Goal: Task Accomplishment & Management: Manage account settings

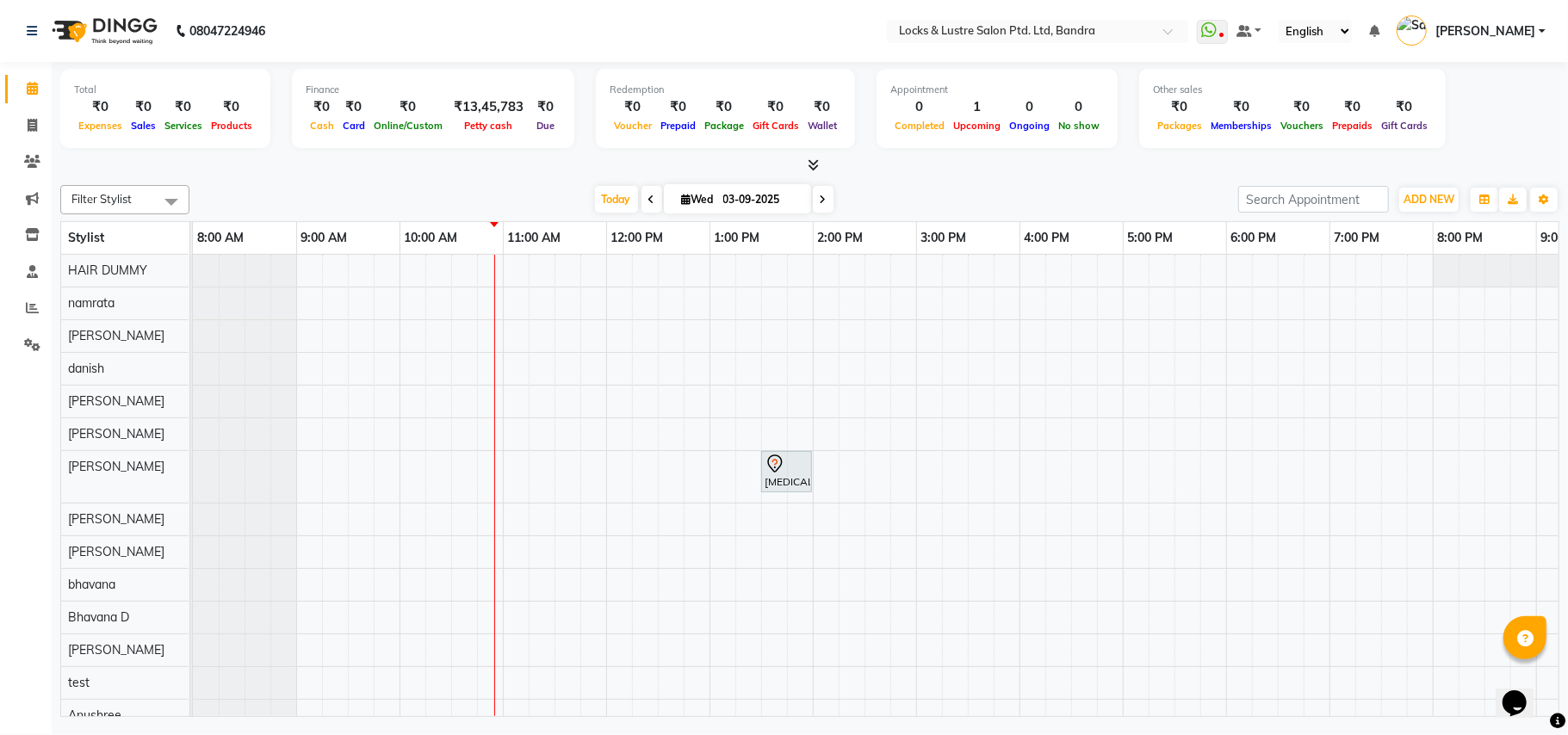
click at [515, 332] on div "[MEDICAL_DATA], TK01, 01:30 PM-02:00 PM, New GEL POLISH" at bounding box center [1019, 510] width 1654 height 510
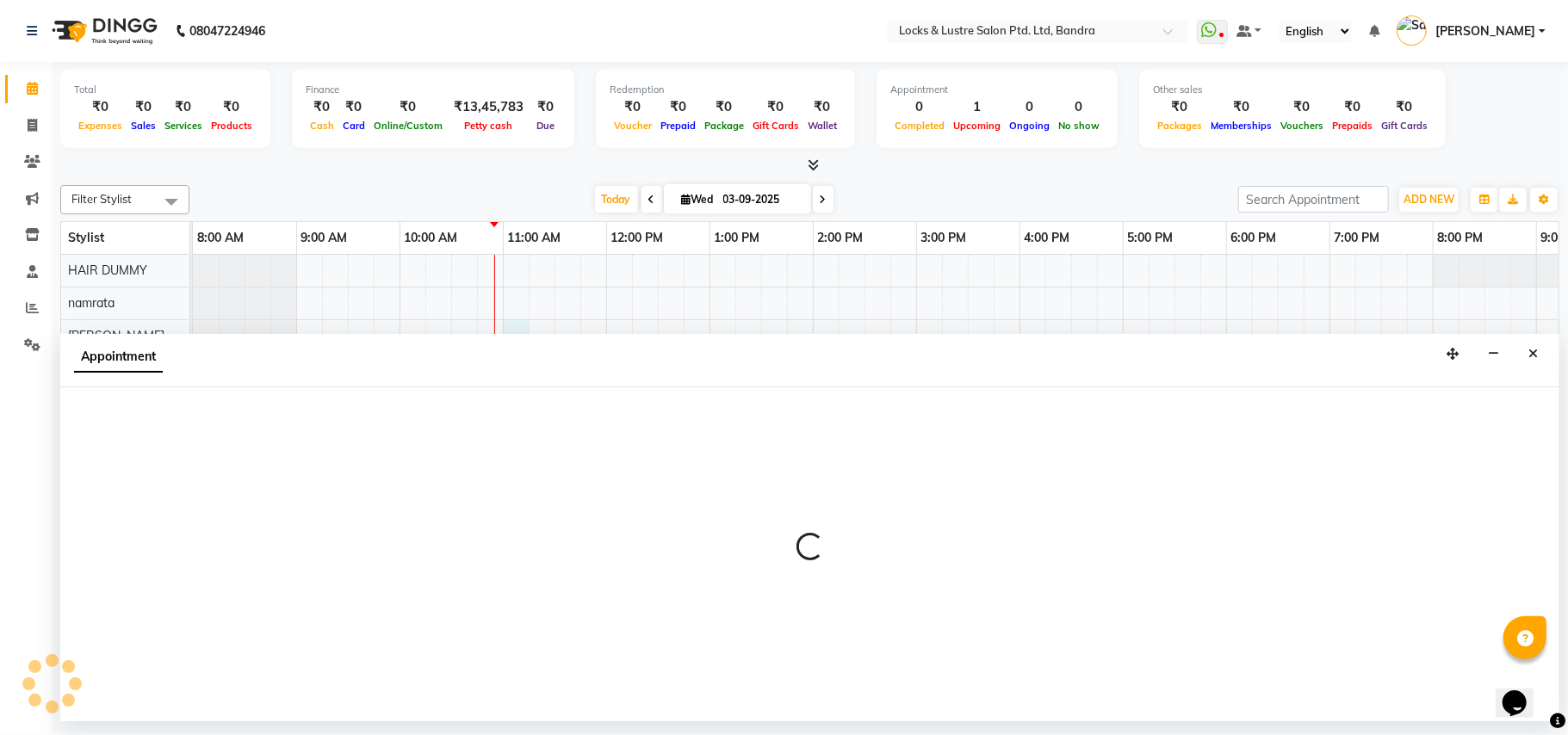
select select "55307"
select select "660"
select select "tentative"
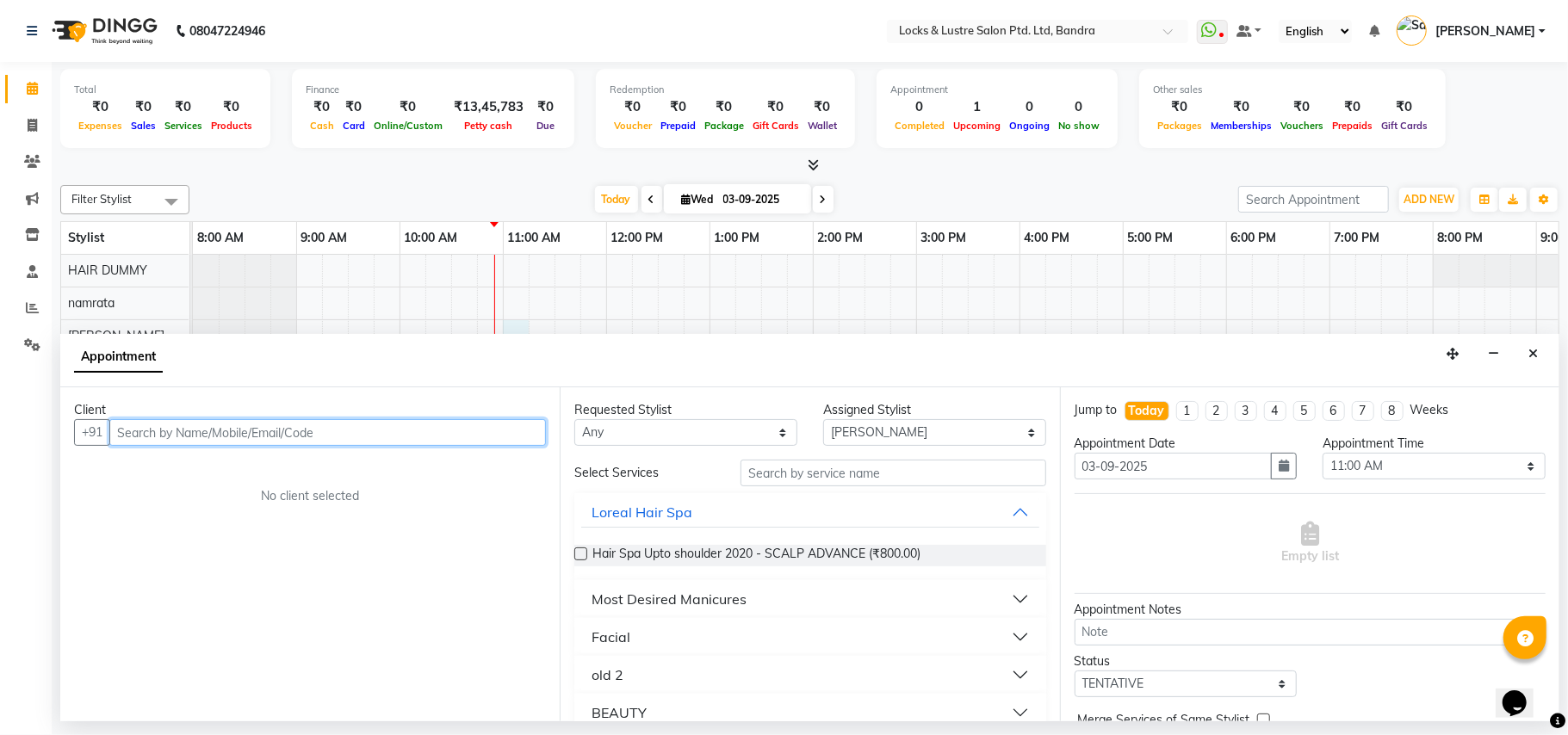
click at [480, 442] on input "text" at bounding box center [328, 433] width 437 height 27
click at [495, 424] on input "text" at bounding box center [328, 433] width 437 height 27
click at [1534, 356] on icon "Close" at bounding box center [1533, 354] width 10 height 13
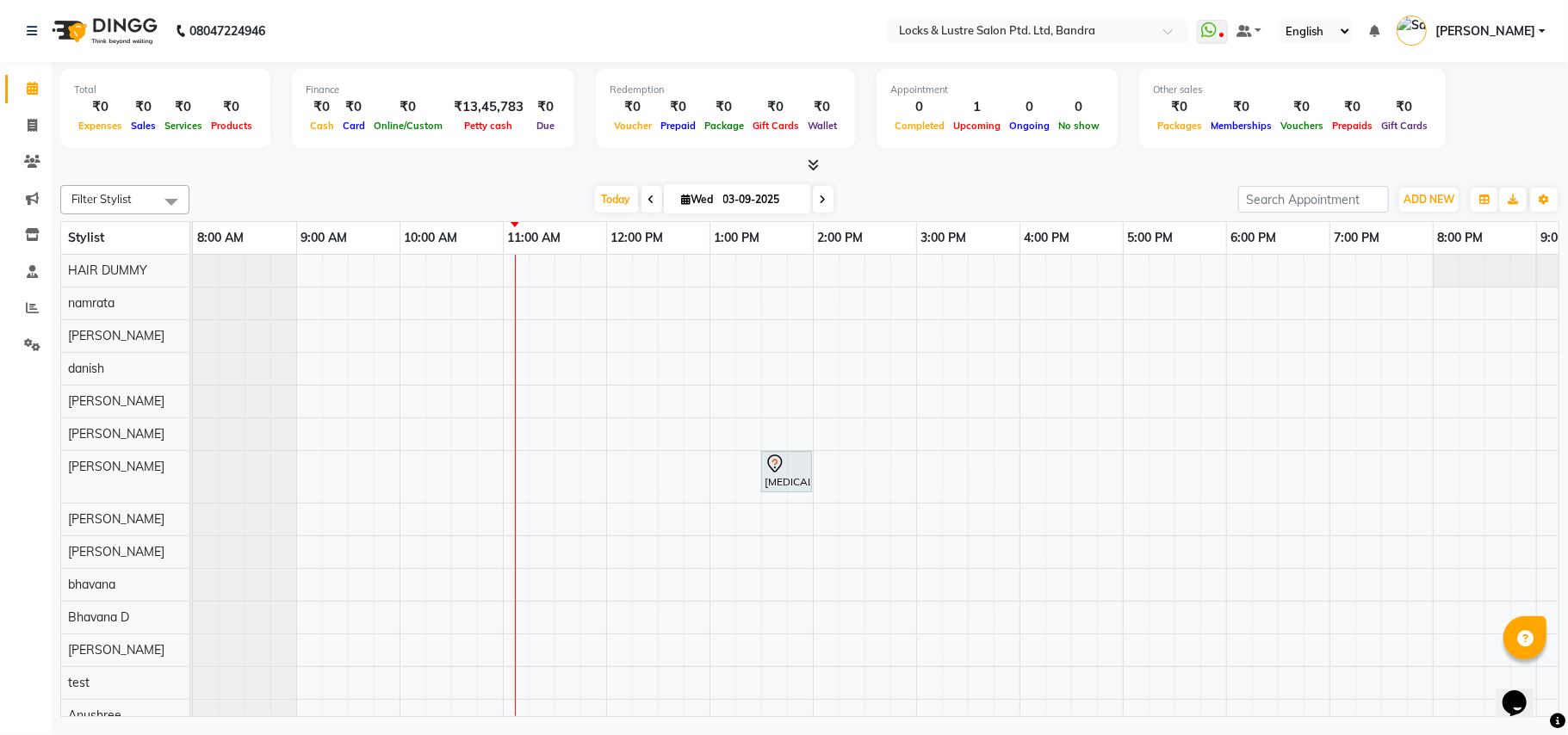
click at [682, 197] on icon at bounding box center [687, 199] width 10 height 12
select select "9"
select select "2025"
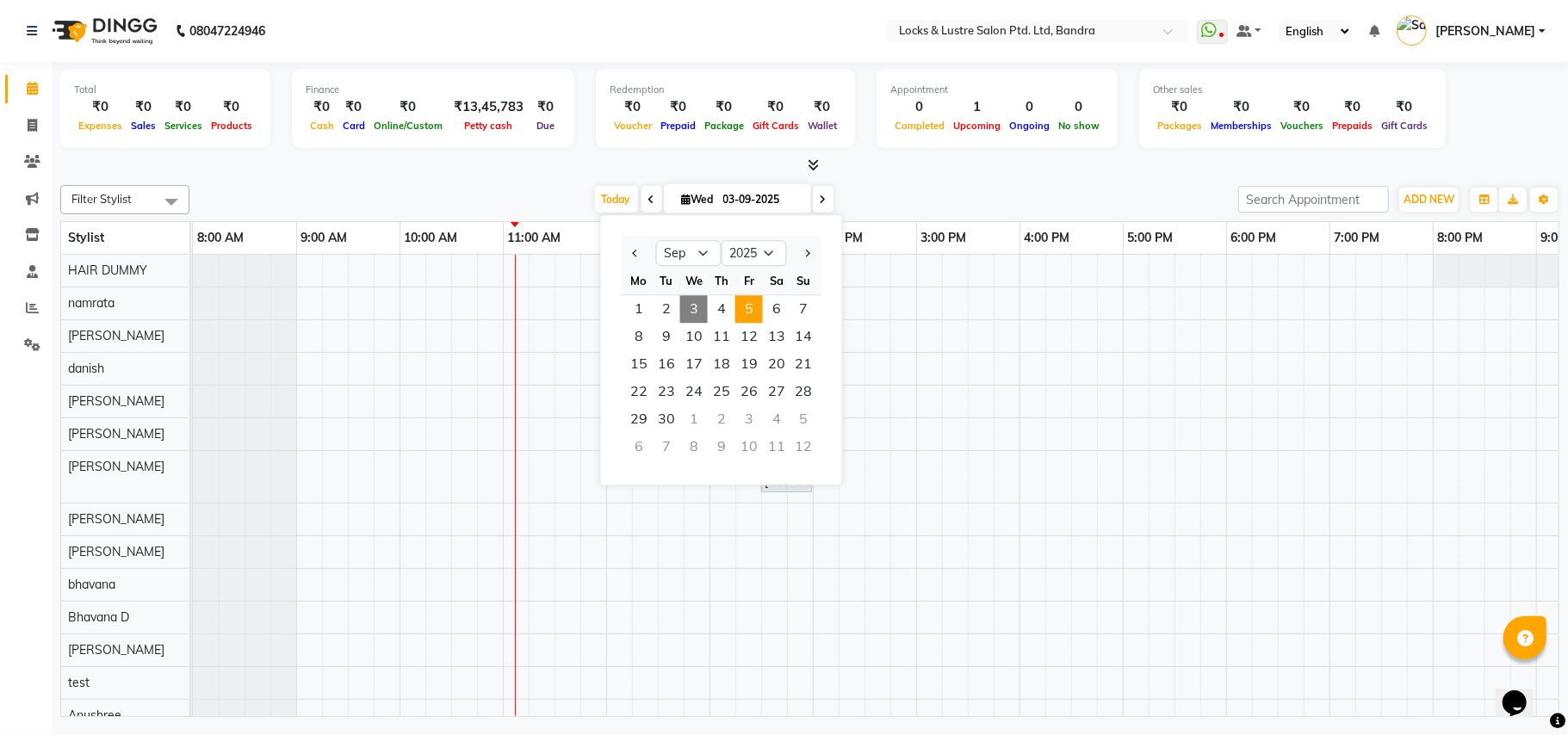
click at [755, 303] on span "5" at bounding box center [749, 309] width 28 height 28
type input "05-09-2025"
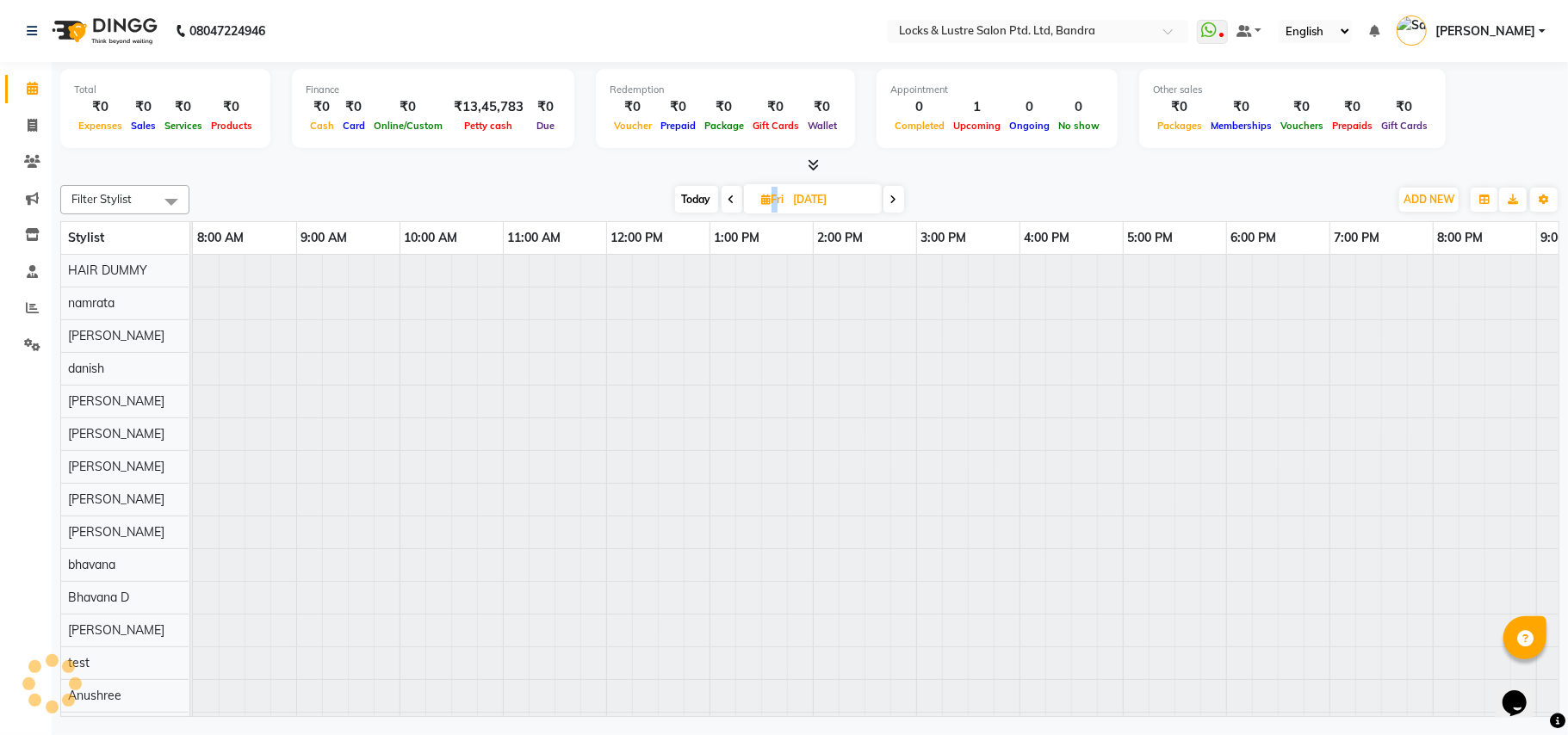
click at [772, 204] on span "Fri" at bounding box center [773, 198] width 31 height 13
select select "9"
select select "2025"
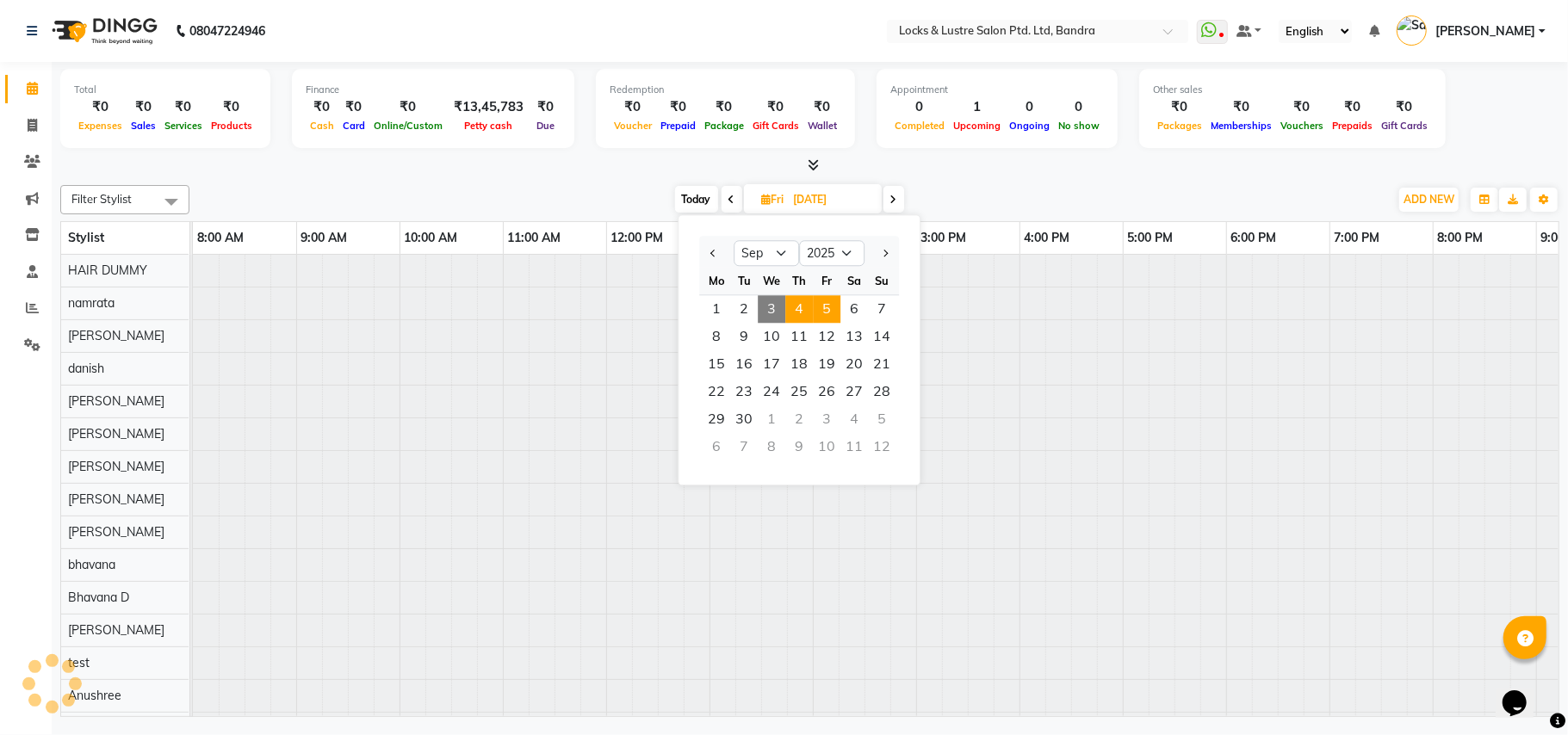
click at [798, 305] on span "4" at bounding box center [799, 309] width 28 height 28
type input "04-09-2025"
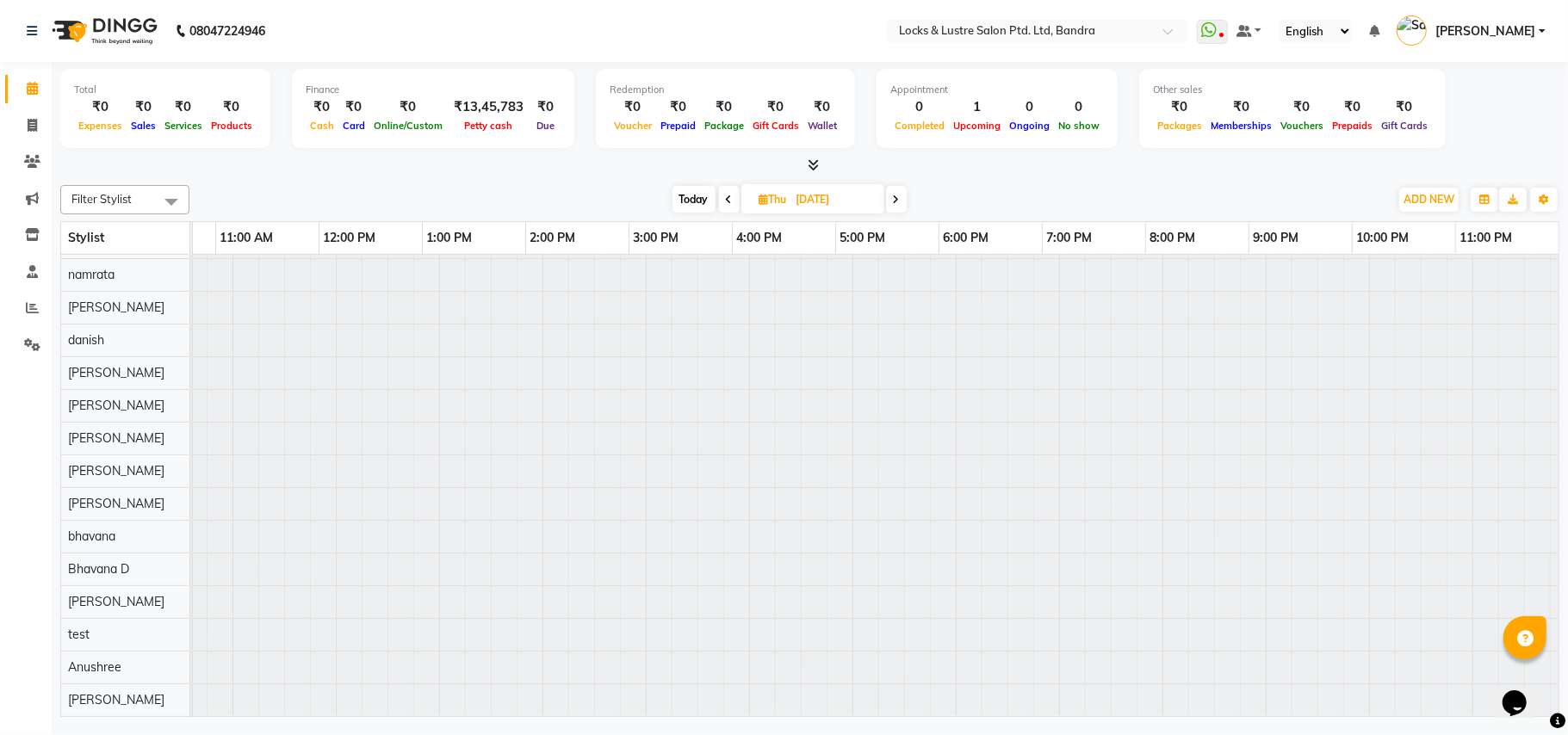
scroll to position [49, 258]
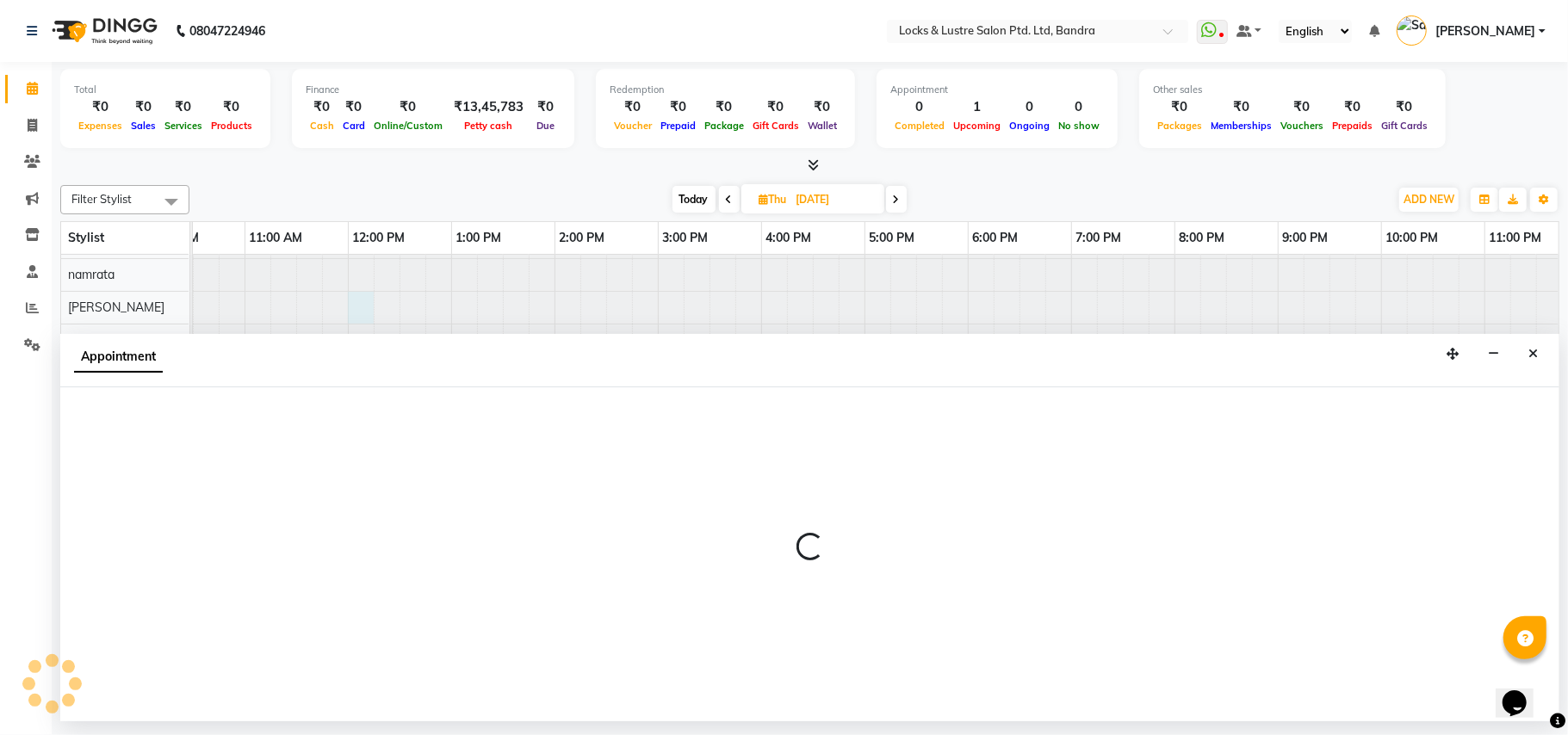
select select "55307"
select select "720"
select select "tentative"
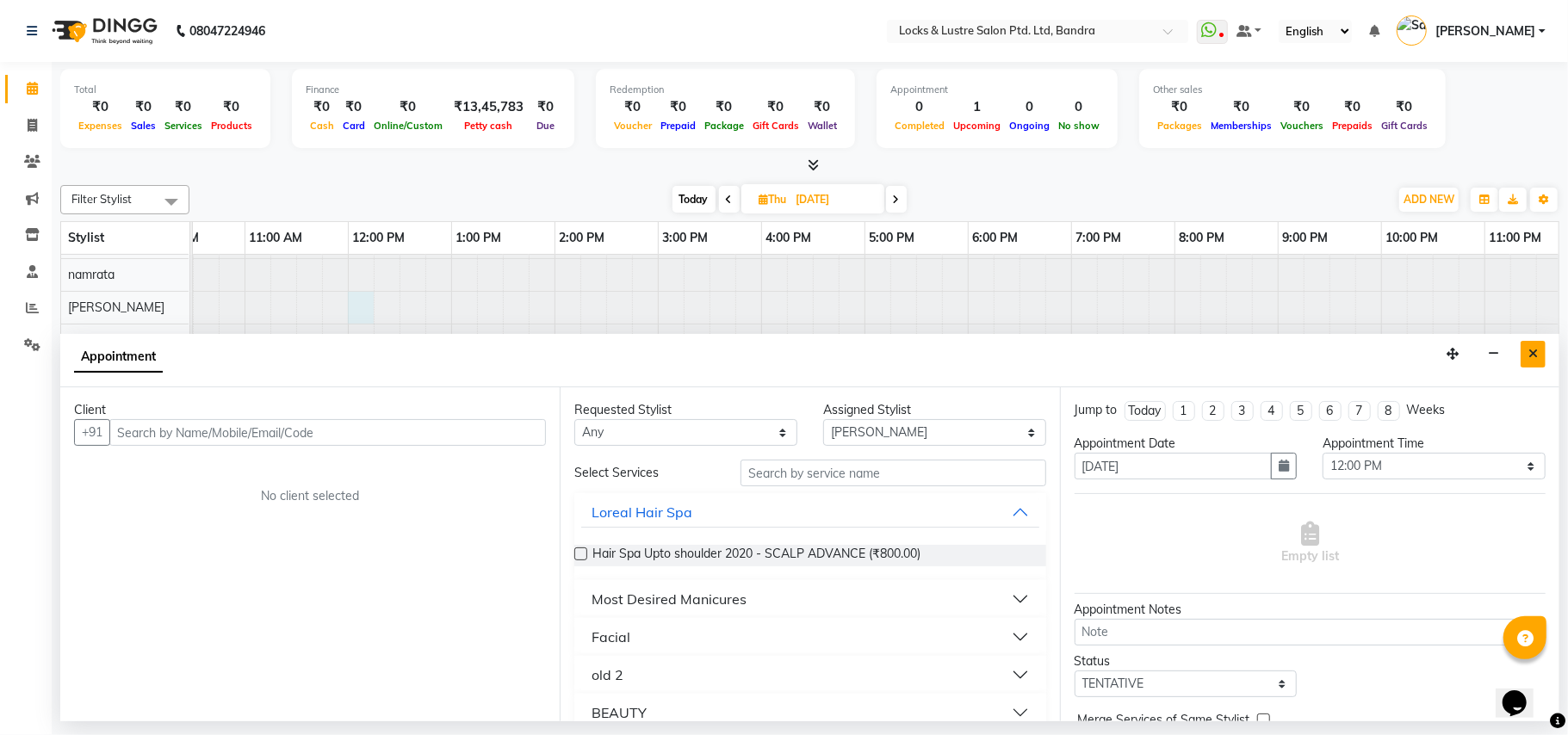
click at [1541, 358] on button "Close" at bounding box center [1533, 354] width 25 height 27
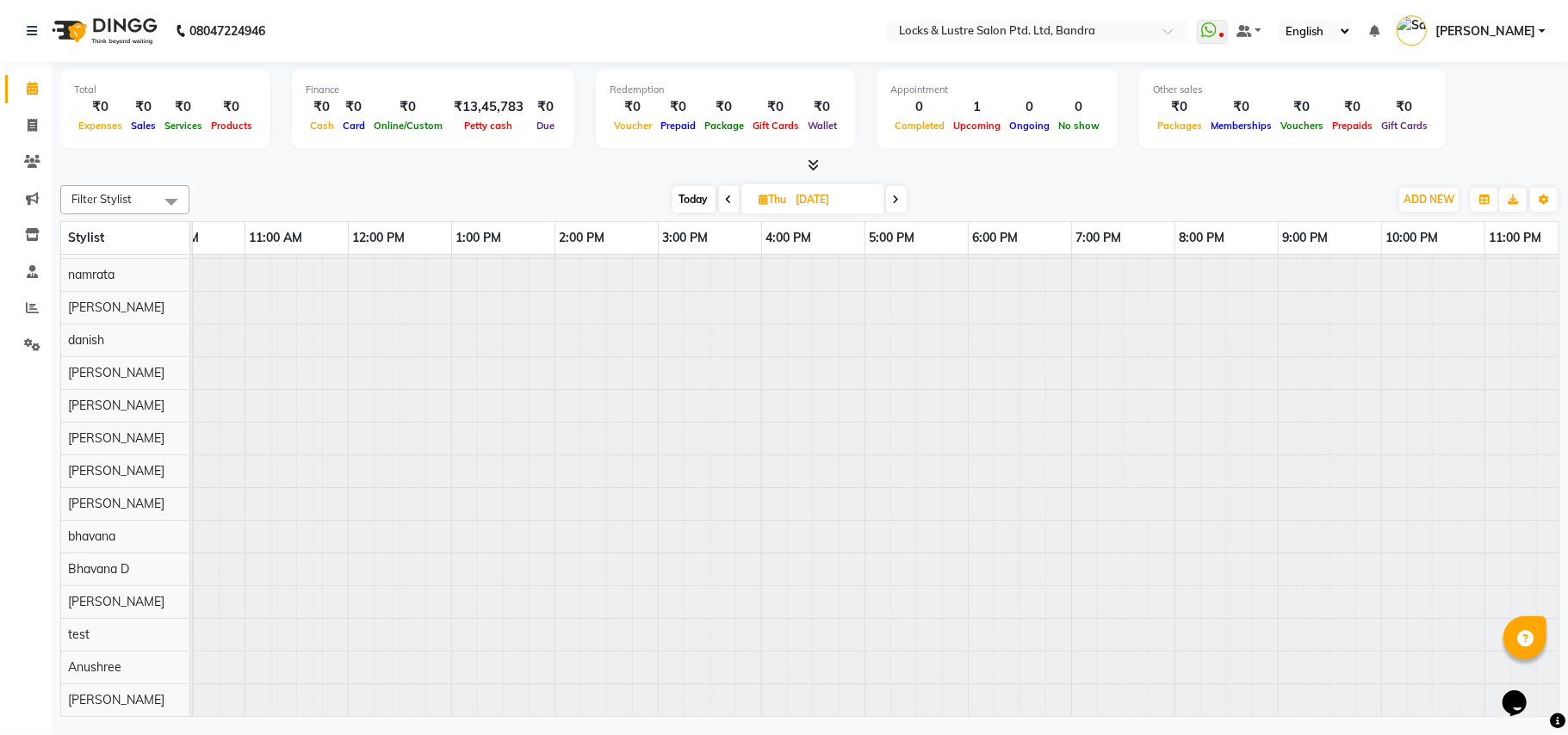
scroll to position [49, 0]
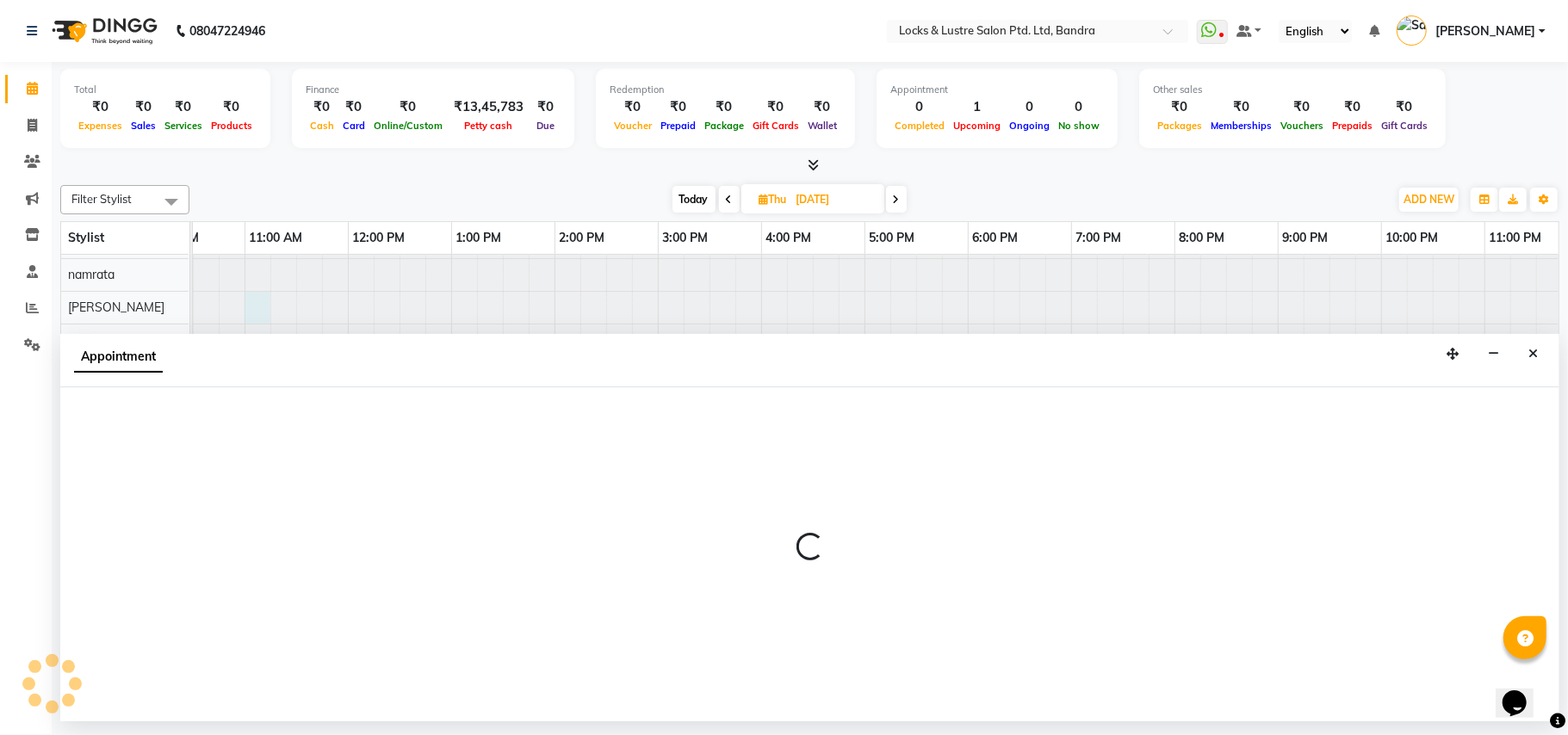
select select "55307"
select select "660"
select select "tentative"
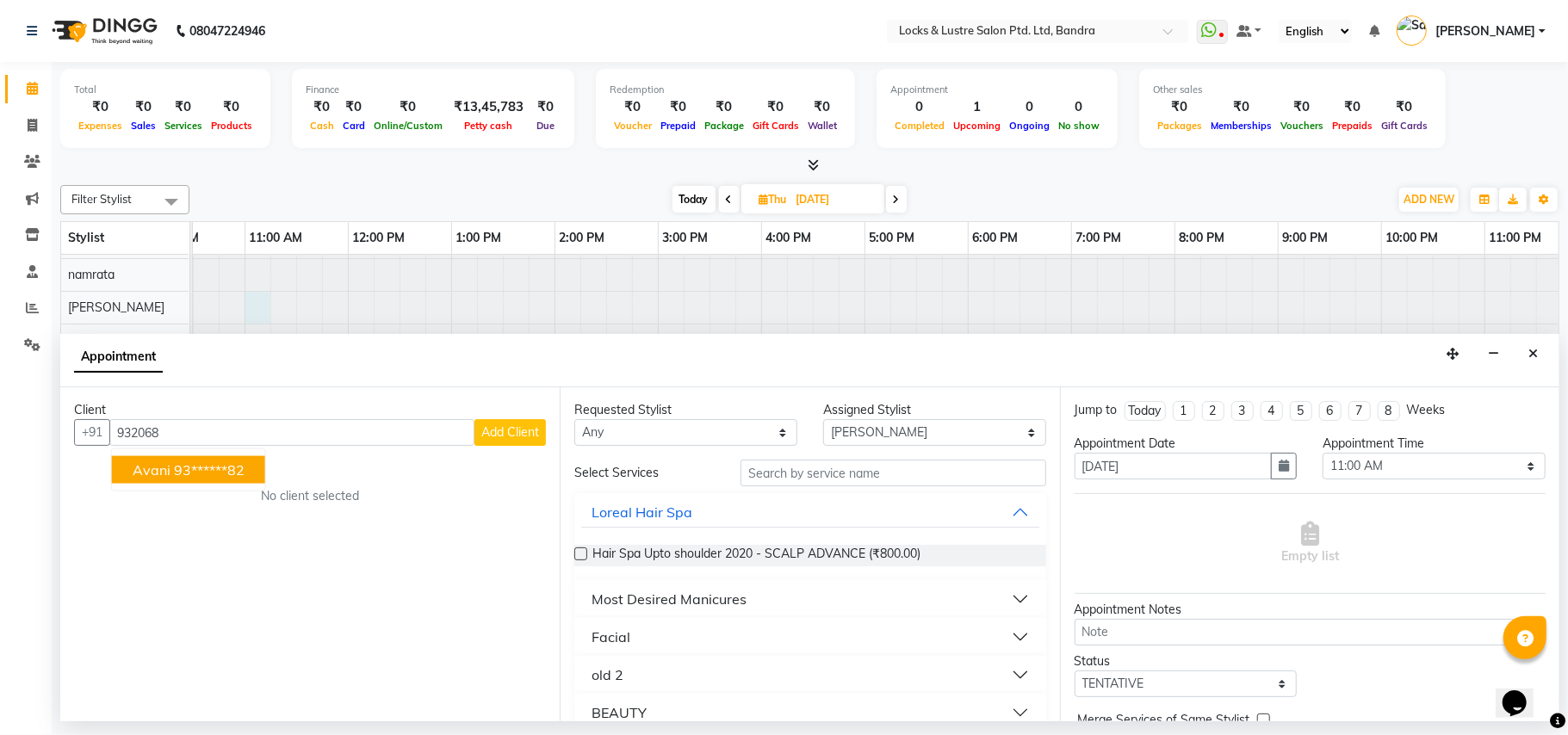
click at [242, 463] on ngb-highlight "93******82" at bounding box center [209, 470] width 70 height 17
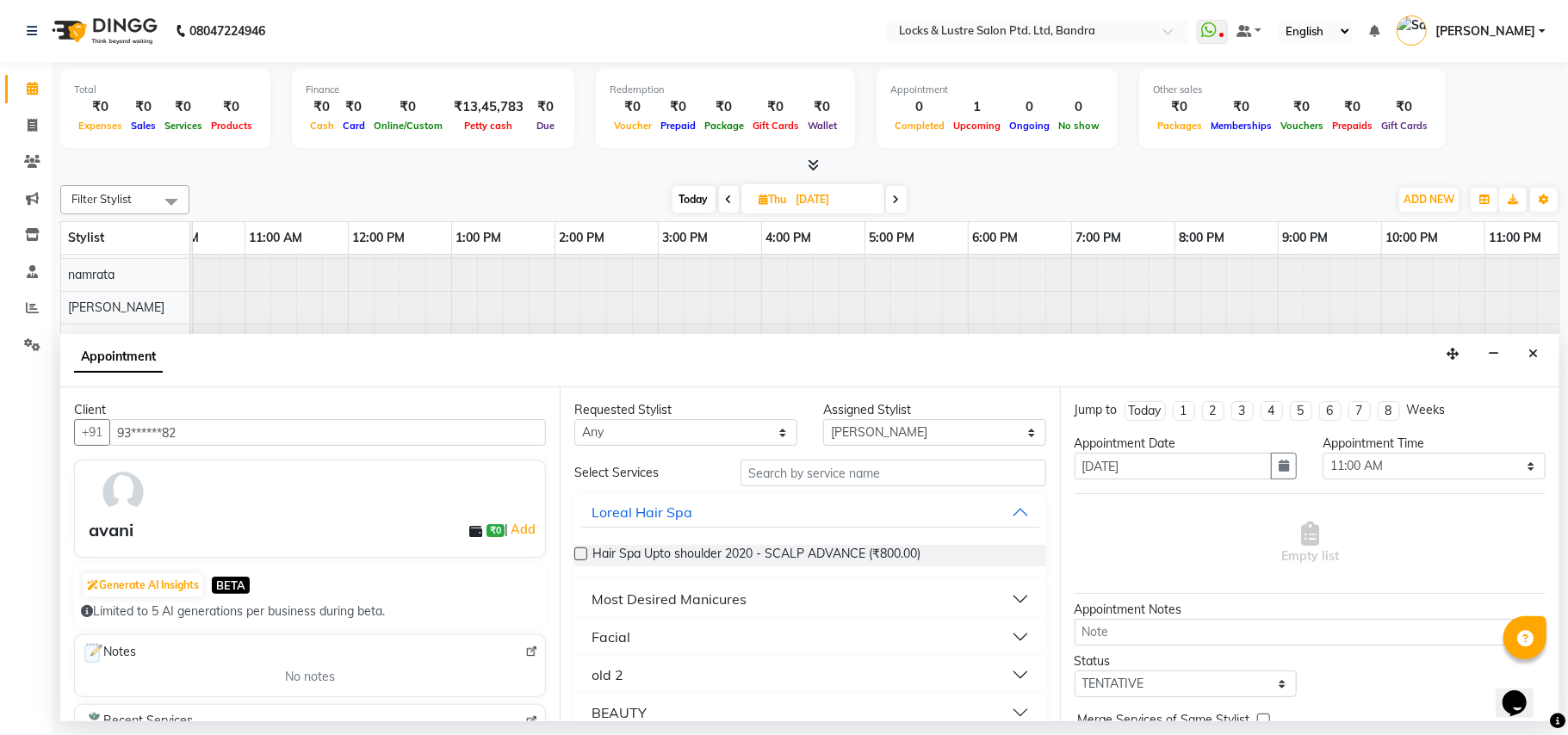
type input "93******82"
click at [822, 476] on input "text" at bounding box center [894, 473] width 306 height 27
click at [872, 634] on button "Hair" at bounding box center [810, 637] width 457 height 31
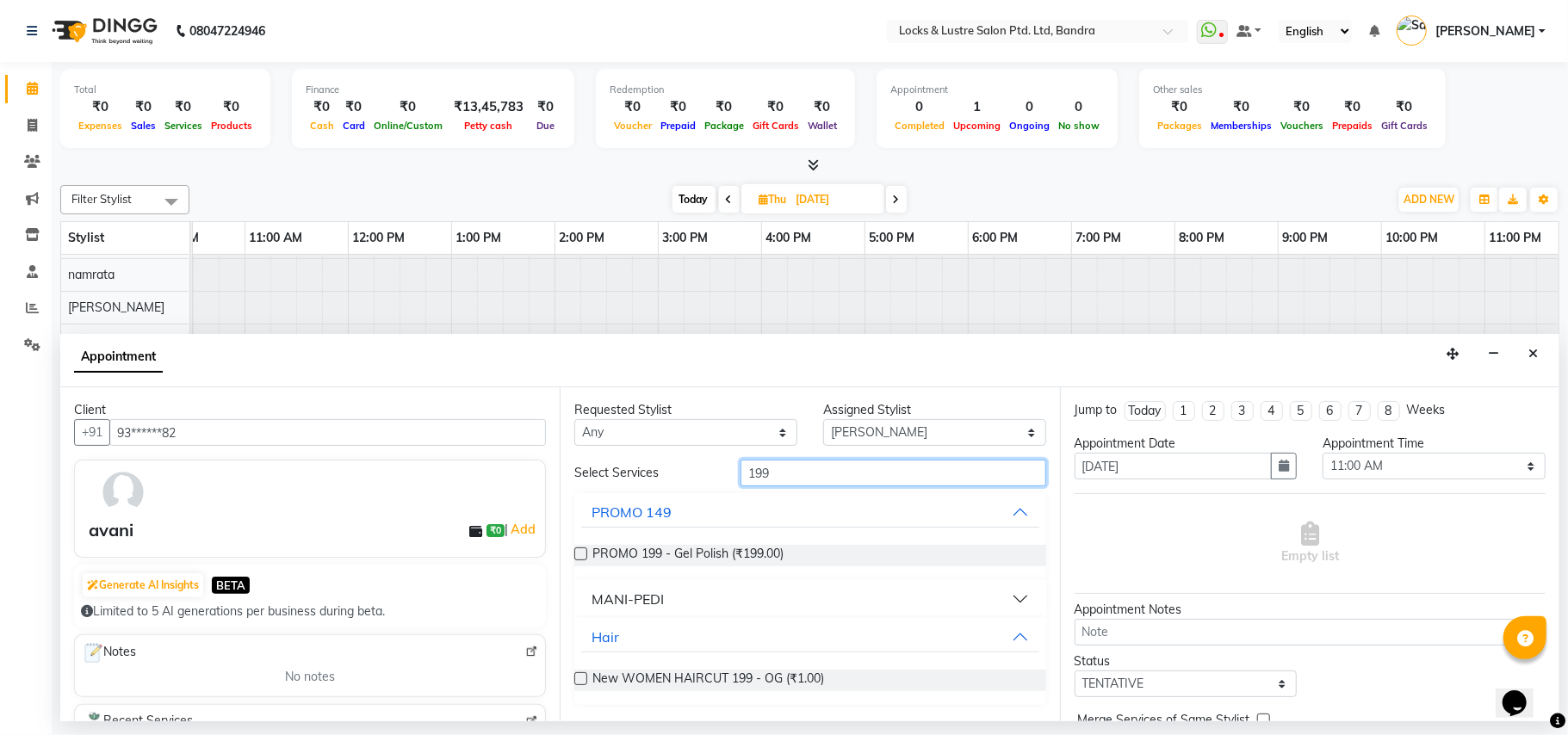
click at [924, 467] on input "199" at bounding box center [894, 473] width 306 height 27
type input "1"
type input "h"
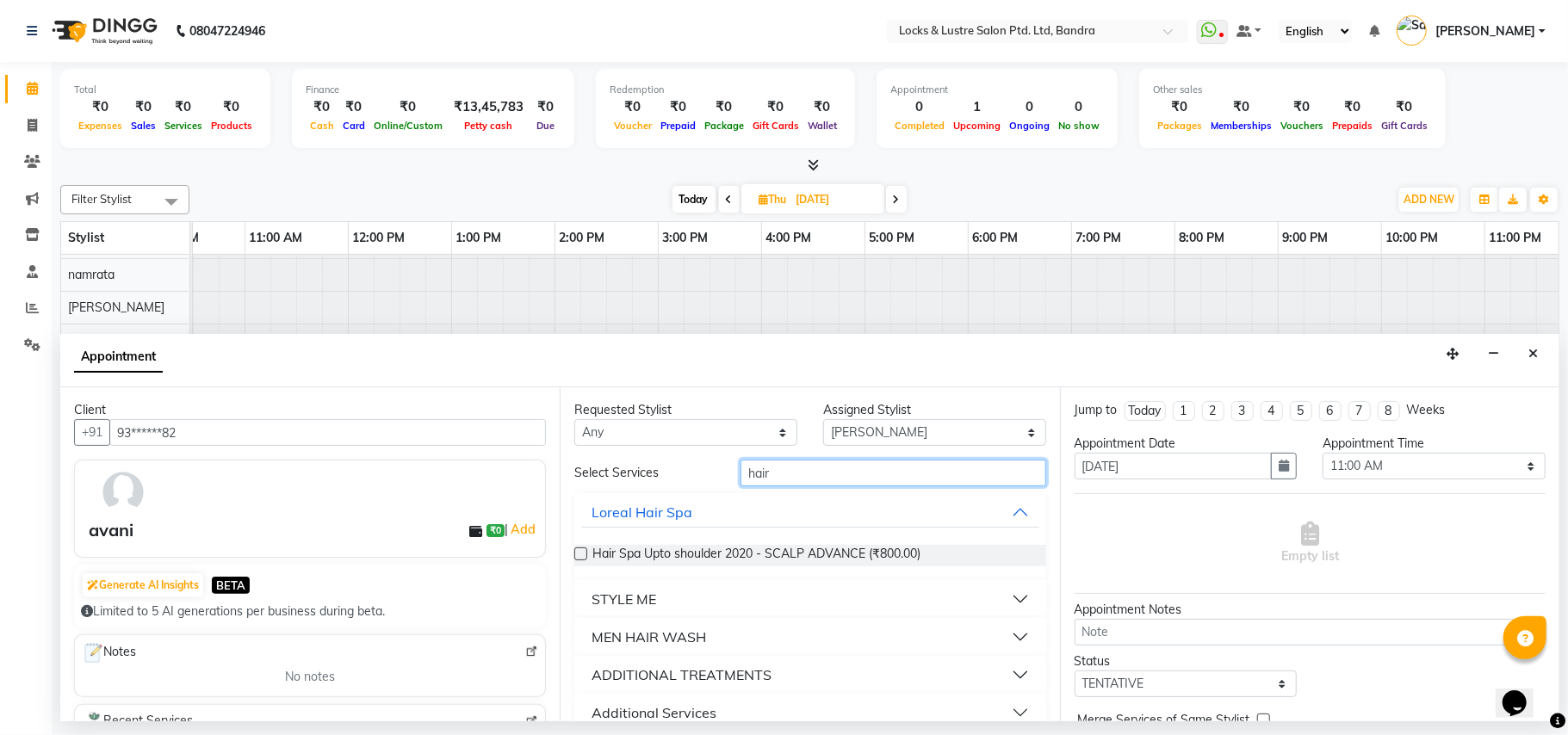
scroll to position [138, 0]
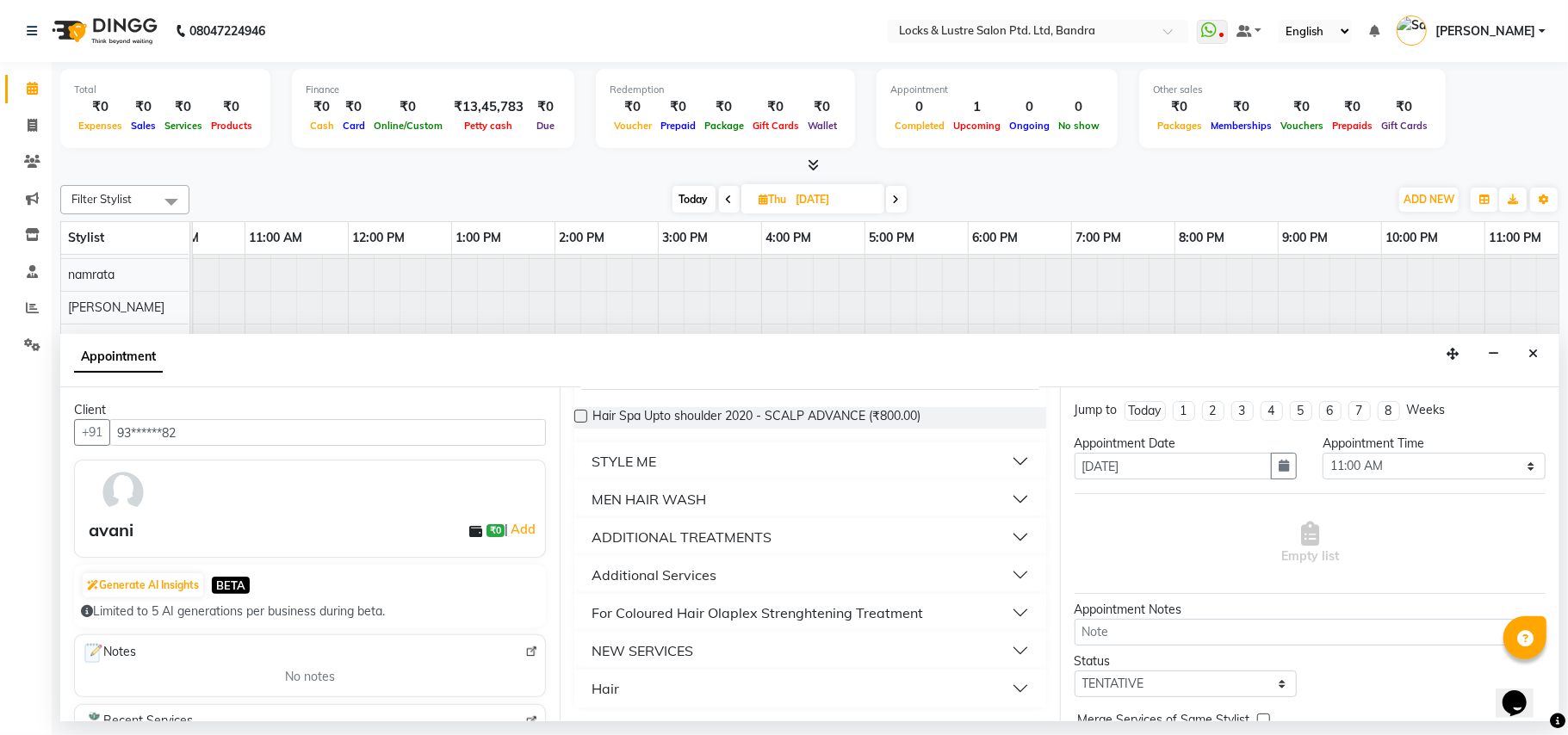
click at [1007, 687] on button "Hair" at bounding box center [810, 689] width 457 height 31
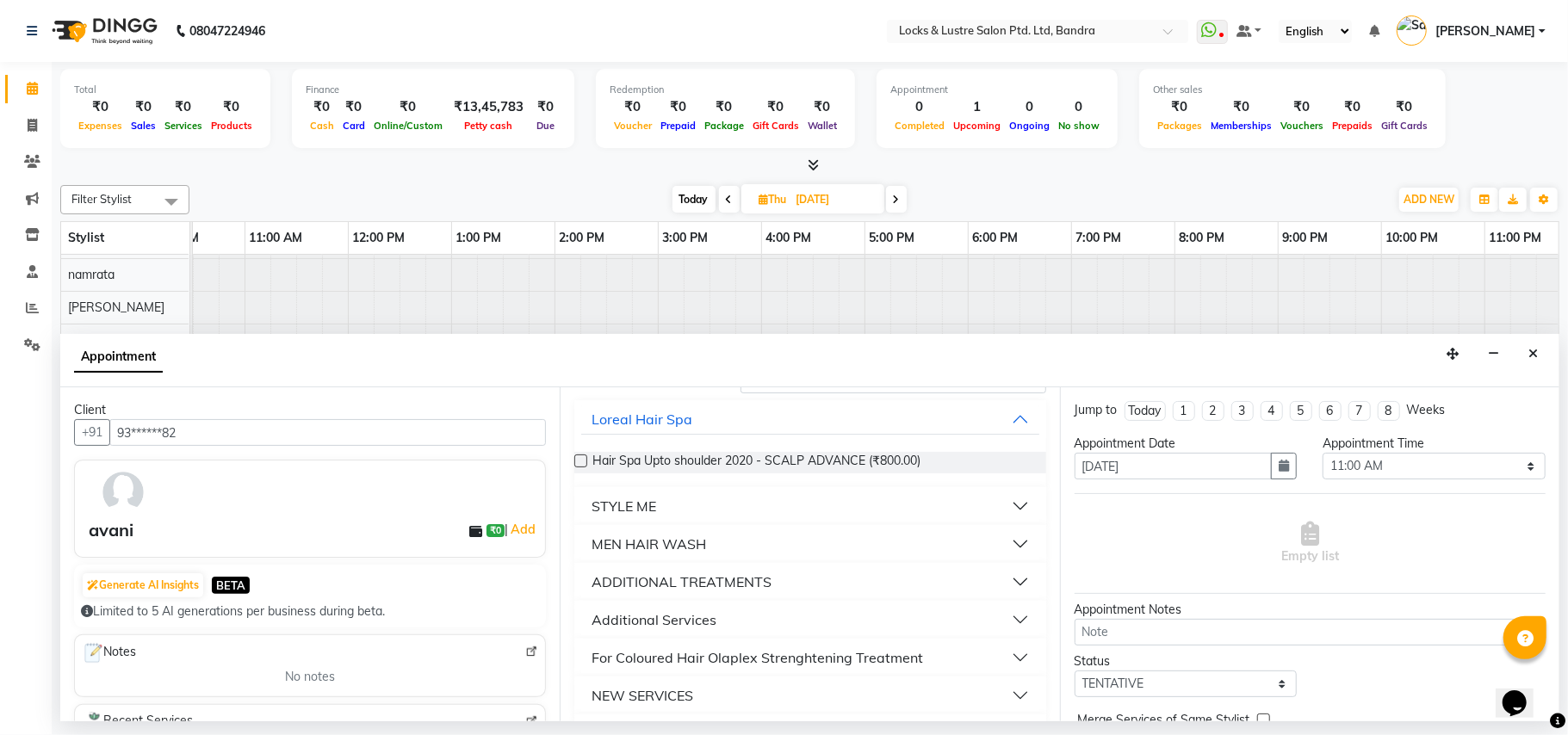
scroll to position [0, 0]
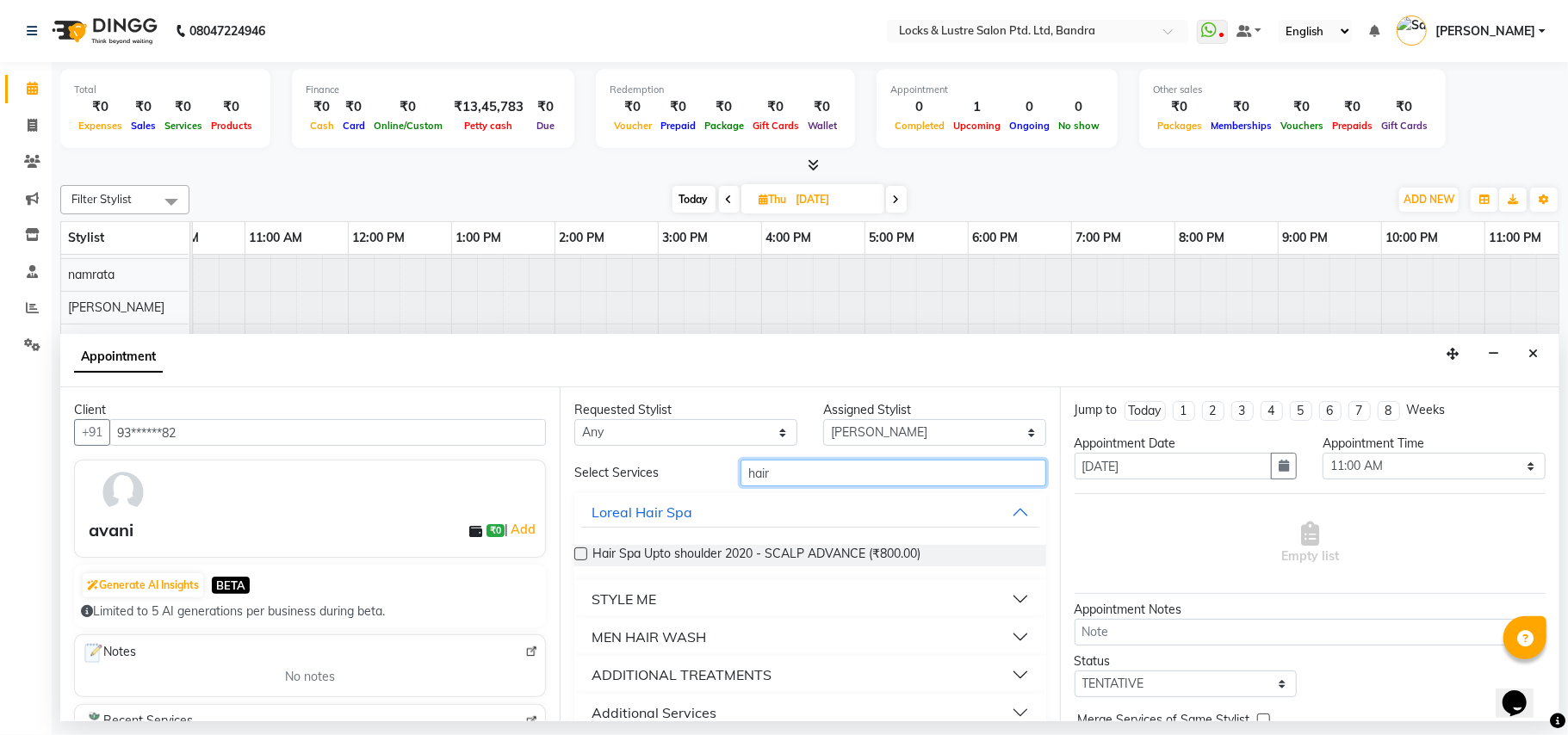
click at [977, 477] on input "hair" at bounding box center [894, 473] width 306 height 27
type input "h"
type input "199"
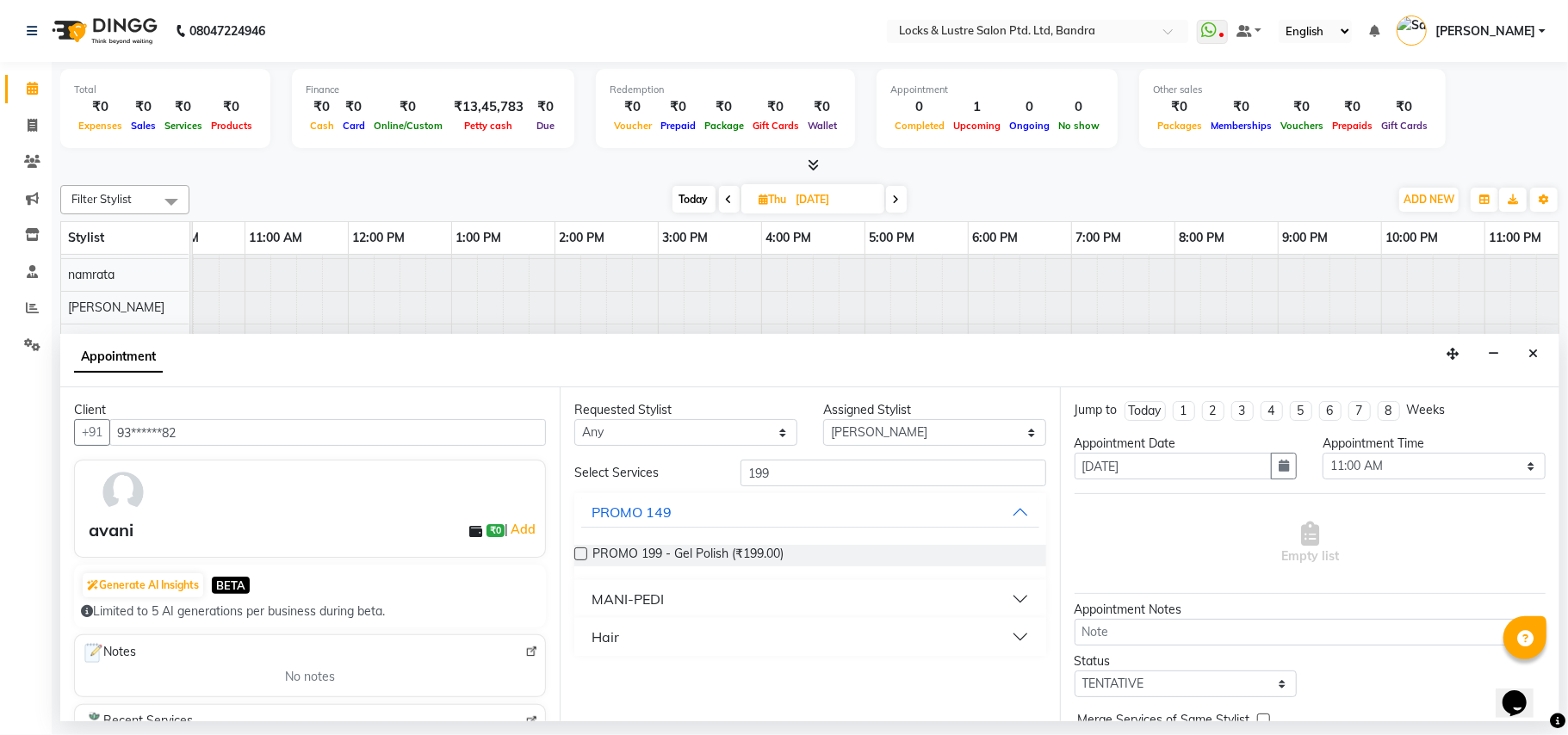
click at [784, 650] on button "Hair" at bounding box center [810, 637] width 457 height 31
click at [663, 679] on span "New WOMEN HAIRCUT 199 - OG (₹1.00)" at bounding box center [708, 680] width 232 height 21
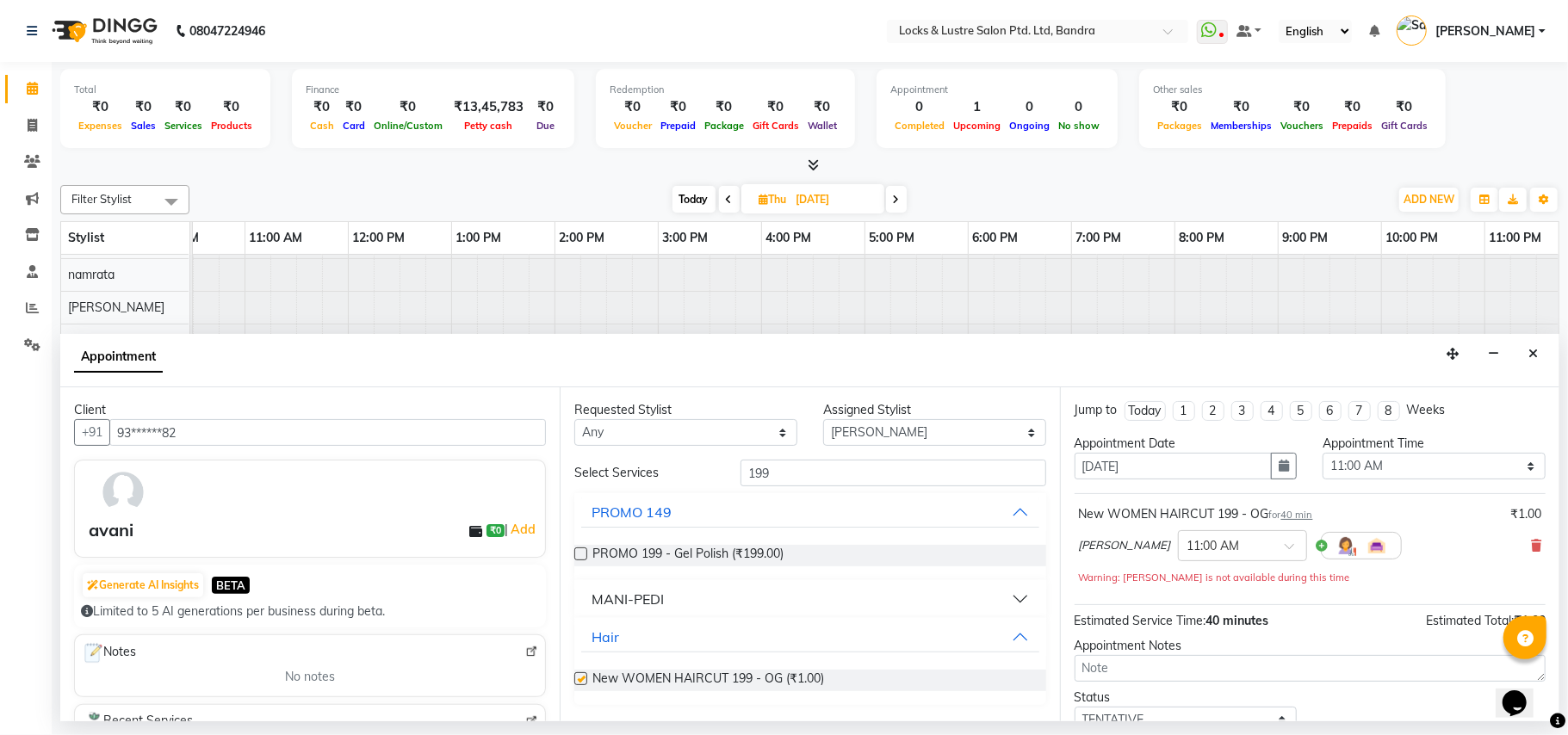
checkbox input "false"
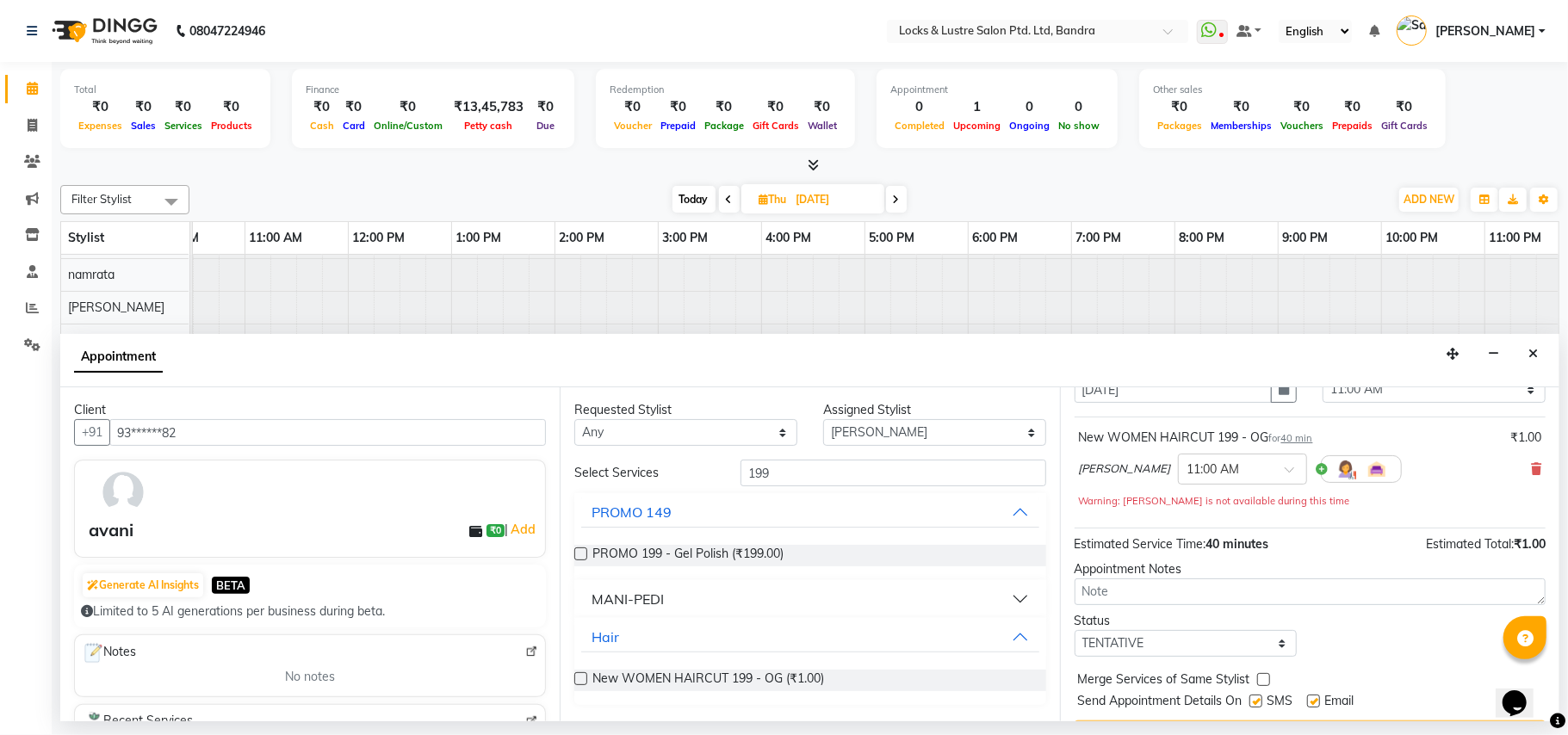
scroll to position [122, 0]
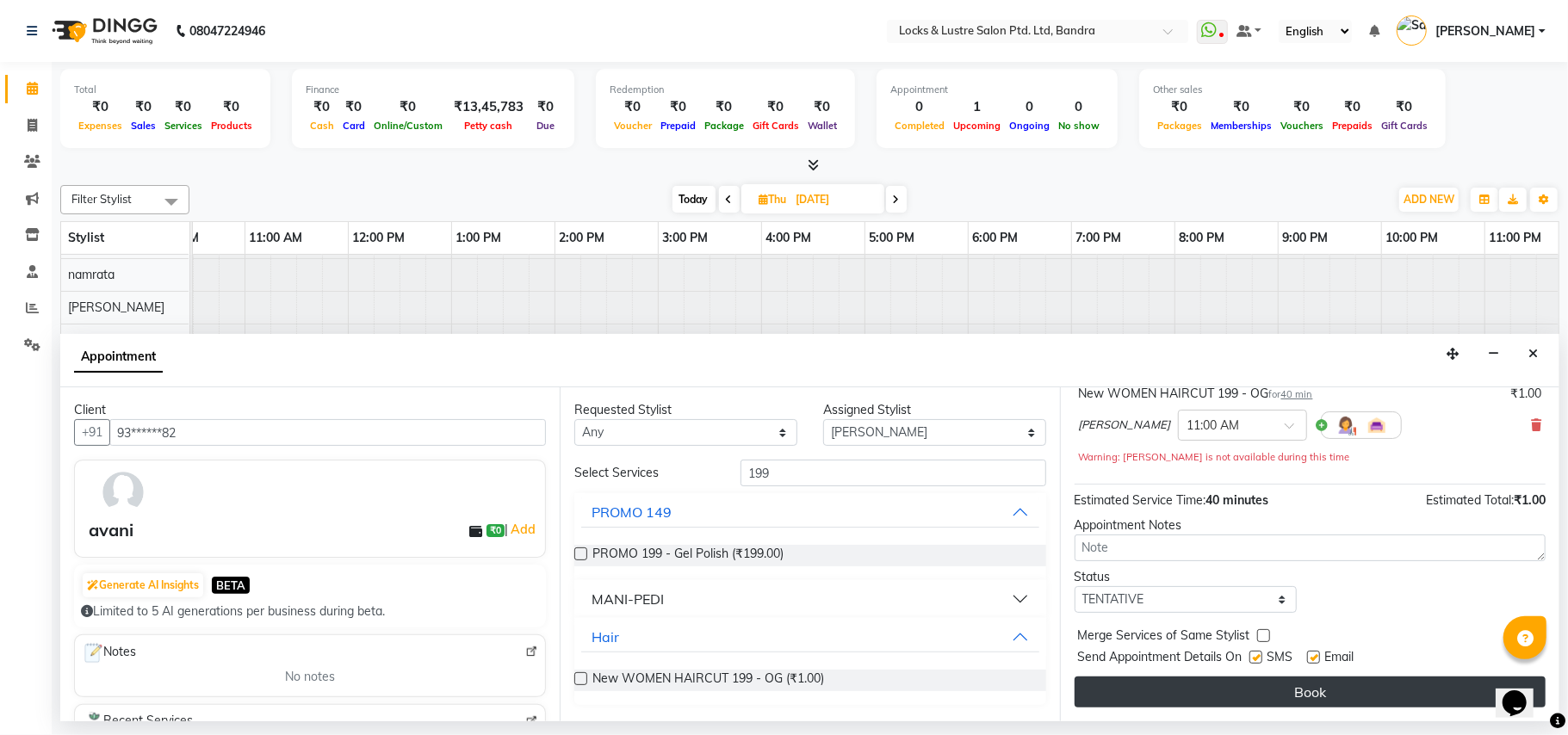
click at [1190, 687] on button "Book" at bounding box center [1310, 692] width 471 height 31
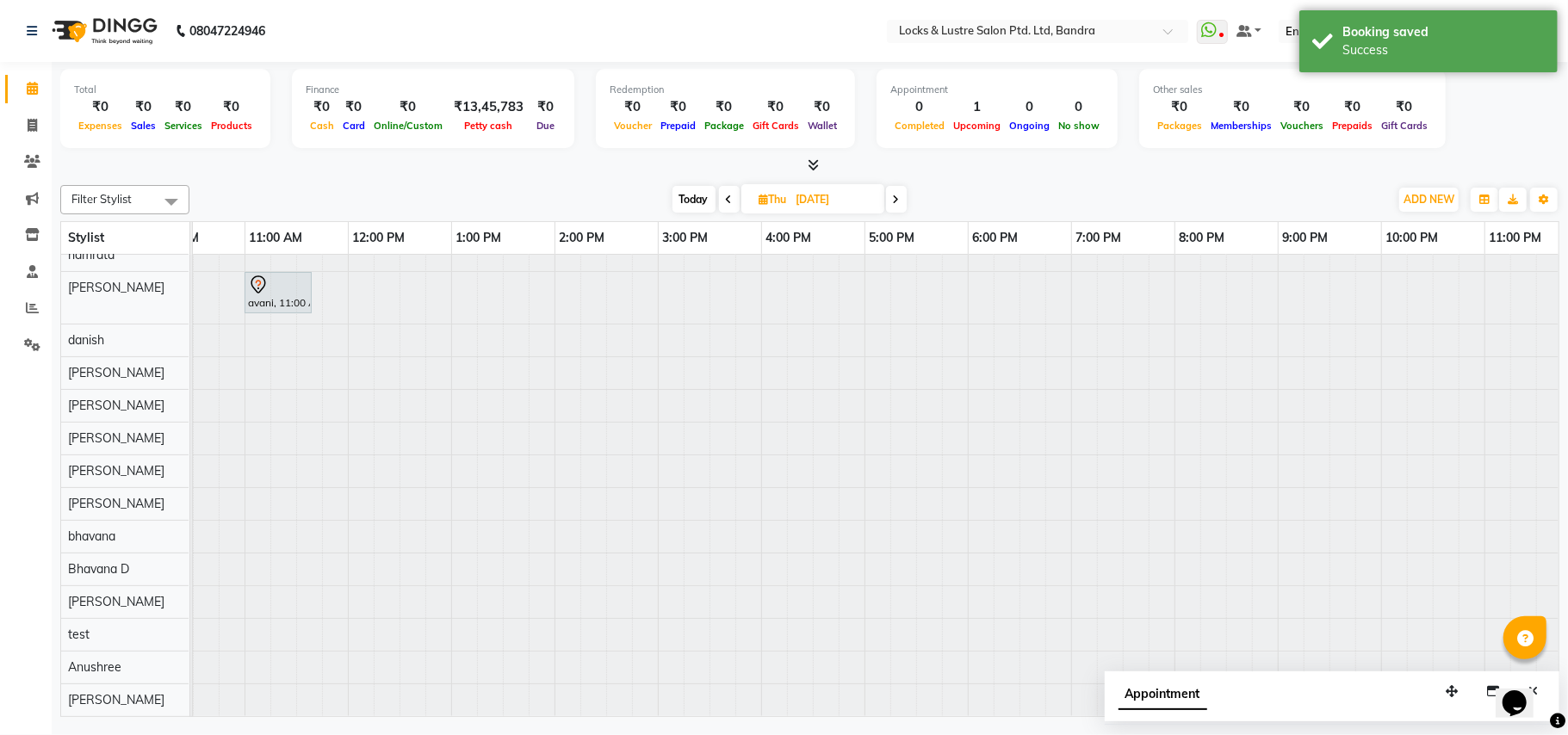
scroll to position [0, 0]
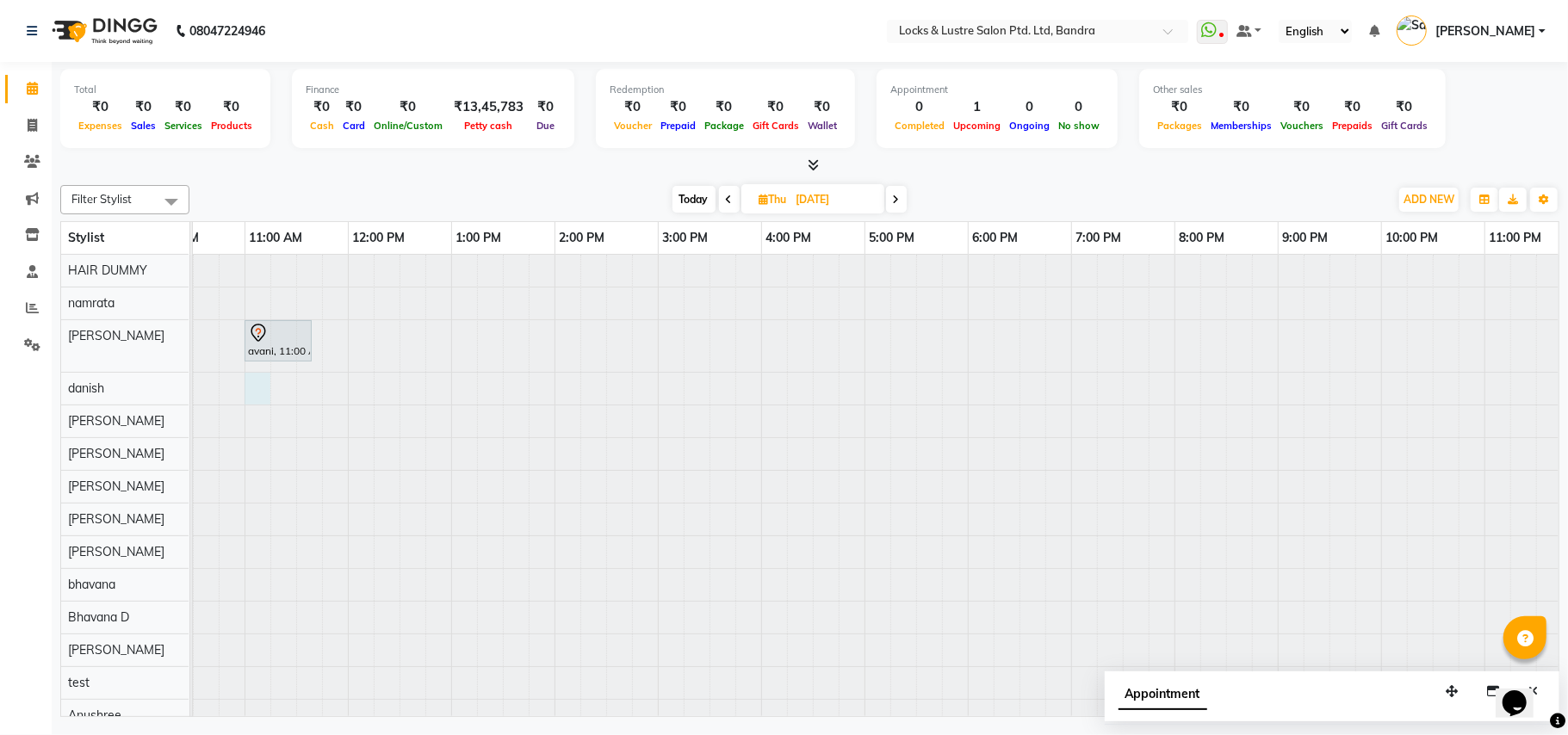
select select "62969"
select select "tentative"
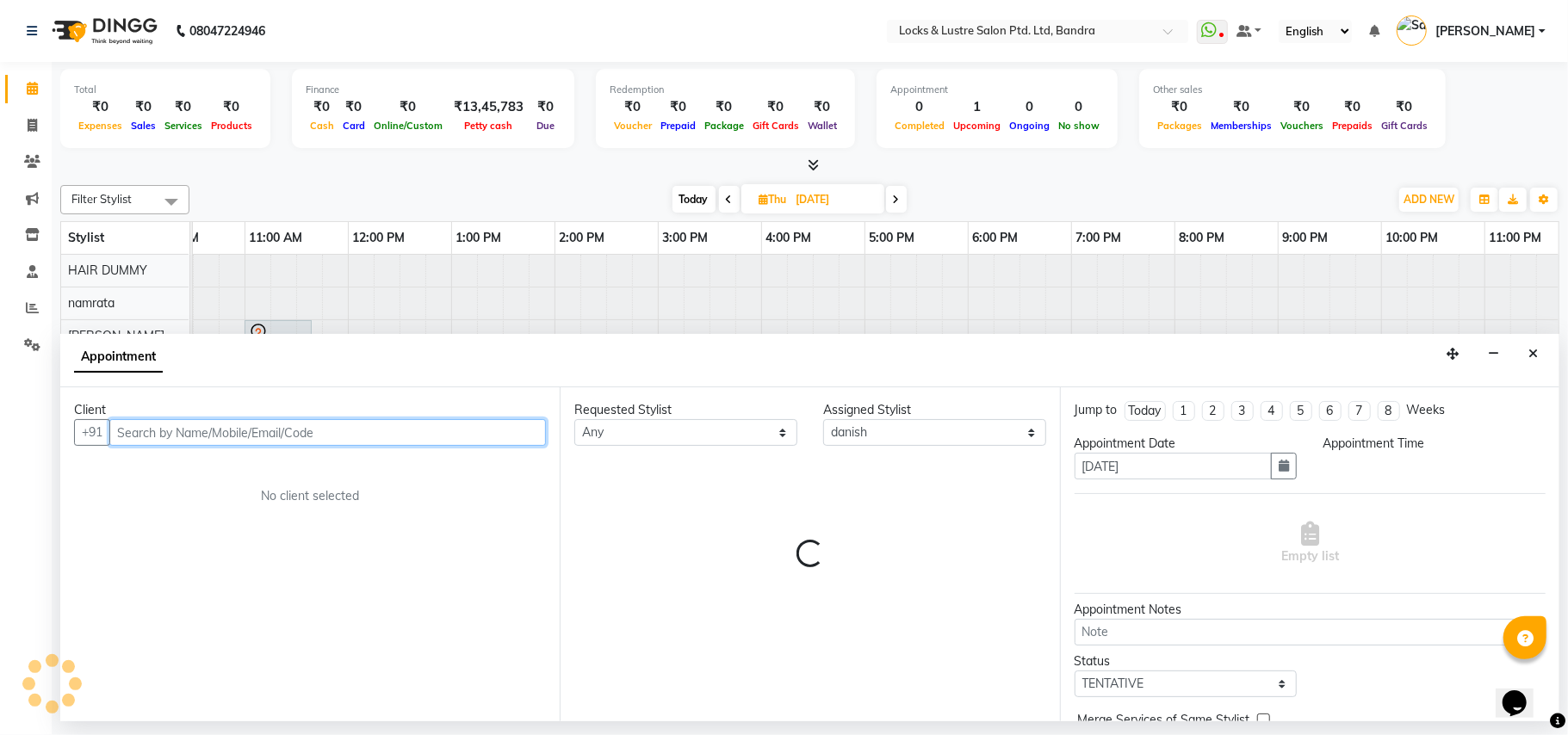
select select "660"
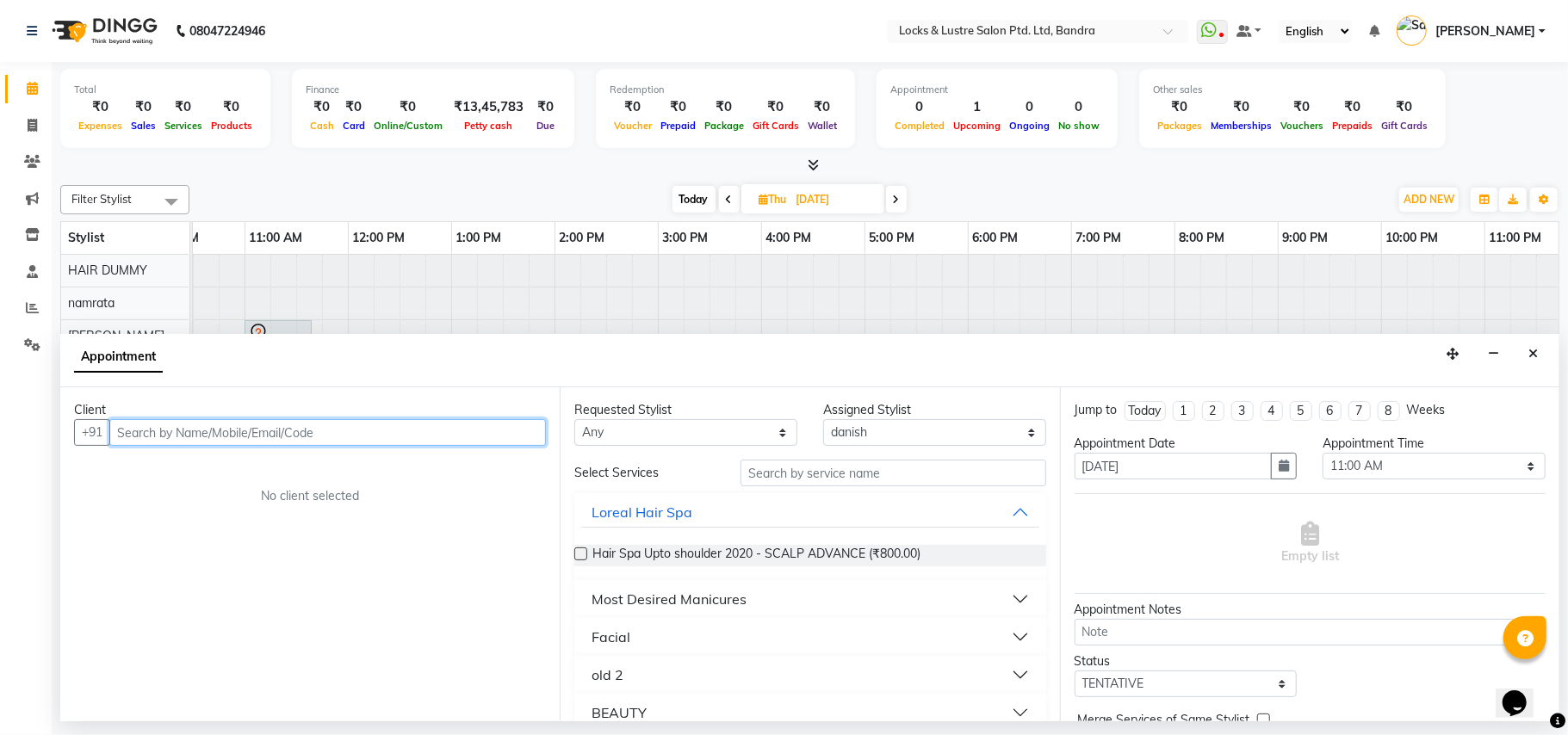
click at [383, 445] on input "text" at bounding box center [328, 433] width 437 height 27
click at [310, 428] on input "text" at bounding box center [328, 433] width 437 height 27
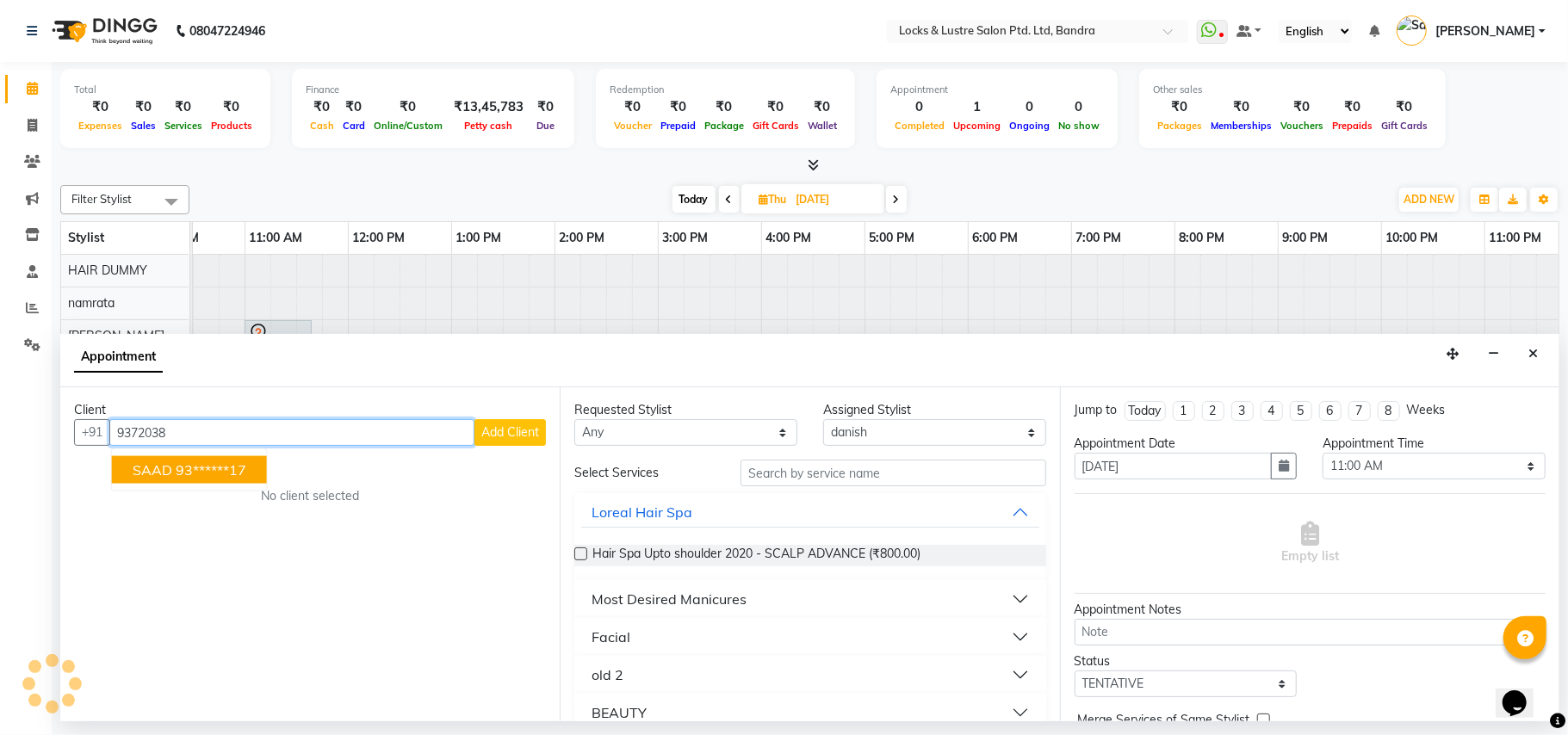
click at [220, 471] on ngb-highlight "93******17" at bounding box center [211, 470] width 70 height 17
type input "93******17"
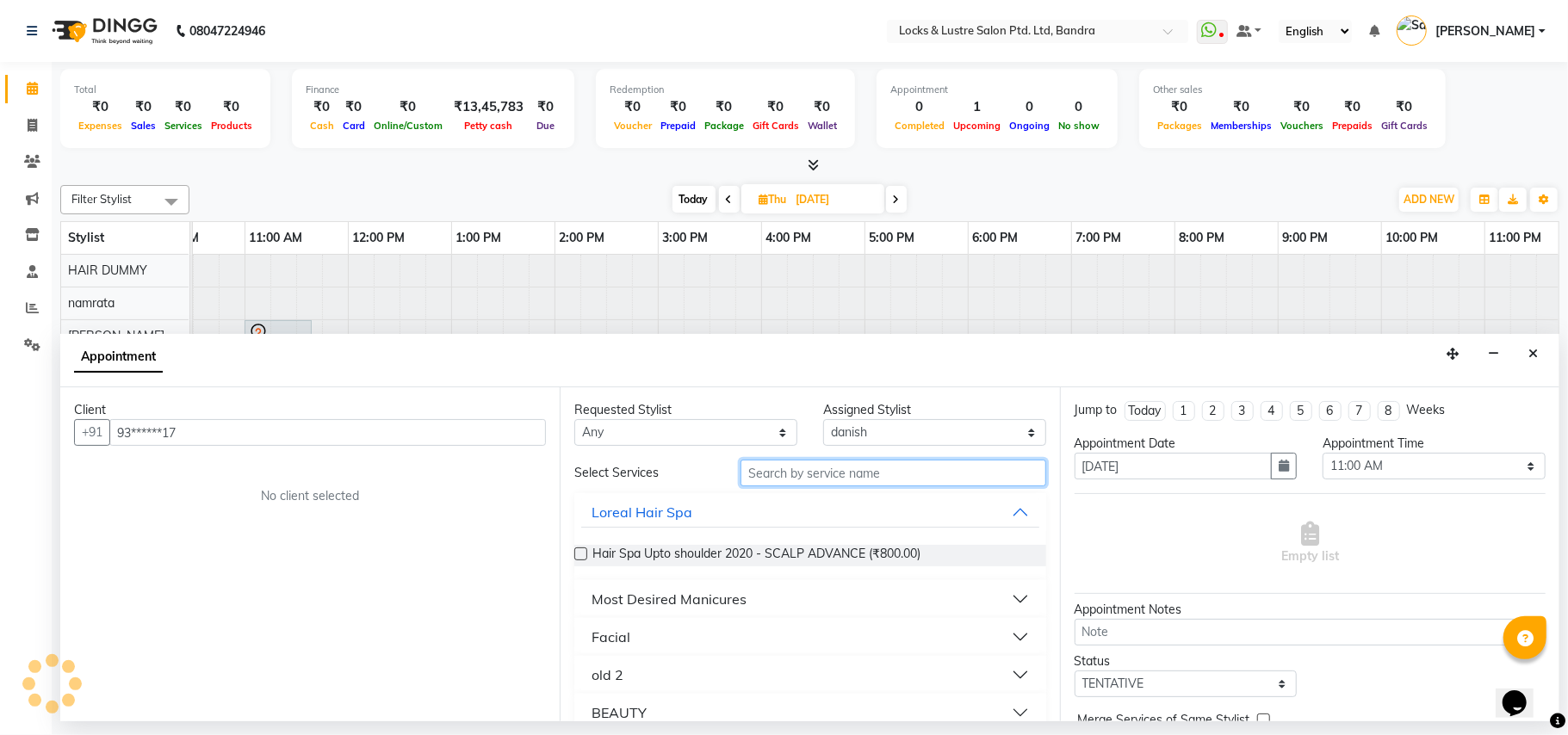
click at [756, 476] on input "text" at bounding box center [894, 473] width 306 height 27
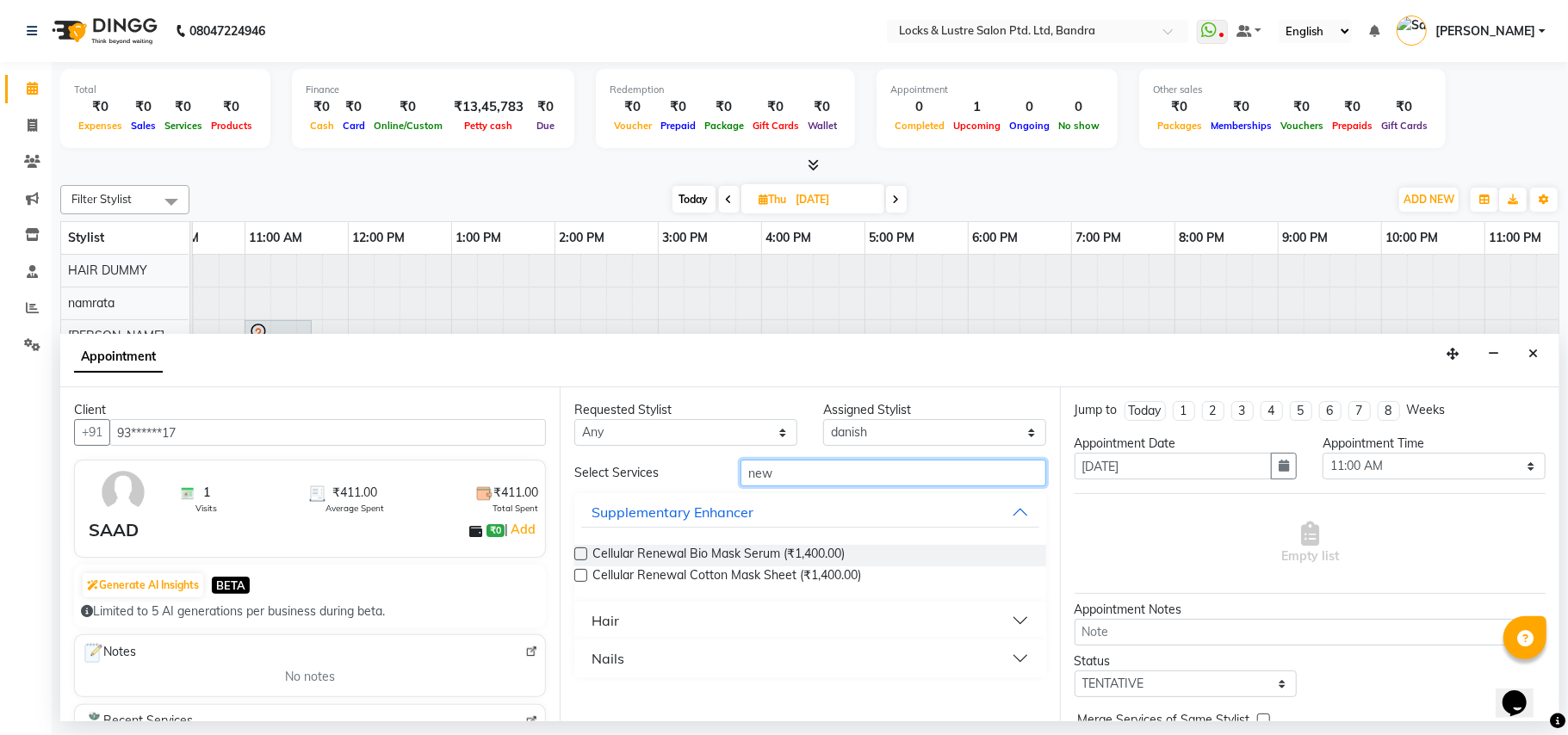
type input "new"
click at [711, 620] on button "Hair" at bounding box center [810, 621] width 457 height 31
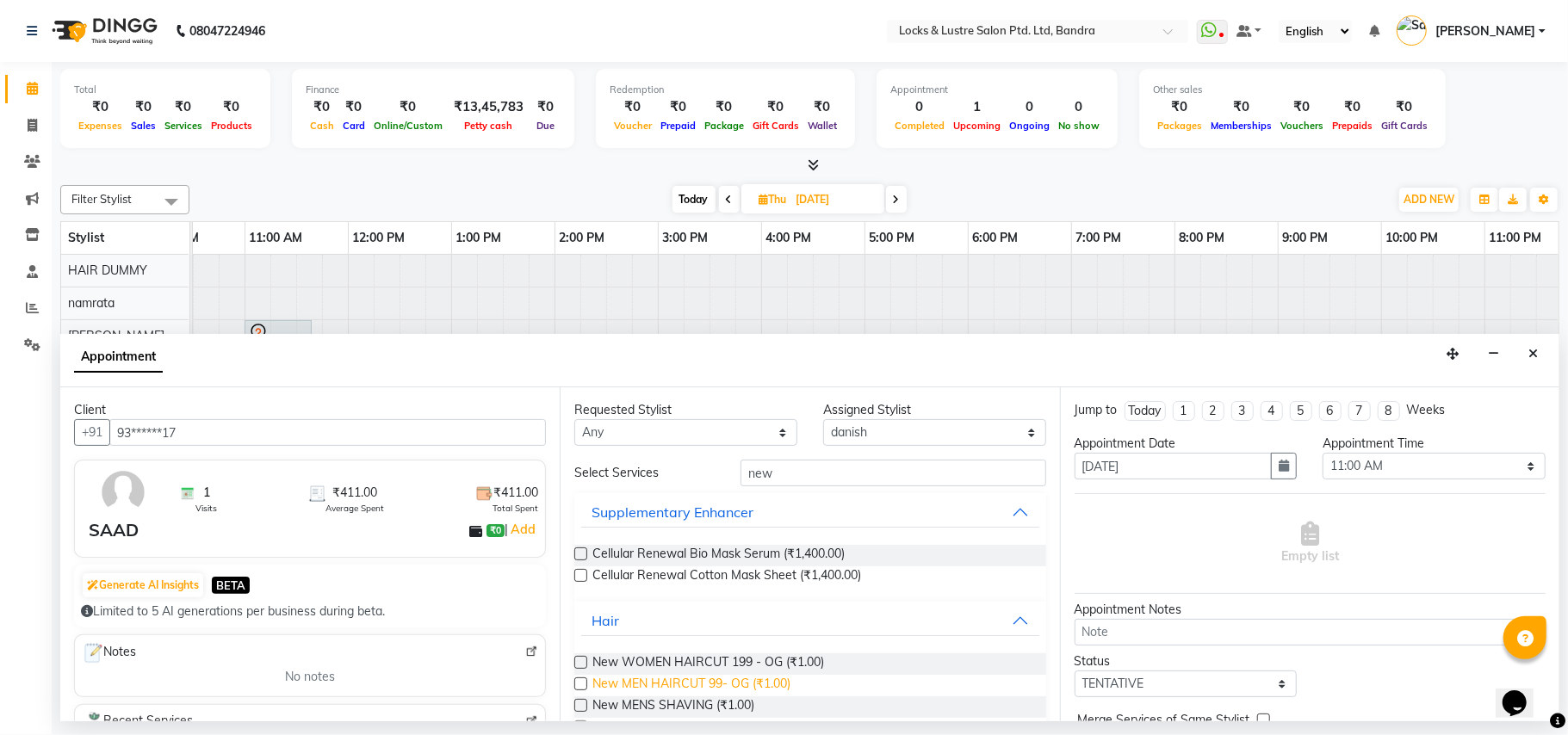
click at [741, 680] on span "New MEN HAIRCUT 99- OG (₹1.00)" at bounding box center [692, 686] width 198 height 21
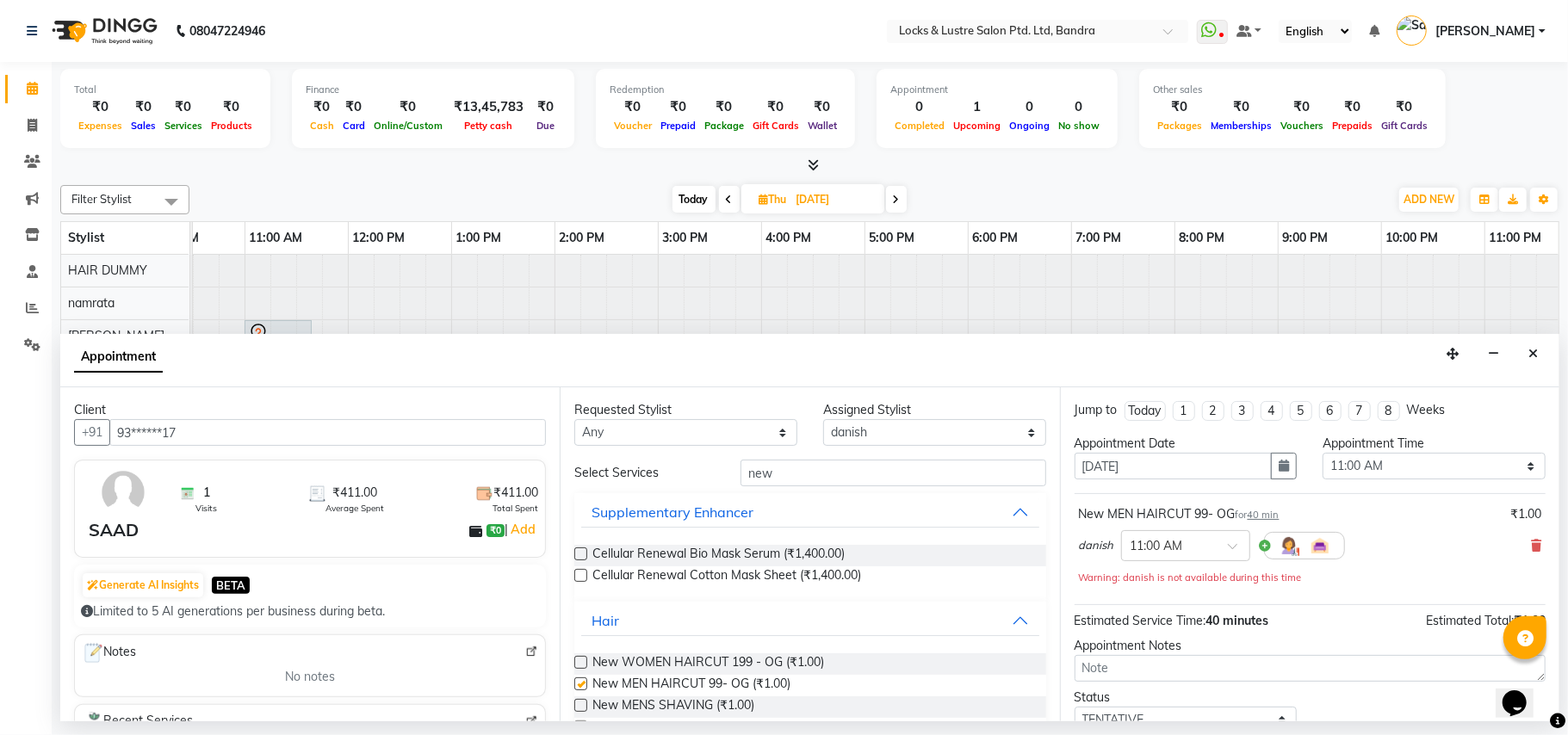
checkbox input "false"
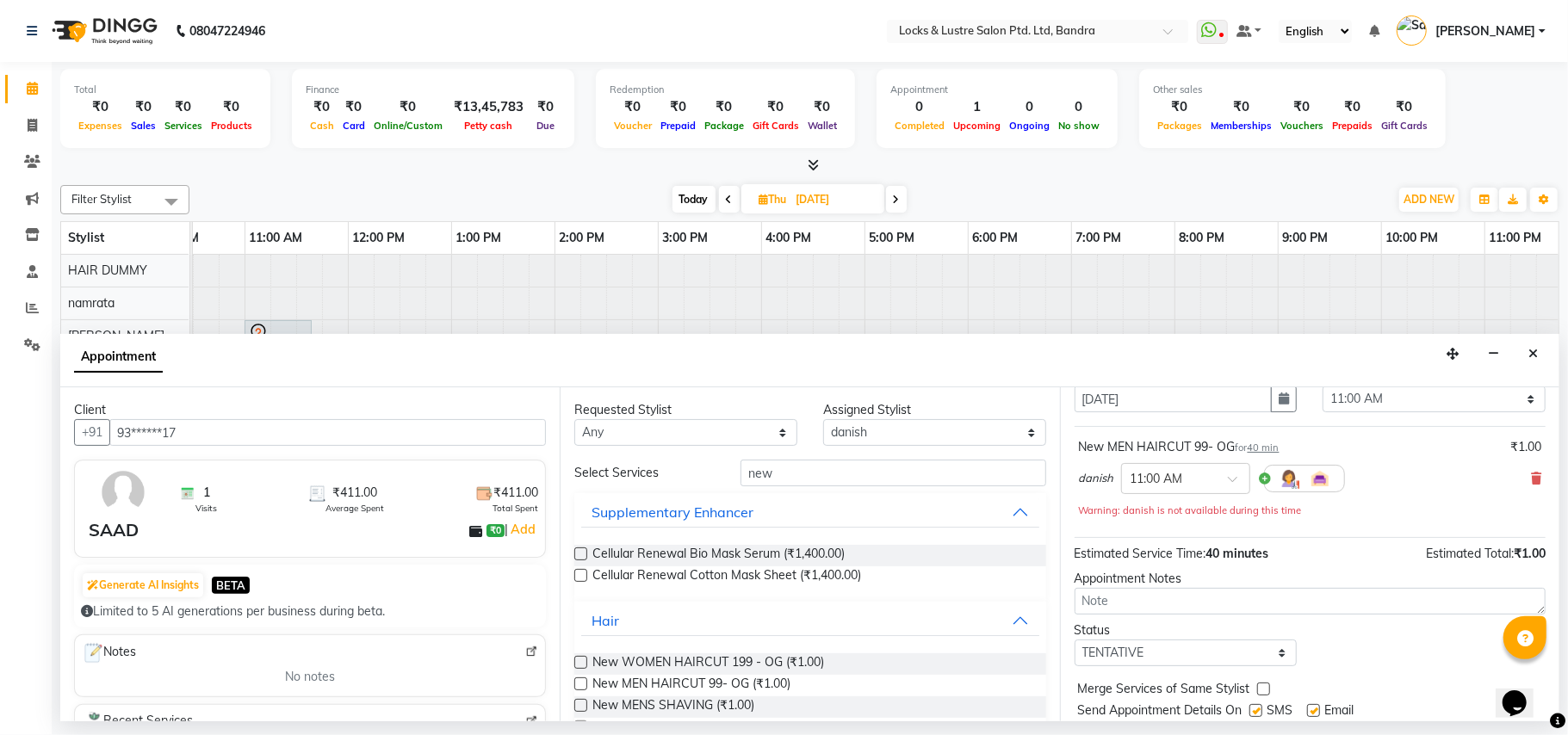
scroll to position [122, 0]
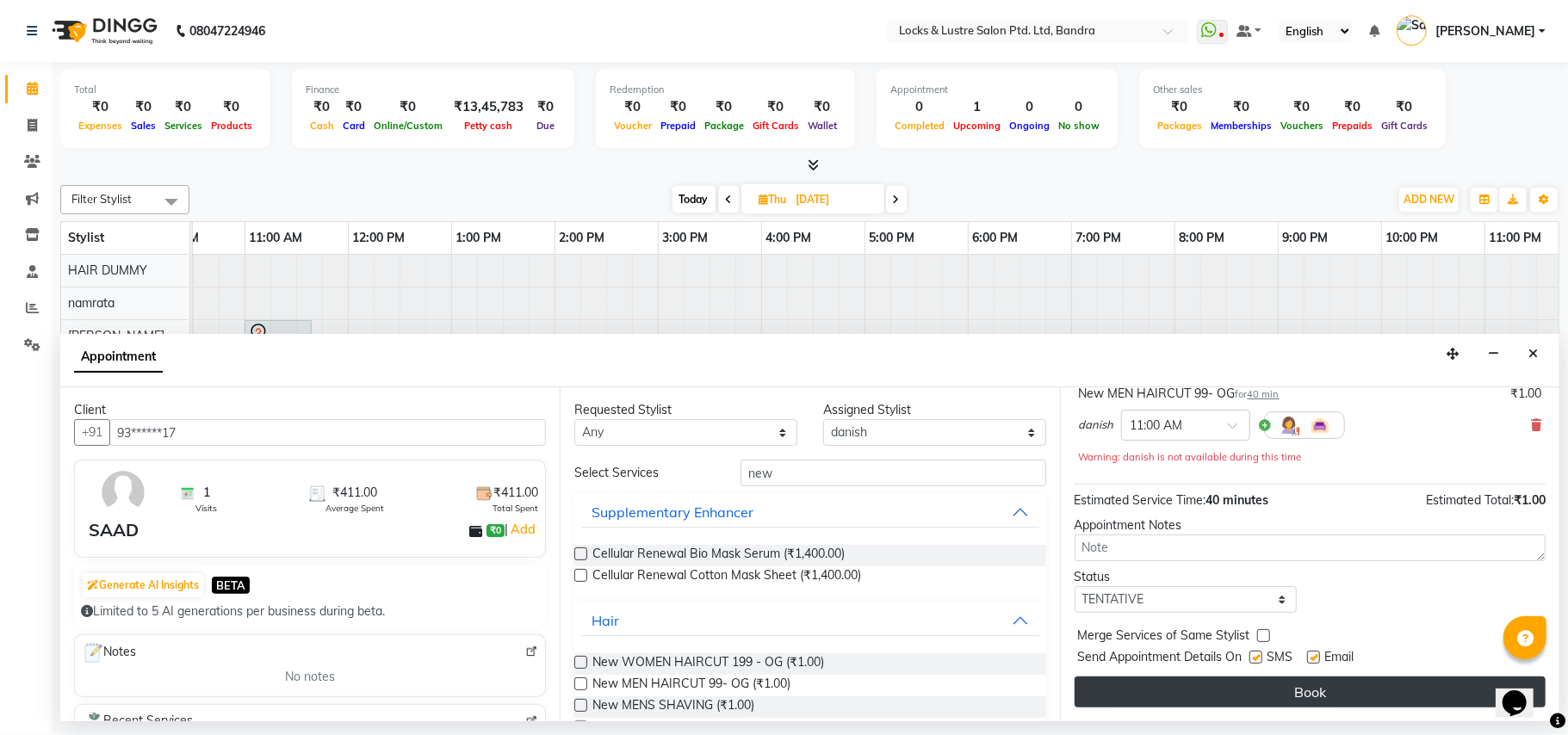
click at [1294, 694] on button "Book" at bounding box center [1310, 692] width 471 height 31
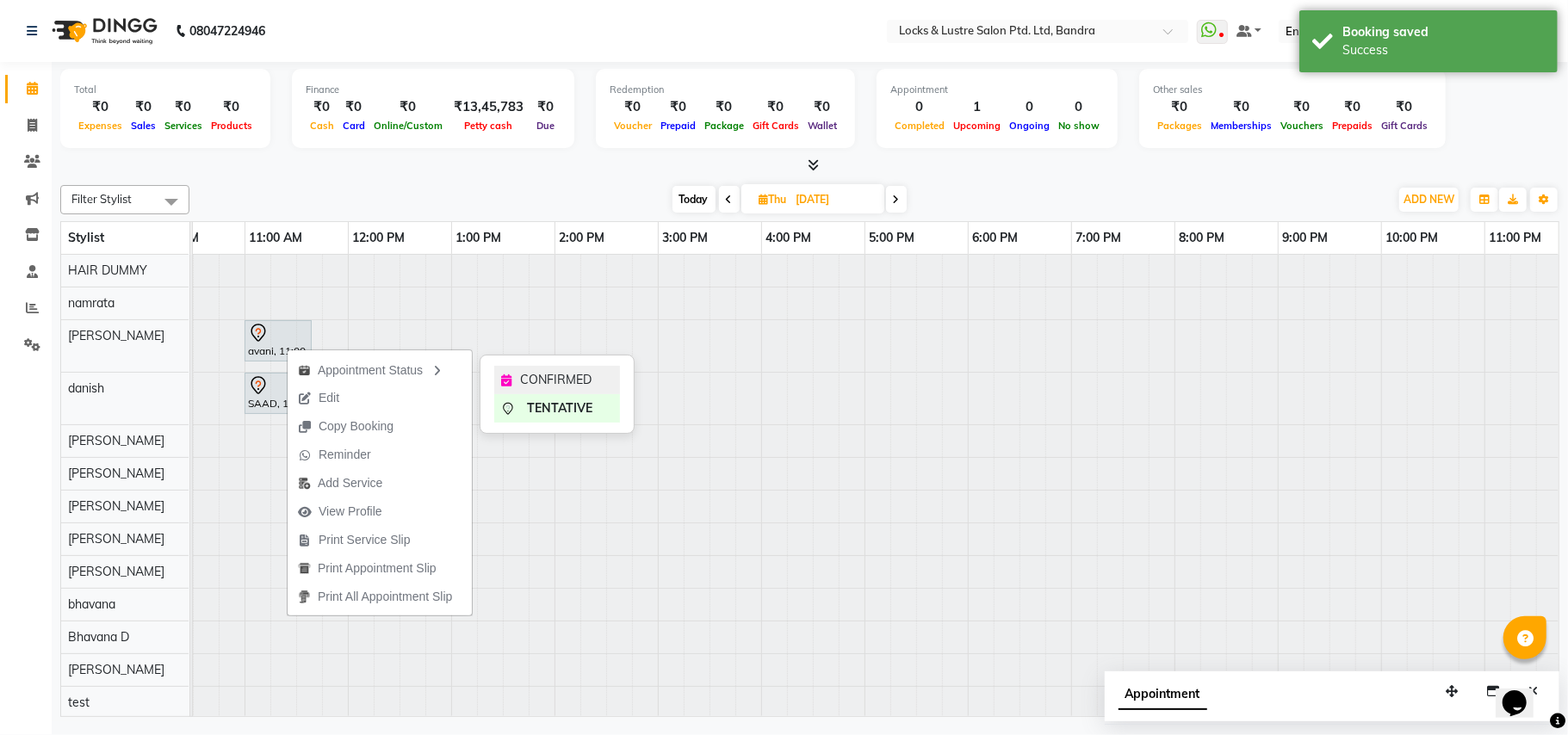
click at [565, 386] on span "CONFIRMED" at bounding box center [555, 380] width 71 height 18
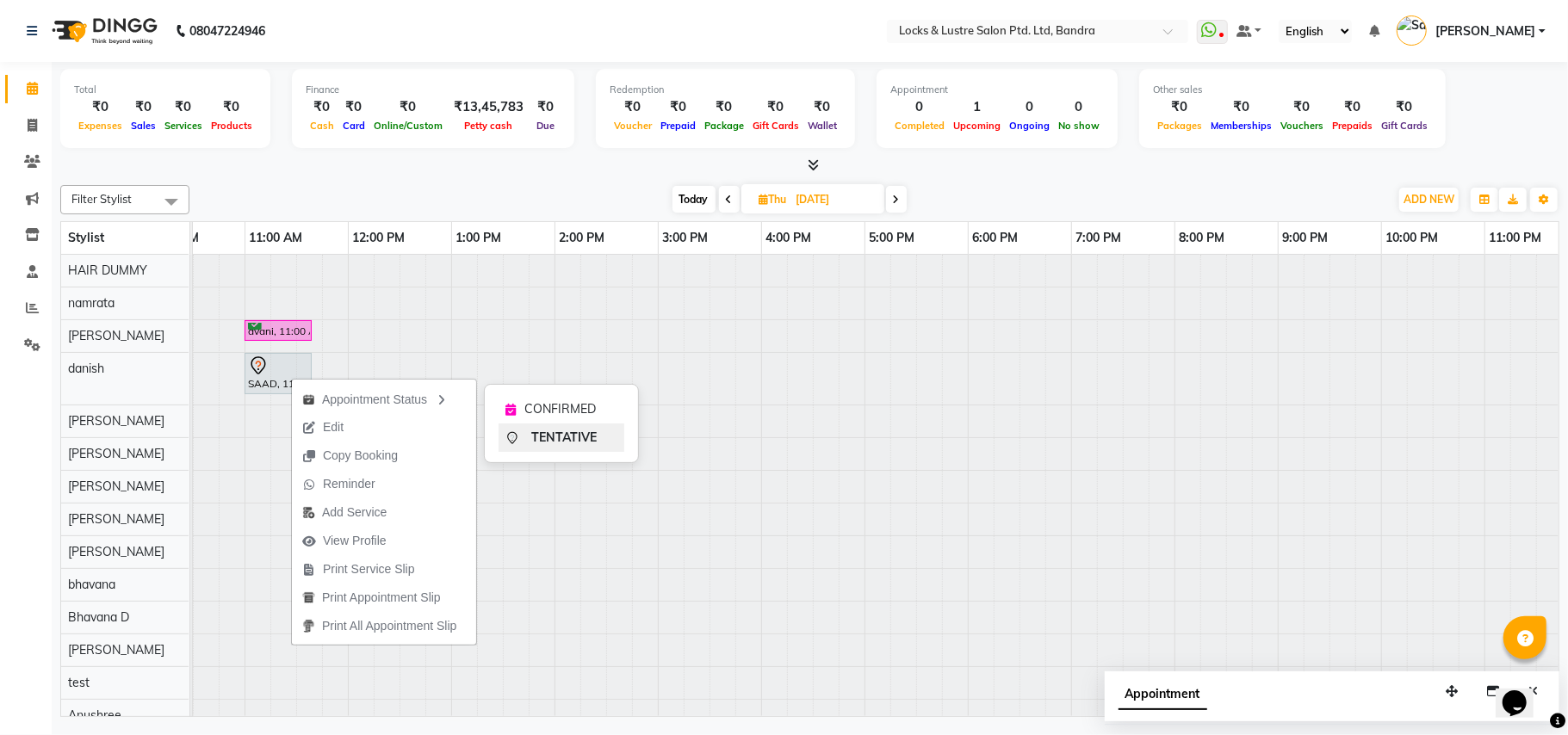
click at [552, 443] on span "TENTATIVE" at bounding box center [564, 438] width 65 height 18
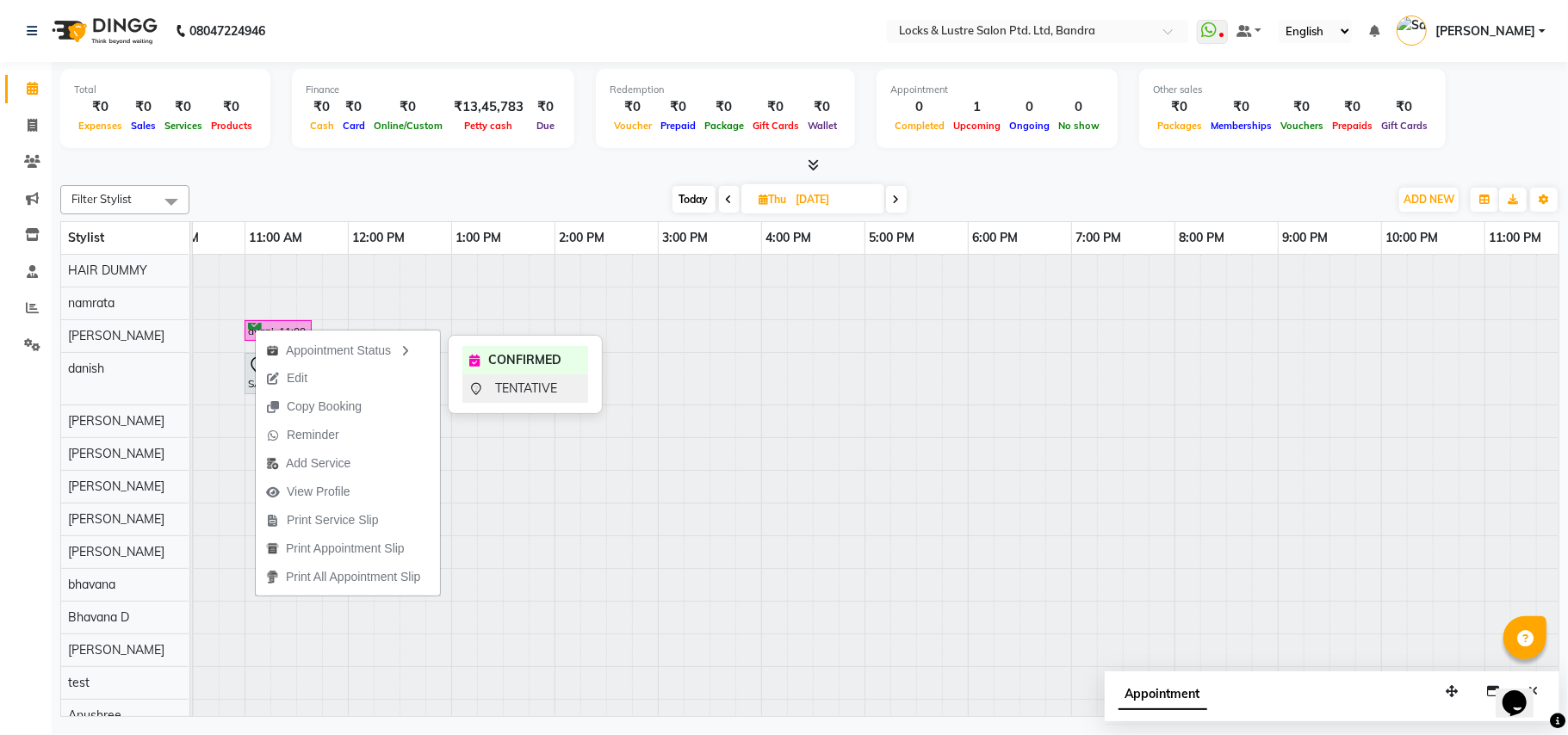
click at [503, 384] on span "TENTATIVE" at bounding box center [527, 389] width 62 height 18
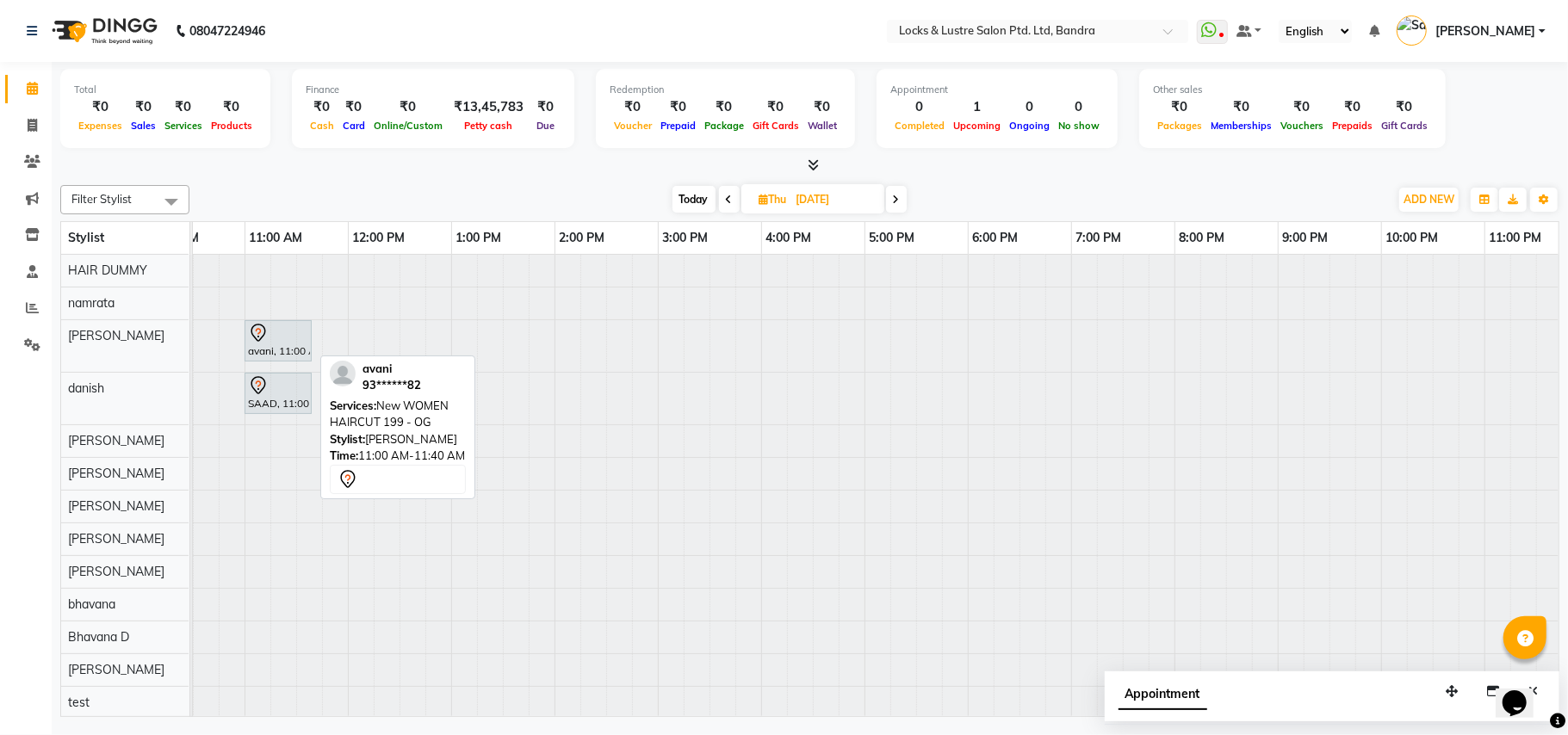
click at [308, 335] on div at bounding box center [310, 341] width 7 height 39
select select "7"
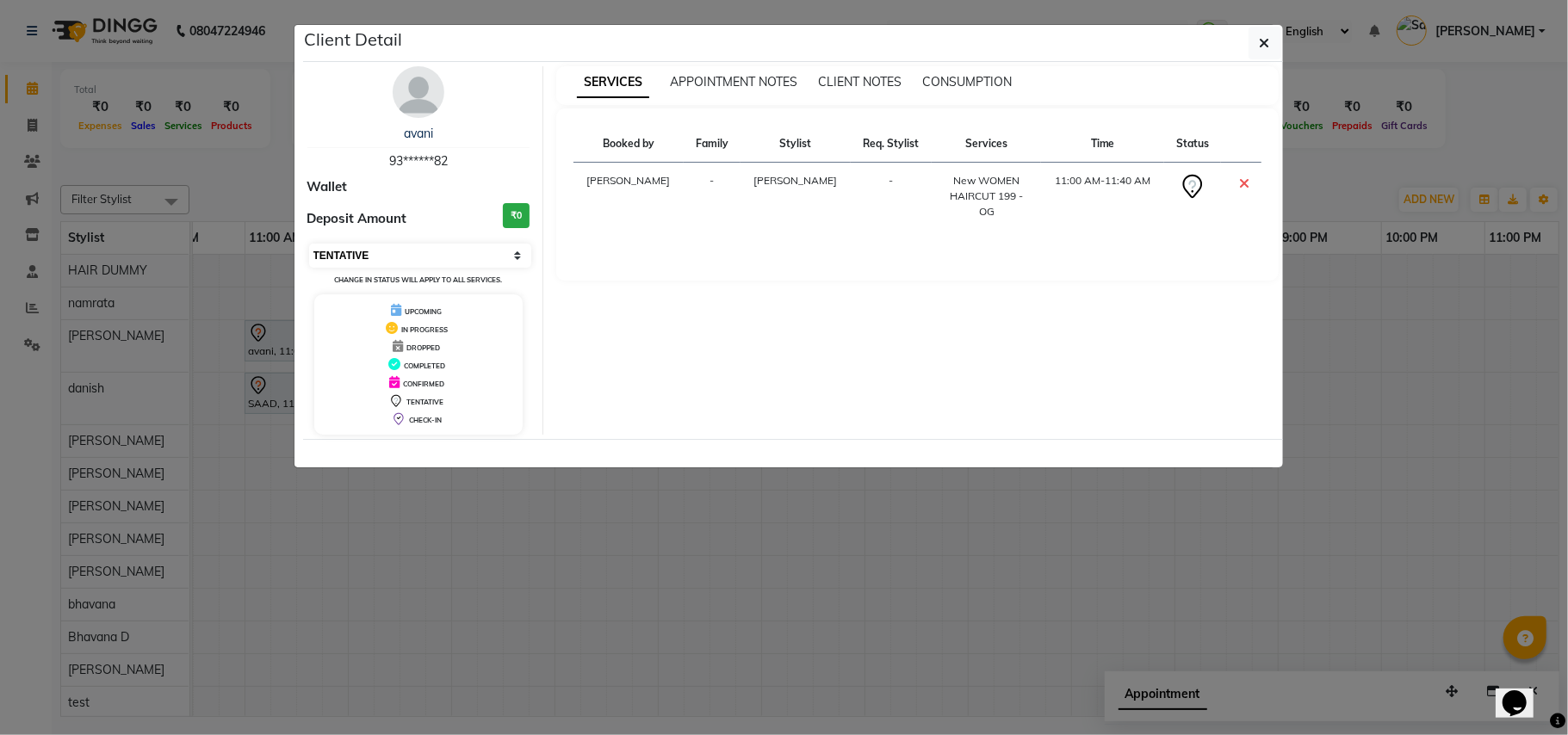
click at [517, 252] on select "Select CONFIRMED TENTATIVE" at bounding box center [421, 255] width 223 height 24
click at [309, 244] on select "Select CONFIRMED TENTATIVE" at bounding box center [421, 255] width 223 height 24
click at [1254, 45] on button "button" at bounding box center [1265, 43] width 33 height 33
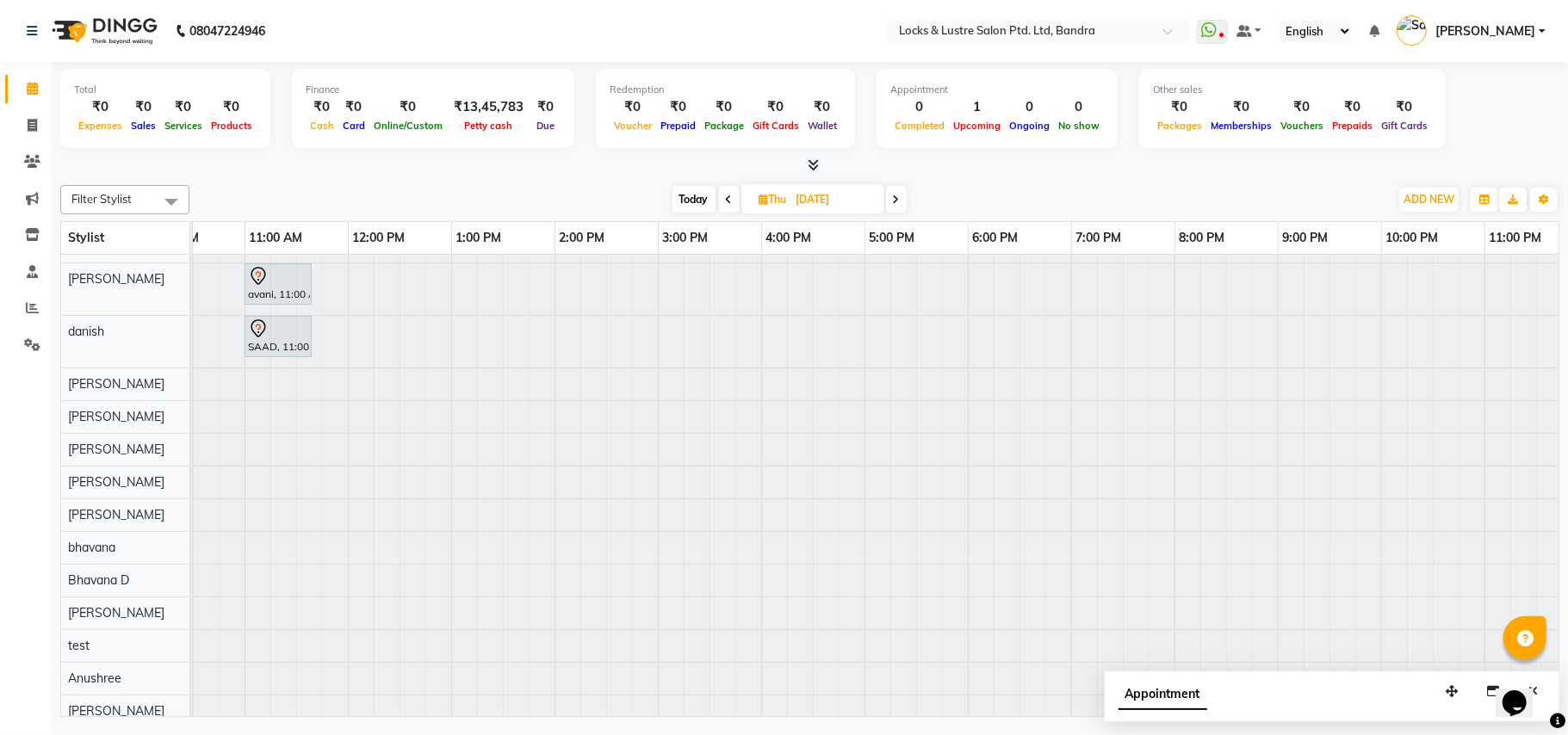
scroll to position [89, 0]
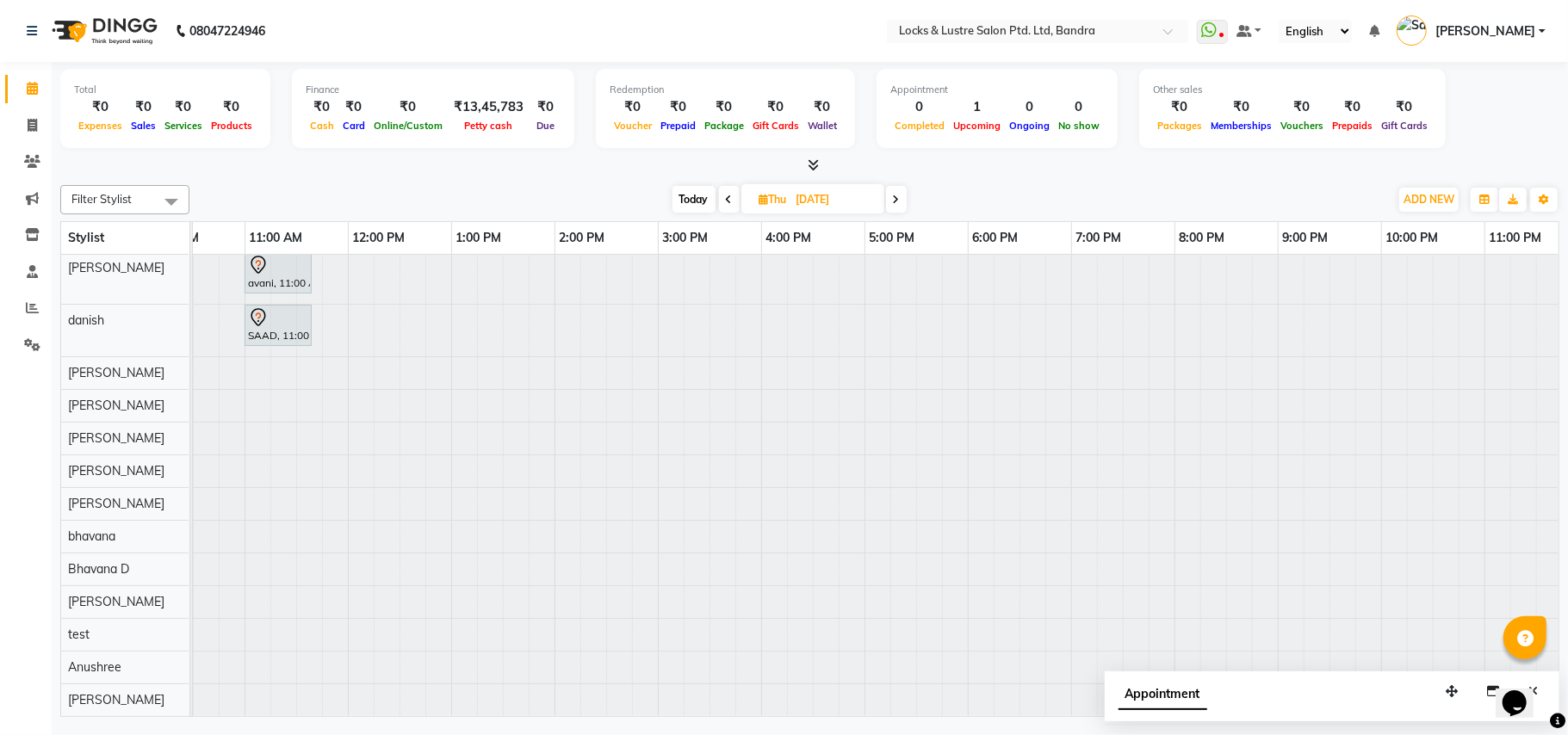
click at [759, 203] on icon at bounding box center [764, 199] width 10 height 12
select select "9"
select select "2025"
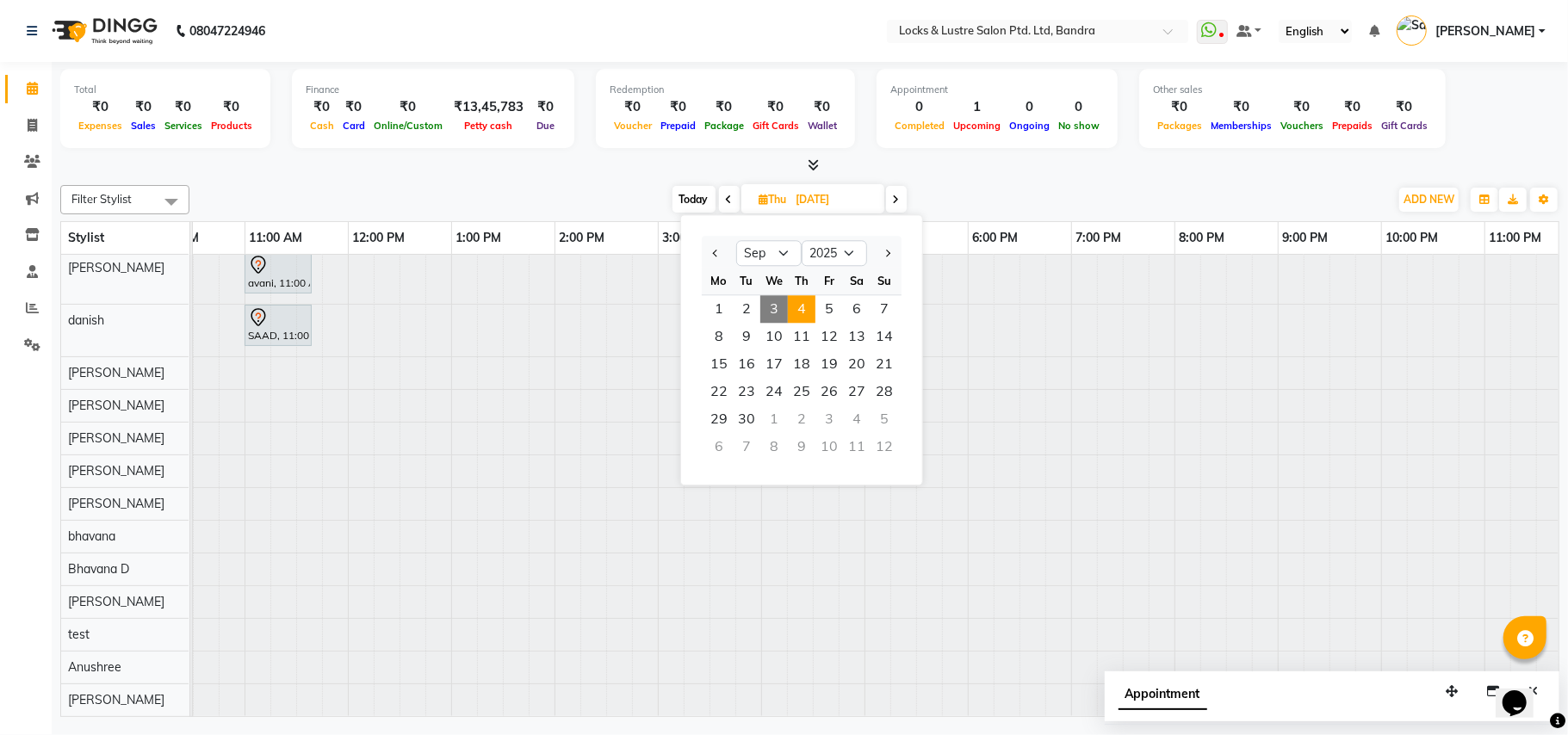
click at [774, 304] on span "3" at bounding box center [774, 309] width 28 height 28
type input "03-09-2025"
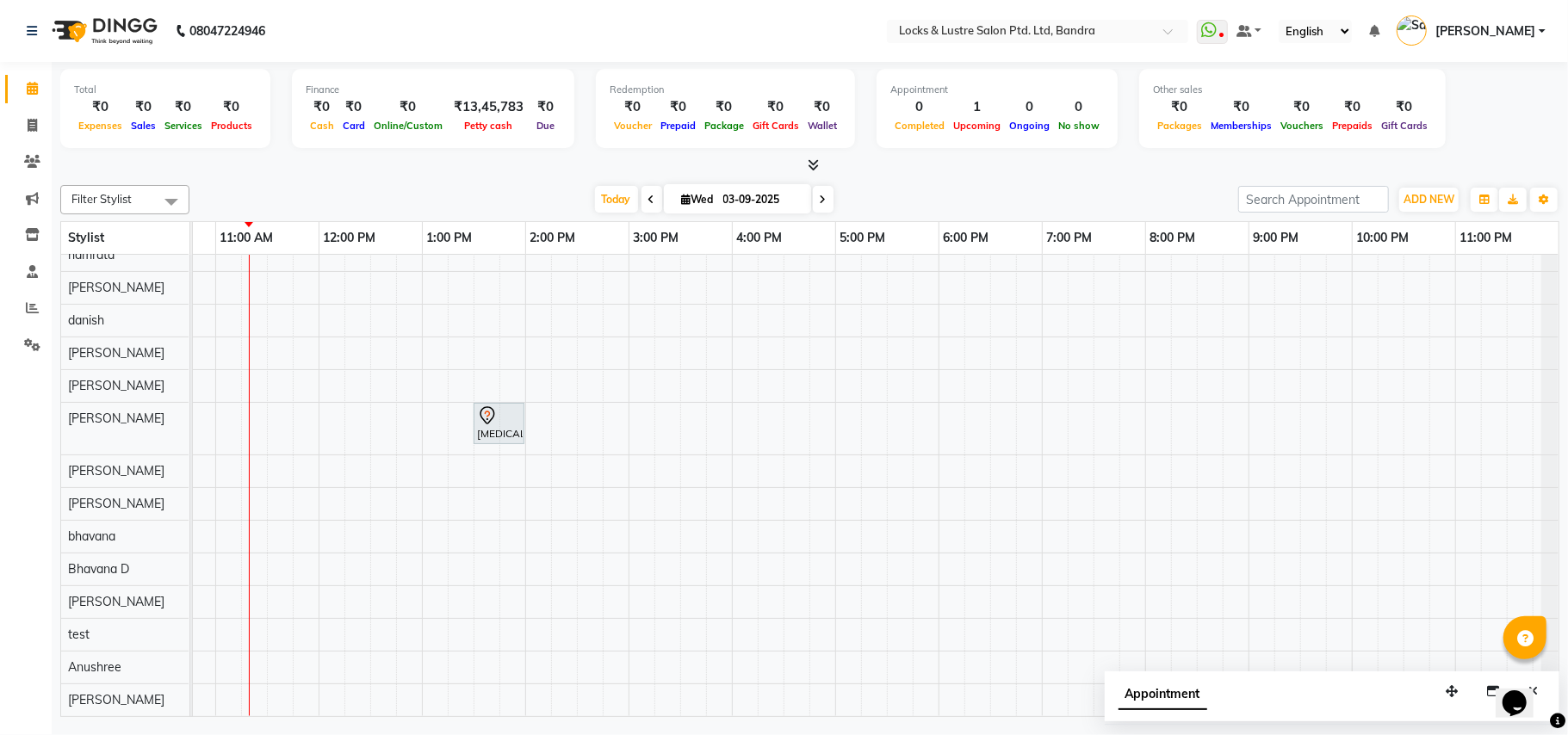
scroll to position [0, 0]
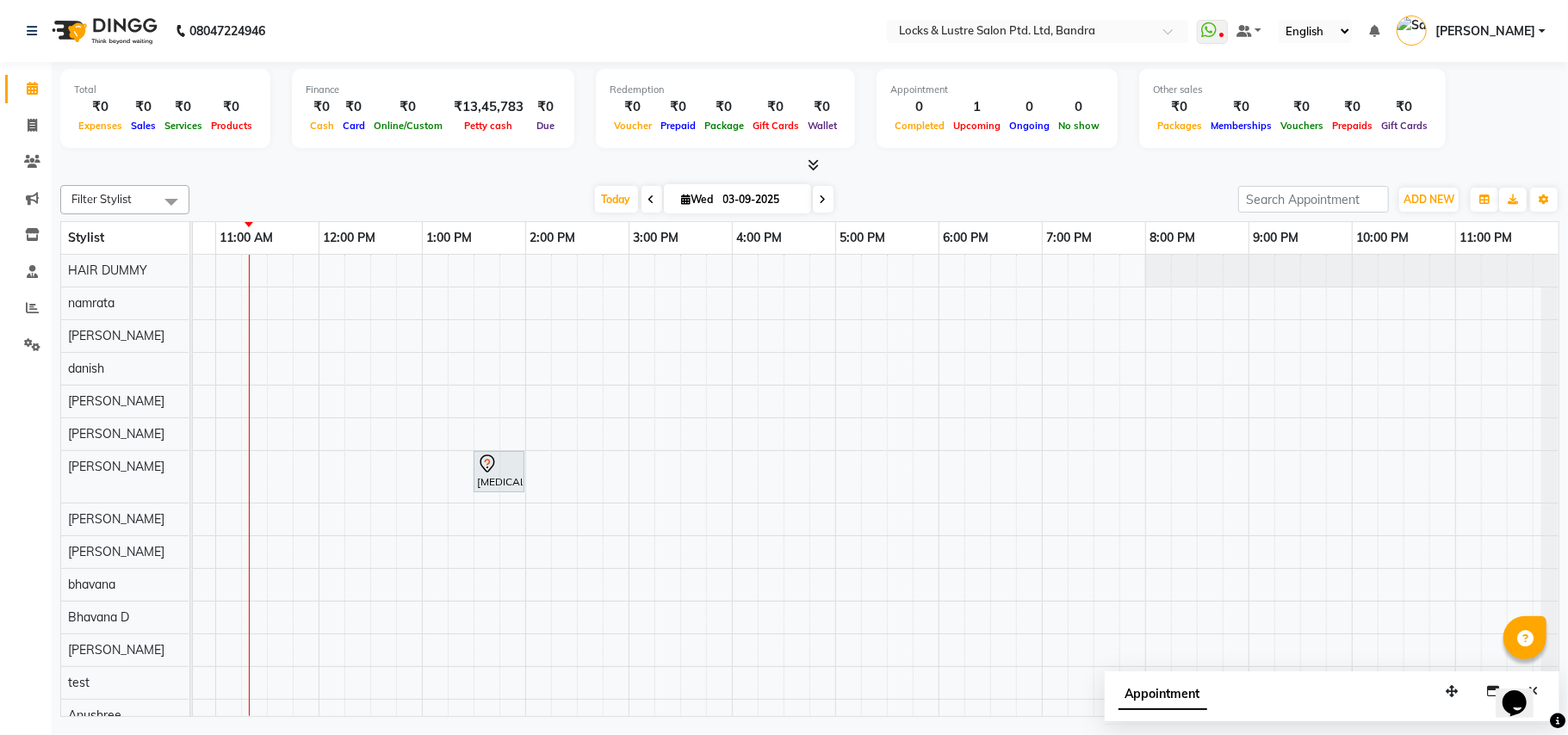
click at [231, 332] on div "[MEDICAL_DATA], TK01, 01:30 PM-02:00 PM, New GEL POLISH" at bounding box center [733, 510] width 1654 height 510
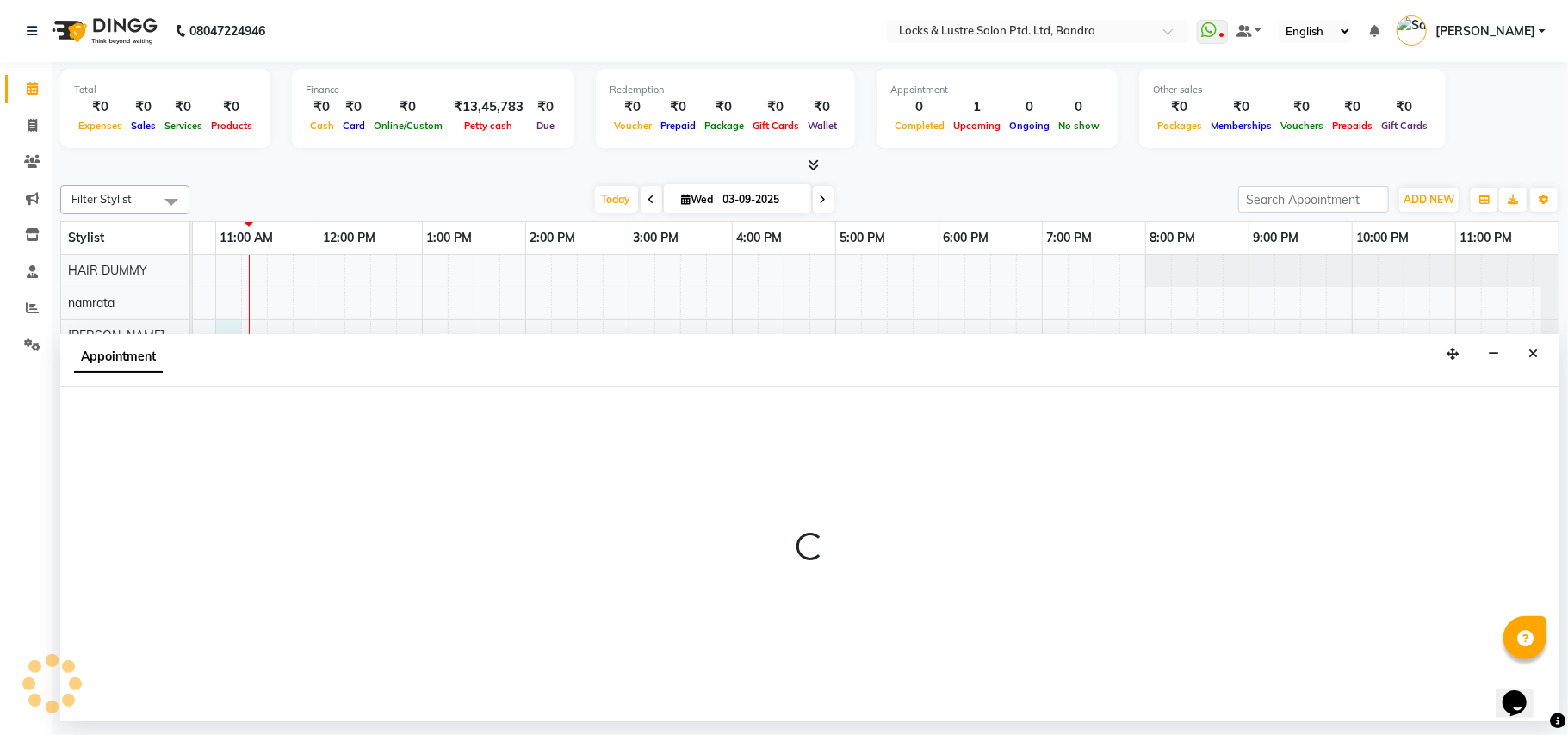
select select "55307"
select select "660"
select select "tentative"
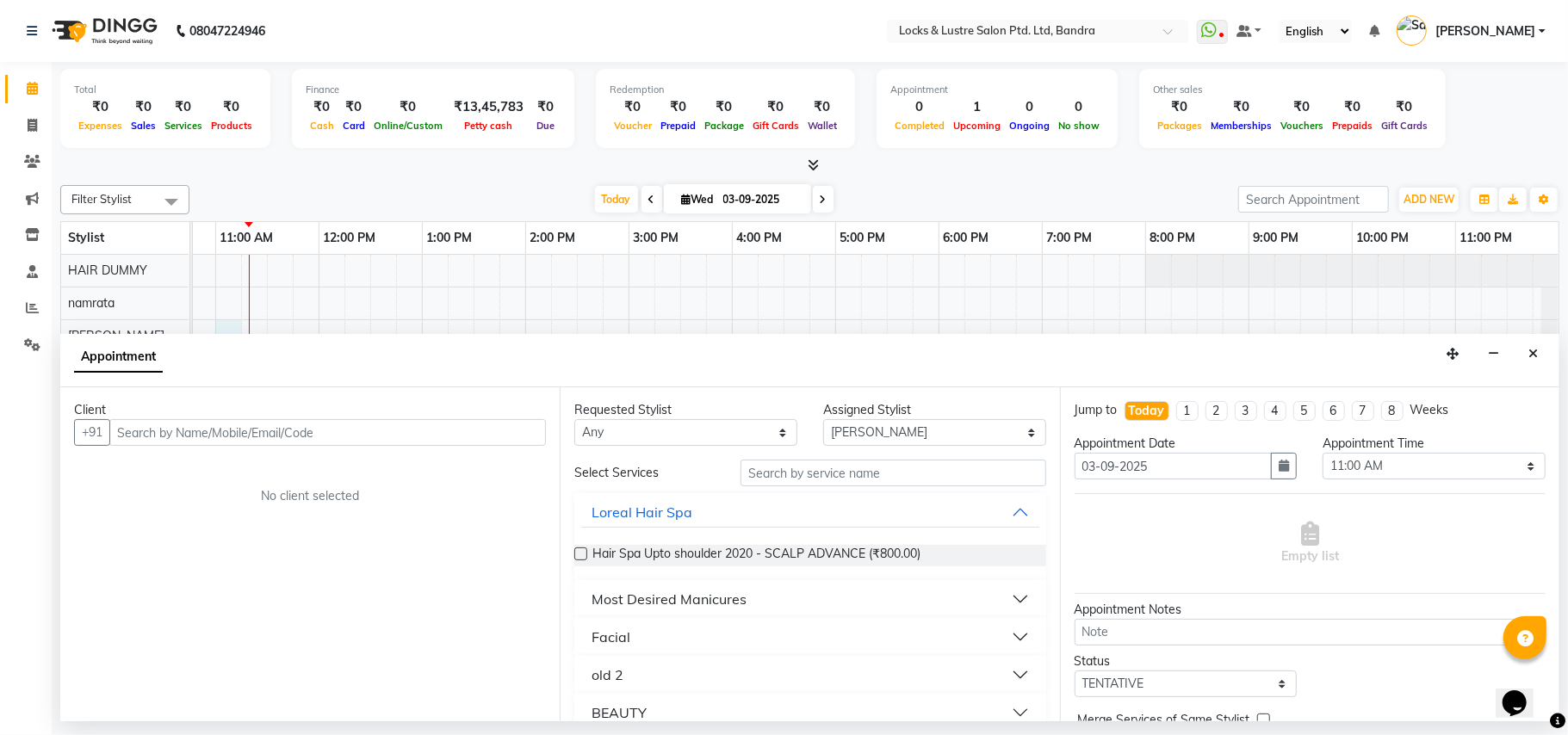
click at [336, 431] on input "text" at bounding box center [328, 433] width 437 height 27
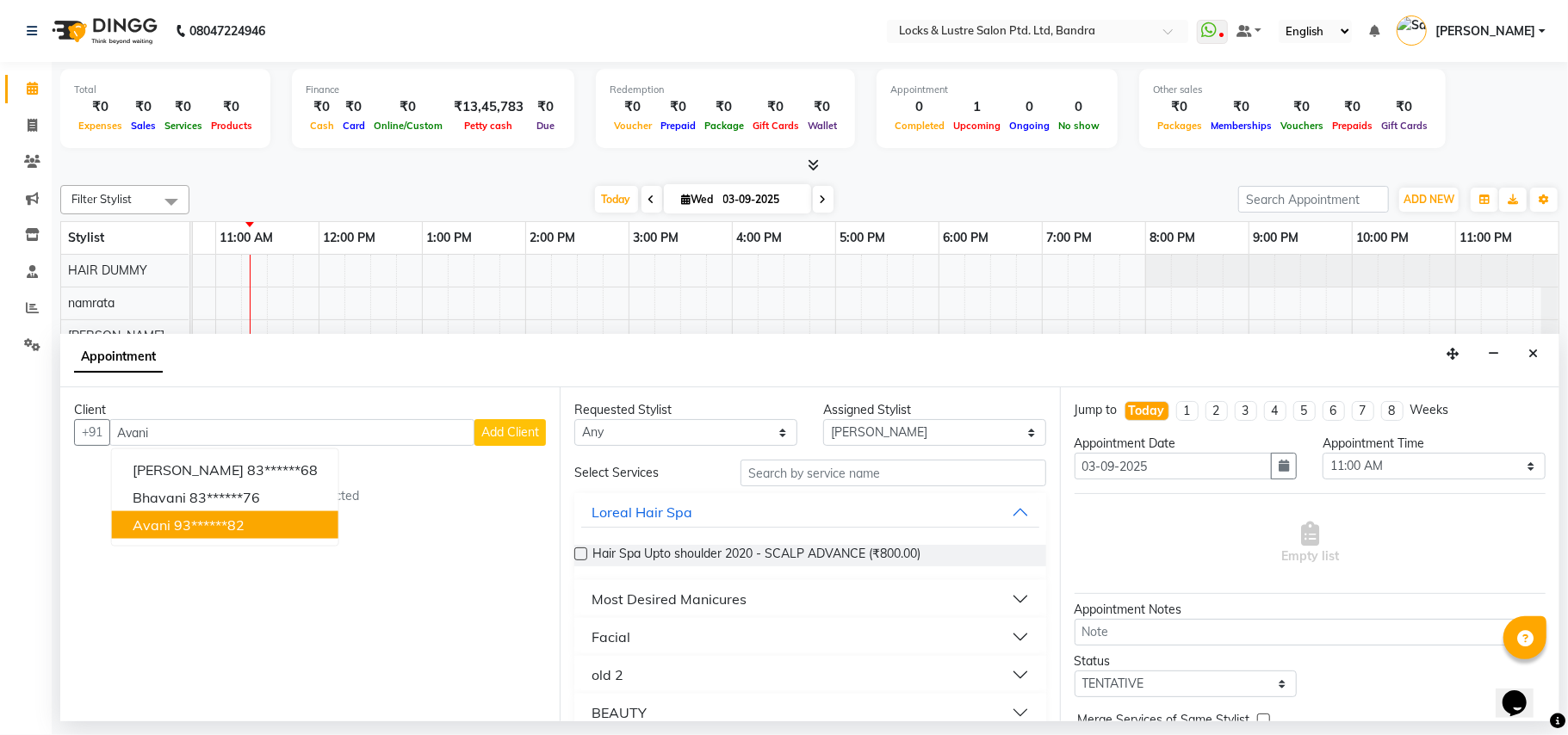
click at [257, 517] on button "avani 93******82" at bounding box center [224, 525] width 226 height 28
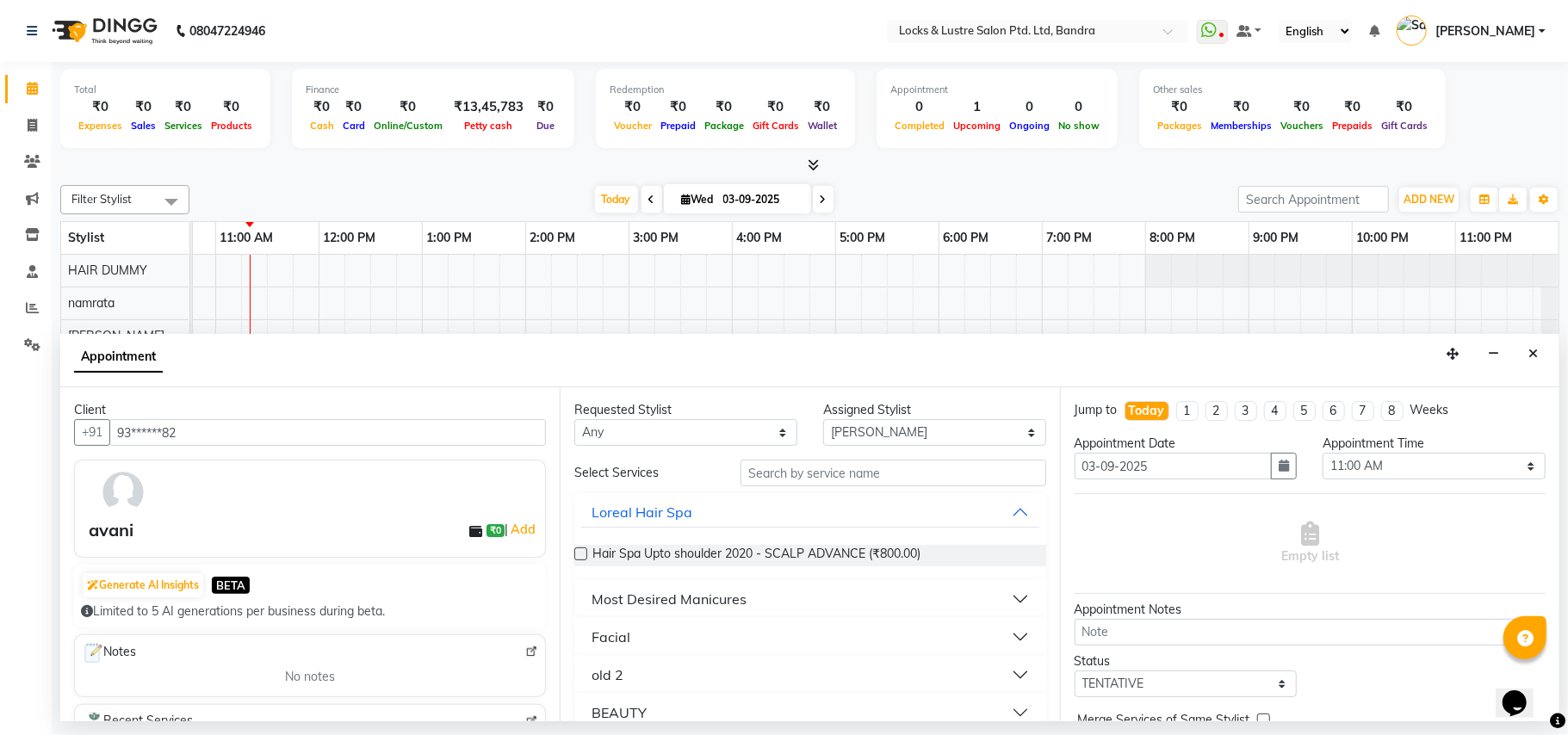
type input "93******82"
click at [785, 472] on input "text" at bounding box center [894, 473] width 306 height 27
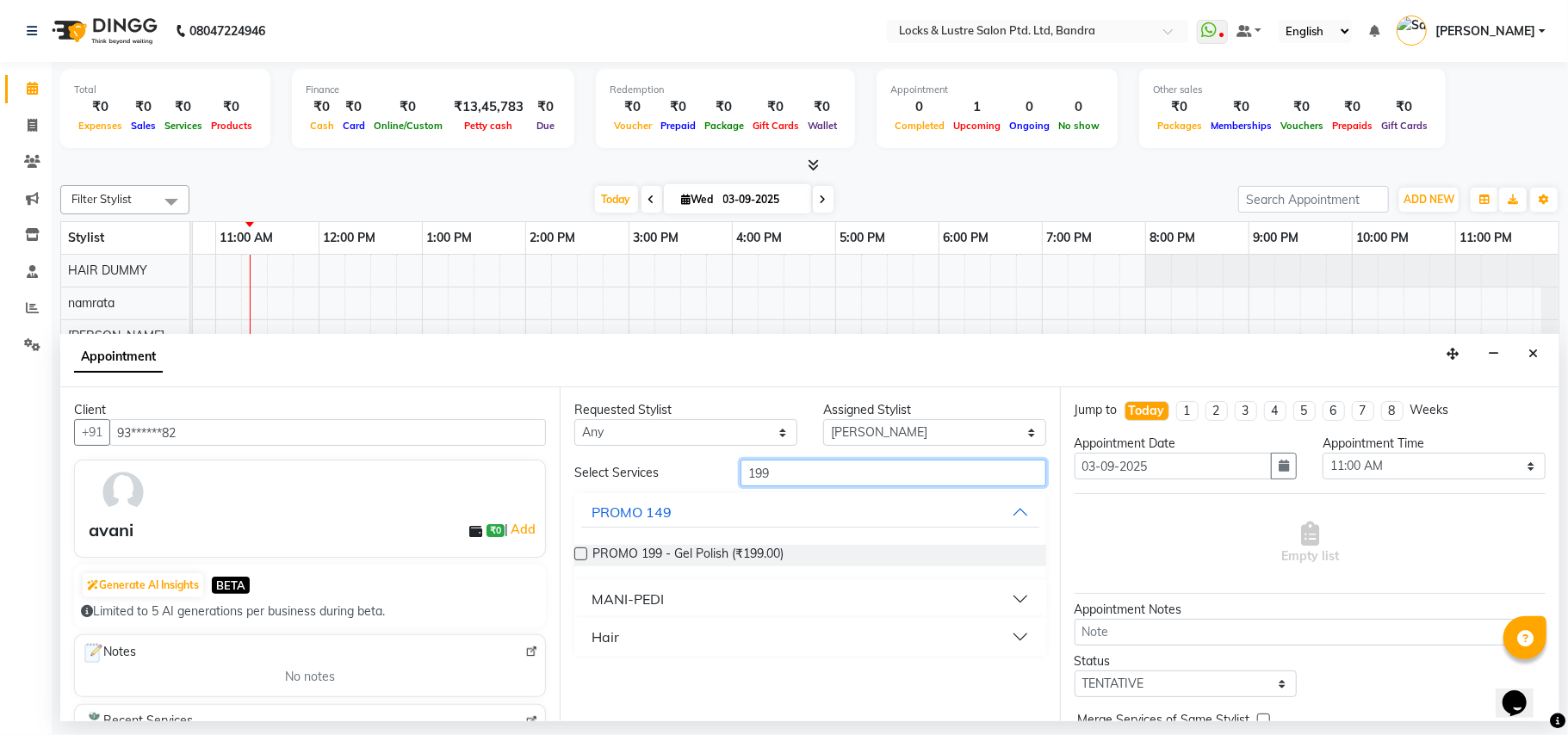
type input "199"
click at [749, 643] on button "Hair" at bounding box center [810, 637] width 457 height 31
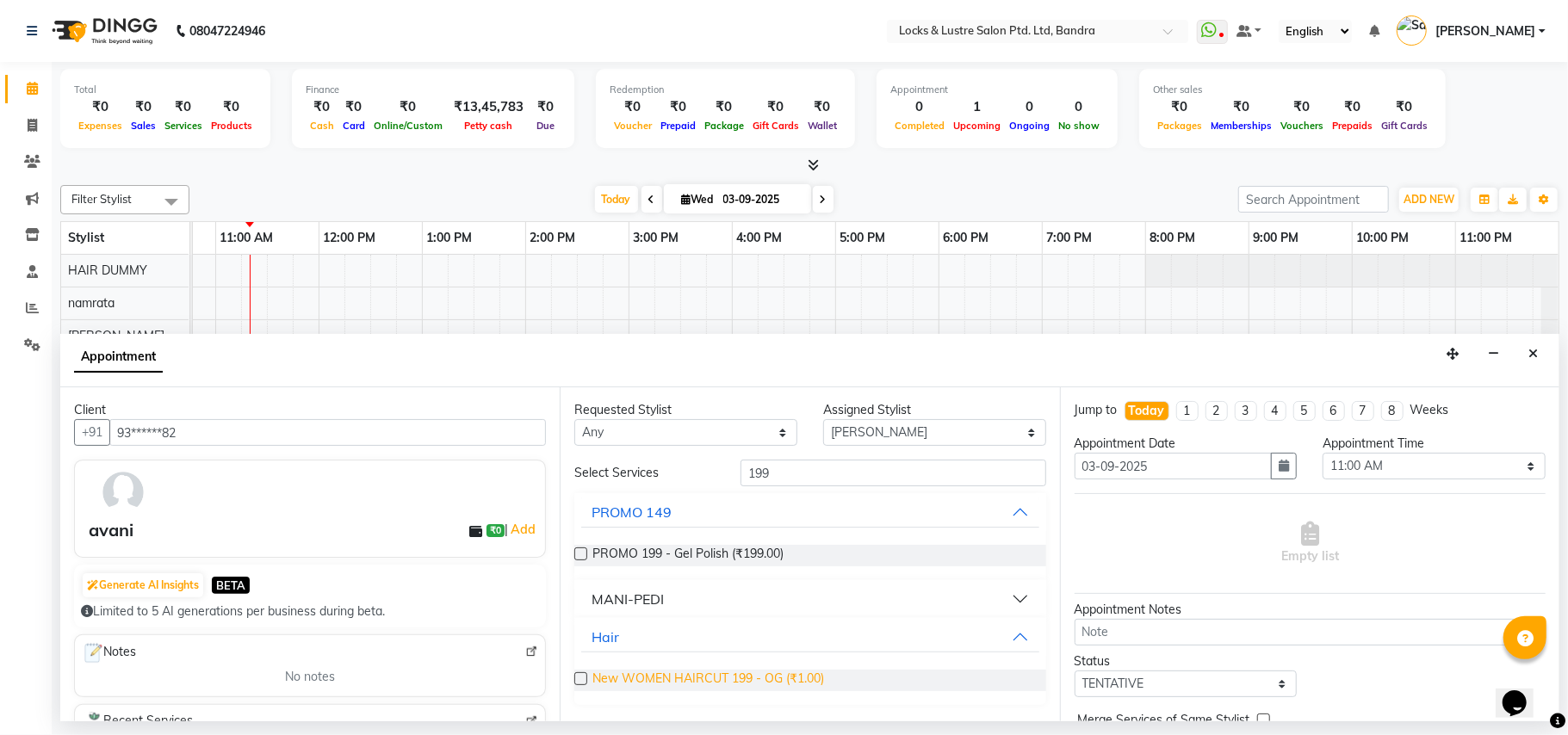
click at [787, 679] on span "New WOMEN HAIRCUT 199 - OG (₹1.00)" at bounding box center [708, 680] width 232 height 21
checkbox input "false"
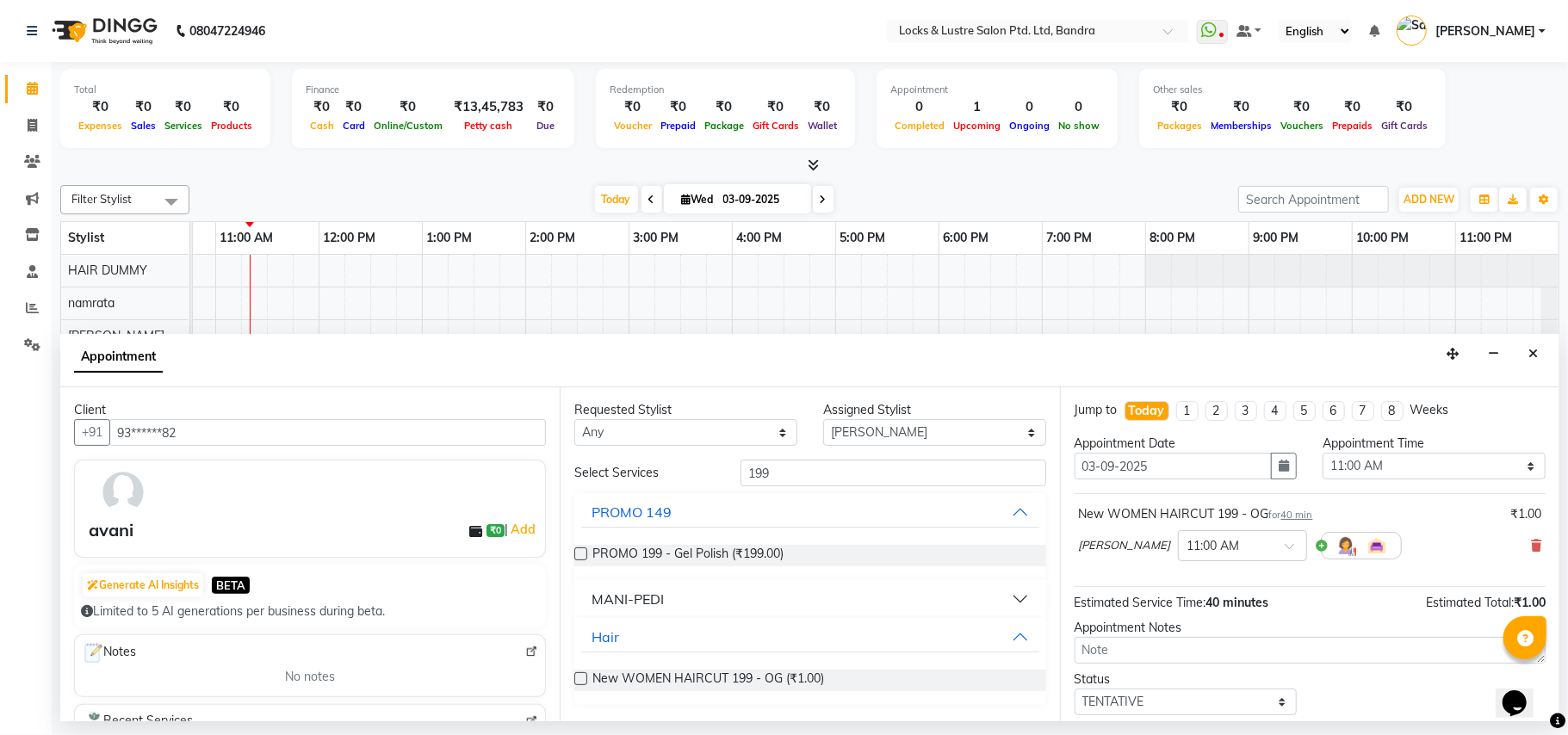
scroll to position [104, 0]
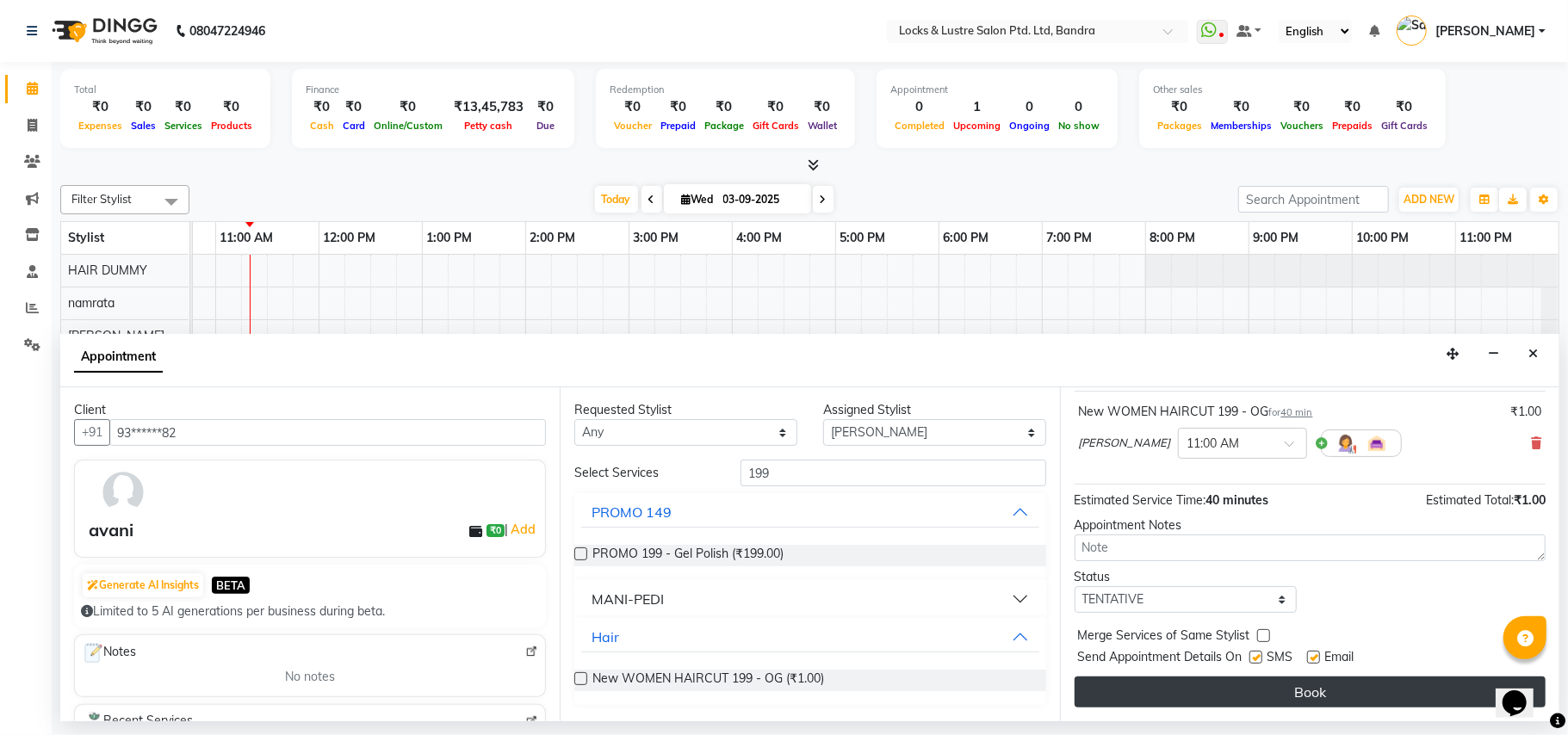
click at [1158, 700] on button "Book" at bounding box center [1310, 692] width 471 height 31
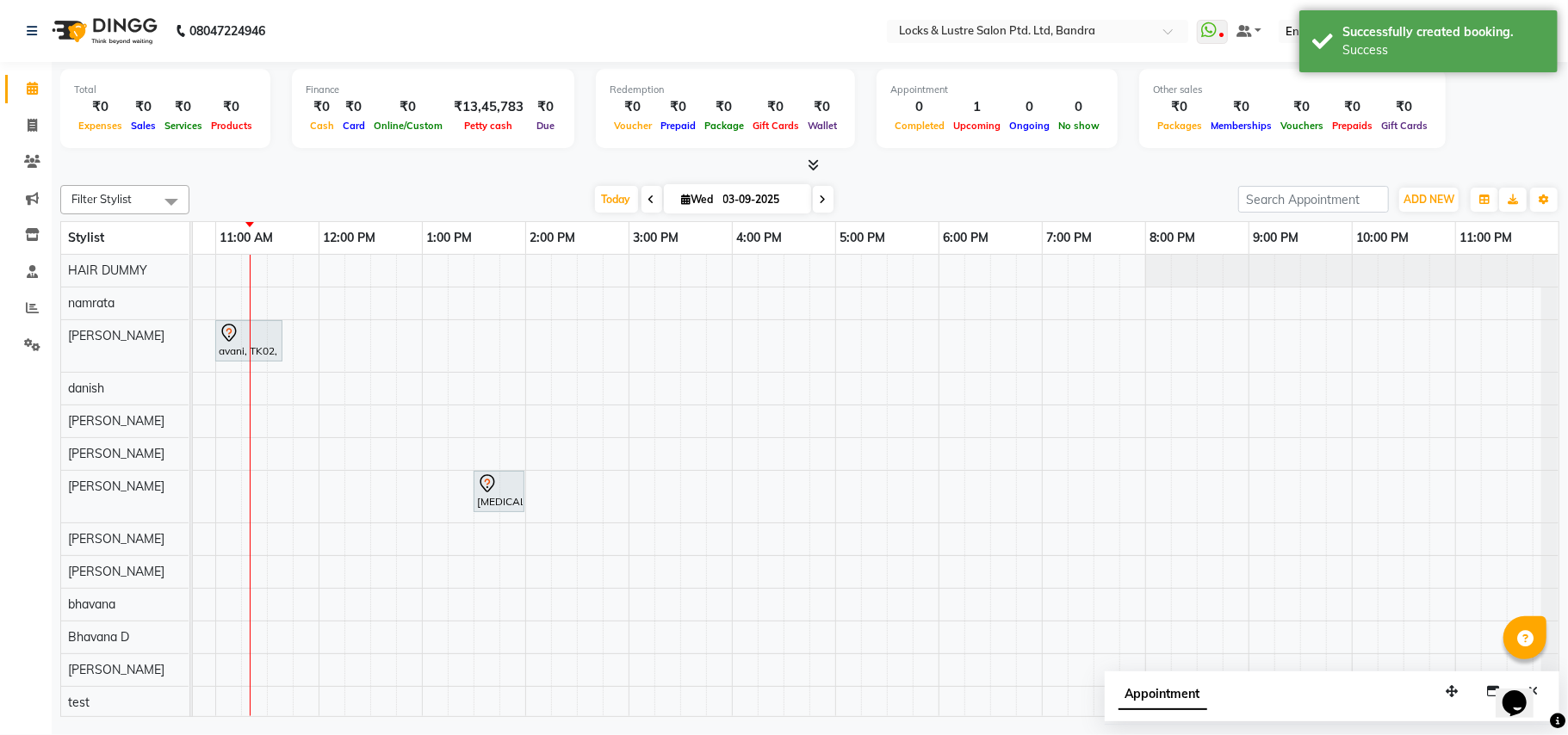
click at [248, 384] on div "avani, TK02, 11:00 AM-11:40 AM, New WOMEN HAIRCUT 199 - OG NIKITA, TK01, 01:30 …" at bounding box center [733, 520] width 1654 height 529
select select "62969"
select select "tentative"
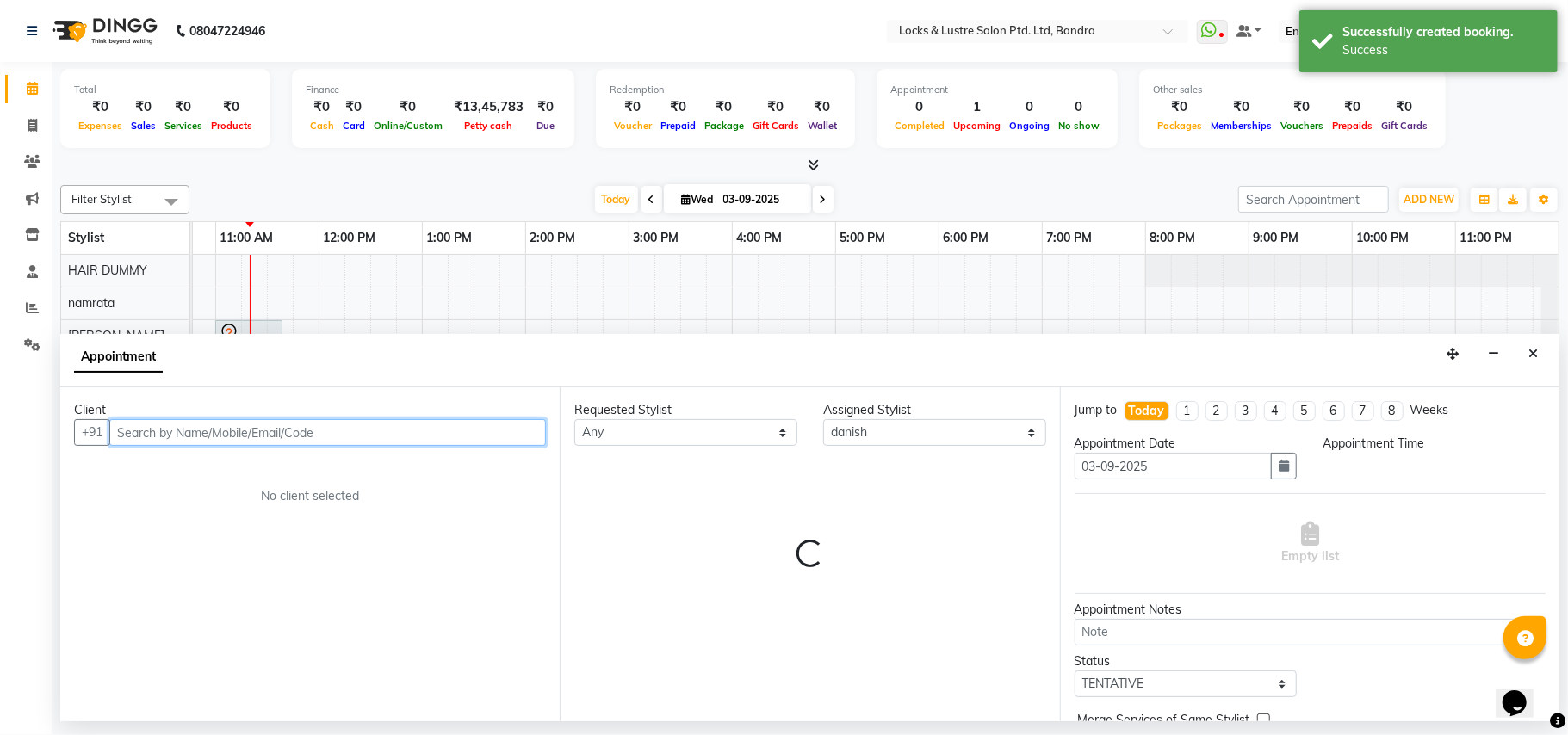
select select "675"
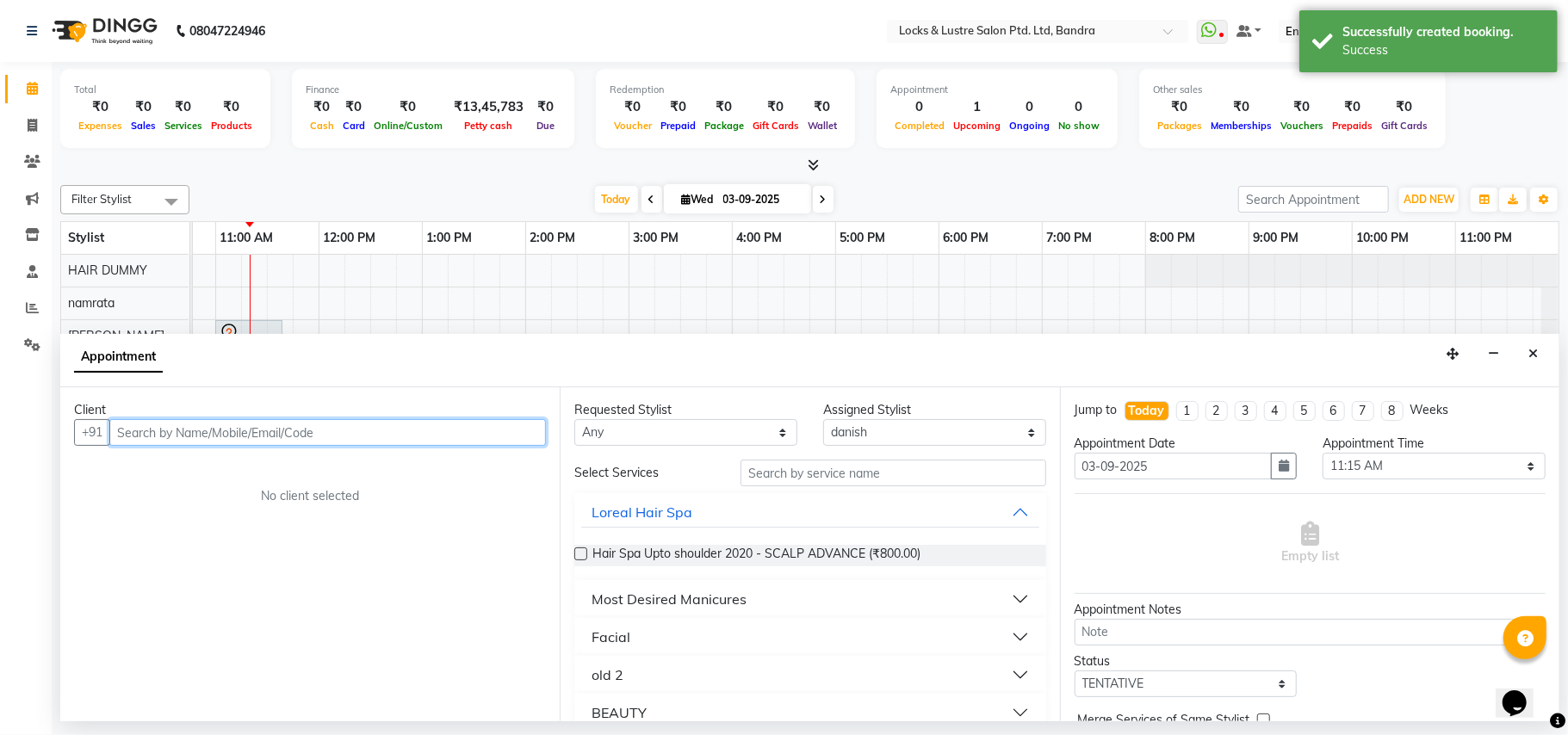
click at [290, 434] on input "text" at bounding box center [328, 433] width 437 height 27
click at [424, 435] on input "text" at bounding box center [328, 433] width 437 height 27
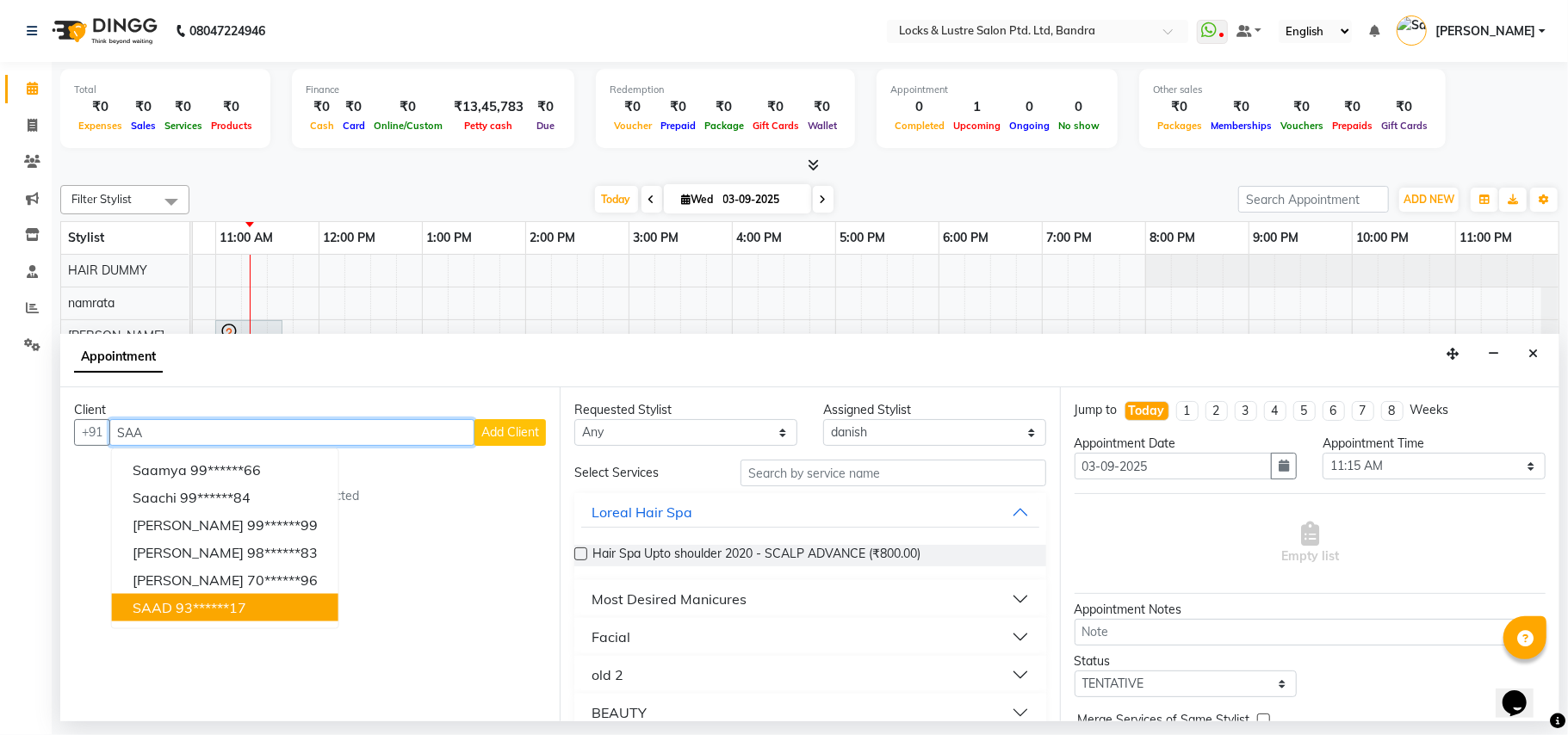
click at [222, 602] on ngb-highlight "93******17" at bounding box center [211, 608] width 70 height 17
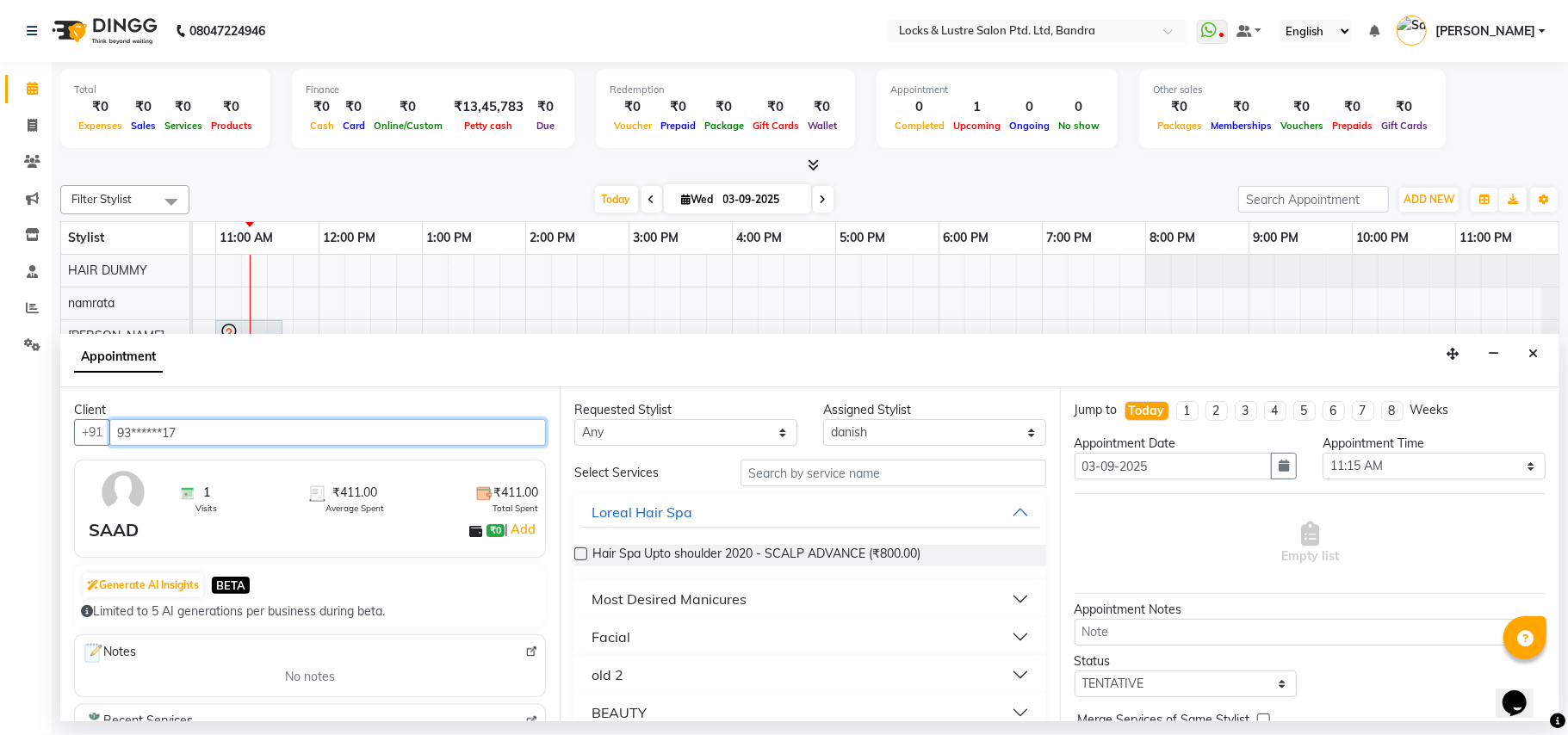
type input "93******17"
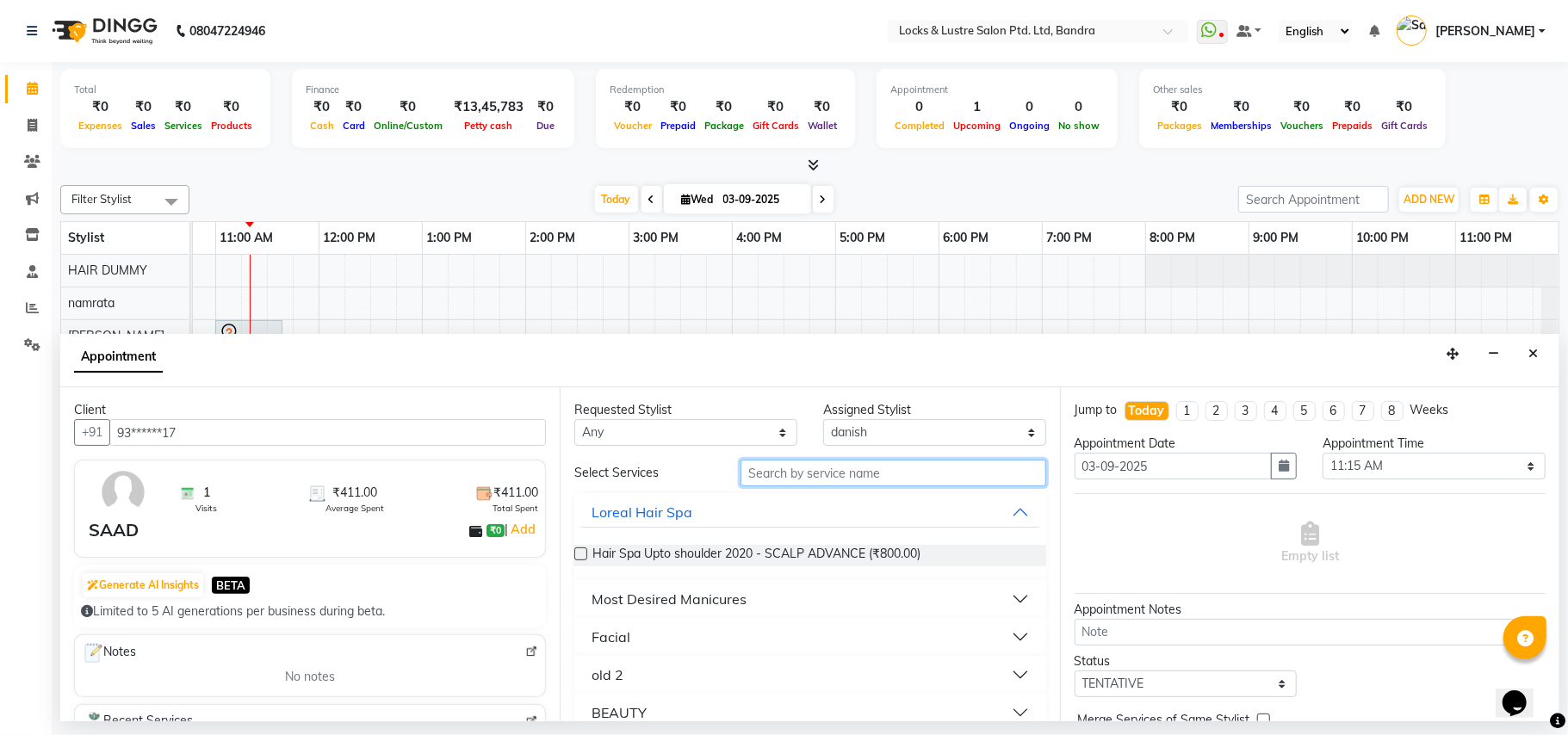
click at [781, 463] on input "text" at bounding box center [894, 473] width 306 height 27
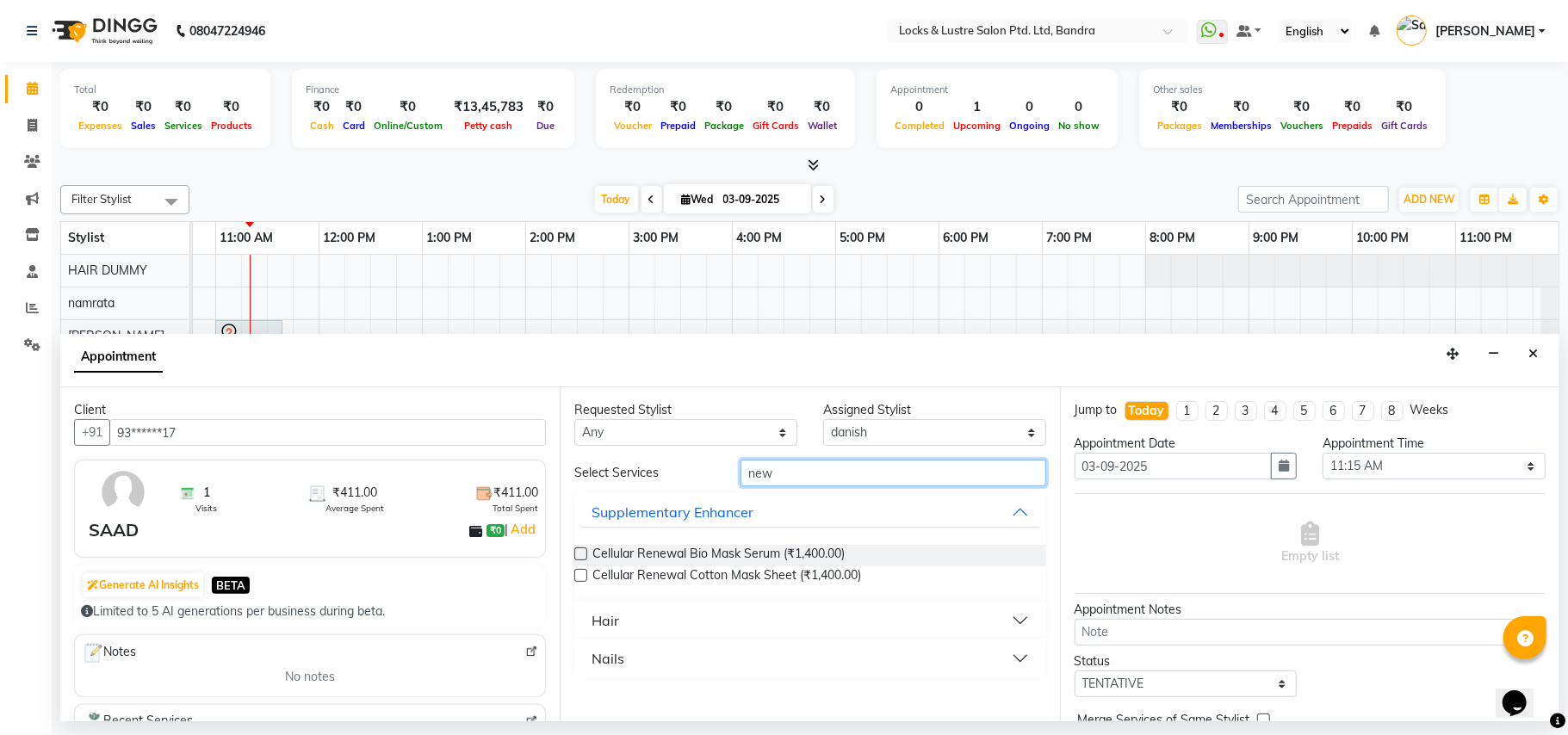
type input "new"
click at [803, 613] on button "Hair" at bounding box center [810, 621] width 457 height 31
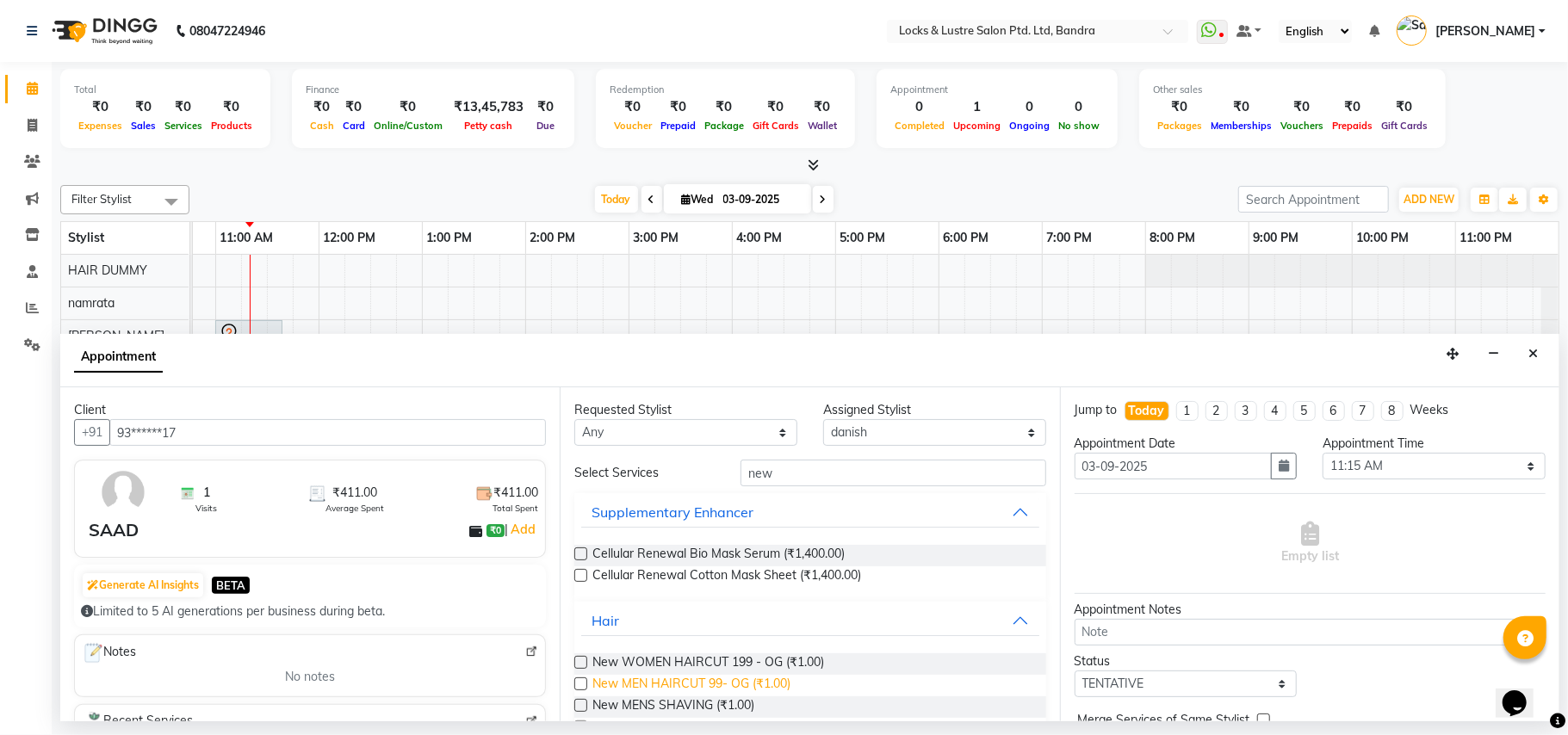
click at [707, 685] on span "New MEN HAIRCUT 99- OG (₹1.00)" at bounding box center [692, 686] width 198 height 21
checkbox input "false"
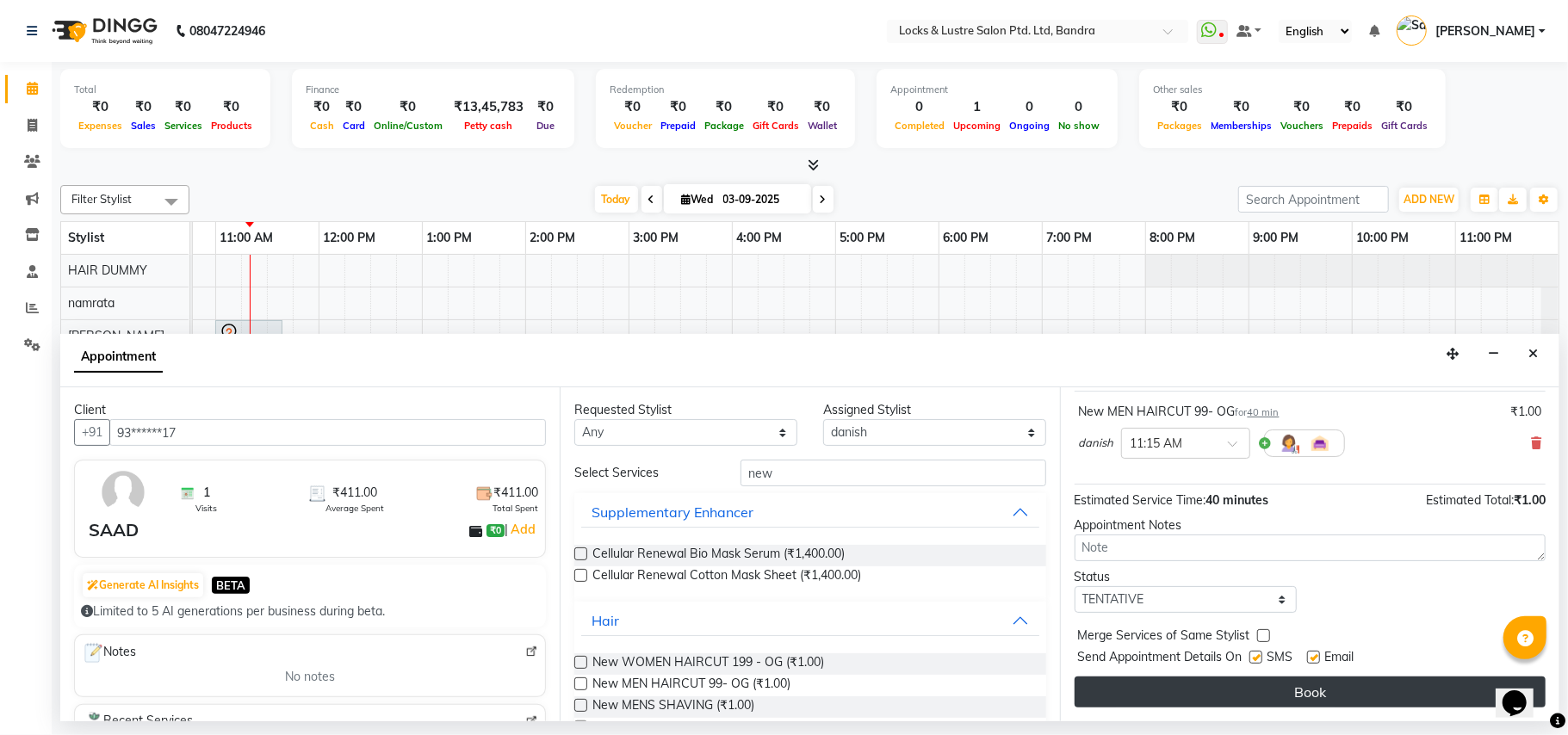
click at [1258, 687] on button "Book" at bounding box center [1310, 692] width 471 height 31
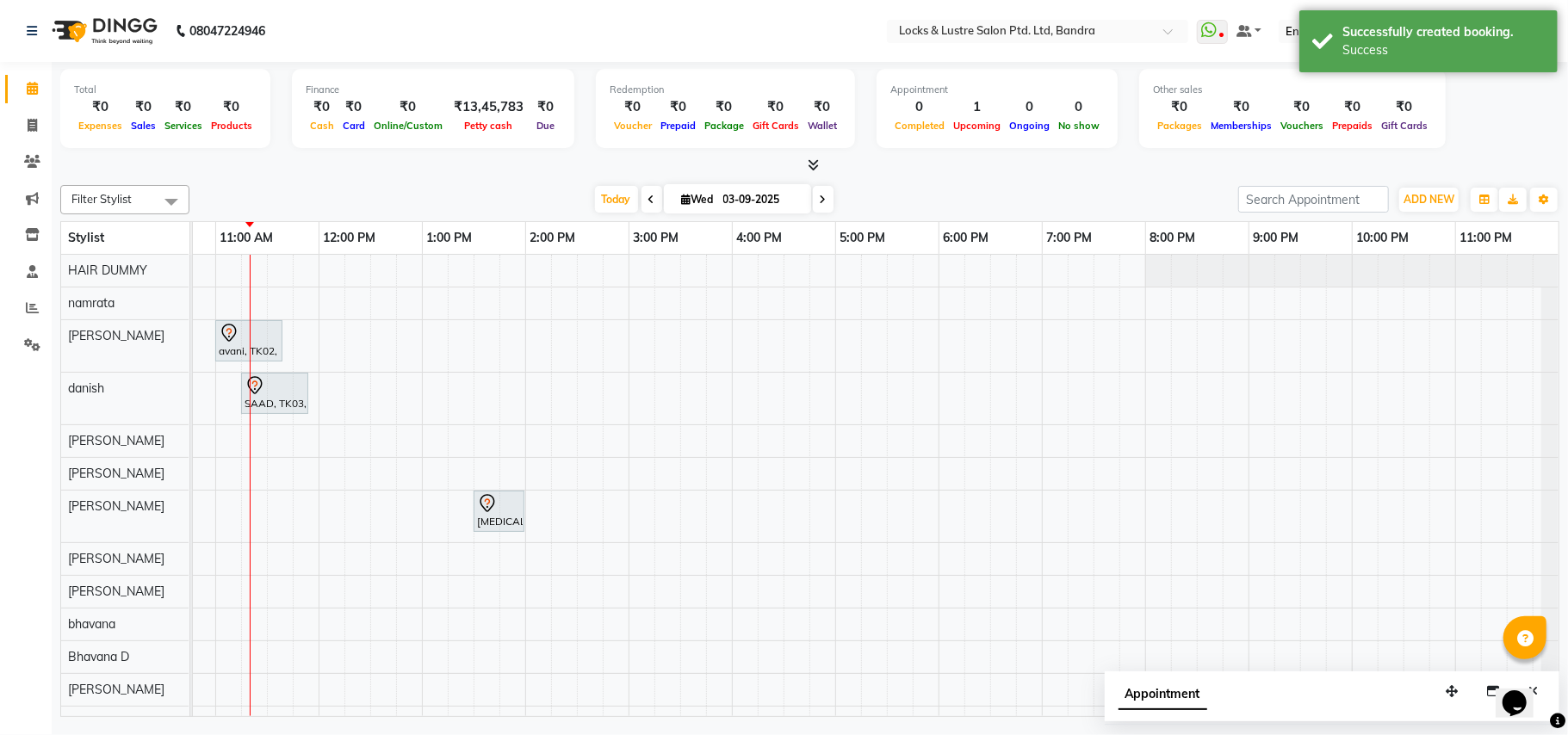
click at [813, 193] on span at bounding box center [823, 199] width 20 height 27
type input "[DATE]"
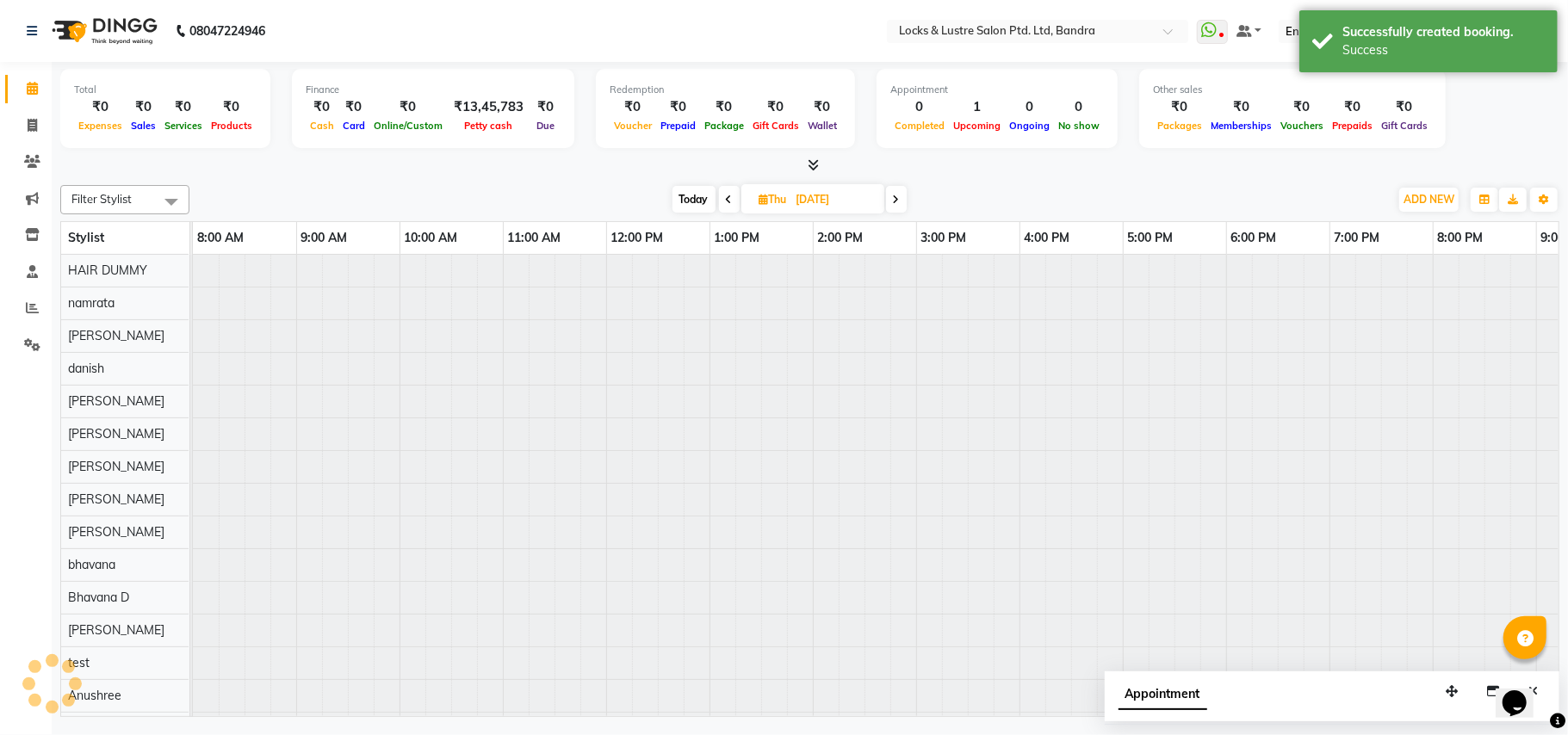
scroll to position [0, 288]
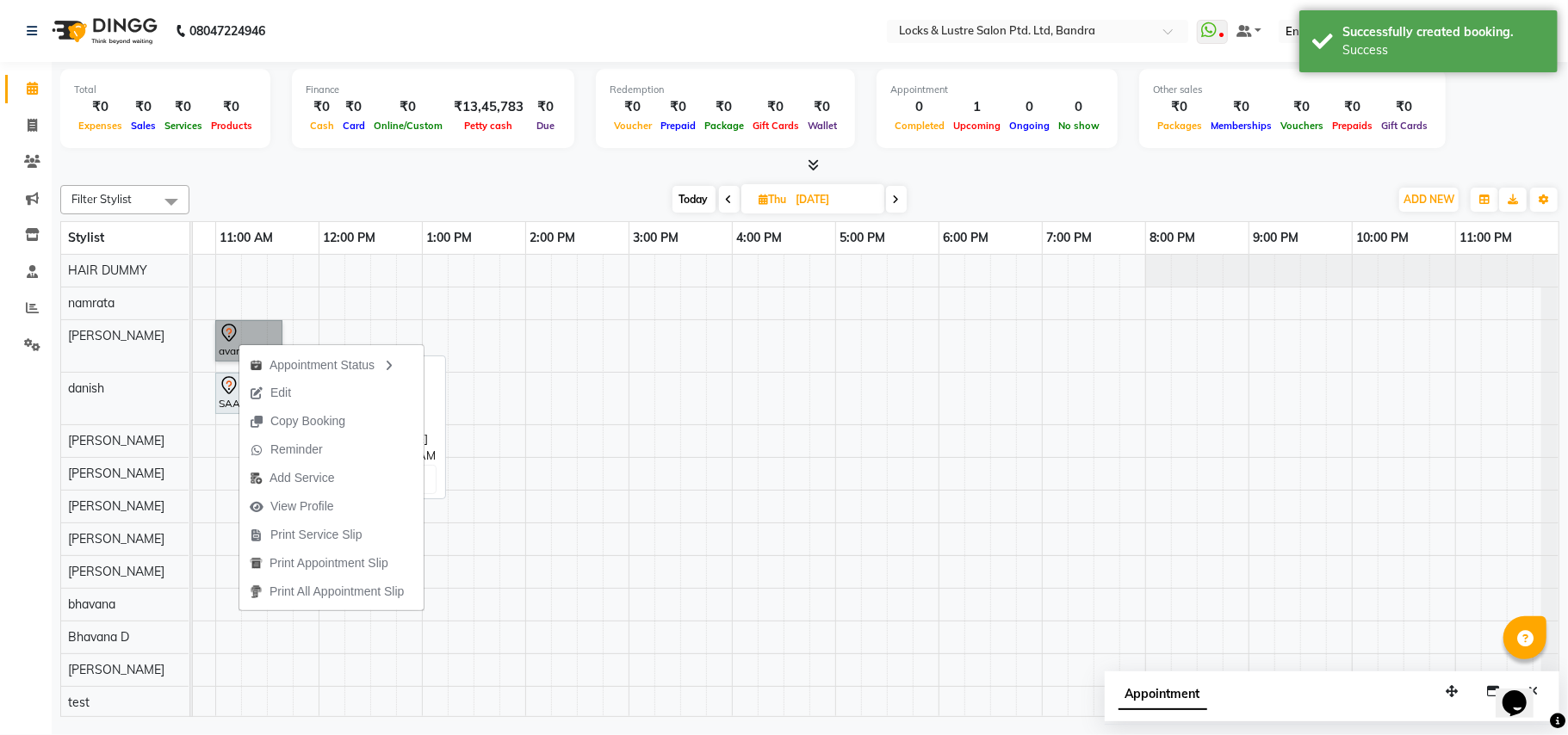
click at [263, 336] on link "avani, 11:00 AM-11:40 AM, New WOMEN HAIRCUT 199 - OG" at bounding box center [249, 341] width 67 height 41
select select "7"
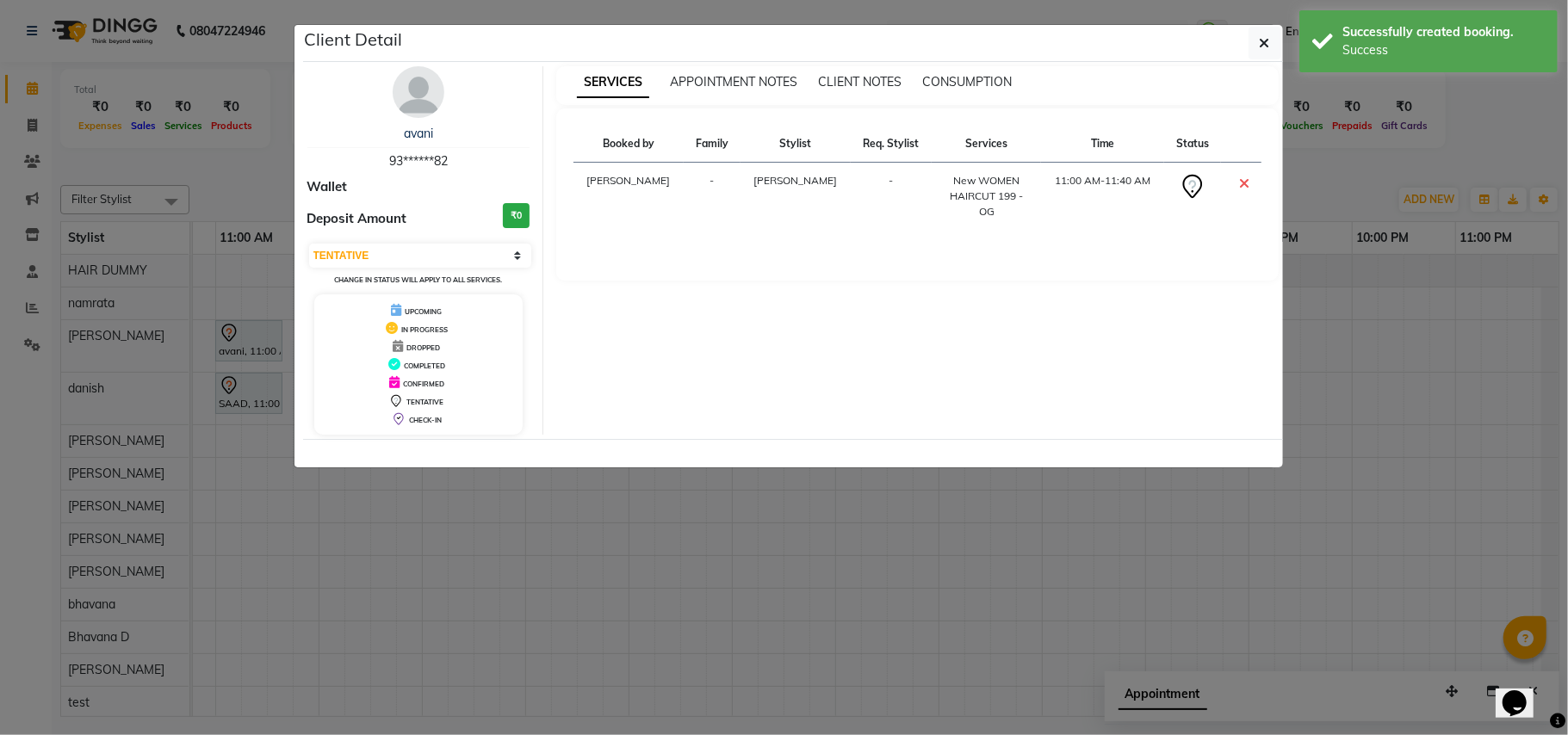
click at [1244, 183] on icon at bounding box center [1245, 183] width 11 height 13
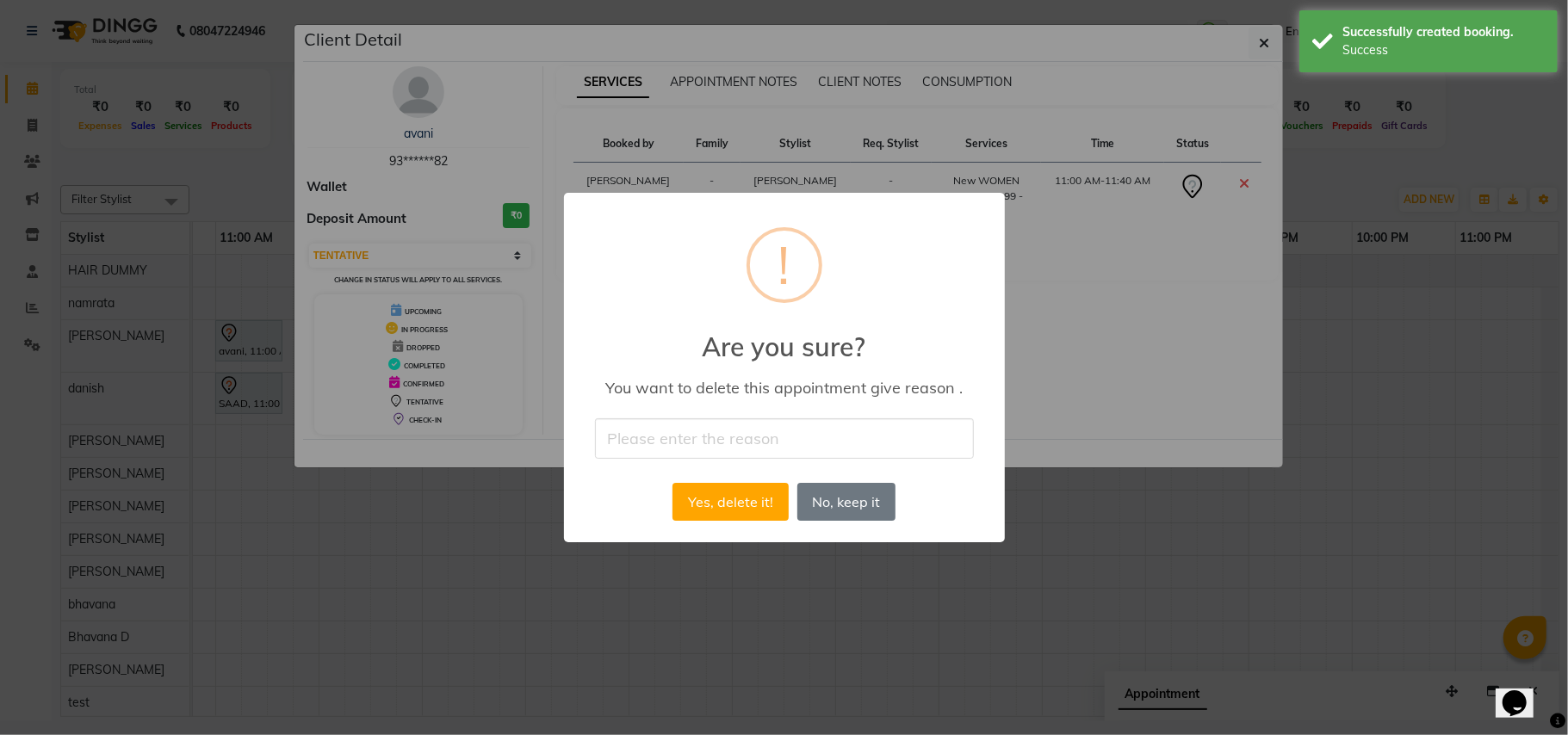
click at [762, 445] on input "text" at bounding box center [784, 439] width 379 height 40
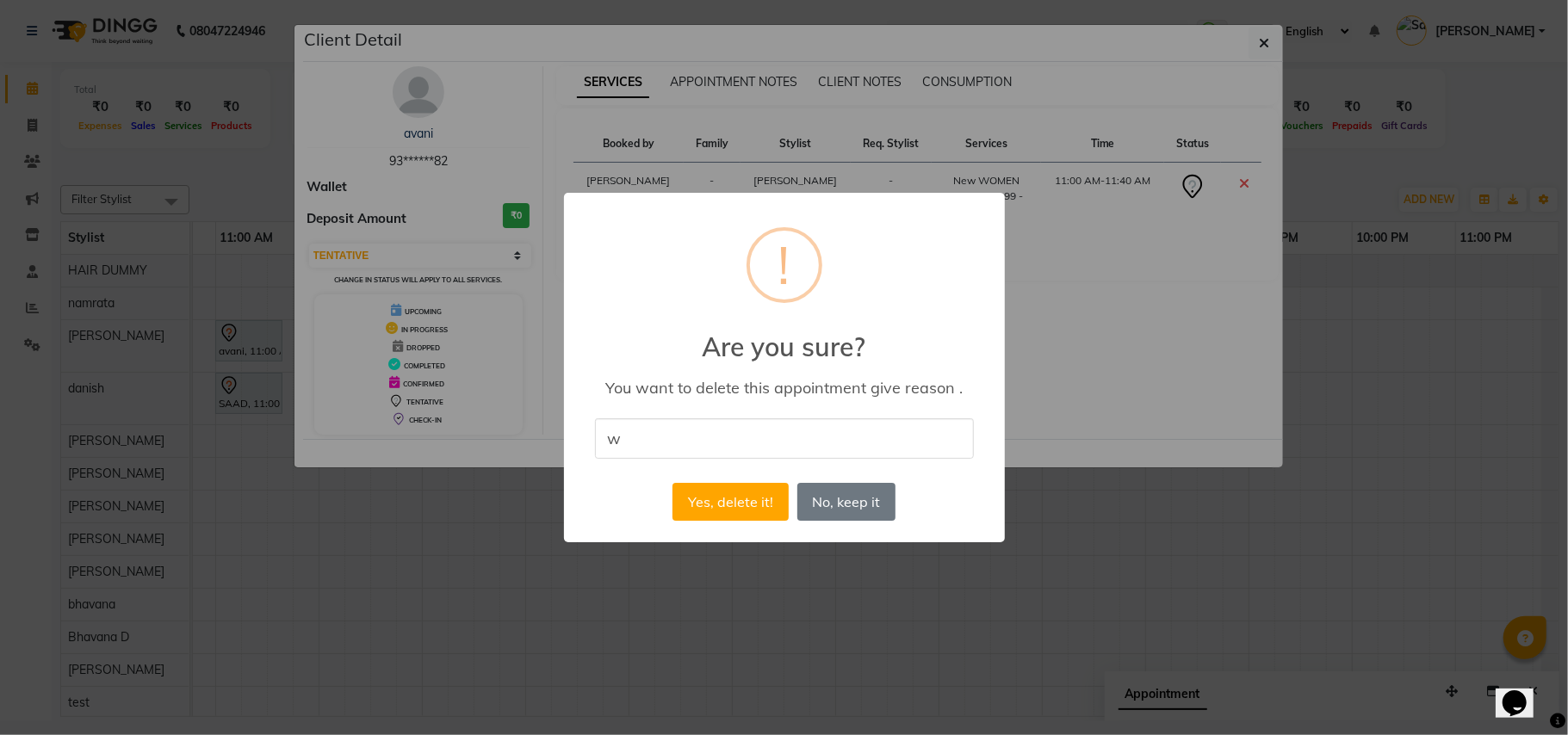
type input "WRONG"
click at [744, 500] on button "Yes, delete it!" at bounding box center [731, 501] width 116 height 38
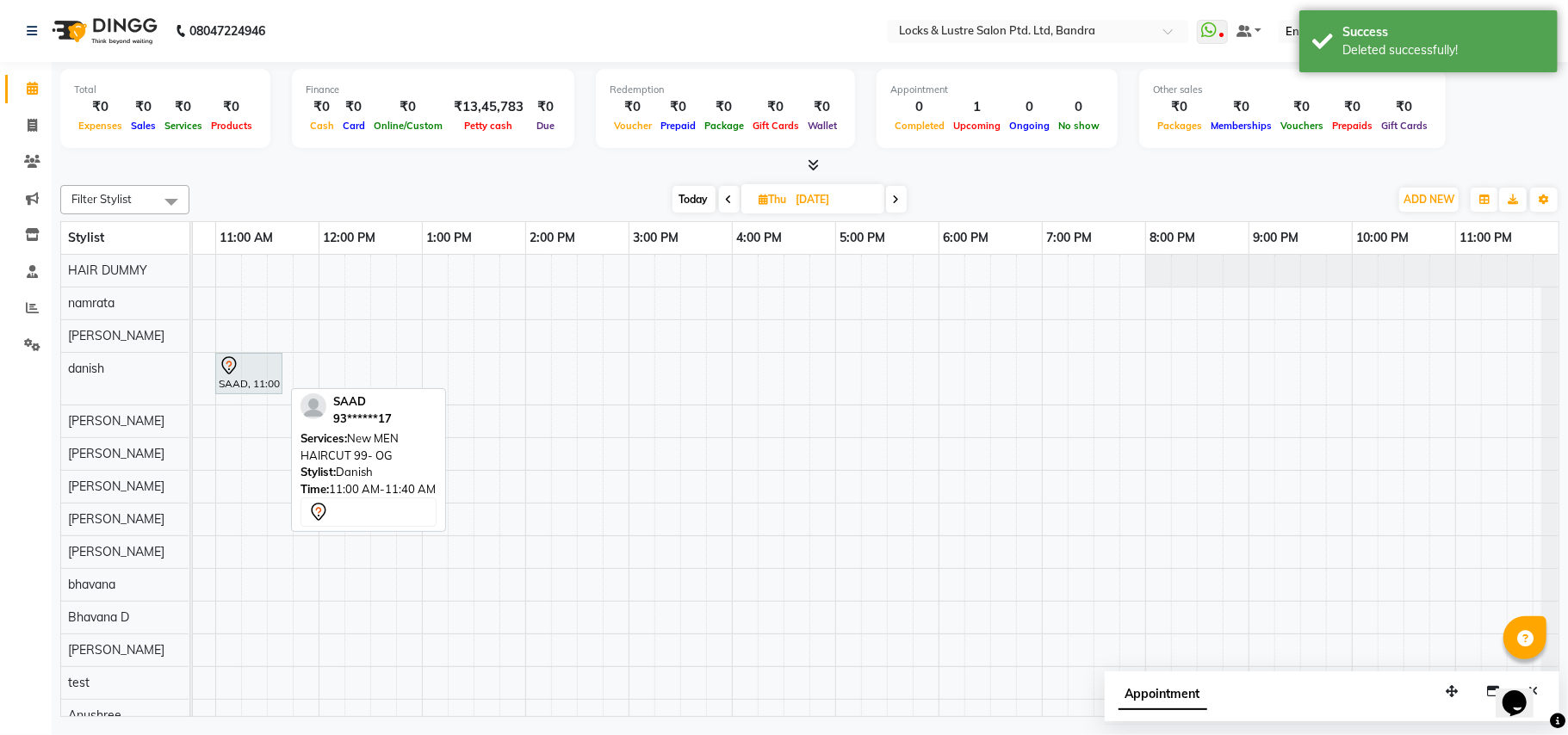
click at [257, 379] on div "SAAD, 11:00 AM-11:40 AM, New MEN HAIRCUT 99- OG" at bounding box center [248, 374] width 64 height 37
select select "7"
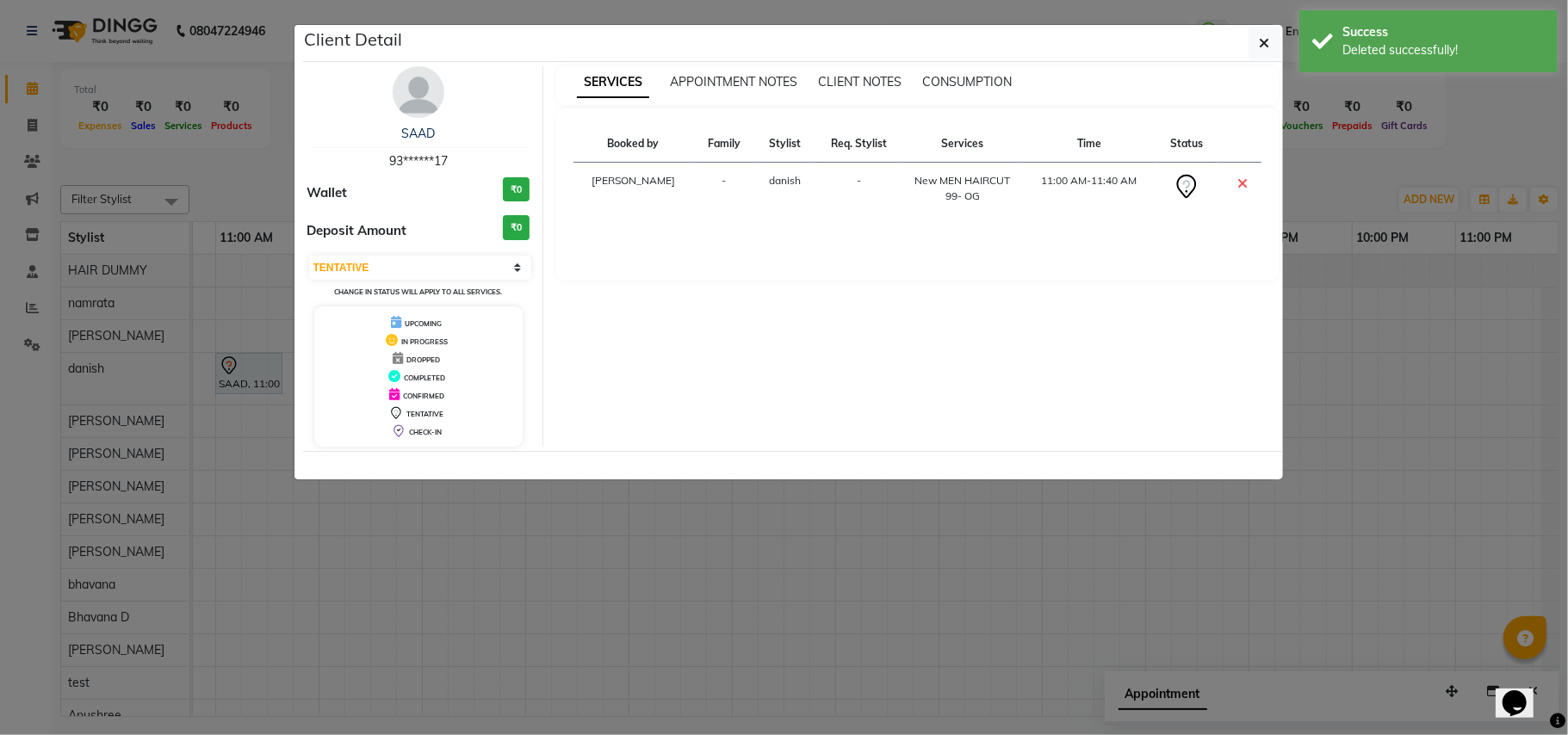
click at [1234, 181] on td at bounding box center [1240, 189] width 44 height 53
click at [1241, 181] on icon at bounding box center [1243, 183] width 11 height 13
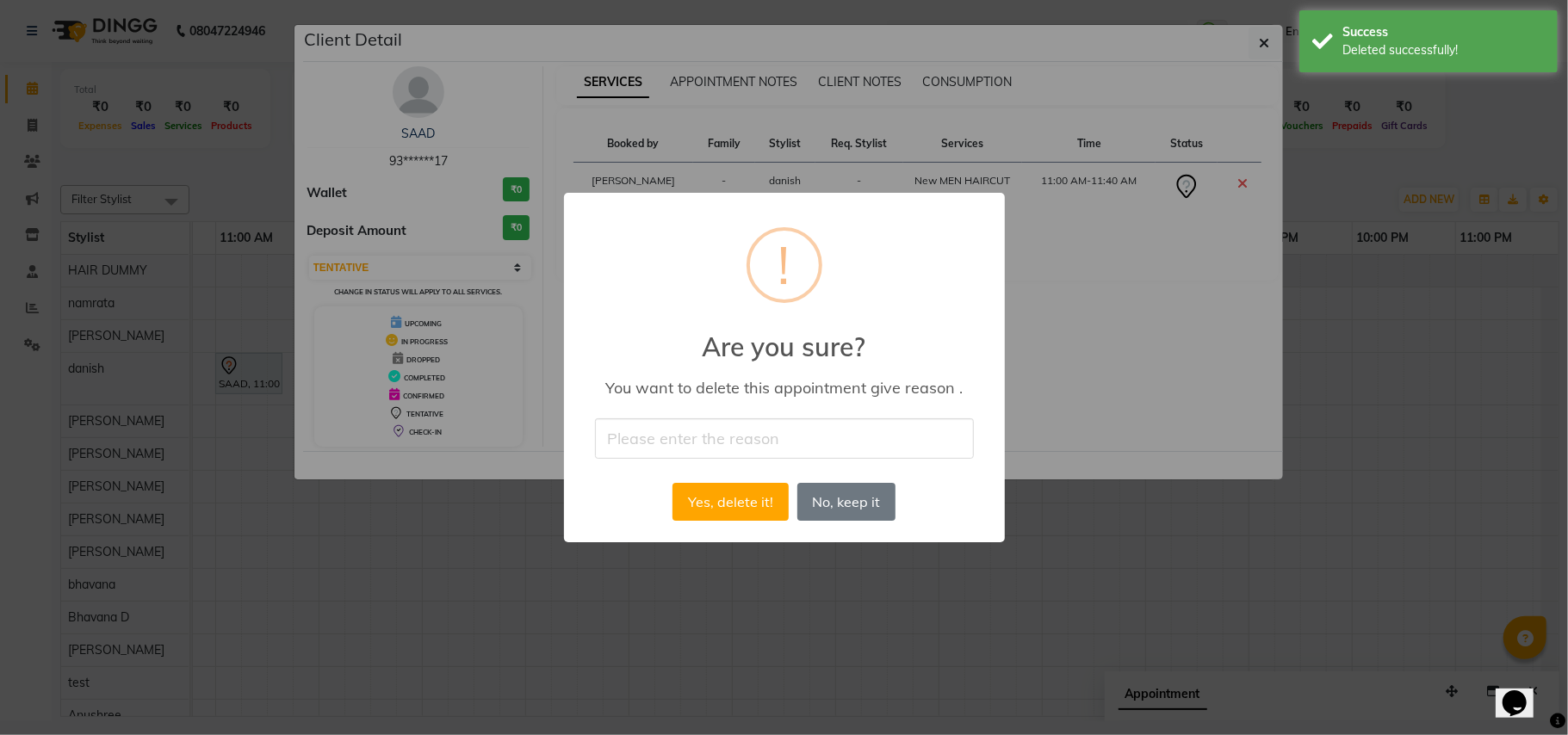
click at [734, 445] on input "text" at bounding box center [784, 439] width 379 height 40
type input "WRONG"
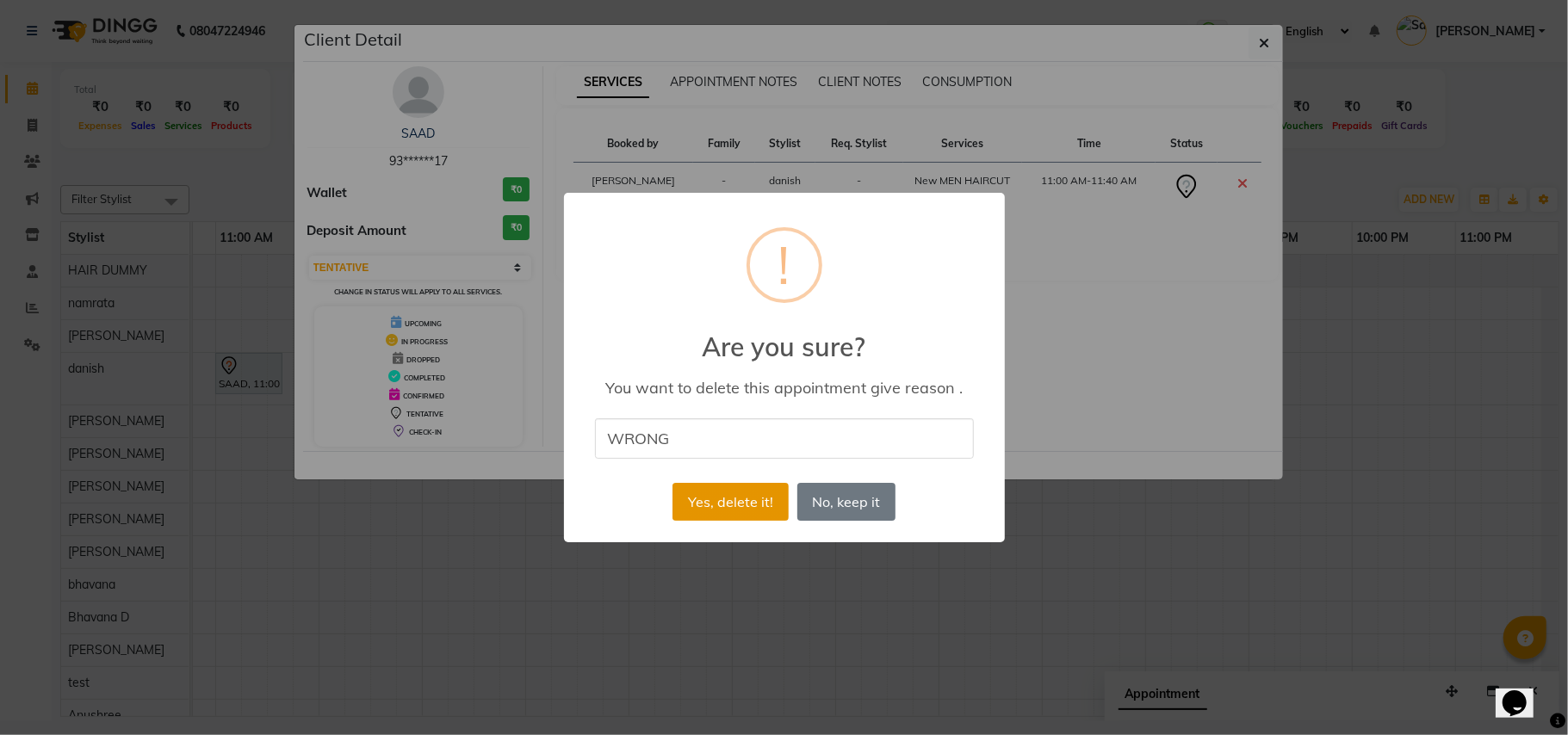
click at [769, 490] on button "Yes, delete it!" at bounding box center [731, 501] width 116 height 38
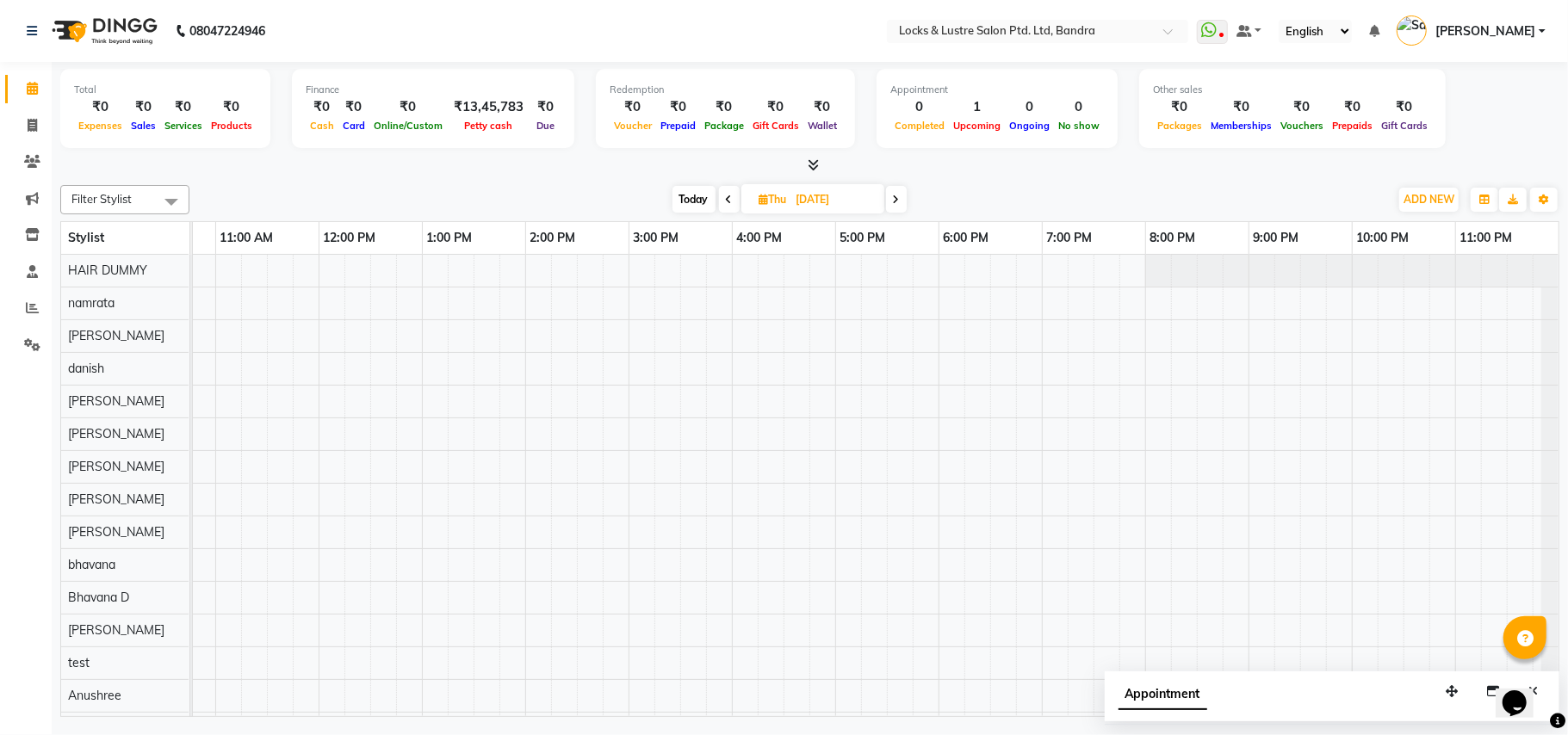
click at [719, 203] on span at bounding box center [729, 199] width 20 height 27
type input "03-09-2025"
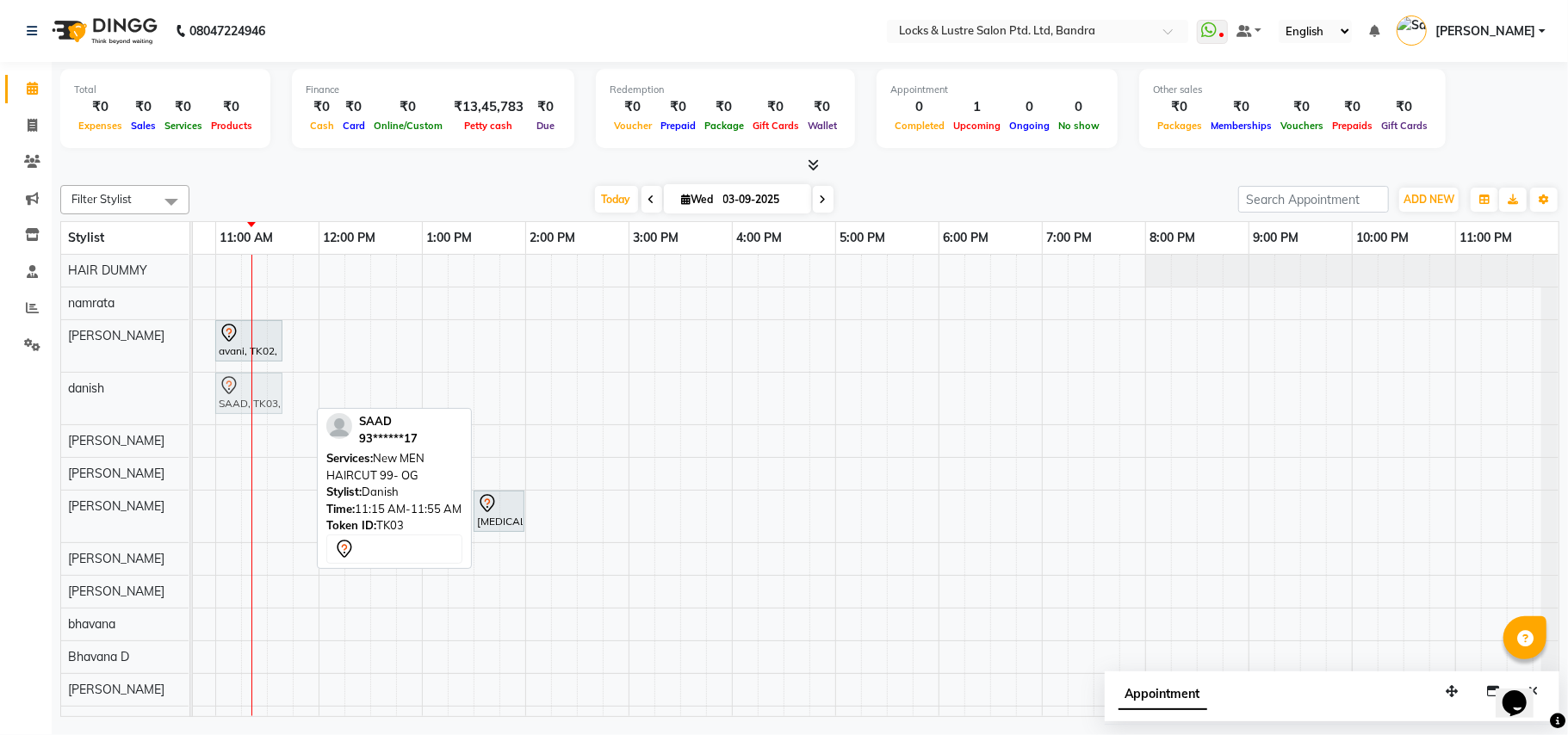
drag, startPoint x: 283, startPoint y: 388, endPoint x: 249, endPoint y: 388, distance: 34.0
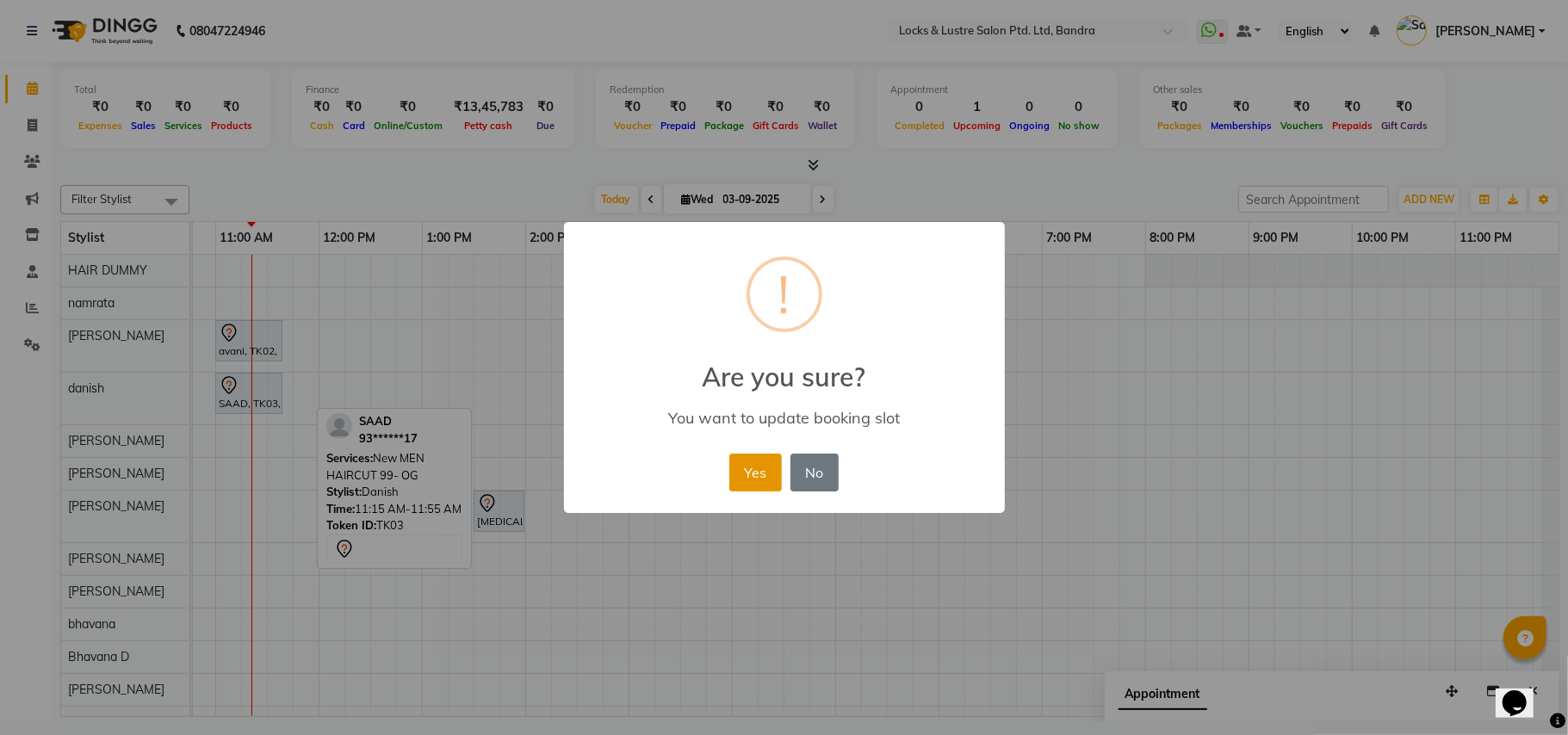
click at [739, 463] on button "Yes" at bounding box center [756, 472] width 53 height 38
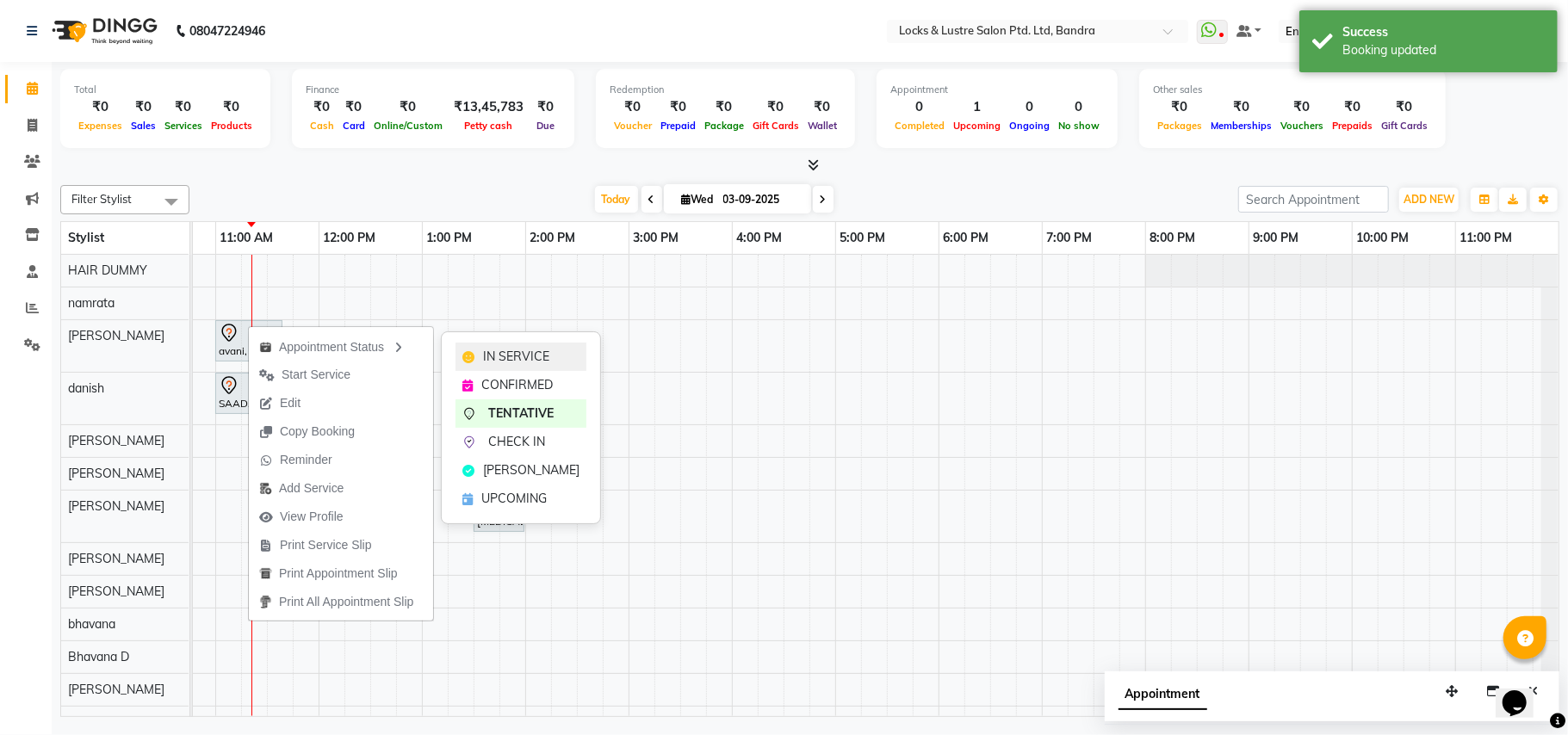
click at [496, 351] on span "IN SERVICE" at bounding box center [516, 357] width 66 height 18
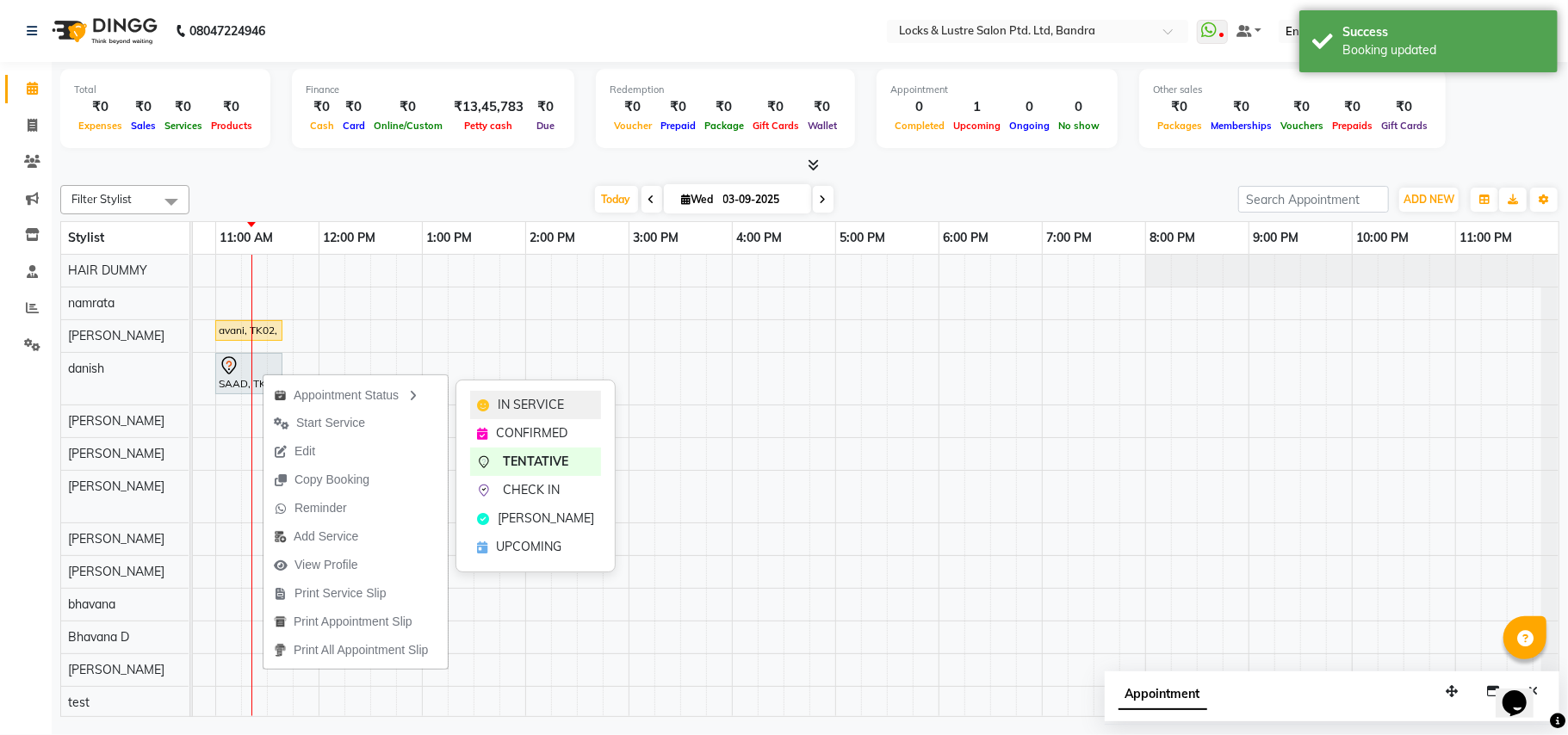
click at [498, 405] on span "IN SERVICE" at bounding box center [530, 405] width 66 height 18
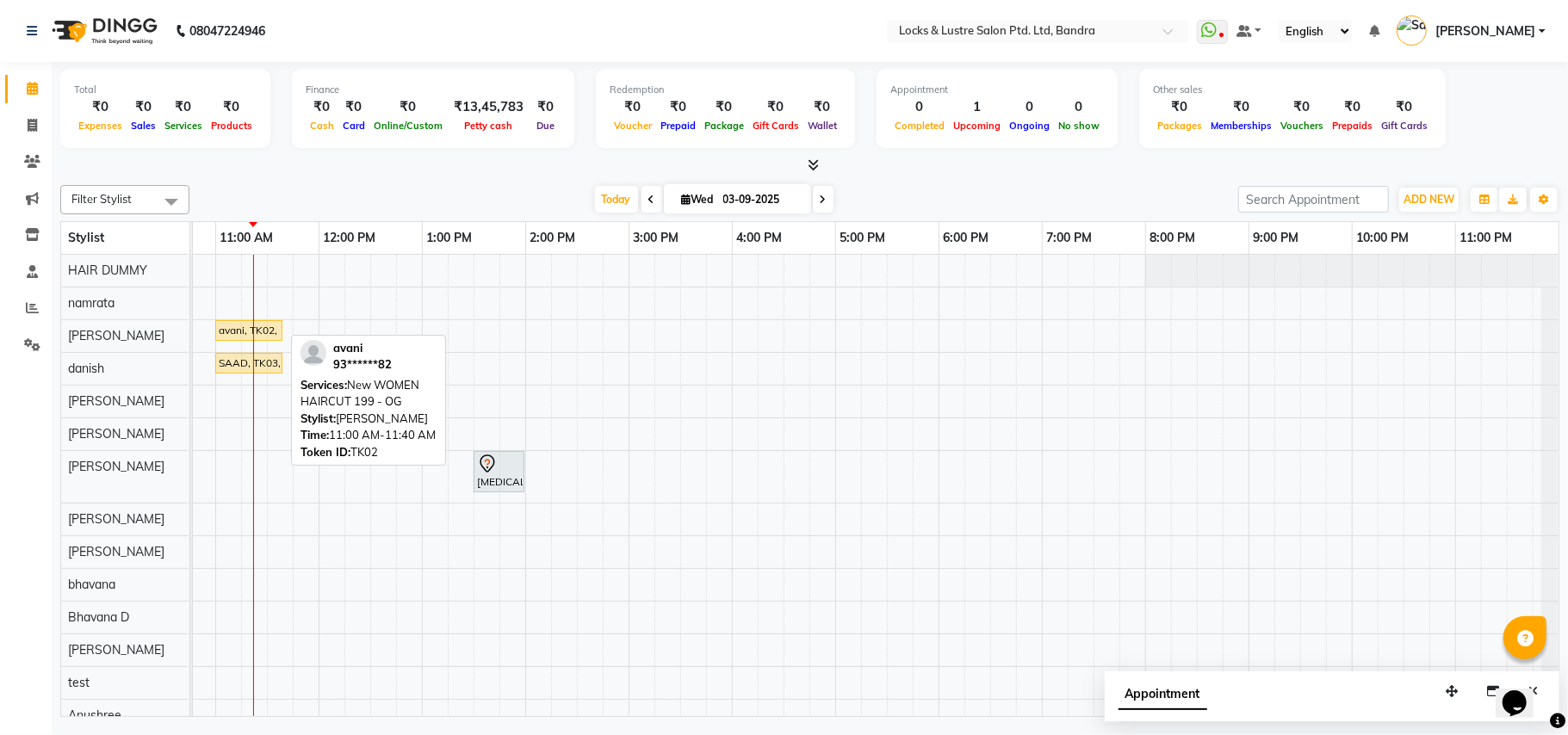
click at [270, 322] on link "avani, TK02, 11:00 AM-11:40 AM, New WOMEN HAIRCUT 199 - OG" at bounding box center [249, 330] width 67 height 20
click at [273, 324] on div "avani, TK02, 11:00 AM-11:40 AM, New WOMEN HAIRCUT 199 - OG" at bounding box center [248, 331] width 64 height 15
select select "1"
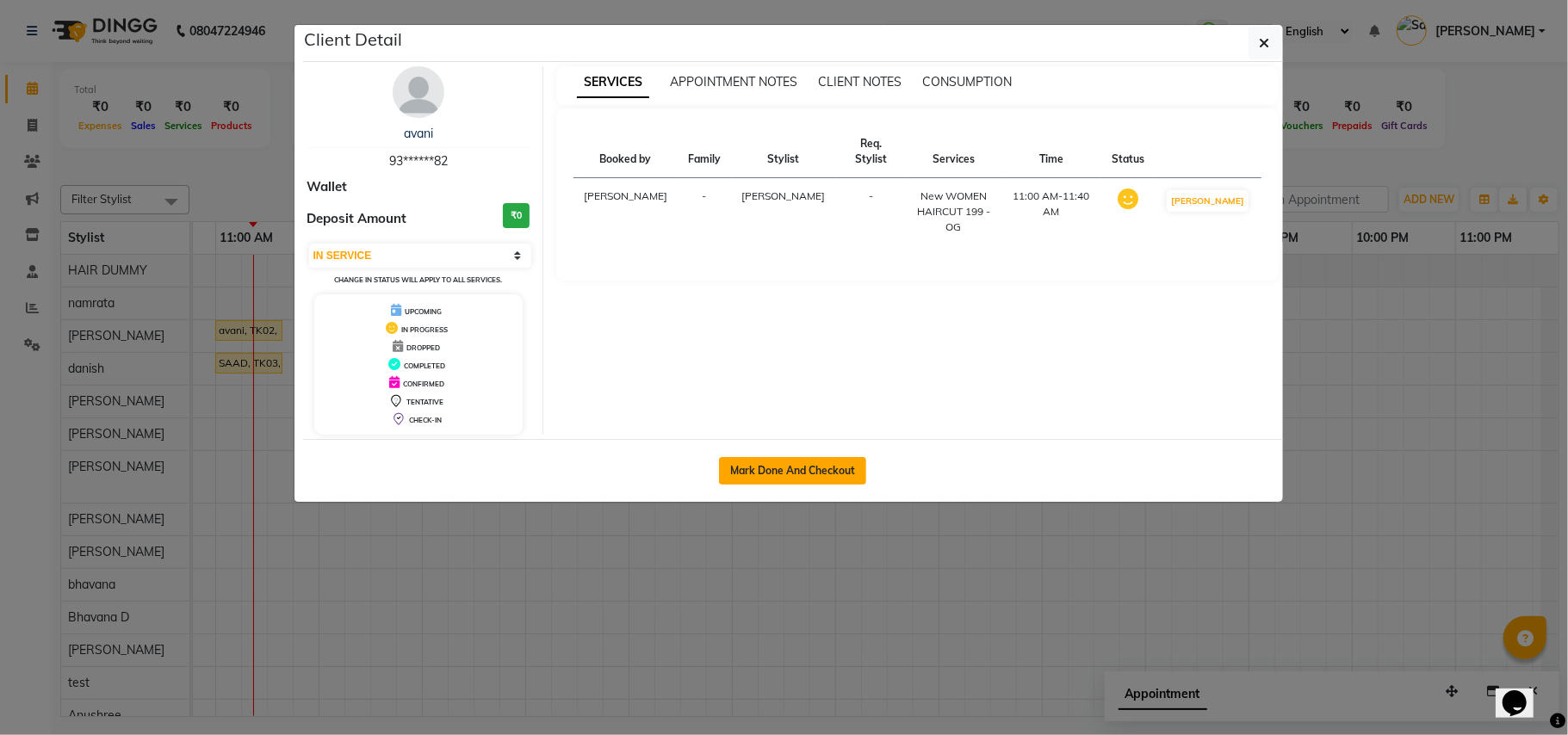
click at [784, 463] on button "Mark Done And Checkout" at bounding box center [792, 470] width 147 height 28
select select "service"
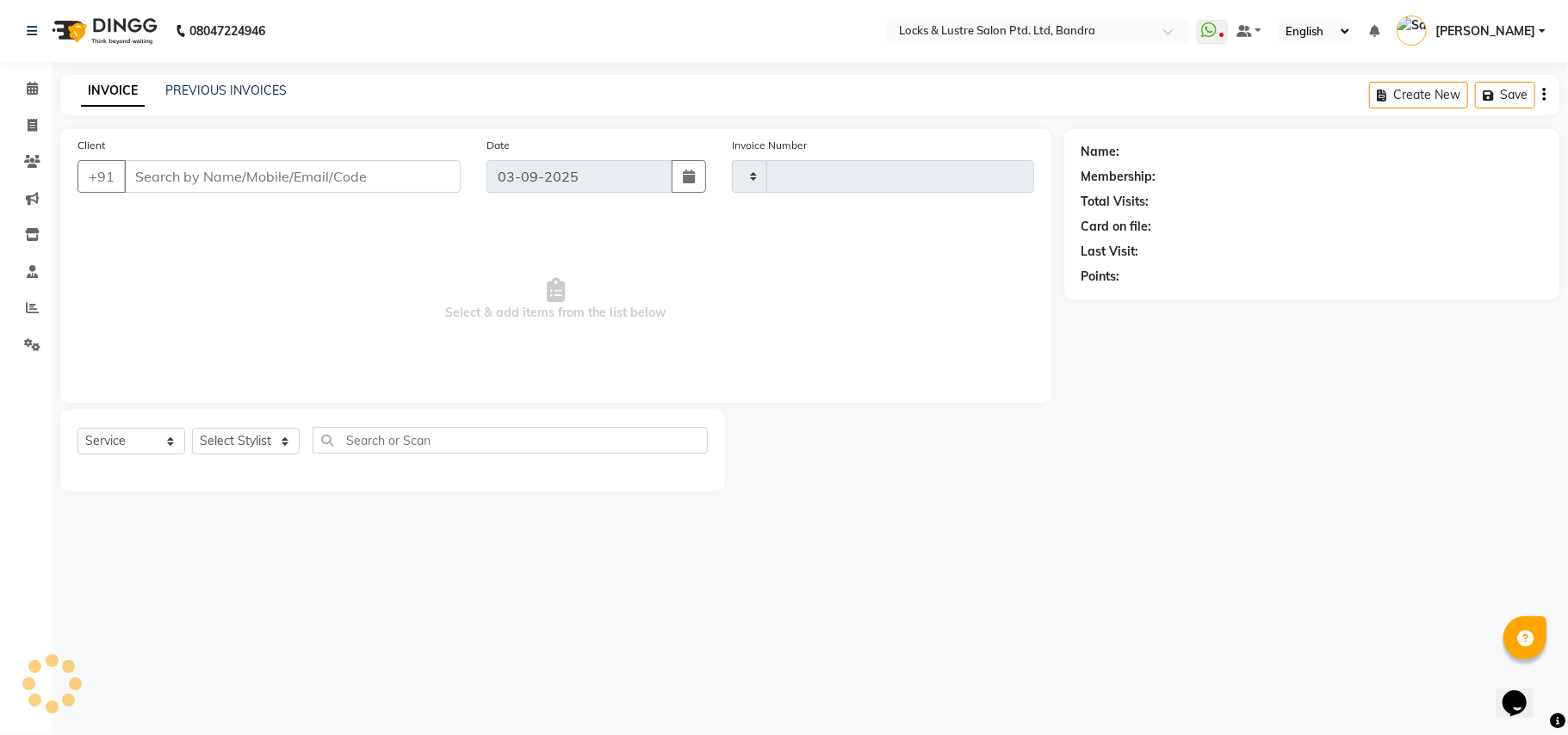
type input "2254"
select select "6029"
click at [387, 173] on input "Client" at bounding box center [293, 176] width 337 height 33
type input "93******82"
select select "55307"
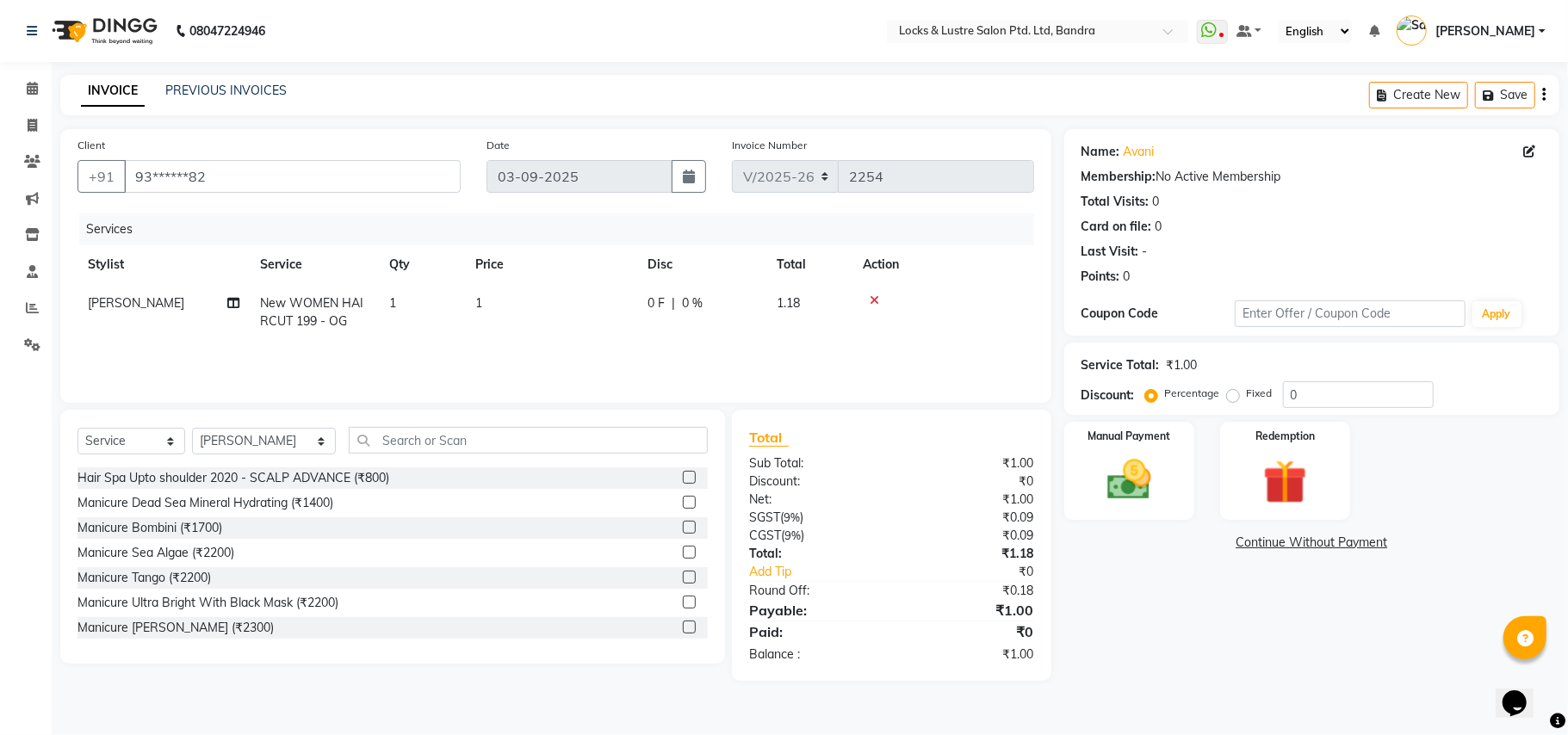
click at [514, 301] on td "1" at bounding box center [551, 312] width 172 height 57
select select "55307"
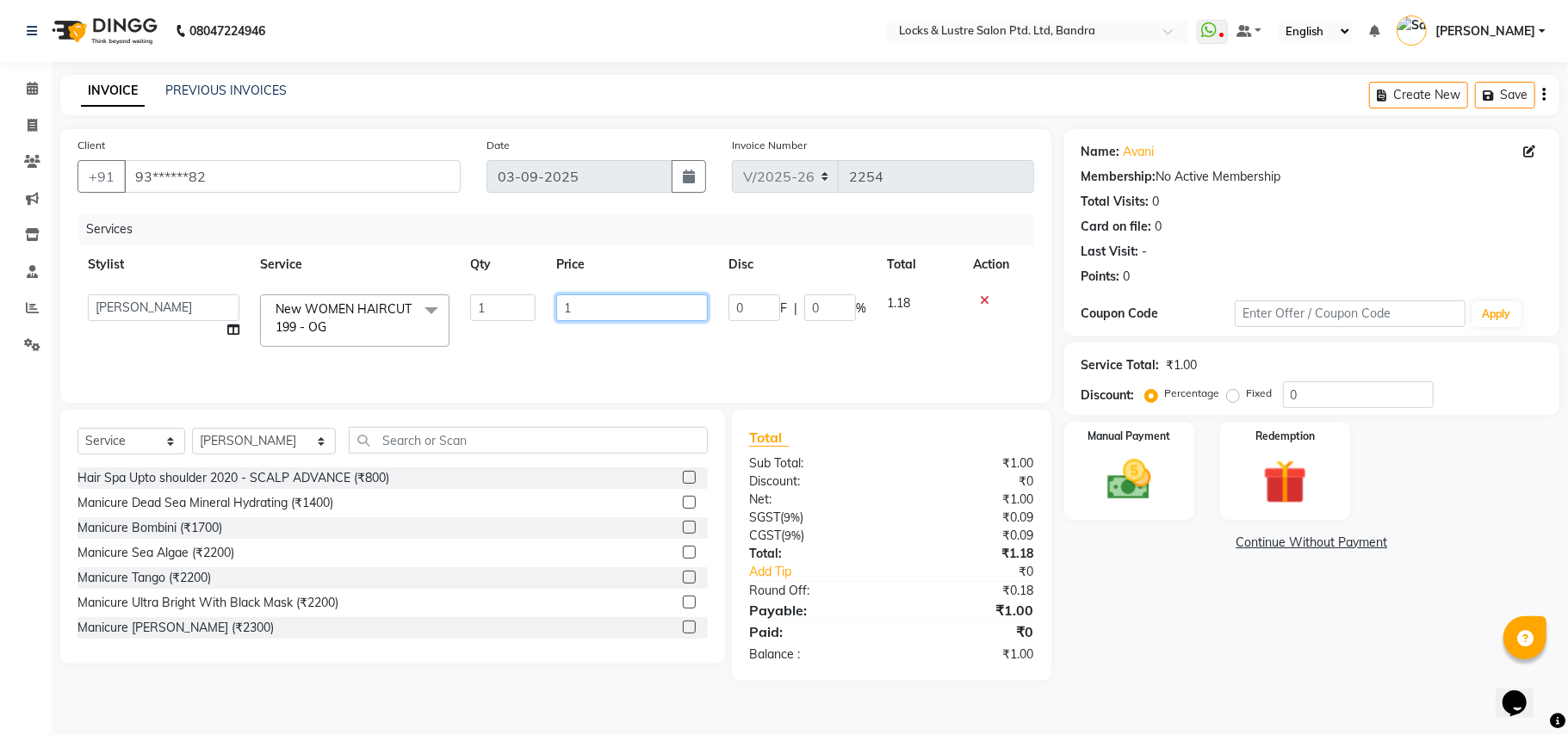
click at [601, 312] on input "1" at bounding box center [631, 308] width 151 height 27
type input "199"
click at [1108, 542] on link "Continue Without Payment" at bounding box center [1312, 543] width 488 height 18
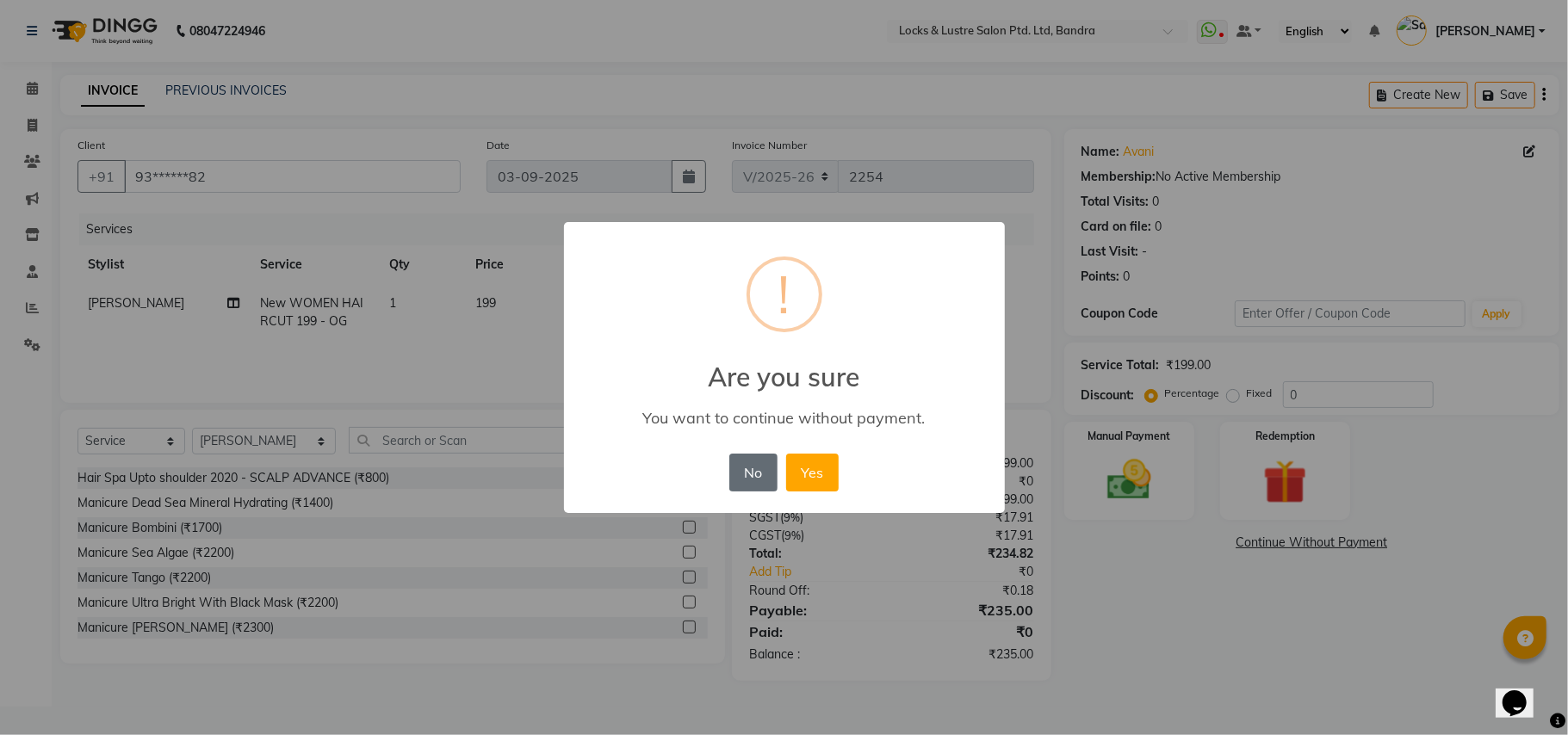
click at [761, 463] on button "No" at bounding box center [754, 472] width 48 height 38
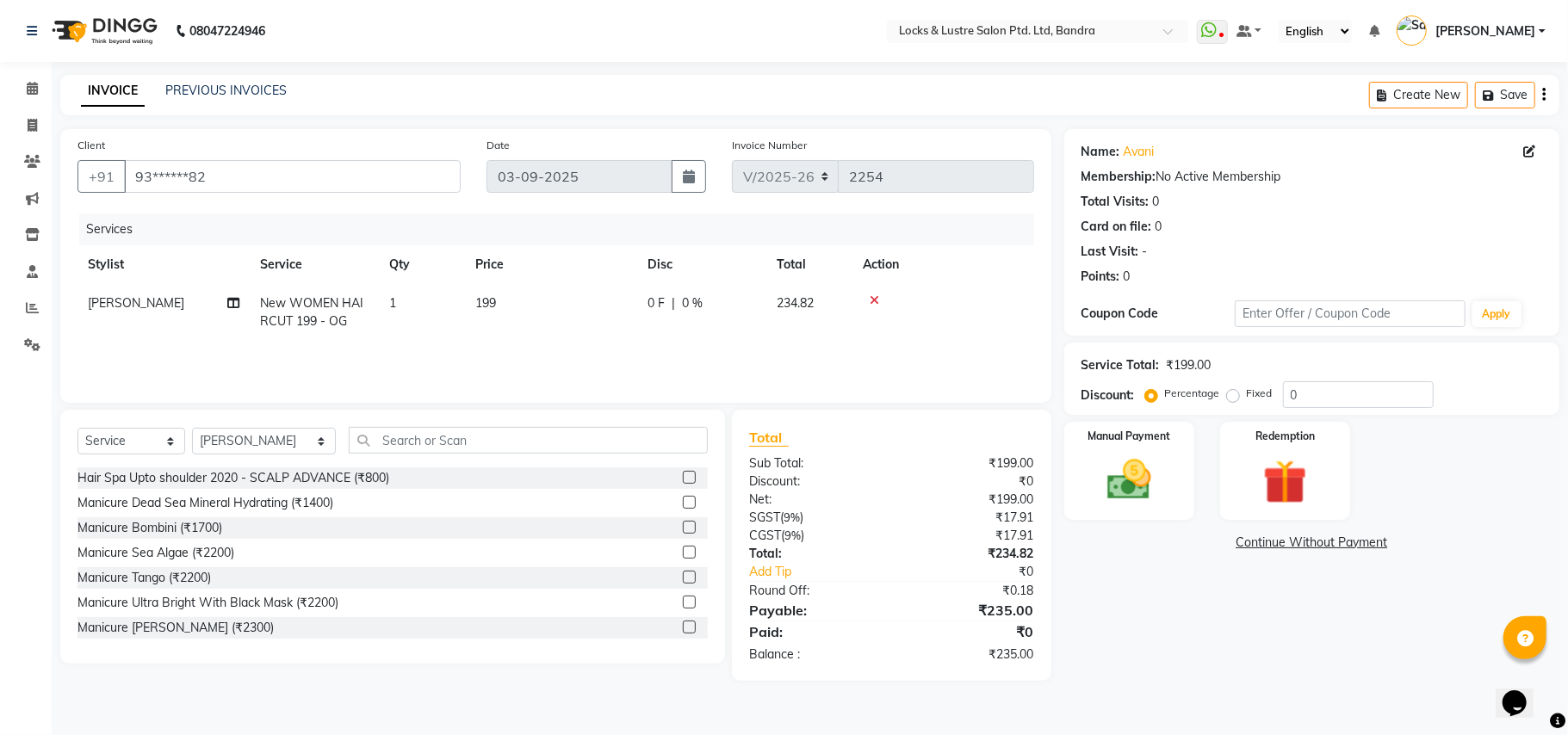
click at [503, 301] on td "199" at bounding box center [551, 312] width 172 height 57
select select "55307"
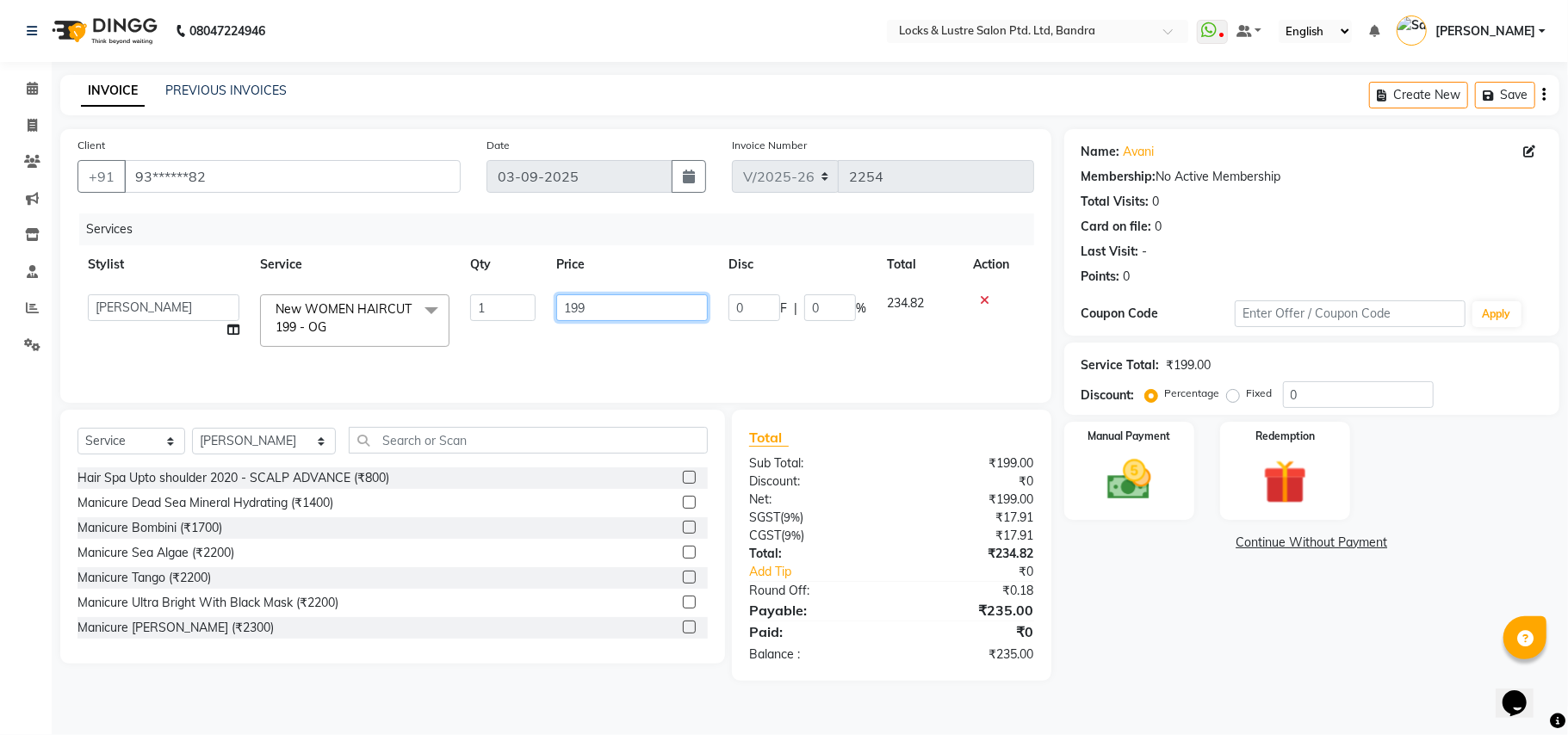
click at [593, 312] on input "199" at bounding box center [631, 308] width 151 height 27
type input "1"
type input "299"
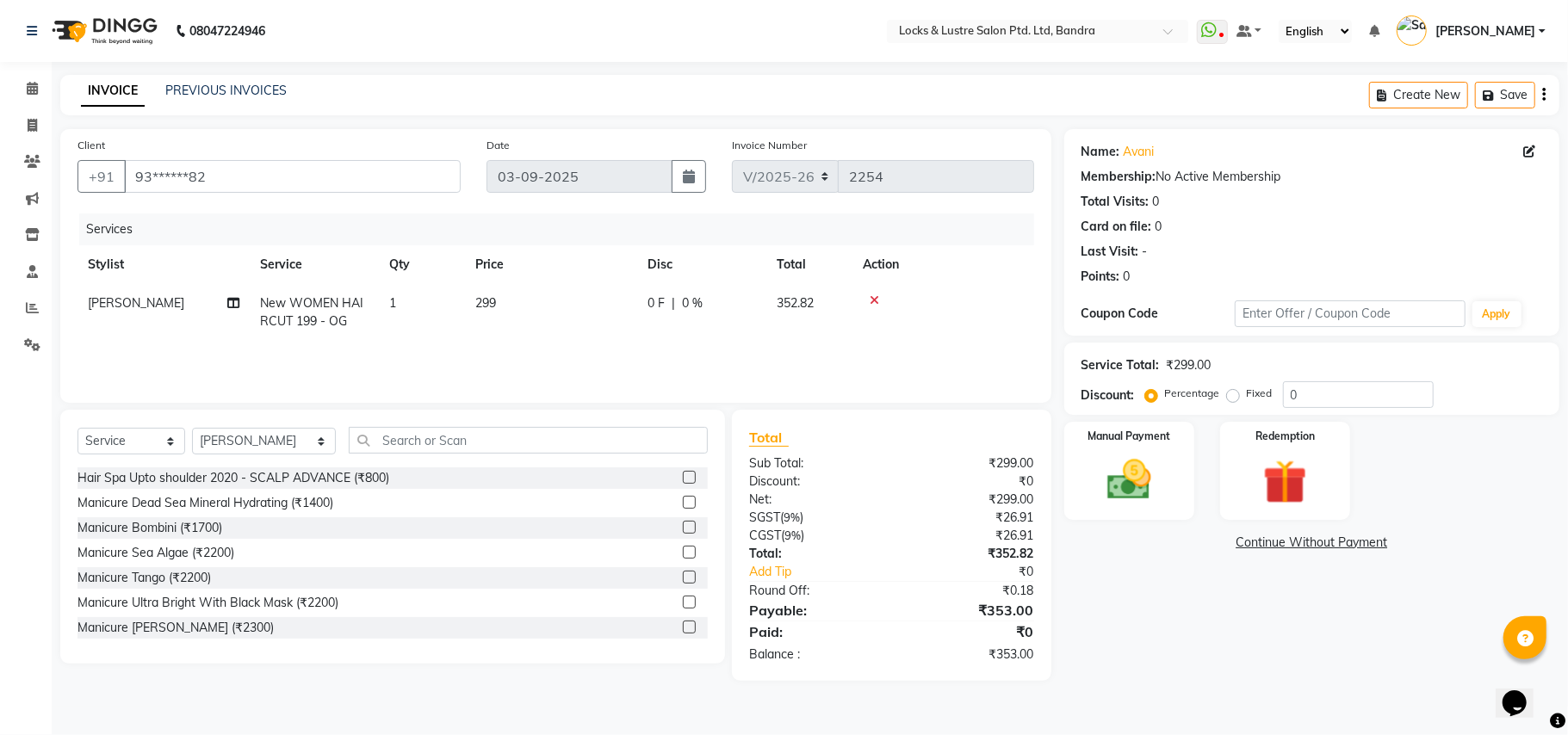
click at [1161, 613] on div "Name: Avani Membership: No Active Membership Total Visits: 0 Card on file: 0 La…" at bounding box center [1319, 405] width 508 height 552
click at [1150, 471] on img at bounding box center [1130, 480] width 75 height 53
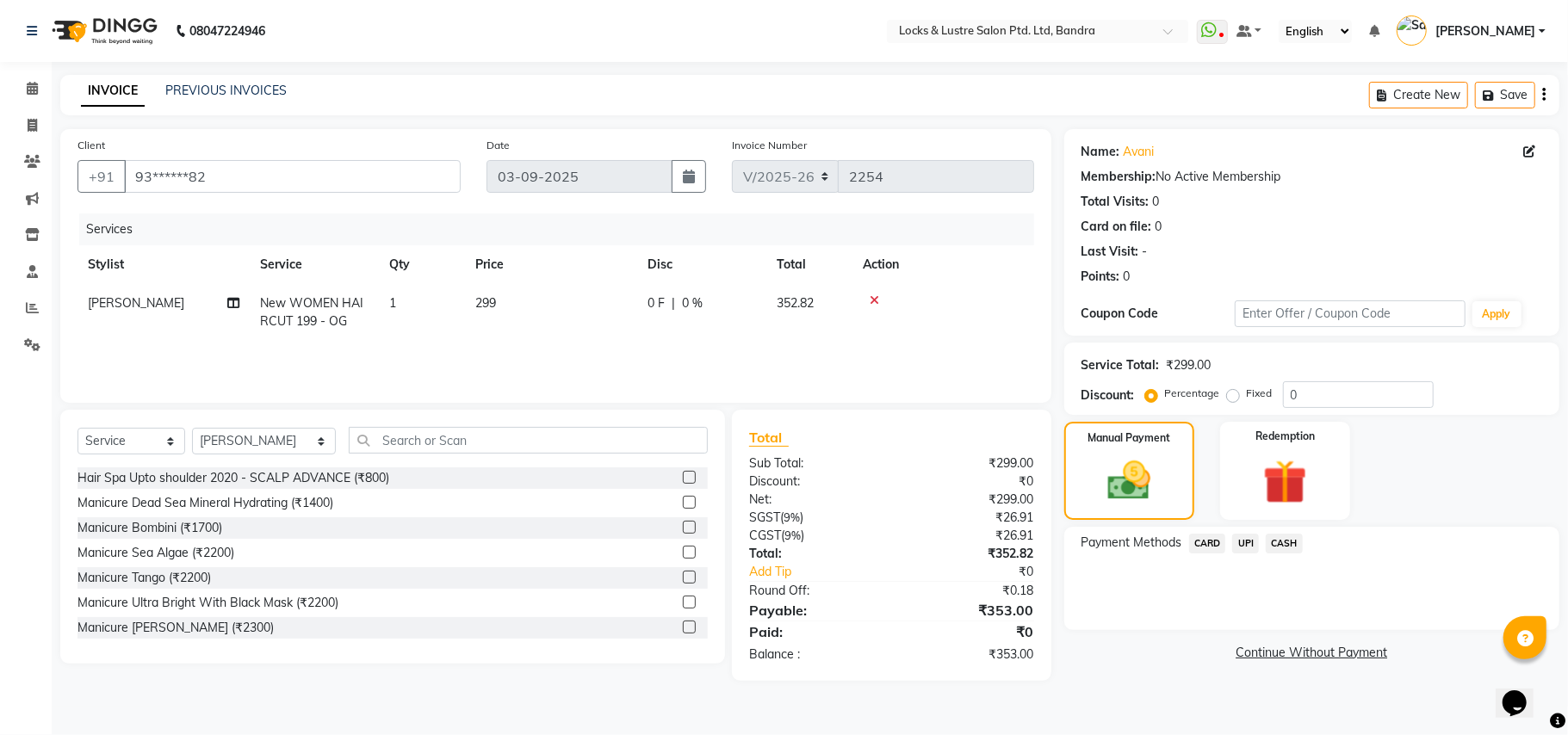
click at [1247, 547] on span "UPI" at bounding box center [1246, 544] width 27 height 20
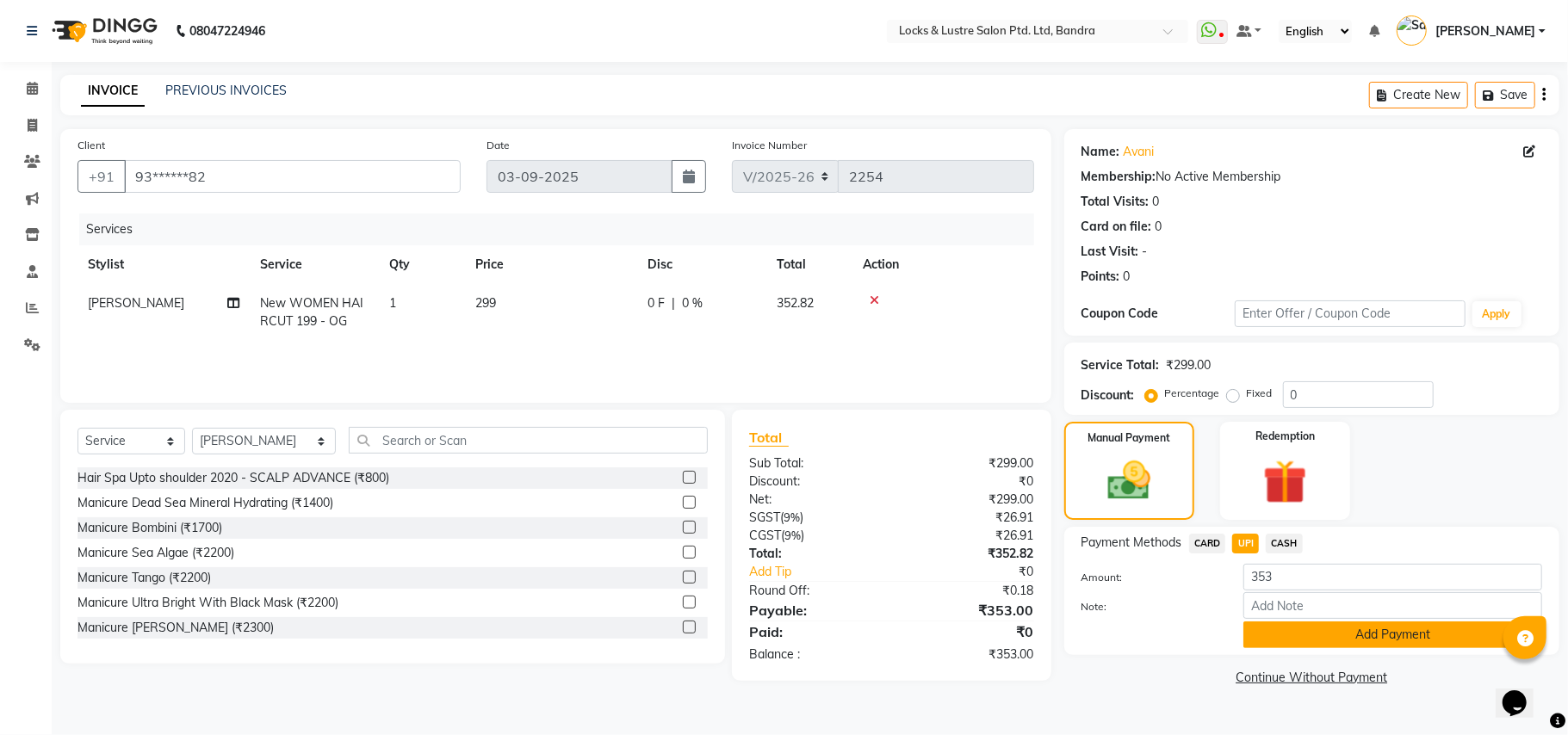
click at [1290, 638] on button "Add Payment" at bounding box center [1393, 635] width 299 height 27
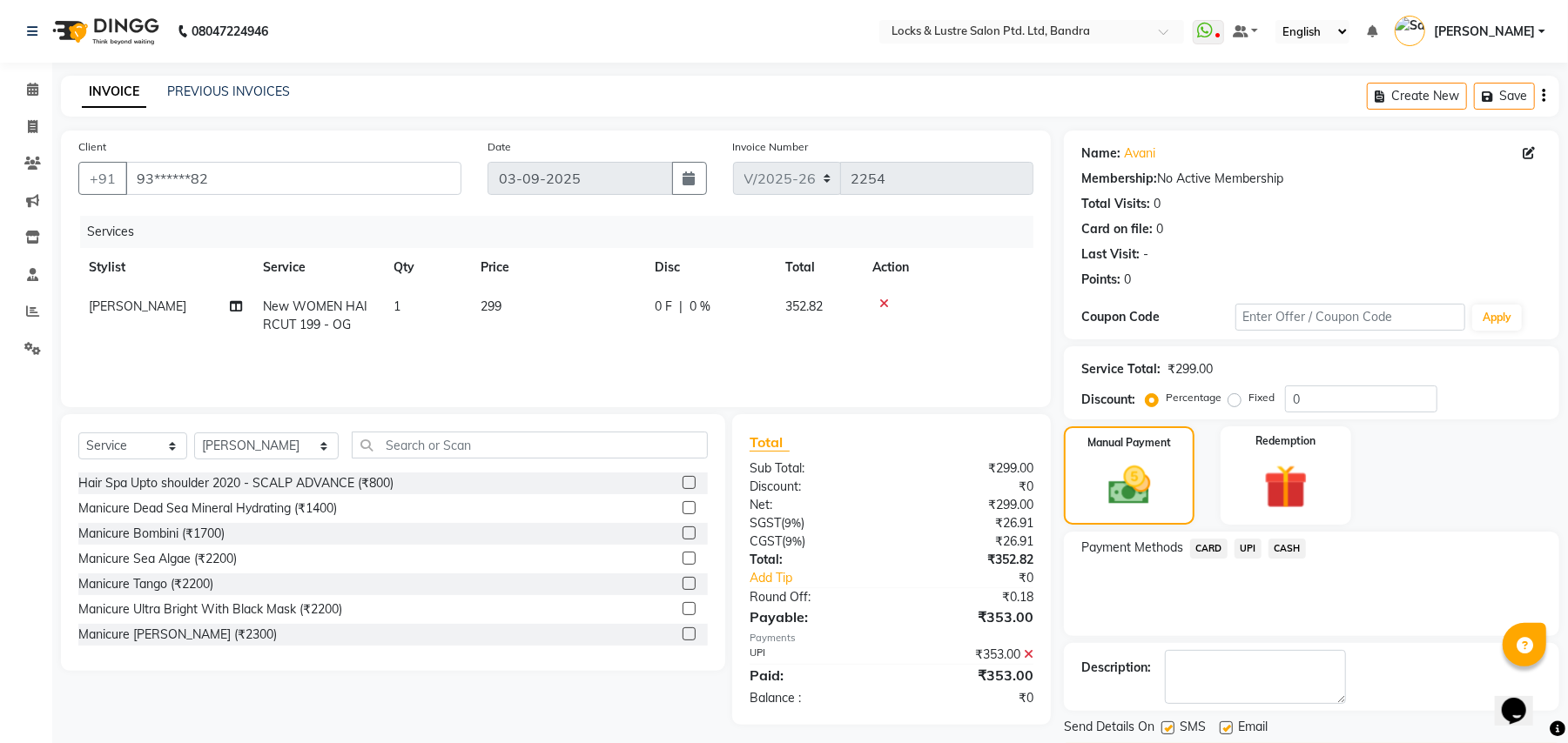
scroll to position [53, 0]
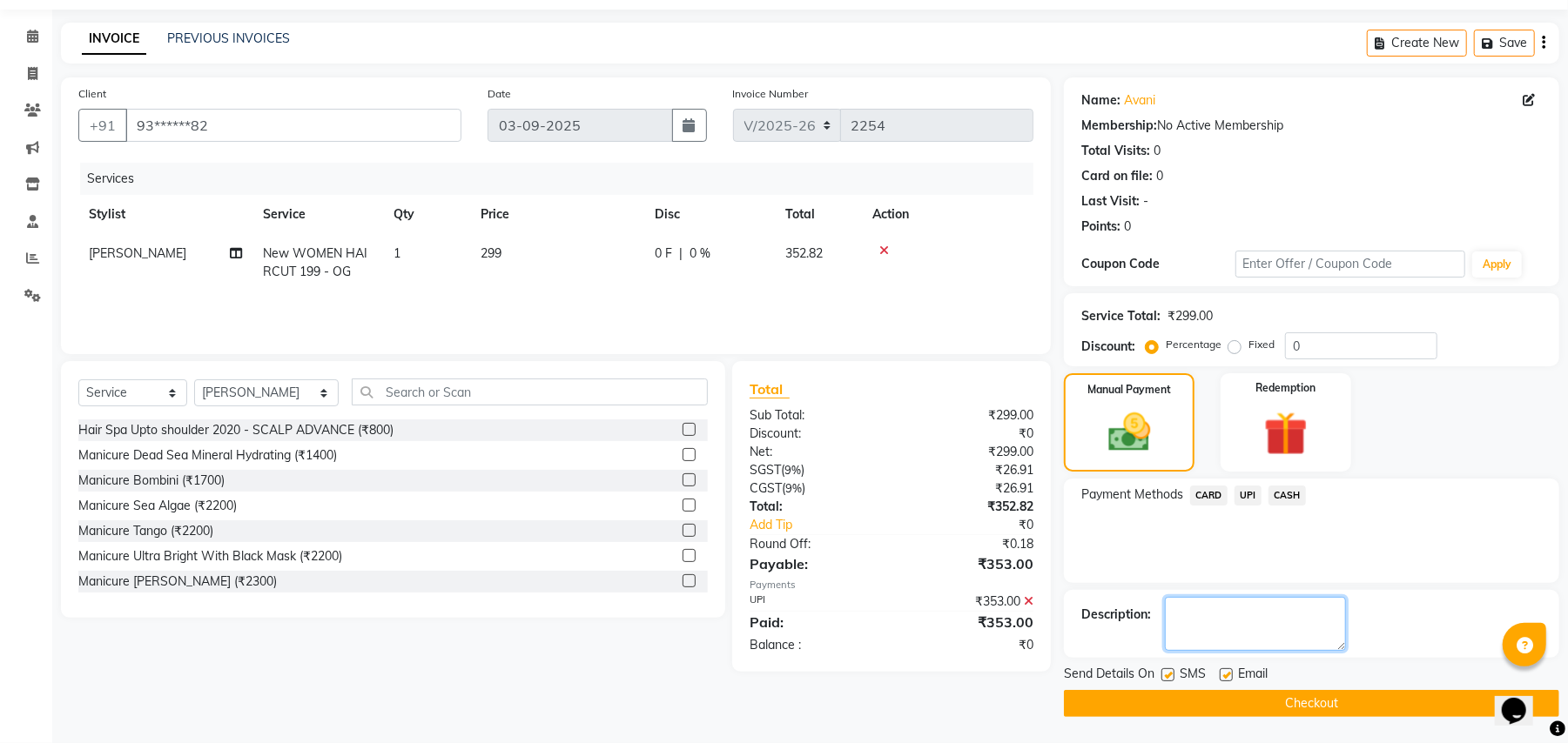
click at [1278, 631] on textarea at bounding box center [1255, 623] width 181 height 53
type textarea "524681086384"
click at [1278, 705] on button "Checkout" at bounding box center [1310, 704] width 495 height 27
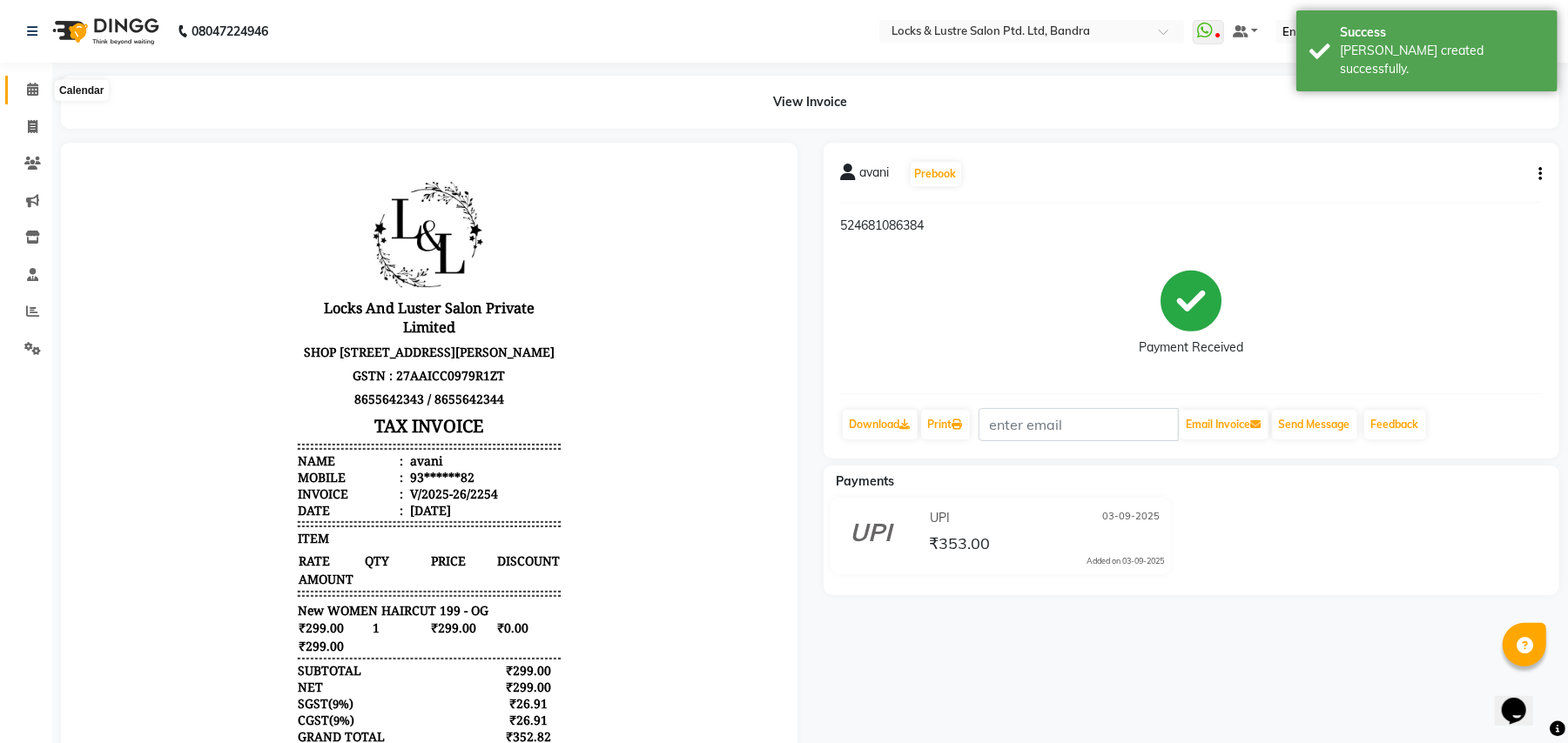
click at [36, 86] on icon at bounding box center [33, 88] width 12 height 13
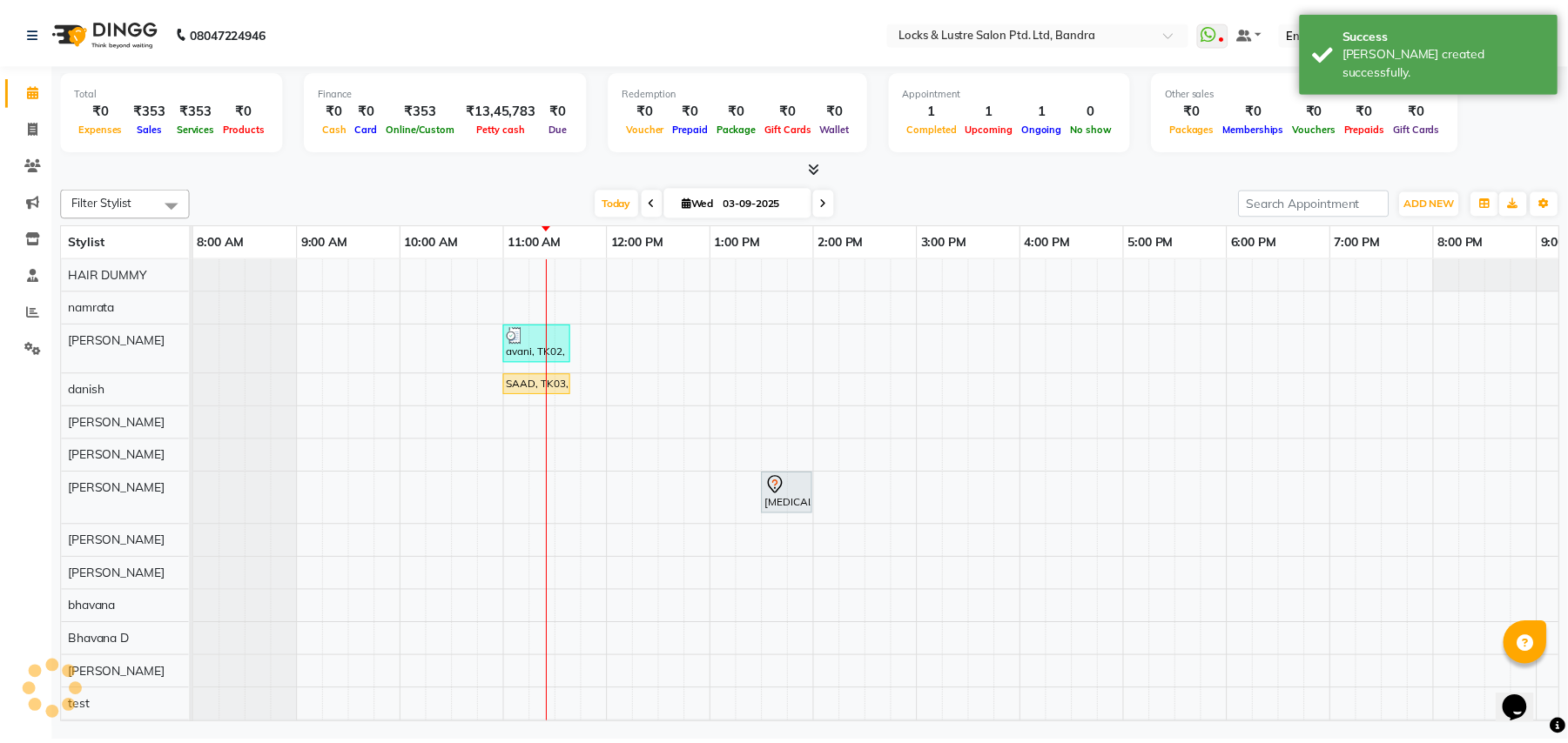
scroll to position [0, 291]
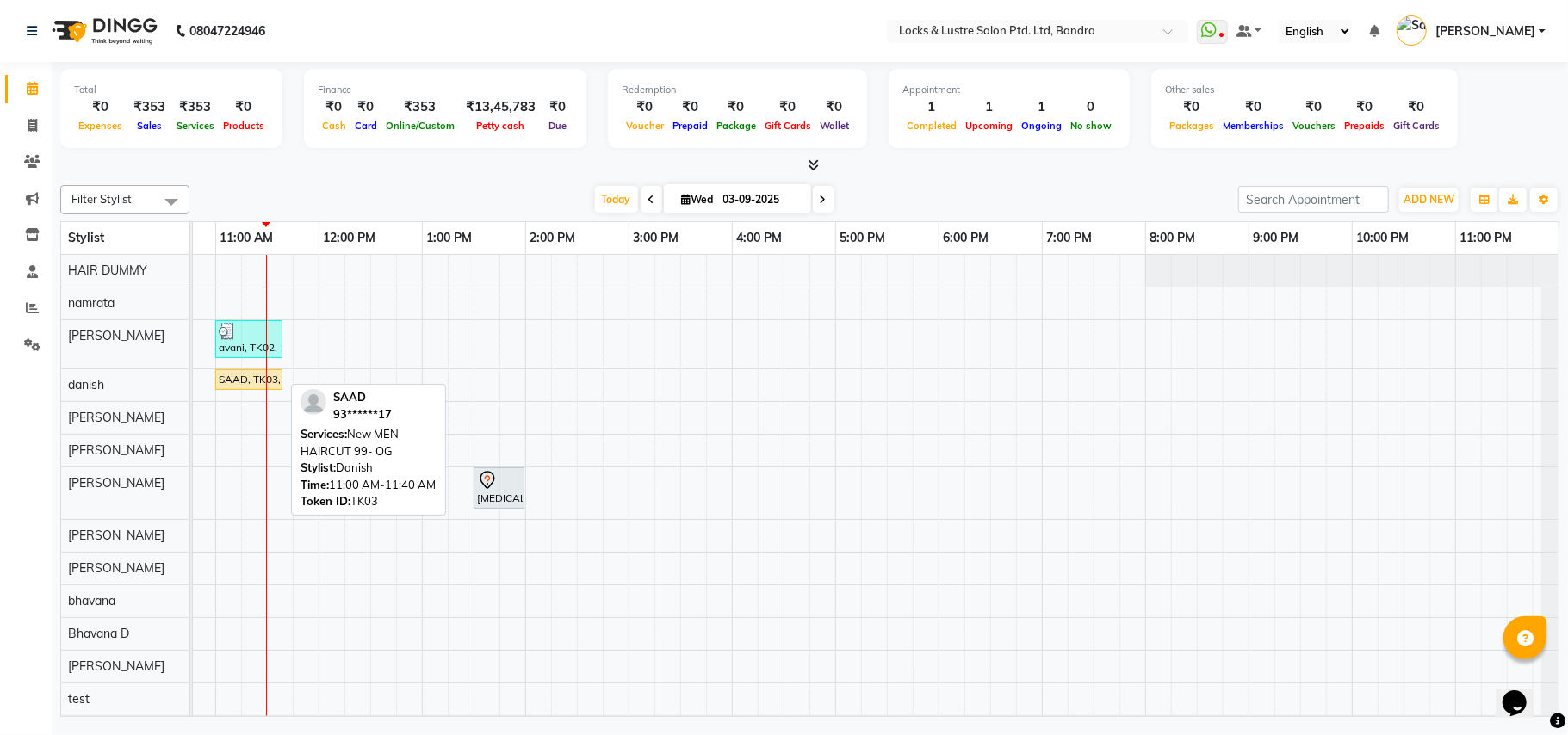
click at [270, 386] on div "SAAD, TK03, 11:00 AM-11:40 AM, New MEN HAIRCUT 99- OG" at bounding box center [248, 380] width 64 height 15
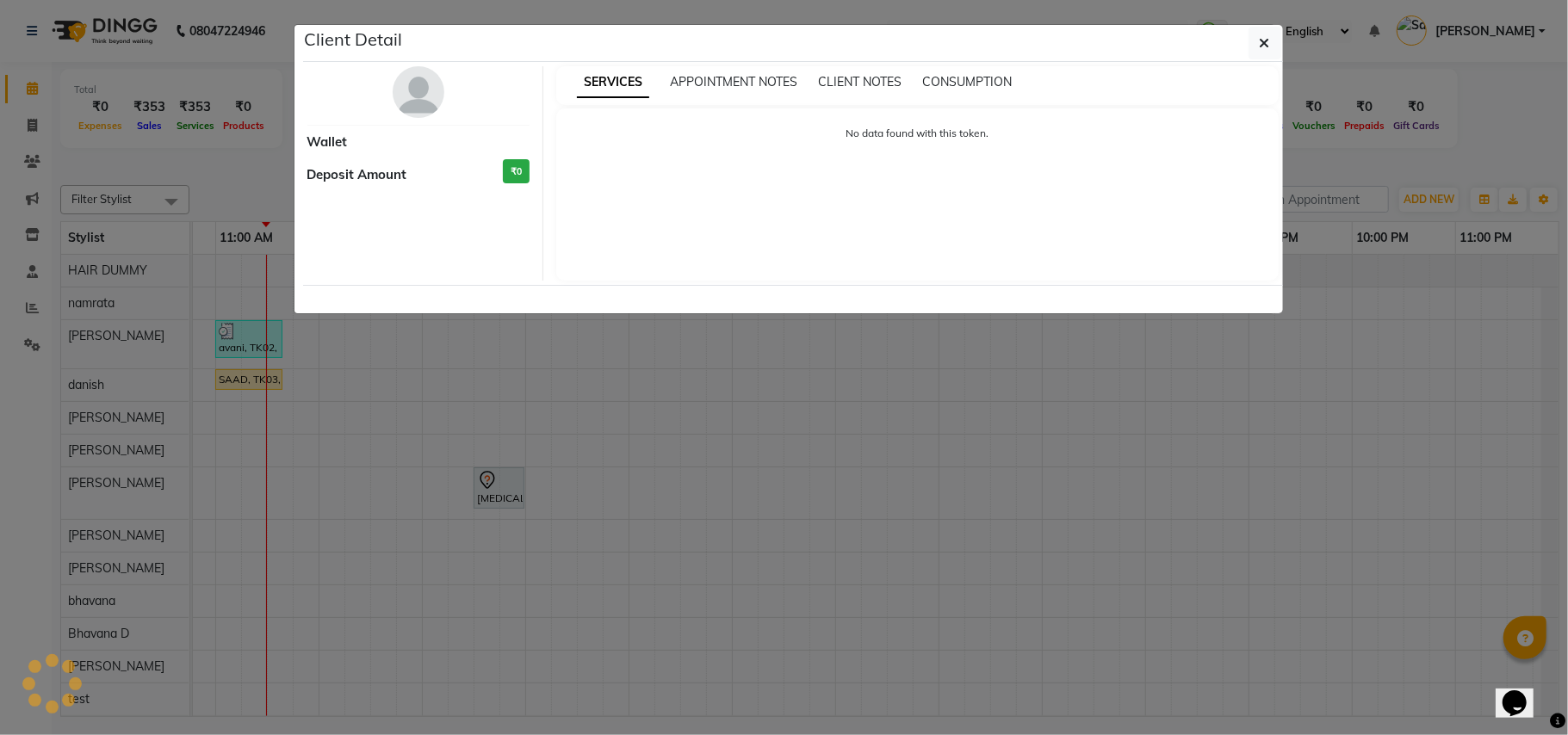
select select "1"
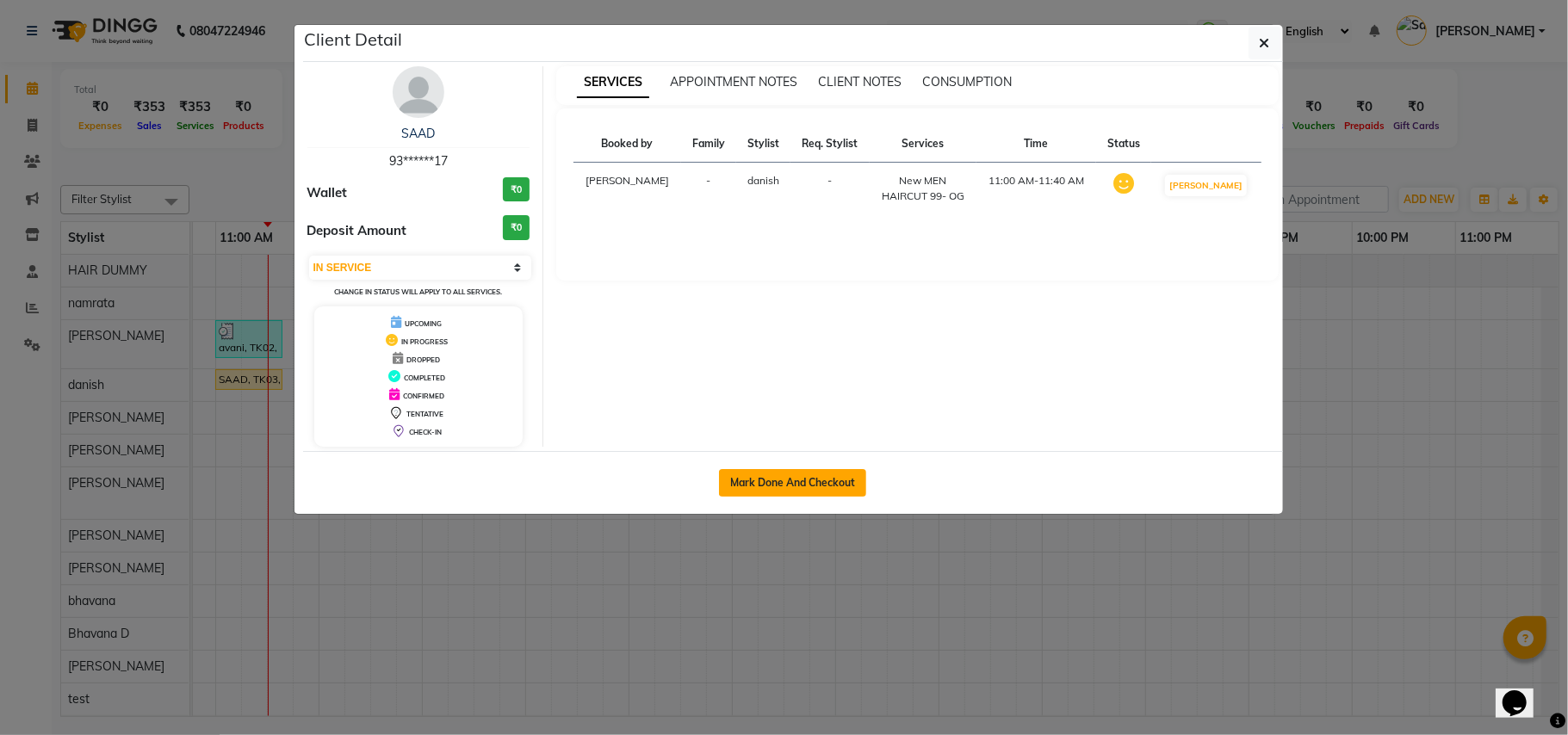
click at [837, 479] on button "Mark Done And Checkout" at bounding box center [792, 483] width 147 height 28
select select "service"
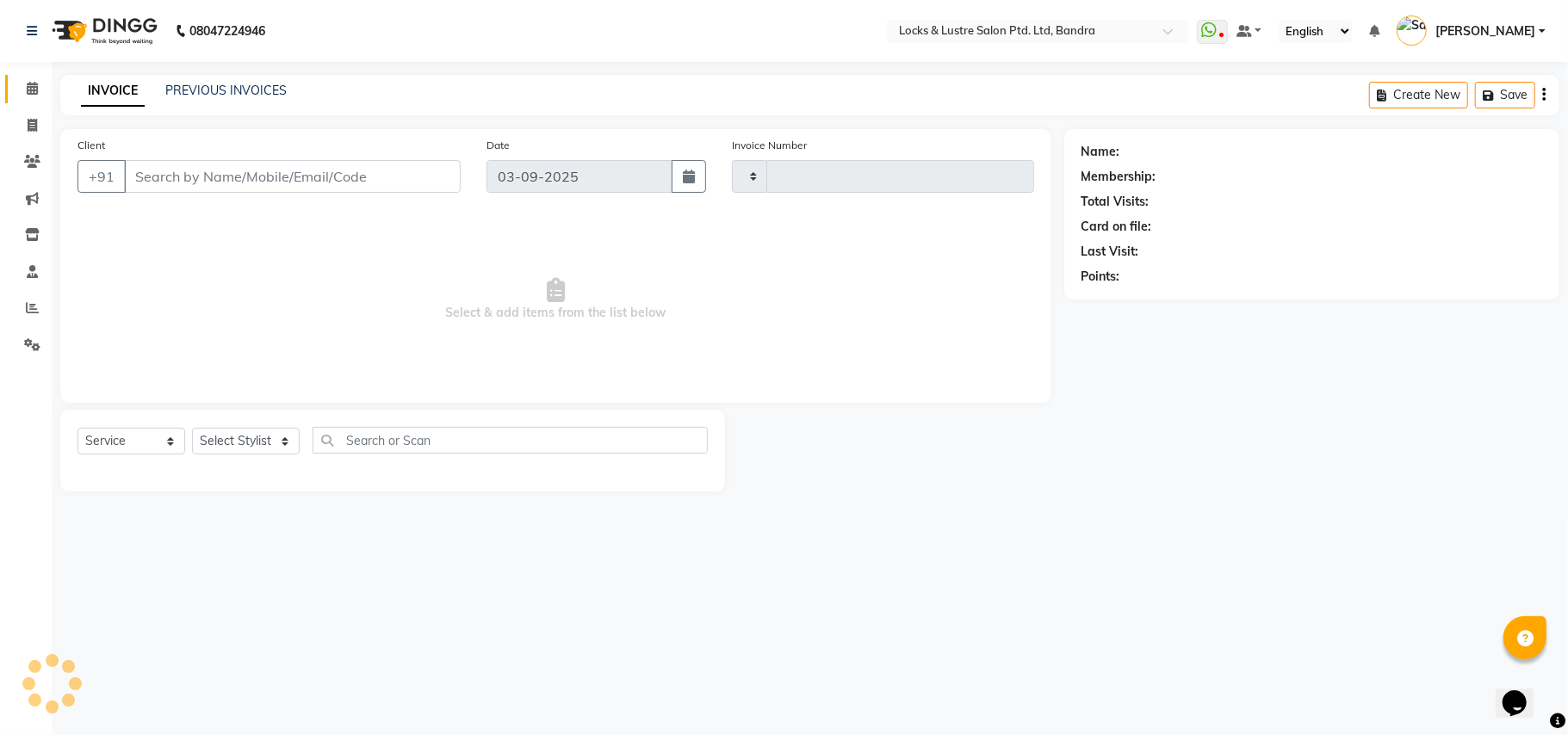
type input "2255"
select select "6029"
type input "93******17"
select select "62969"
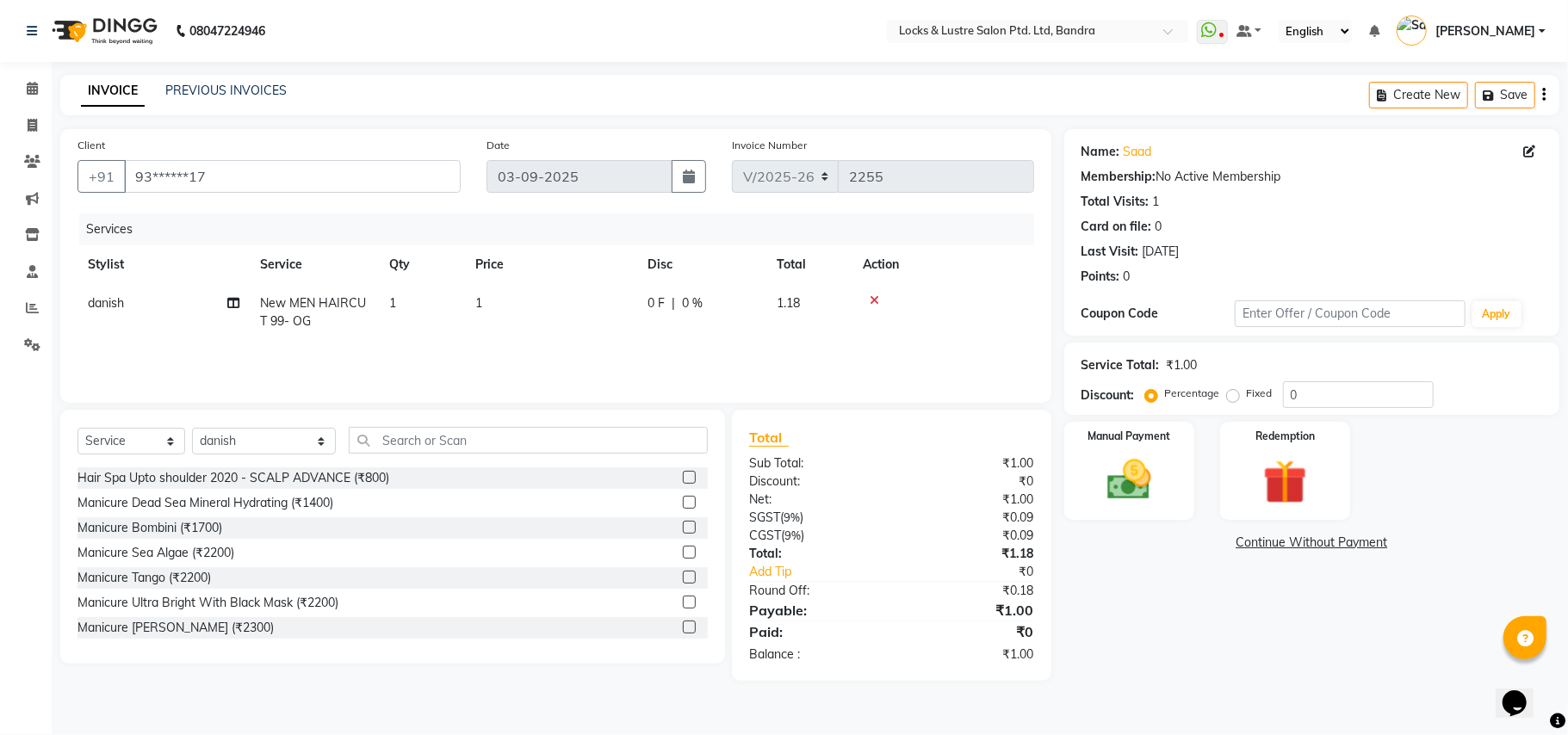
click at [515, 297] on td "1" at bounding box center [551, 312] width 172 height 57
select select "62969"
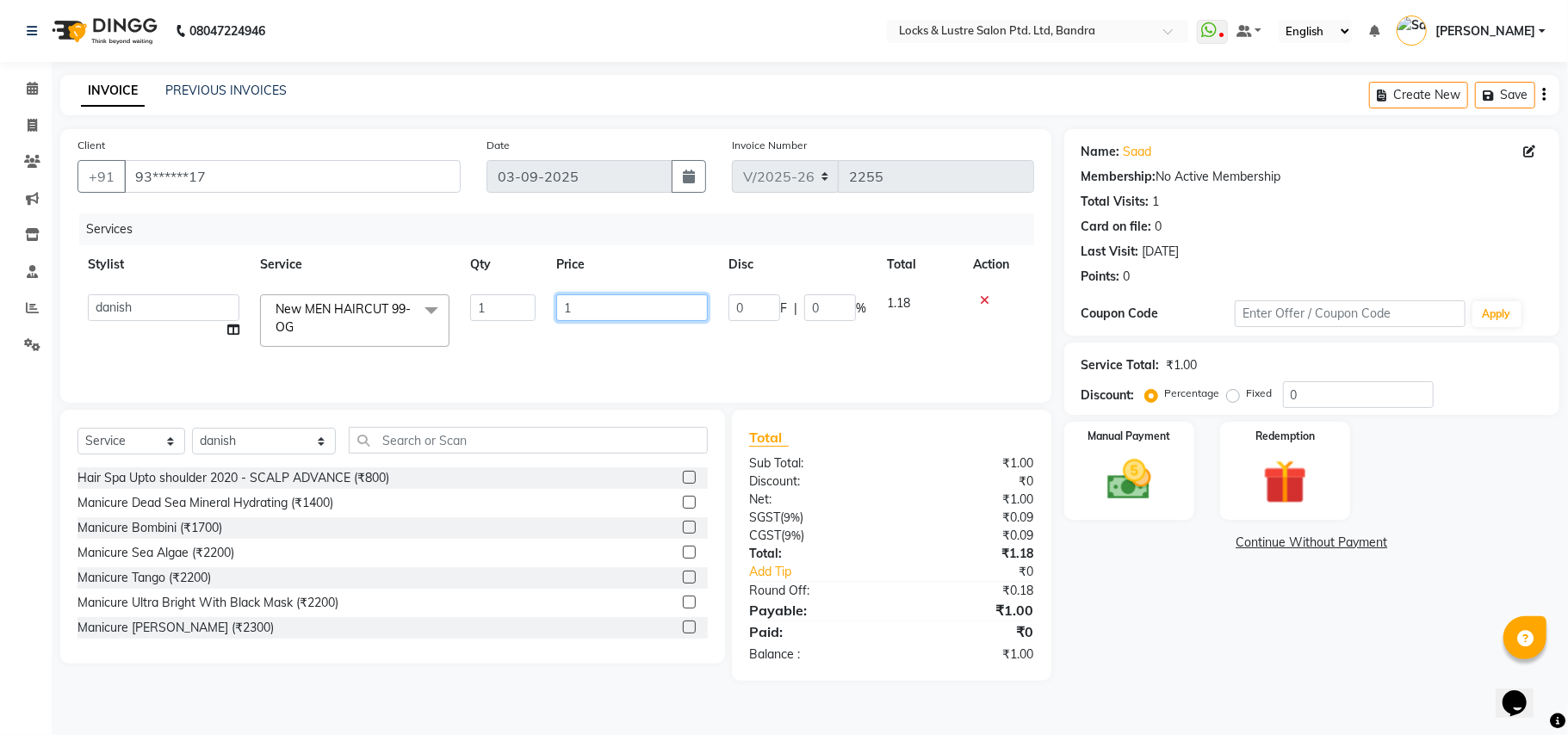
click at [610, 304] on input "1" at bounding box center [631, 308] width 151 height 27
type input "99"
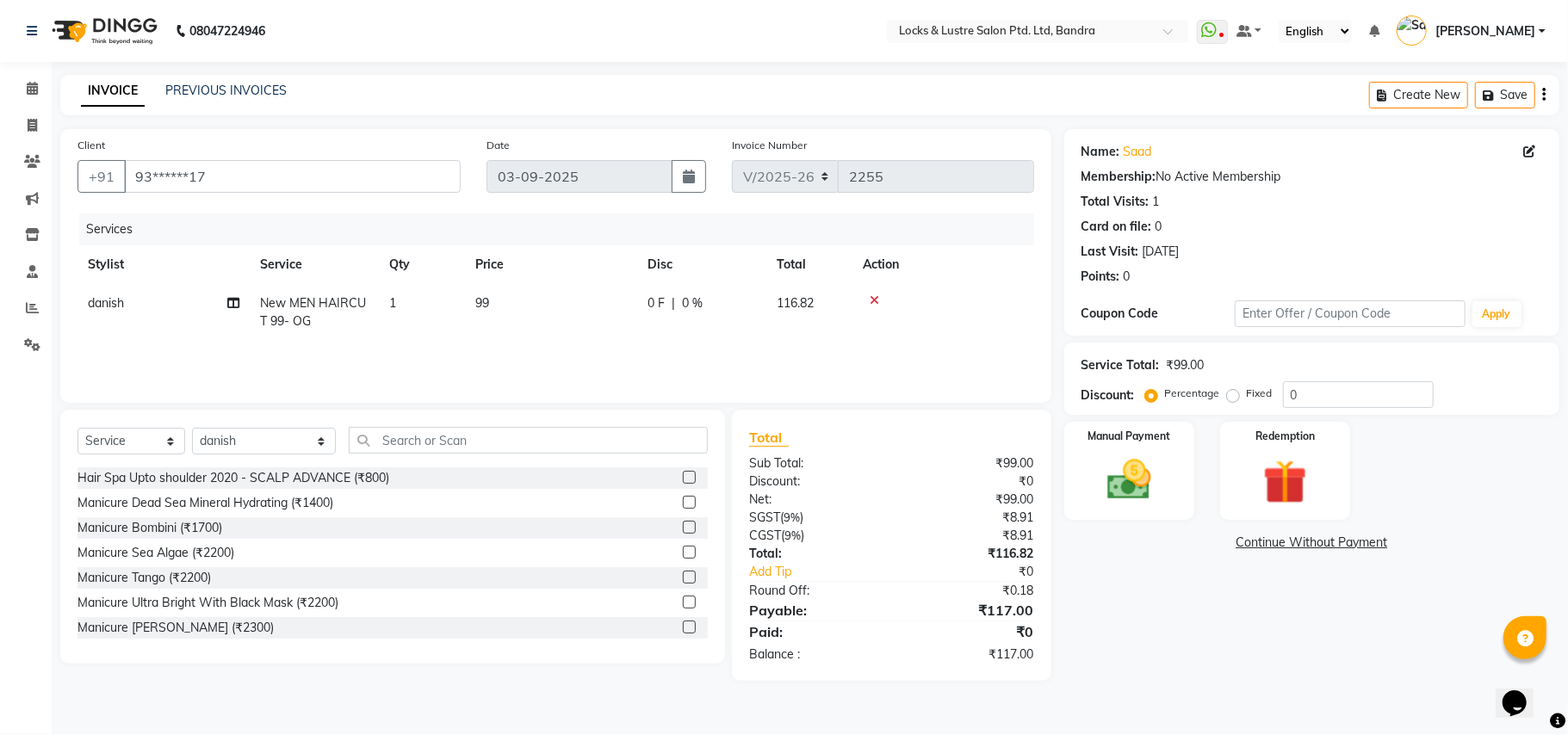
click at [1150, 582] on div "Name: Saad Membership: No Active Membership Total Visits: 1 Card on file: 0 Las…" at bounding box center [1319, 405] width 508 height 552
click at [522, 434] on input "text" at bounding box center [527, 441] width 359 height 27
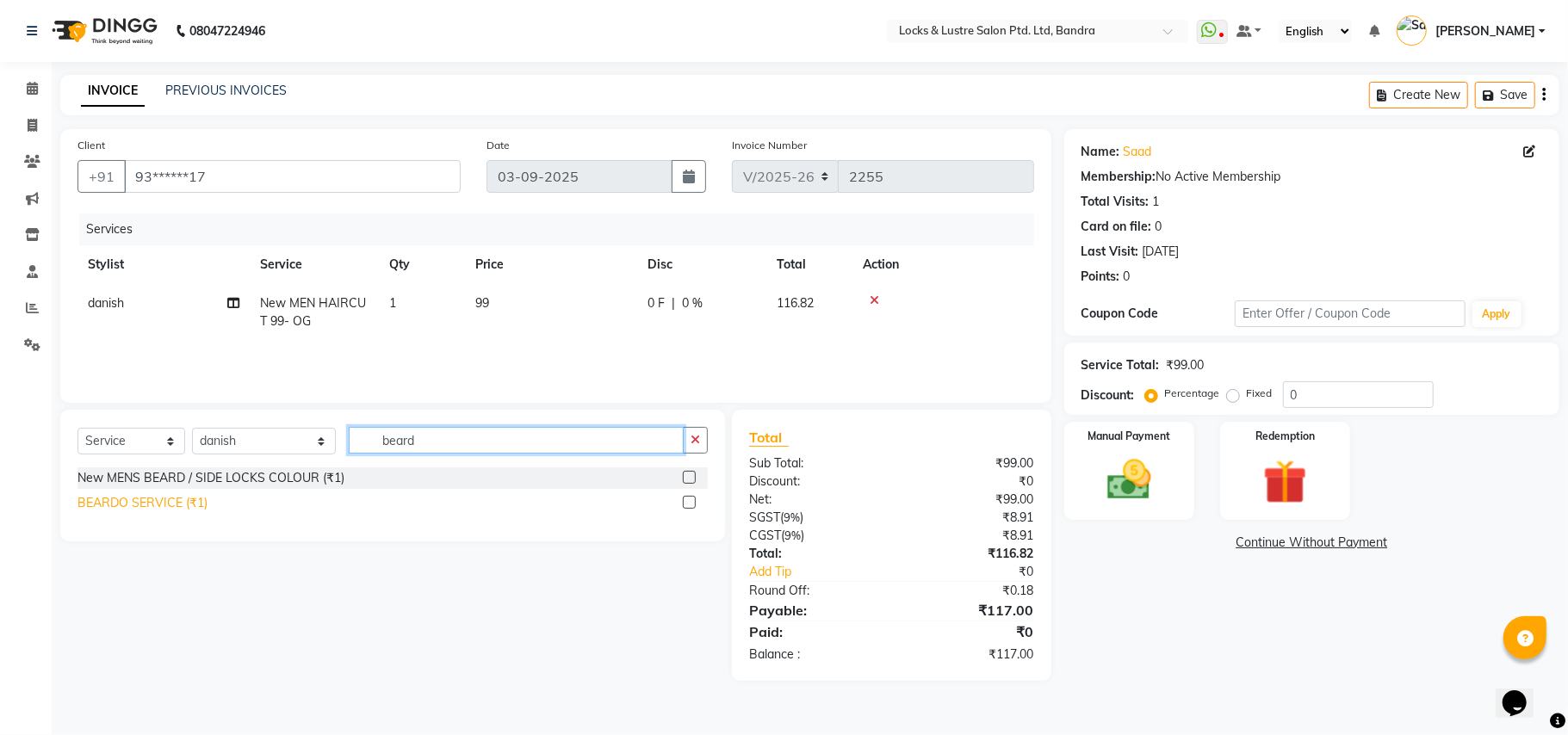
type input "beard"
click at [108, 495] on div "BEARDO SERVICE (₹1)" at bounding box center [142, 503] width 130 height 18
checkbox input "false"
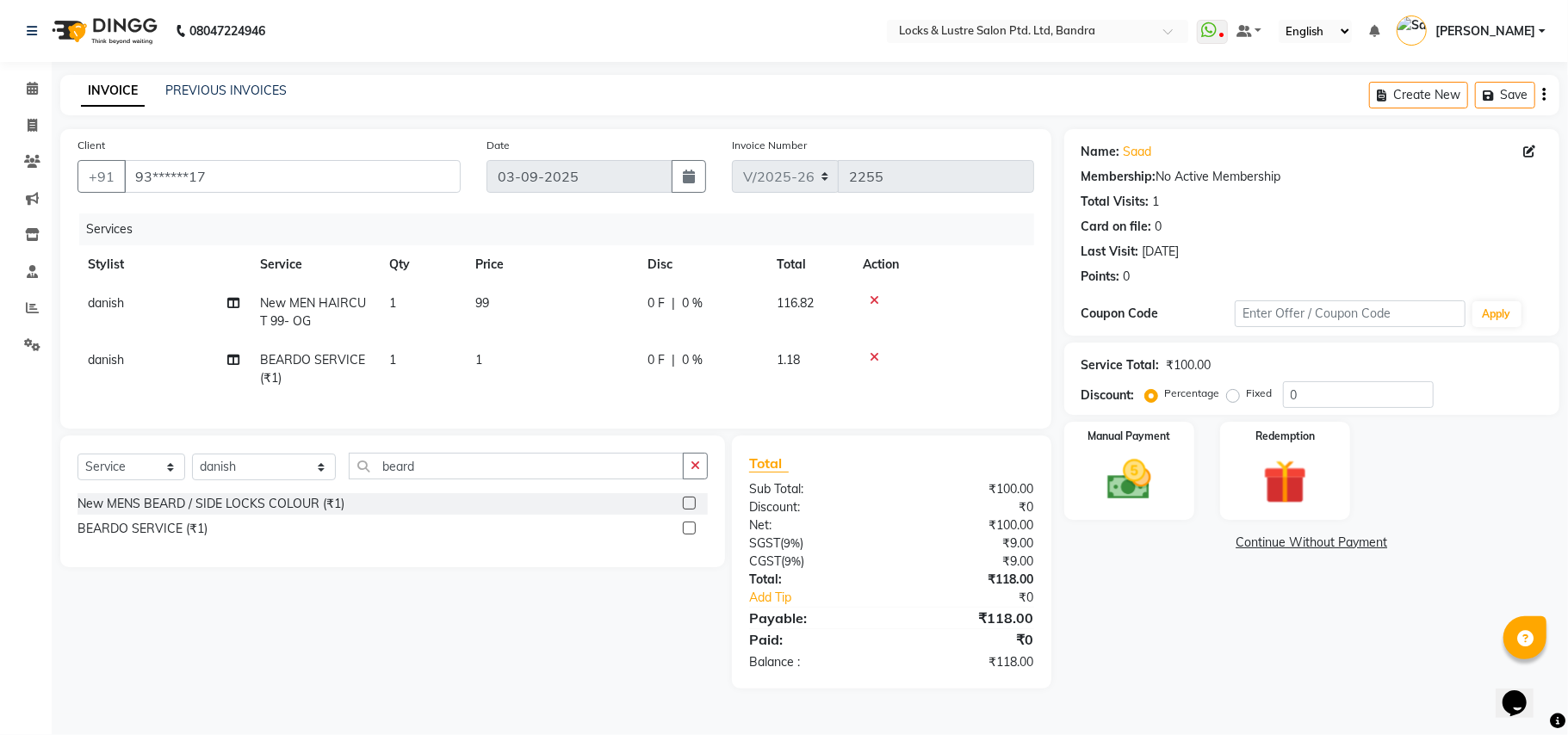
click at [490, 344] on td "1" at bounding box center [551, 368] width 172 height 57
select select "62969"
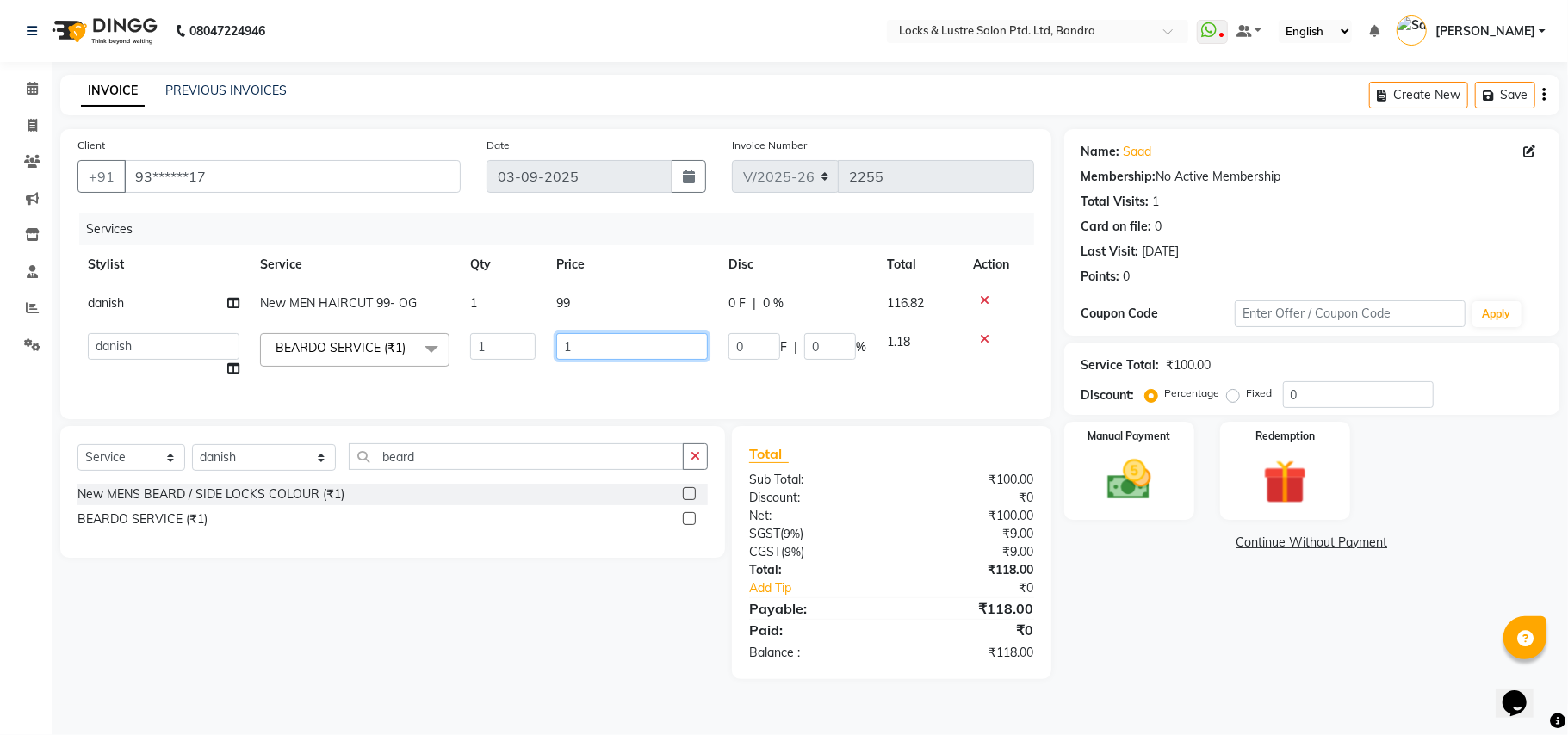
click at [591, 336] on input "1" at bounding box center [631, 346] width 151 height 27
type input "99"
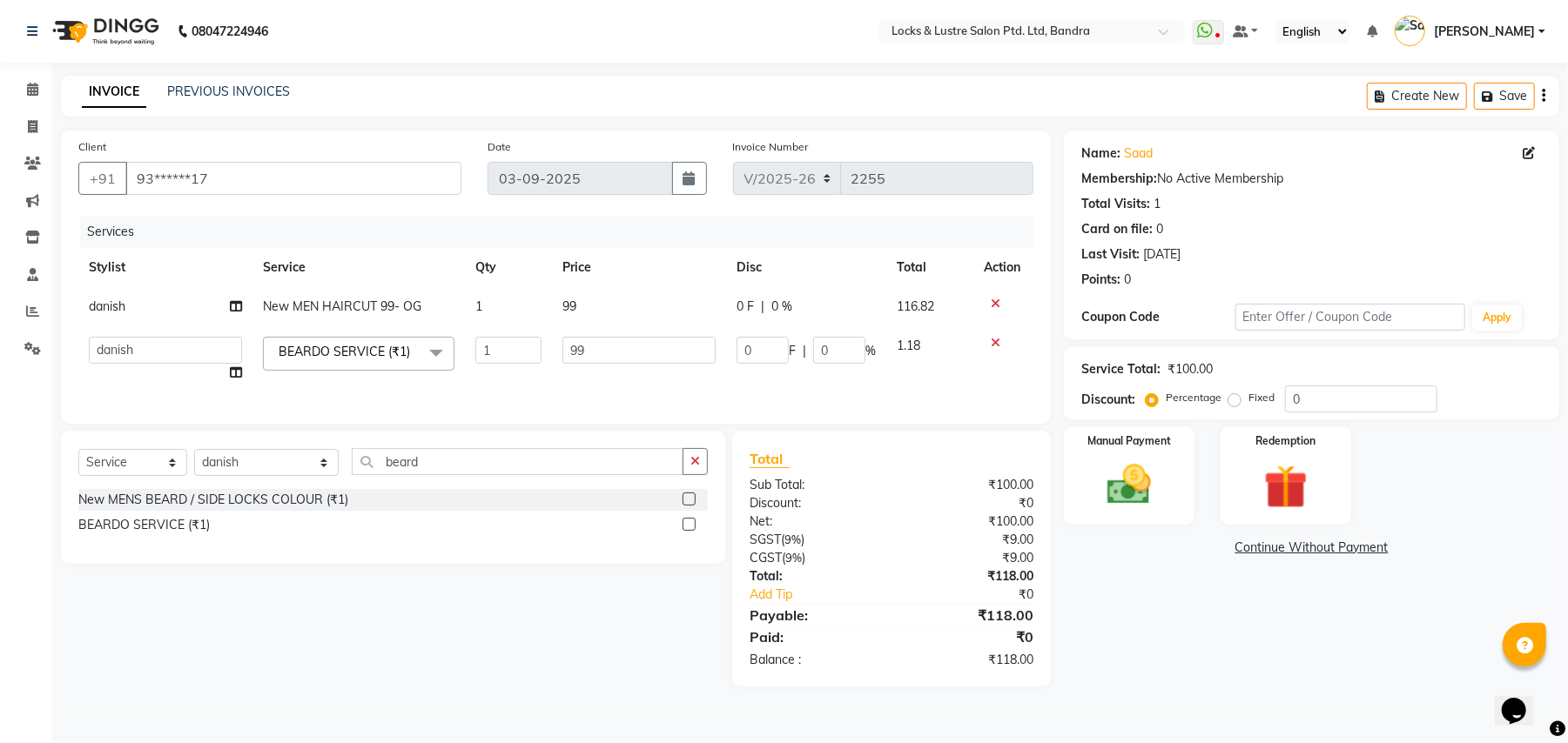
click at [1223, 650] on div "Name: Saad Membership: No Active Membership Total Visits: 1 Card on file: 0 Las…" at bounding box center [1317, 408] width 509 height 556
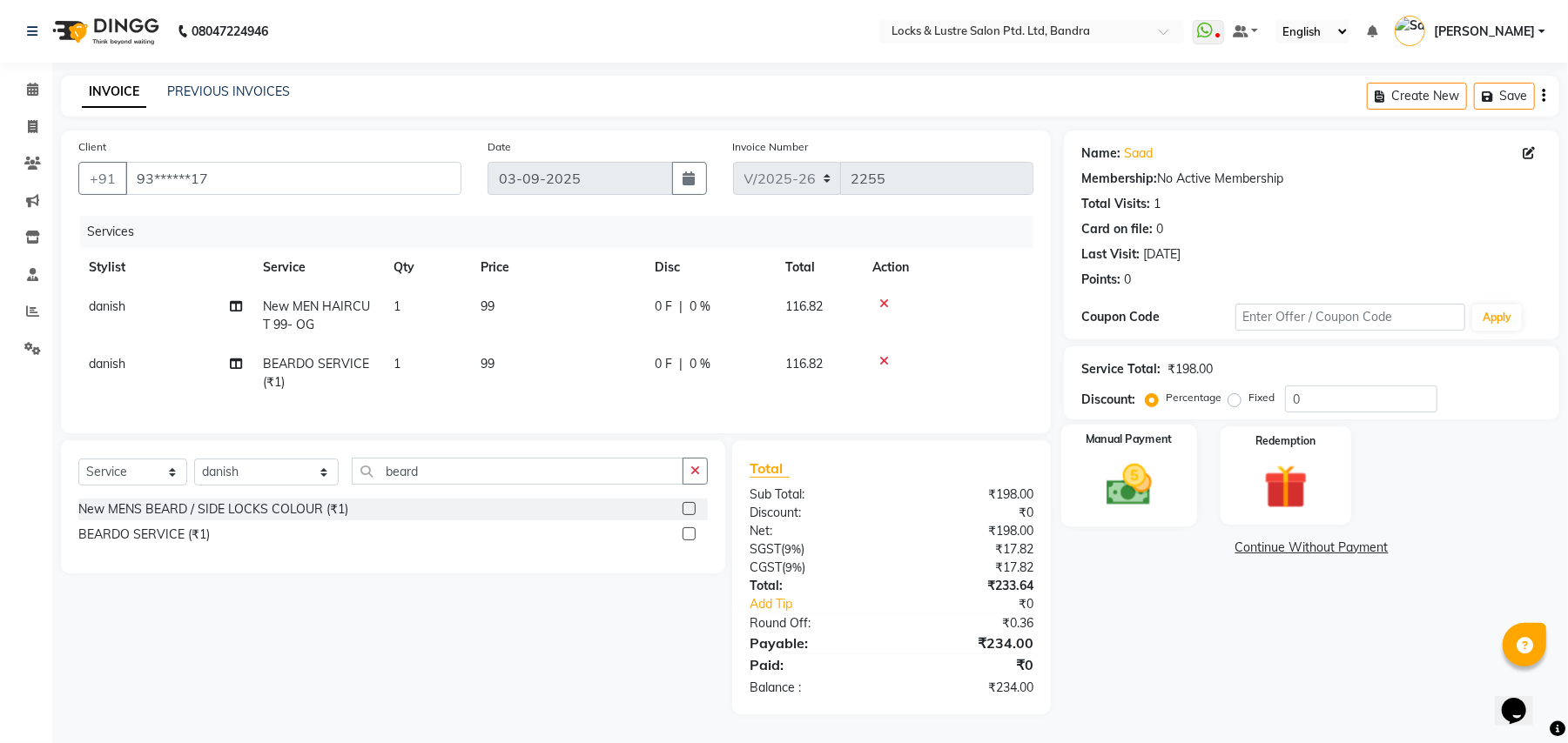
click at [1107, 495] on img at bounding box center [1128, 485] width 75 height 53
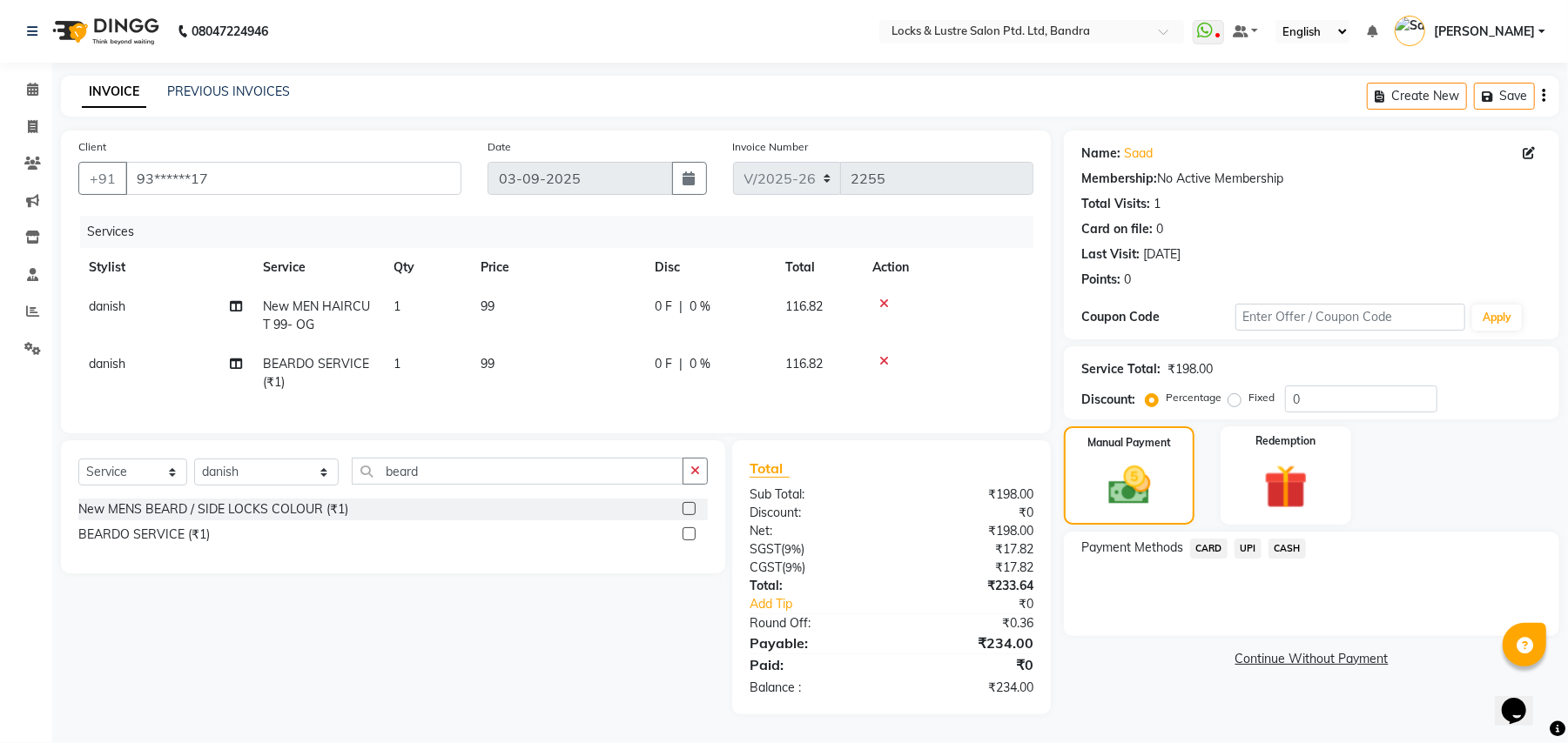
click at [1252, 545] on span "UPI" at bounding box center [1248, 548] width 27 height 20
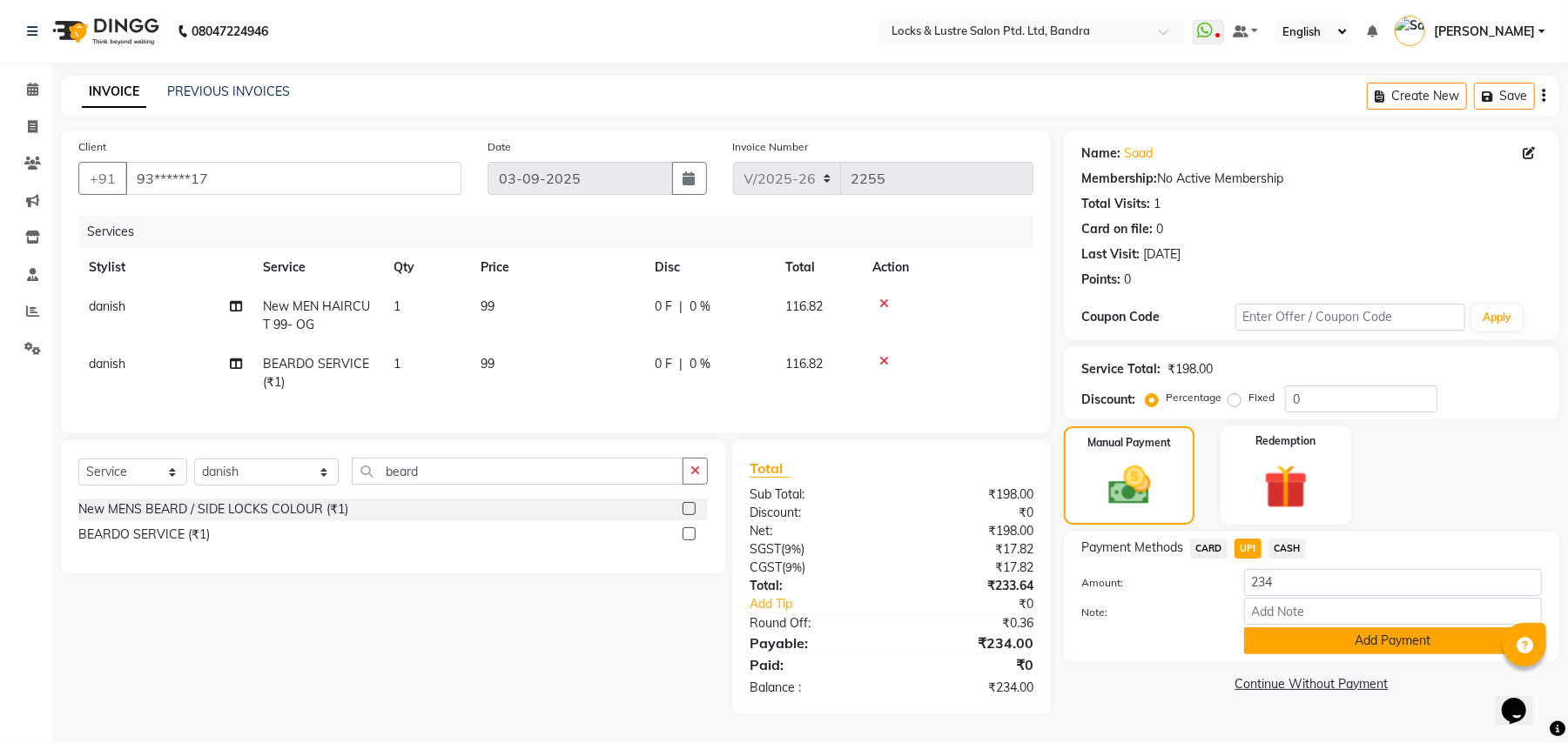
click at [1285, 632] on button "Add Payment" at bounding box center [1393, 641] width 298 height 27
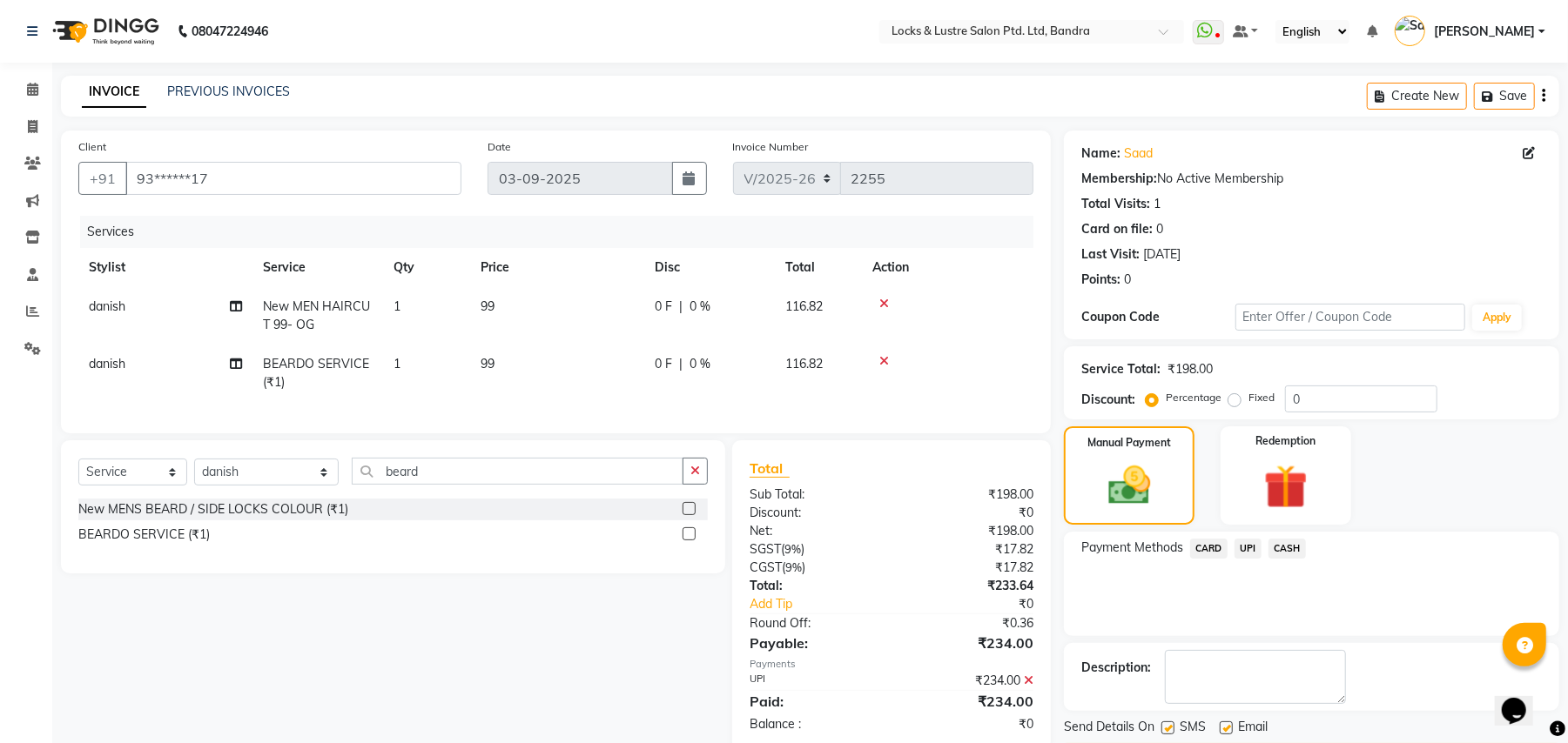
scroll to position [53, 0]
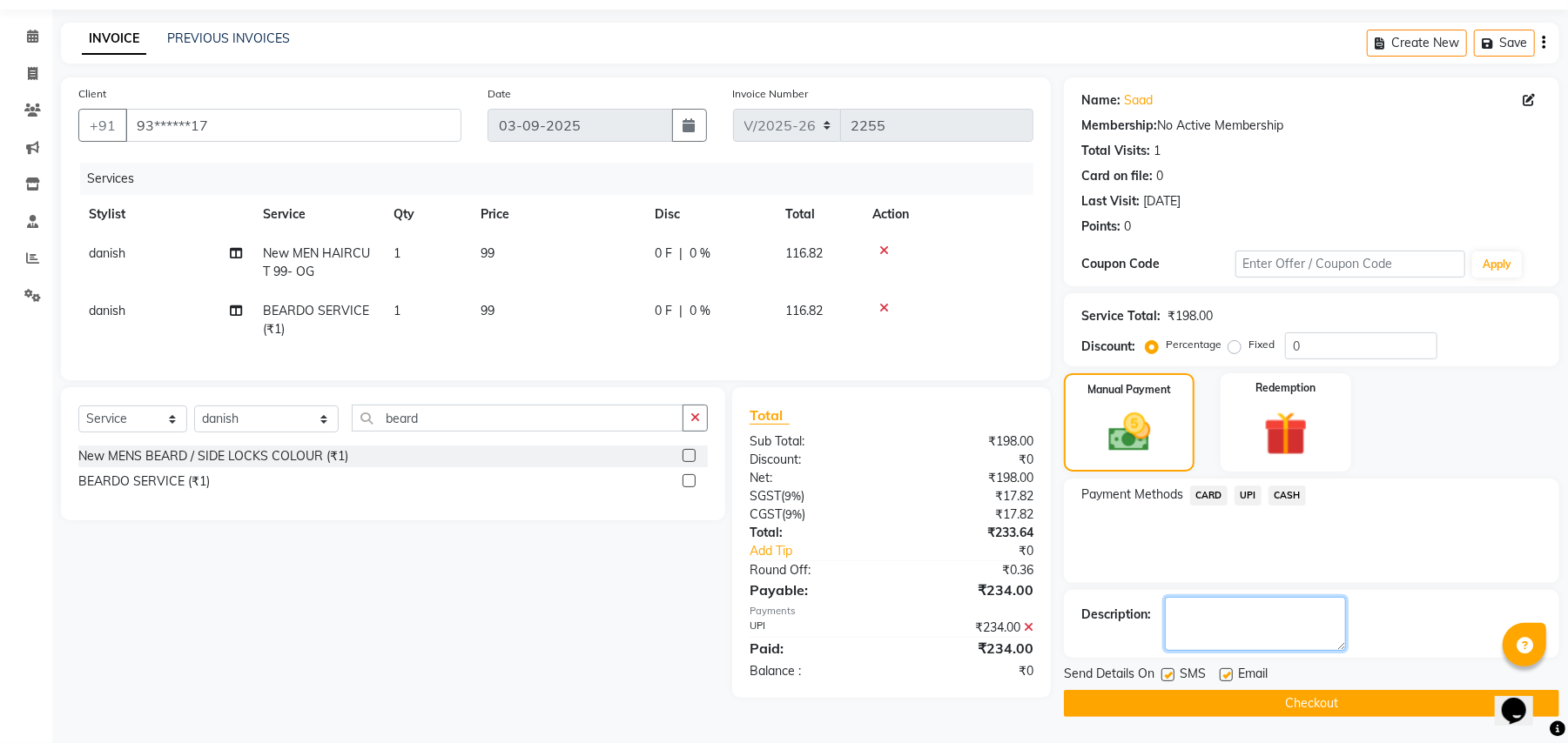
click at [1279, 617] on textarea at bounding box center [1255, 623] width 181 height 53
type textarea "524603291318"
click at [1340, 705] on button "Checkout" at bounding box center [1310, 704] width 495 height 27
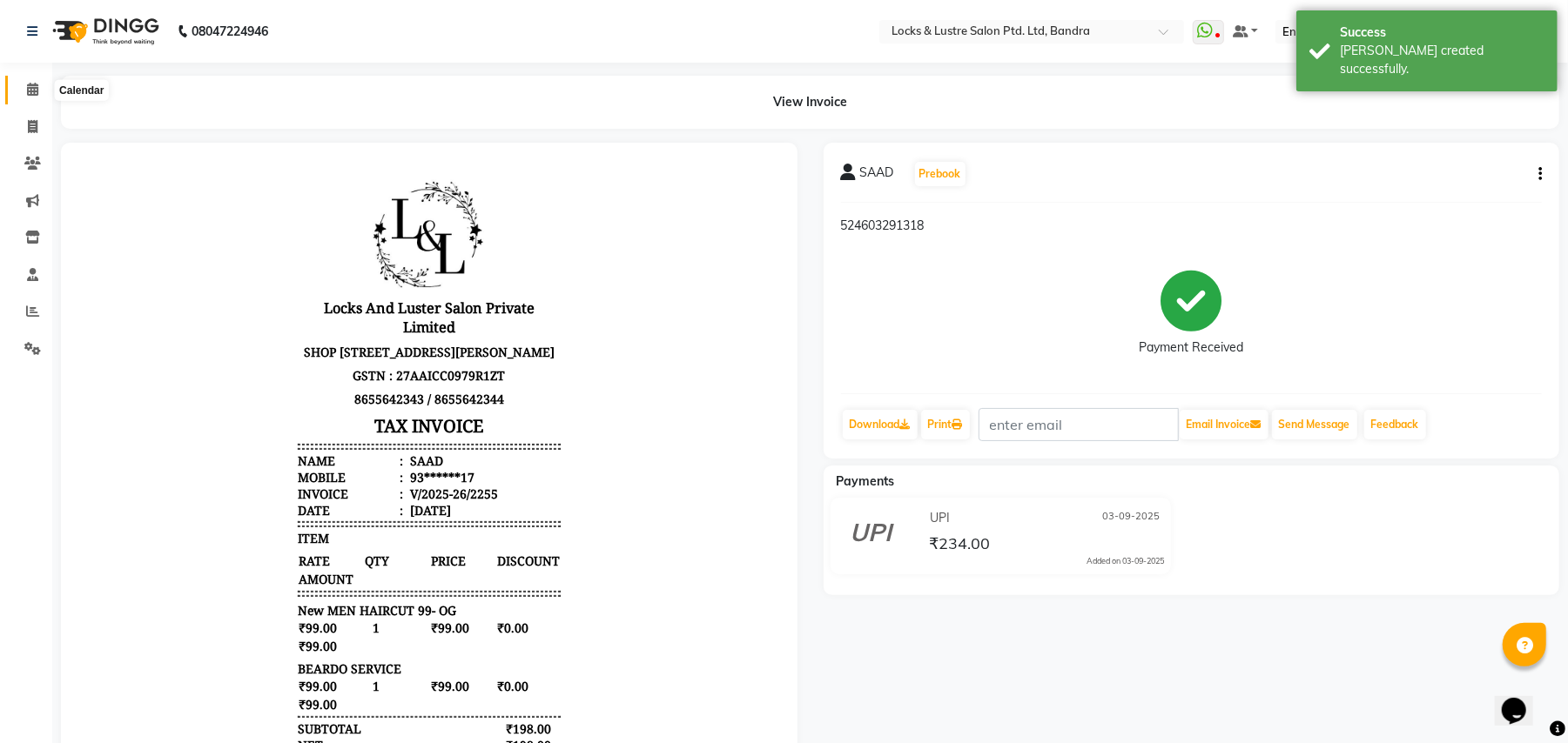
click at [27, 88] on icon at bounding box center [33, 88] width 12 height 13
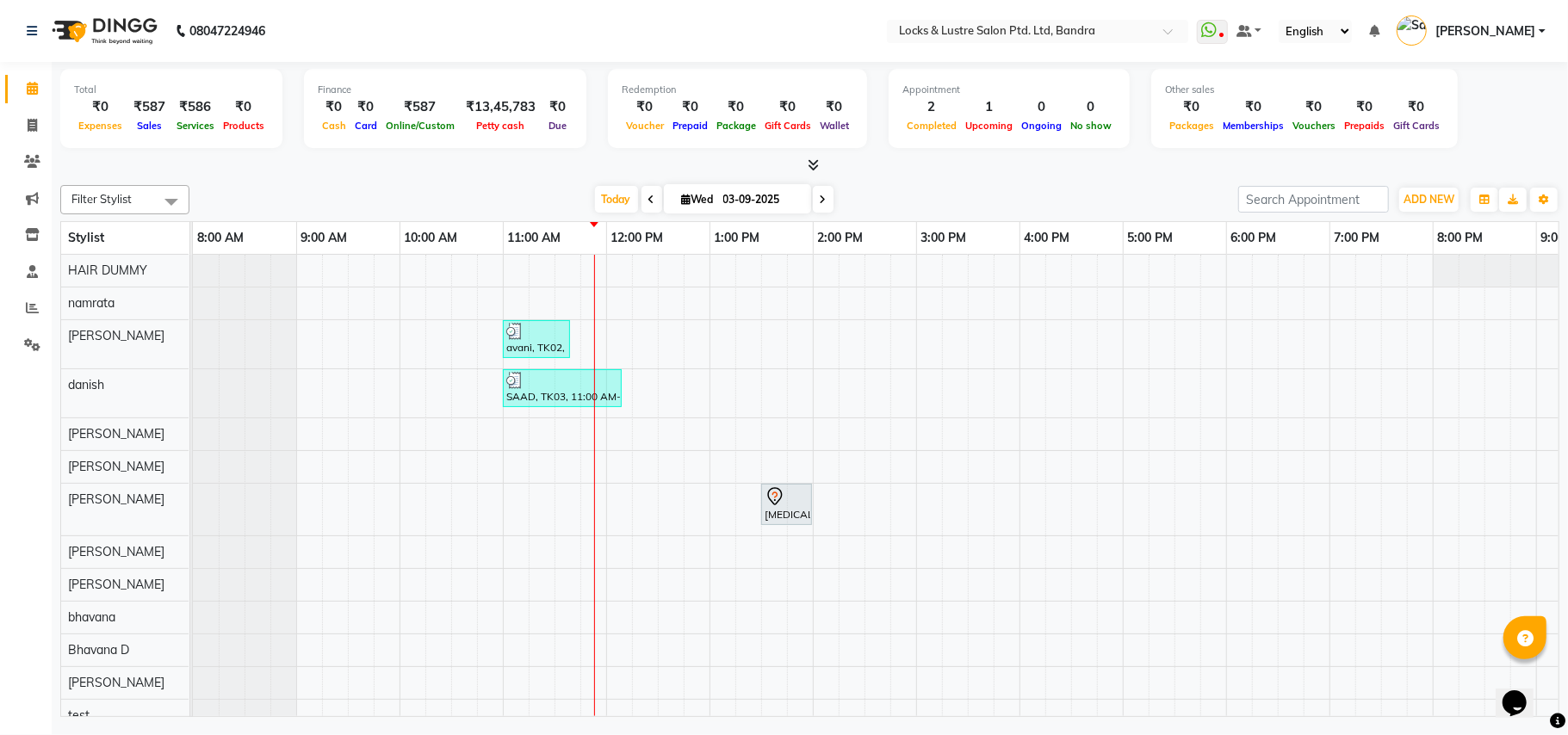
click at [615, 338] on div "avani, TK02, 11:00 AM-11:40 AM, New WOMEN HAIRCUT 199 - OG SAAD, TK03, 11:00 AM…" at bounding box center [1019, 526] width 1654 height 543
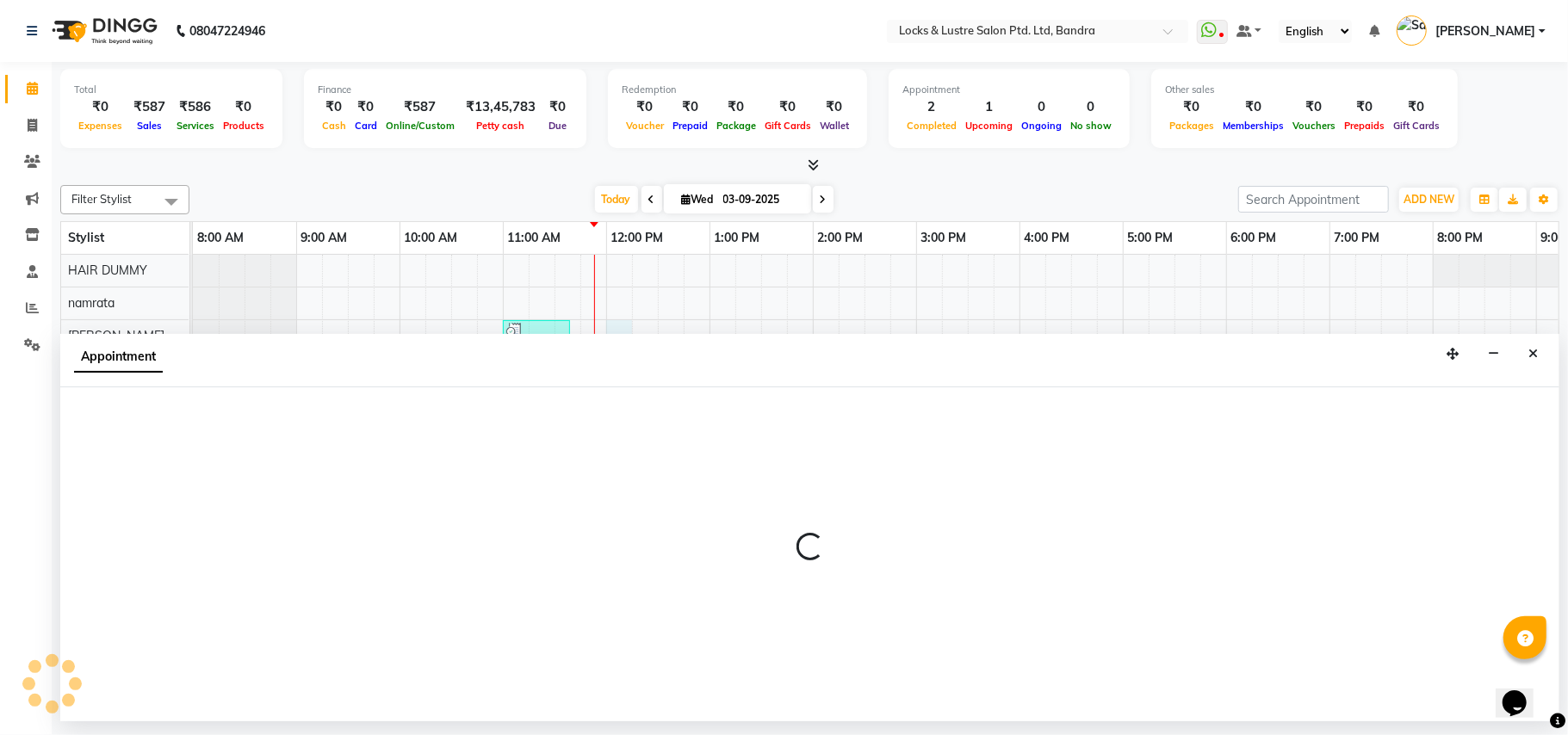
select select "55307"
select select "tentative"
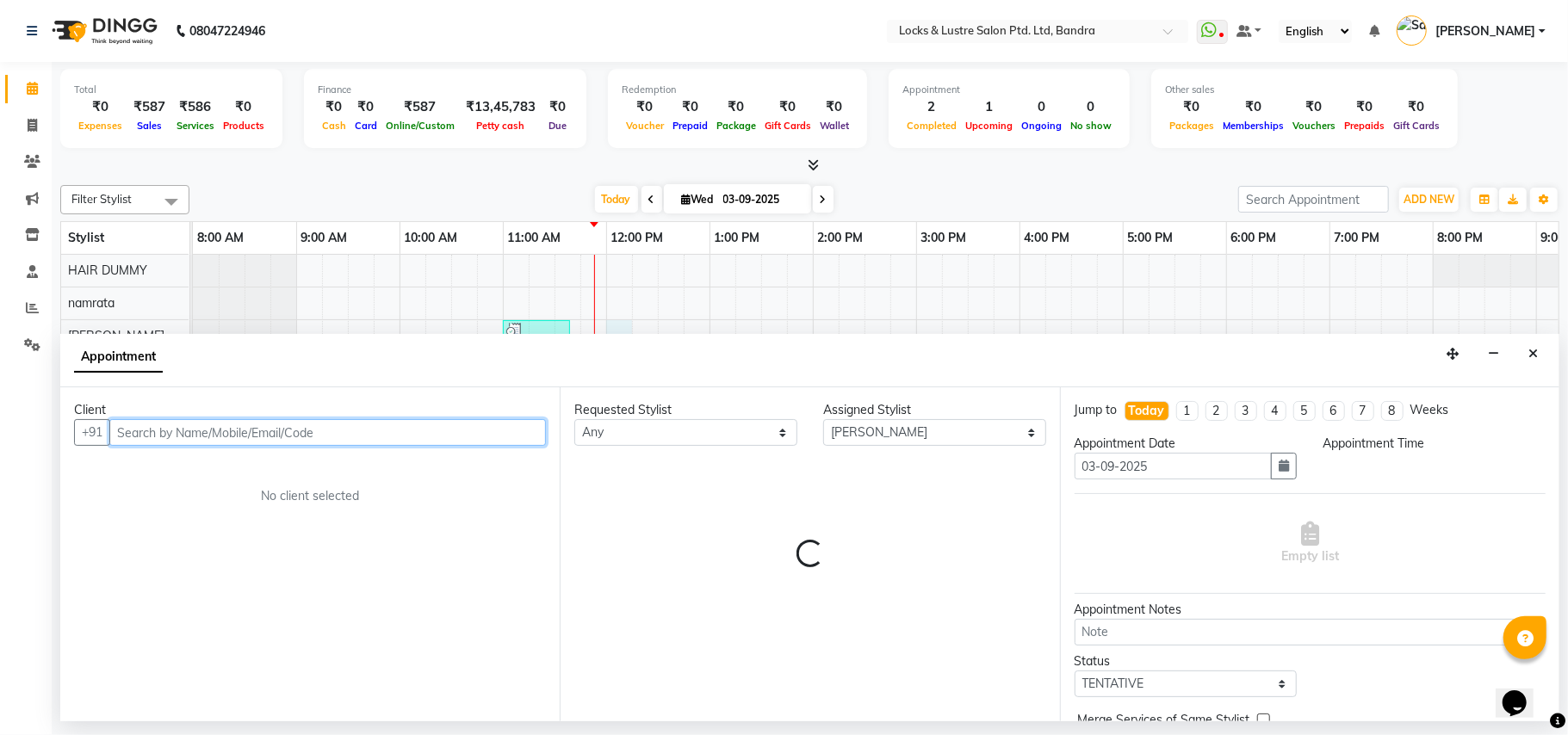
select select "720"
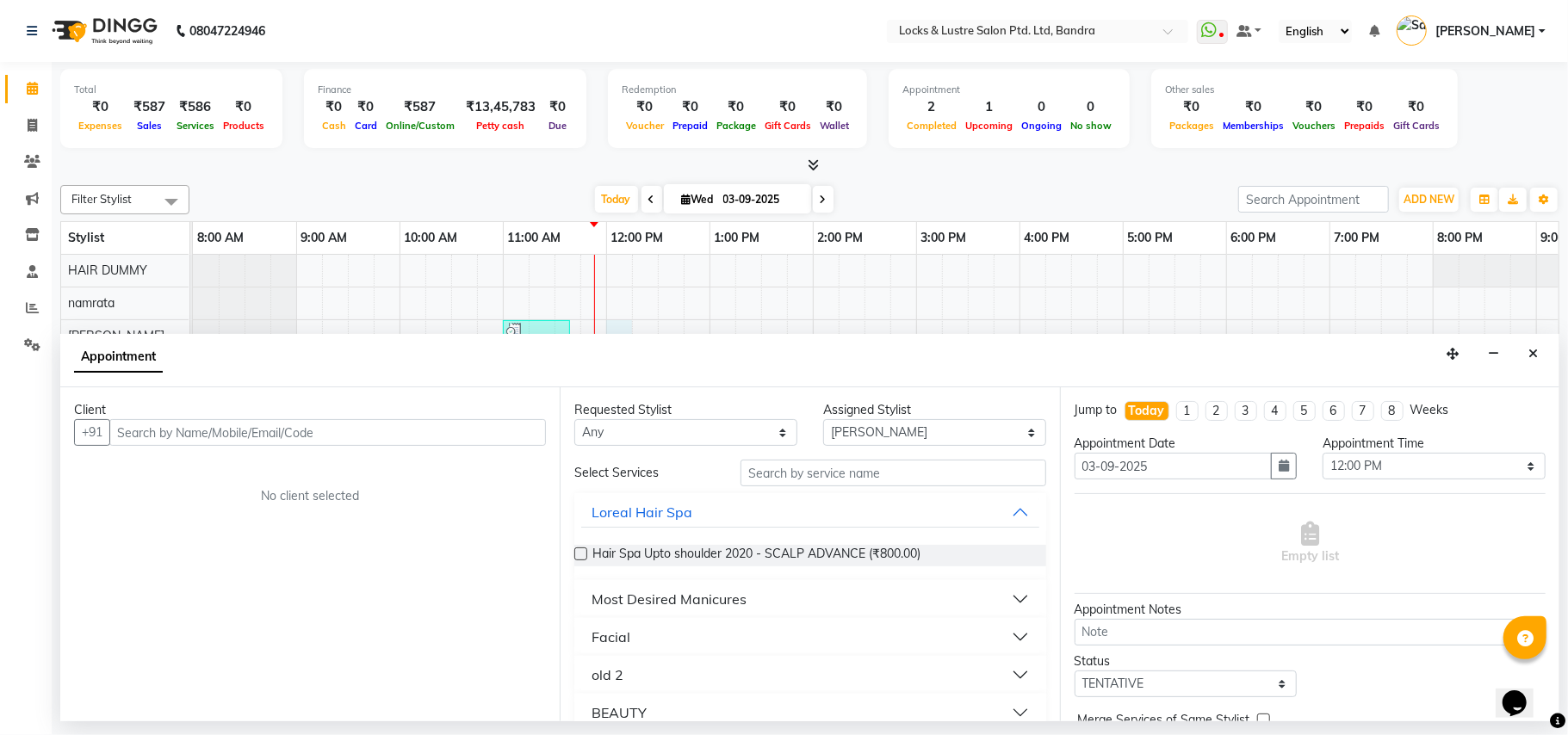
drag, startPoint x: 352, startPoint y: 417, endPoint x: 351, endPoint y: 425, distance: 8.1
click at [351, 425] on div "Client +91 No client selected" at bounding box center [310, 554] width 500 height 334
click at [345, 432] on input "text" at bounding box center [328, 433] width 437 height 27
click at [291, 431] on input "text" at bounding box center [328, 433] width 437 height 27
click at [284, 434] on input "text" at bounding box center [328, 433] width 437 height 27
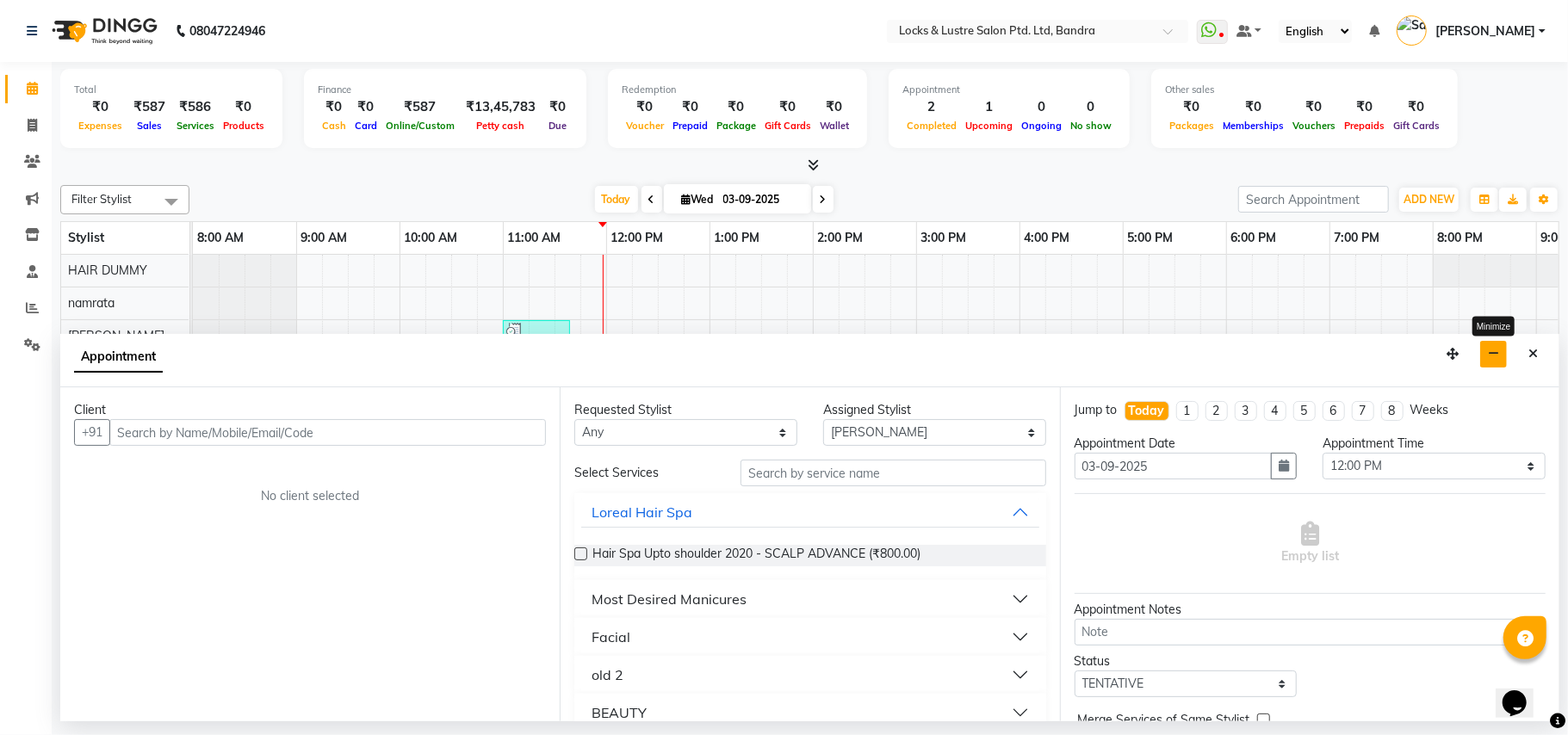
click at [1496, 358] on icon "button" at bounding box center [1494, 354] width 12 height 13
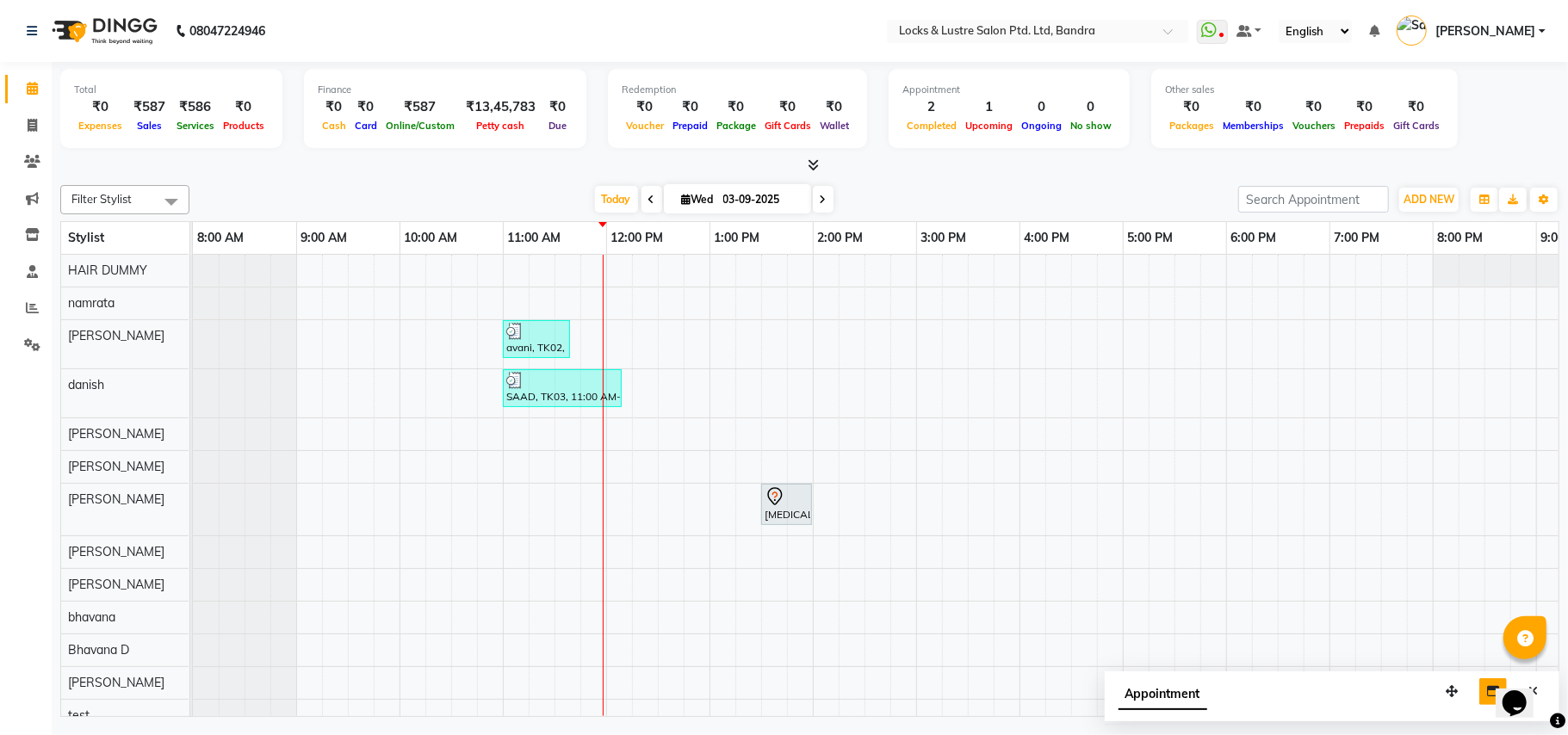
click at [928, 332] on div "avani, TK02, 11:00 AM-11:40 AM, New WOMEN HAIRCUT 199 - OG SAAD, TK03, 11:00 AM…" at bounding box center [1019, 526] width 1654 height 543
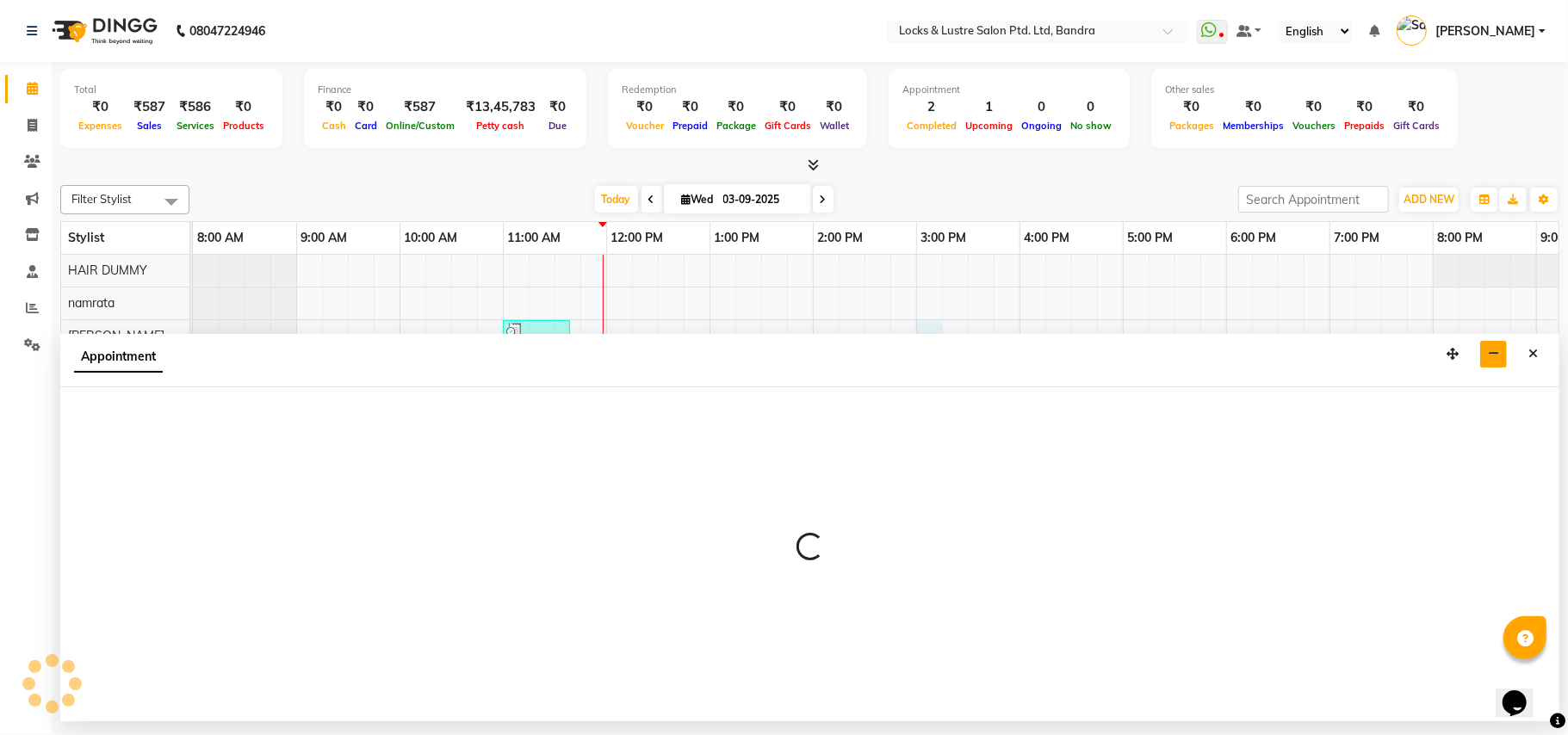
select select "55307"
select select "900"
select select "tentative"
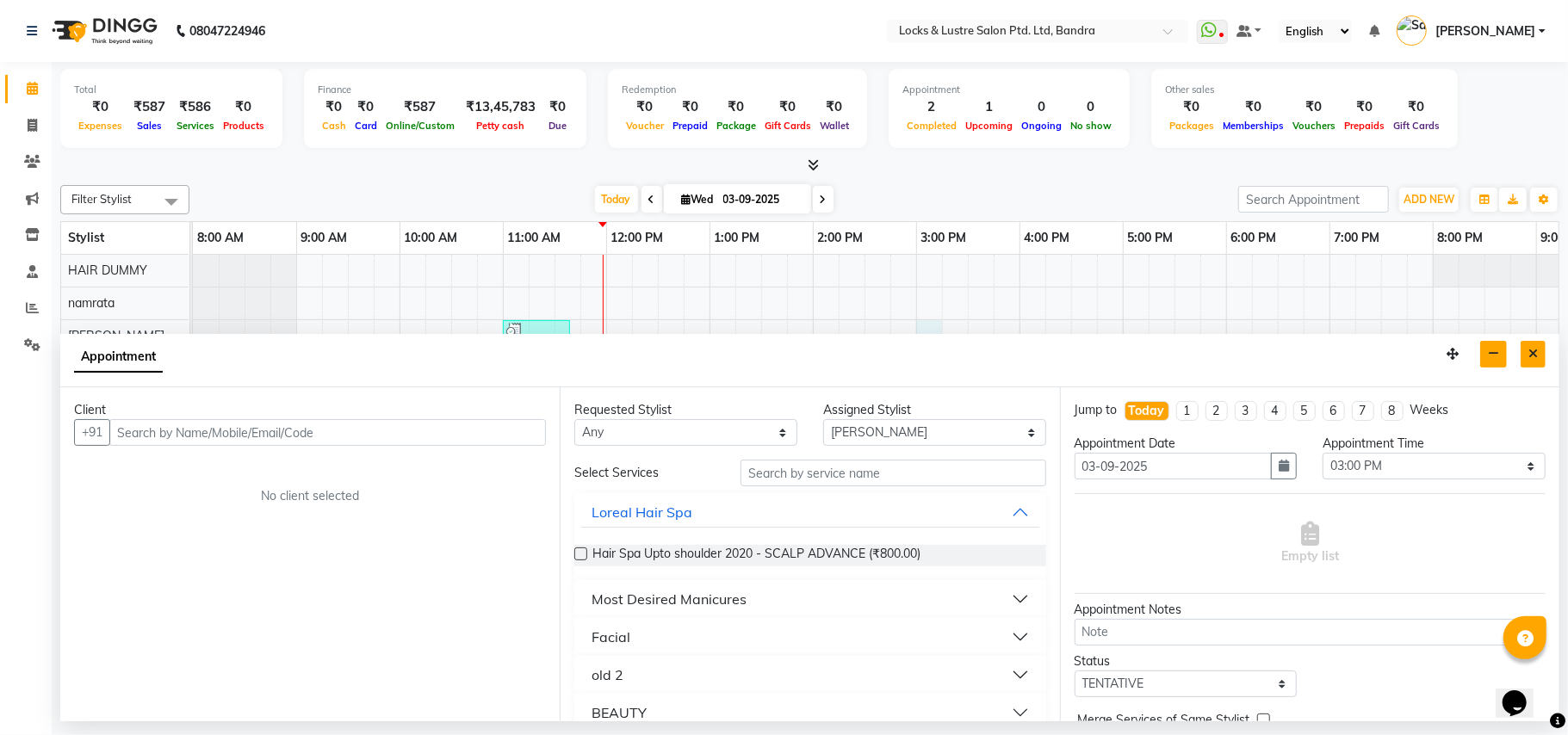
click at [1536, 355] on icon "Close" at bounding box center [1533, 354] width 10 height 13
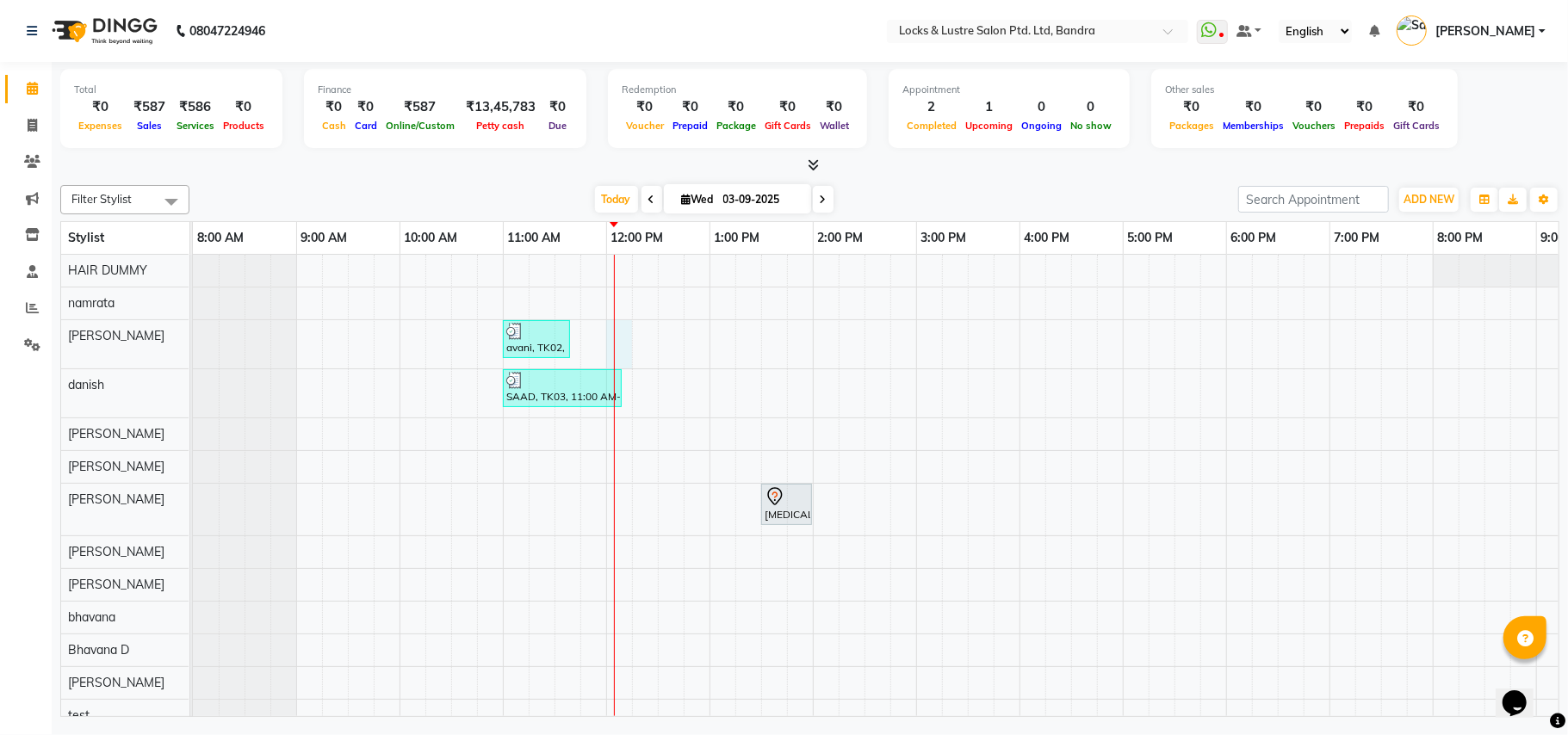
click at [617, 336] on div "avani, TK02, 11:00 AM-11:40 AM, New WOMEN HAIRCUT 199 - OG SAAD, TK03, 11:00 AM…" at bounding box center [1019, 526] width 1654 height 543
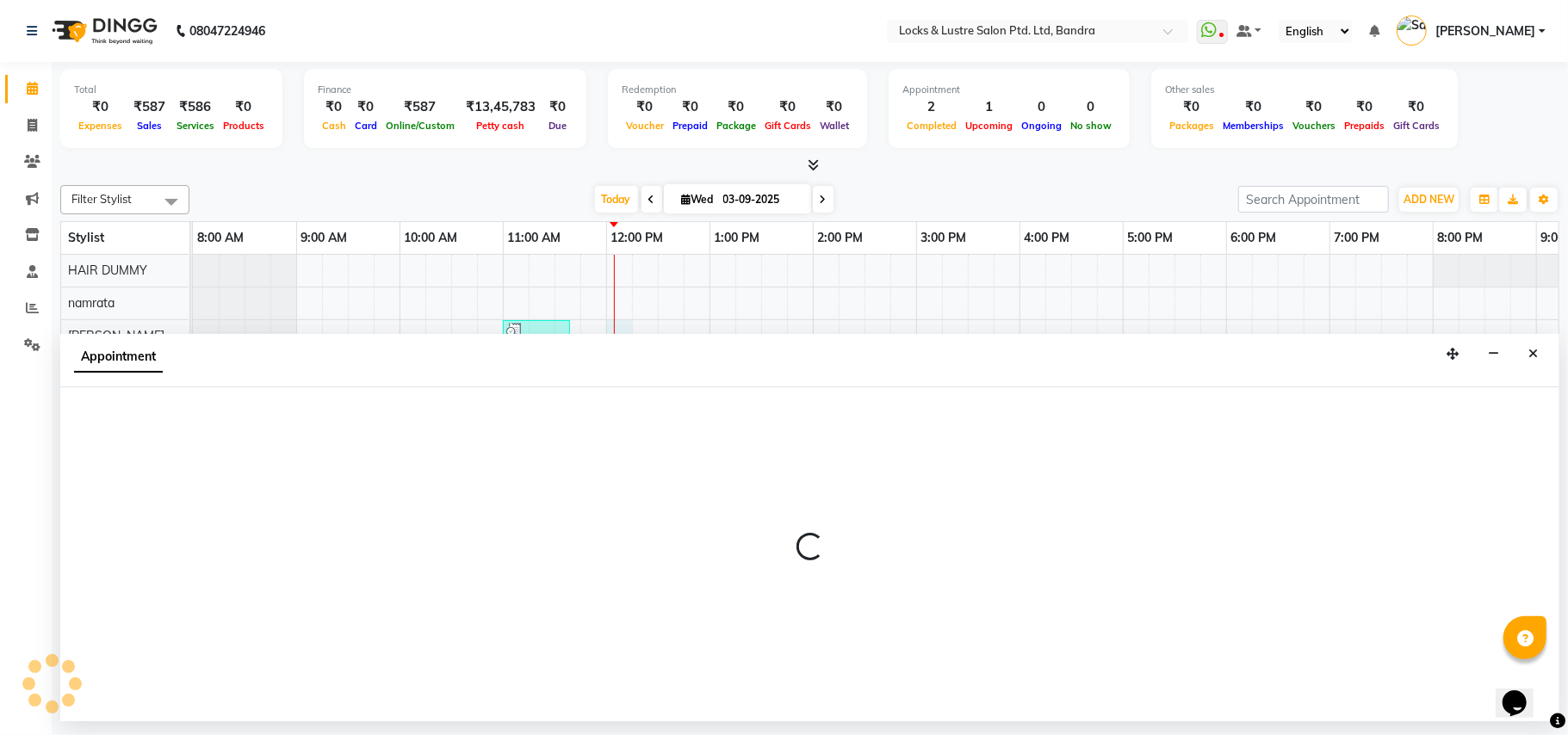
select select "55307"
select select "720"
select select "tentative"
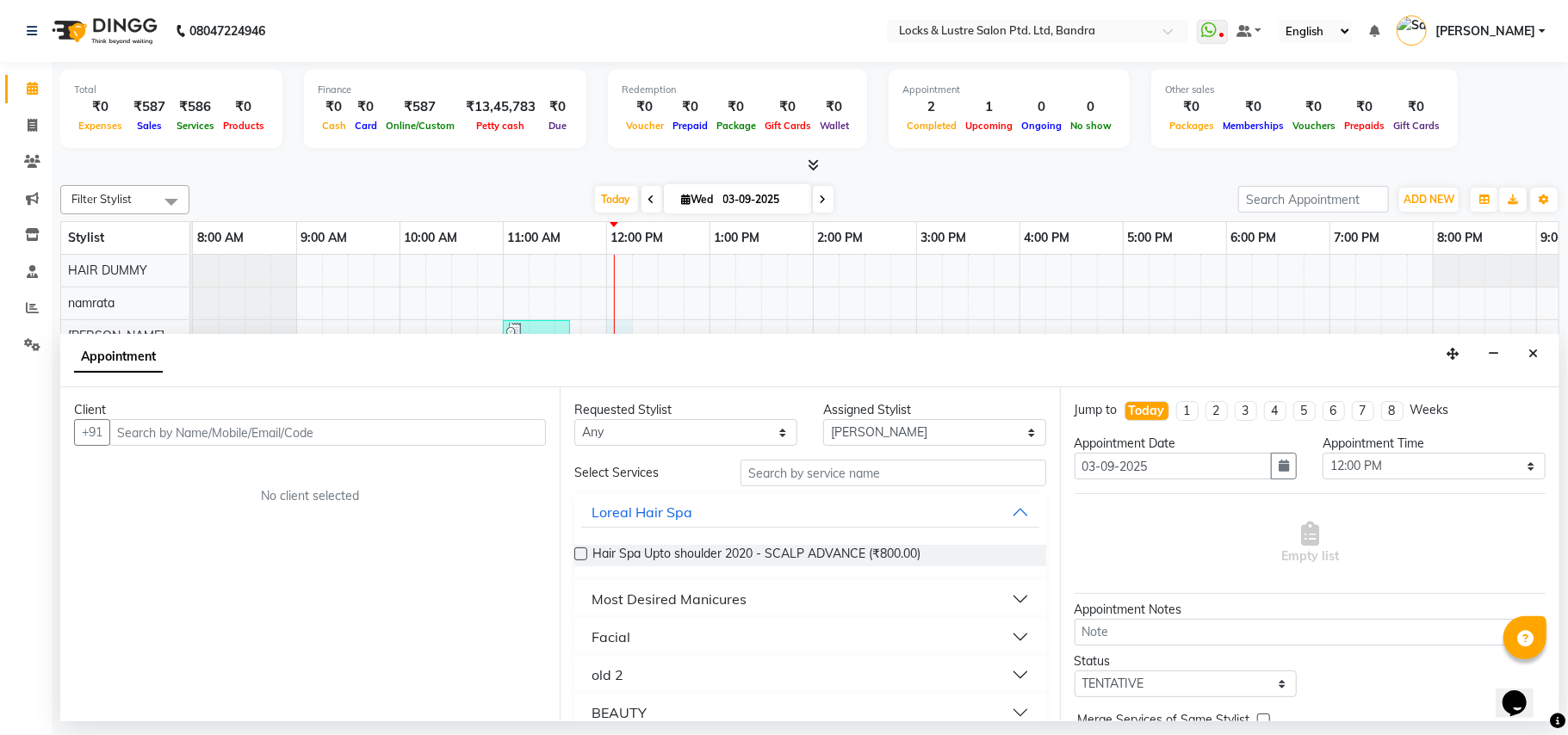
click at [454, 423] on input "text" at bounding box center [328, 433] width 437 height 27
click at [148, 473] on span "eva" at bounding box center [144, 470] width 24 height 17
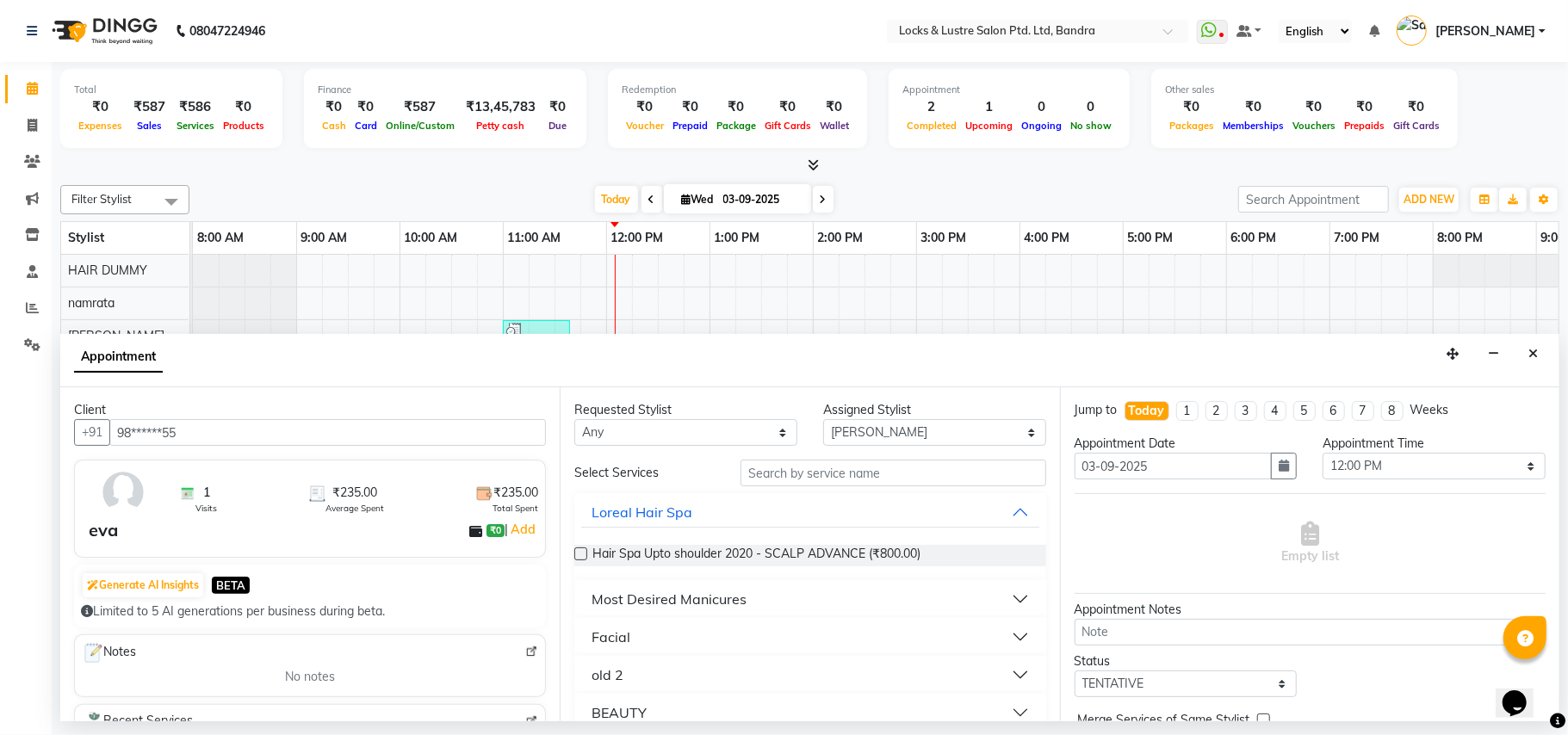
type input "98******55"
click at [790, 483] on input "text" at bounding box center [894, 473] width 306 height 27
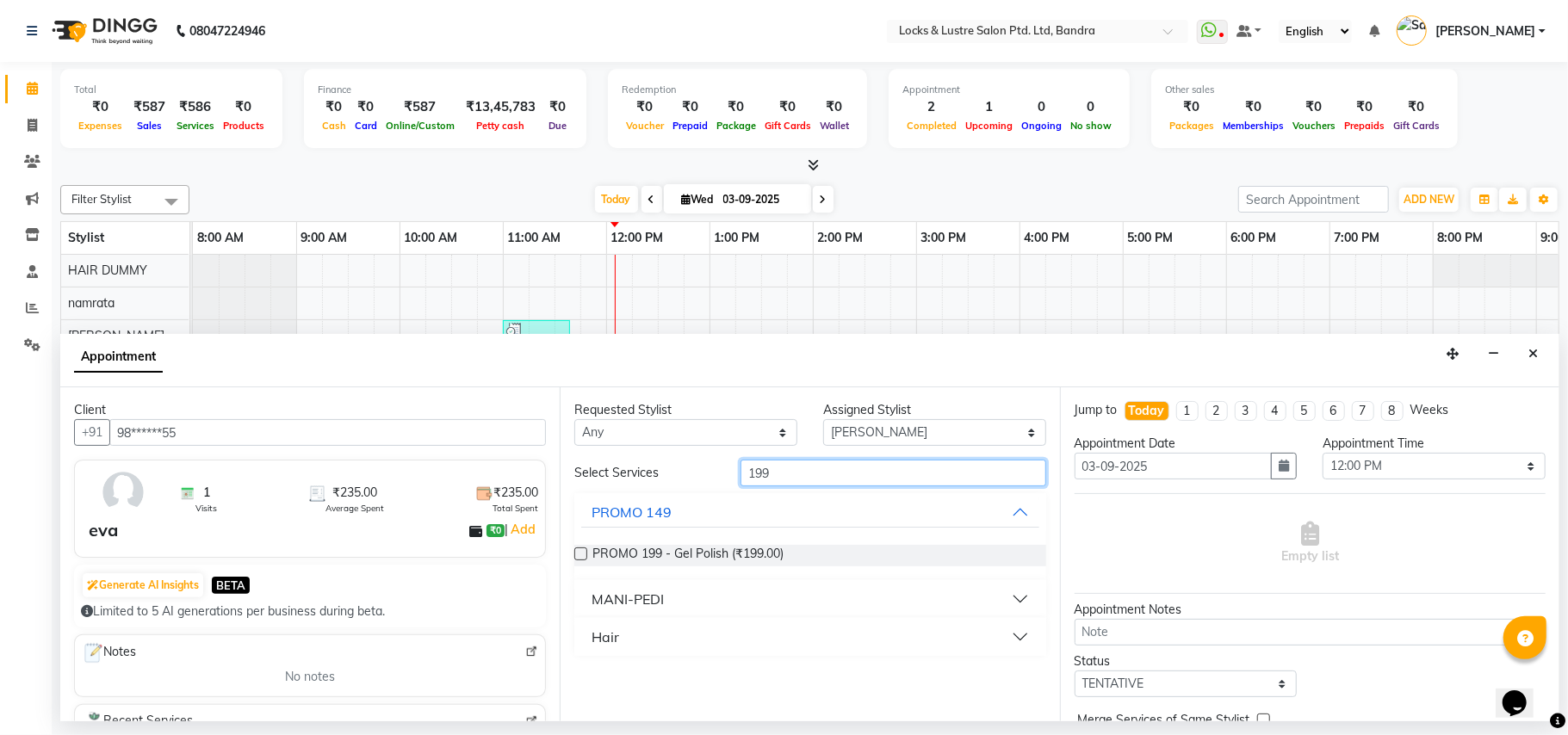
type input "199"
click at [626, 644] on button "Hair" at bounding box center [810, 637] width 457 height 31
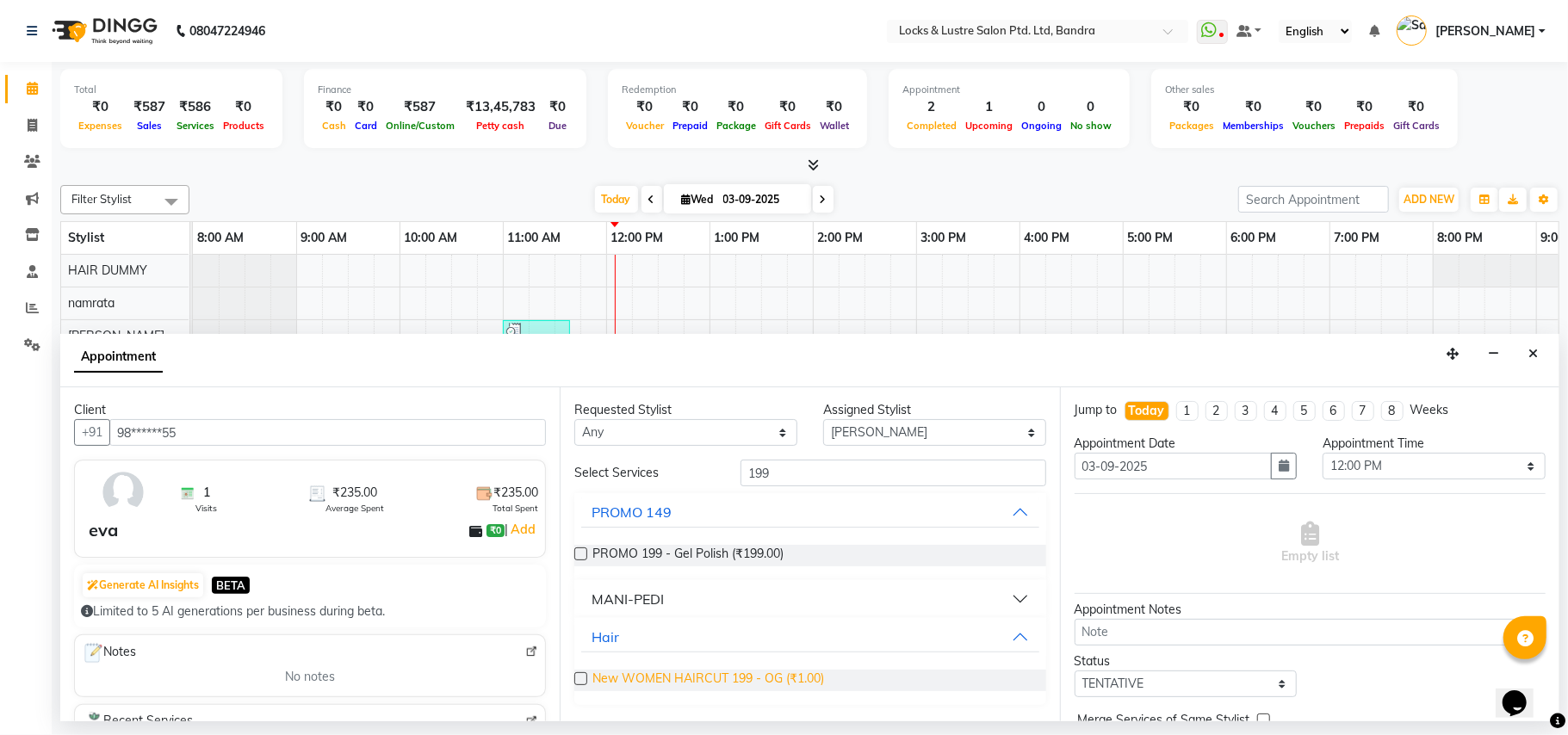
click at [659, 679] on span "New WOMEN HAIRCUT 199 - OG (₹1.00)" at bounding box center [708, 680] width 232 height 21
checkbox input "false"
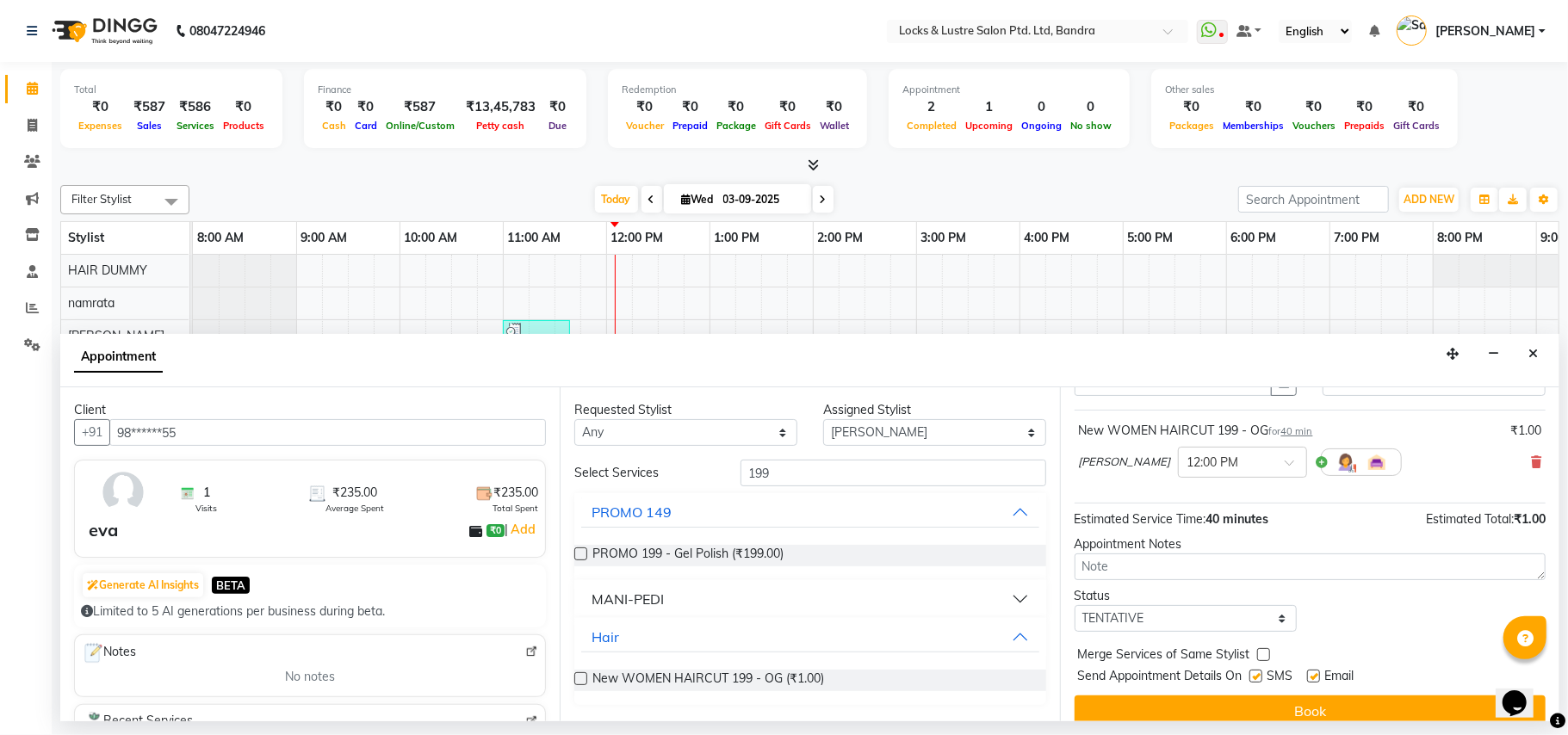
scroll to position [104, 0]
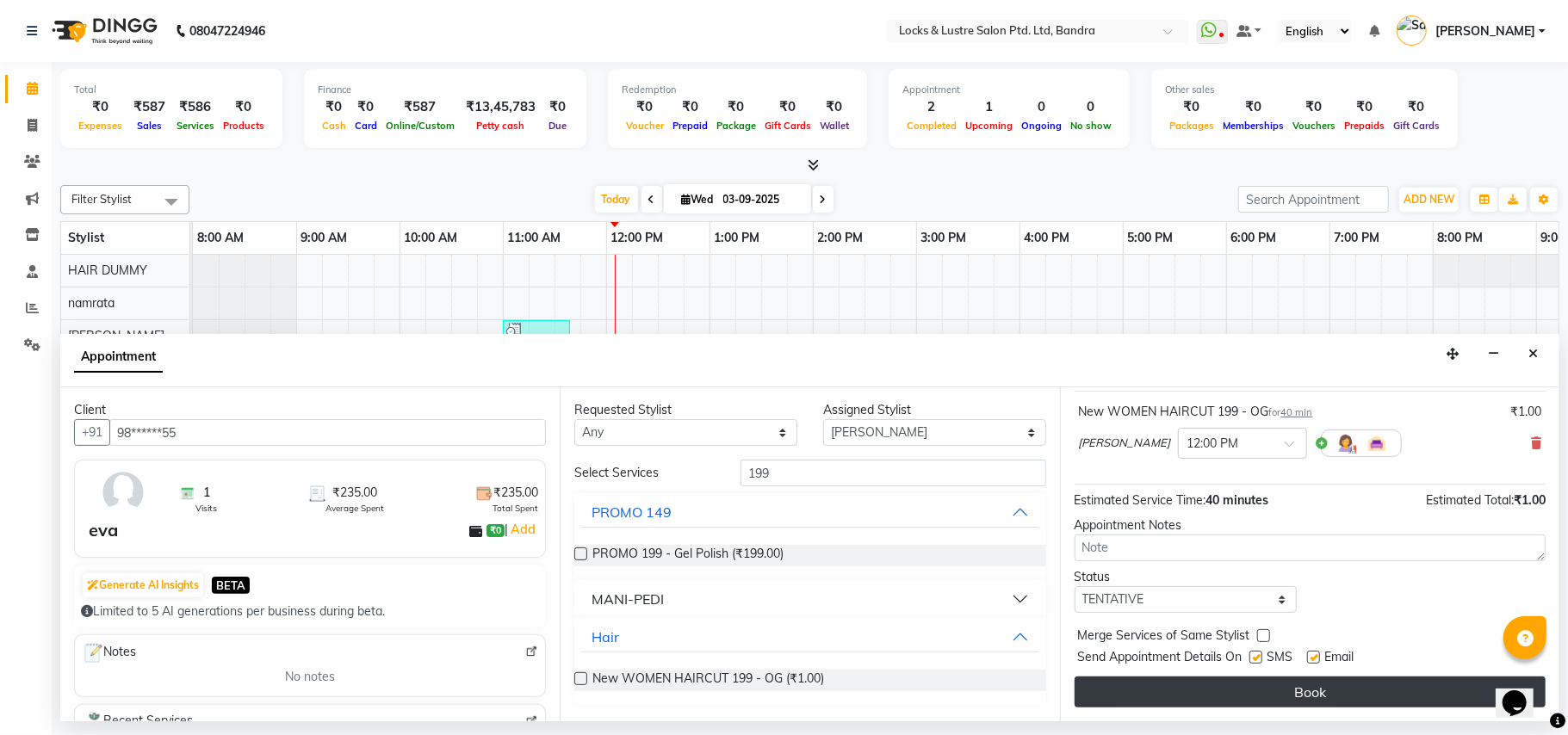
click button "Book"
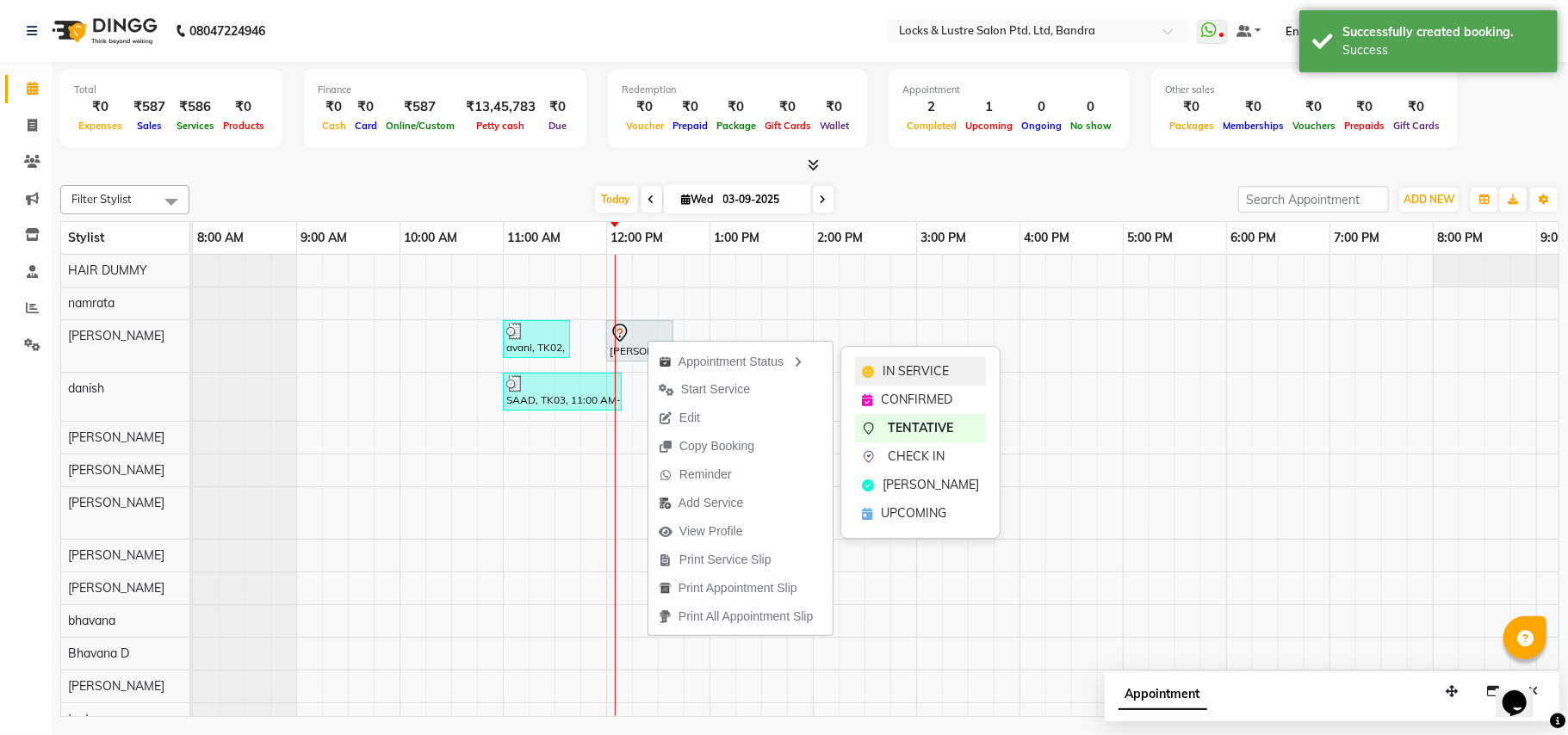
click span "IN SERVICE"
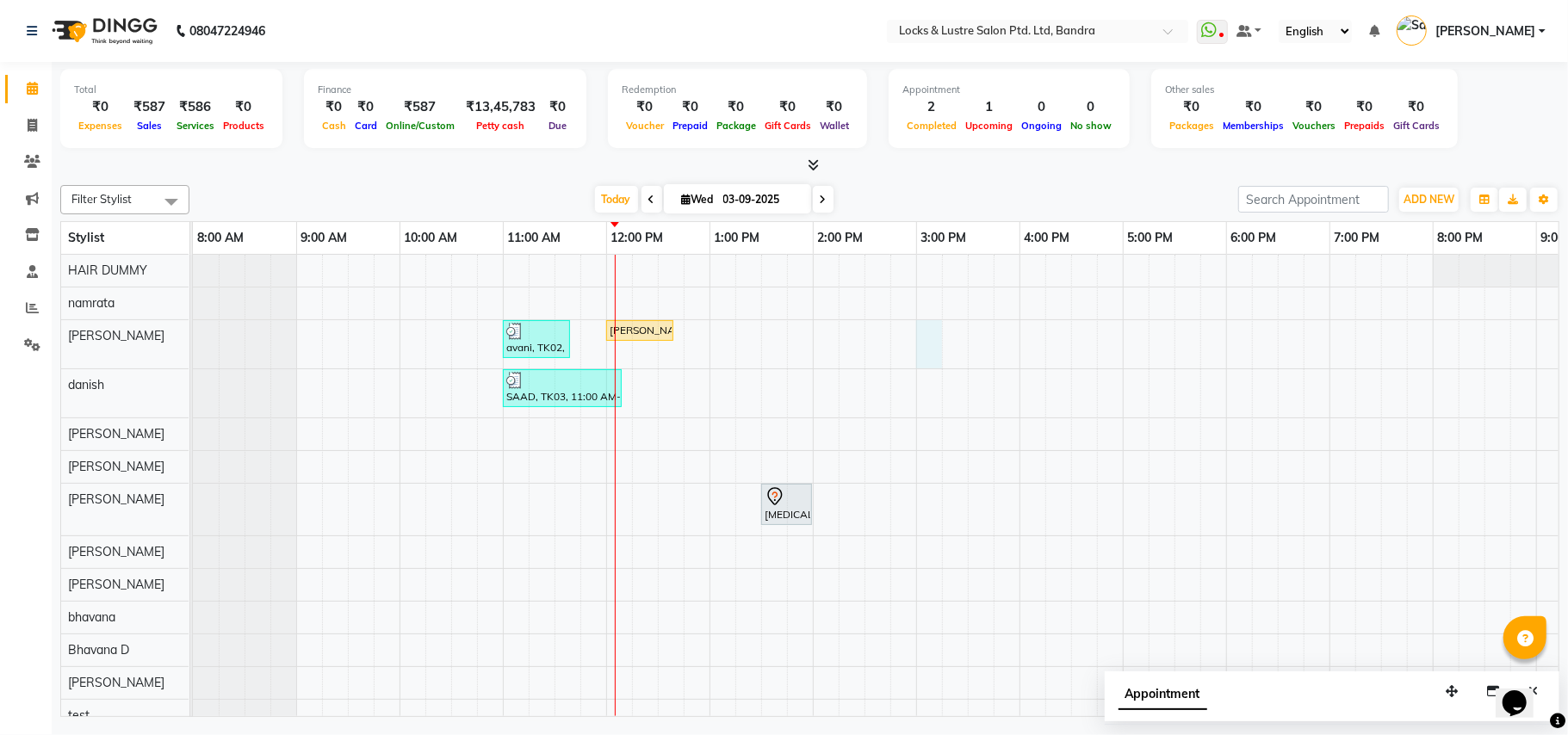
click div "avani, TK02, 11:00 AM-11:40 AM, New WOMEN HAIRCUT 199 - OG eva, TK04, 12:00 PM-…"
select select "55307"
select select "900"
select select "tentative"
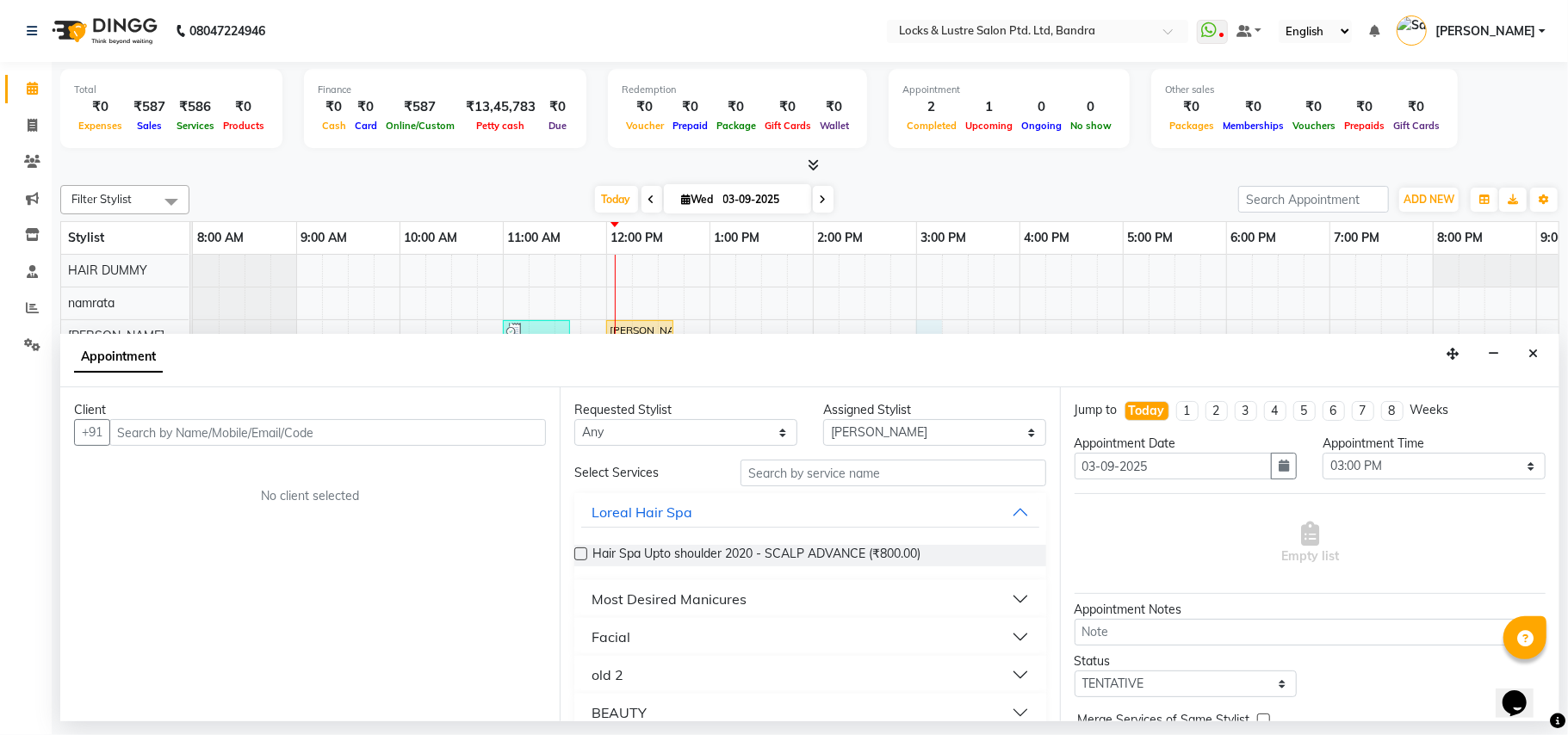
click input "text"
type input "9920990993"
click span "Add Client"
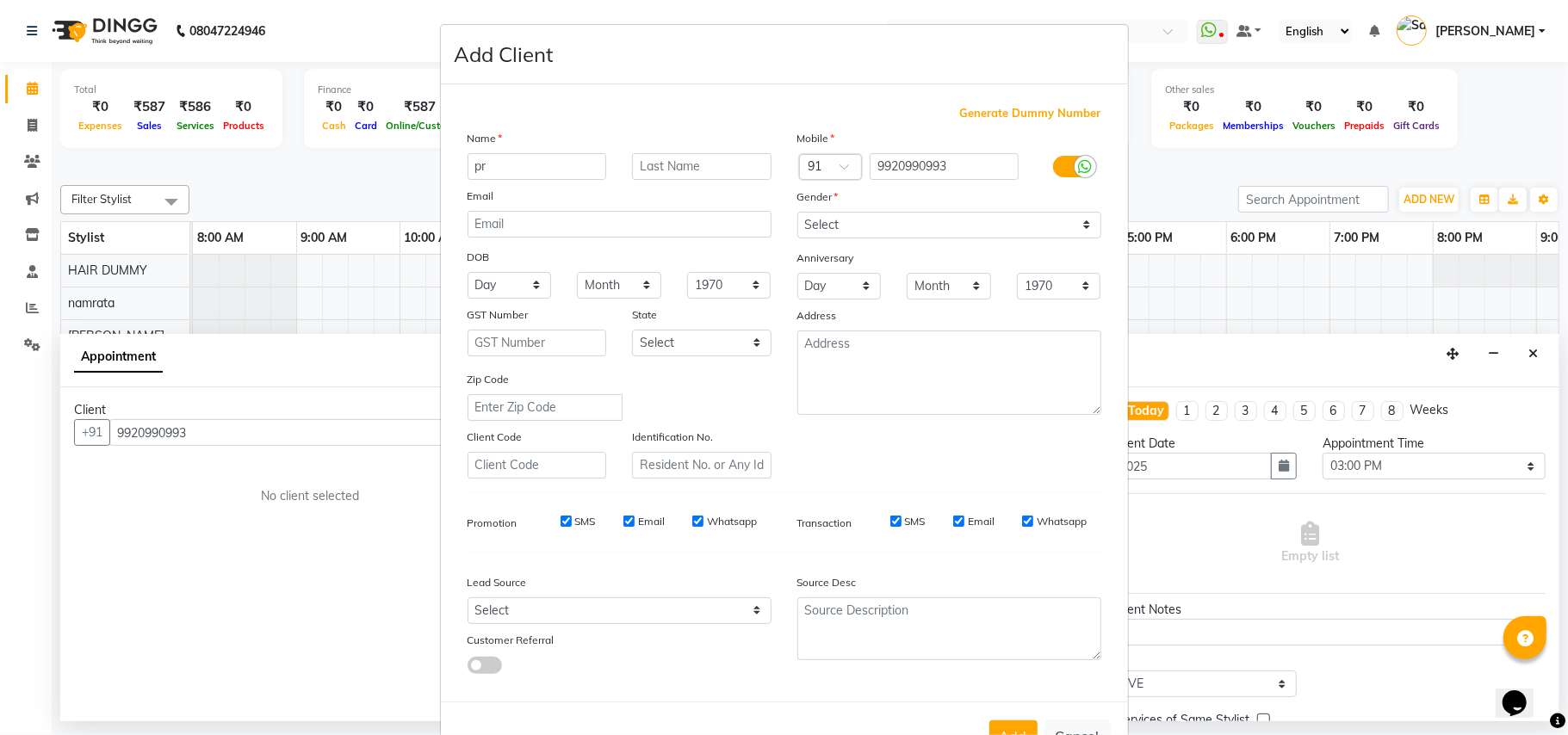
type input "p"
type input "Priyanka"
click input "text"
click select "Select Male Female Other Prefer Not To Say"
select select "female"
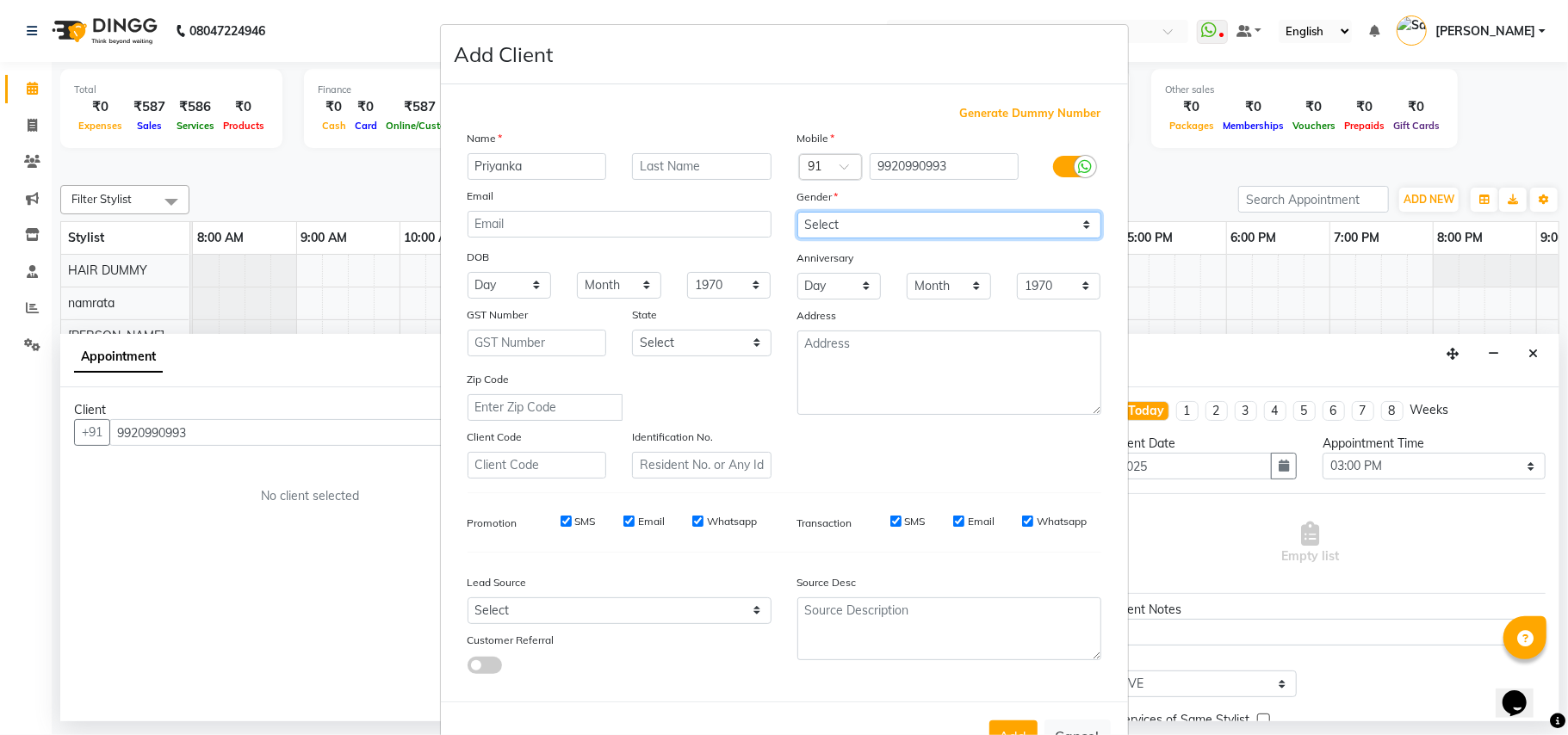
click select "Select Male Female Other Prefer Not To Say"
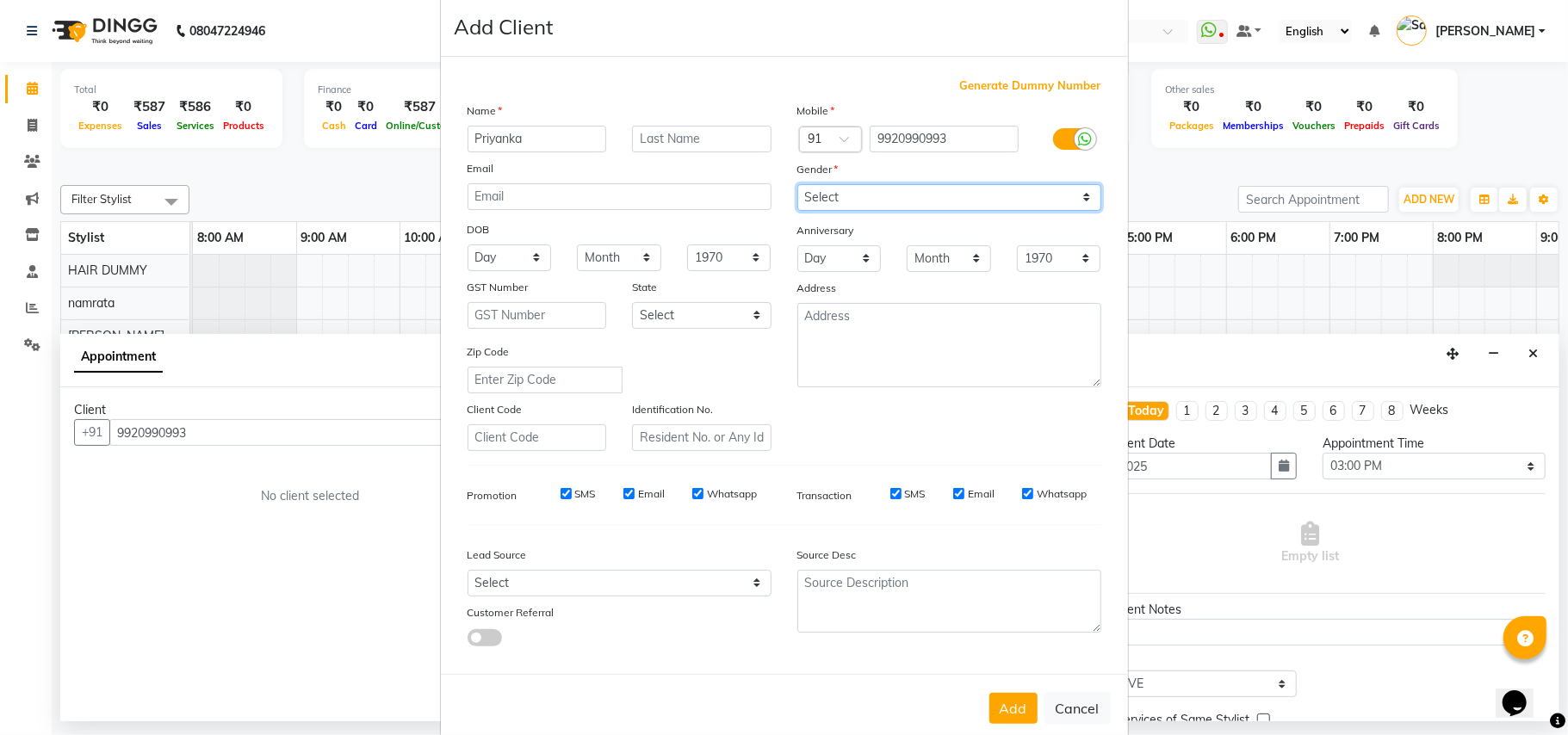
scroll to position [55, 0]
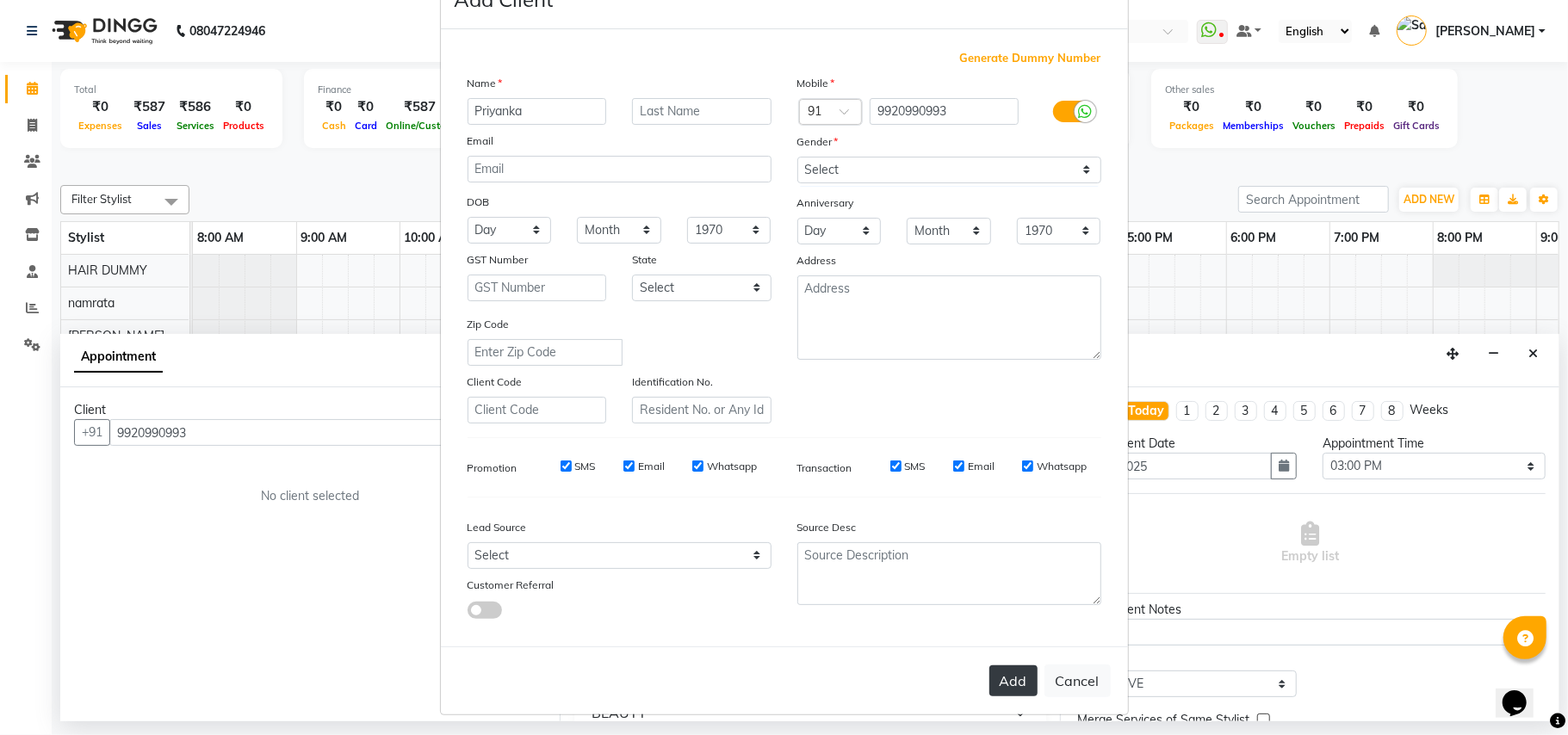
click button "Add"
type input "99******93"
select select
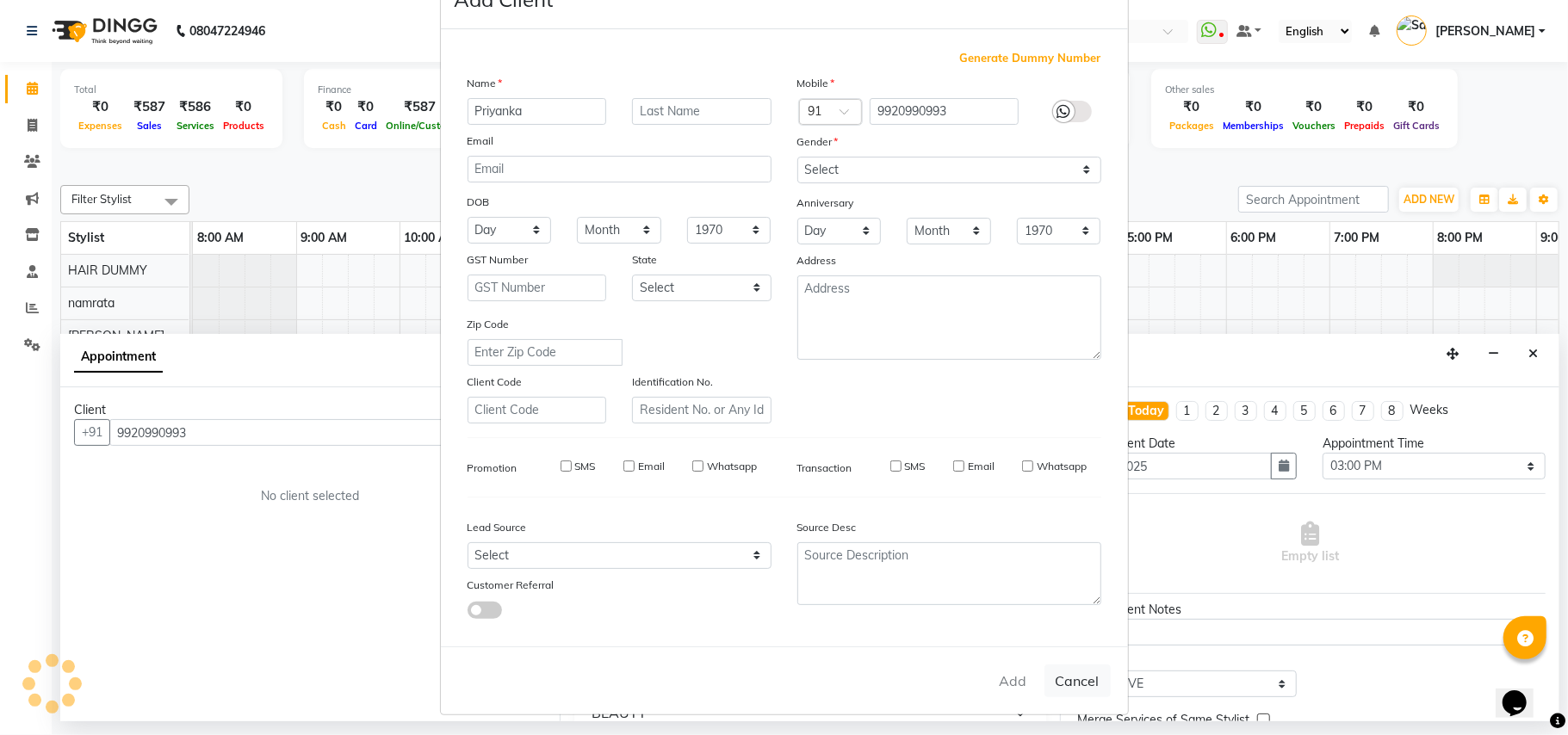
select select
checkbox input "false"
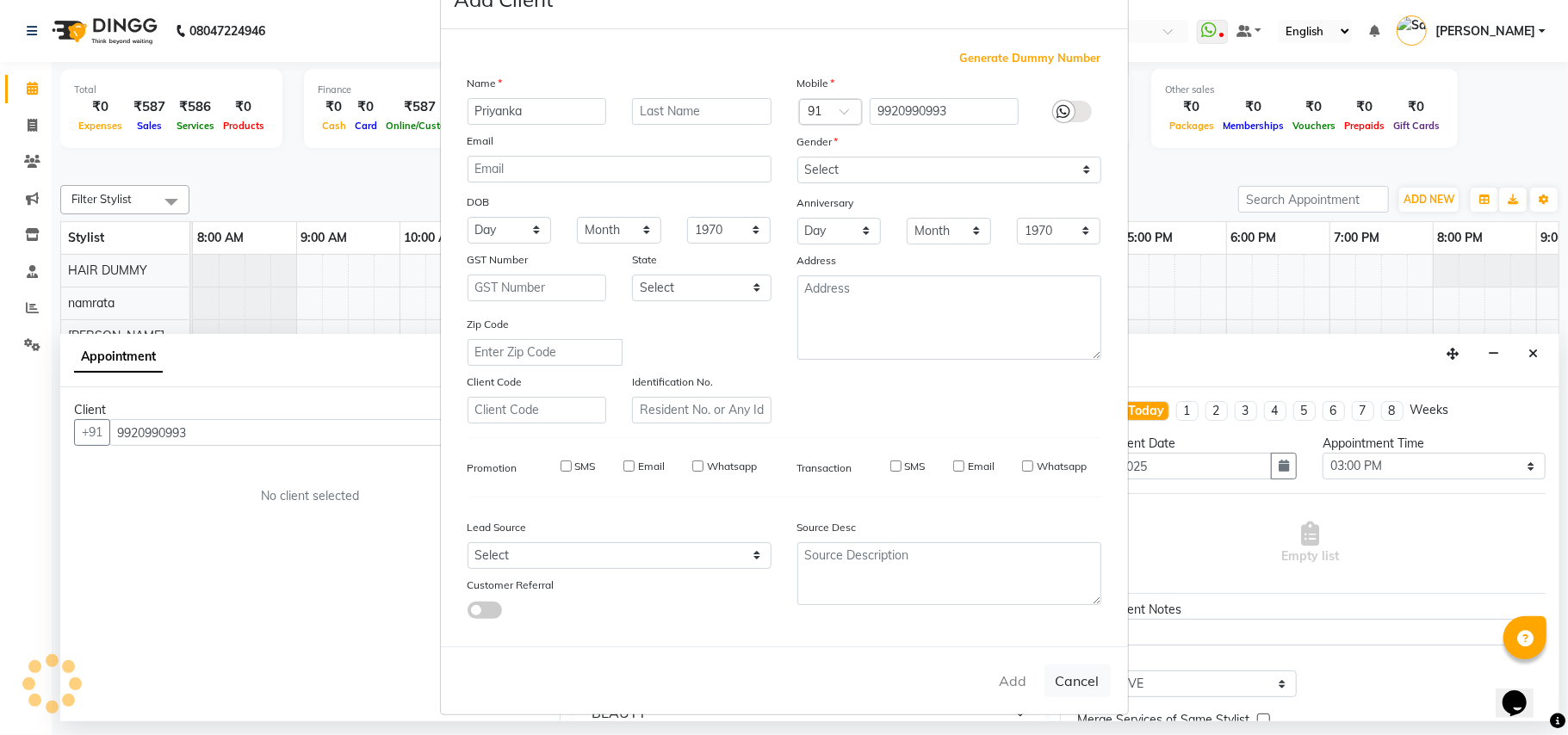
checkbox input "false"
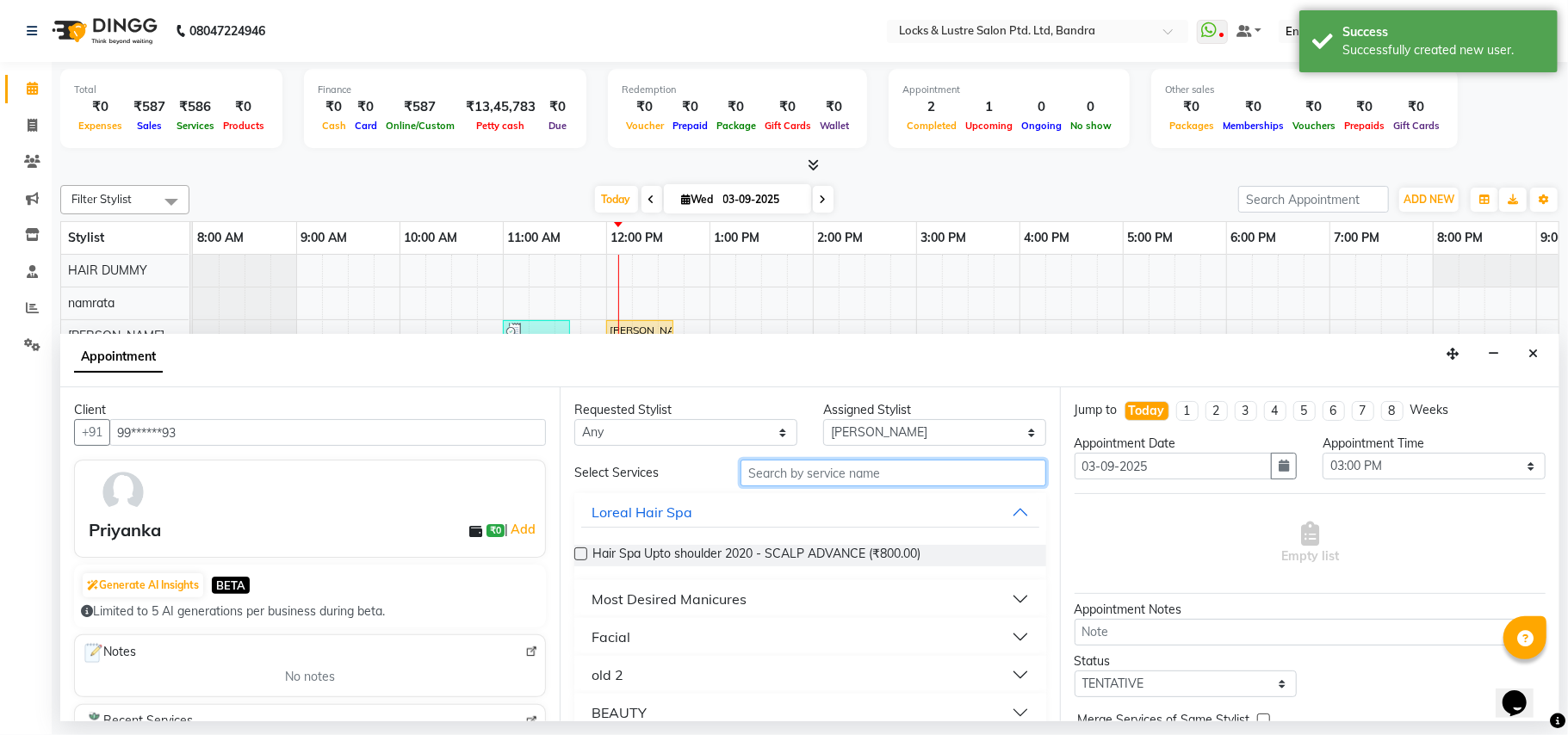
click input "text"
type input "199"
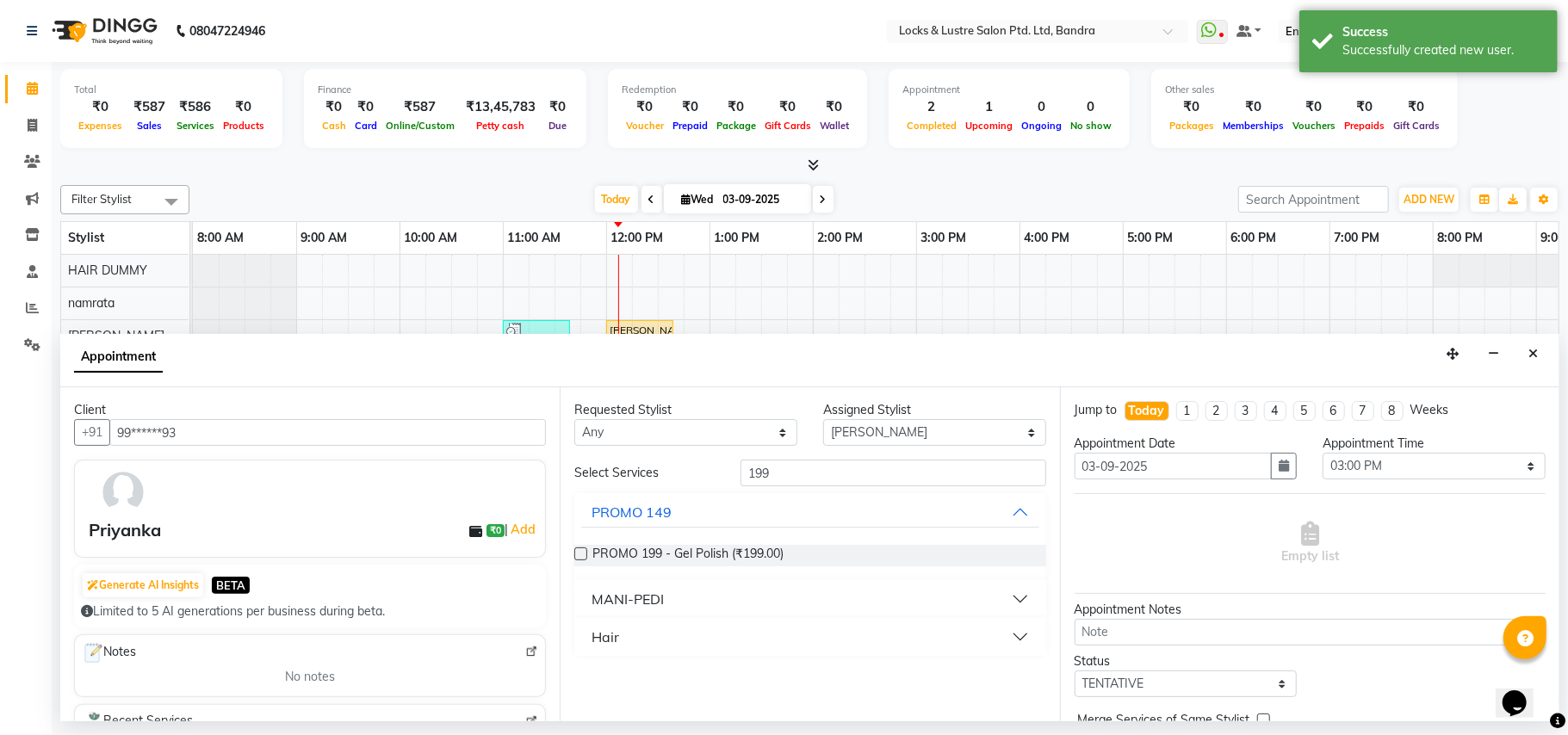
click button "Hair"
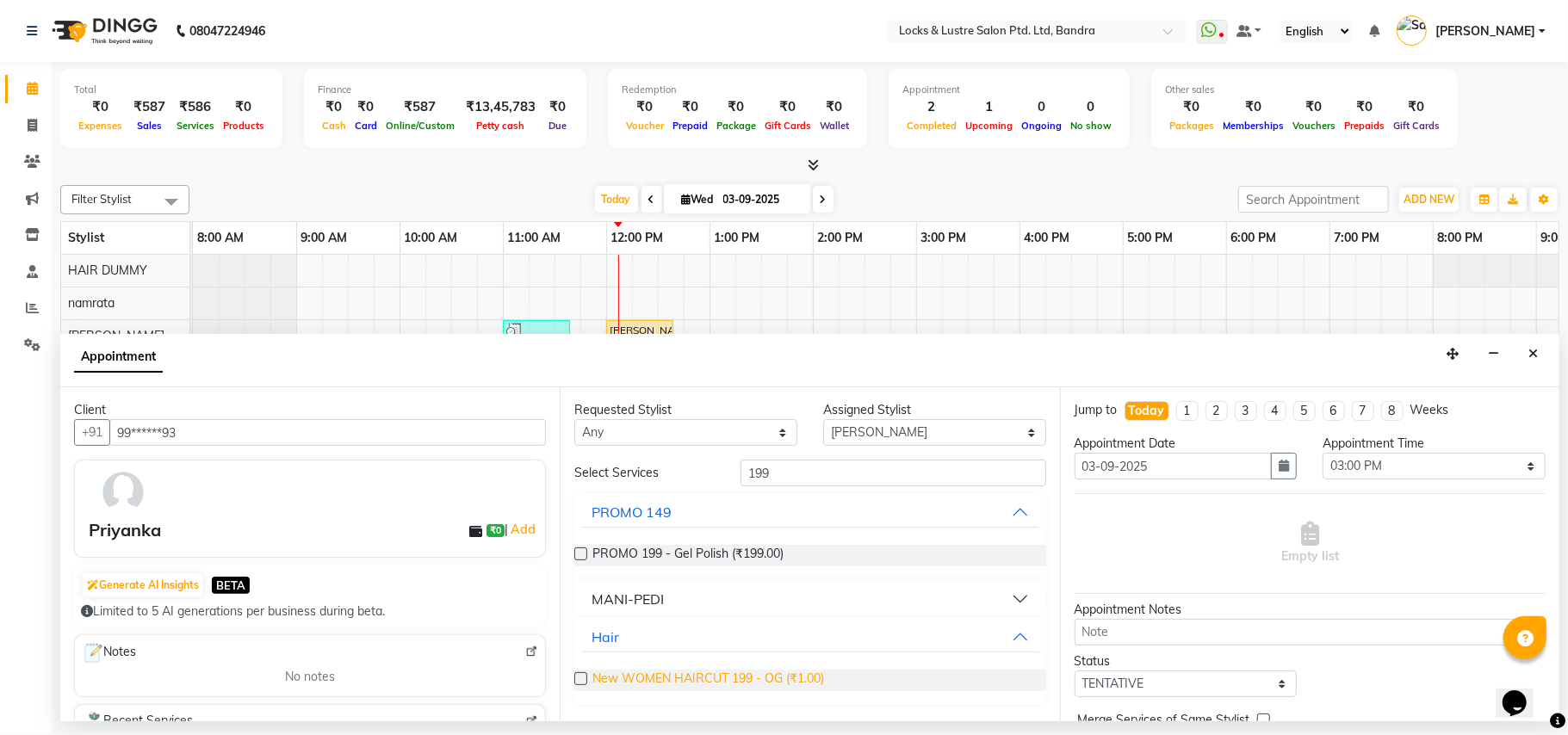
click span "New WOMEN HAIRCUT 199 - OG (₹1.00)"
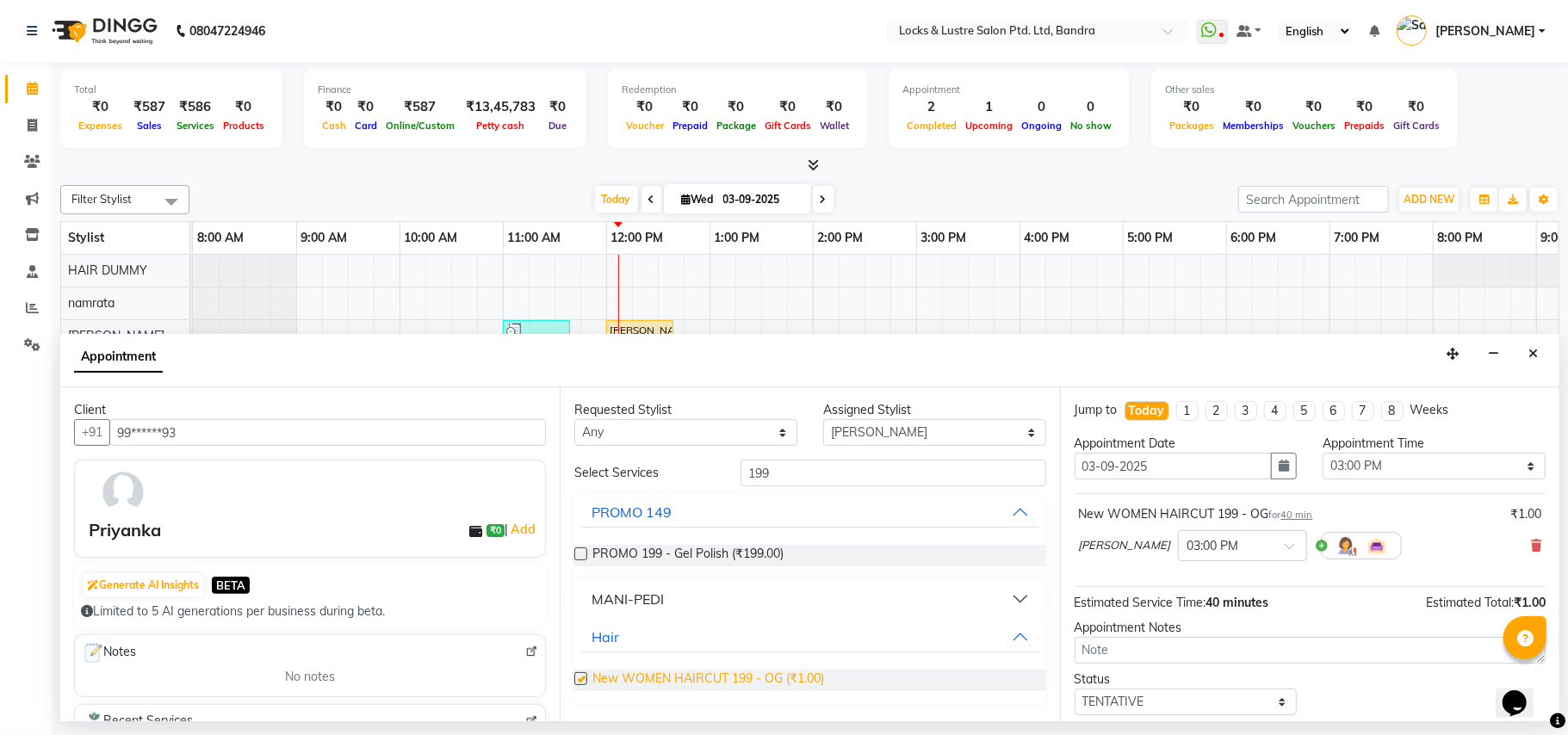
checkbox input "false"
click input "199"
type input "1"
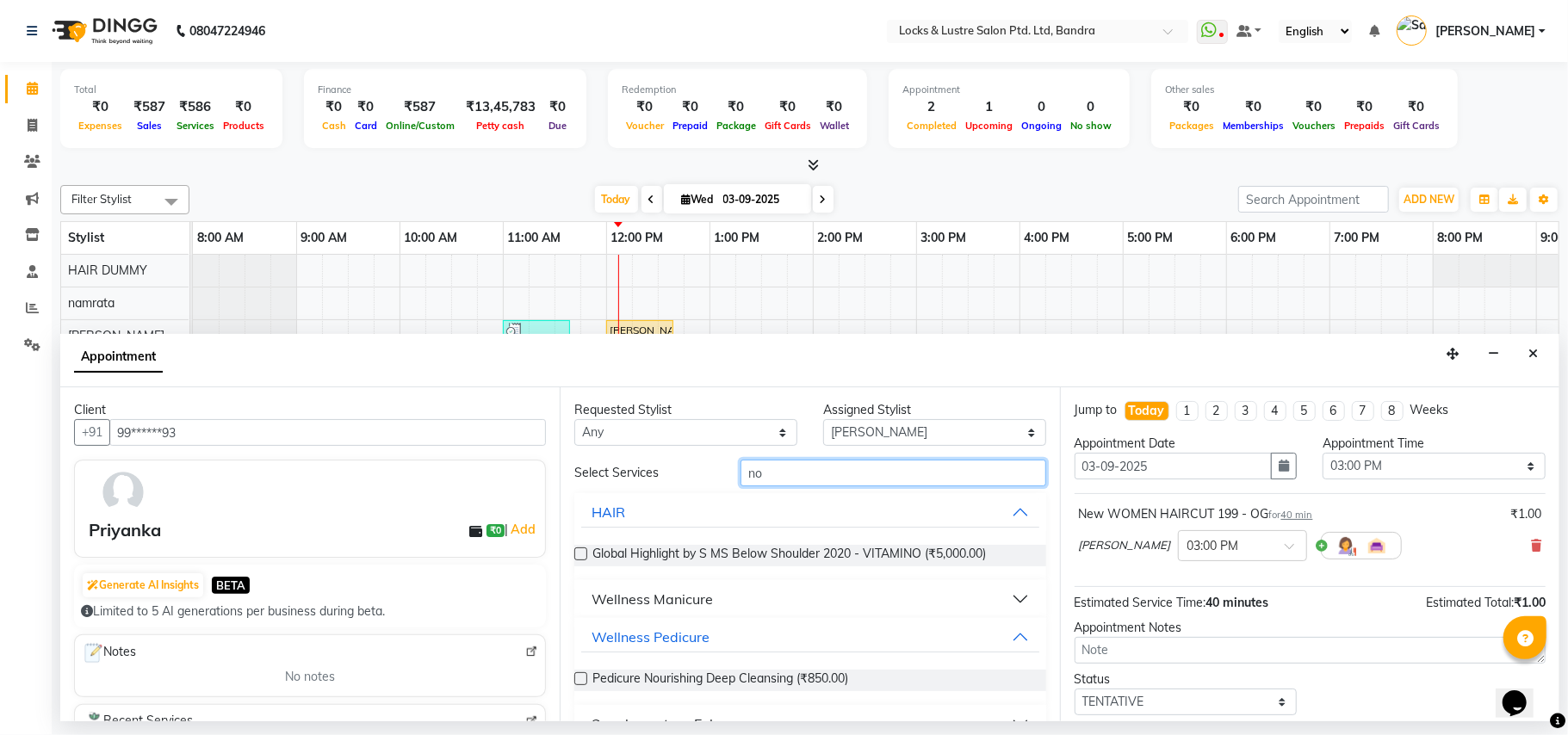
type input "n"
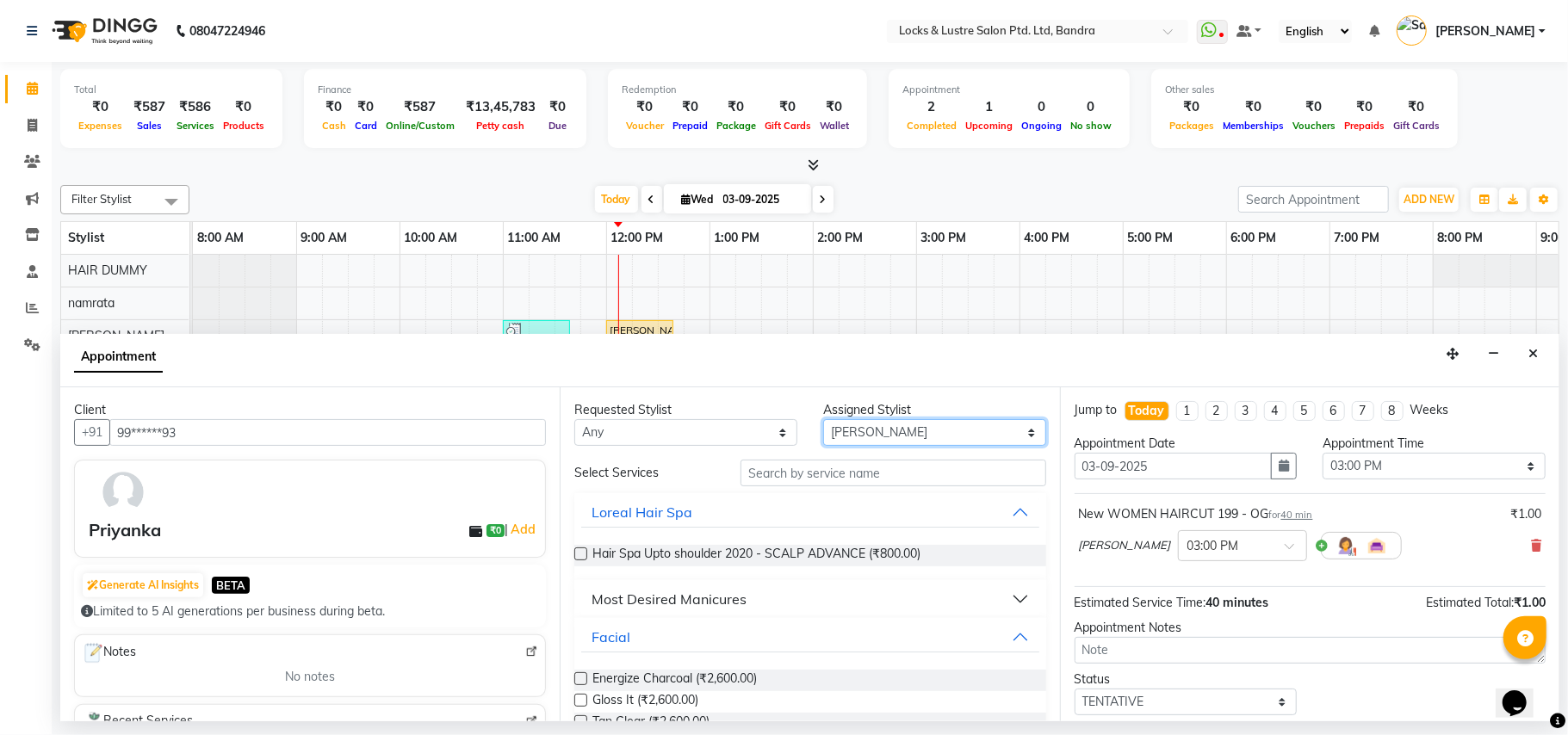
click select "Select Anushree bhavana Bhavana D danish HAIR DUMMY Junaid Shaikh Nabi Ahmed Sh…"
select select "80184"
click select "Select Anushree bhavana Bhavana D danish HAIR DUMMY Junaid Shaikh Nabi Ahmed Sh…"
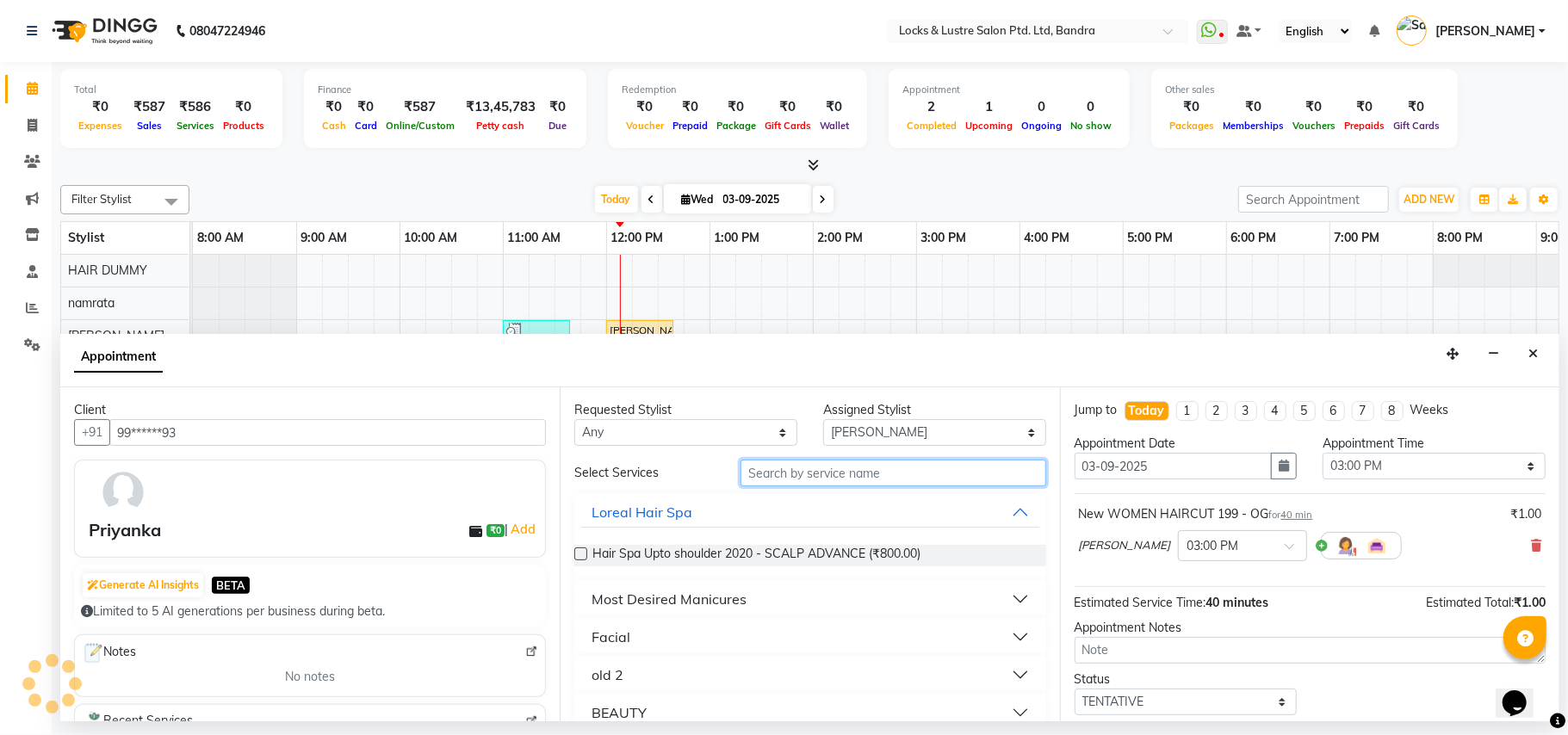
click input "text"
type input "199"
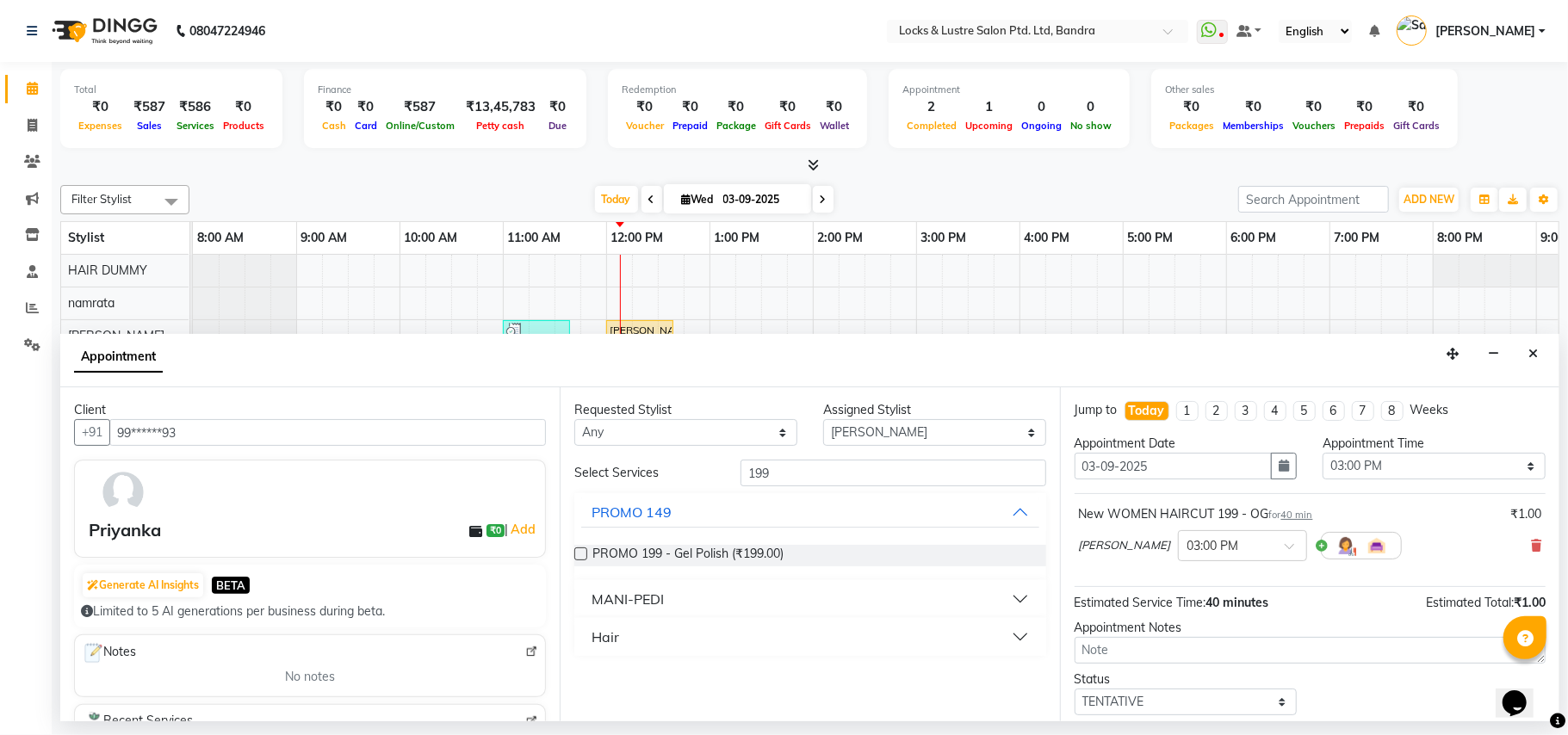
click button "Hair"
click span "New WOMEN HAIRCUT 199 - OG (₹1.00)"
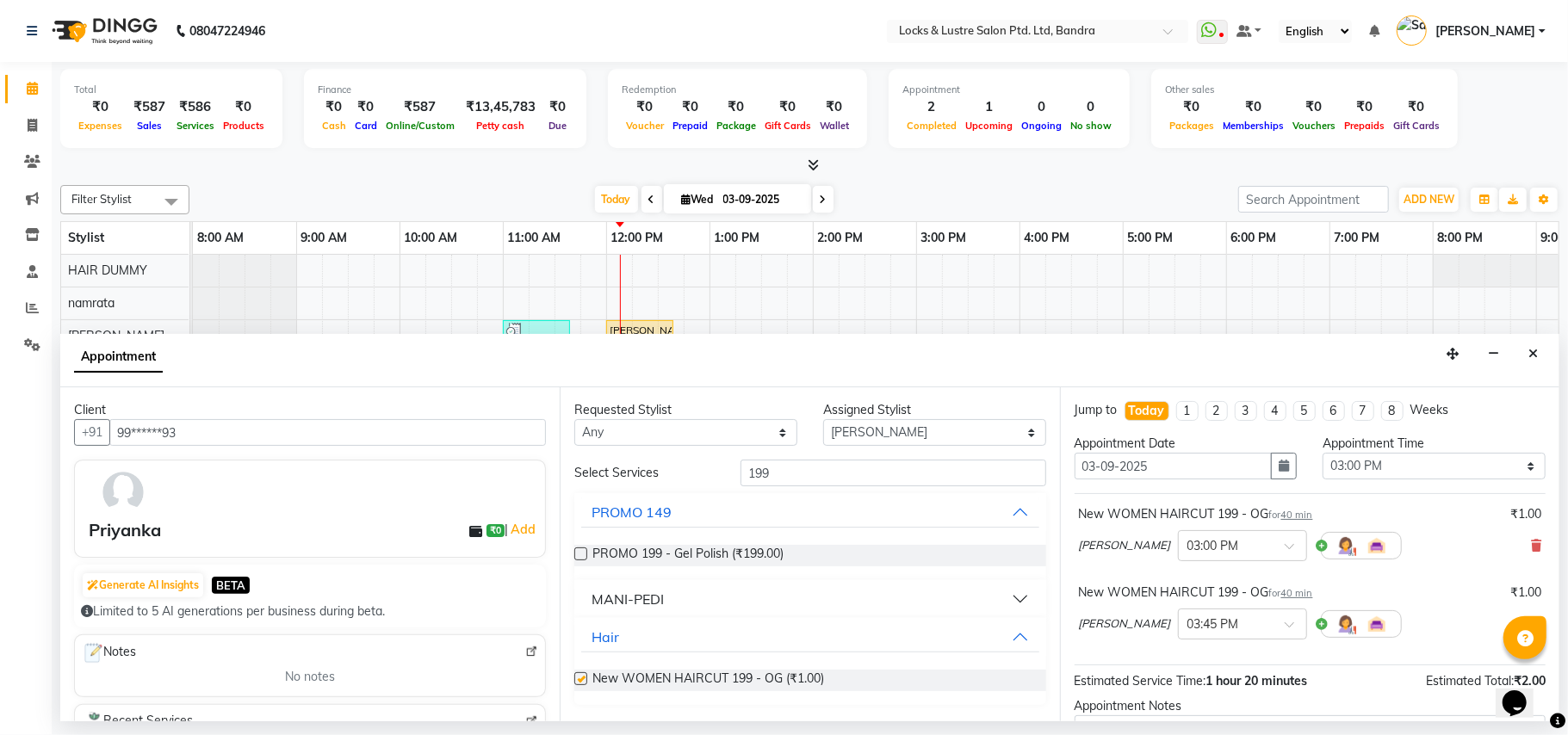
checkbox input "false"
click input "199"
type input "1"
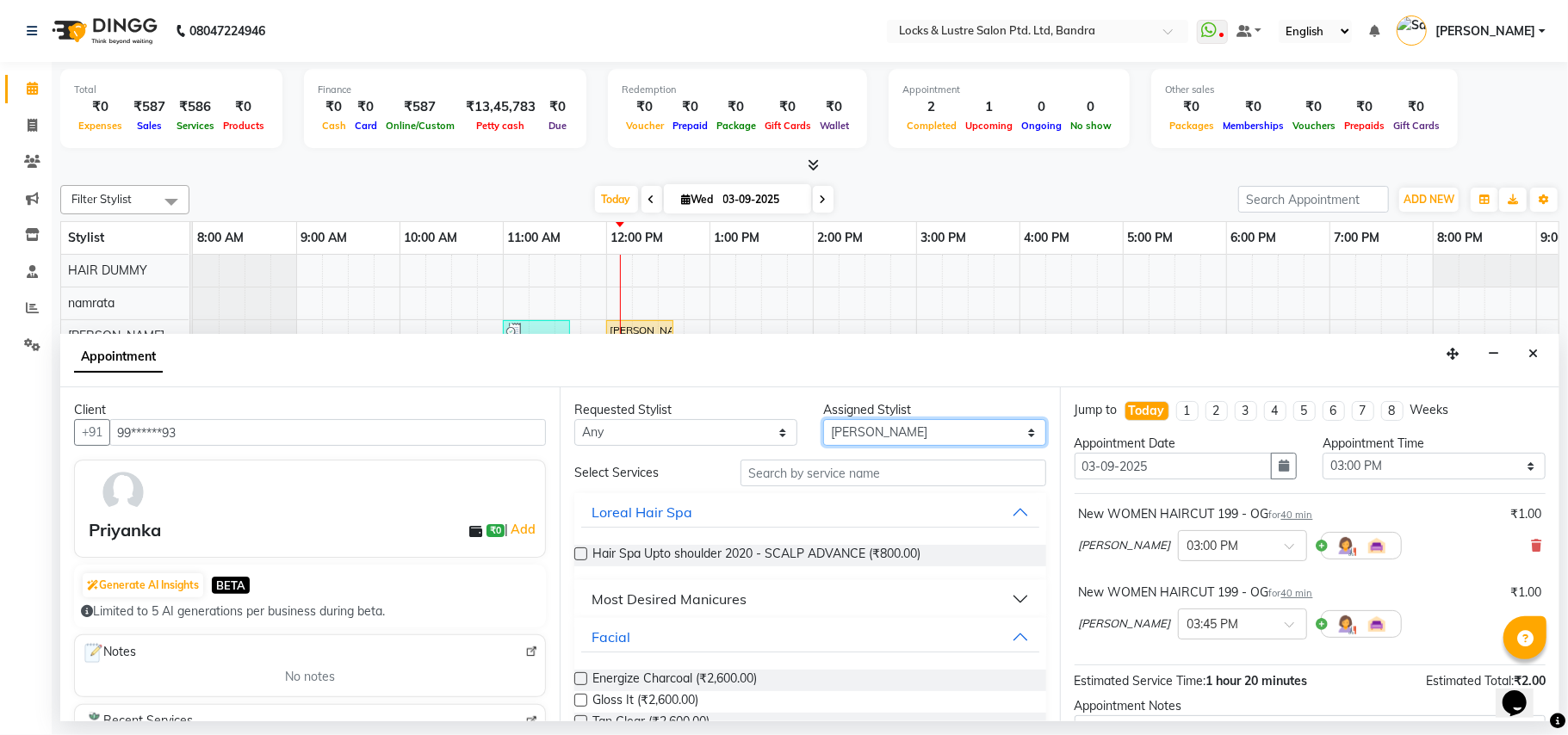
click select "Select Anushree bhavana Bhavana D danish HAIR DUMMY Junaid Shaikh Nabi Ahmed Sh…"
select select "84257"
click select "Select Anushree bhavana Bhavana D danish HAIR DUMMY Junaid Shaikh Nabi Ahmed Sh…"
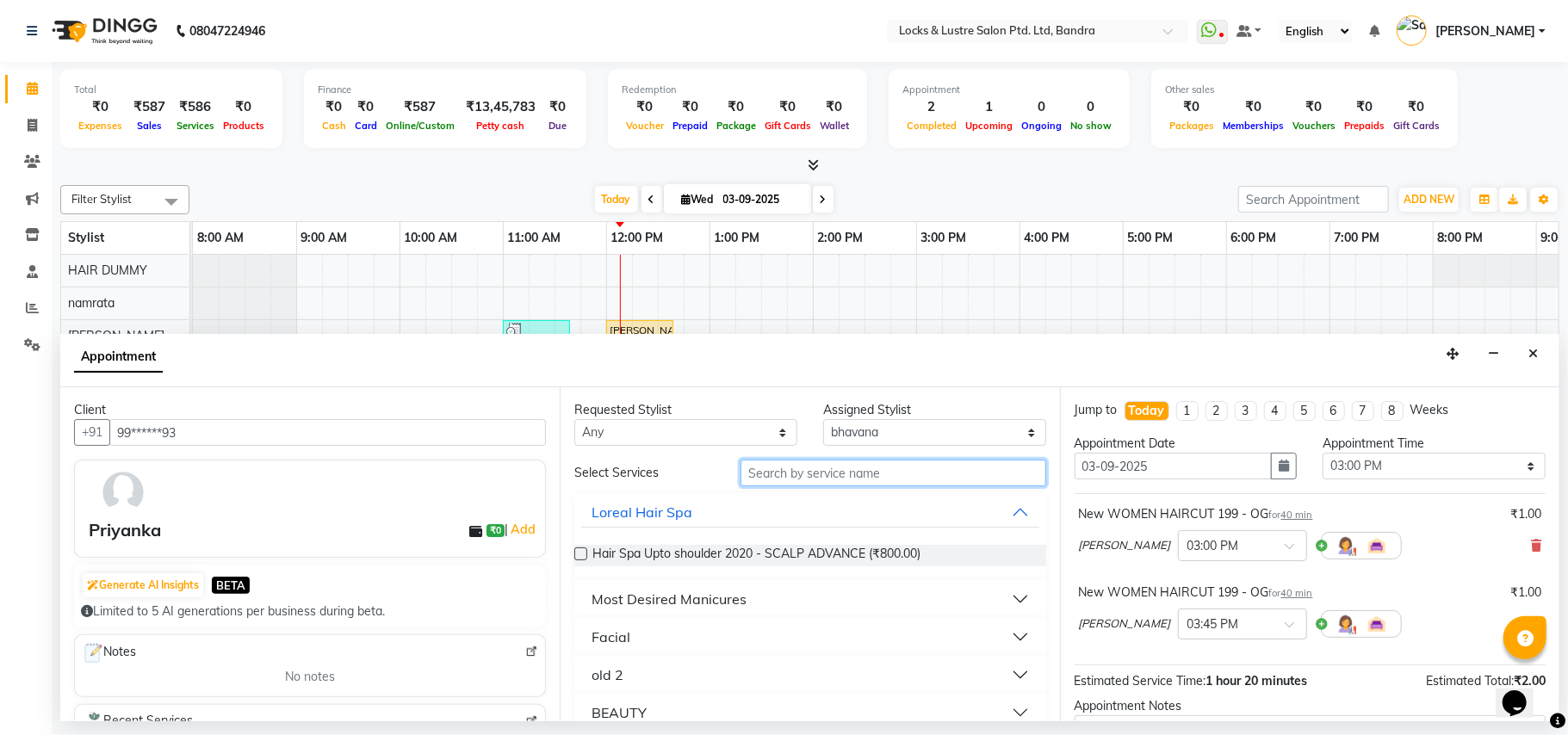
click input "text"
type input "n"
type input "nail"
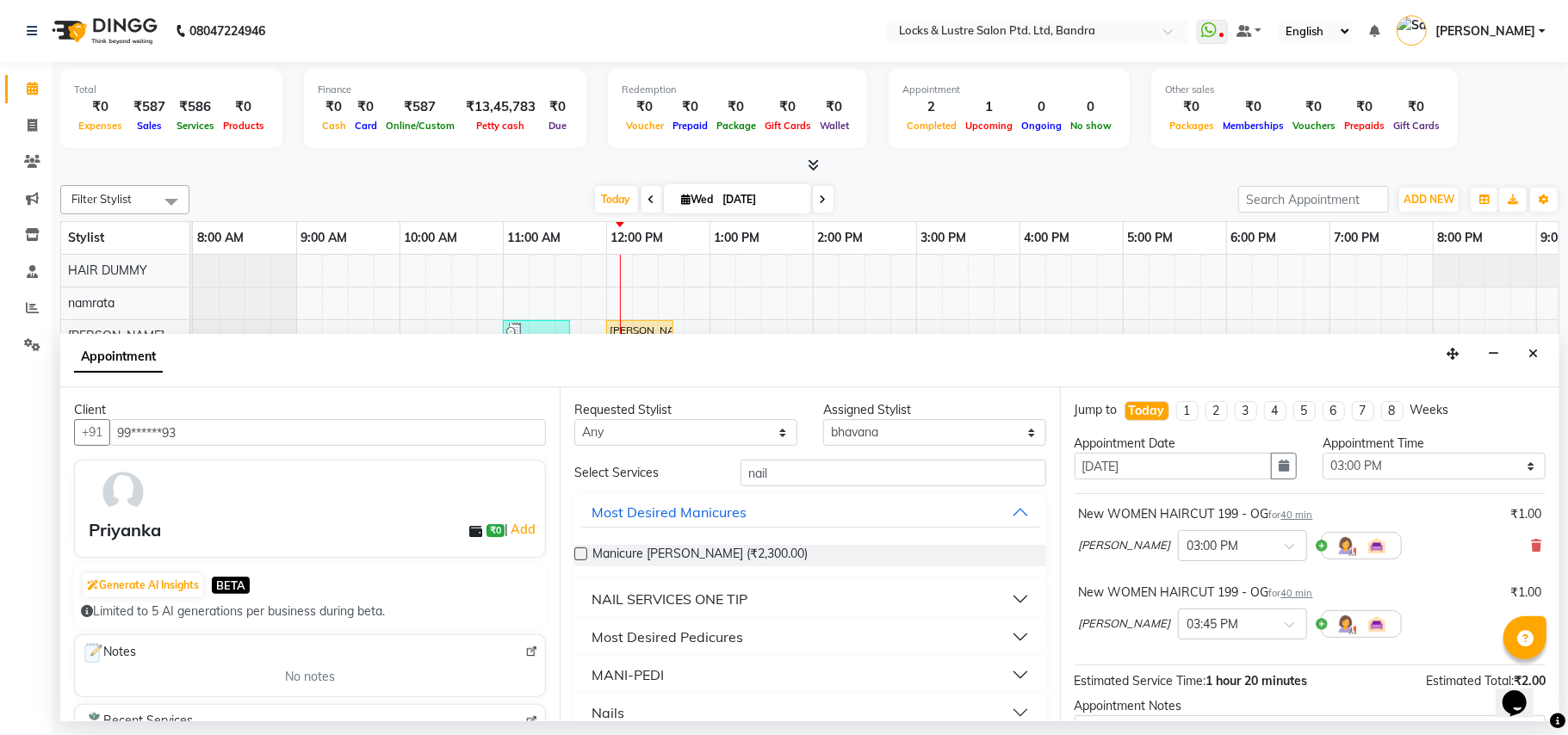
click button "NAIL SERVICES ONE TIP"
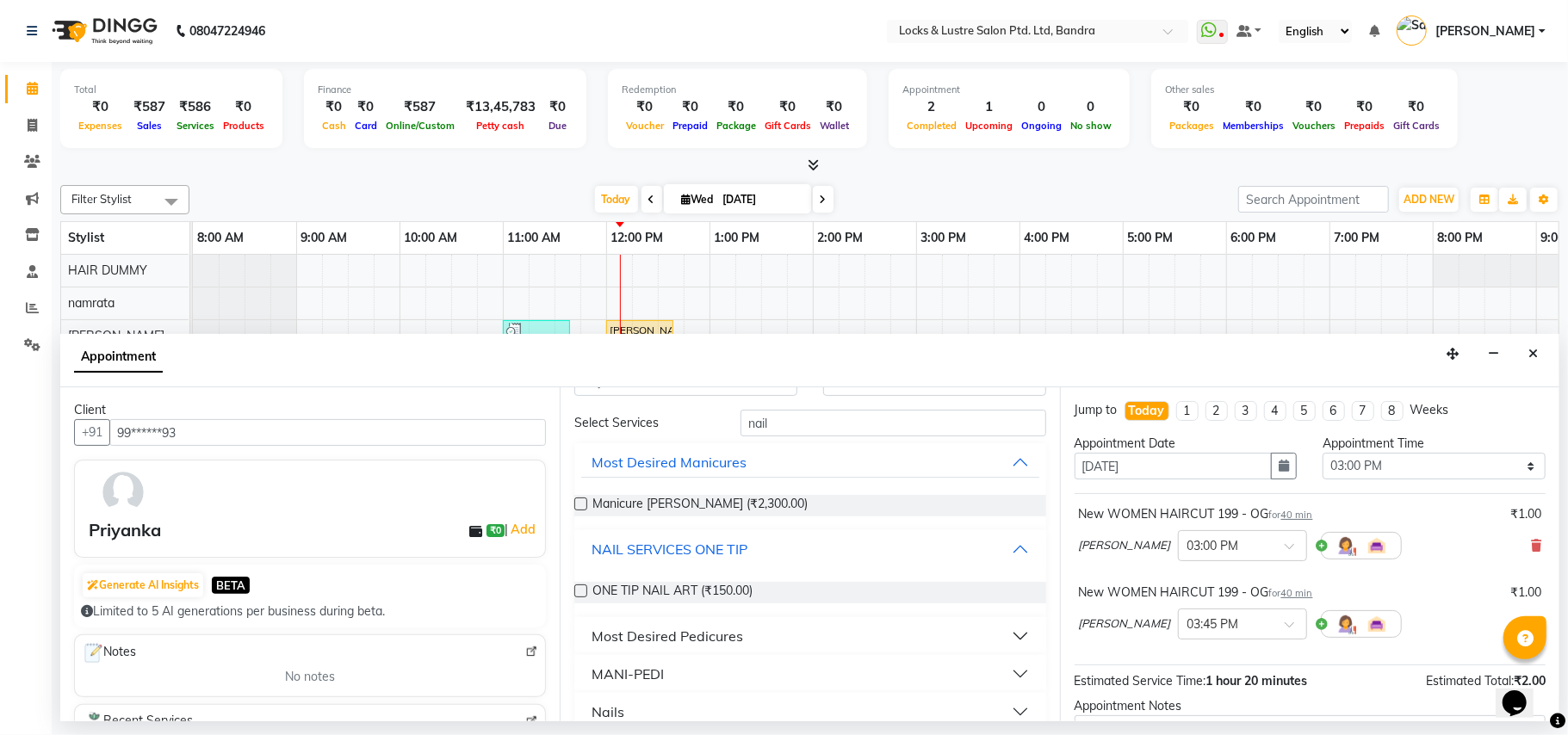
scroll to position [73, 0]
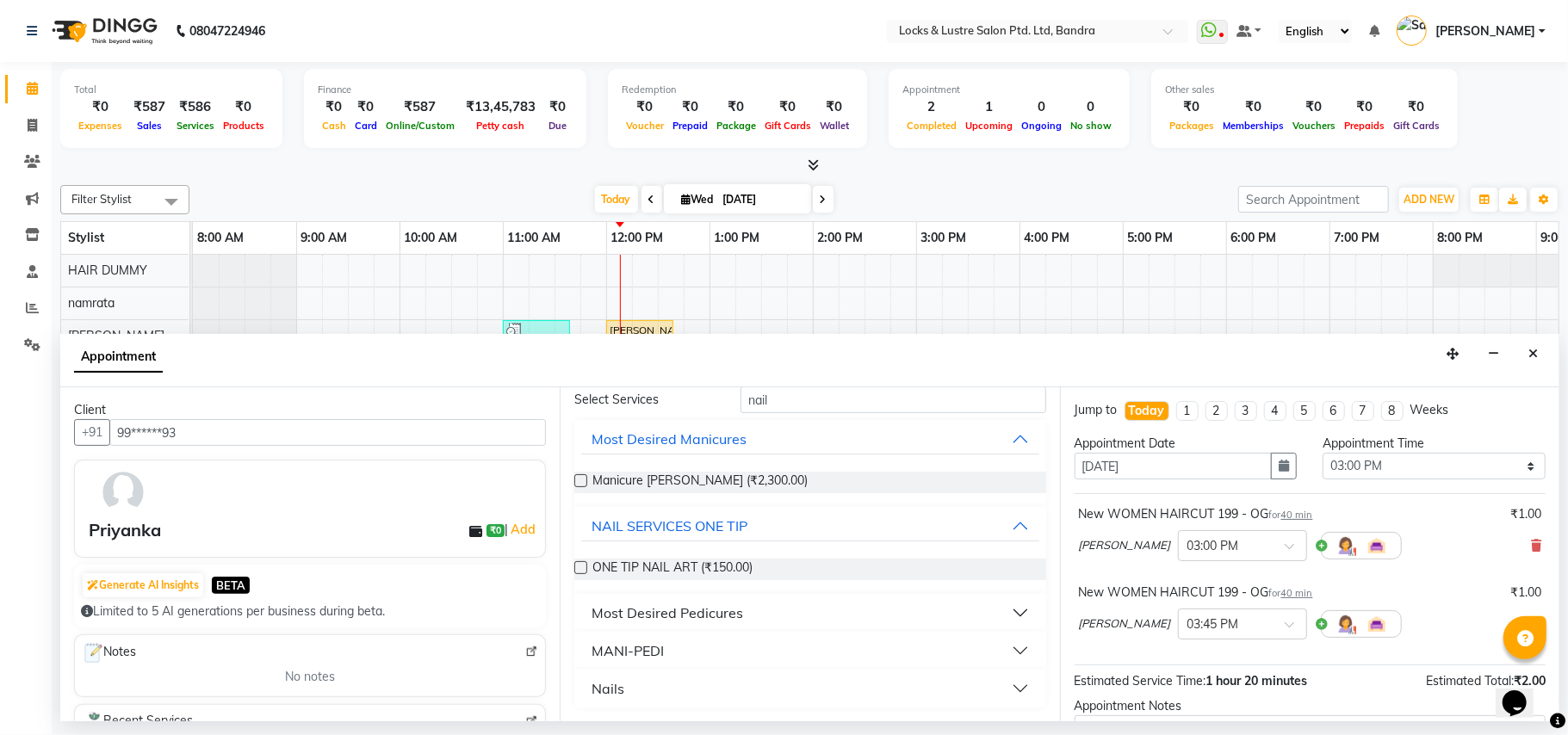
click button "Nails"
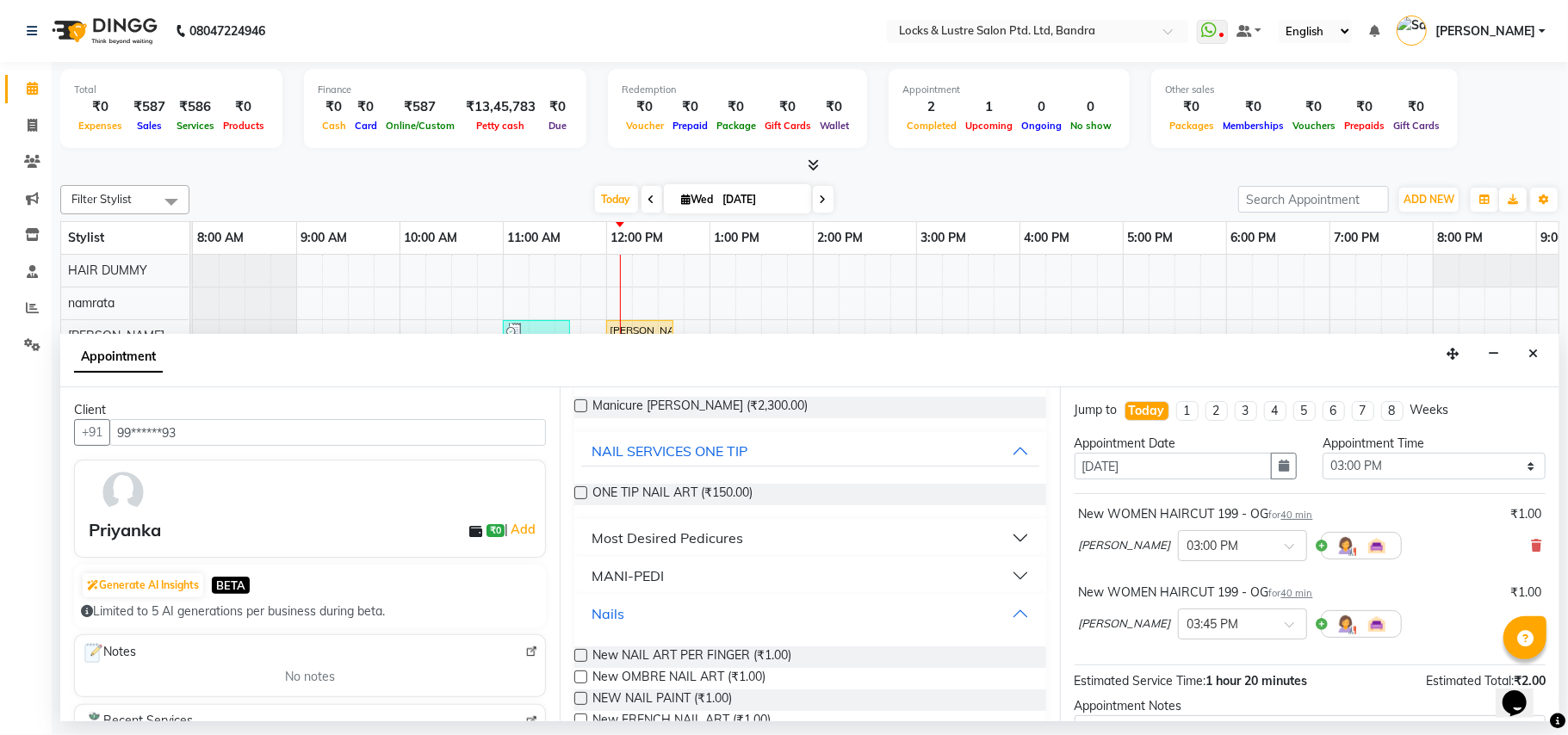
scroll to position [229, 0]
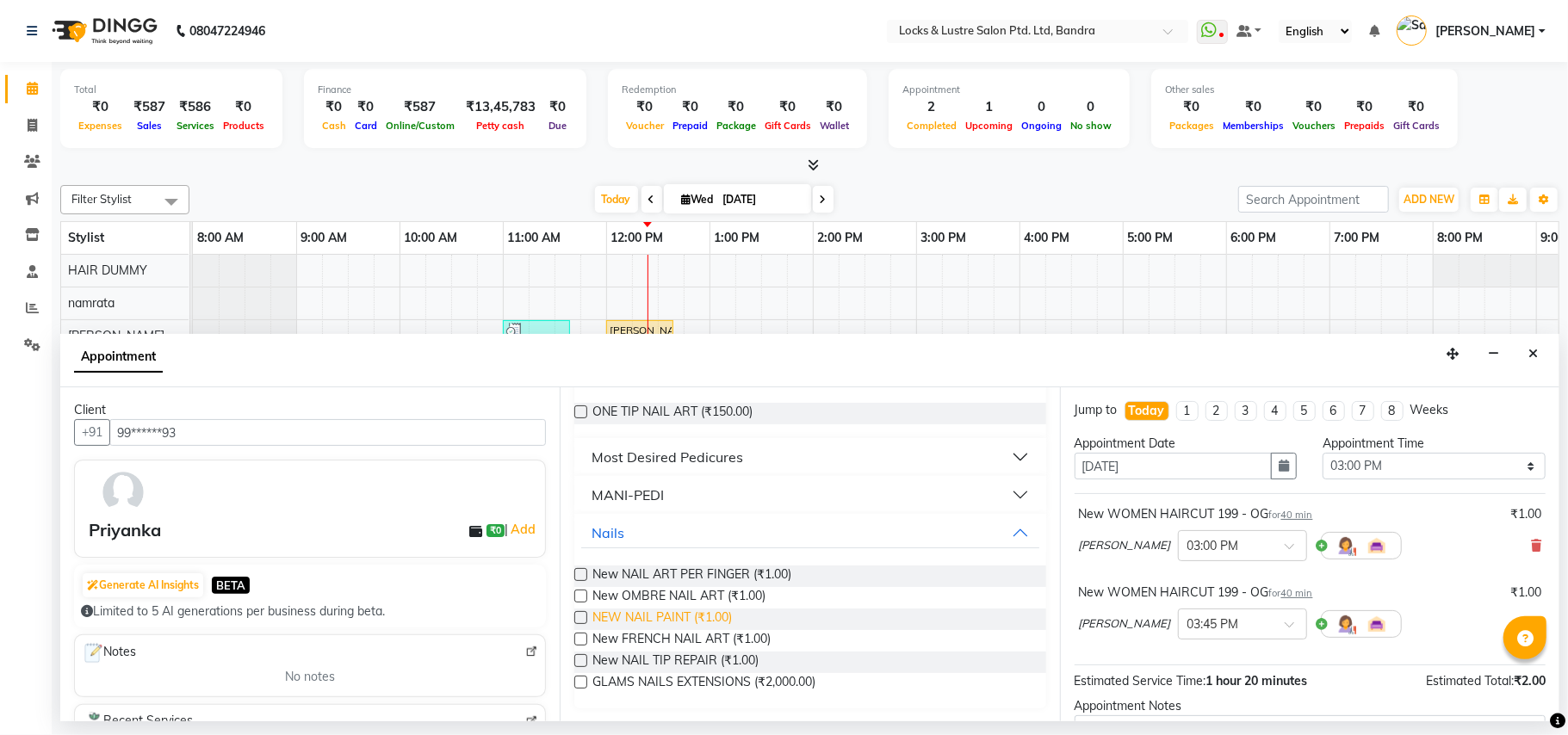
click span "NEW NAIL PAINT (₹1.00)"
checkbox input "false"
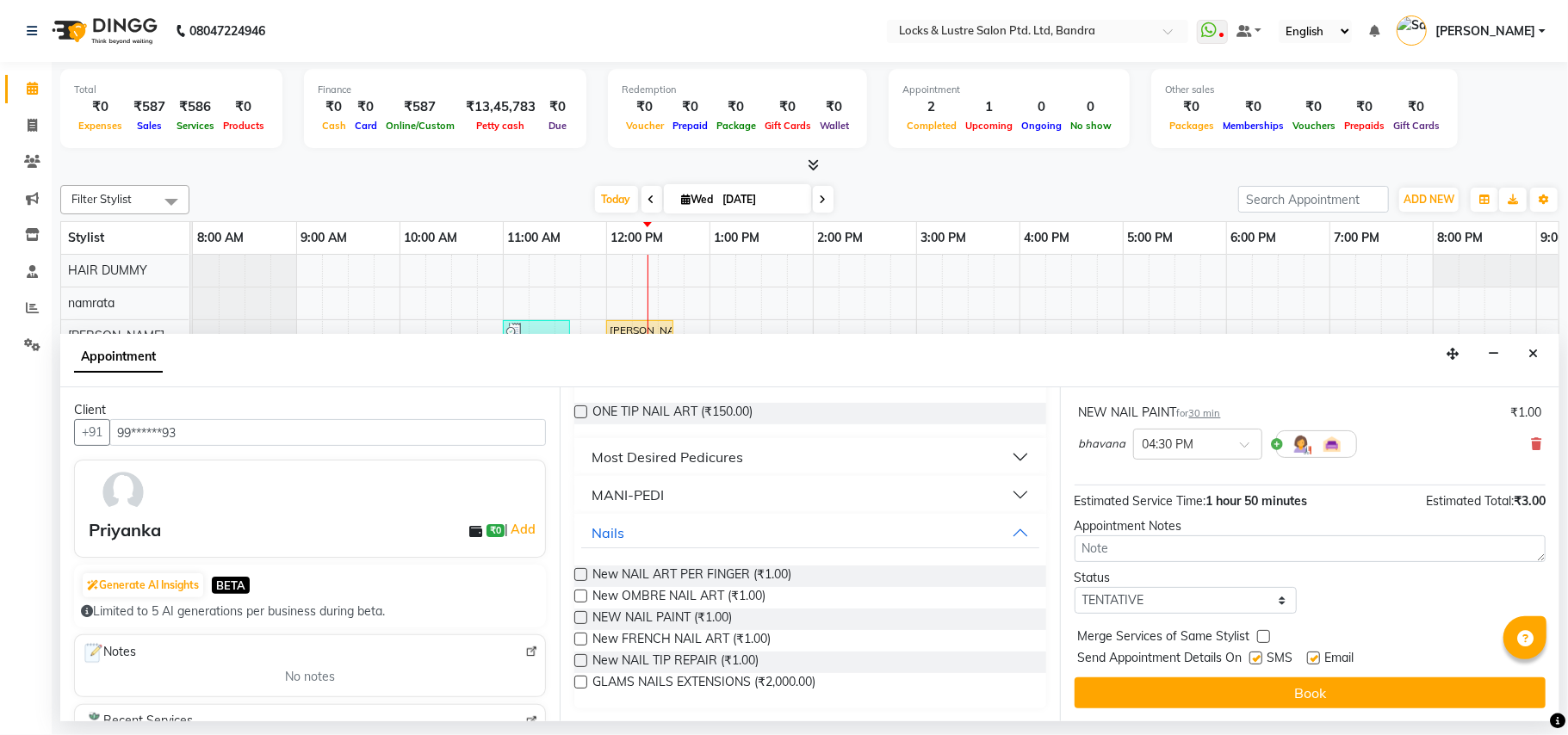
scroll to position [262, 0]
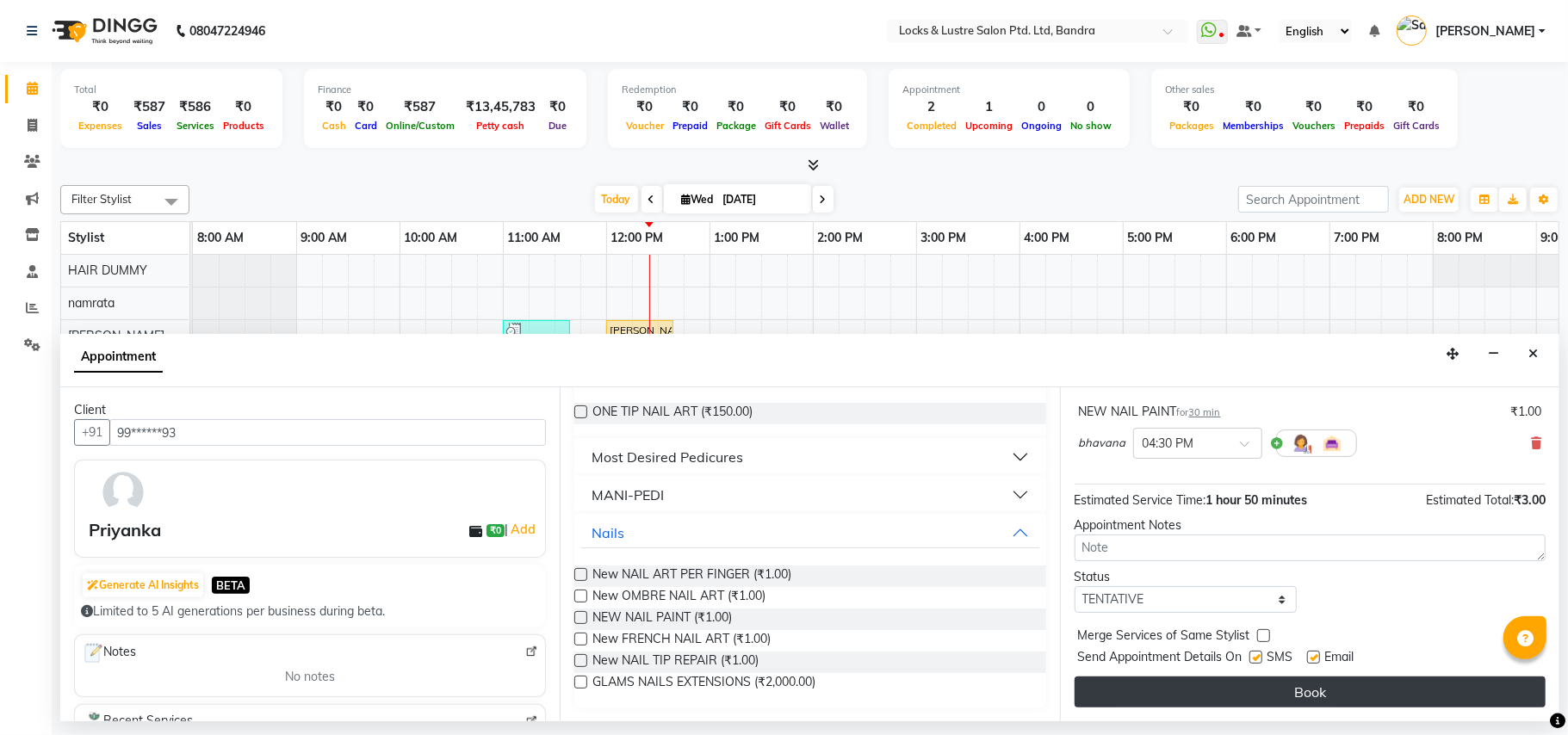
click button "Book"
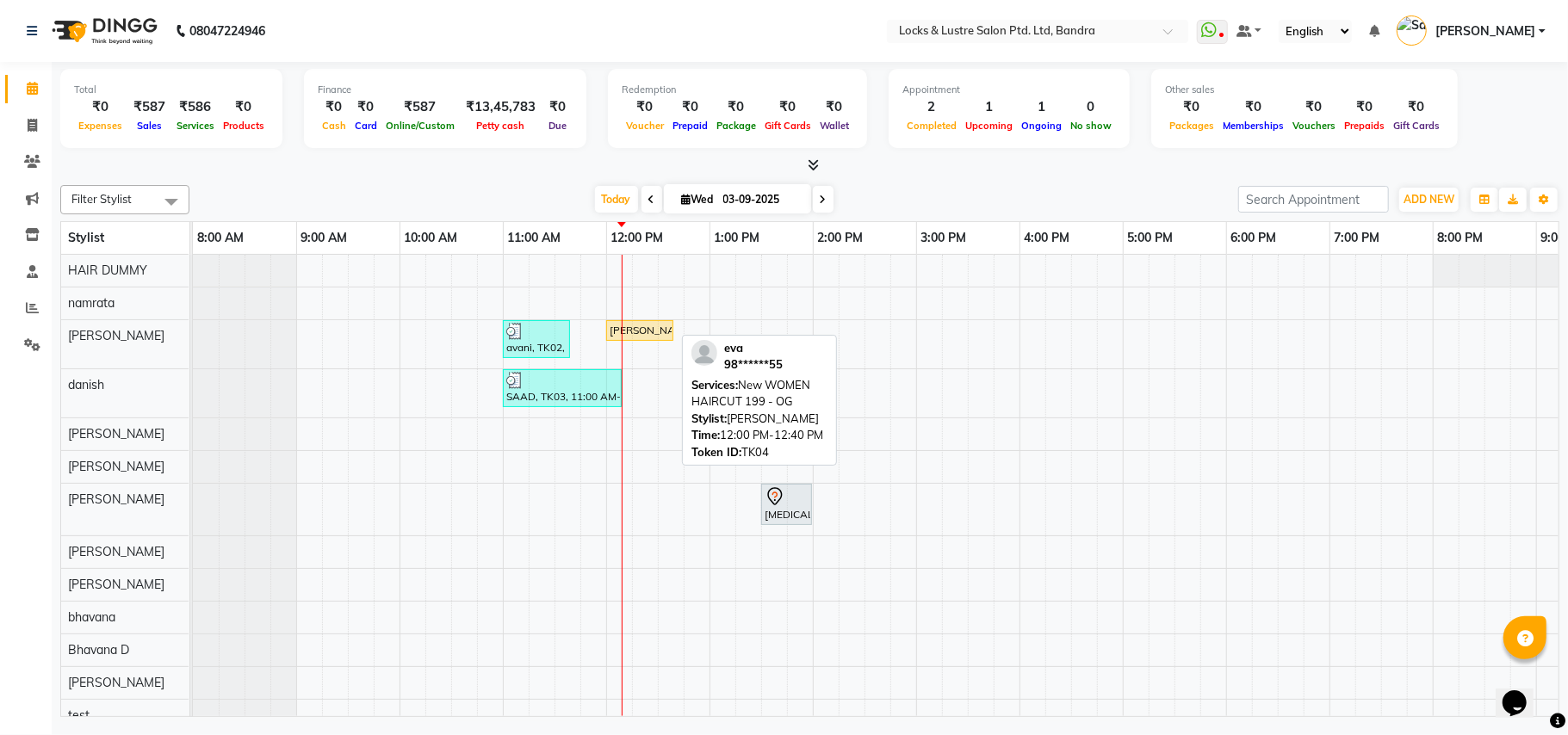
click at [641, 335] on div "[PERSON_NAME], TK04, 12:00 PM-12:40 PM, New WOMEN HAIRCUT 199 - OG" at bounding box center [640, 331] width 64 height 15
select select "1"
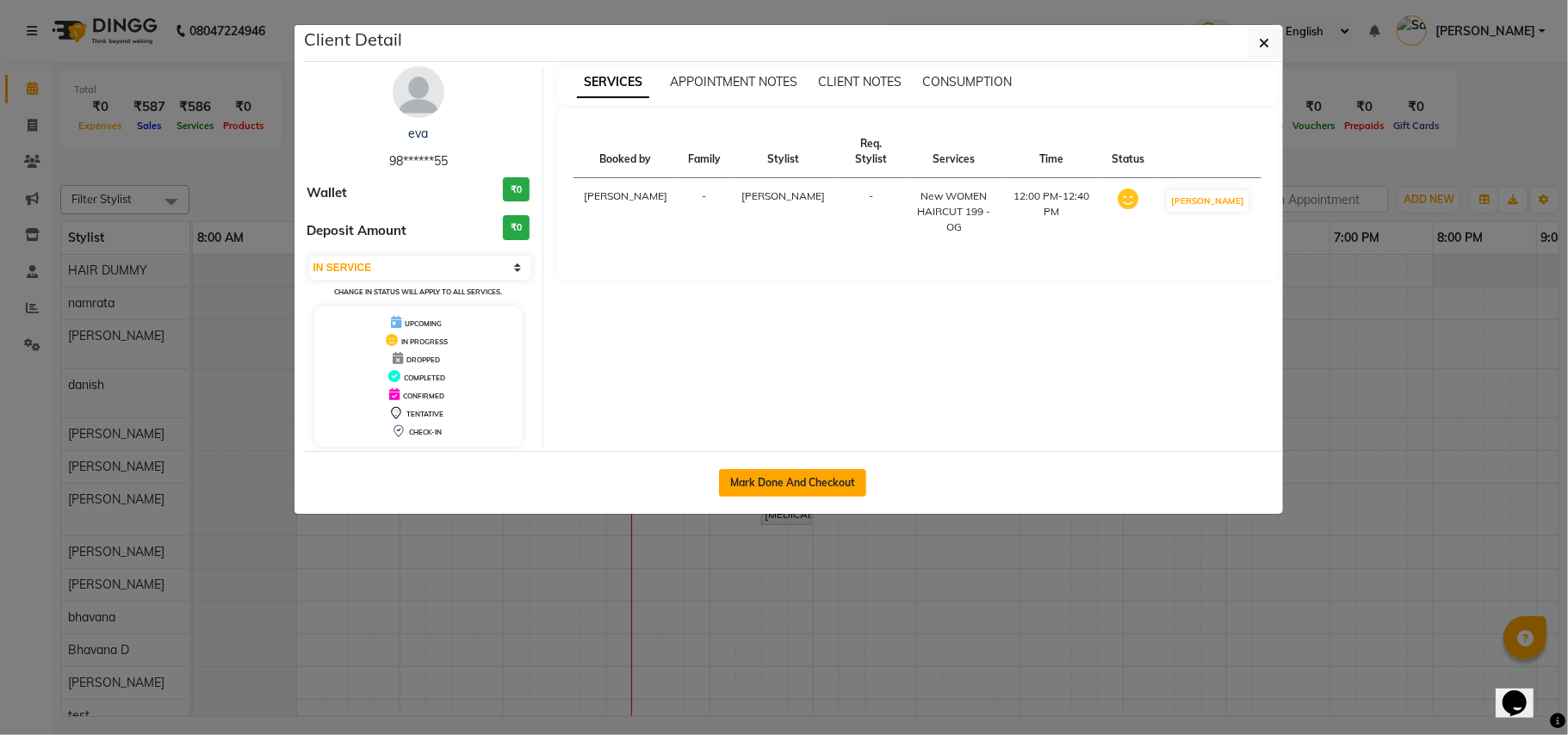
click at [794, 477] on button "Mark Done And Checkout" at bounding box center [792, 483] width 147 height 28
select select "service"
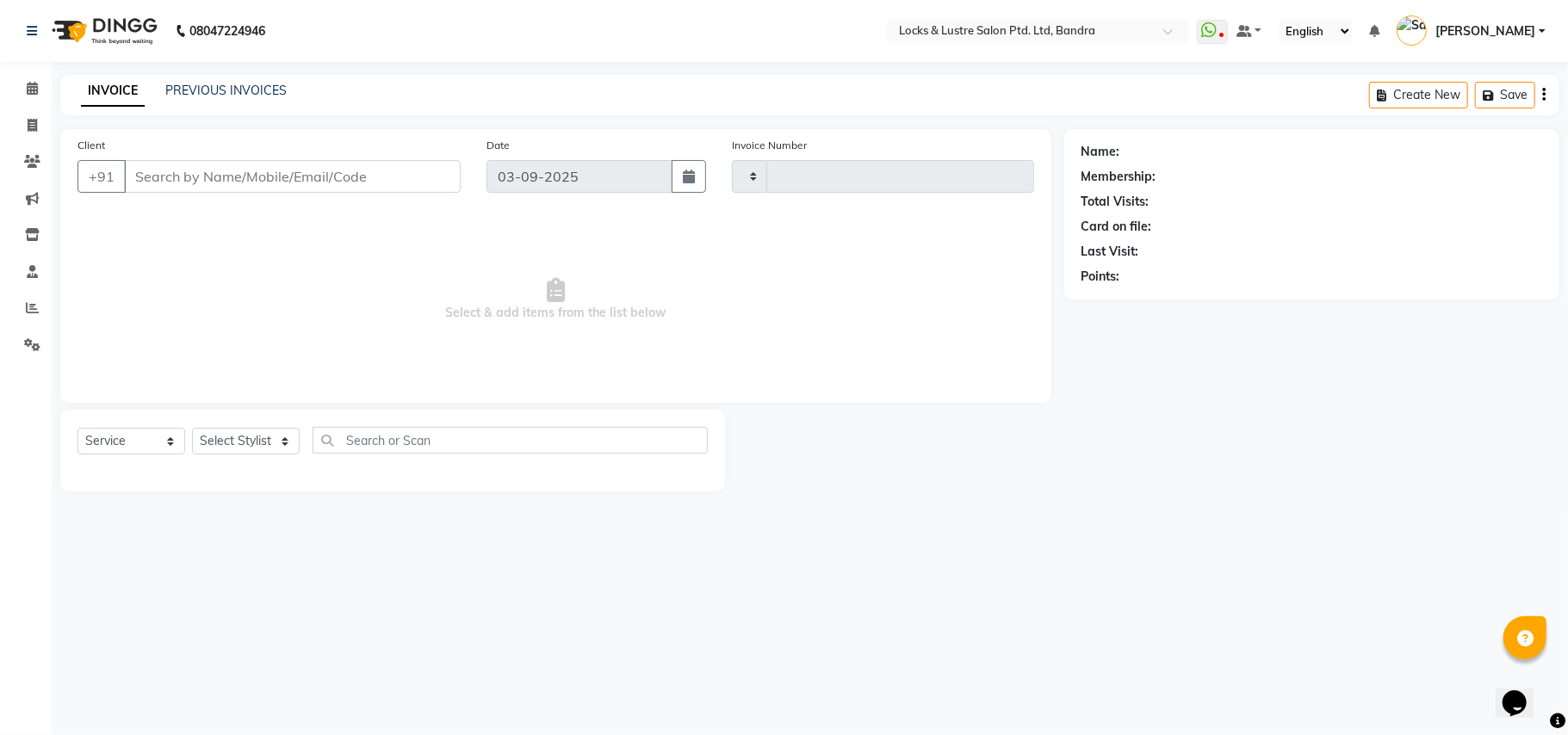
type input "2256"
select select "6029"
type input "98******55"
select select "55307"
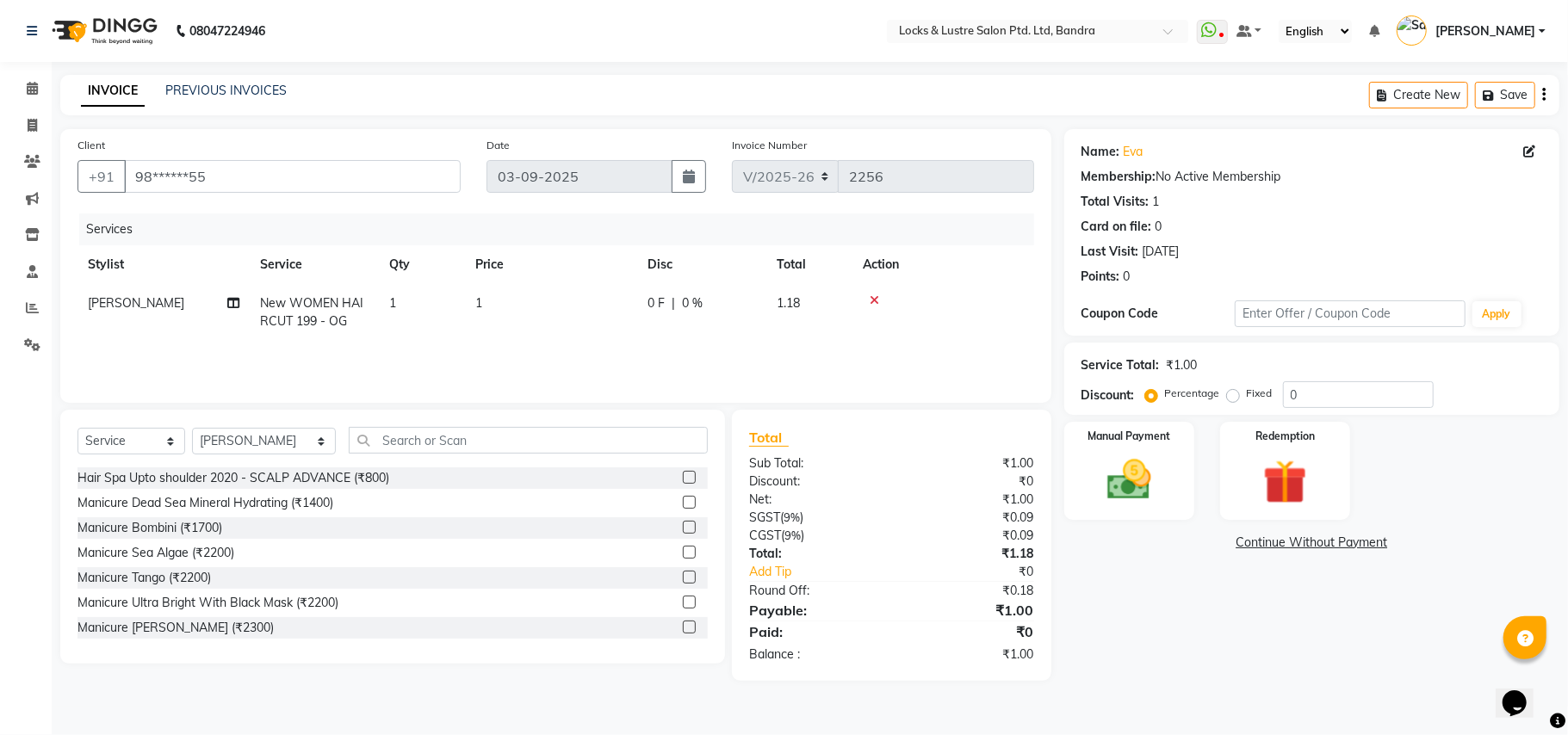
click at [511, 307] on td "1" at bounding box center [551, 312] width 172 height 57
select select "55307"
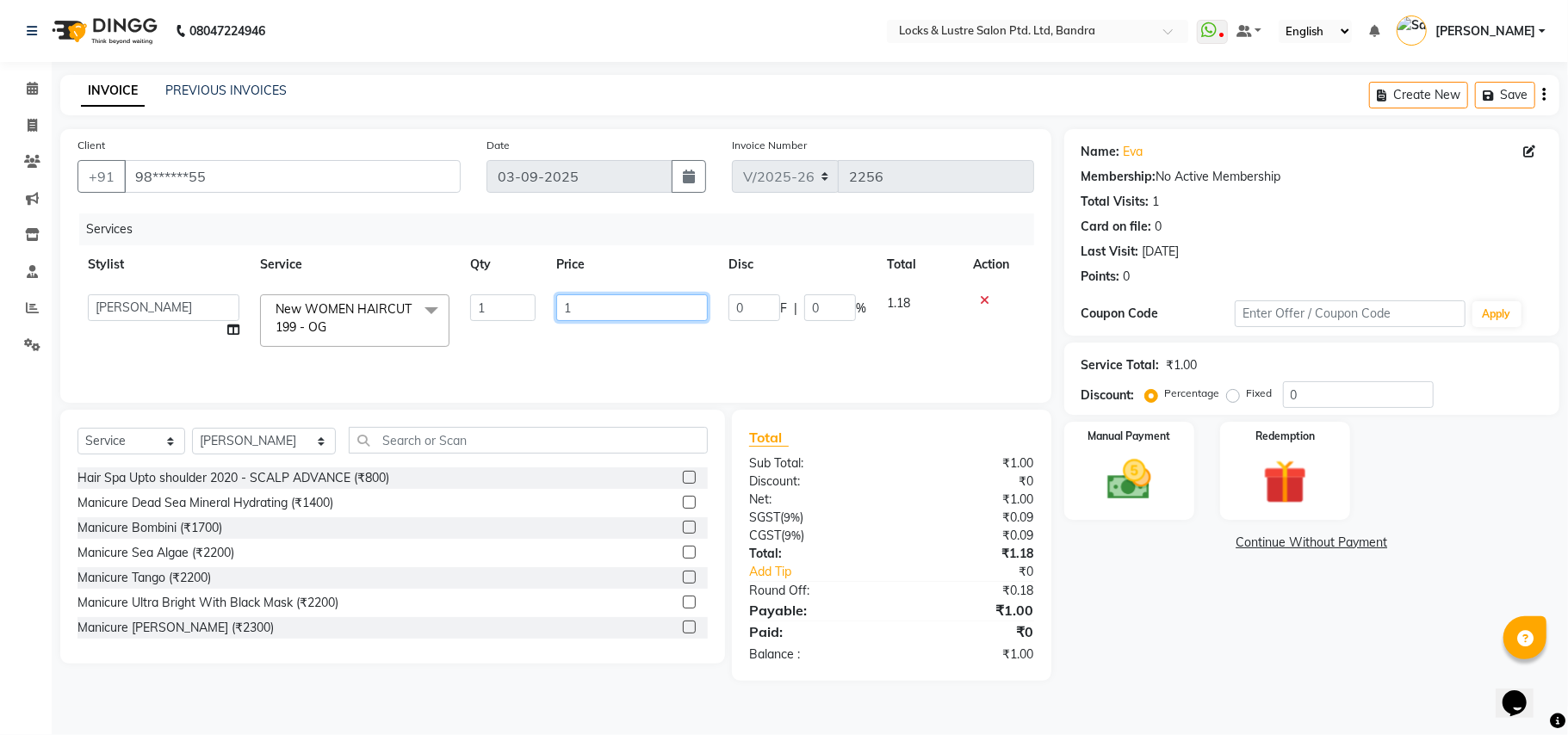
click at [589, 307] on input "1" at bounding box center [631, 308] width 151 height 27
type input "199"
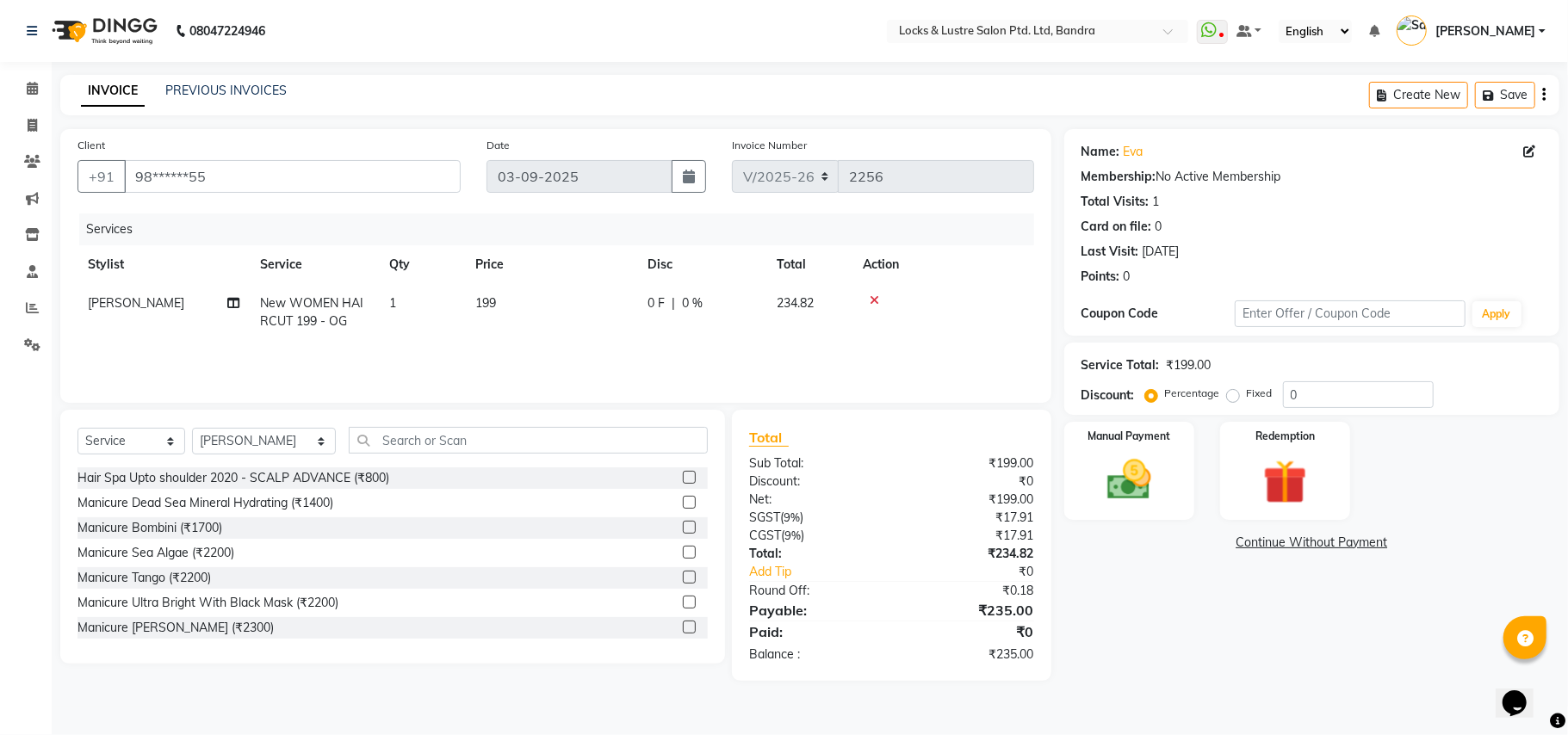
click at [1110, 606] on div "Name: Eva Membership: No Active Membership Total Visits: 1 Card on file: 0 Last…" at bounding box center [1319, 405] width 508 height 552
click at [1134, 462] on img at bounding box center [1130, 480] width 75 height 53
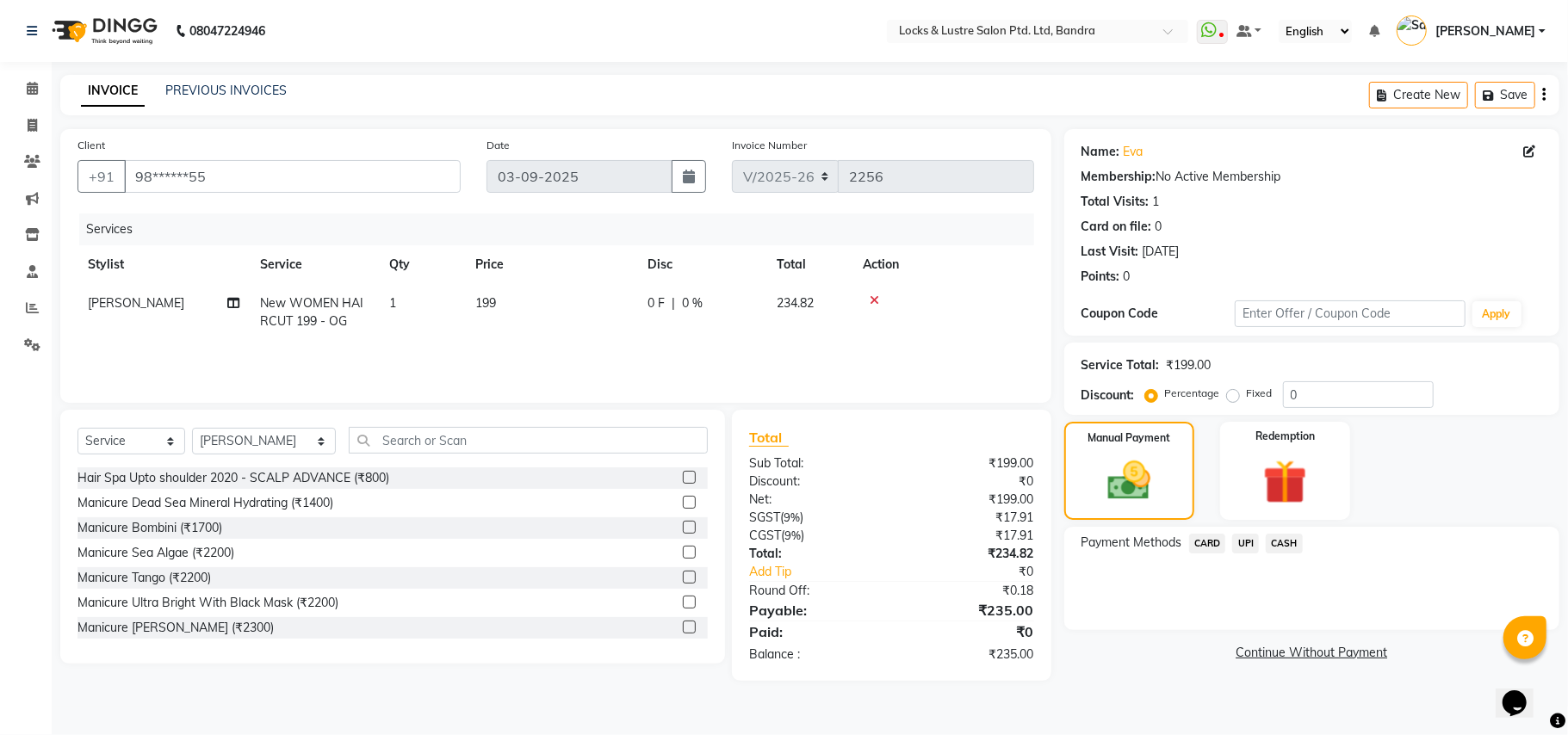
click at [1286, 539] on span "CASH" at bounding box center [1284, 544] width 37 height 20
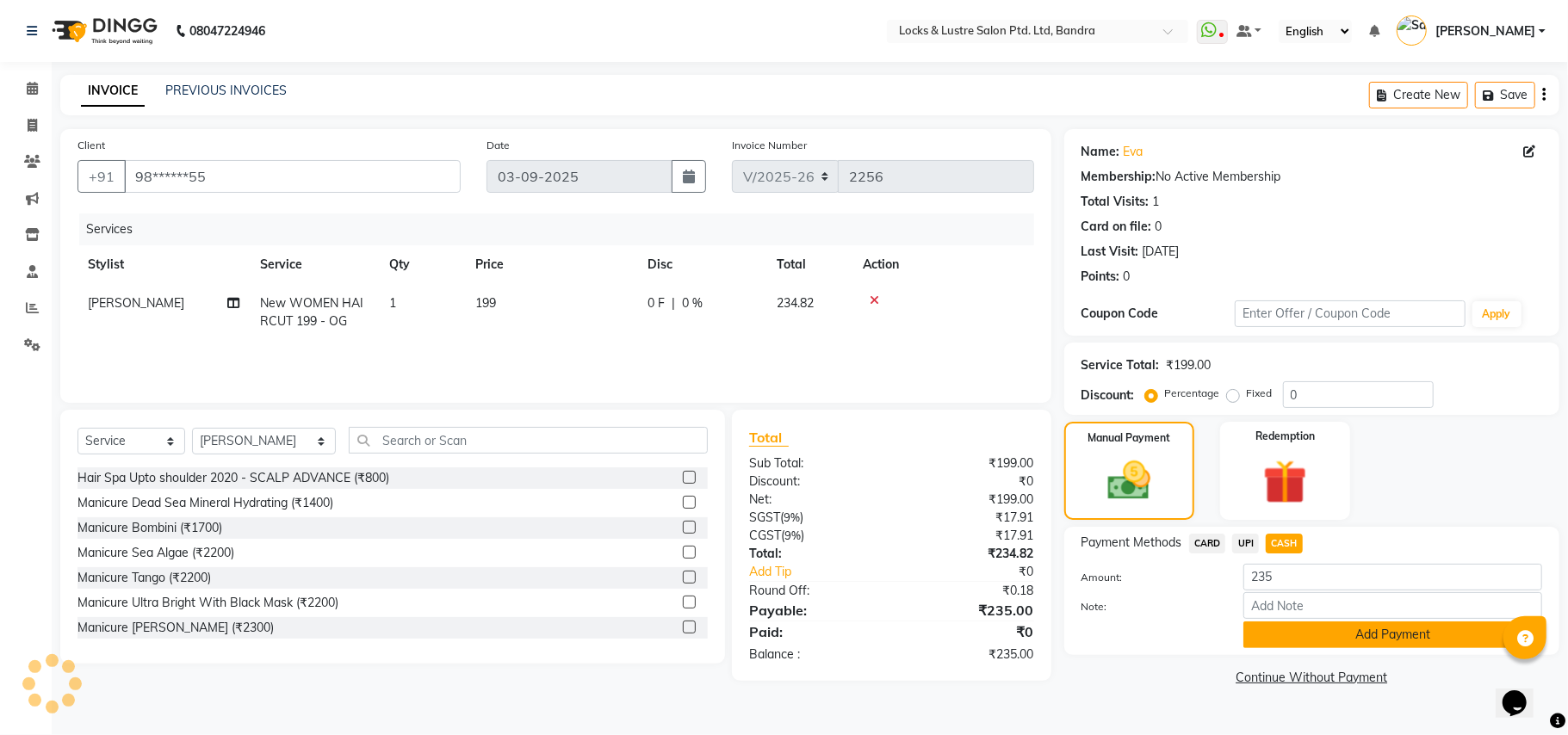
click at [1306, 634] on button "Add Payment" at bounding box center [1393, 635] width 299 height 27
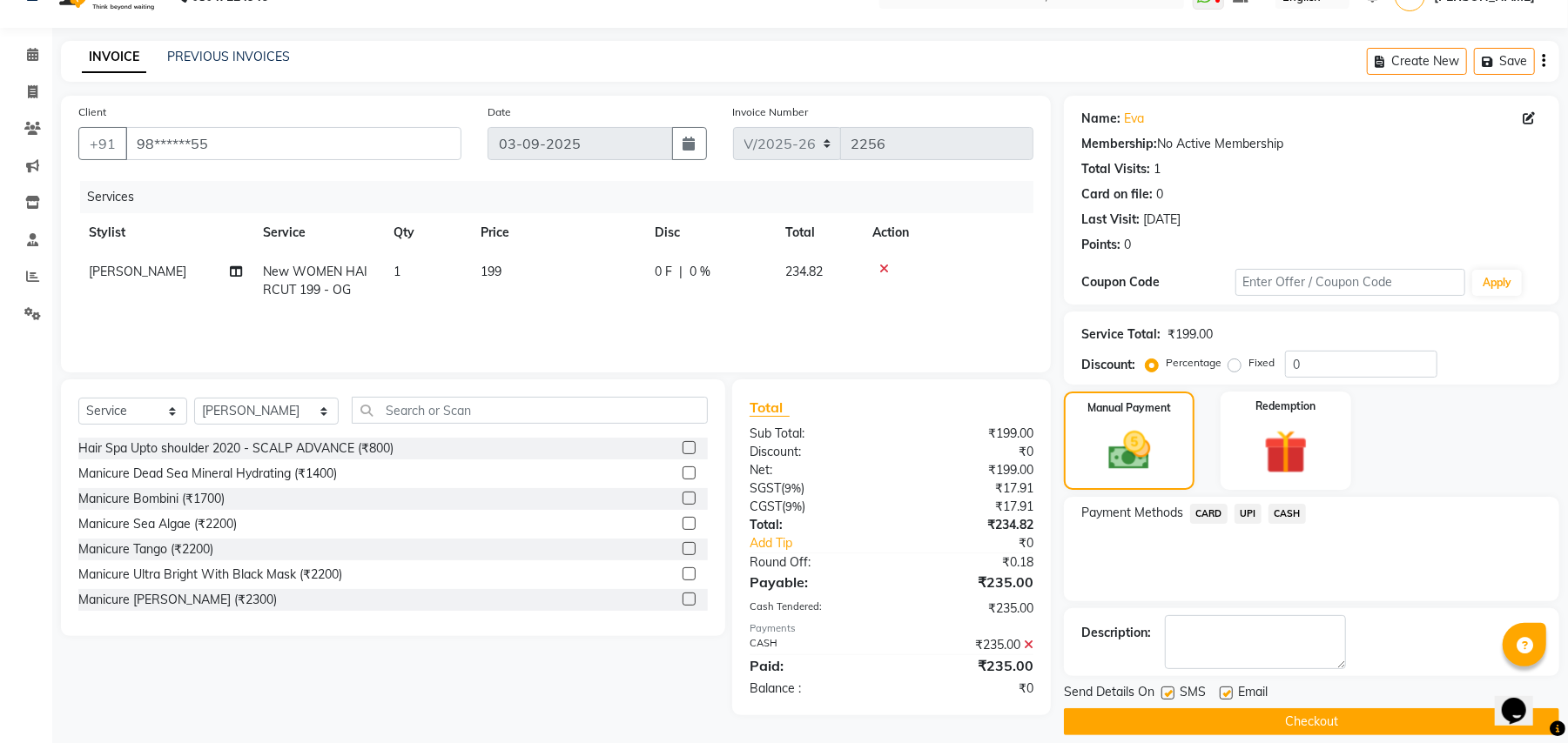
scroll to position [53, 0]
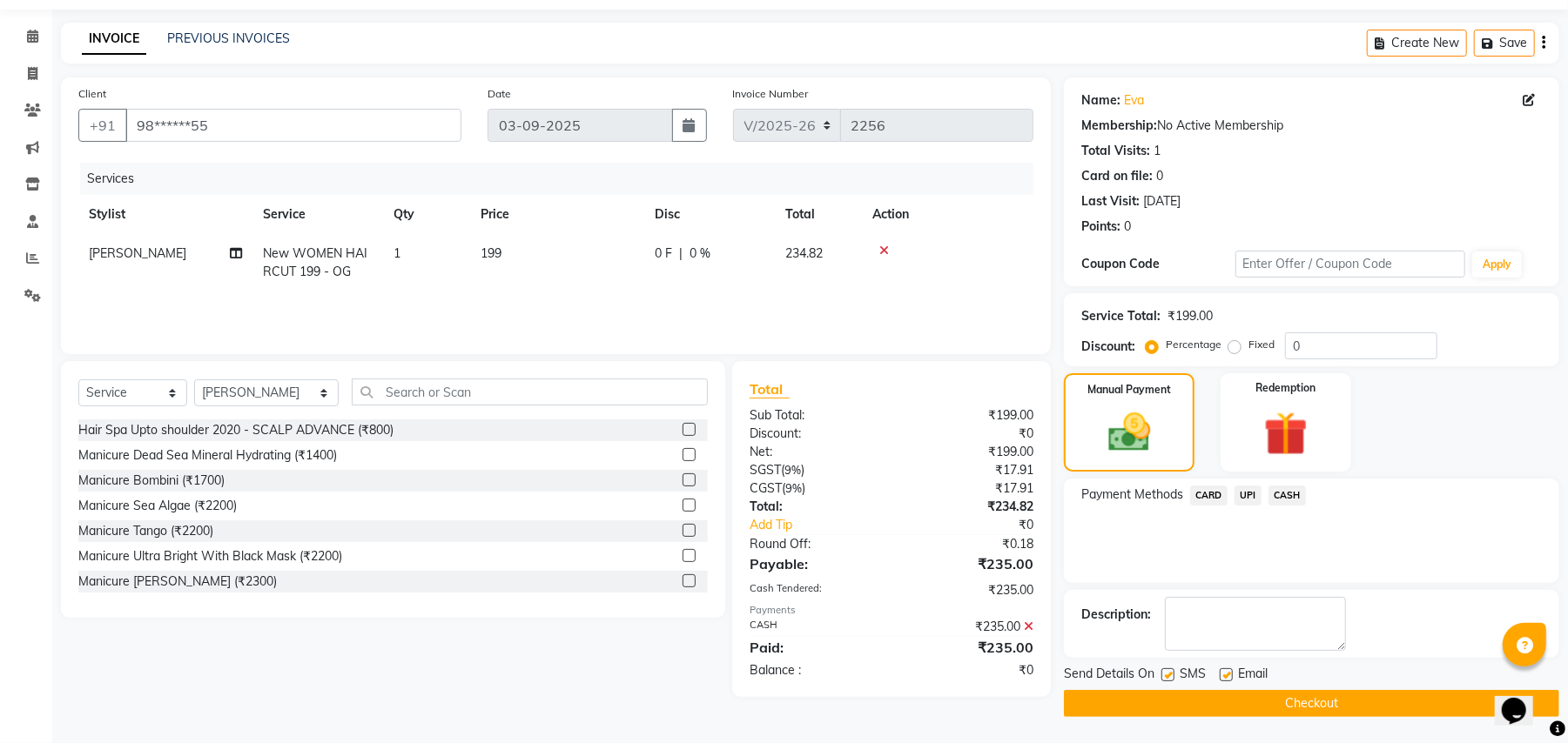
click at [1203, 701] on button "Checkout" at bounding box center [1310, 704] width 495 height 27
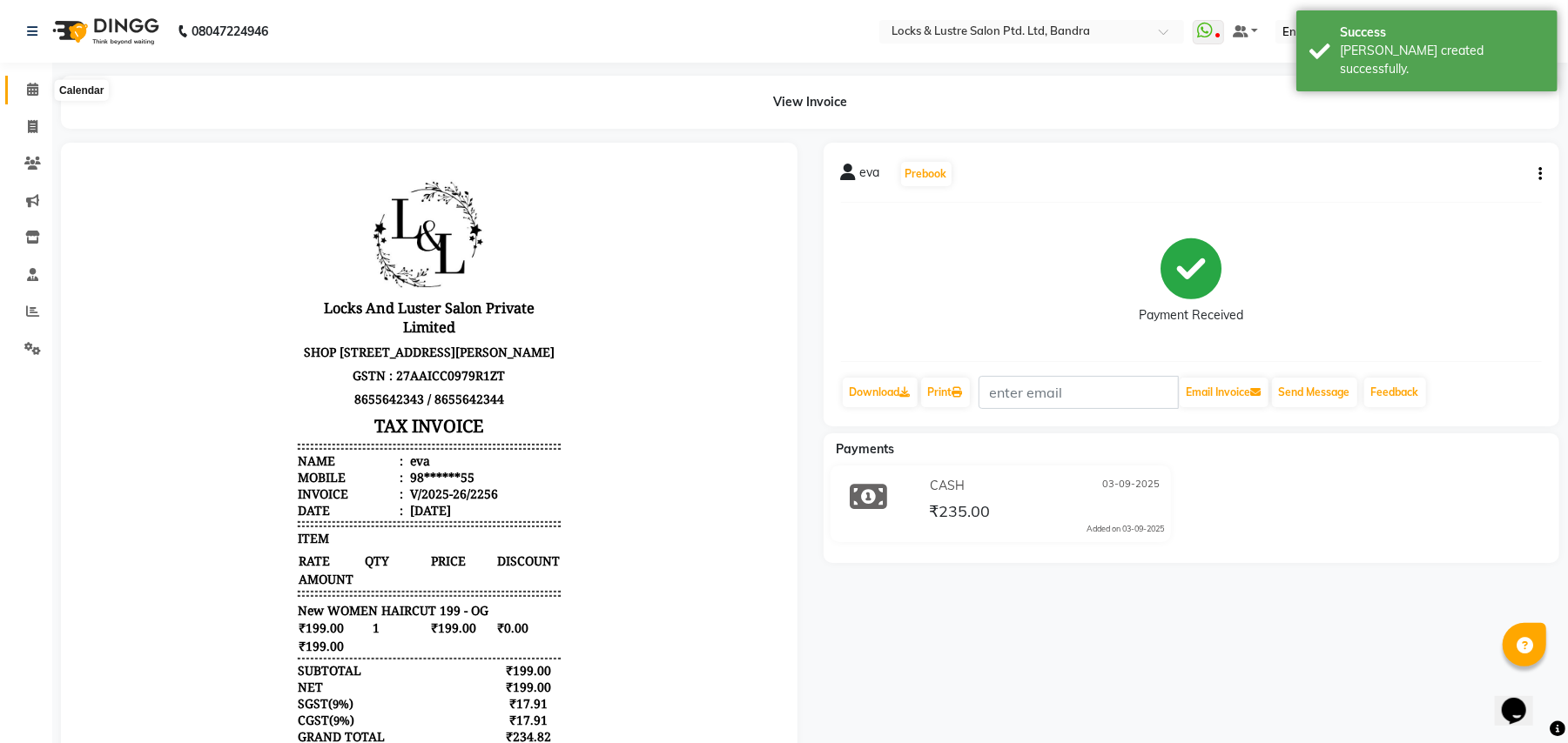
click at [27, 84] on icon at bounding box center [33, 88] width 12 height 13
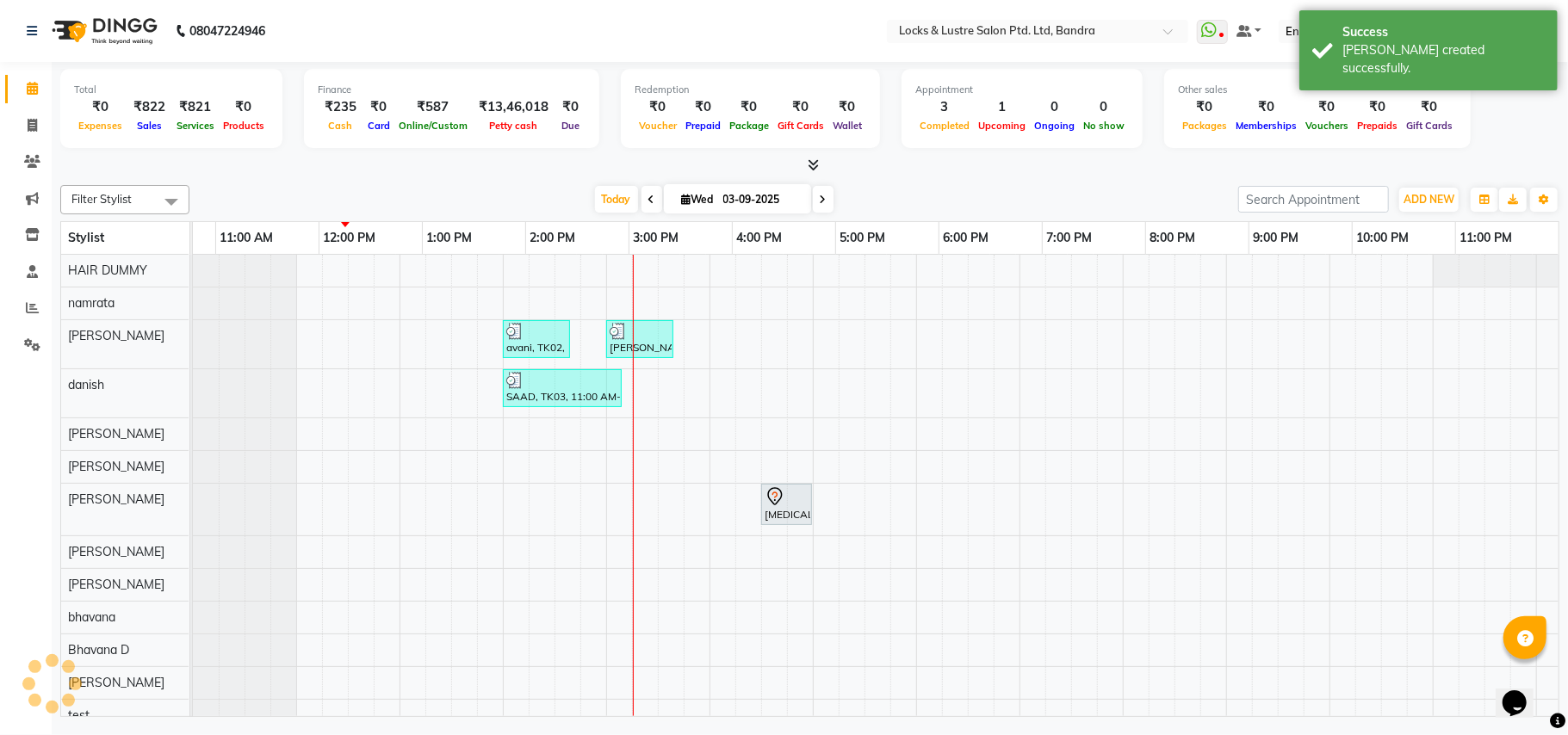
scroll to position [0, 288]
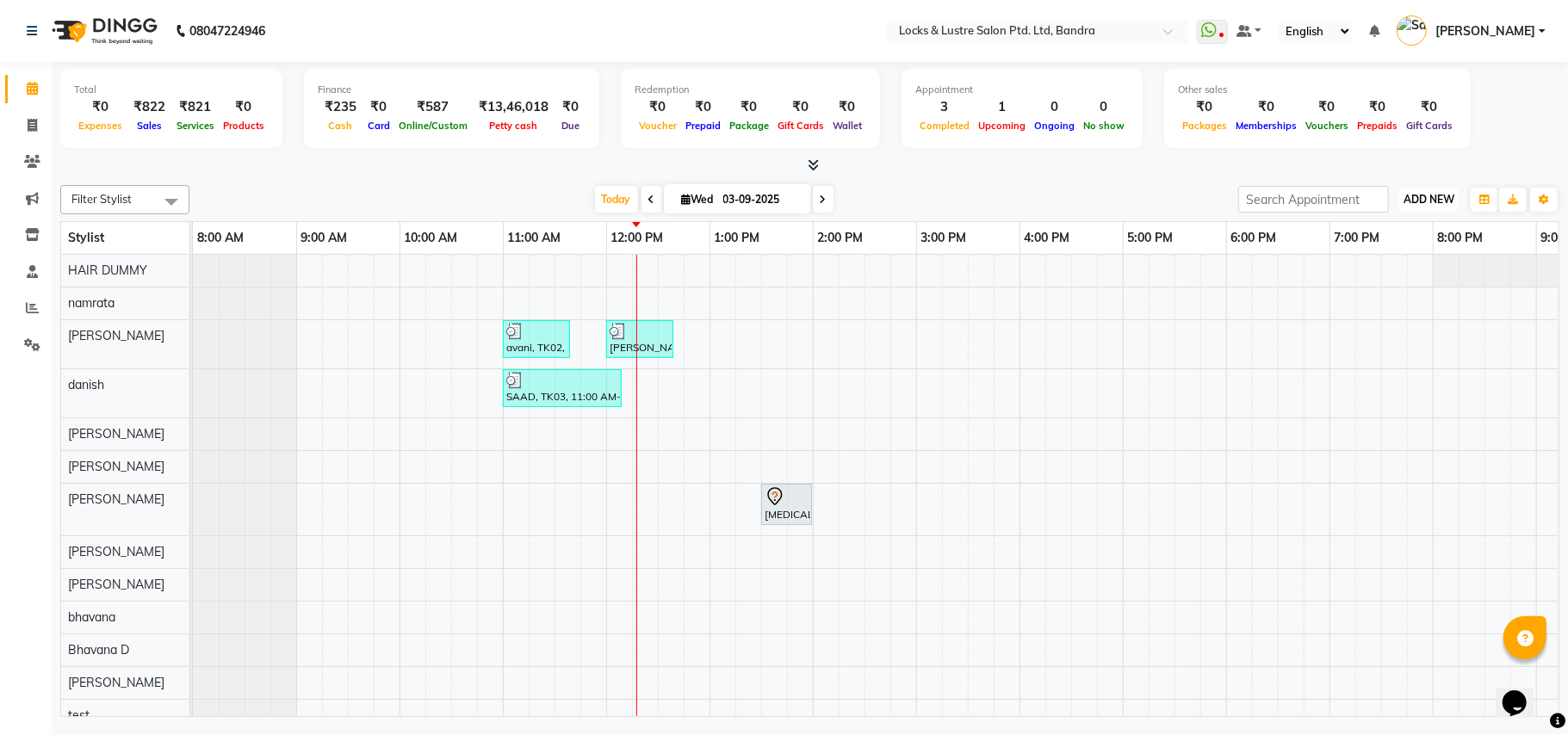
click at [1437, 197] on span "ADD NEW" at bounding box center [1429, 198] width 51 height 13
click at [1448, 203] on span "ADD NEW" at bounding box center [1429, 198] width 51 height 13
click at [36, 124] on icon at bounding box center [33, 124] width 10 height 13
select select "service"
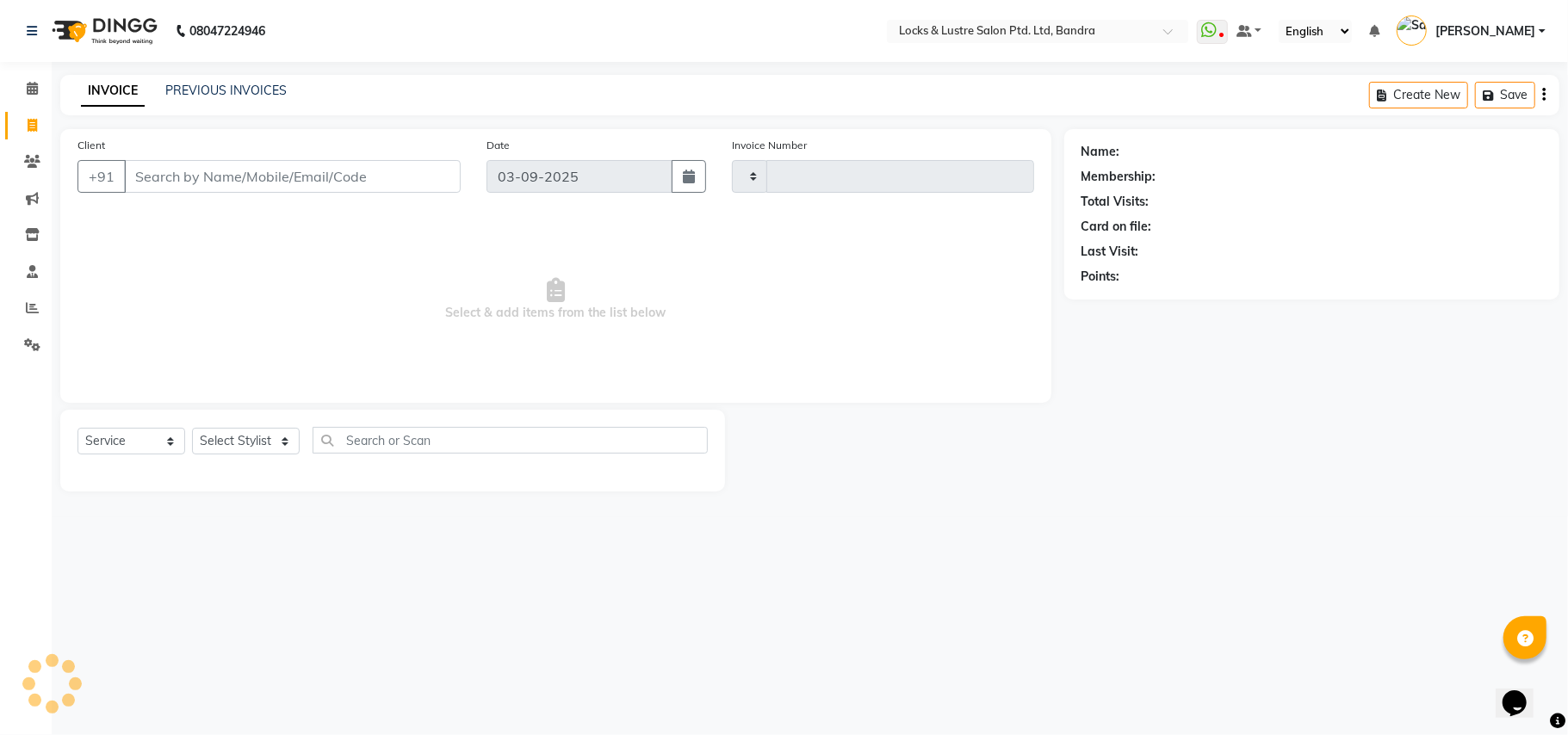
type input "2257"
select select "6029"
click at [36, 160] on icon at bounding box center [32, 161] width 16 height 13
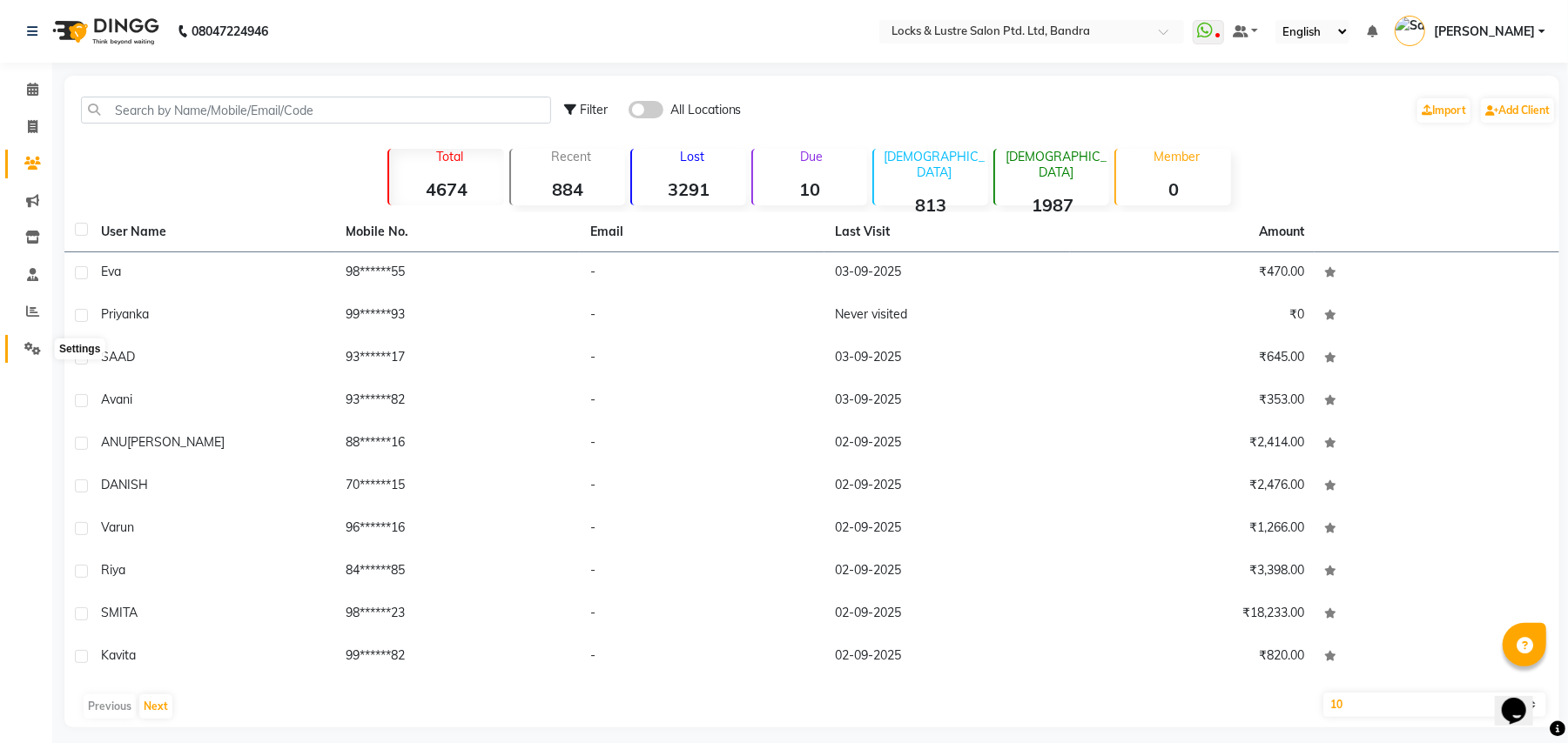
click at [37, 345] on icon at bounding box center [32, 348] width 17 height 13
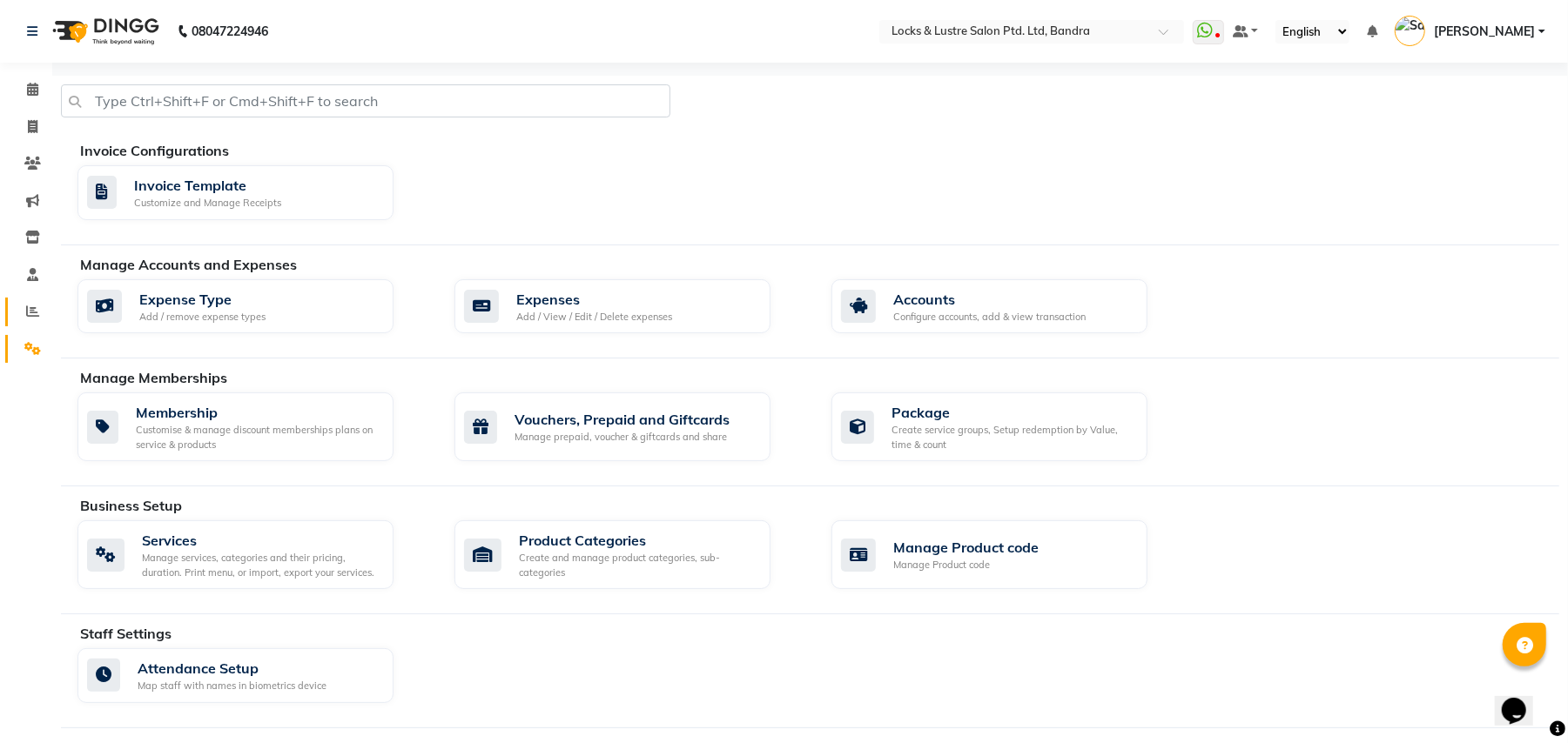
click at [24, 308] on span at bounding box center [32, 312] width 30 height 20
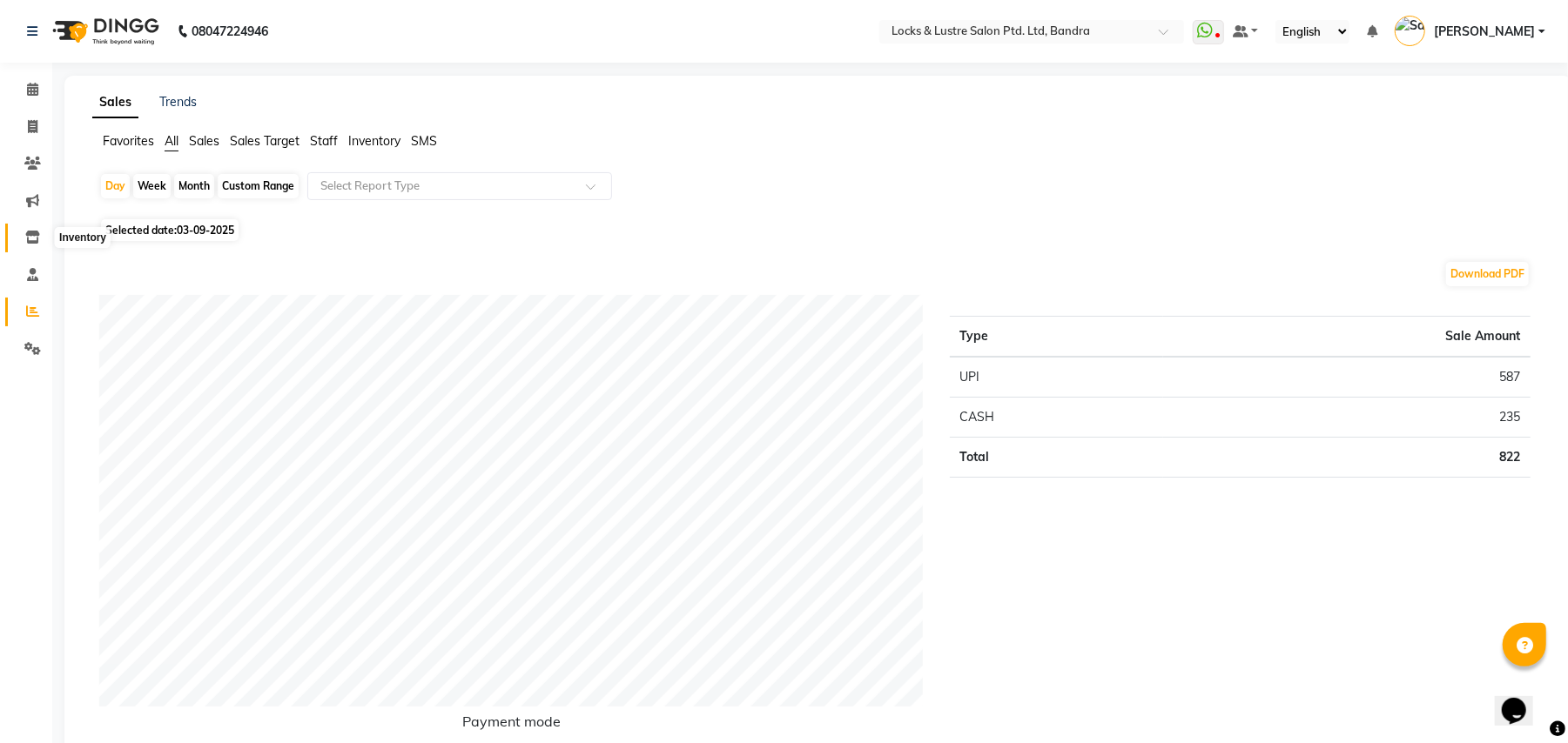
click at [36, 241] on icon at bounding box center [32, 236] width 15 height 13
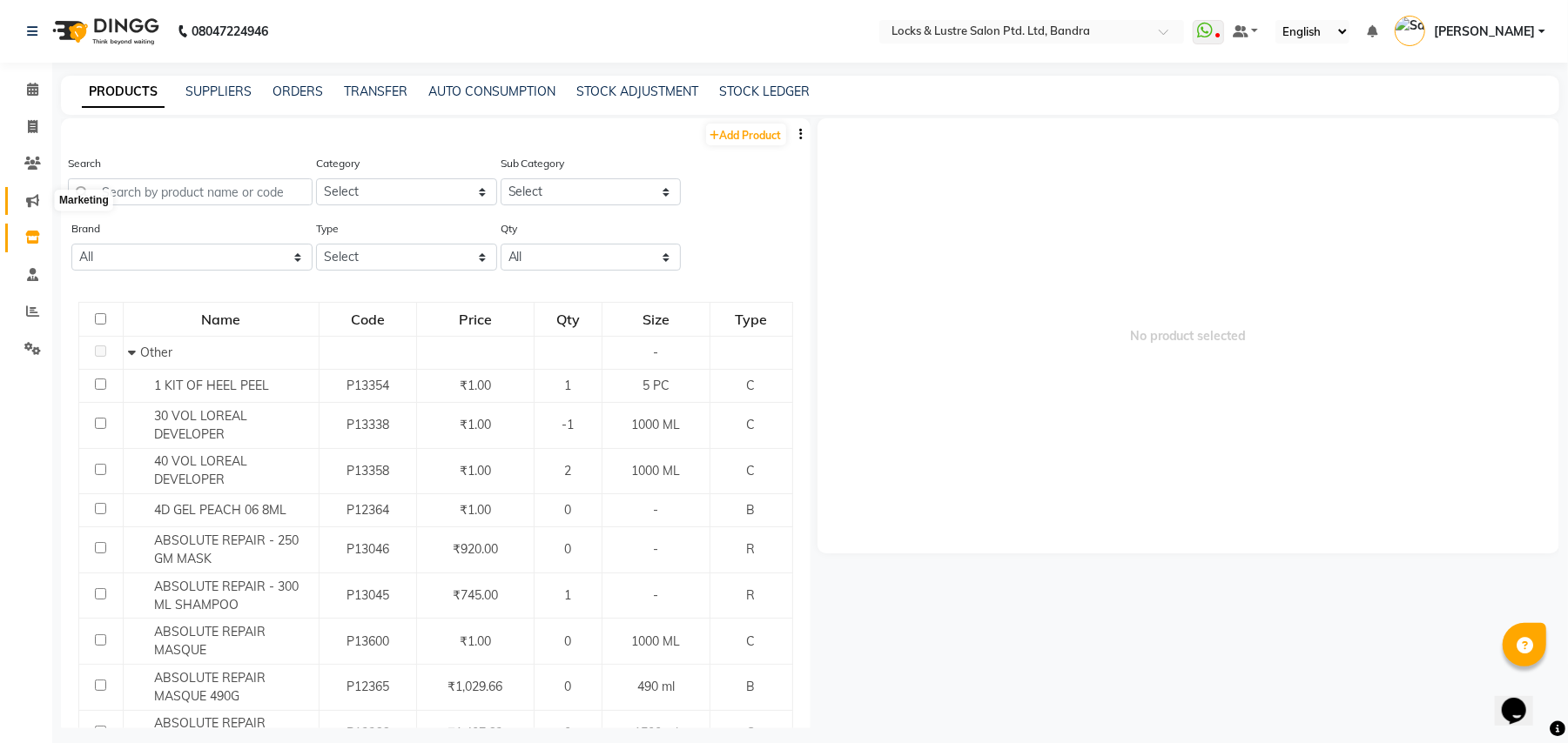
click at [29, 205] on icon at bounding box center [32, 200] width 13 height 13
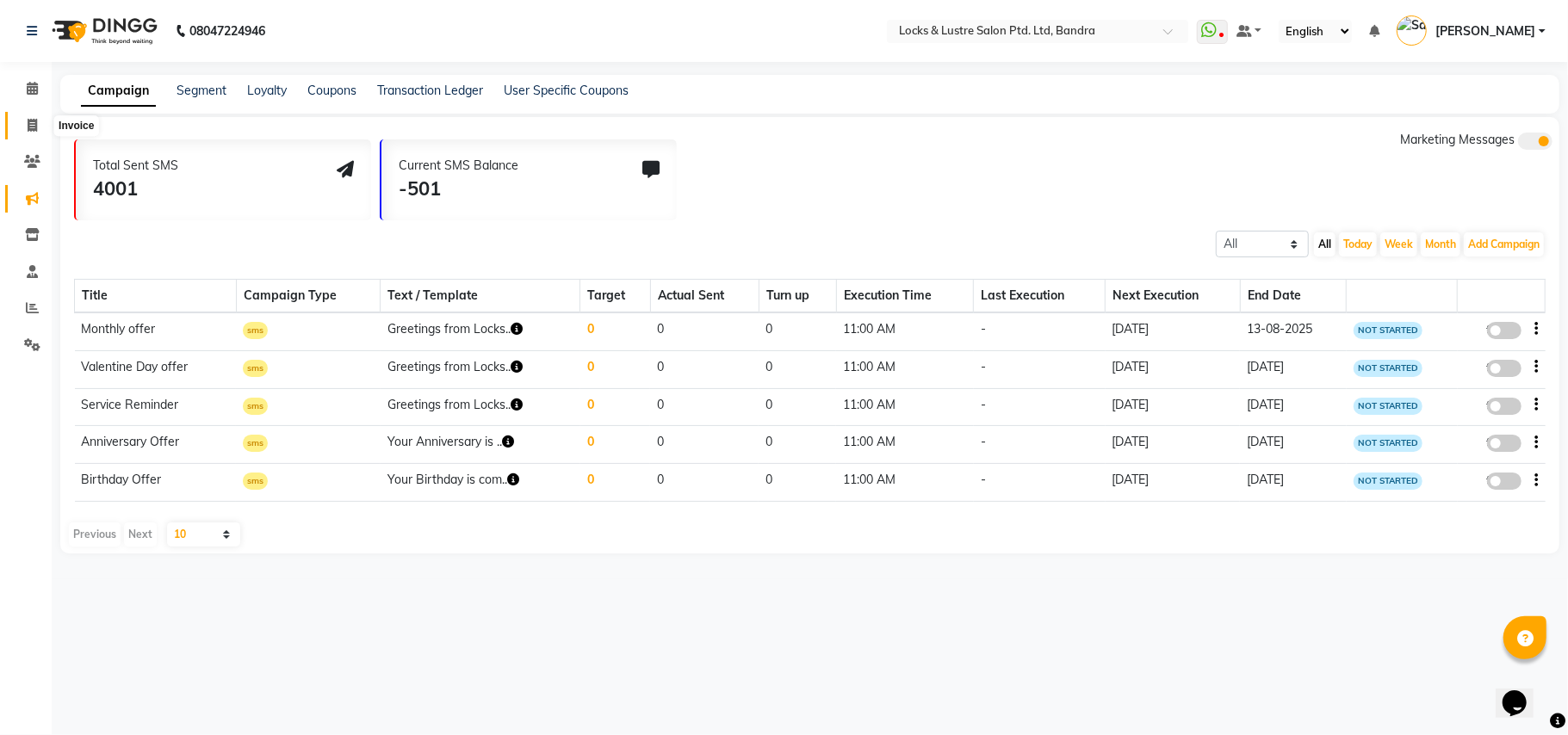
click at [26, 127] on span at bounding box center [32, 126] width 30 height 20
select select "6029"
select select "service"
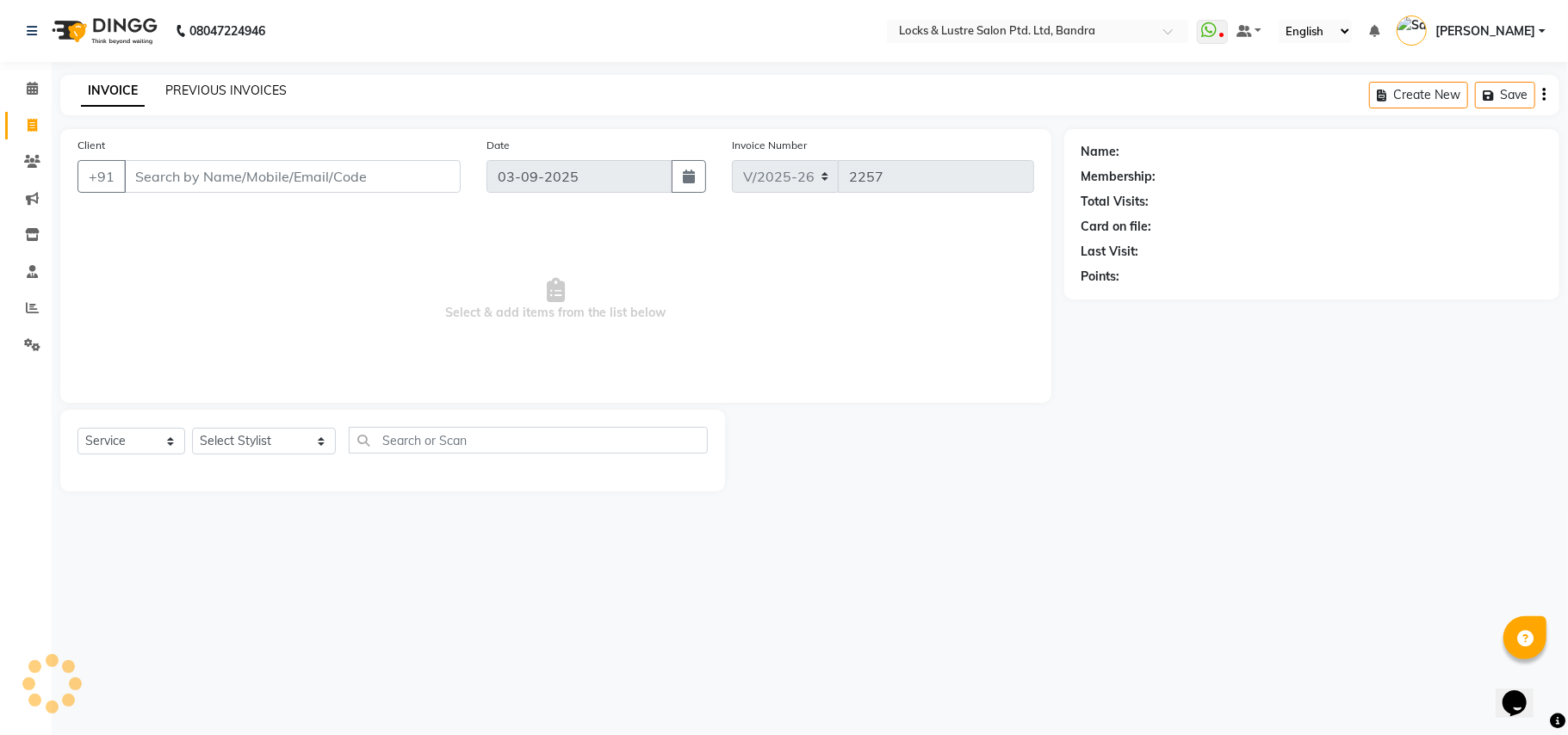
click at [255, 88] on link "PREVIOUS INVOICES" at bounding box center [226, 90] width 121 height 15
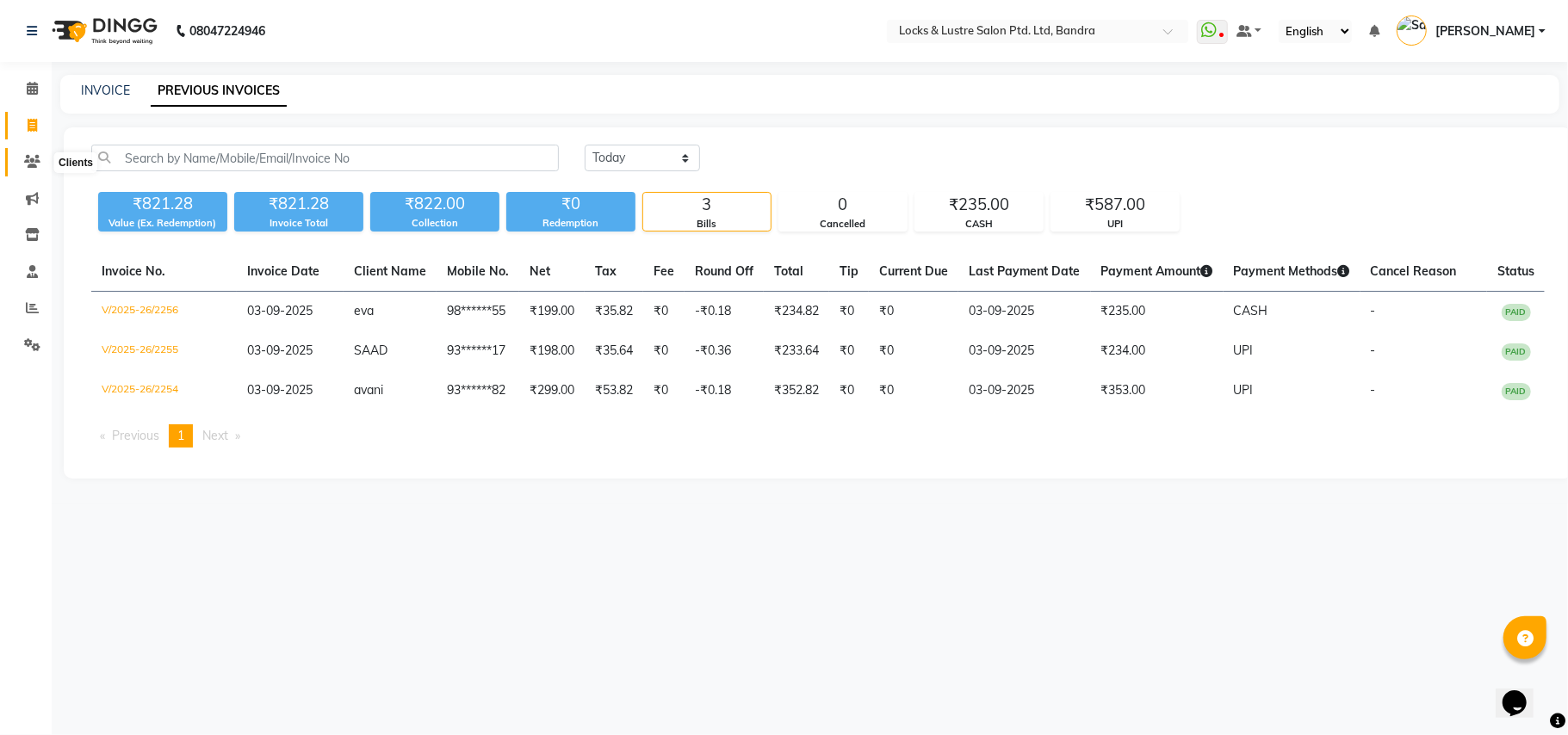
click at [39, 160] on span at bounding box center [32, 162] width 30 height 20
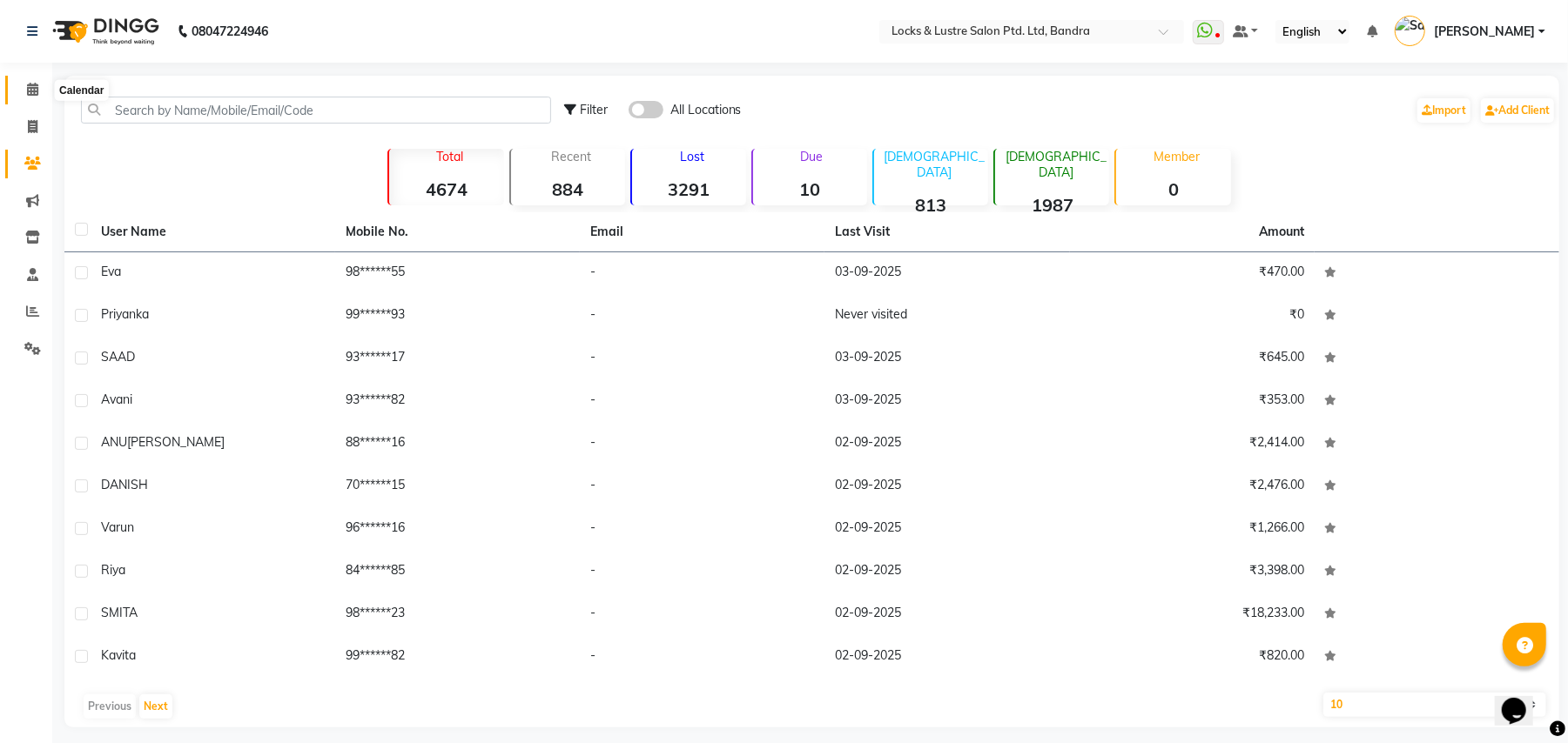
click at [32, 88] on icon at bounding box center [33, 88] width 12 height 13
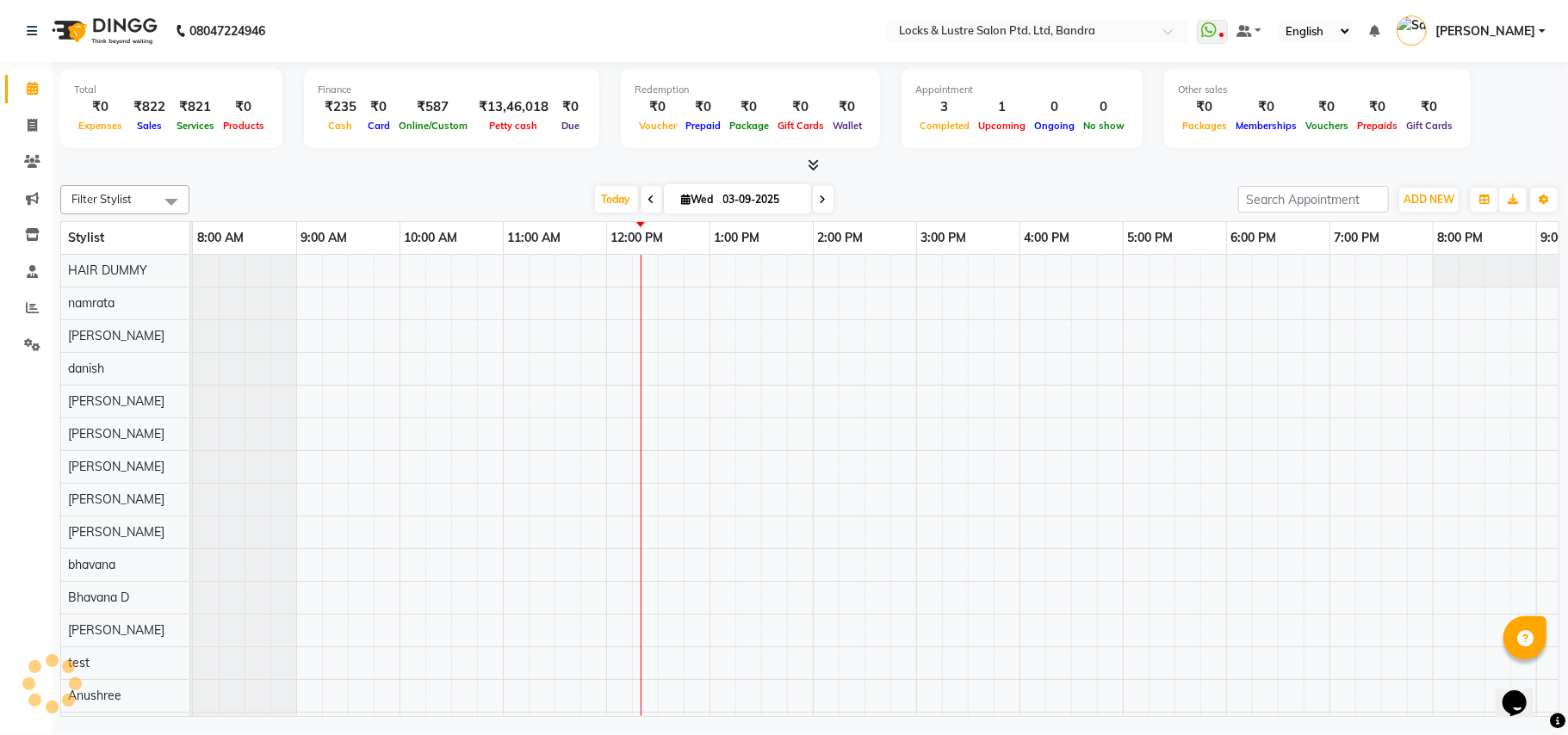
scroll to position [0, 288]
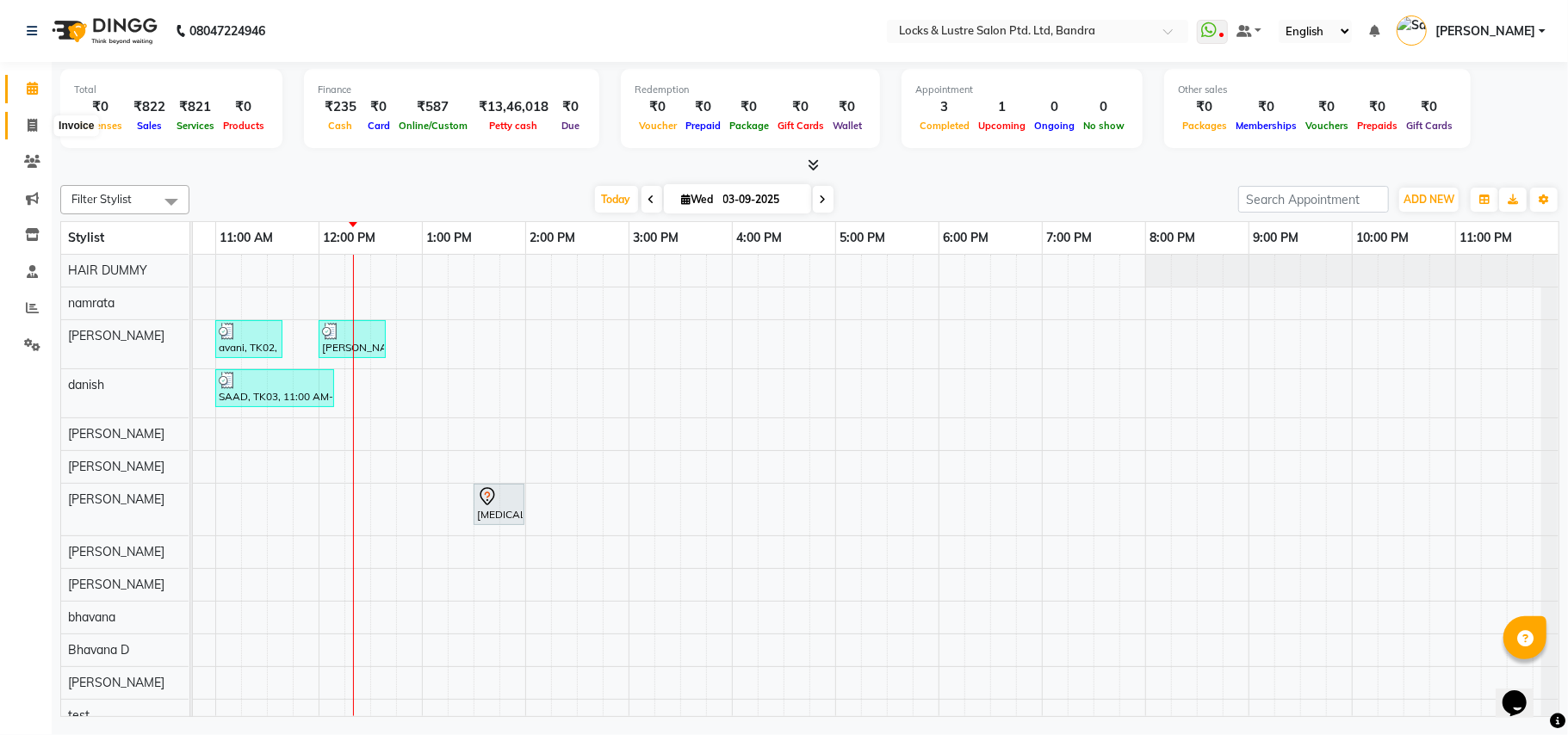
click at [33, 120] on icon at bounding box center [33, 124] width 10 height 13
select select "service"
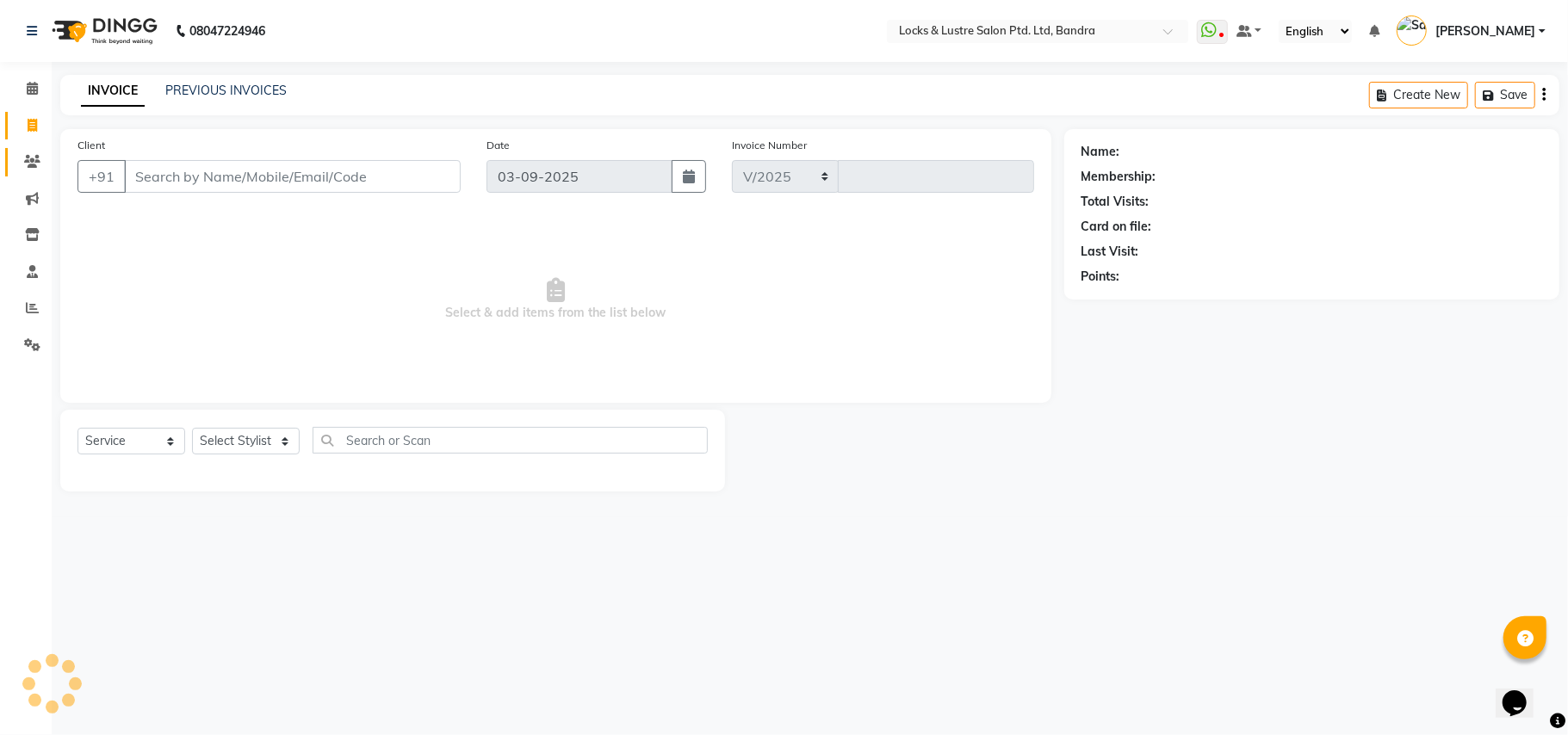
select select "6029"
type input "2257"
click at [184, 181] on input "Client" at bounding box center [293, 176] width 337 height 33
click at [167, 435] on select "Select Service Product Membership Package Voucher Prepaid Gift Card" at bounding box center [132, 442] width 108 height 27
select select "product"
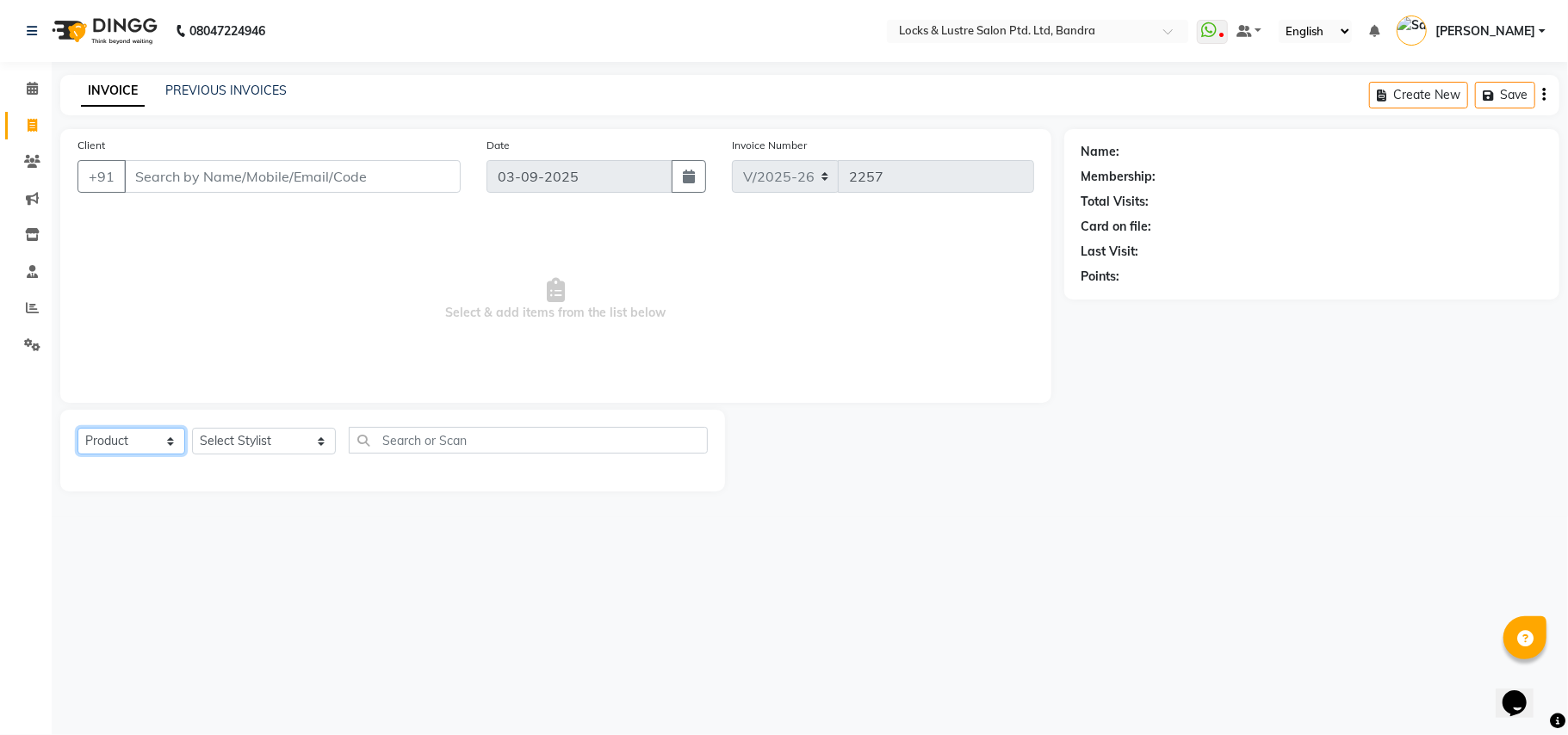
click at [78, 428] on select "Select Service Product Membership Package Voucher Prepaid Gift Card" at bounding box center [132, 442] width 108 height 27
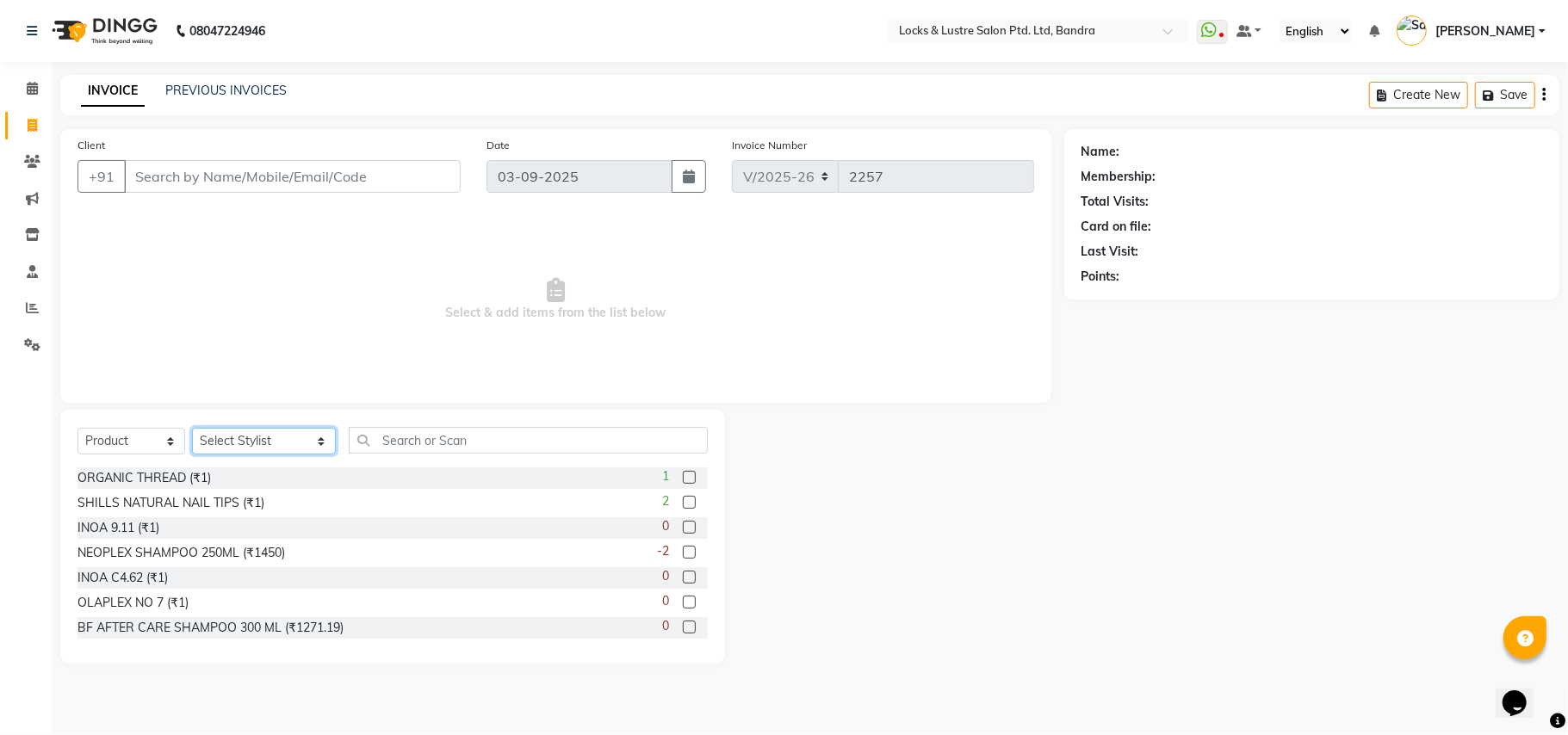
click at [290, 443] on select "Select Stylist Anushree ayush pawae bhavana Bhavana D Damini danish Deepika dis…" at bounding box center [264, 442] width 143 height 27
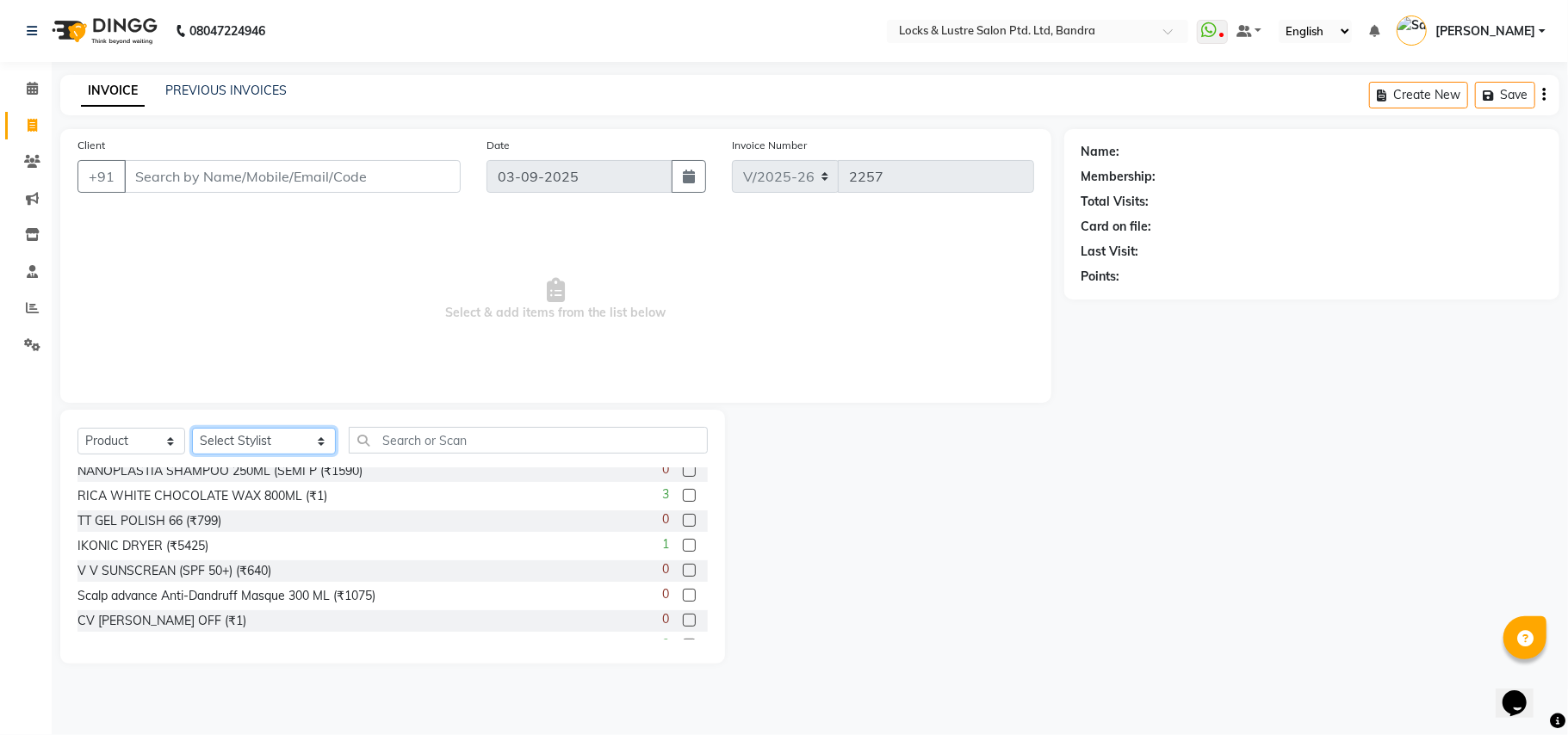
scroll to position [503, 0]
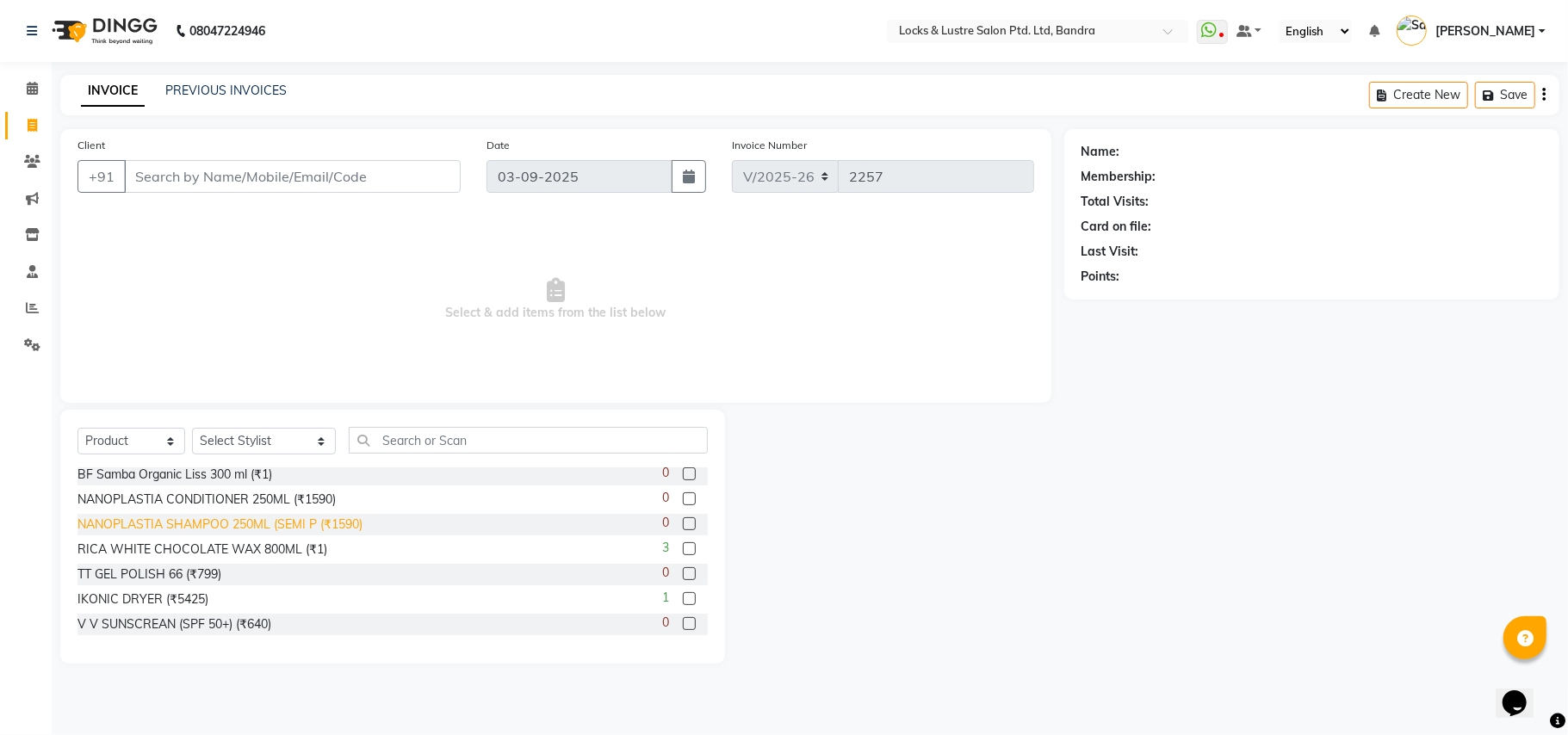
click at [279, 523] on div "NANOPLASTIA SHAMPOO 250ML (SEMI P (₹1590)" at bounding box center [220, 524] width 285 height 18
checkbox input "false"
click at [286, 441] on select "Select Stylist Anushree ayush pawae bhavana Bhavana D Damini danish Deepika dis…" at bounding box center [264, 442] width 143 height 27
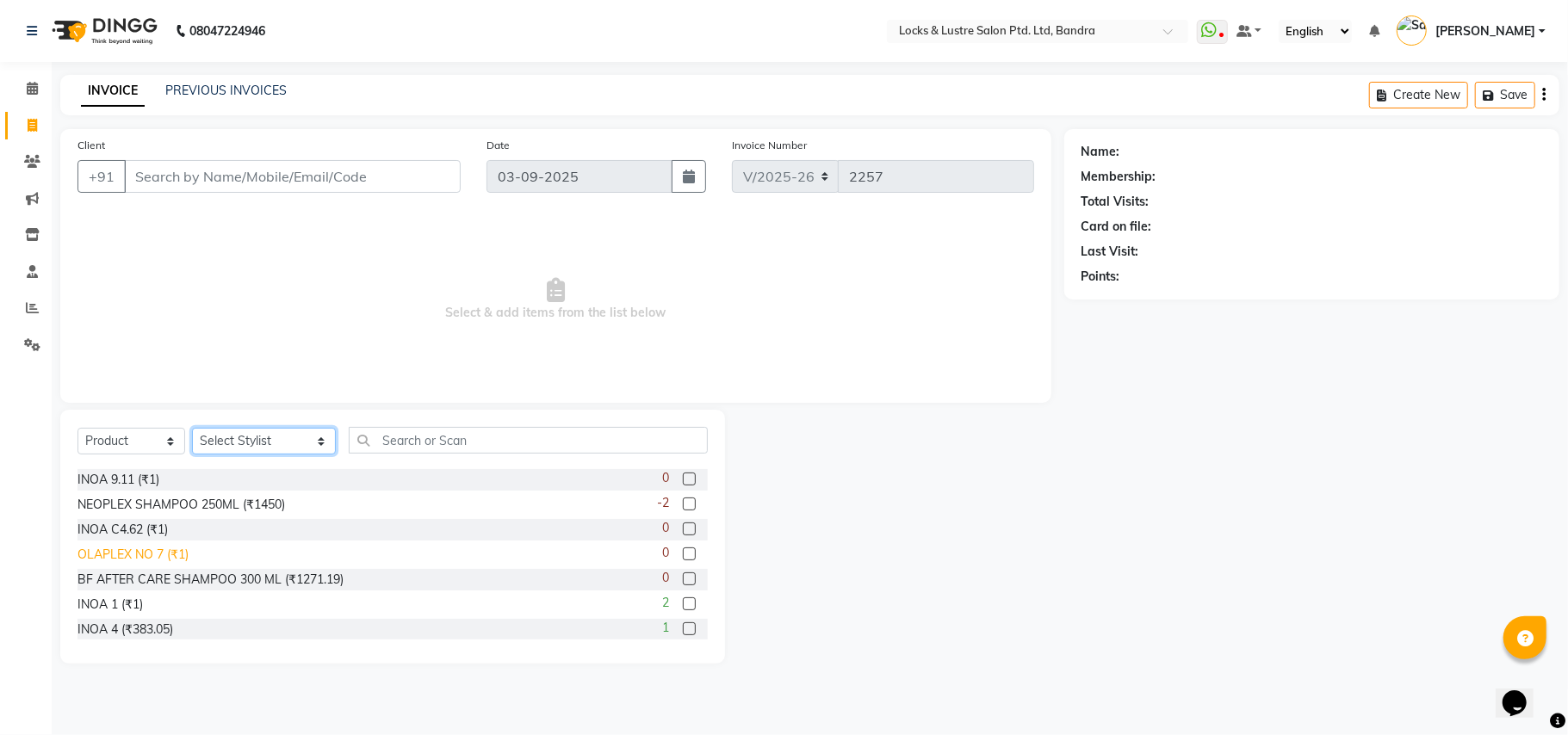
scroll to position [43, 0]
click at [281, 443] on select "Select Stylist Anushree ayush pawae bhavana Bhavana D Damini danish Deepika dis…" at bounding box center [264, 442] width 143 height 27
select select "55307"
click at [193, 428] on select "Select Stylist Anushree ayush pawae bhavana Bhavana D Damini danish Deepika dis…" at bounding box center [264, 442] width 143 height 27
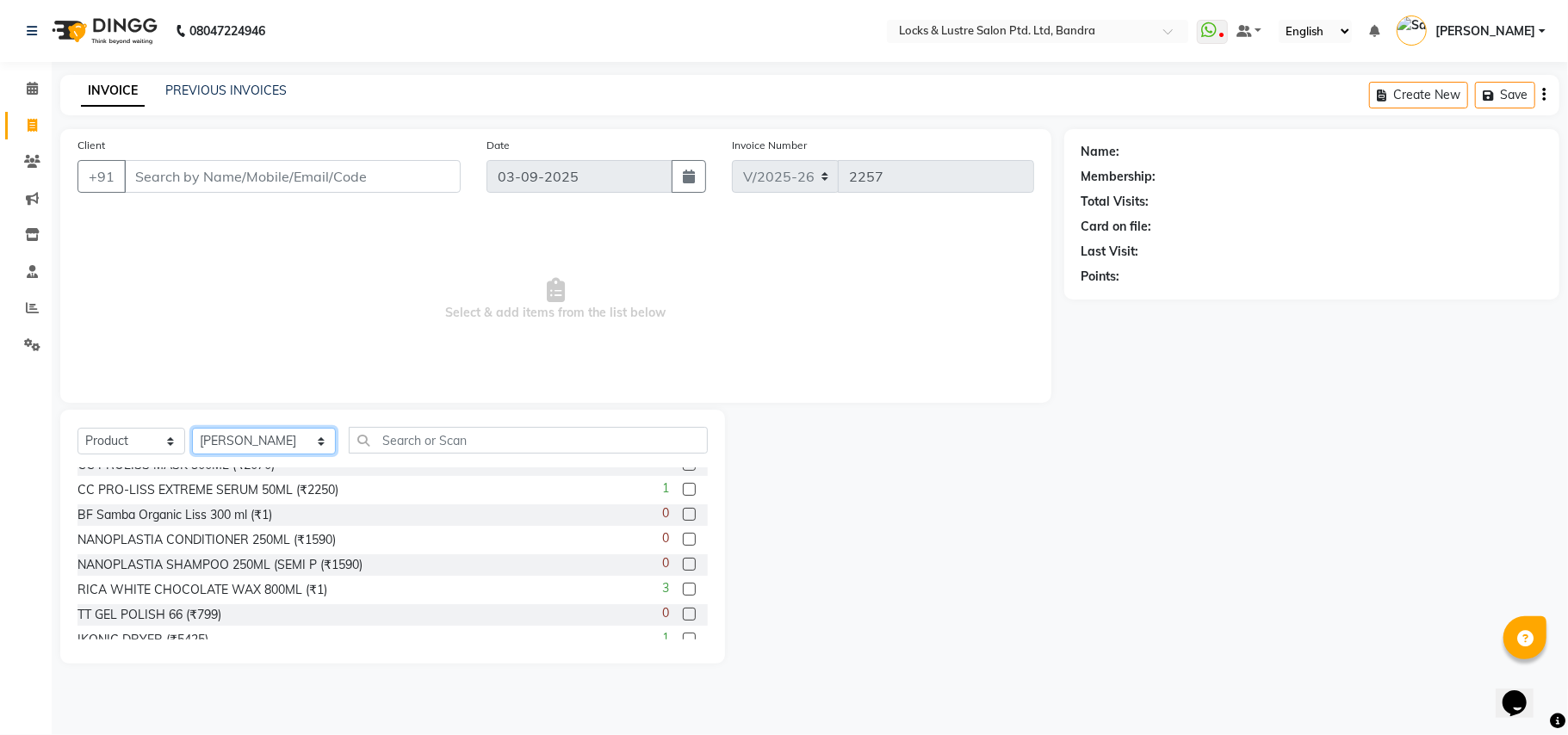
scroll to position [503, 0]
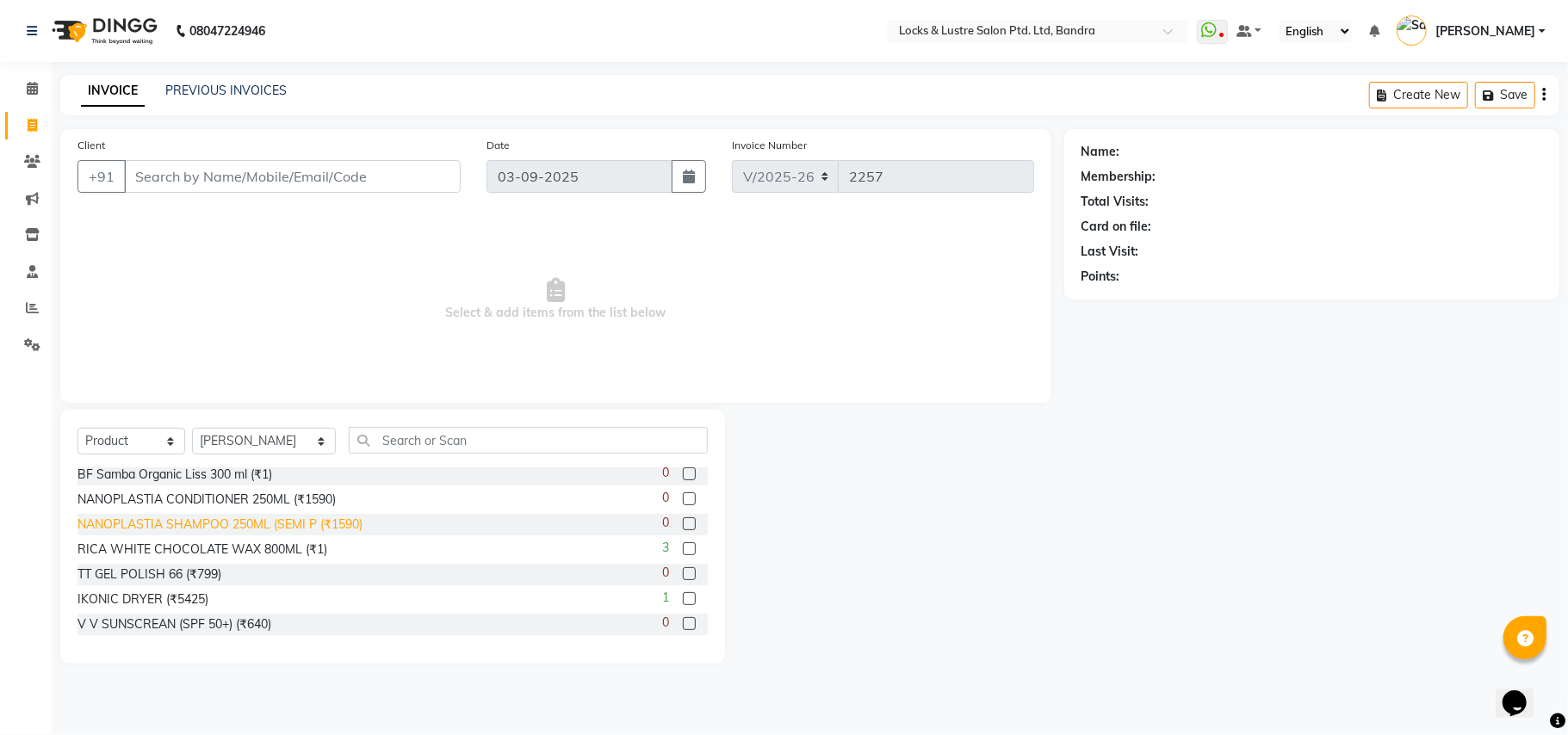
click at [203, 523] on div "NANOPLASTIA SHAMPOO 250ML (SEMI P (₹1590)" at bounding box center [220, 524] width 285 height 18
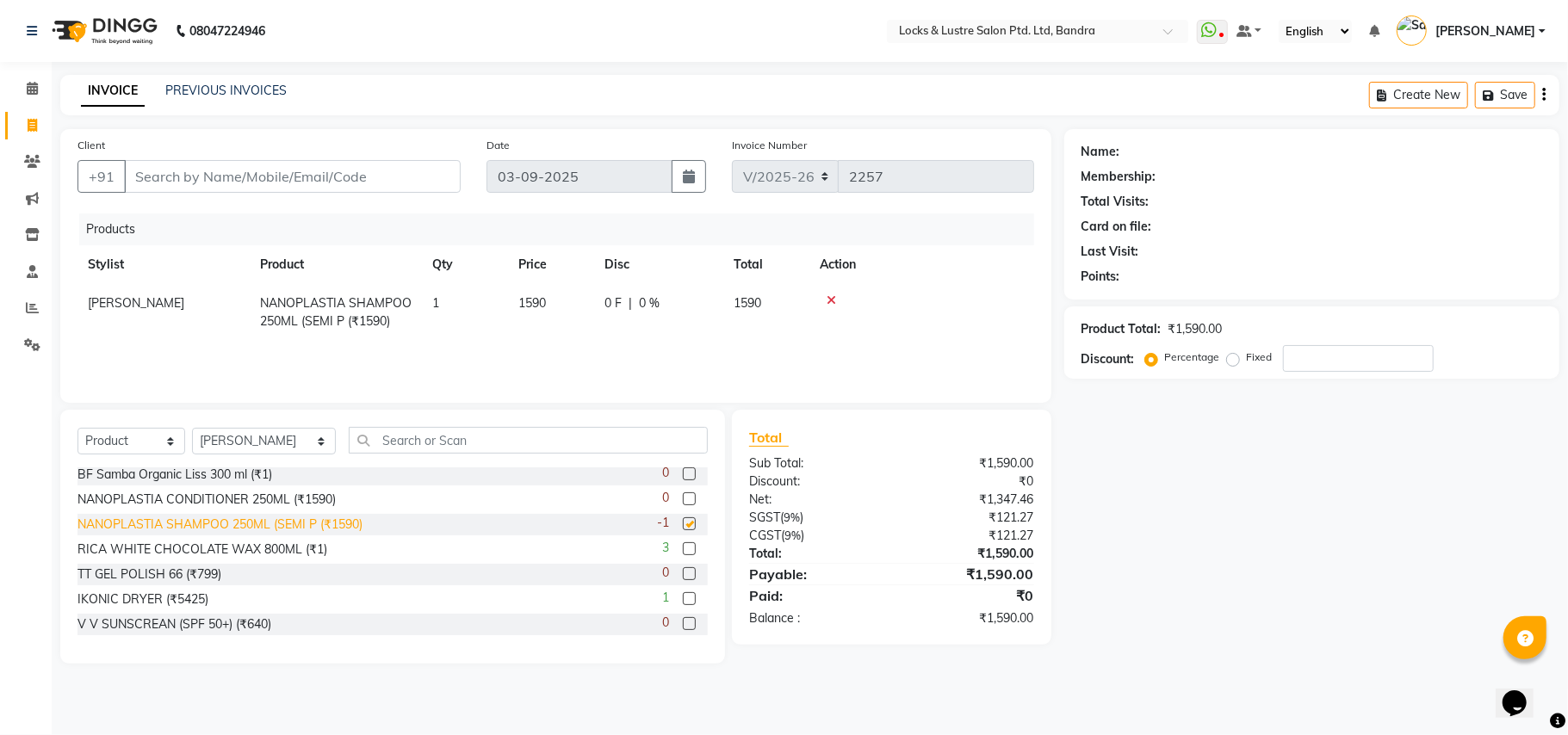
checkbox input "false"
click at [232, 176] on input "Client" at bounding box center [293, 176] width 337 height 33
click at [325, 180] on input "Client" at bounding box center [293, 176] width 337 height 33
type input "9"
type input "0"
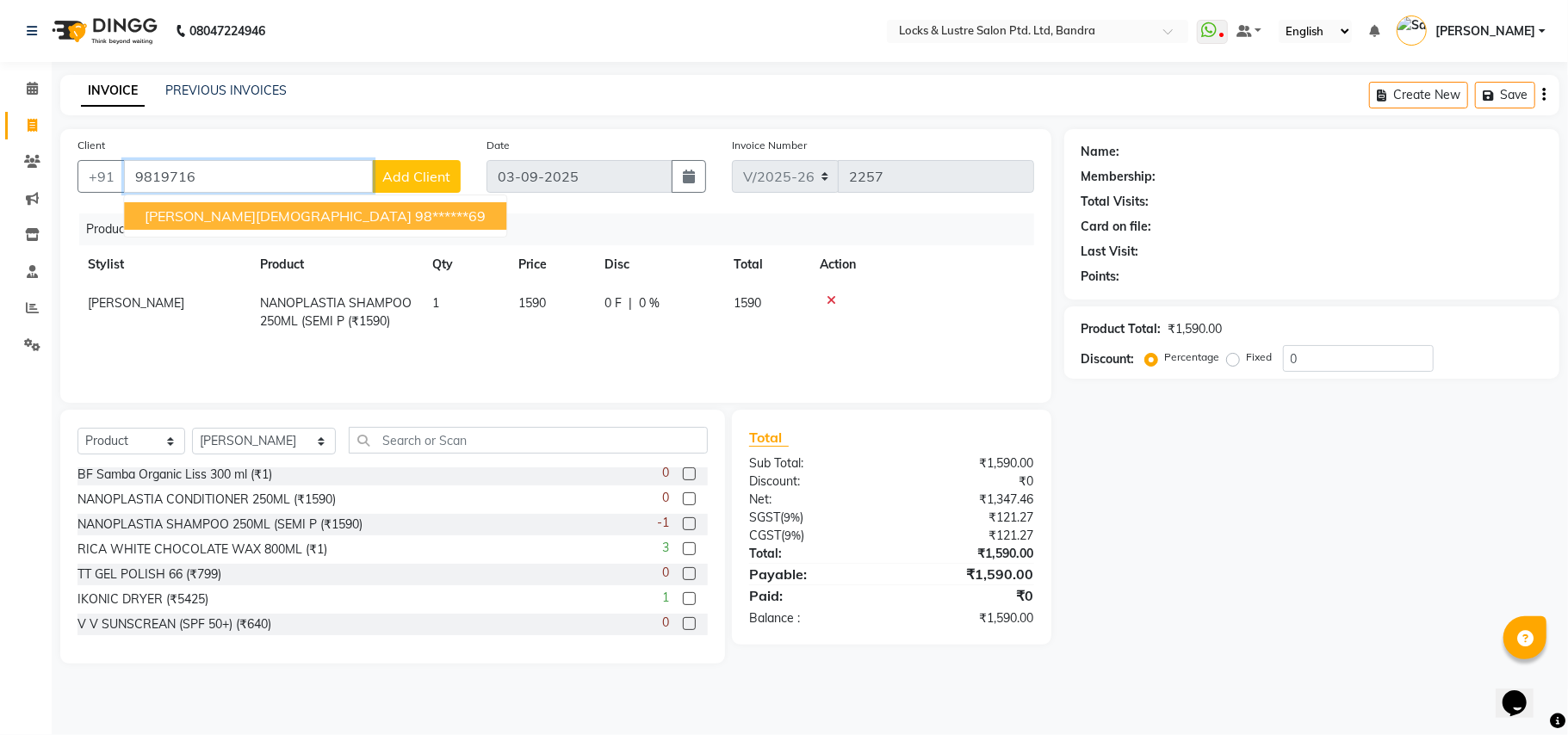
click at [415, 210] on ngb-highlight "98******69" at bounding box center [450, 216] width 70 height 17
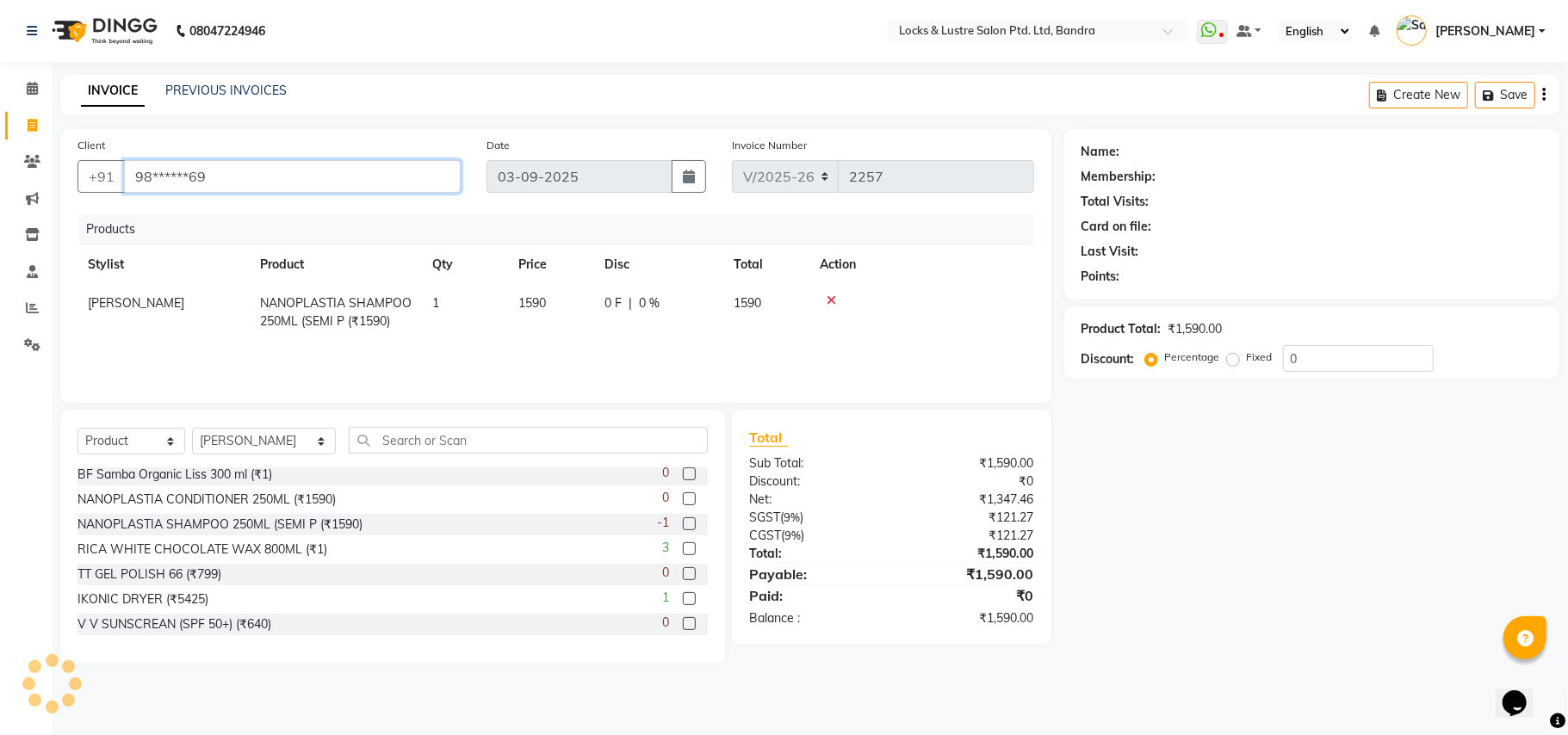
type input "98******69"
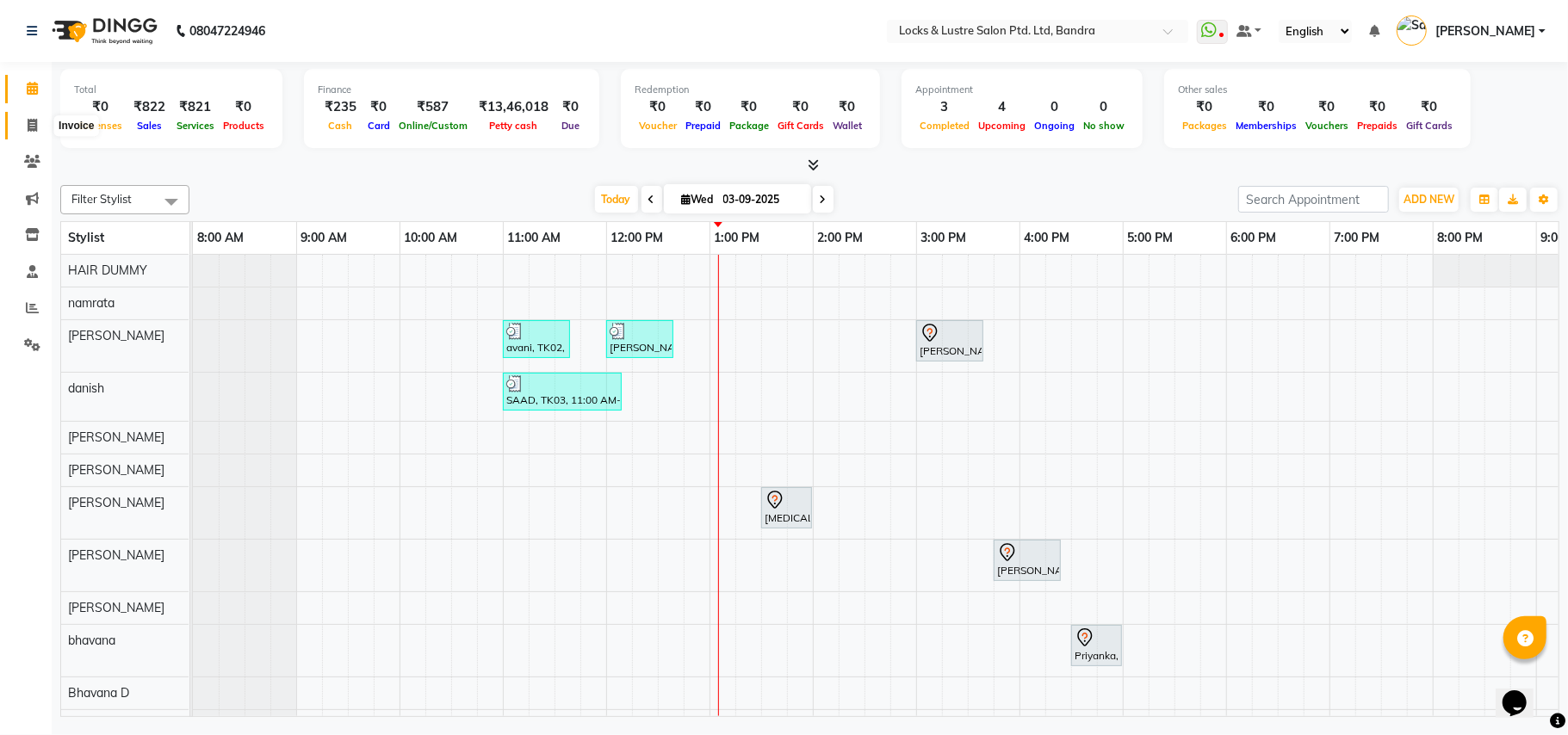
click at [33, 121] on icon at bounding box center [33, 124] width 10 height 13
select select "service"
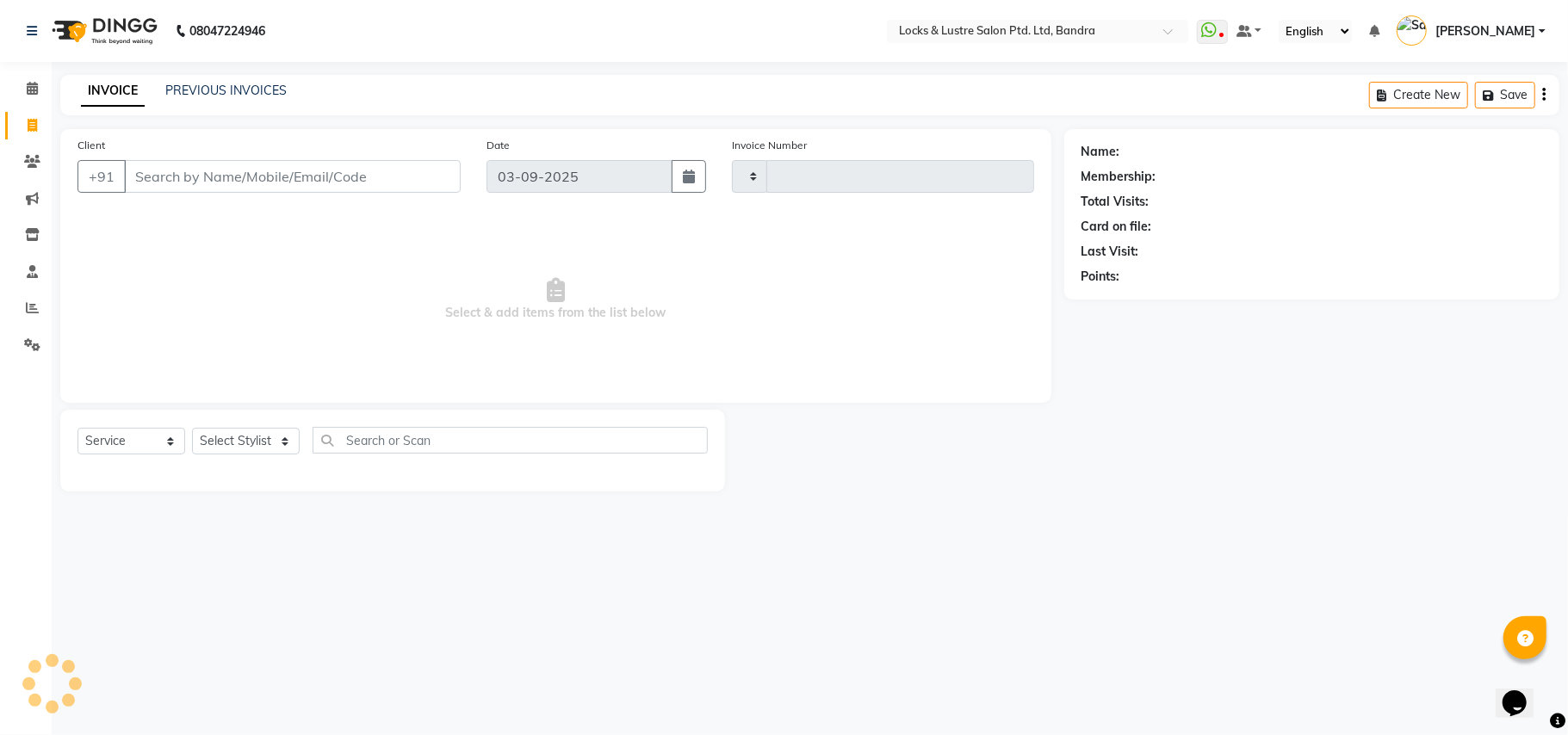
type input "2257"
select select "6029"
click at [286, 444] on select "Select Stylist" at bounding box center [246, 442] width 108 height 27
click at [281, 435] on select "Select Stylist" at bounding box center [246, 442] width 108 height 27
click at [267, 442] on select "Select Stylist" at bounding box center [246, 442] width 108 height 27
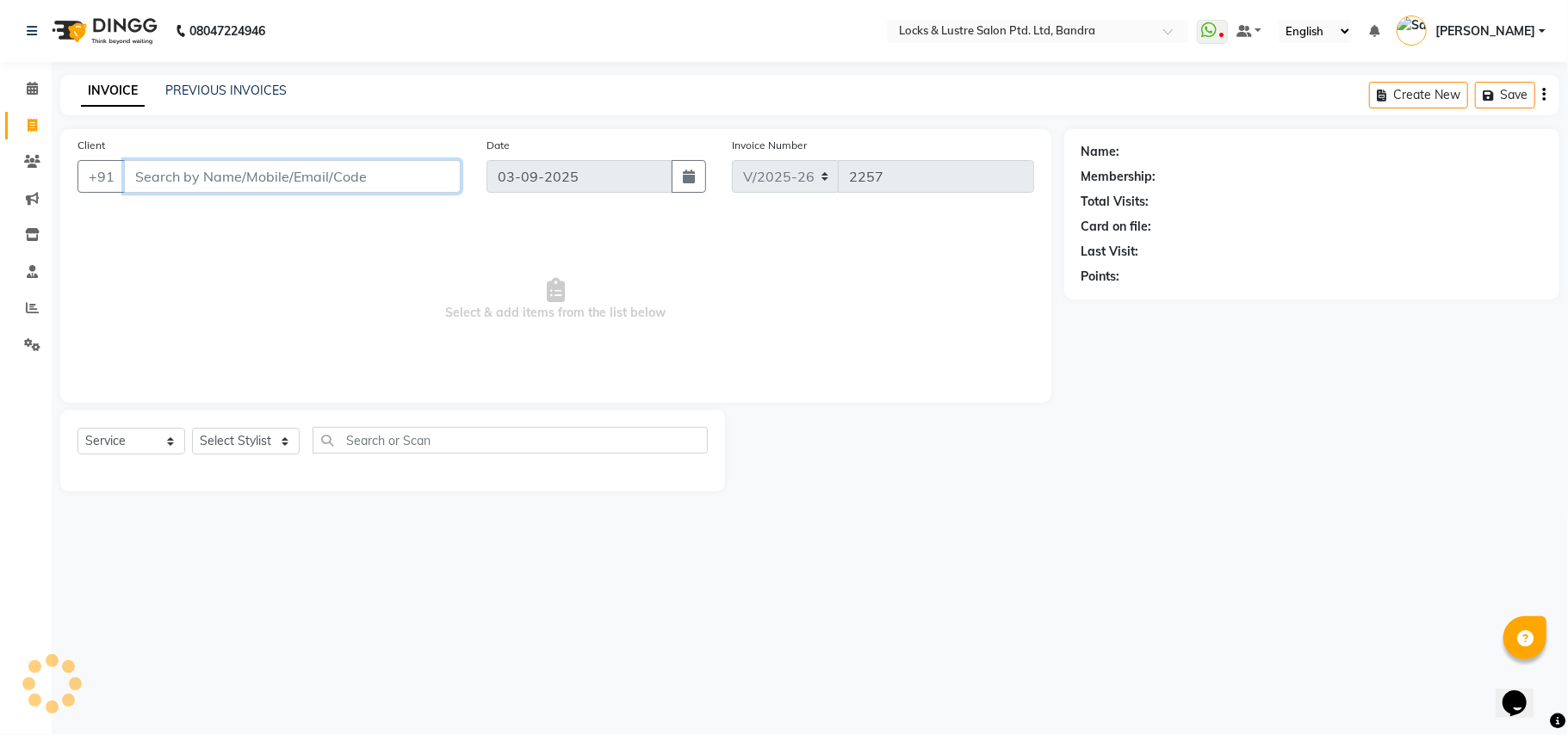
click at [267, 184] on input "Client" at bounding box center [293, 176] width 337 height 33
type input "8824218350"
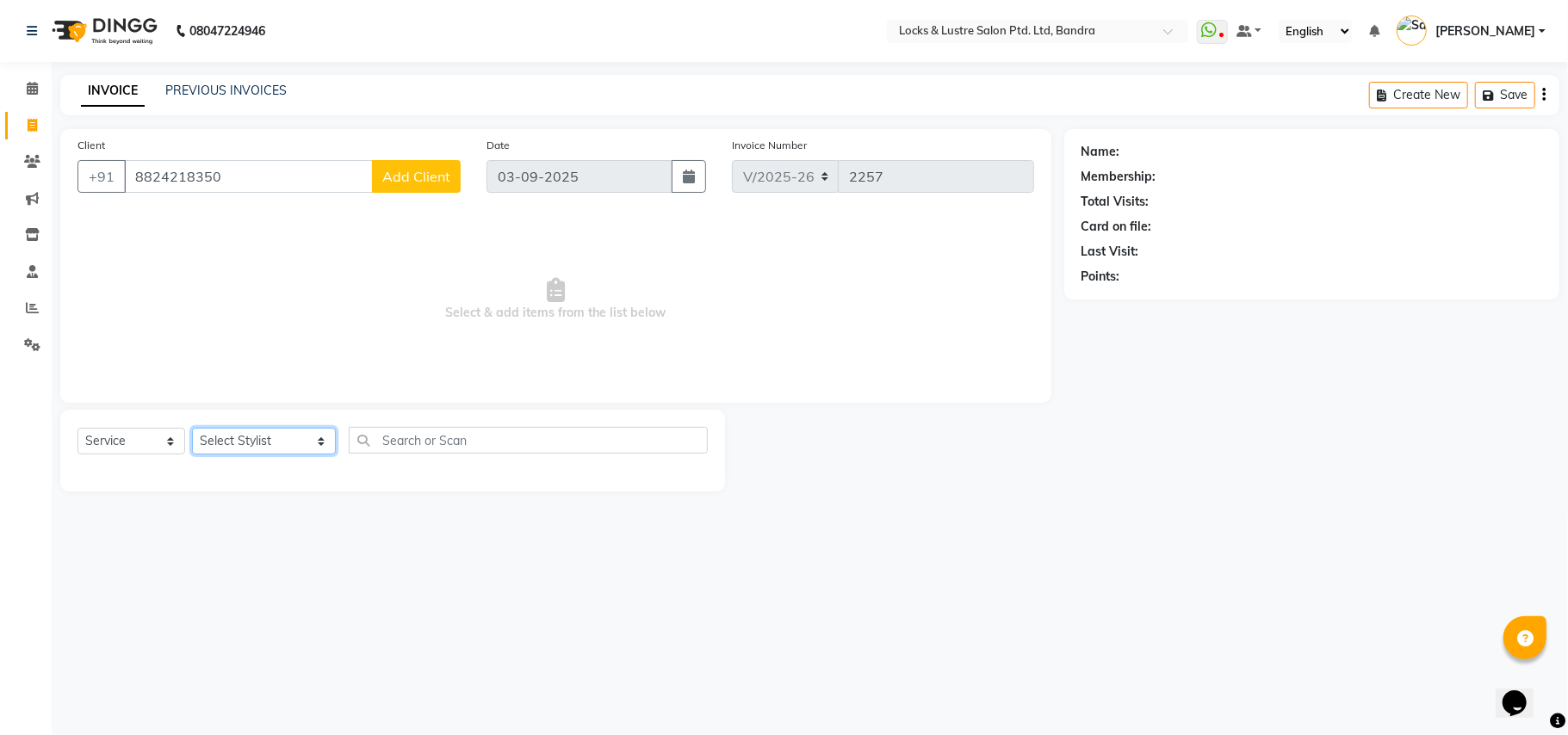
click at [270, 451] on select "Select Stylist Anushree ayush pawae bhavana Bhavana D Damini danish Deepika dis…" at bounding box center [264, 442] width 143 height 27
select select "55307"
click at [193, 428] on select "Select Stylist Anushree ayush pawae bhavana Bhavana D Damini danish Deepika dis…" at bounding box center [264, 442] width 143 height 27
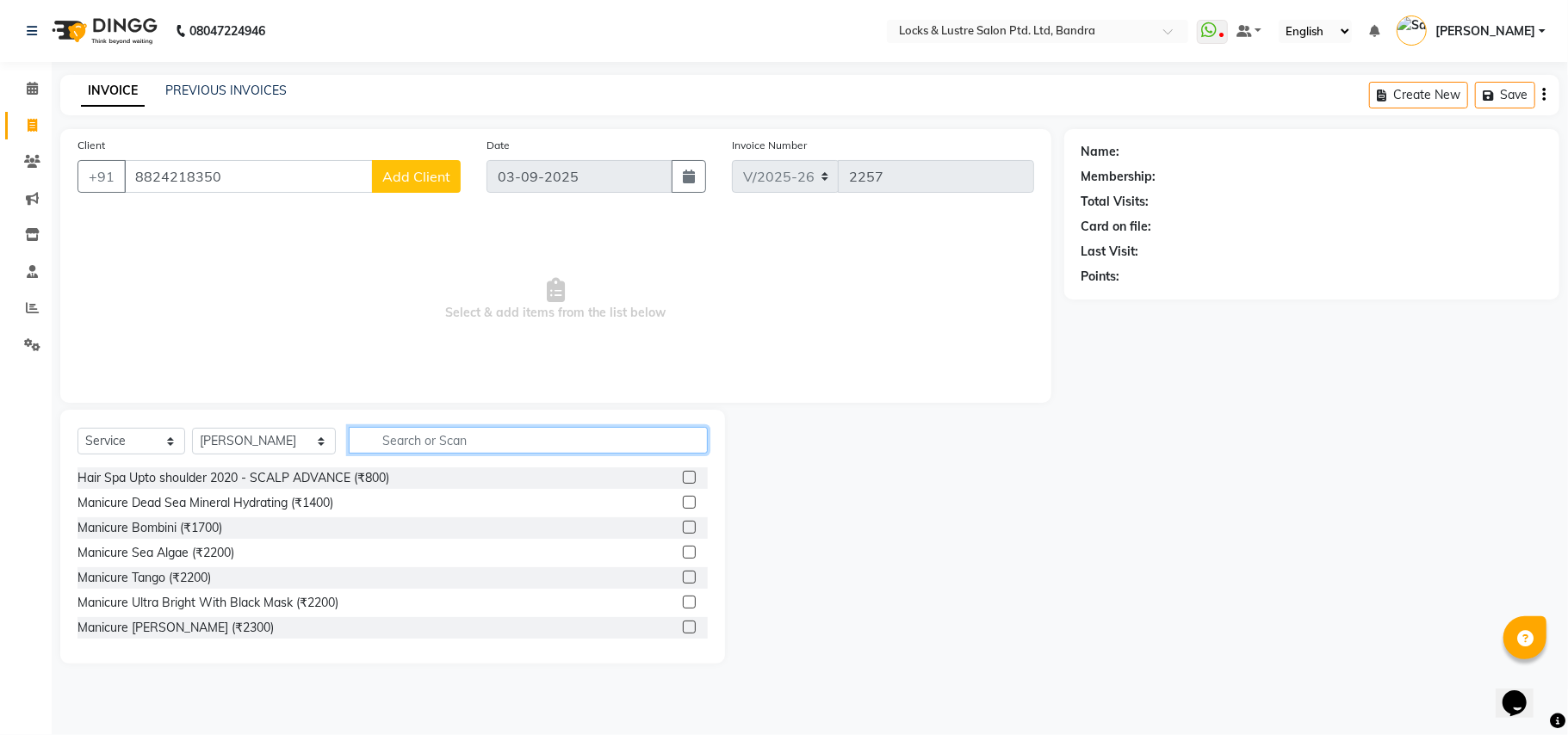
click at [348, 443] on input "text" at bounding box center [527, 441] width 359 height 27
type input "u"
type input "r"
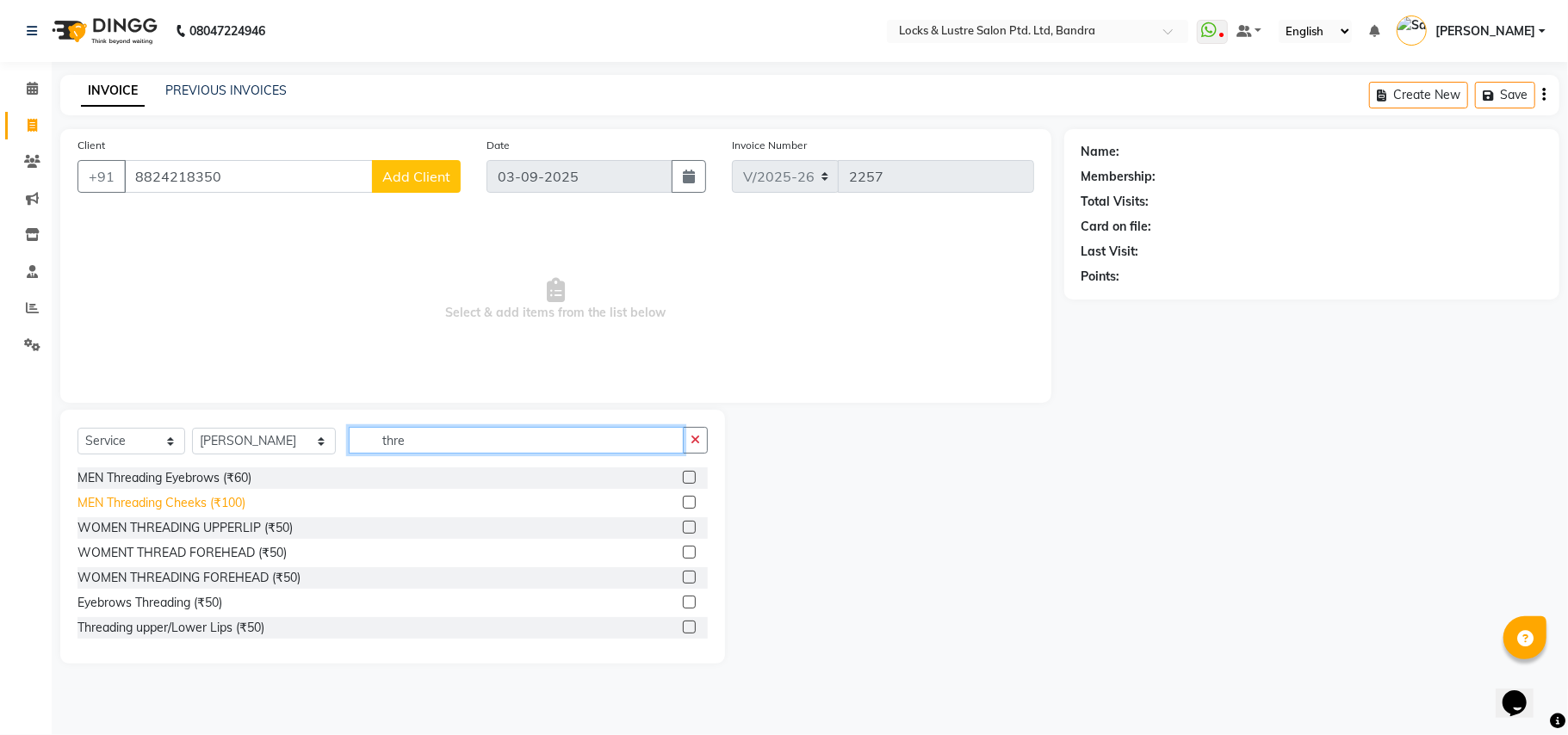
type input "thre"
click at [218, 504] on div "MEN Threading Cheeks (₹100)" at bounding box center [162, 503] width 167 height 18
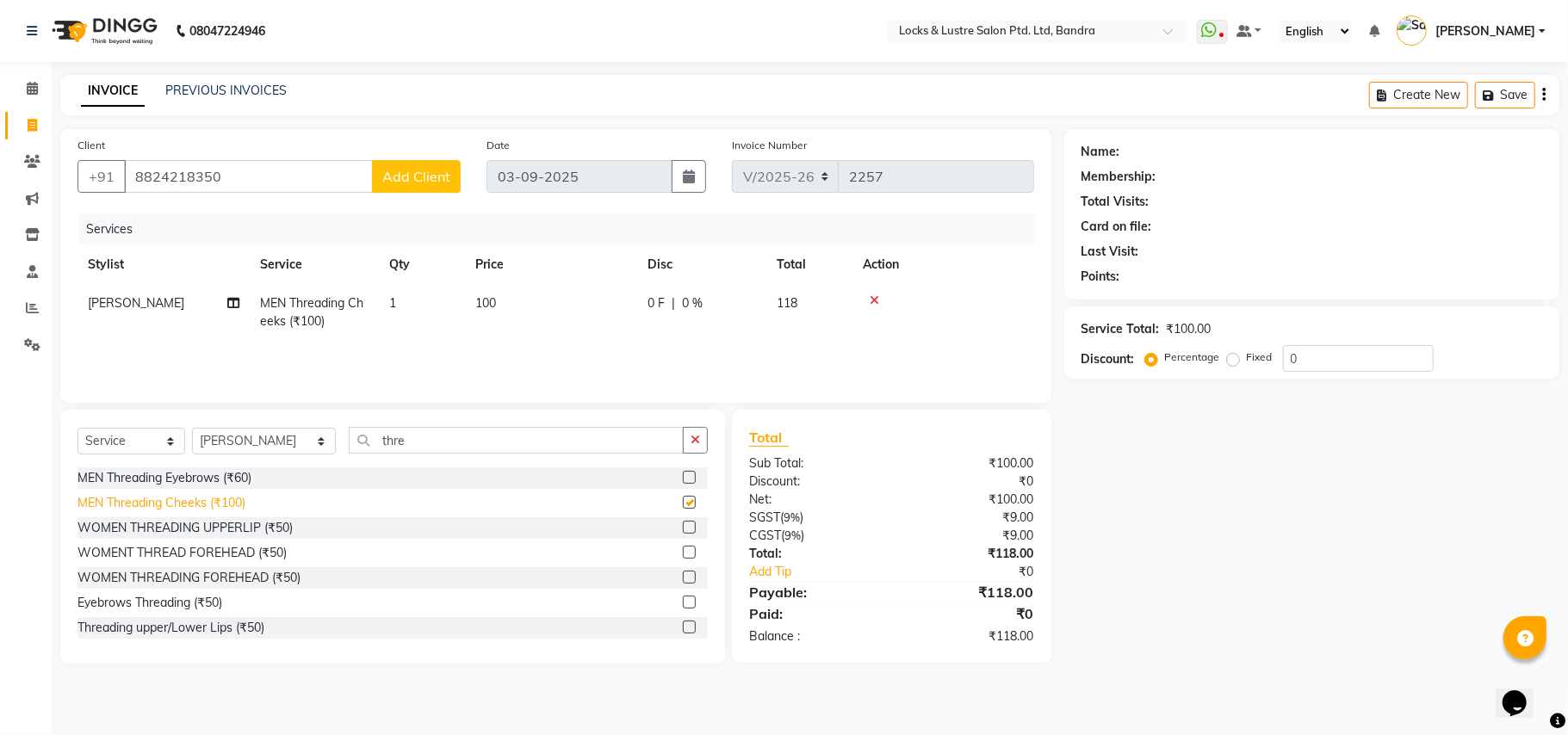
checkbox input "false"
click at [872, 298] on icon at bounding box center [875, 300] width 10 height 13
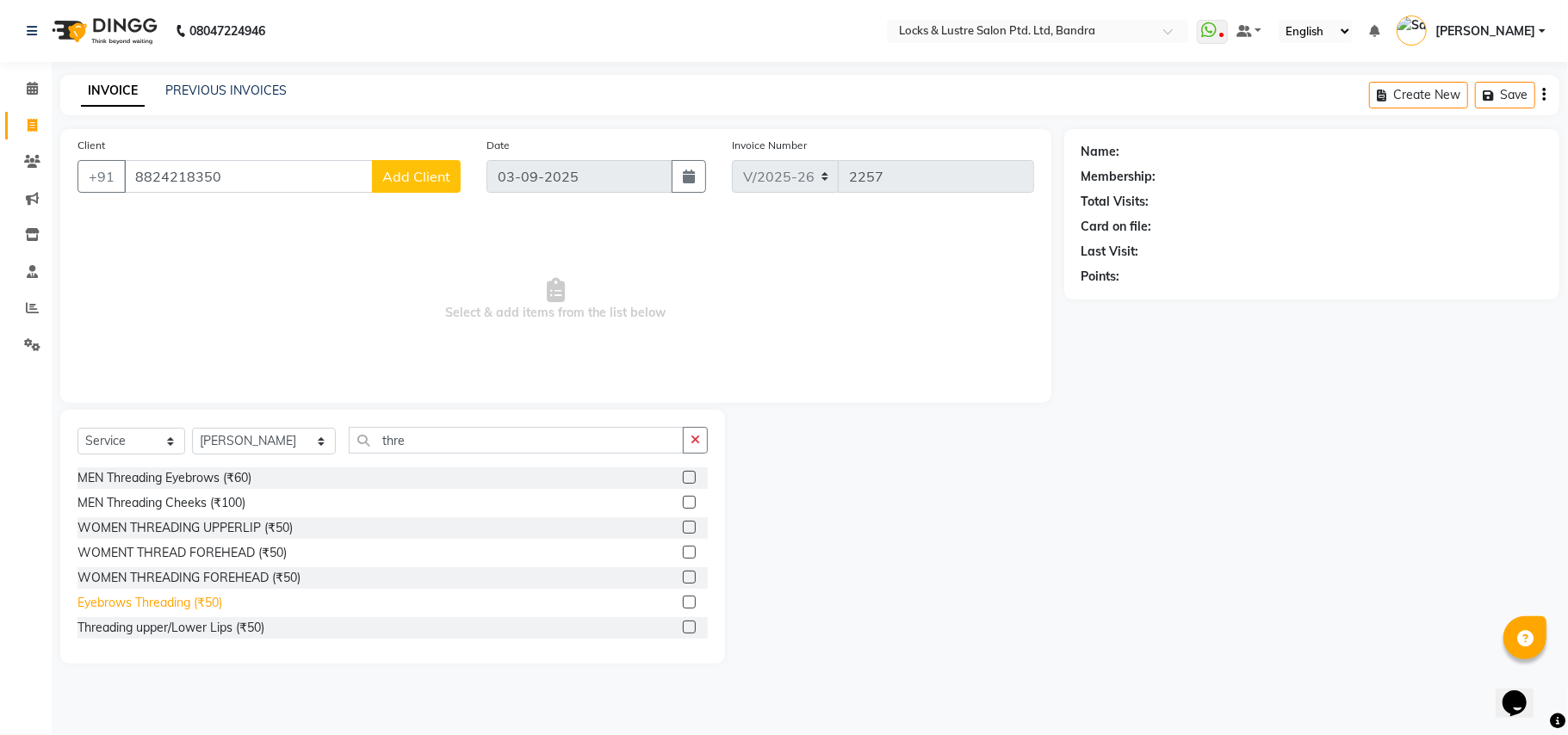
click at [211, 596] on div "Eyebrows Threading (₹50)" at bounding box center [150, 602] width 144 height 18
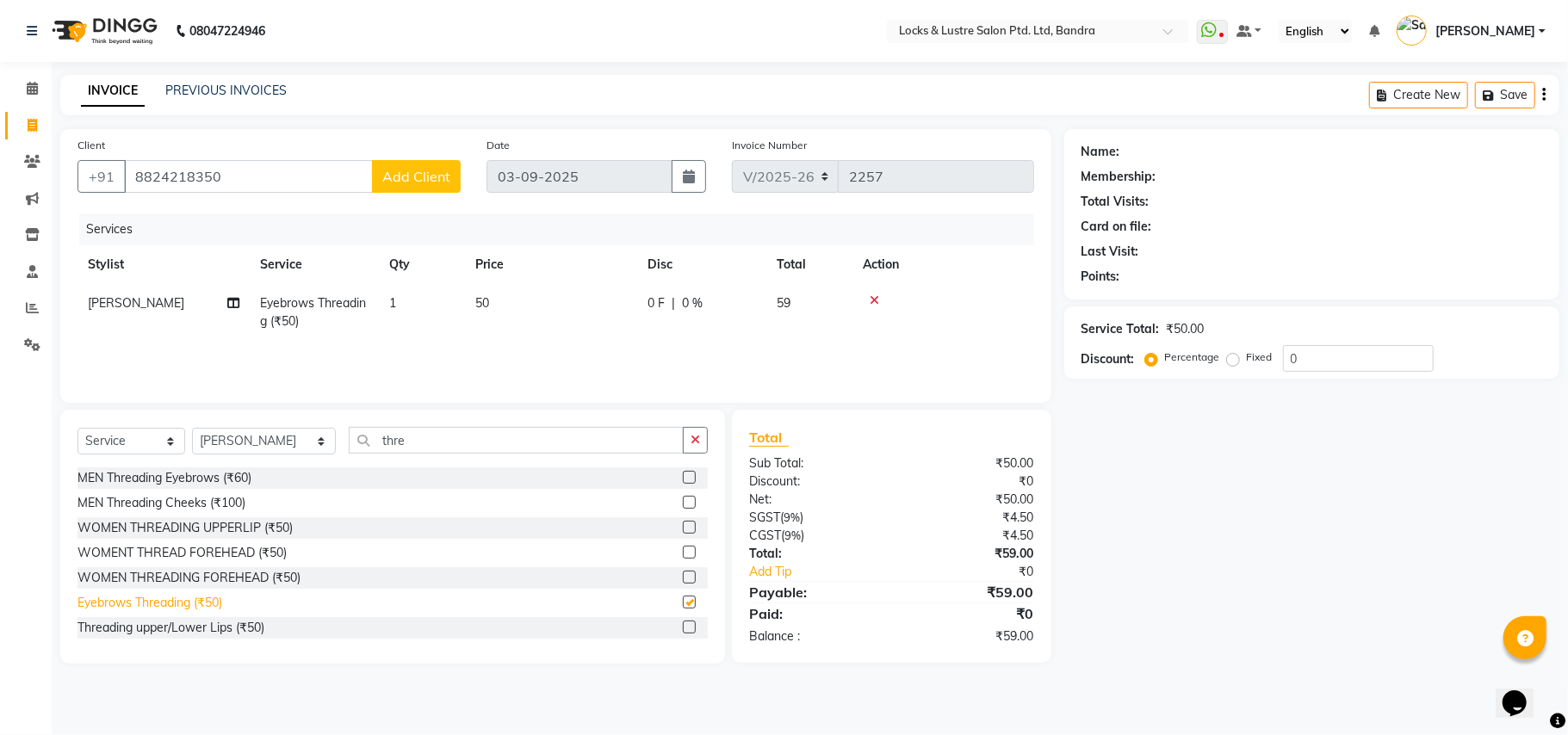
checkbox input "false"
click at [218, 630] on div "Threading upper/Lower Lips (₹50)" at bounding box center [171, 627] width 187 height 18
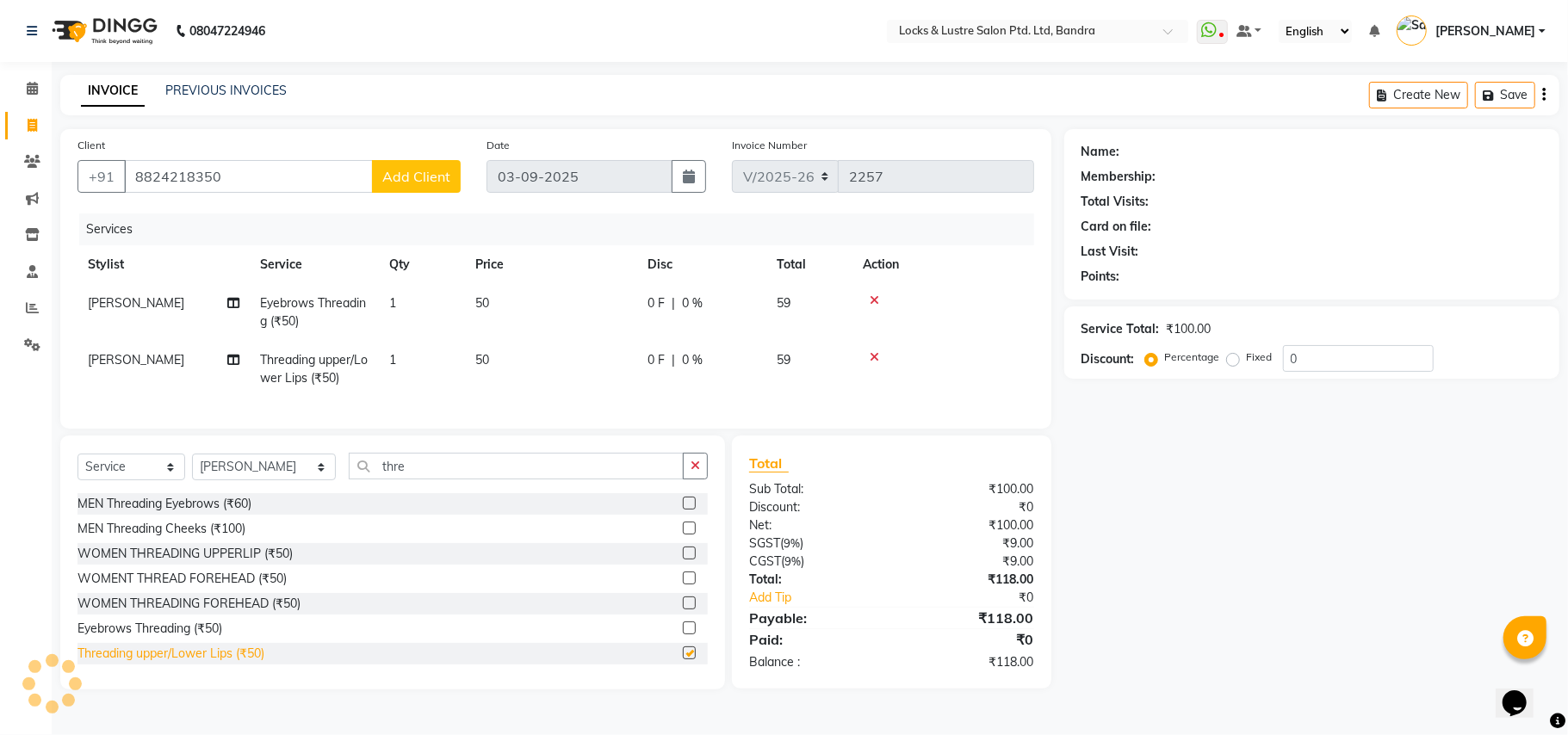
checkbox input "false"
click at [424, 173] on span "Add Client" at bounding box center [416, 176] width 68 height 17
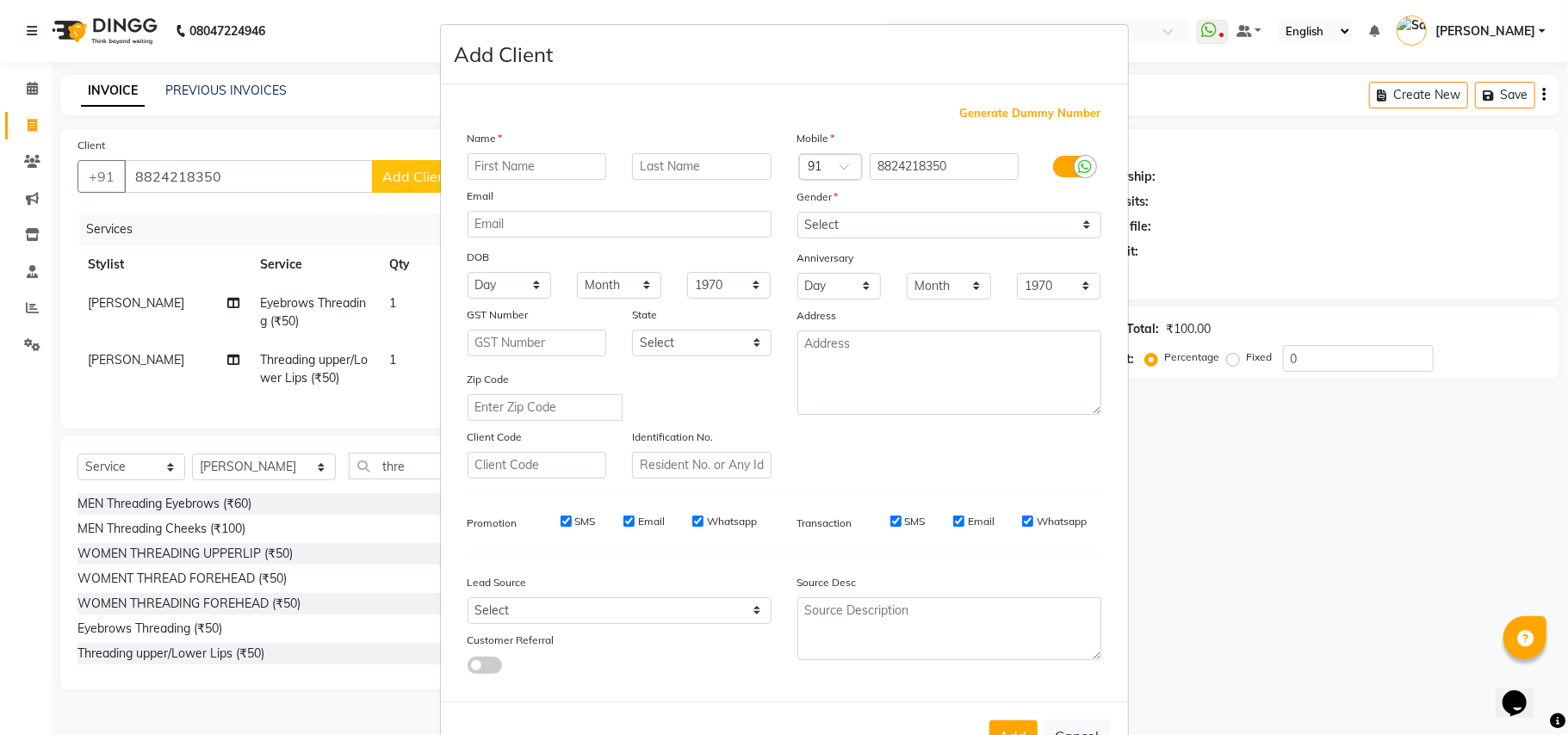
click at [1314, 463] on ngb-modal-window "Add Client Generate Dummy Number Name Email DOB Day 01 02 03 04 05 06 07 08 09 …" at bounding box center [784, 368] width 1568 height 735
click at [1220, 483] on ngb-modal-window "Add Client Generate Dummy Number Name Email DOB Day 01 02 03 04 05 06 07 08 09 …" at bounding box center [784, 368] width 1568 height 735
click at [1058, 720] on button "Cancel" at bounding box center [1077, 736] width 66 height 33
select select
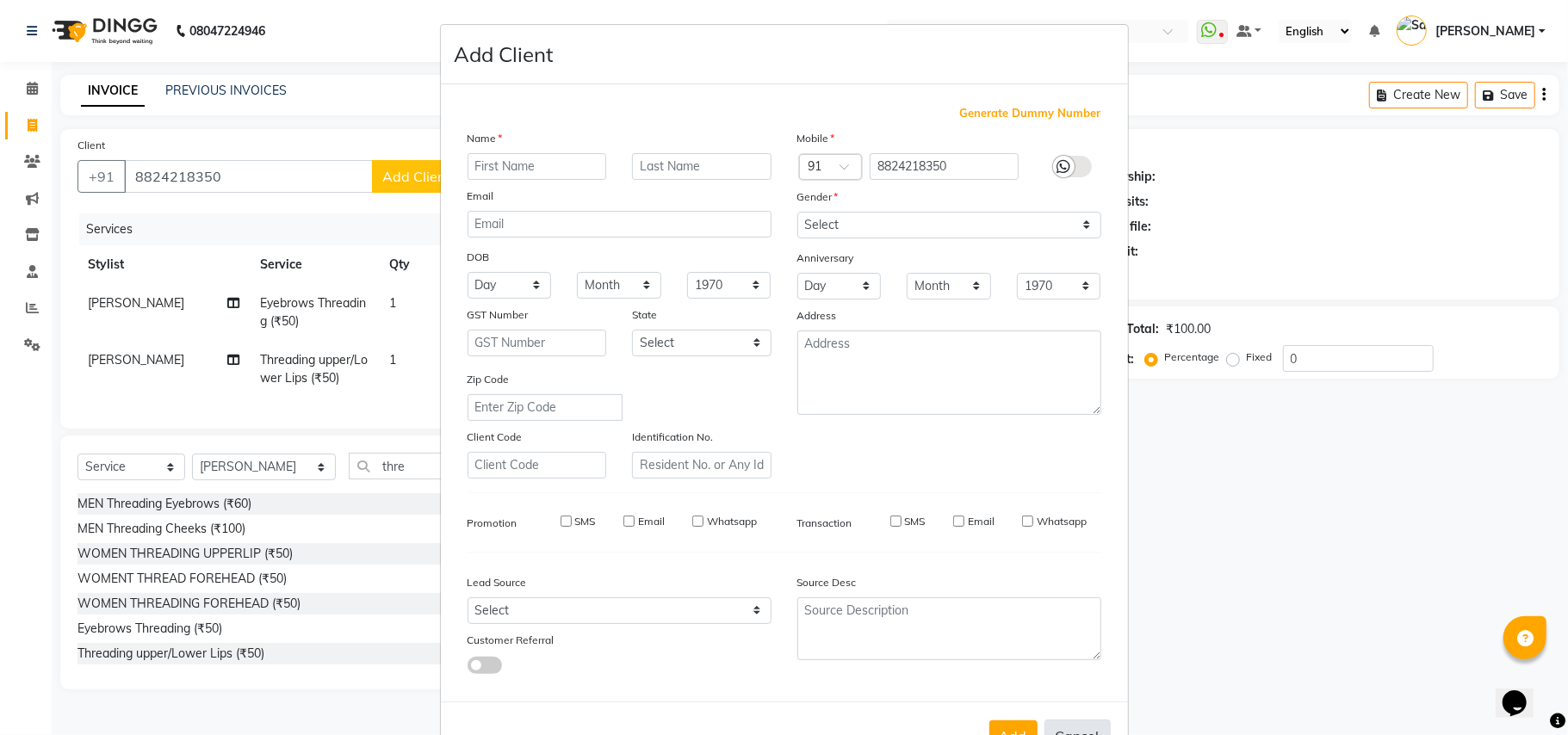
select select
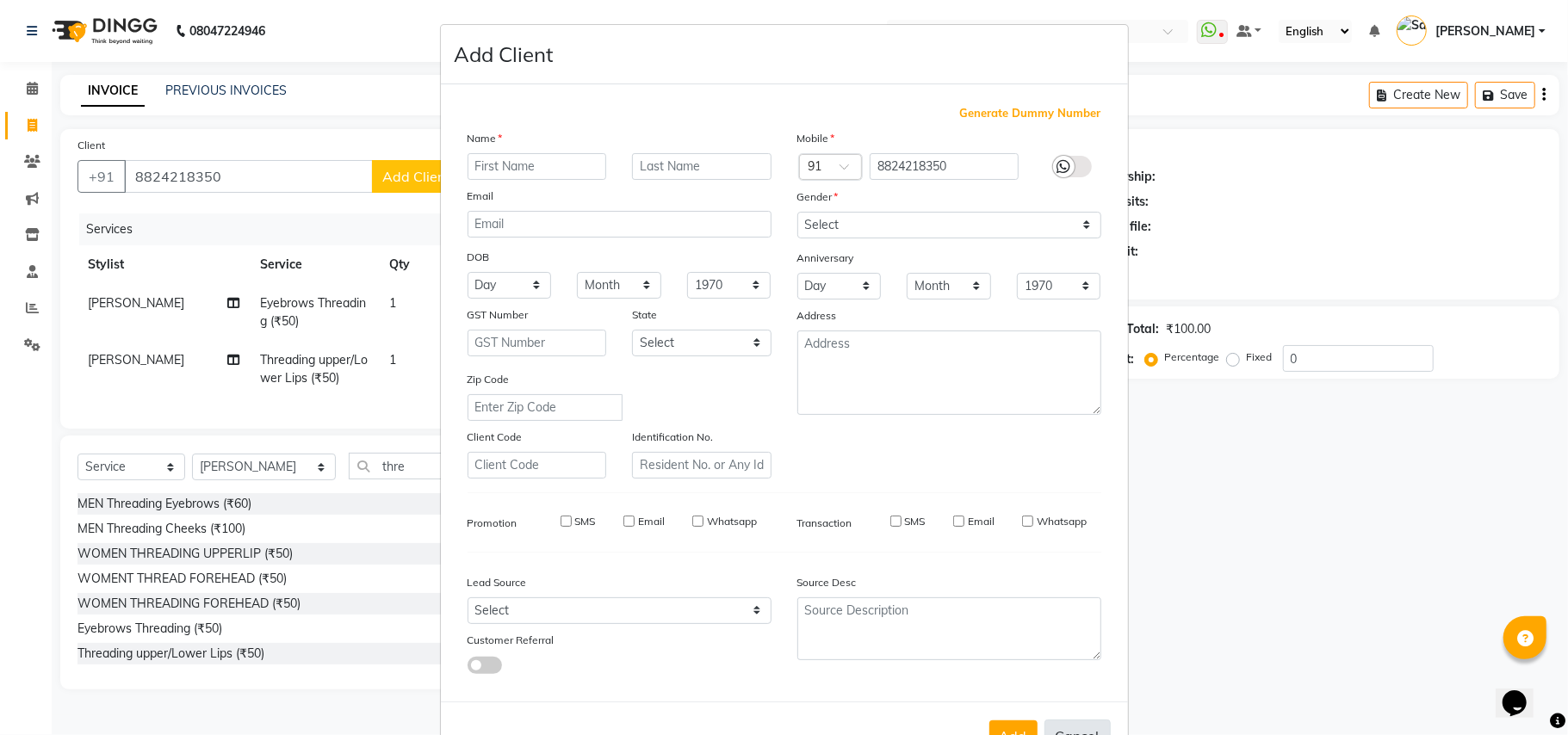
checkbox input "false"
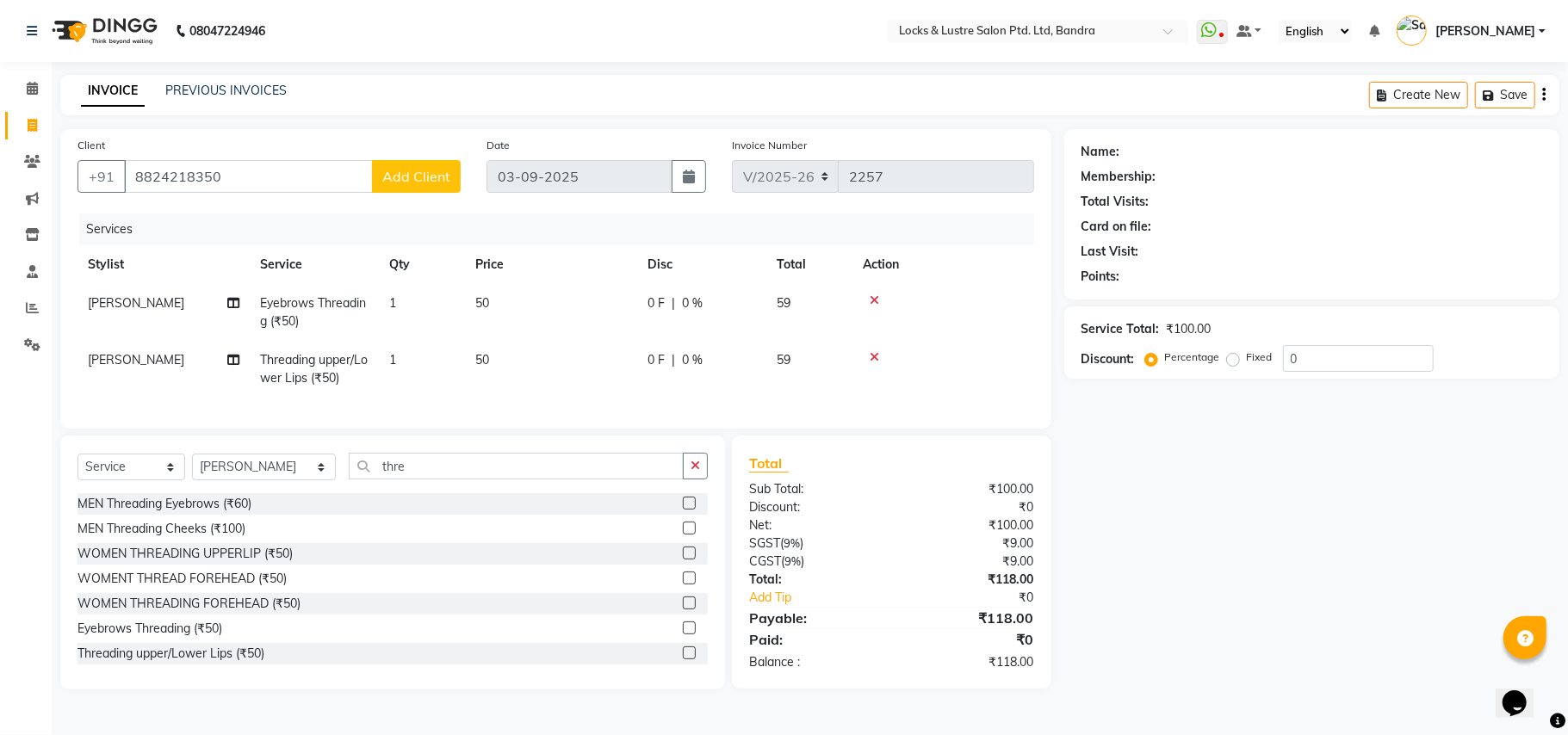
click at [412, 174] on span "Add Client" at bounding box center [416, 176] width 68 height 17
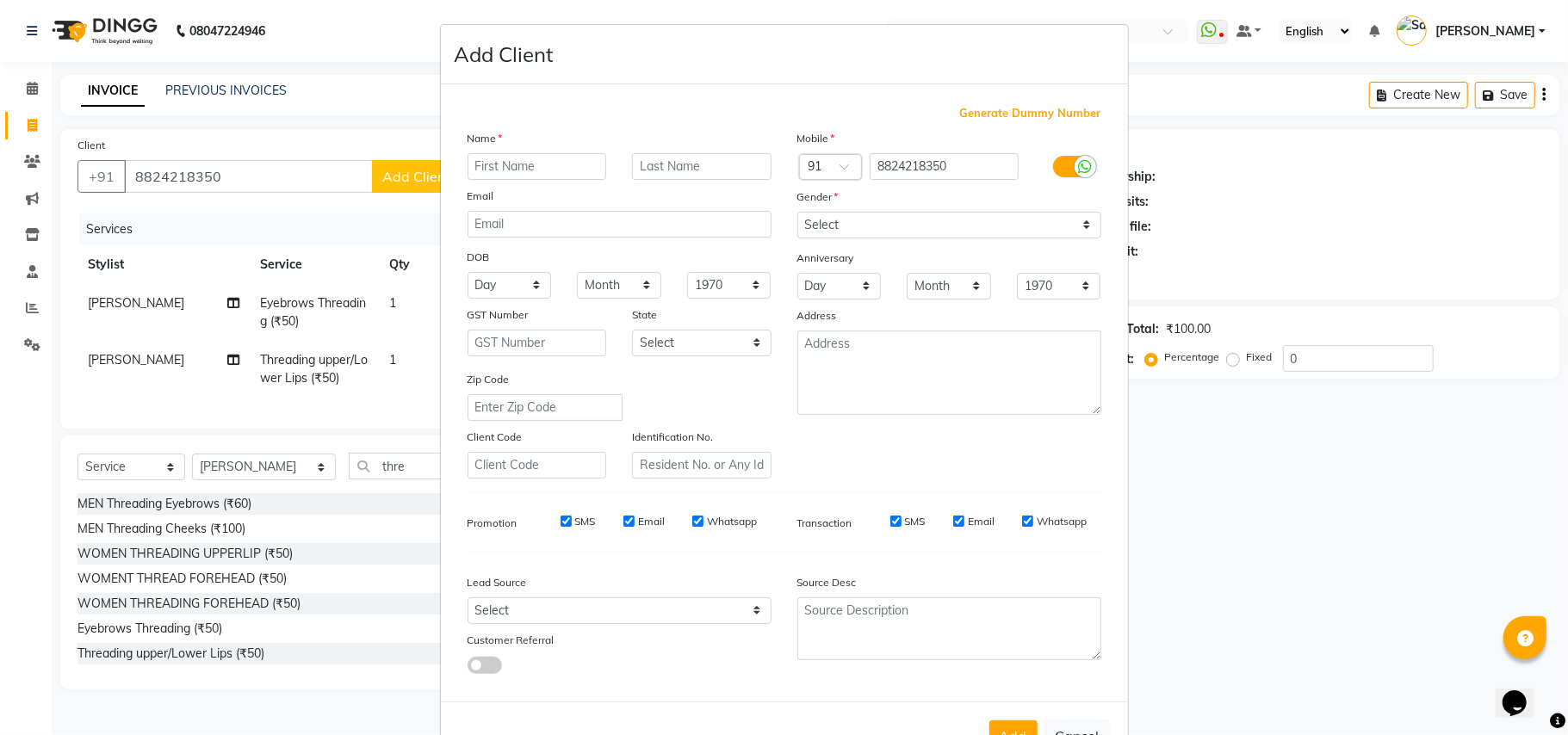
click at [535, 163] on input "text" at bounding box center [537, 166] width 140 height 27
type input "akshi"
click at [690, 170] on input "text" at bounding box center [702, 166] width 140 height 27
type input "modi"
click at [864, 215] on select "Select [DEMOGRAPHIC_DATA] [DEMOGRAPHIC_DATA] Other Prefer Not To Say" at bounding box center [950, 225] width 304 height 27
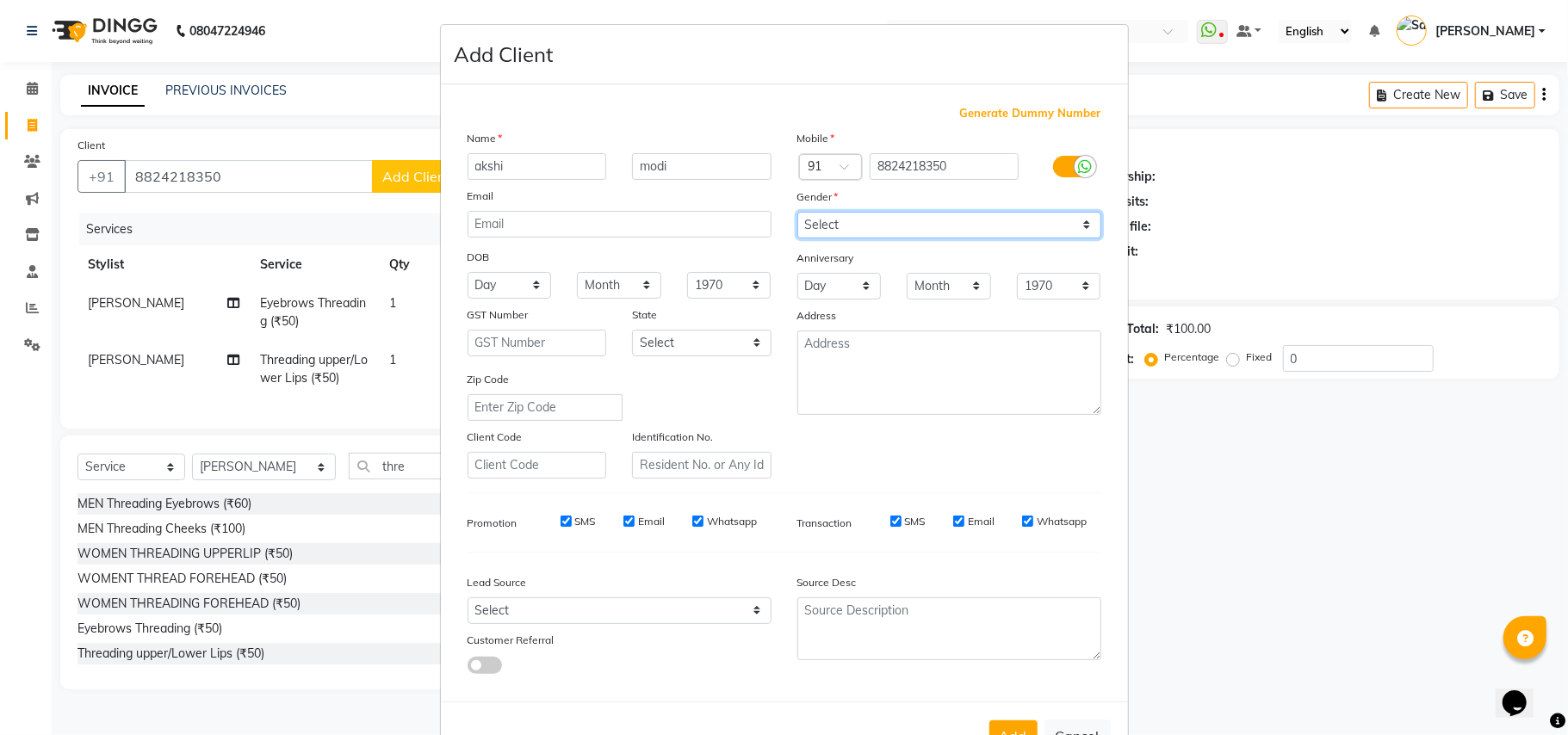
select select "[DEMOGRAPHIC_DATA]"
click at [798, 212] on select "Select [DEMOGRAPHIC_DATA] [DEMOGRAPHIC_DATA] Other Prefer Not To Say" at bounding box center [950, 225] width 304 height 27
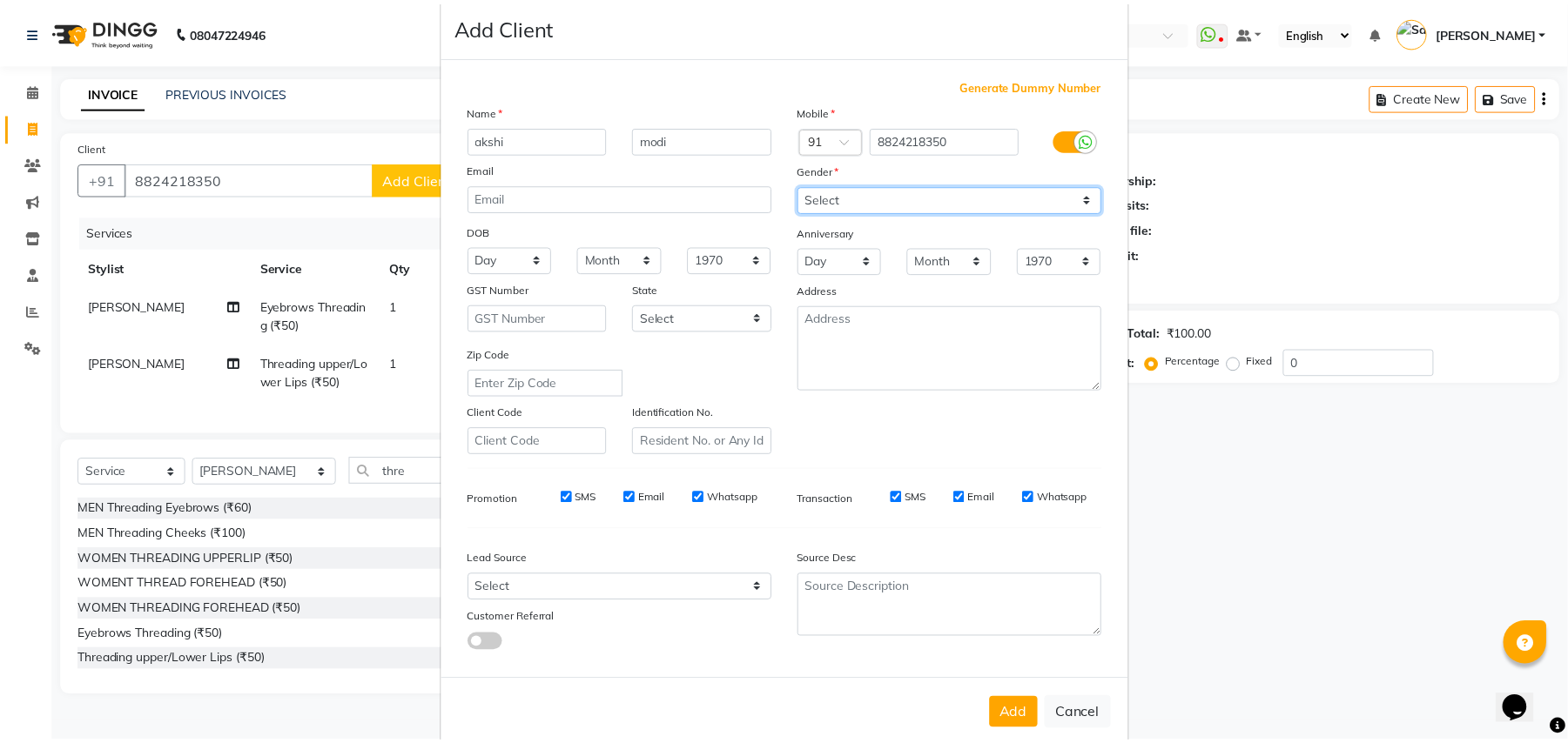
scroll to position [55, 0]
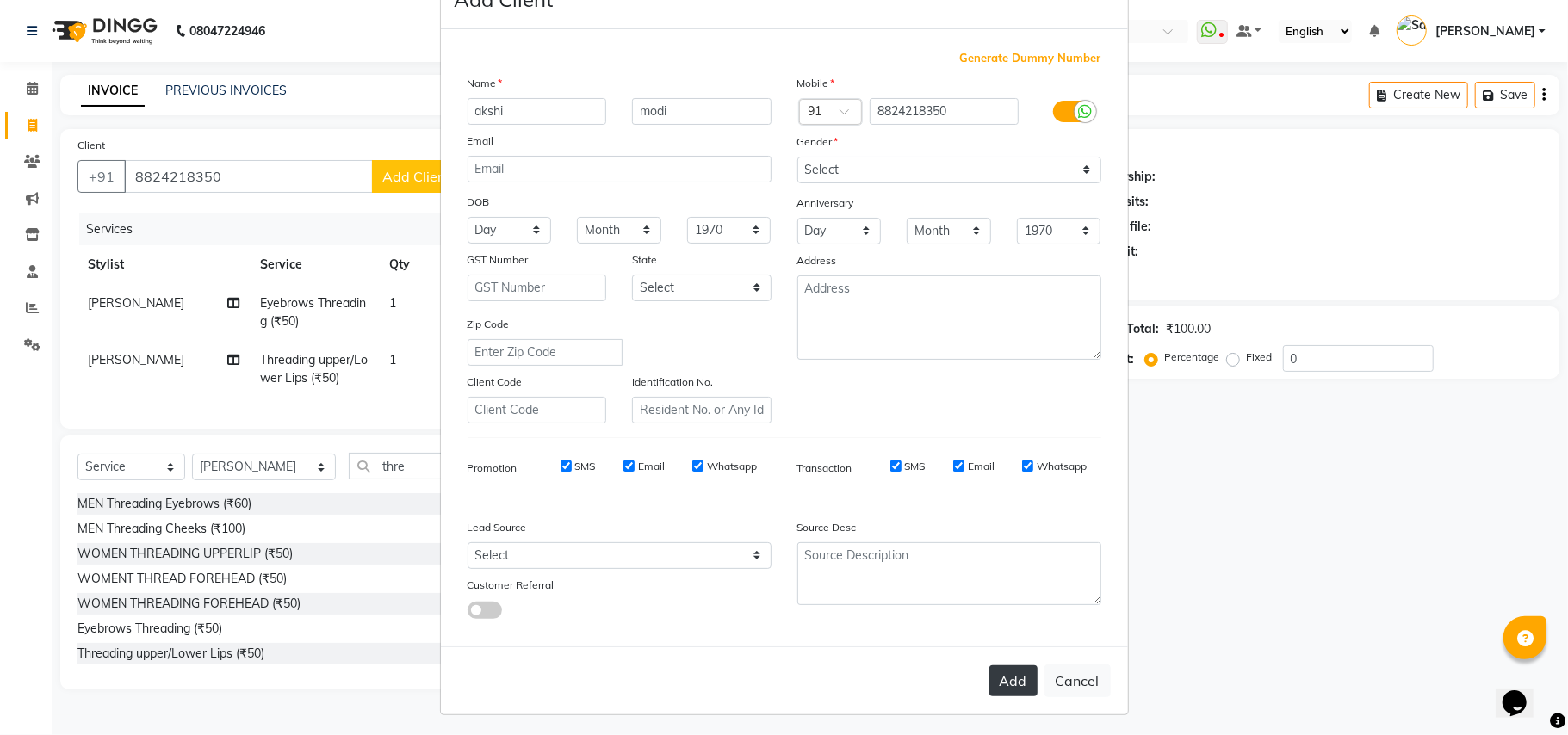
click at [995, 666] on button "Add" at bounding box center [1014, 681] width 48 height 31
type input "88******50"
select select
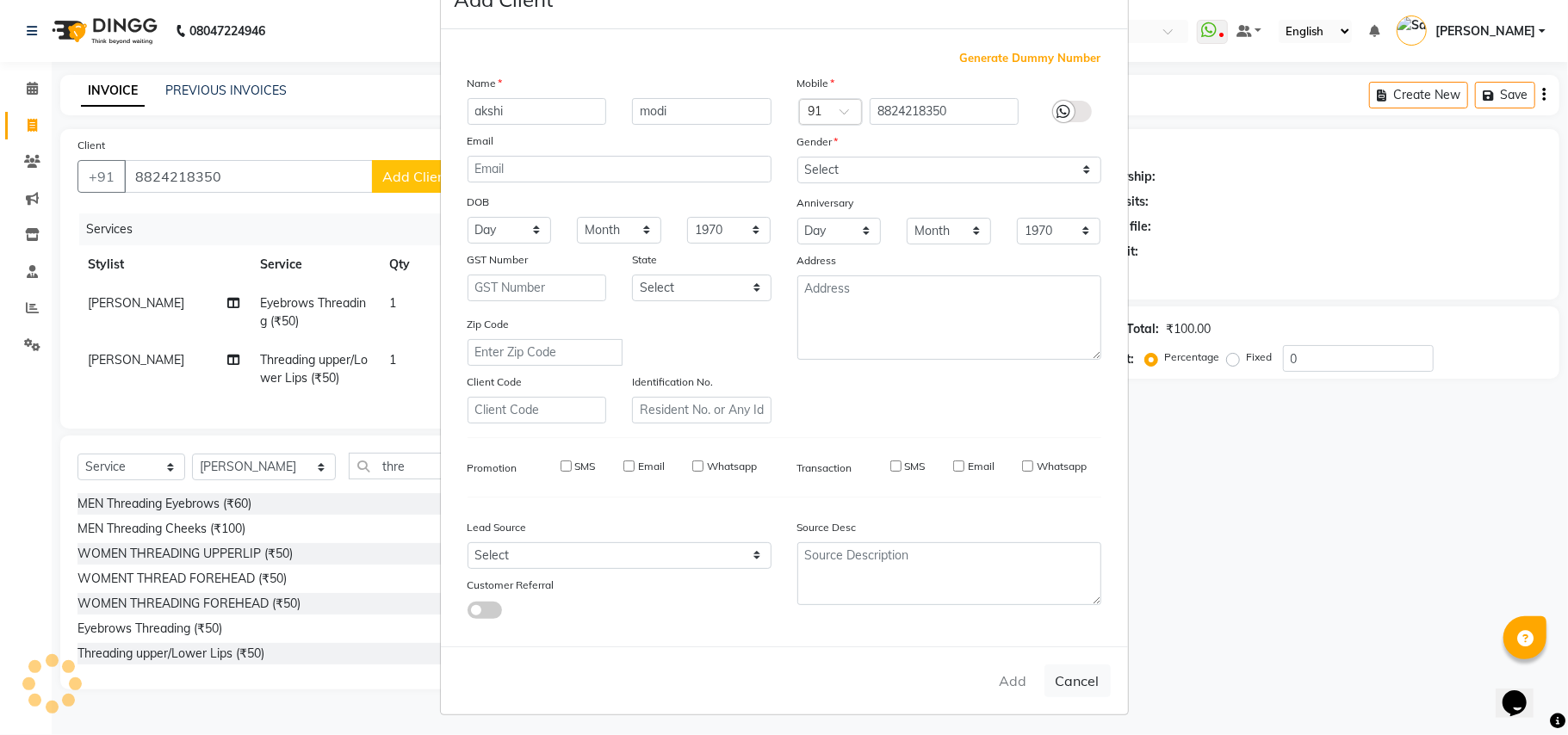
select select
checkbox input "false"
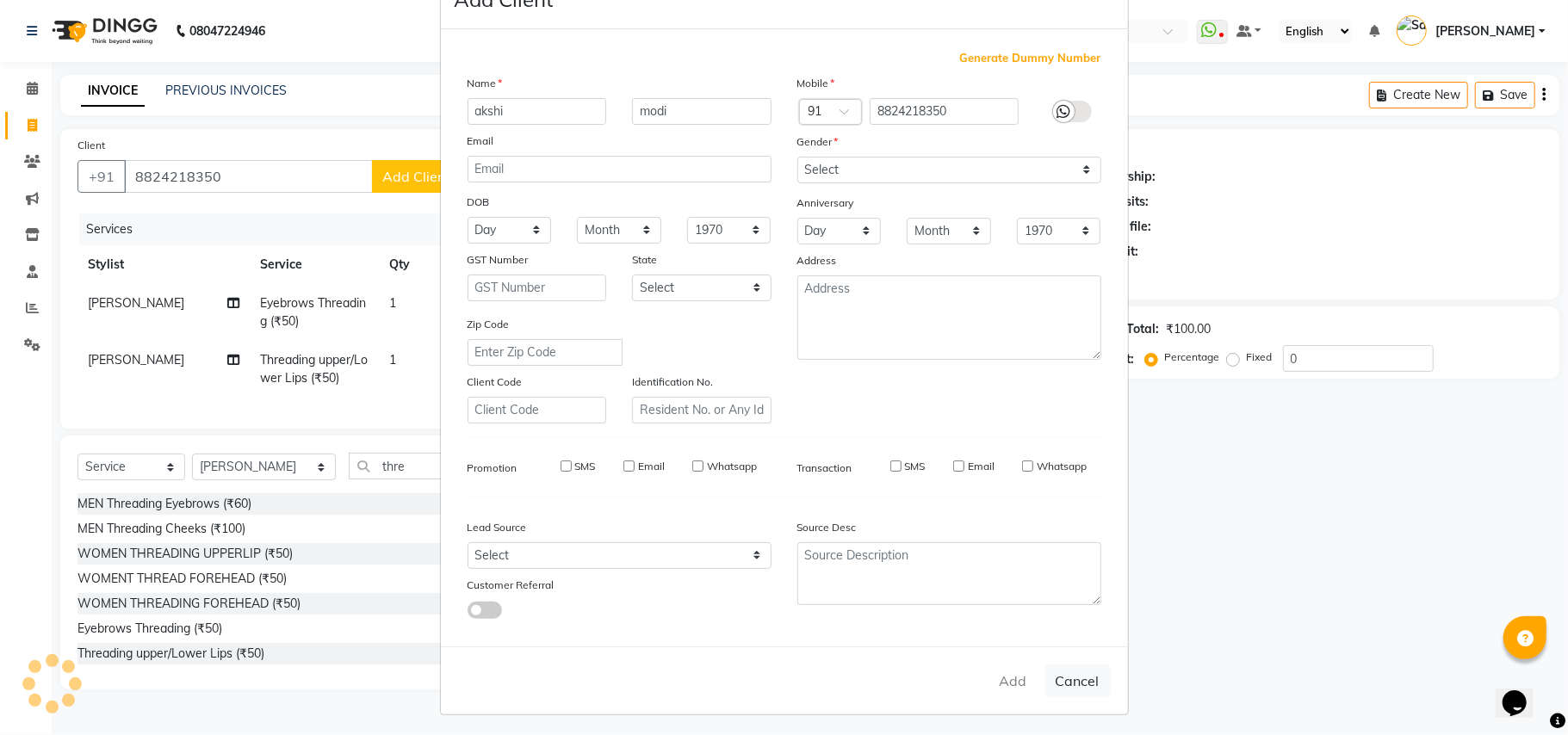
checkbox input "false"
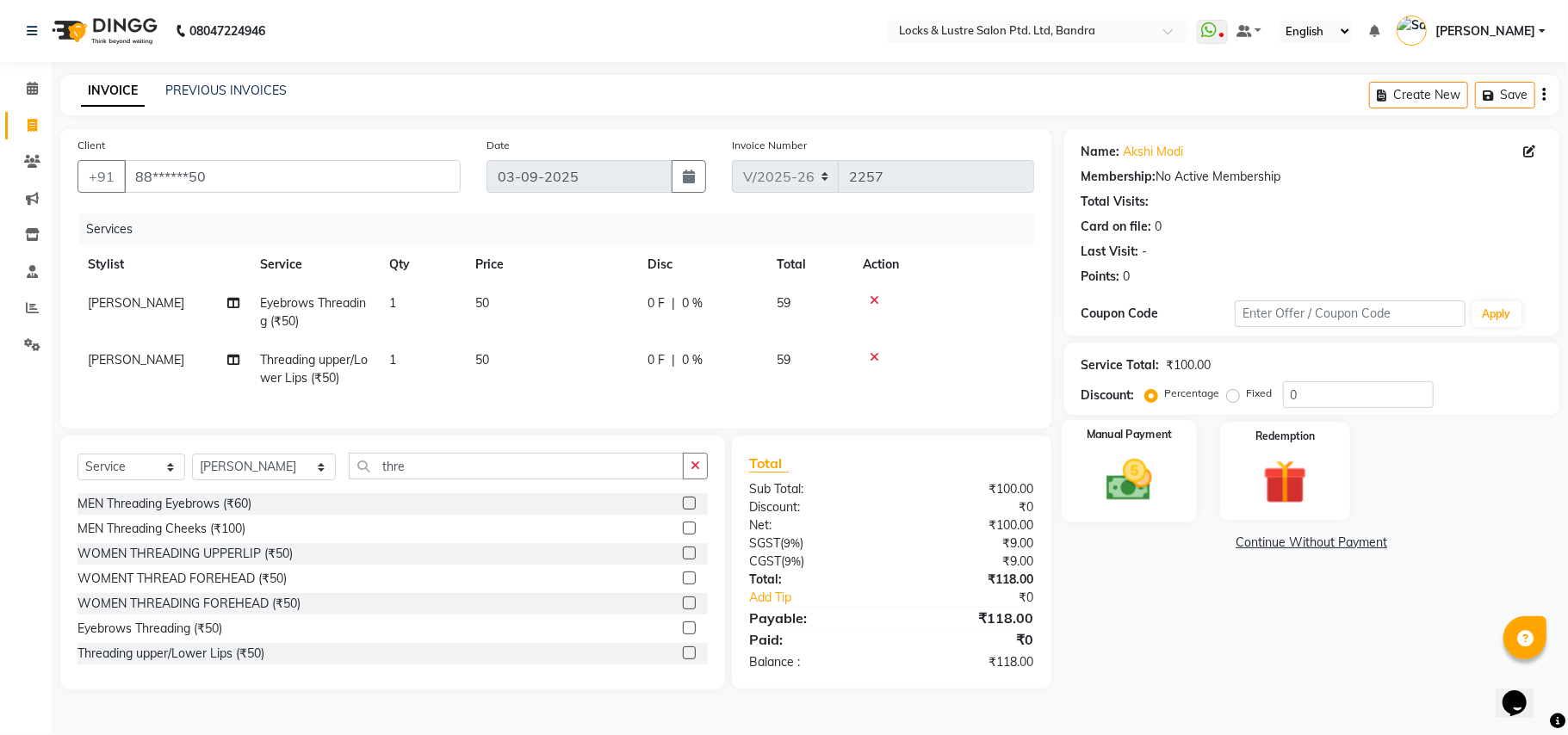
click at [1139, 454] on img at bounding box center [1130, 480] width 75 height 53
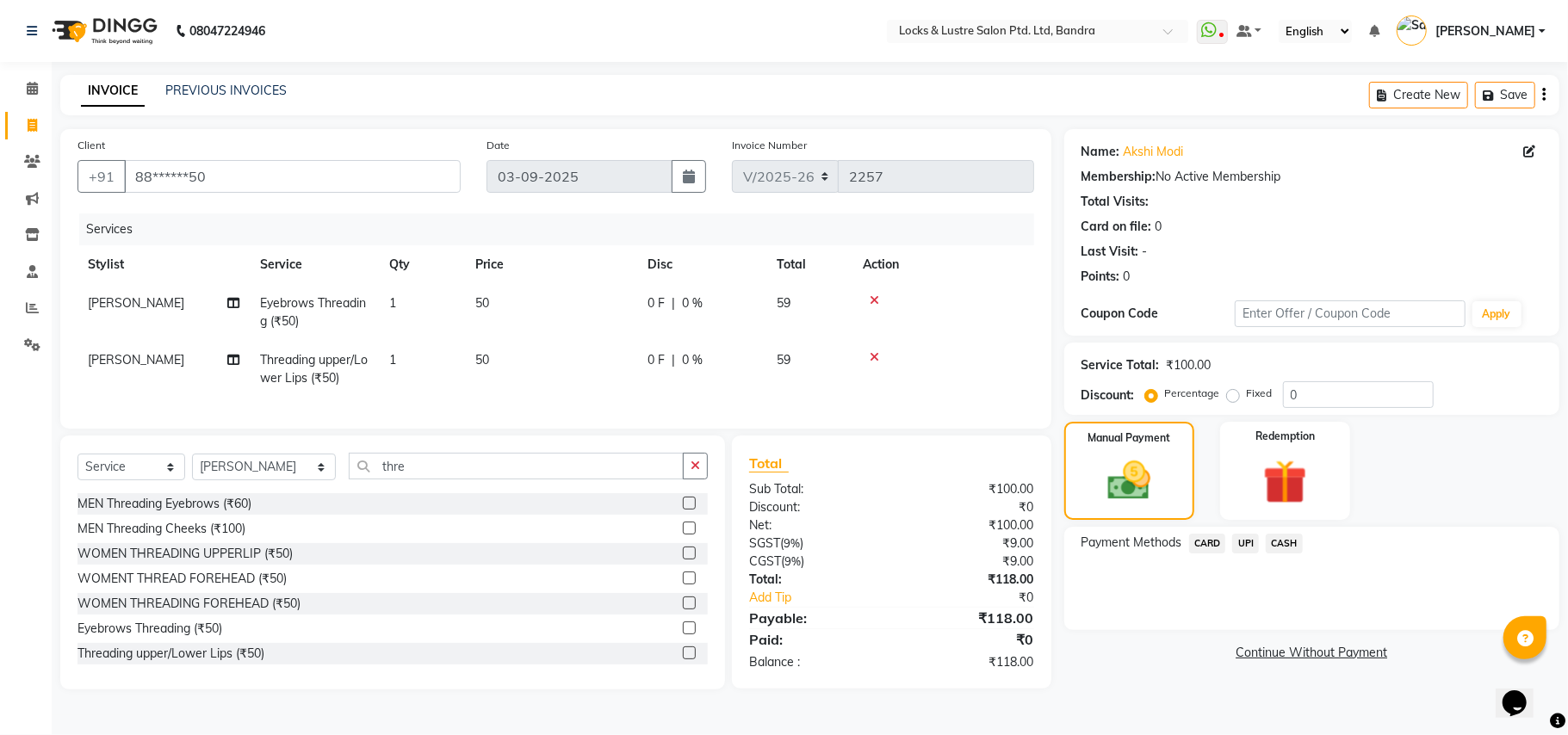
click at [1282, 542] on span "CASH" at bounding box center [1284, 544] width 37 height 20
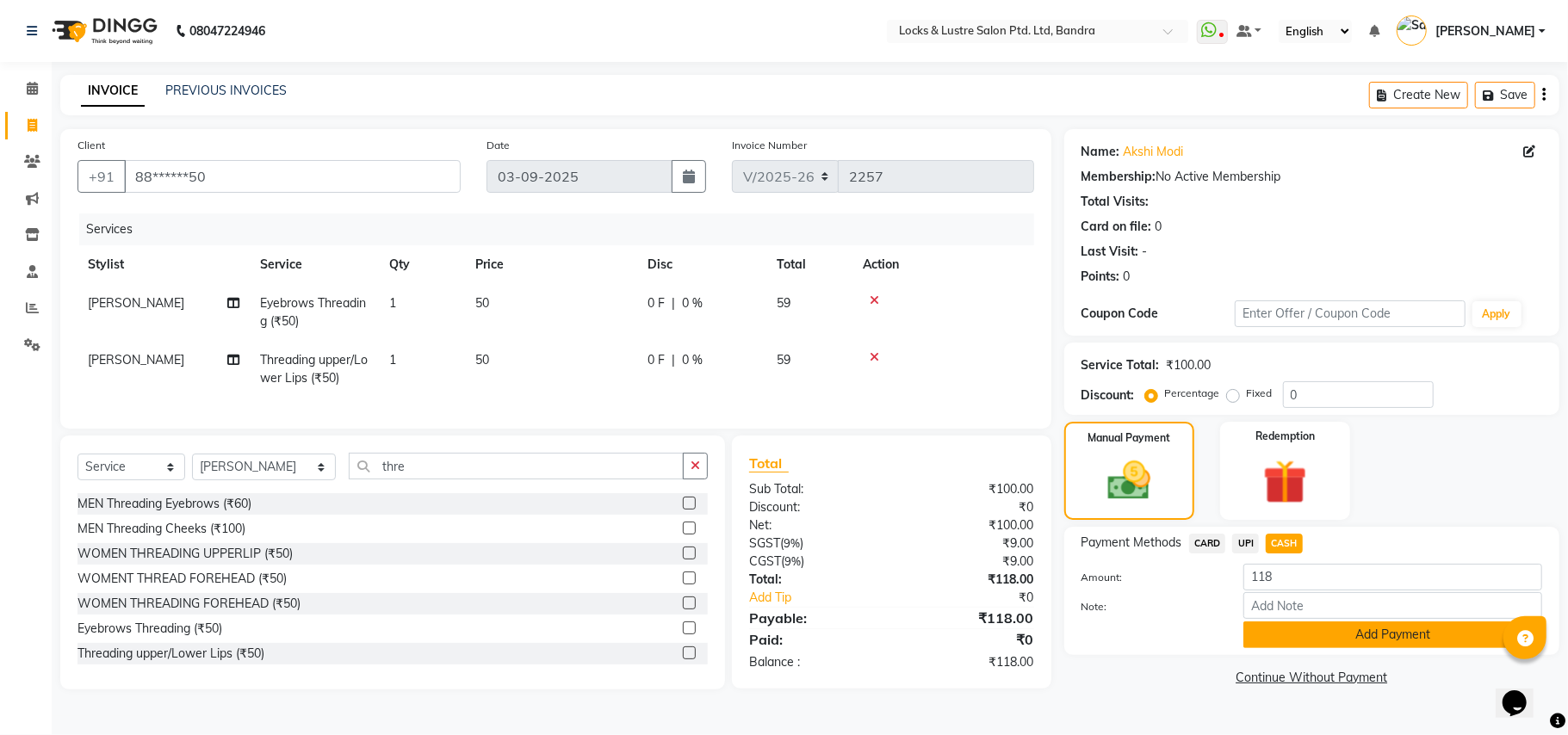
click at [1280, 630] on button "Add Payment" at bounding box center [1393, 635] width 299 height 27
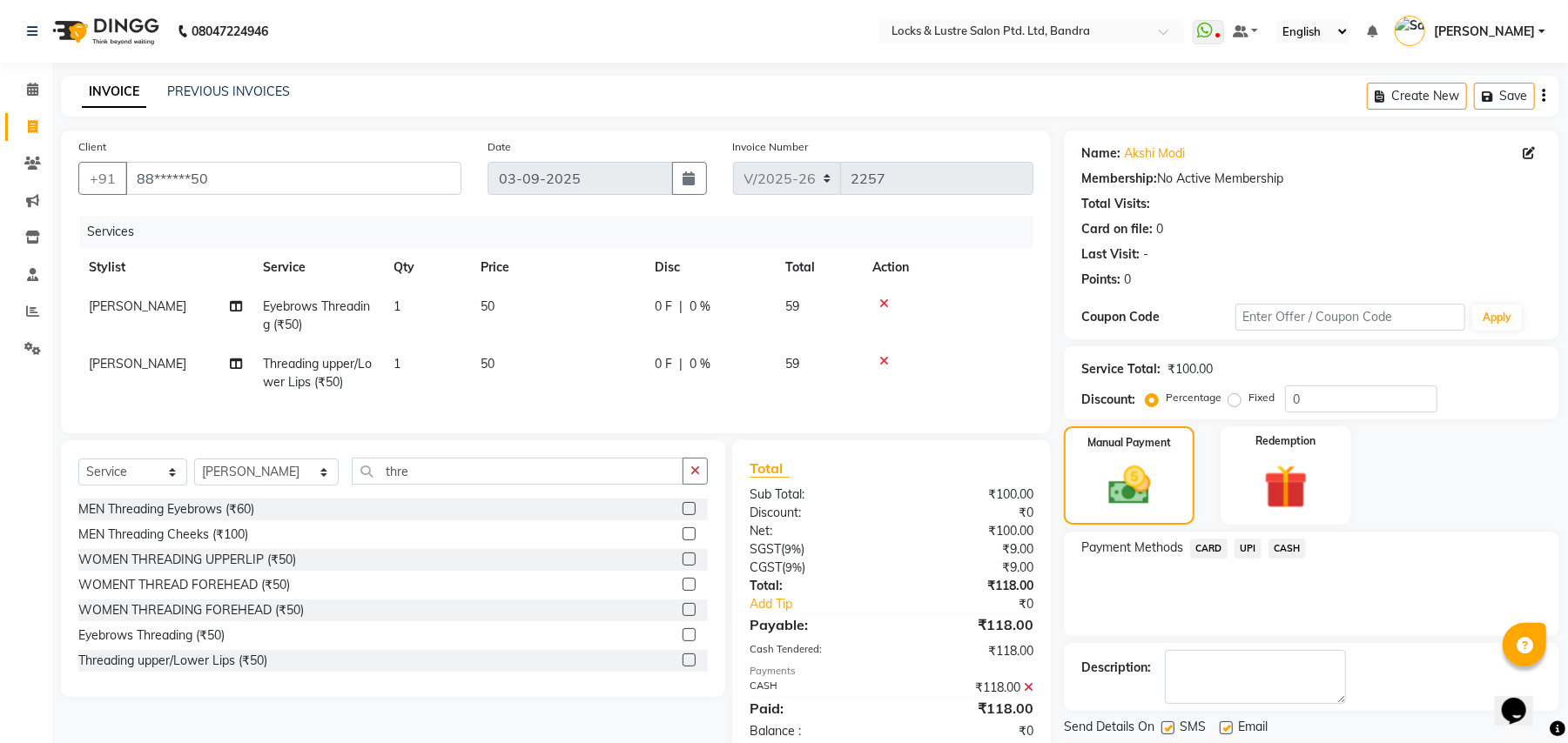
scroll to position [57, 0]
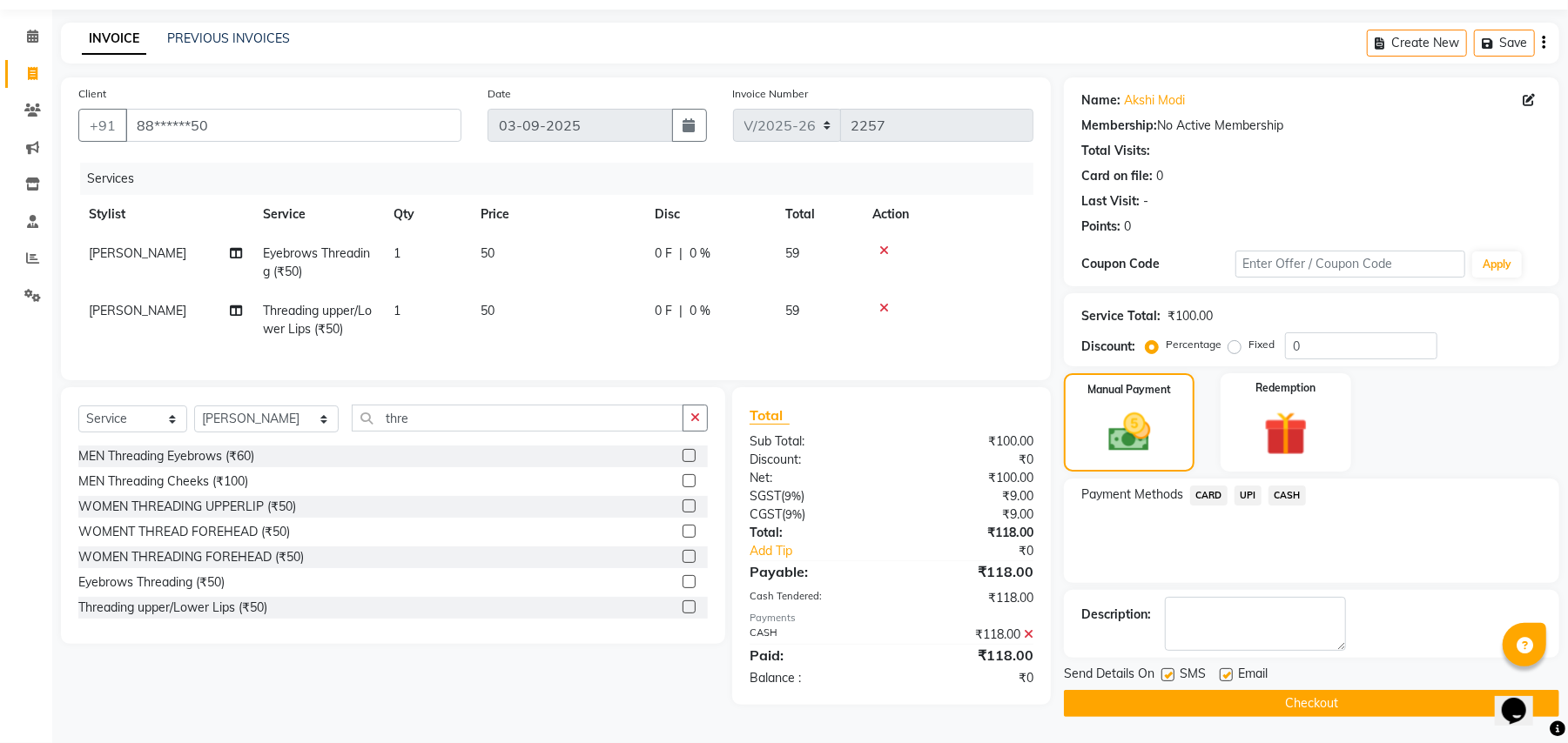
click at [1265, 694] on button "Checkout" at bounding box center [1310, 704] width 495 height 27
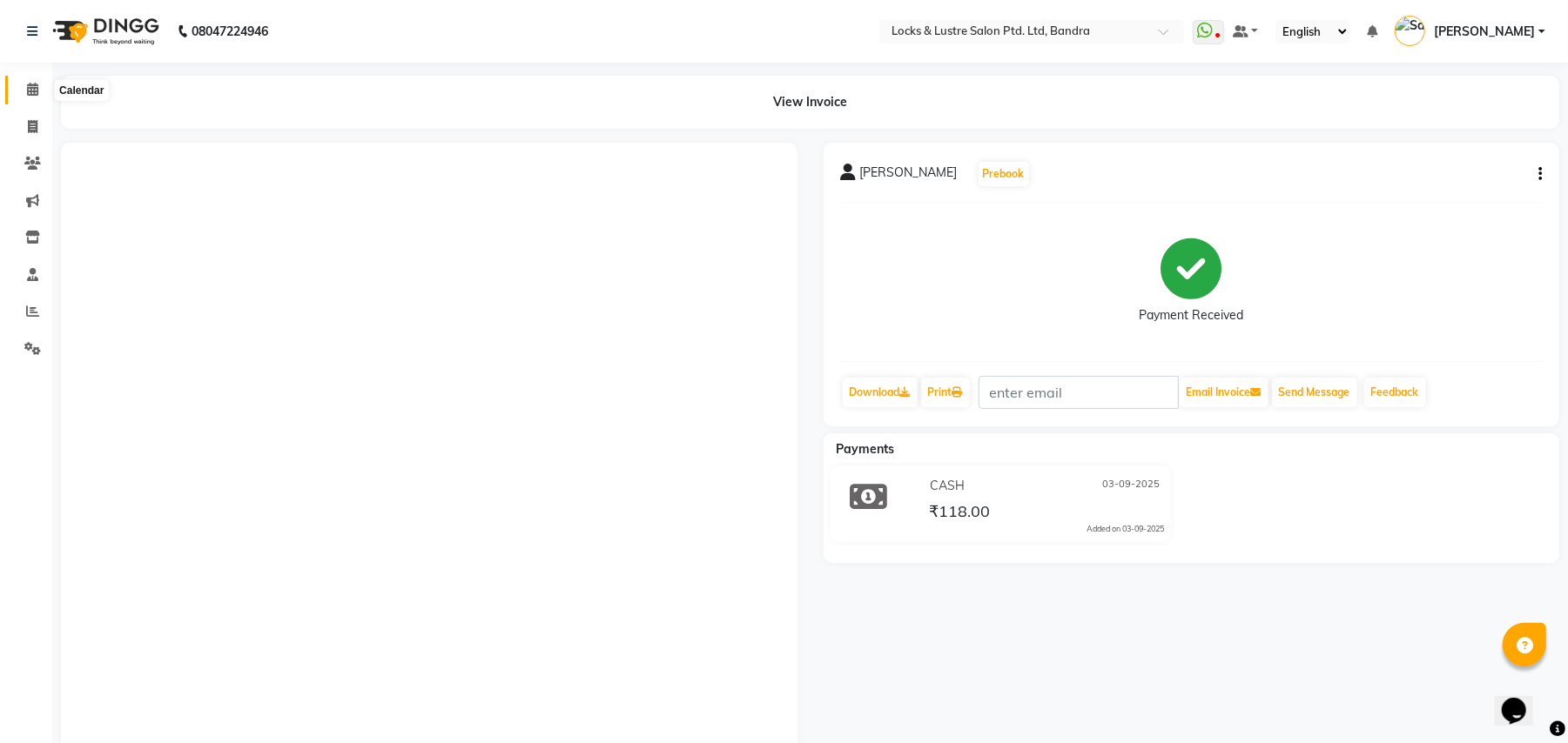
click at [29, 84] on icon at bounding box center [33, 88] width 12 height 13
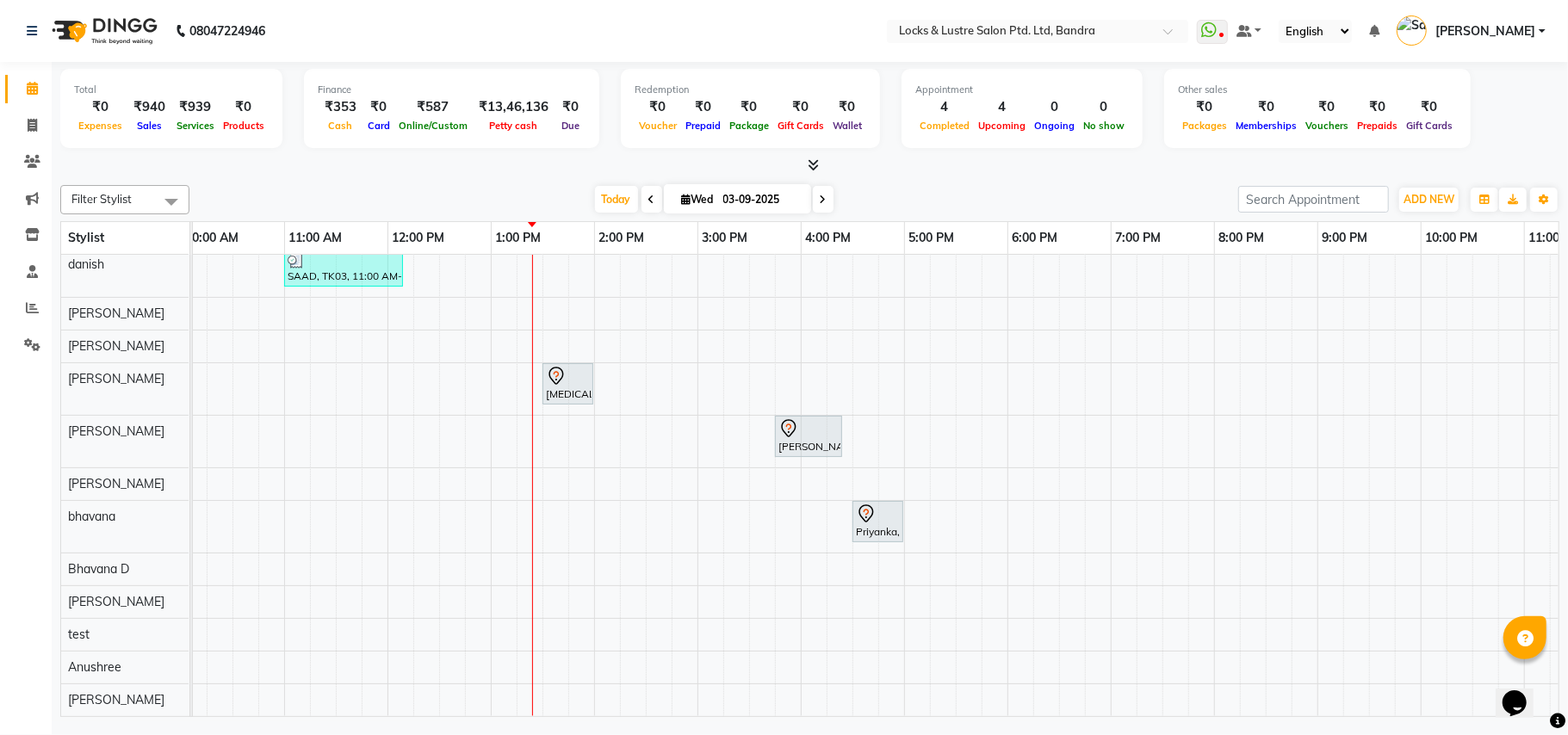
scroll to position [31, 0]
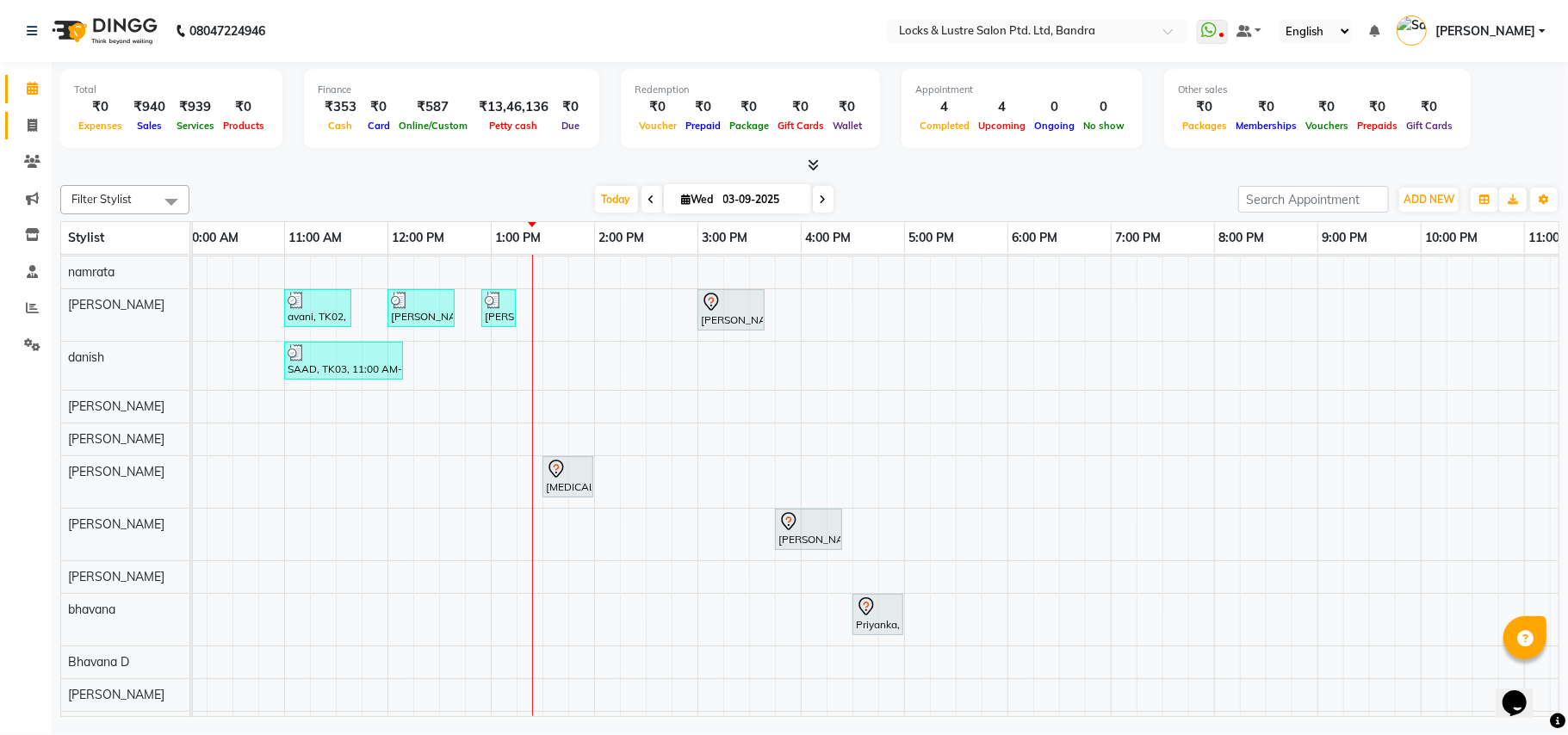
click at [42, 112] on li "Invoice" at bounding box center [26, 126] width 52 height 37
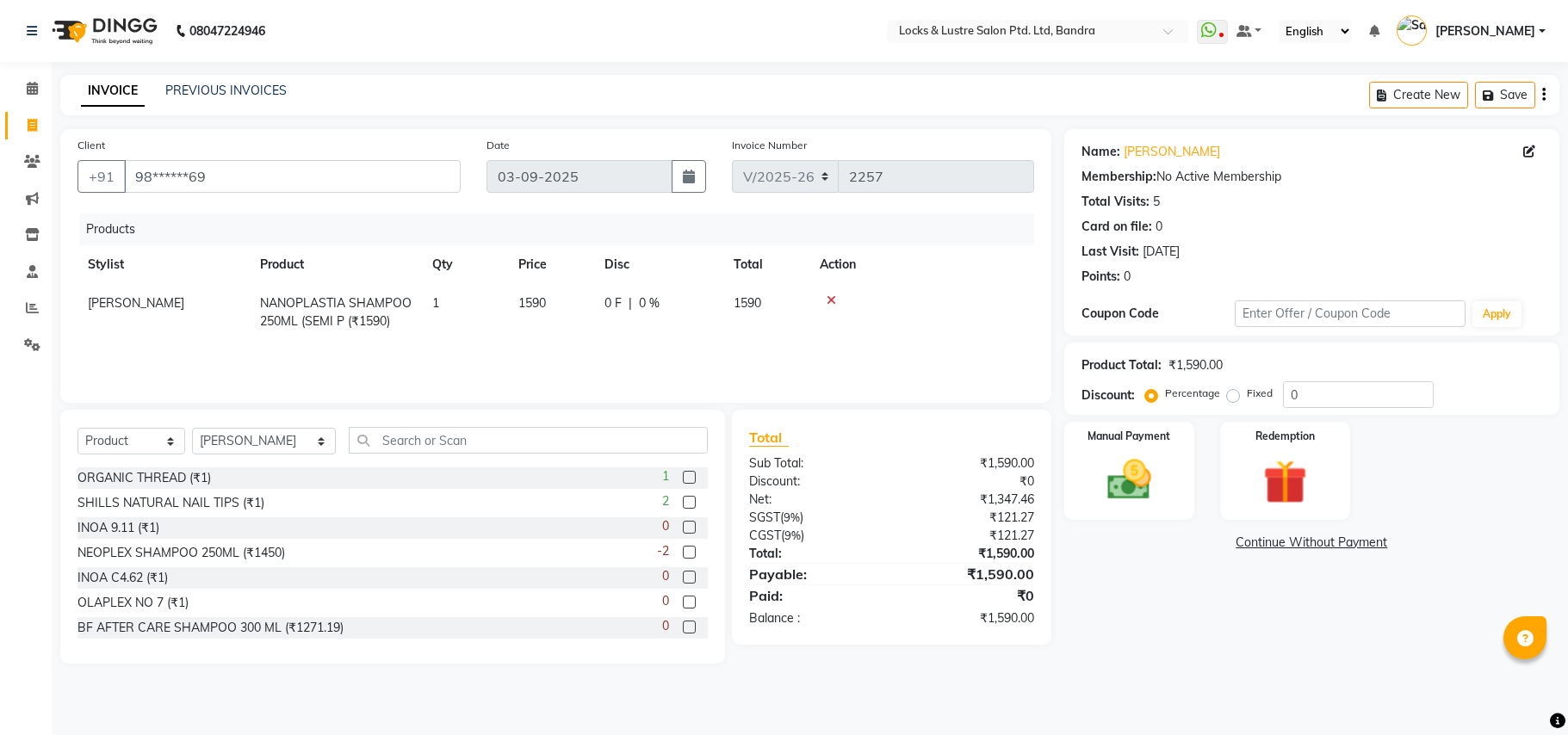
select select "6029"
select select "product"
select select "55307"
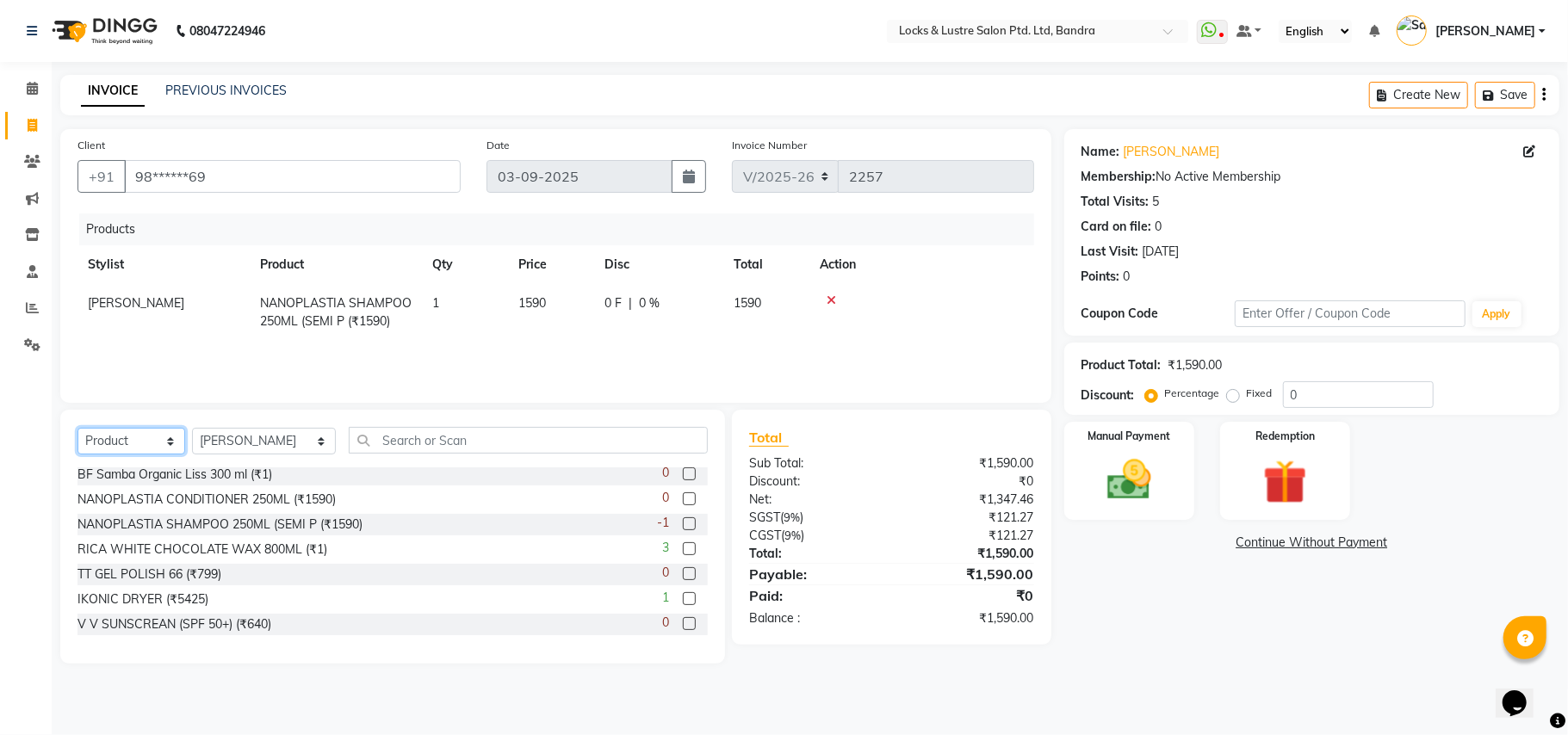
click at [173, 436] on select "Select Service Product Membership Package Voucher Prepaid Gift Card" at bounding box center [132, 442] width 108 height 27
click at [78, 428] on select "Select Service Product Membership Package Voucher Prepaid Gift Card" at bounding box center [132, 442] width 108 height 27
click at [1149, 479] on img at bounding box center [1130, 480] width 75 height 53
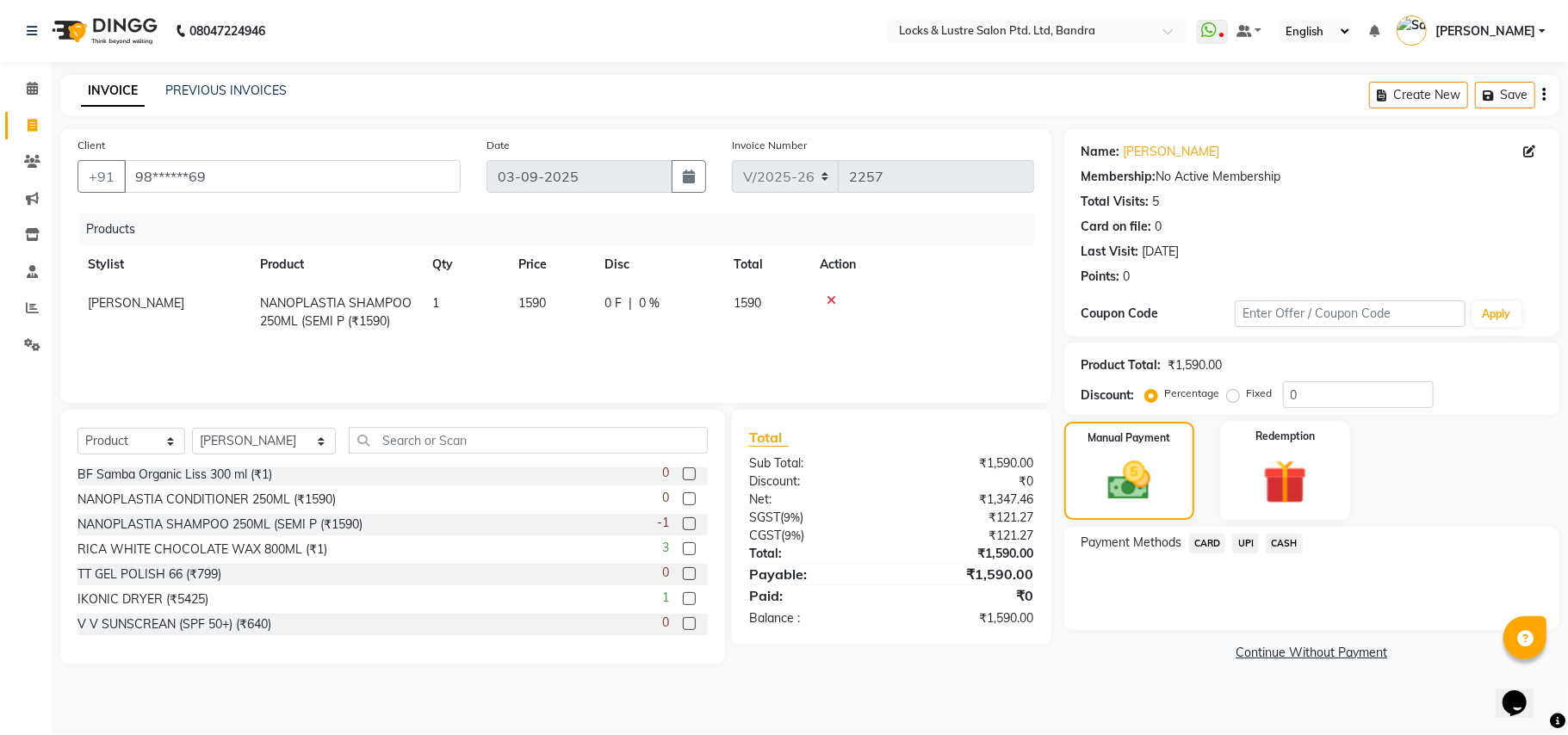
click at [1245, 541] on span "UPI" at bounding box center [1246, 544] width 27 height 20
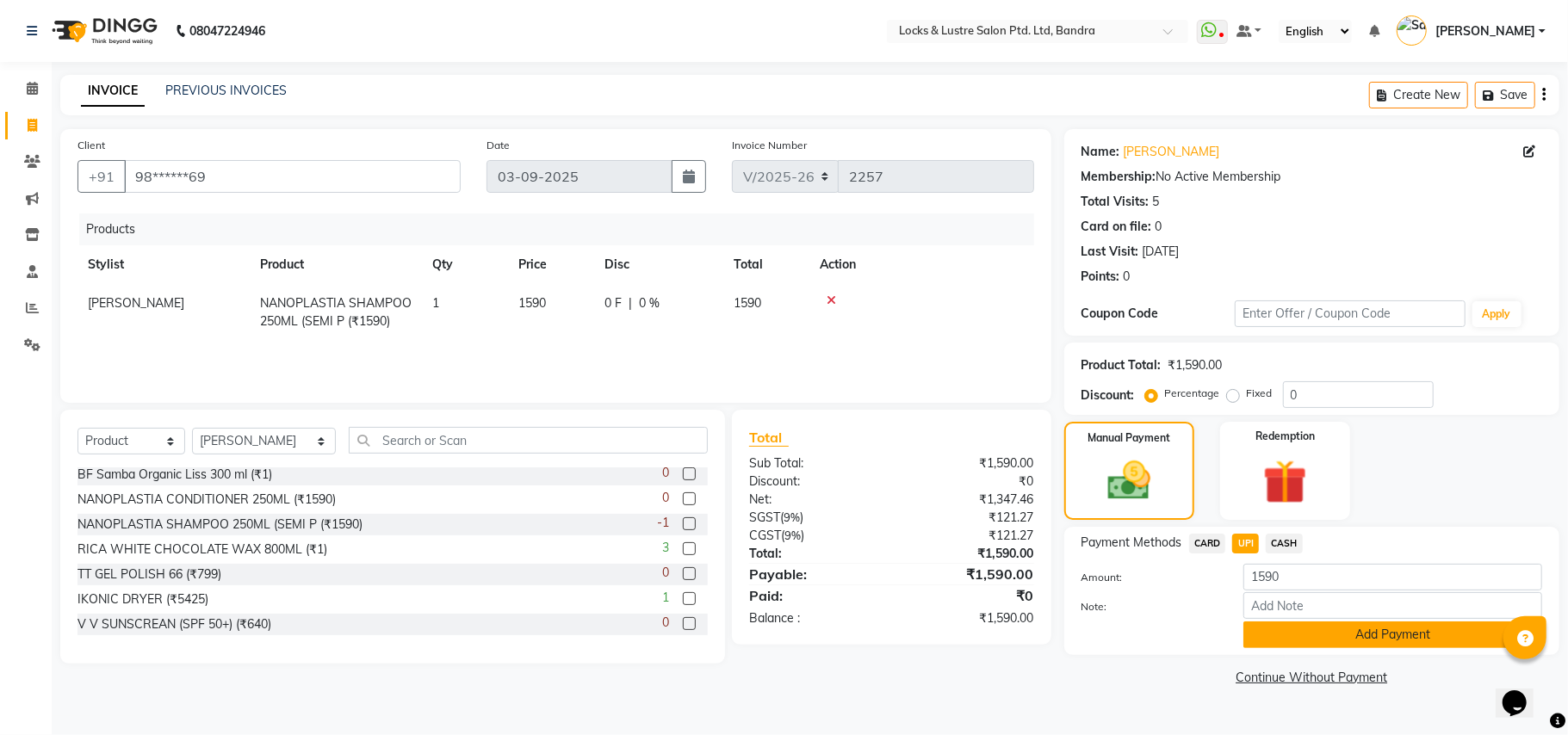
click at [1348, 634] on button "Add Payment" at bounding box center [1393, 635] width 299 height 27
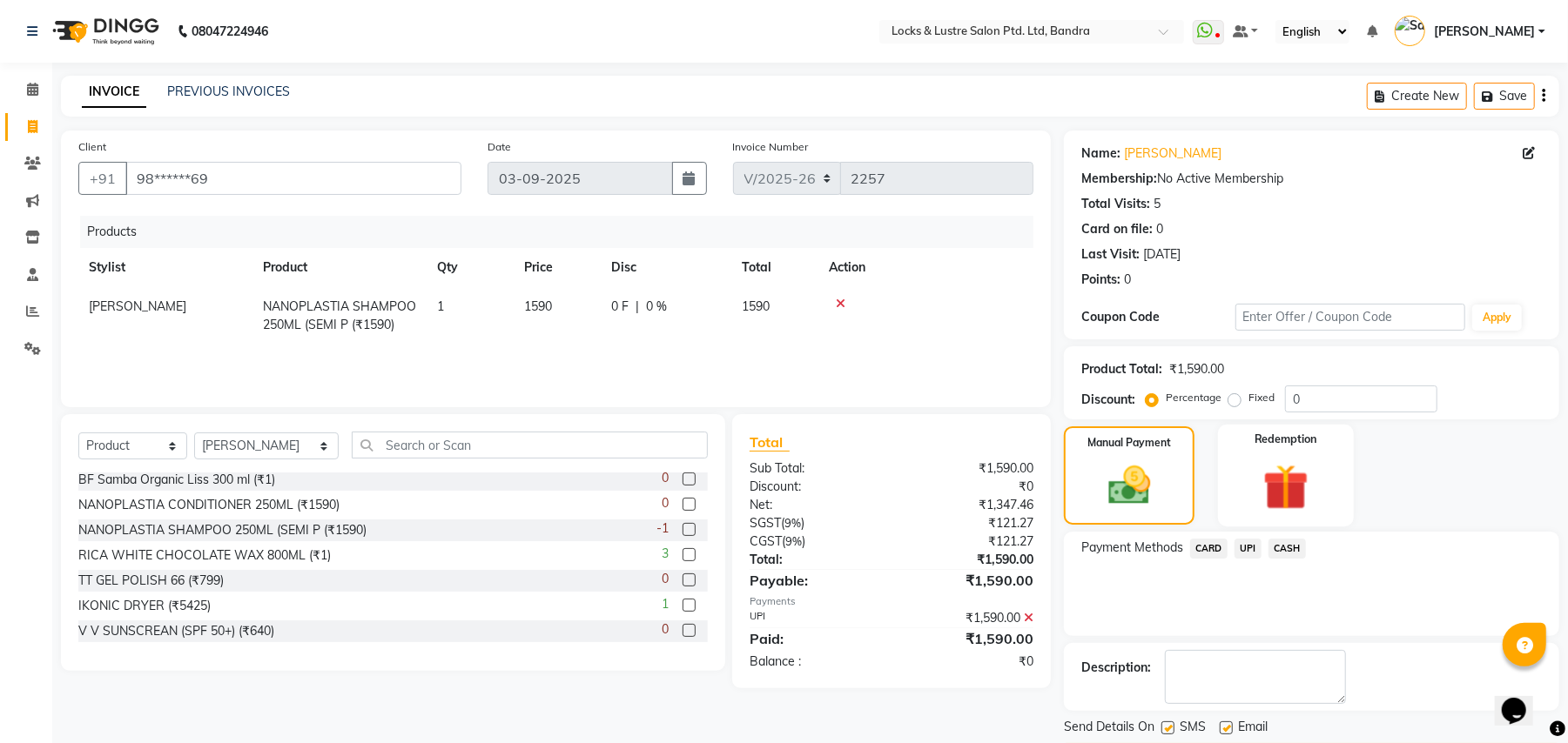
scroll to position [53, 0]
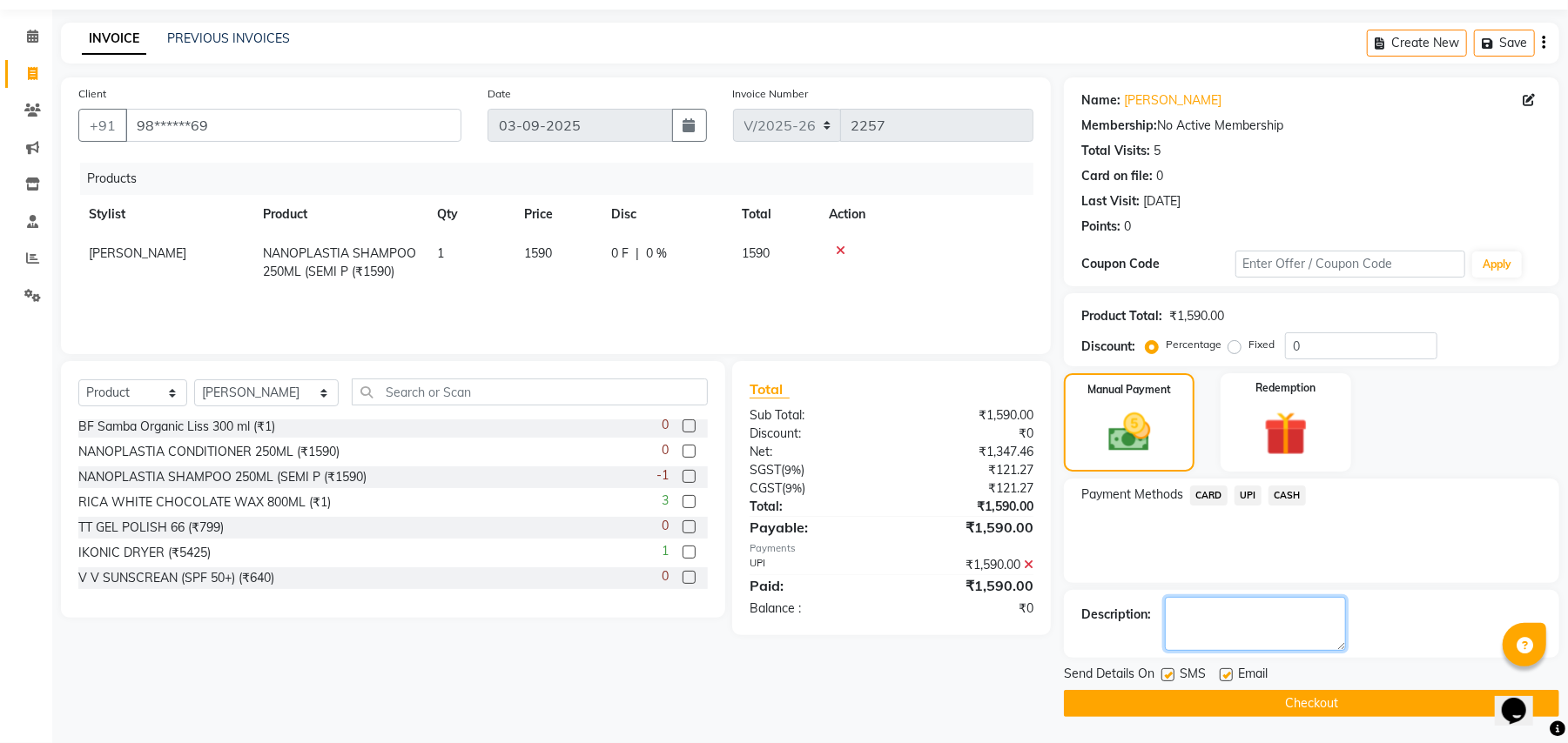
click at [1237, 617] on textarea at bounding box center [1255, 623] width 181 height 53
type textarea "513124612465"
click at [1281, 699] on button "Checkout" at bounding box center [1310, 704] width 495 height 27
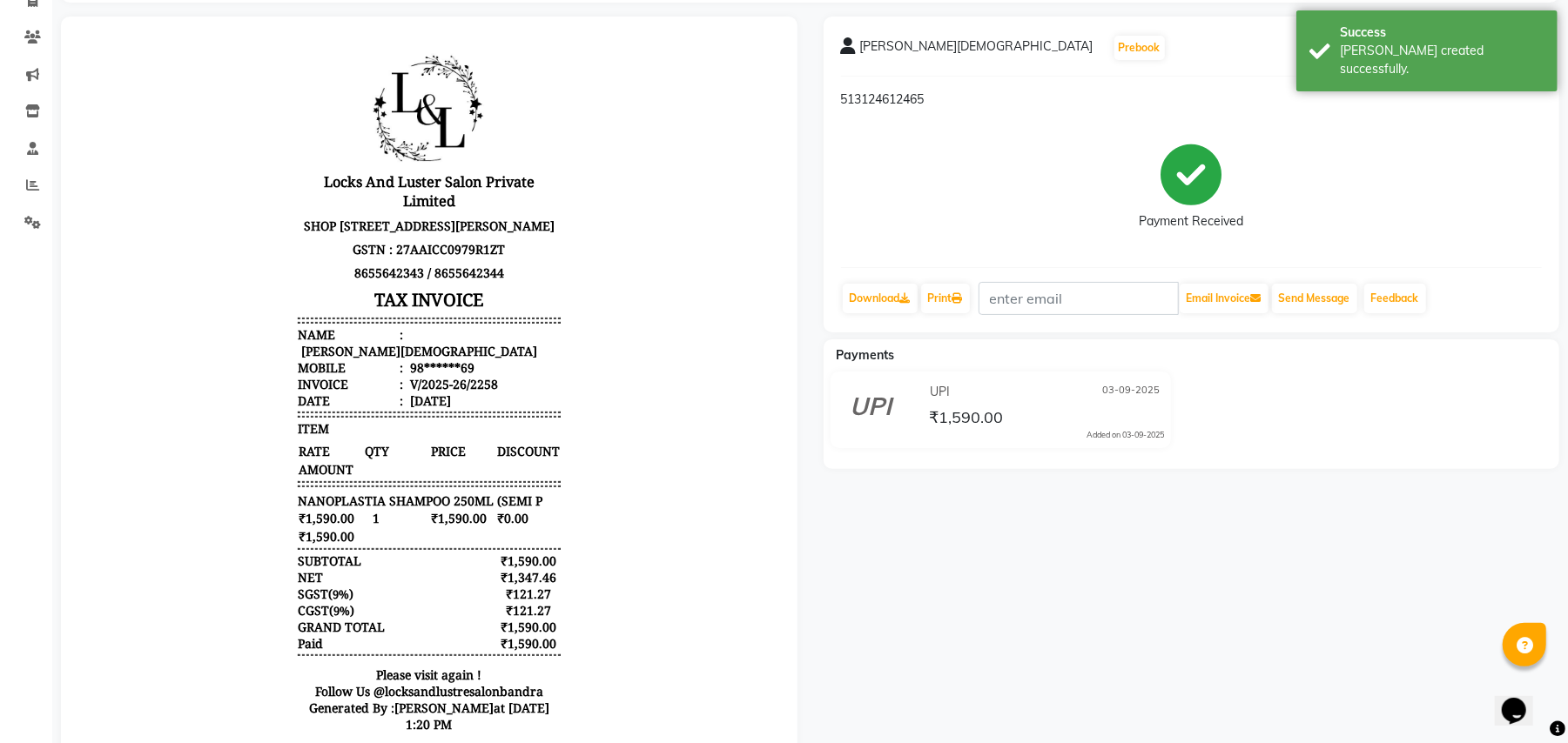
scroll to position [206, 0]
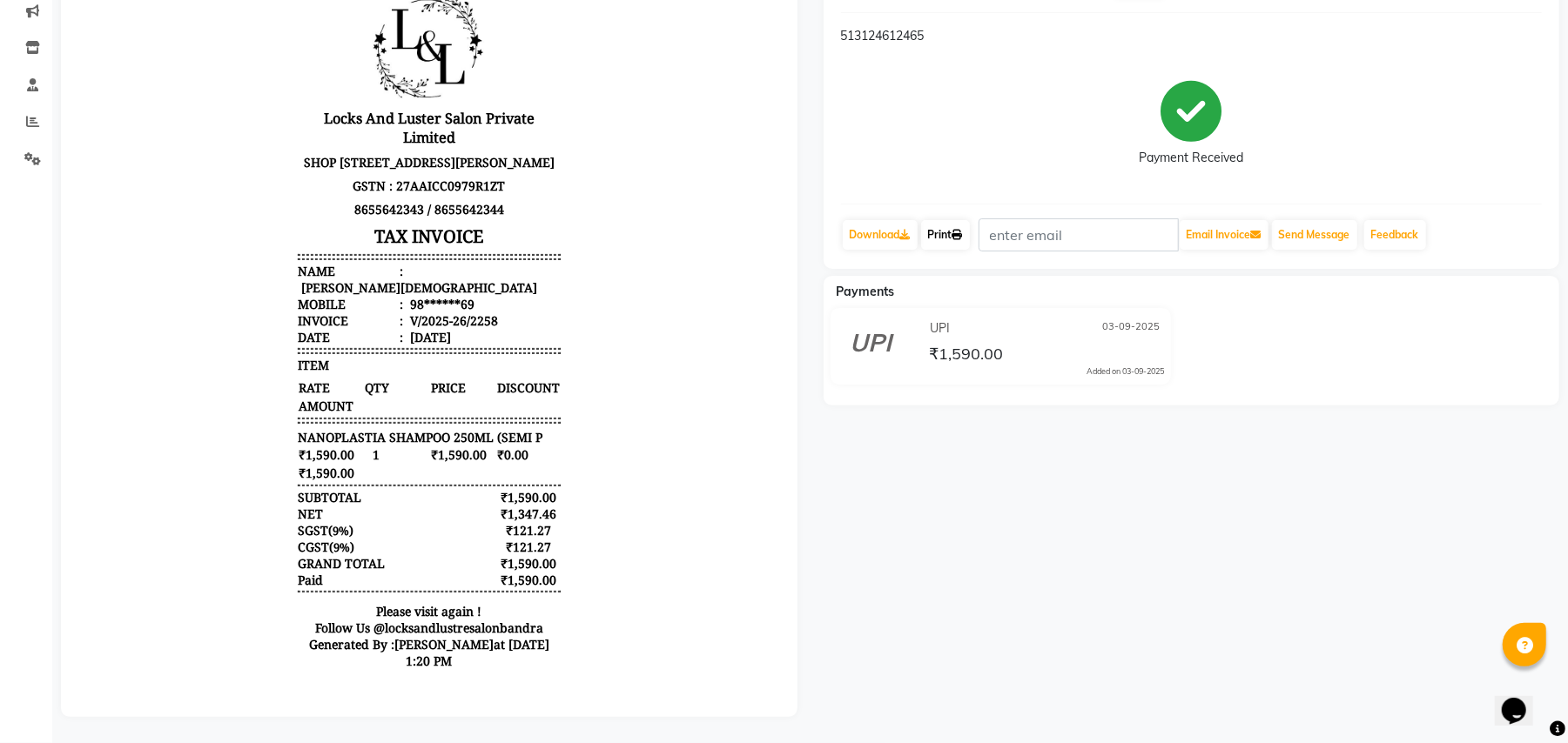
click at [958, 230] on icon at bounding box center [957, 234] width 11 height 11
click at [957, 230] on icon at bounding box center [957, 234] width 11 height 11
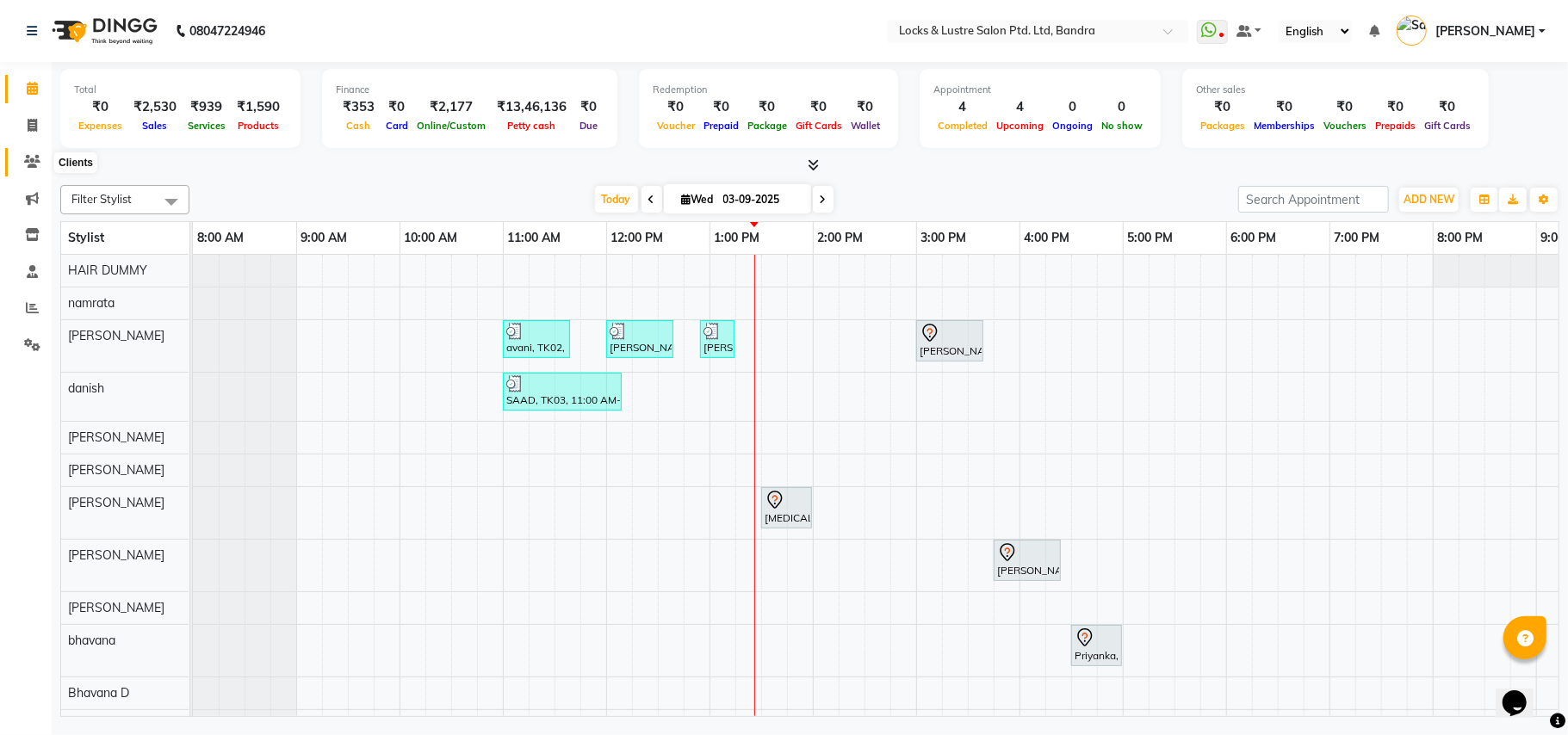
click at [28, 167] on icon at bounding box center [32, 161] width 16 height 13
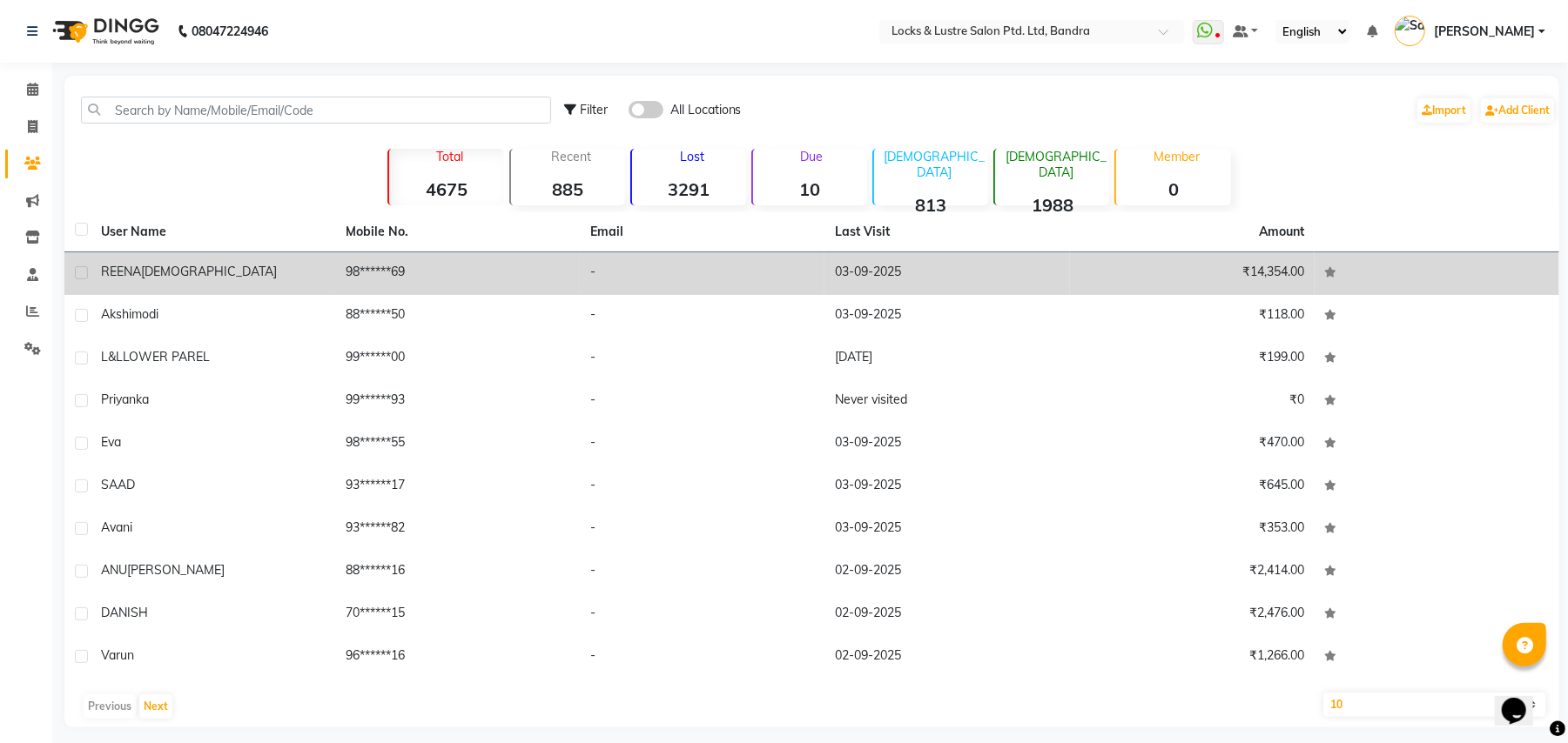
click at [383, 272] on td "98******69" at bounding box center [457, 273] width 244 height 43
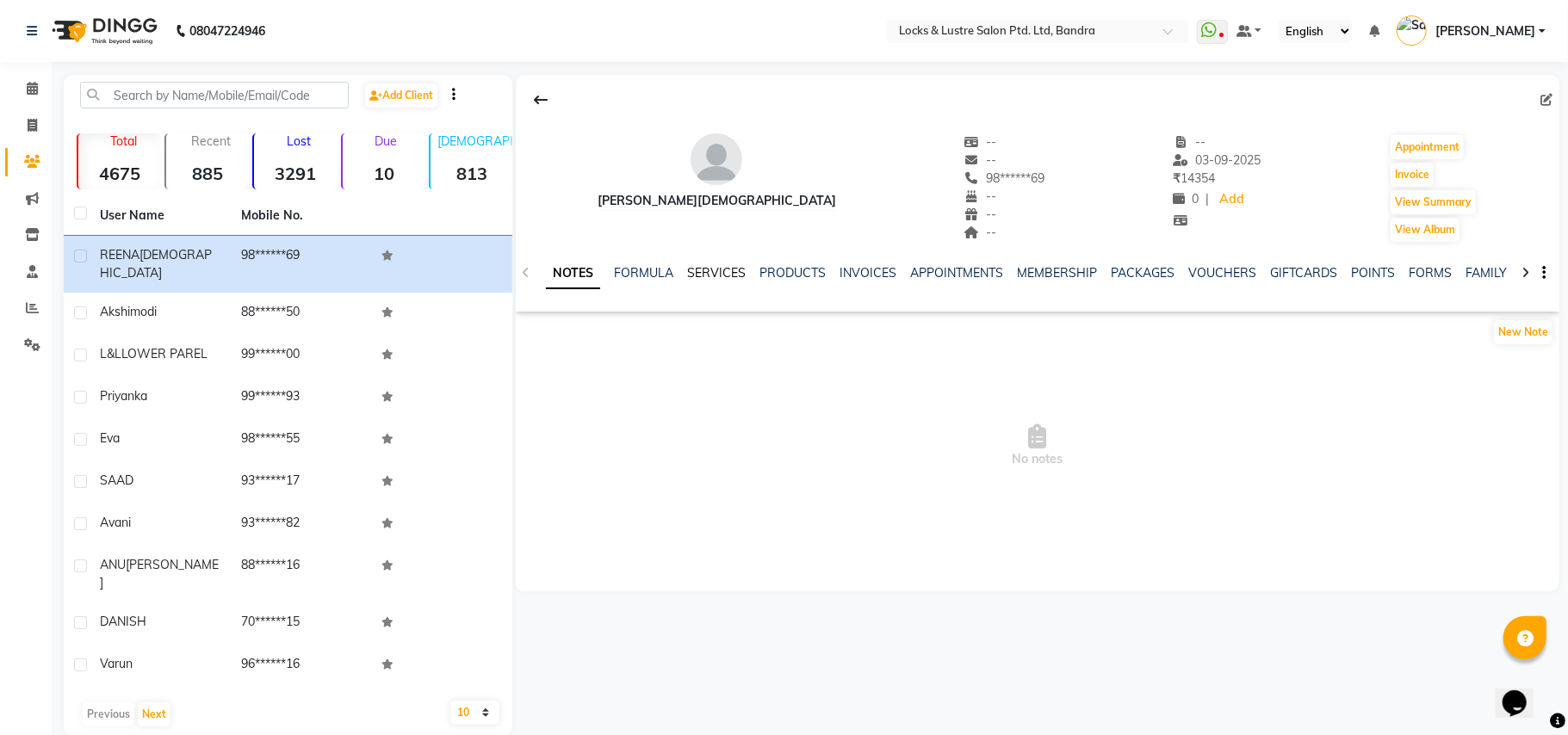
click at [705, 266] on link "SERVICES" at bounding box center [716, 273] width 59 height 15
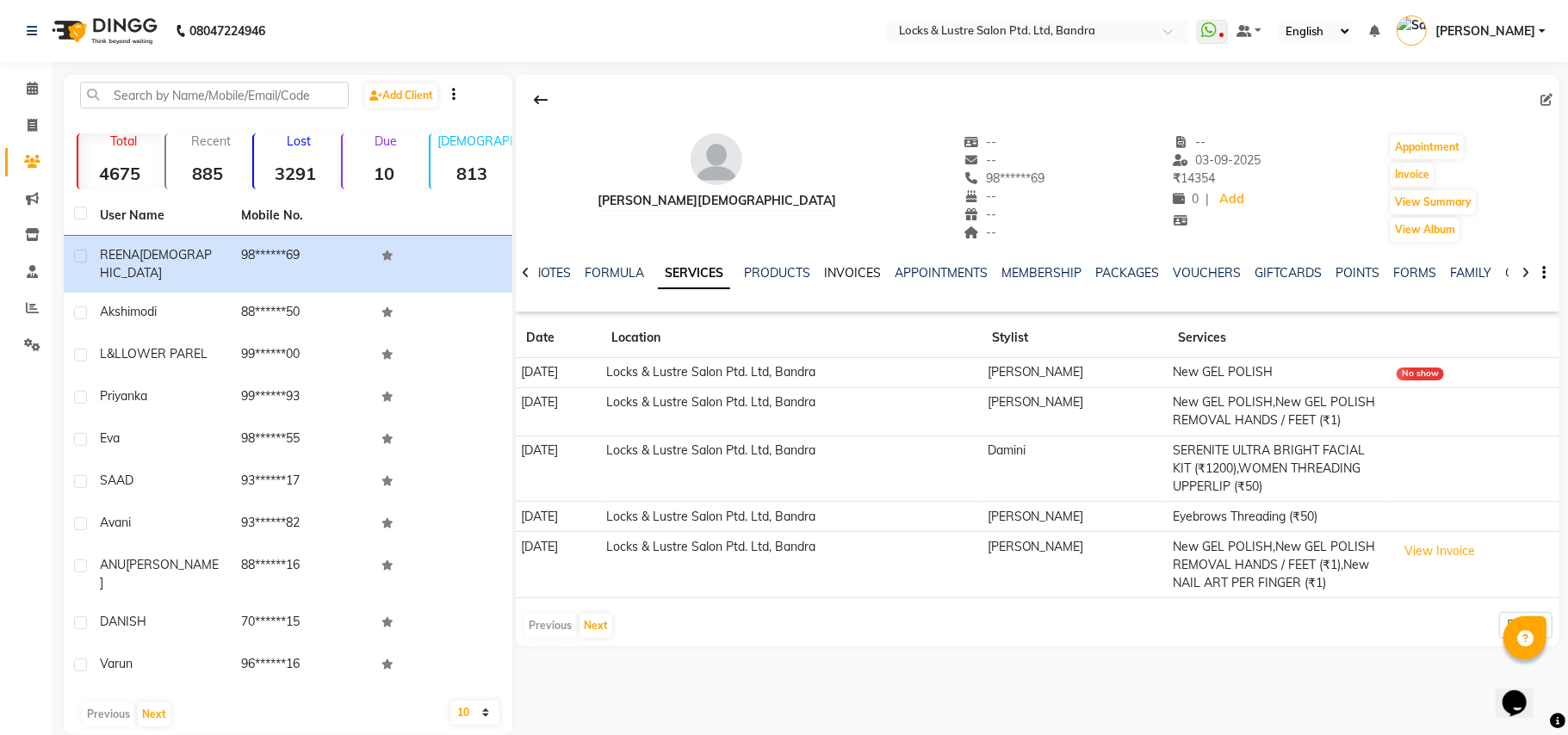
click at [846, 270] on link "INVOICES" at bounding box center [852, 273] width 57 height 15
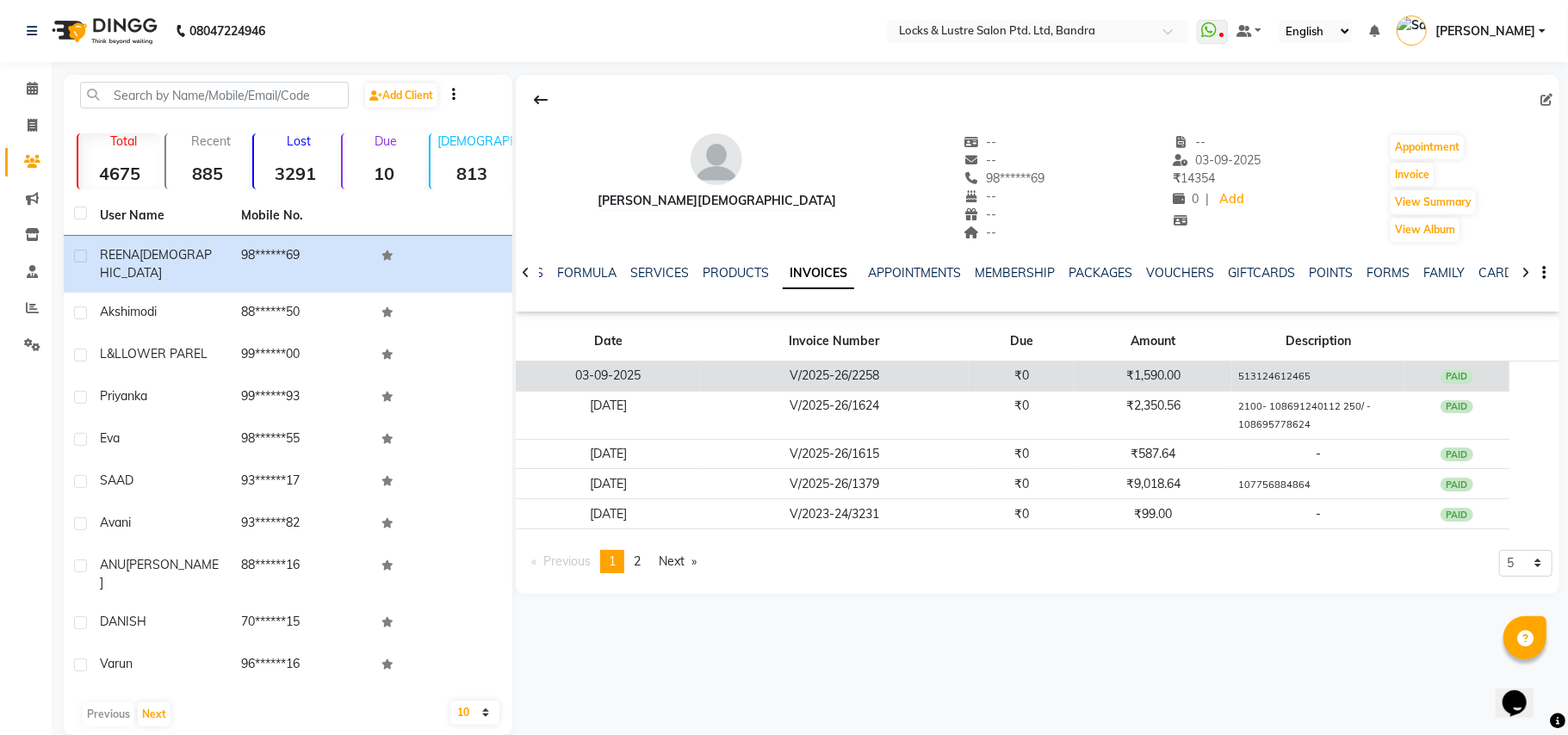
click at [1167, 375] on td "₹1,590.00" at bounding box center [1154, 376] width 158 height 30
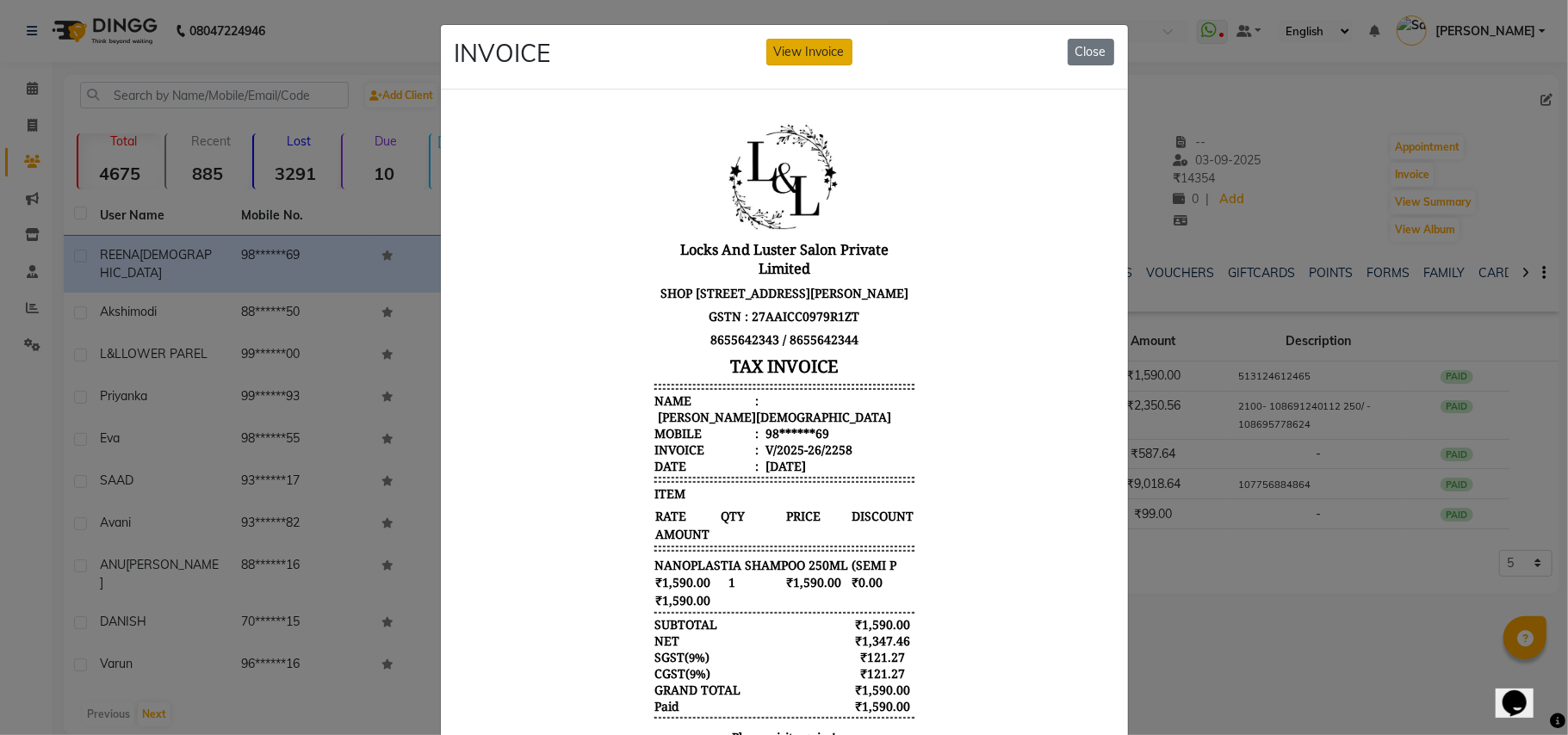
click at [817, 55] on button "View Invoice" at bounding box center [809, 52] width 86 height 27
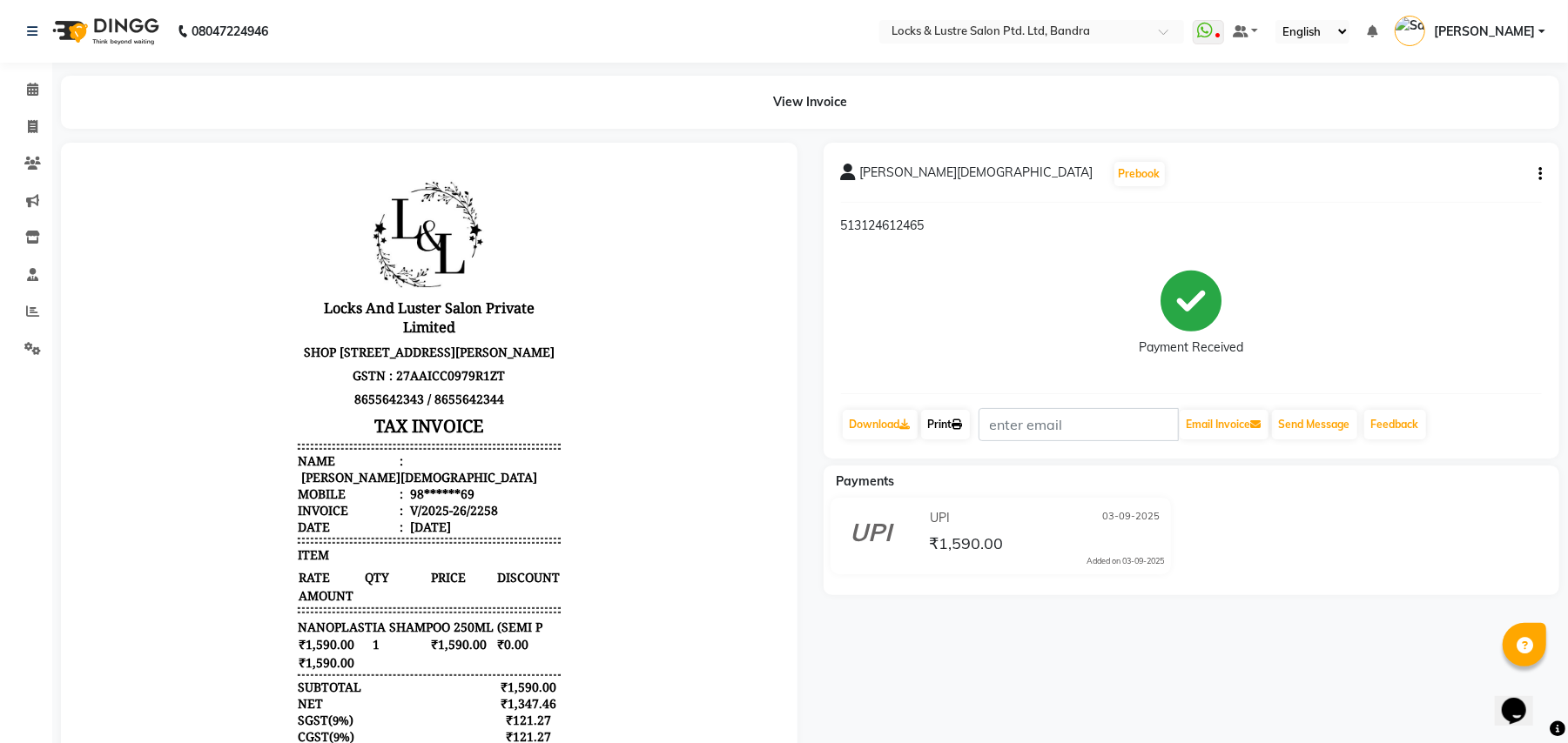
click at [937, 423] on link "Print" at bounding box center [945, 424] width 49 height 29
click at [938, 425] on link "Print" at bounding box center [945, 424] width 49 height 29
click at [956, 432] on link "Print" at bounding box center [945, 424] width 49 height 29
click at [956, 409] on link "Print" at bounding box center [945, 424] width 49 height 29
click at [954, 421] on link "Print" at bounding box center [945, 424] width 49 height 29
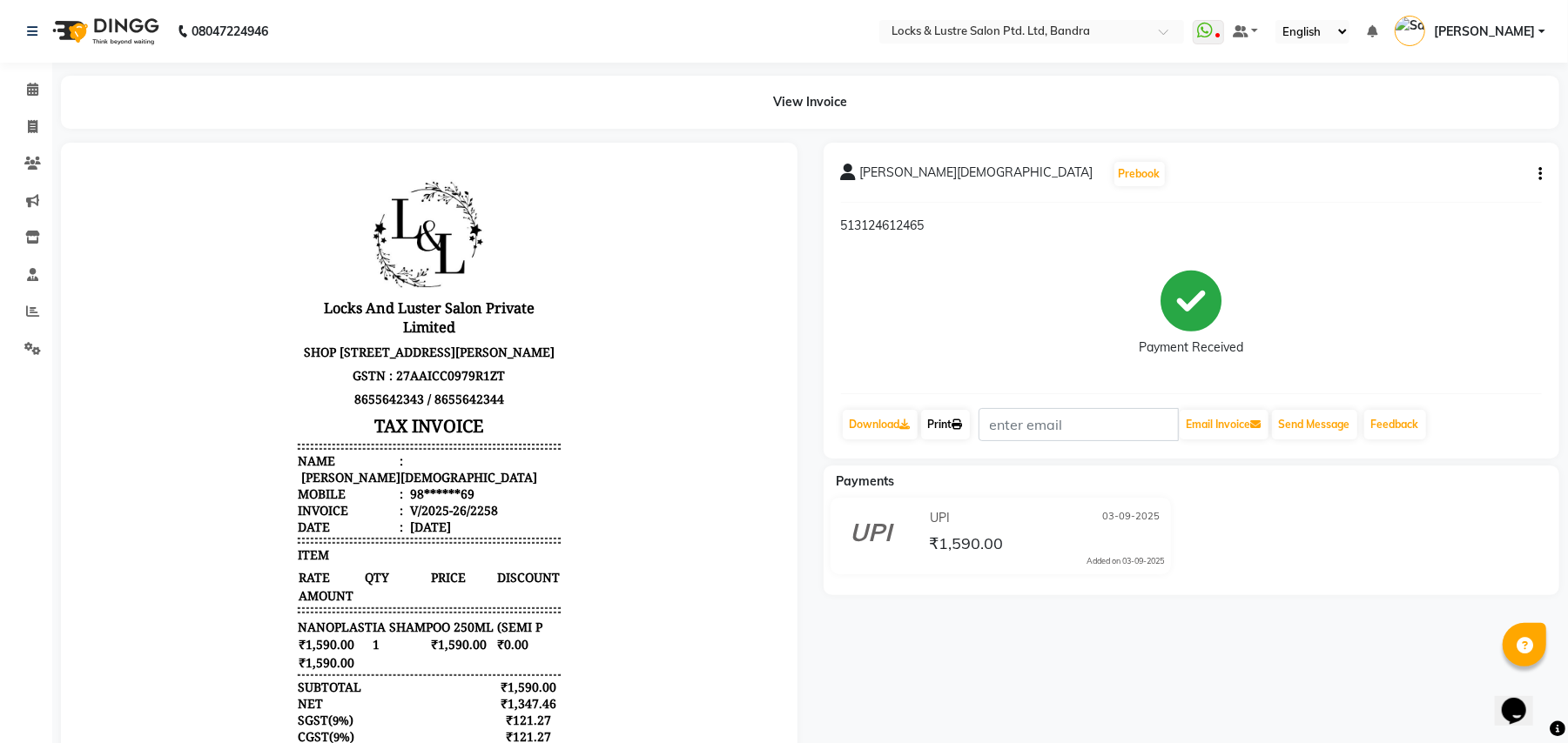
click at [958, 425] on icon at bounding box center [957, 424] width 11 height 11
click at [43, 62] on div "Calendar Invoice Clients Marketing Inventory Staff Reports Settings Completed I…" at bounding box center [118, 478] width 235 height 857
click at [33, 83] on icon at bounding box center [33, 88] width 12 height 13
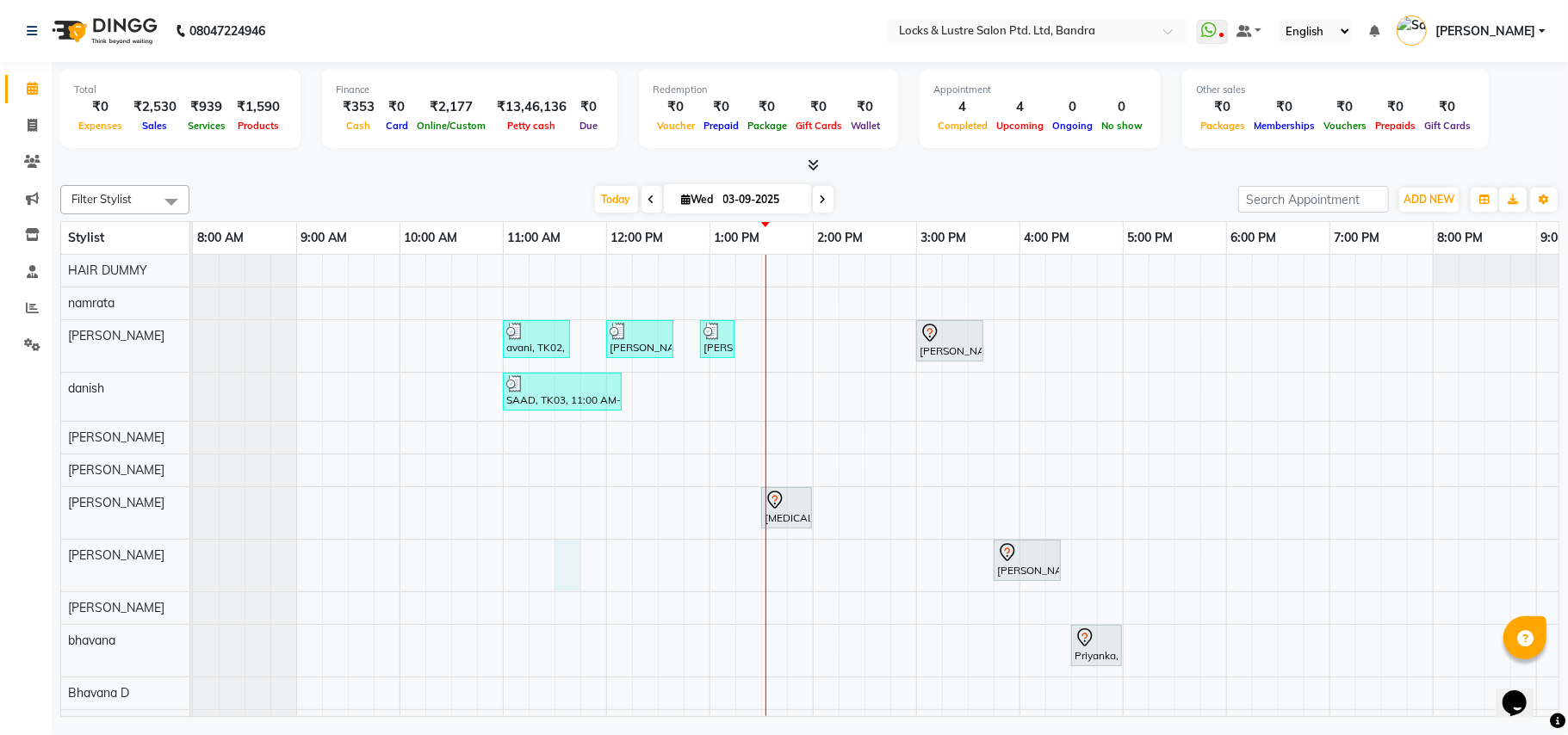
click at [576, 571] on div "avani, TK02, 11:00 AM-11:40 AM, New WOMEN HAIRCUT 199 - OG eva, TK04, 12:00 PM-…" at bounding box center [1019, 547] width 1654 height 585
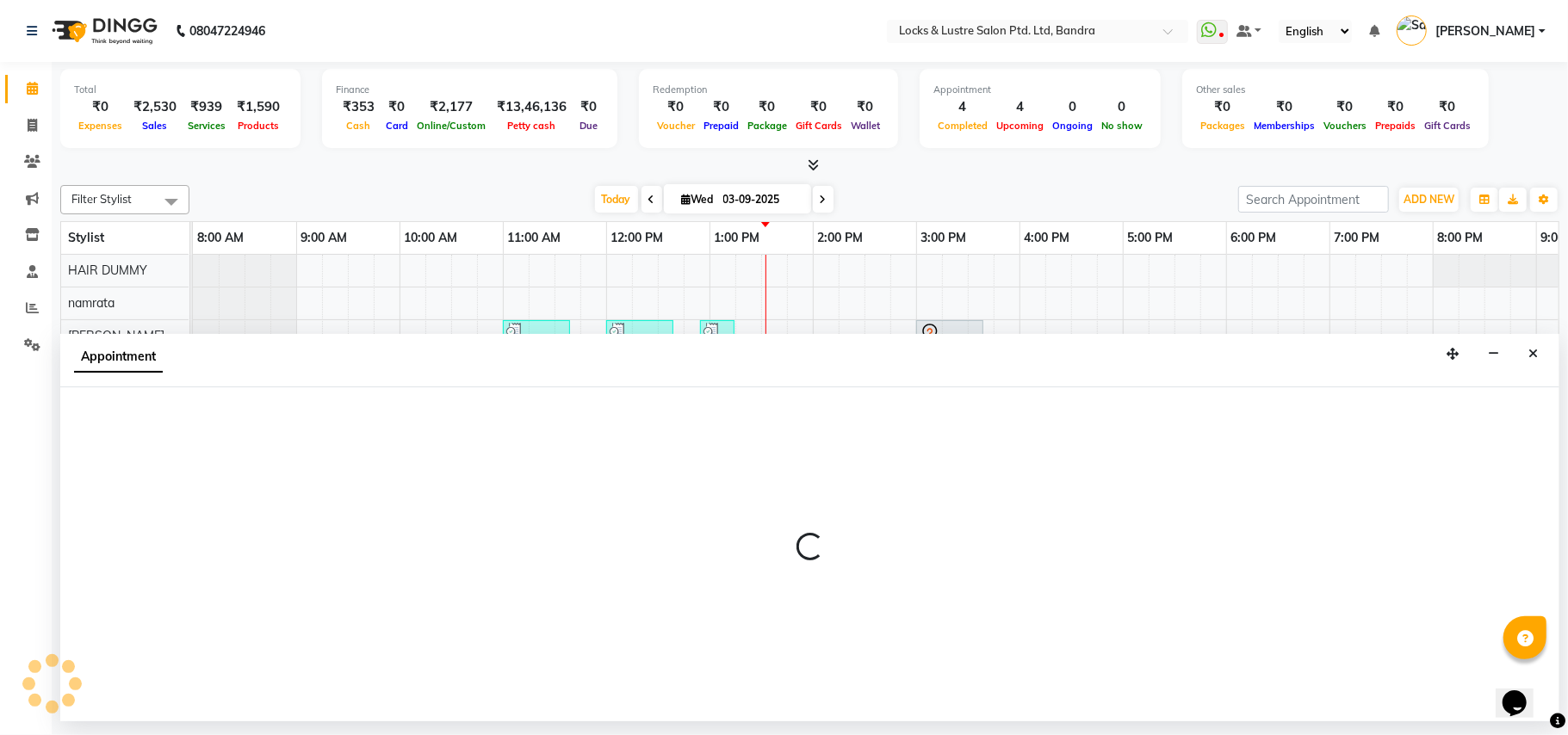
select select "80184"
select select "tentative"
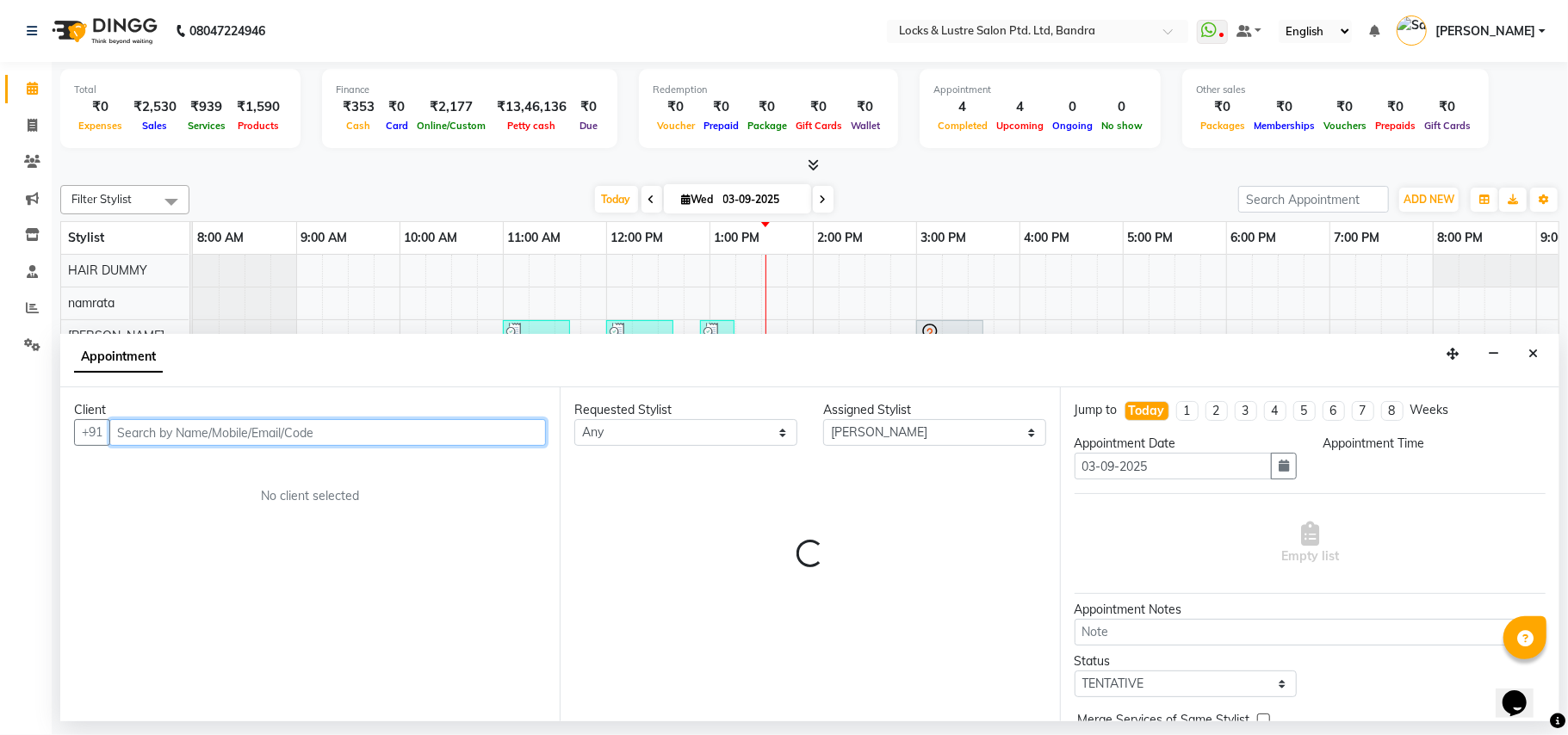
select select "690"
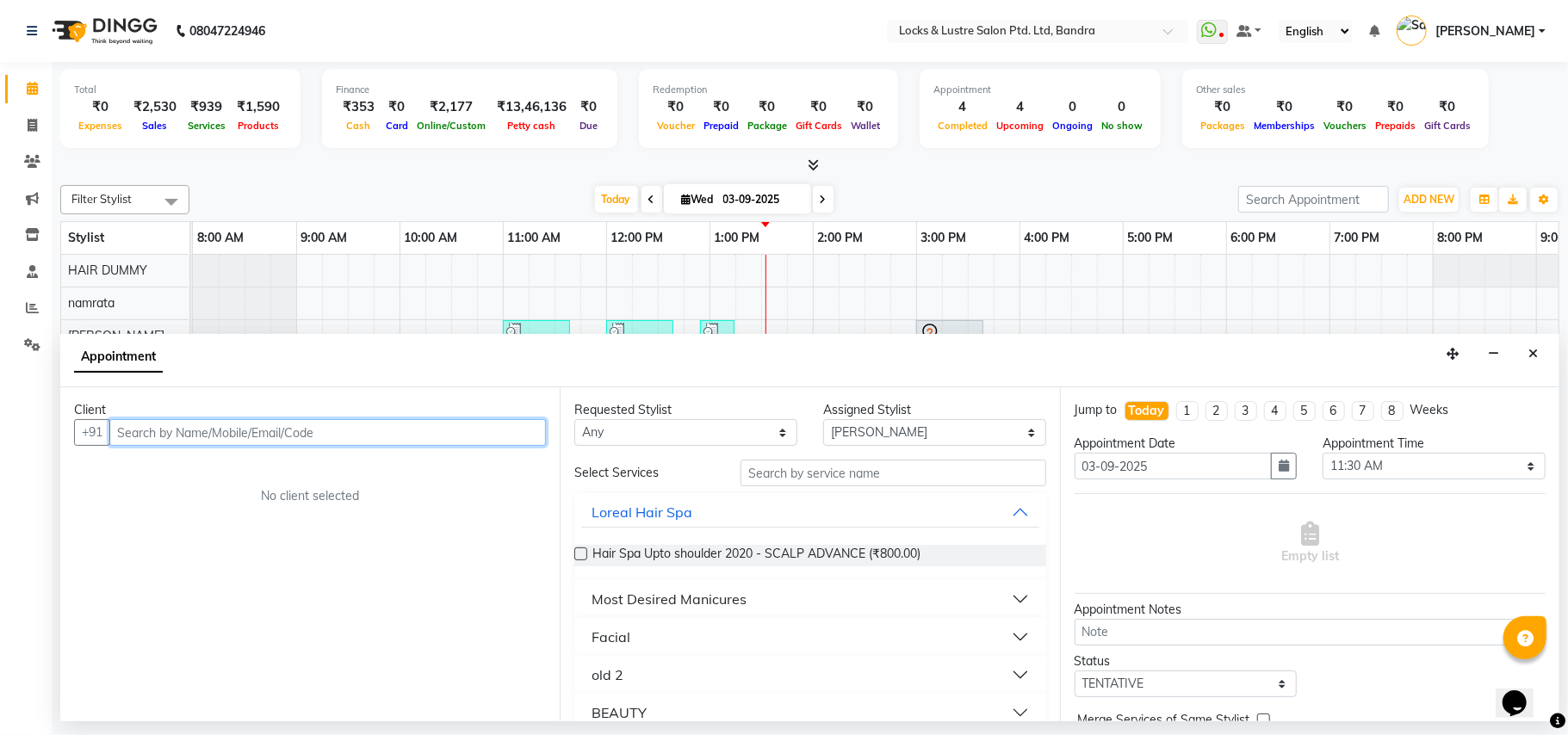
click at [144, 444] on input "text" at bounding box center [328, 433] width 437 height 27
click at [231, 428] on input "text" at bounding box center [328, 433] width 437 height 27
click at [160, 466] on span "Divya" at bounding box center [151, 470] width 38 height 17
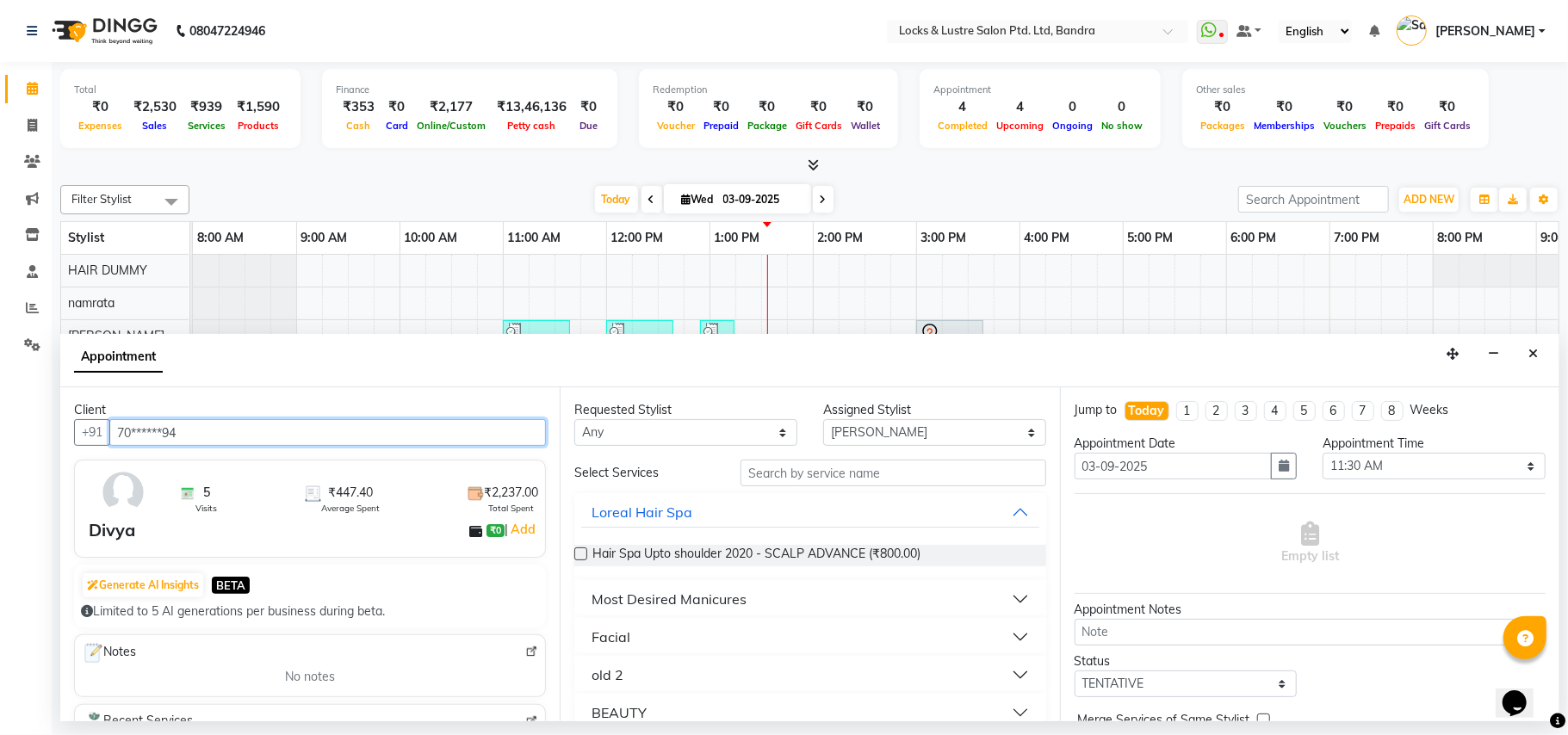
type input "70******94"
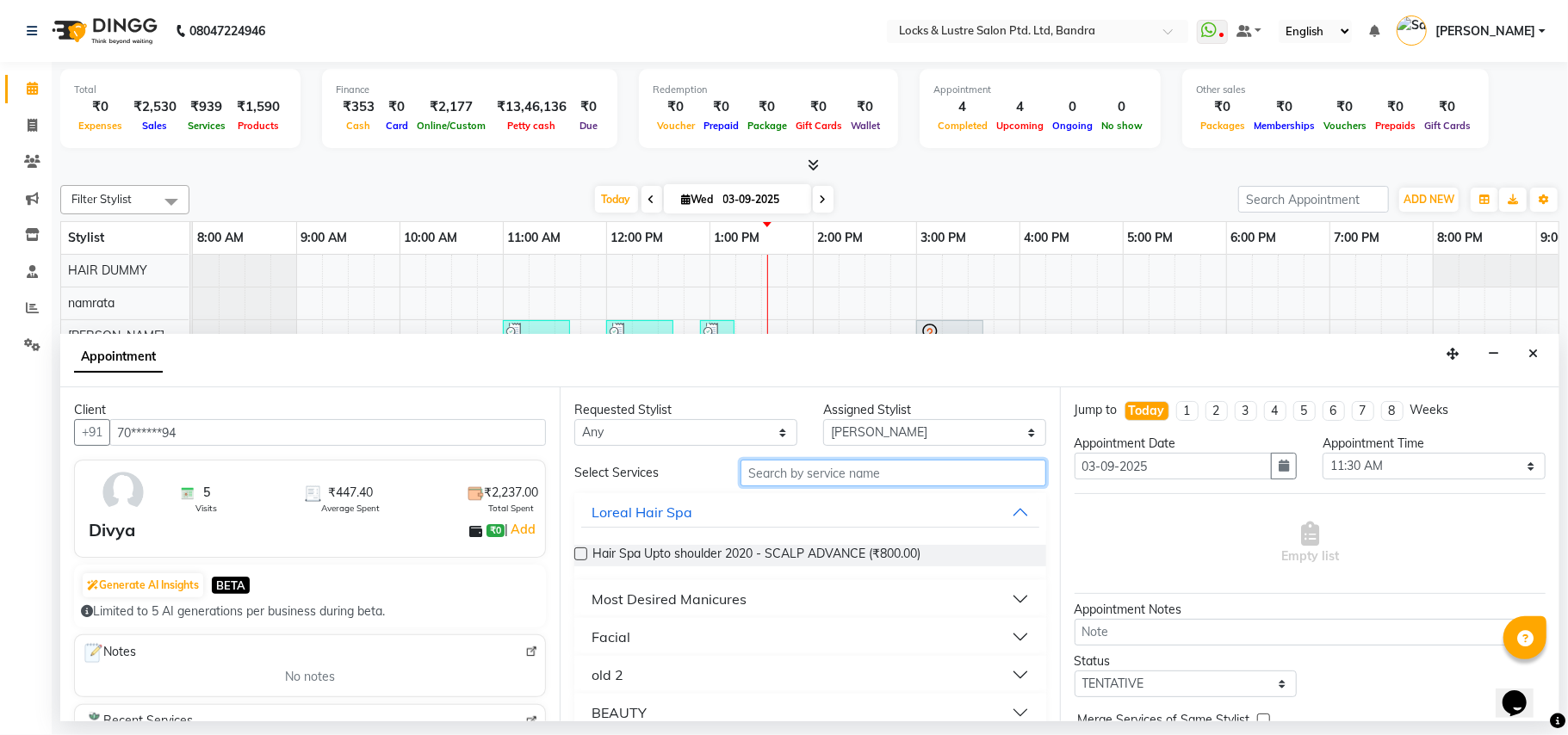
click at [875, 471] on input "text" at bounding box center [894, 473] width 306 height 27
type input "n"
click at [993, 471] on input "text" at bounding box center [894, 473] width 306 height 27
type input "199"
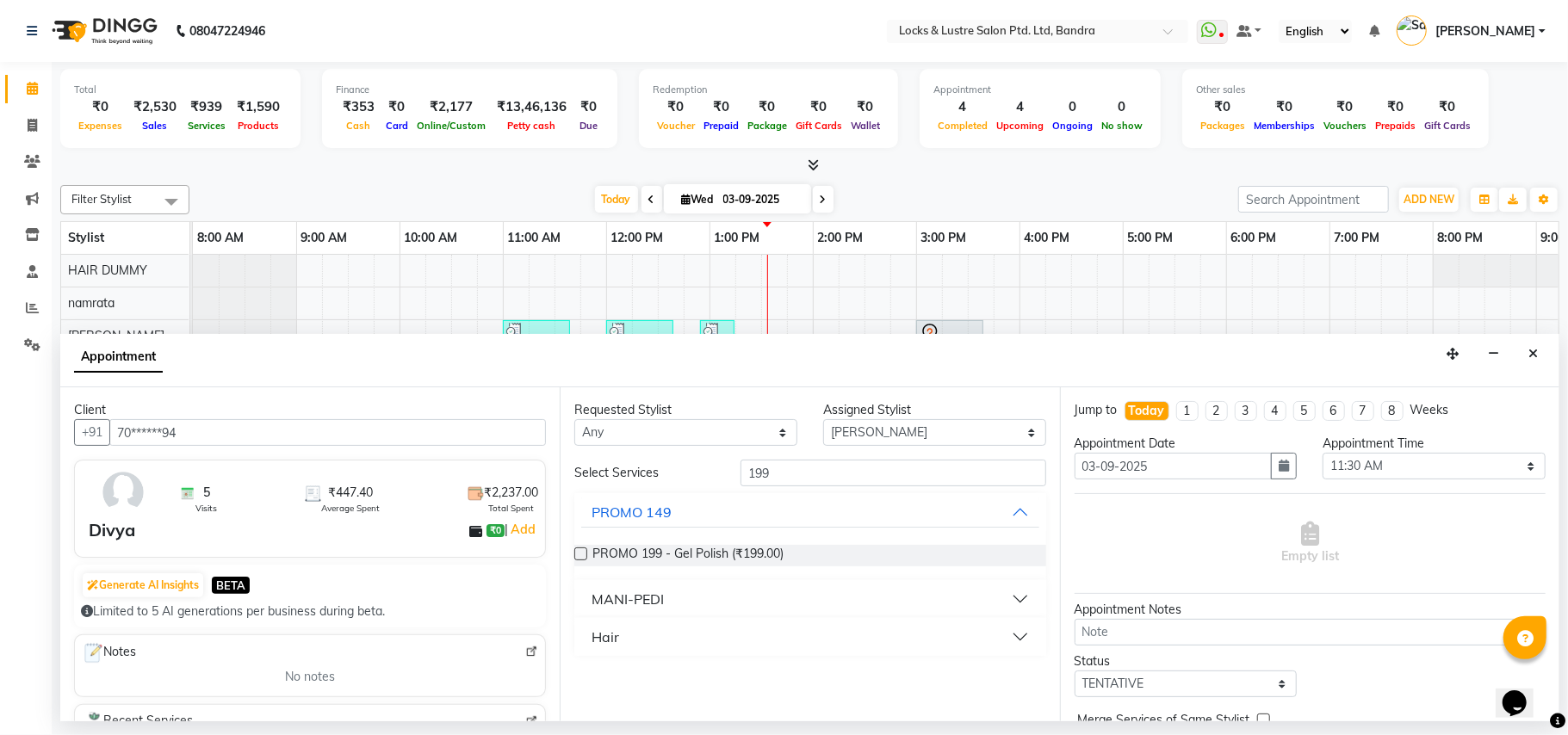
click at [1003, 642] on button "Hair" at bounding box center [810, 637] width 457 height 31
click at [815, 678] on span "New WOMEN HAIRCUT 199 - OG (₹1.00)" at bounding box center [708, 680] width 232 height 21
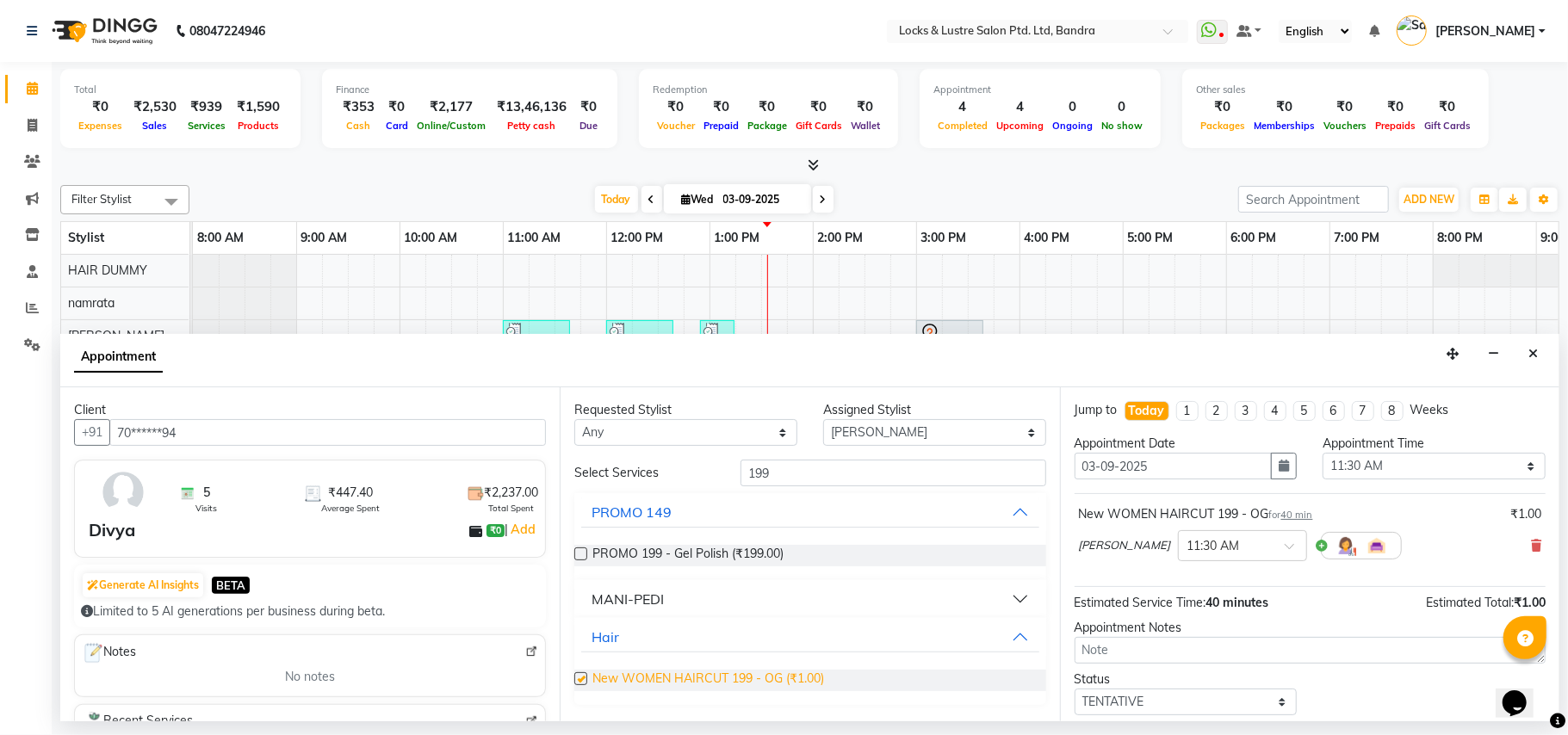
checkbox input "false"
click at [976, 427] on select "Select Anushree bhavana Bhavana D danish HAIR DUMMY Junaid Shaikh Nabi Ahmed Sh…" at bounding box center [935, 433] width 223 height 27
select select "55307"
click at [823, 420] on select "Select Anushree bhavana Bhavana D danish HAIR DUMMY Junaid Shaikh Nabi Ahmed Sh…" at bounding box center [935, 433] width 223 height 27
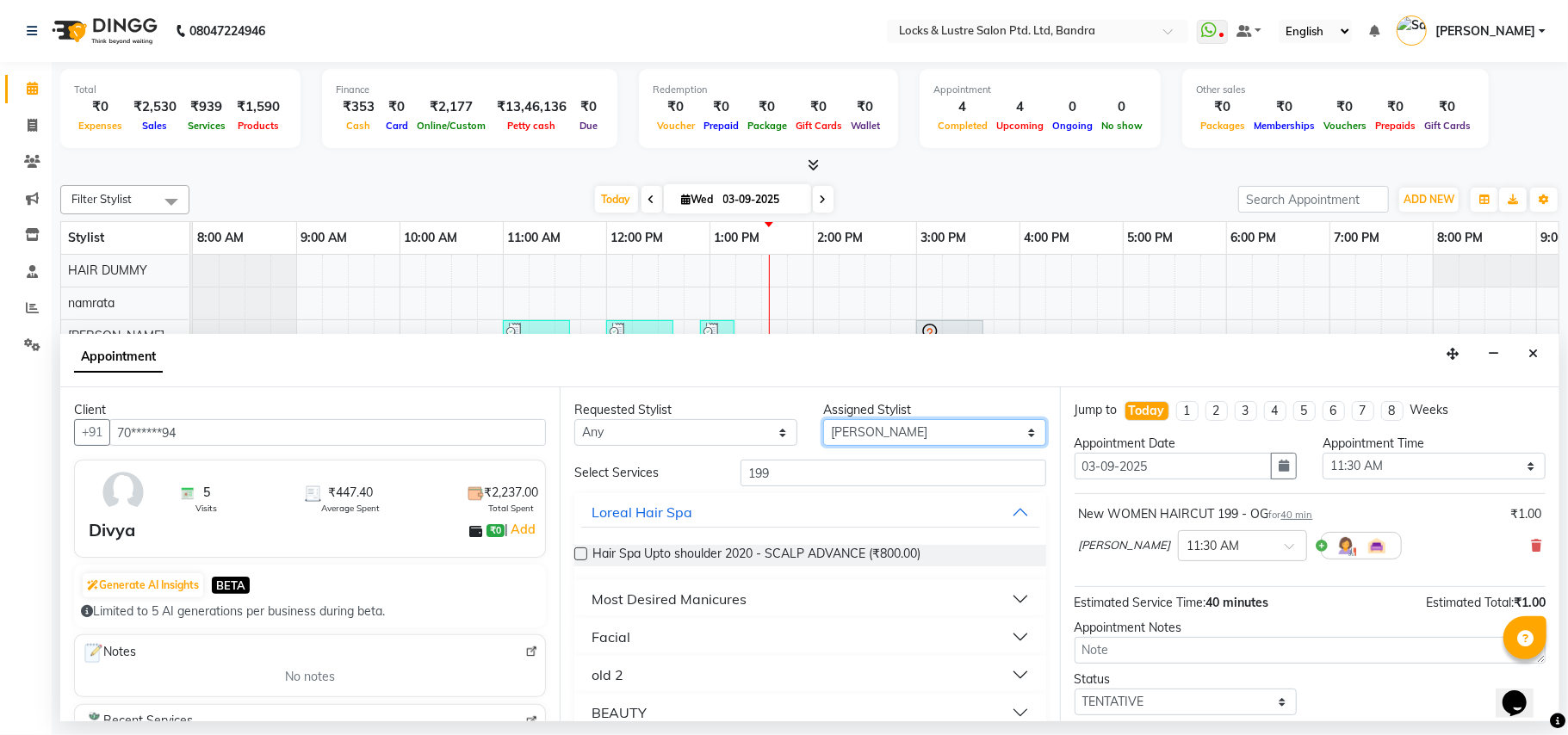
scroll to position [104, 0]
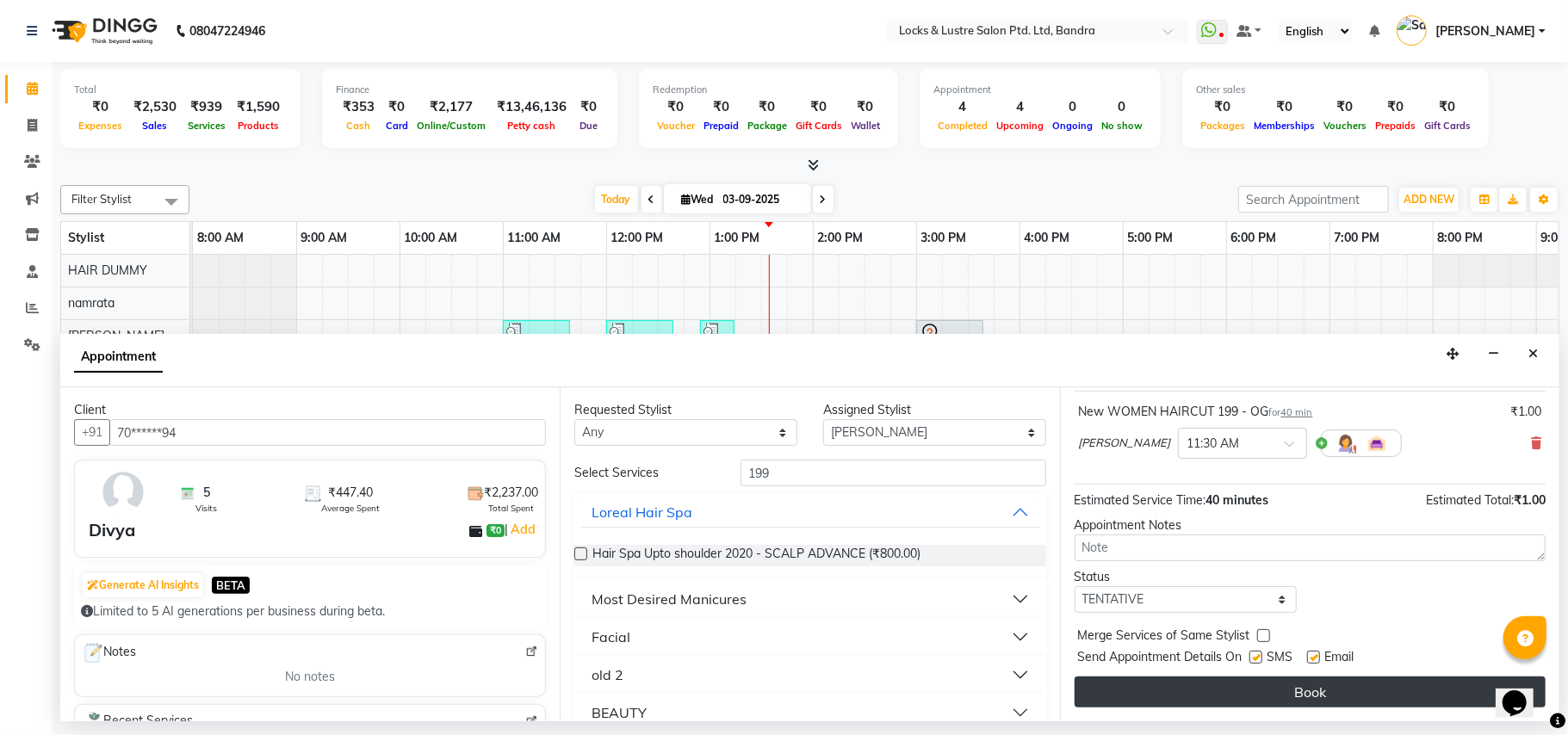
click at [1217, 687] on button "Book" at bounding box center [1310, 692] width 471 height 31
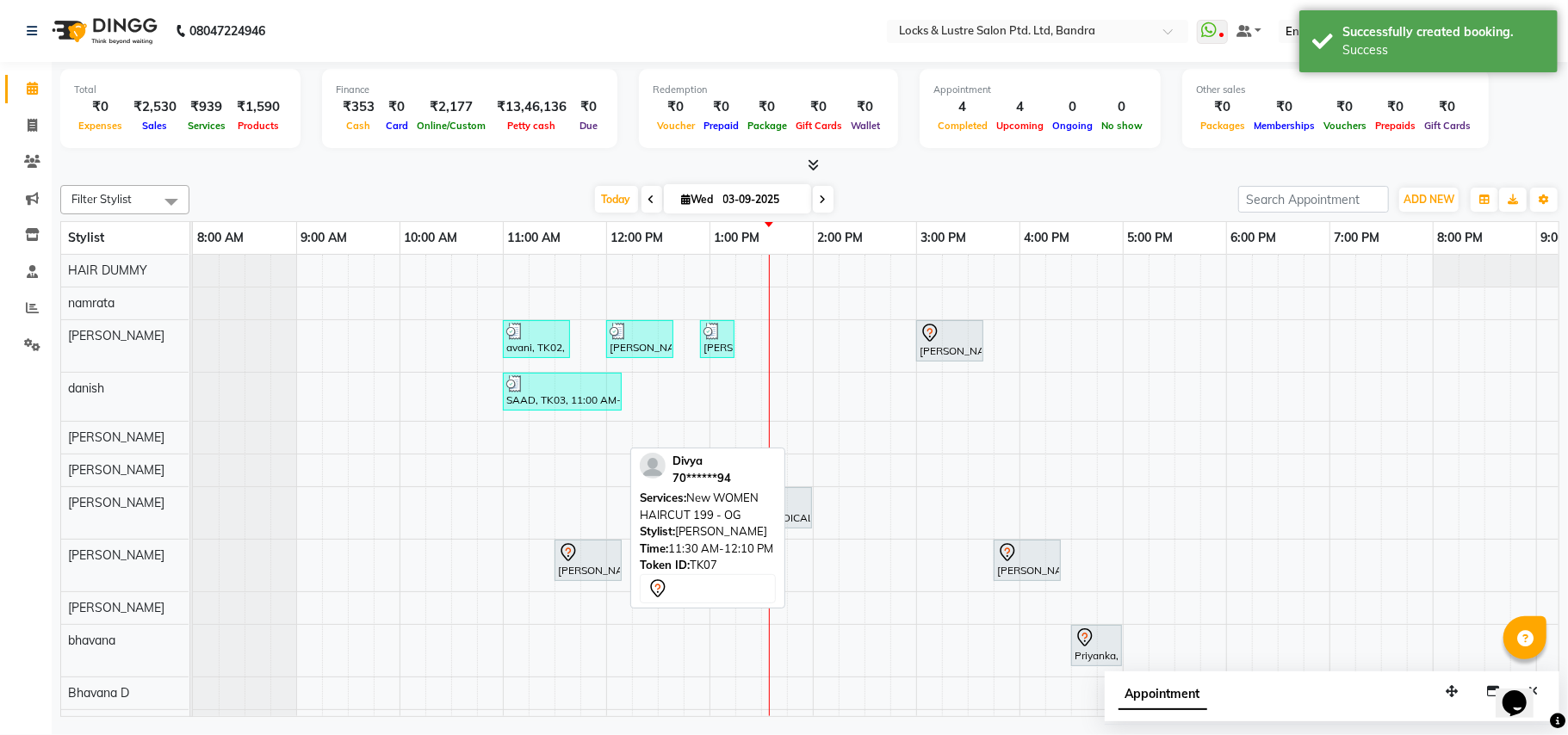
click at [578, 562] on icon at bounding box center [568, 552] width 20 height 20
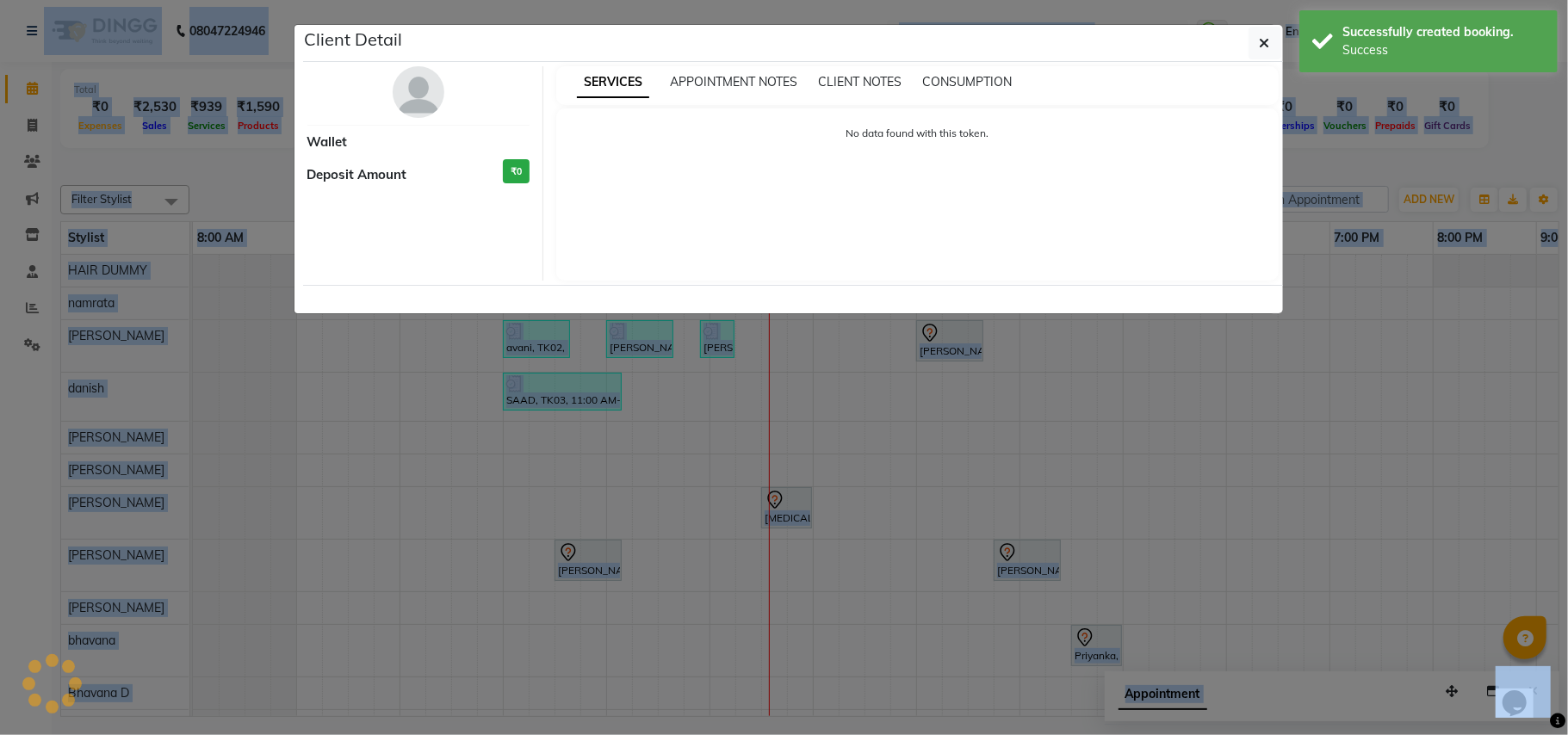
select select "7"
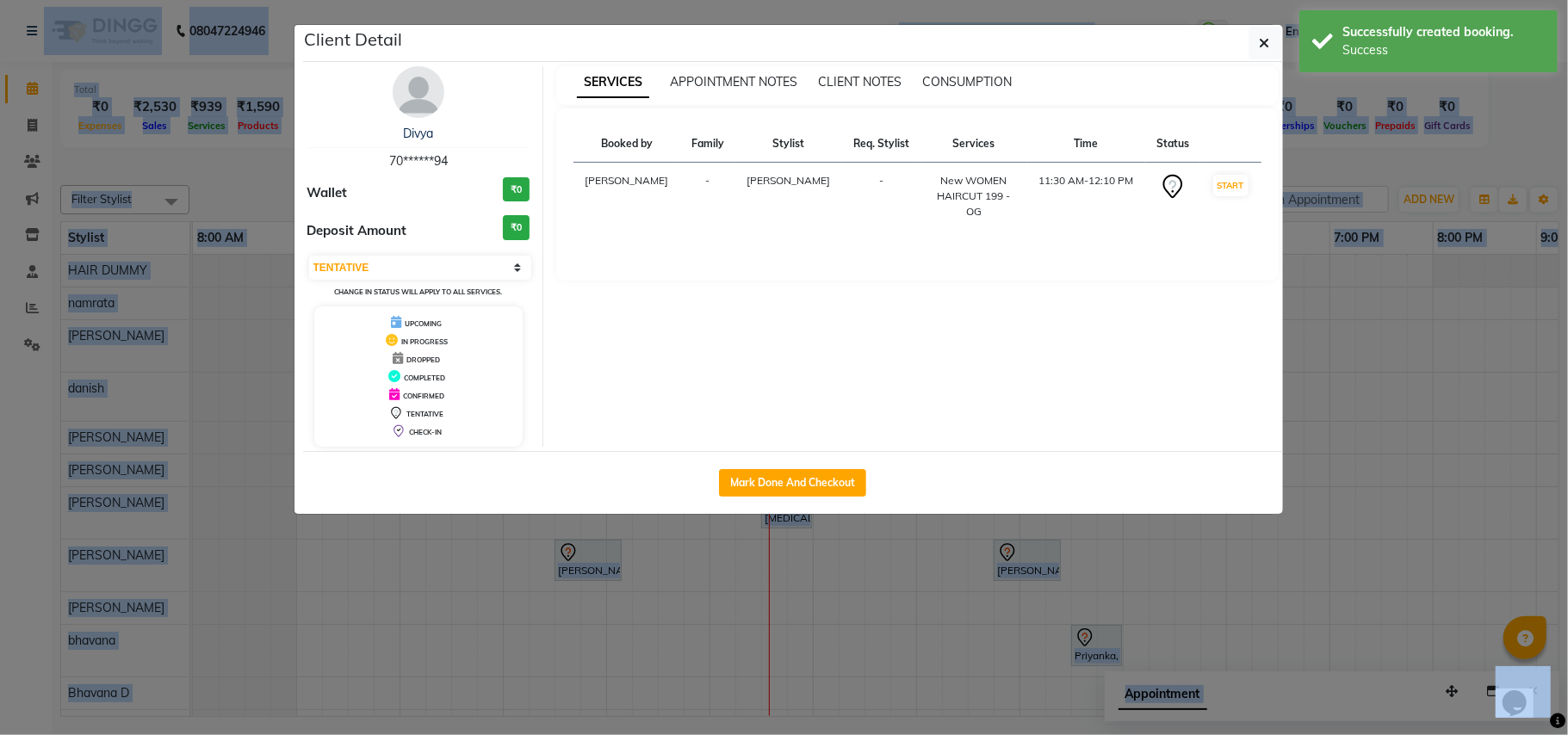
click at [842, 582] on ngb-modal-window "Client Detail Divya 70******94 Wallet ₹0 Deposit Amount ₹0 Select IN SERVICE CO…" at bounding box center [784, 368] width 1568 height 735
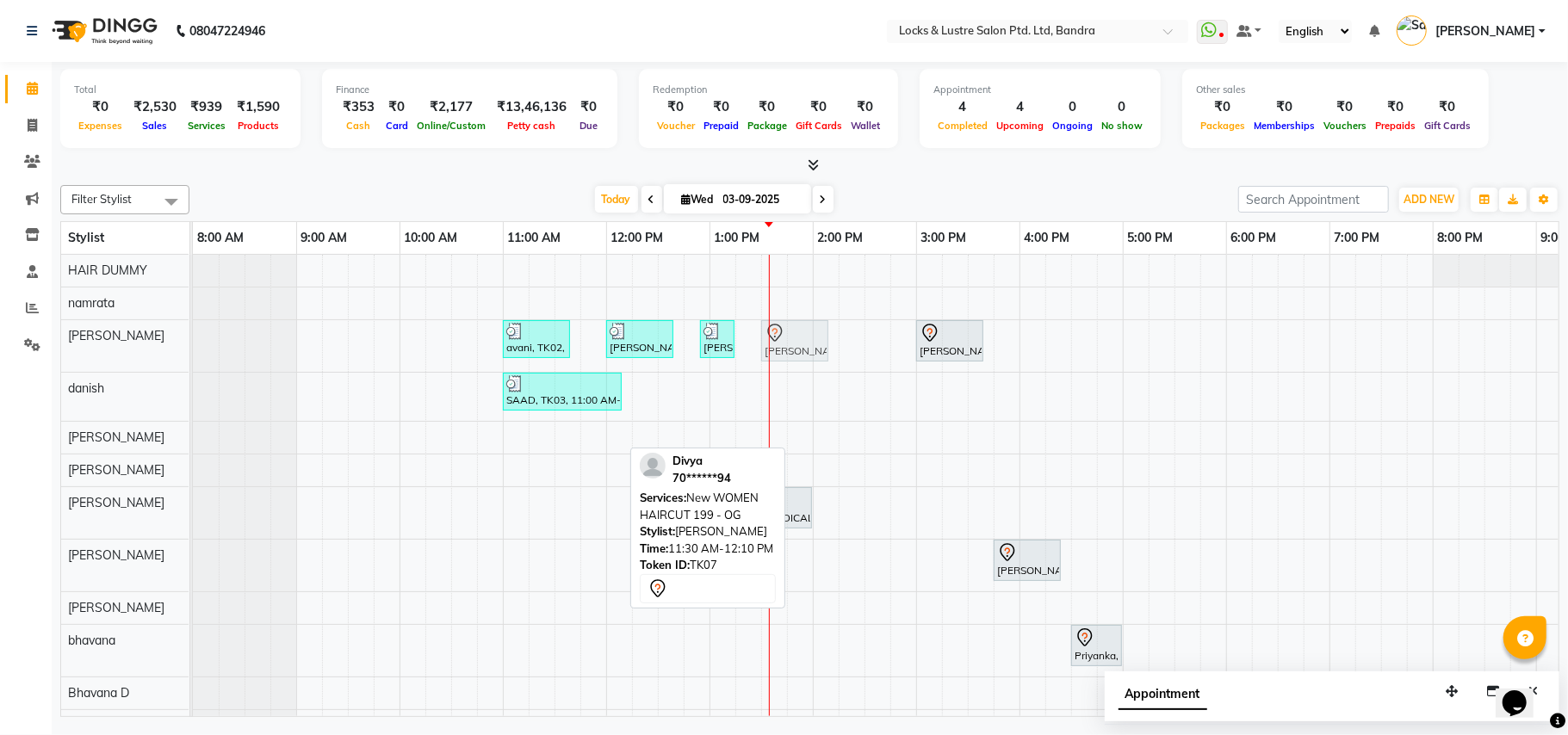
drag, startPoint x: 594, startPoint y: 558, endPoint x: 797, endPoint y: 348, distance: 292.1
click at [797, 348] on tbody "avani, TK02, 11:00 AM-11:40 AM, New WOMEN HAIRCUT 199 - OG eva, TK04, 12:00 PM-…" at bounding box center [1019, 547] width 1654 height 585
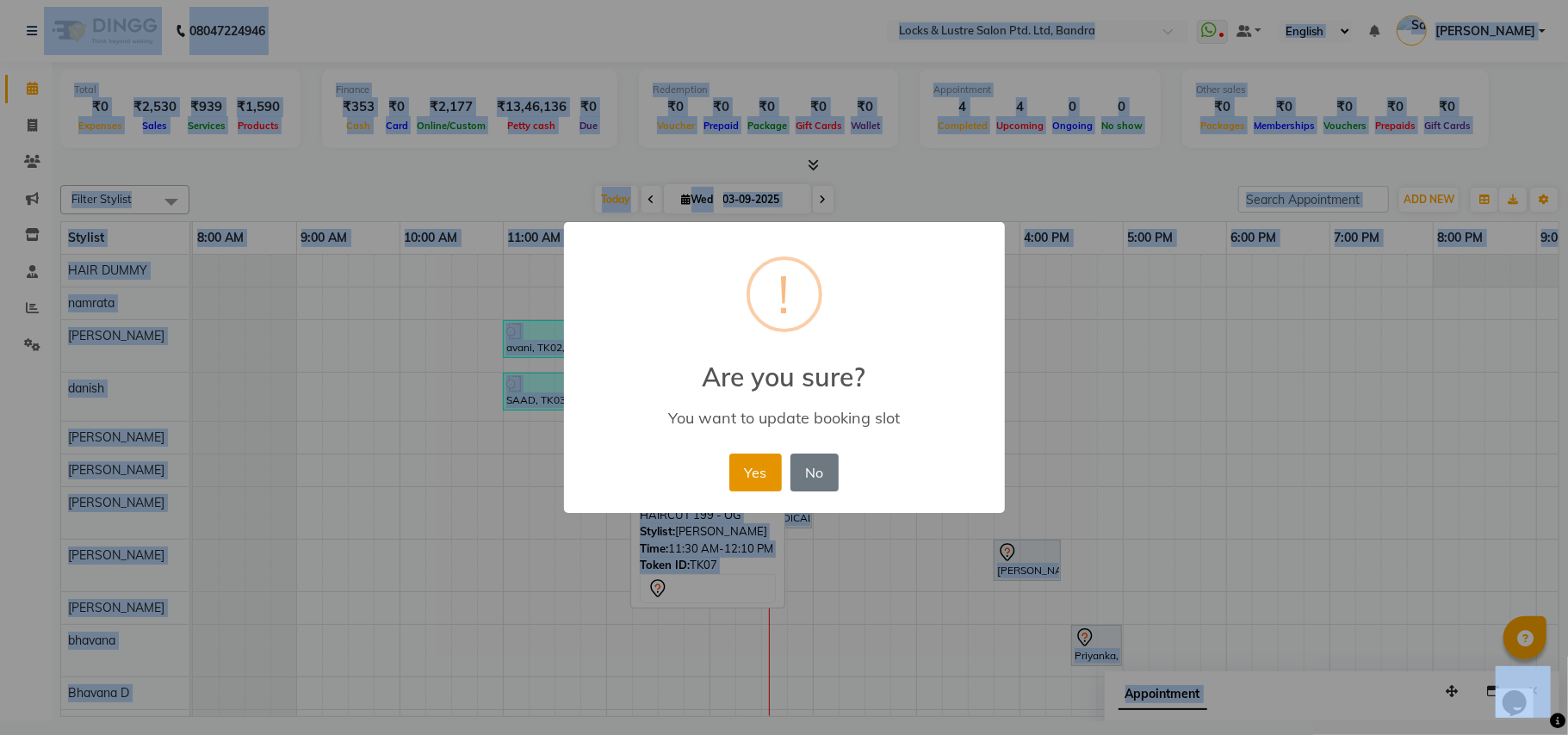
click at [756, 469] on button "Yes" at bounding box center [756, 472] width 53 height 38
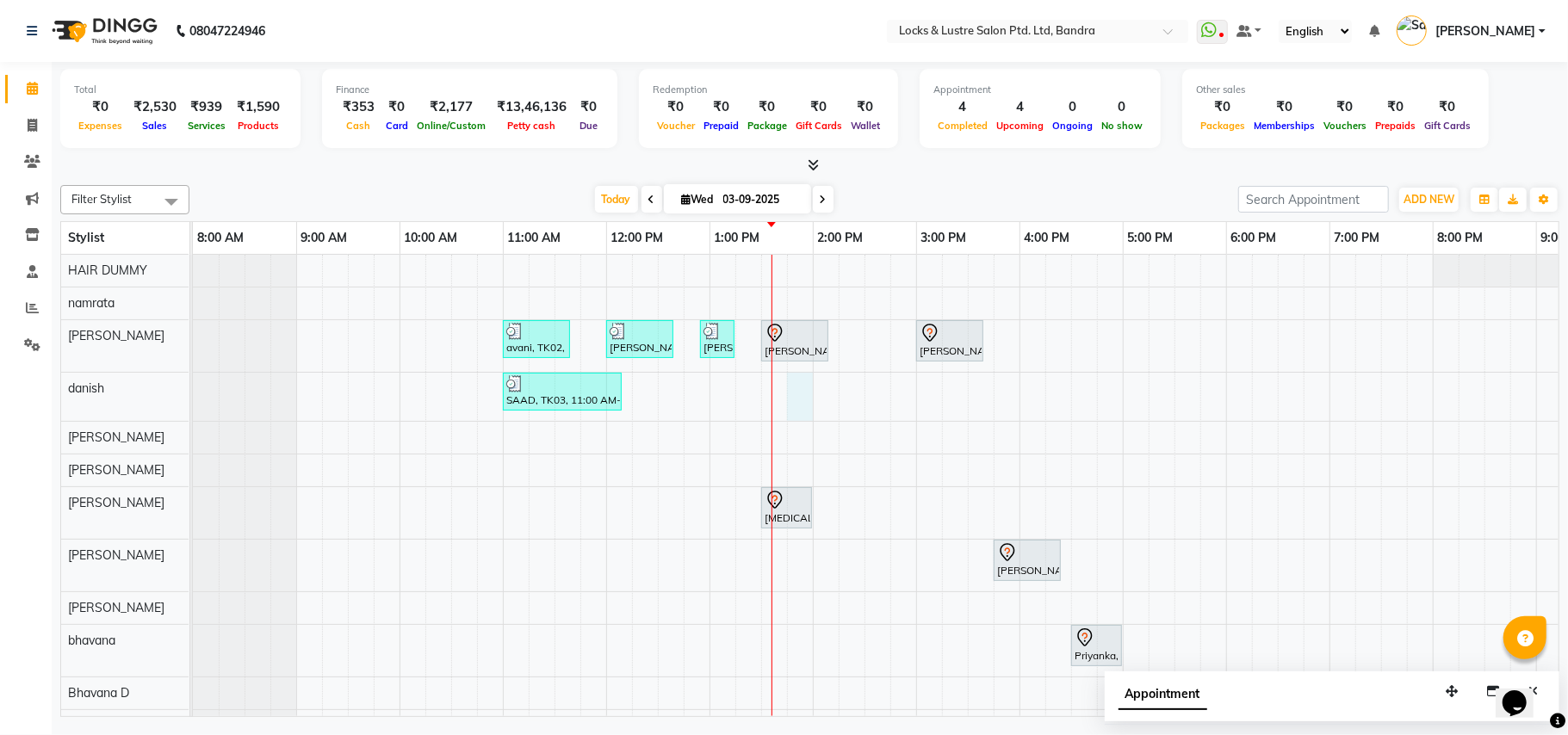
click at [792, 386] on div "avani, TK02, 11:00 AM-11:40 AM, New WOMEN HAIRCUT 199 - OG eva, TK04, 12:00 PM-…" at bounding box center [1019, 547] width 1654 height 585
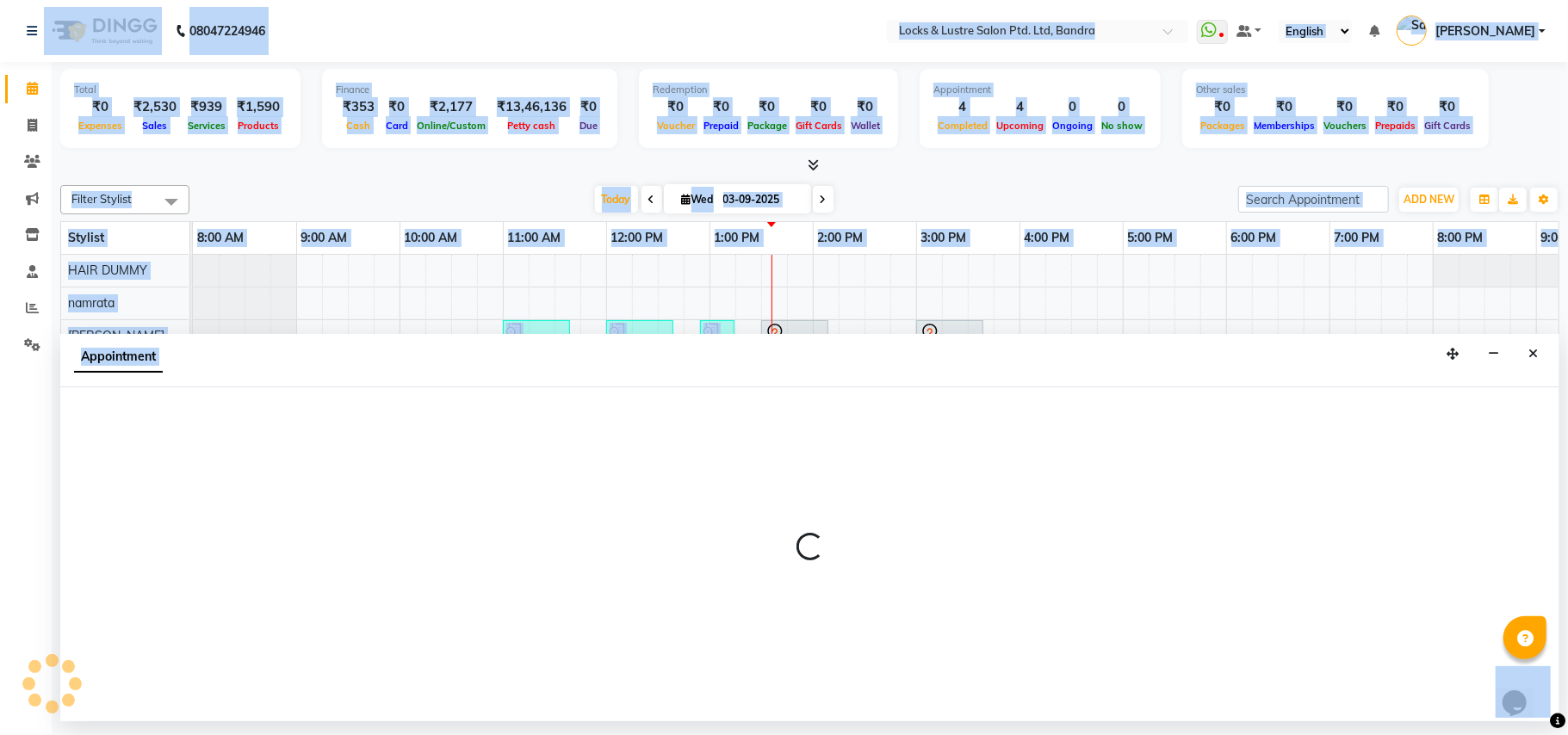
select select "62969"
select select "825"
select select "tentative"
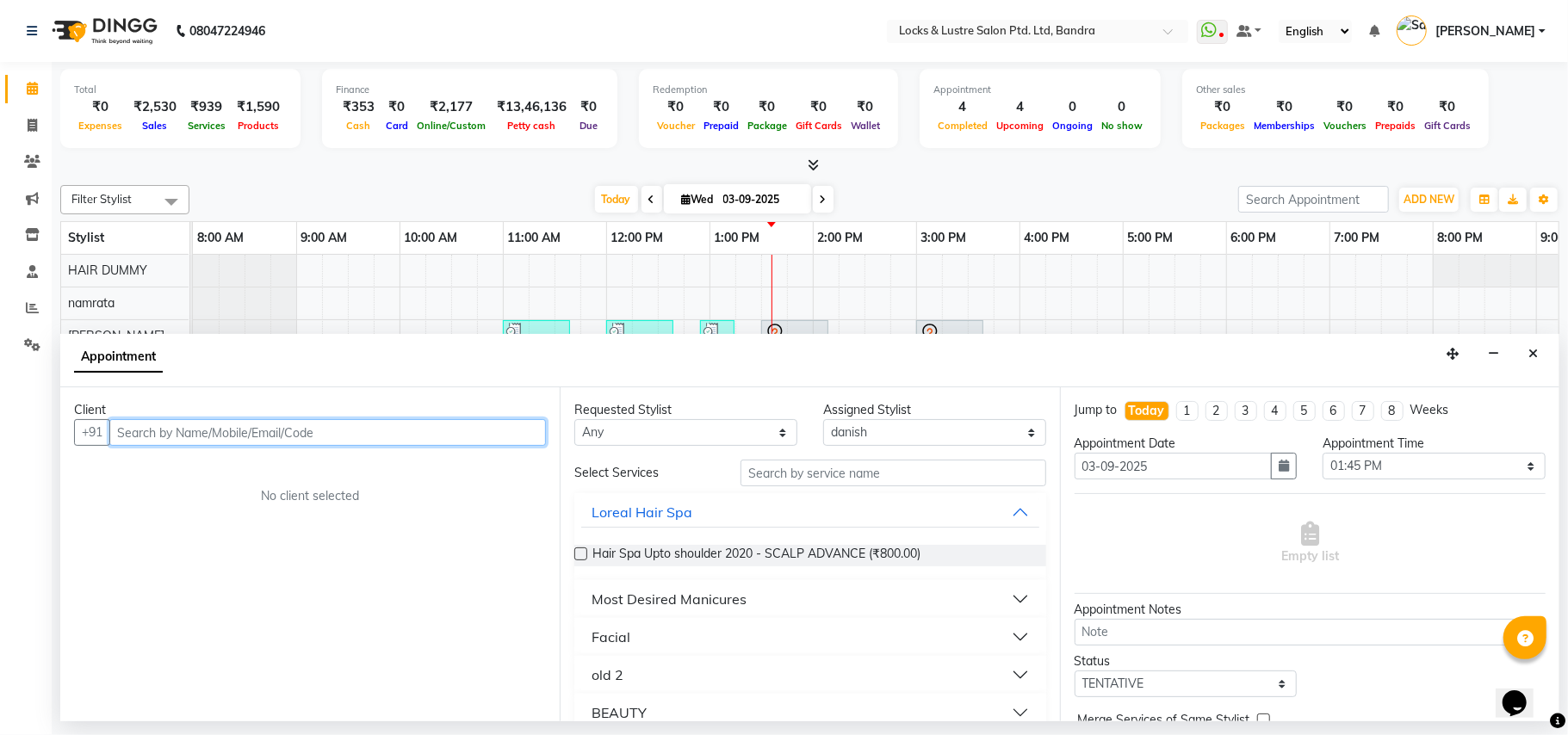
click at [439, 435] on input "text" at bounding box center [328, 433] width 437 height 27
click at [364, 435] on input "text" at bounding box center [328, 433] width 437 height 27
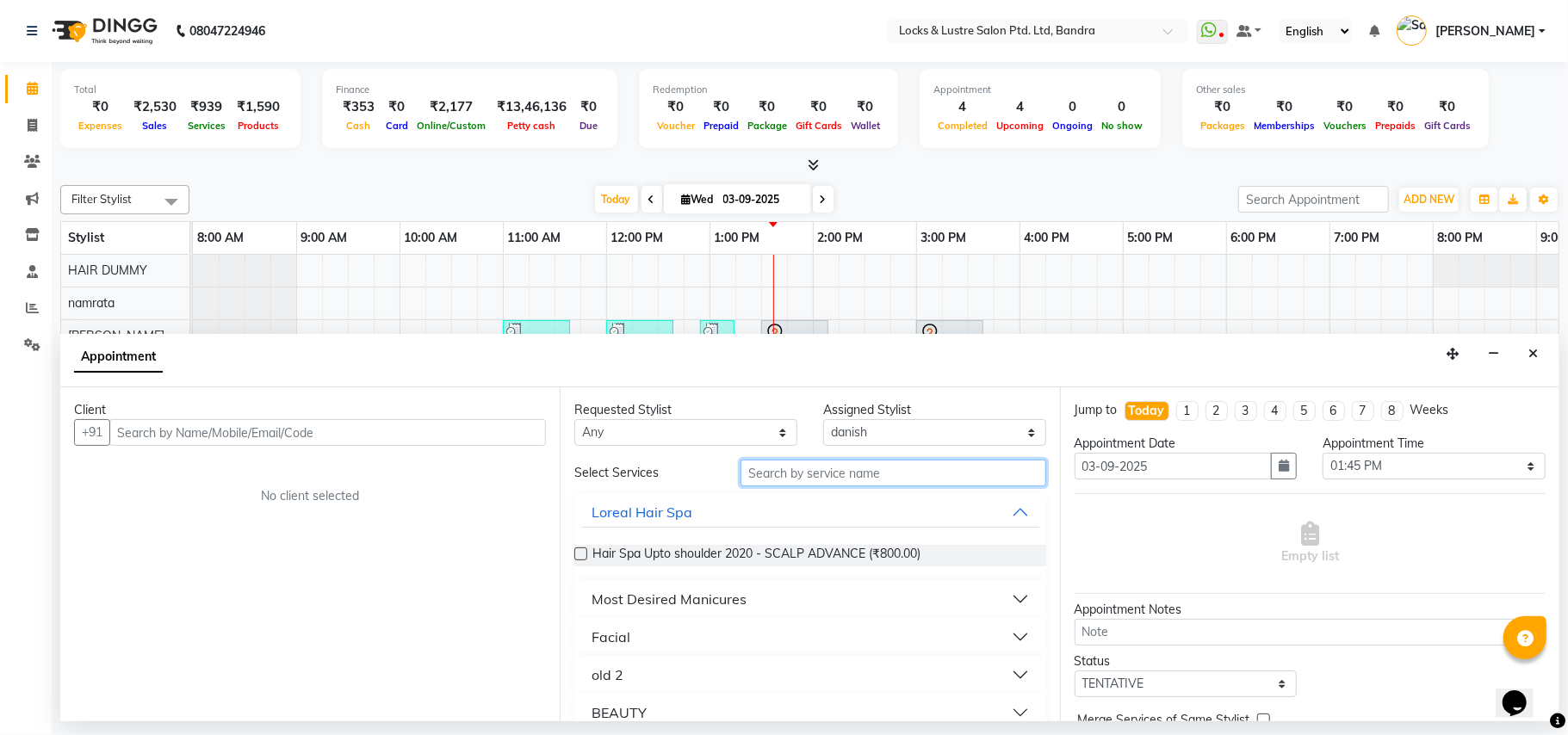
click at [784, 469] on input "text" at bounding box center [894, 473] width 306 height 27
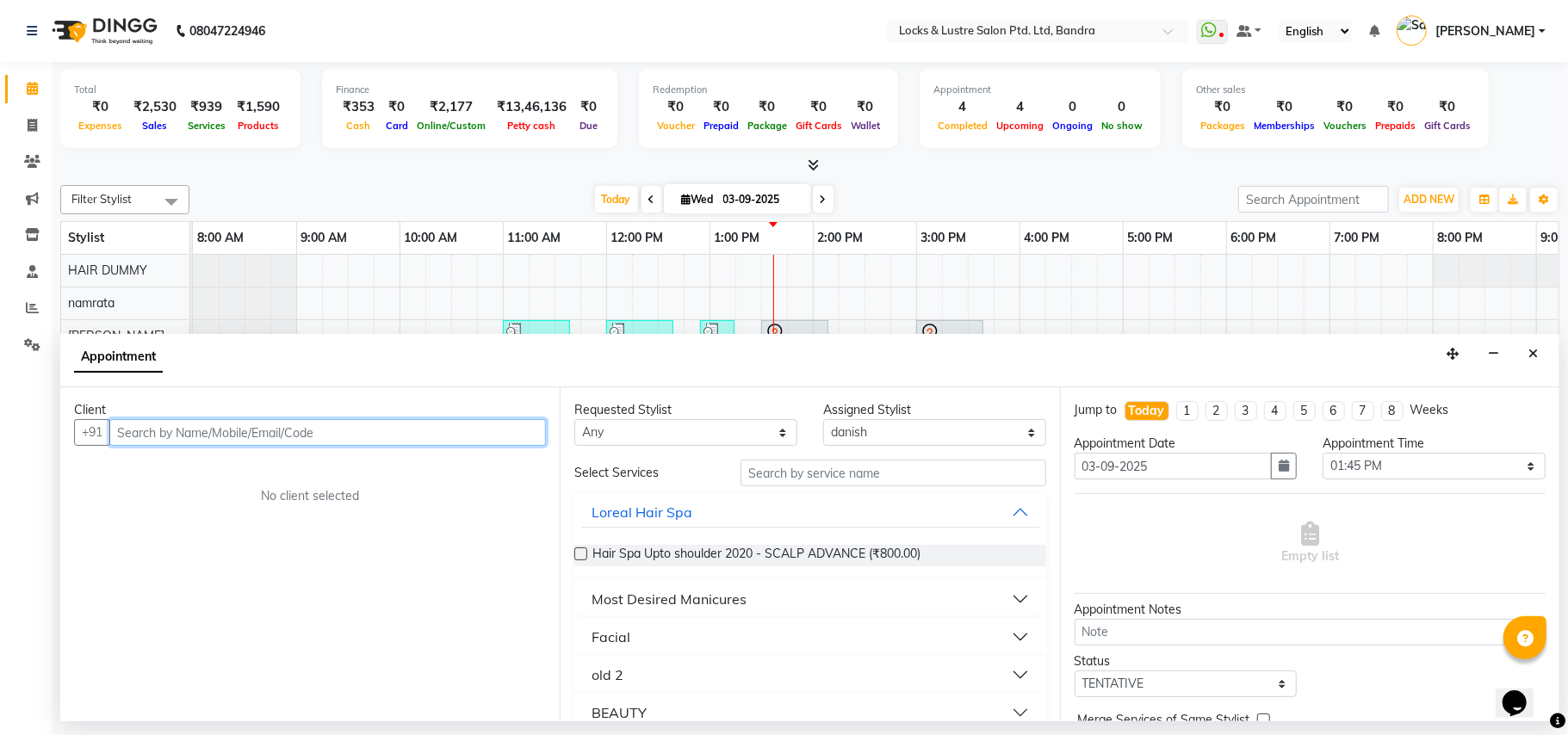
click at [297, 428] on input "text" at bounding box center [328, 433] width 437 height 27
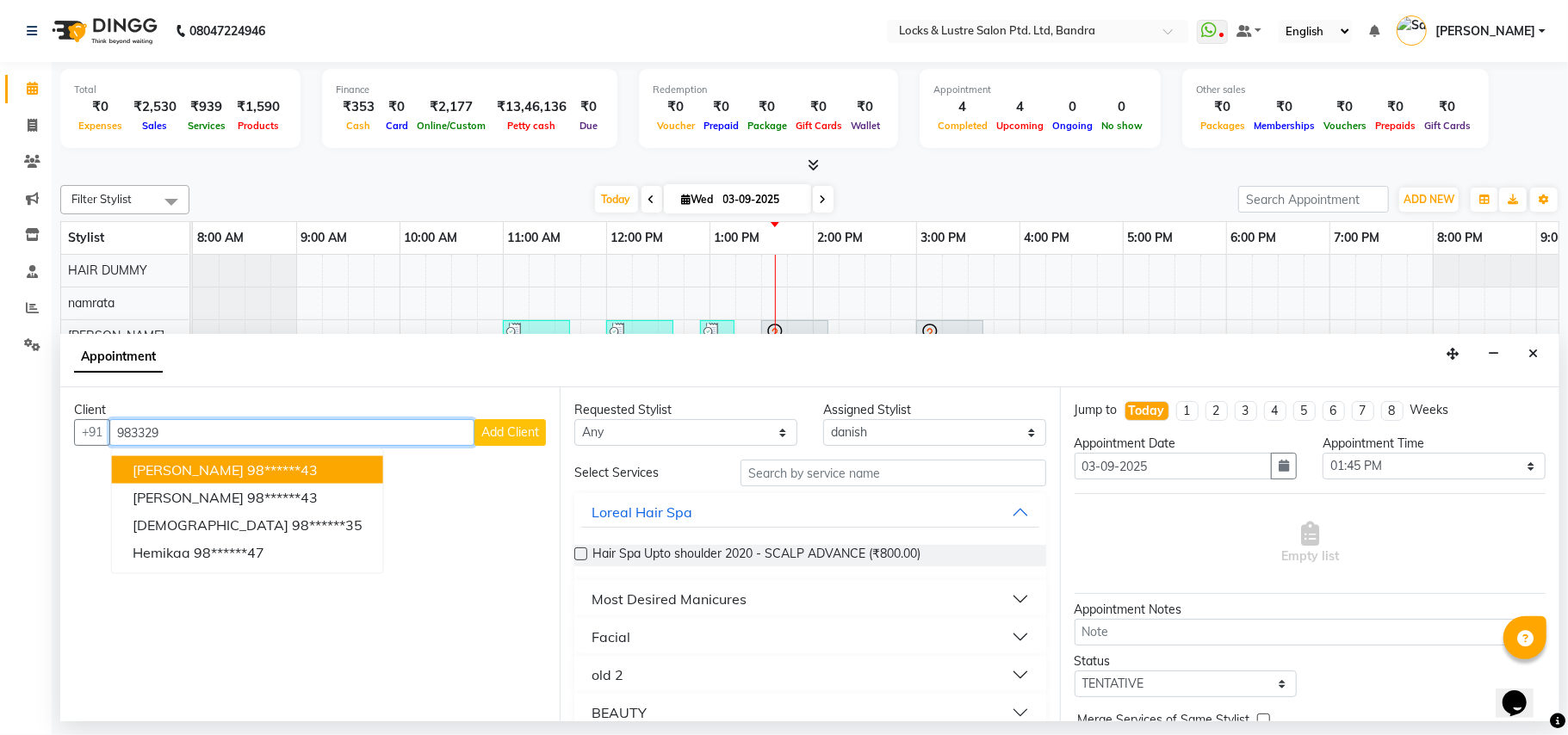
click at [247, 472] on ngb-highlight "98******43" at bounding box center [282, 470] width 70 height 17
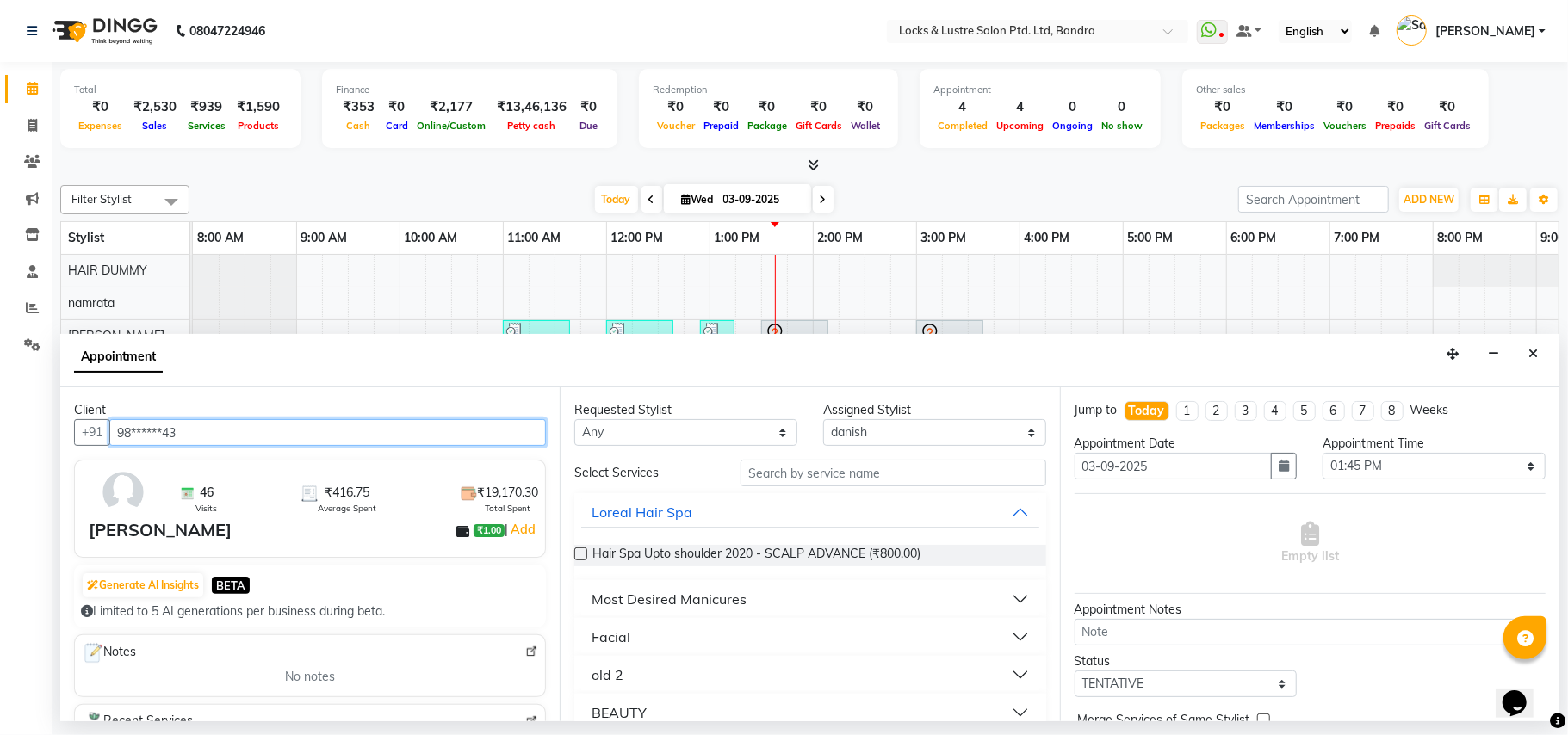
type input "98******43"
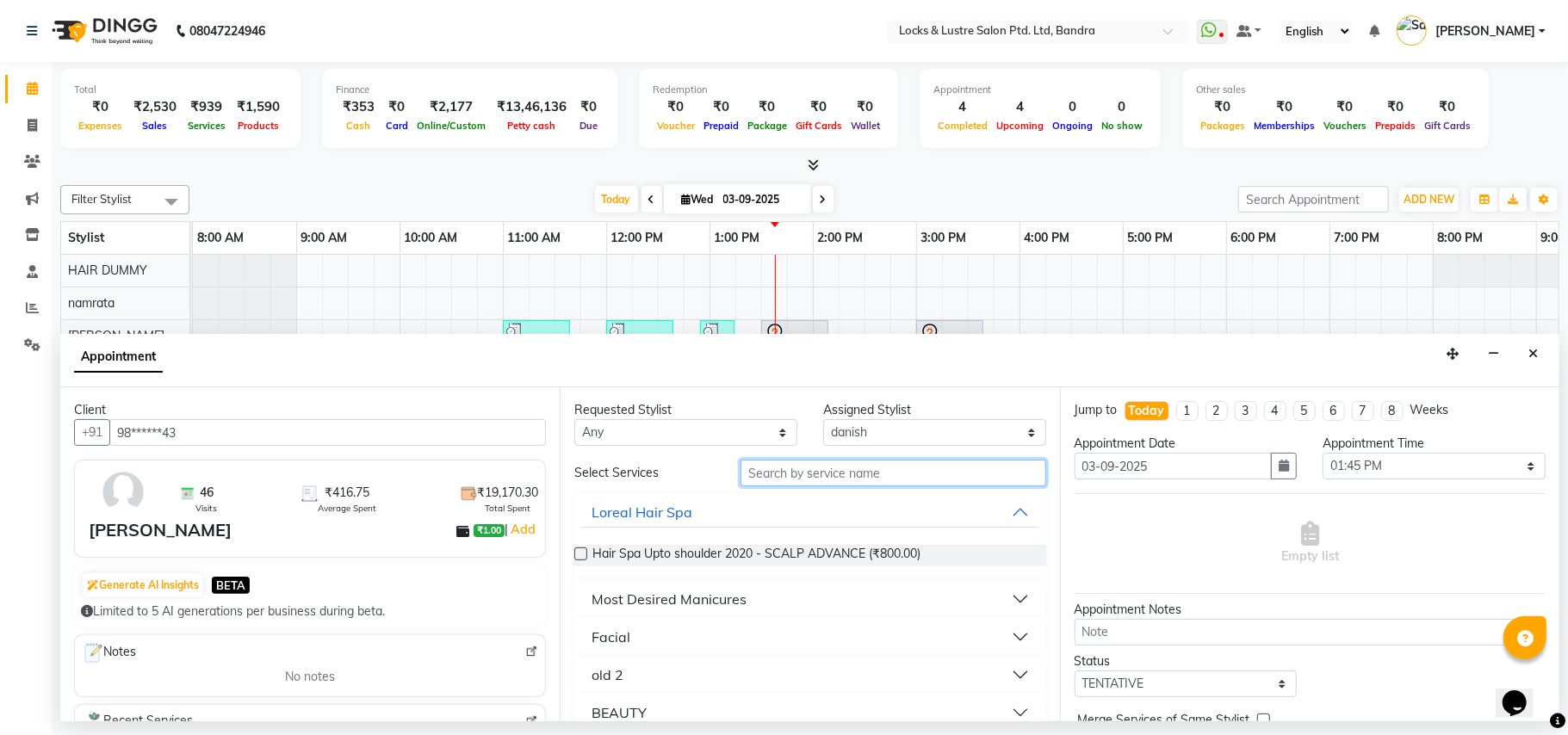
click at [793, 479] on input "text" at bounding box center [894, 473] width 306 height 27
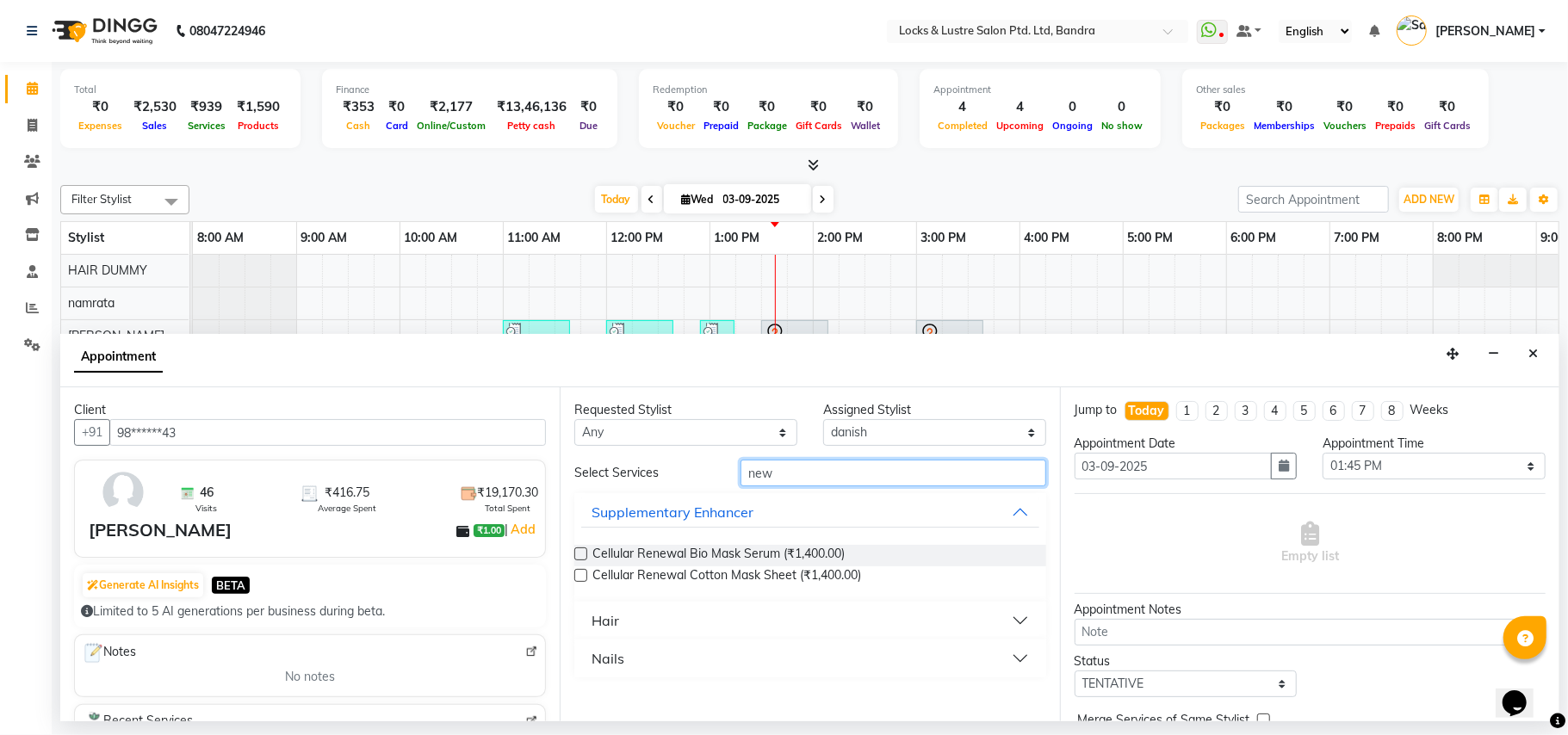
type input "new"
click at [709, 607] on button "Hair" at bounding box center [810, 621] width 457 height 31
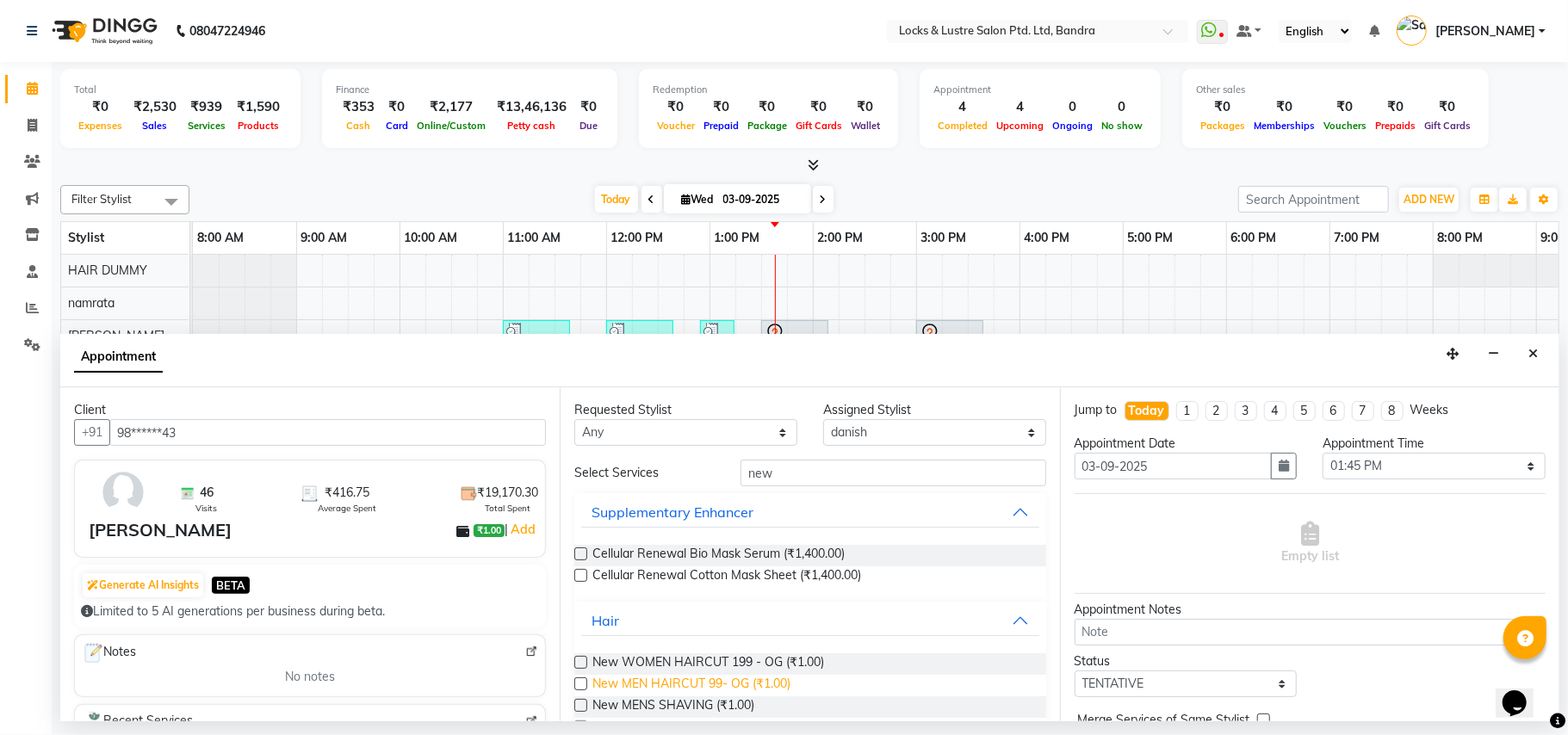
click at [683, 687] on span "New MEN HAIRCUT 99- OG (₹1.00)" at bounding box center [692, 686] width 198 height 21
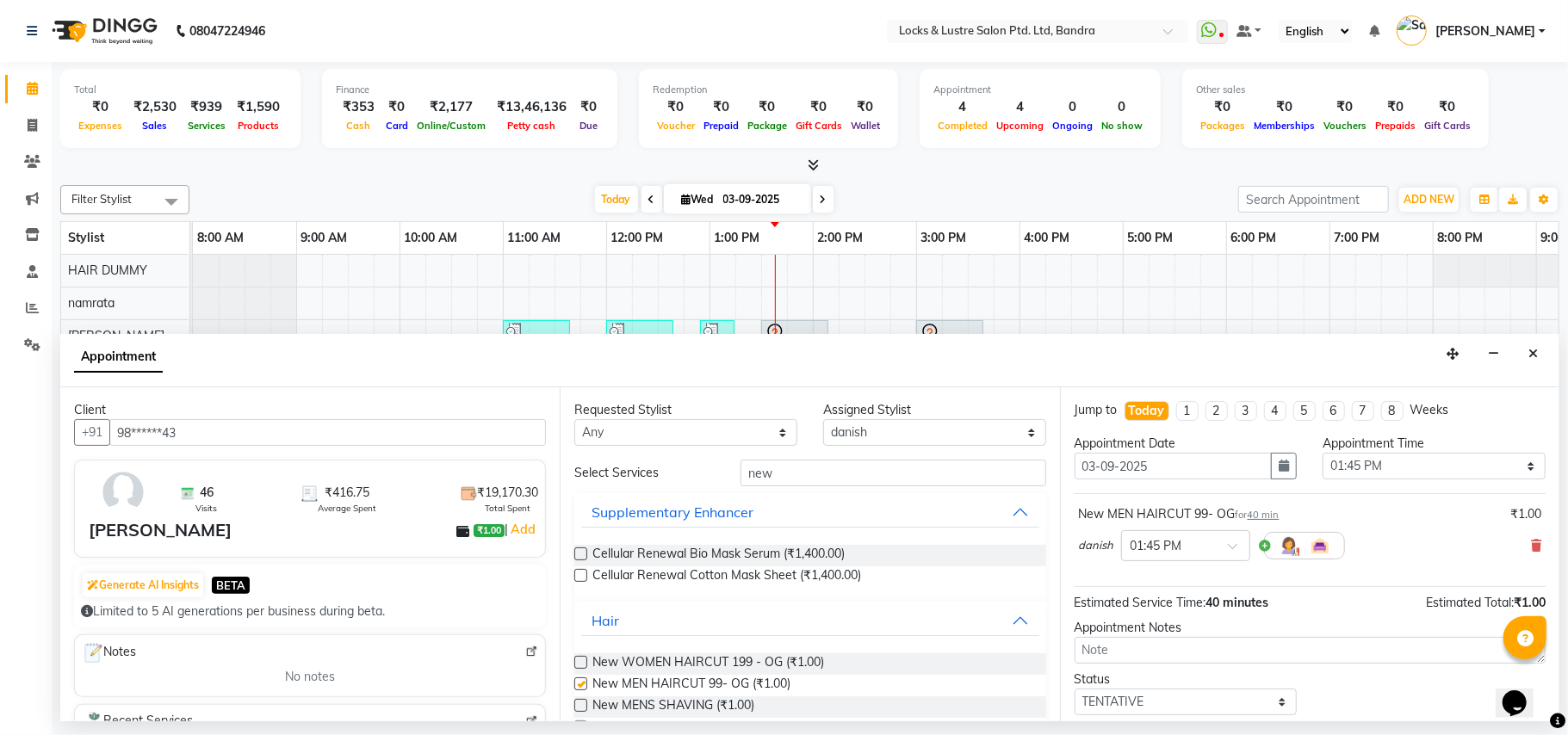
checkbox input "false"
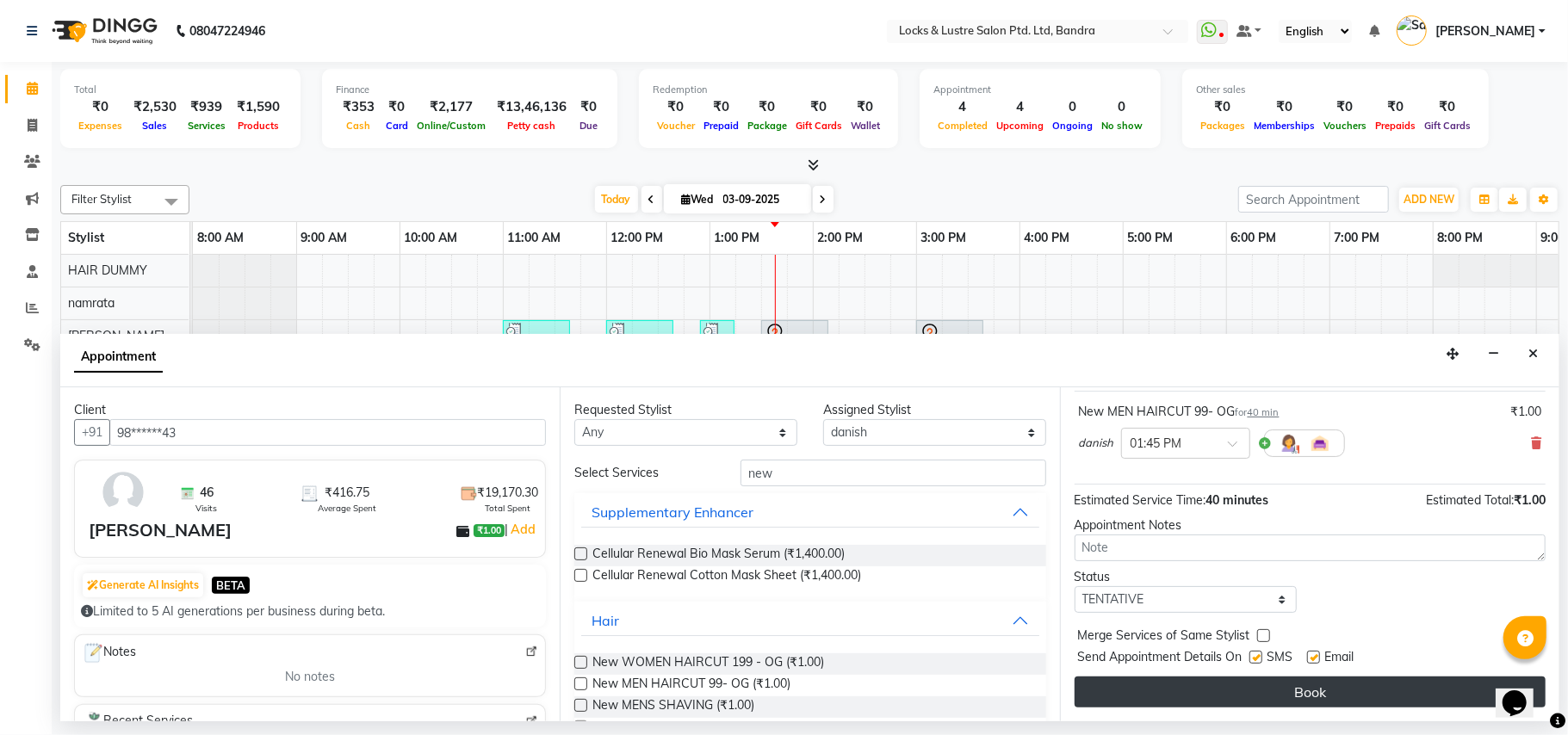
click at [1297, 694] on button "Book" at bounding box center [1310, 692] width 471 height 31
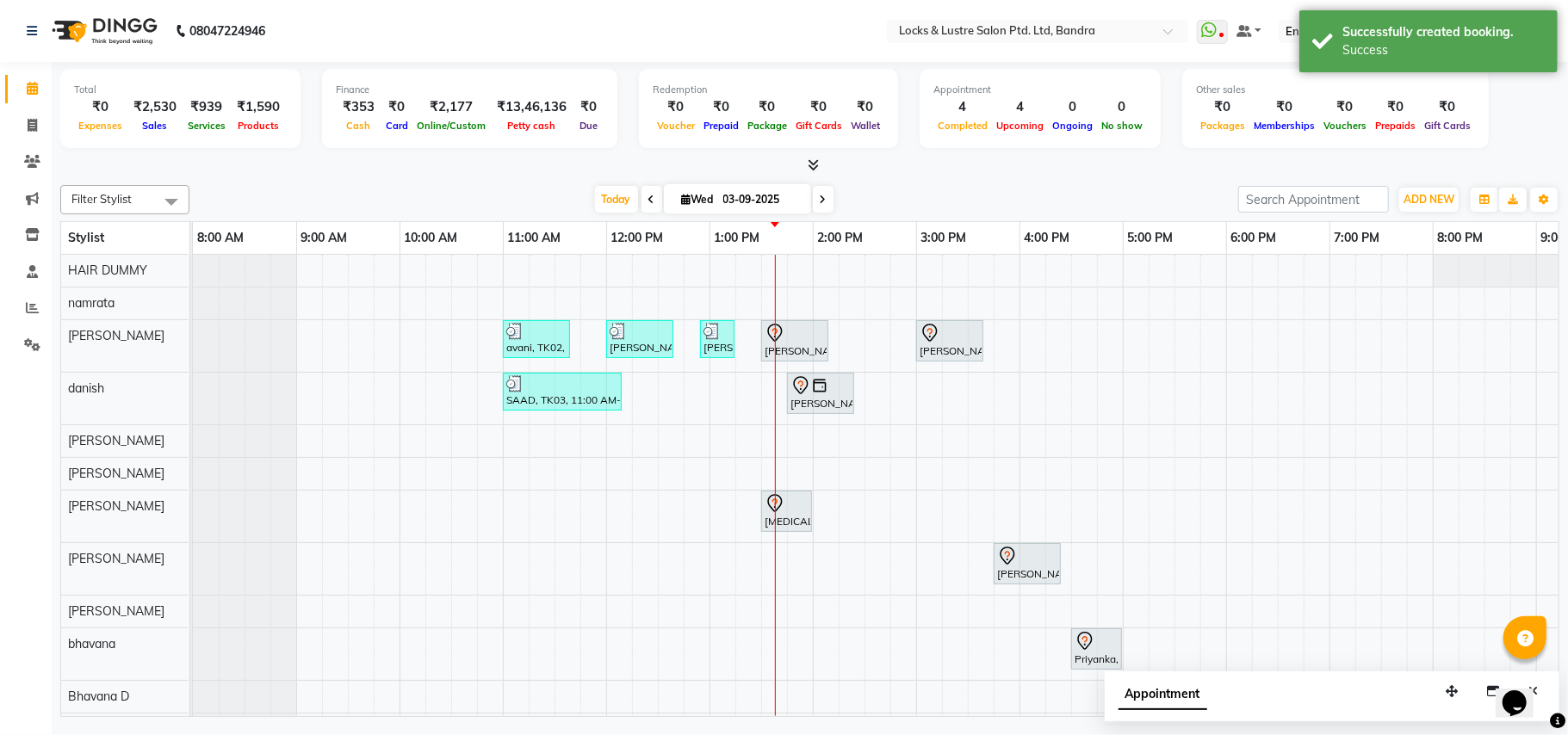
click at [1568, 586] on div "Total ₹0 Expenses ₹2,530 Sales ₹939 Services ₹1,590 Products Finance ₹353 Cash …" at bounding box center [810, 391] width 1517 height 659
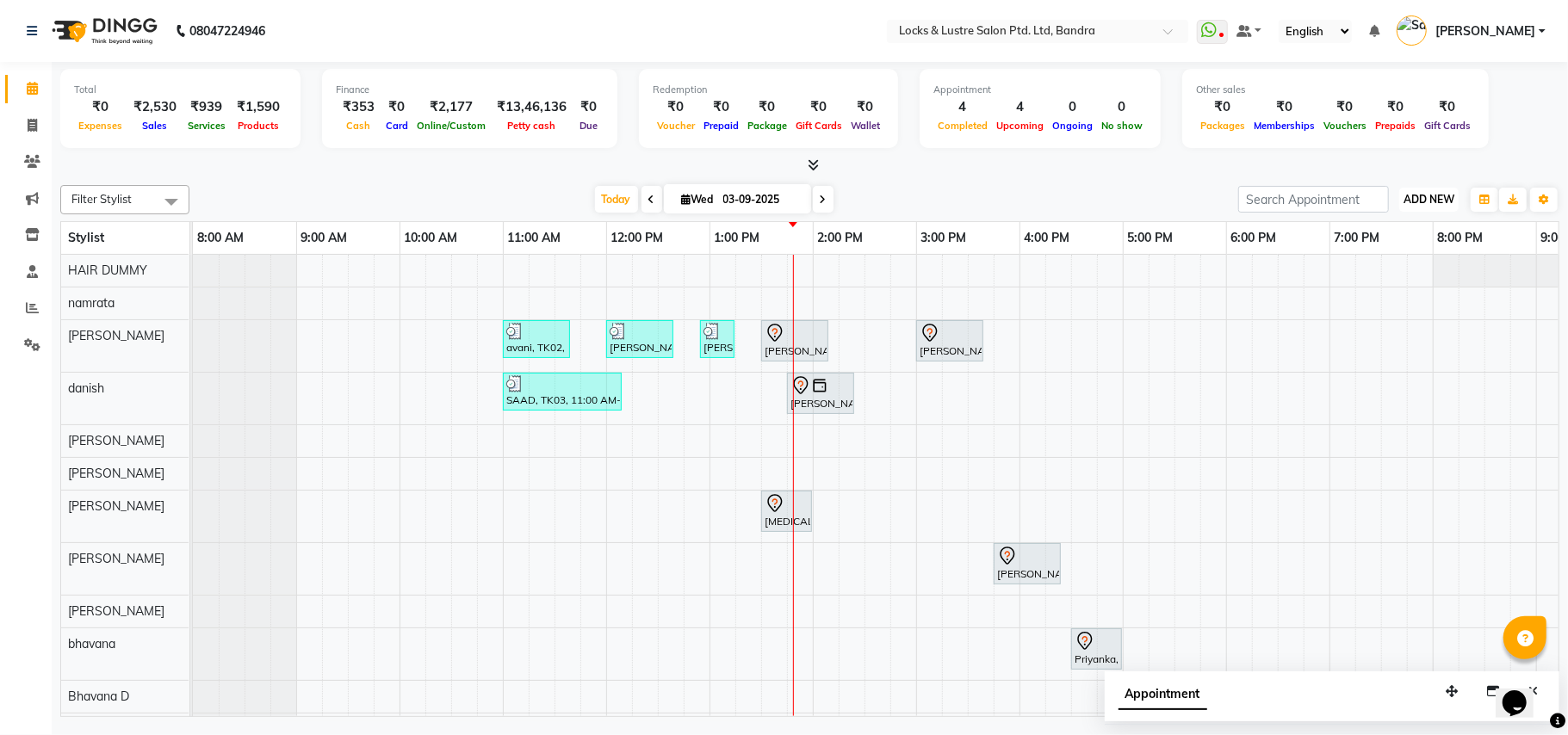
click at [1447, 193] on span "ADD NEW" at bounding box center [1429, 198] width 51 height 13
click at [1405, 281] on link "Add Expense" at bounding box center [1390, 277] width 136 height 22
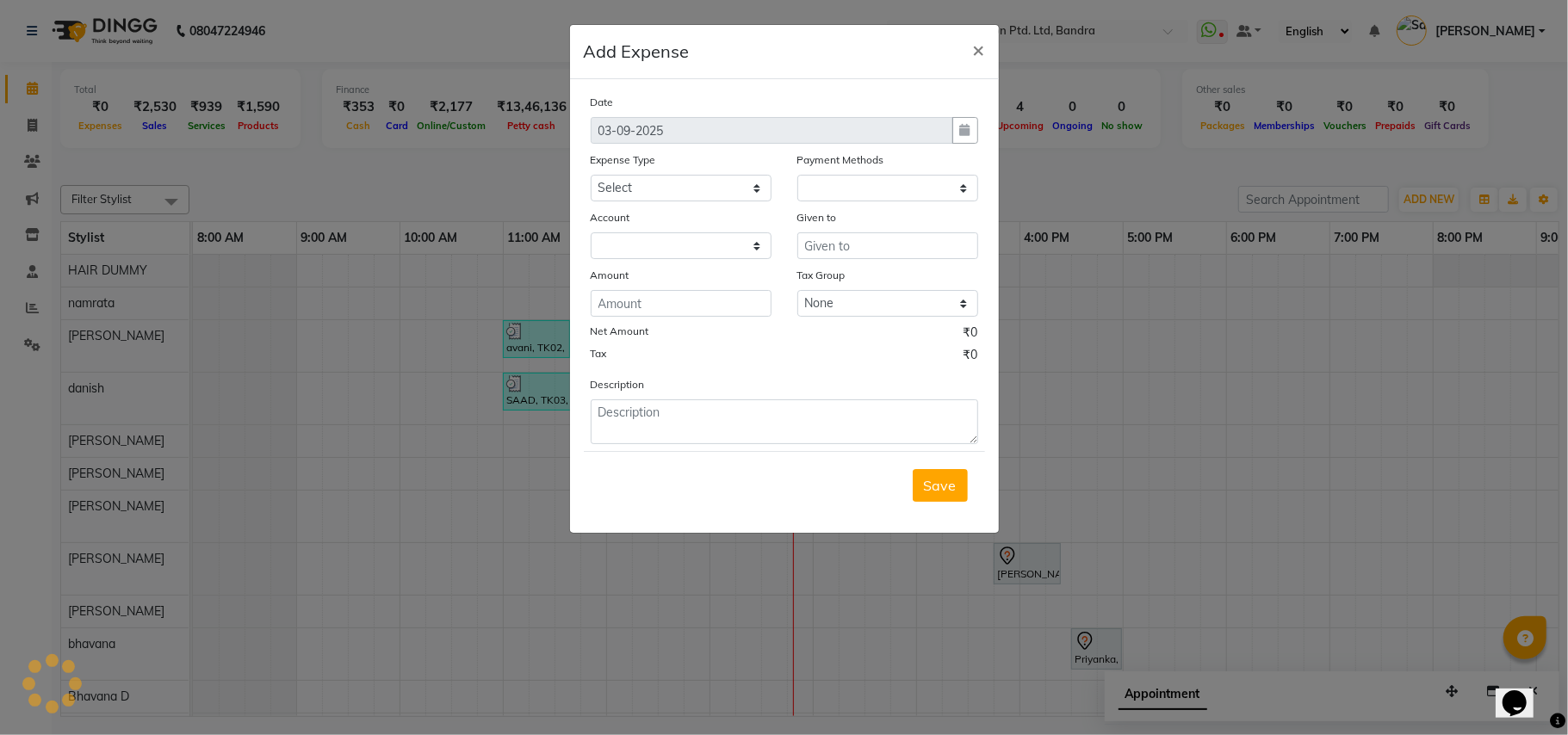
select select "1"
select select "5006"
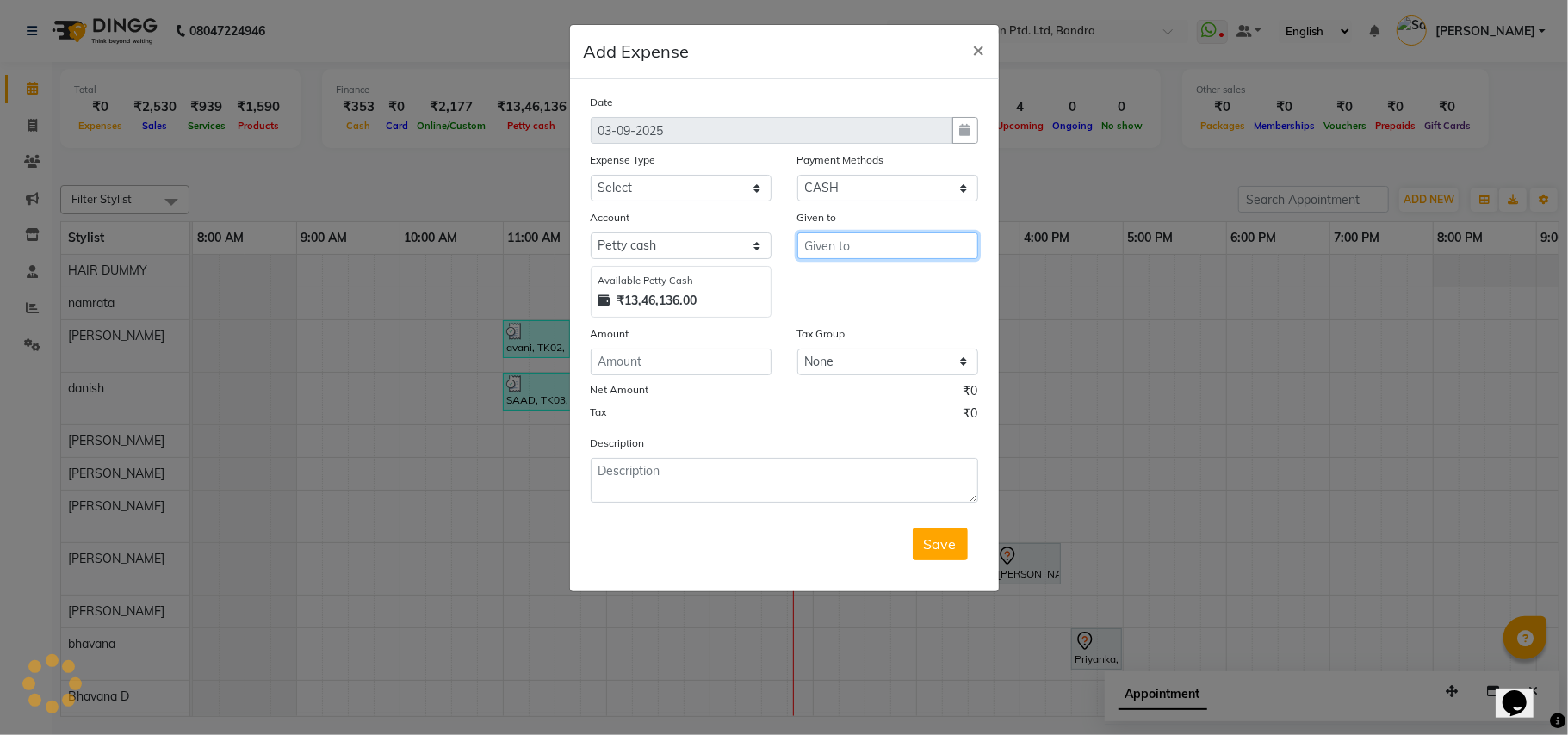
click at [842, 253] on input "text" at bounding box center [888, 246] width 181 height 27
type input "pratiksha"
click at [752, 180] on select "Select Advance Salary Bank charges Cash transfer to bank Cash transfer to hub C…" at bounding box center [681, 189] width 181 height 27
click at [756, 197] on select "Select Advance Salary Bank charges Cash transfer to bank Cash transfer to hub C…" at bounding box center [681, 189] width 181 height 27
select select "13764"
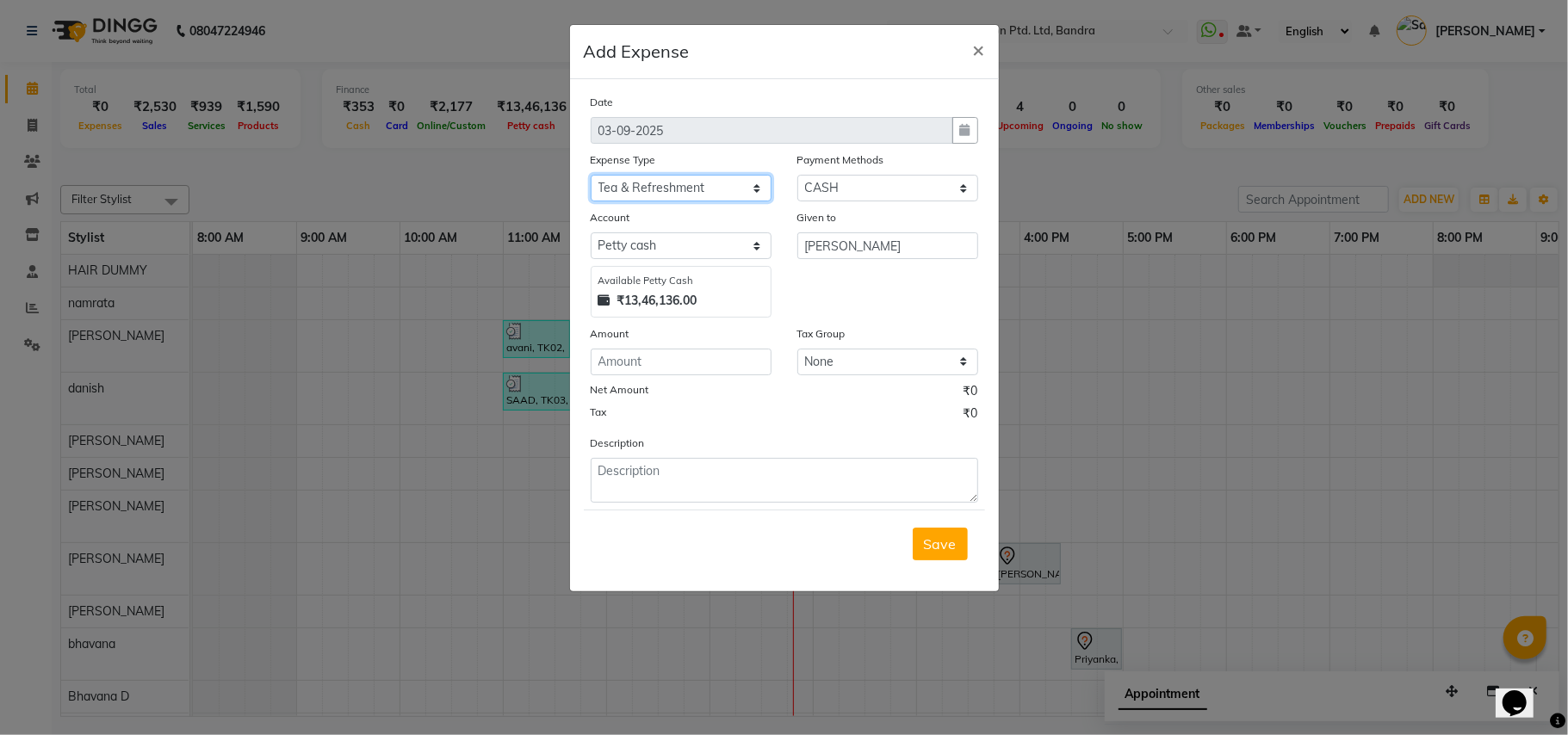
click at [591, 175] on select "Select Advance Salary Bank charges Cash transfer to bank Cash transfer to hub C…" at bounding box center [681, 189] width 181 height 27
click at [728, 352] on input "number" at bounding box center [681, 362] width 181 height 27
type input "20"
click at [700, 471] on textarea at bounding box center [784, 480] width 388 height 45
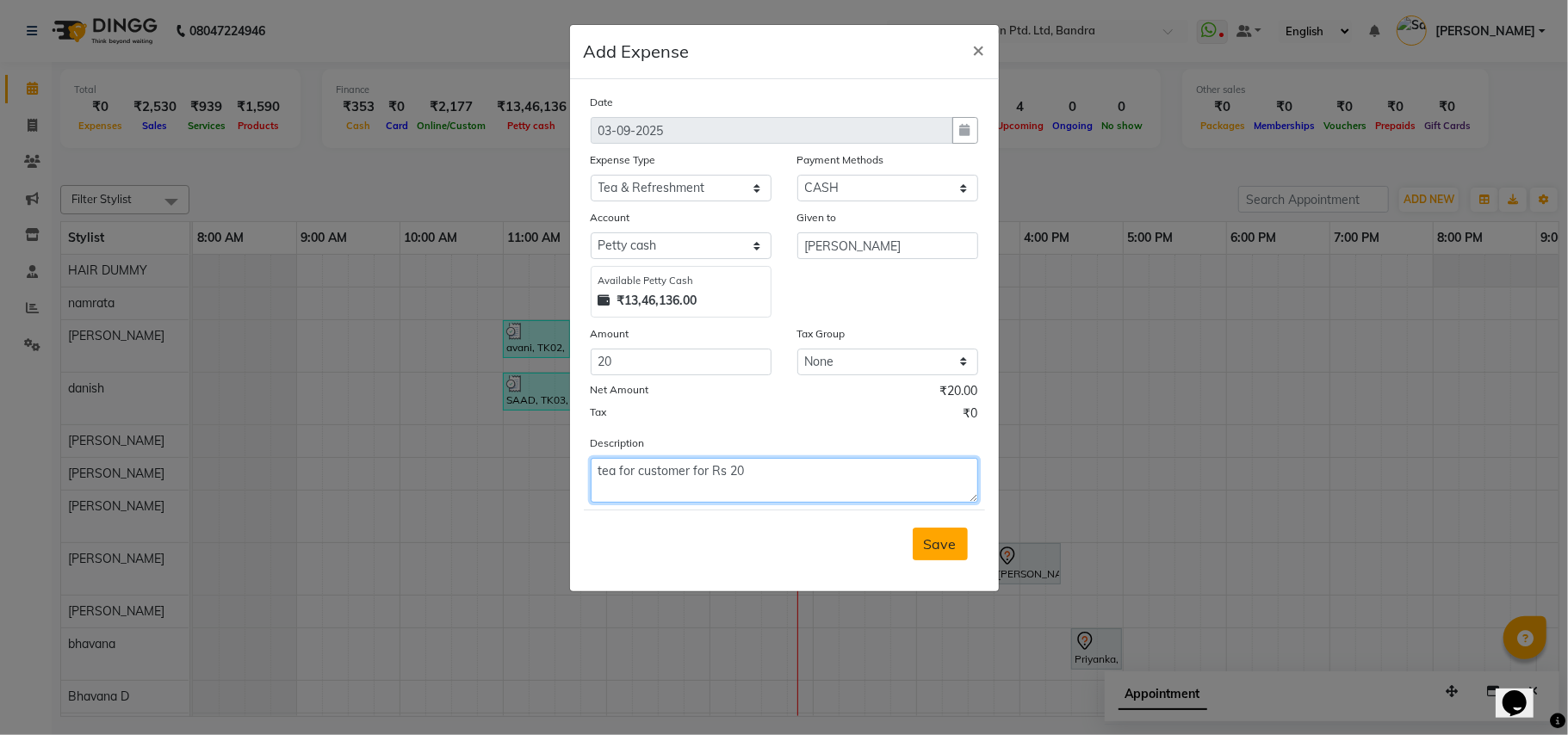
type textarea "tea for customer for Rs 20"
click at [938, 541] on span "Save" at bounding box center [940, 545] width 33 height 17
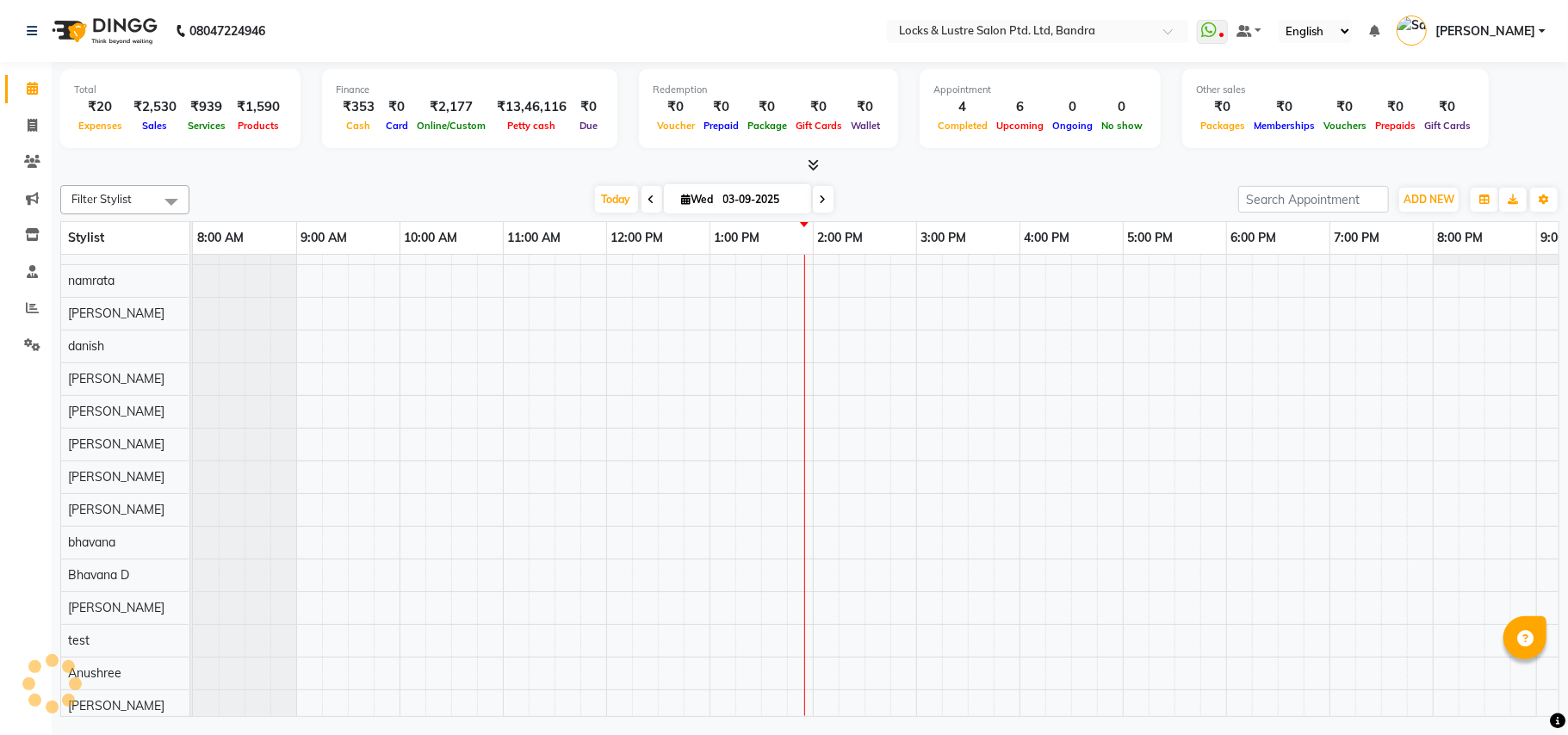
scroll to position [22, 288]
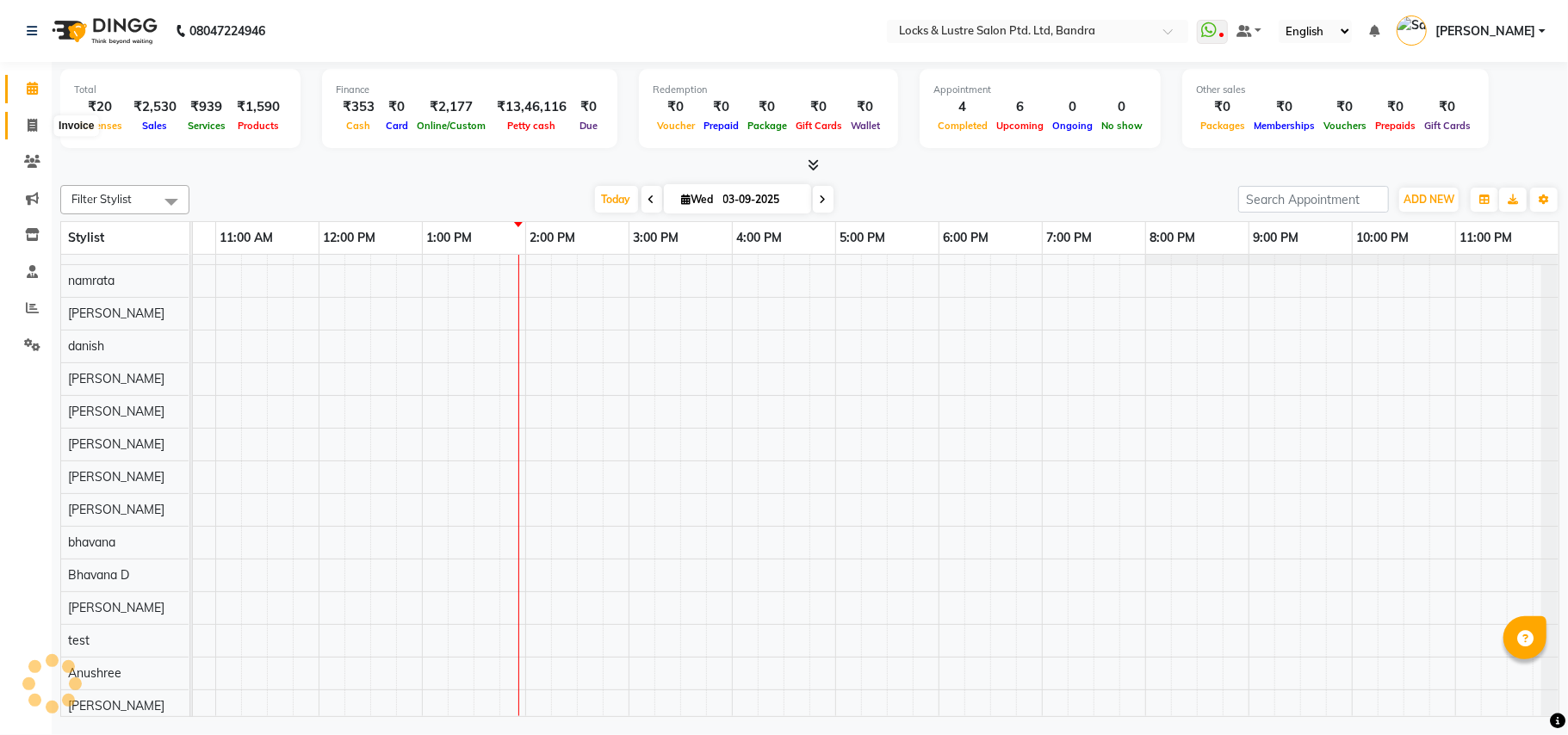
click at [36, 129] on icon at bounding box center [33, 124] width 10 height 13
select select "service"
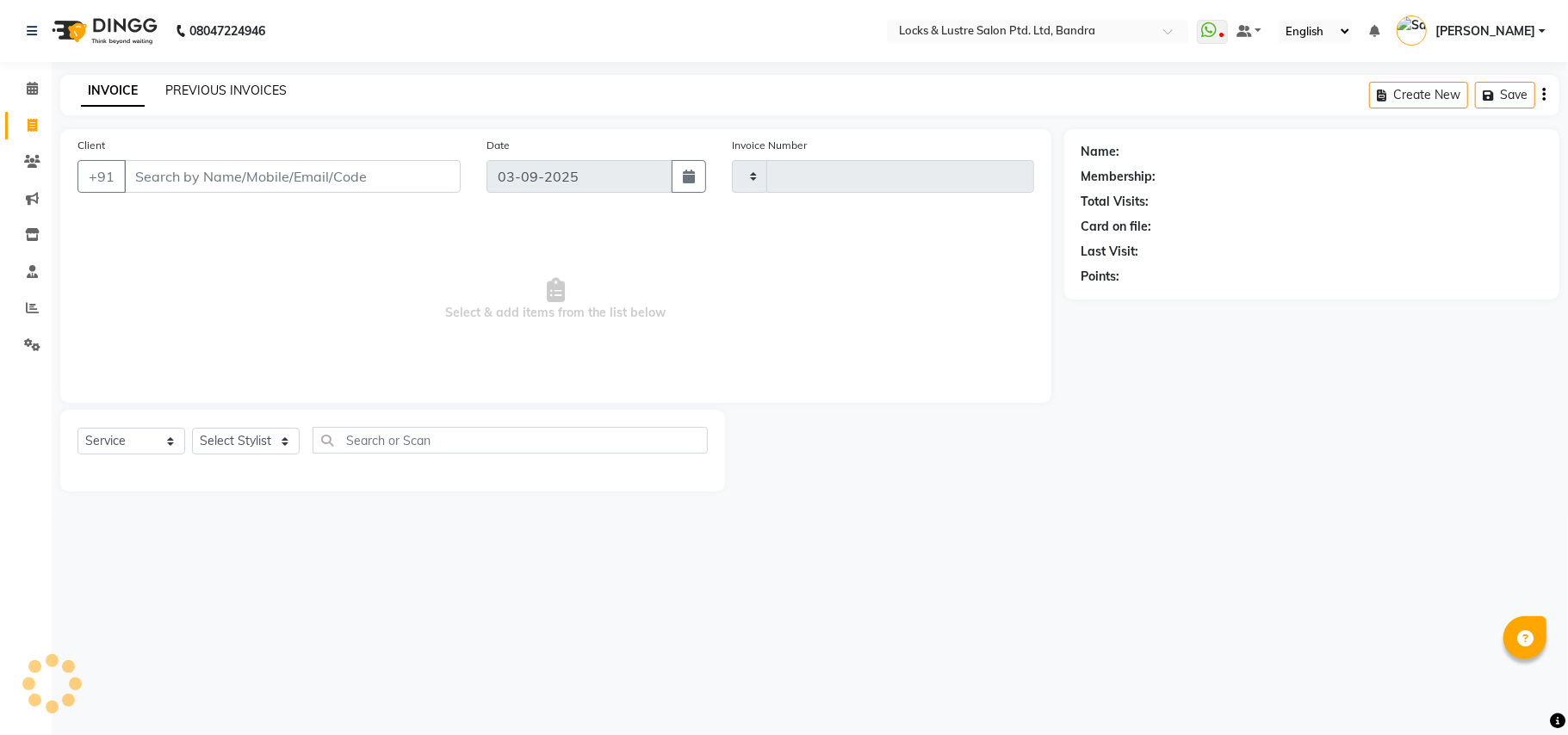
click at [215, 89] on link "PREVIOUS INVOICES" at bounding box center [226, 90] width 121 height 15
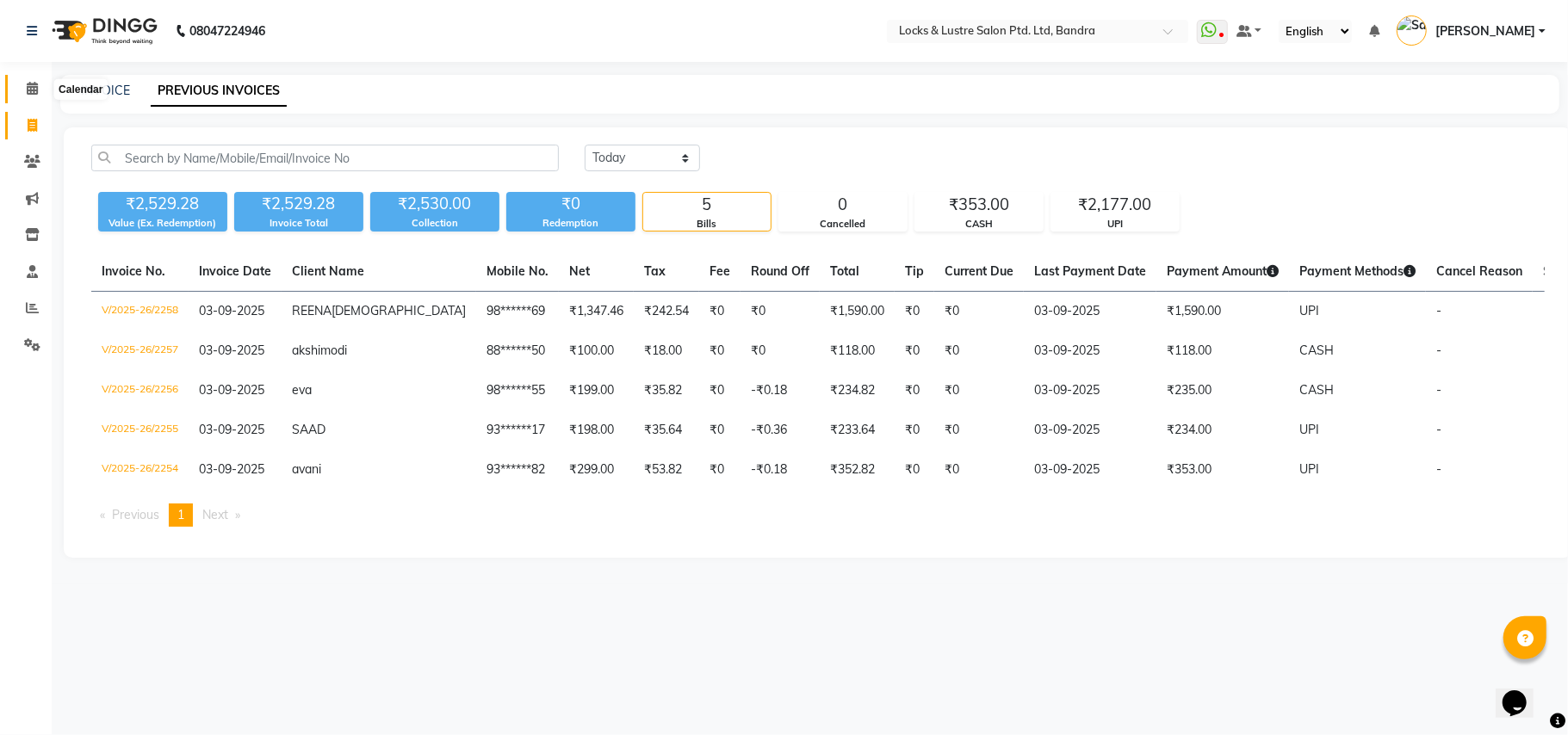
click at [37, 87] on icon at bounding box center [33, 88] width 12 height 13
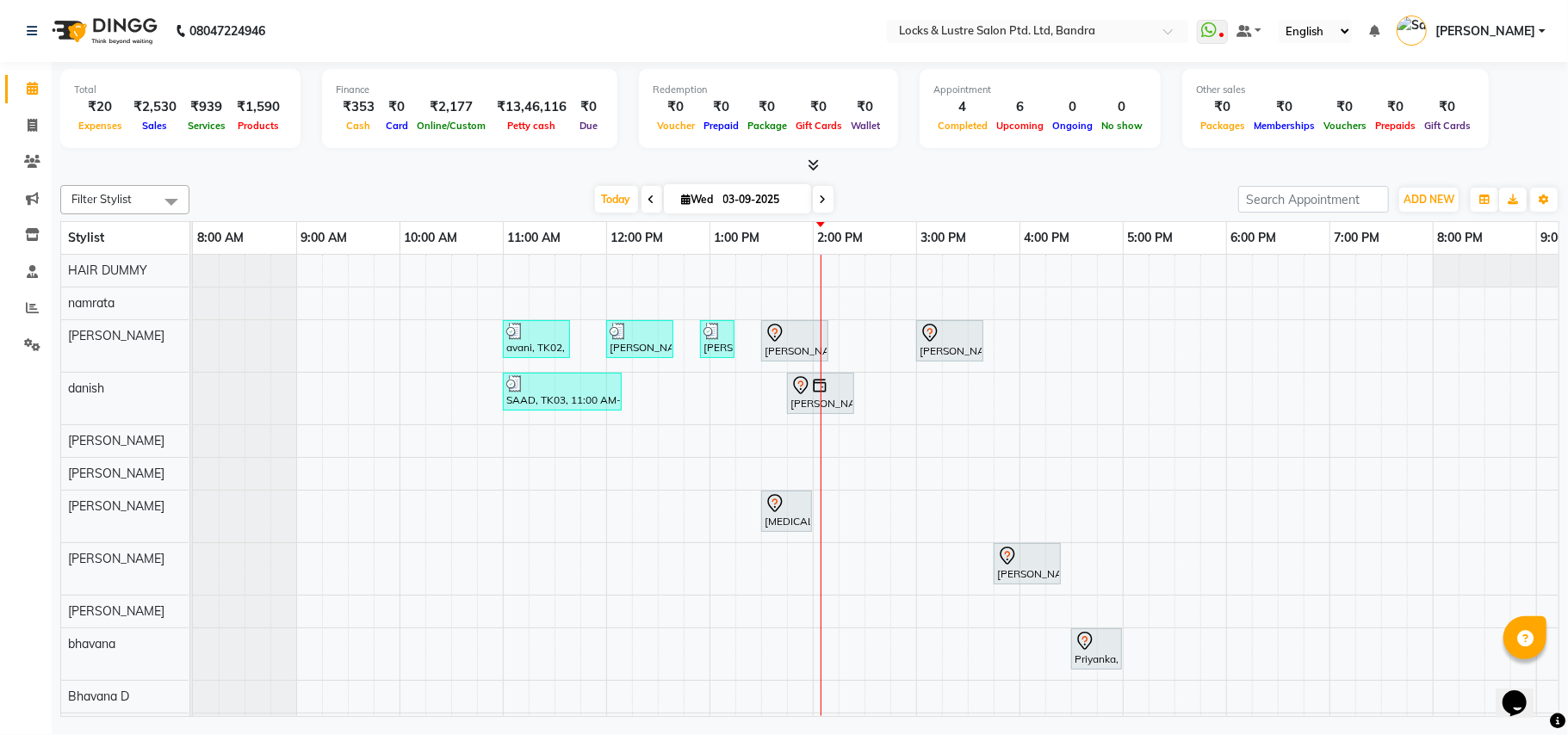
click at [0, 272] on li "Staff" at bounding box center [26, 272] width 52 height 37
click at [800, 349] on div "[PERSON_NAME], TK07, 01:30 PM-02:10 PM, New WOMEN HAIRCUT 199 - OG" at bounding box center [795, 342] width 64 height 37
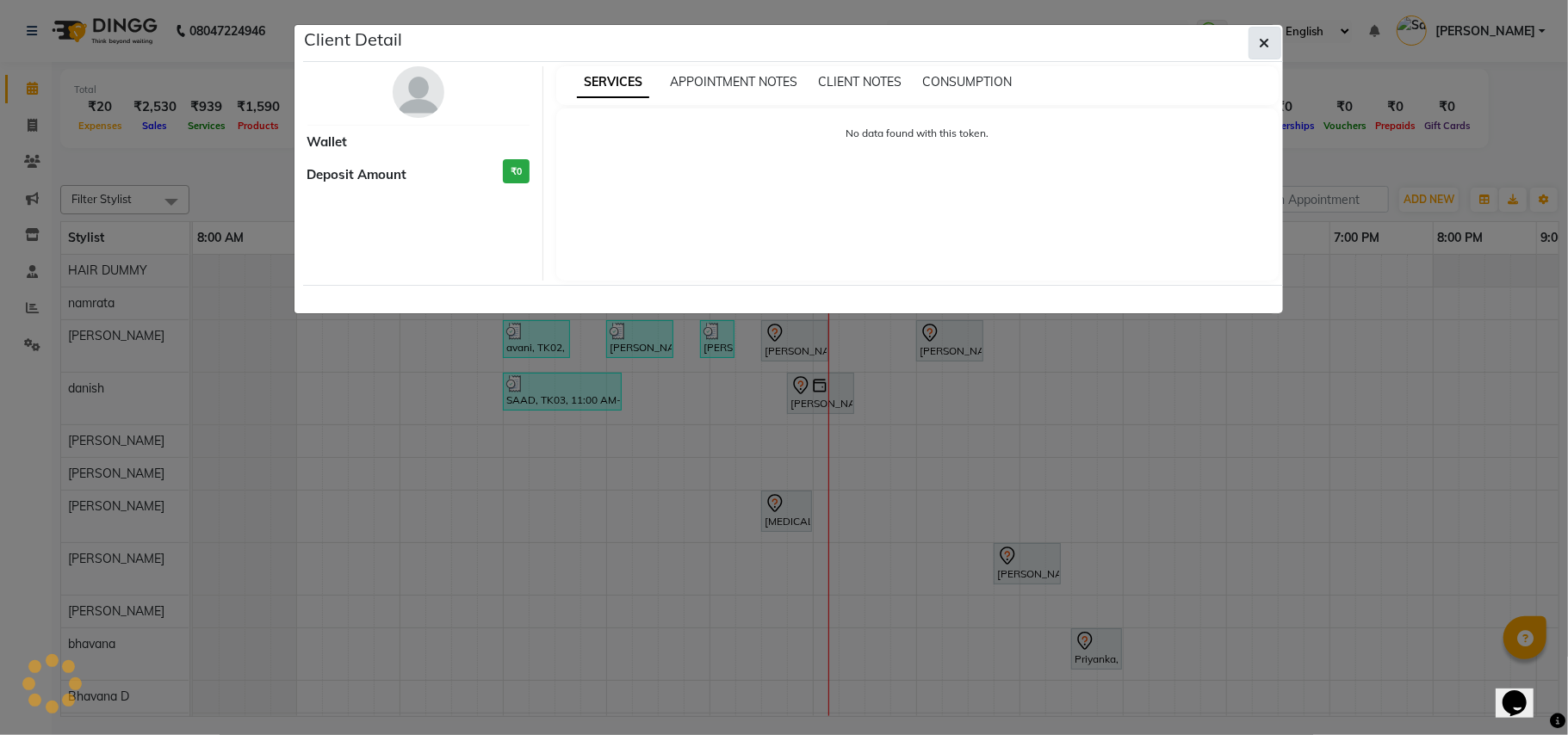
click at [1272, 48] on button "button" at bounding box center [1265, 43] width 33 height 33
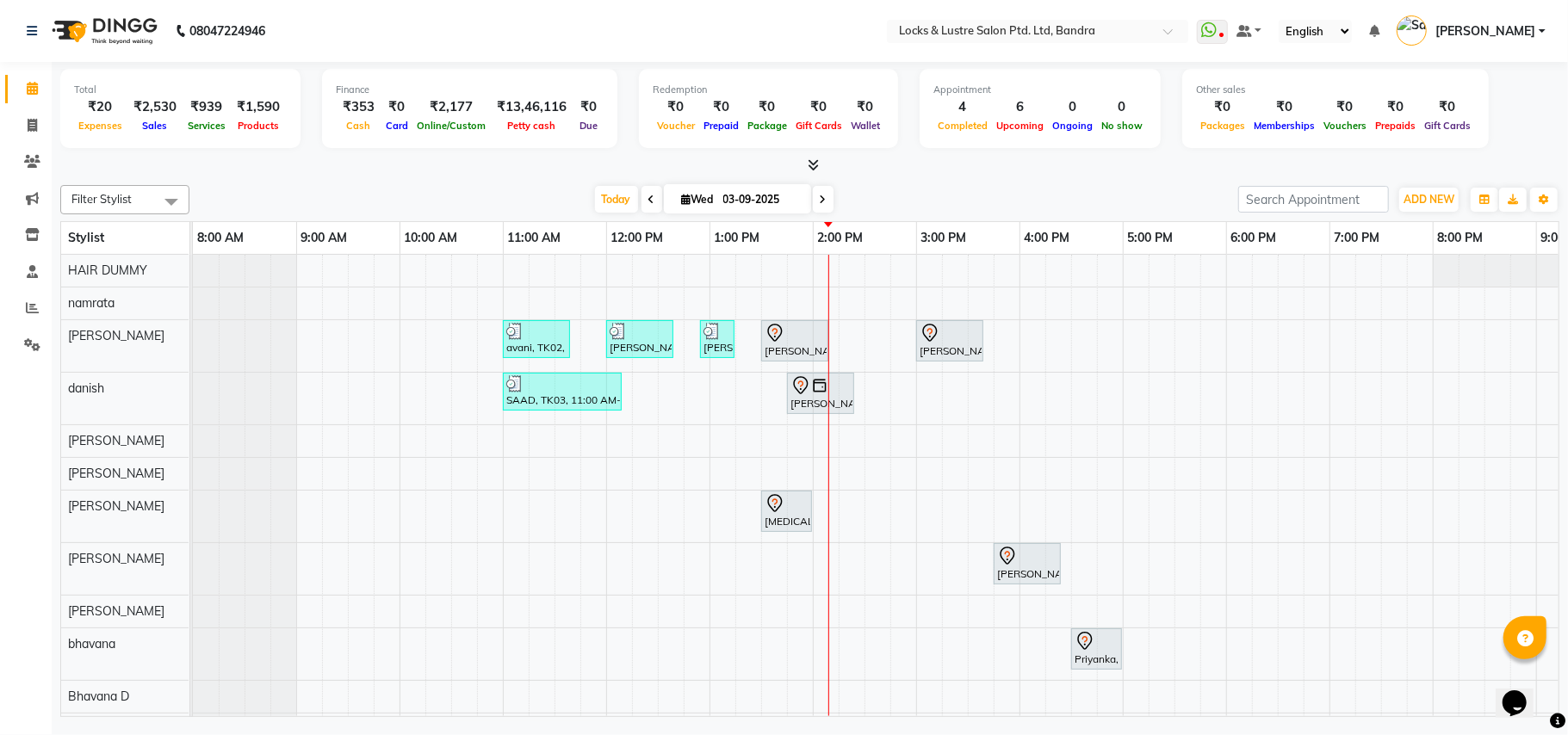
drag, startPoint x: 804, startPoint y: 315, endPoint x: 804, endPoint y: 332, distance: 17.0
click at [797, 334] on div at bounding box center [795, 333] width 61 height 20
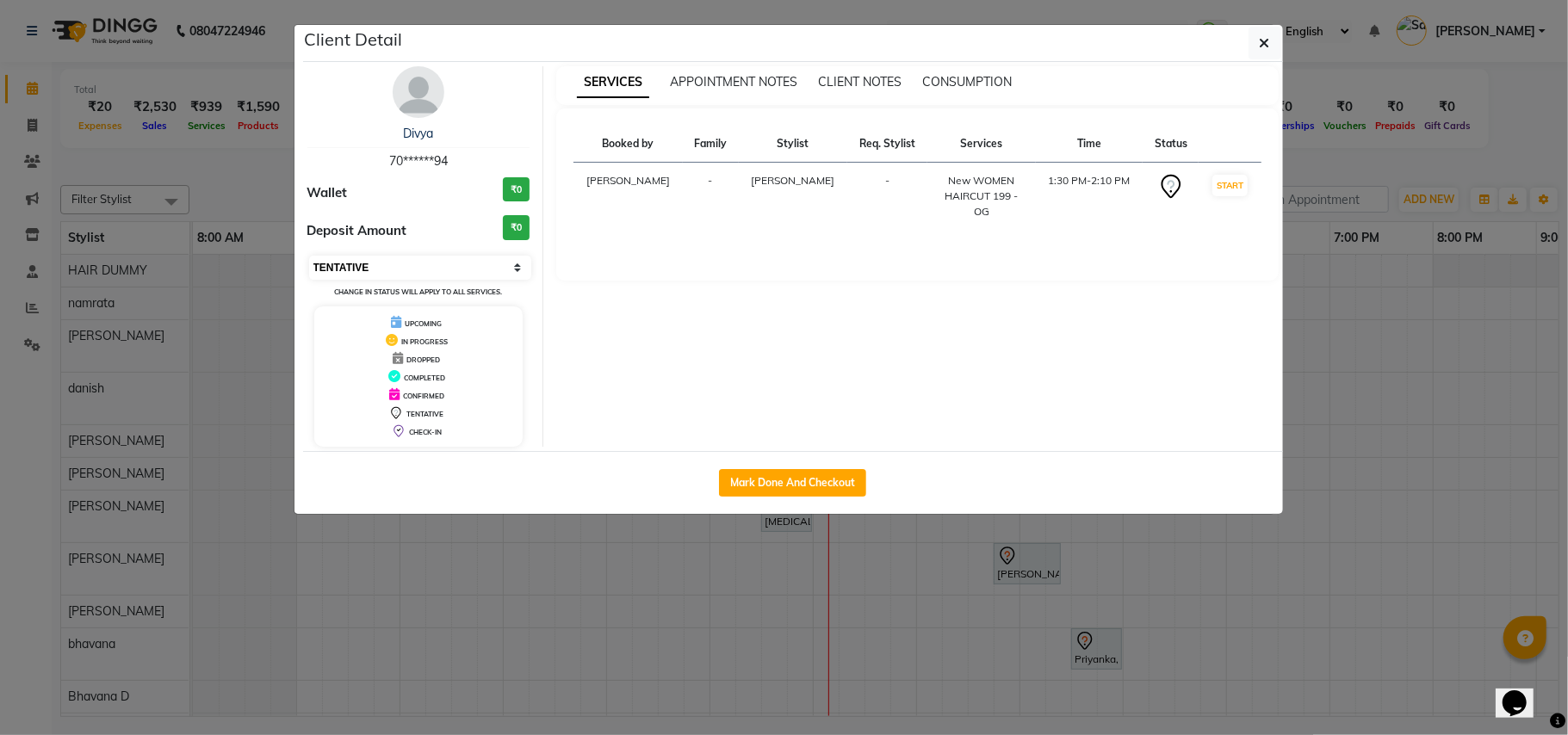
drag, startPoint x: 813, startPoint y: 341, endPoint x: 522, endPoint y: 263, distance: 301.3
click at [522, 263] on select "Select IN SERVICE CONFIRMED TENTATIVE CHECK IN MARK DONE UPCOMING" at bounding box center [421, 267] width 223 height 24
select select "1"
click at [309, 257] on select "Select IN SERVICE CONFIRMED TENTATIVE CHECK IN MARK DONE UPCOMING" at bounding box center [421, 267] width 223 height 24
click at [1265, 37] on icon "button" at bounding box center [1265, 43] width 11 height 13
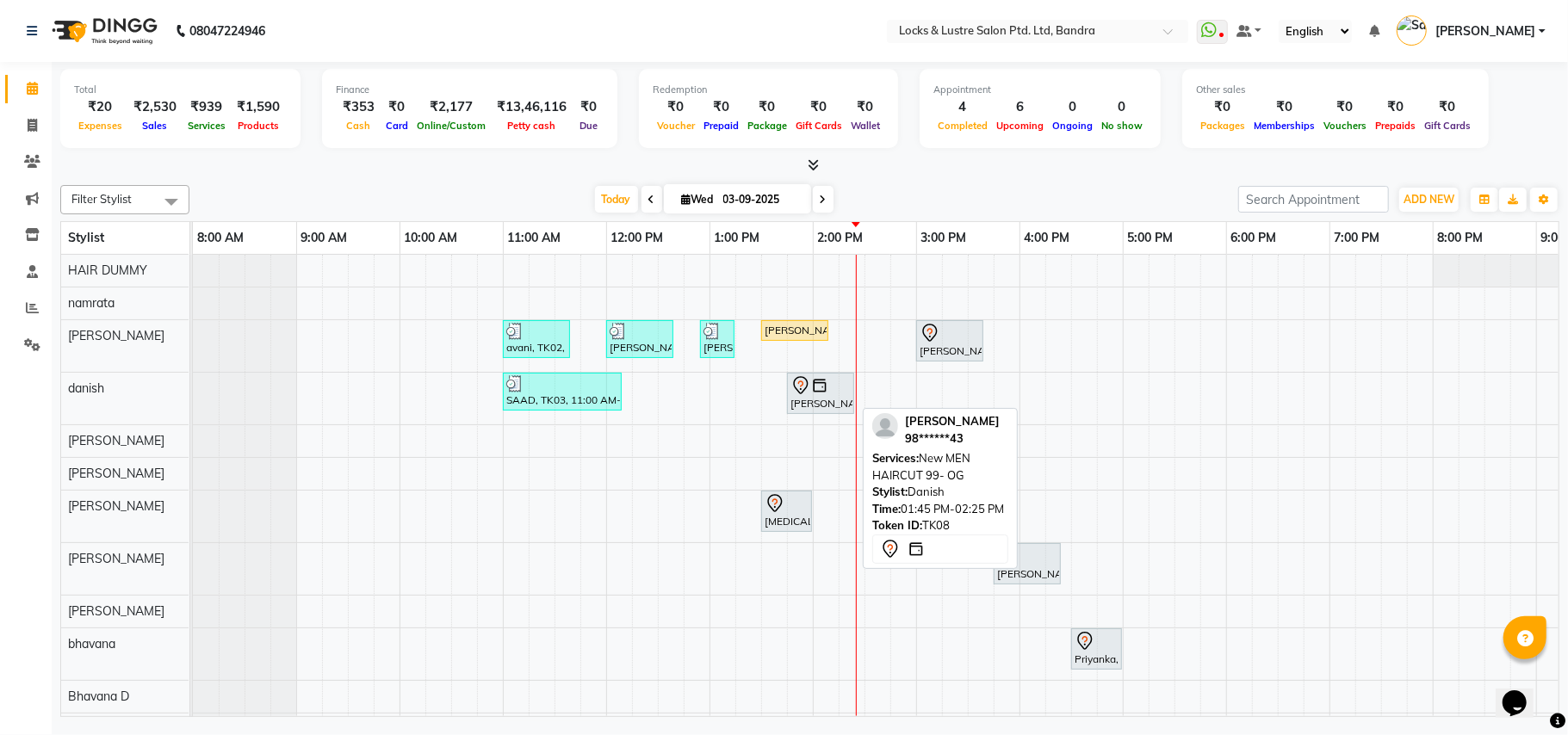
click at [810, 403] on div "[PERSON_NAME], TK08, 01:45 PM-02:25 PM, New MEN HAIRCUT 99- OG" at bounding box center [821, 393] width 64 height 37
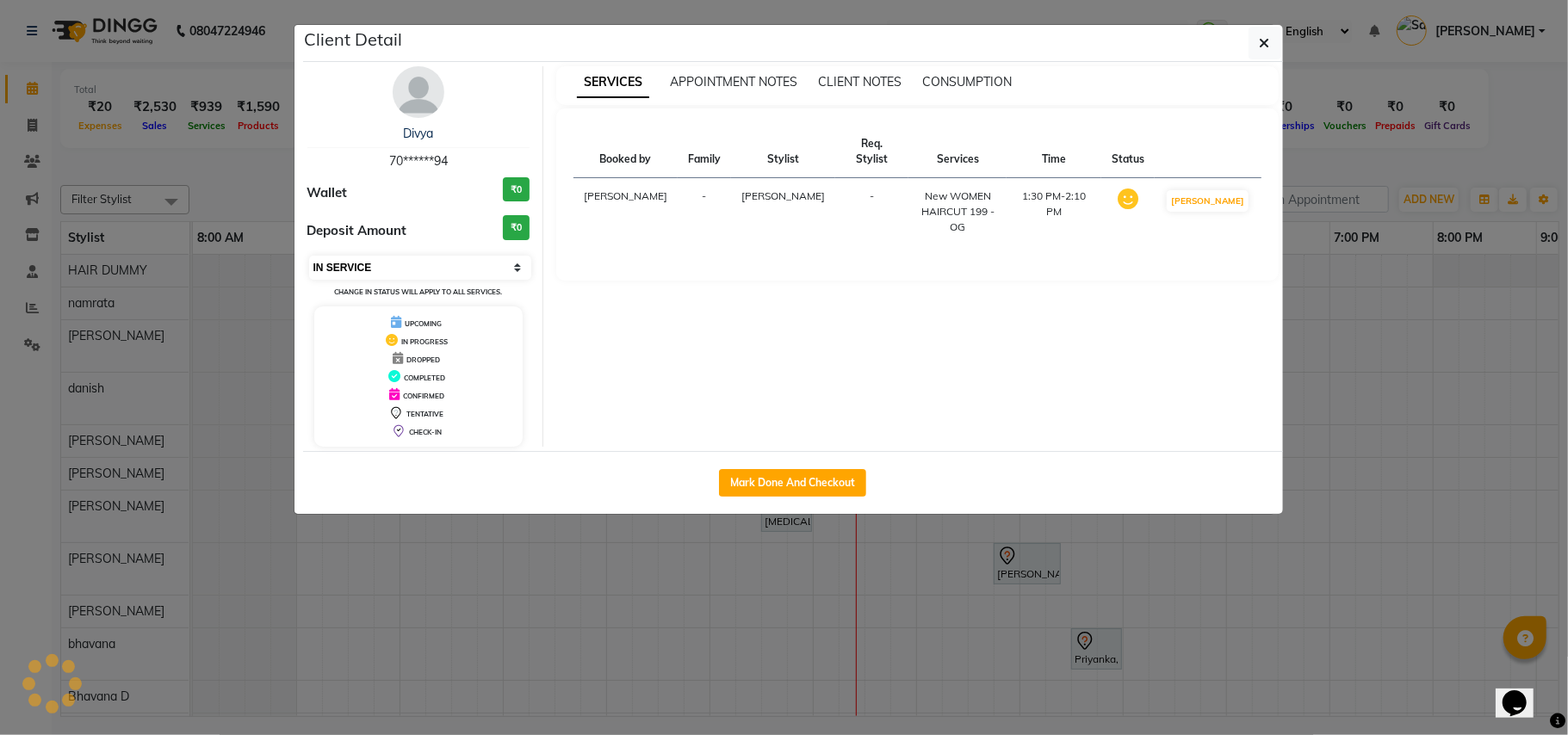
click at [520, 268] on select "Select IN SERVICE CONFIRMED TENTATIVE CHECK IN MARK DONE UPCOMING" at bounding box center [421, 267] width 223 height 24
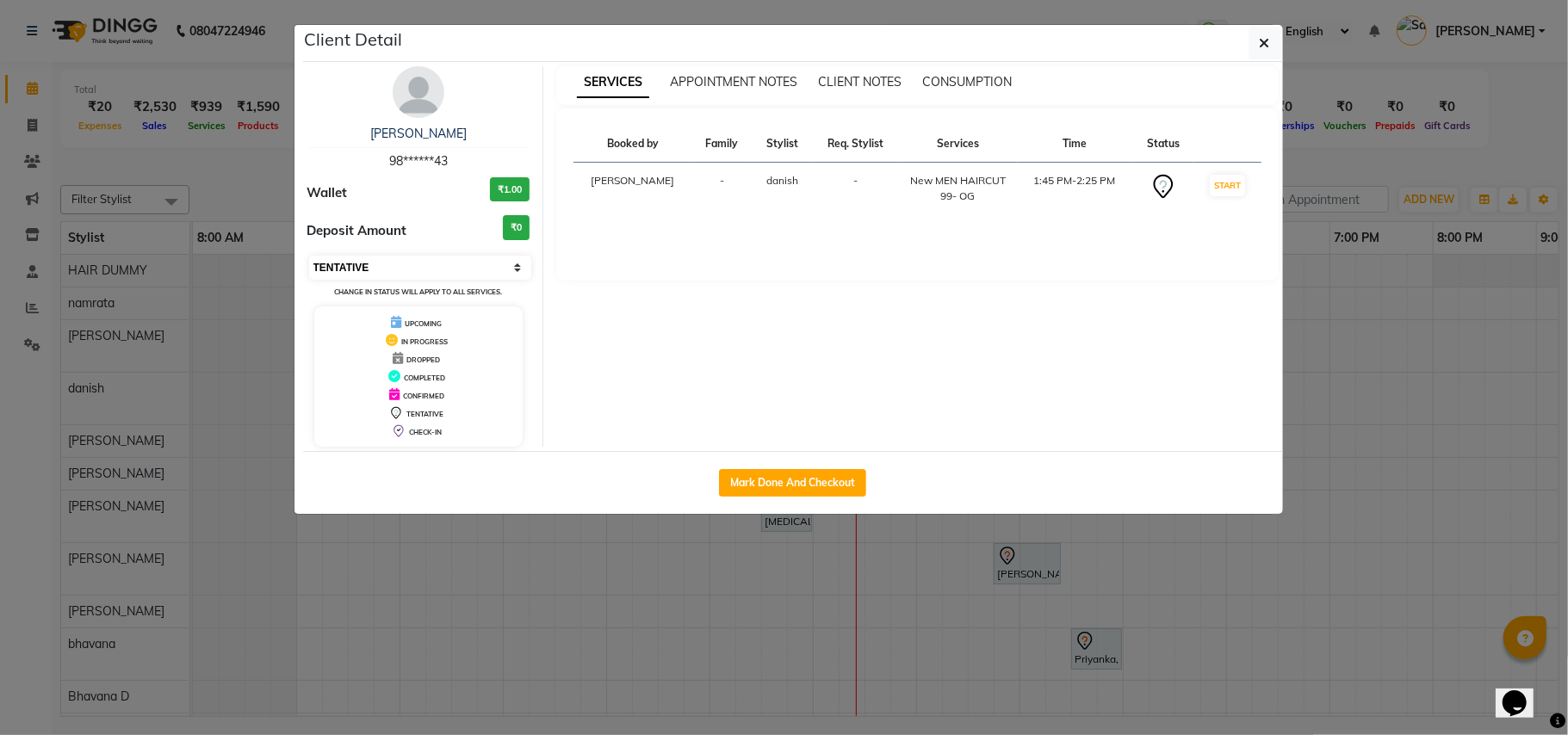
select select "1"
click at [309, 257] on select "Select IN SERVICE CONFIRMED TENTATIVE CHECK IN MARK DONE UPCOMING" at bounding box center [421, 267] width 223 height 24
click at [1262, 33] on button "button" at bounding box center [1265, 43] width 33 height 33
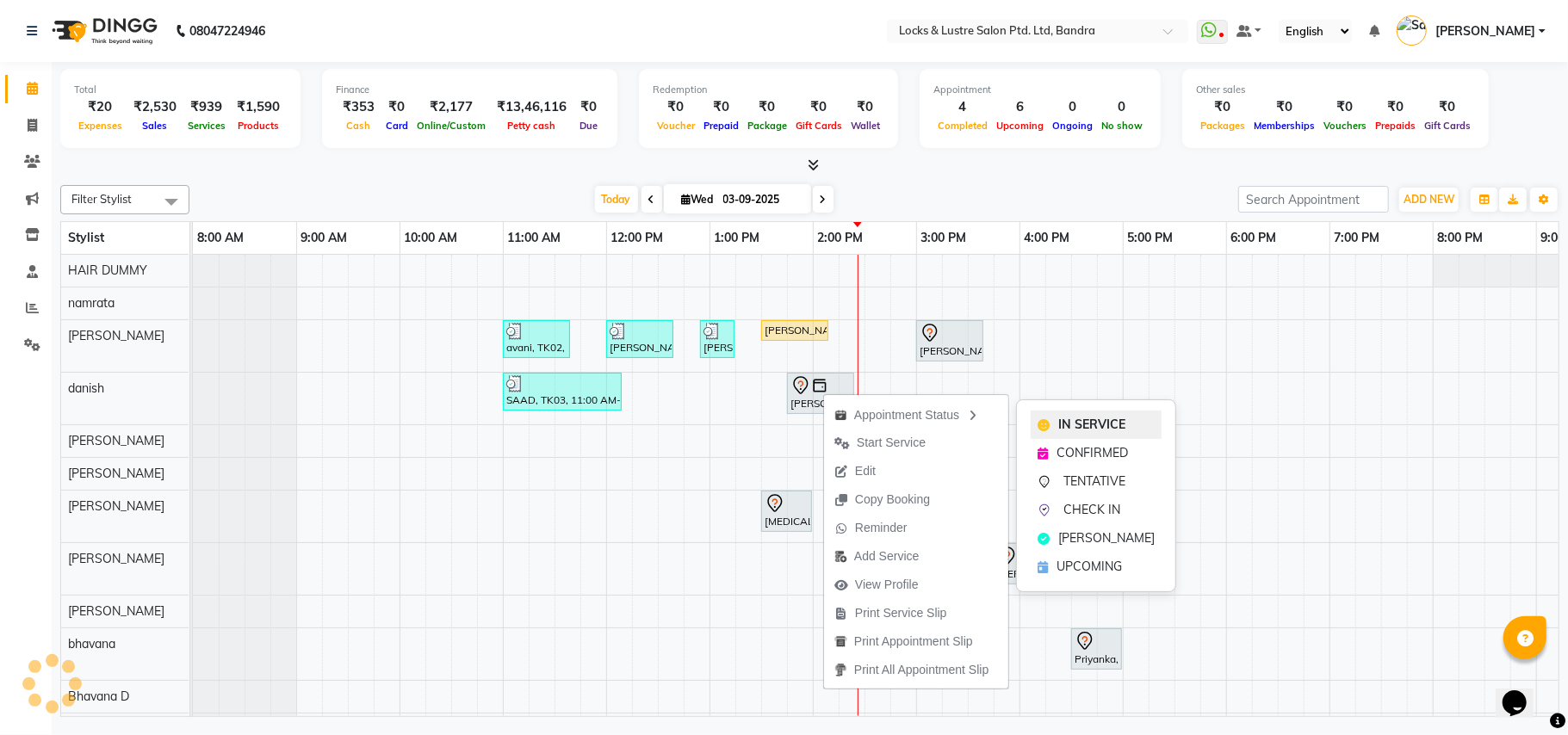
click at [1117, 423] on span "IN SERVICE" at bounding box center [1092, 424] width 67 height 18
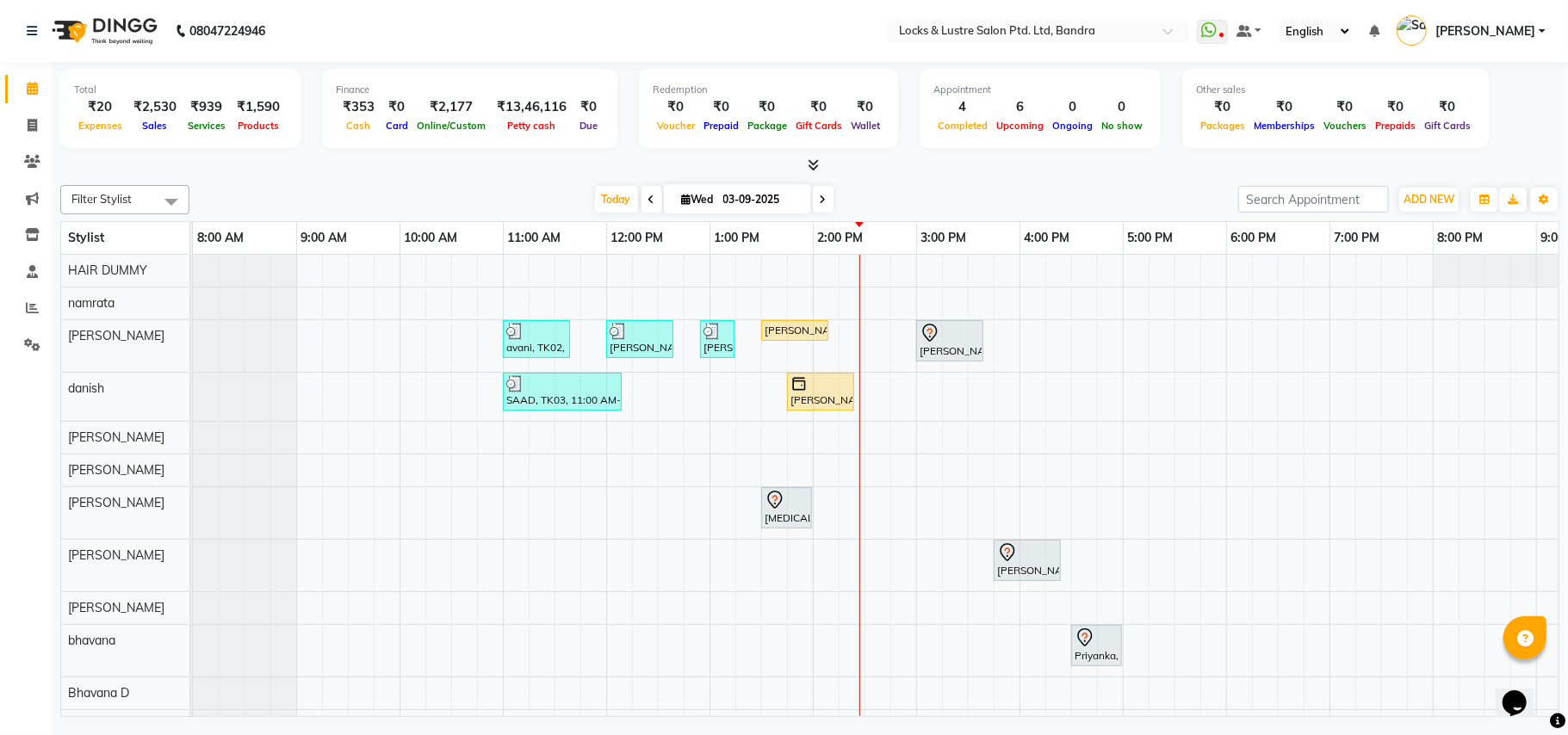
click at [797, 24] on nav "08047224946 Select Location × Locks & Lustre Salon Ptd. Ltd, Bandra WhatsApp St…" at bounding box center [784, 31] width 1568 height 62
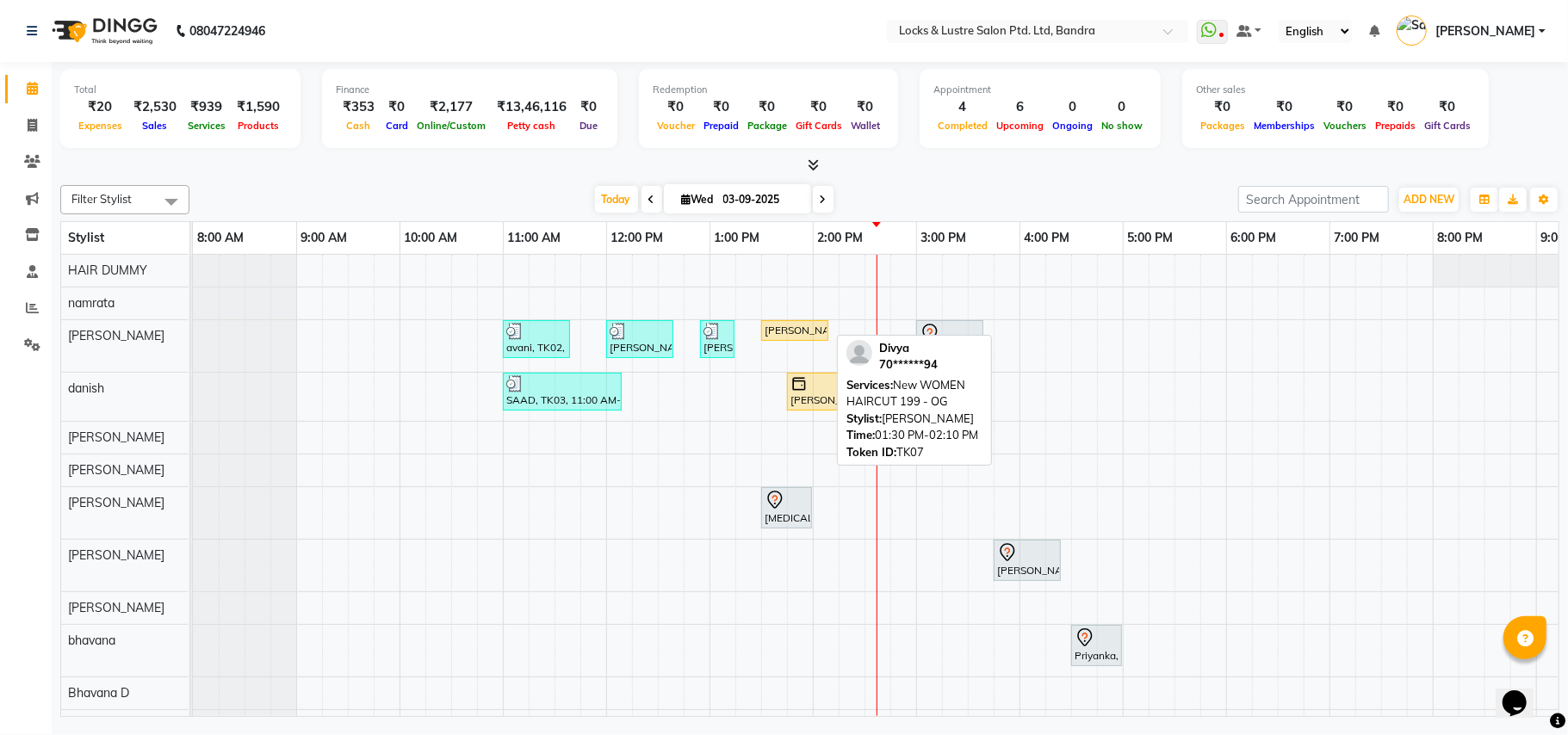
click at [817, 329] on div "[PERSON_NAME], TK07, 01:30 PM-02:10 PM, New WOMEN HAIRCUT 199 - OG" at bounding box center [795, 331] width 64 height 15
select select "1"
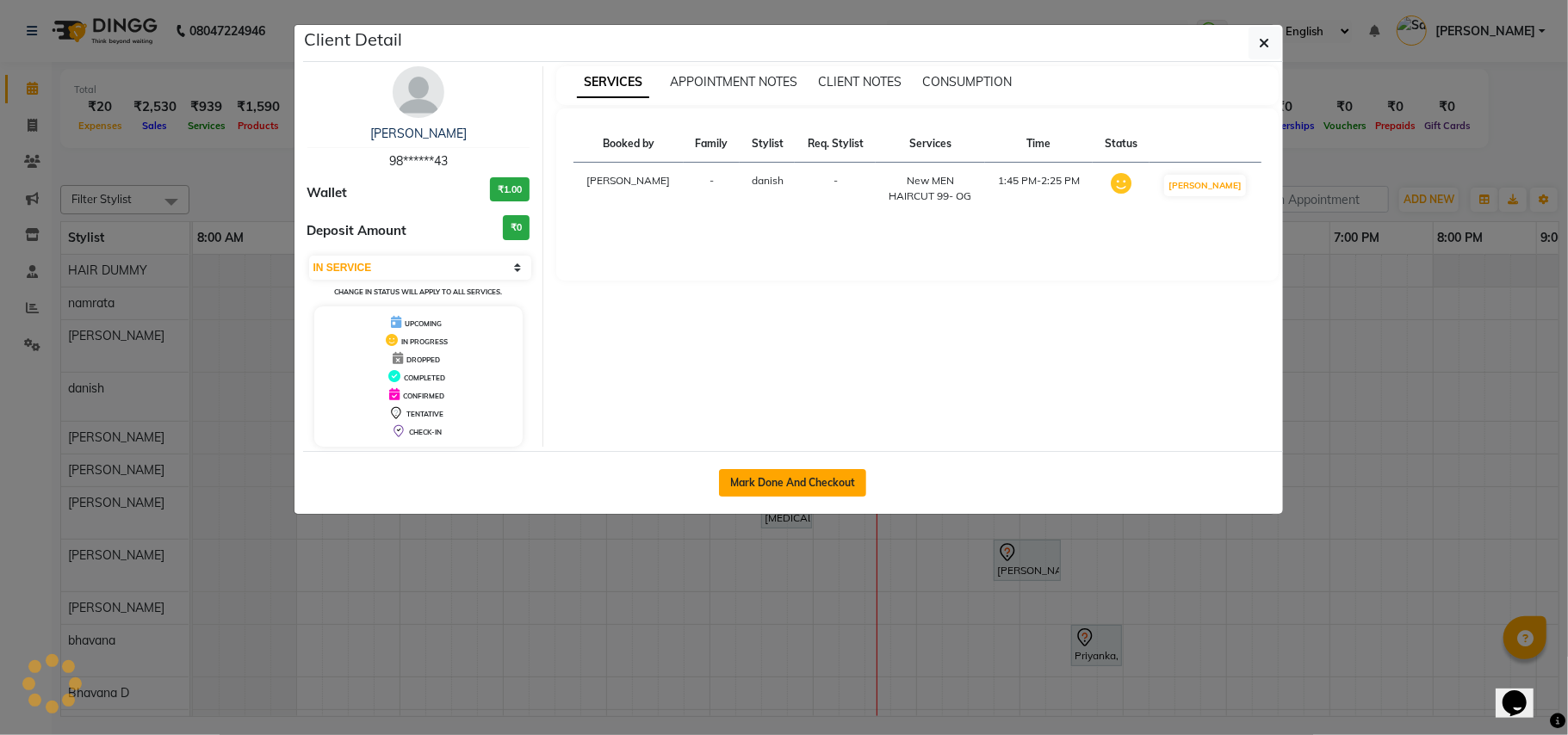
click at [779, 477] on button "Mark Done And Checkout" at bounding box center [792, 483] width 147 height 28
select select "service"
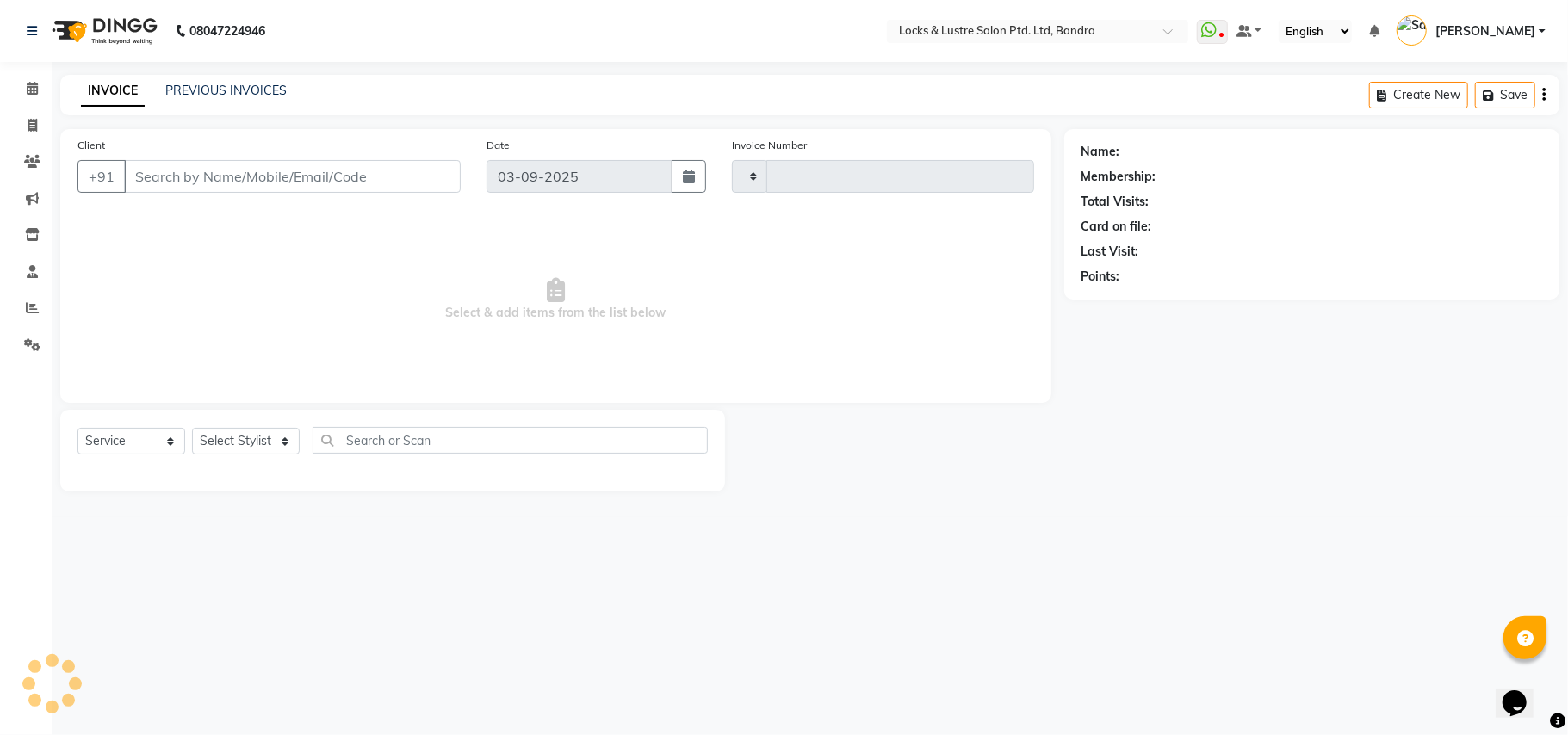
type input "2259"
select select "6029"
type input "98******43"
select select "62969"
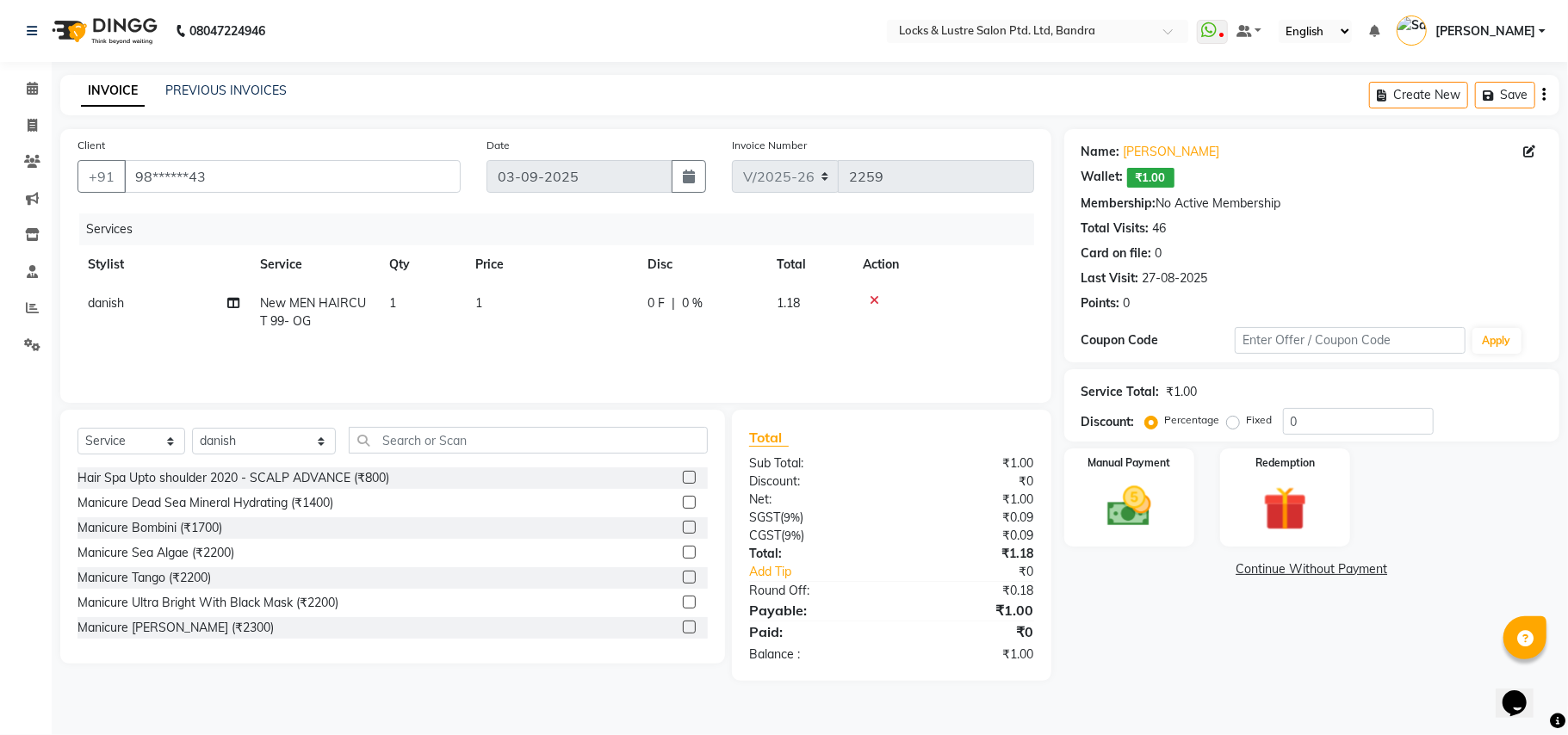
click at [490, 307] on td "1" at bounding box center [551, 312] width 172 height 57
select select "62969"
click at [610, 291] on td "1" at bounding box center [631, 320] width 172 height 73
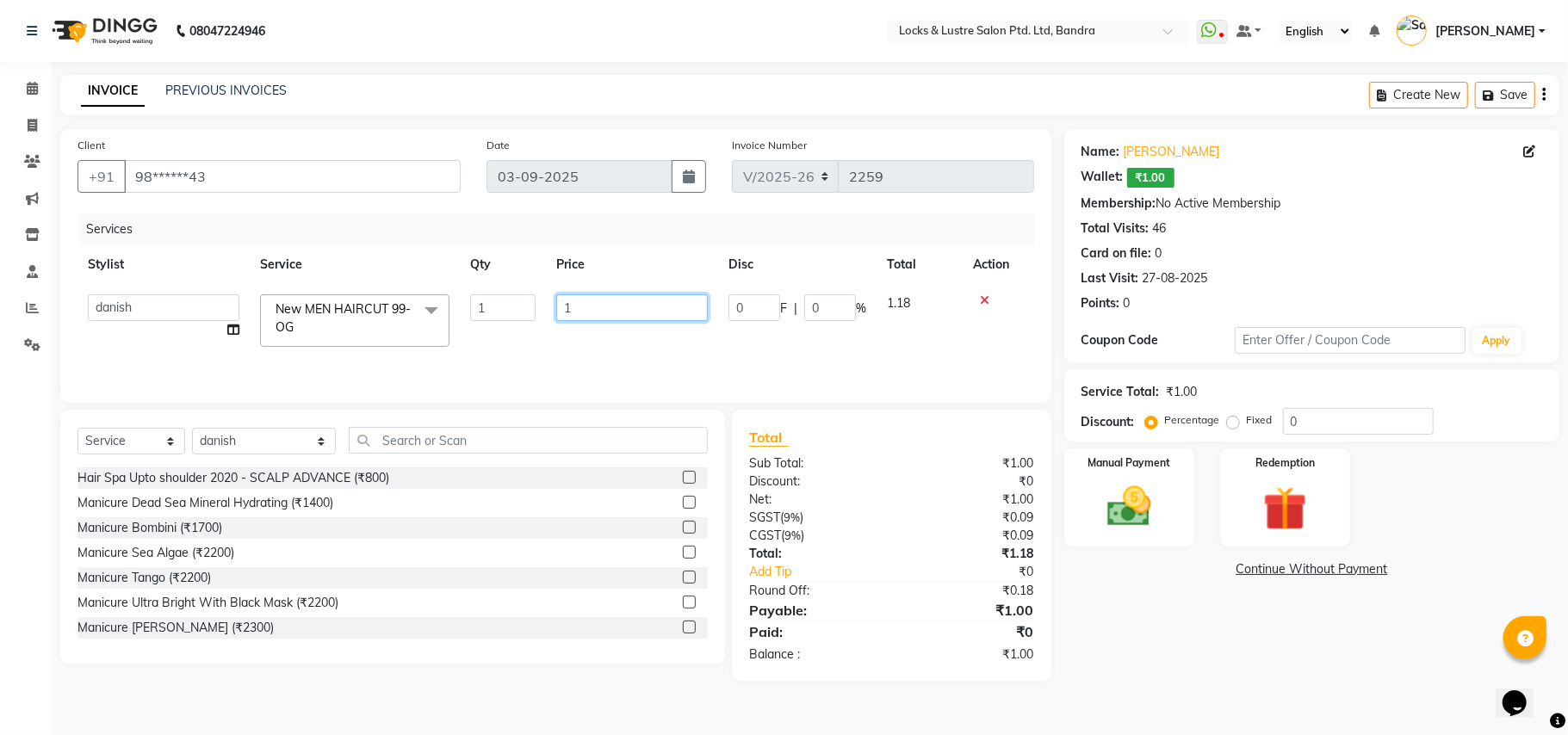
click at [593, 318] on input "1" at bounding box center [631, 308] width 151 height 27
type input "199"
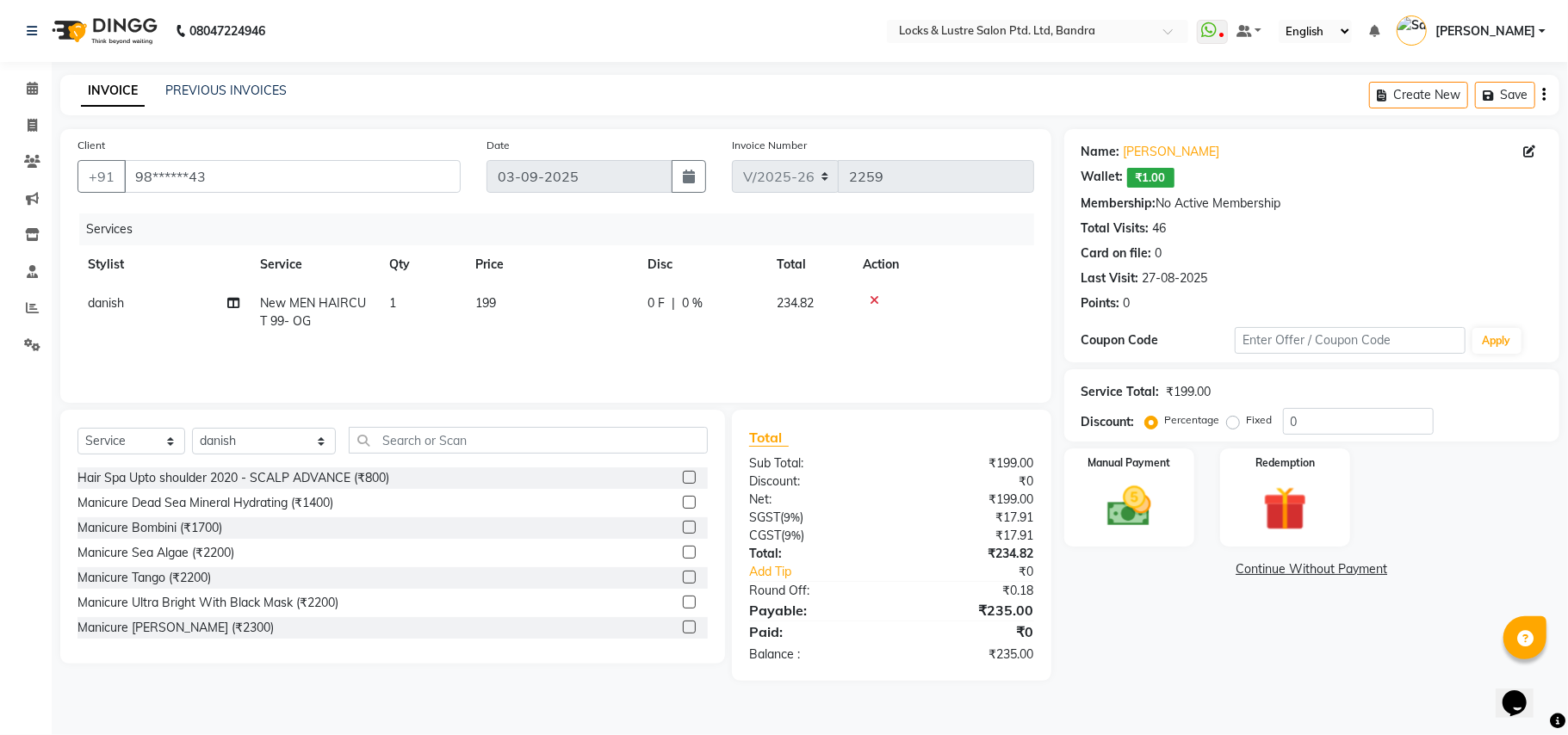
click at [1121, 602] on div "Name: Nidhi Behl Wallet: ₹1.00 Membership: No Active Membership Total Visits: 4…" at bounding box center [1319, 405] width 508 height 552
click at [1120, 520] on img at bounding box center [1130, 506] width 75 height 53
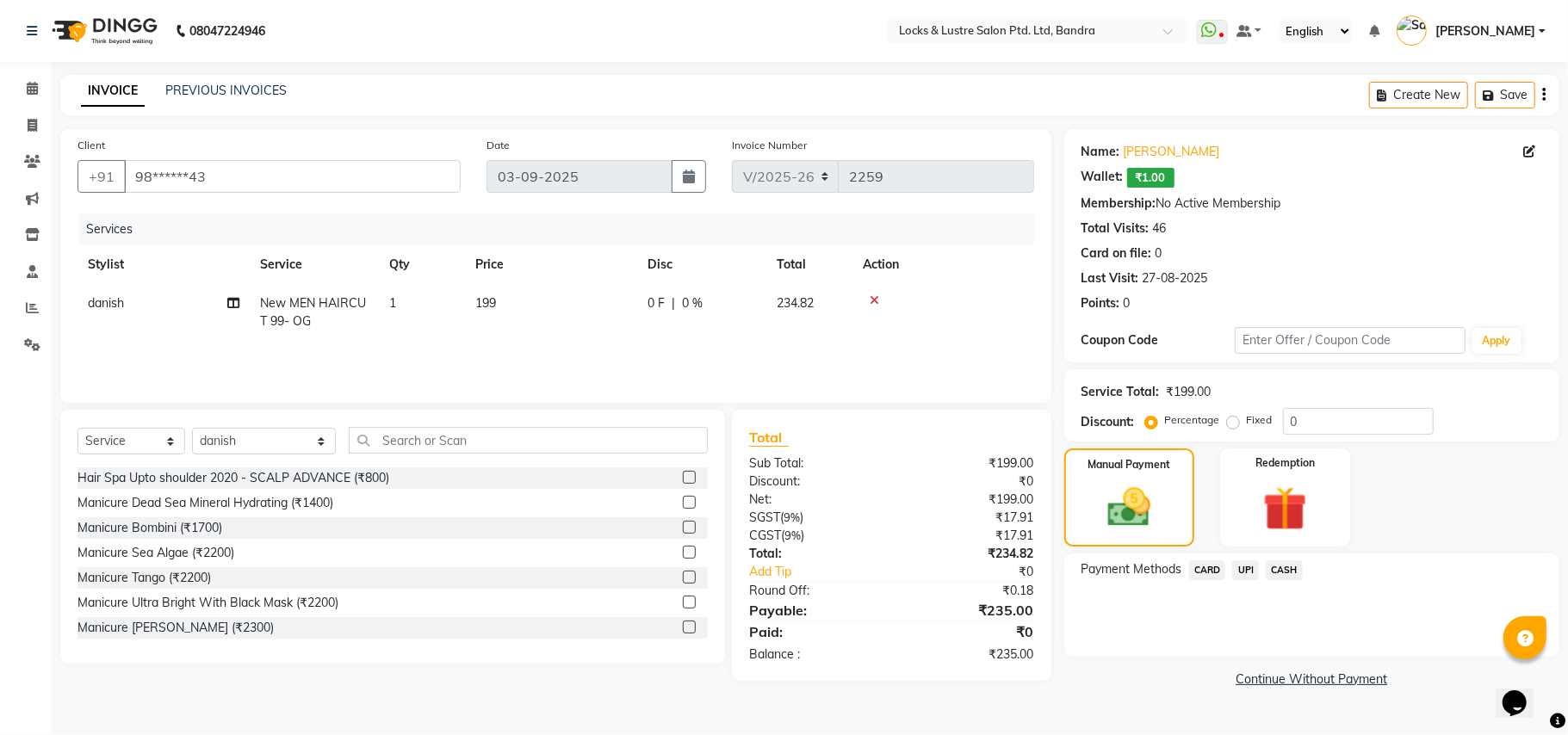
click at [1290, 567] on span "CASH" at bounding box center [1284, 570] width 37 height 20
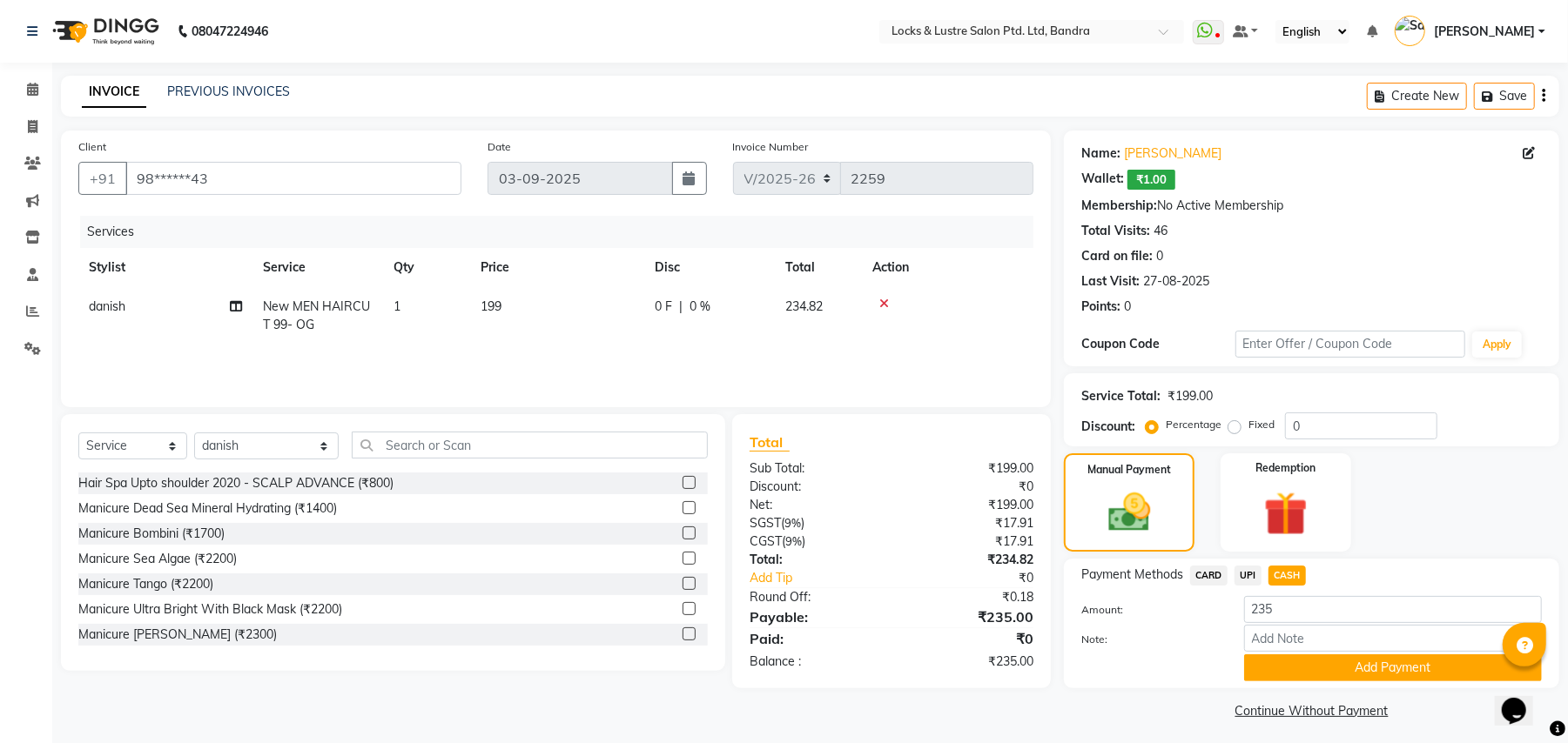
scroll to position [8, 0]
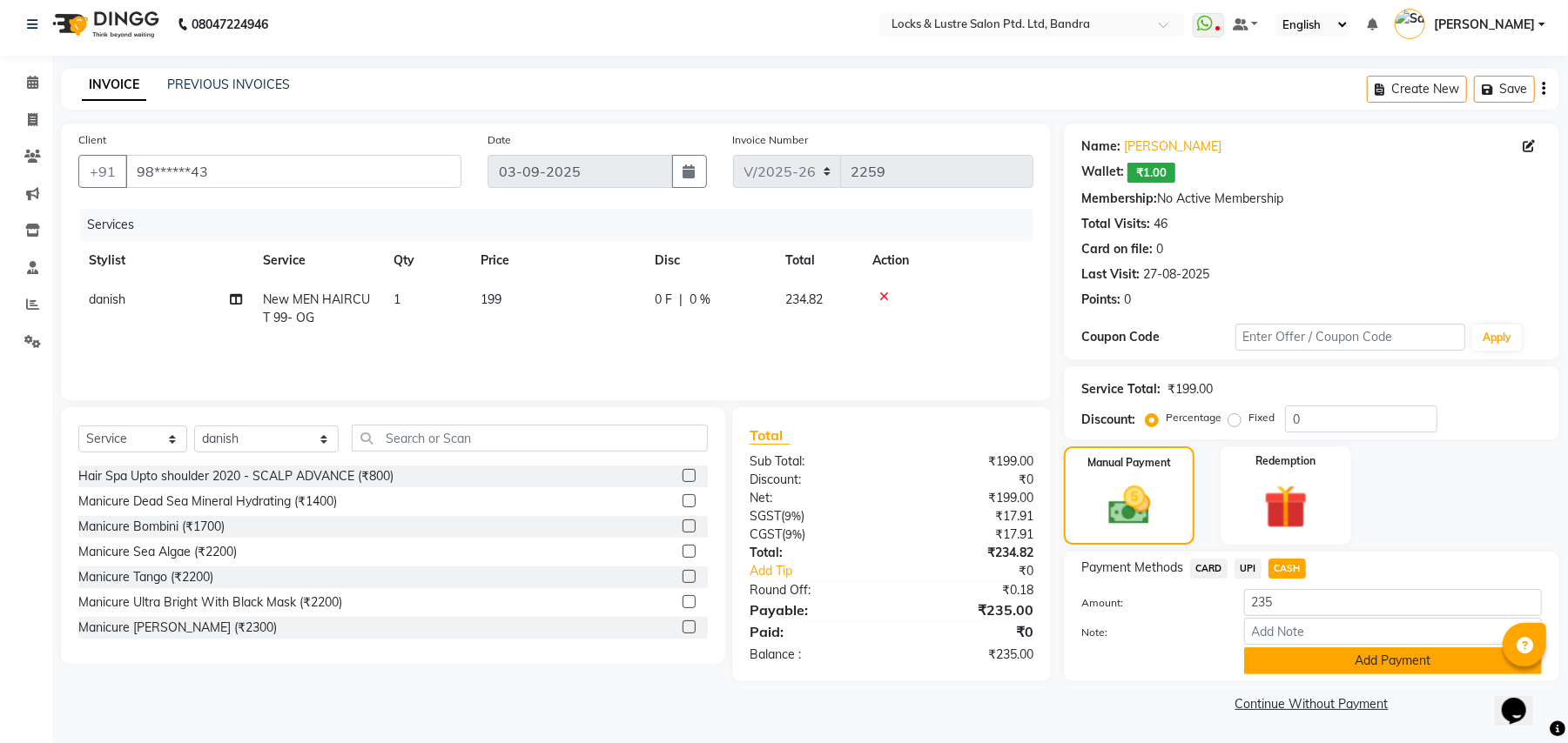
click at [1317, 661] on button "Add Payment" at bounding box center [1393, 661] width 298 height 27
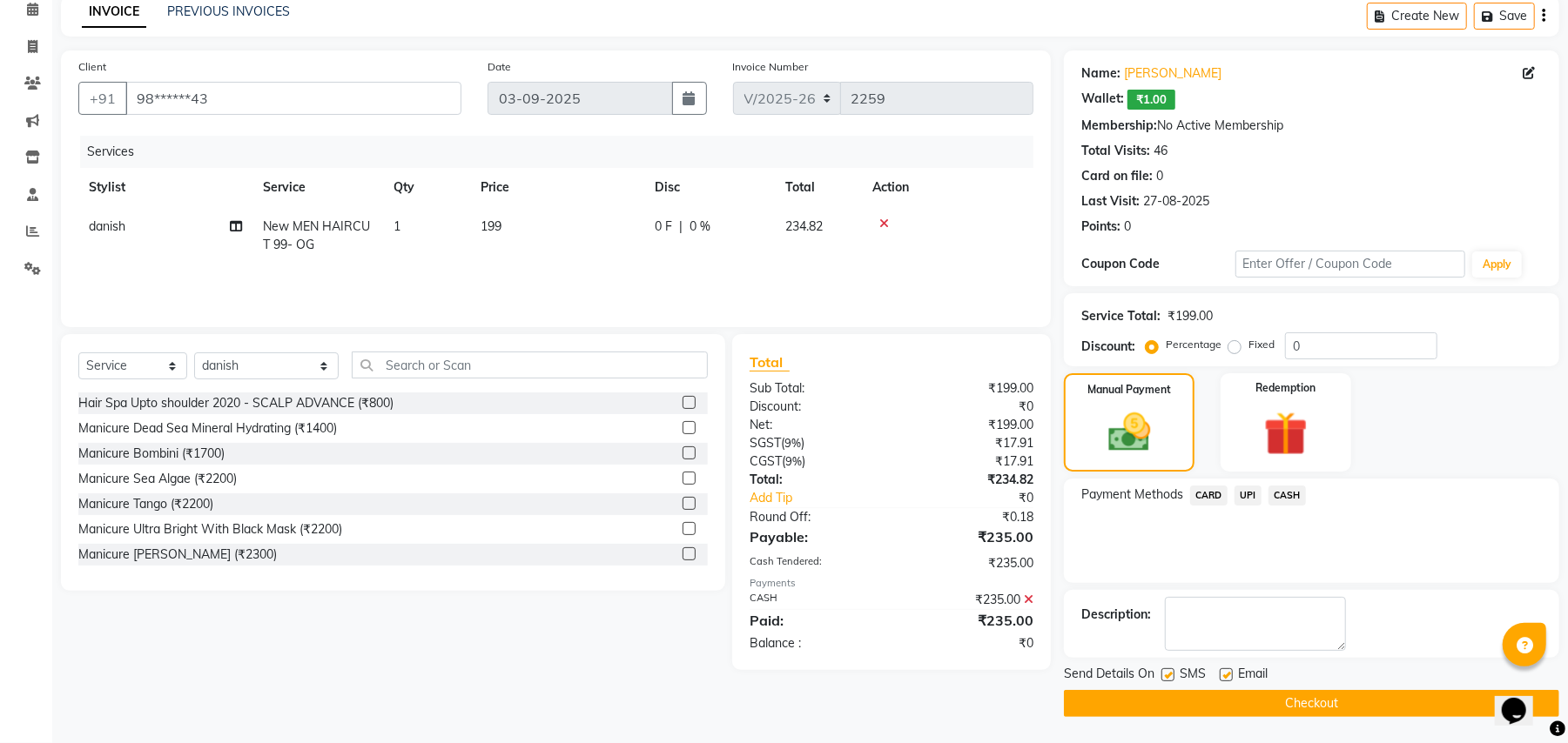
scroll to position [81, 0]
click at [1332, 700] on button "Checkout" at bounding box center [1310, 704] width 495 height 27
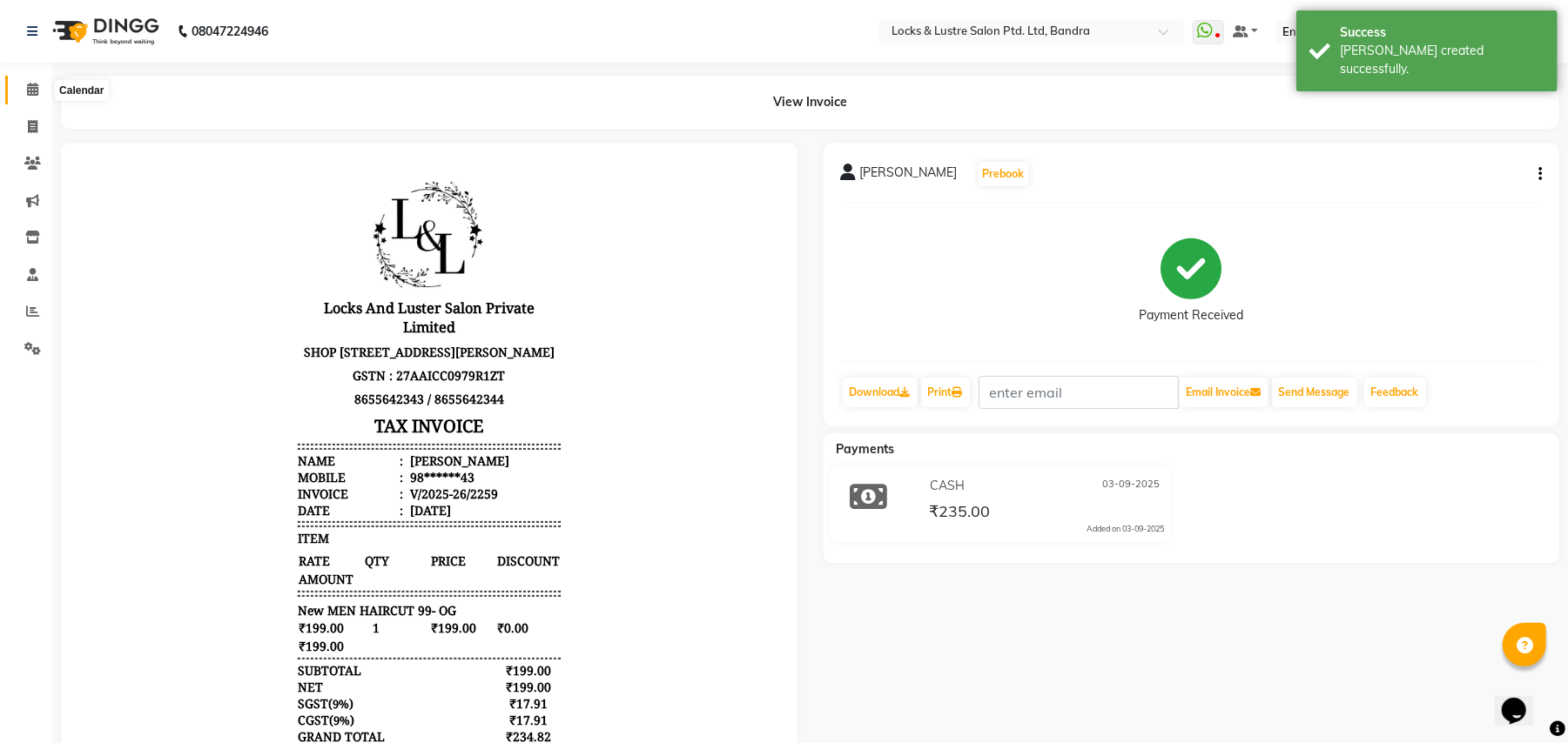
click at [36, 80] on span at bounding box center [32, 89] width 30 height 20
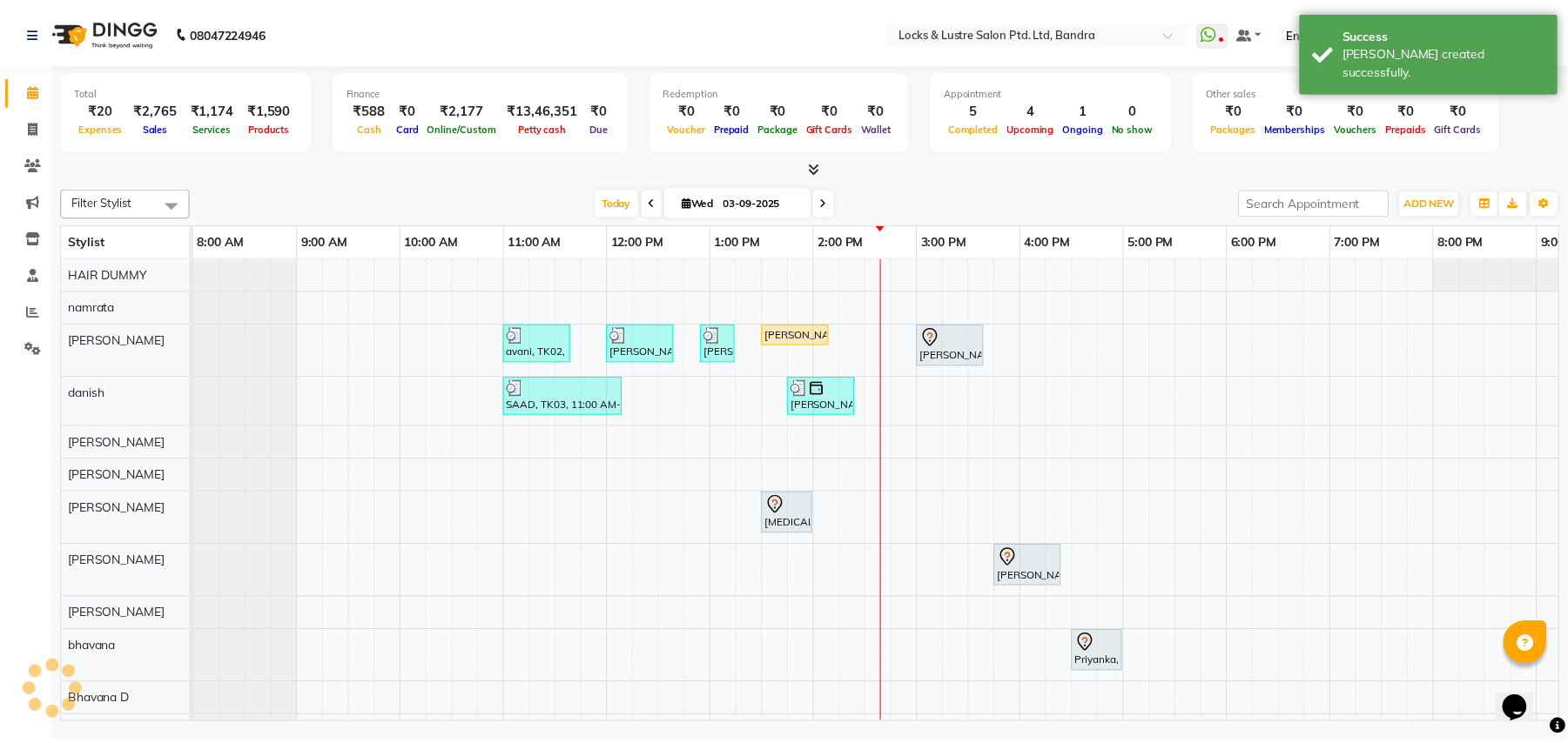
scroll to position [0, 291]
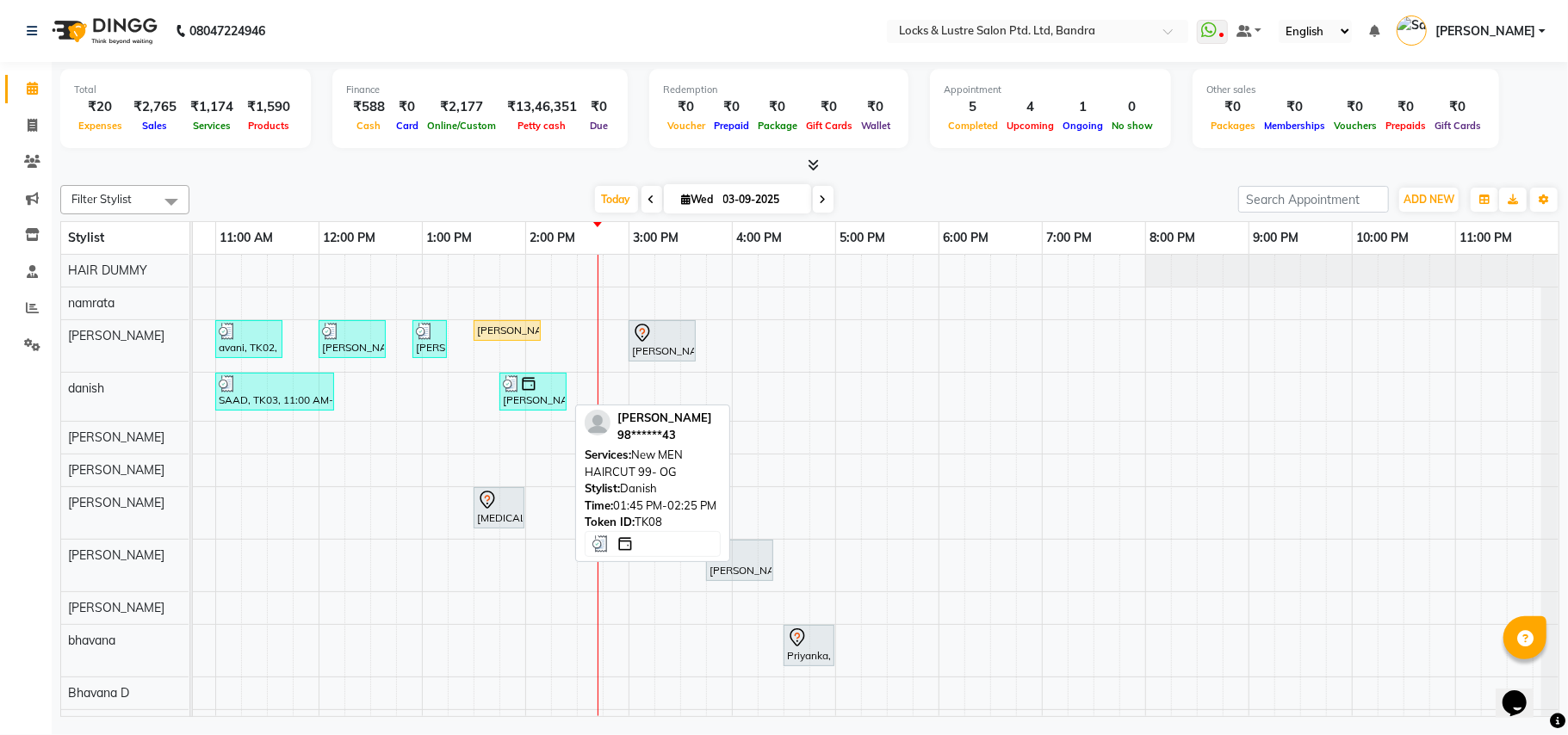
click at [552, 391] on div at bounding box center [533, 384] width 61 height 17
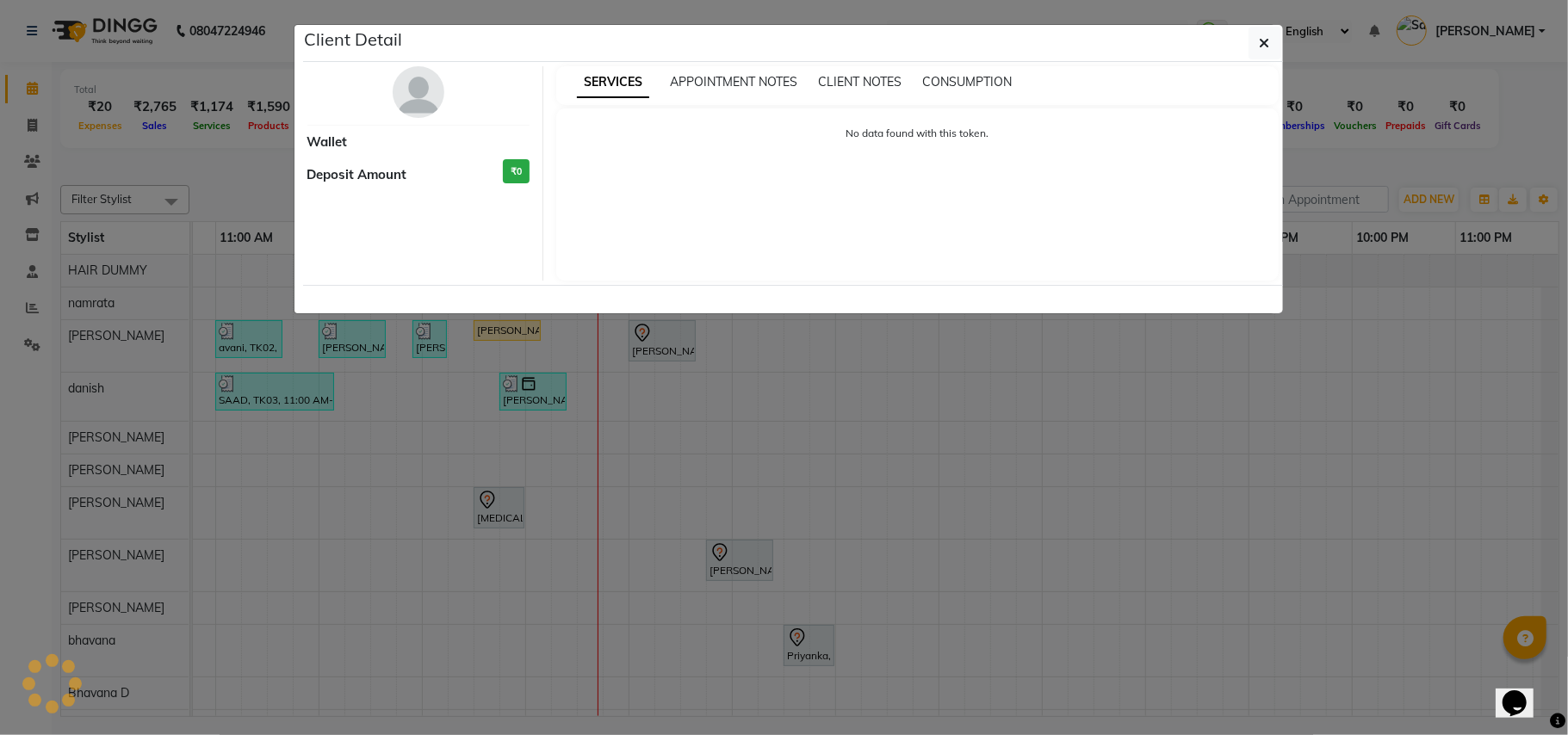
select select "3"
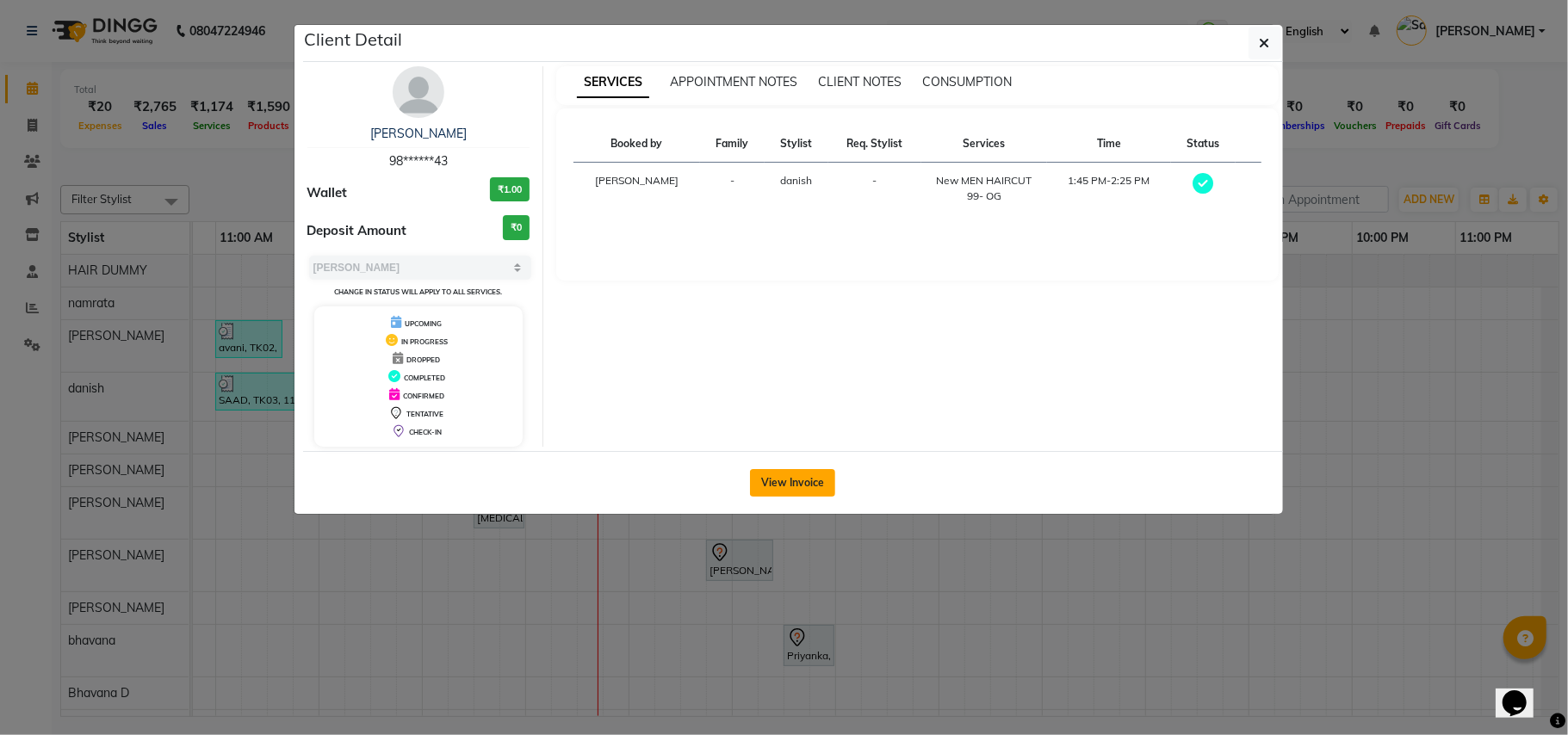
click at [807, 483] on button "View Invoice" at bounding box center [792, 483] width 86 height 28
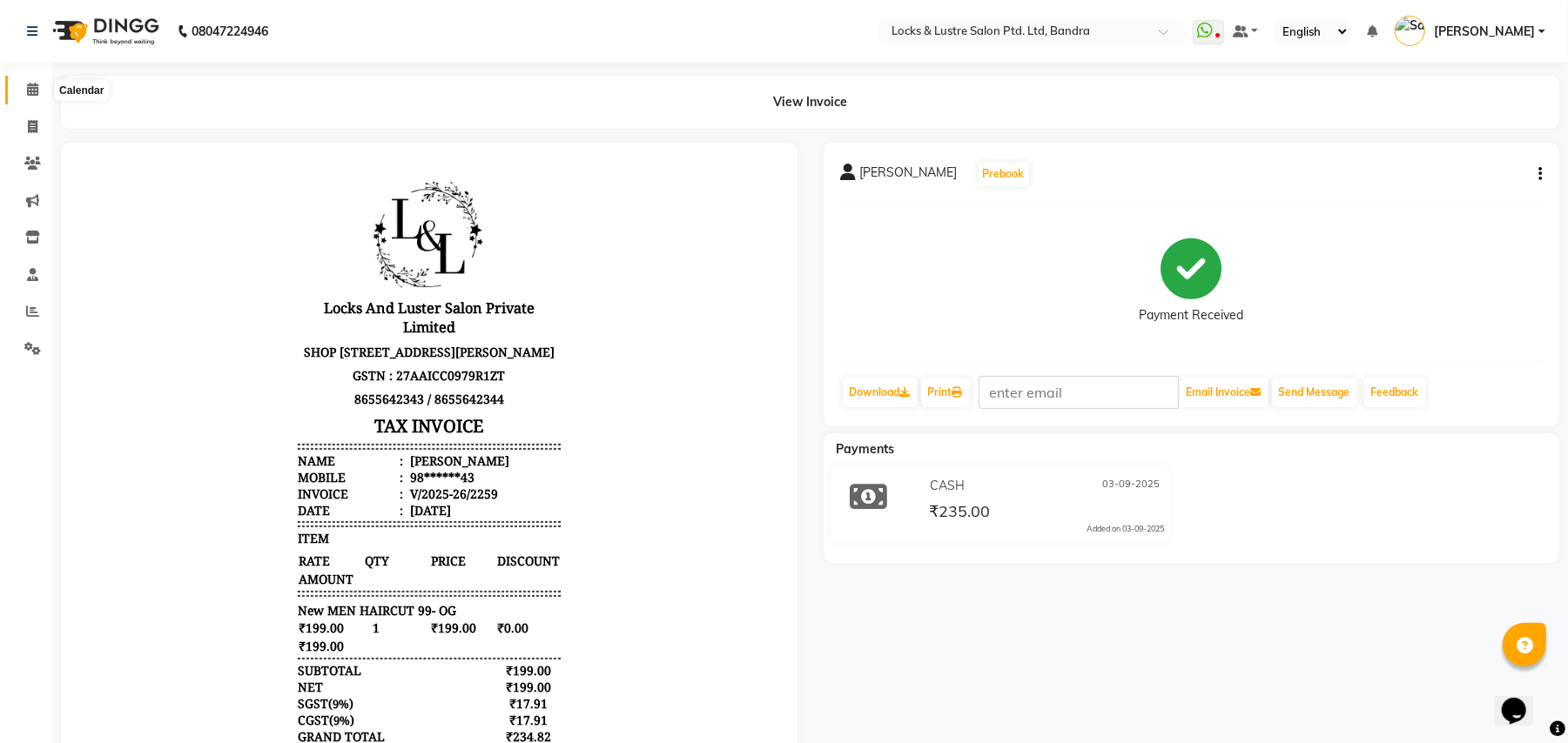
click at [27, 88] on icon at bounding box center [33, 88] width 12 height 13
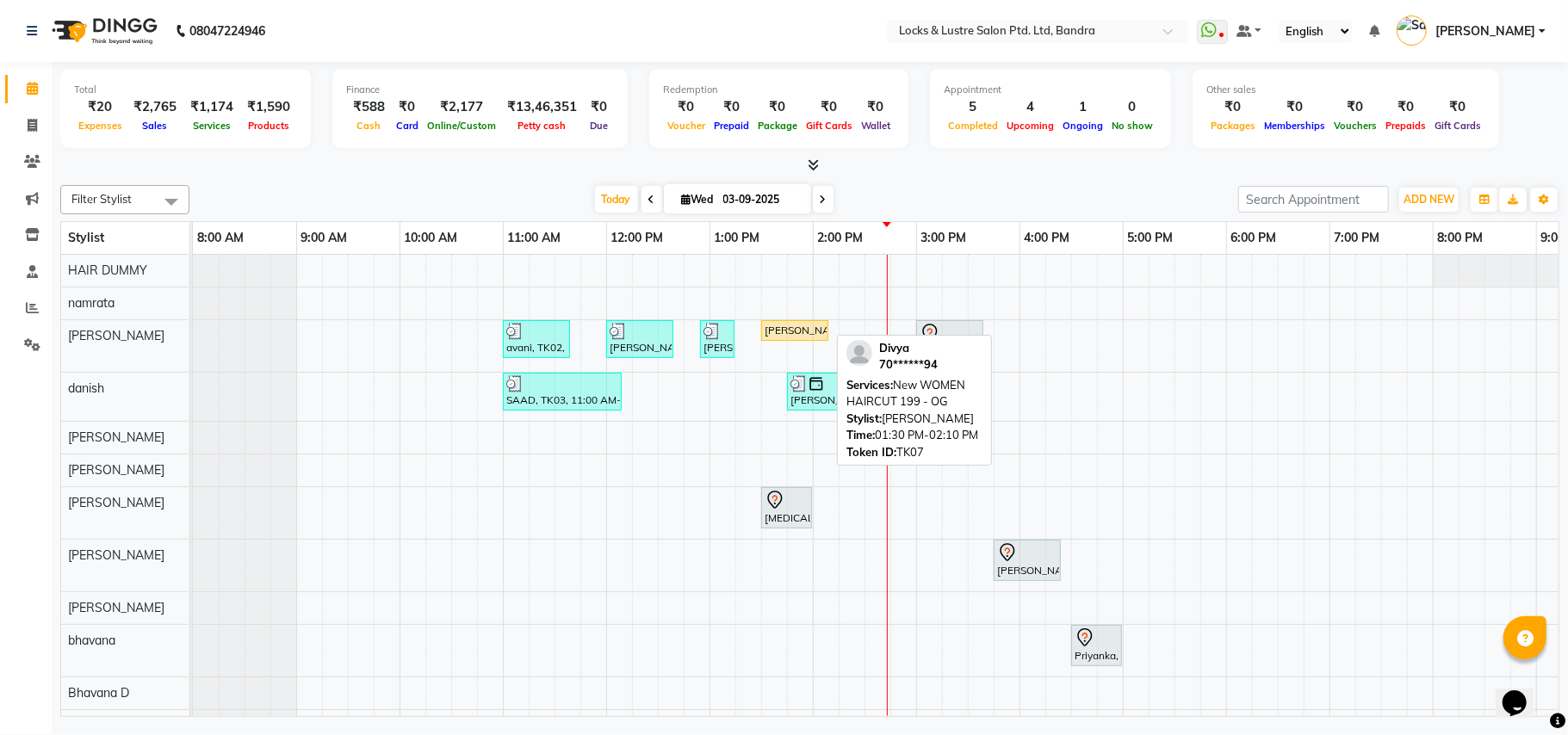
click at [813, 338] on div "[PERSON_NAME], TK07, 01:30 PM-02:10 PM, New WOMEN HAIRCUT 199 - OG" at bounding box center [795, 331] width 64 height 15
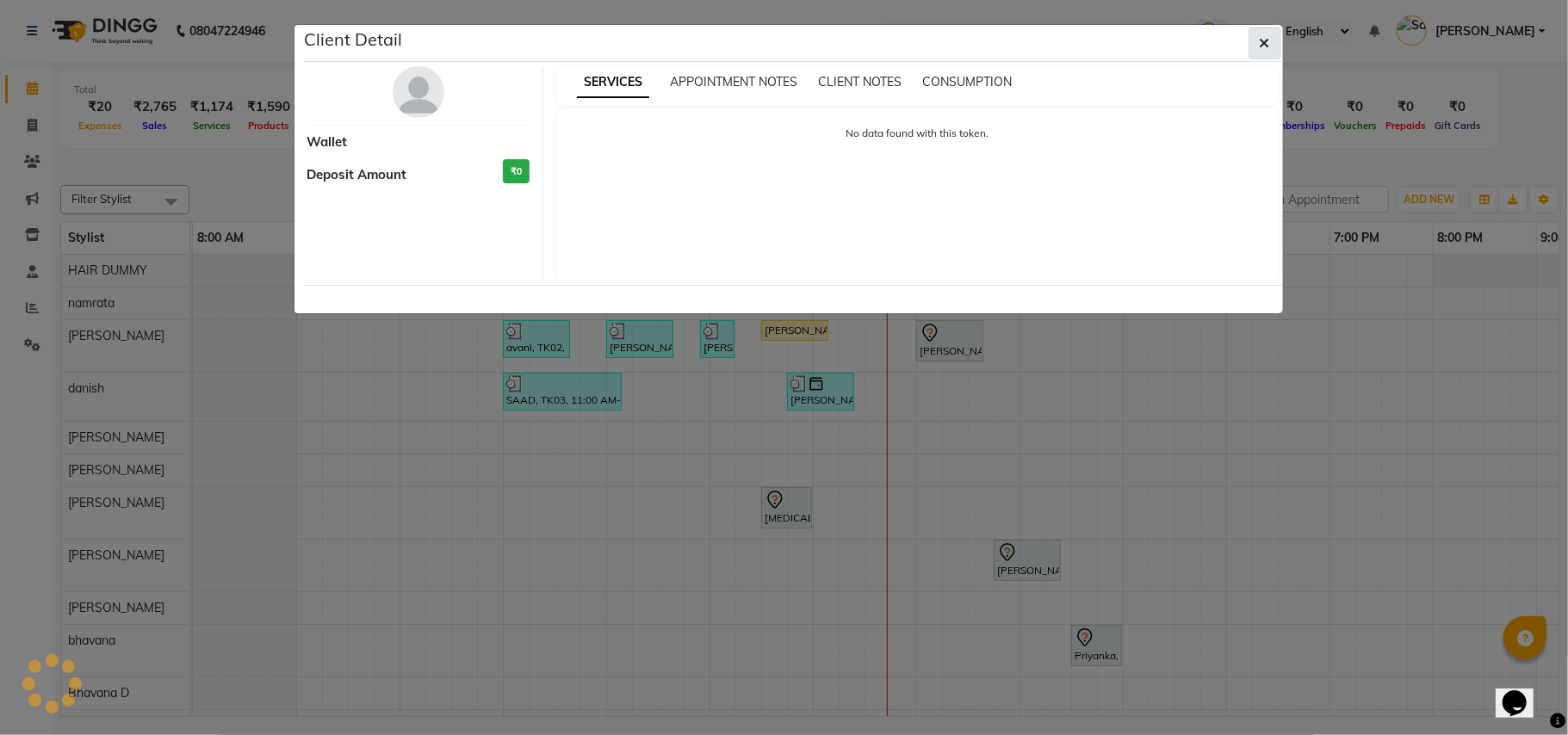
click at [1266, 43] on icon "button" at bounding box center [1265, 43] width 11 height 13
select select "1"
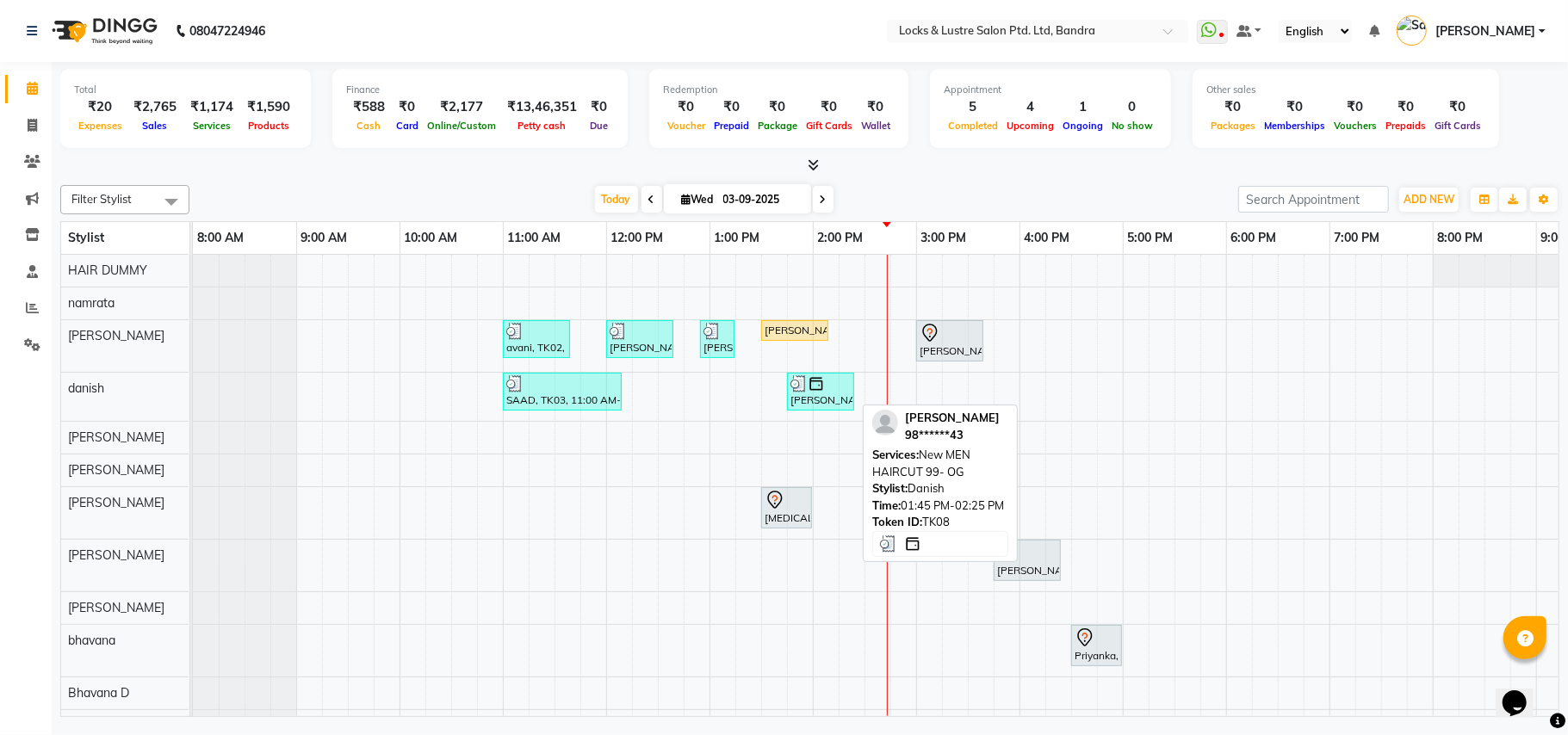
click at [803, 383] on img at bounding box center [799, 384] width 17 height 17
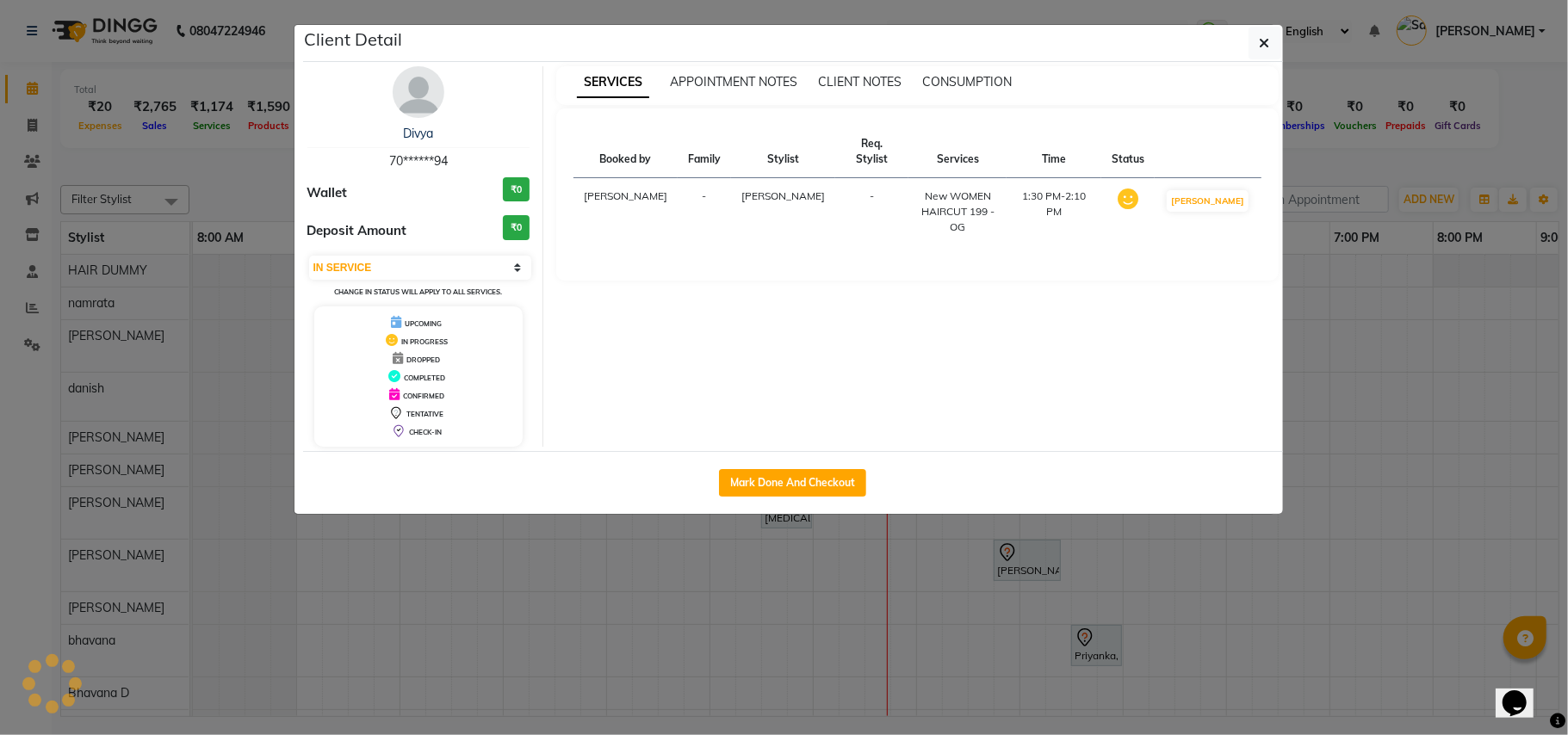
select select "3"
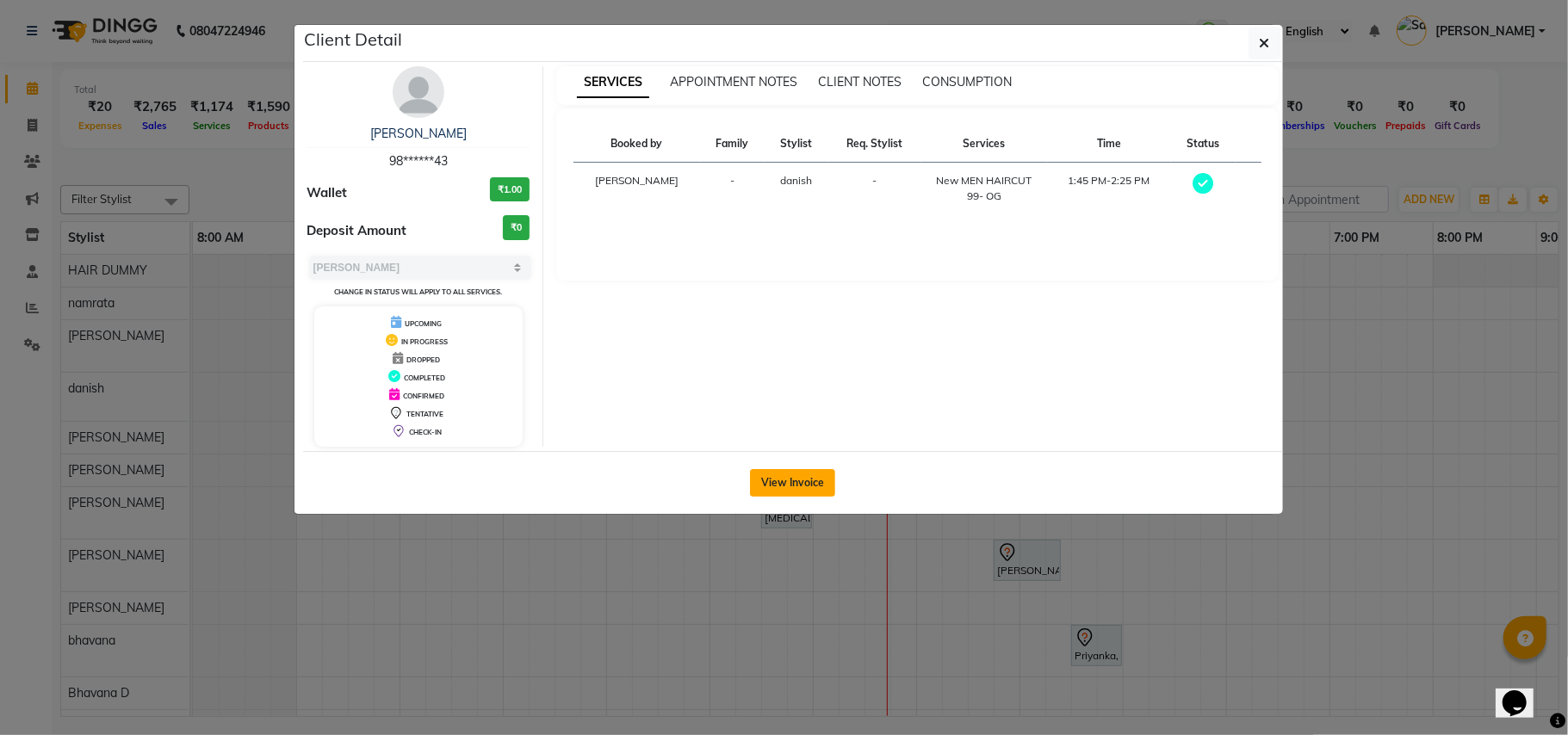
click at [790, 475] on button "View Invoice" at bounding box center [792, 483] width 86 height 28
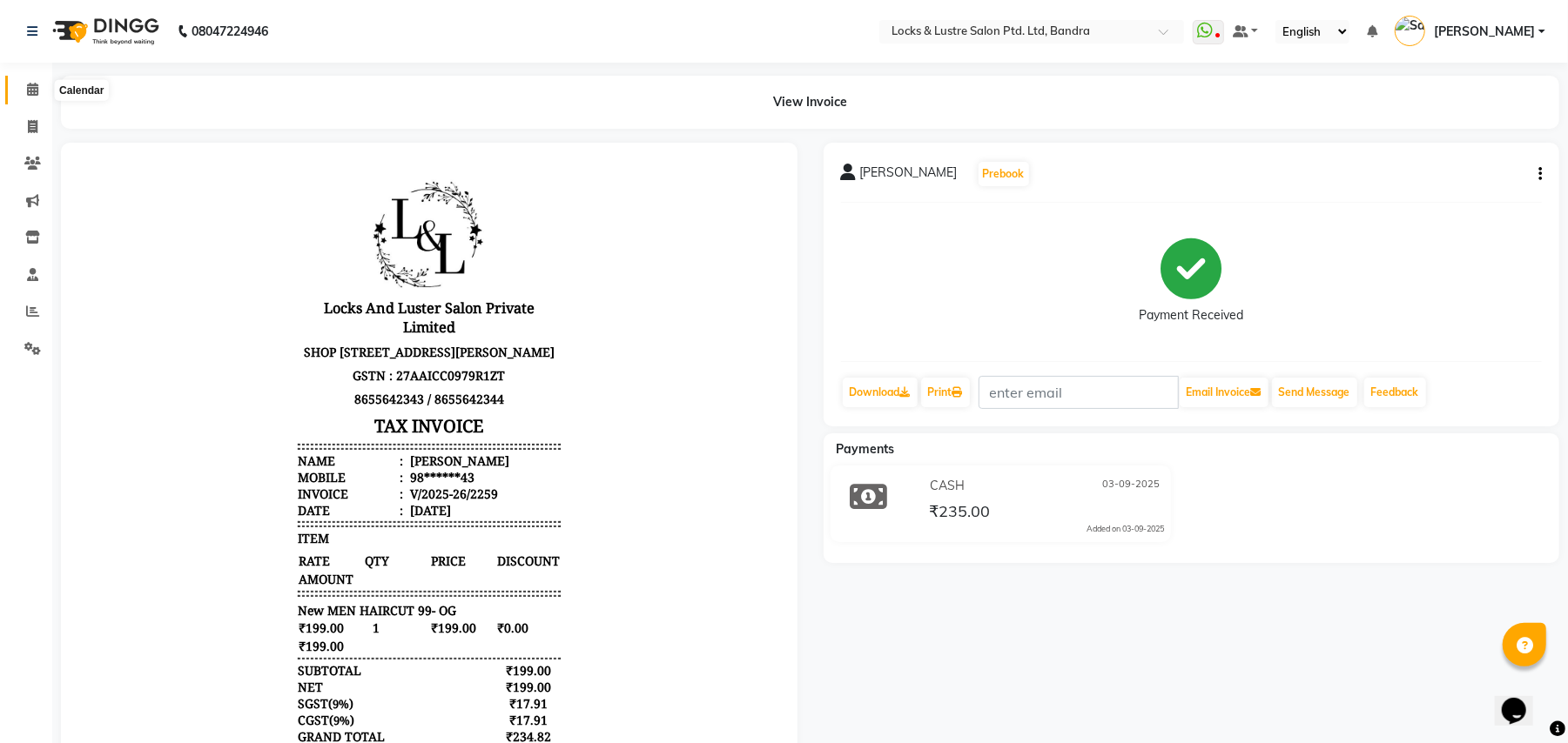
click at [29, 90] on icon at bounding box center [33, 88] width 12 height 13
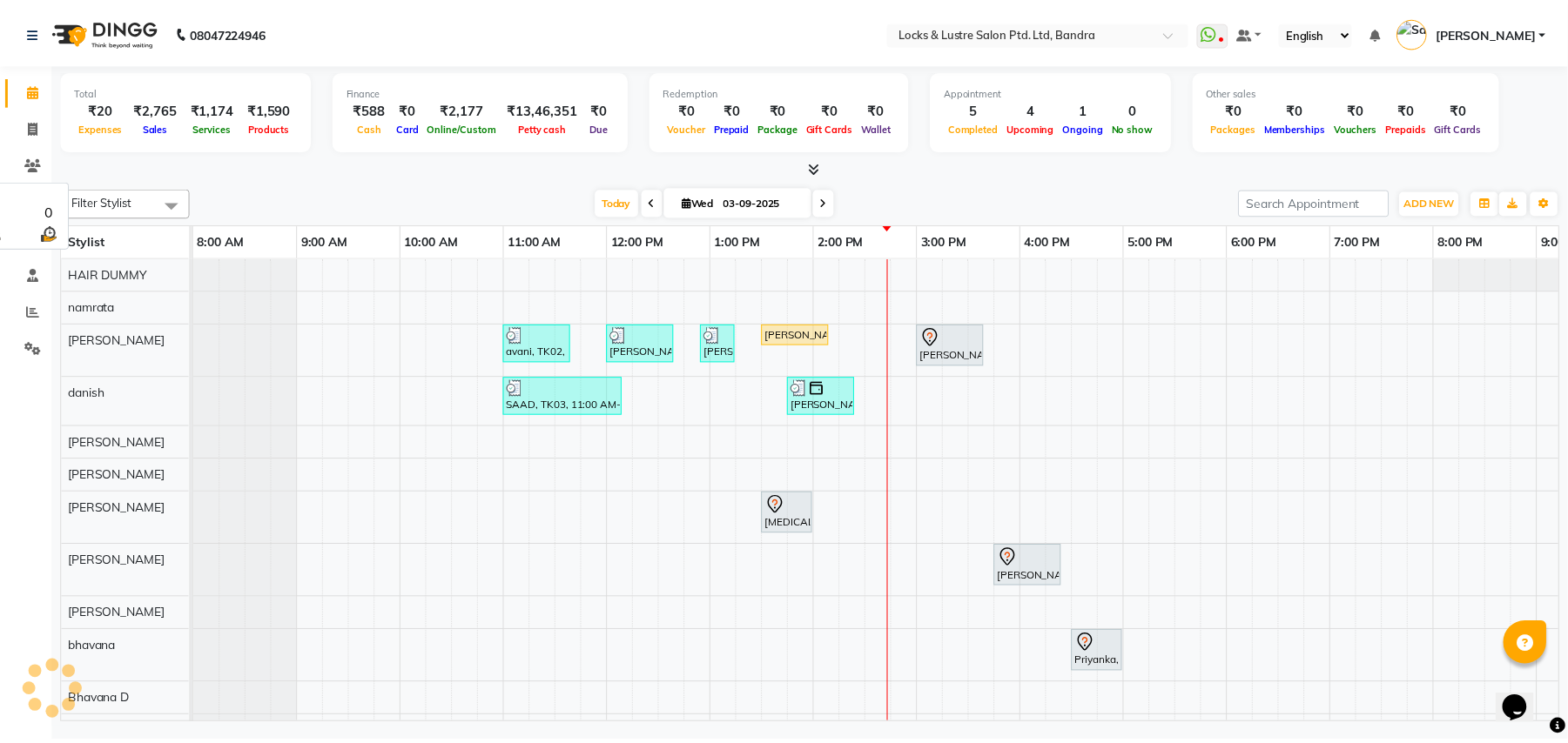
scroll to position [0, 291]
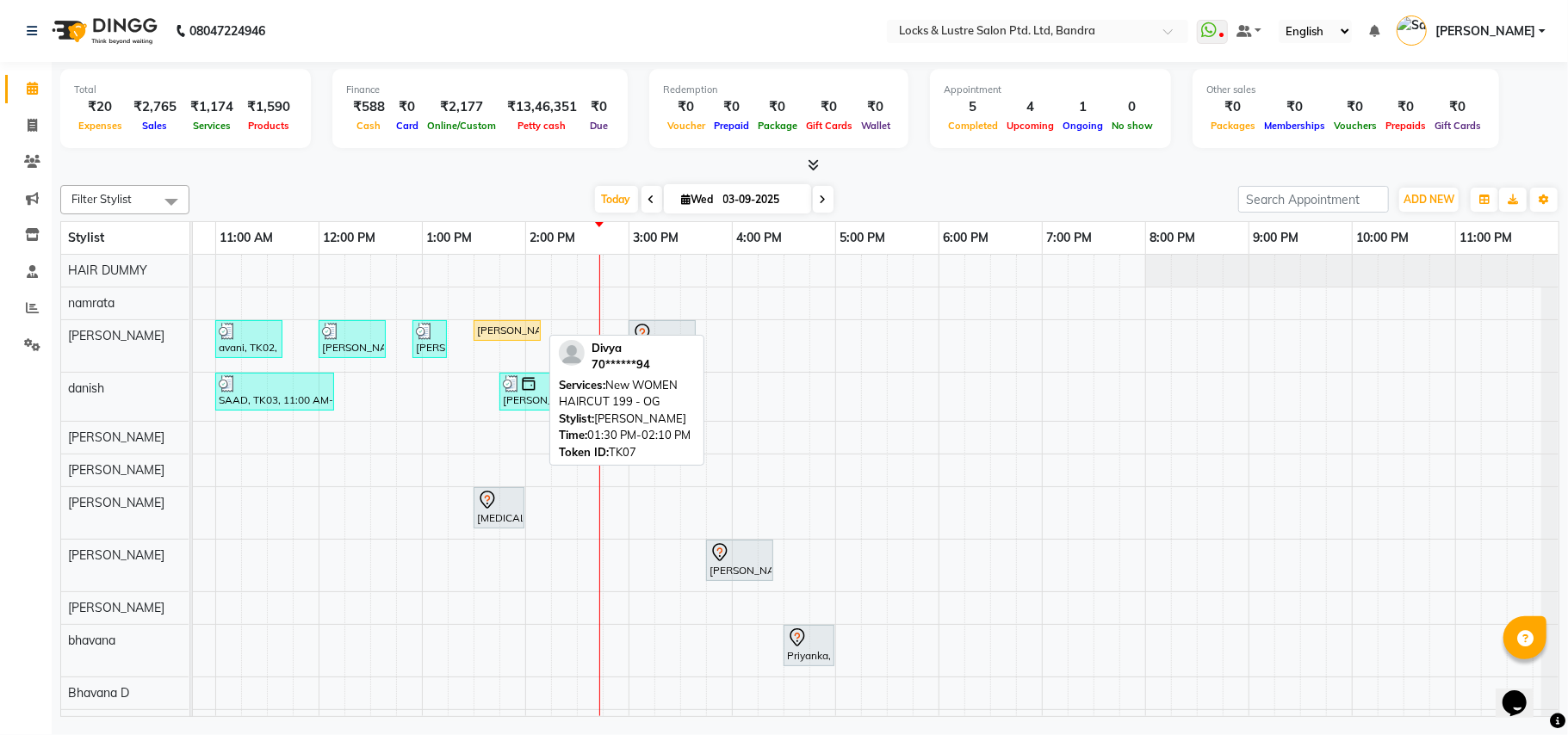
click at [525, 331] on div "[PERSON_NAME], TK07, 01:30 PM-02:10 PM, New WOMEN HAIRCUT 199 - OG" at bounding box center [507, 331] width 64 height 15
select select "1"
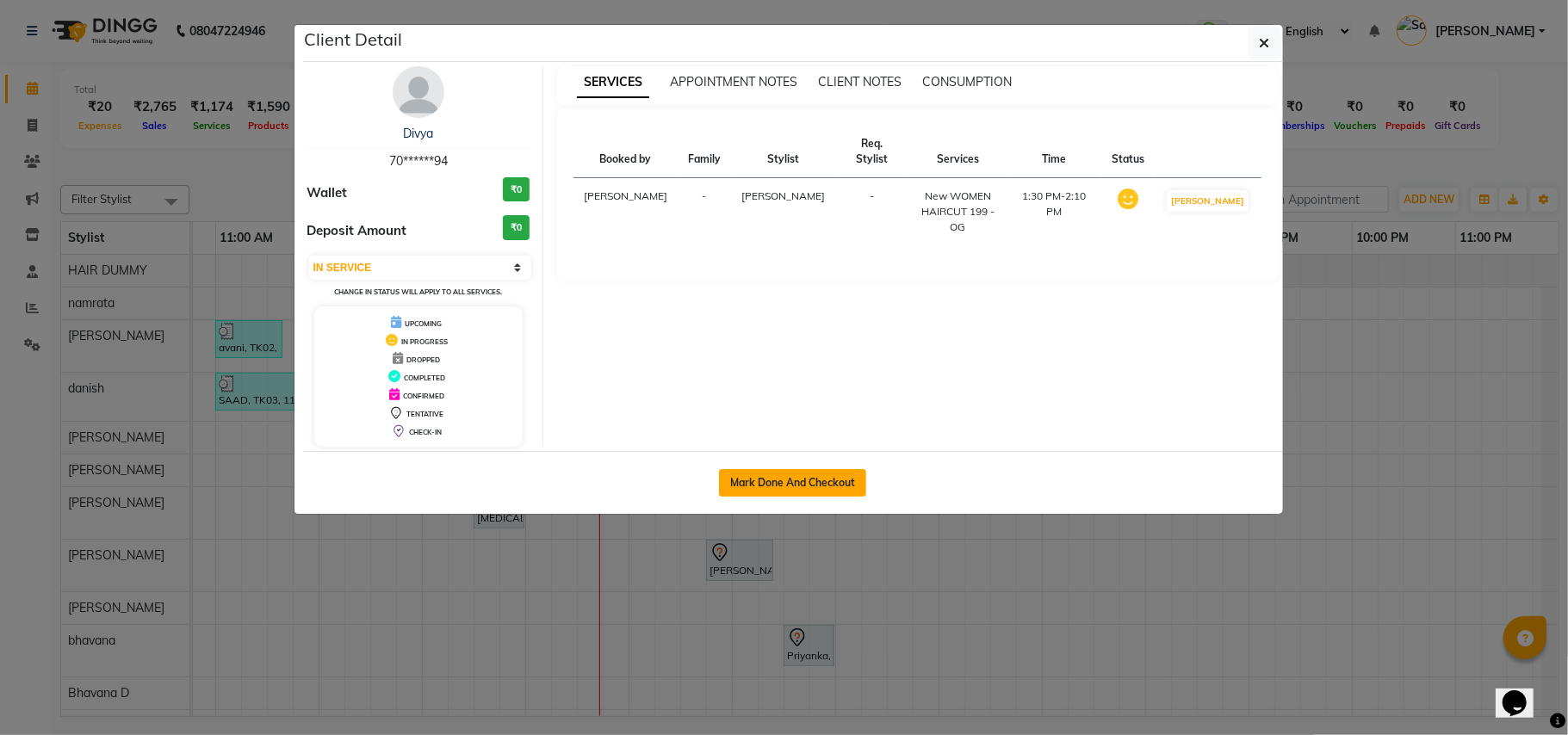
click at [749, 482] on button "Mark Done And Checkout" at bounding box center [792, 483] width 147 height 28
select select "service"
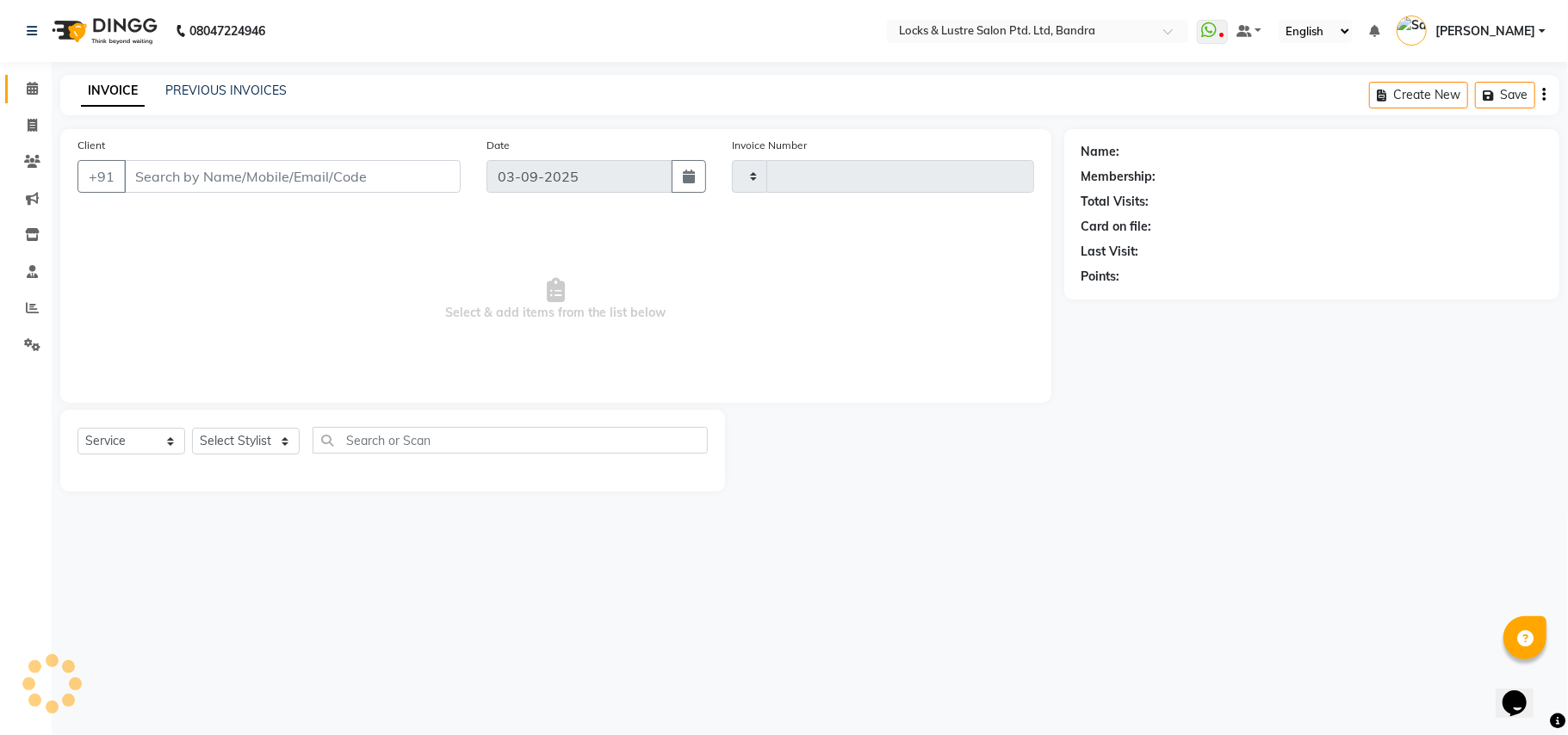
type input "2260"
select select "6029"
type input "70******94"
select select "55307"
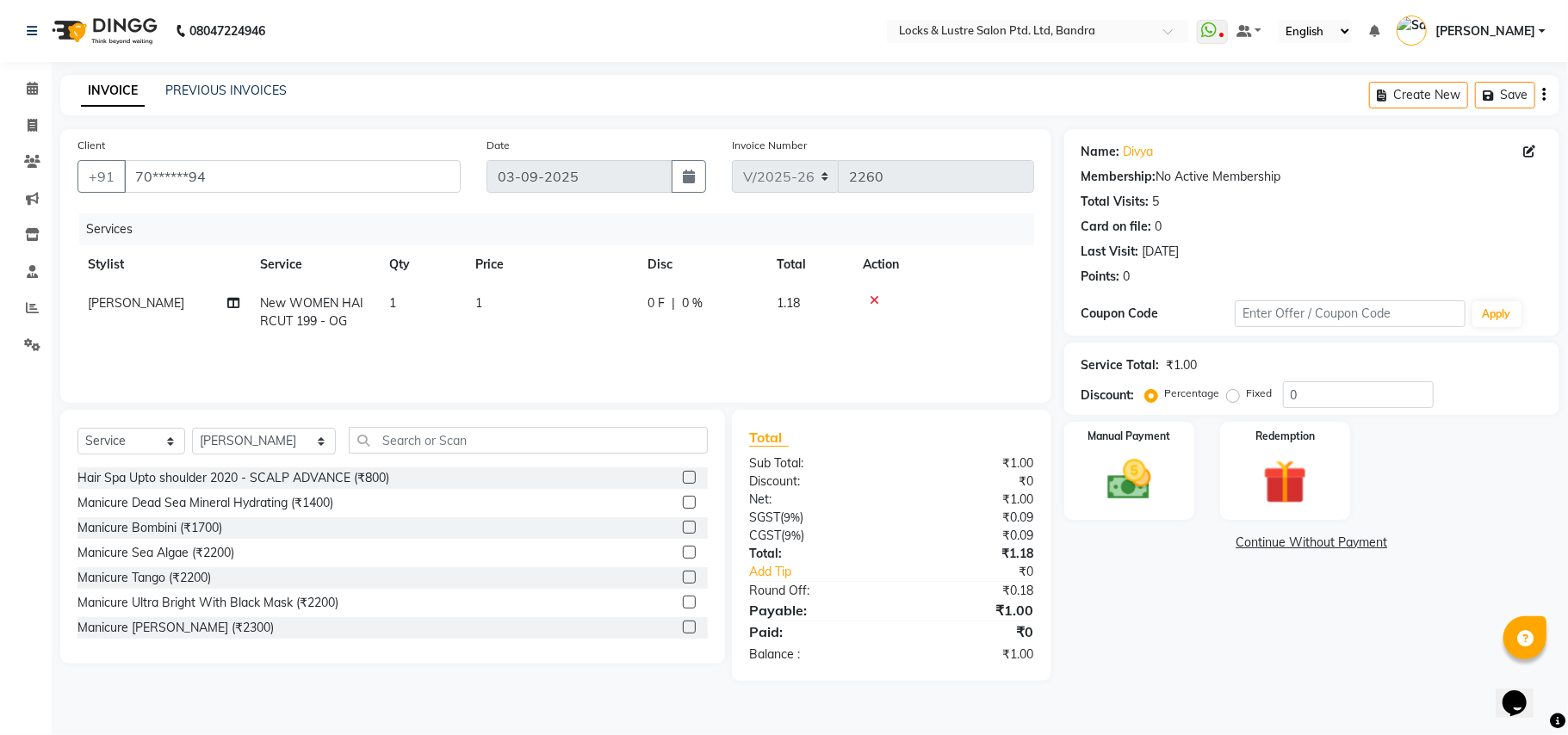
click at [519, 296] on td "1" at bounding box center [551, 312] width 172 height 57
select select "55307"
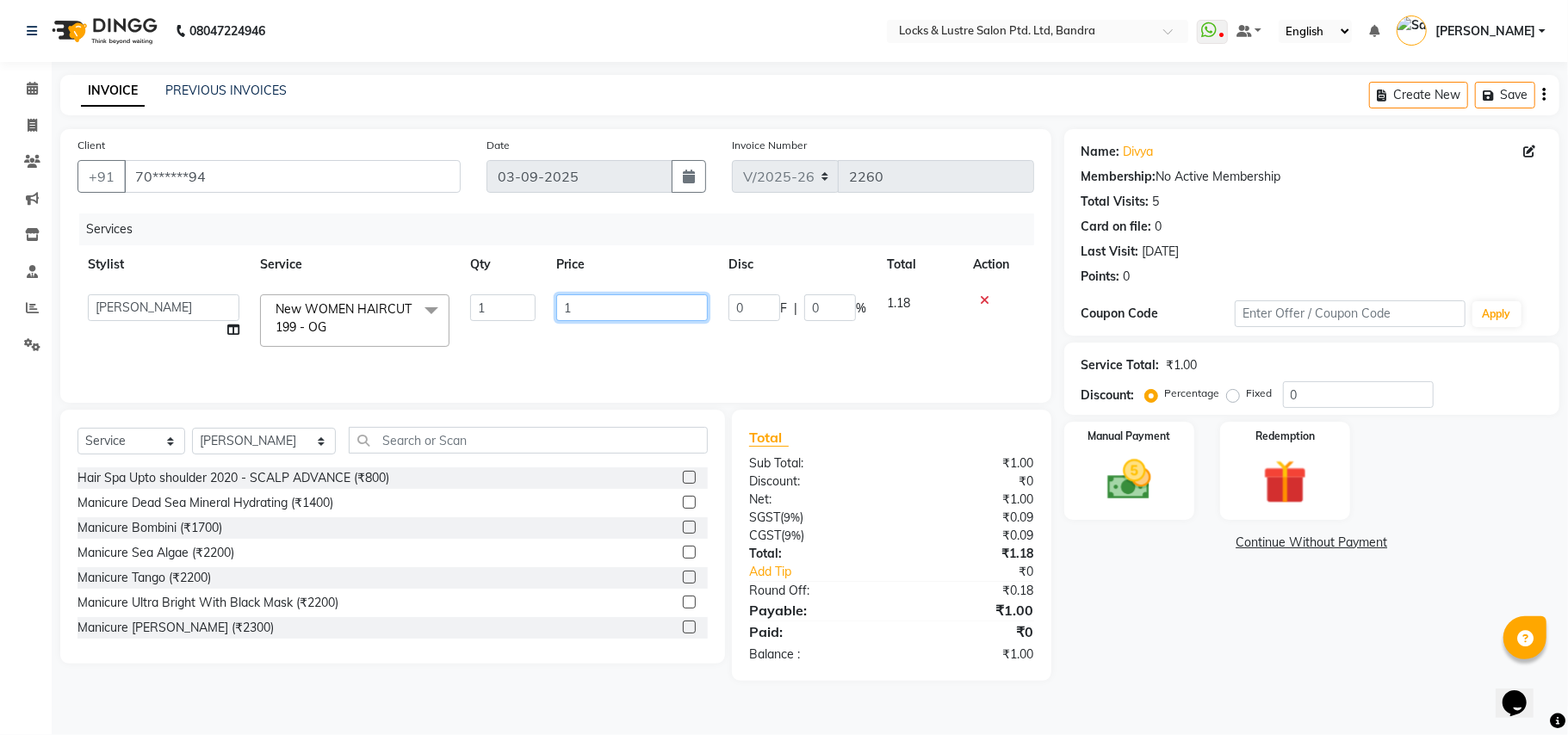
click at [598, 298] on input "1" at bounding box center [631, 308] width 151 height 27
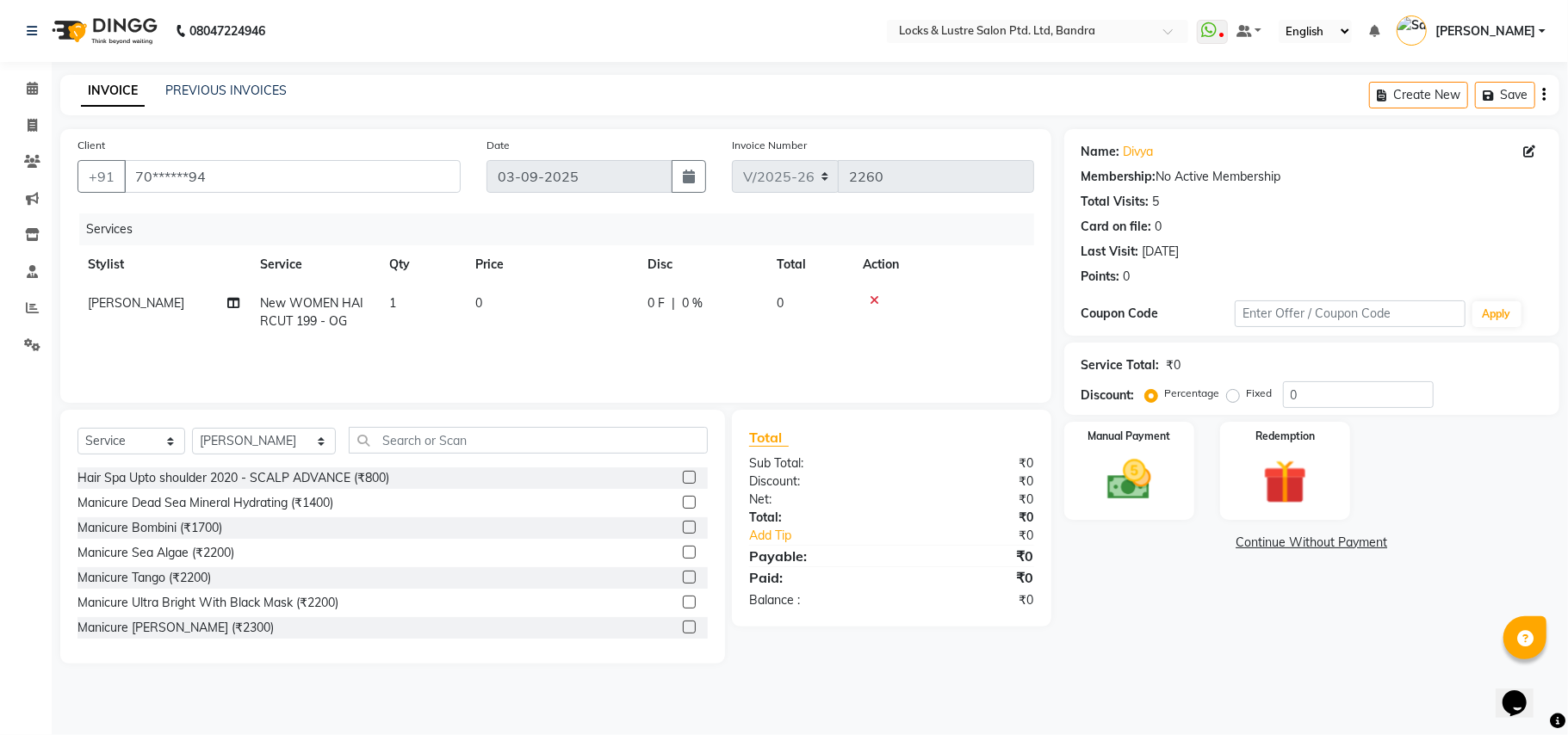
click at [987, 299] on div at bounding box center [943, 300] width 161 height 13
click at [870, 301] on icon at bounding box center [875, 300] width 10 height 13
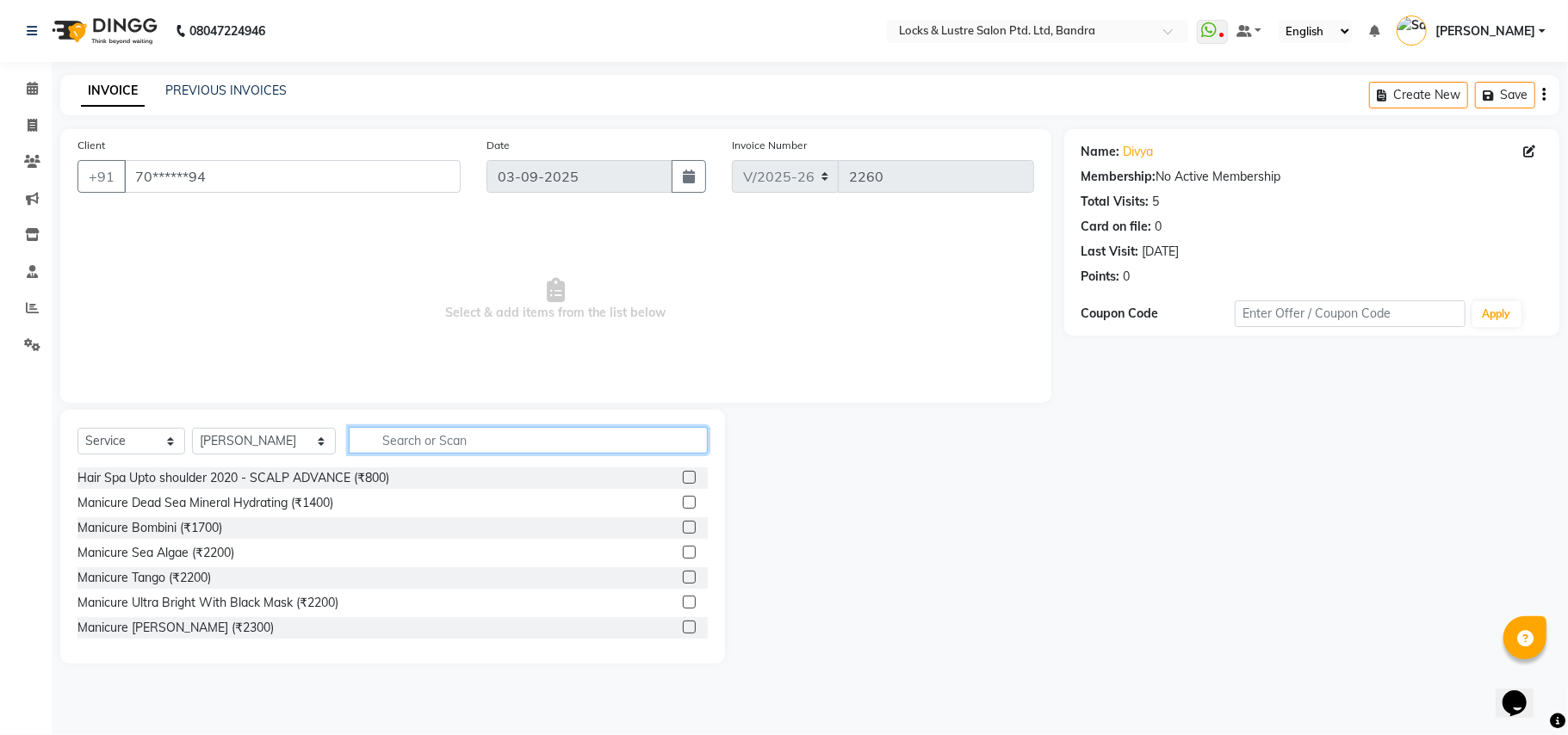
click at [438, 436] on input "text" at bounding box center [527, 441] width 359 height 27
type input "new"
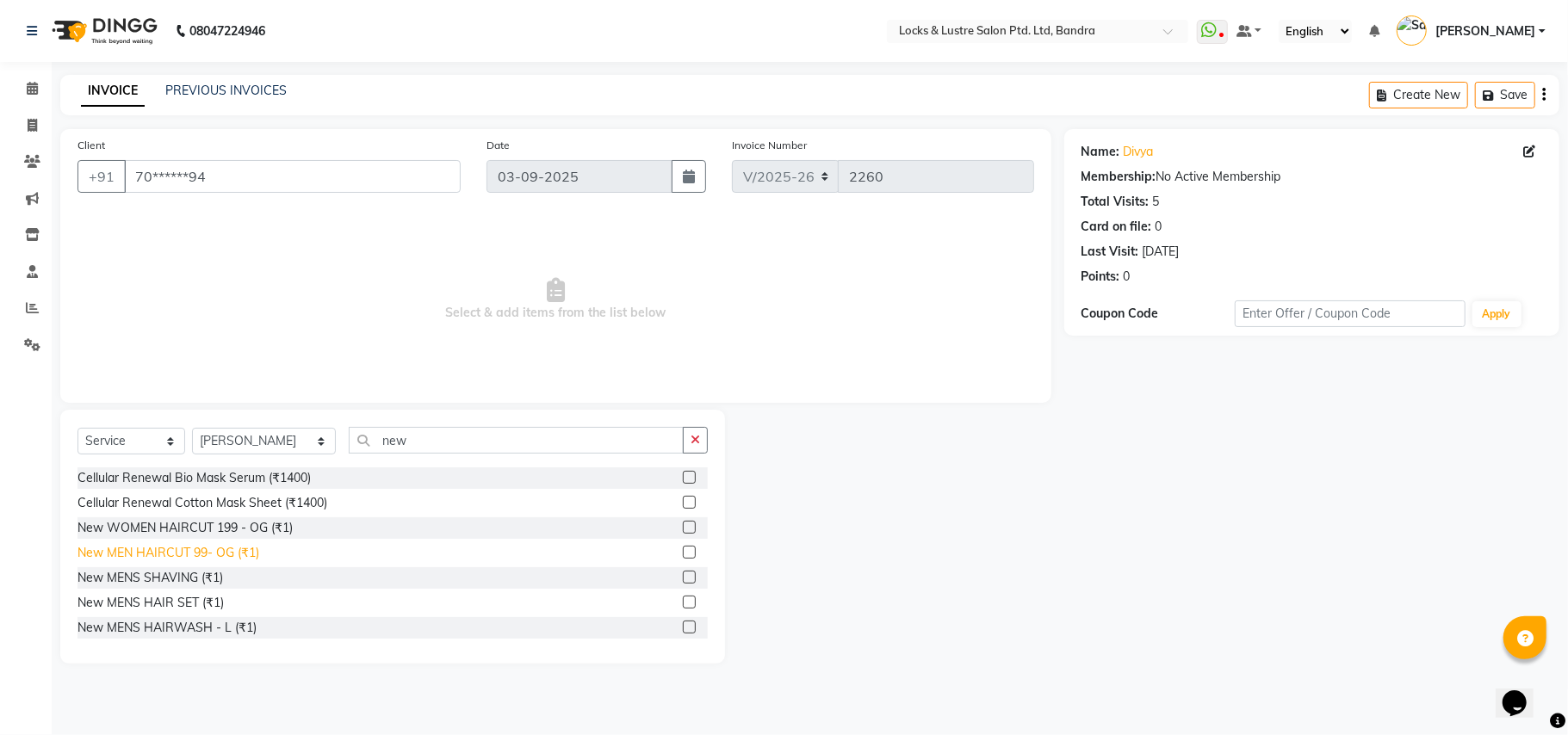
click at [215, 555] on div "New MEN HAIRCUT 99- OG (₹1)" at bounding box center [168, 553] width 182 height 18
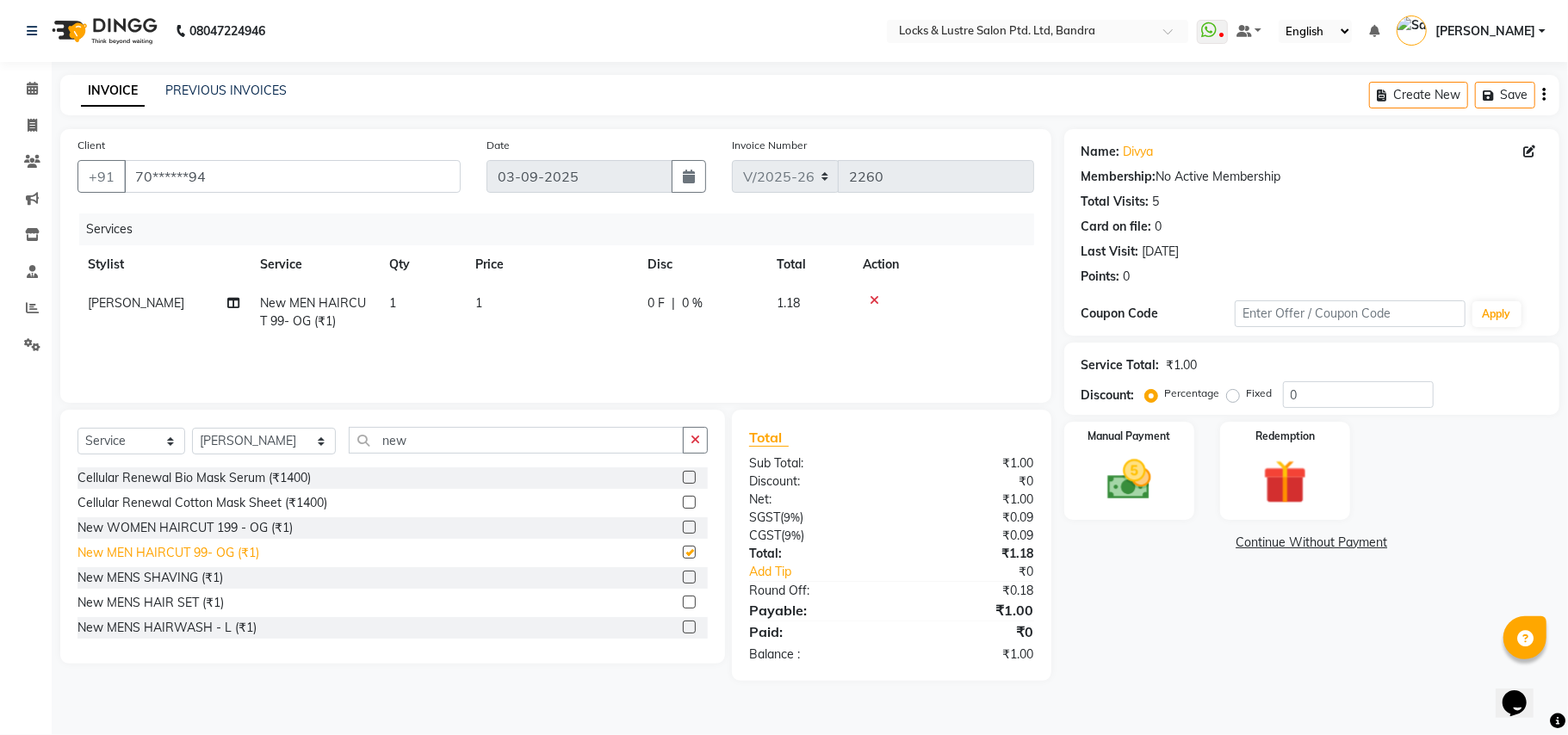
checkbox input "false"
click at [424, 441] on input "new" at bounding box center [516, 441] width 335 height 27
type input "n"
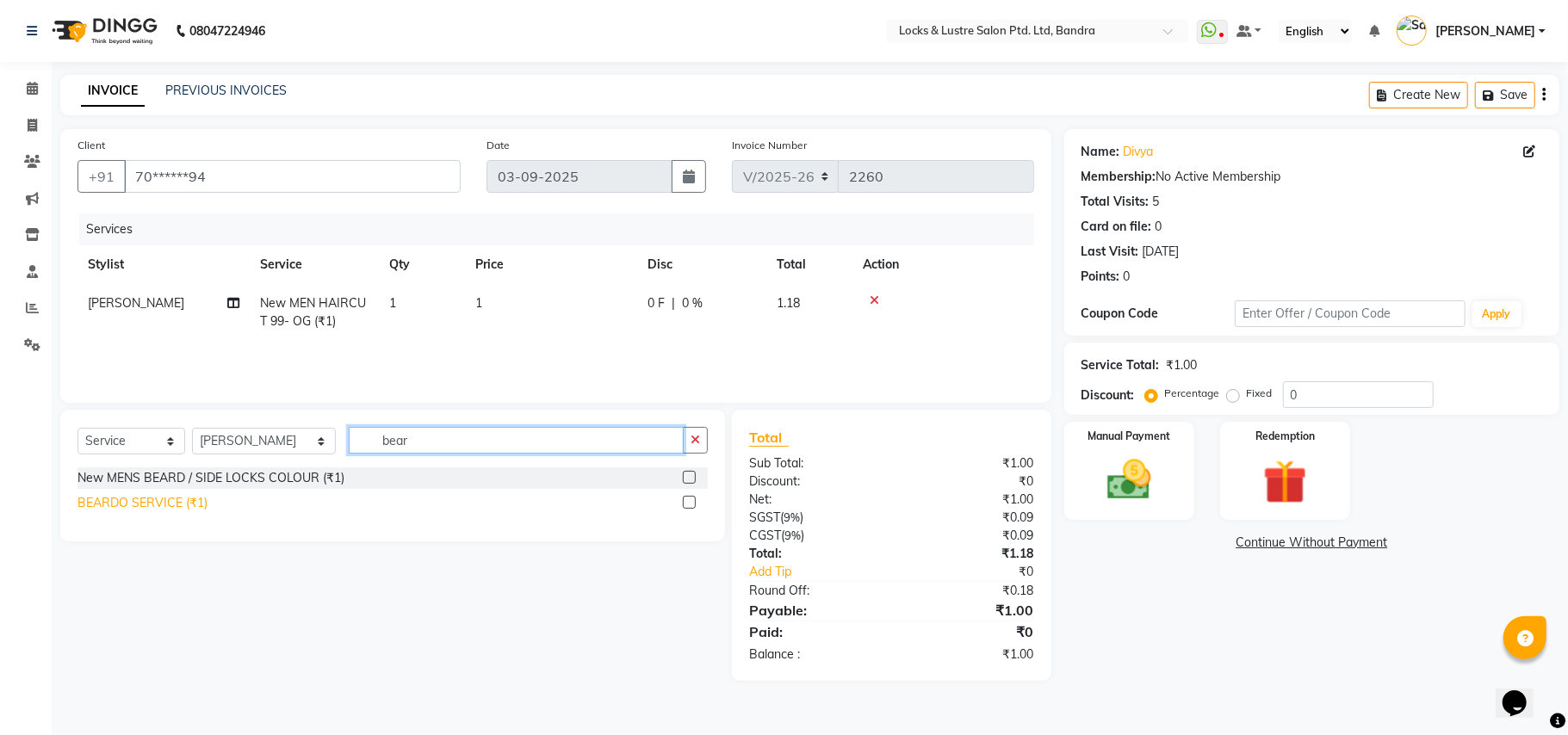
type input "bear"
click at [200, 508] on div "BEARDO SERVICE (₹1)" at bounding box center [142, 503] width 130 height 18
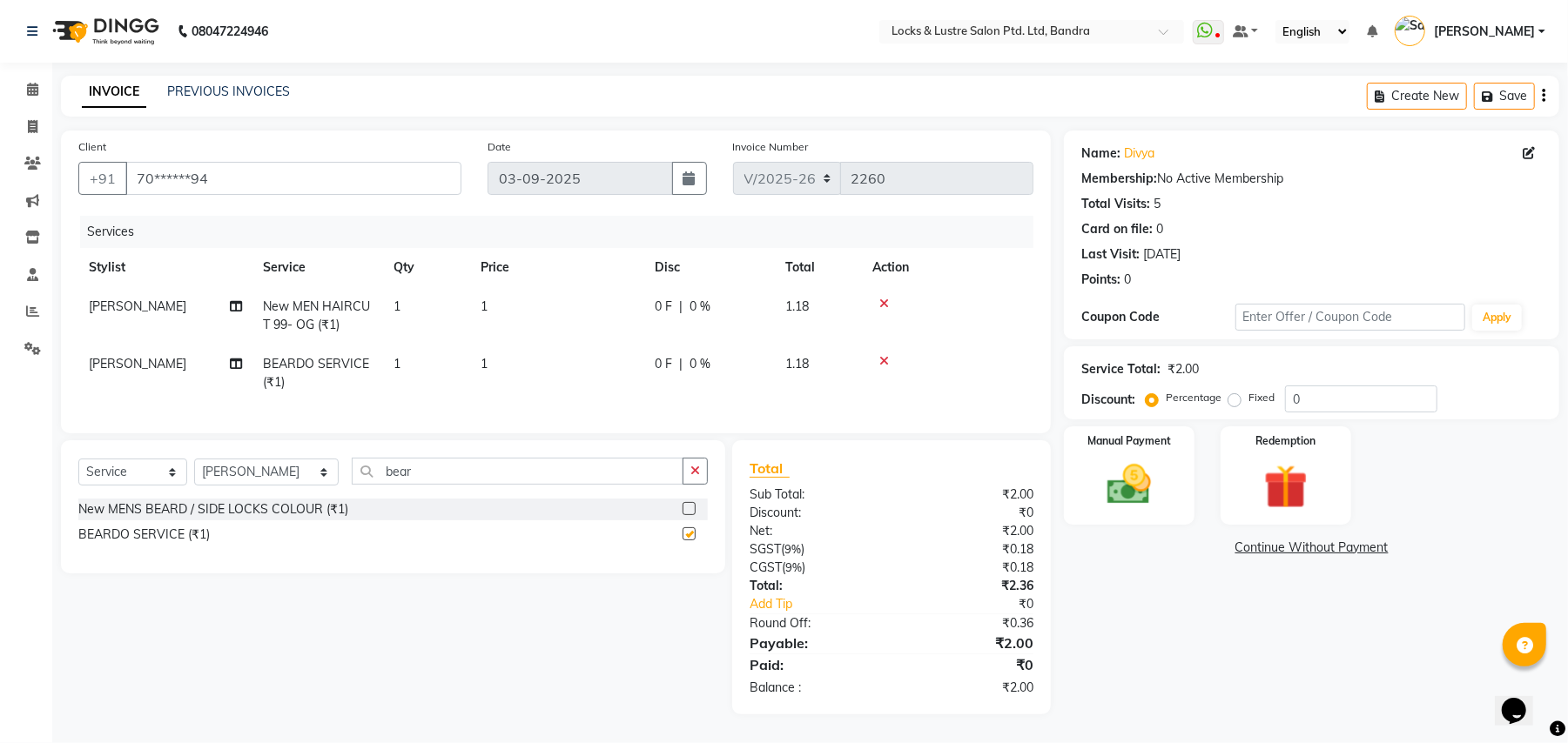
checkbox input "false"
click at [506, 307] on td "1" at bounding box center [556, 315] width 174 height 57
select select "55307"
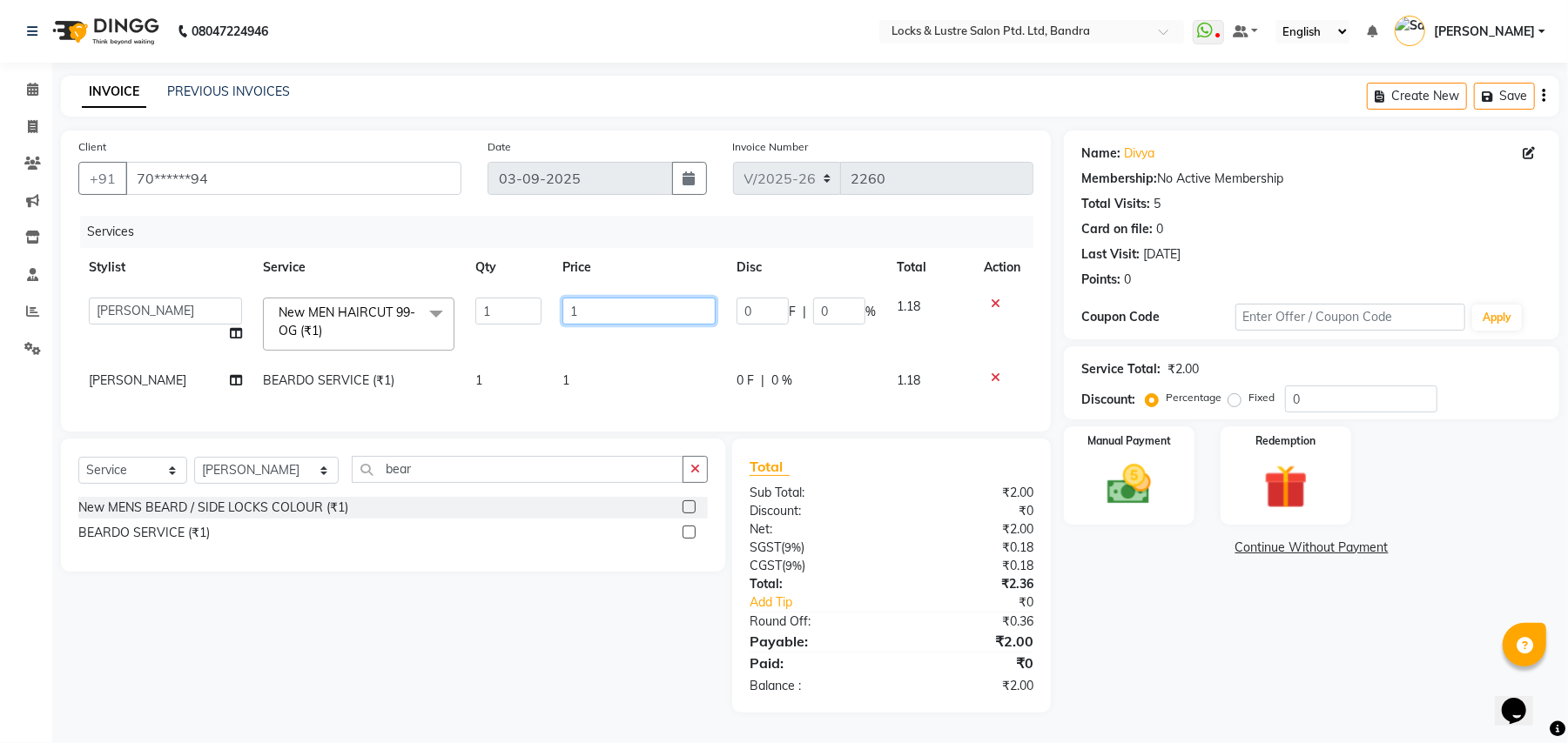
click at [586, 304] on input "1" at bounding box center [638, 311] width 153 height 27
type input "99"
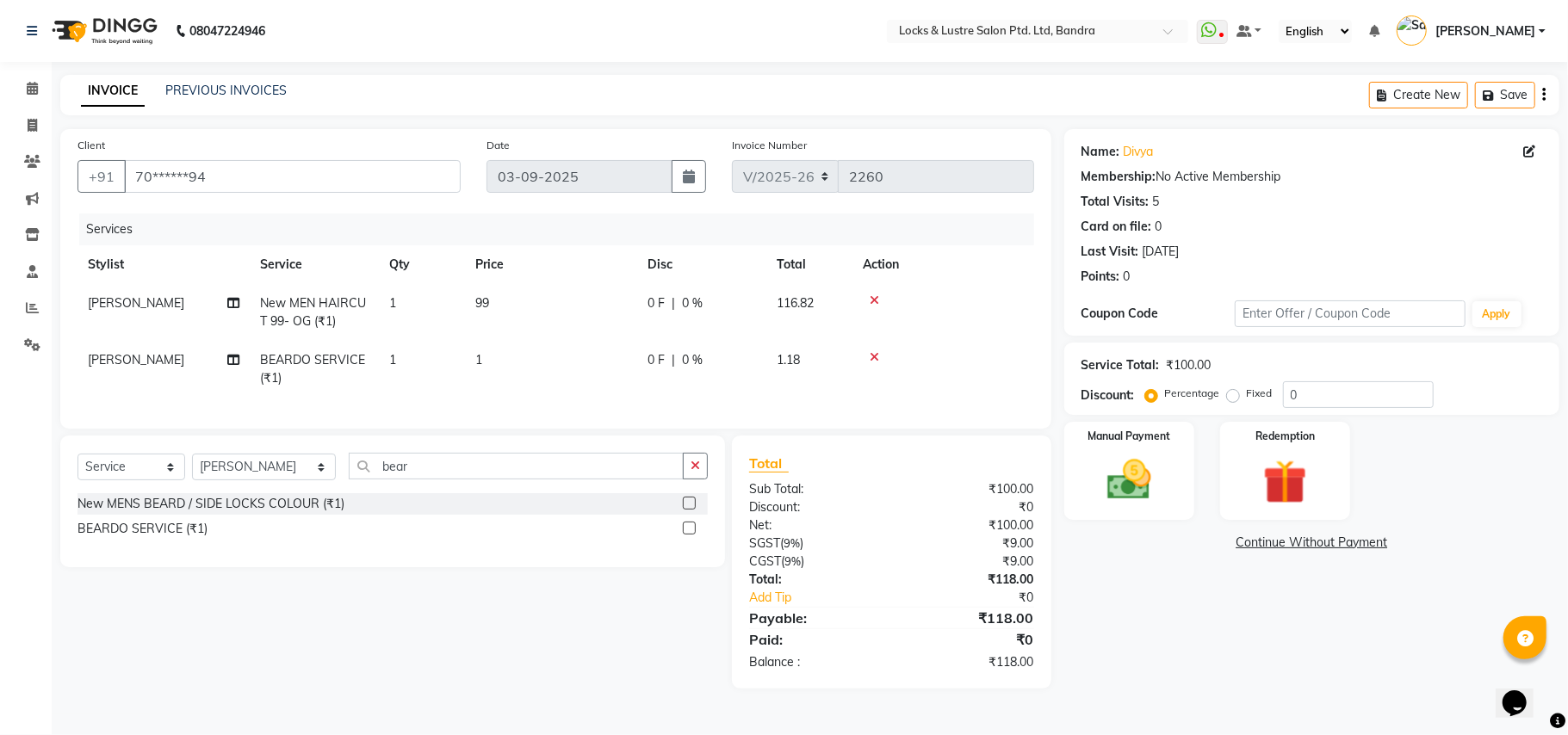
click at [585, 370] on td "1" at bounding box center [551, 368] width 172 height 57
select select "55307"
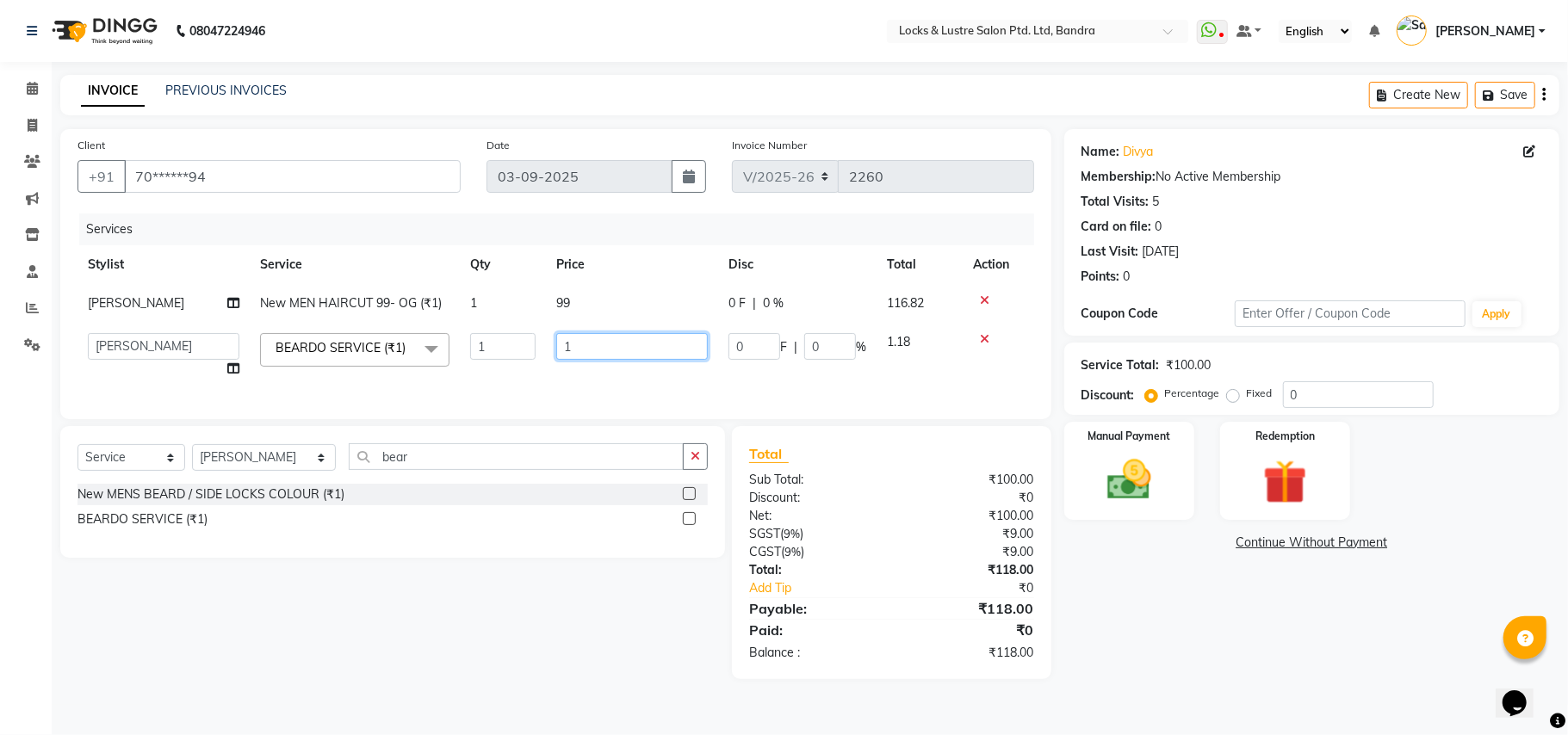
click at [632, 348] on input "1" at bounding box center [631, 346] width 151 height 27
type input "99"
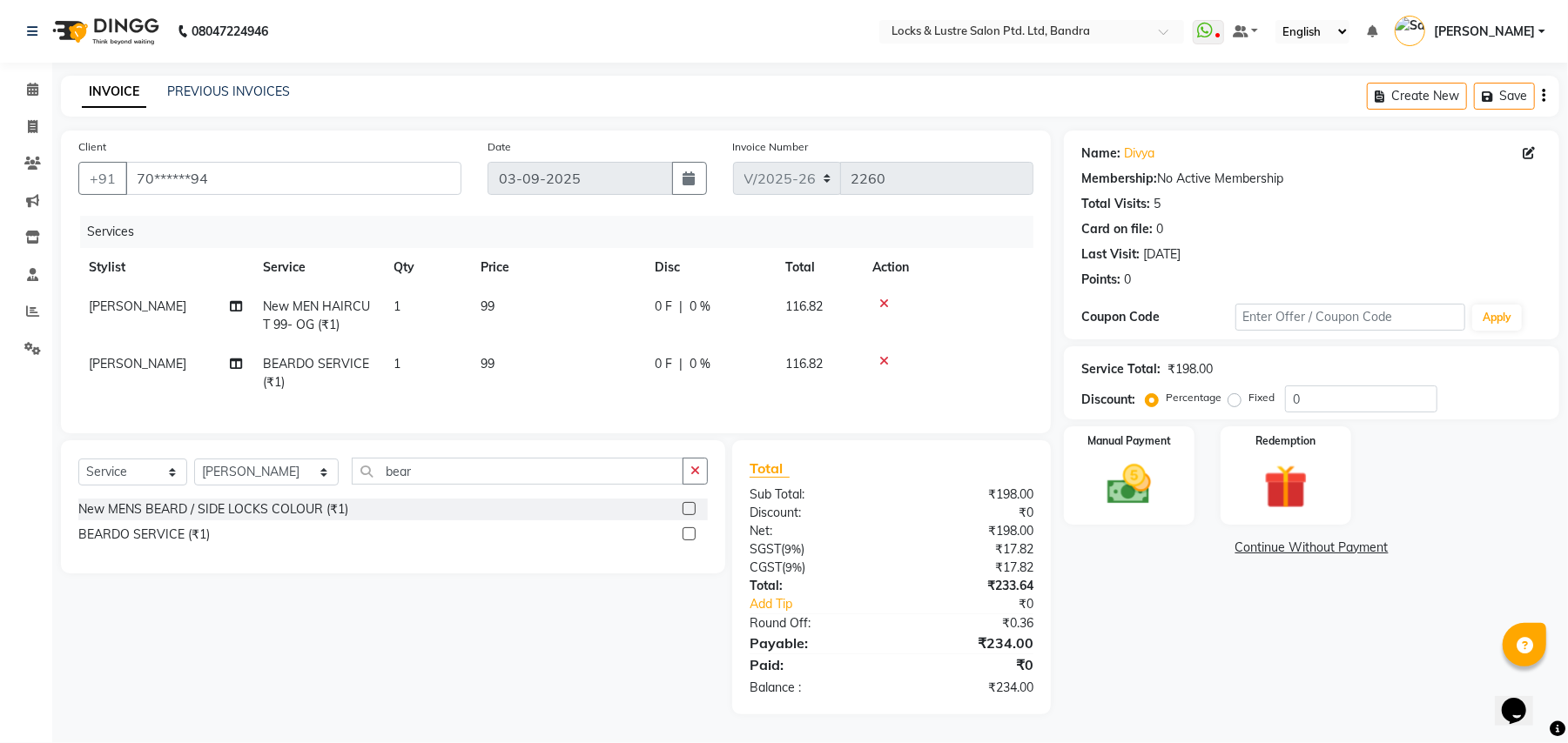
click at [1084, 565] on div "Name: Divya Membership: No Active Membership Total Visits: 5 Card on file: 0 La…" at bounding box center [1317, 422] width 509 height 584
click at [881, 301] on icon at bounding box center [884, 303] width 10 height 13
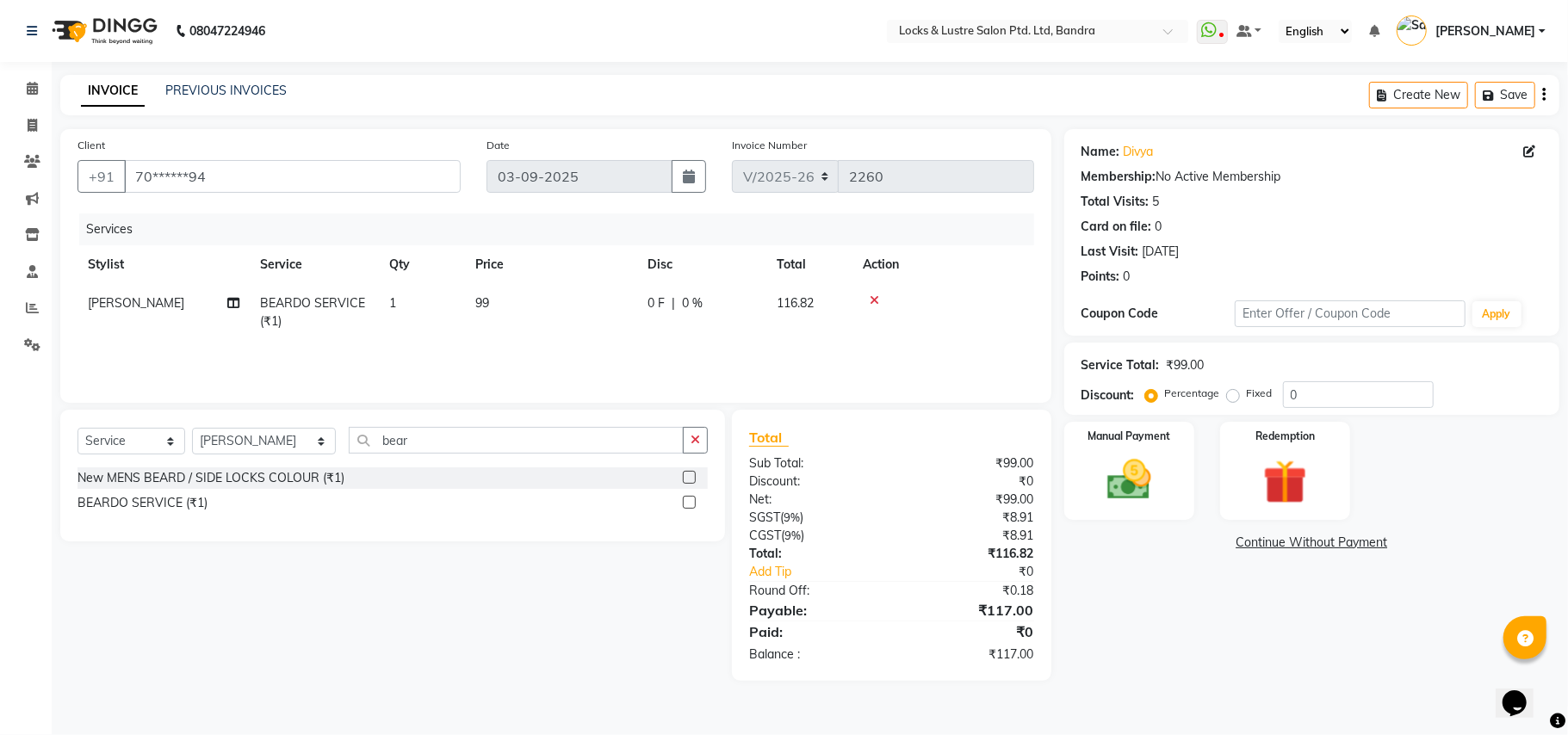
click at [872, 298] on icon at bounding box center [875, 300] width 10 height 13
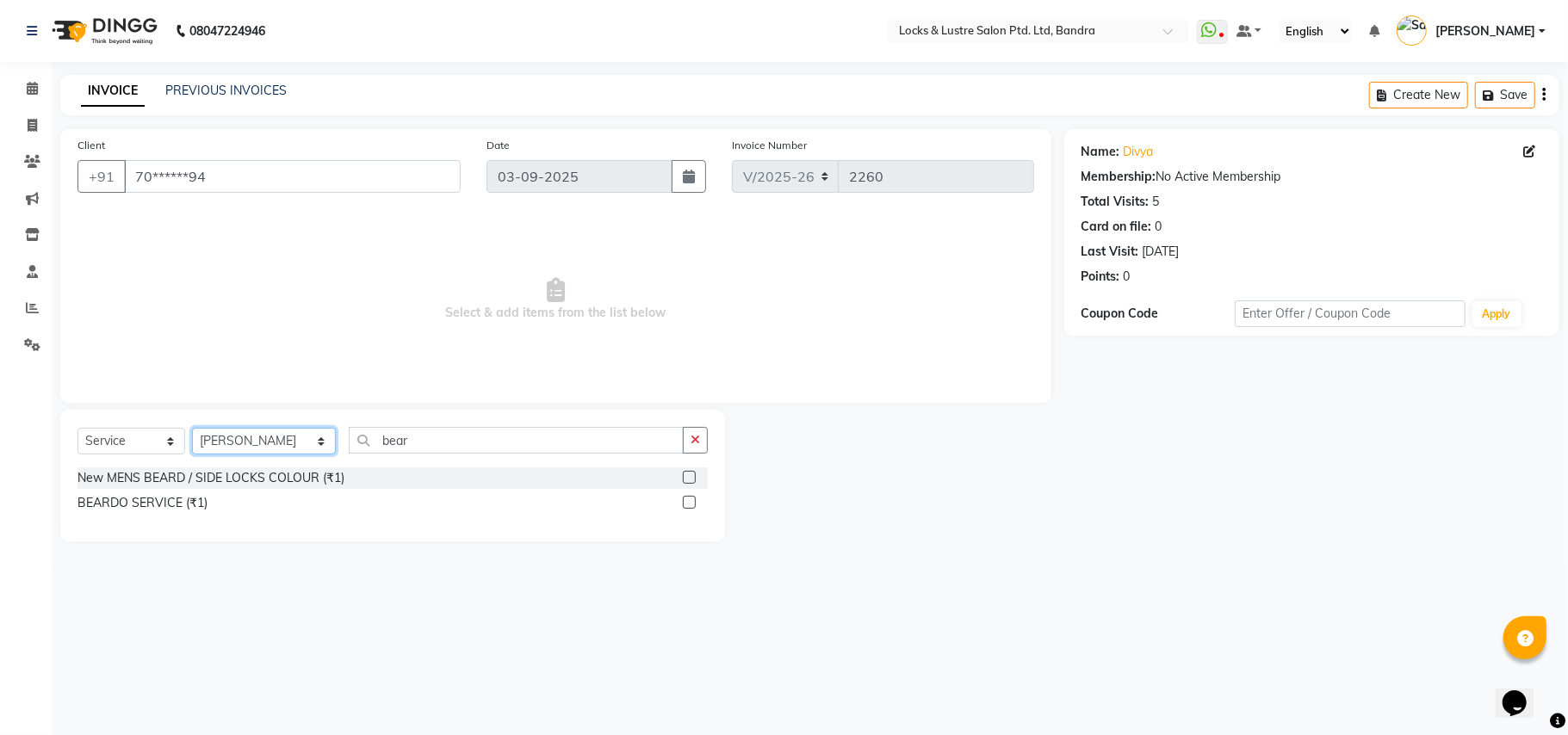
click at [280, 445] on select "Select Stylist Anushree ayush pawae bhavana Bhavana D Damini danish Deepika dis…" at bounding box center [264, 442] width 143 height 27
select select "62969"
click at [193, 428] on select "Select Stylist Anushree ayush pawae bhavana Bhavana D Damini danish Deepika dis…" at bounding box center [264, 442] width 143 height 27
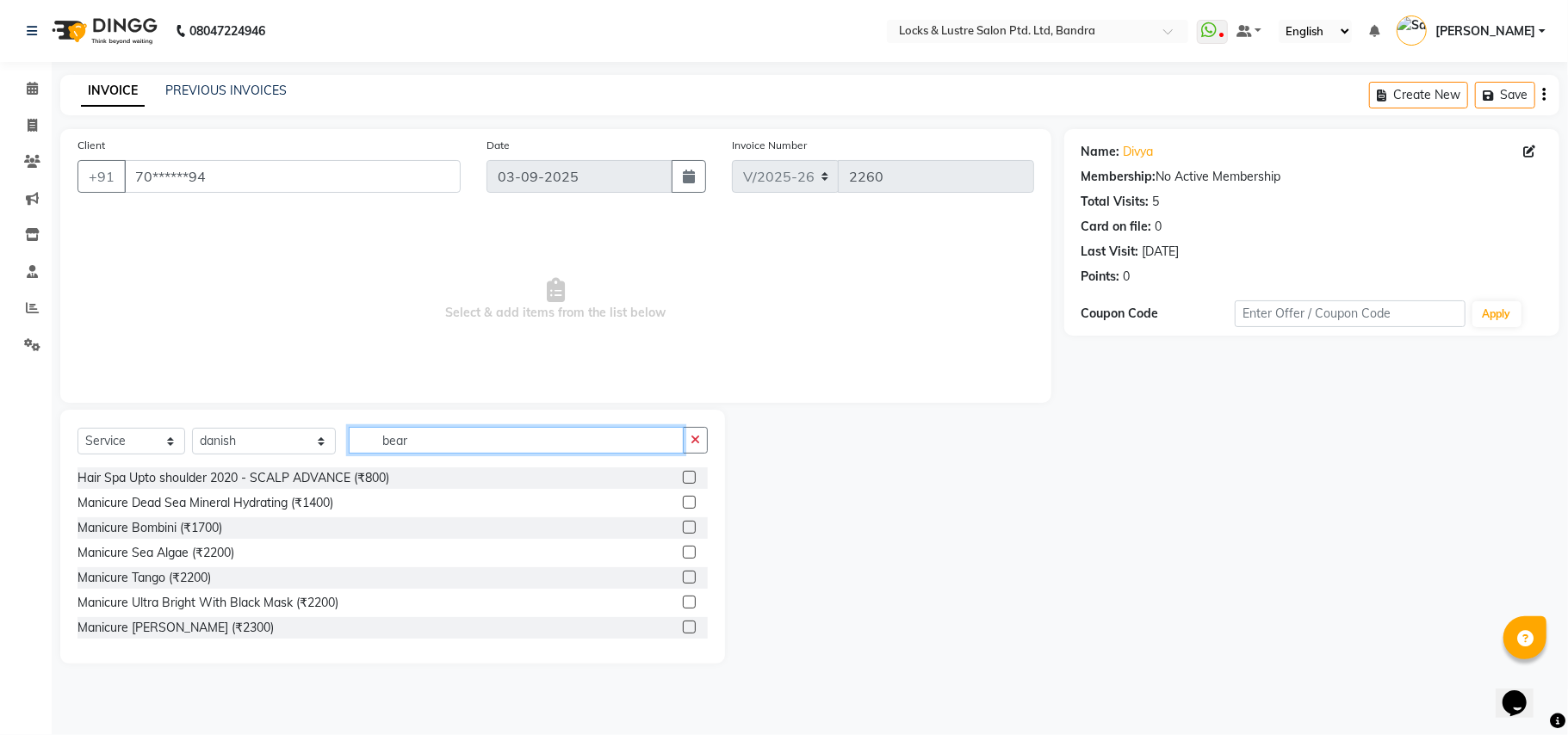
click at [384, 448] on input "bear" at bounding box center [516, 441] width 335 height 27
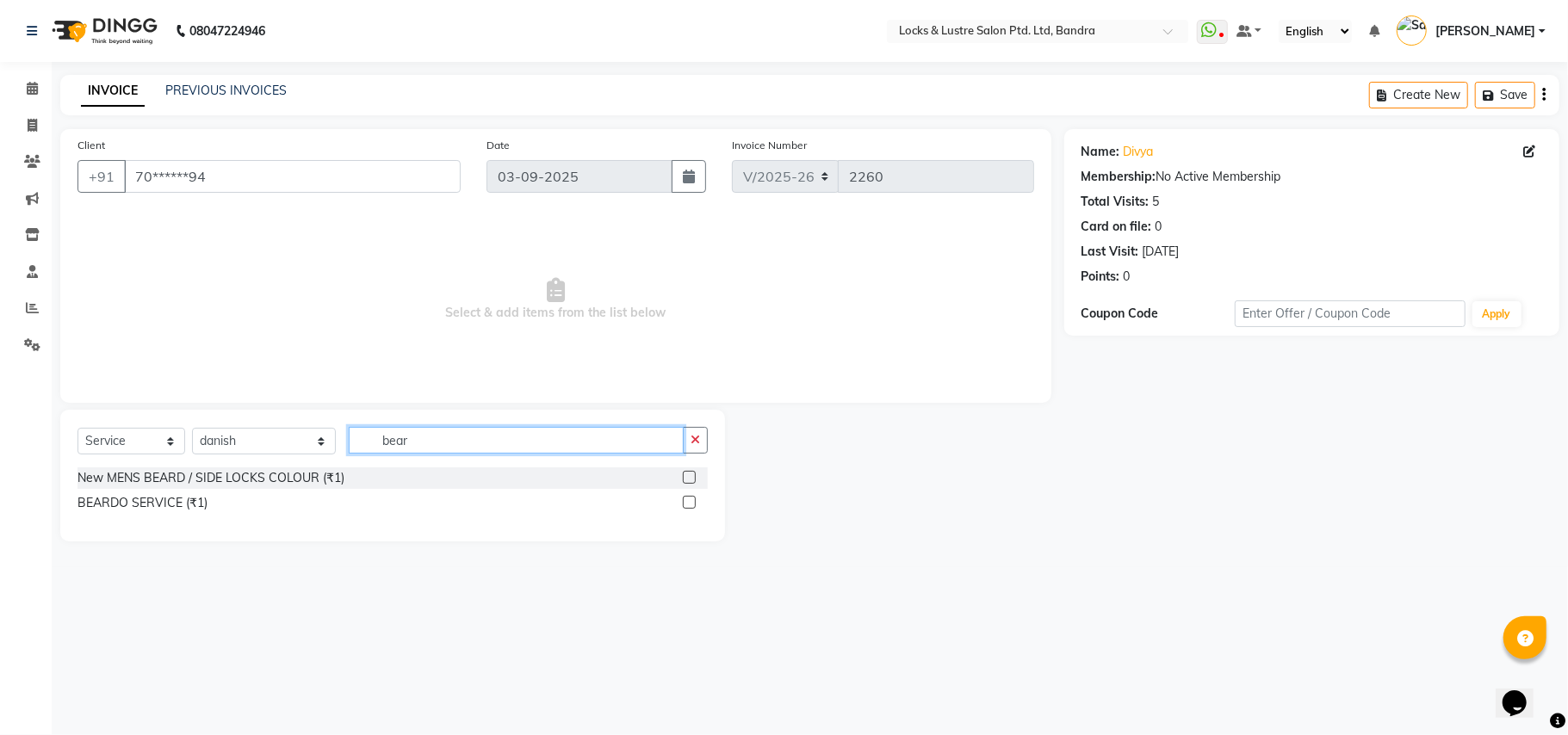
type input "bear"
click at [166, 501] on div "BEARDO SERVICE (₹1)" at bounding box center [142, 503] width 130 height 18
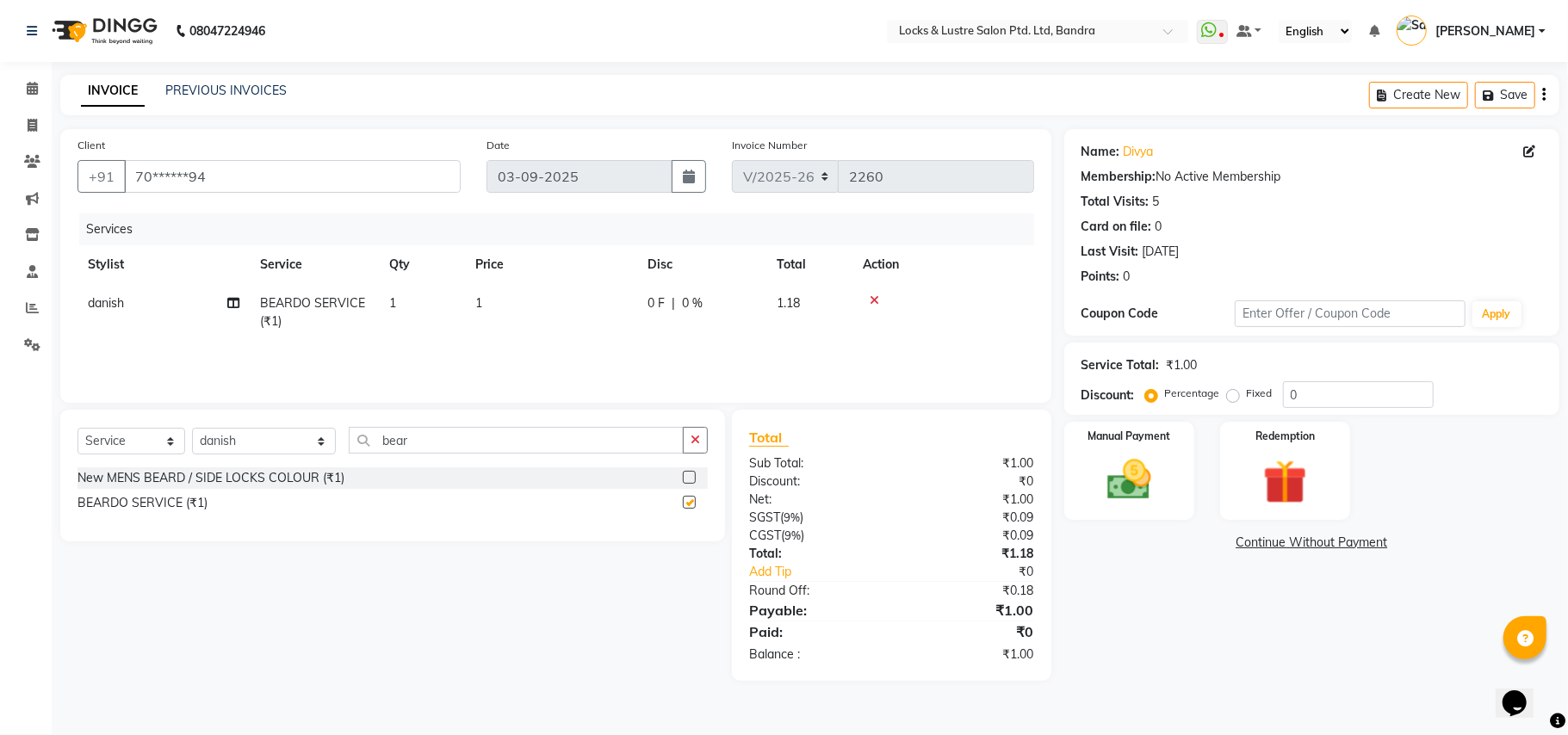
checkbox input "false"
click at [431, 434] on input "bear" at bounding box center [516, 441] width 335 height 27
click at [443, 476] on div "Select Service Product Membership Package Voucher Prepaid Gift Card Select Styl…" at bounding box center [393, 475] width 665 height 132
click at [524, 403] on div "Client +91 70******94 Date 03-09-2025 Invoice Number V/2025 V/2025-26 2260 Serv…" at bounding box center [555, 405] width 1017 height 552
click at [463, 447] on input "bear" at bounding box center [516, 441] width 335 height 27
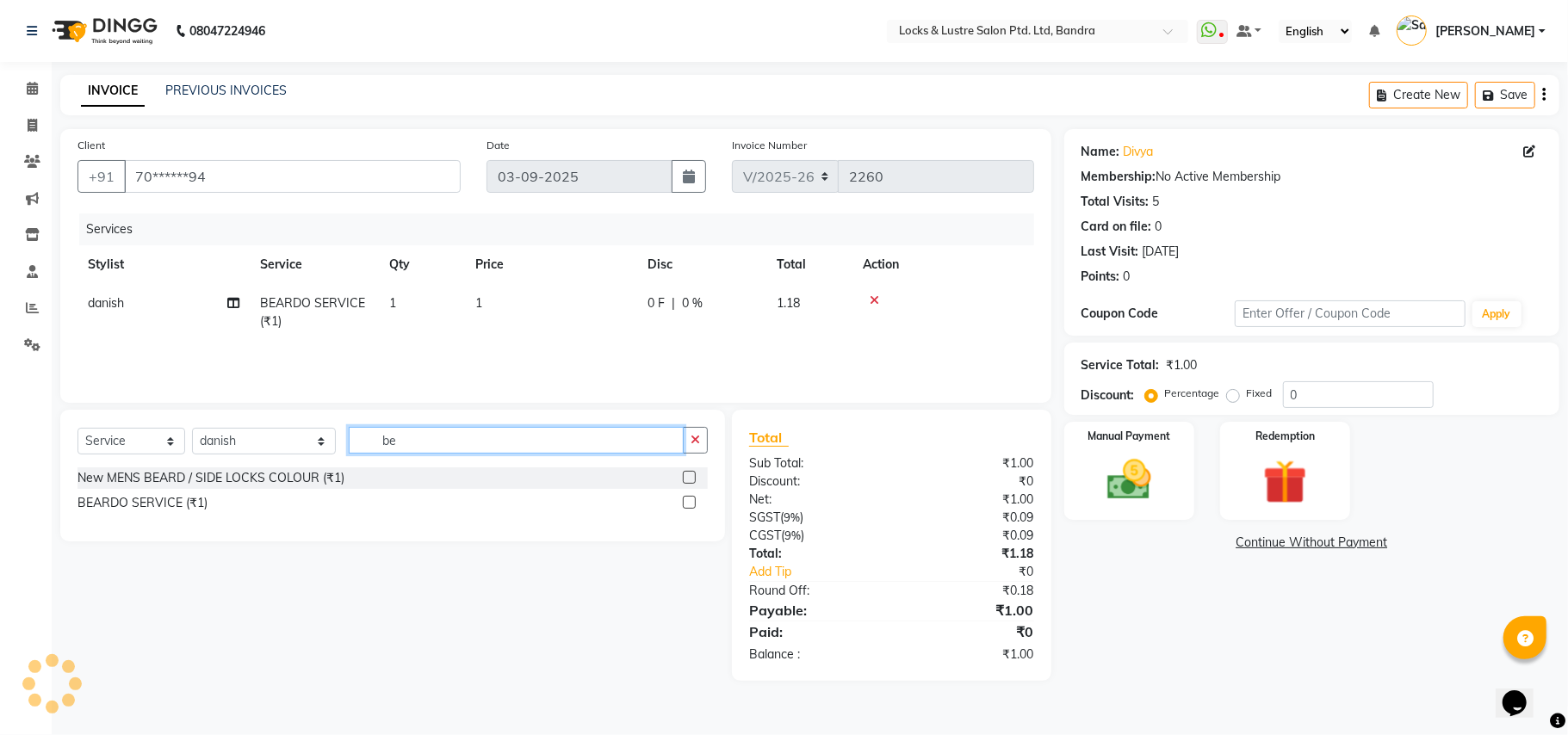
type input "b"
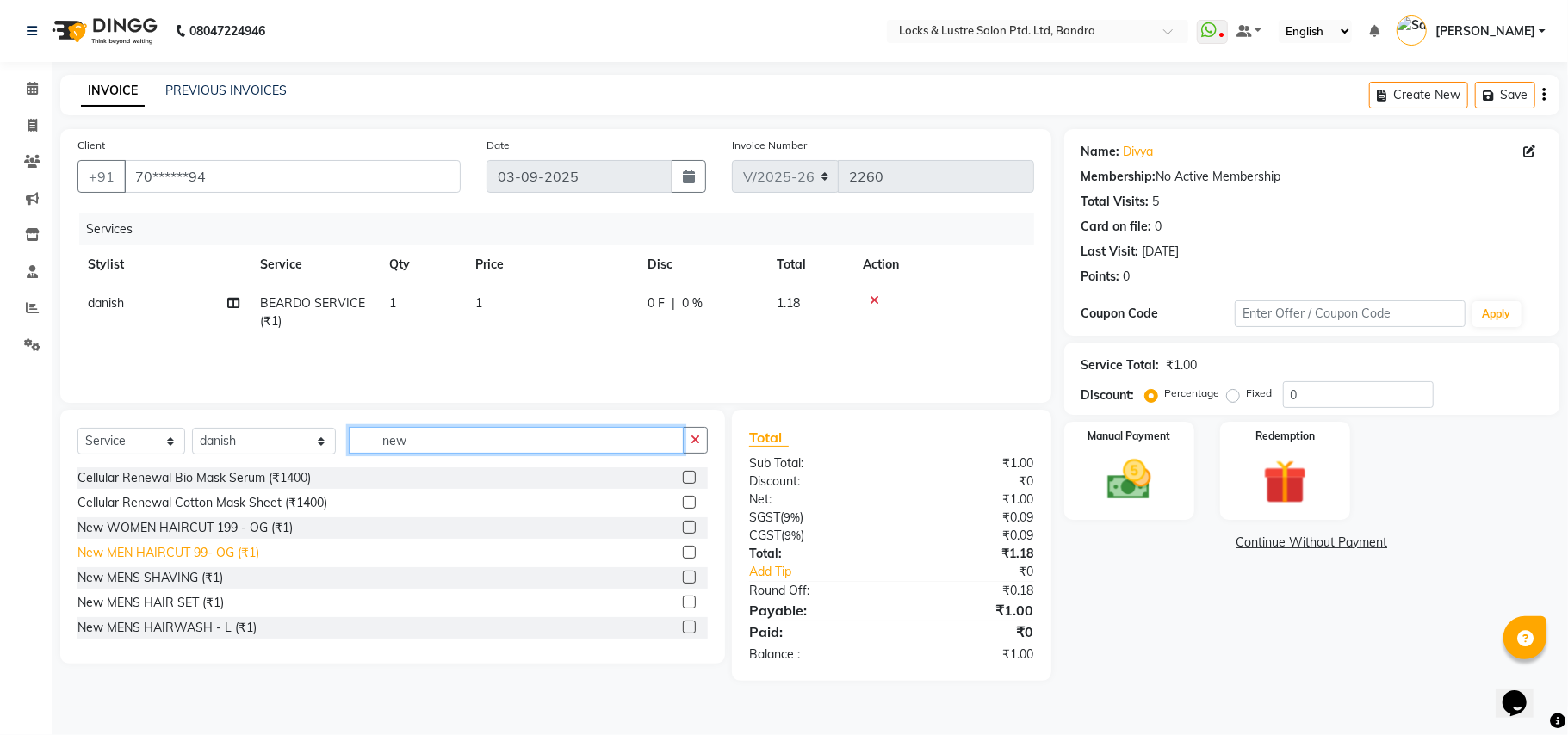
type input "new"
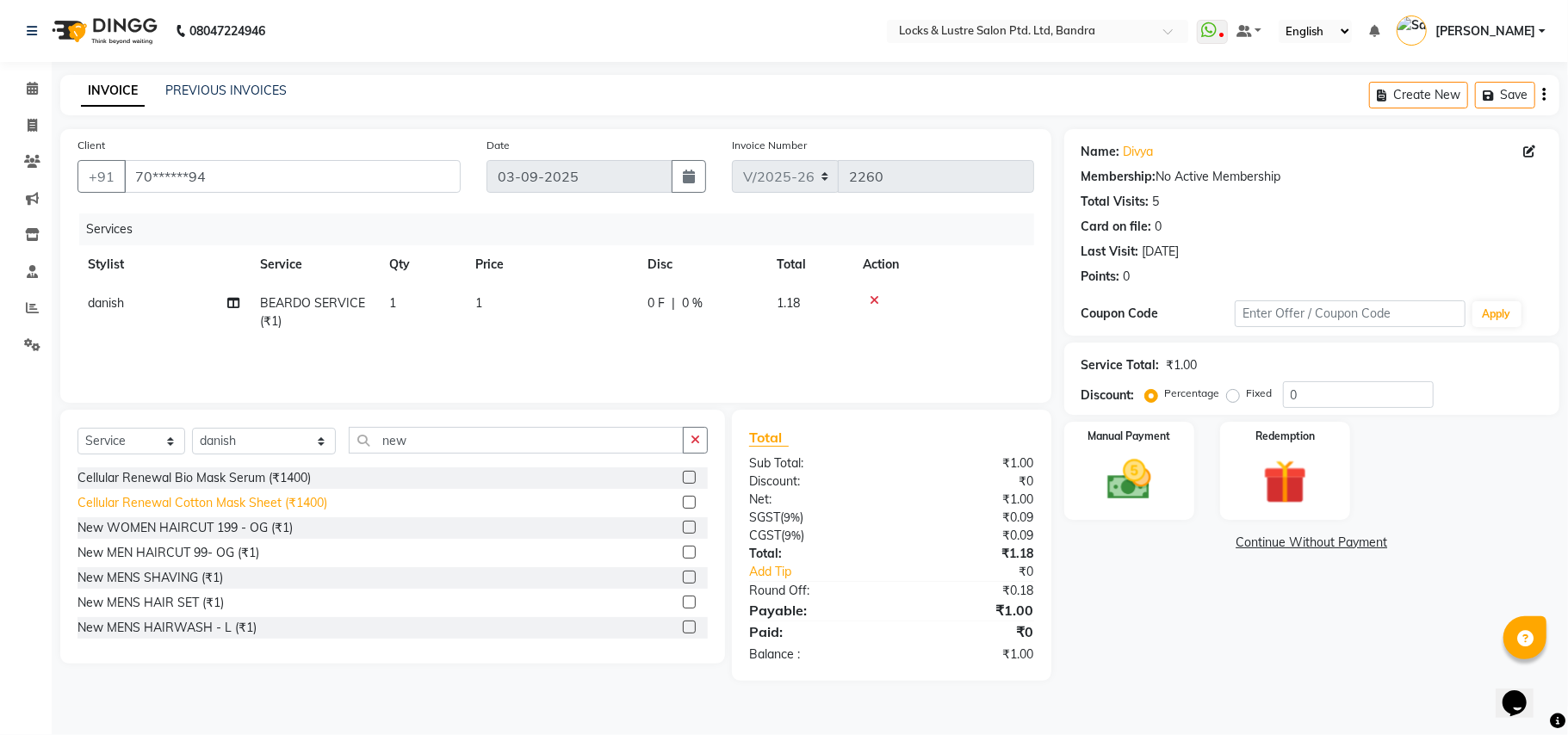
click at [227, 549] on div "New MEN HAIRCUT 99- OG (₹1)" at bounding box center [168, 553] width 182 height 18
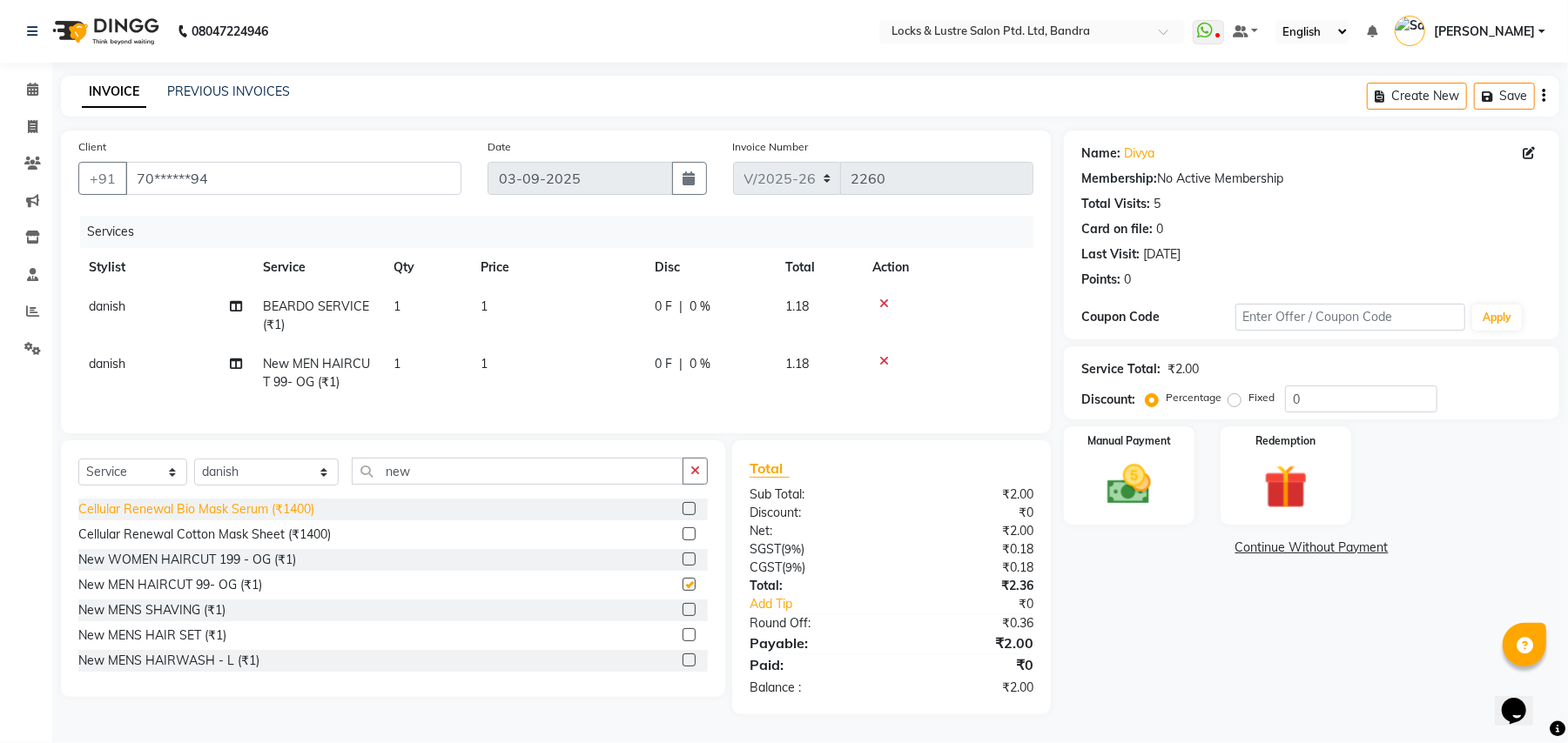
checkbox input "false"
click at [503, 301] on td "1" at bounding box center [556, 315] width 174 height 57
select select "62969"
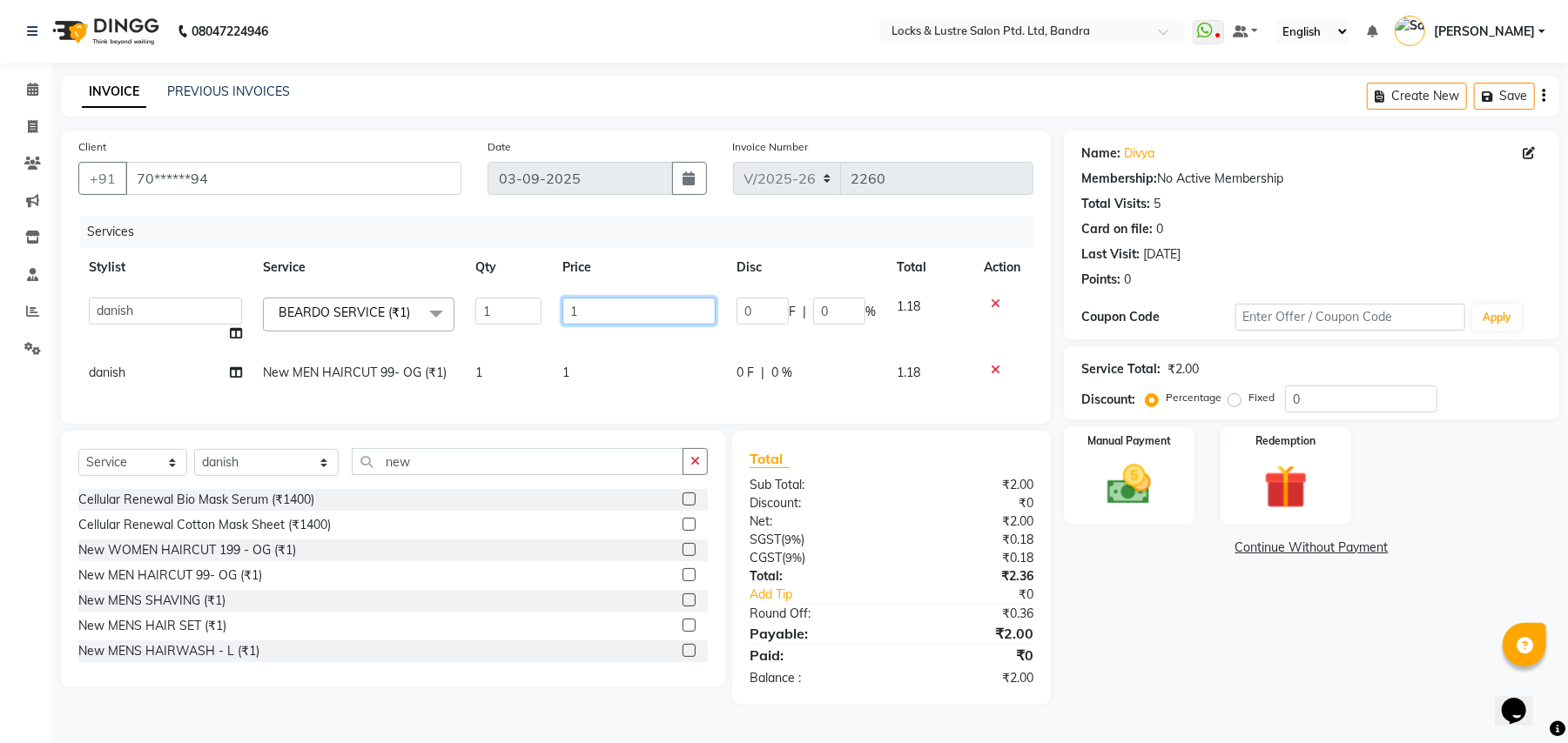
click at [590, 310] on input "1" at bounding box center [638, 311] width 153 height 27
type input "99"
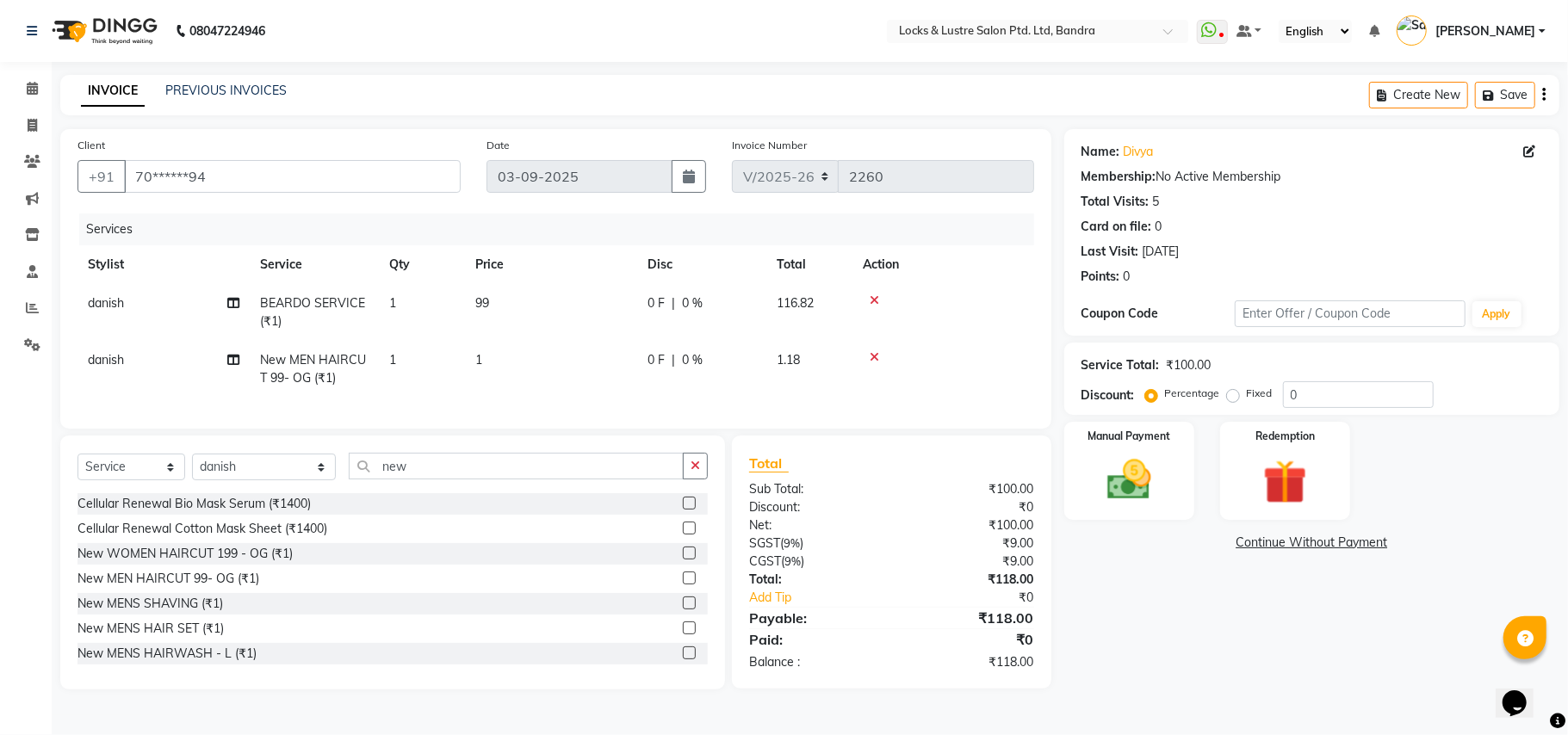
click at [584, 376] on td "1" at bounding box center [551, 368] width 172 height 57
select select "62969"
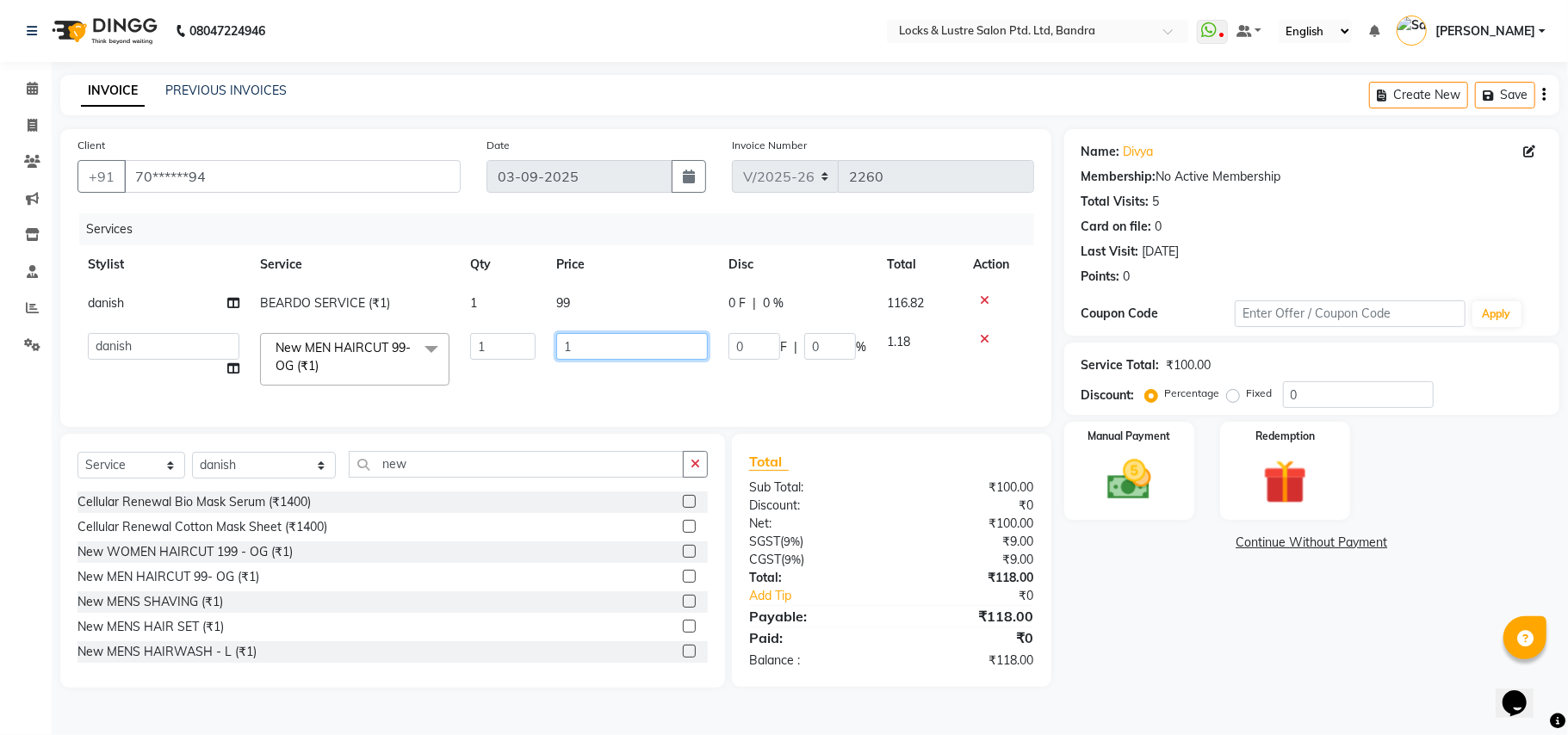
click at [598, 352] on input "1" at bounding box center [631, 346] width 151 height 27
type input "99"
click at [1237, 618] on div "Name: Divya Membership: No Active Membership Total Visits: 5 Card on file: 0 La…" at bounding box center [1319, 408] width 508 height 559
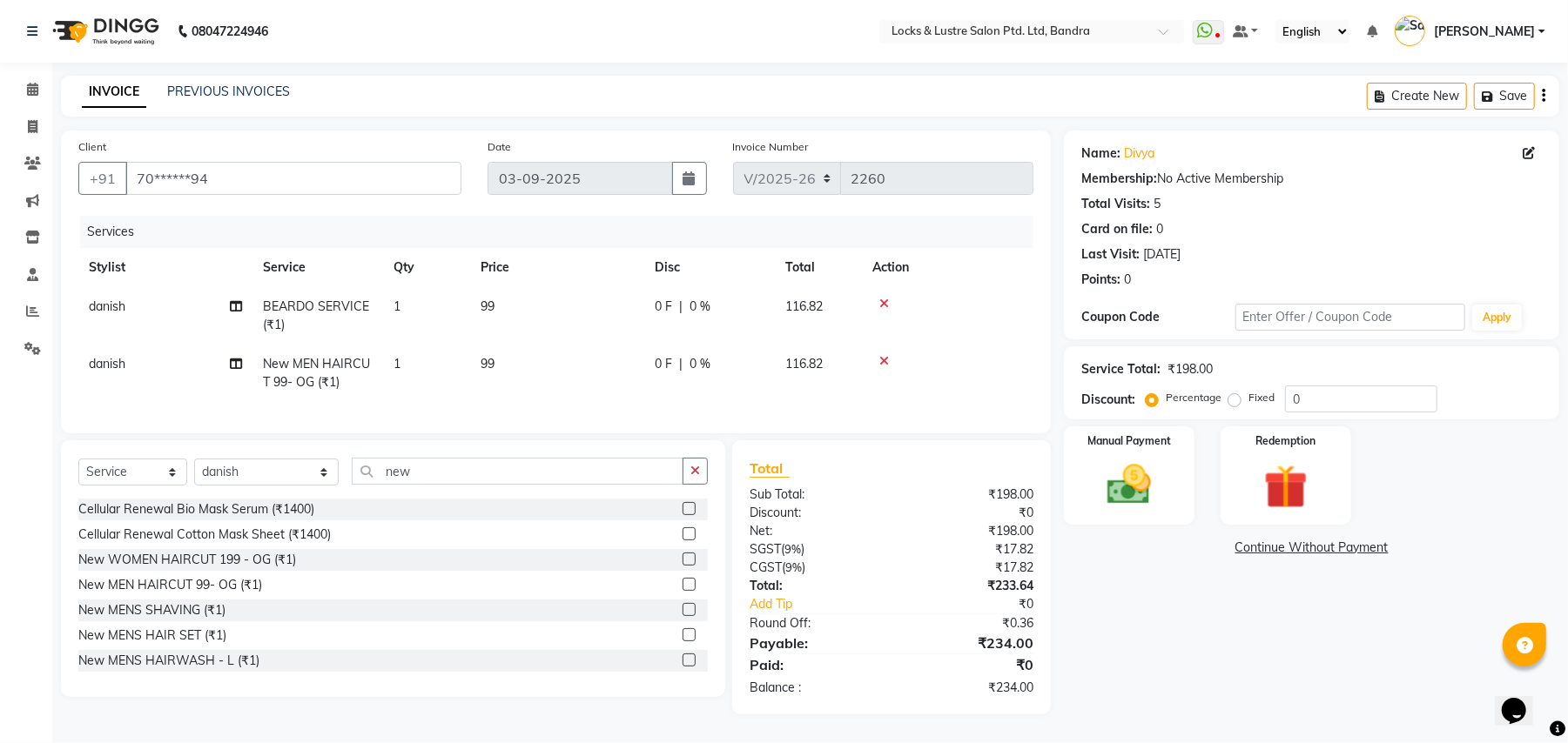
click at [1164, 617] on div "Name: Divya Membership: No Active Membership Total Visits: 5 Card on file: 0 La…" at bounding box center [1317, 422] width 509 height 584
click at [1126, 492] on img at bounding box center [1128, 485] width 75 height 53
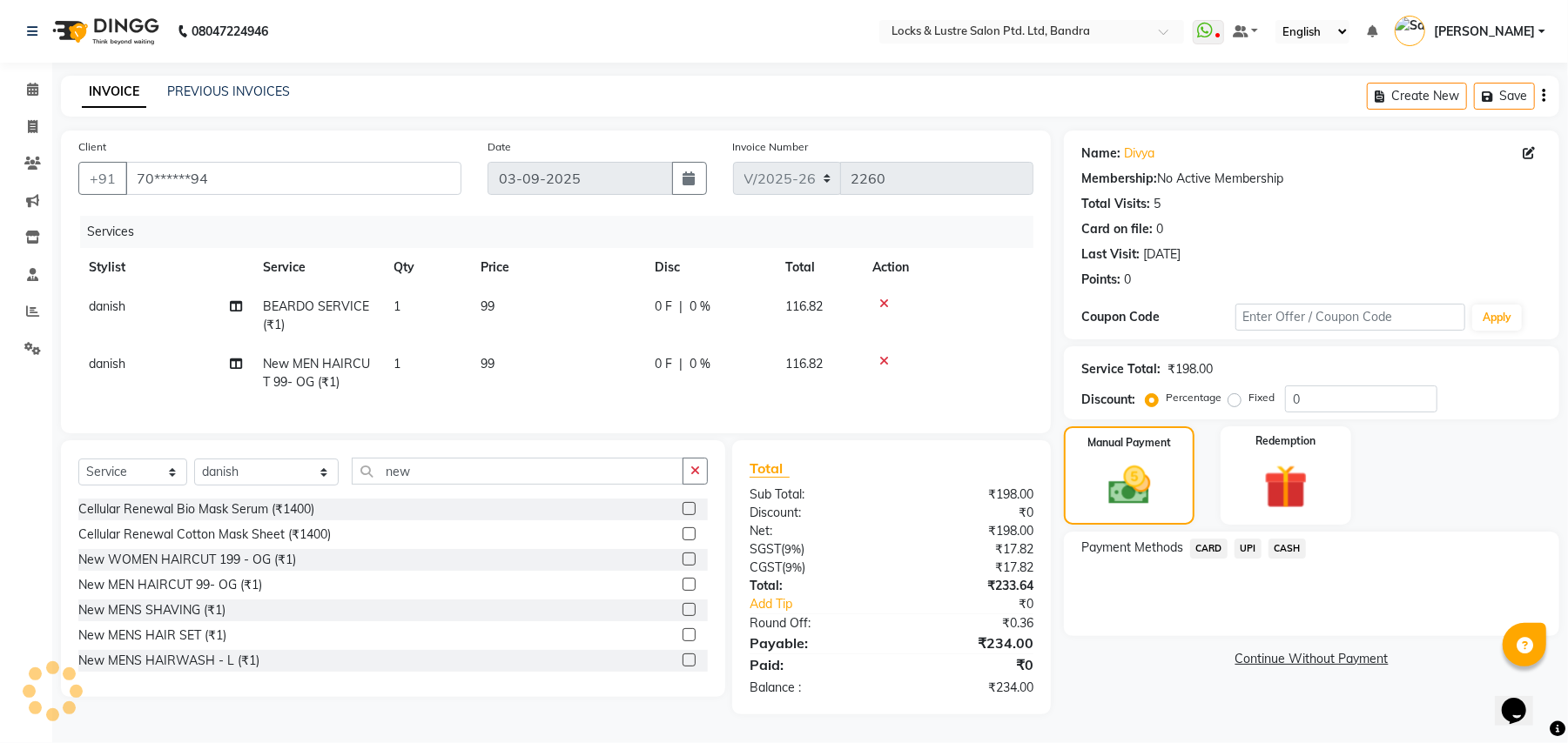
click at [1241, 548] on span "UPI" at bounding box center [1248, 548] width 27 height 20
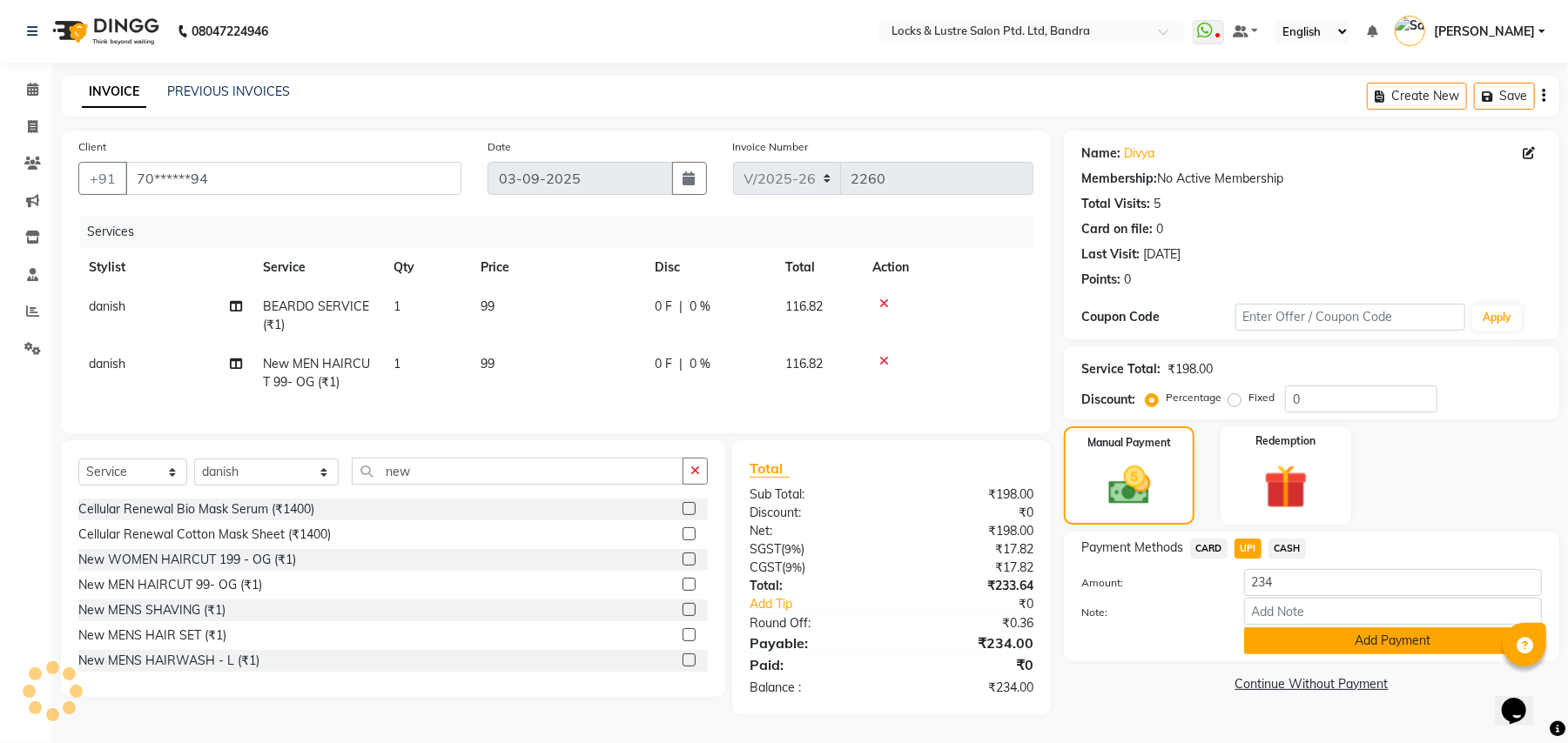
click at [1317, 635] on button "Add Payment" at bounding box center [1393, 641] width 298 height 27
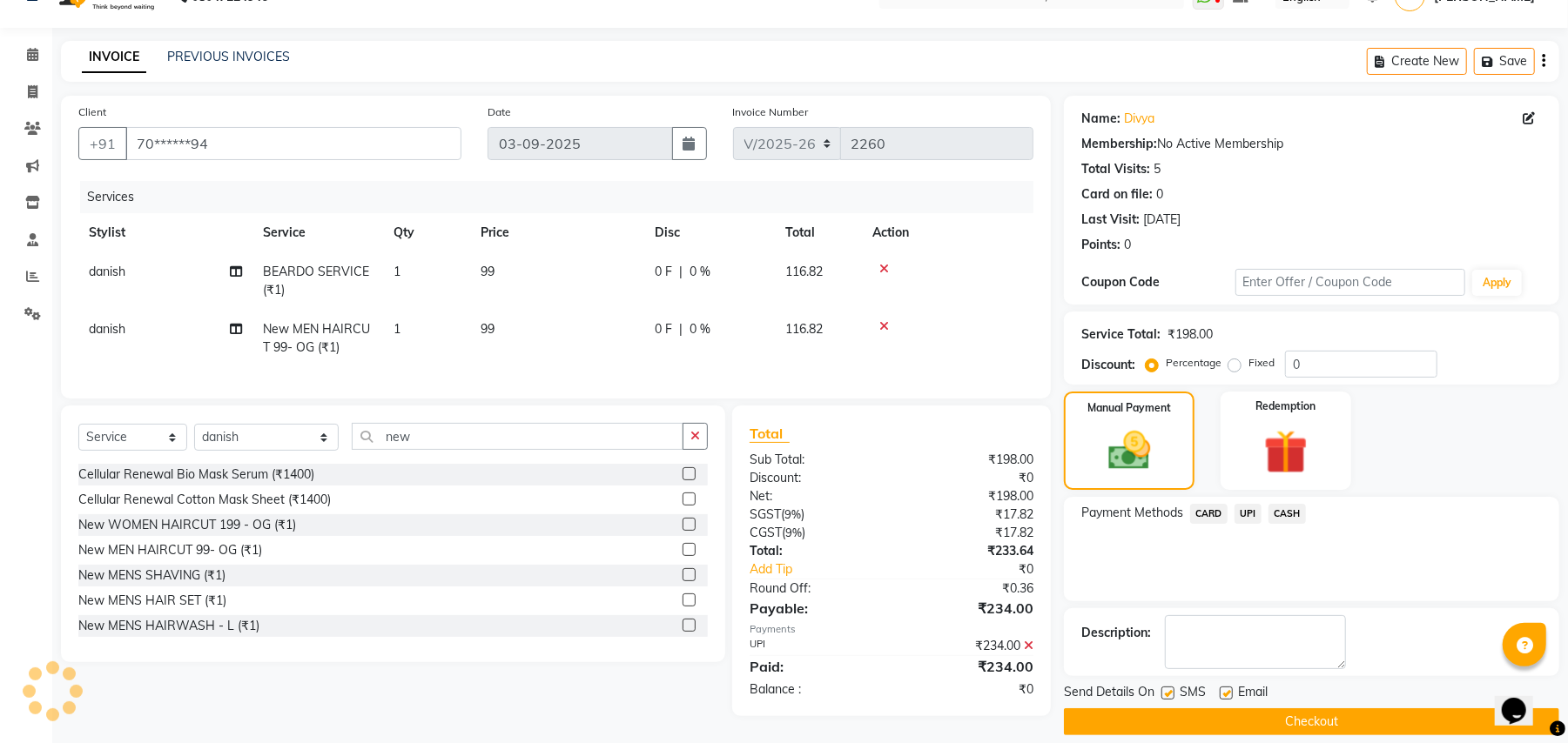
scroll to position [53, 0]
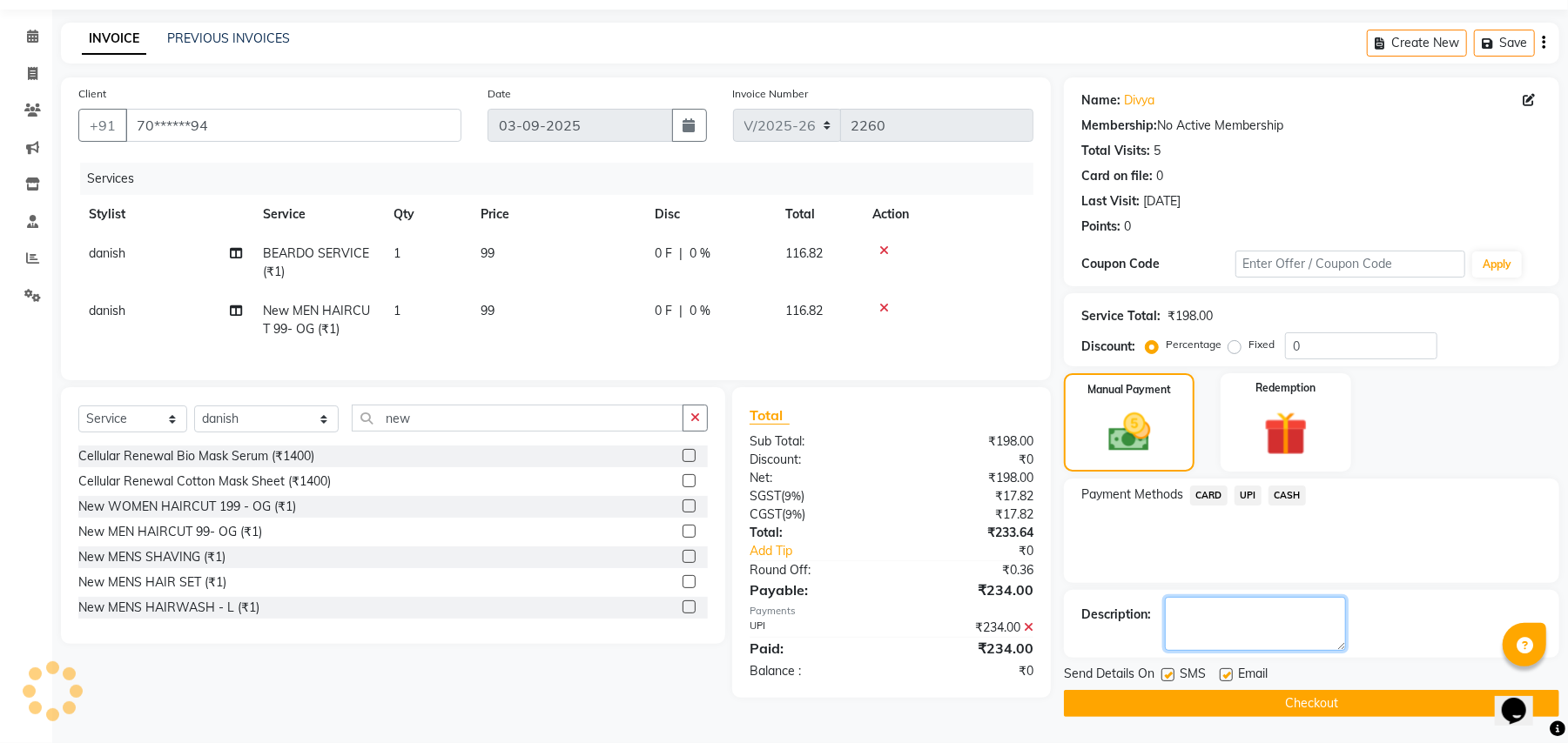
click at [1279, 615] on textarea at bounding box center [1255, 623] width 181 height 53
type textarea "6"
type textarea "352732"
click at [1279, 697] on button "Checkout" at bounding box center [1310, 704] width 495 height 27
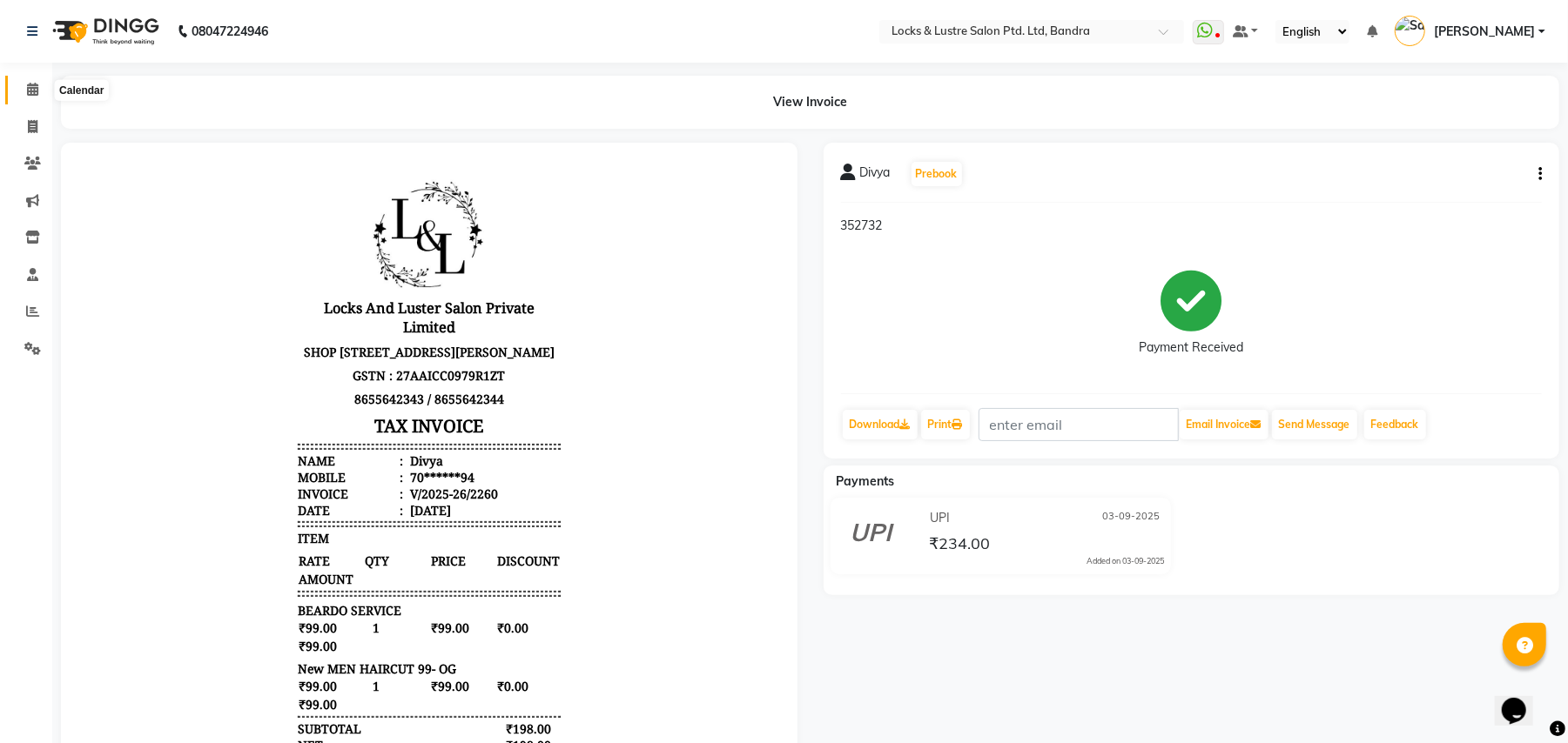
click at [29, 90] on icon at bounding box center [33, 88] width 12 height 13
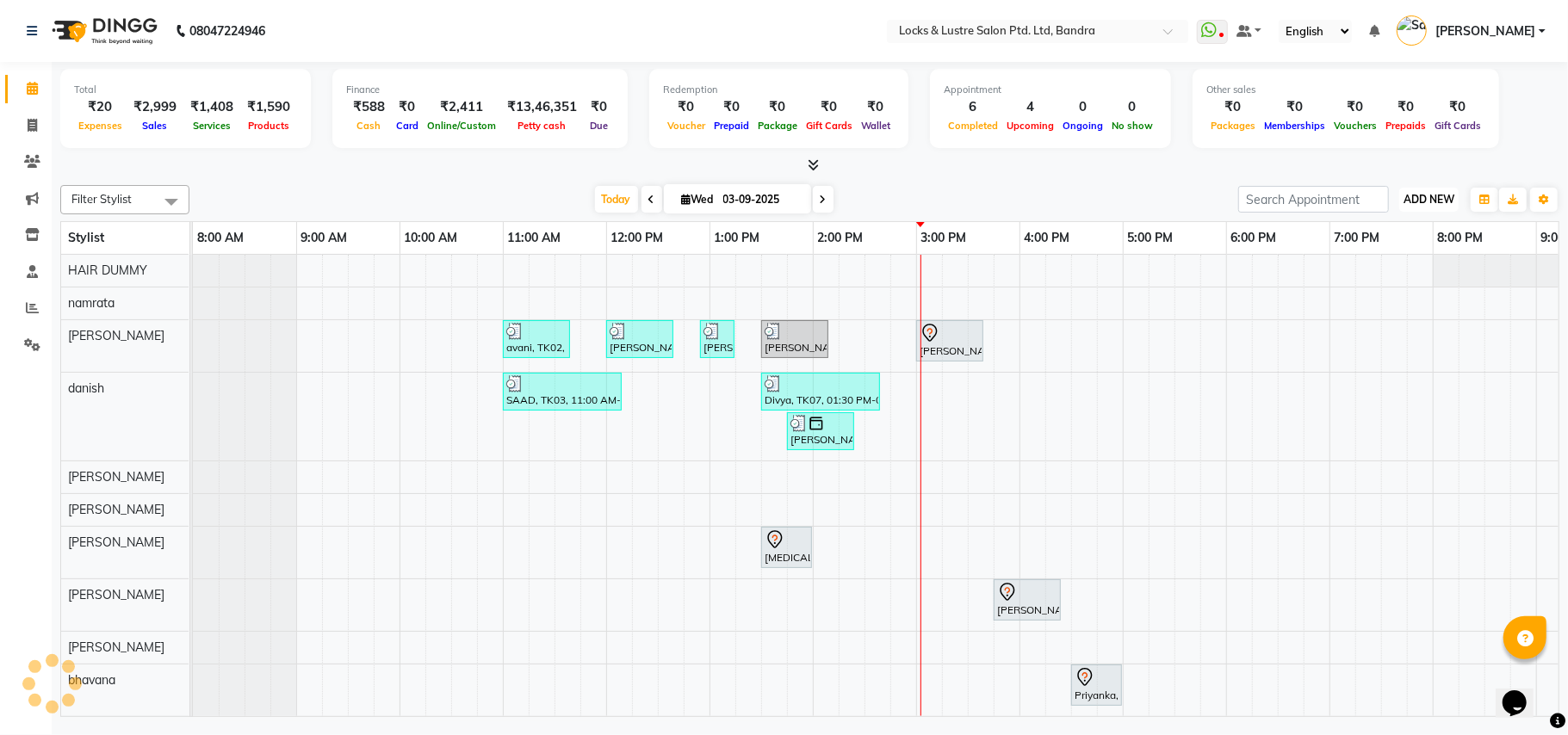
click at [1427, 198] on span "ADD NEW" at bounding box center [1429, 198] width 51 height 13
click at [1407, 279] on link "Add Expense" at bounding box center [1390, 277] width 136 height 22
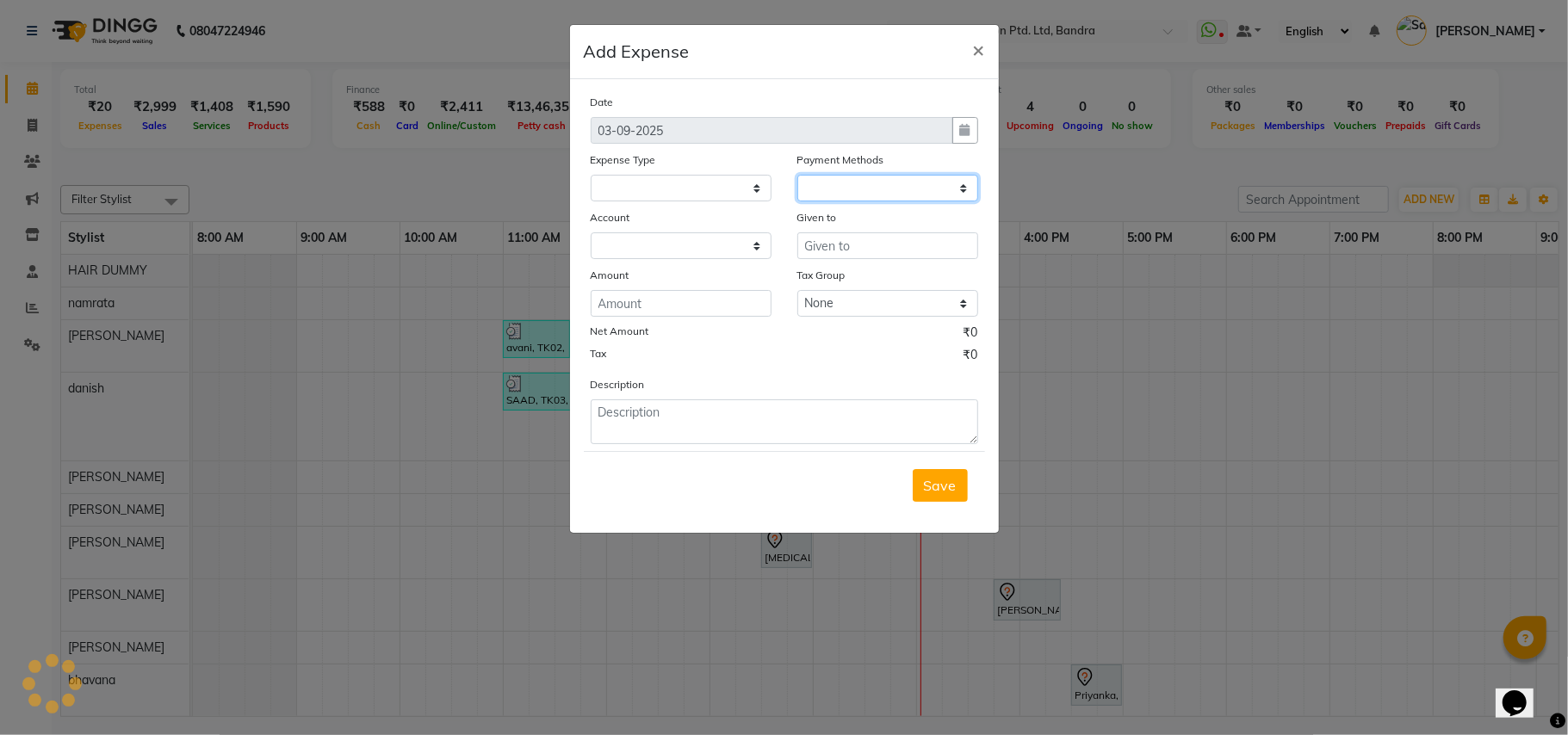
click at [858, 175] on select at bounding box center [888, 189] width 181 height 27
select select "1"
select select "5006"
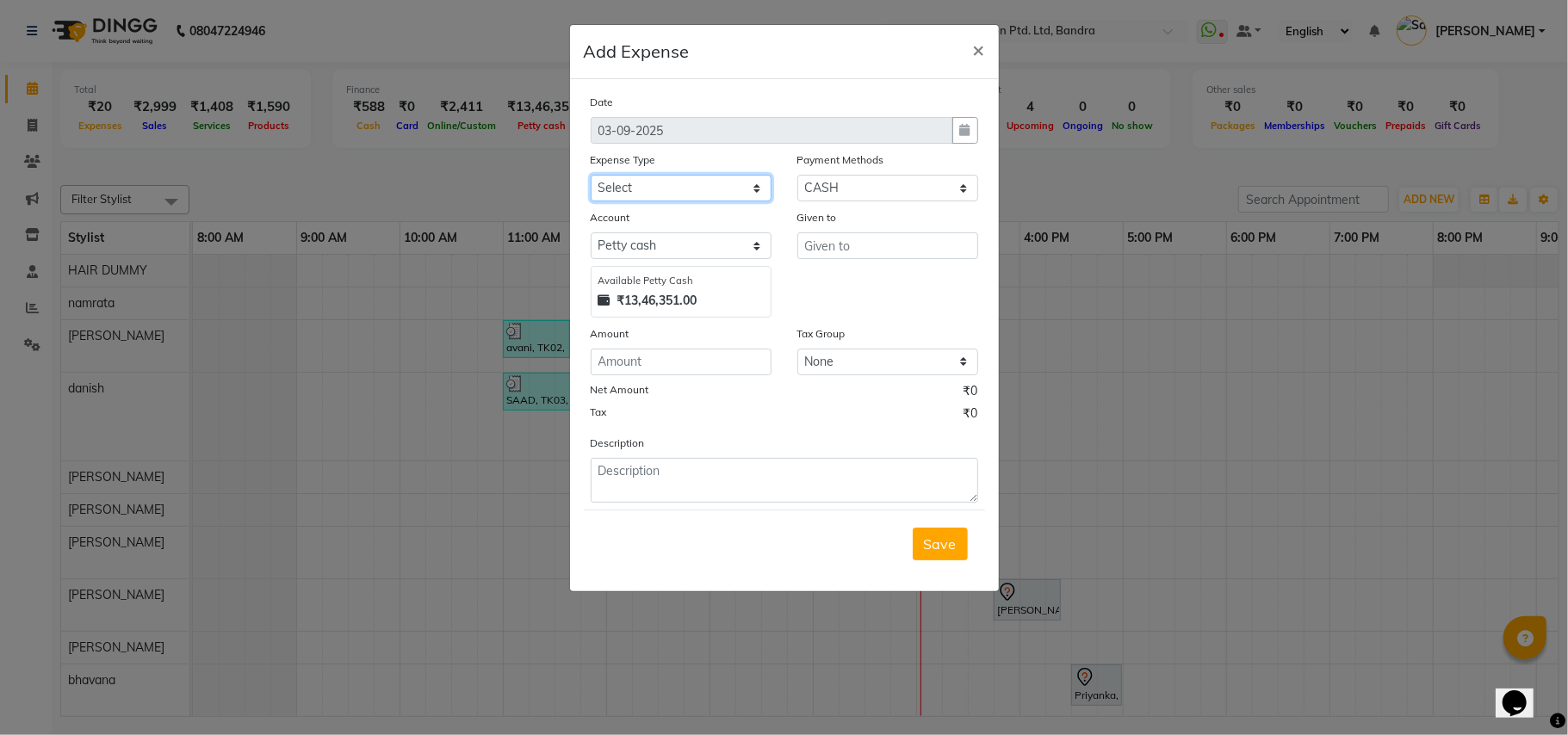
click at [729, 188] on select "Select Advance Salary Bank charges Cash transfer to bank Cash transfer to hub C…" at bounding box center [681, 189] width 181 height 27
select select "13757"
click at [591, 175] on select "Select Advance Salary Bank charges Cash transfer to bank Cash transfer to hub C…" at bounding box center [681, 189] width 181 height 27
click at [718, 359] on input "number" at bounding box center [681, 362] width 181 height 27
type input "70"
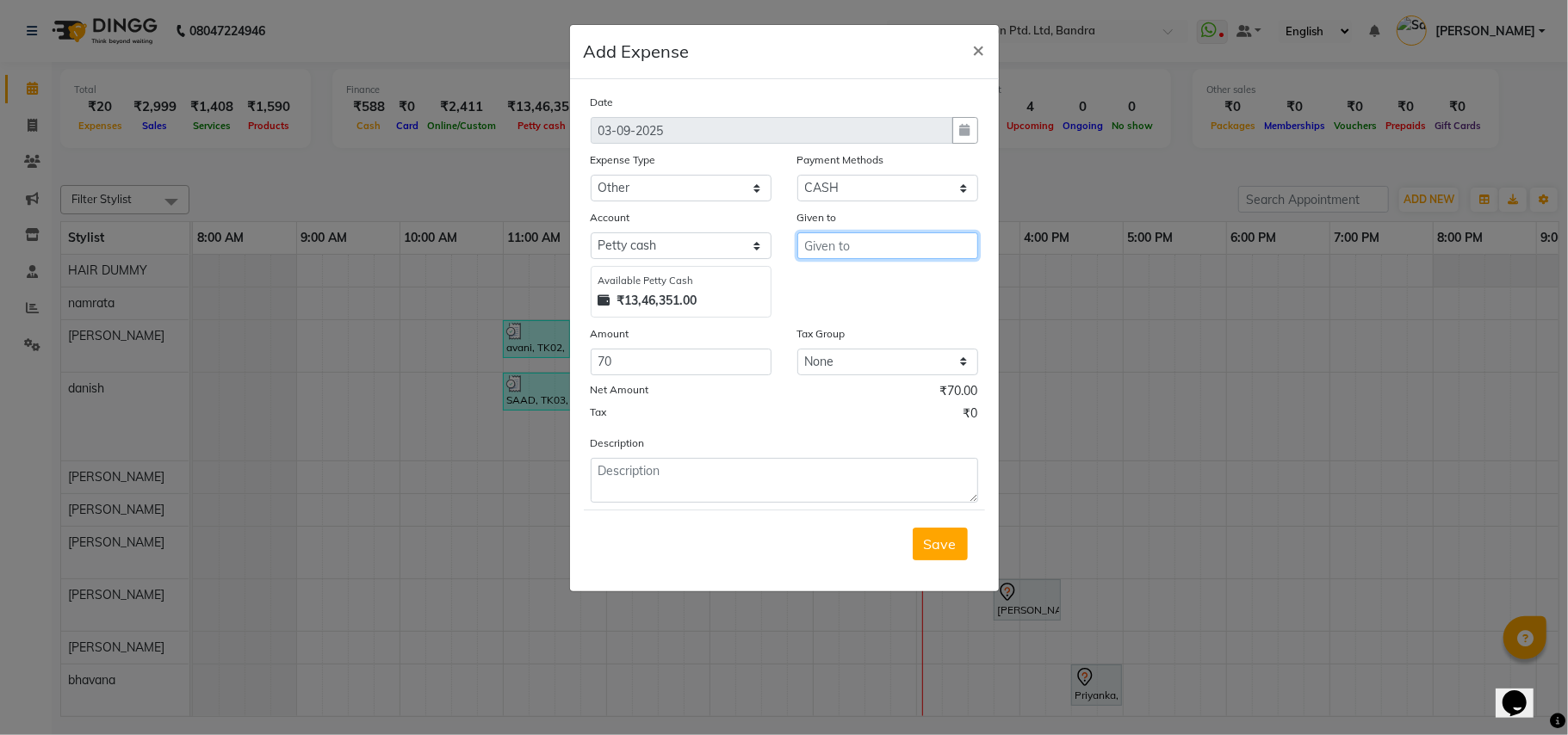
click at [868, 241] on input "text" at bounding box center [888, 246] width 181 height 27
type input "sanskriti"
click at [669, 473] on textarea at bounding box center [784, 480] width 388 height 45
type textarea "T"
click at [729, 469] on textarea "we buy the Tissiues at rs 70" at bounding box center [784, 480] width 388 height 45
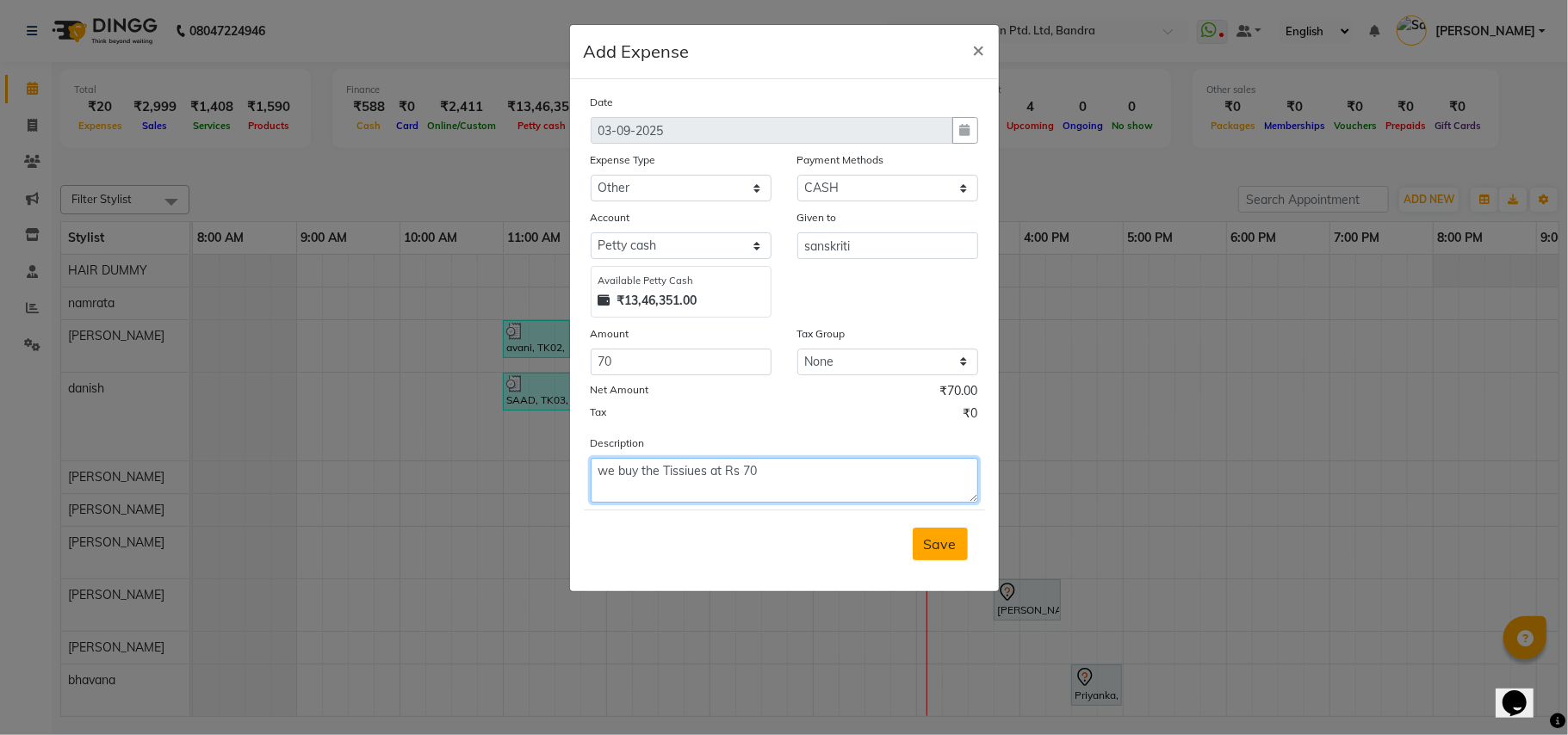
type textarea "we buy the Tissiues at Rs 70"
click at [934, 545] on span "Save" at bounding box center [940, 545] width 33 height 17
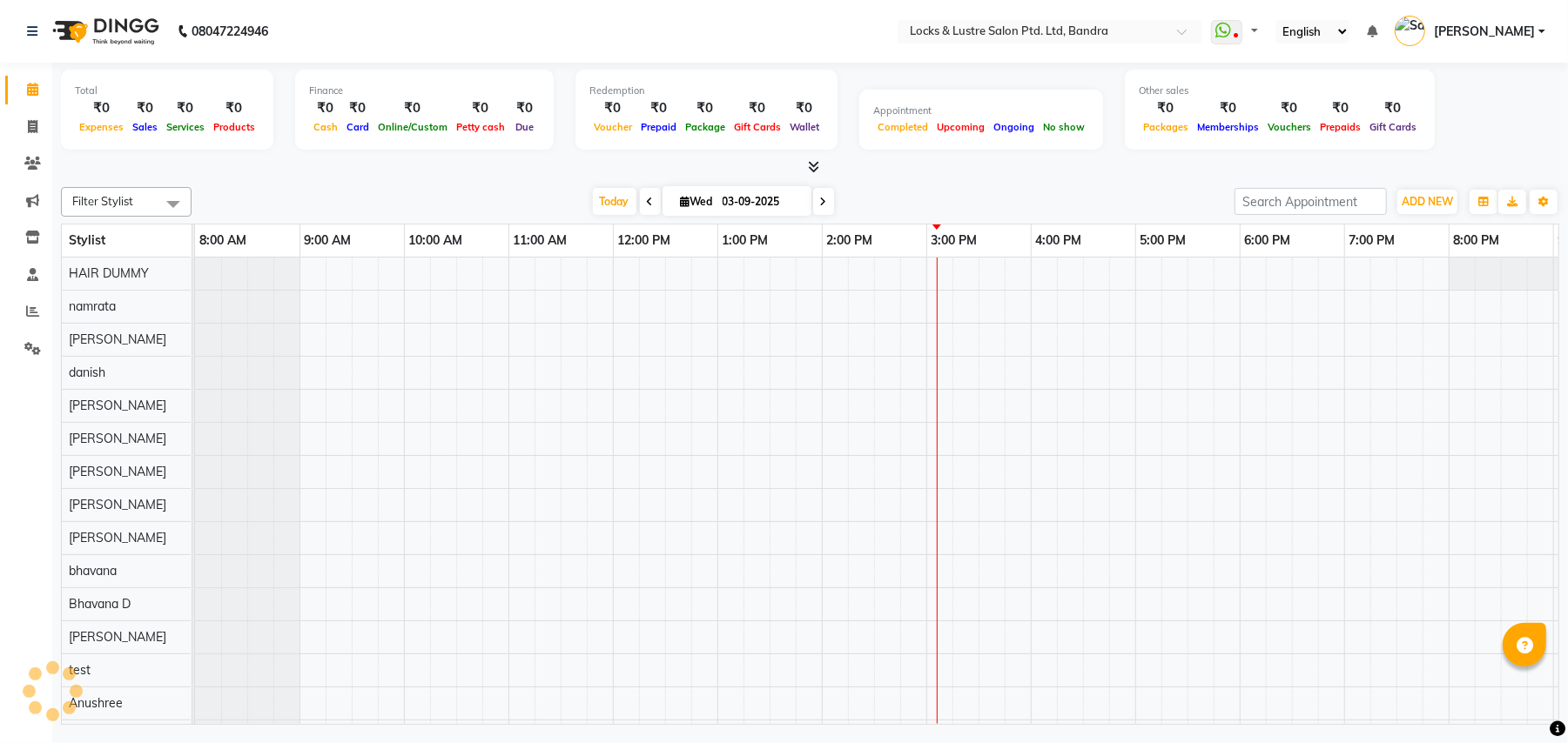
select select "en"
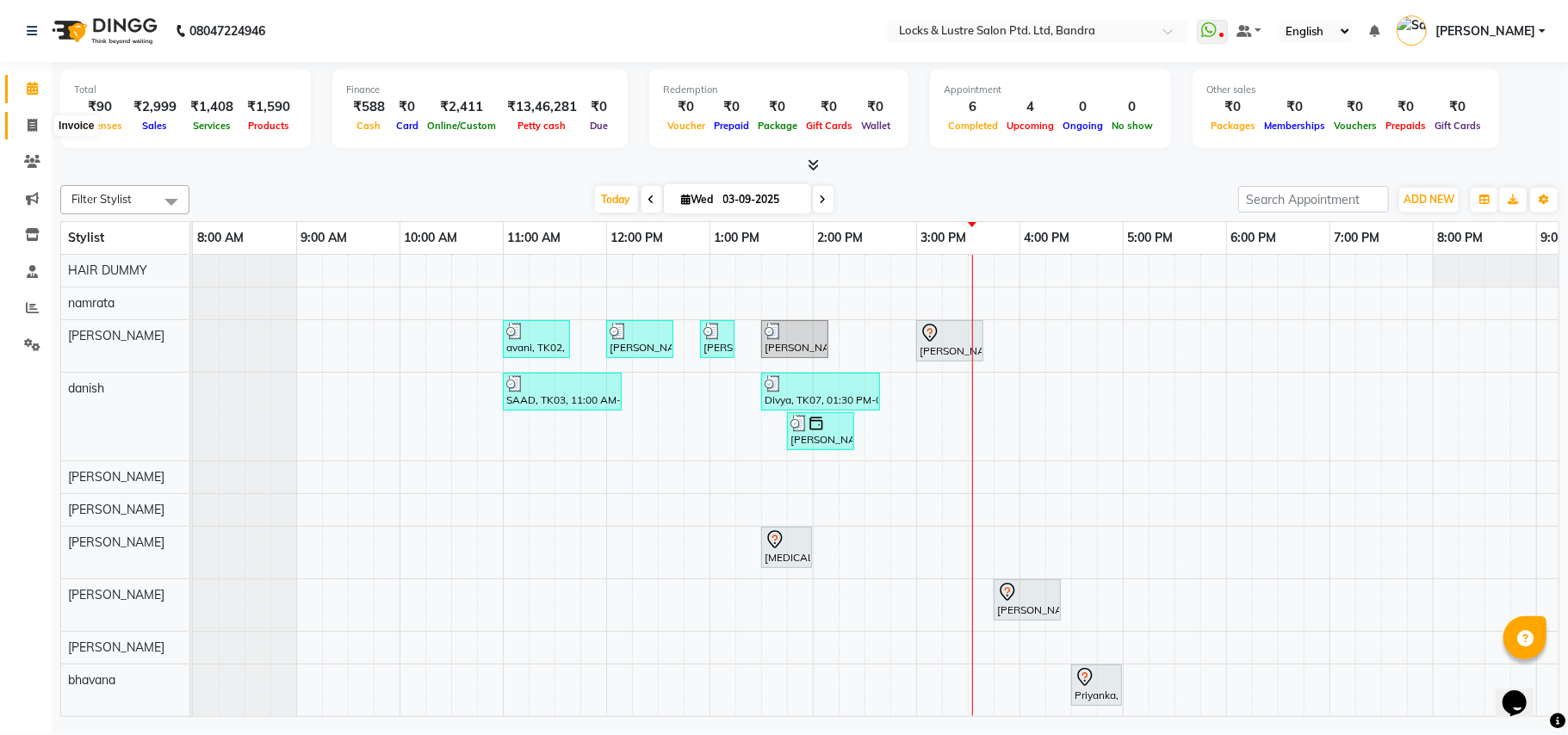
click at [29, 133] on span at bounding box center [32, 126] width 30 height 20
select select "service"
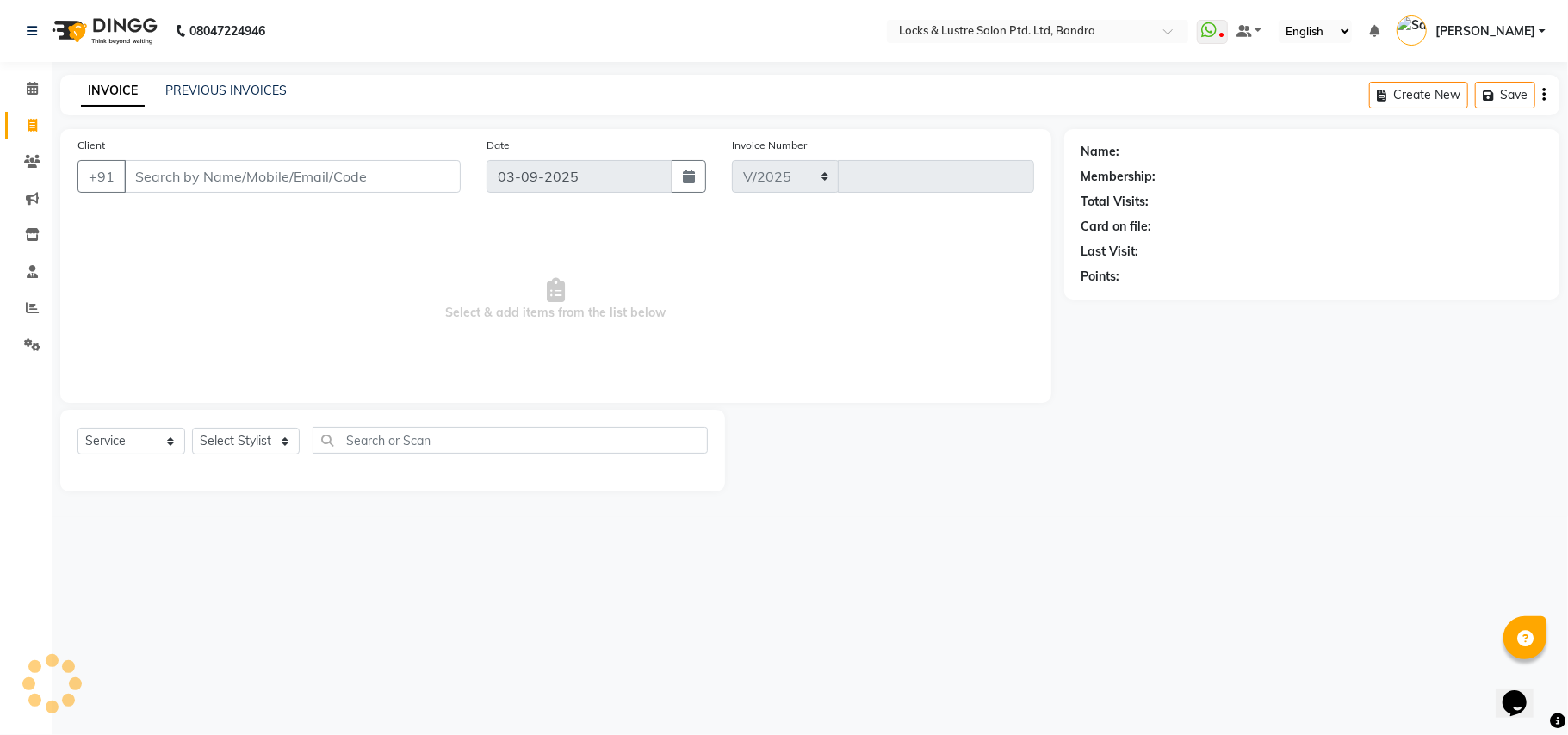
select select "6029"
type input "2261"
click at [42, 90] on span at bounding box center [32, 89] width 30 height 20
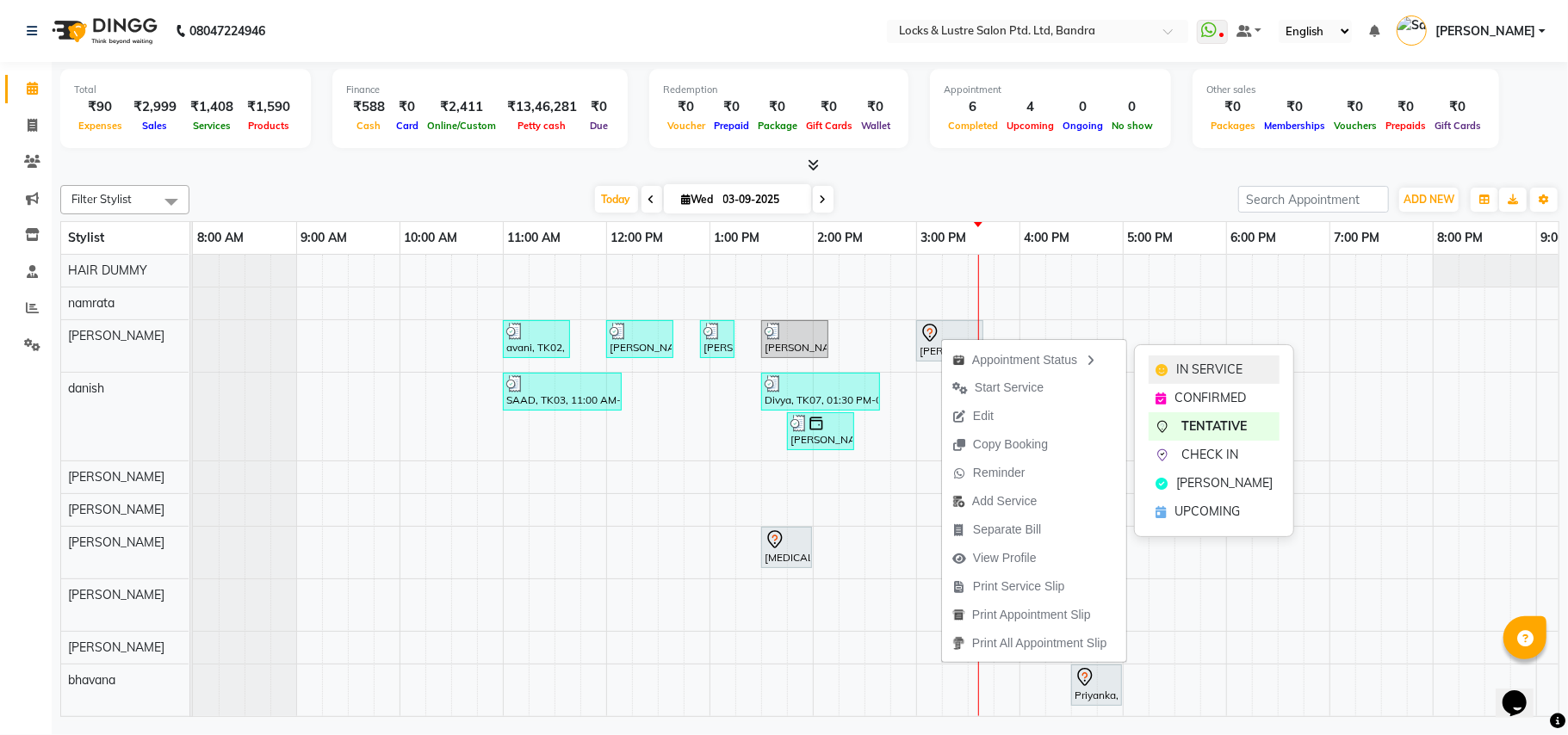
click at [1186, 372] on span "IN SERVICE" at bounding box center [1209, 369] width 66 height 18
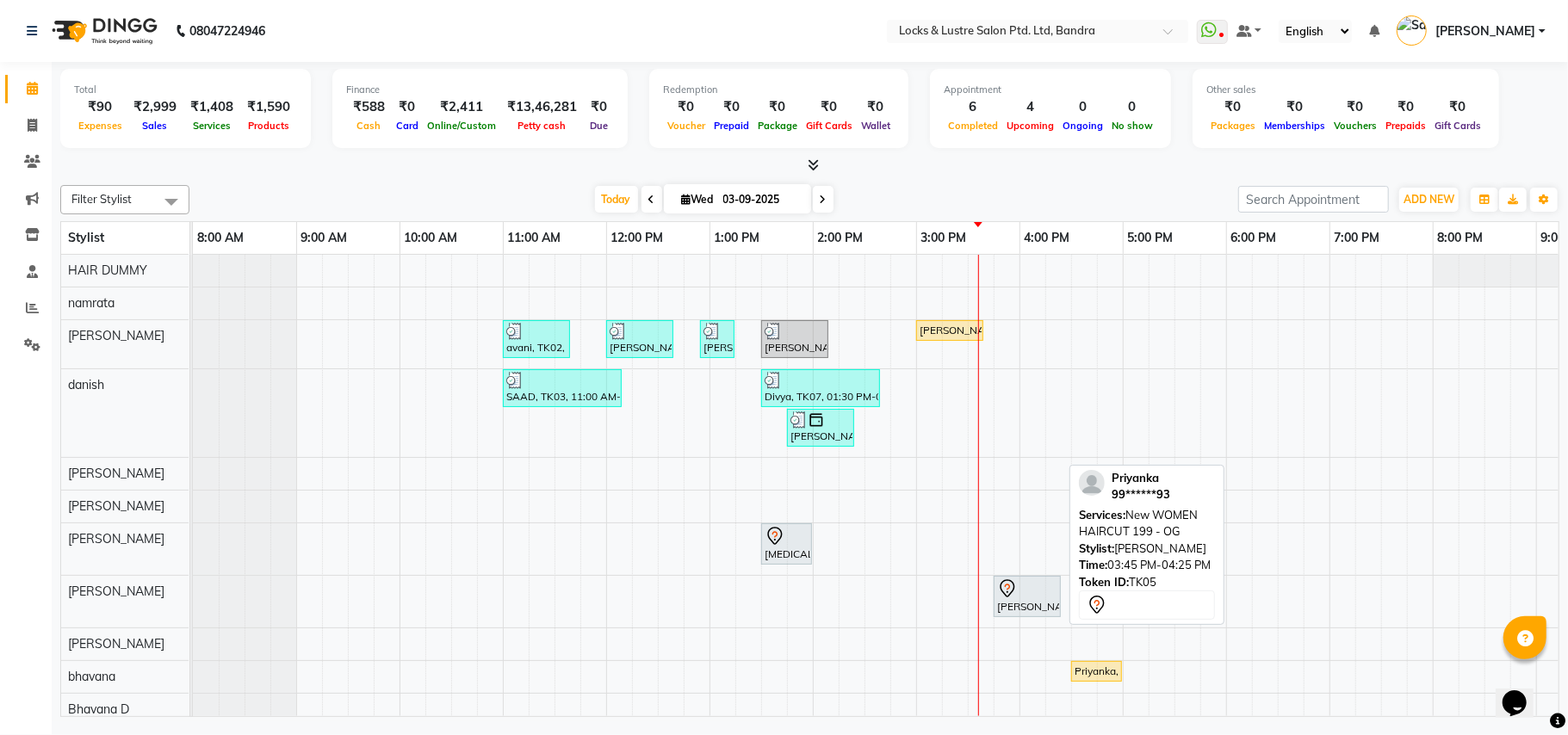
click at [1025, 599] on div at bounding box center [1027, 588] width 61 height 20
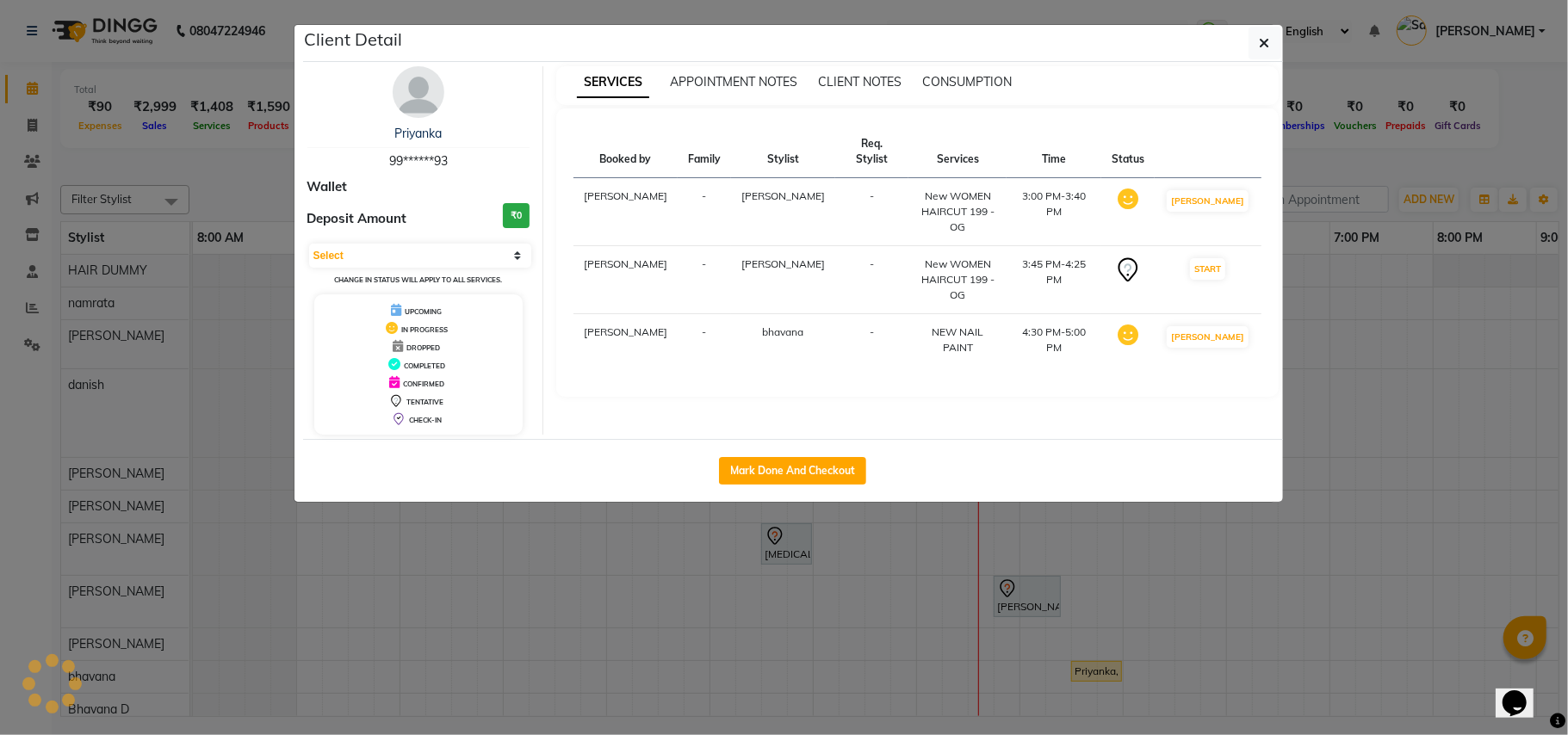
select select "1"
drag, startPoint x: 1549, startPoint y: 407, endPoint x: 1538, endPoint y: 452, distance: 46.3
click at [1542, 438] on ngb-modal-window "Client Detail Priyanka 99******93 Wallet Deposit Amount ₹0 Select IN SERVICE CO…" at bounding box center [784, 368] width 1568 height 735
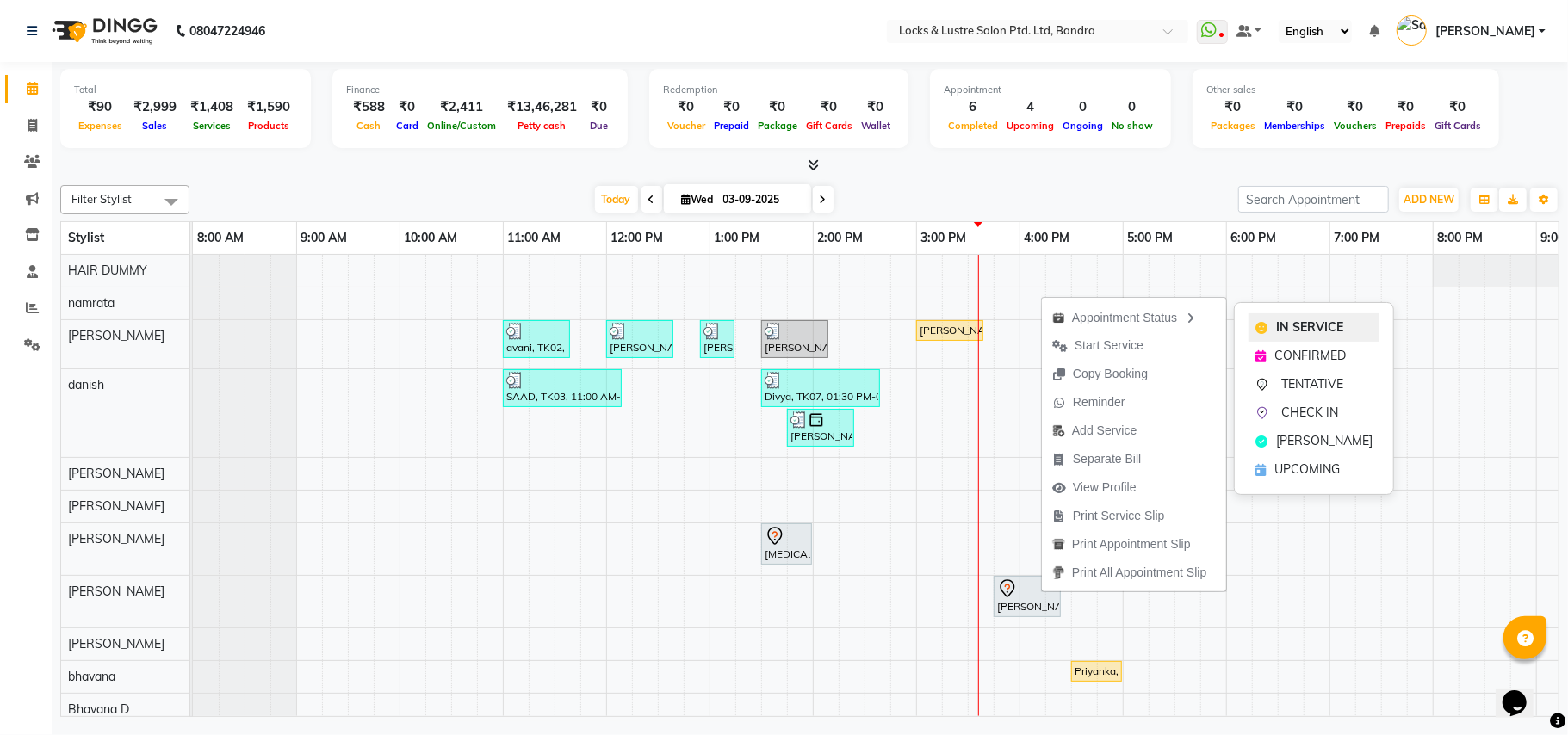
click at [1266, 325] on icon at bounding box center [1262, 328] width 13 height 13
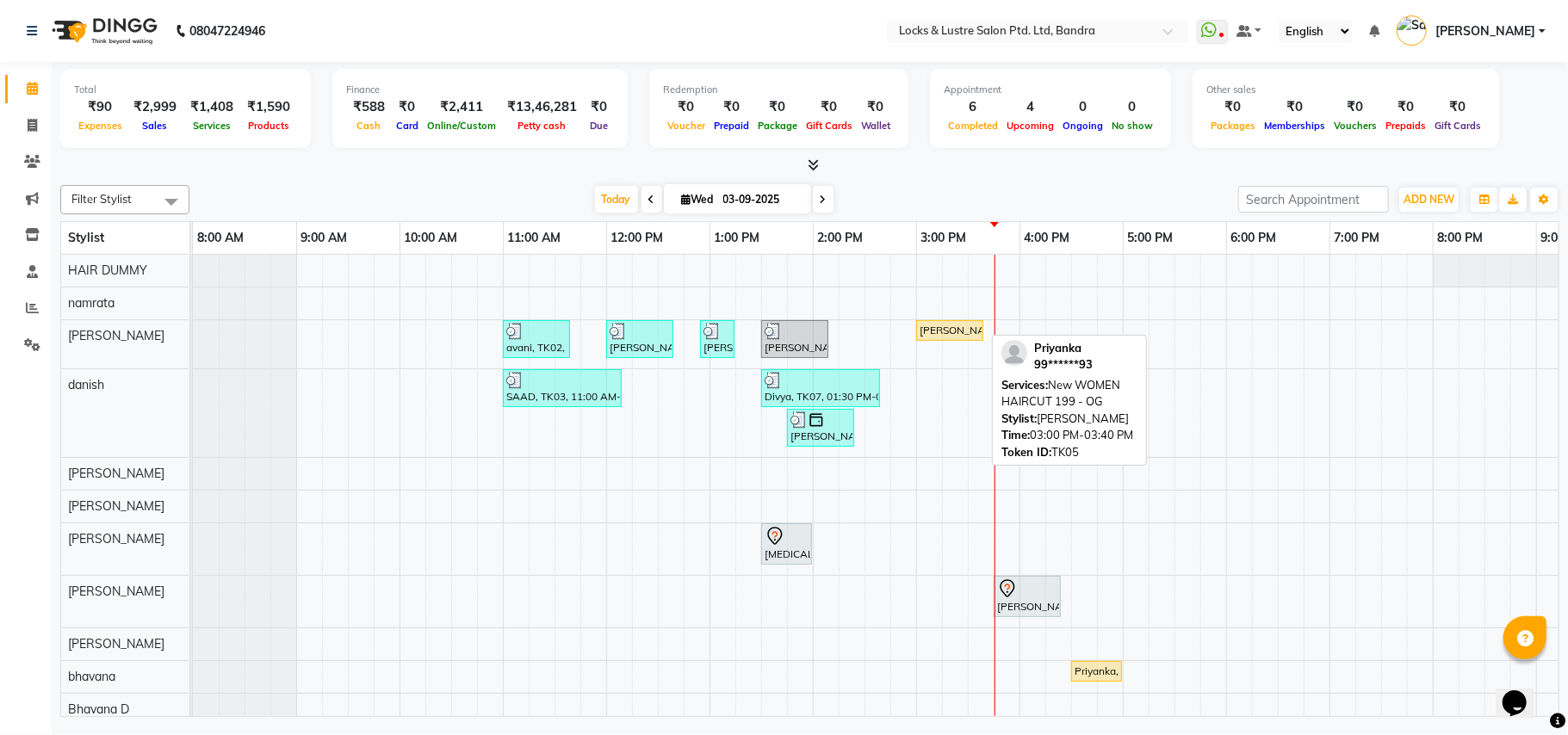
click at [945, 338] on div "[PERSON_NAME], TK05, 03:00 PM-03:40 PM, New WOMEN HAIRCUT 199 - OG" at bounding box center [950, 331] width 64 height 15
select select "1"
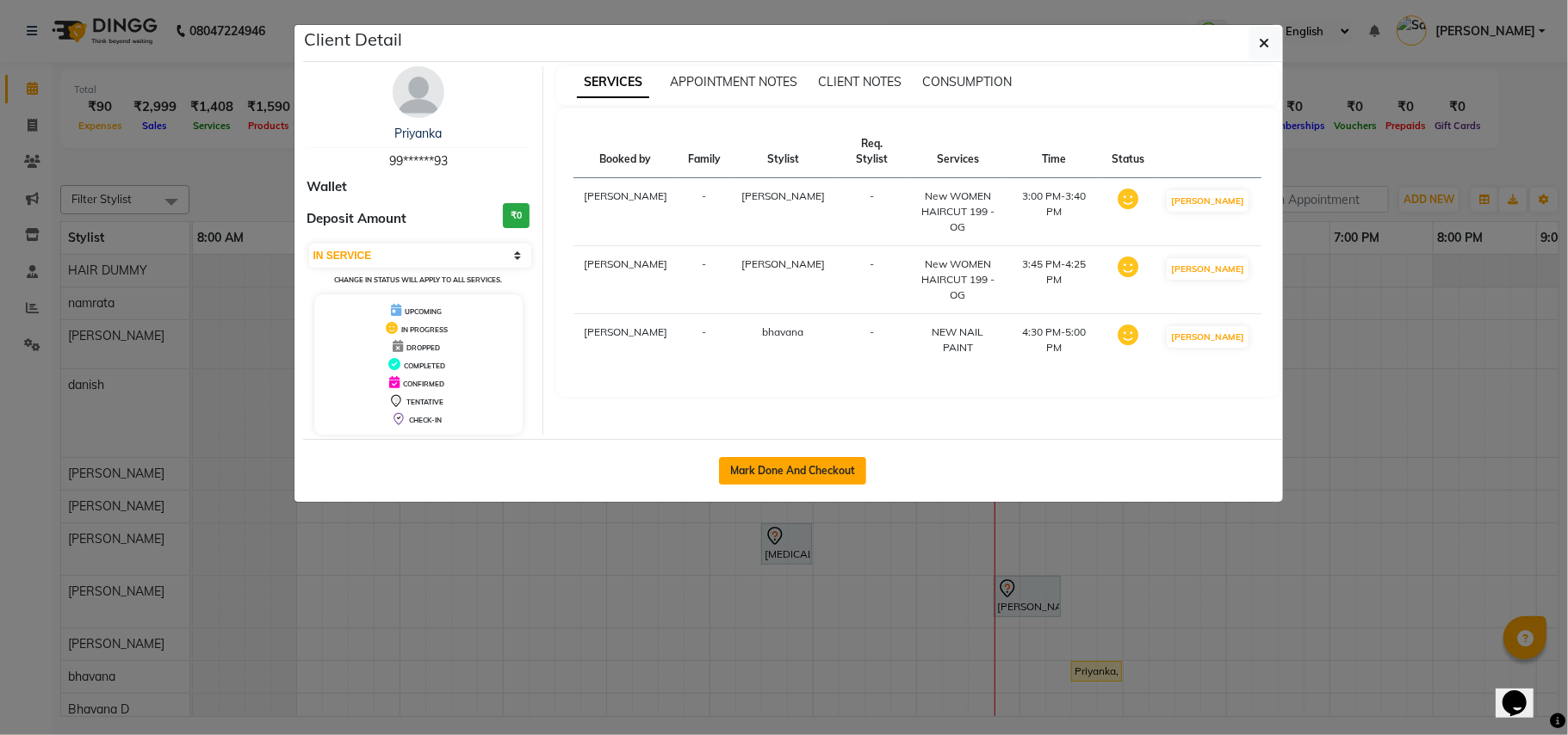
click at [824, 463] on button "Mark Done And Checkout" at bounding box center [792, 470] width 147 height 28
select select "service"
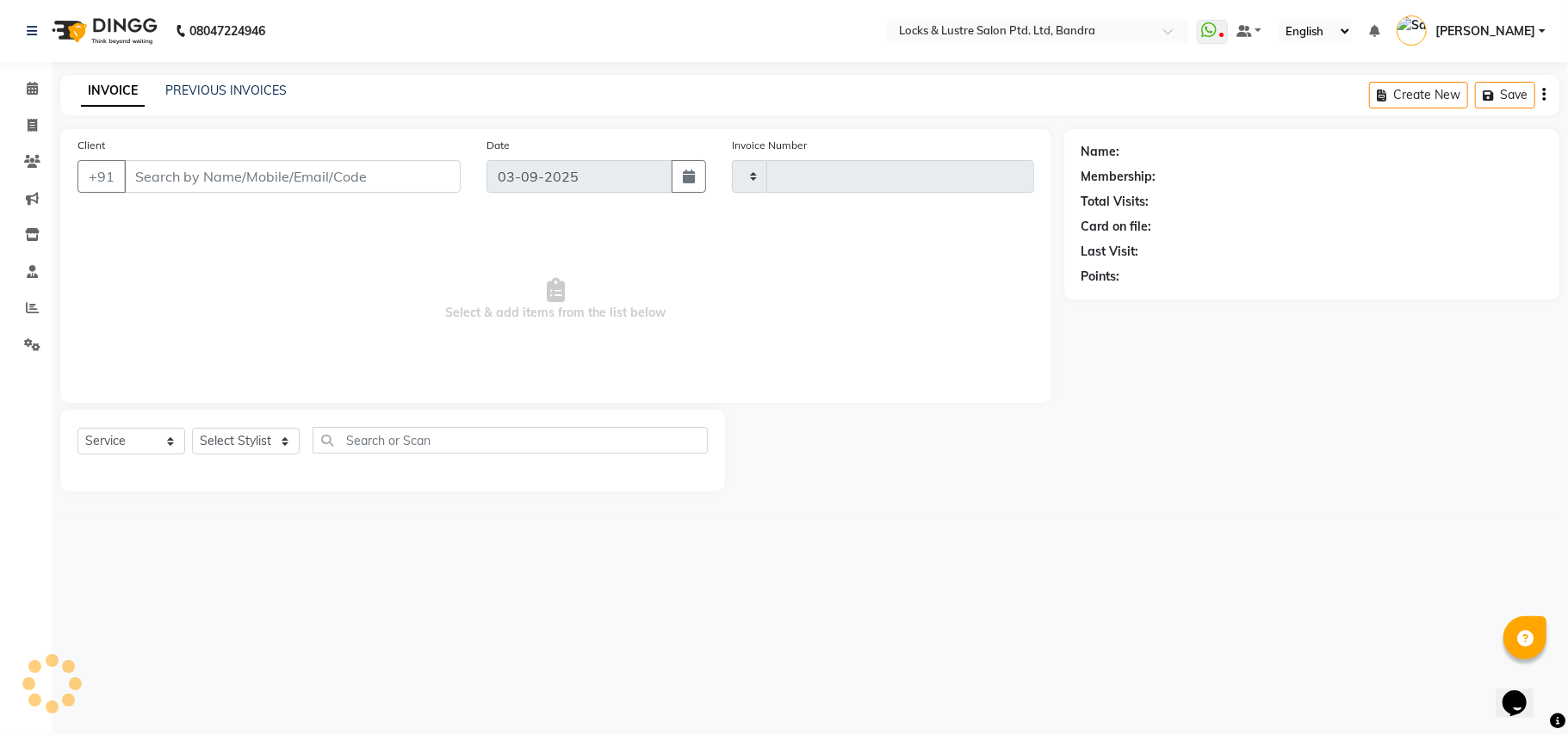
type input "2261"
select select "6029"
type input "99******93"
select select "84257"
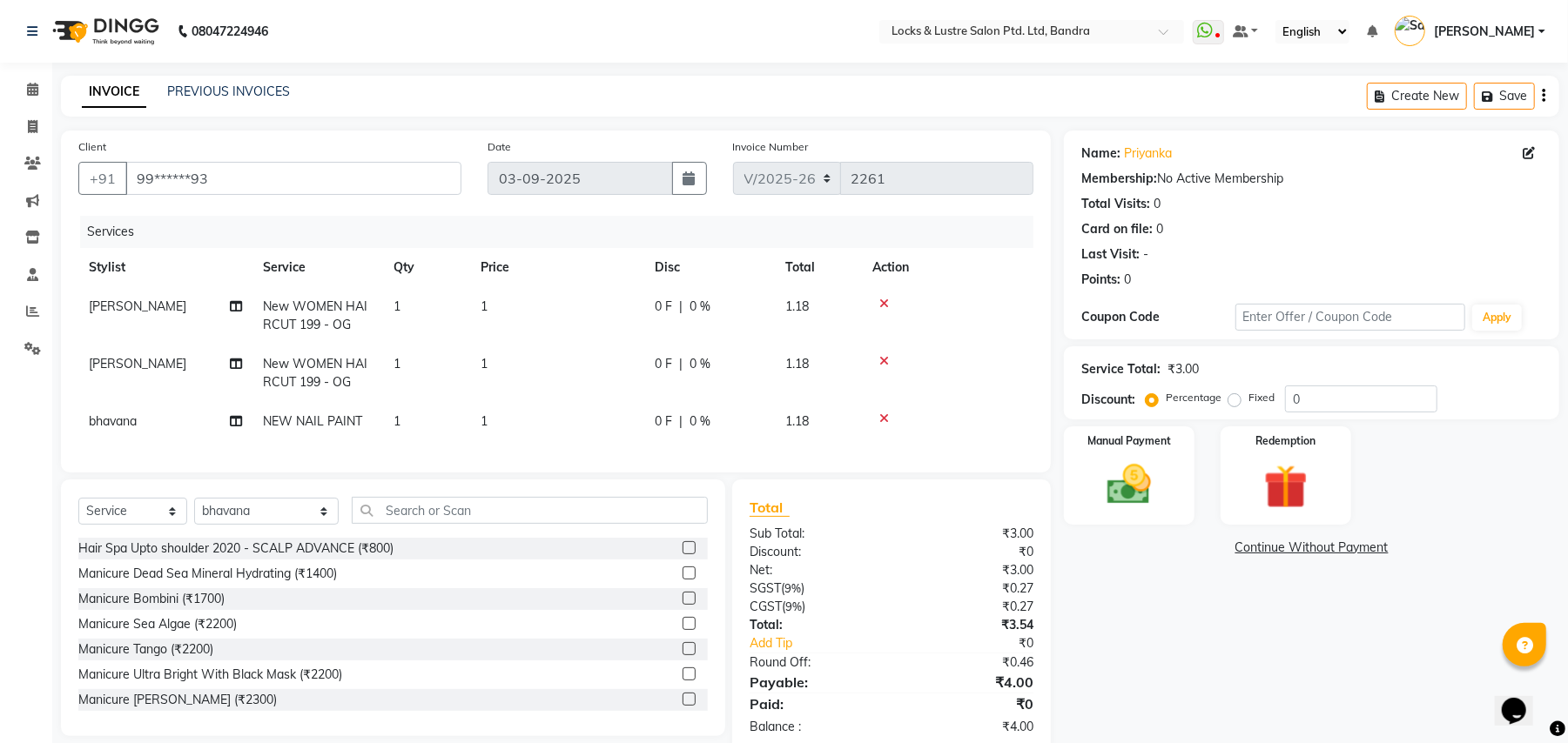
click at [516, 303] on td "1" at bounding box center [556, 315] width 174 height 57
select select "55307"
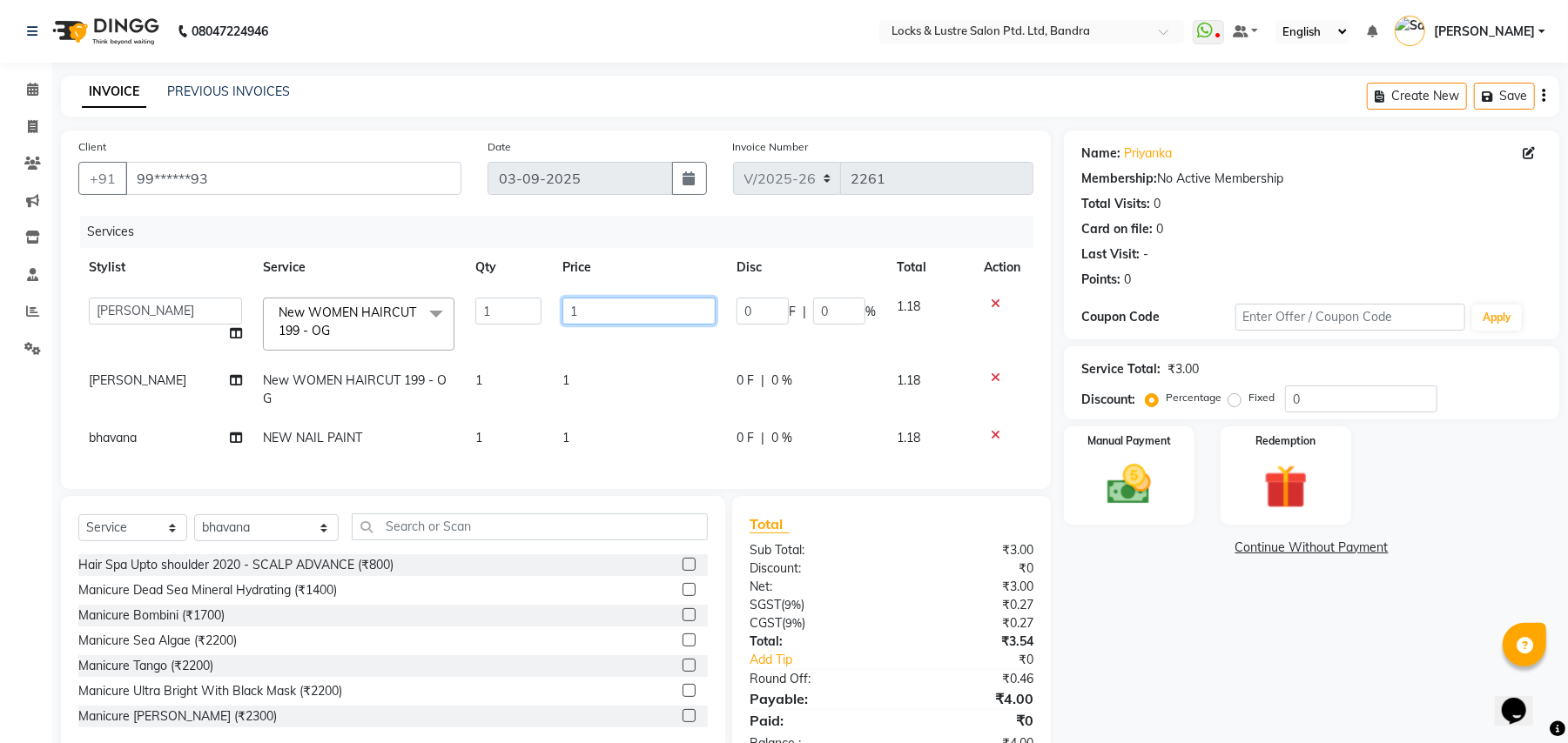
click at [586, 314] on input "1" at bounding box center [638, 311] width 153 height 27
type input "199"
click at [198, 422] on td "bhavana" at bounding box center [165, 438] width 174 height 39
select select "84257"
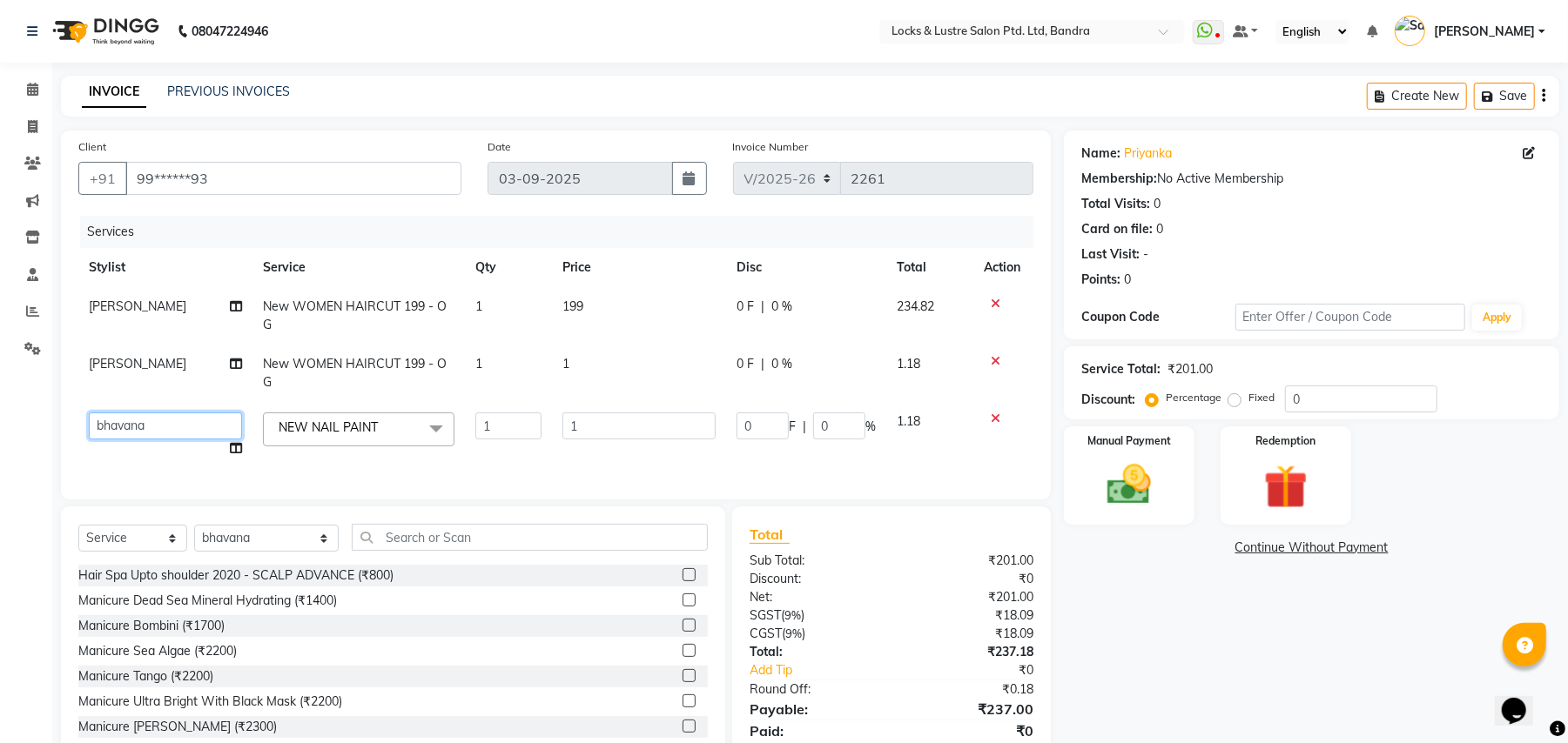
click at [185, 412] on select "[PERSON_NAME] [PERSON_NAME] [PERSON_NAME] [PERSON_NAME] D [PERSON_NAME] danish …" at bounding box center [164, 426] width 153 height 27
select select "55307"
click at [589, 412] on input "1" at bounding box center [638, 426] width 153 height 27
type input "100"
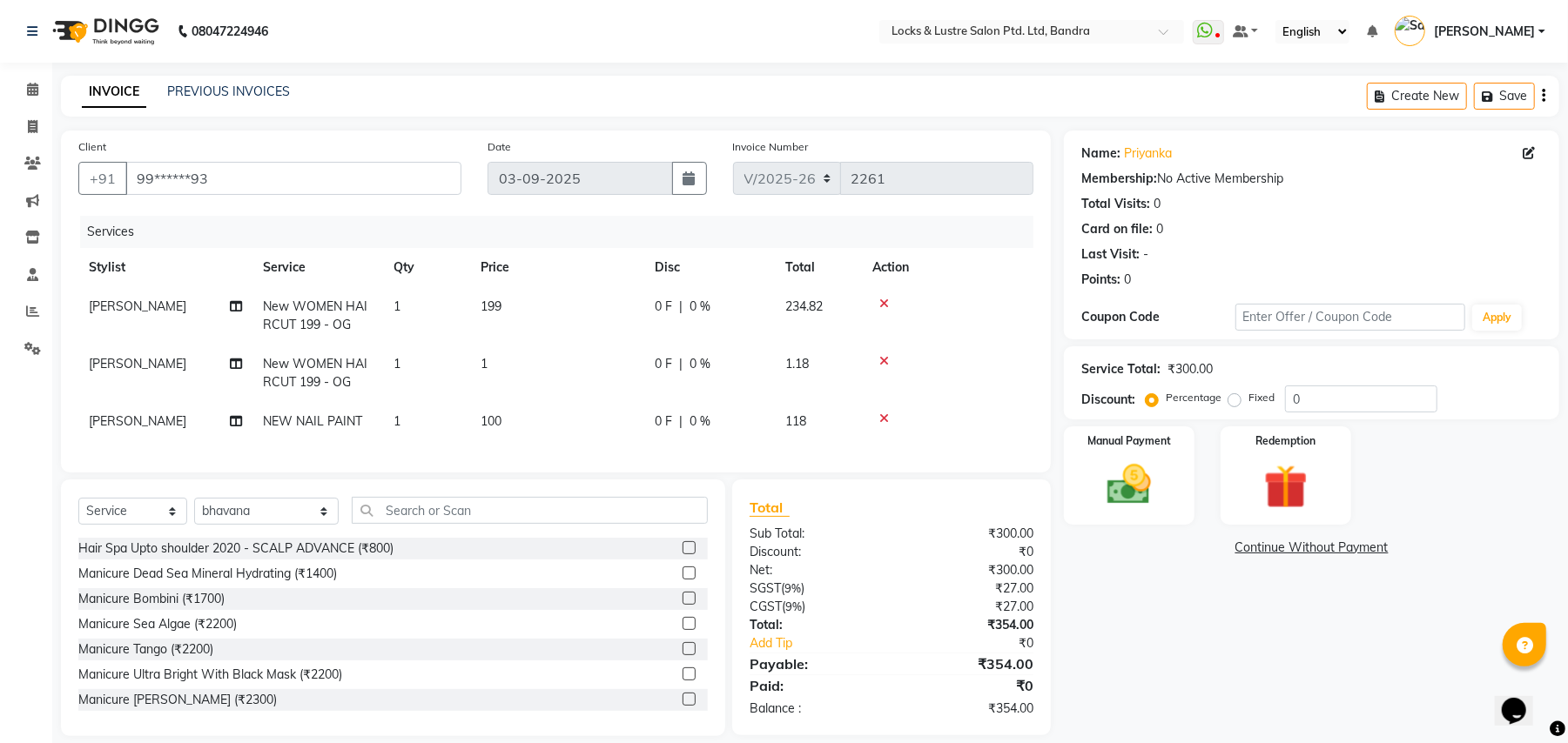
click at [588, 341] on tbody "[PERSON_NAME] New WOMEN HAIRCUT 199 - OG 1 199 0 F | 0 % 234.82 [PERSON_NAME] N…" at bounding box center [556, 364] width 955 height 154
click at [505, 377] on td "1" at bounding box center [556, 372] width 174 height 57
select select "80184"
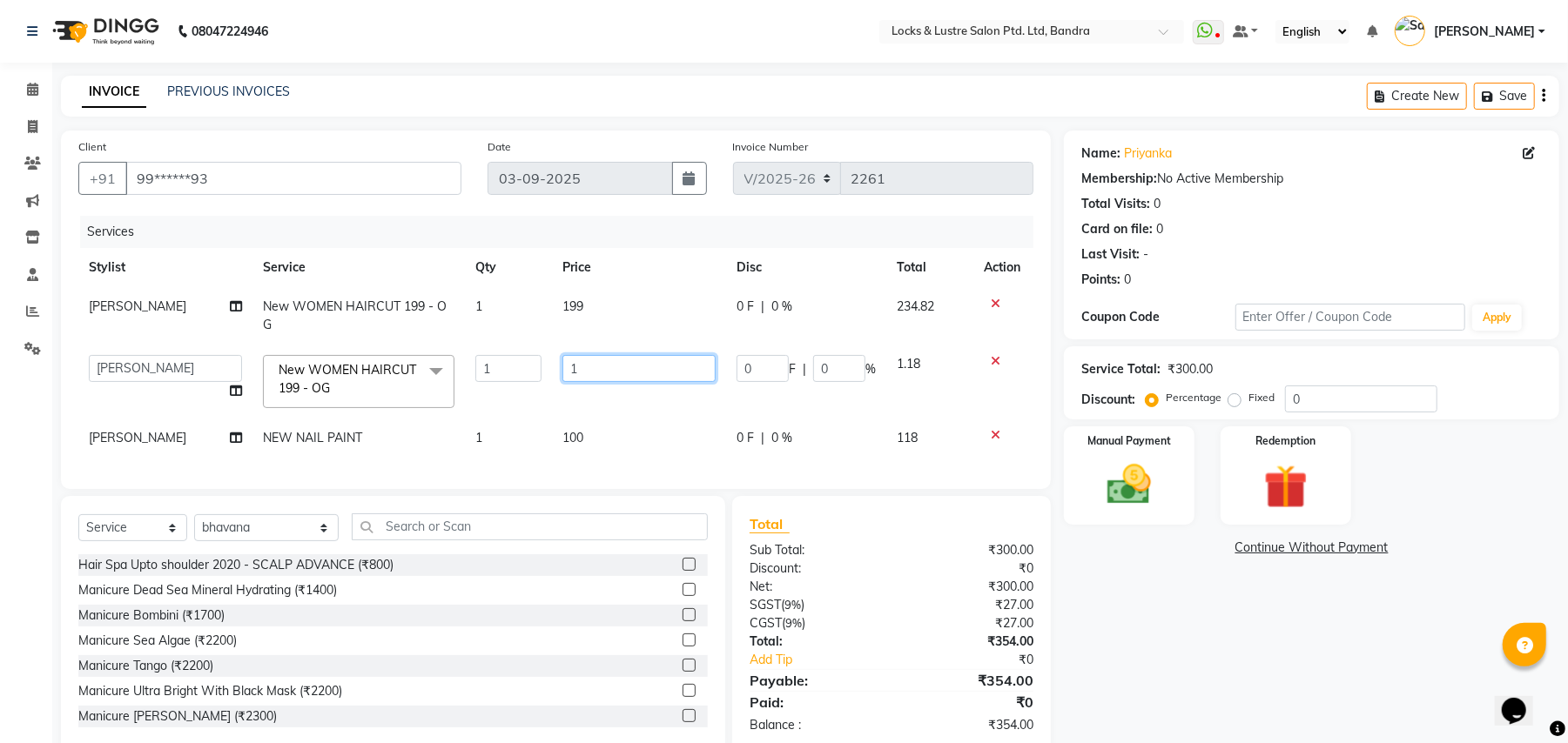
click at [580, 355] on input "1" at bounding box center [638, 369] width 153 height 27
type input "199"
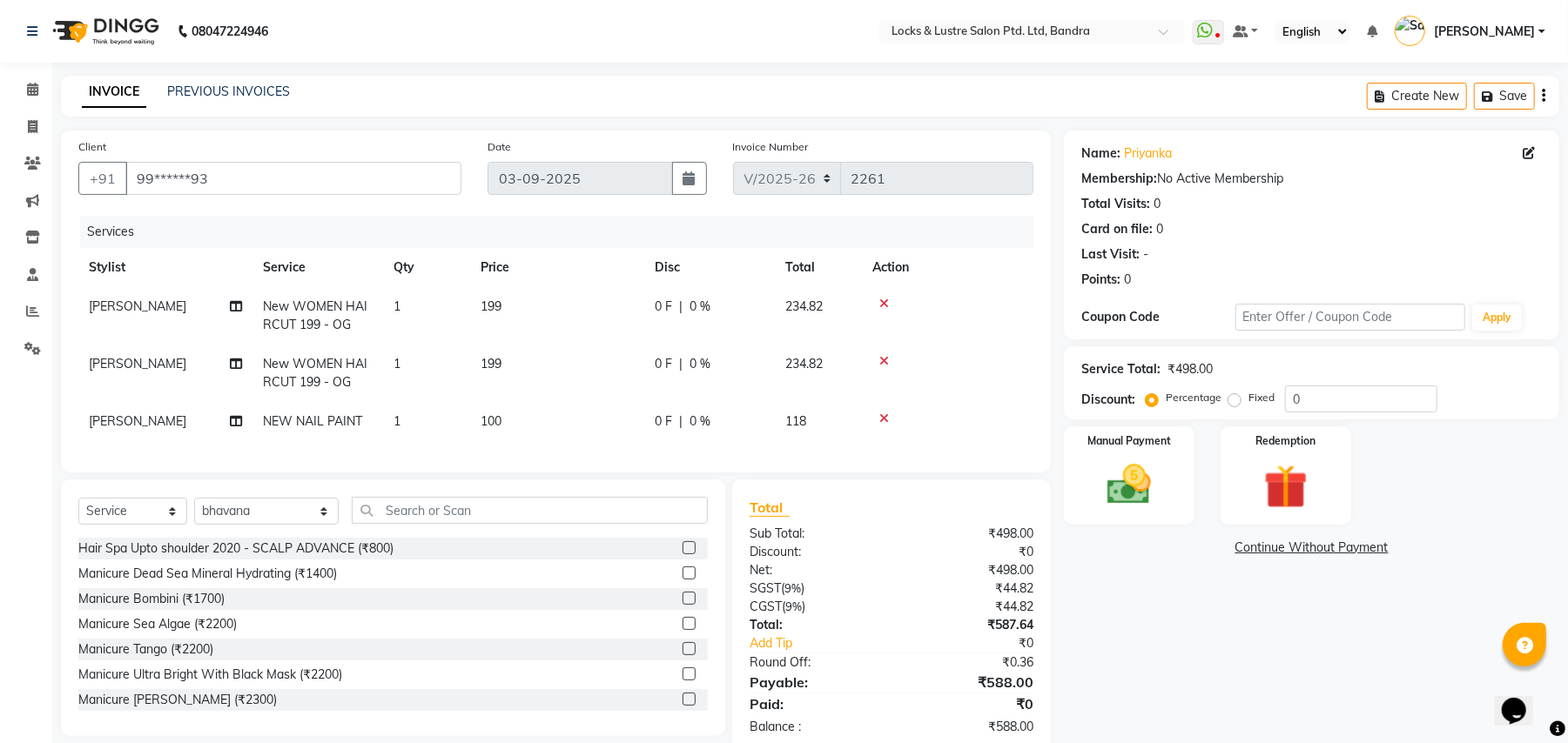
click at [1188, 619] on div "Name: Priyanka Membership: No Active Membership Total Visits: 0 Card on file: 0…" at bounding box center [1317, 442] width 509 height 623
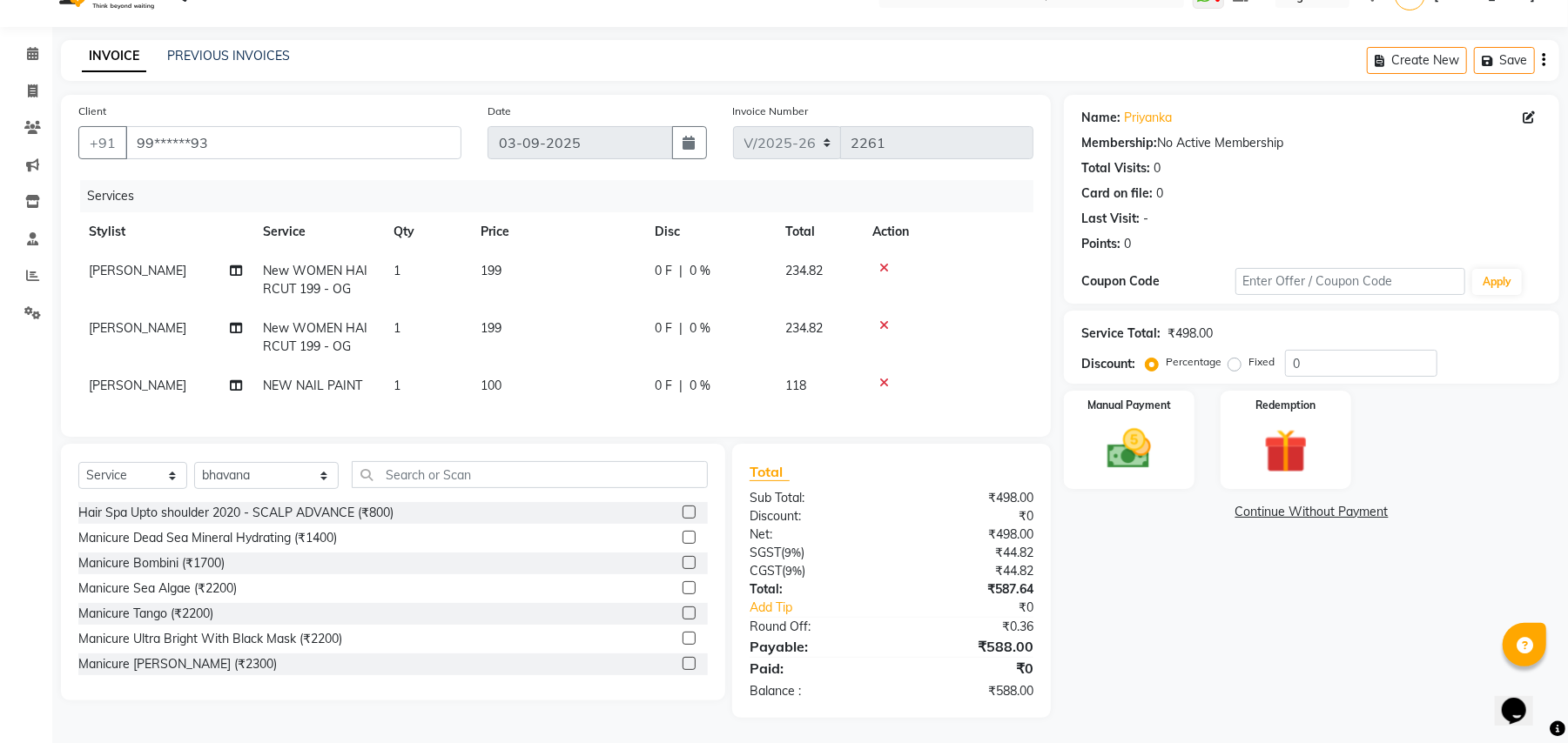
scroll to position [53, 0]
click at [1166, 426] on img at bounding box center [1128, 448] width 75 height 53
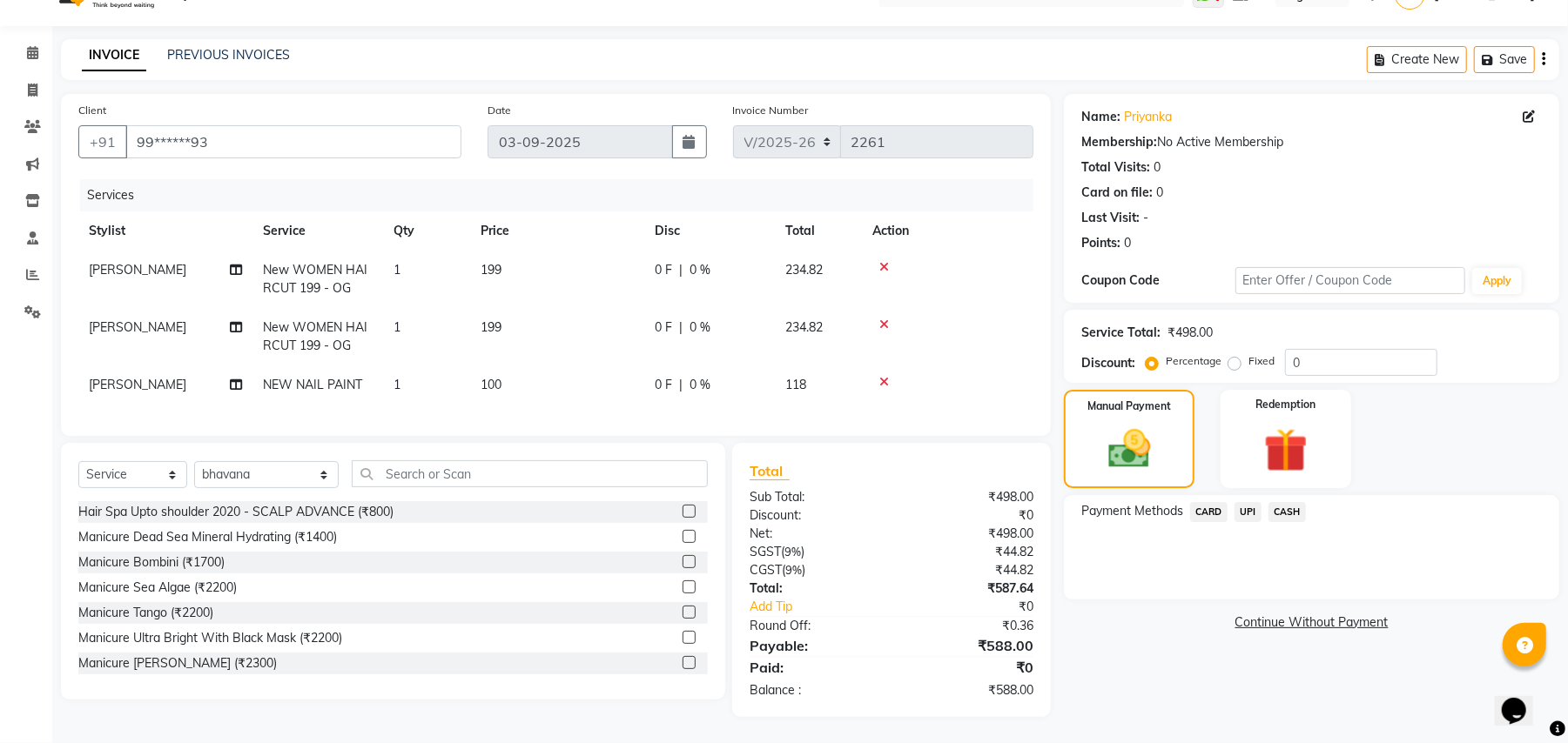
click at [1246, 502] on span "UPI" at bounding box center [1248, 512] width 27 height 20
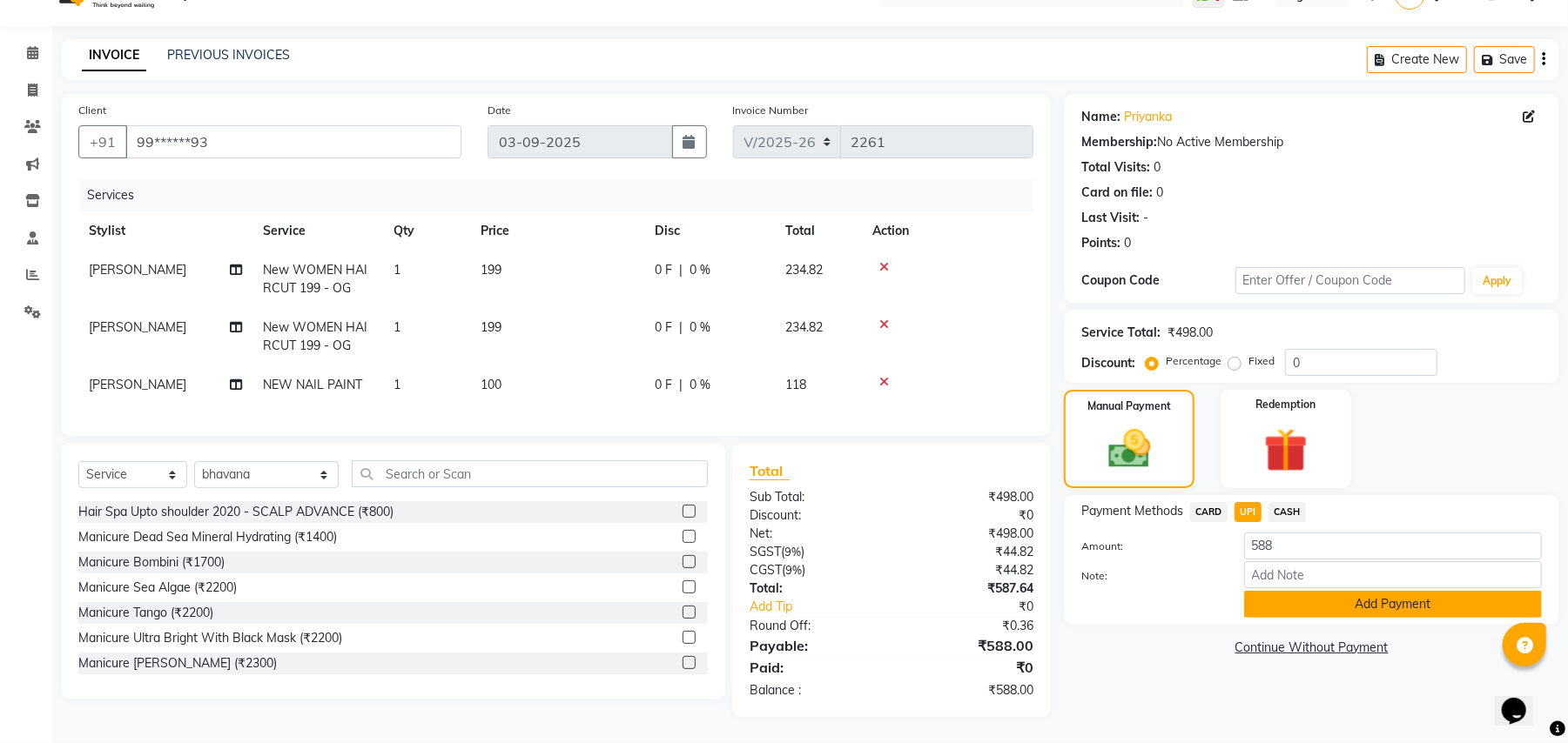
click at [1296, 591] on button "Add Payment" at bounding box center [1393, 605] width 298 height 27
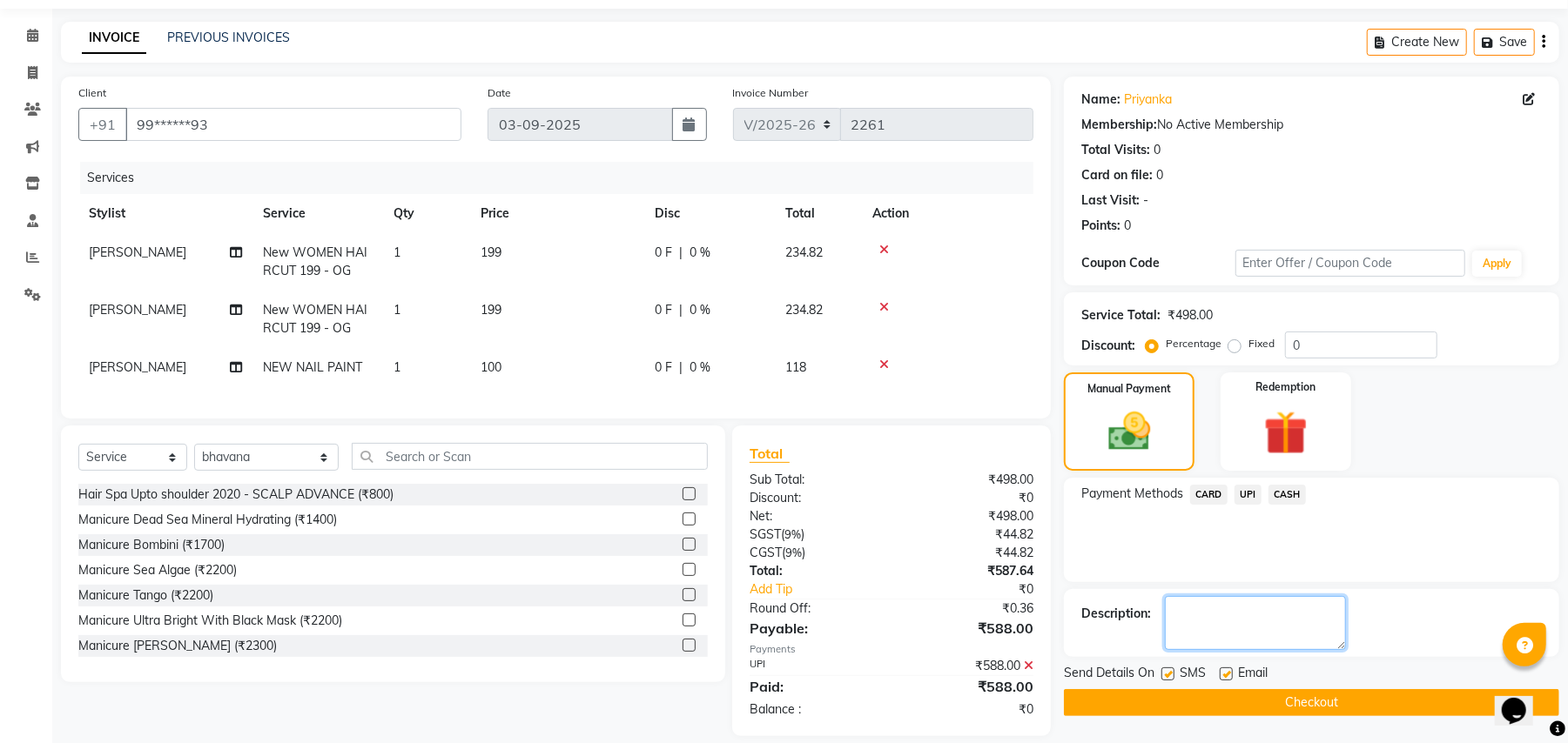
click at [1233, 628] on textarea at bounding box center [1255, 622] width 181 height 53
type textarea "3"
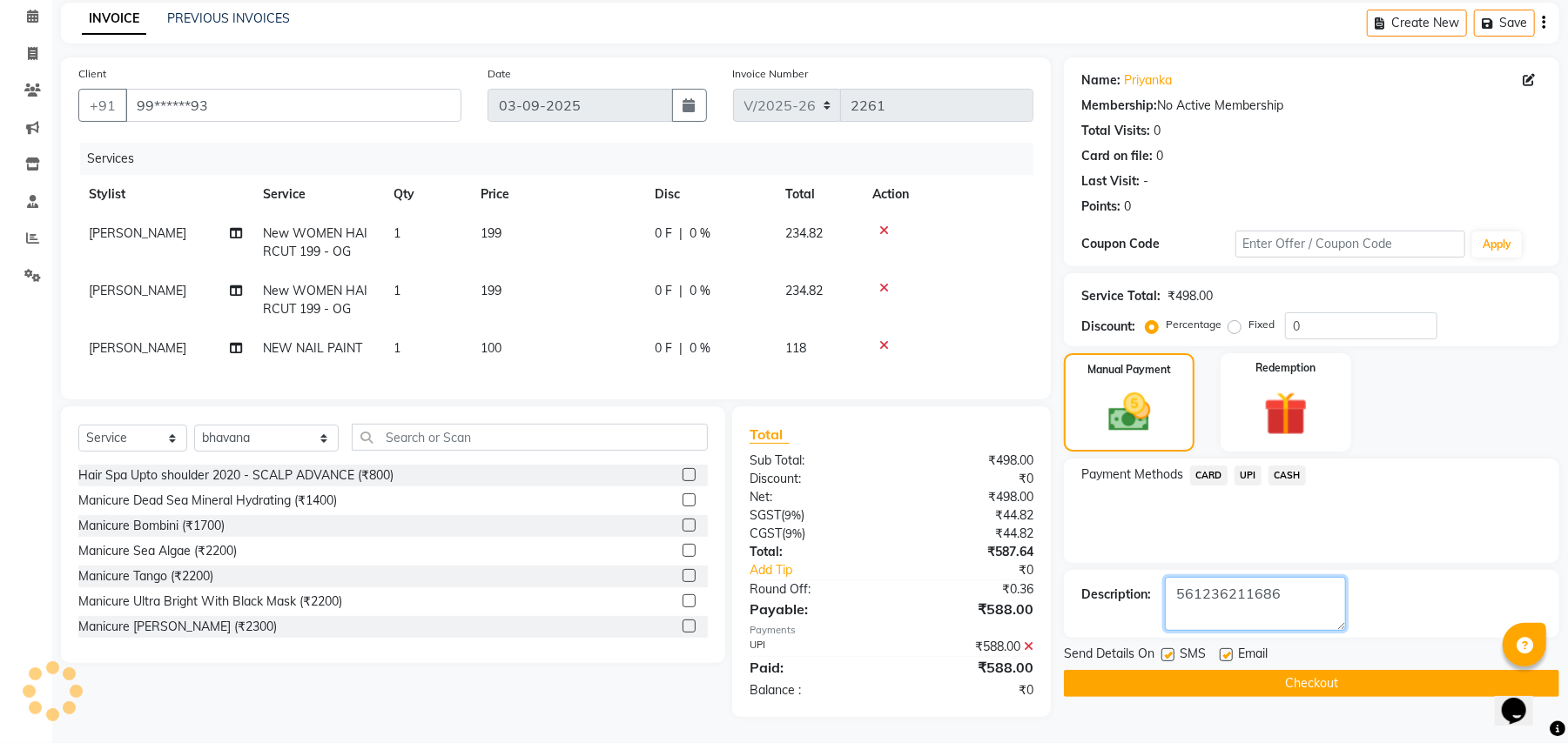
scroll to position [90, 0]
type textarea "561236211686"
click at [1236, 670] on button "Checkout" at bounding box center [1310, 684] width 495 height 27
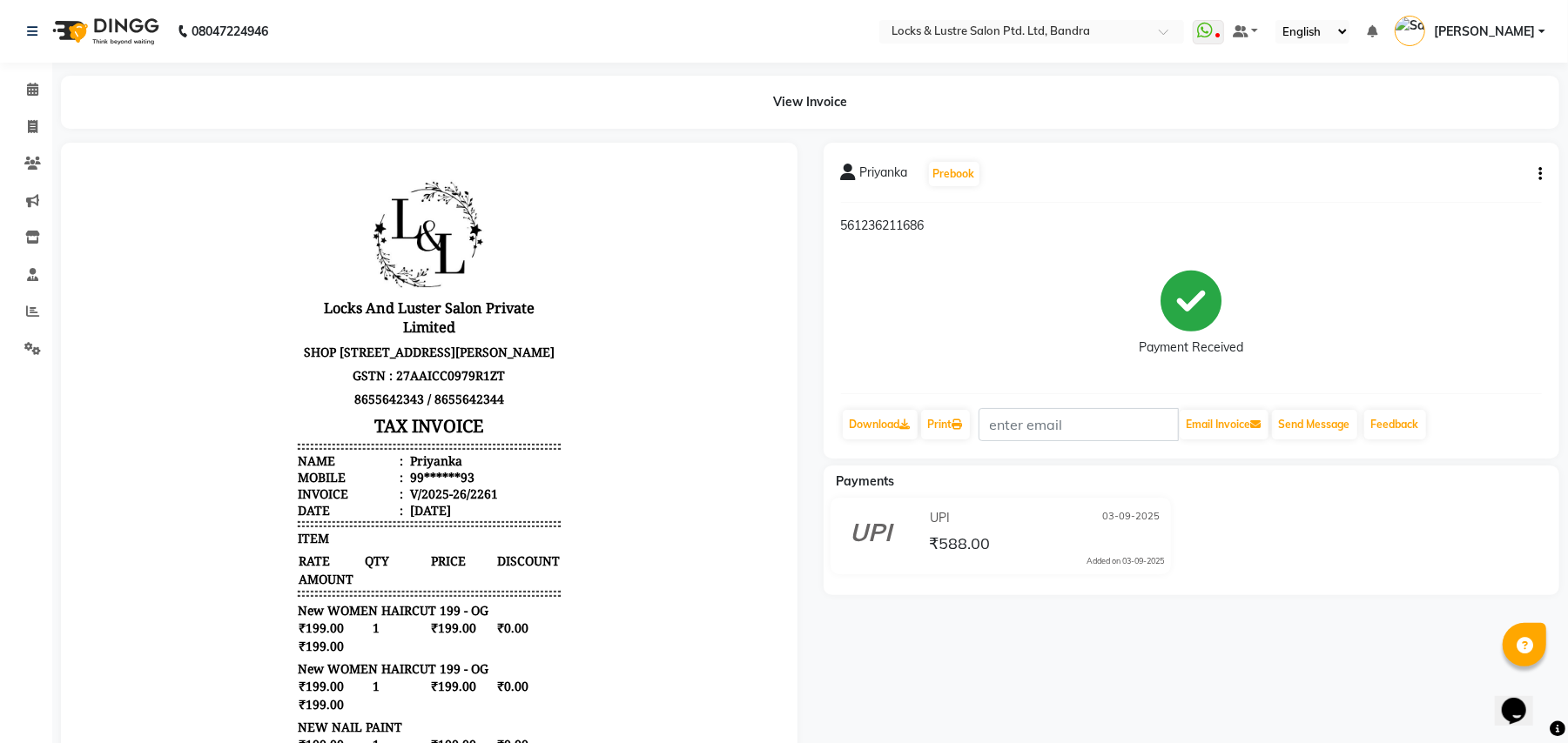
drag, startPoint x: 1236, startPoint y: 666, endPoint x: 618, endPoint y: 40, distance: 879.7
click at [618, 40] on nav "08047224946 Select Location × Locks & Lustre Salon Ptd. Ltd, Bandra WhatsApp St…" at bounding box center [784, 31] width 1568 height 62
drag, startPoint x: 1325, startPoint y: 668, endPoint x: 1585, endPoint y: 600, distance: 268.7
click at [1452, 655] on div "Priyanka Prebook 561236211686 Payment Received Download Print Email Invoice Sen…" at bounding box center [1192, 590] width 763 height 896
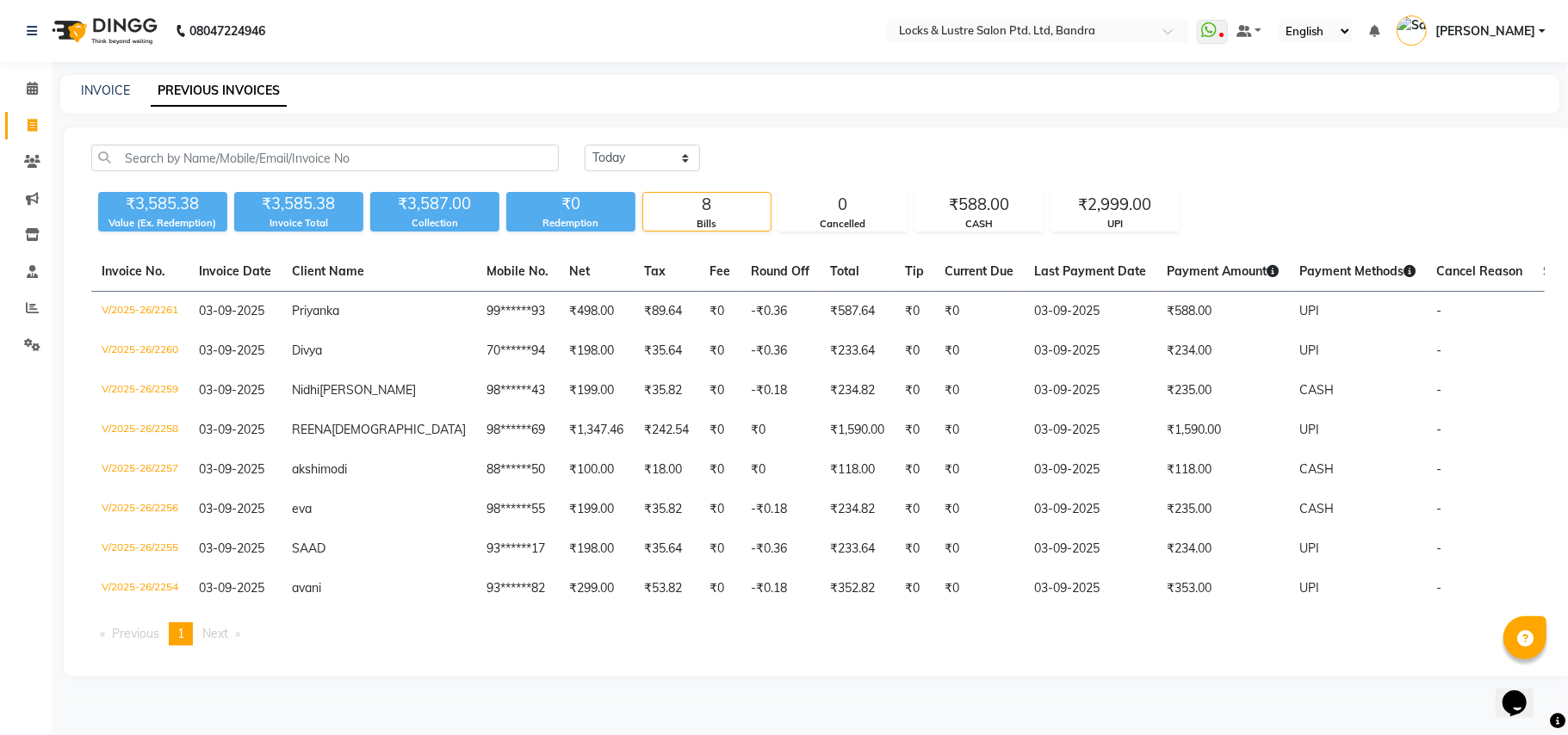
click at [1344, 166] on div "[DATE] [DATE] Custom Range" at bounding box center [1066, 158] width 961 height 27
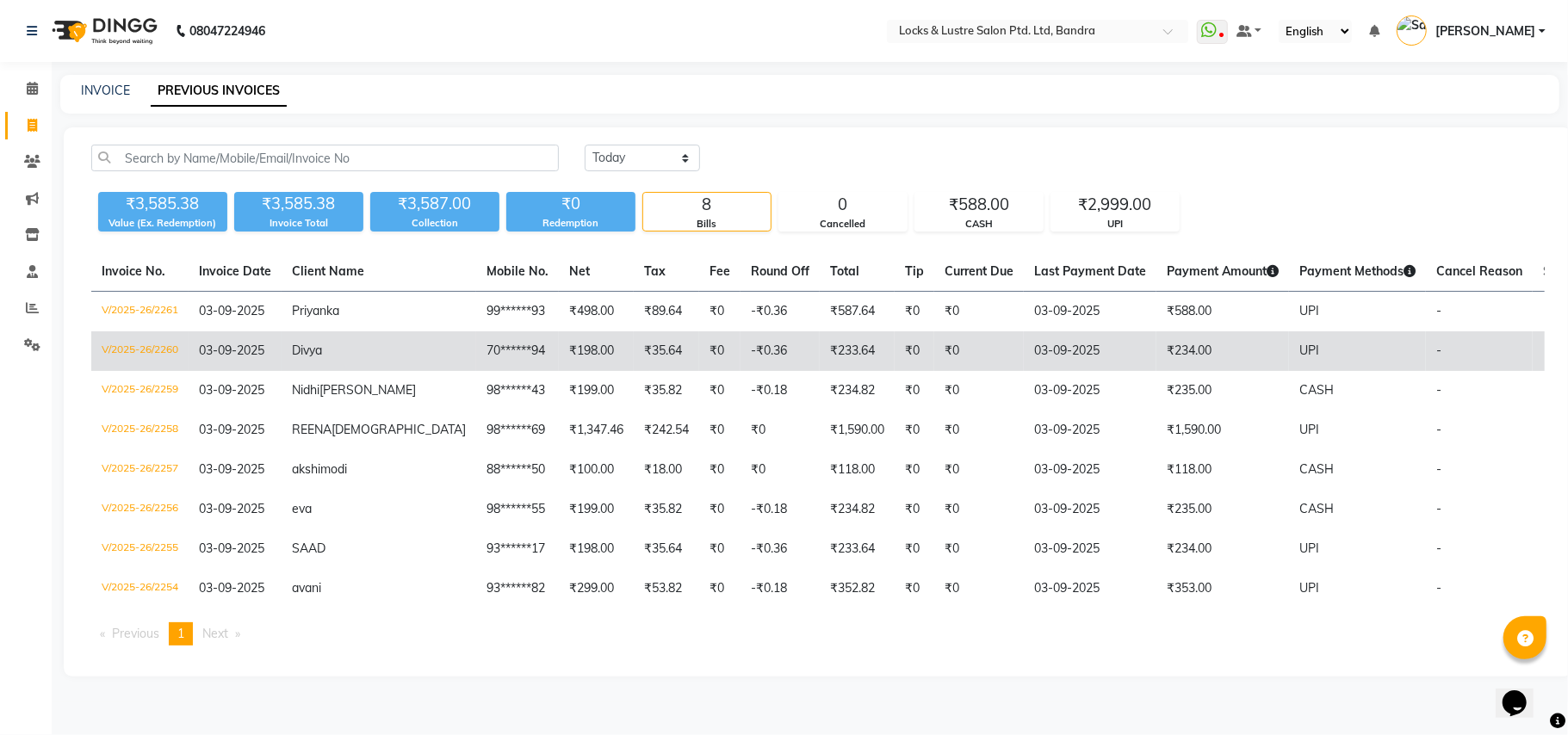
click at [380, 348] on td "Divya" at bounding box center [379, 351] width 194 height 39
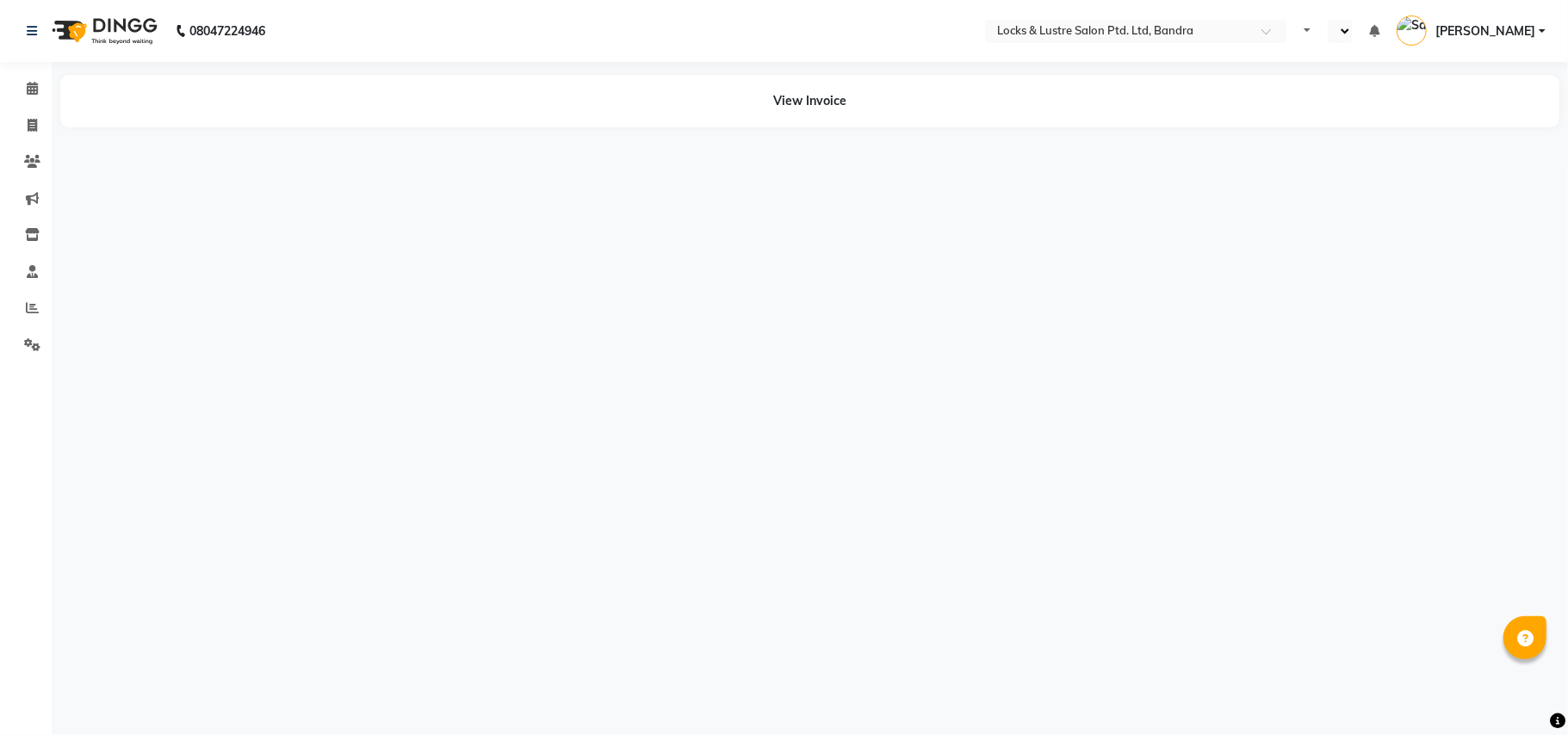
select select "en"
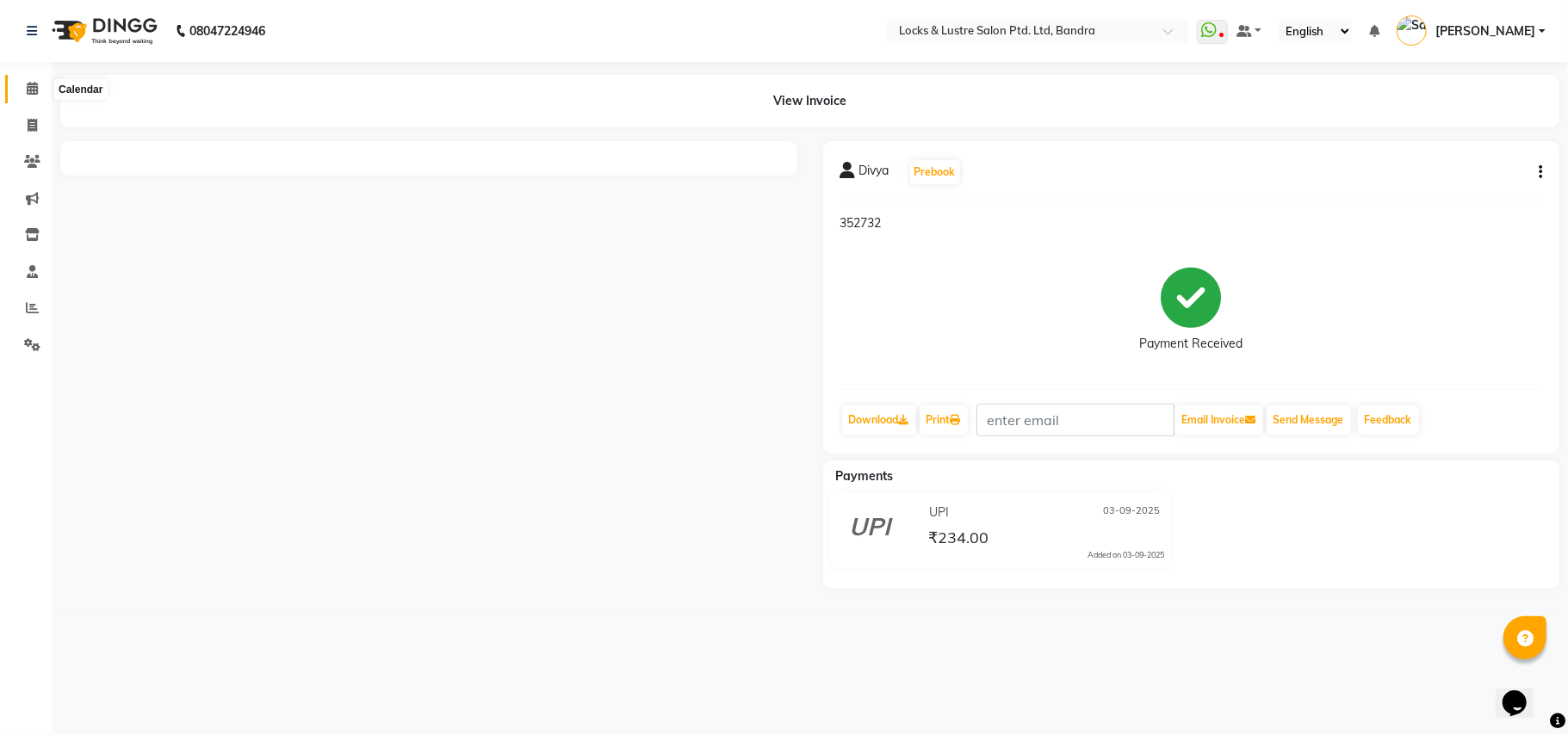
click at [29, 86] on icon at bounding box center [33, 88] width 12 height 13
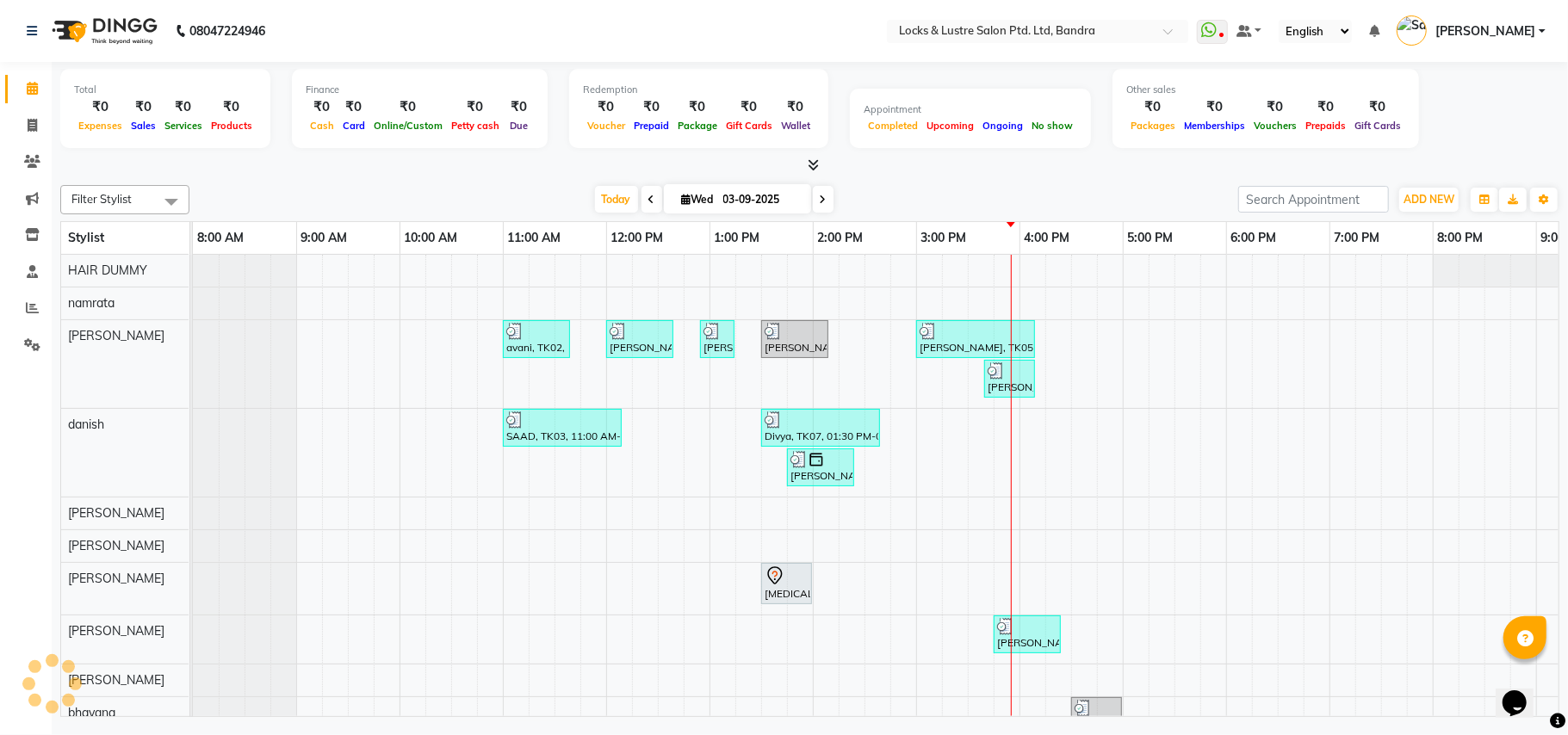
click at [493, 179] on div "Filter Stylist Select All [PERSON_NAME] [PERSON_NAME] [PERSON_NAME] D danish HA…" at bounding box center [810, 447] width 1500 height 539
click at [37, 120] on icon at bounding box center [33, 124] width 10 height 13
select select "service"
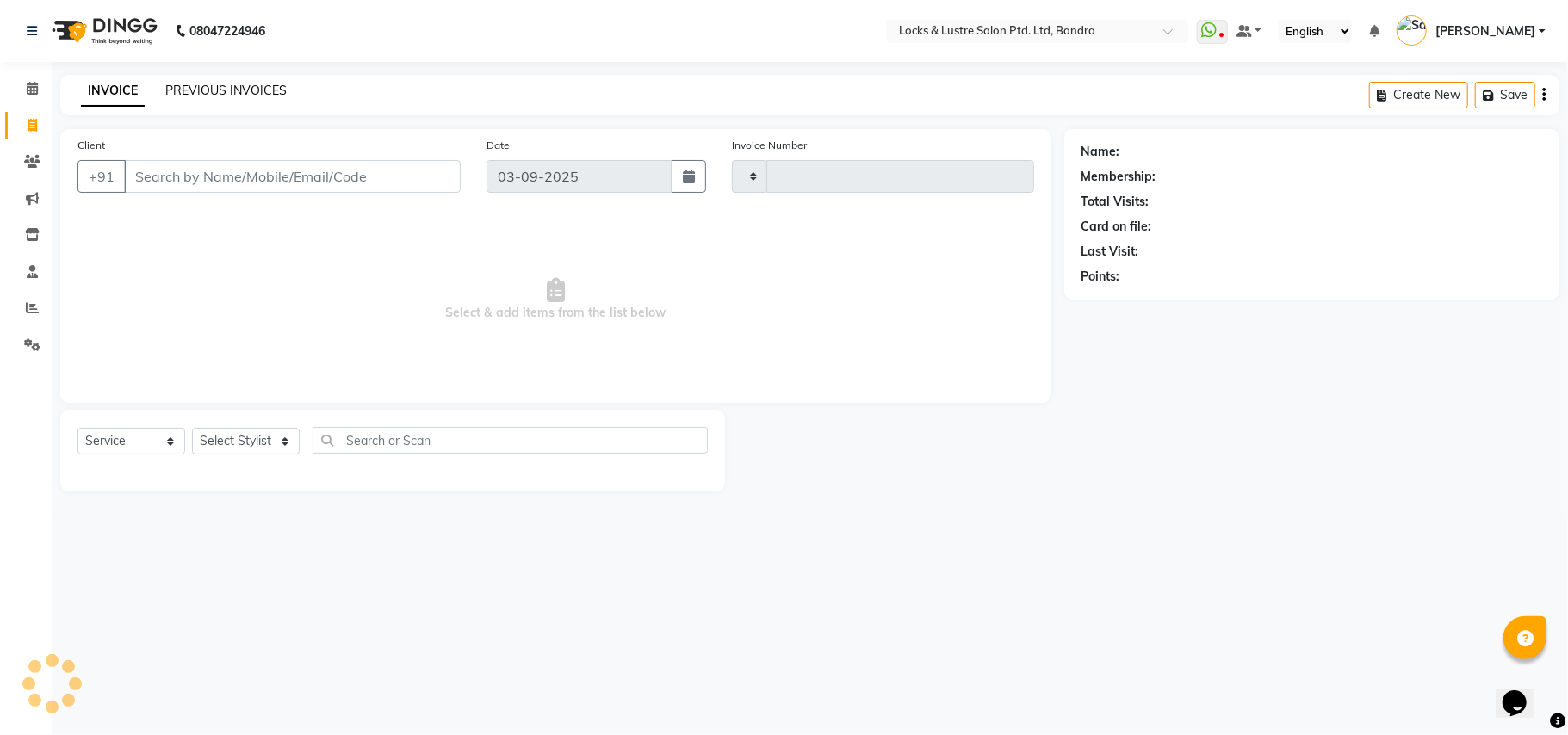
click at [251, 87] on link "PREVIOUS INVOICES" at bounding box center [226, 90] width 121 height 15
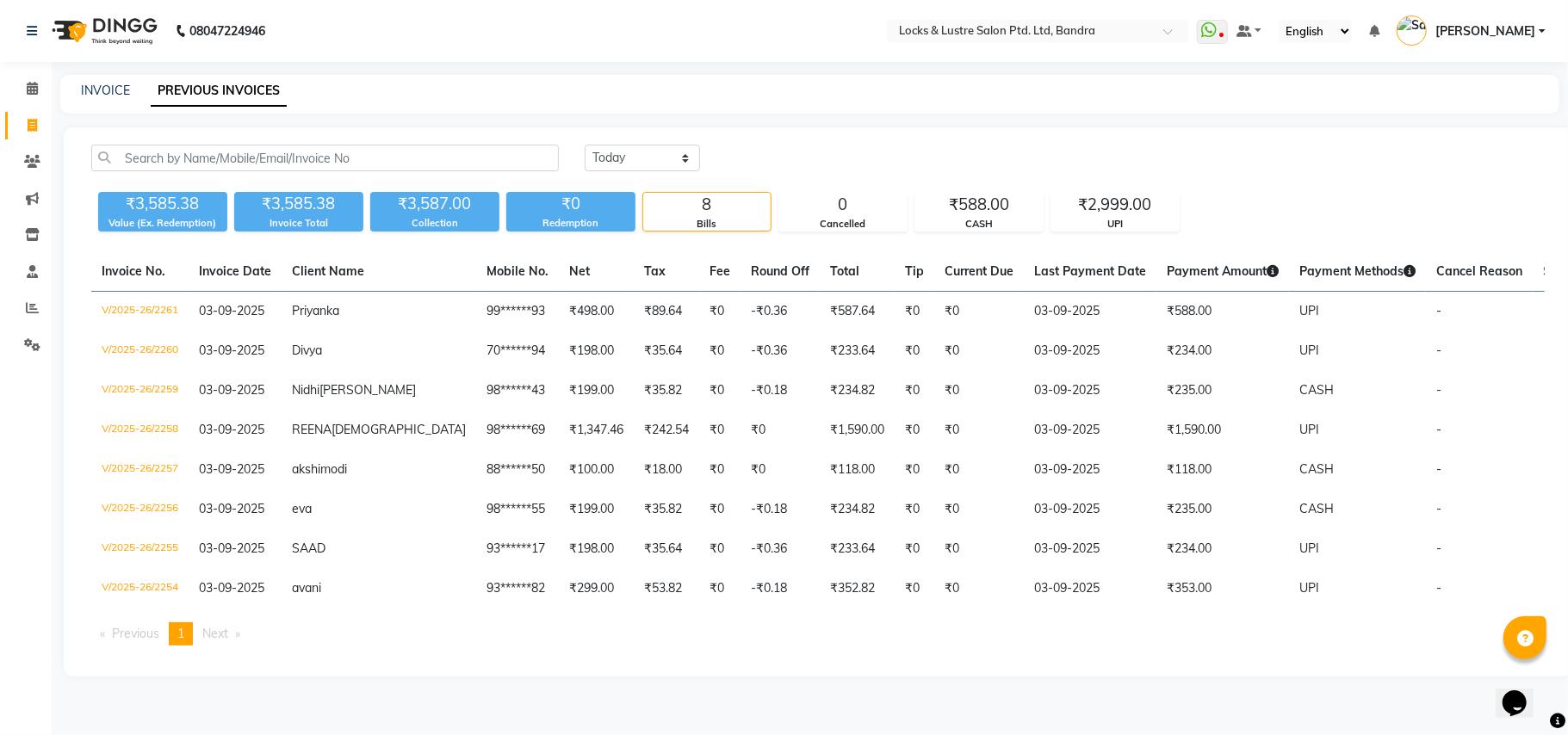
click at [863, 91] on div "INVOICE PREVIOUS INVOICES" at bounding box center [800, 90] width 1478 height 18
click at [31, 86] on icon at bounding box center [33, 88] width 12 height 13
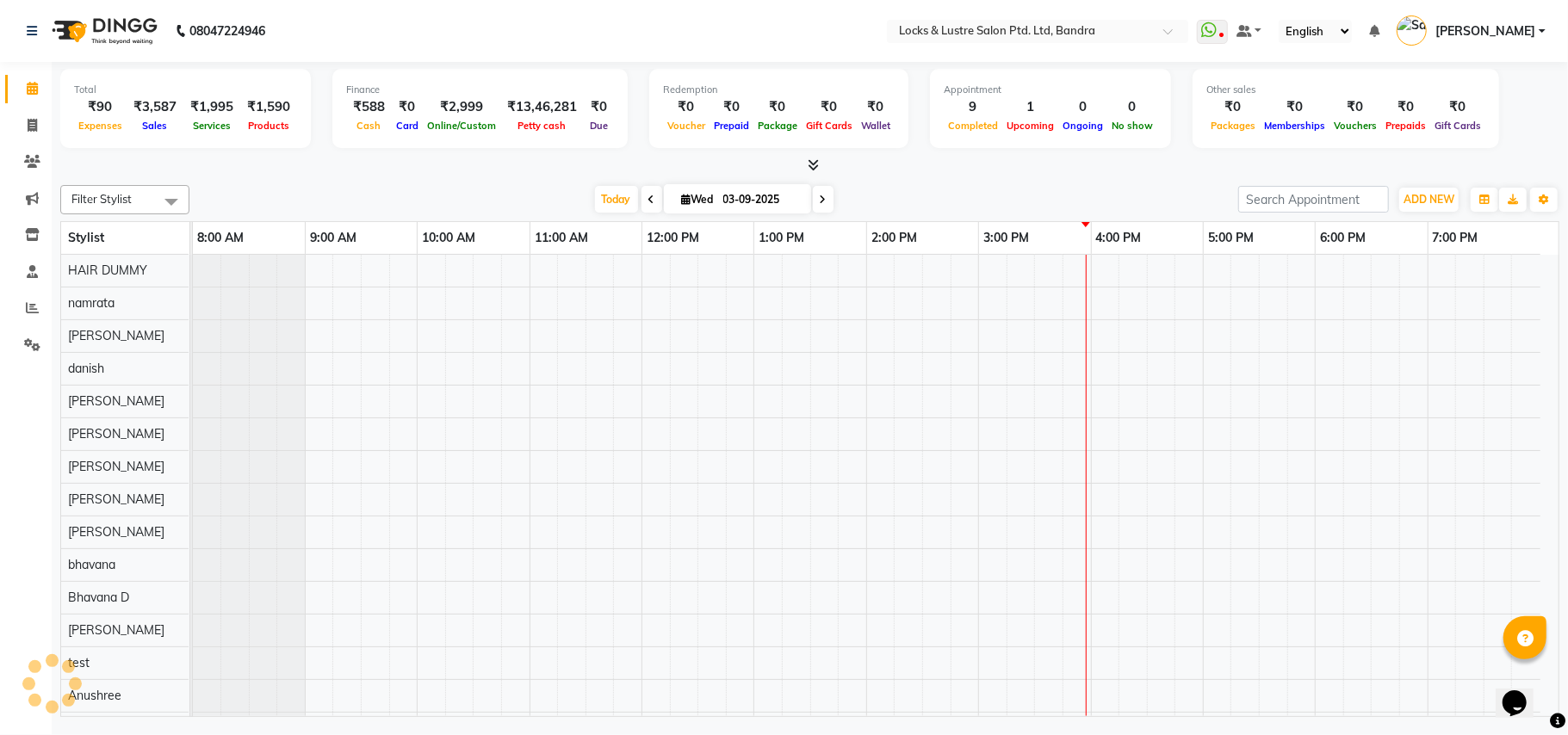
click at [312, 190] on div "[DATE] [DATE]" at bounding box center [714, 199] width 1032 height 26
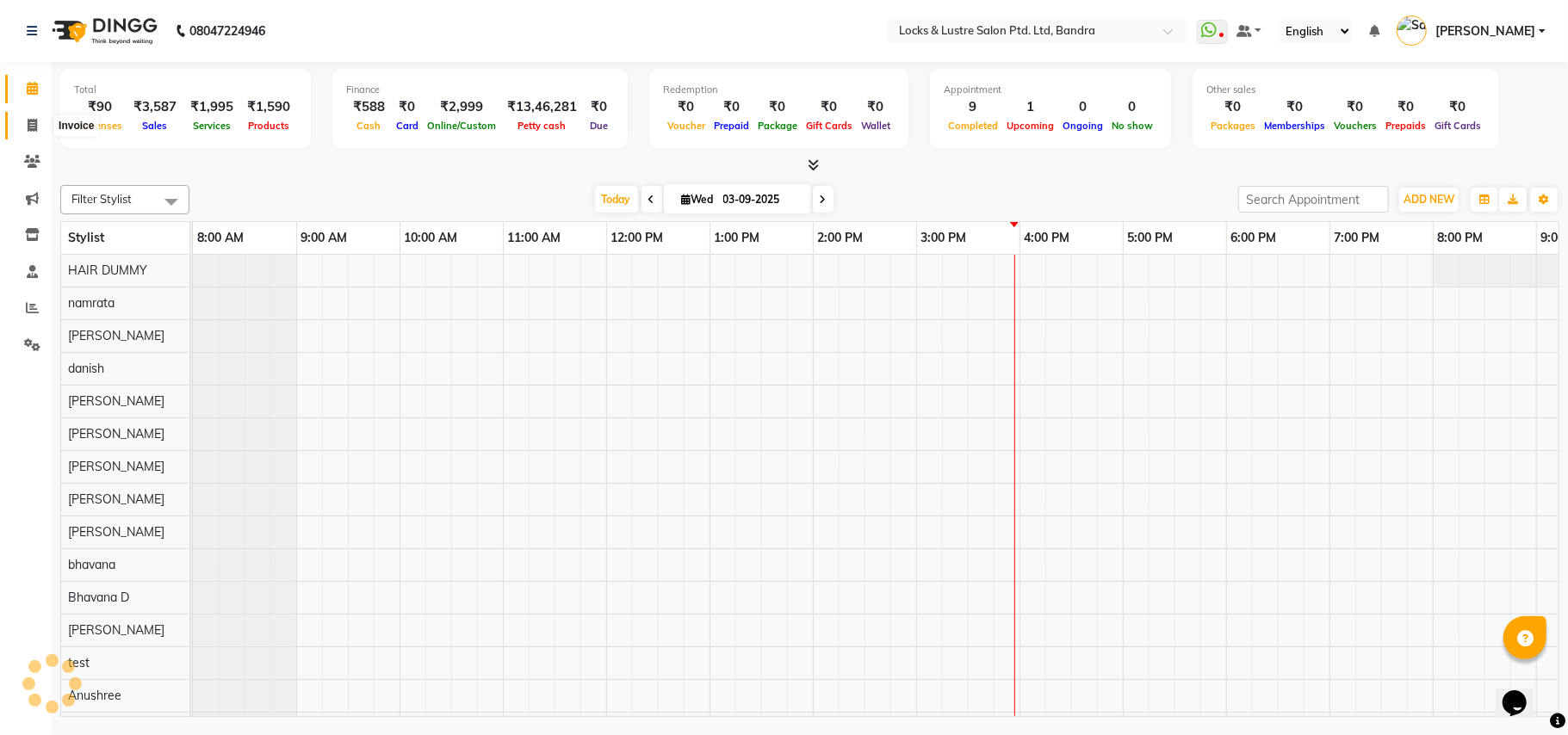
scroll to position [0, 288]
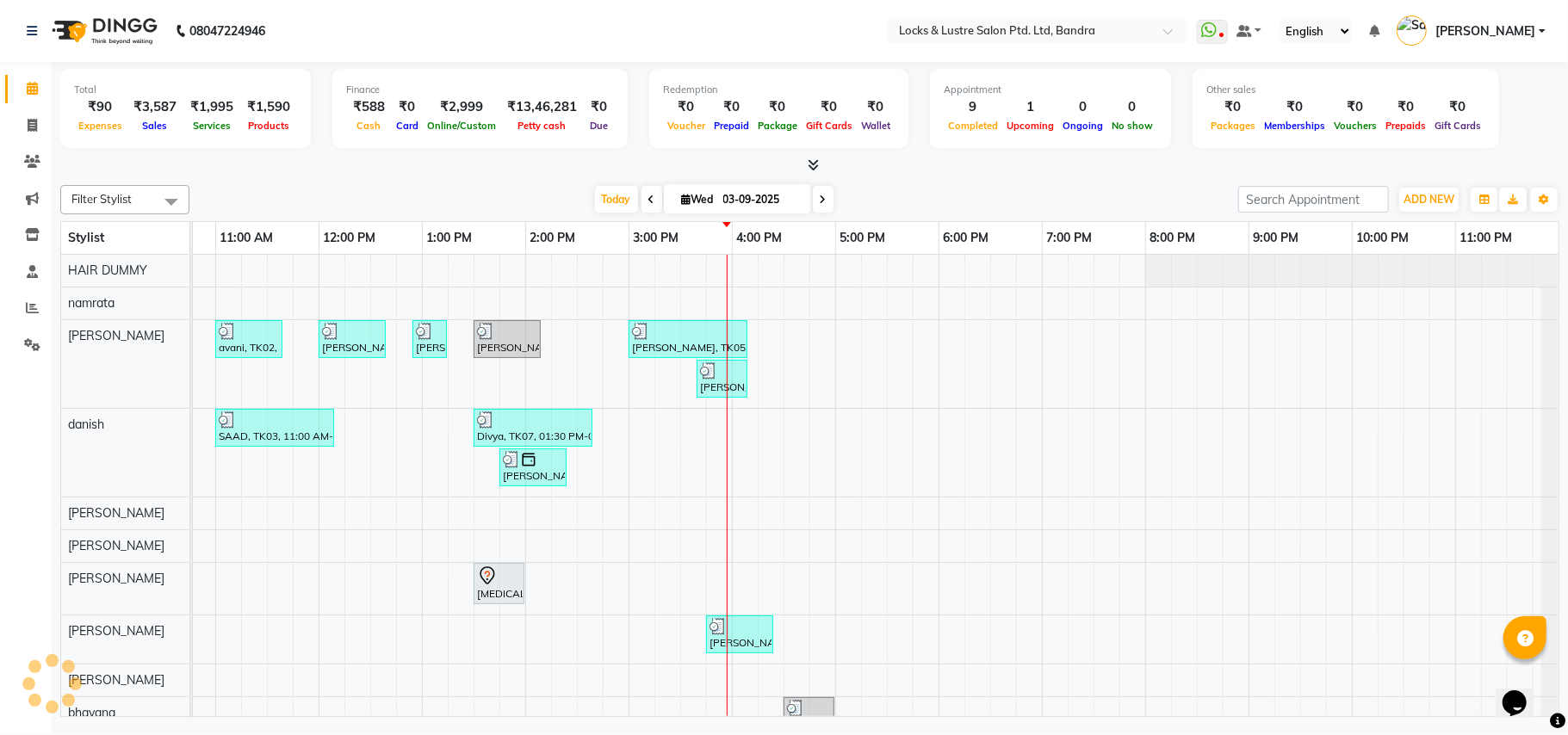
click at [301, 168] on div at bounding box center [810, 165] width 1500 height 18
click at [31, 120] on icon at bounding box center [33, 124] width 10 height 13
select select "service"
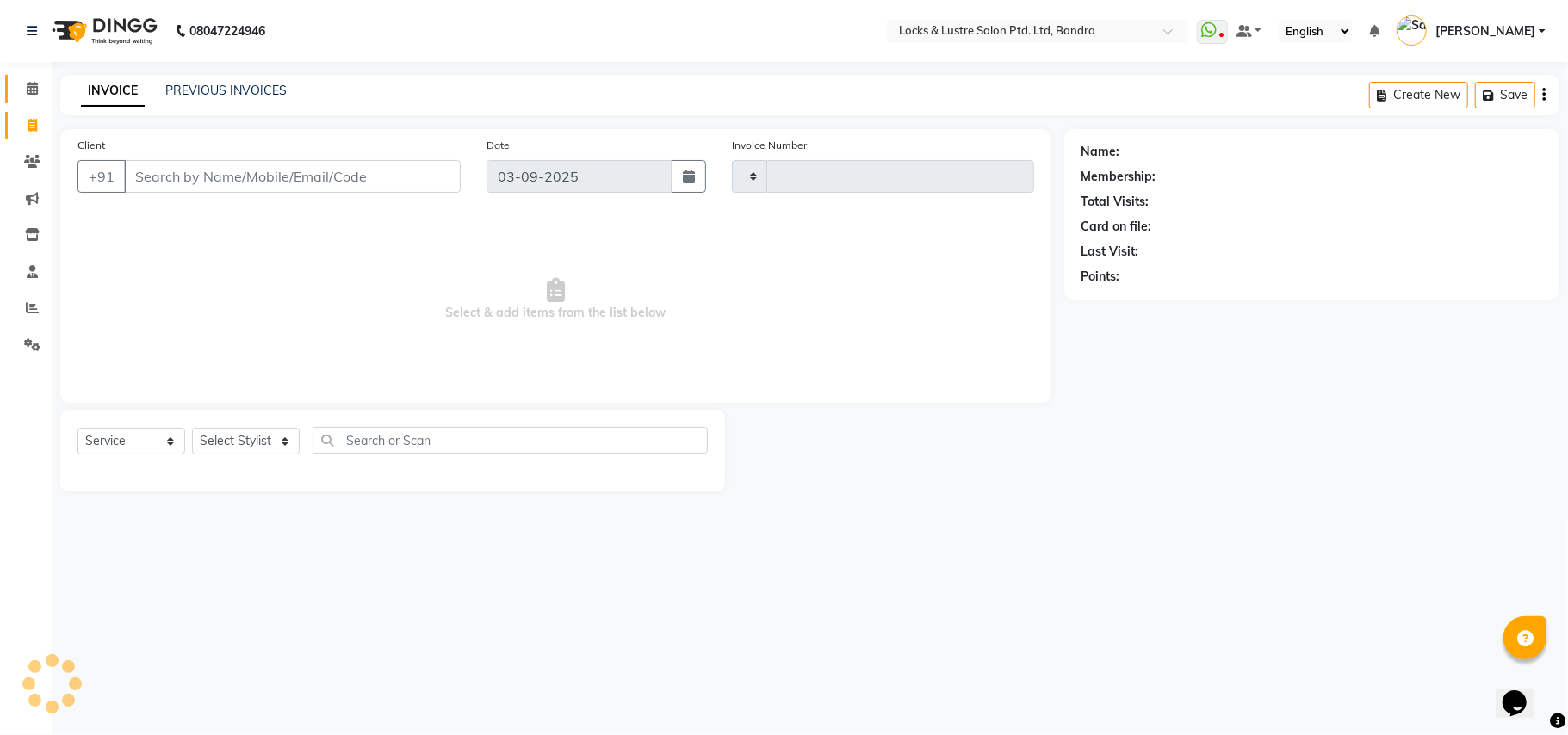
click at [32, 78] on link "Calendar" at bounding box center [25, 89] width 41 height 29
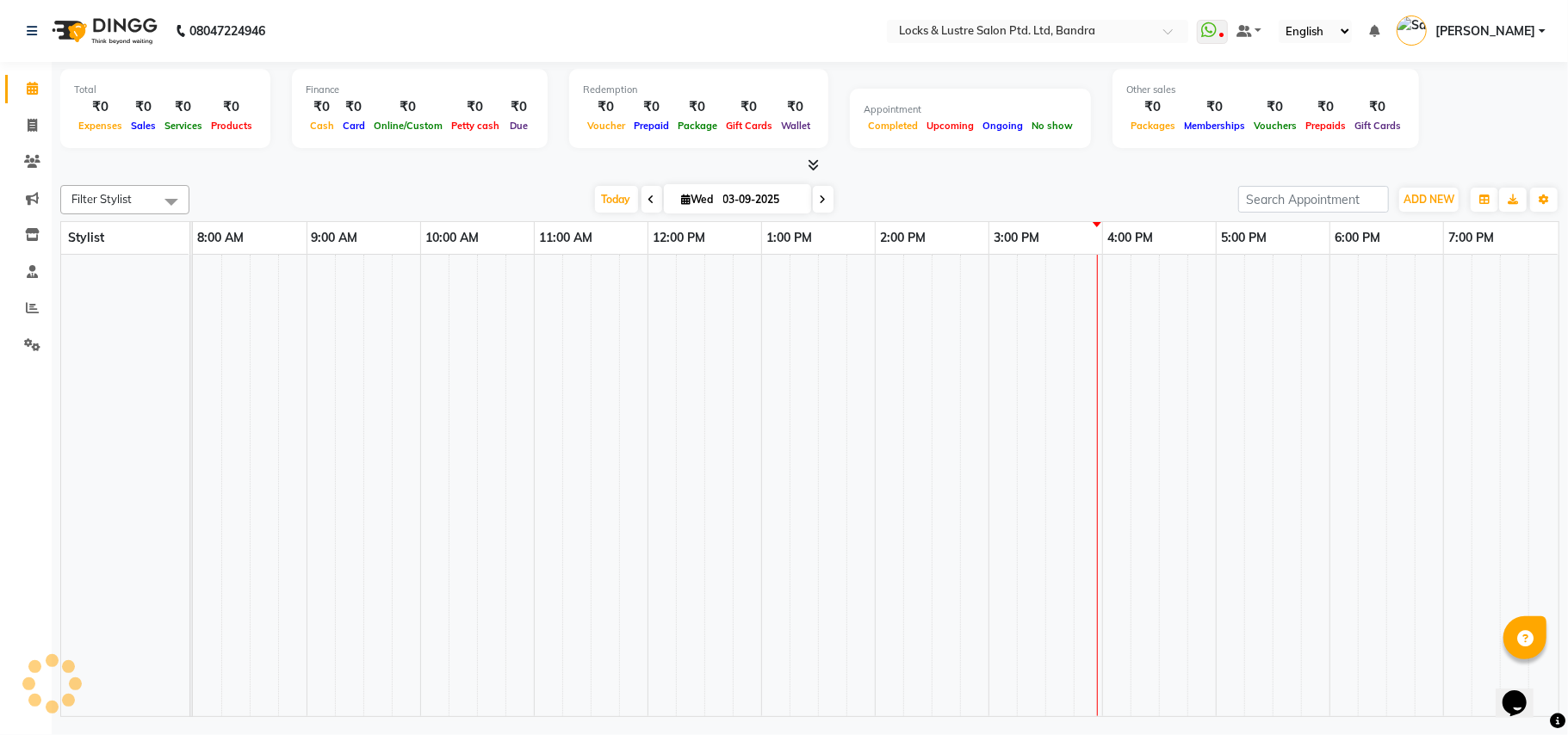
click at [277, 149] on div "Total ₹0 Expenses ₹0 Sales ₹0 Services ₹0 Products Finance ₹0 Cash ₹0 Card ₹0 O…" at bounding box center [810, 112] width 1500 height 85
click at [32, 88] on icon at bounding box center [33, 88] width 12 height 13
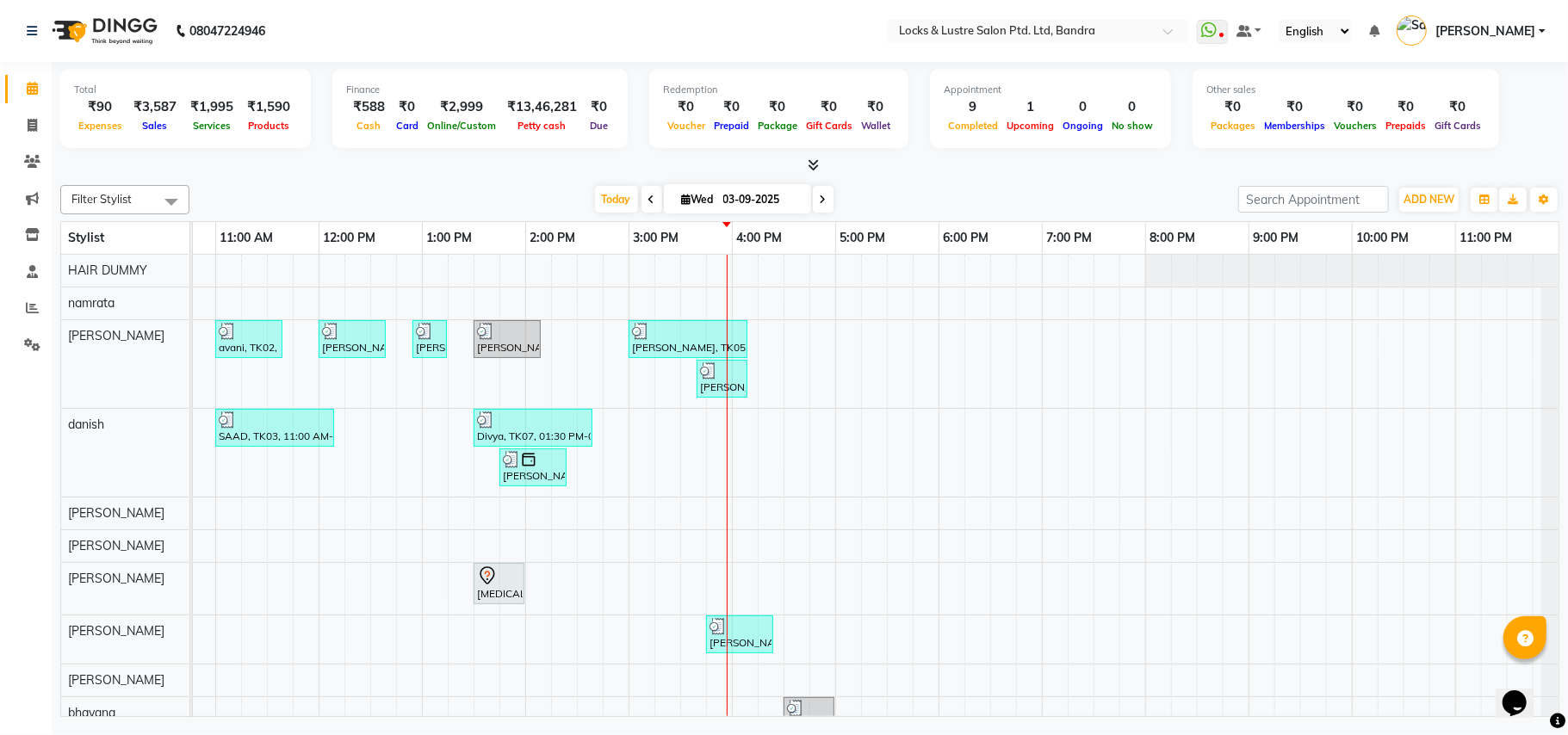
click at [910, 162] on div at bounding box center [810, 165] width 1500 height 18
click at [704, 28] on nav "08047224946 Select Location × Locks & Lustre Salon Ptd. Ltd, Bandra WhatsApp St…" at bounding box center [784, 31] width 1568 height 62
click at [772, 332] on div "avani, TK02, 11:00 AM-11:40 AM, New WOMEN HAIRCUT 199 - OG eva, TK04, 12:00 PM-…" at bounding box center [733, 582] width 1654 height 654
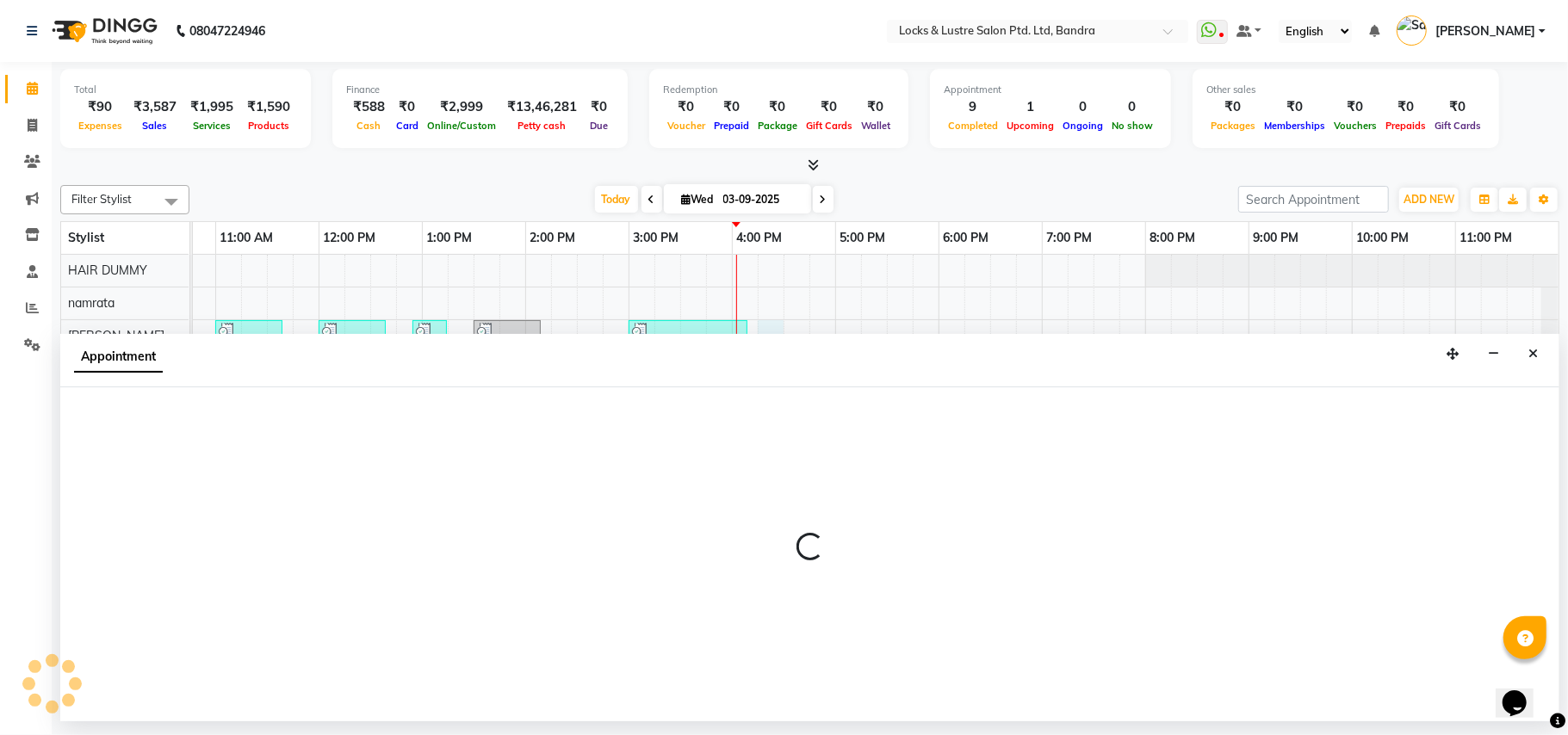
select select "55307"
select select "975"
select select "tentative"
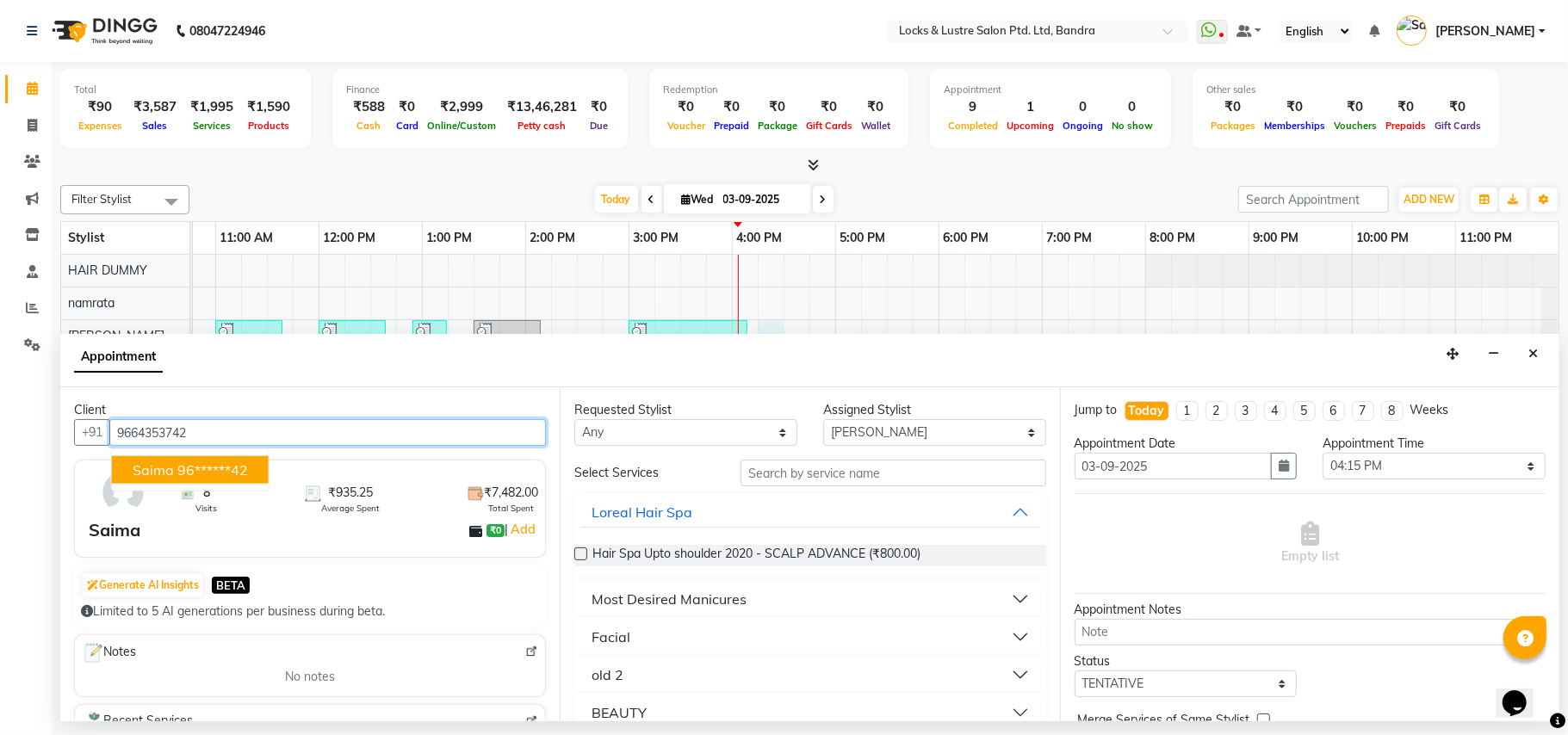
click at [243, 473] on ngb-highlight "96******42" at bounding box center [212, 470] width 70 height 17
type input "96******42"
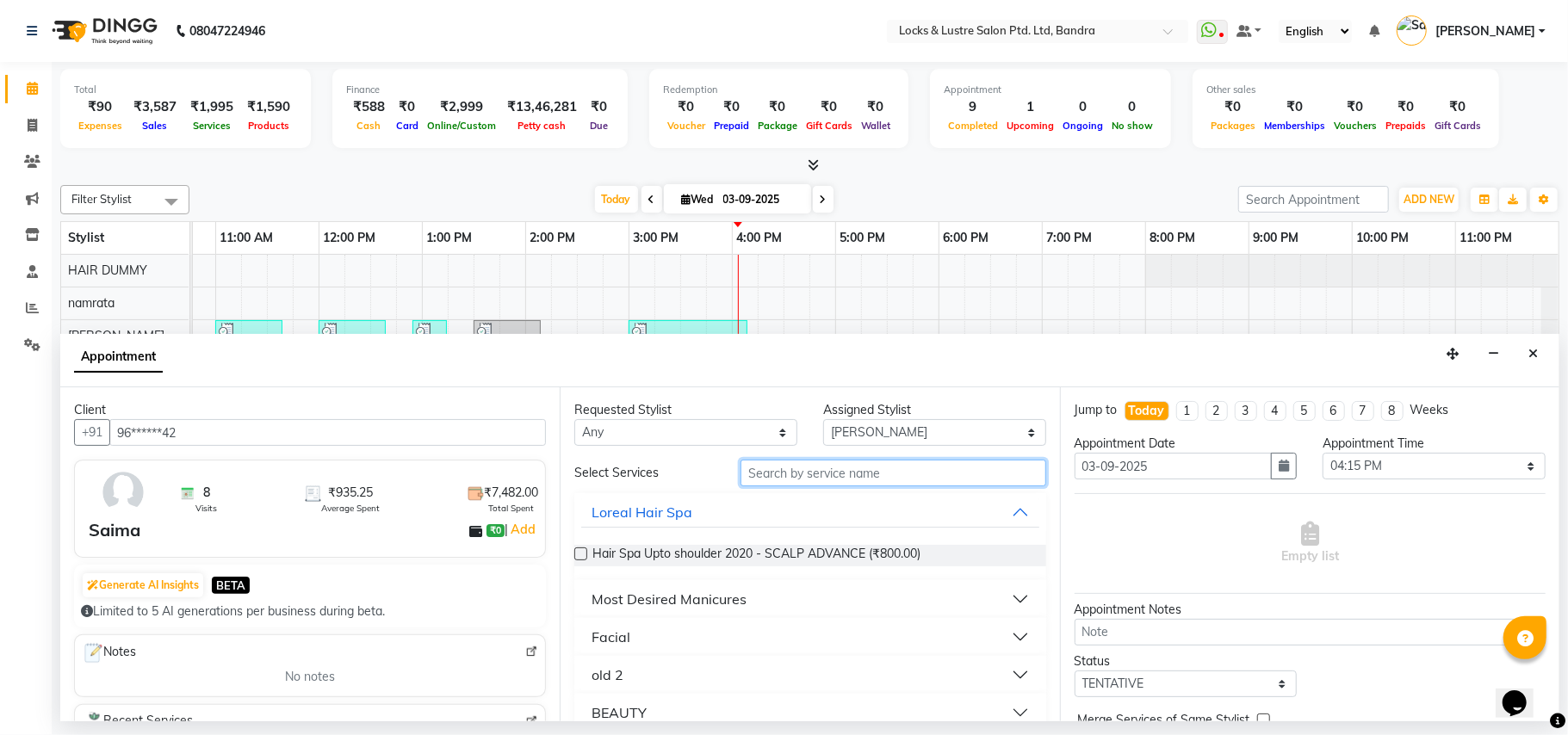
click at [762, 472] on input "text" at bounding box center [894, 473] width 306 height 27
type input "199"
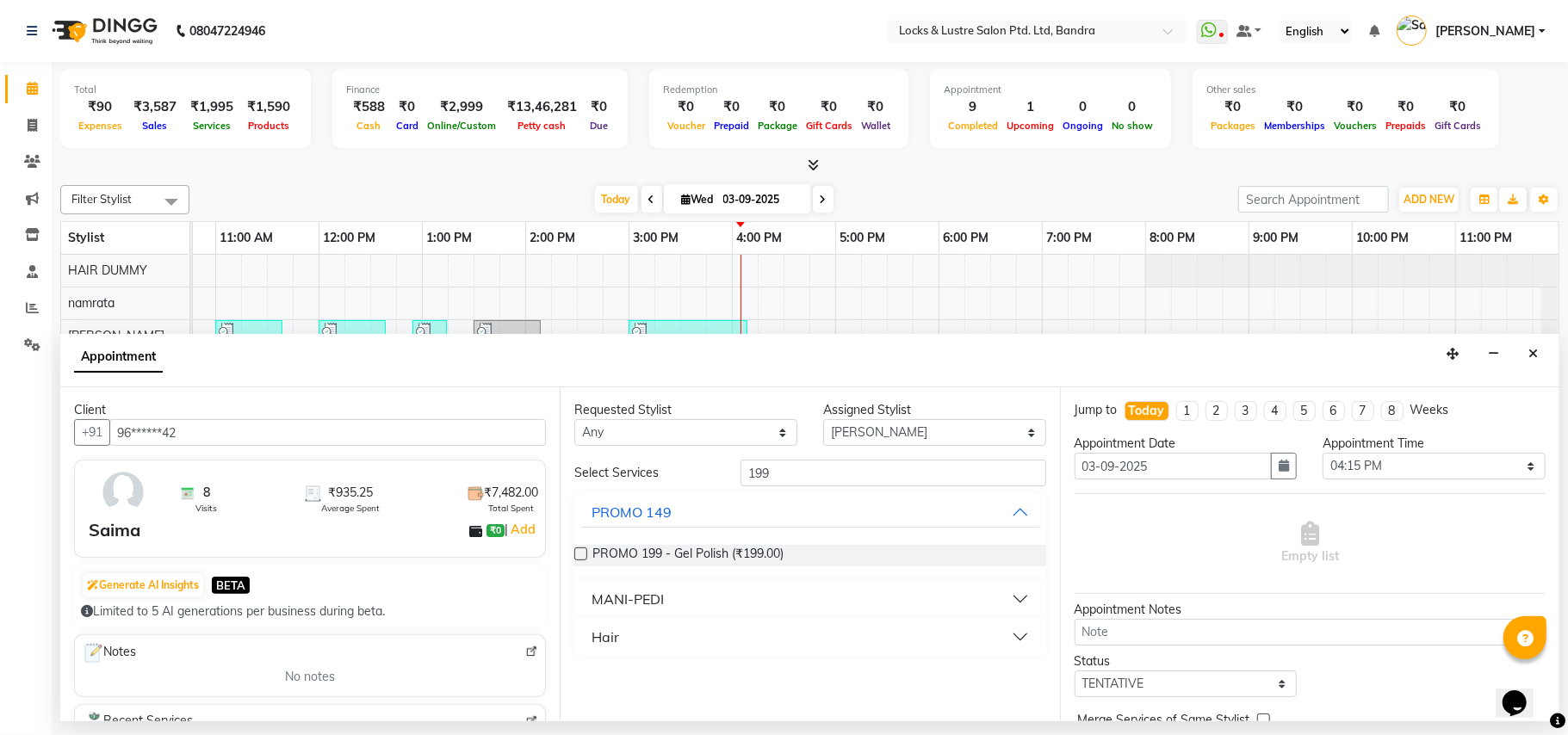
click at [691, 649] on button "Hair" at bounding box center [810, 637] width 457 height 31
click at [698, 675] on span "New WOMEN HAIRCUT 199 - OG (₹1.00)" at bounding box center [708, 680] width 232 height 21
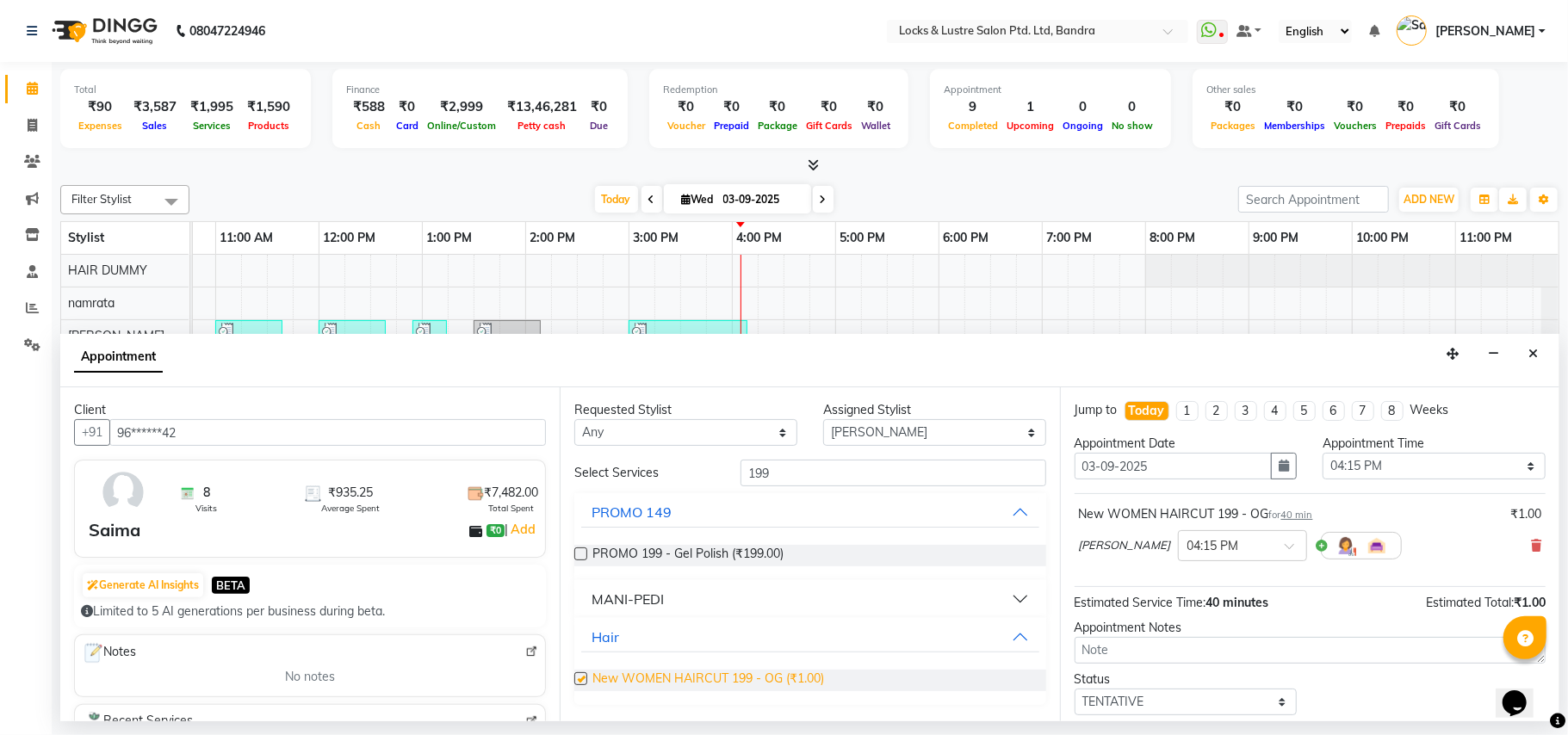
checkbox input "false"
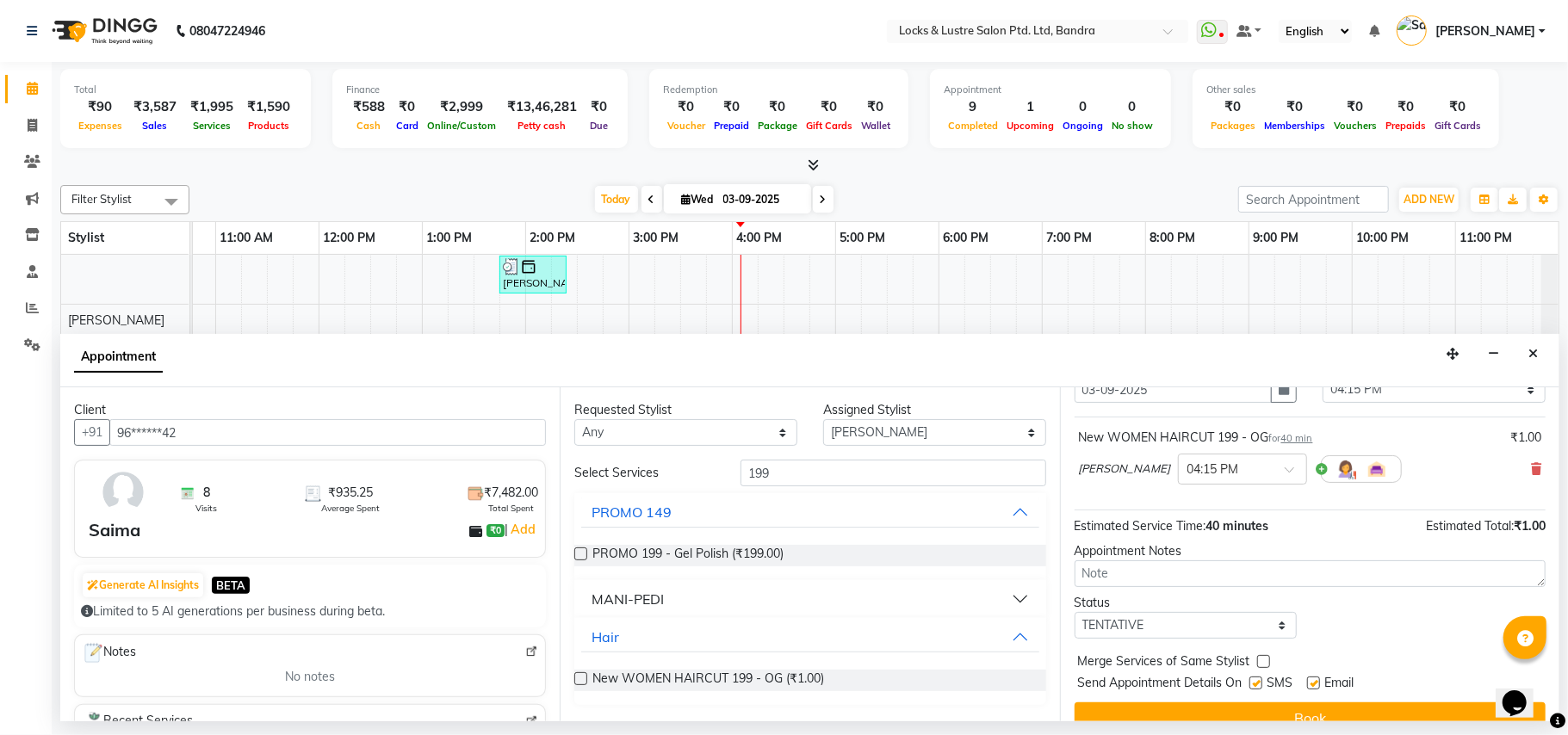
scroll to position [104, 0]
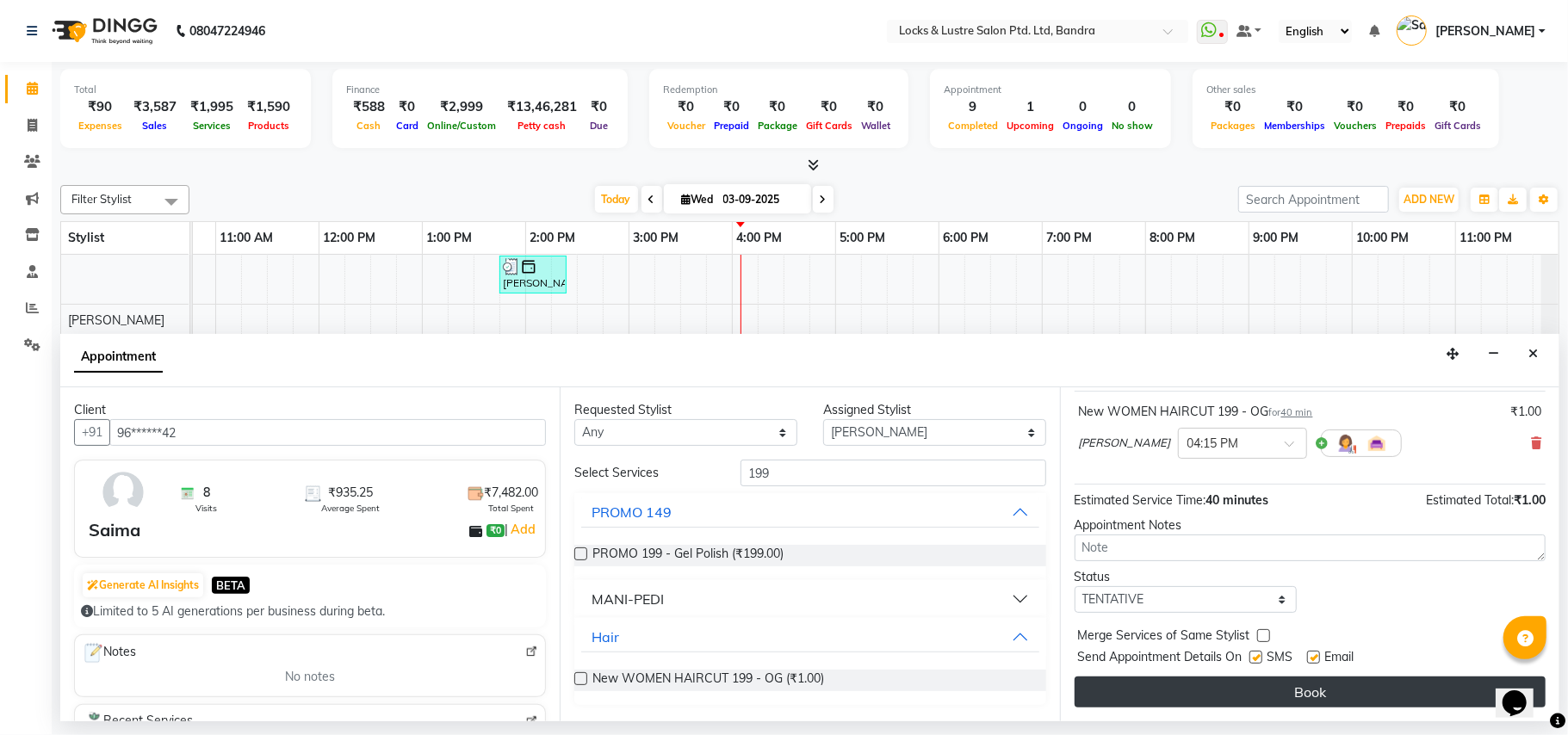
click at [1302, 694] on button "Book" at bounding box center [1310, 692] width 471 height 31
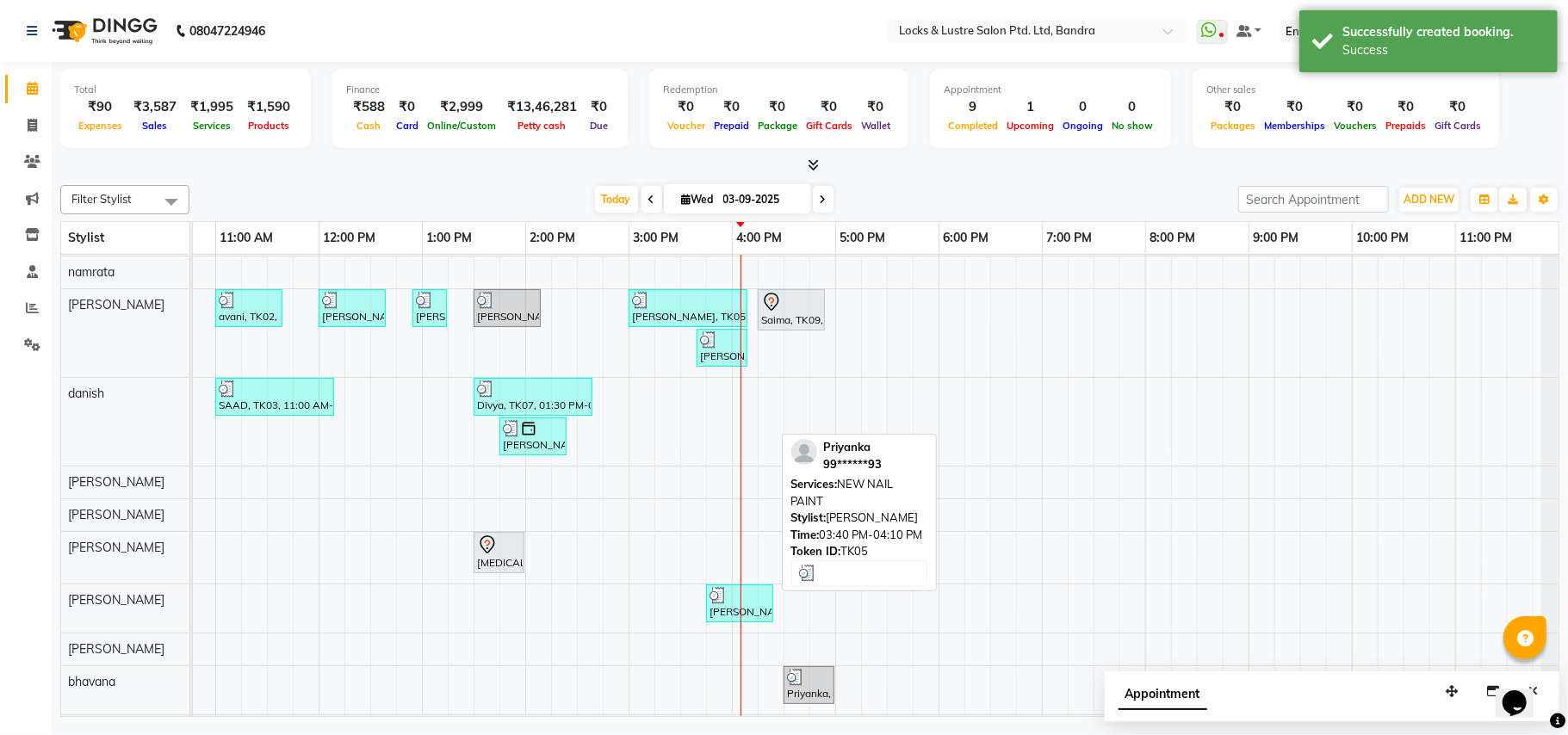
scroll to position [0, 0]
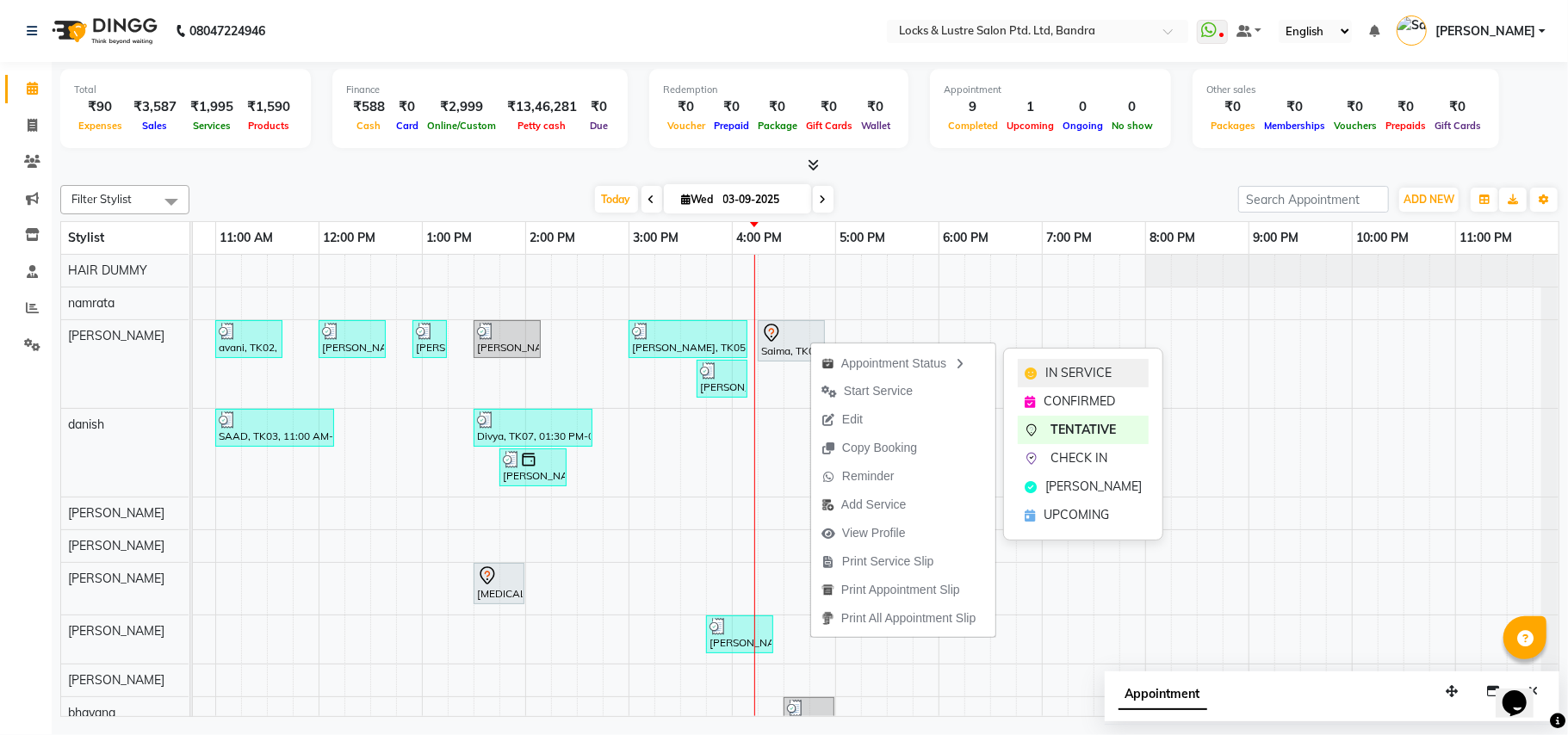
click at [1045, 367] on span "IN SERVICE" at bounding box center [1078, 373] width 66 height 18
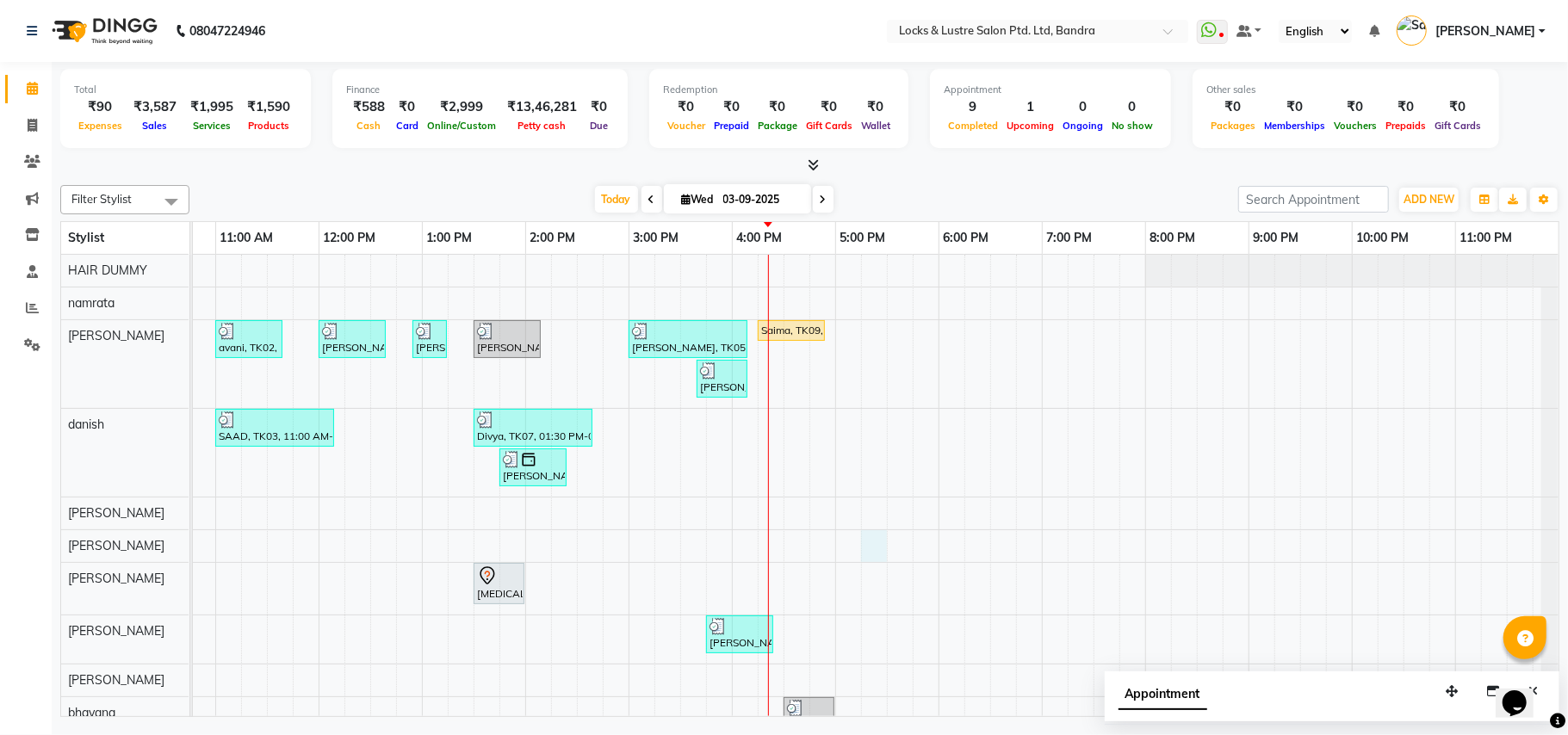
click at [886, 545] on div "avani, TK02, 11:00 AM-11:40 AM, New WOMEN HAIRCUT 199 - OG eva, TK04, 12:00 PM-…" at bounding box center [733, 582] width 1654 height 654
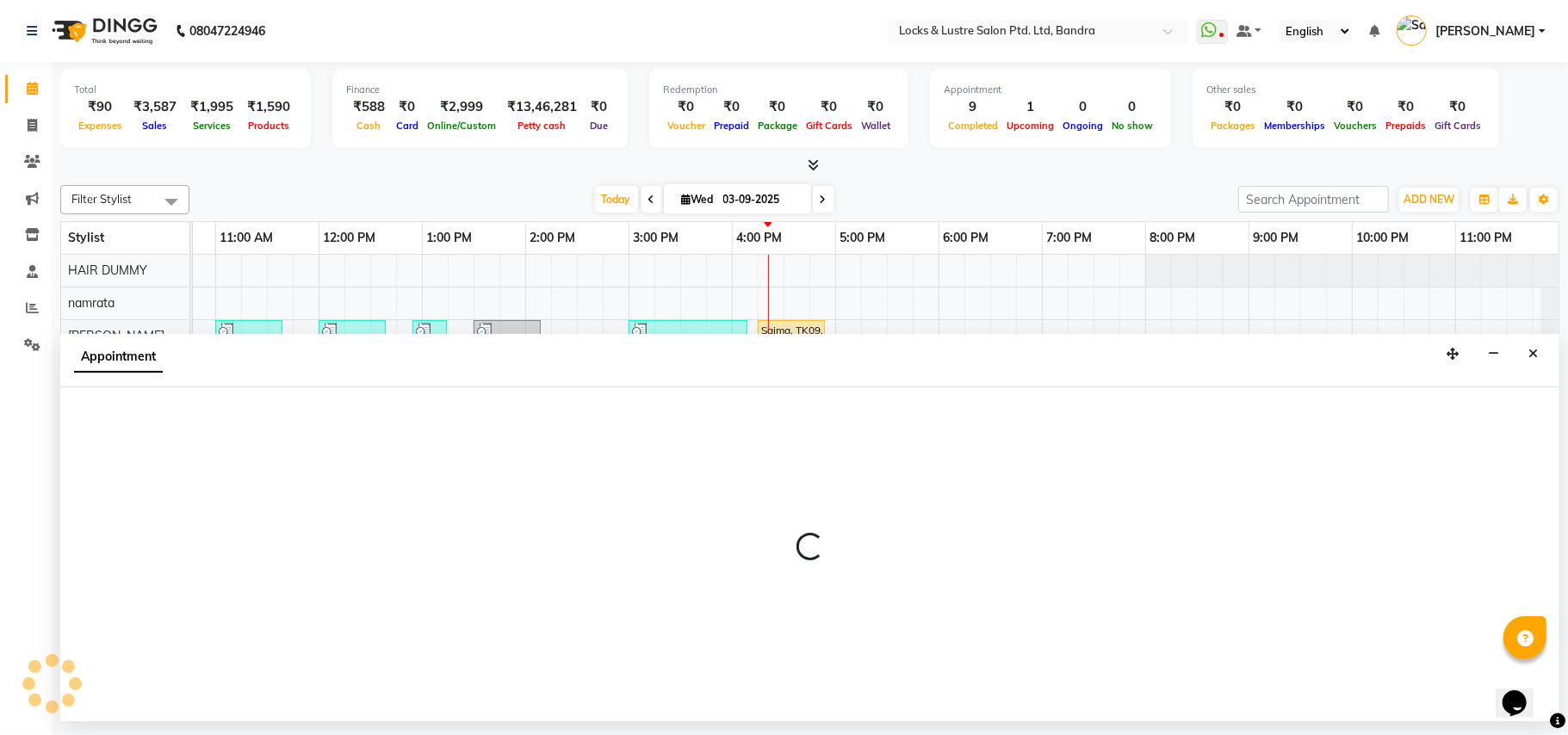
select select "80182"
select select "1035"
select select "tentative"
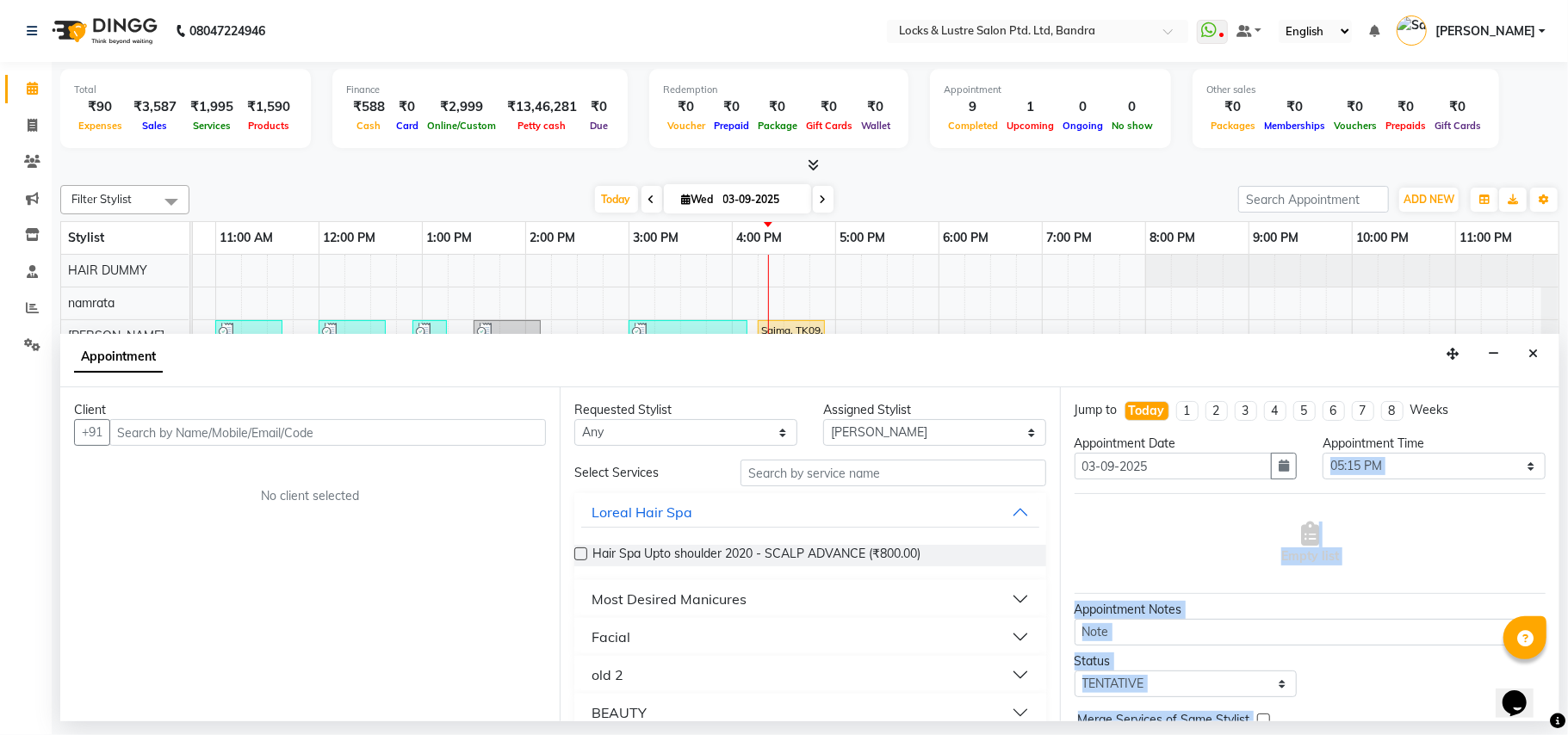
drag, startPoint x: 1538, startPoint y: 479, endPoint x: 1517, endPoint y: 630, distance: 152.5
click at [1517, 630] on body "08047224946 Select Location × Locks & Lustre Salon Ptd. Ltd, Bandra WhatsApp St…" at bounding box center [784, 368] width 1568 height 735
click at [1414, 545] on div "Empty list" at bounding box center [1310, 544] width 471 height 86
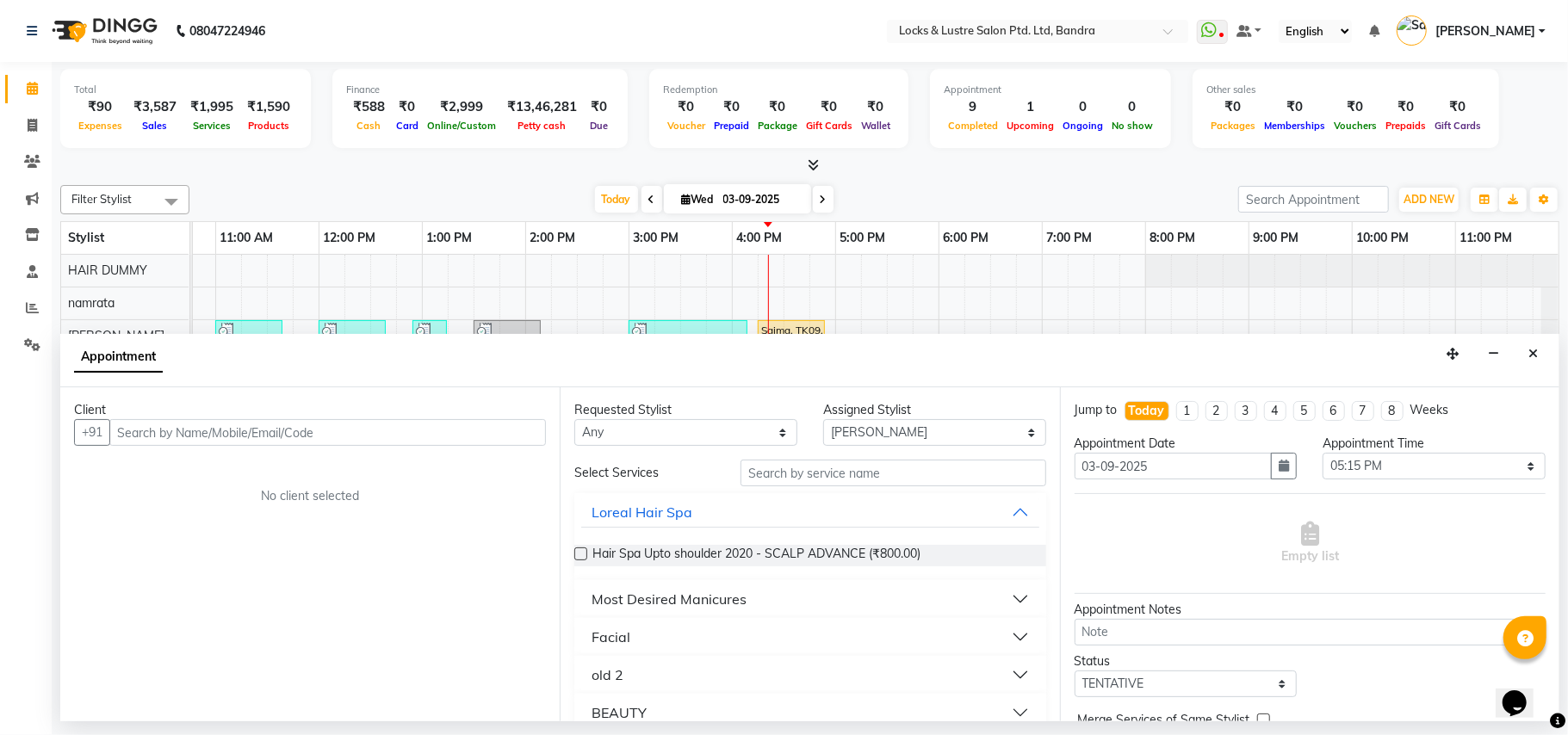
scroll to position [89, 0]
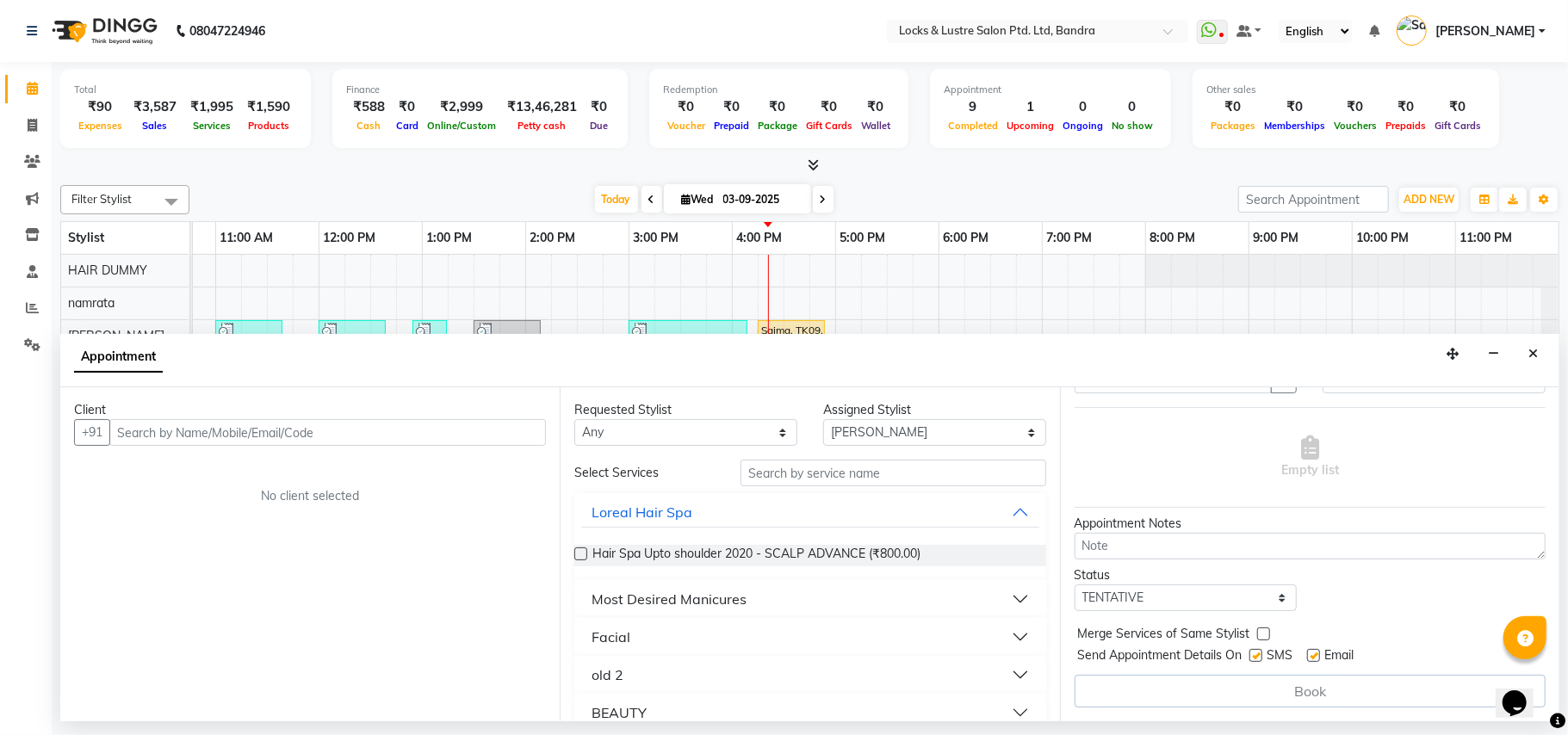
drag, startPoint x: 1549, startPoint y: 562, endPoint x: 12, endPoint y: 26, distance: 1627.8
click at [1272, 600] on select "Select TENTATIVE CONFIRM CHECK-IN UPCOMING" at bounding box center [1187, 598] width 223 height 27
click at [1448, 597] on div "Status Select TENTATIVE CONFIRM CHECK-IN UPCOMING" at bounding box center [1310, 589] width 497 height 45
click at [1404, 610] on div "Status Select TENTATIVE CONFIRM CHECK-IN UPCOMING" at bounding box center [1310, 589] width 497 height 45
click at [1528, 360] on button "Close" at bounding box center [1533, 354] width 25 height 27
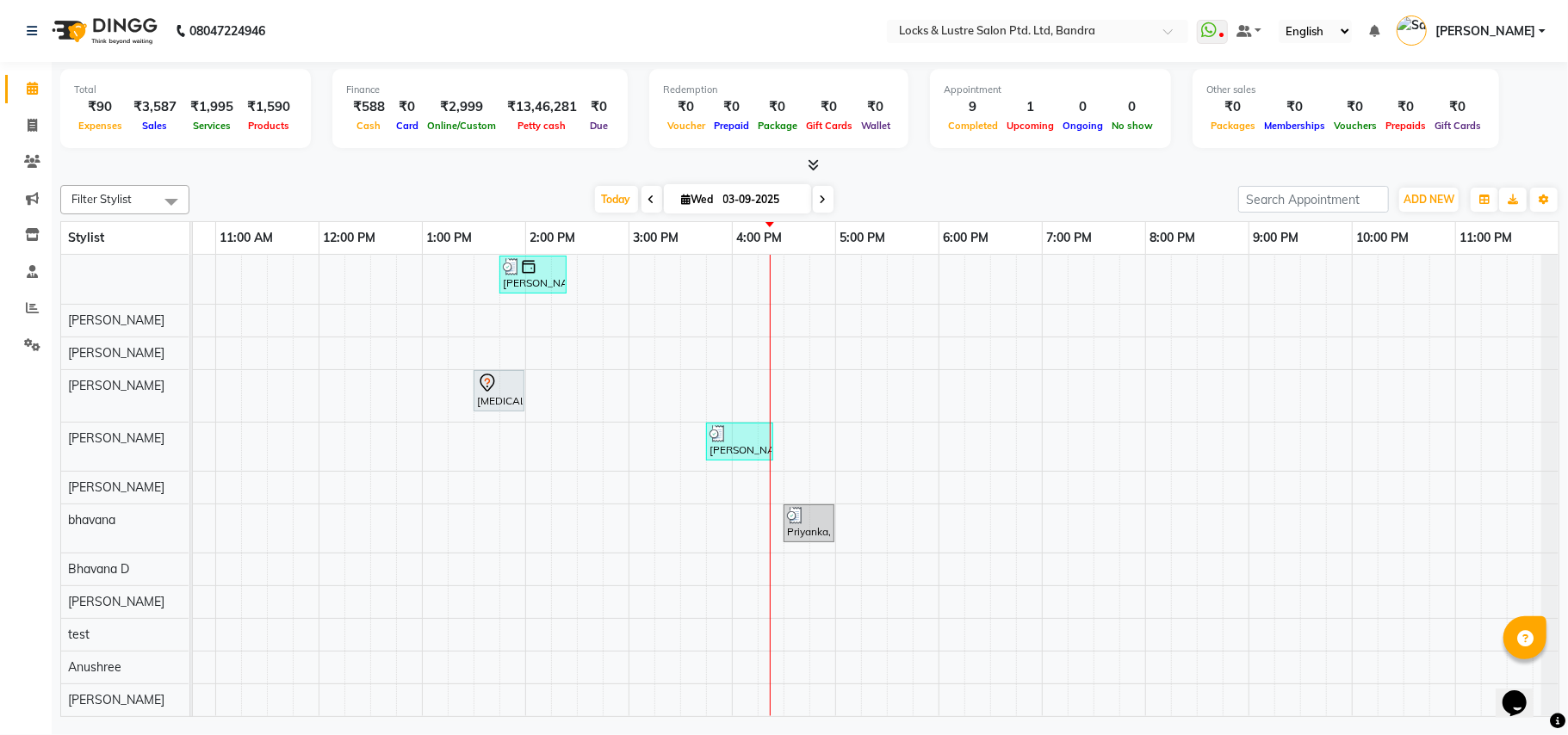
scroll to position [215, 0]
click at [682, 203] on icon at bounding box center [687, 199] width 10 height 12
select select "9"
select select "2025"
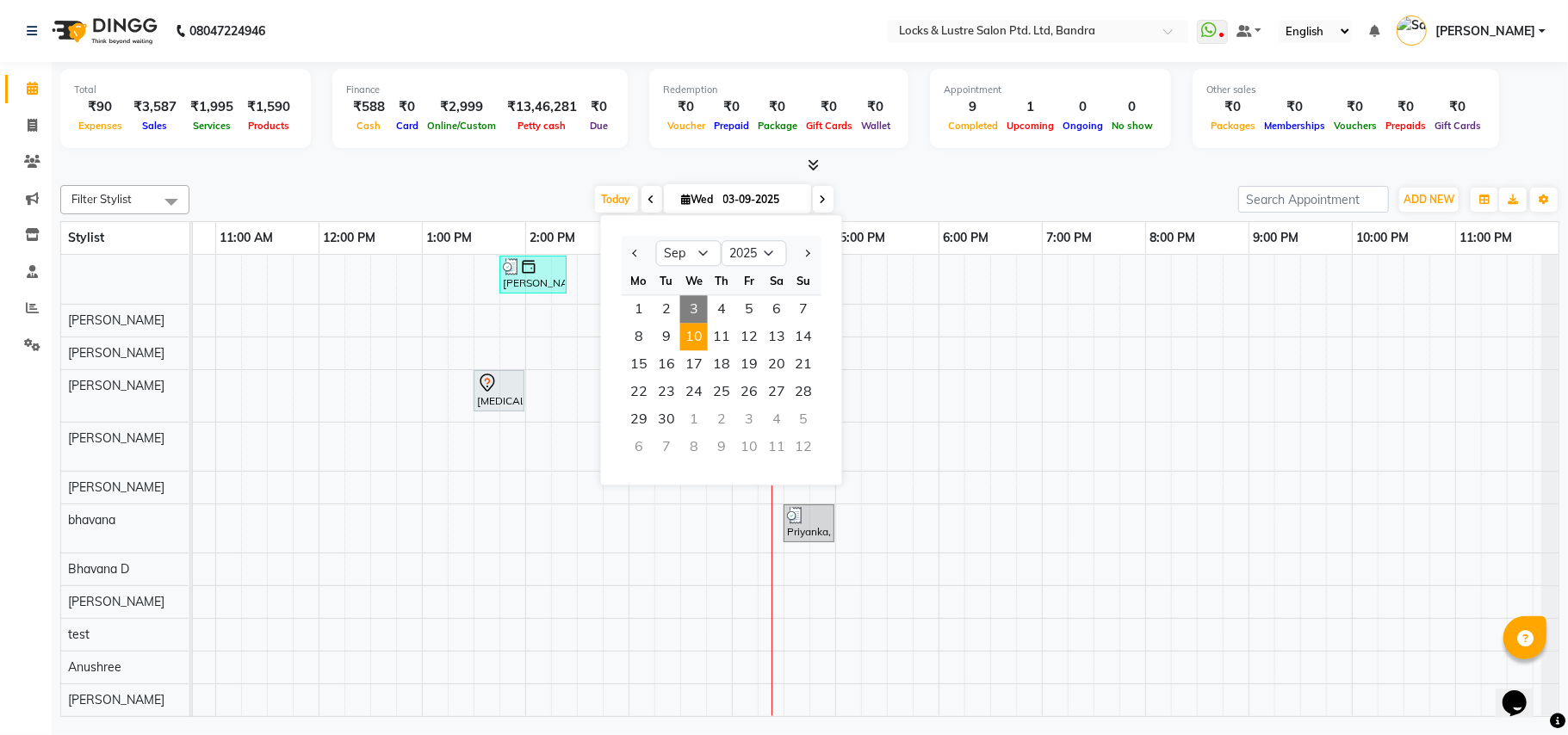
click at [700, 339] on span "10" at bounding box center [694, 337] width 28 height 28
type input "10-09-2025"
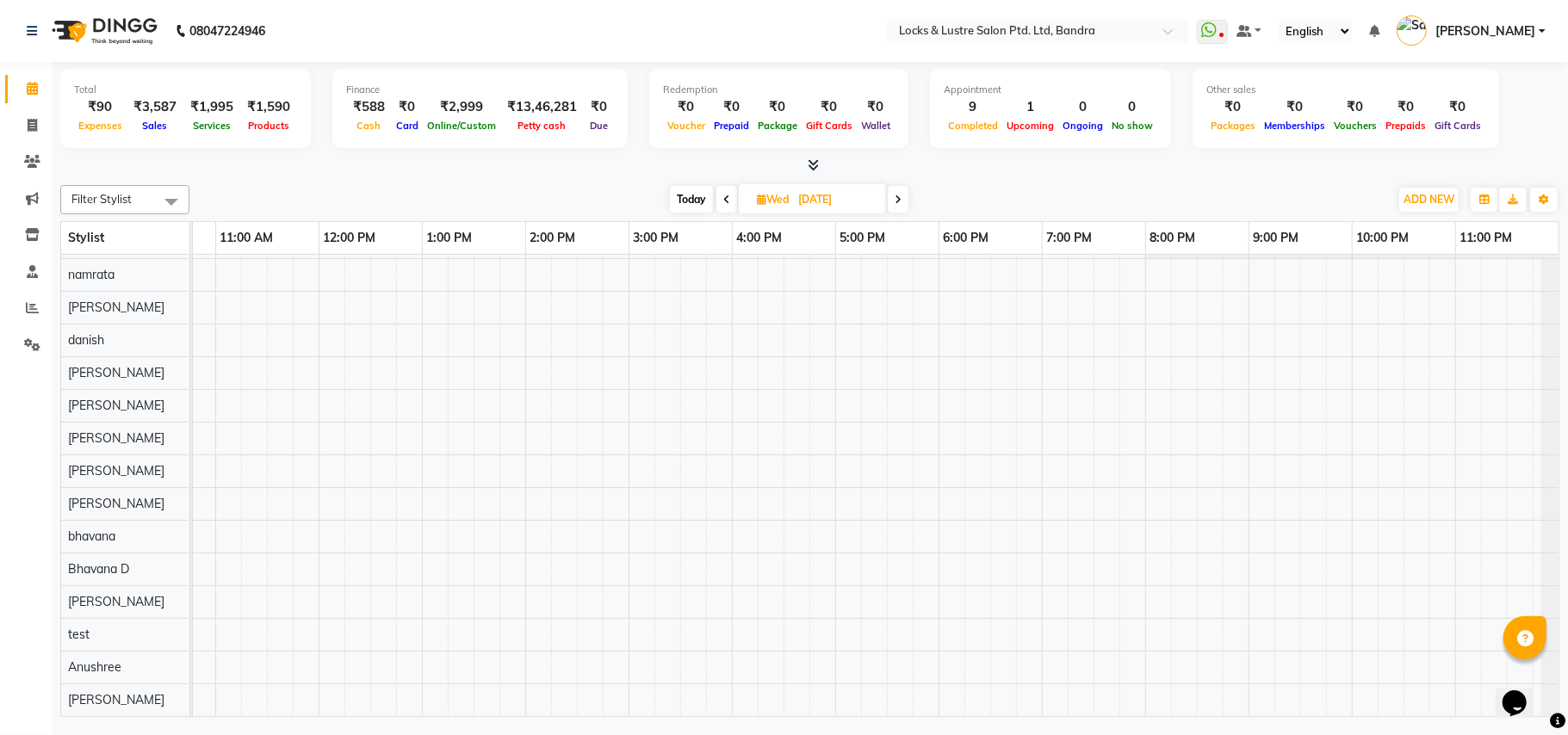
scroll to position [0, 0]
click at [328, 275] on div at bounding box center [733, 499] width 1654 height 490
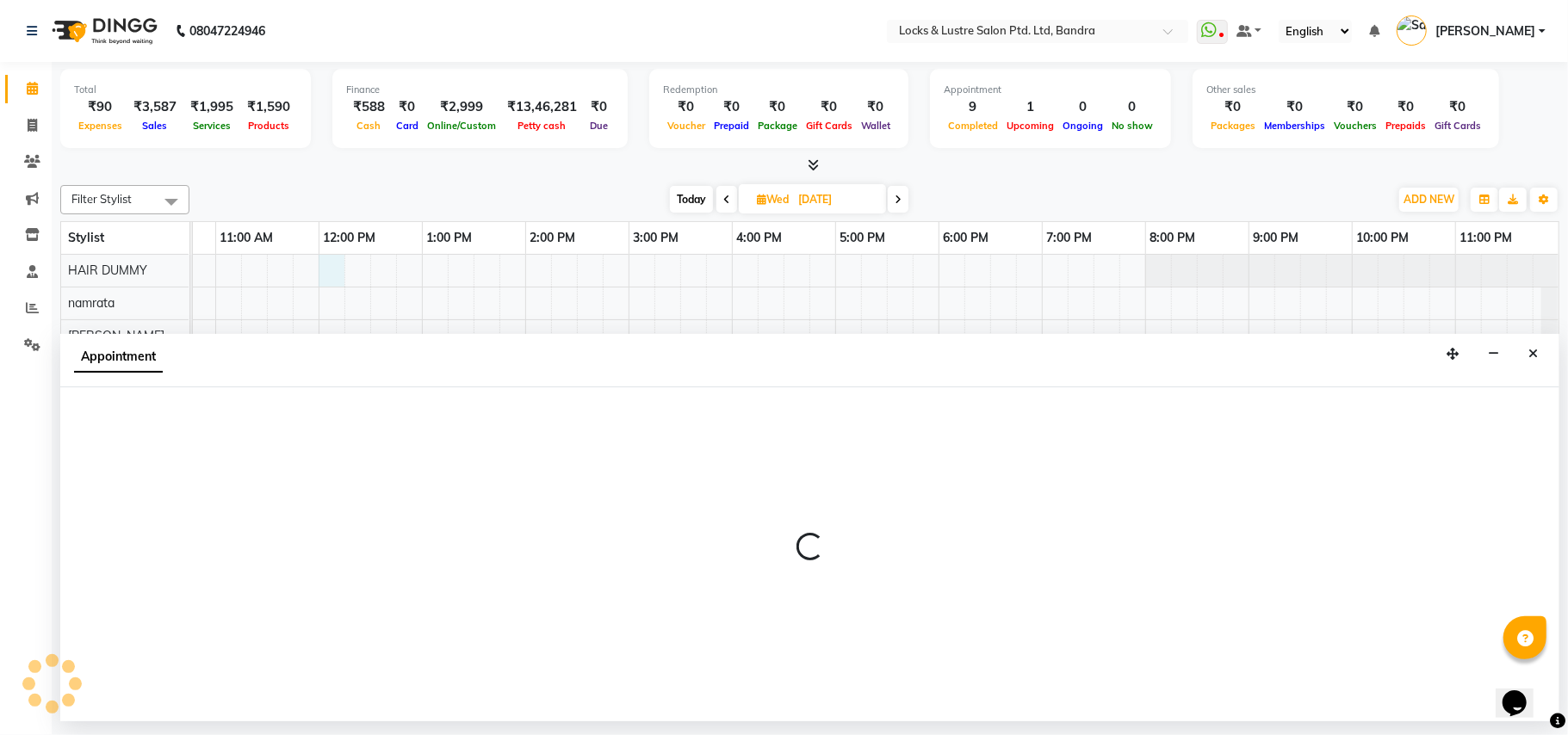
select select "43948"
select select "720"
select select "tentative"
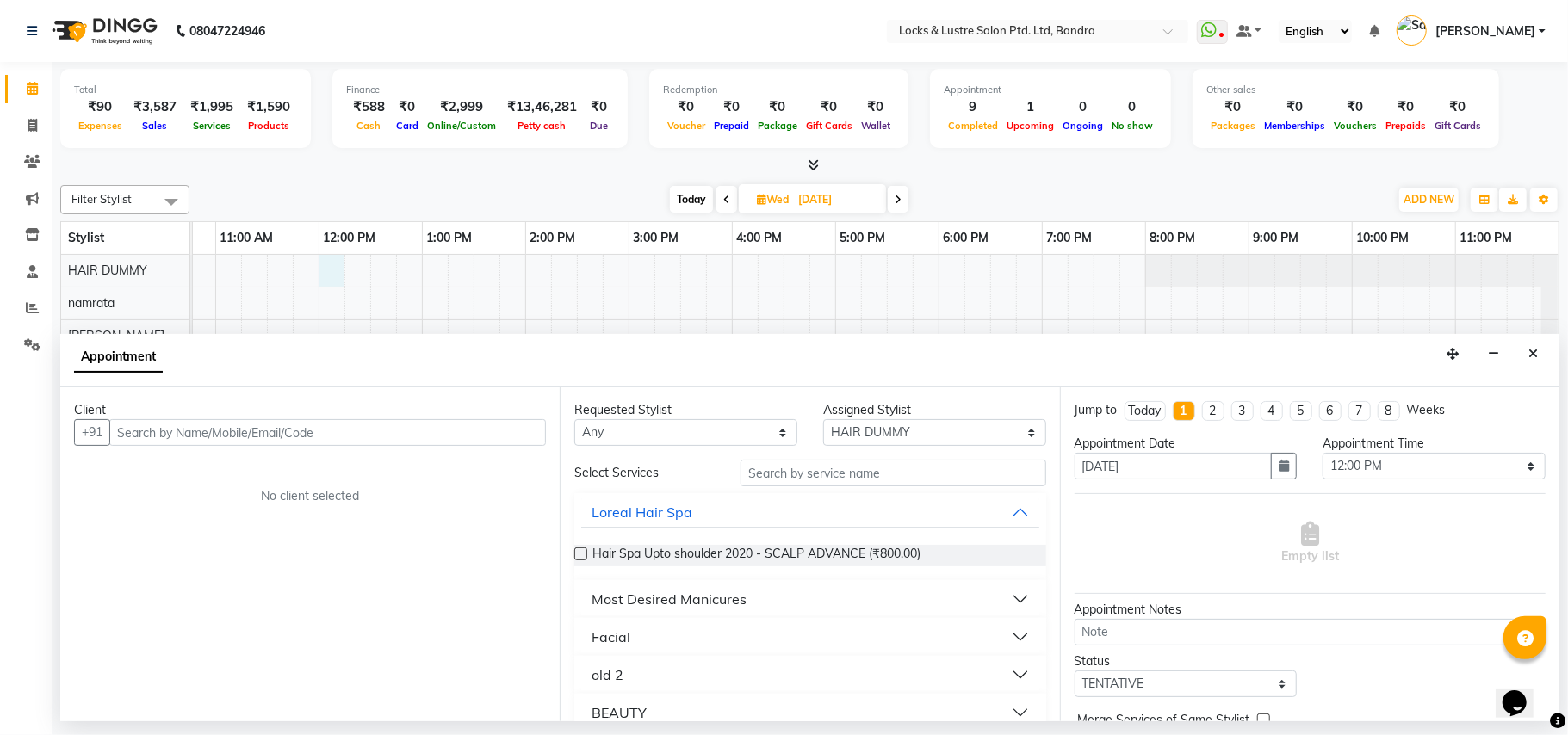
click at [232, 427] on input "text" at bounding box center [328, 433] width 437 height 27
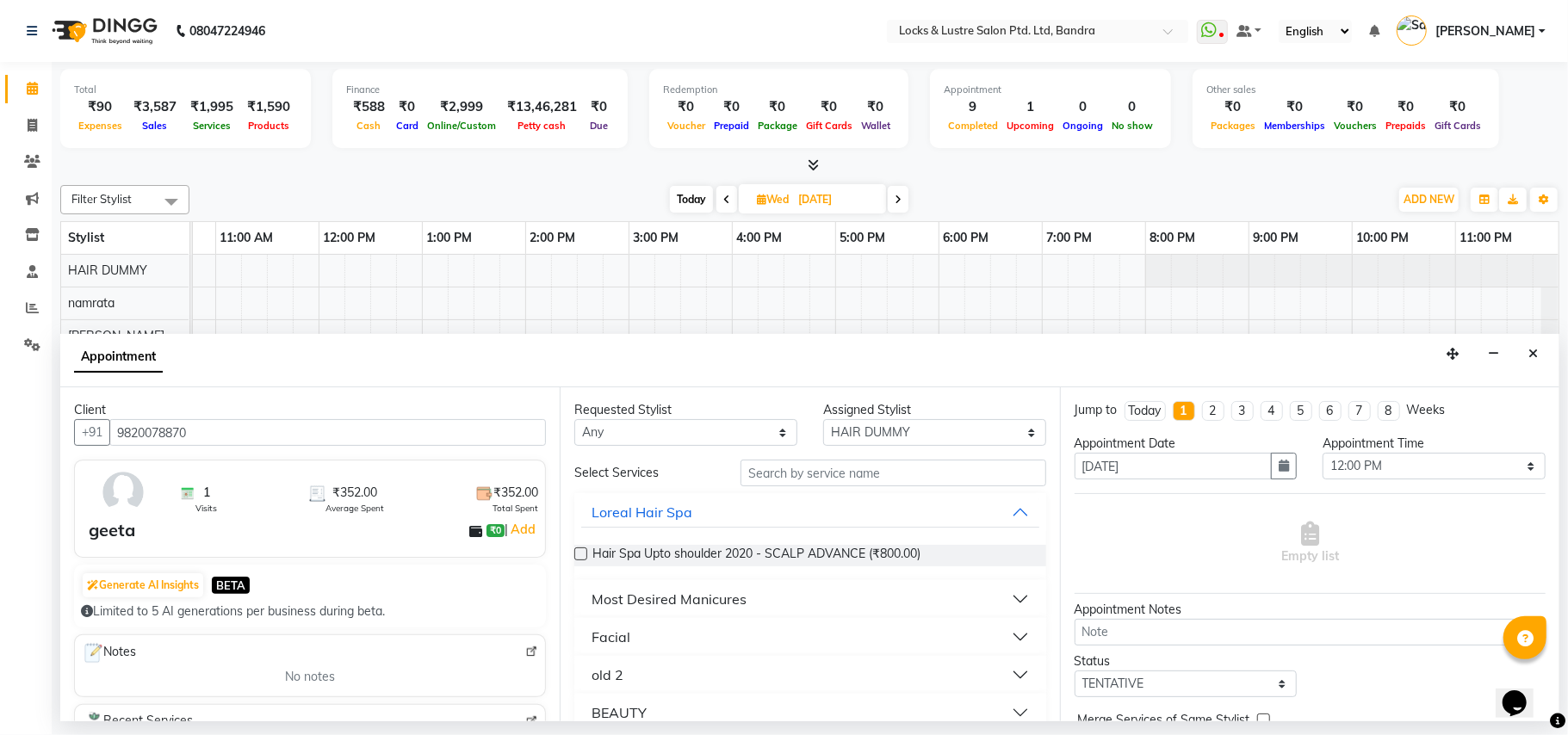
type input "9820078870"
click at [125, 499] on img at bounding box center [123, 493] width 50 height 50
click at [508, 528] on link "Add" at bounding box center [523, 529] width 30 height 20
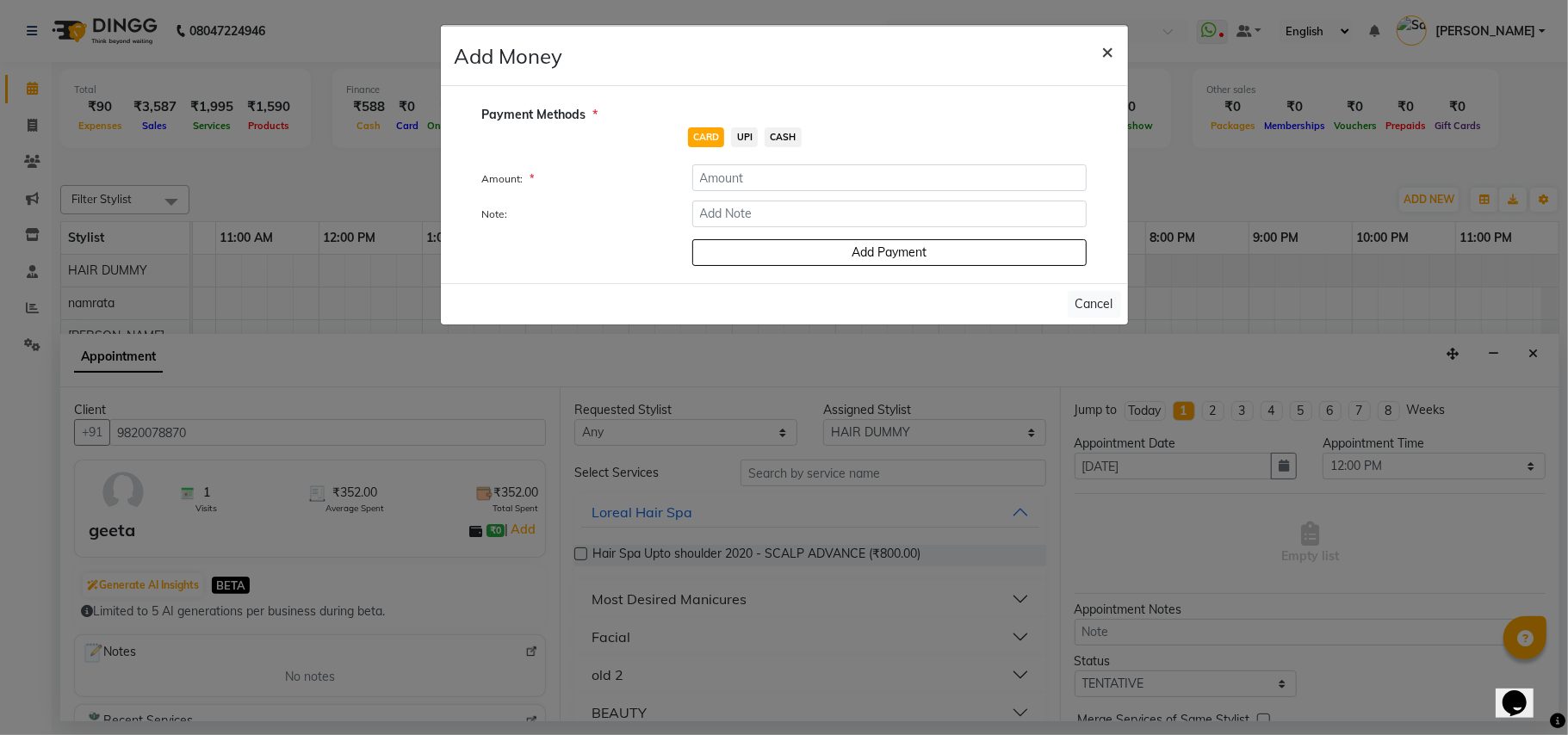
click at [1107, 48] on span "×" at bounding box center [1108, 50] width 13 height 26
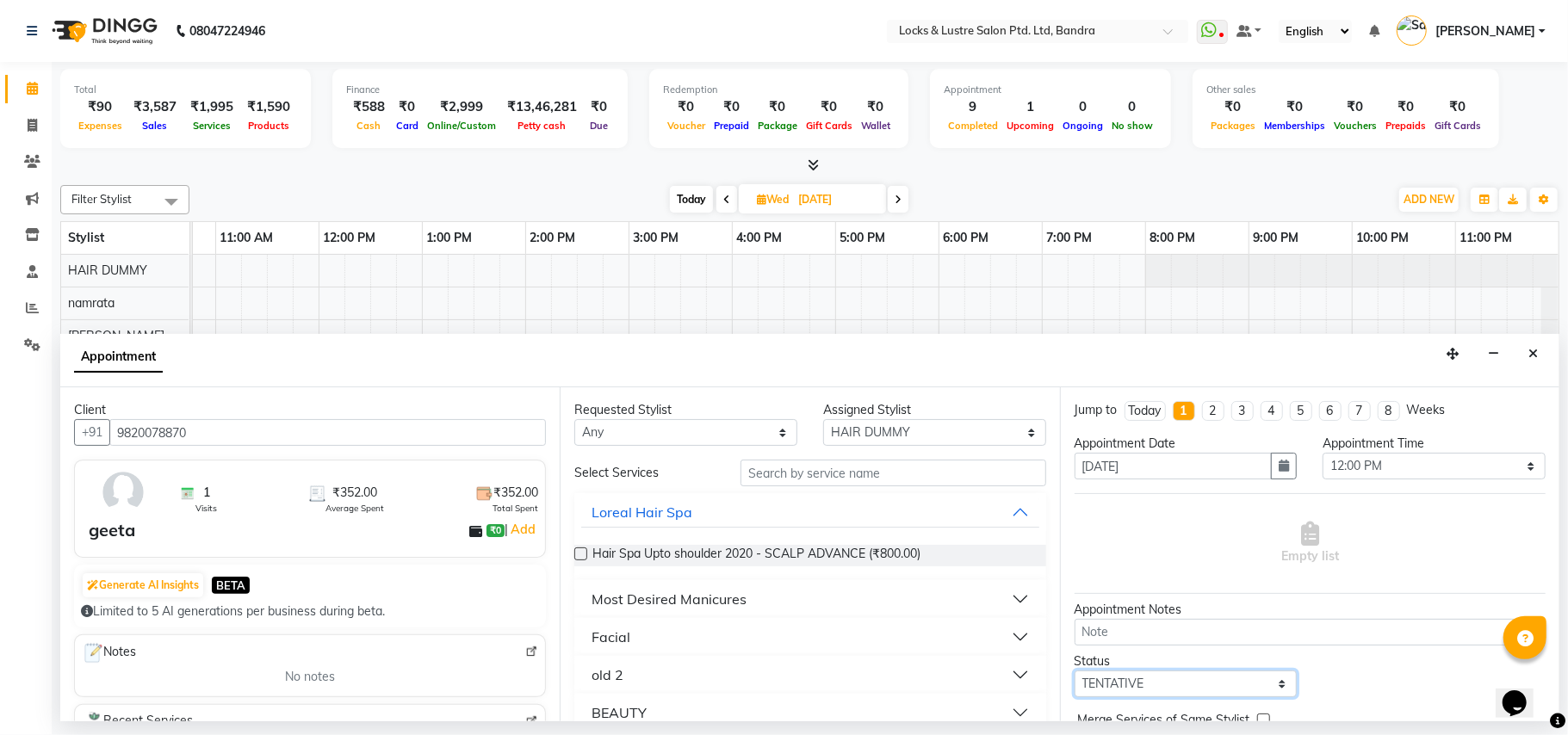
click at [1280, 685] on select "Select TENTATIVE CONFIRM UPCOMING" at bounding box center [1187, 684] width 223 height 27
click at [1075, 674] on select "Select TENTATIVE CONFIRM UPCOMING" at bounding box center [1187, 684] width 223 height 27
click at [800, 469] on input "text" at bounding box center [894, 473] width 306 height 27
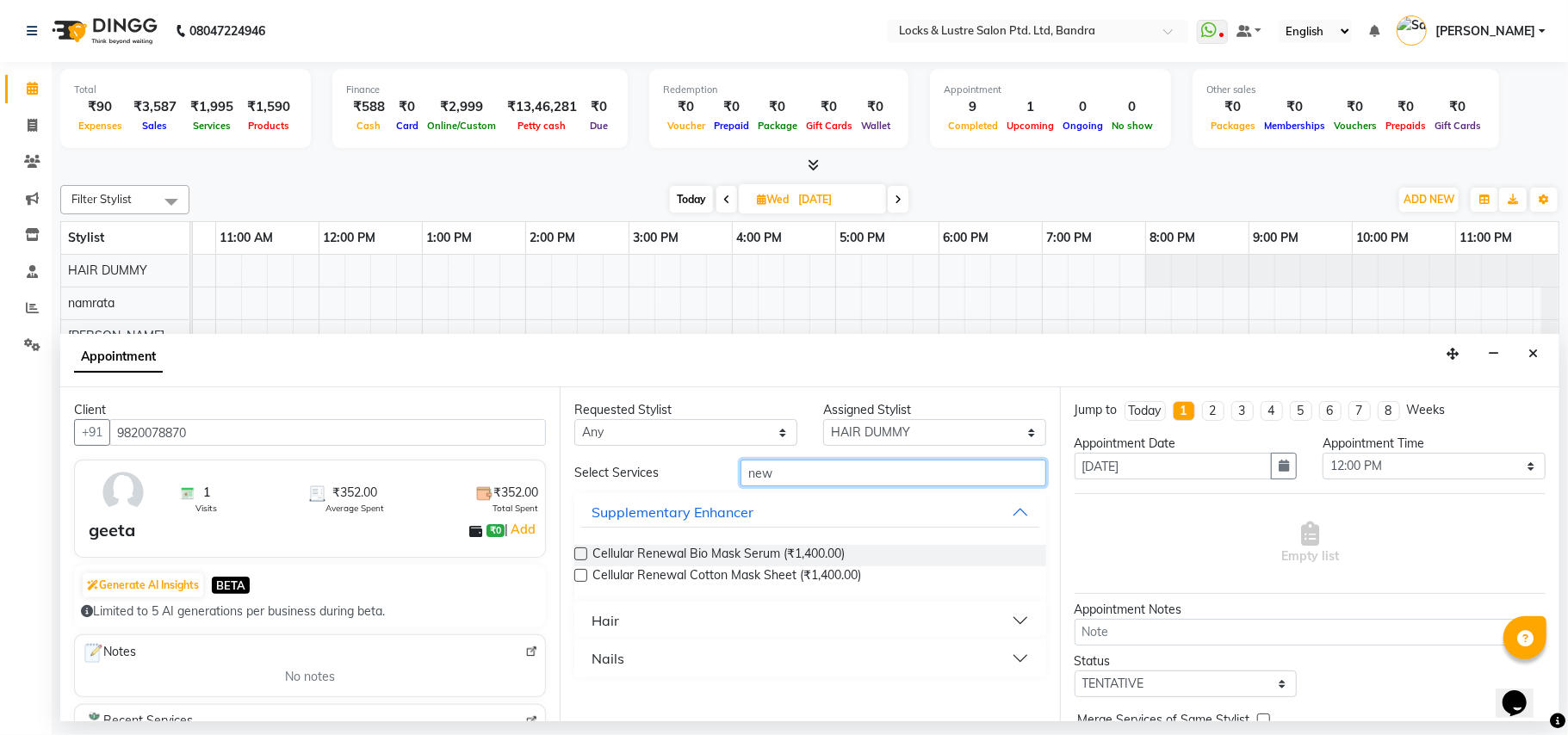
type input "new"
click at [1024, 618] on button "Hair" at bounding box center [810, 621] width 457 height 31
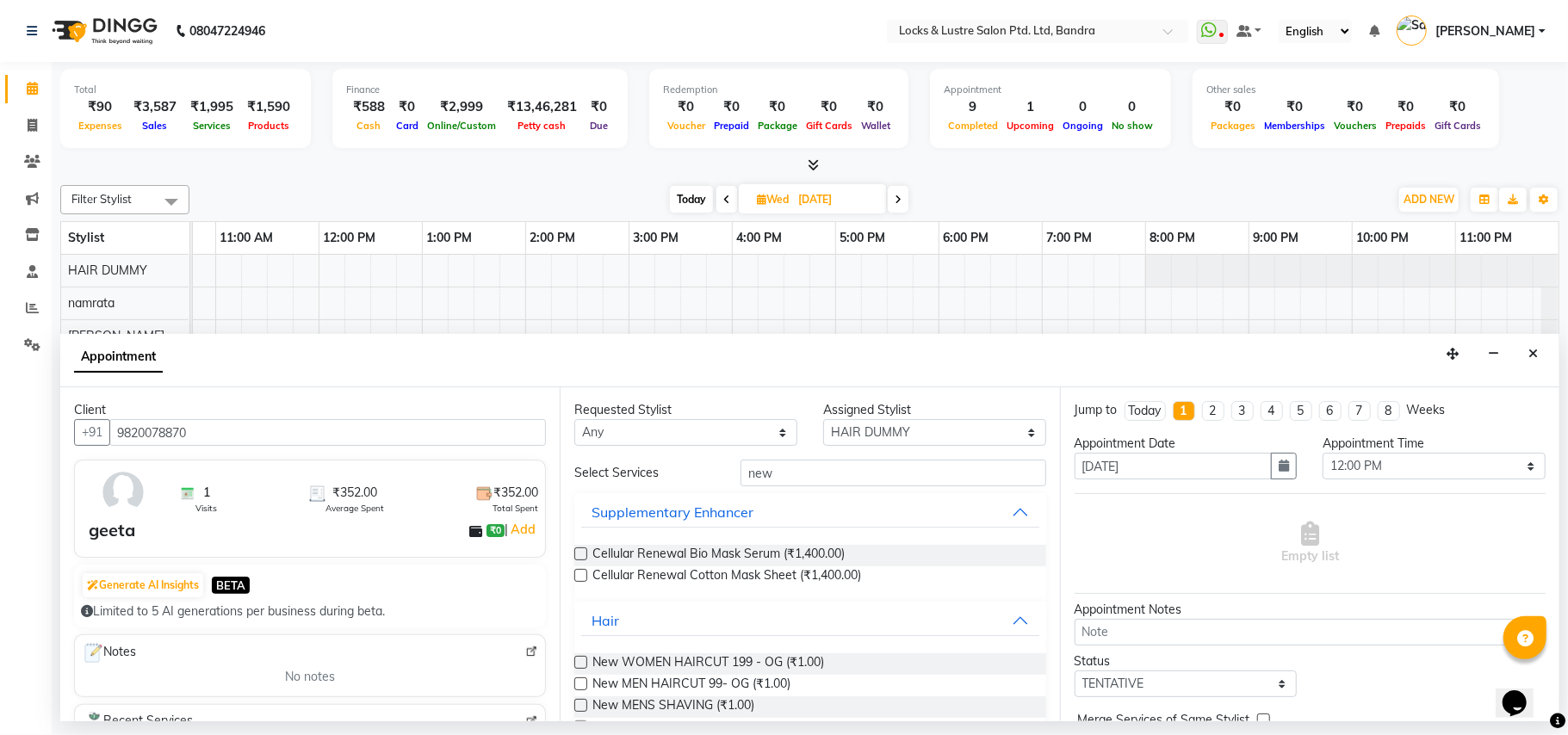
click at [583, 661] on label at bounding box center [580, 662] width 13 height 13
click at [583, 661] on input "checkbox" at bounding box center [580, 665] width 12 height 12
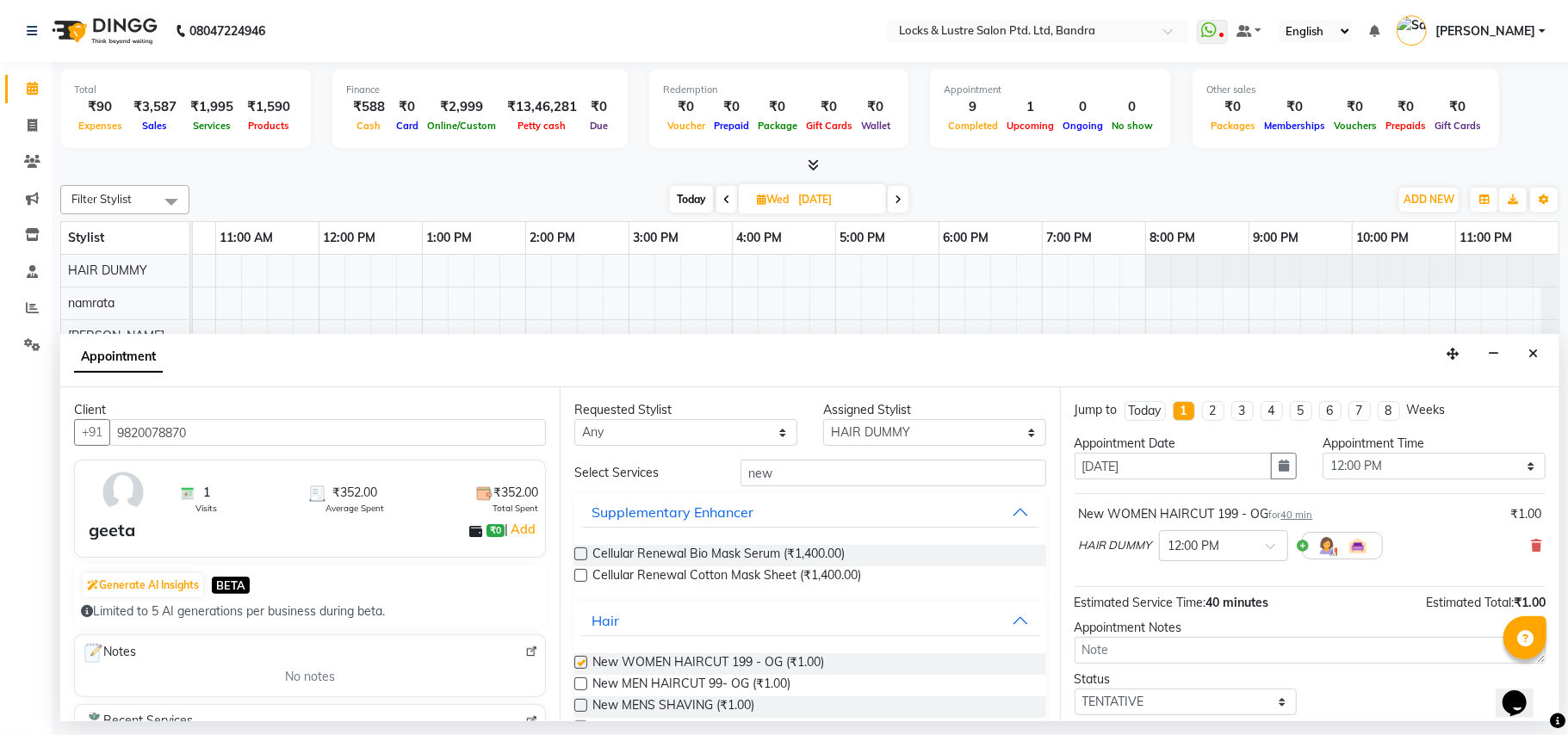
checkbox input "false"
click at [583, 685] on label at bounding box center [580, 683] width 13 height 13
click at [583, 685] on input "checkbox" at bounding box center [580, 686] width 12 height 12
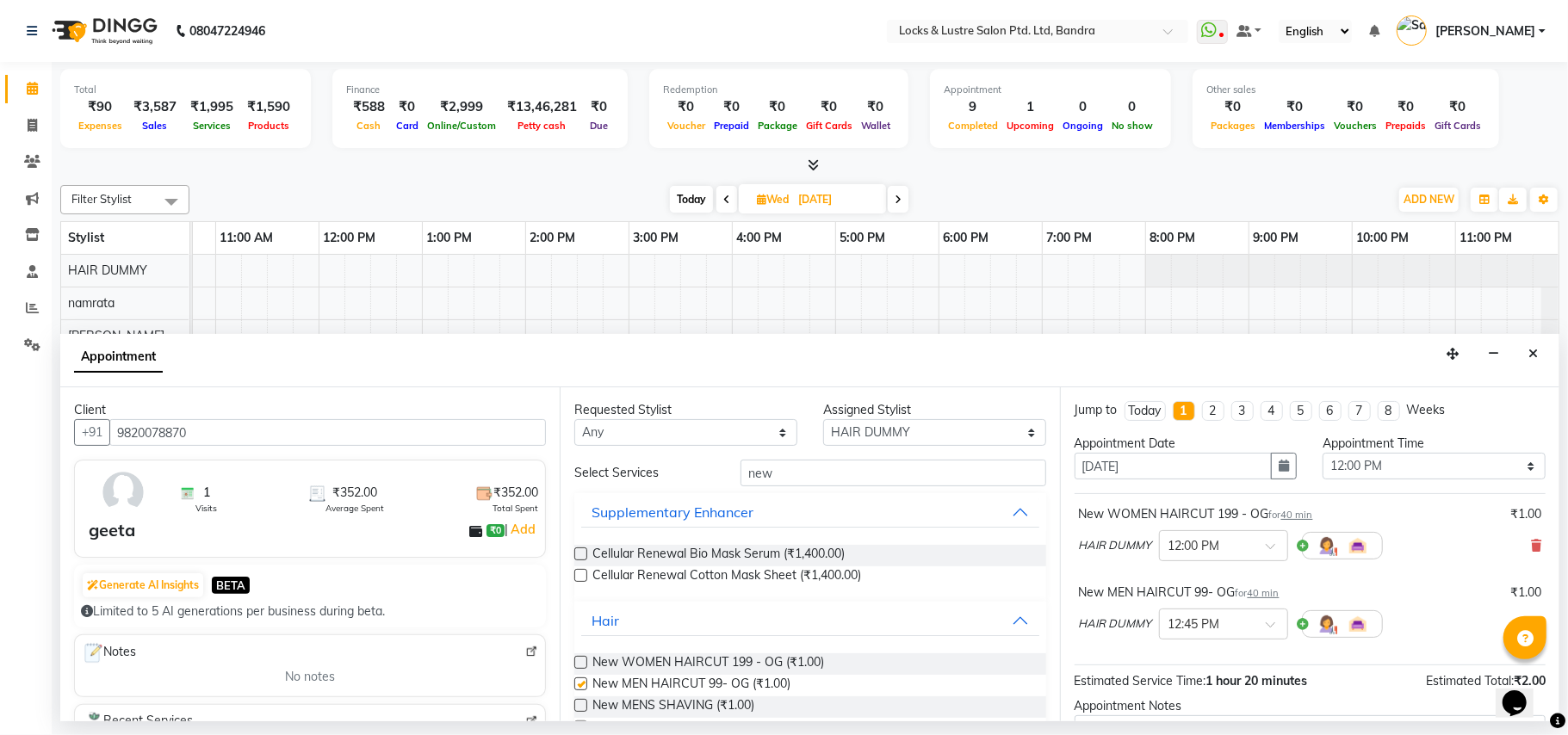
checkbox input "false"
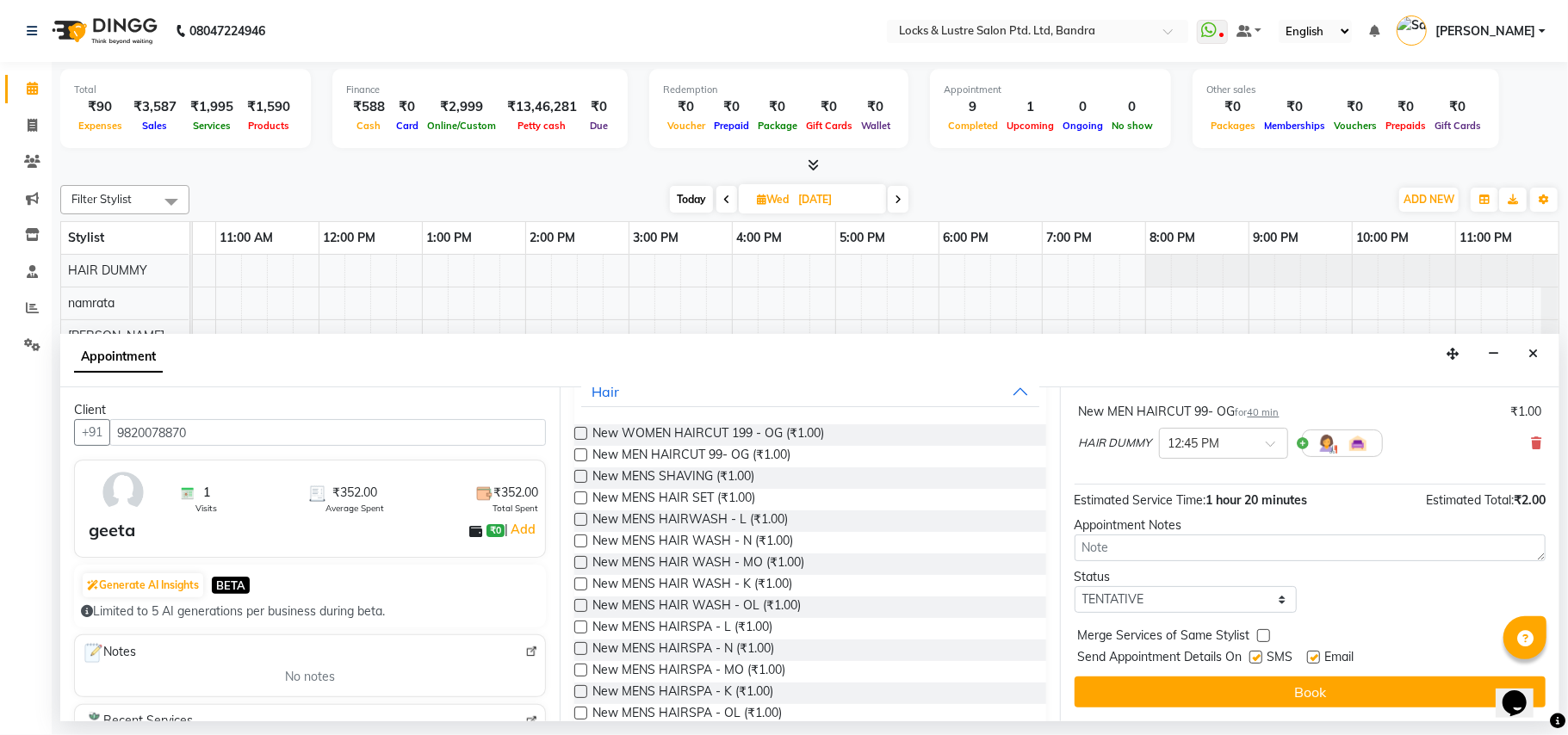
scroll to position [184, 0]
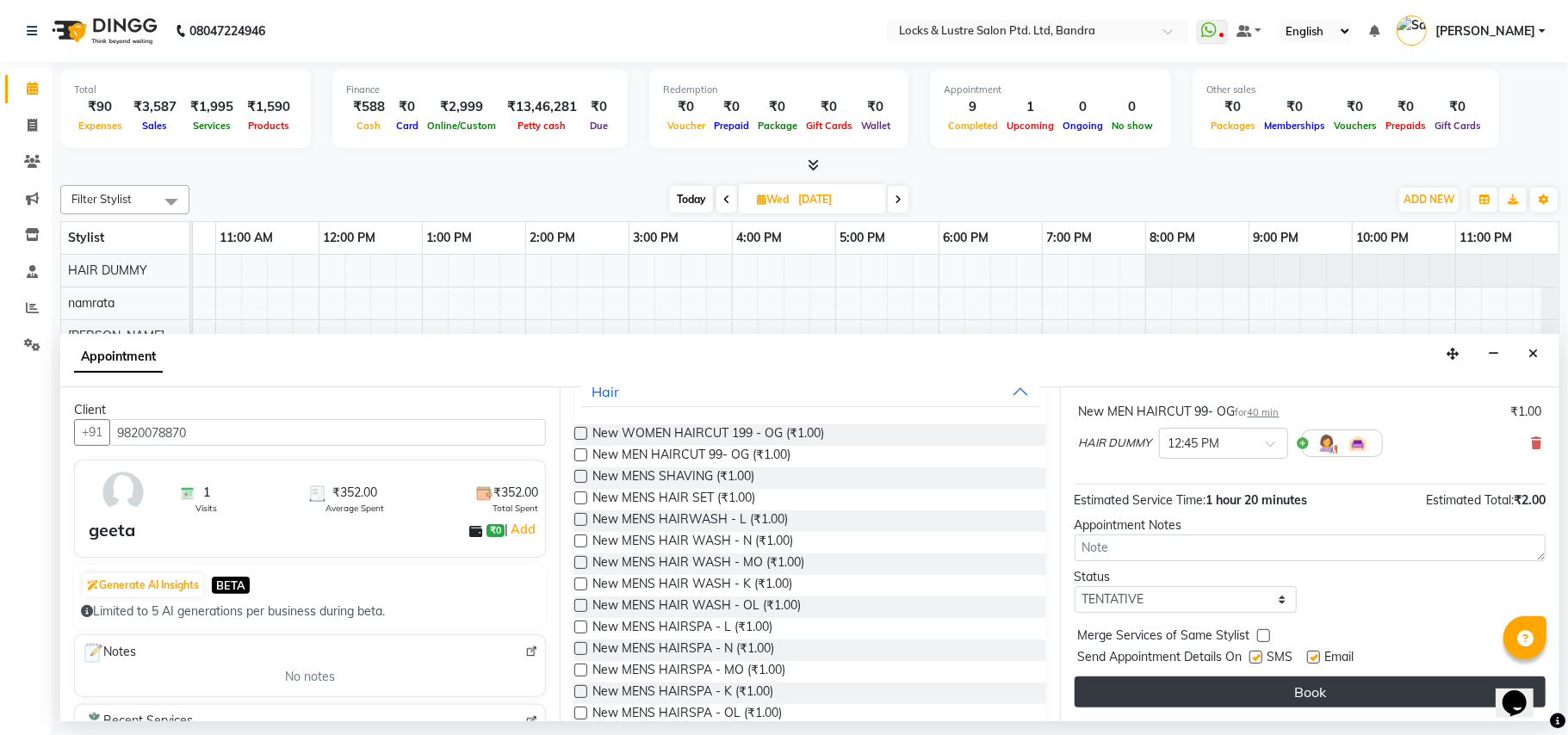
click at [1310, 690] on button "Book" at bounding box center [1310, 692] width 471 height 31
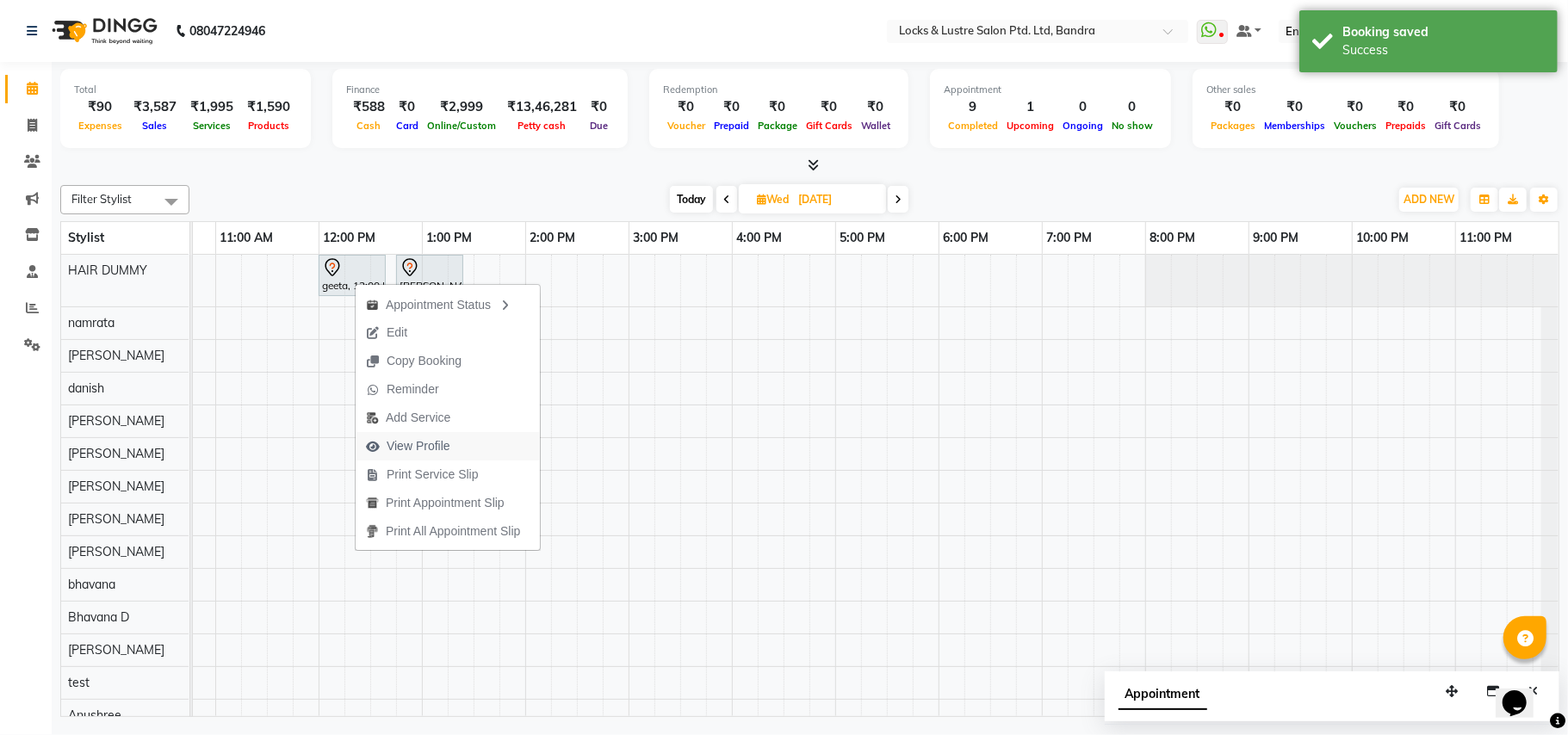
click at [445, 449] on span "View Profile" at bounding box center [419, 446] width 64 height 18
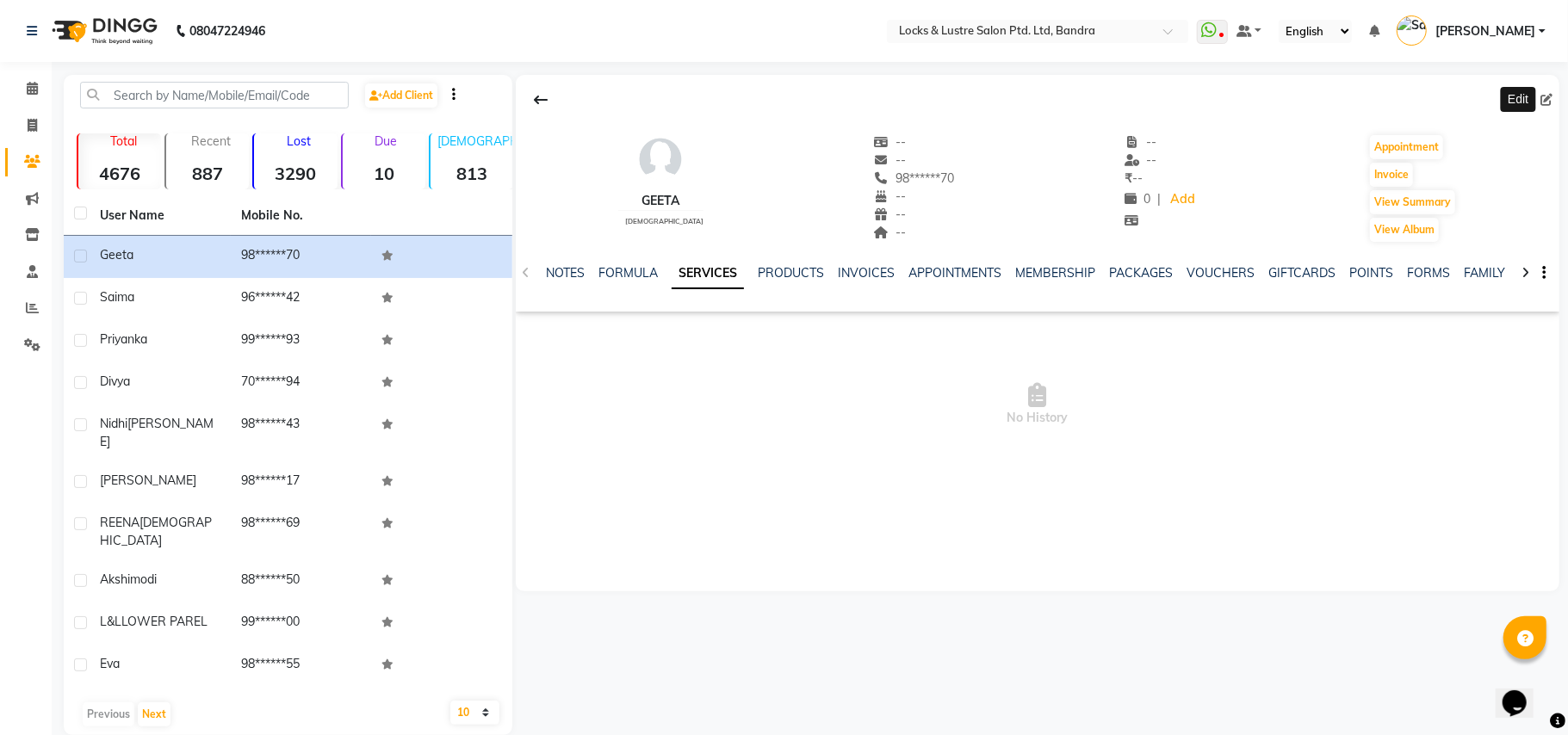
click at [1554, 96] on span at bounding box center [1551, 100] width 19 height 18
click at [1545, 94] on icon at bounding box center [1547, 100] width 13 height 13
select select "female"
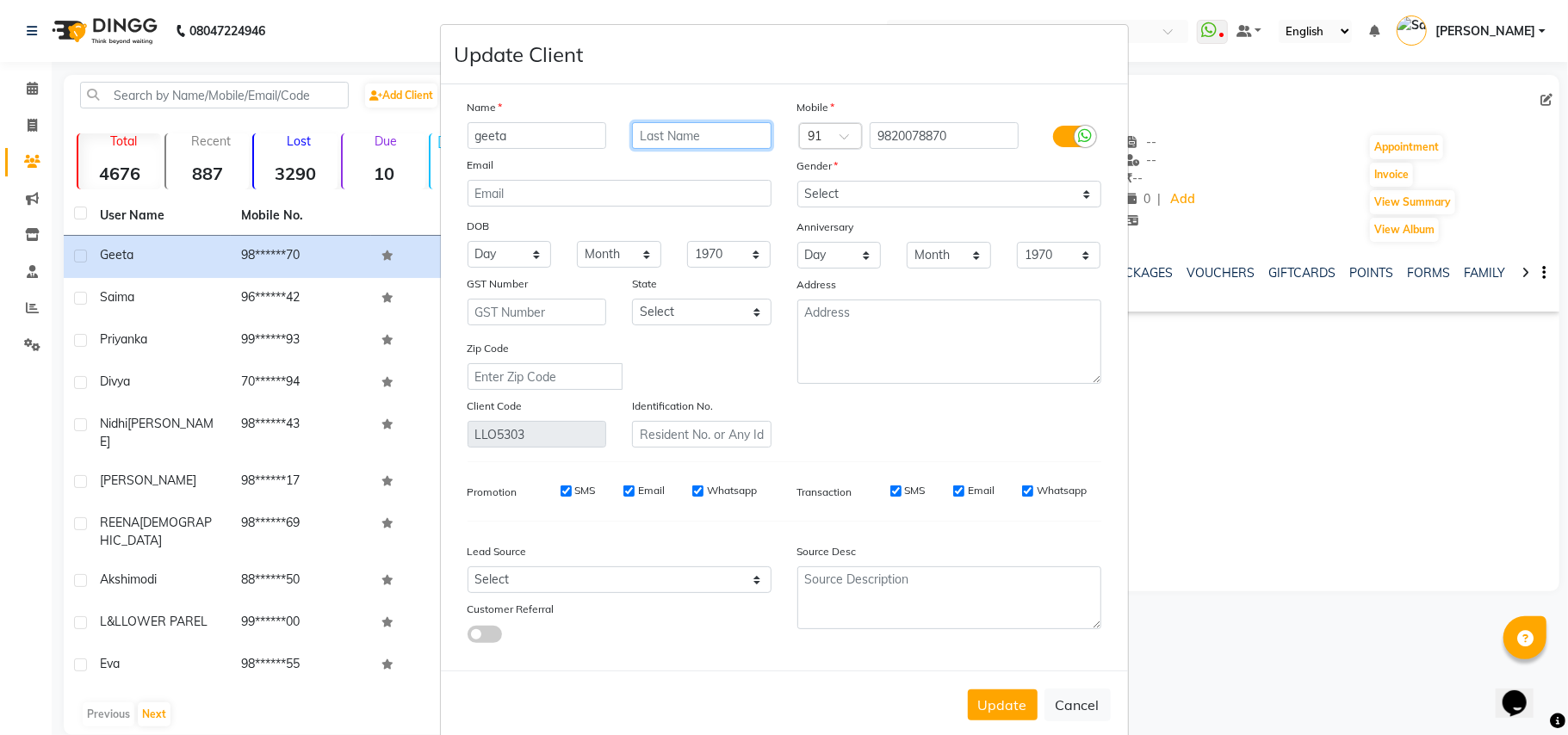
click at [655, 128] on input "text" at bounding box center [702, 136] width 140 height 27
drag, startPoint x: 503, startPoint y: 133, endPoint x: 456, endPoint y: 141, distance: 47.7
click at [456, 141] on div "geeta" at bounding box center [537, 136] width 166 height 27
type input "GEETA"
click at [655, 129] on input "text" at bounding box center [702, 136] width 140 height 27
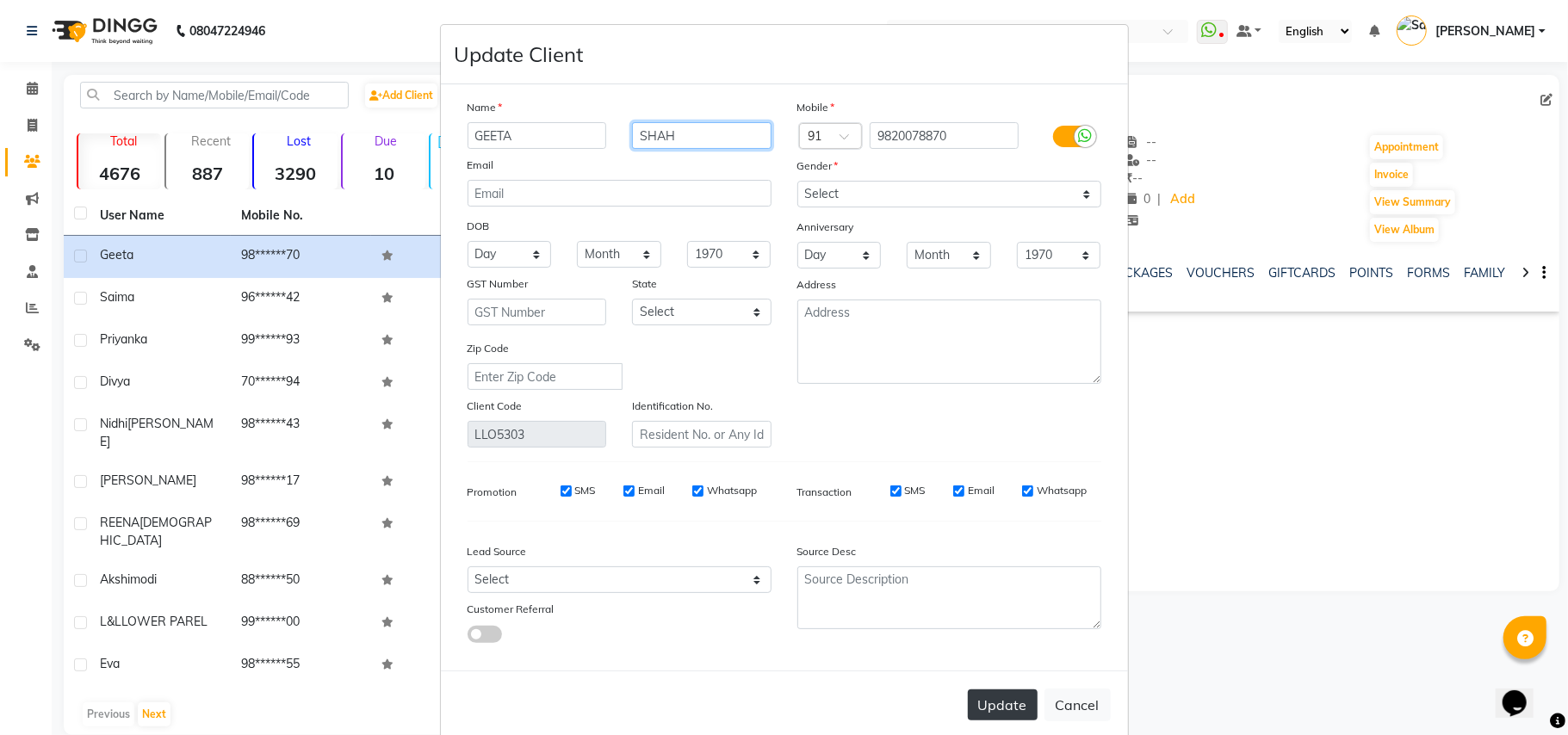
type input "SHAH"
click at [1004, 697] on button "Update" at bounding box center [1003, 705] width 69 height 31
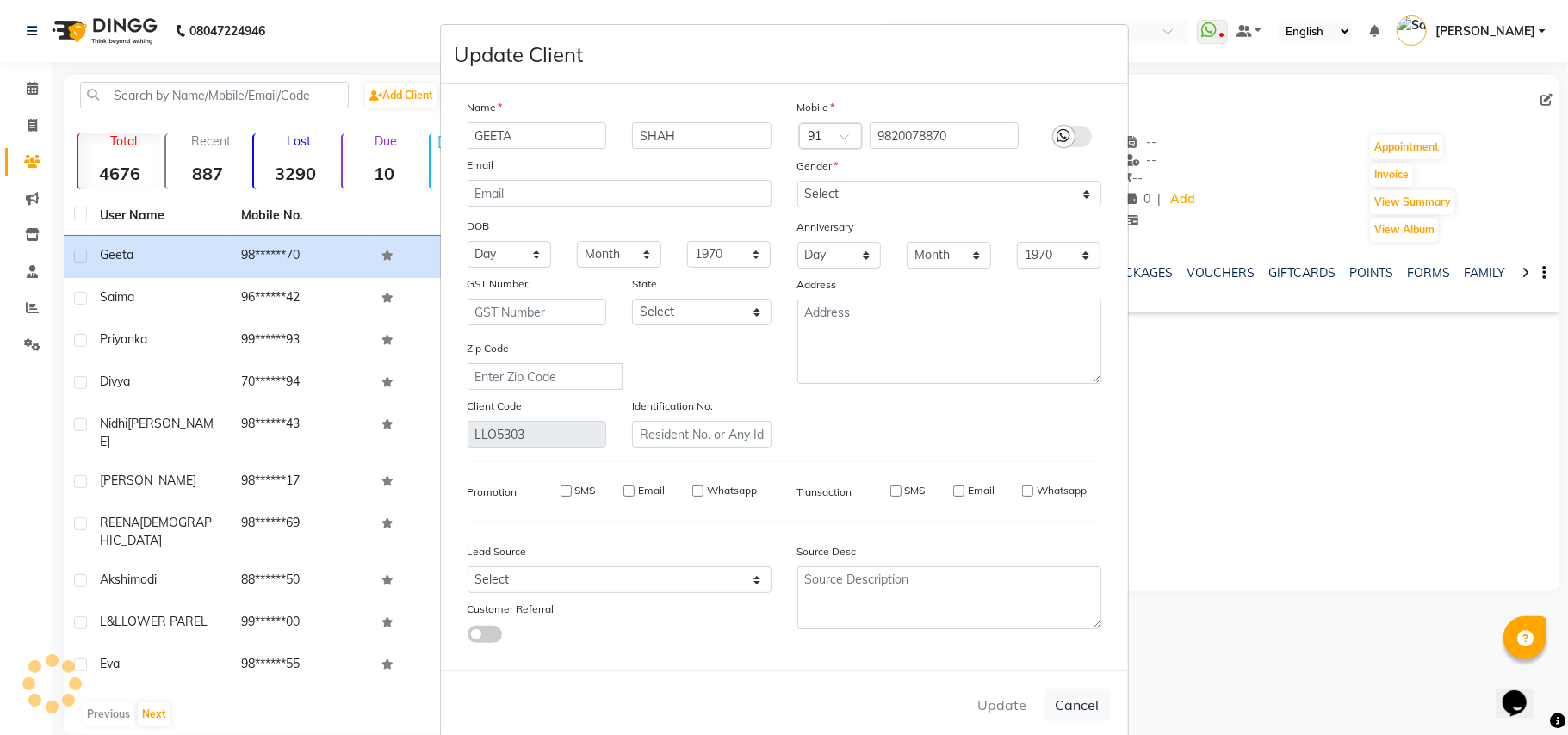
select select
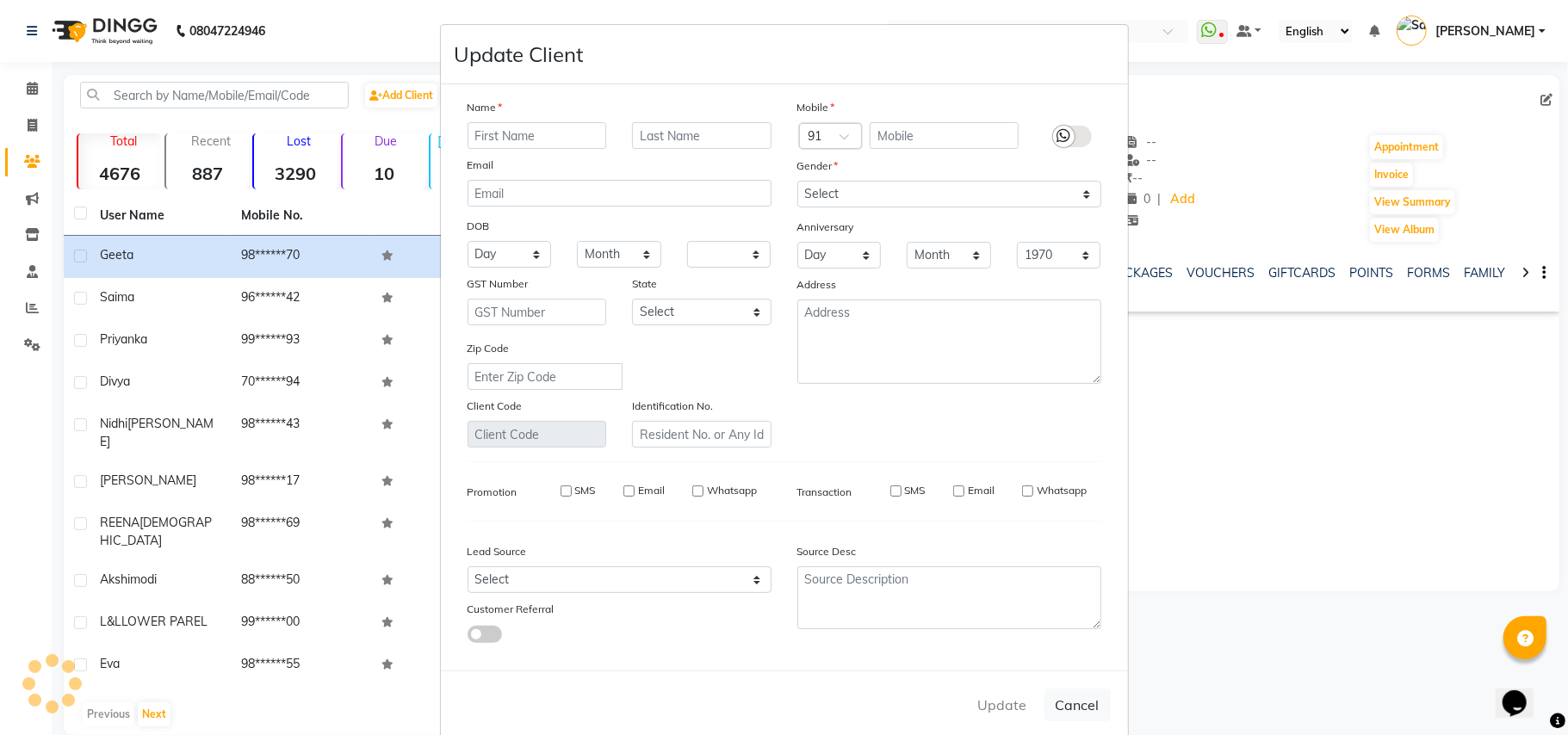
select select
checkbox input "false"
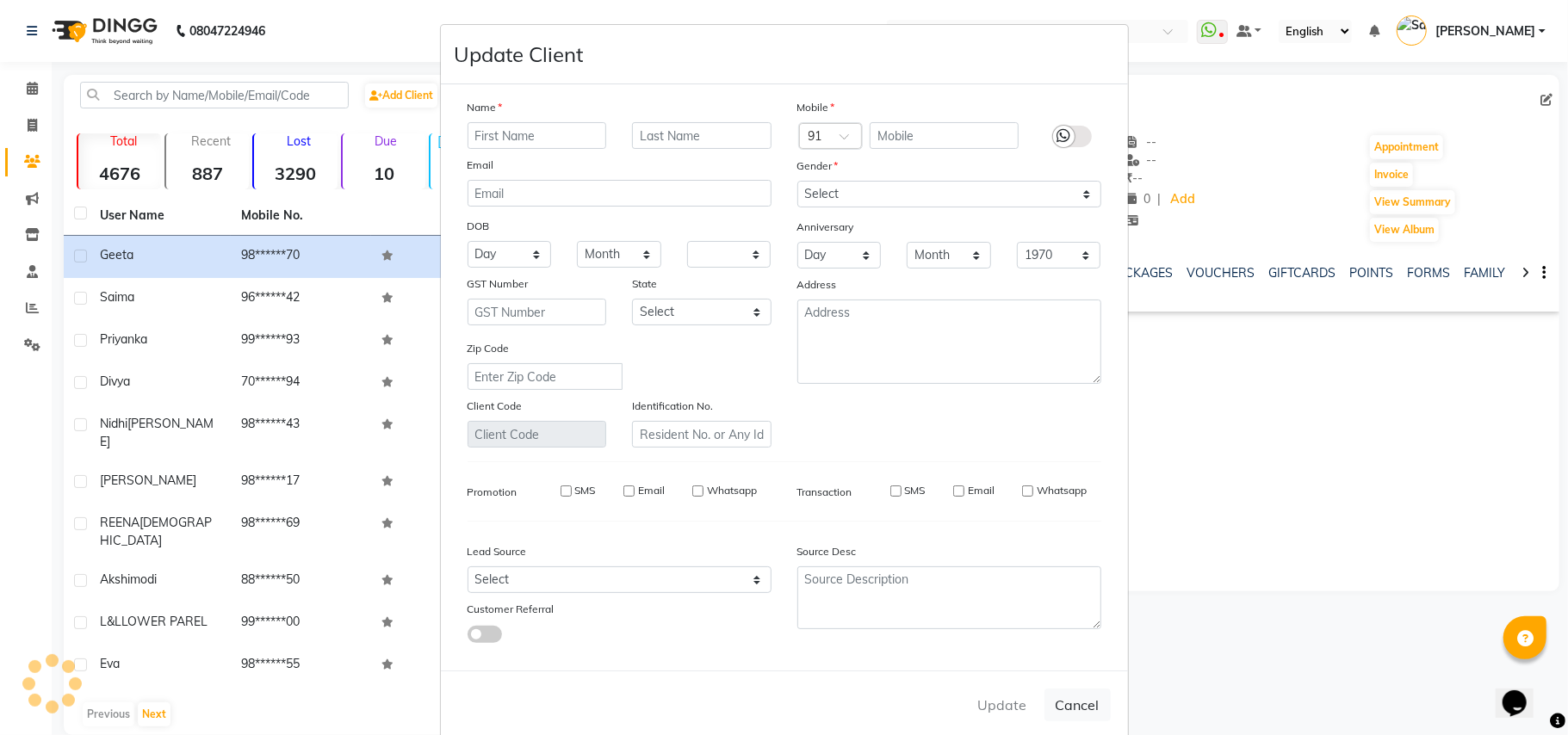
checkbox input "false"
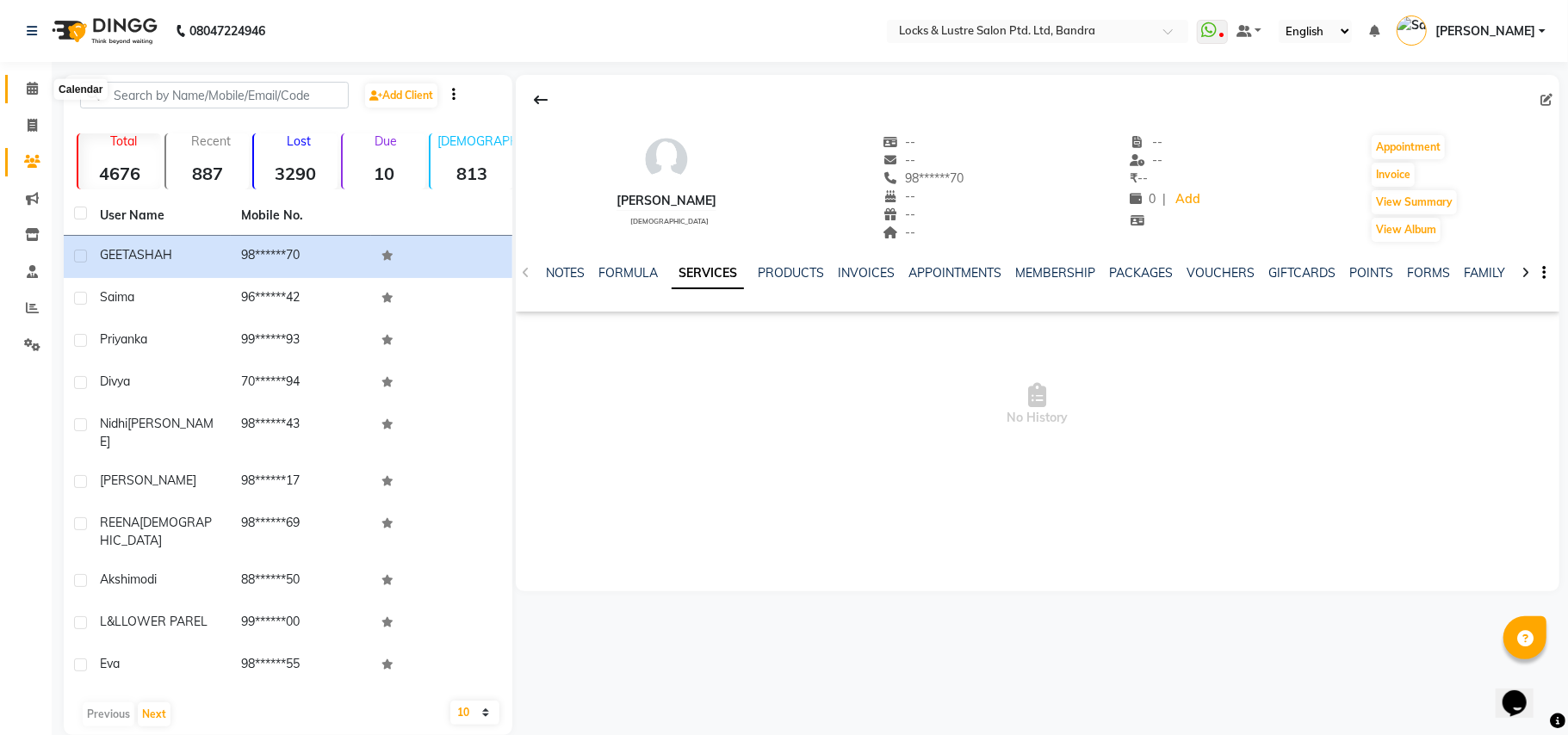
click at [22, 88] on span at bounding box center [32, 89] width 30 height 20
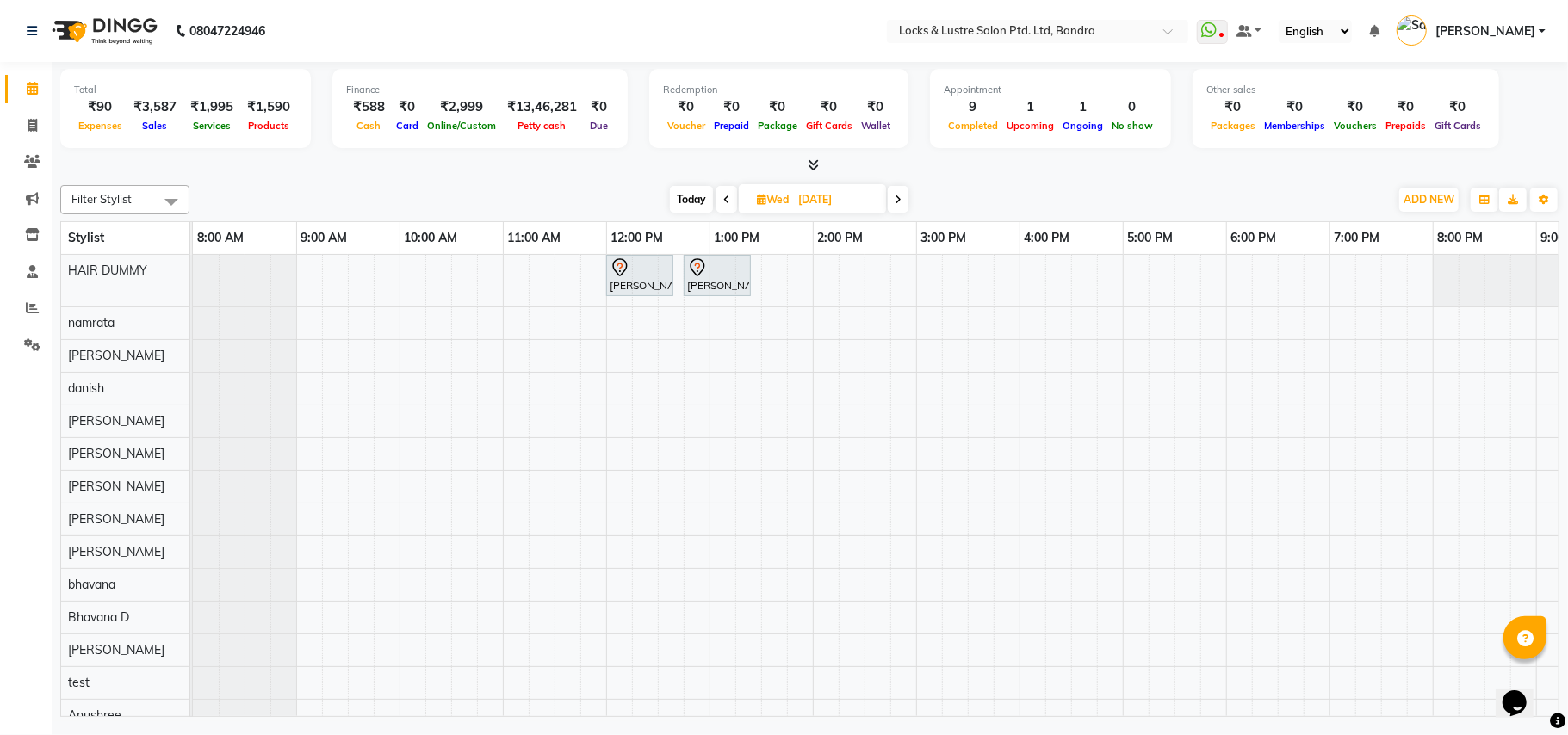
click at [692, 200] on span "Today" at bounding box center [691, 199] width 43 height 27
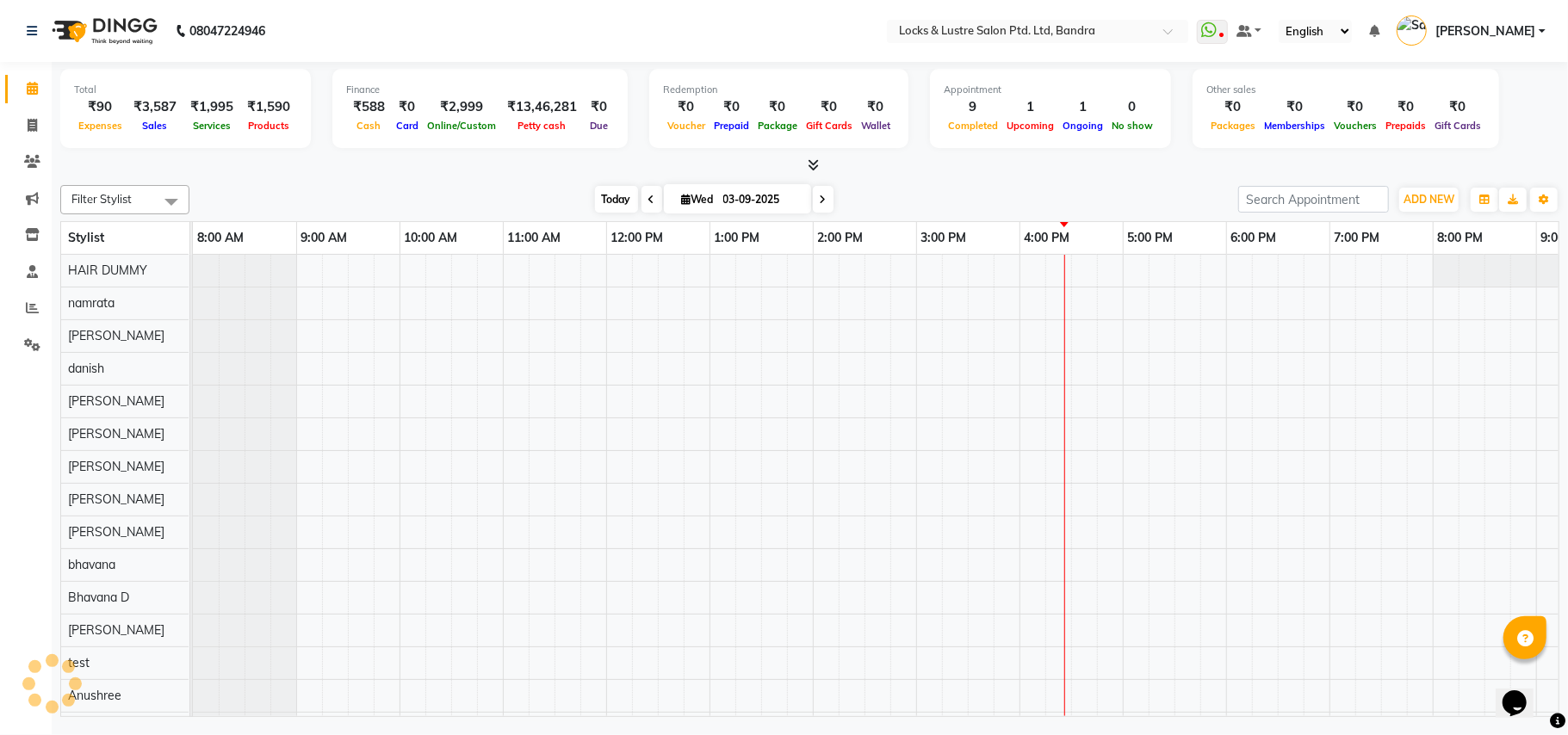
scroll to position [0, 288]
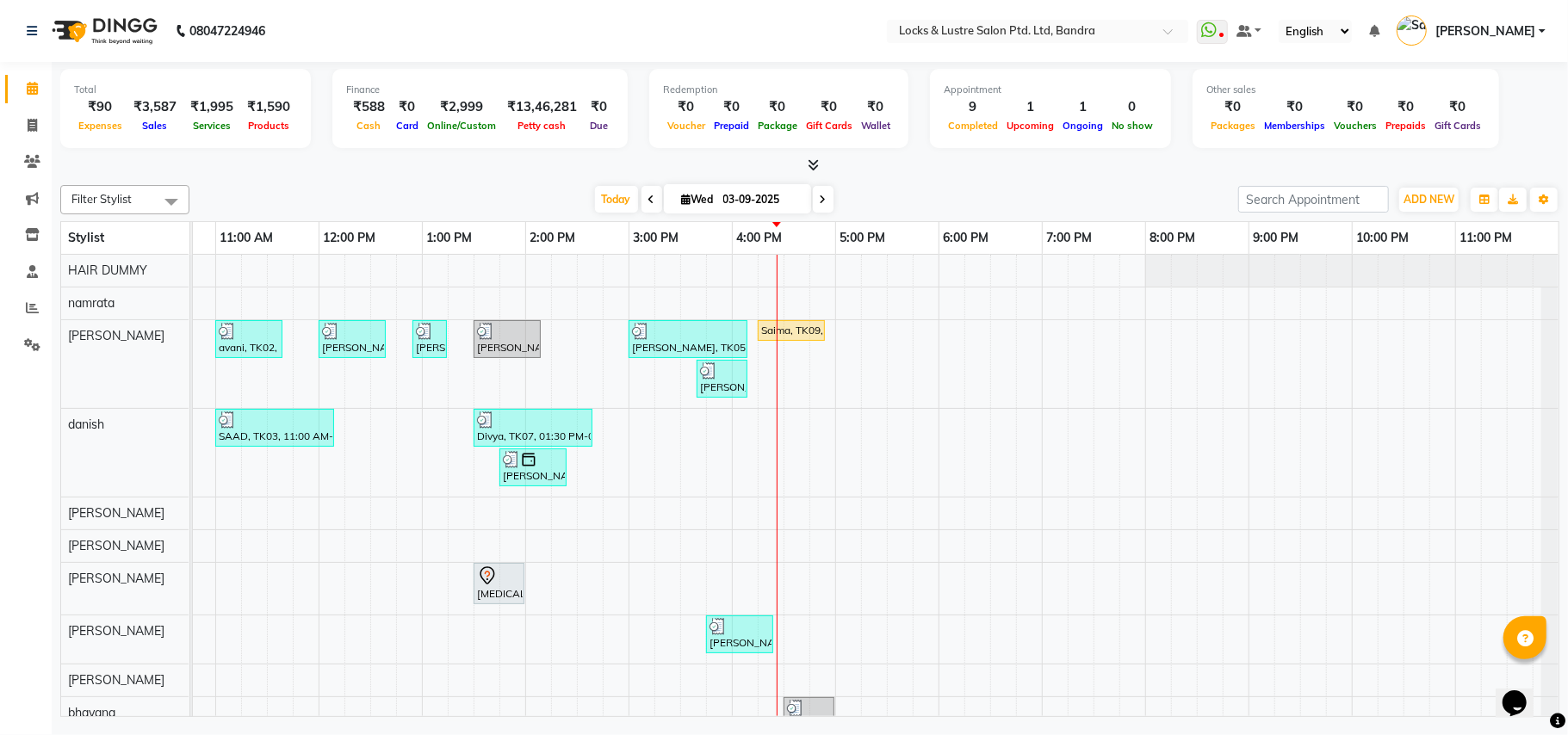
click at [820, 197] on icon at bounding box center [823, 199] width 7 height 11
type input "04-09-2025"
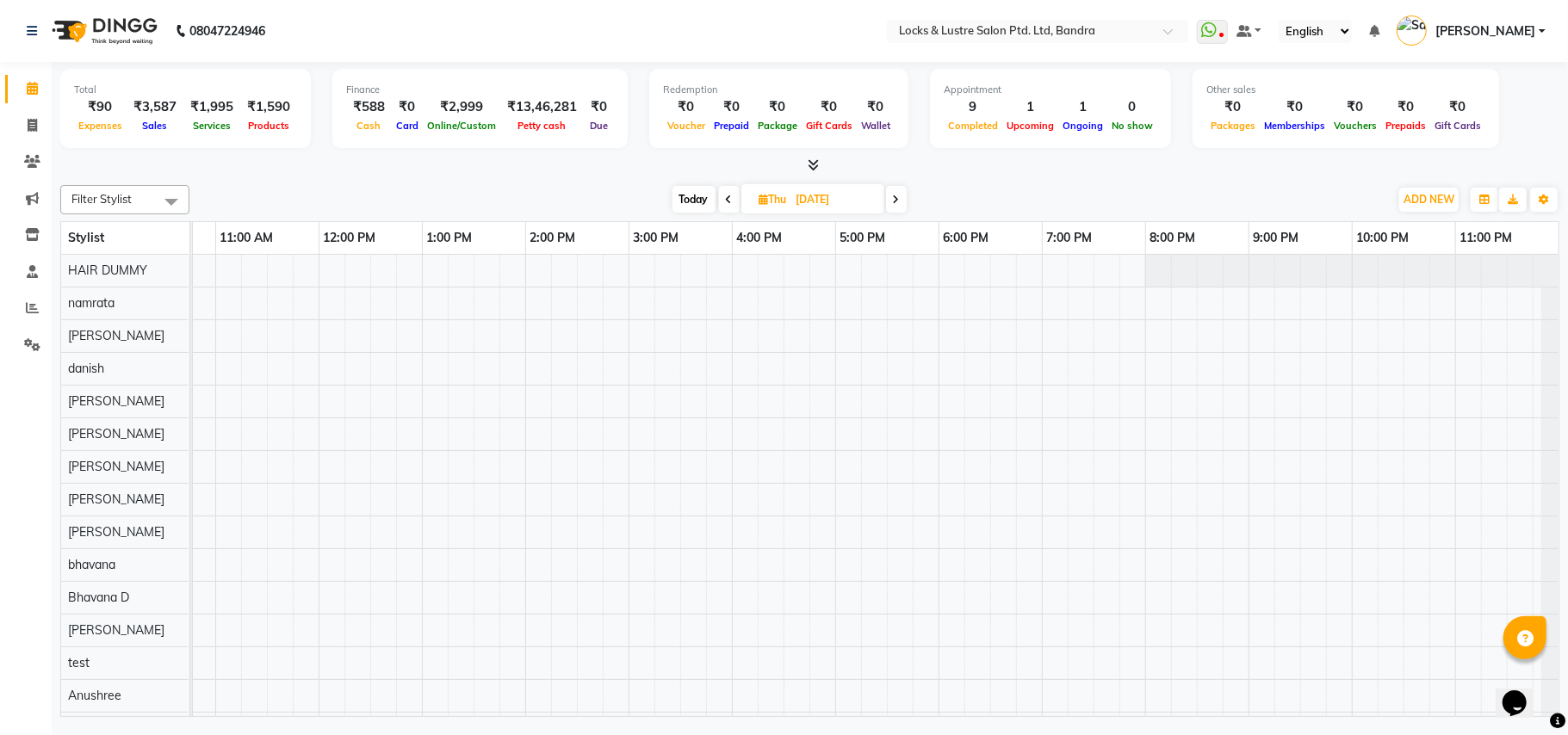
click at [759, 194] on icon at bounding box center [764, 199] width 10 height 12
select select "9"
select select "2025"
click at [777, 344] on span "10" at bounding box center [774, 337] width 28 height 28
type input "10-09-2025"
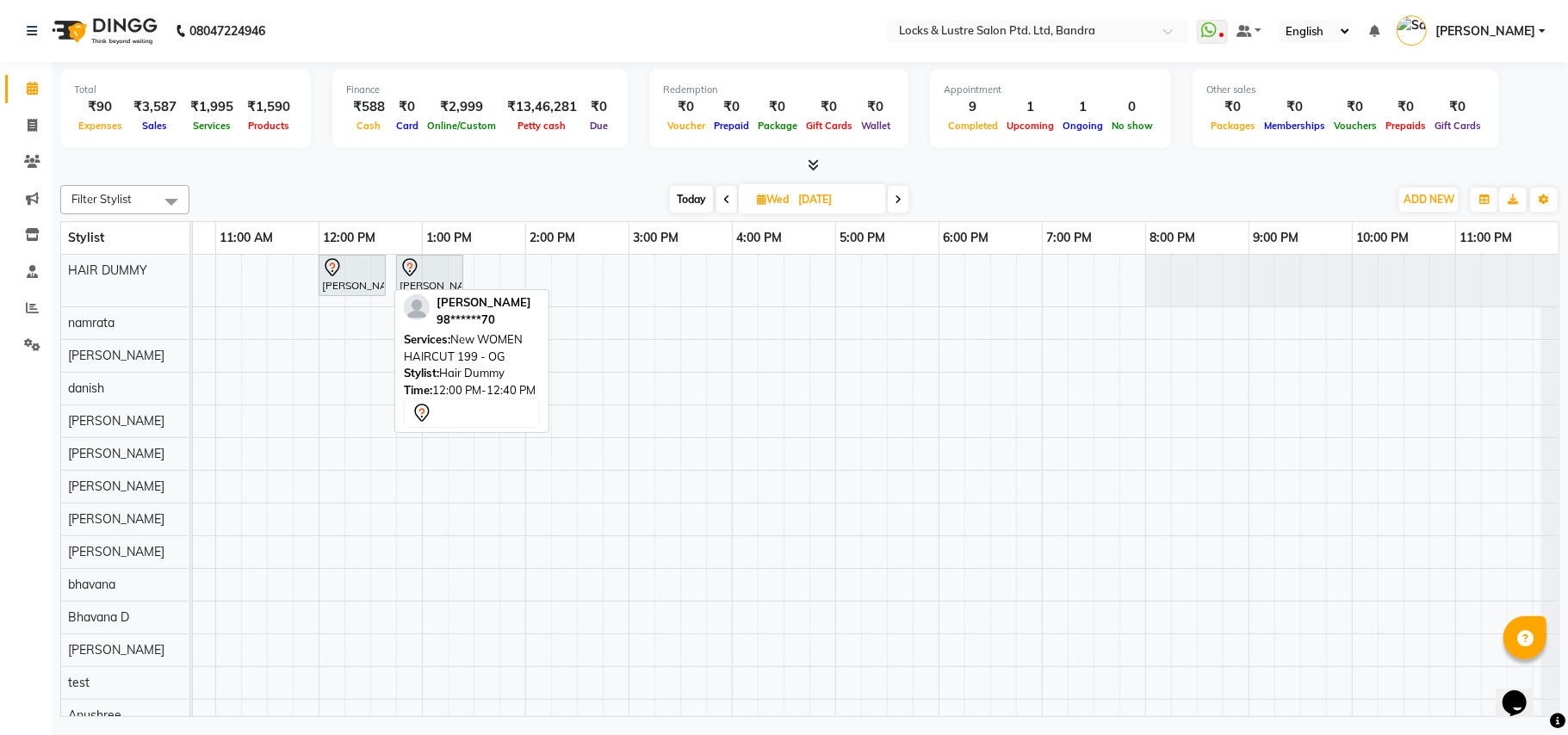
click at [366, 287] on div "GEETA SHAH, 12:00 PM-12:40 PM, New WOMEN HAIRCUT 199 - OG" at bounding box center [352, 276] width 64 height 37
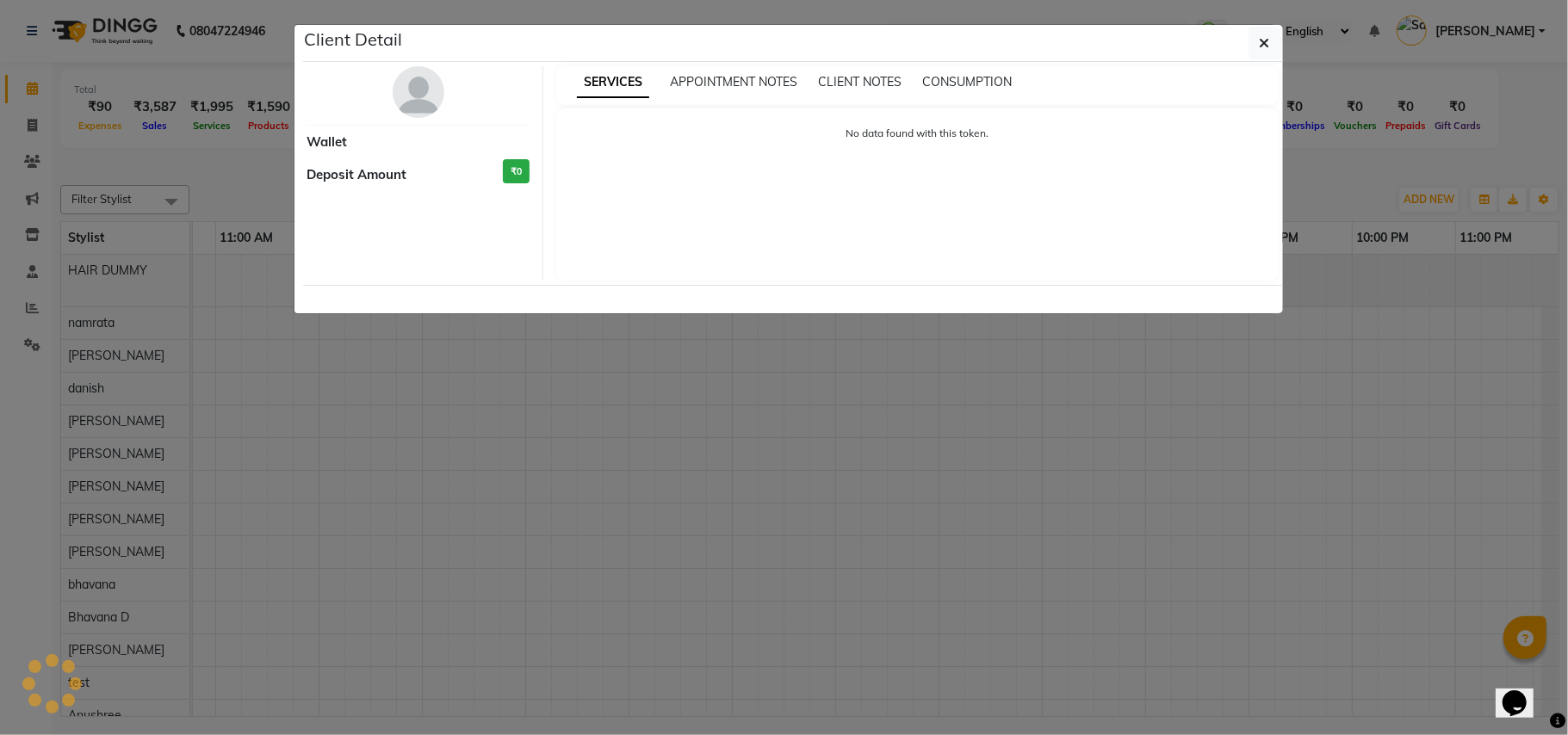
select select "7"
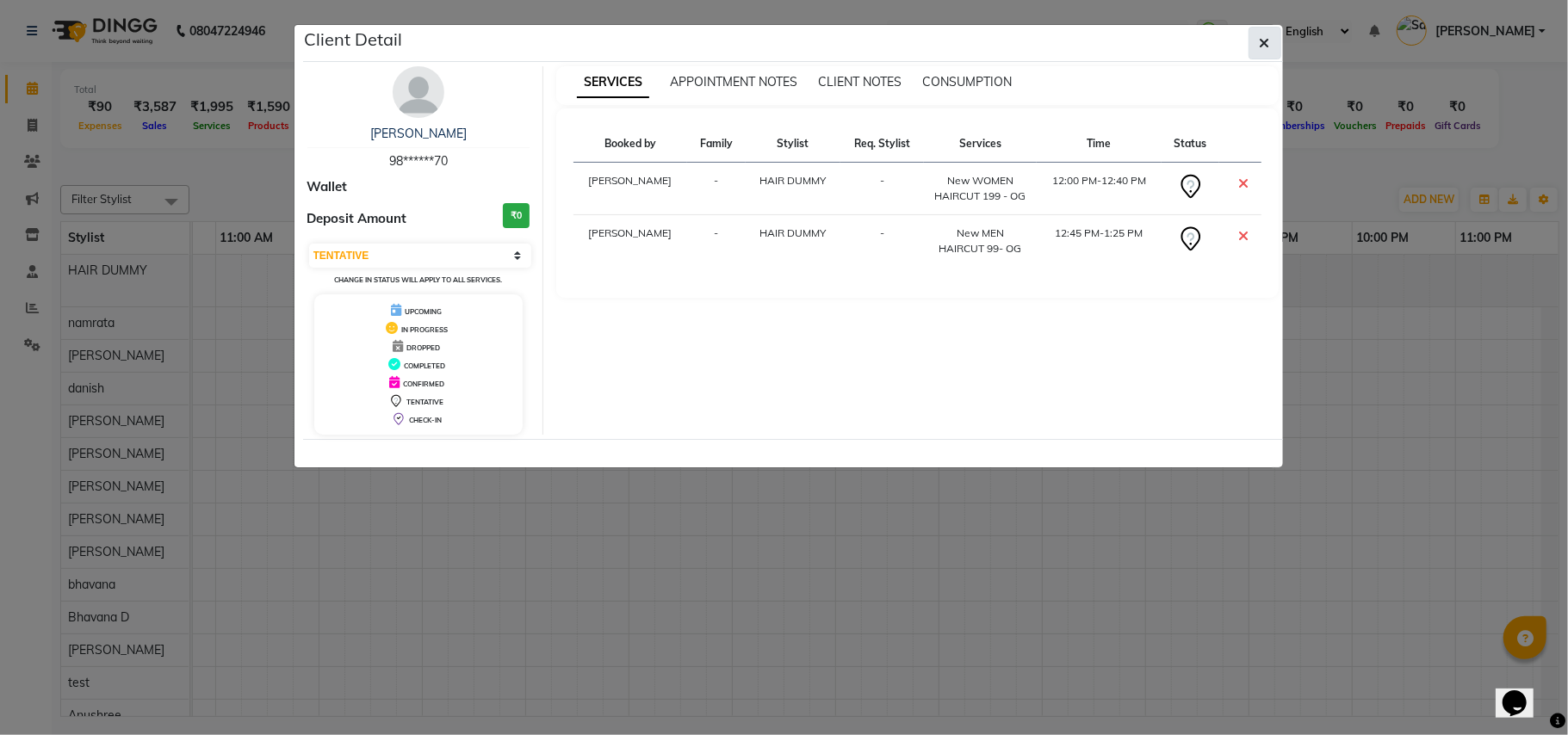
click at [1275, 50] on button "button" at bounding box center [1265, 43] width 33 height 33
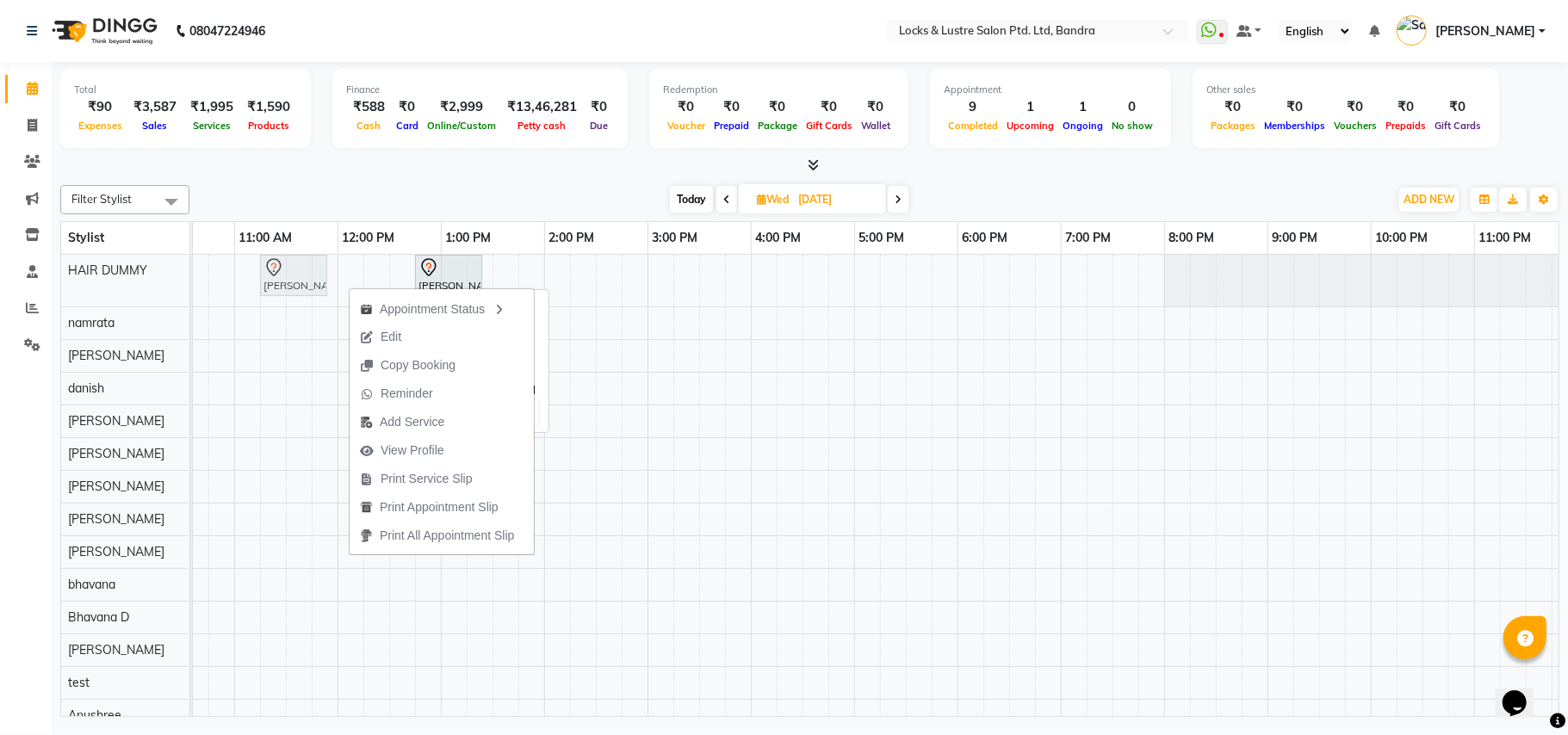
scroll to position [0, 264]
drag, startPoint x: 347, startPoint y: 283, endPoint x: 382, endPoint y: 283, distance: 35.0
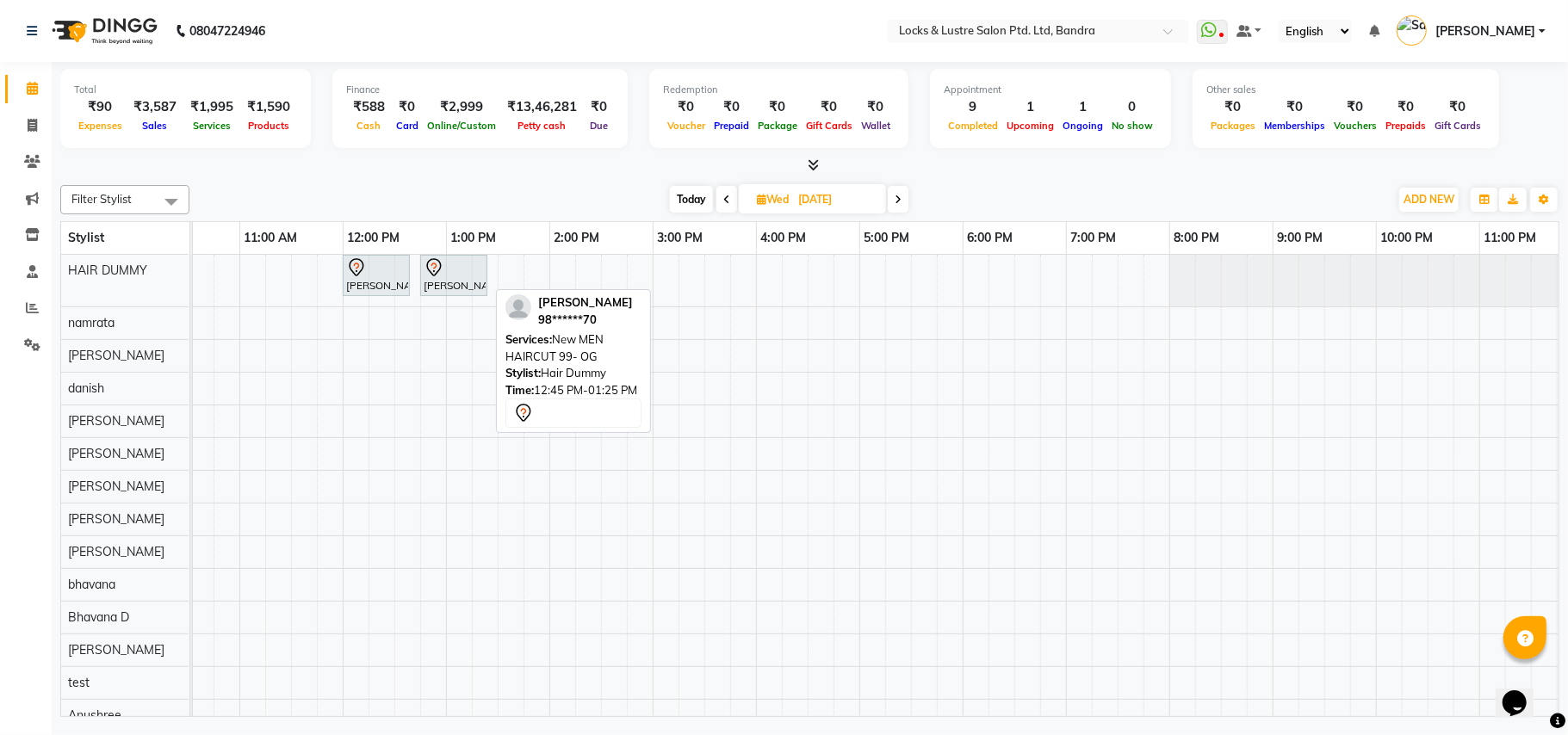
click at [460, 270] on div at bounding box center [453, 267] width 61 height 20
select select "7"
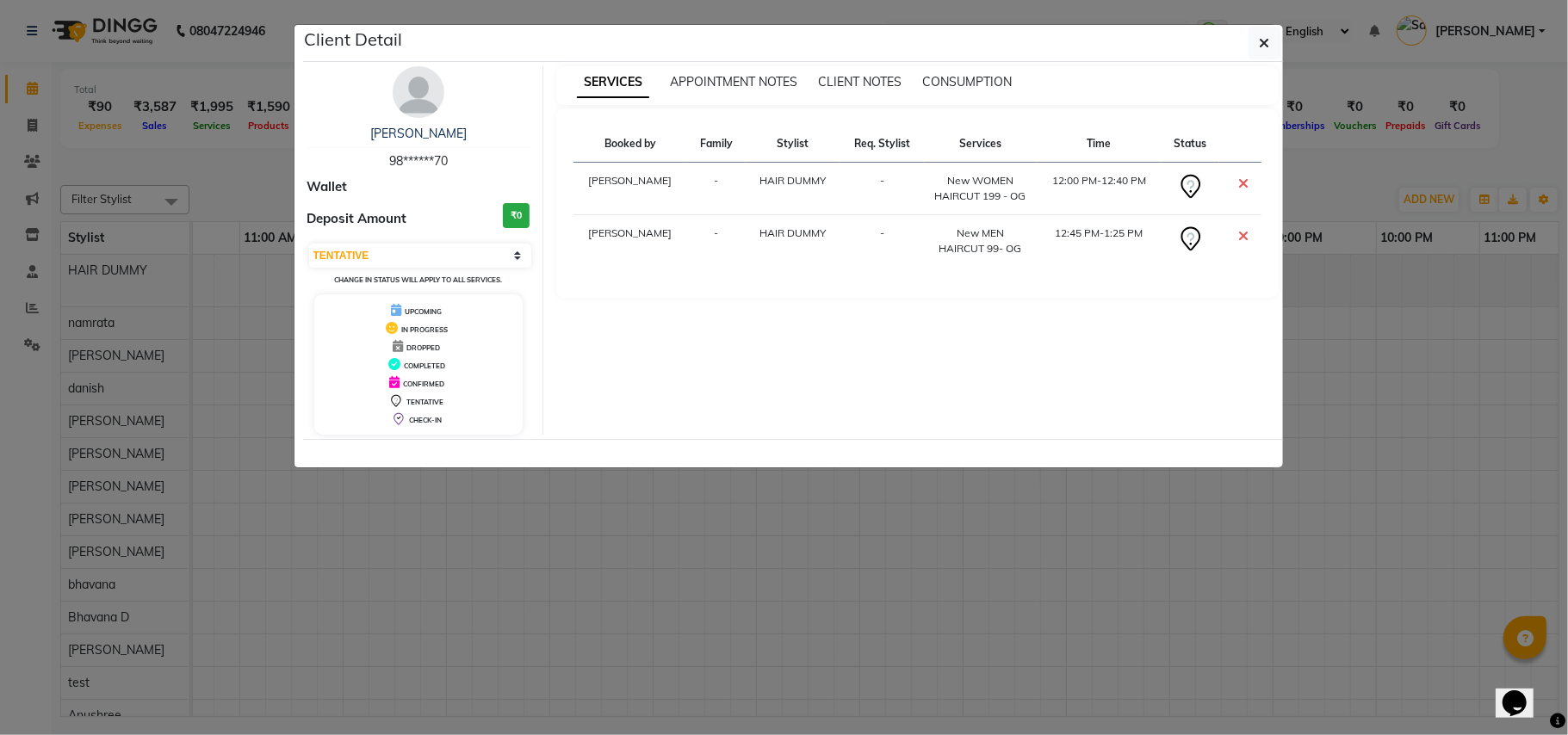
click at [1248, 176] on span at bounding box center [1244, 184] width 11 height 17
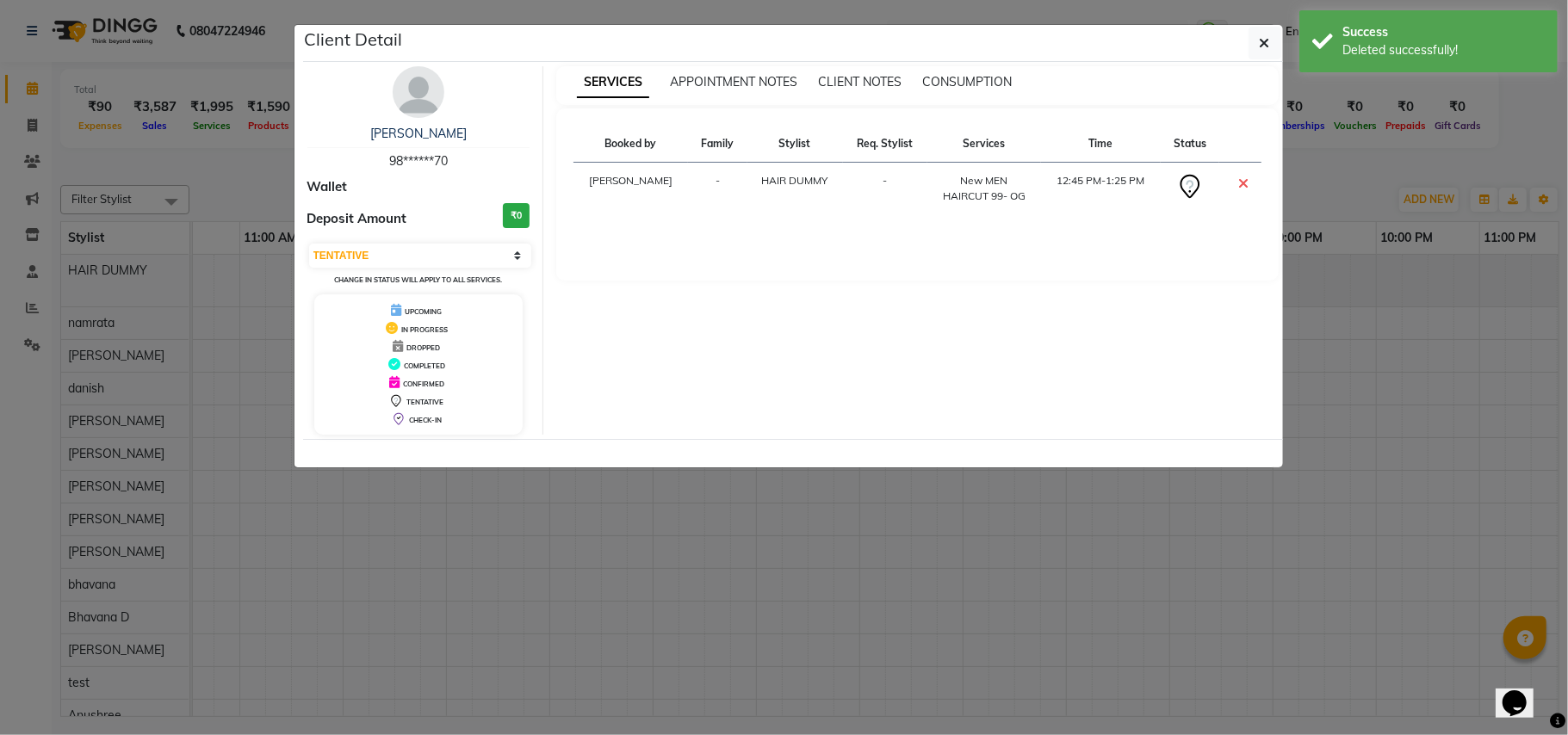
click at [1239, 181] on icon at bounding box center [1244, 183] width 11 height 13
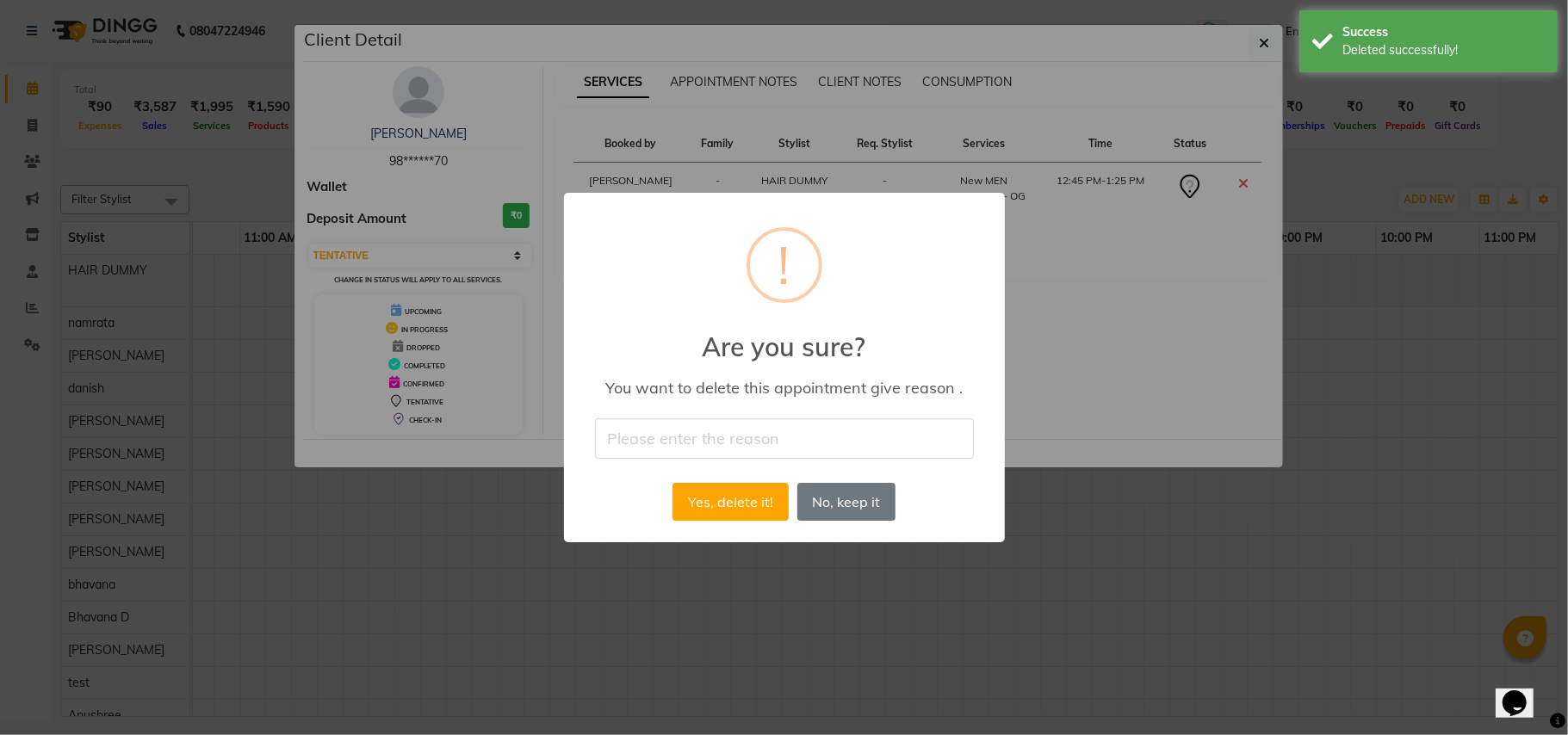
click at [815, 451] on input "text" at bounding box center [784, 439] width 379 height 40
type input "WRONG"
click at [758, 500] on button "Yes, delete it!" at bounding box center [731, 501] width 116 height 38
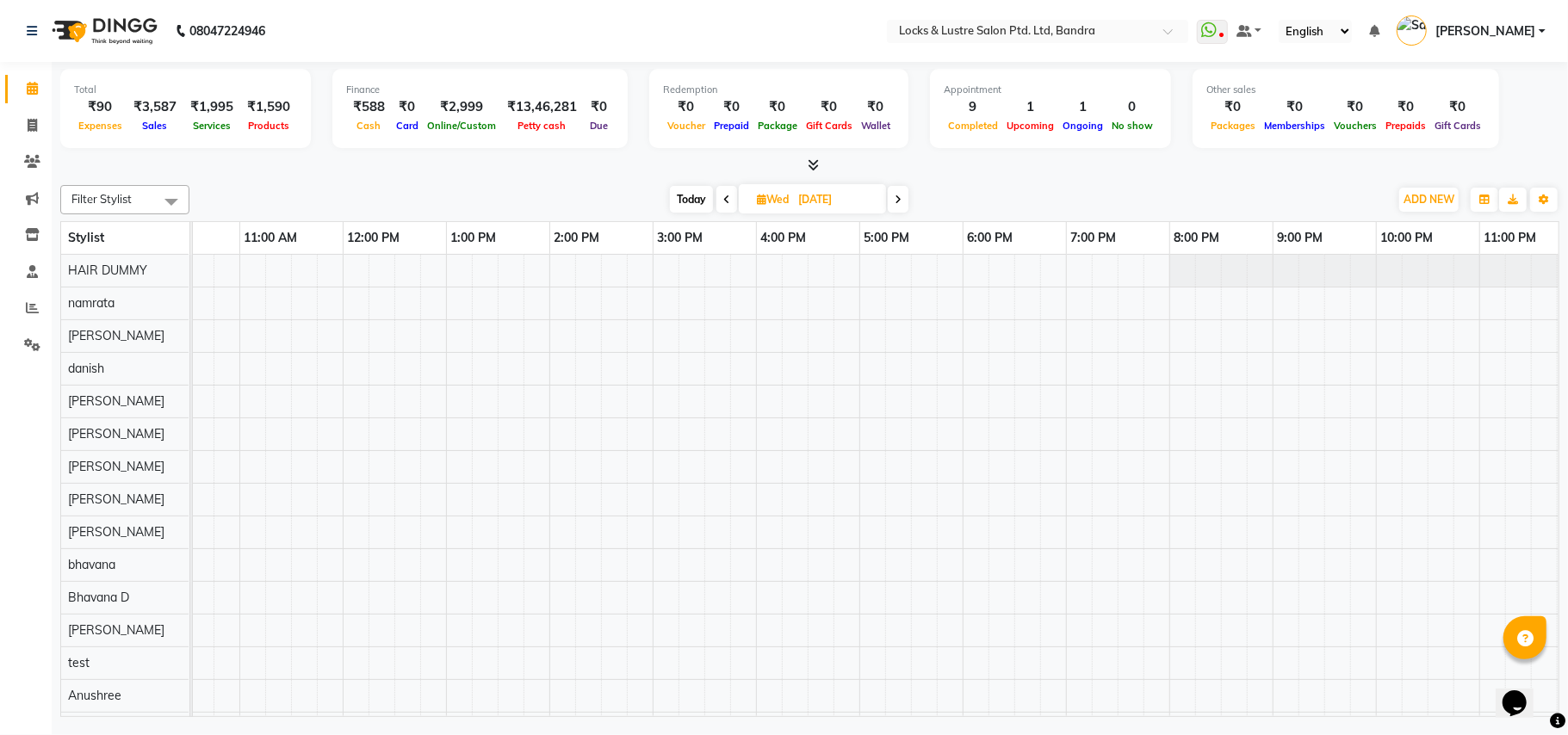
click at [763, 198] on icon at bounding box center [762, 199] width 10 height 12
select select "9"
select select "2025"
click at [899, 300] on span "7" at bounding box center [887, 309] width 28 height 28
type input "07-09-2025"
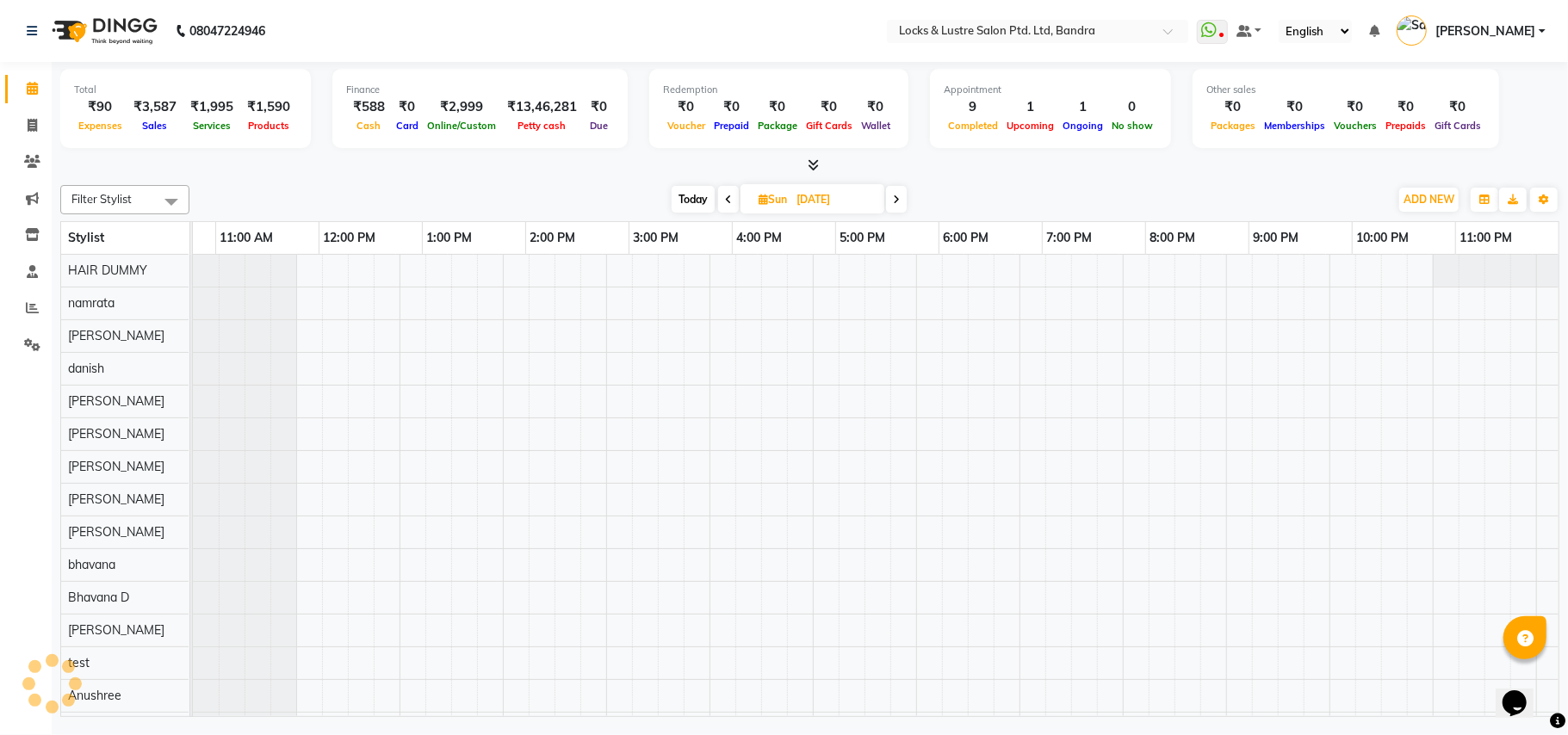
scroll to position [0, 288]
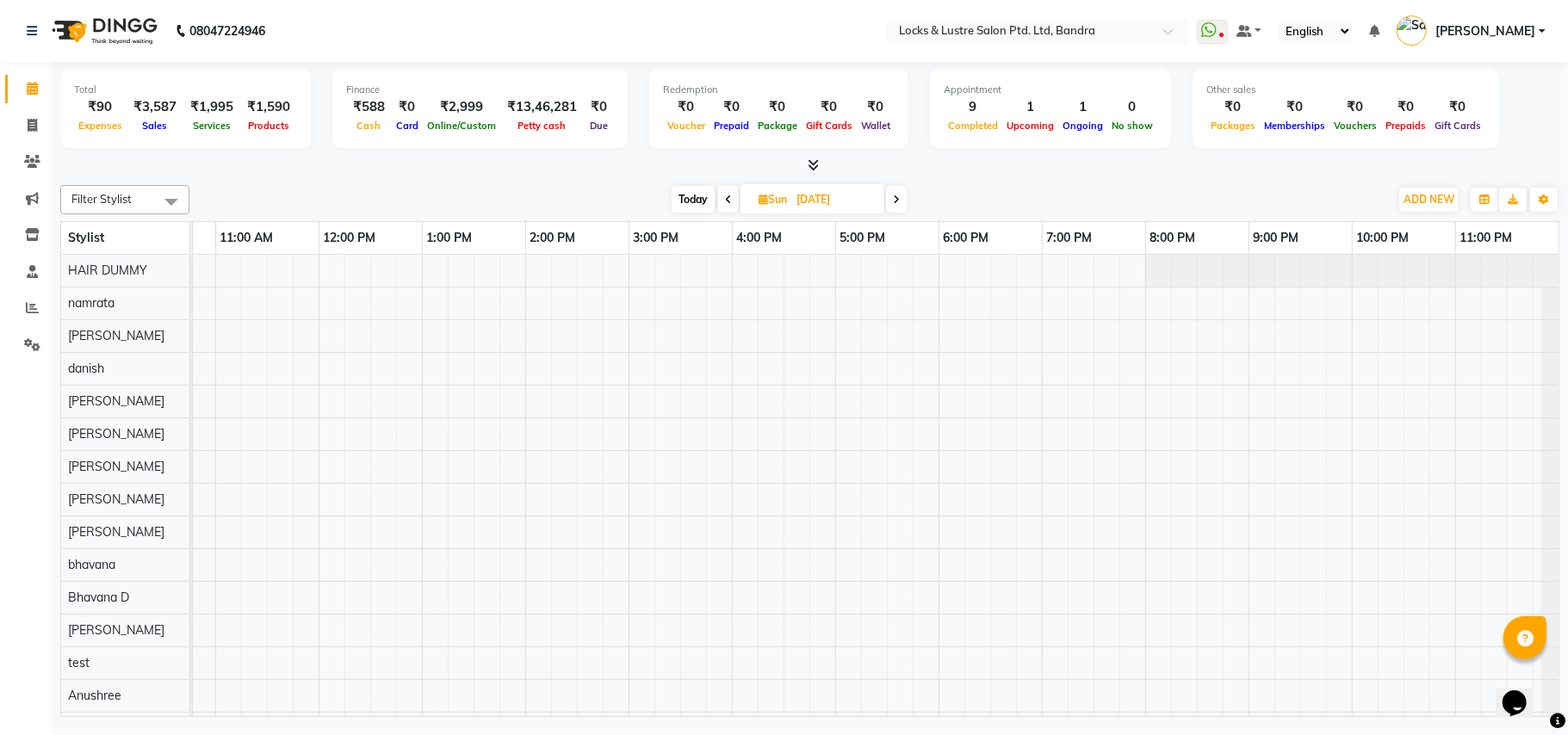
click at [317, 273] on div at bounding box center [733, 499] width 1654 height 490
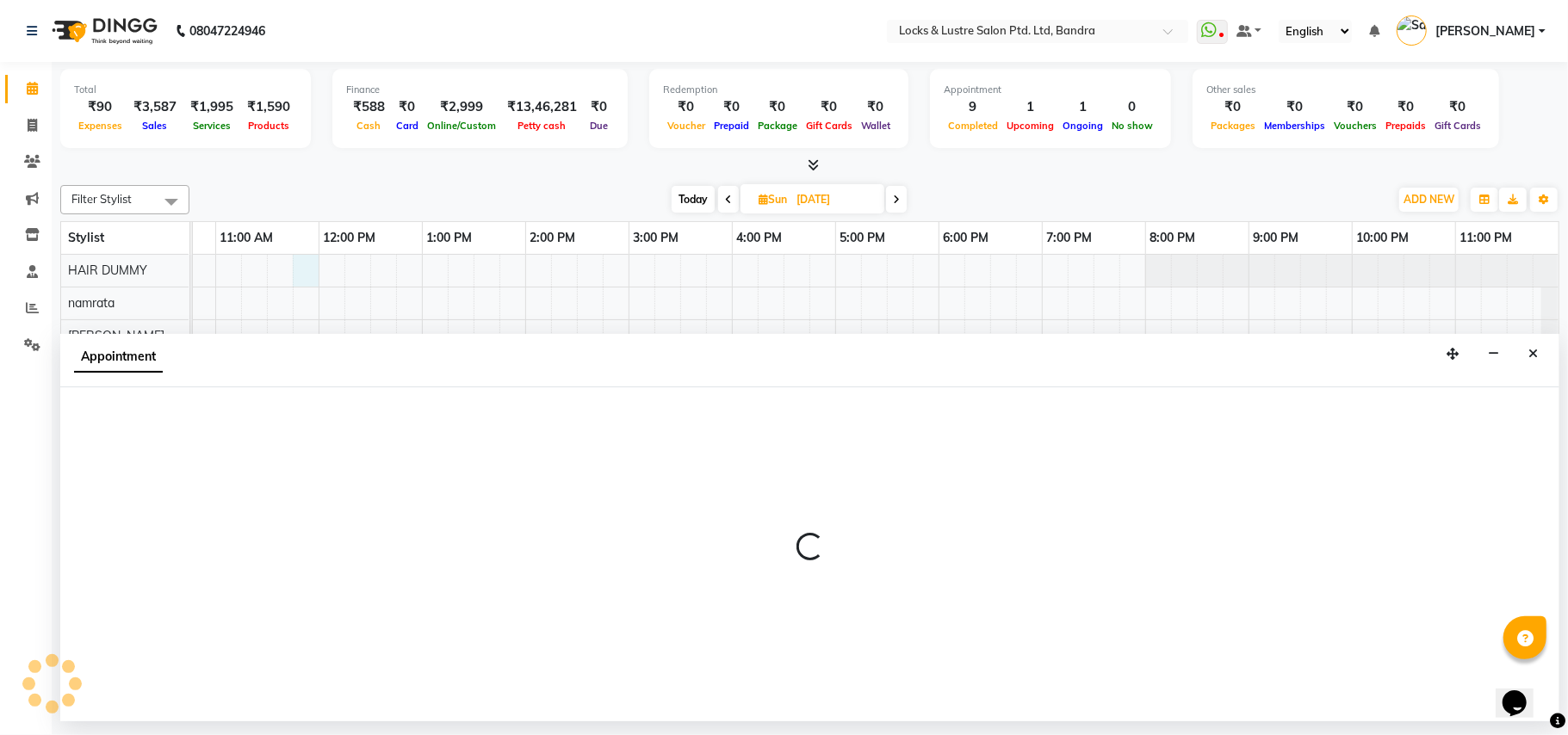
select select "43948"
select select "705"
select select "tentative"
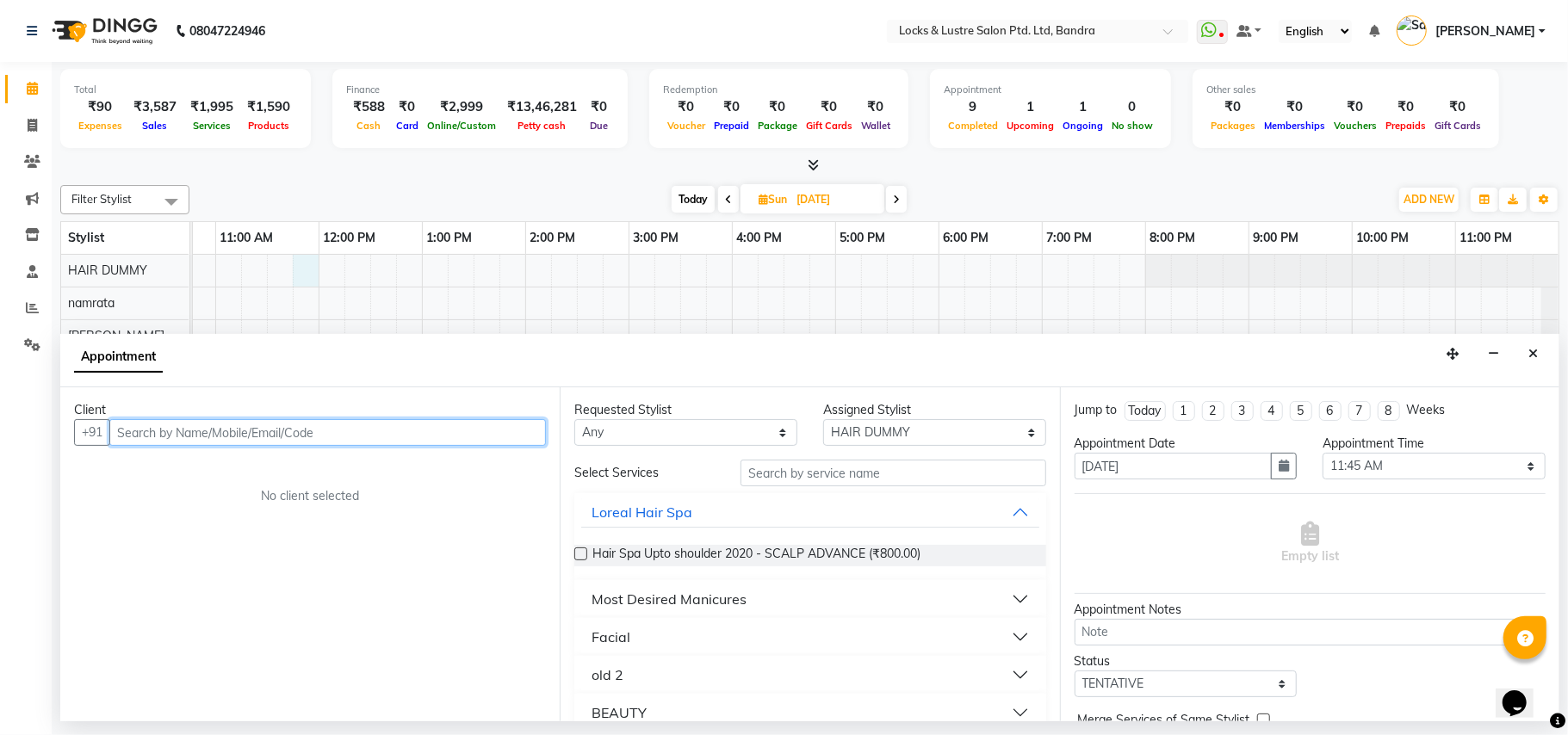
click at [244, 432] on input "text" at bounding box center [328, 433] width 437 height 27
click at [211, 438] on input "text" at bounding box center [328, 433] width 437 height 27
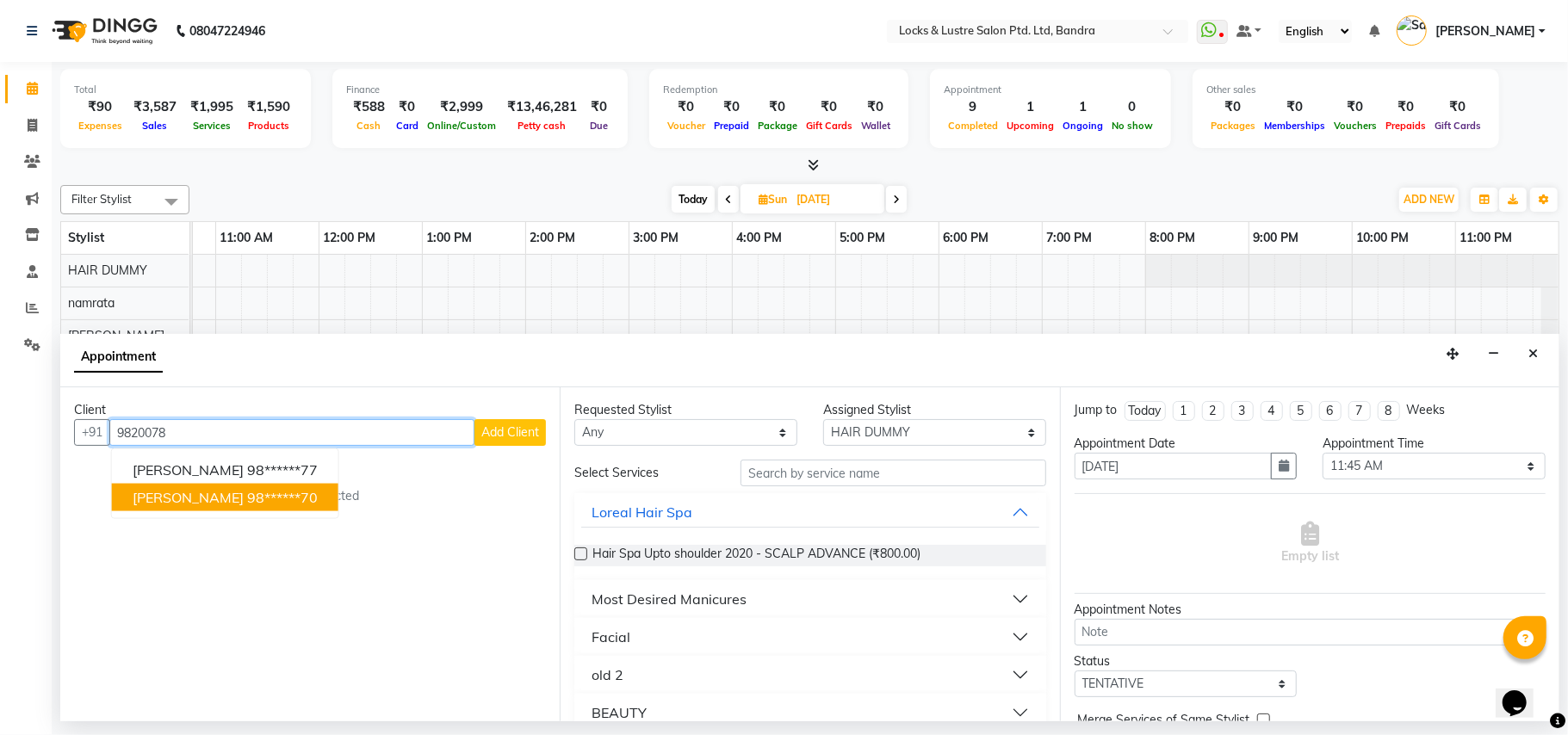
click at [167, 494] on span "GEETA SHAH" at bounding box center [188, 497] width 111 height 17
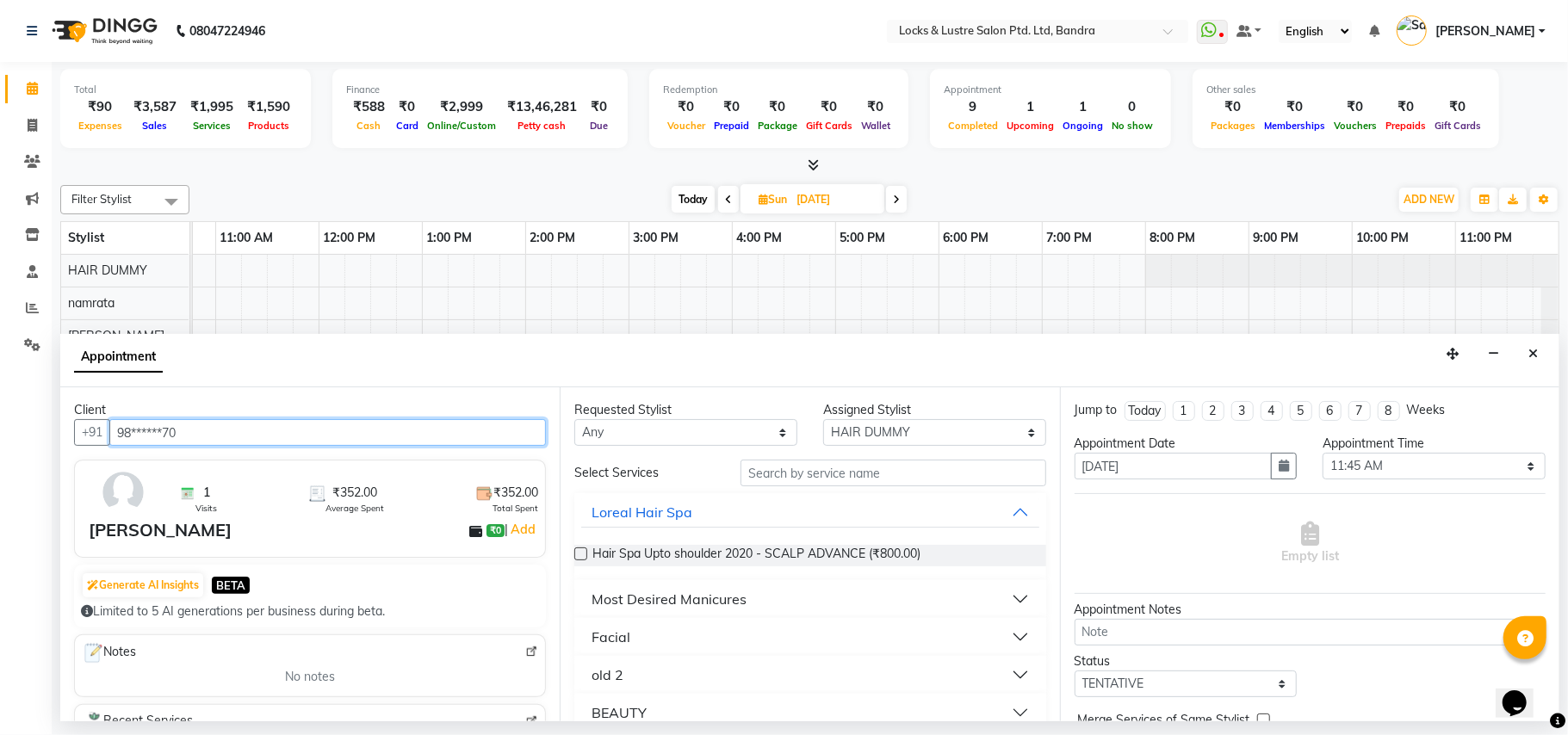
type input "98******70"
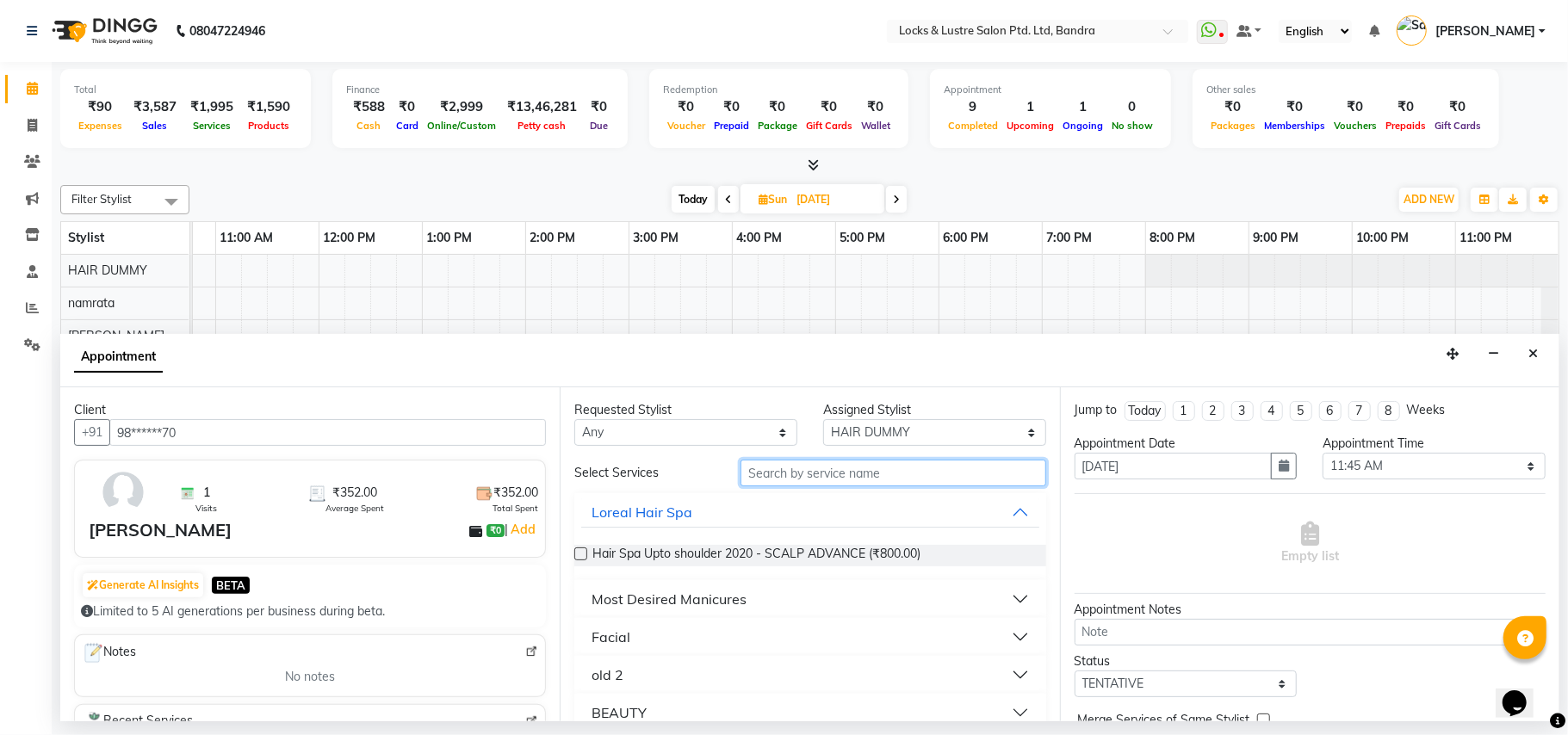
click at [873, 467] on input "text" at bounding box center [894, 473] width 306 height 27
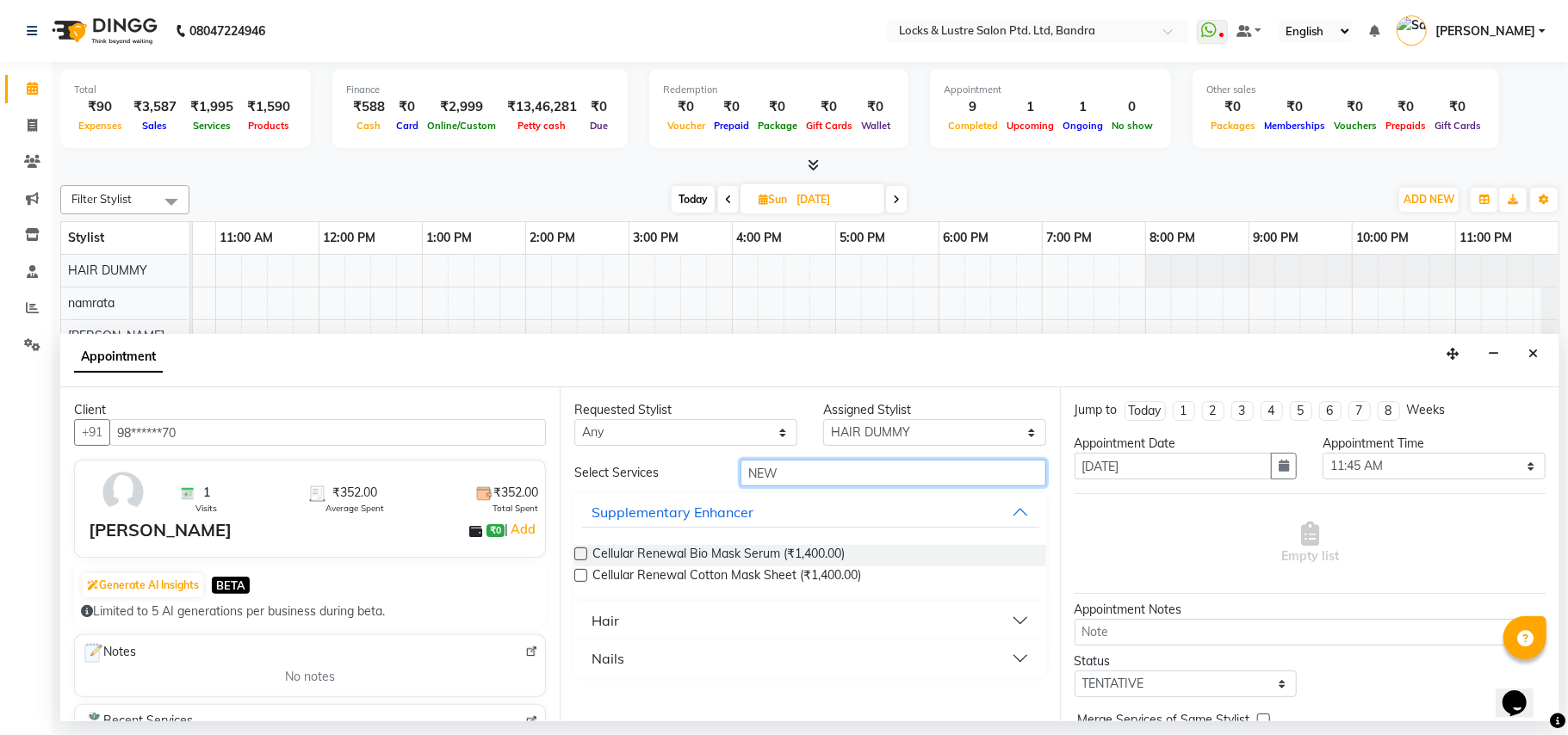
type input "NEW"
click at [938, 620] on button "Hair" at bounding box center [810, 621] width 457 height 31
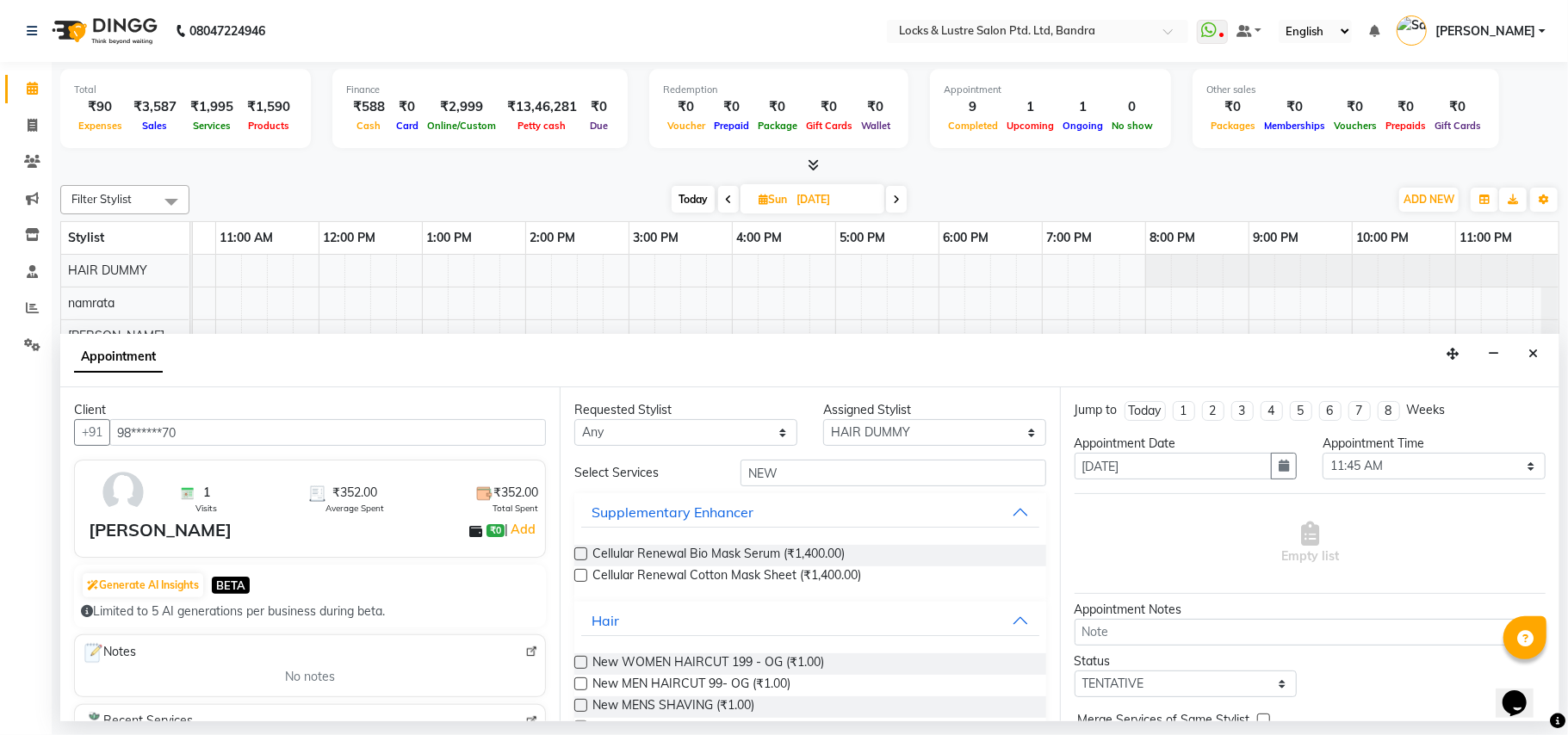
click at [570, 661] on div "Requested Stylist Any Anushree bhavana Bhavana D danish HAIR DUMMY Junaid Shaik…" at bounding box center [810, 554] width 500 height 334
click at [580, 676] on div "New MEN HAIRCUT 99- OG (₹1.00)" at bounding box center [810, 686] width 471 height 21
click at [586, 658] on label at bounding box center [580, 662] width 13 height 13
click at [585, 659] on input "checkbox" at bounding box center [580, 665] width 12 height 12
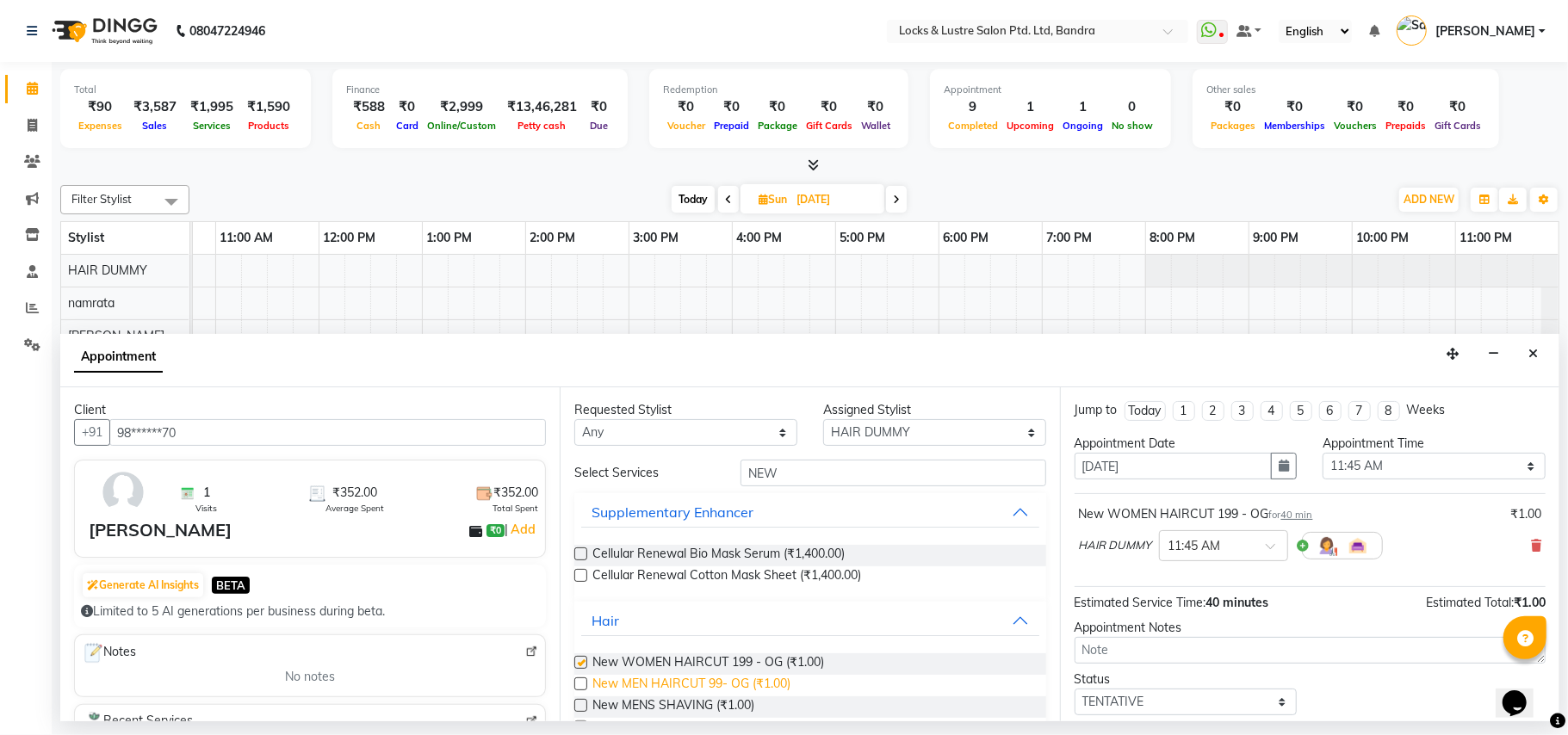
checkbox input "false"
click at [584, 680] on label at bounding box center [580, 683] width 13 height 13
click at [584, 680] on input "checkbox" at bounding box center [580, 686] width 12 height 12
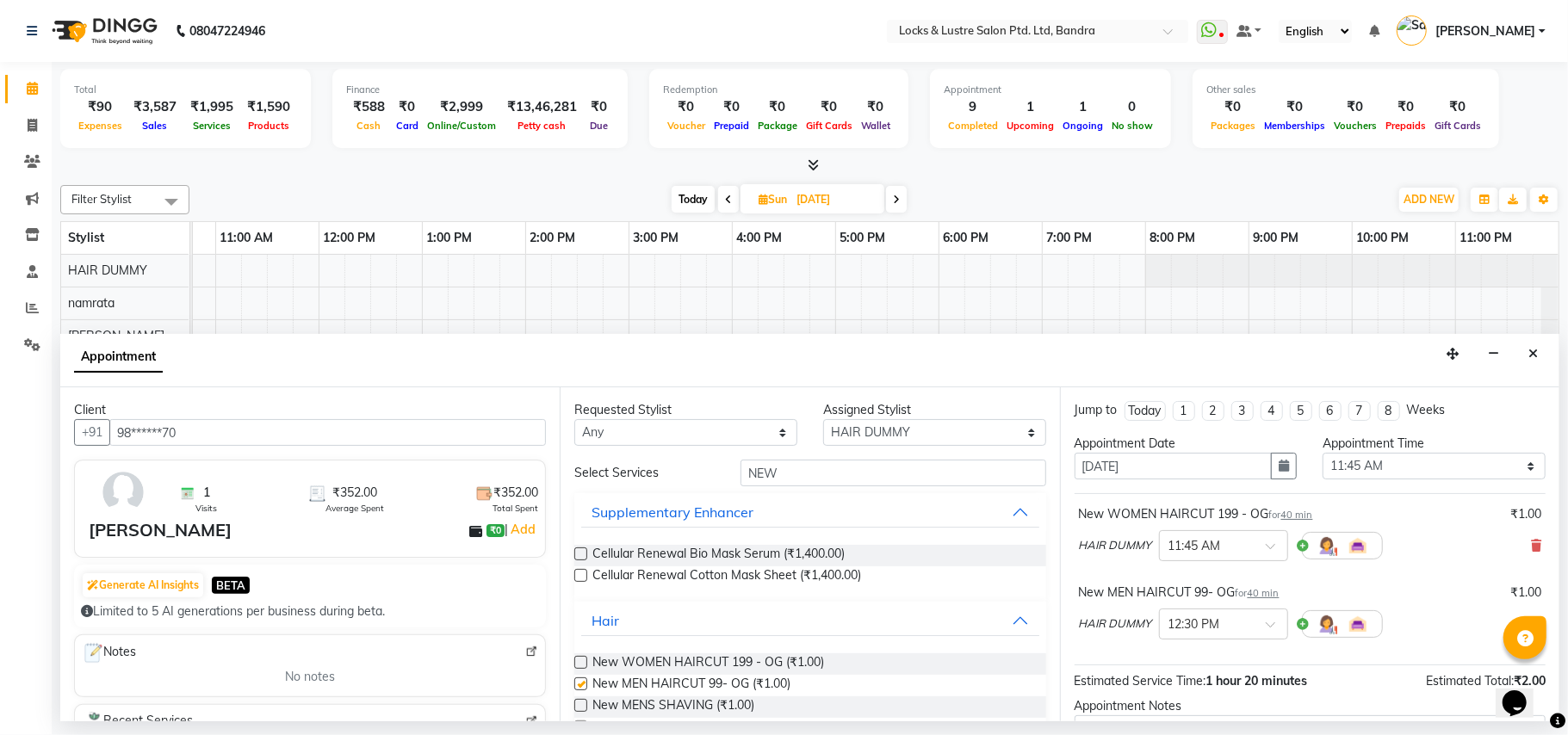
checkbox input "false"
click at [1513, 471] on select "Select 09:00 AM 09:15 AM 09:30 AM 09:45 AM 10:00 AM 10:15 AM 10:30 AM 10:45 AM …" at bounding box center [1434, 467] width 223 height 27
select select "720"
click at [1323, 454] on select "Select 09:00 AM 09:15 AM 09:30 AM 09:45 AM 10:00 AM 10:15 AM 10:30 AM 10:45 AM …" at bounding box center [1434, 467] width 223 height 27
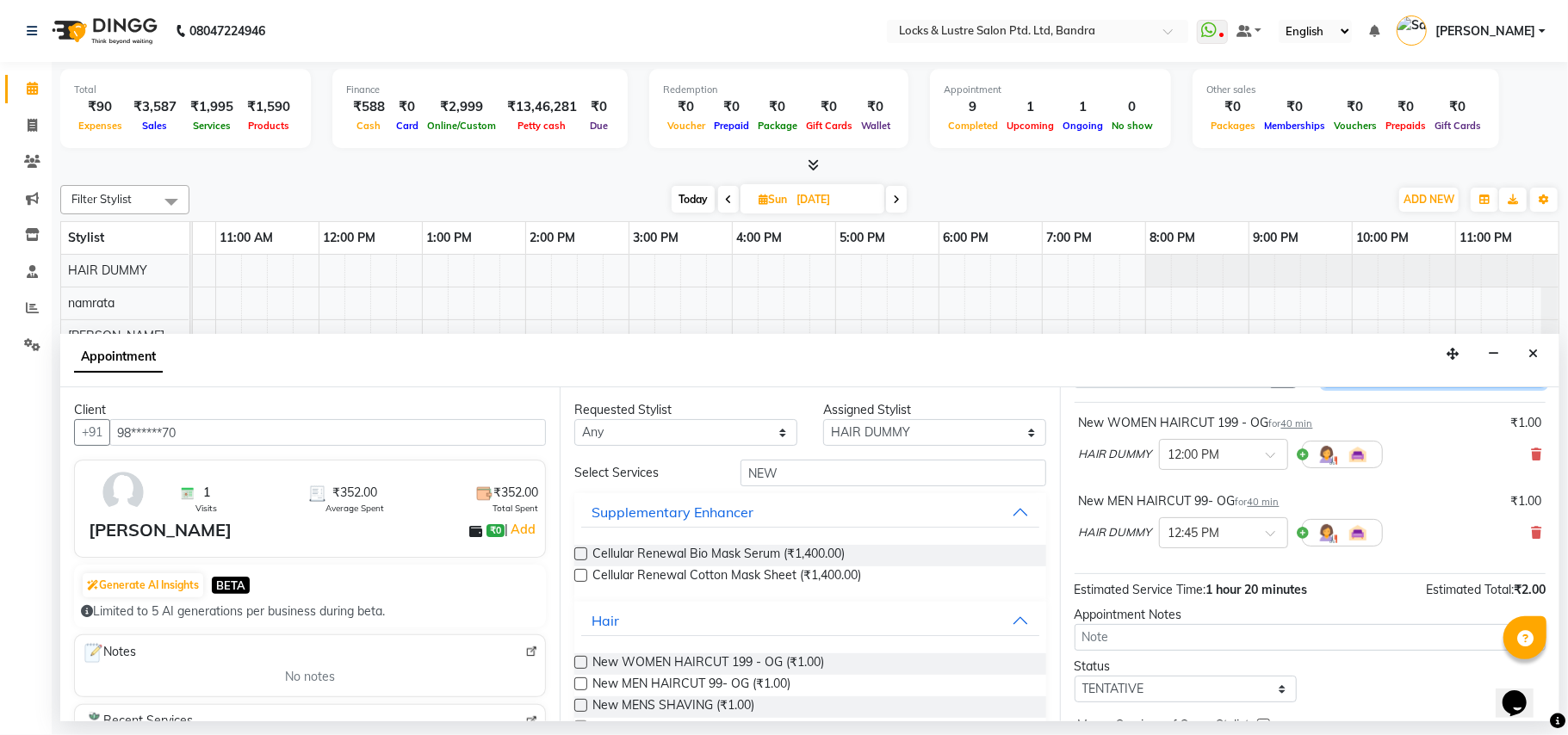
scroll to position [184, 0]
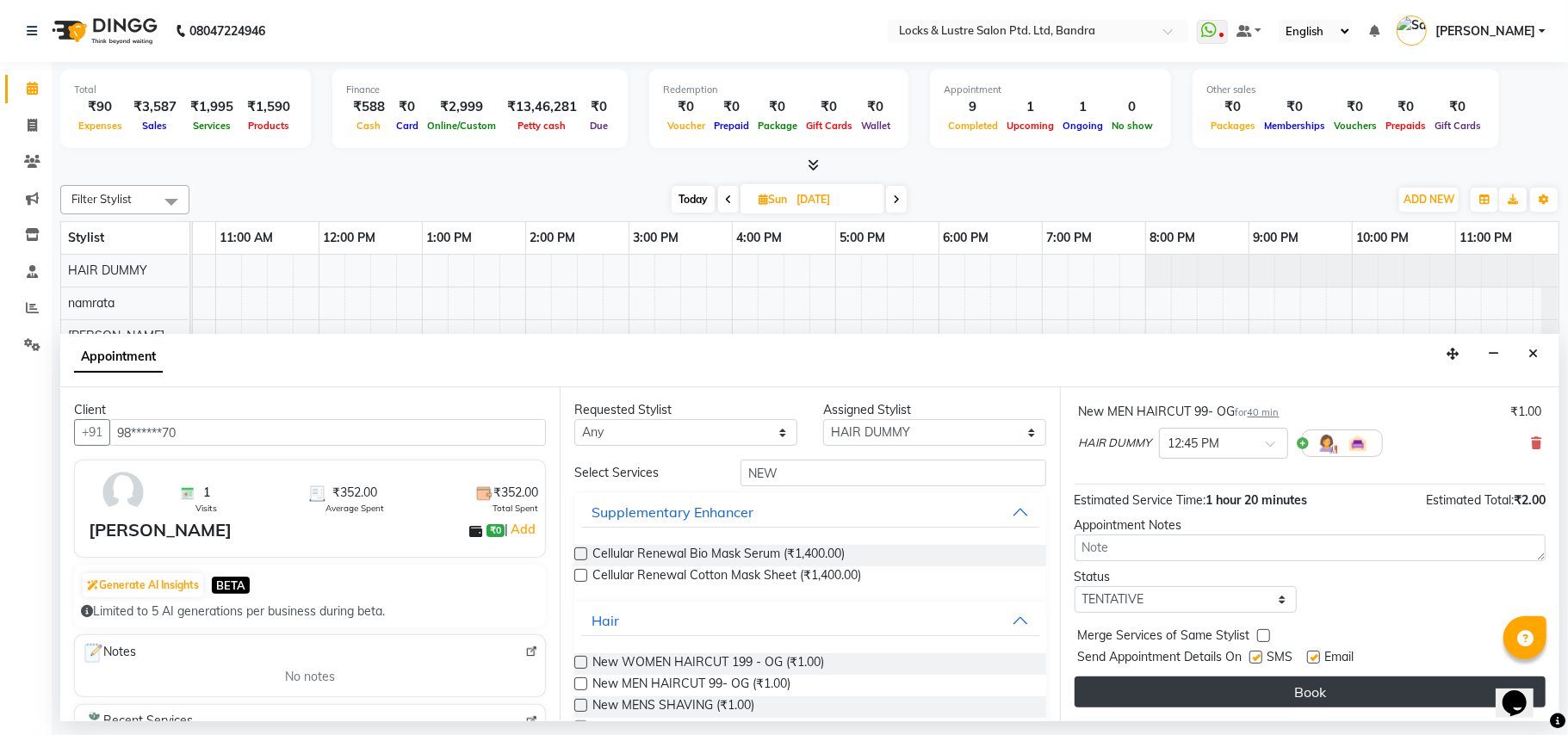
click at [1233, 697] on button "Book" at bounding box center [1310, 692] width 471 height 31
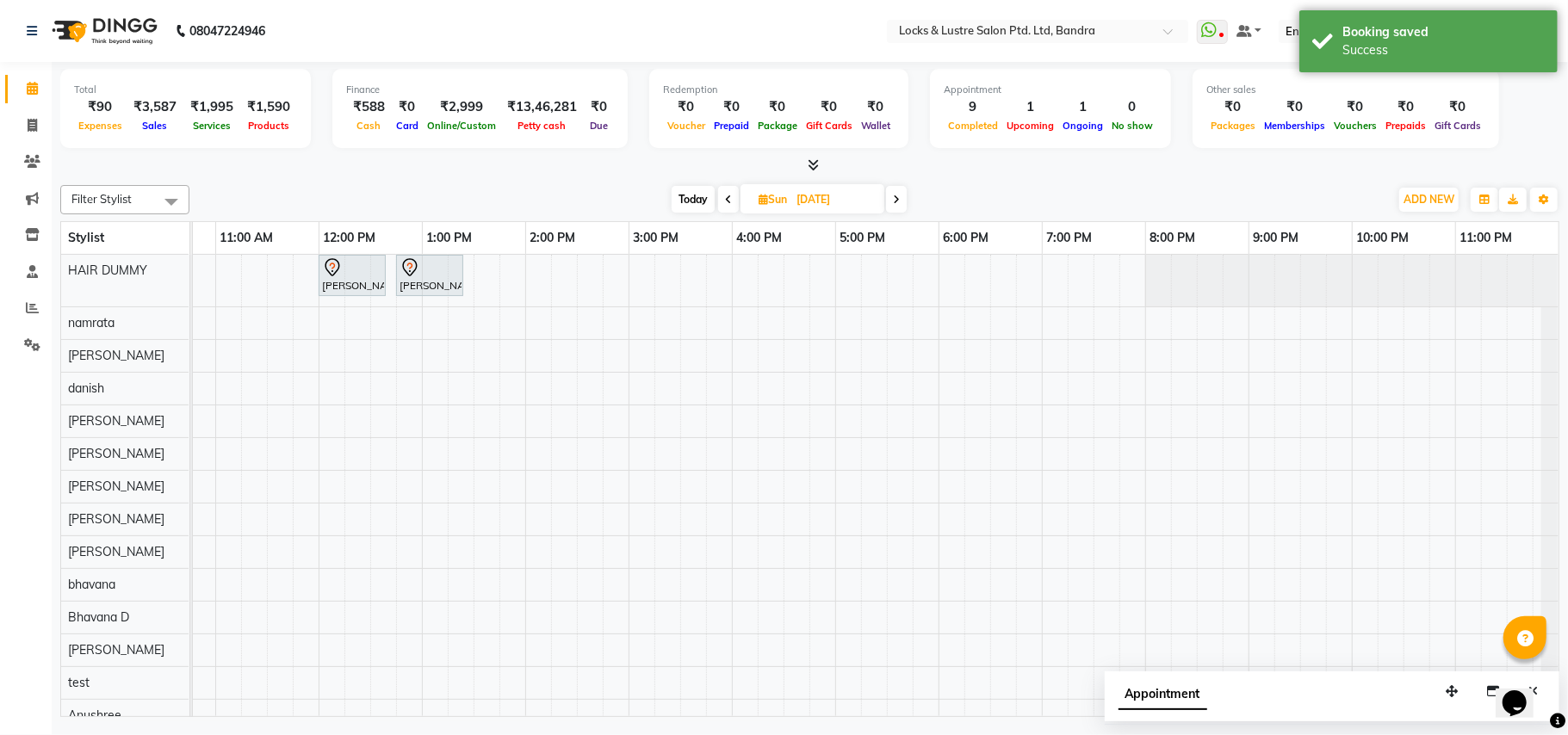
click at [694, 201] on span "Today" at bounding box center [693, 199] width 43 height 27
type input "03-09-2025"
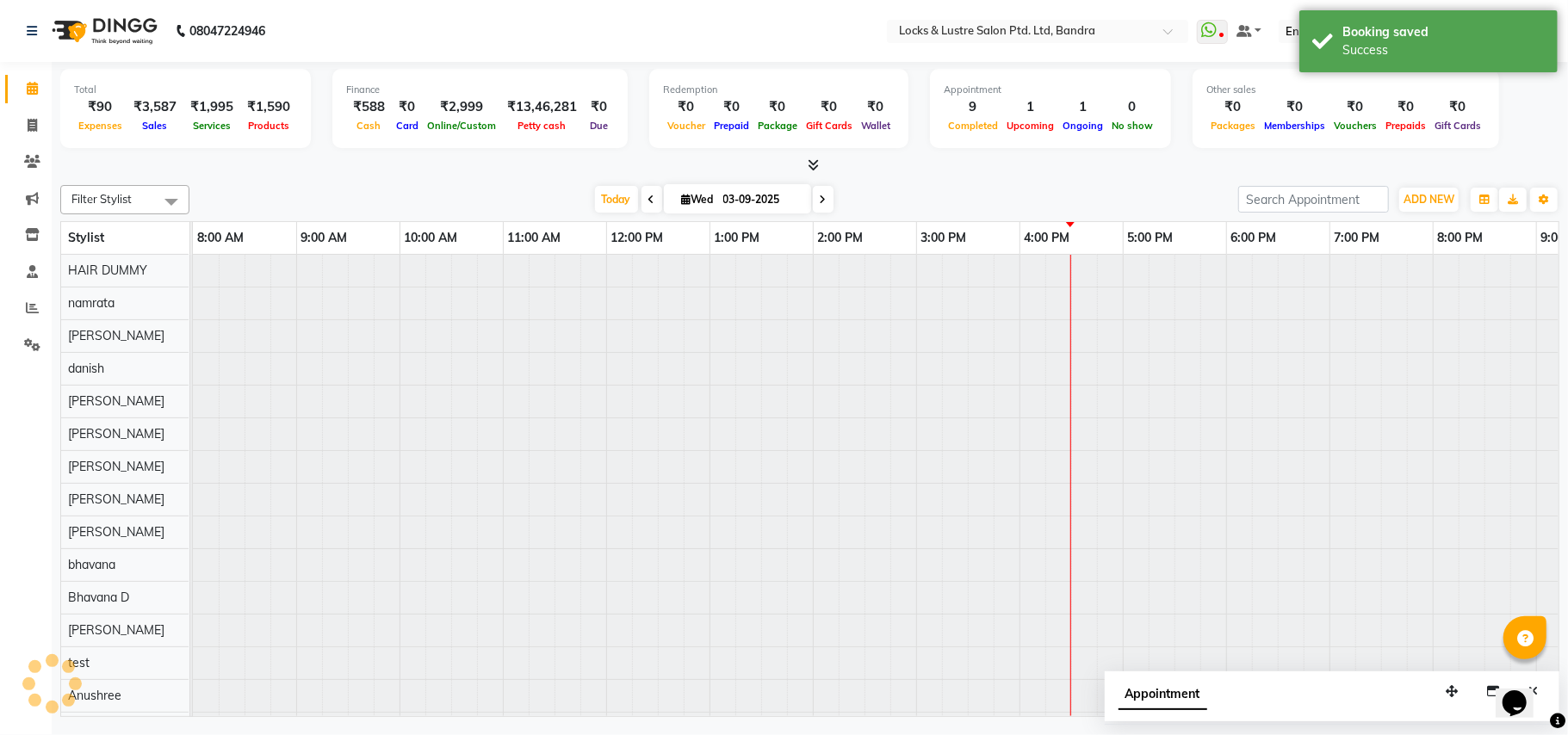
scroll to position [0, 288]
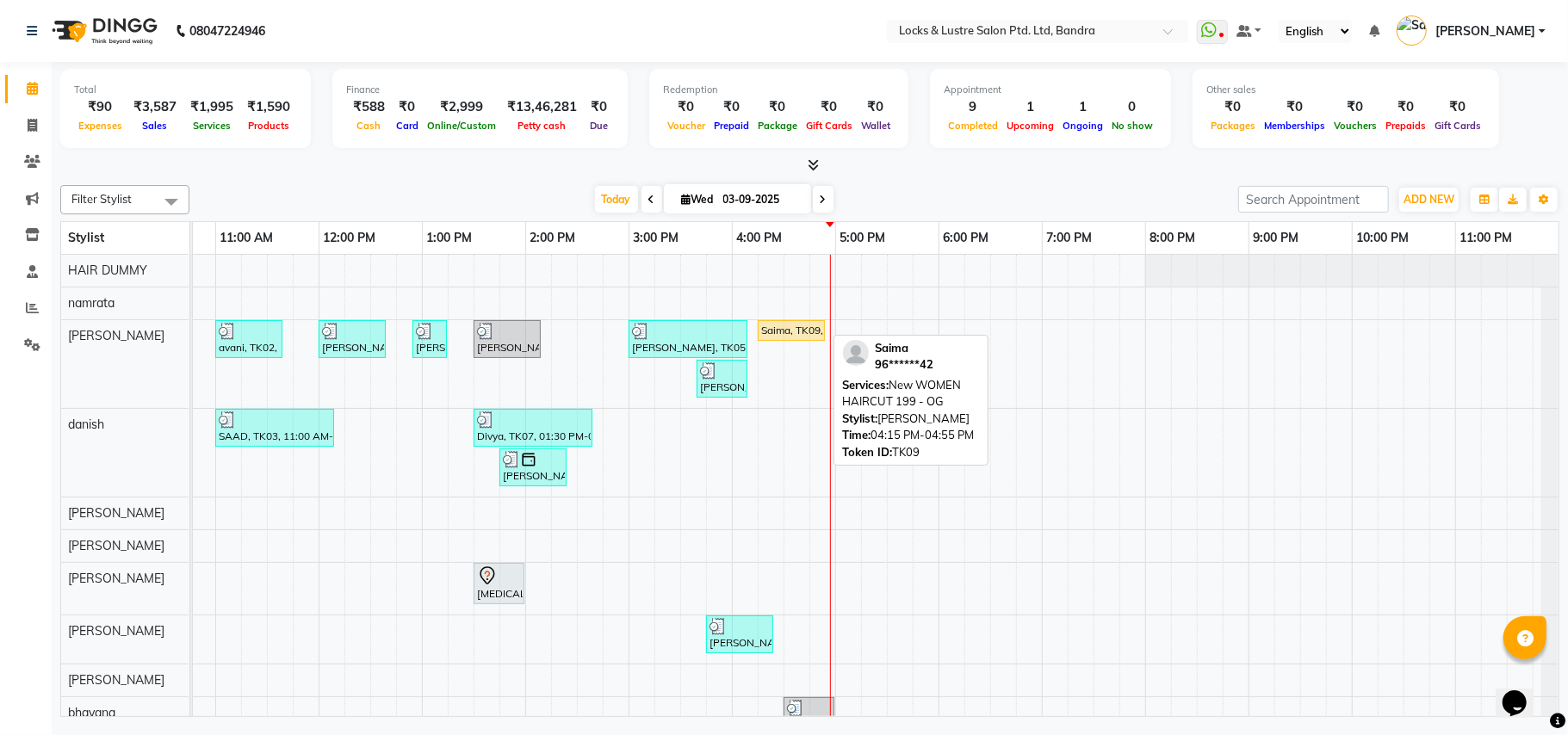
click at [807, 327] on div "Saima, TK09, 04:15 PM-04:55 PM, New WOMEN HAIRCUT 199 - OG" at bounding box center [791, 331] width 64 height 15
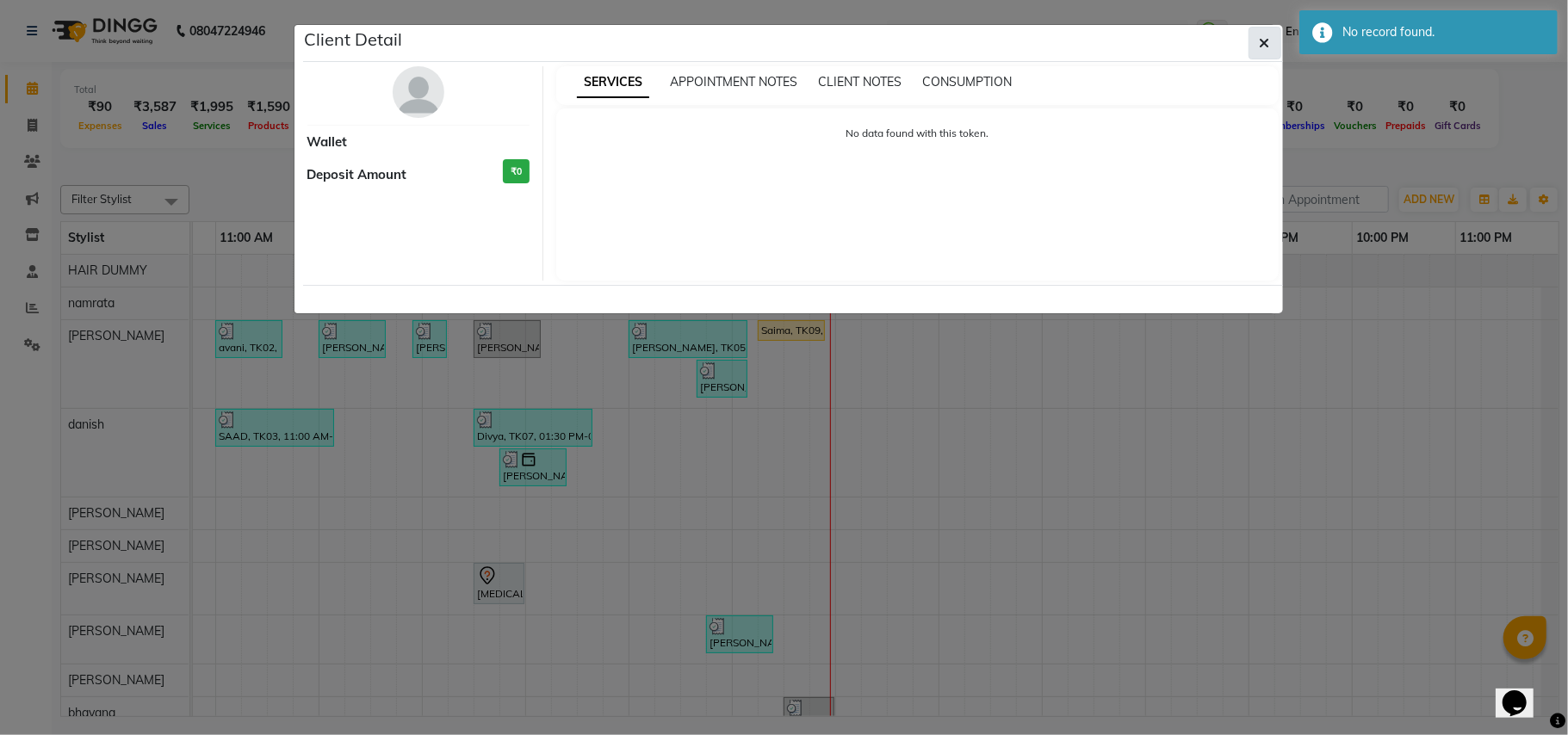
click at [1269, 41] on icon "button" at bounding box center [1265, 43] width 11 height 13
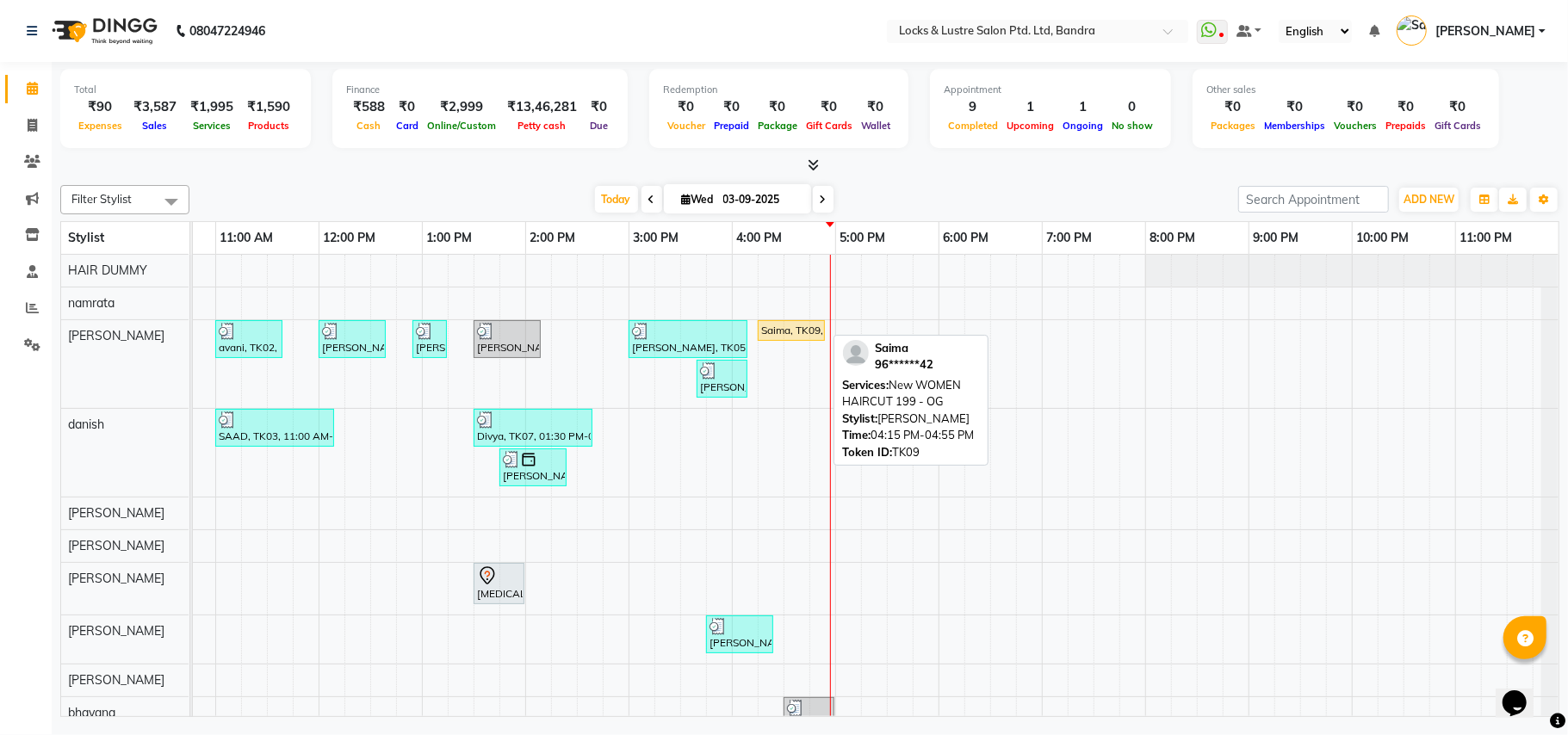
click at [798, 332] on div "Saima, TK09, 04:15 PM-04:55 PM, New WOMEN HAIRCUT 199 - OG" at bounding box center [791, 331] width 64 height 15
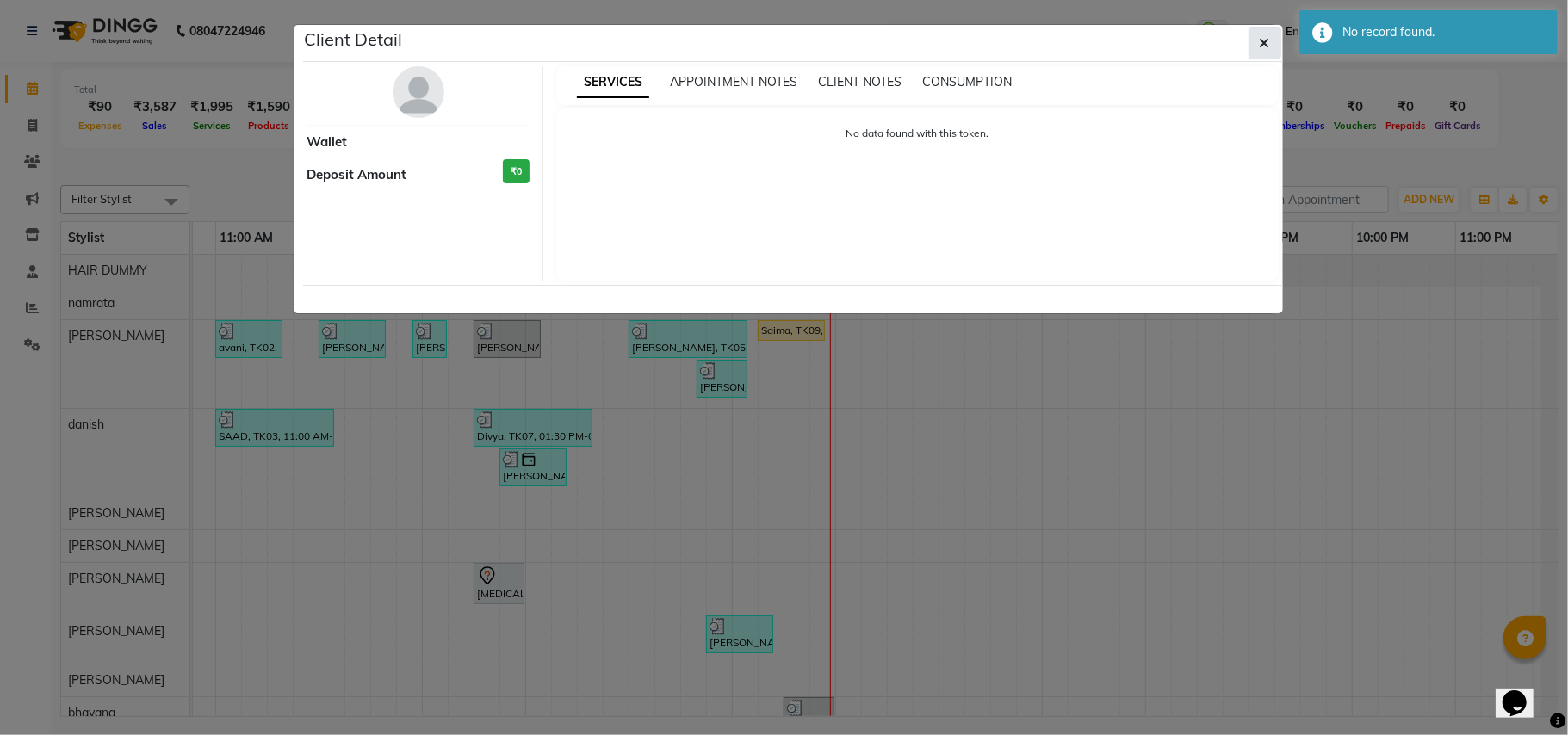
click at [1266, 35] on span "button" at bounding box center [1265, 43] width 11 height 17
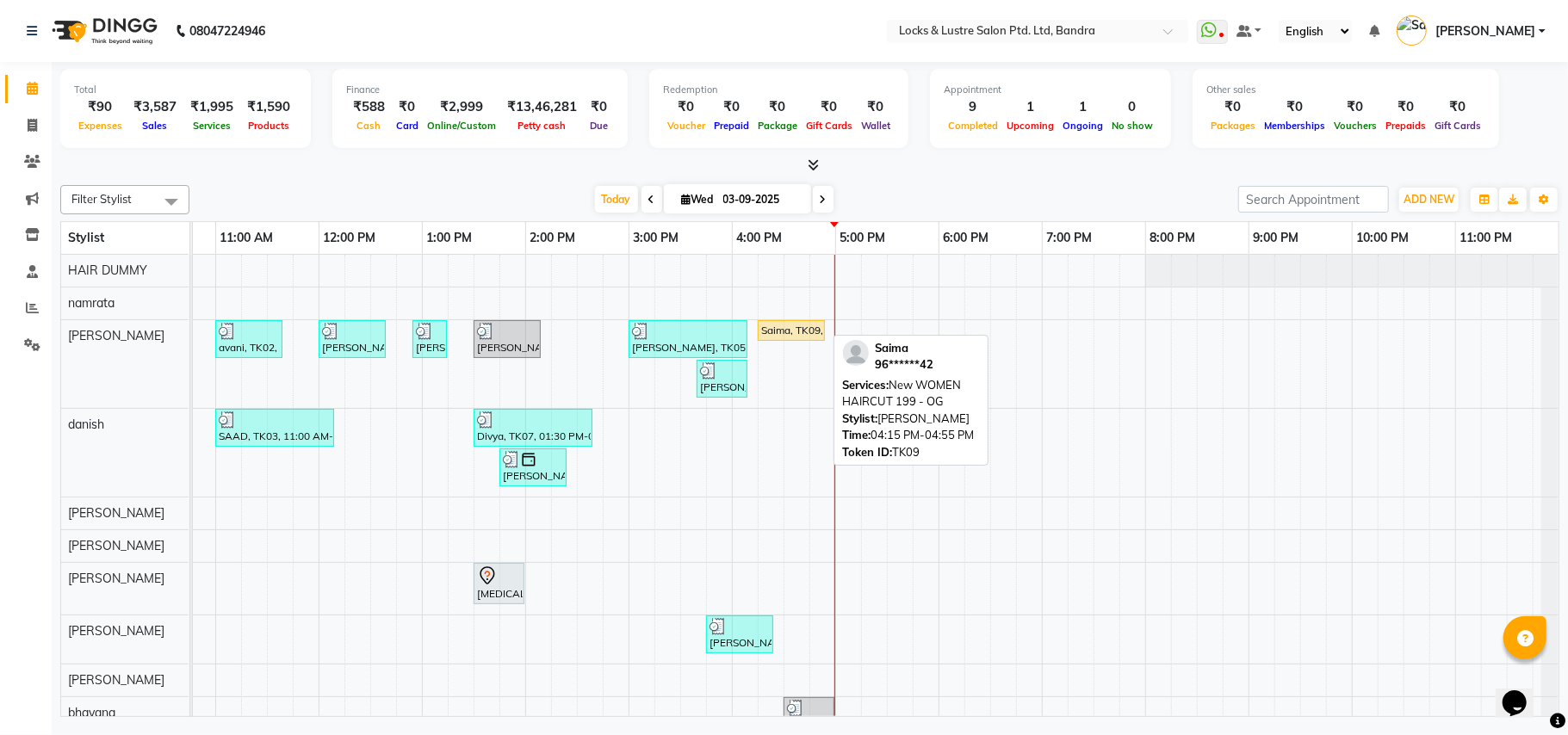
click at [815, 328] on div "Saima, TK09, 04:15 PM-04:55 PM, New WOMEN HAIRCUT 199 - OG" at bounding box center [791, 331] width 64 height 15
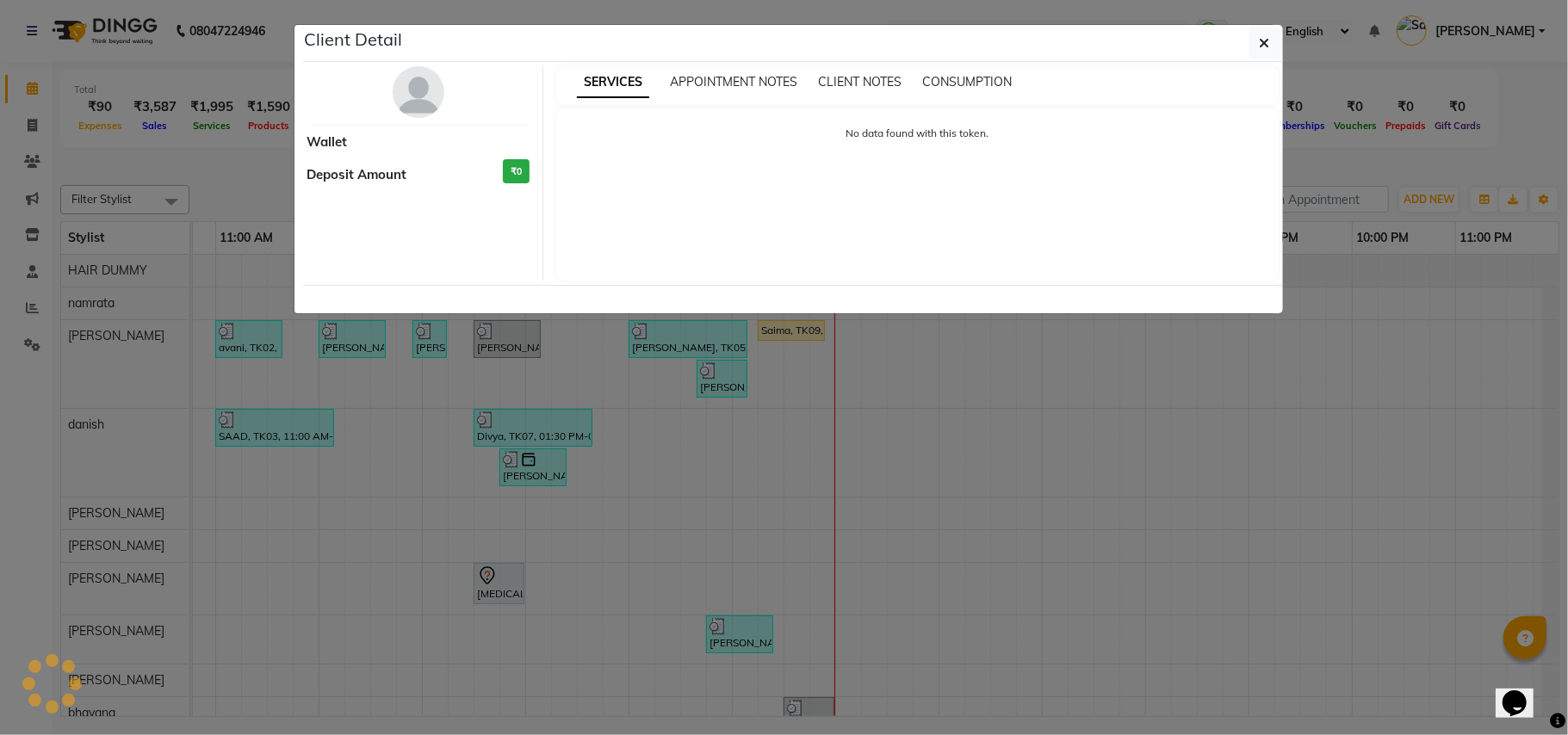
select select "1"
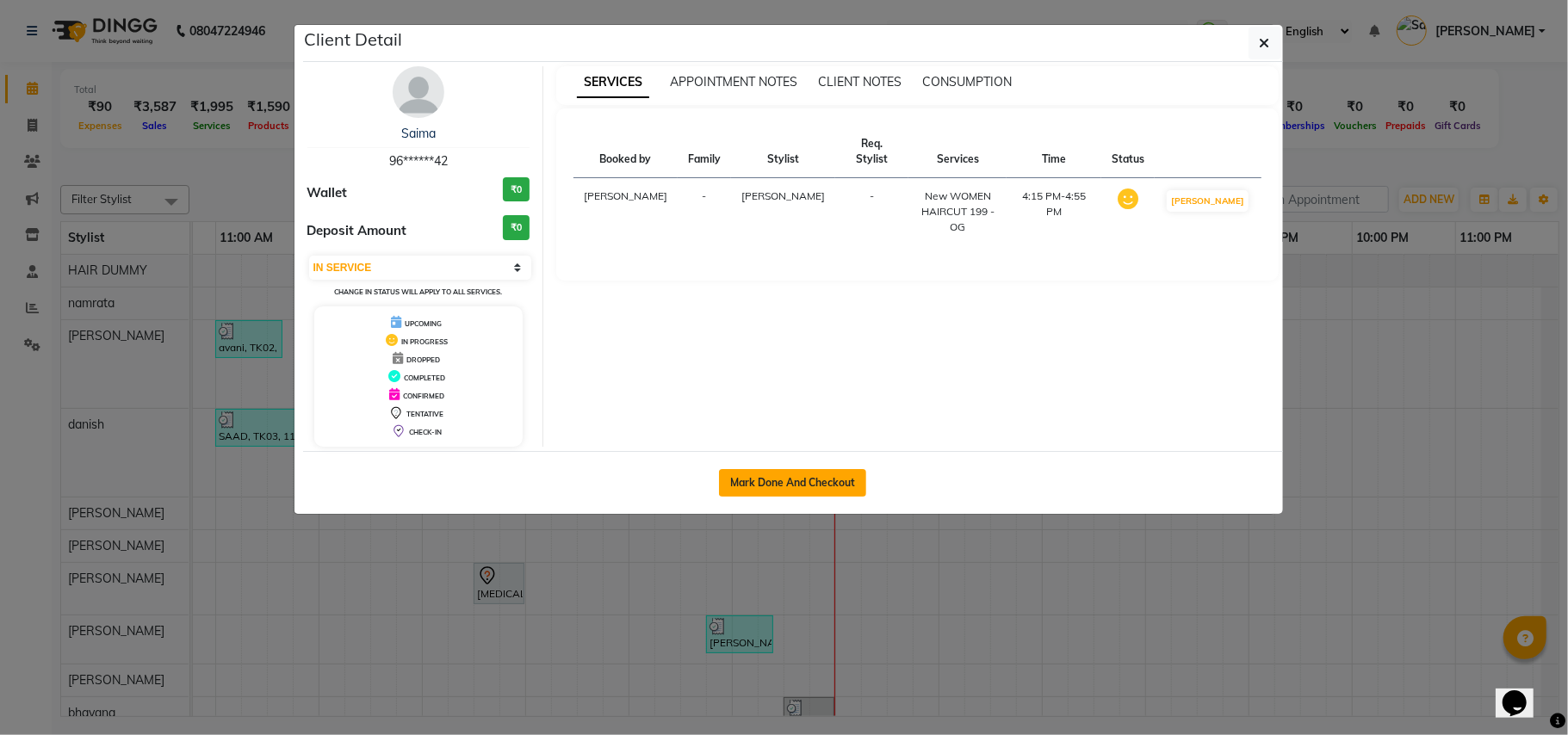
click at [783, 479] on button "Mark Done And Checkout" at bounding box center [792, 483] width 147 height 28
select select "service"
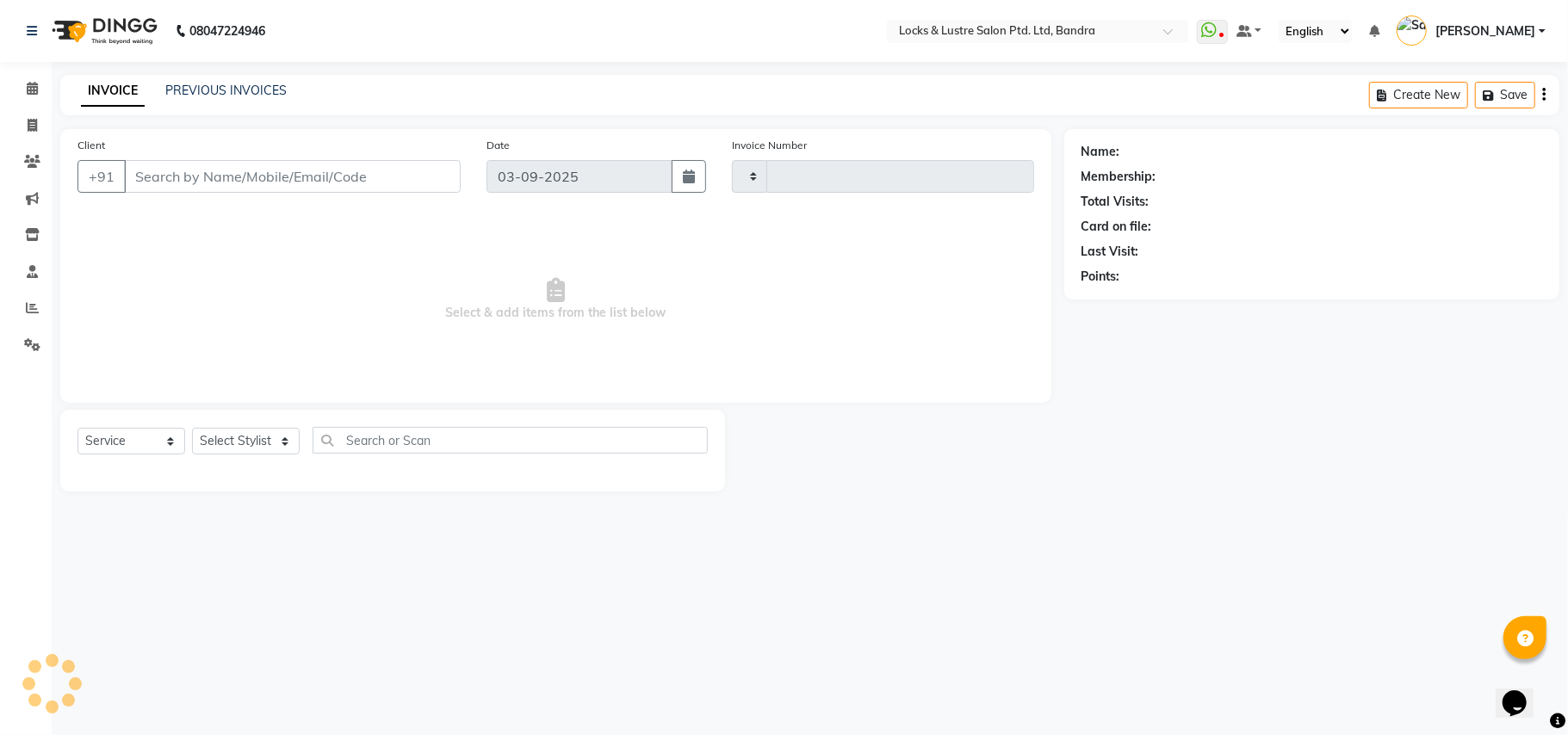
type input "2262"
select select "6029"
type input "96******42"
select select "55307"
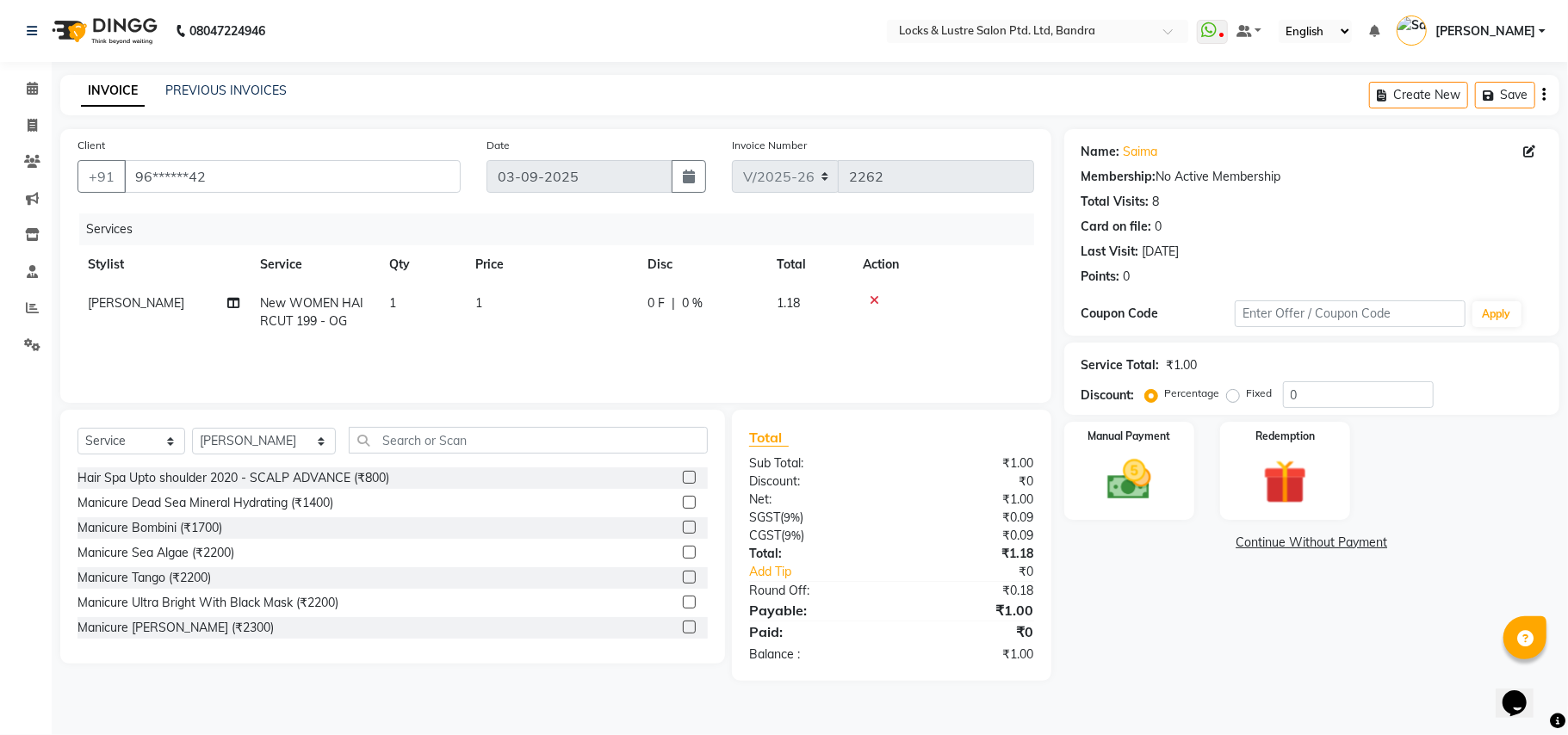
click at [508, 300] on td "1" at bounding box center [551, 312] width 172 height 57
select select "55307"
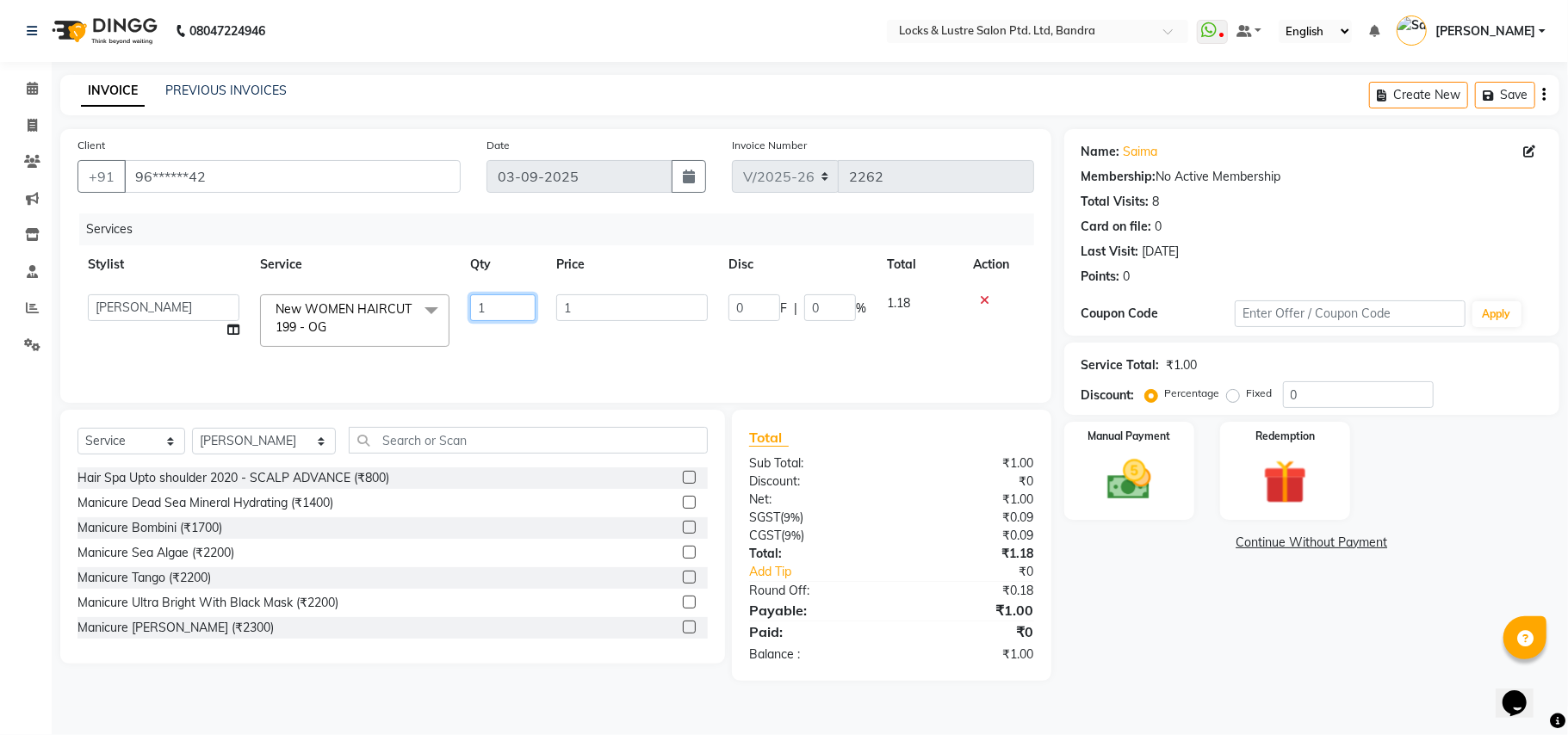
click at [521, 300] on input "1" at bounding box center [503, 308] width 65 height 27
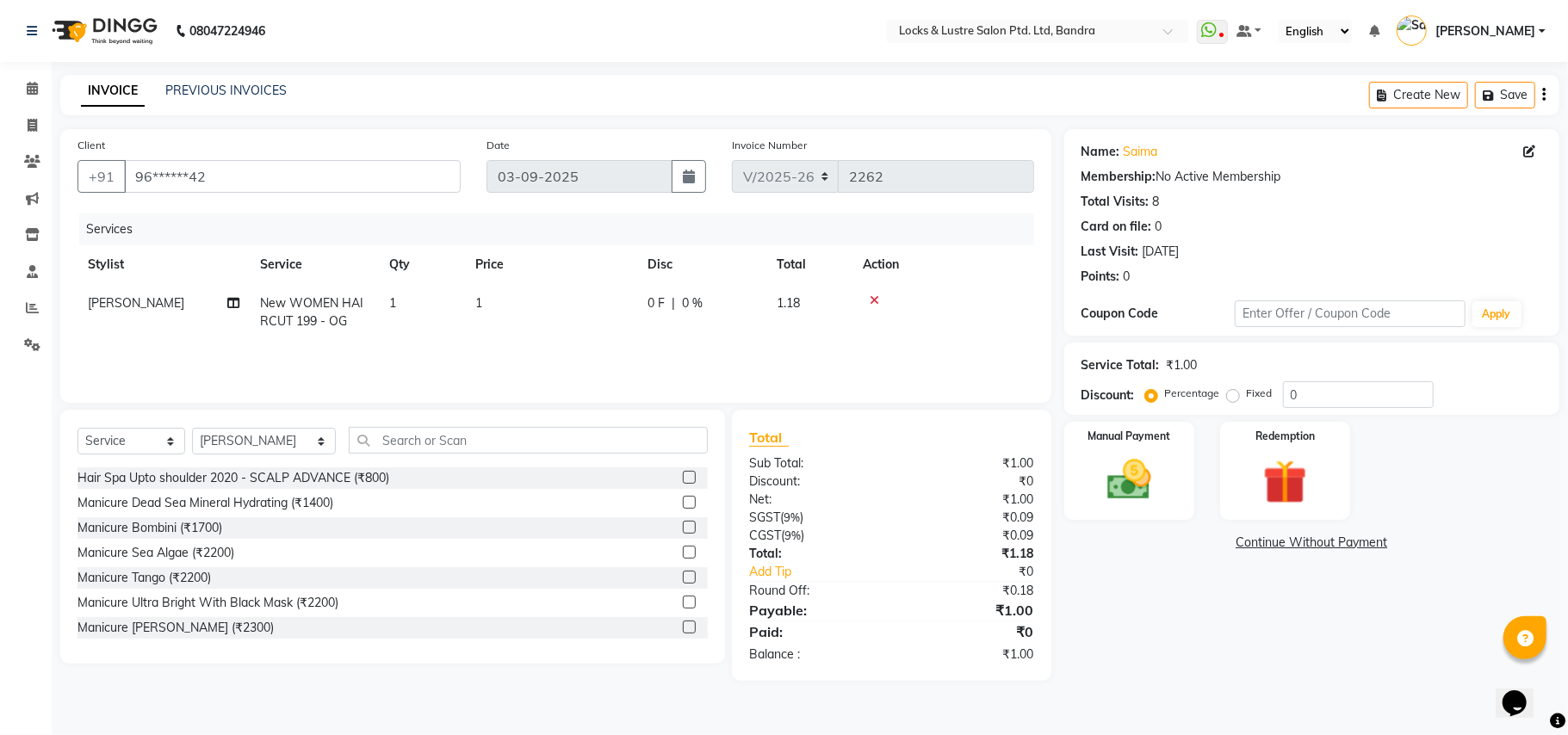
click at [534, 303] on td "1" at bounding box center [551, 312] width 172 height 57
select select "55307"
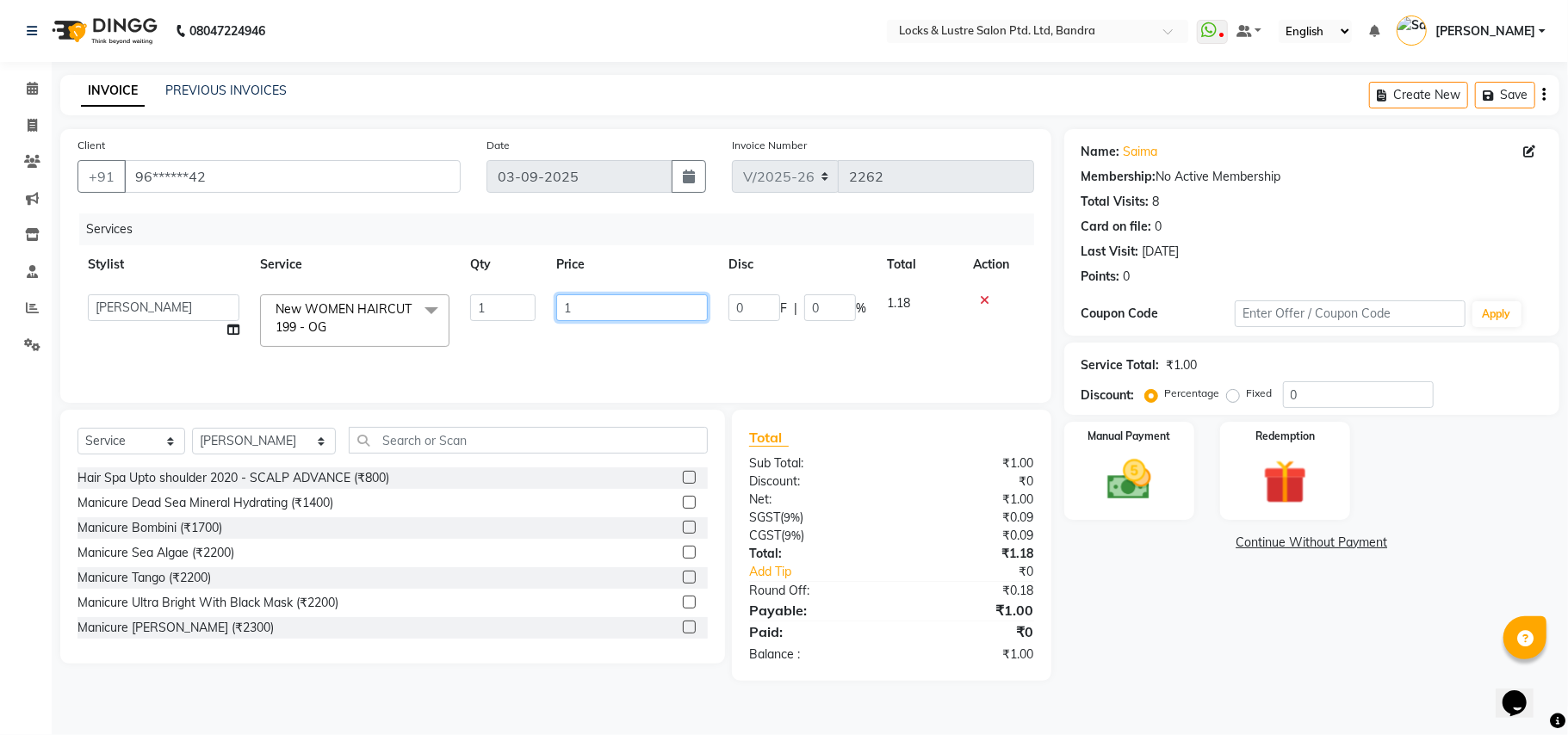
click at [594, 311] on input "1" at bounding box center [631, 308] width 151 height 27
type input "299"
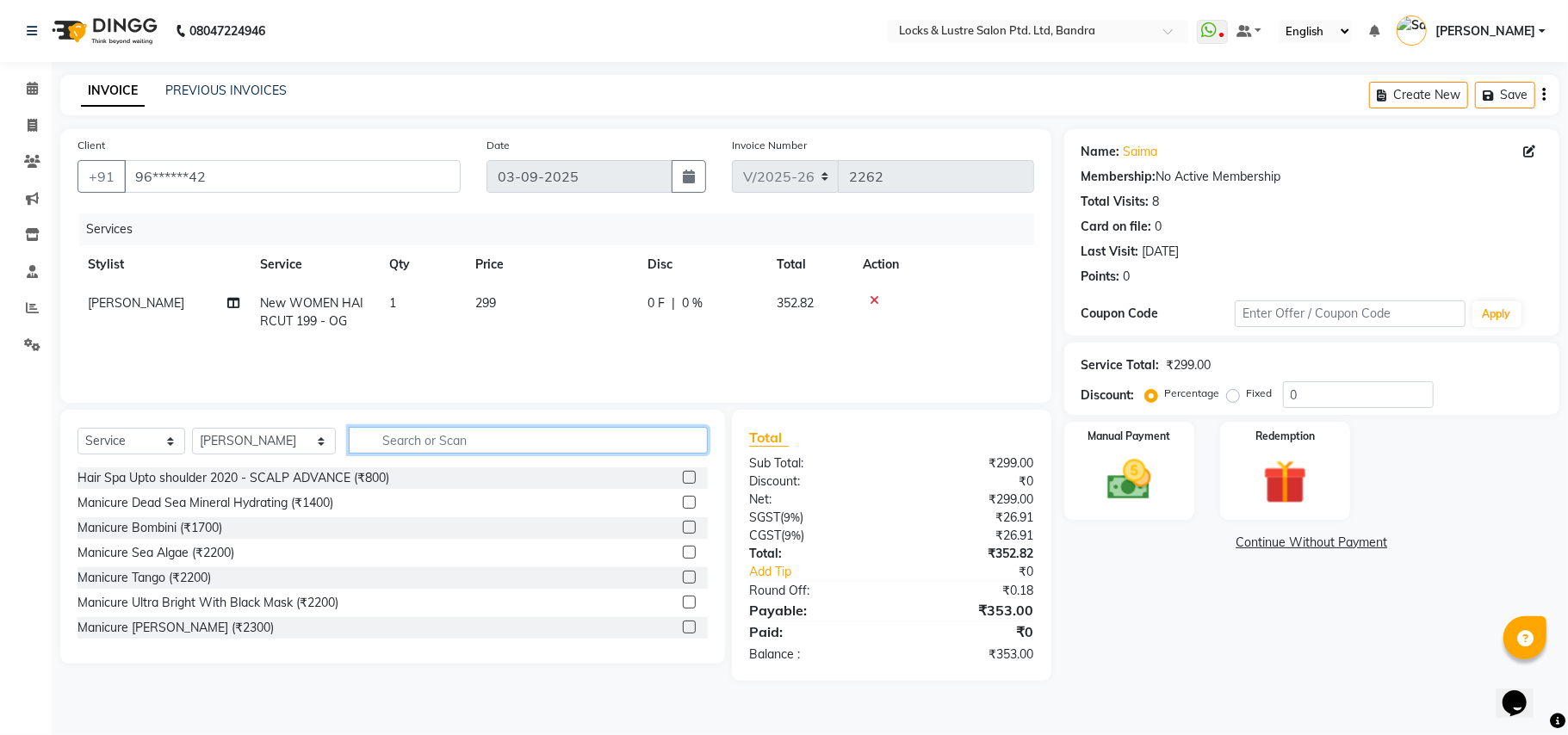
click at [355, 438] on input "text" at bounding box center [527, 441] width 359 height 27
type input "HAIR WAS"
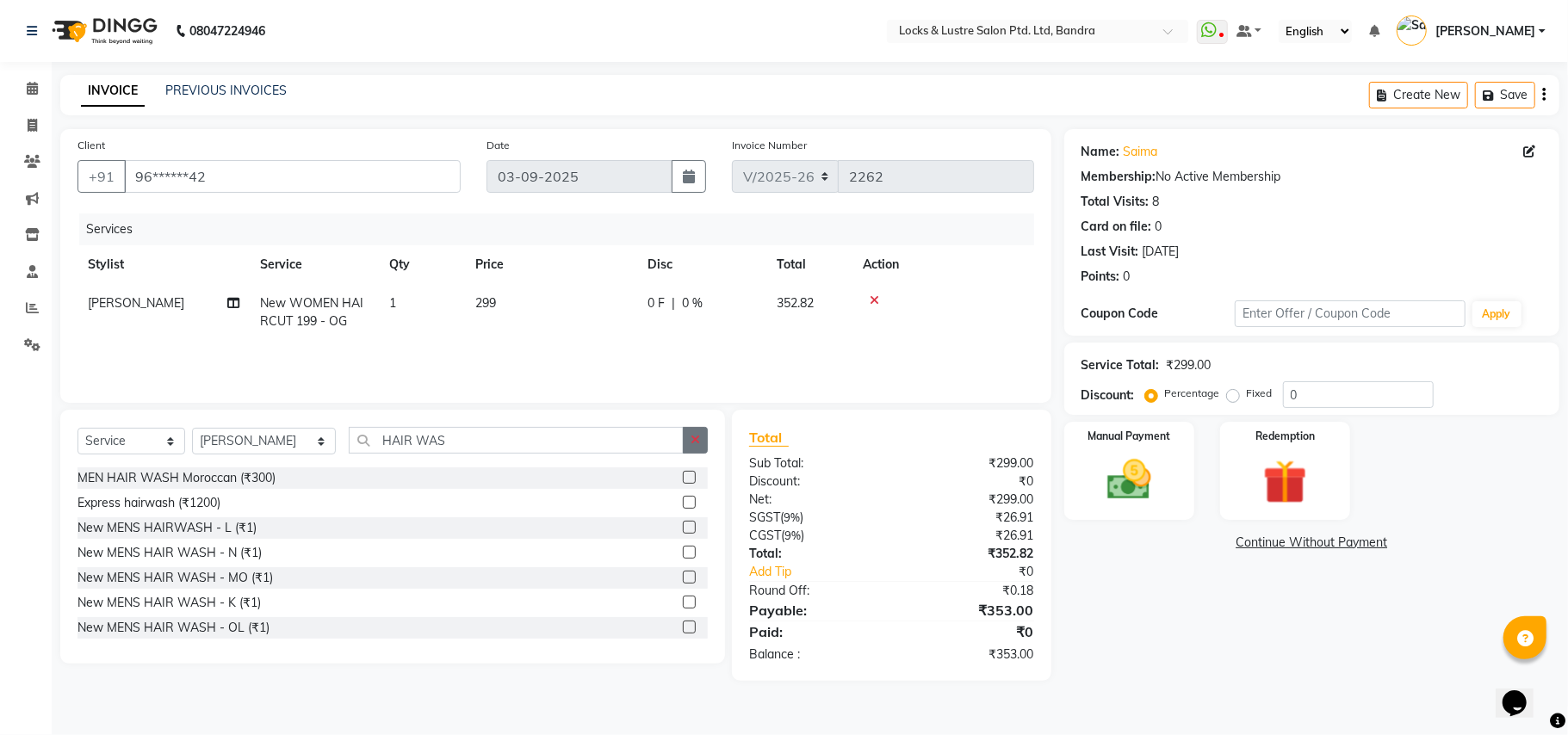
click at [693, 432] on button "button" at bounding box center [696, 441] width 25 height 27
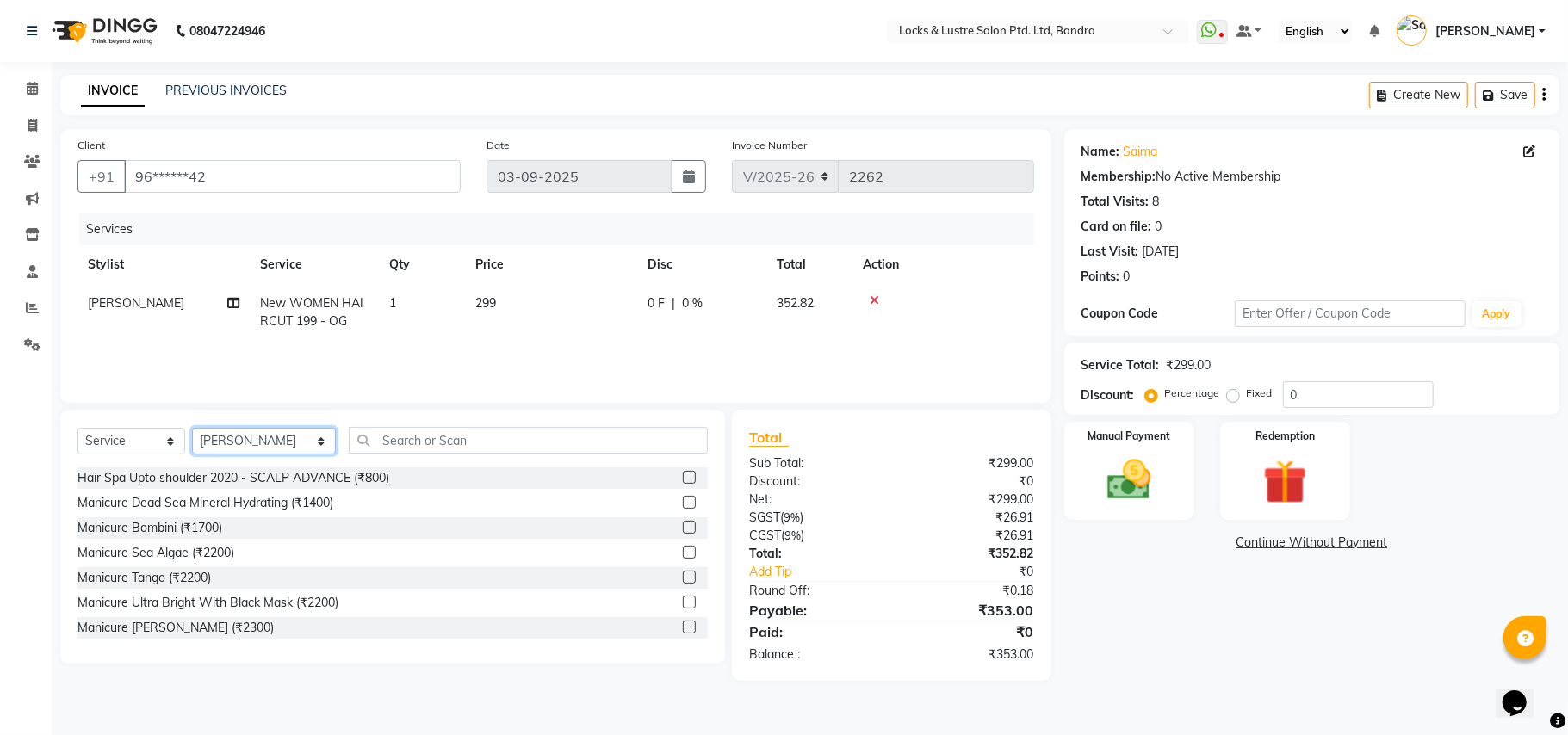
click at [284, 444] on select "Select Stylist [PERSON_NAME] danish [PERSON_NAME] HAIR DUMMY [PERSON_NAME] [PER…" at bounding box center [264, 442] width 143 height 27
select select "80183"
click at [193, 428] on select "Select Stylist [PERSON_NAME] danish [PERSON_NAME] HAIR DUMMY [PERSON_NAME] [PER…" at bounding box center [264, 442] width 143 height 27
click at [352, 444] on input "text" at bounding box center [527, 441] width 359 height 27
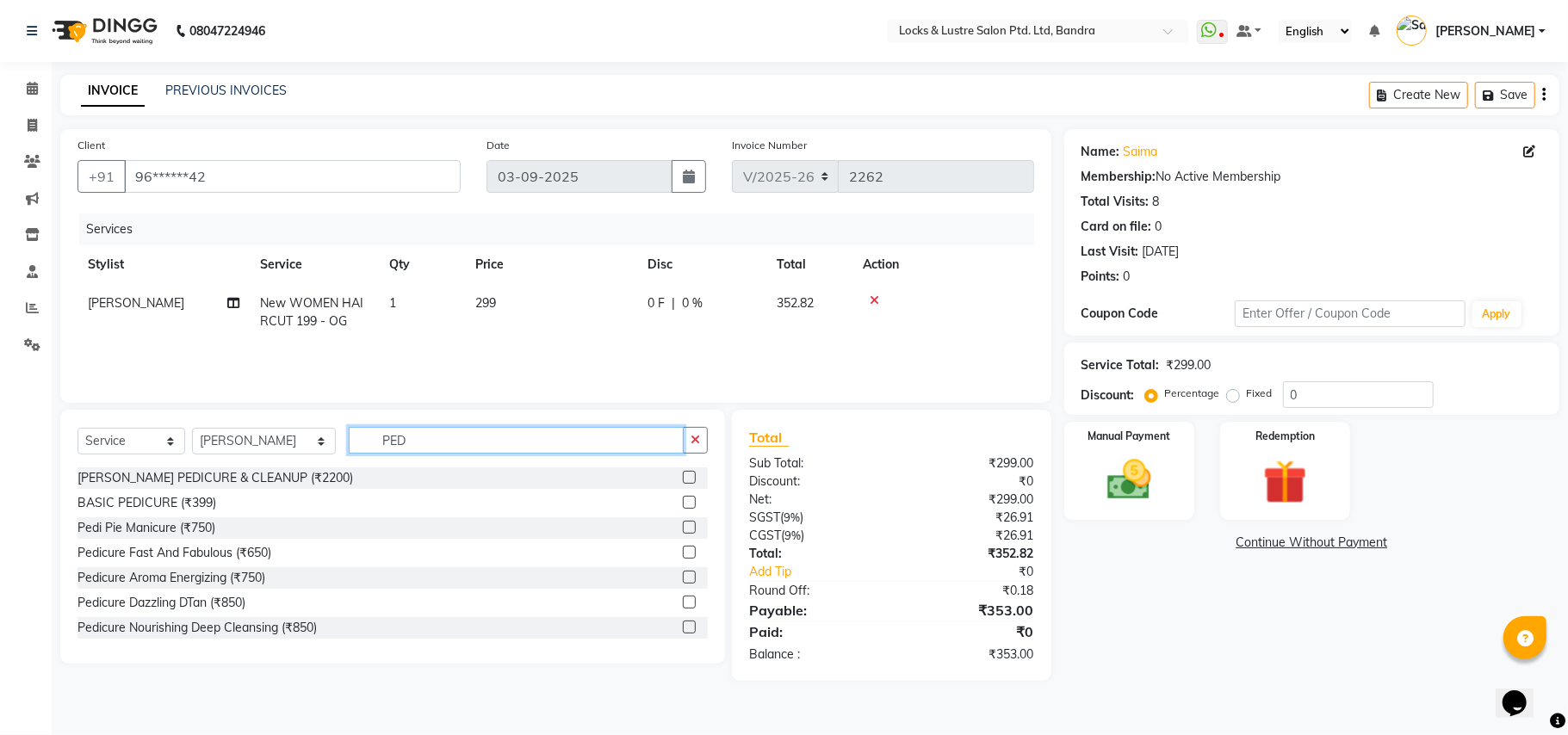
drag, startPoint x: 388, startPoint y: 442, endPoint x: 311, endPoint y: 452, distance: 77.6
click at [311, 452] on div "Select Service Product Membership Package Voucher Prepaid Gift Card Select Styl…" at bounding box center [393, 447] width 630 height 40
click at [387, 446] on input "PED" at bounding box center [516, 441] width 335 height 27
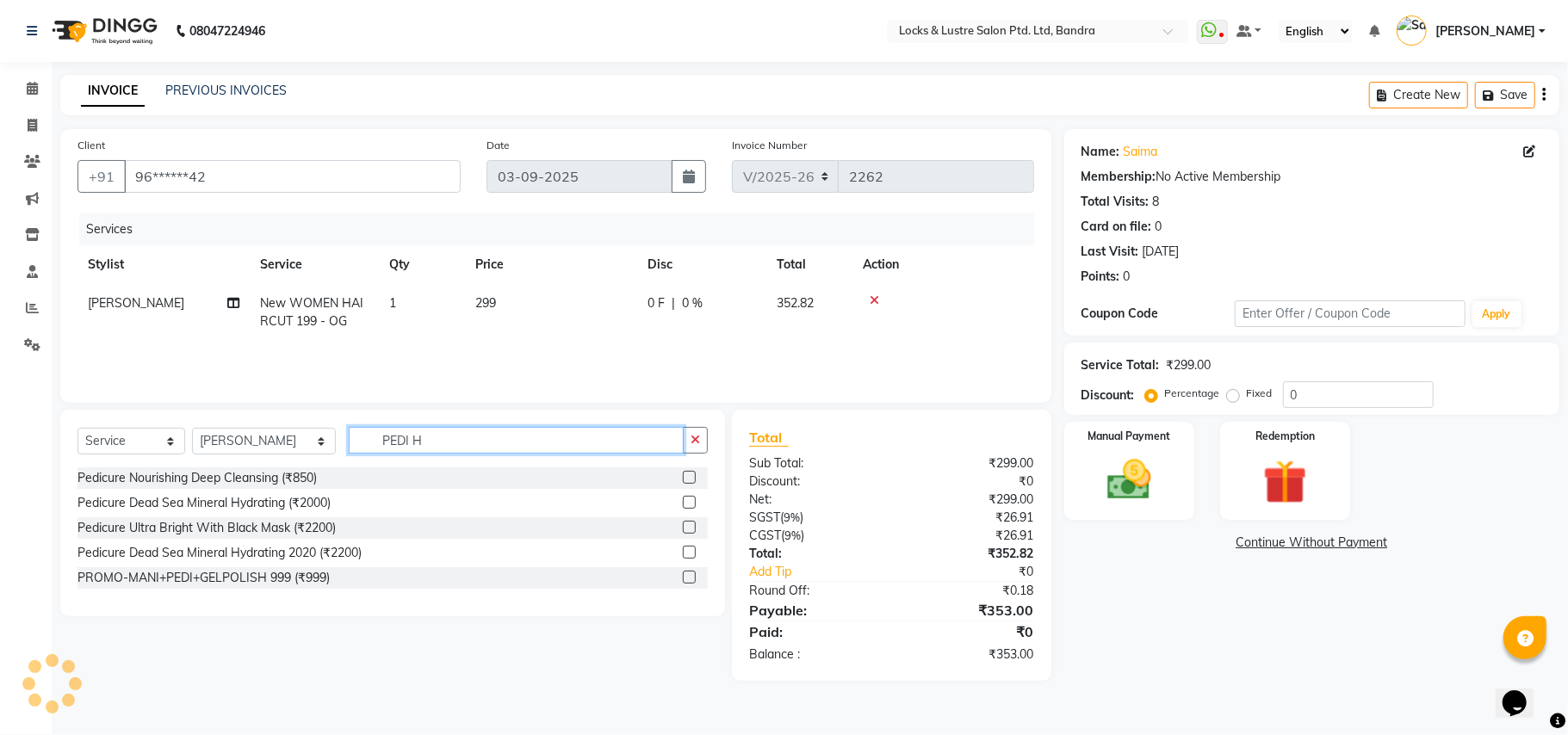
drag, startPoint x: 400, startPoint y: 438, endPoint x: 318, endPoint y: 446, distance: 82.4
click at [348, 446] on input "PEDI H" at bounding box center [516, 441] width 335 height 27
type input "PEDI H"
click at [689, 573] on label at bounding box center [689, 576] width 13 height 13
click at [689, 573] on input "checkbox" at bounding box center [689, 578] width 12 height 12
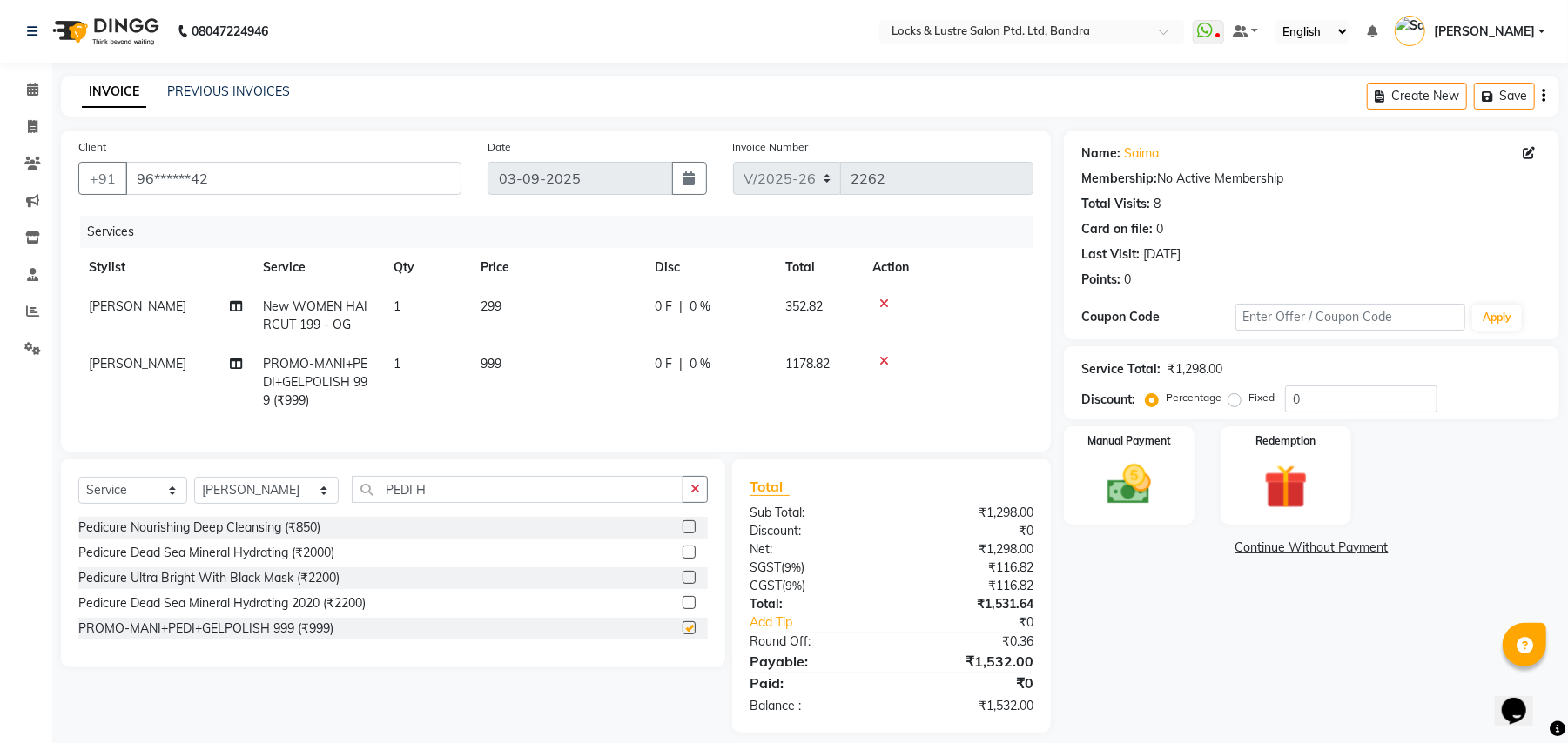
checkbox input "false"
click at [530, 503] on input "PEDI H" at bounding box center [517, 489] width 332 height 27
click at [699, 495] on icon "button" at bounding box center [695, 489] width 10 height 13
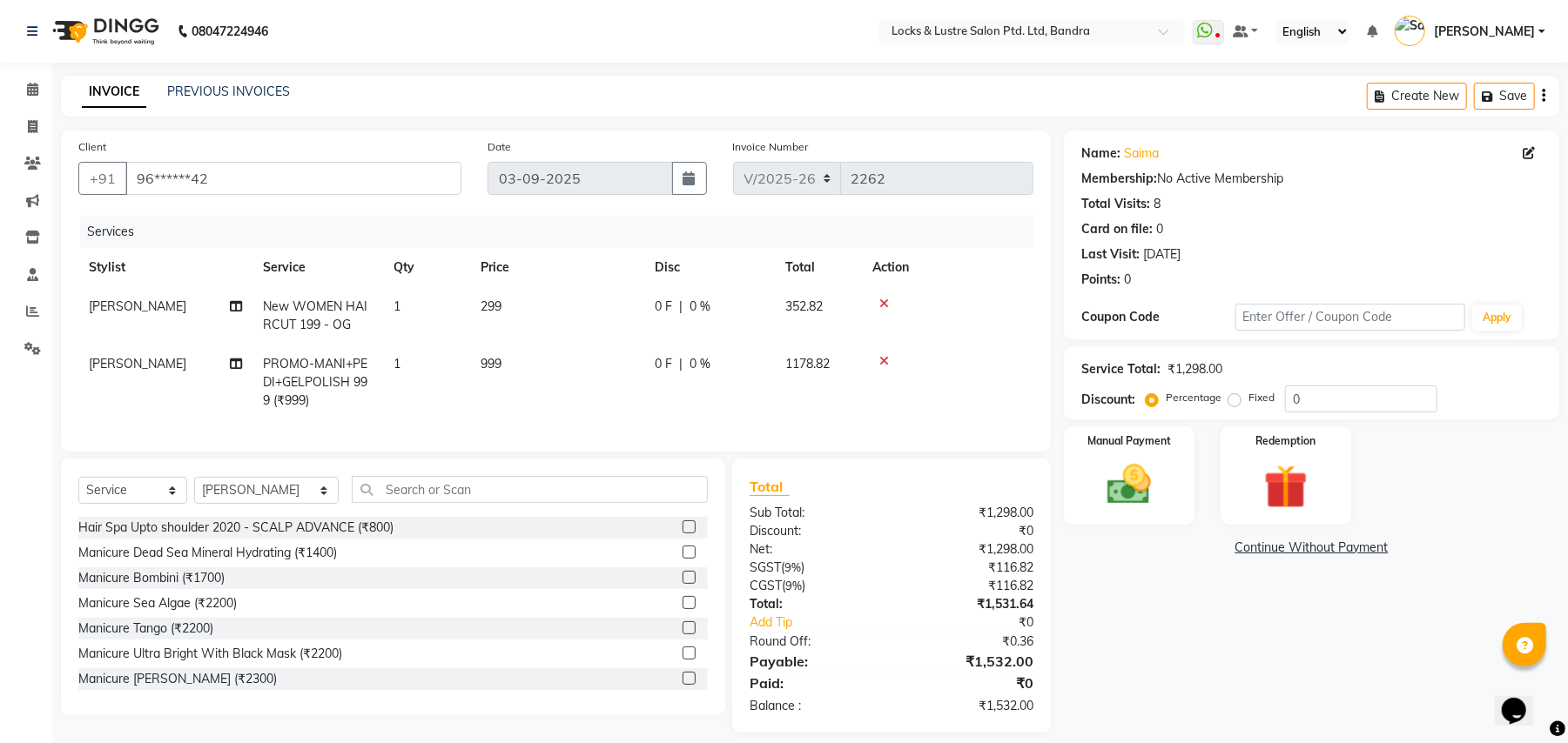
click at [881, 360] on icon at bounding box center [884, 361] width 10 height 13
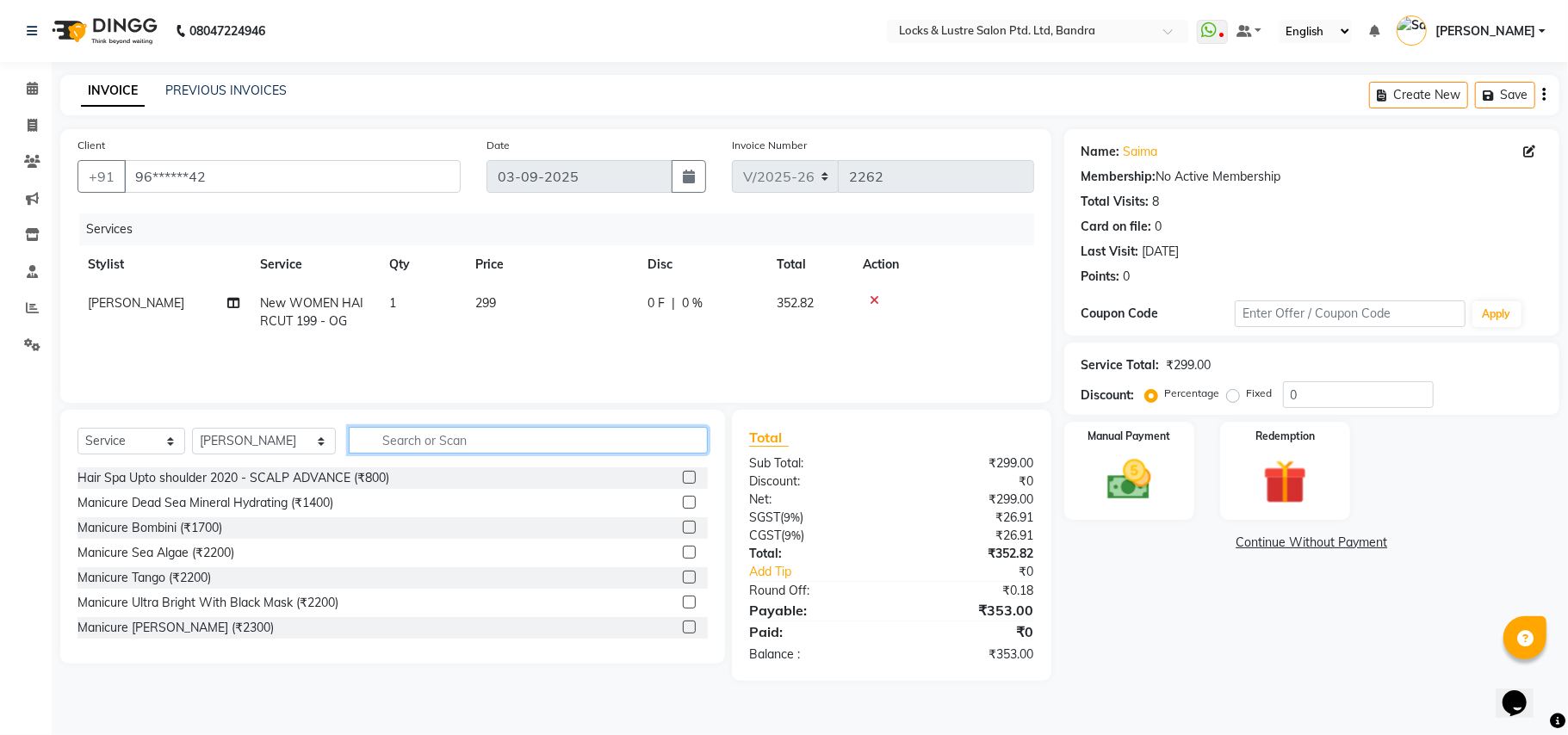
click at [503, 438] on input "text" at bounding box center [527, 441] width 359 height 27
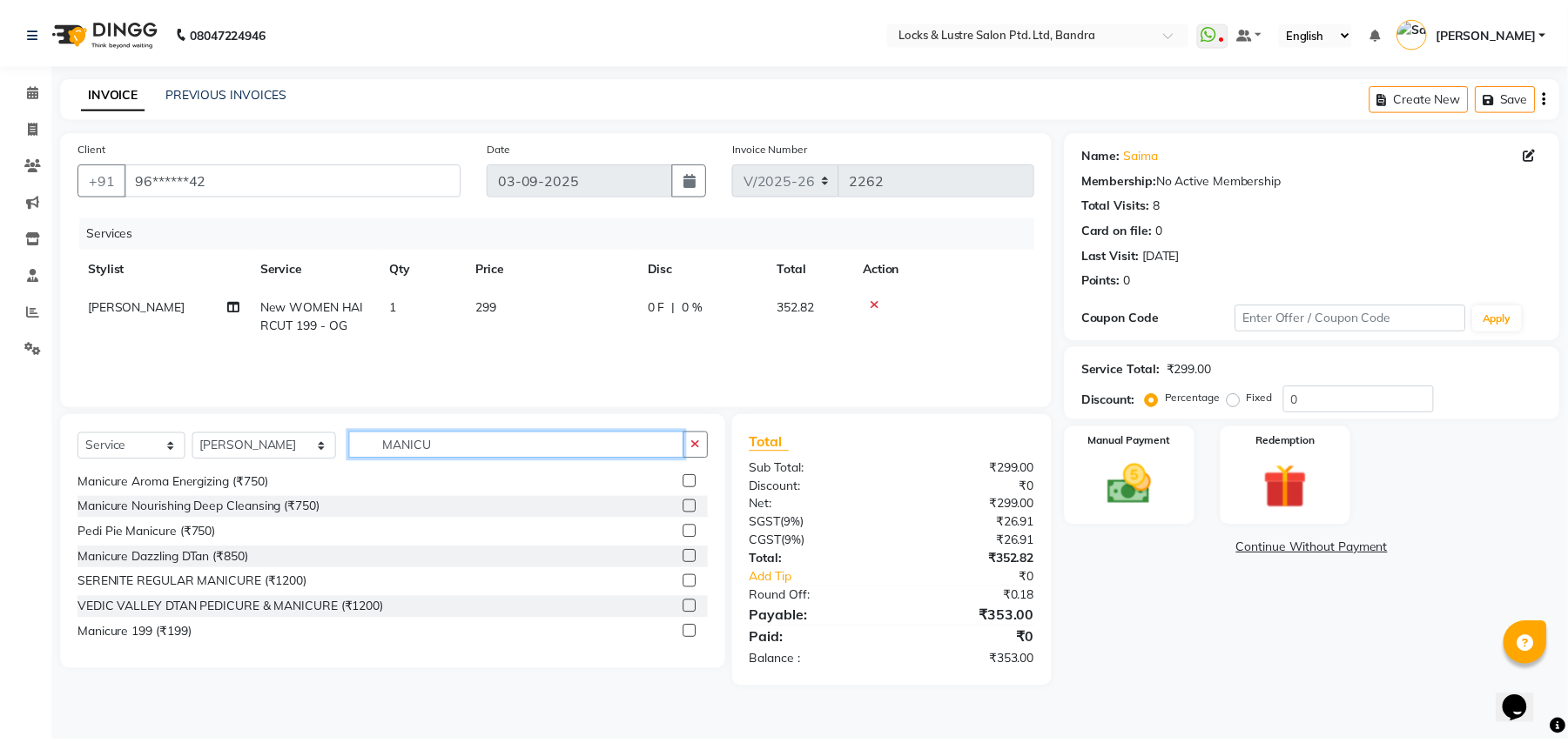
scroll to position [178, 0]
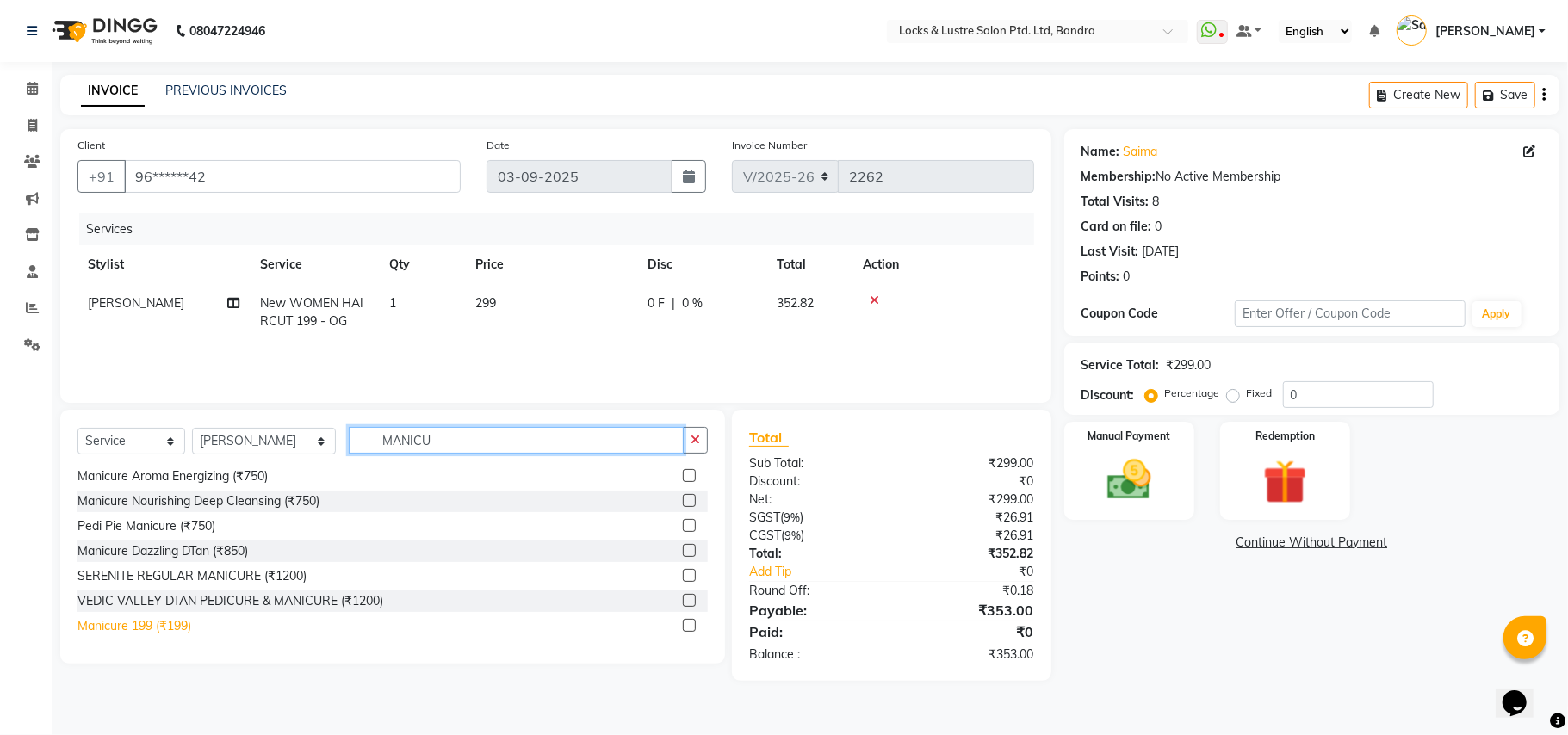
type input "MANICU"
click at [160, 630] on div "Manicure 199 (₹199)" at bounding box center [135, 626] width 114 height 18
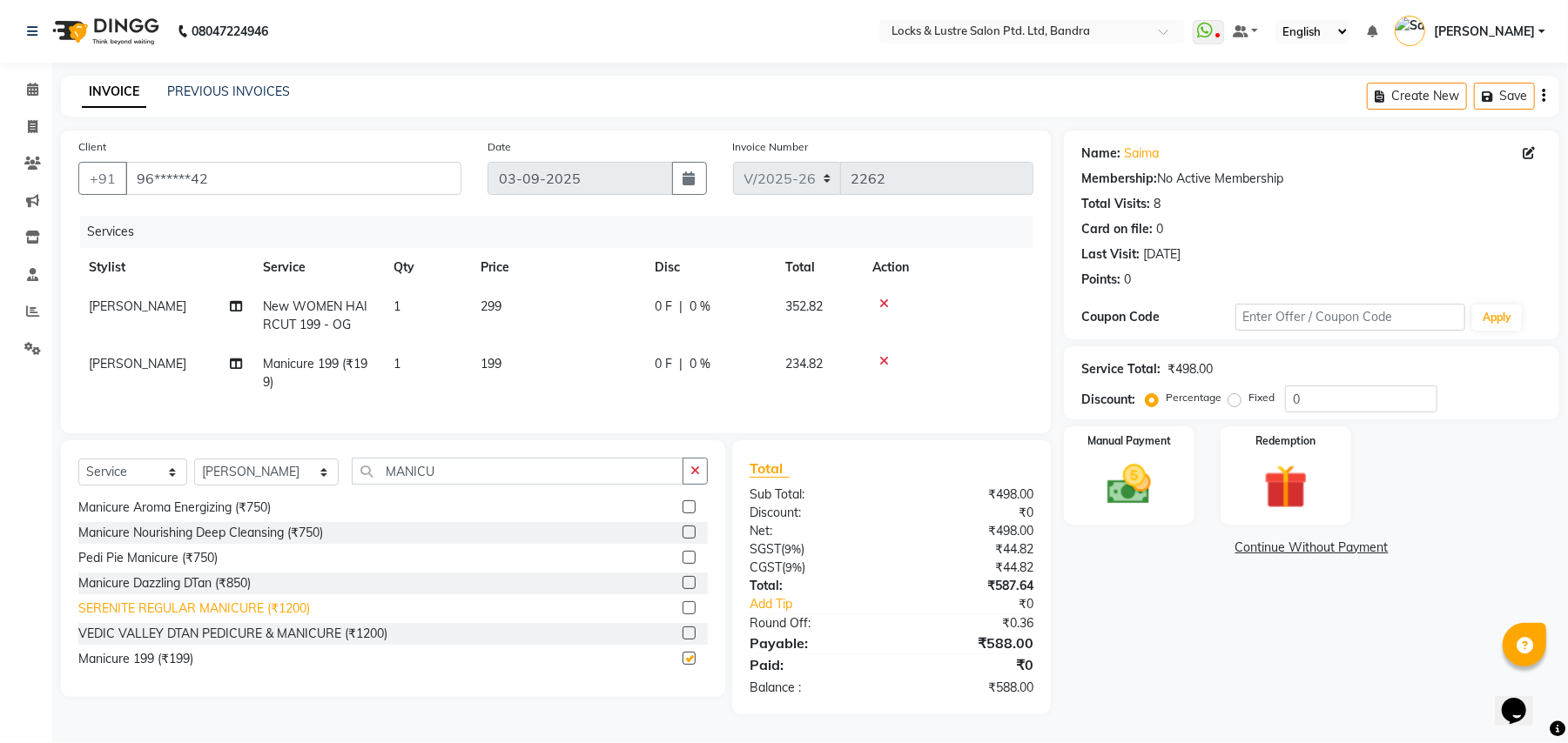
checkbox input "false"
click at [463, 484] on input "MANICU" at bounding box center [517, 472] width 332 height 27
type input "M"
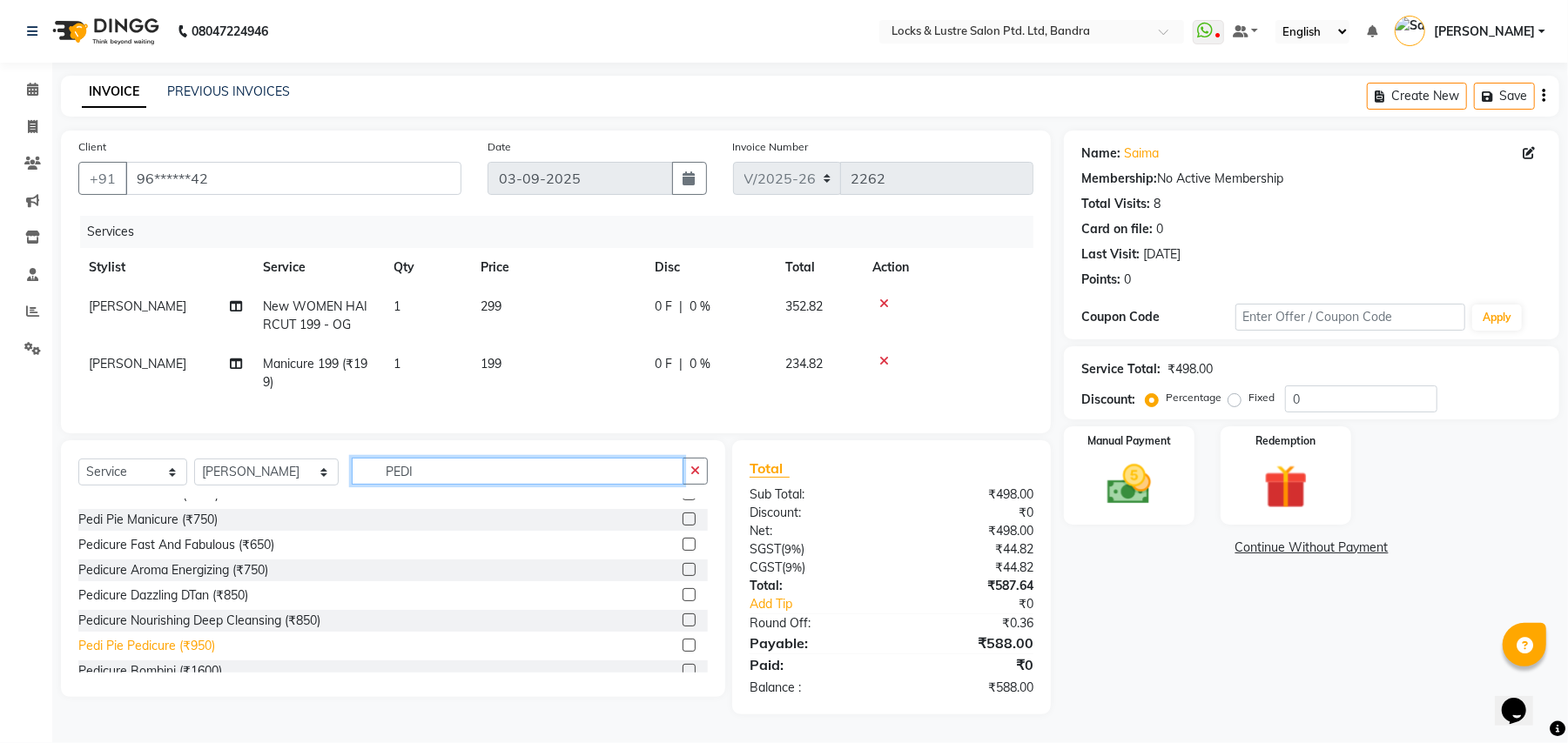
scroll to position [0, 0]
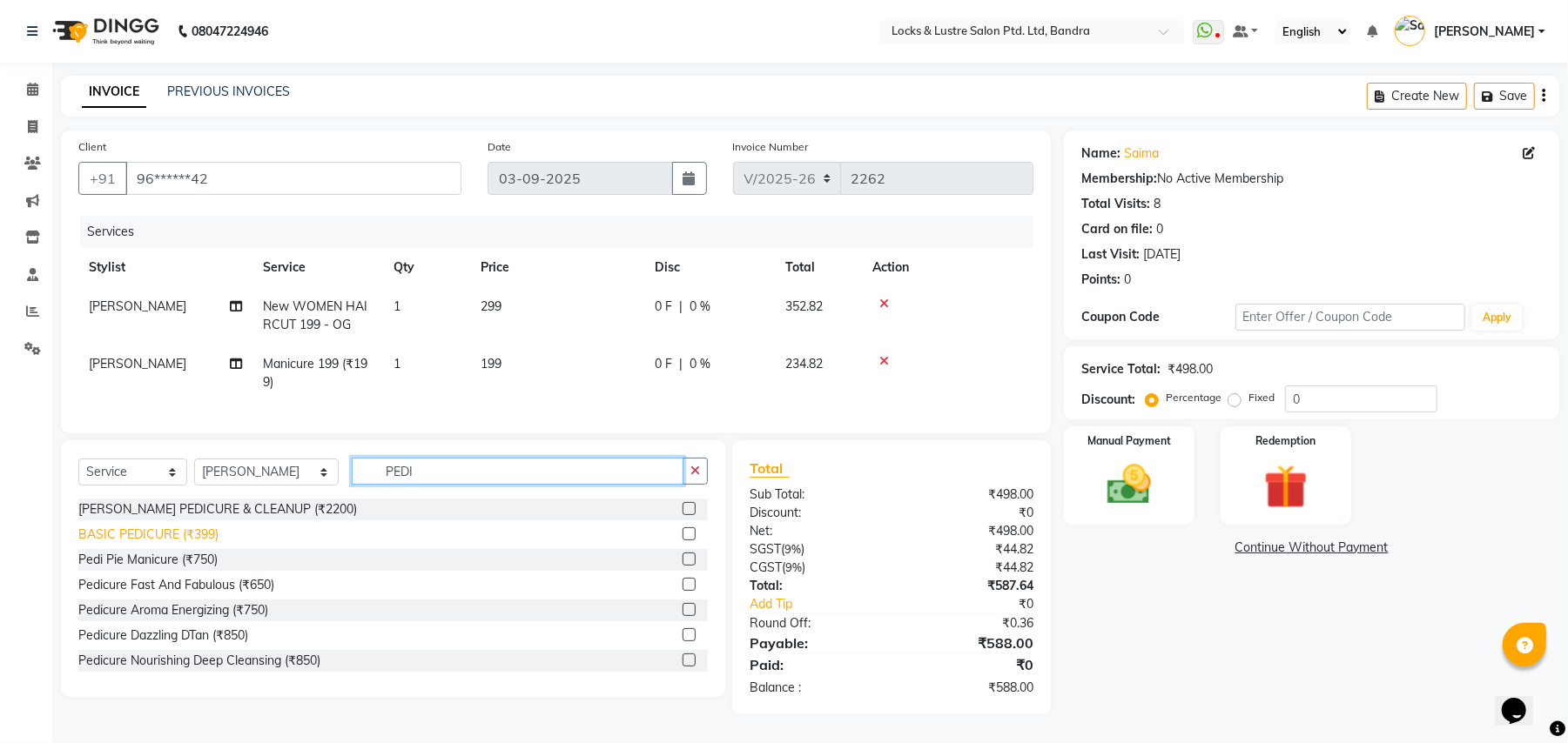
type input "PEDI"
click at [202, 544] on div "BASIC PEDICURE (₹399)" at bounding box center [149, 534] width 140 height 18
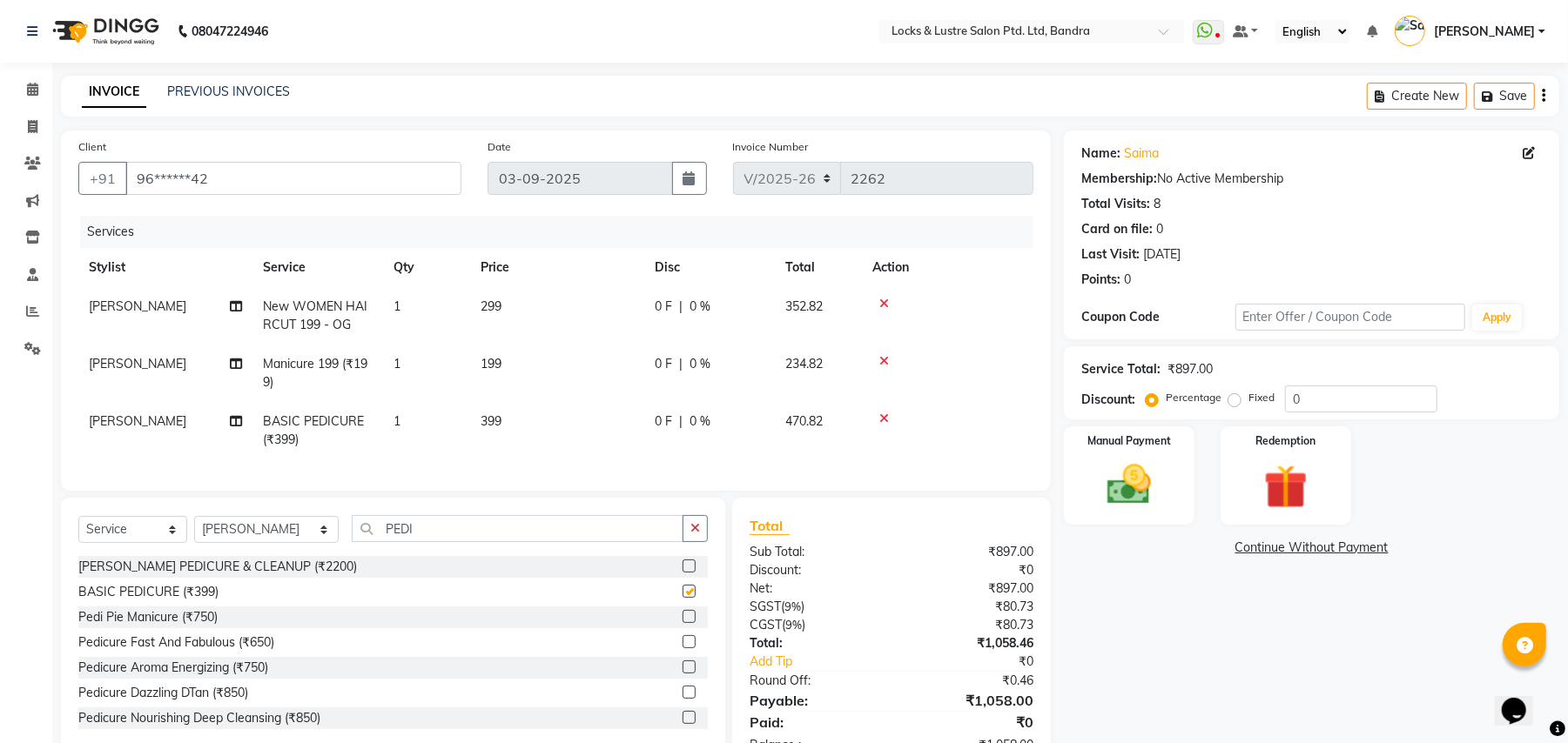
checkbox input "false"
click at [510, 425] on td "399" at bounding box center [556, 430] width 174 height 57
select select "80183"
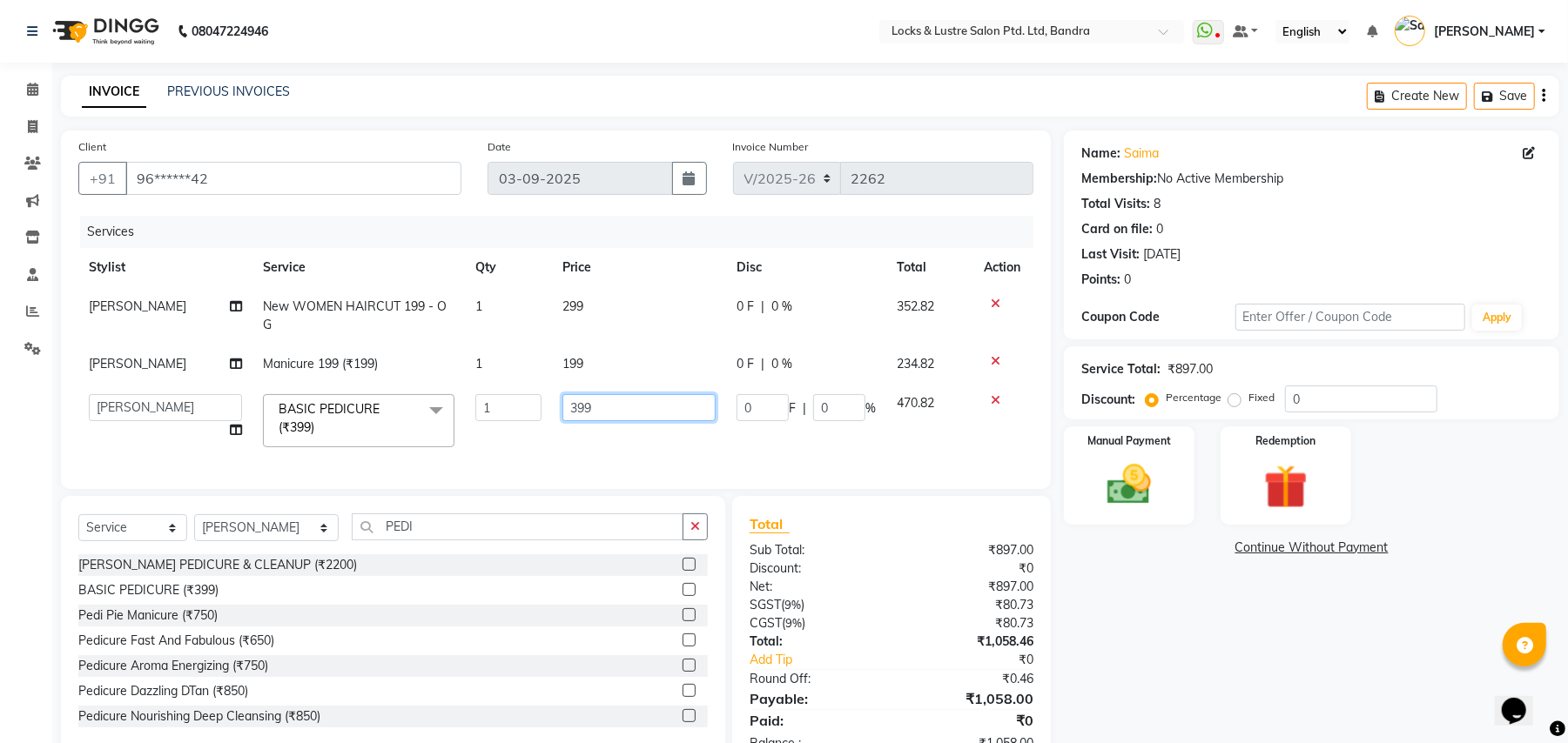
click at [600, 394] on input "399" at bounding box center [638, 407] width 153 height 27
type input "3"
type input "530"
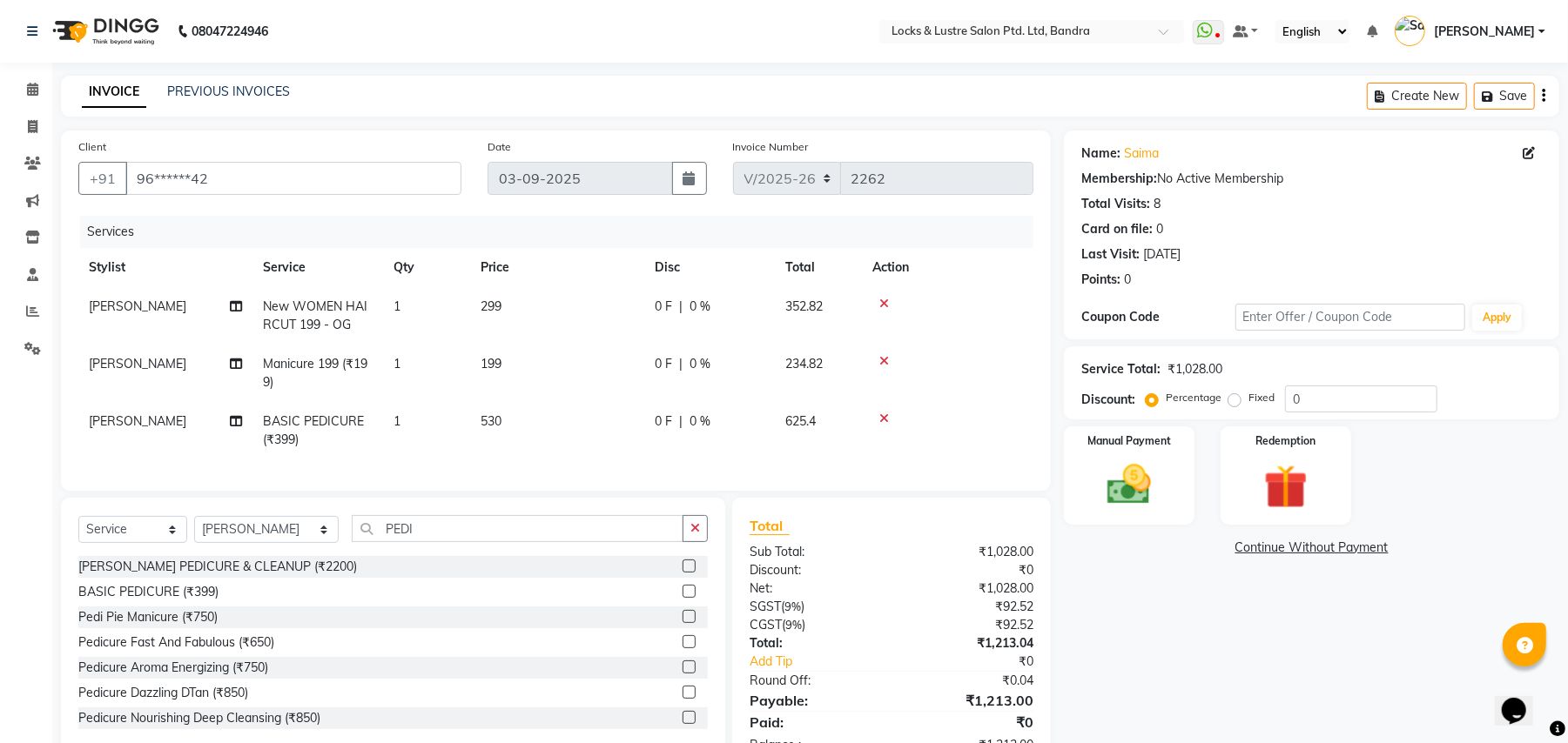
click at [587, 338] on tbody "[PERSON_NAME] New WOMEN HAIRCUT 199 - OG 1 299 0 F | 0 % 352.82 Suhana Nishad M…" at bounding box center [556, 372] width 955 height 172
click at [522, 363] on td "199" at bounding box center [556, 372] width 174 height 57
select select "80183"
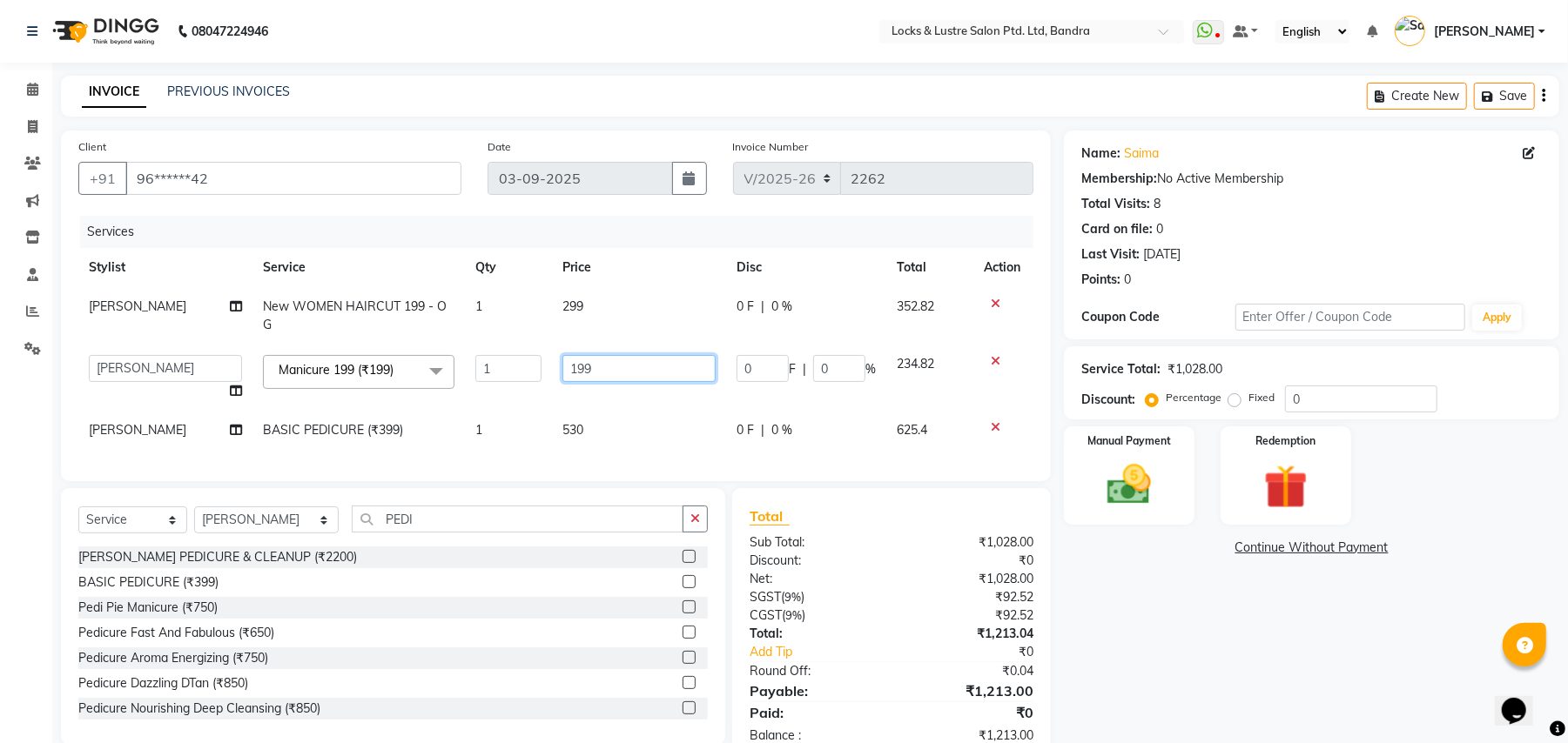
click at [611, 355] on input "199" at bounding box center [638, 369] width 153 height 27
type input "1"
type input "520"
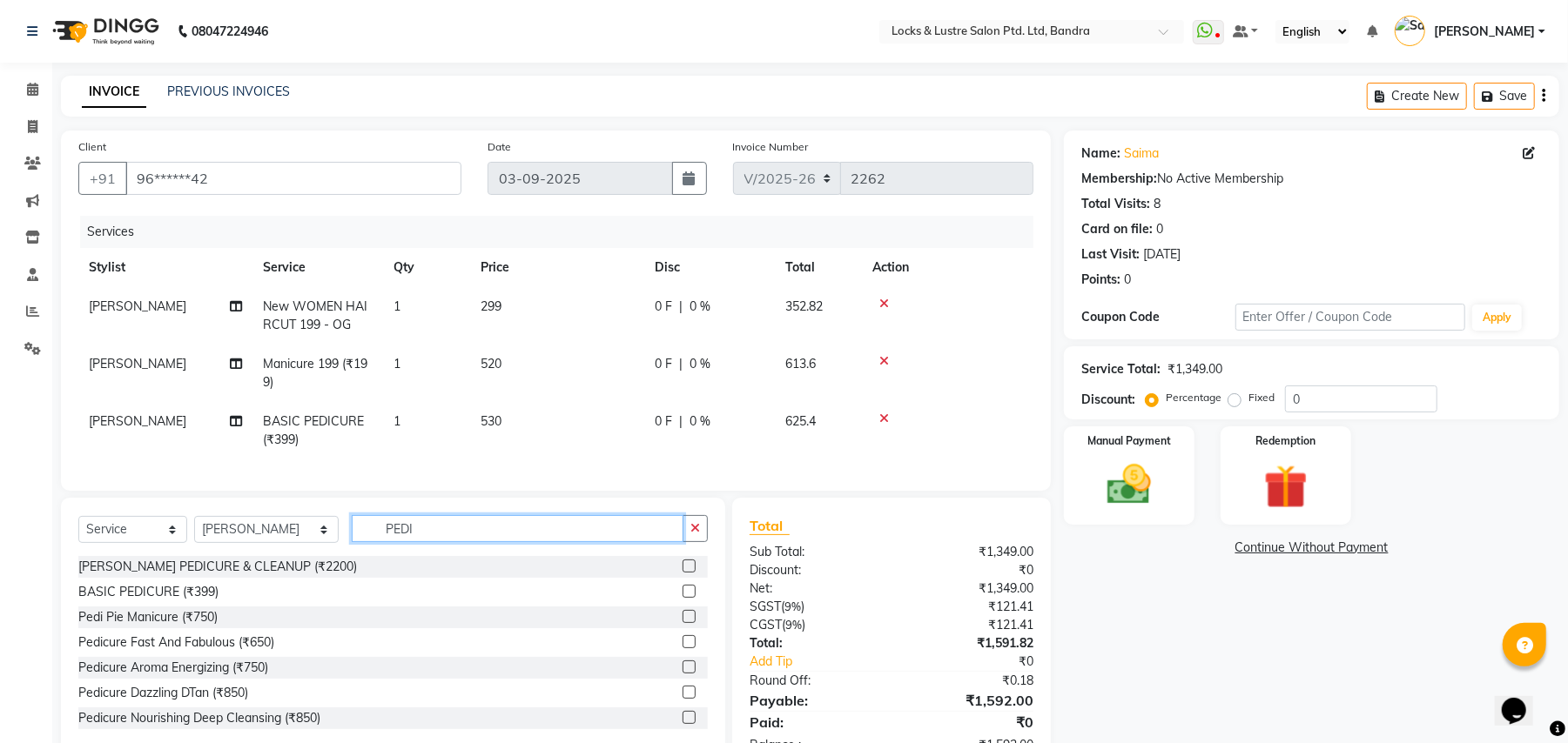
click at [603, 510] on div "Client +91 96******42 Date [DATE] Invoice Number V/2025 V/[PHONE_NUMBER] Servic…" at bounding box center [555, 450] width 1016 height 641
type input "P"
type input "GEL"
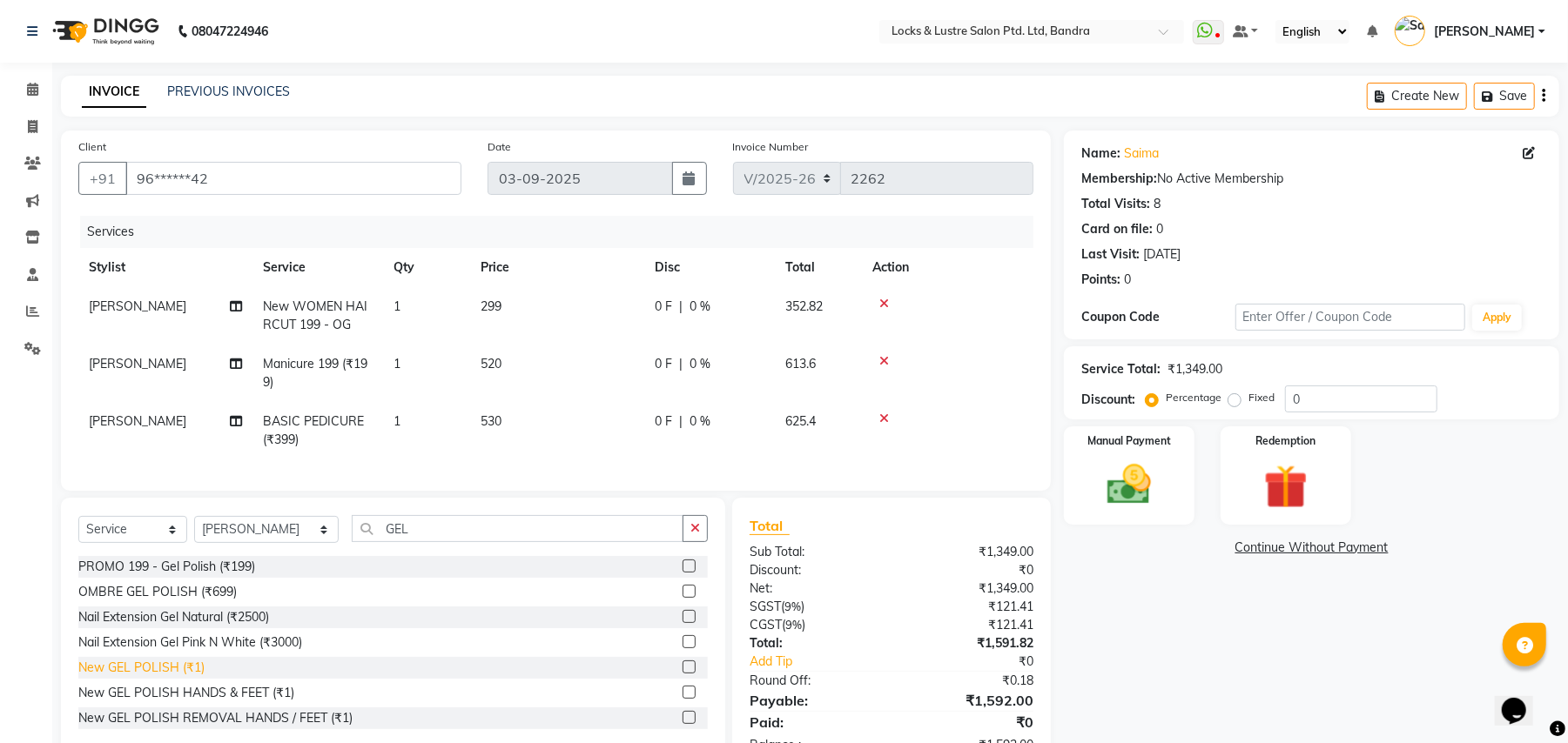
click at [186, 677] on div "New GEL POLISH (₹1)" at bounding box center [142, 667] width 126 height 18
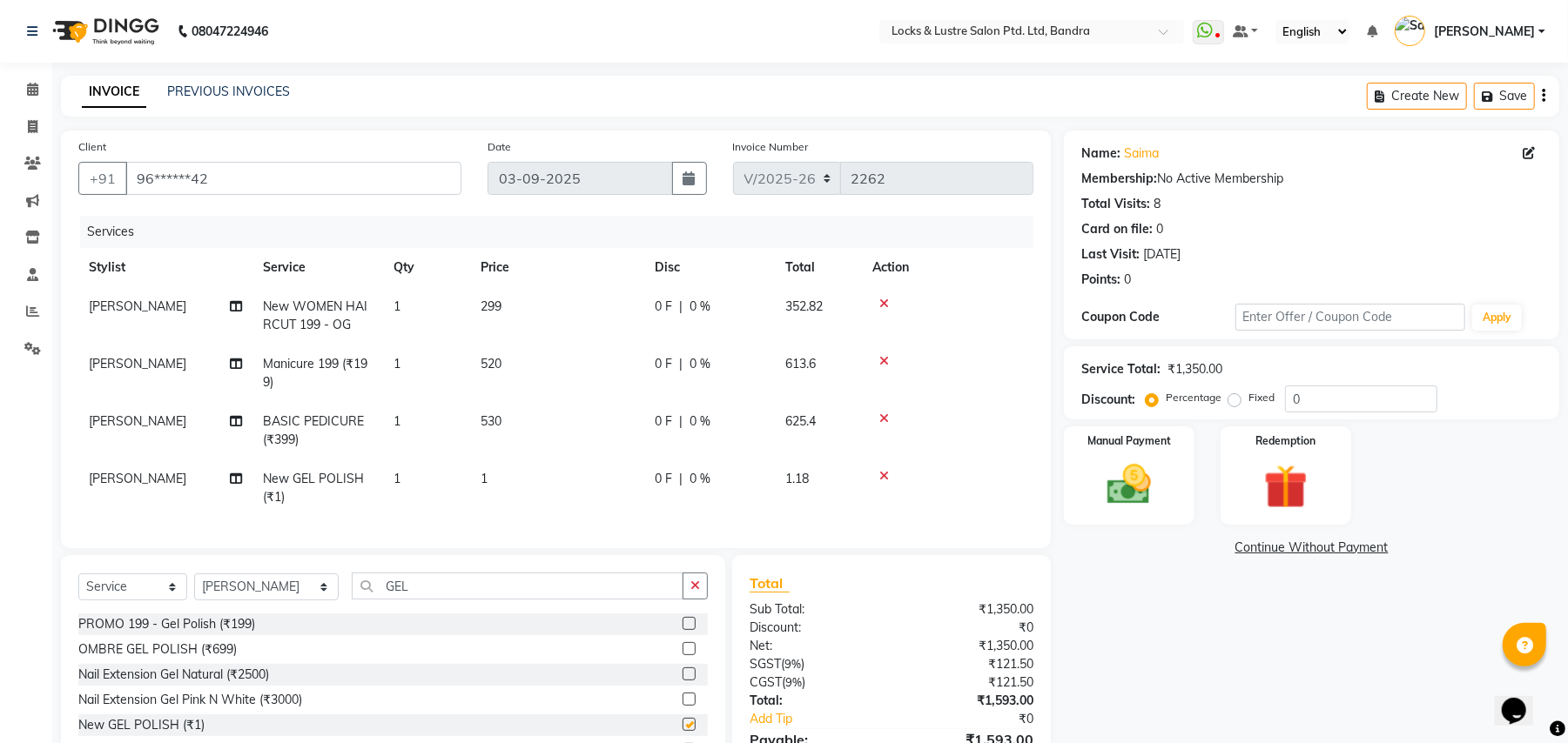
checkbox input "false"
click at [495, 480] on td "1" at bounding box center [556, 487] width 174 height 57
select select "80183"
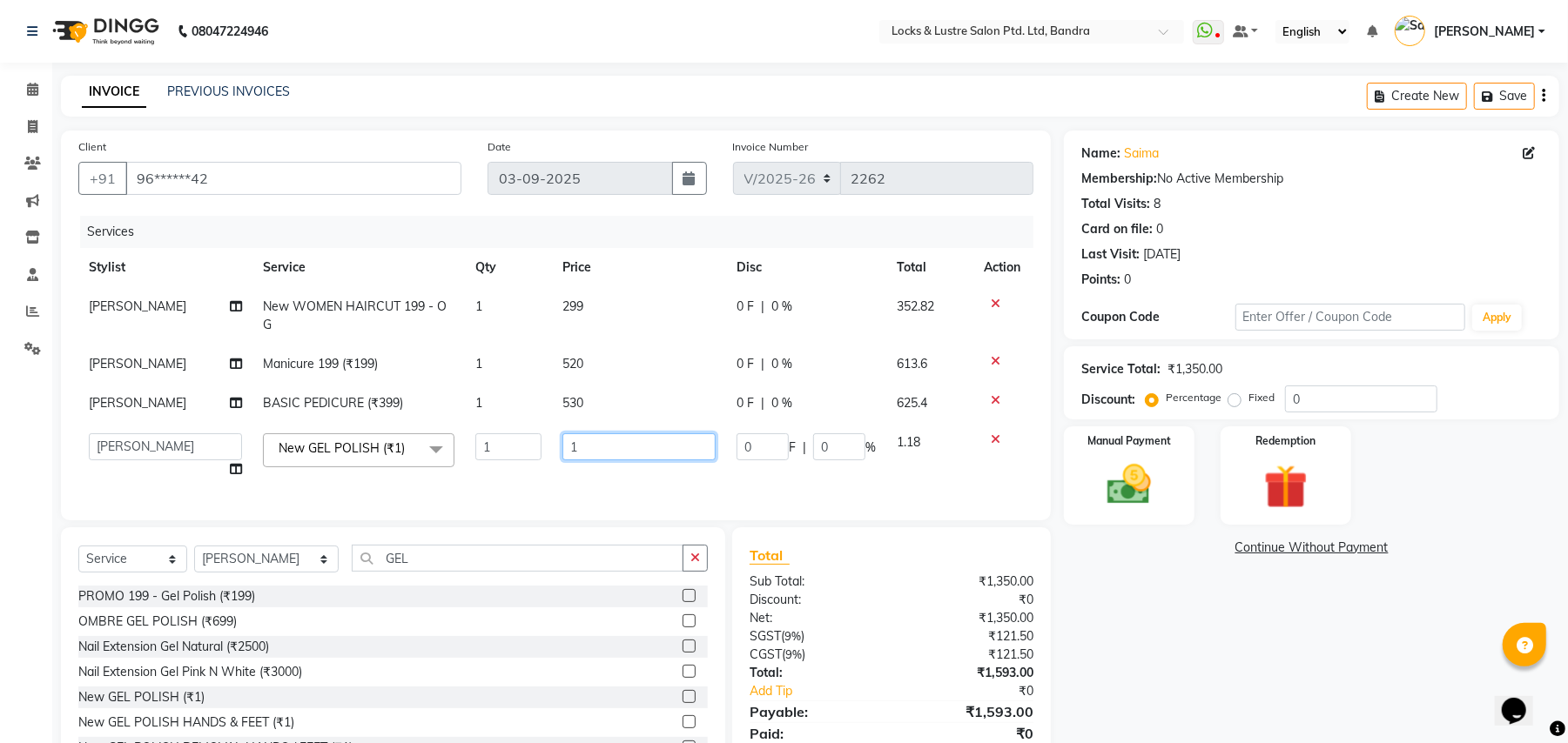
click at [590, 434] on input "1" at bounding box center [638, 447] width 153 height 27
type input "149"
click at [1111, 558] on div "Name: Saima Membership: No Active Membership Total Visits: 8 Card on file: 0 La…" at bounding box center [1317, 457] width 509 height 654
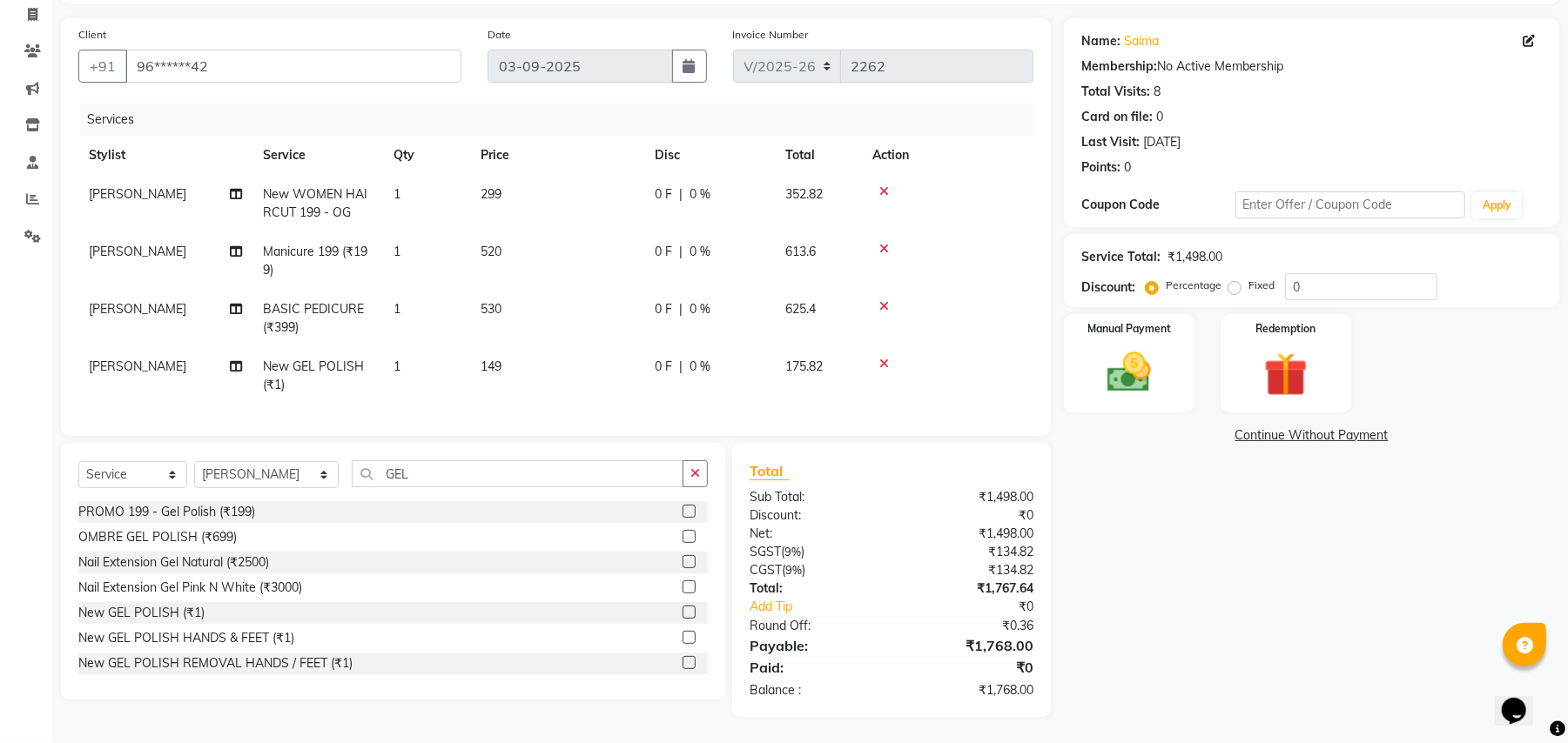
scroll to position [129, 0]
click at [498, 244] on span "520" at bounding box center [490, 252] width 20 height 16
select select "80183"
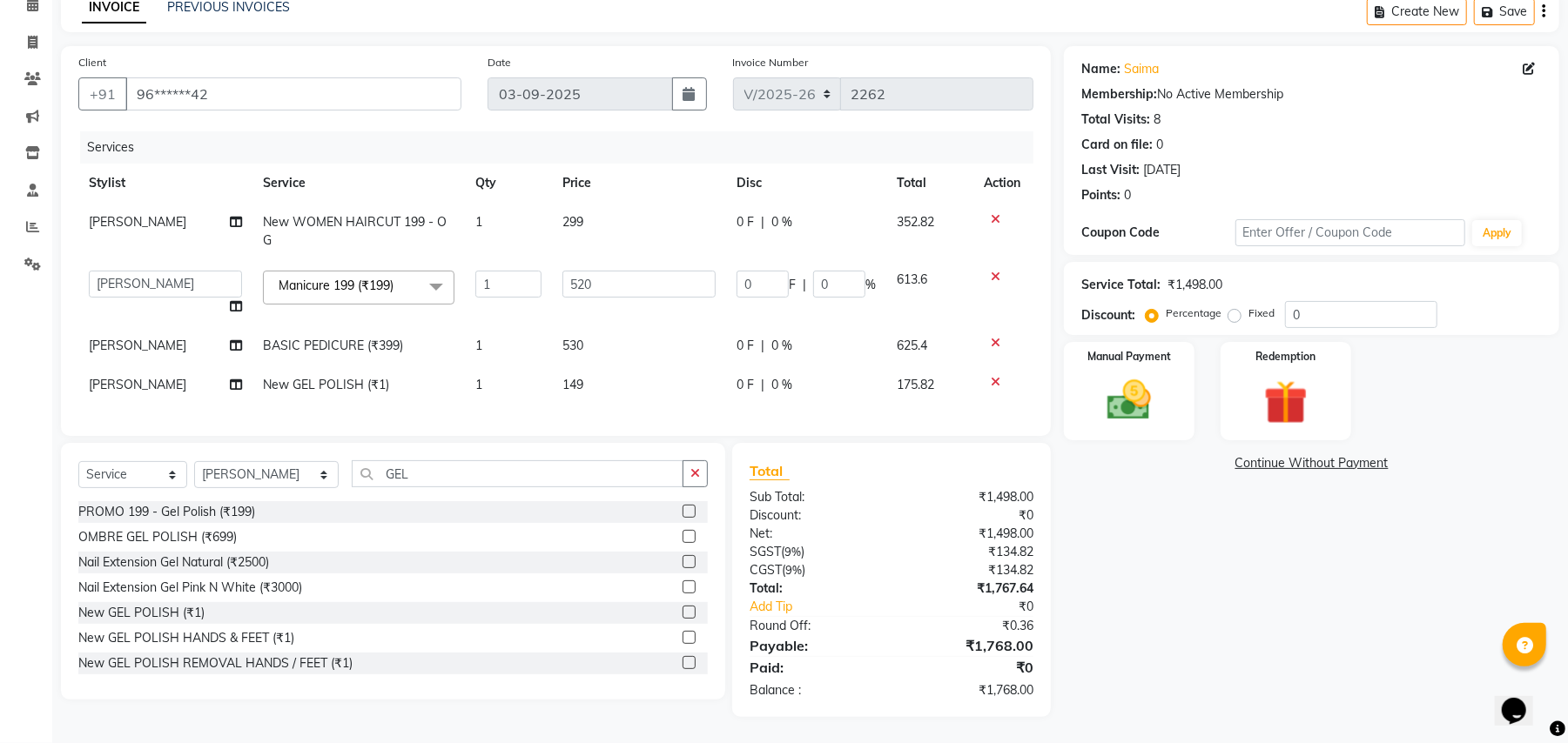
scroll to position [84, 0]
click at [632, 282] on td "520" at bounding box center [638, 294] width 174 height 66
click at [630, 271] on input "520" at bounding box center [638, 285] width 153 height 27
type input "5"
type input "320"
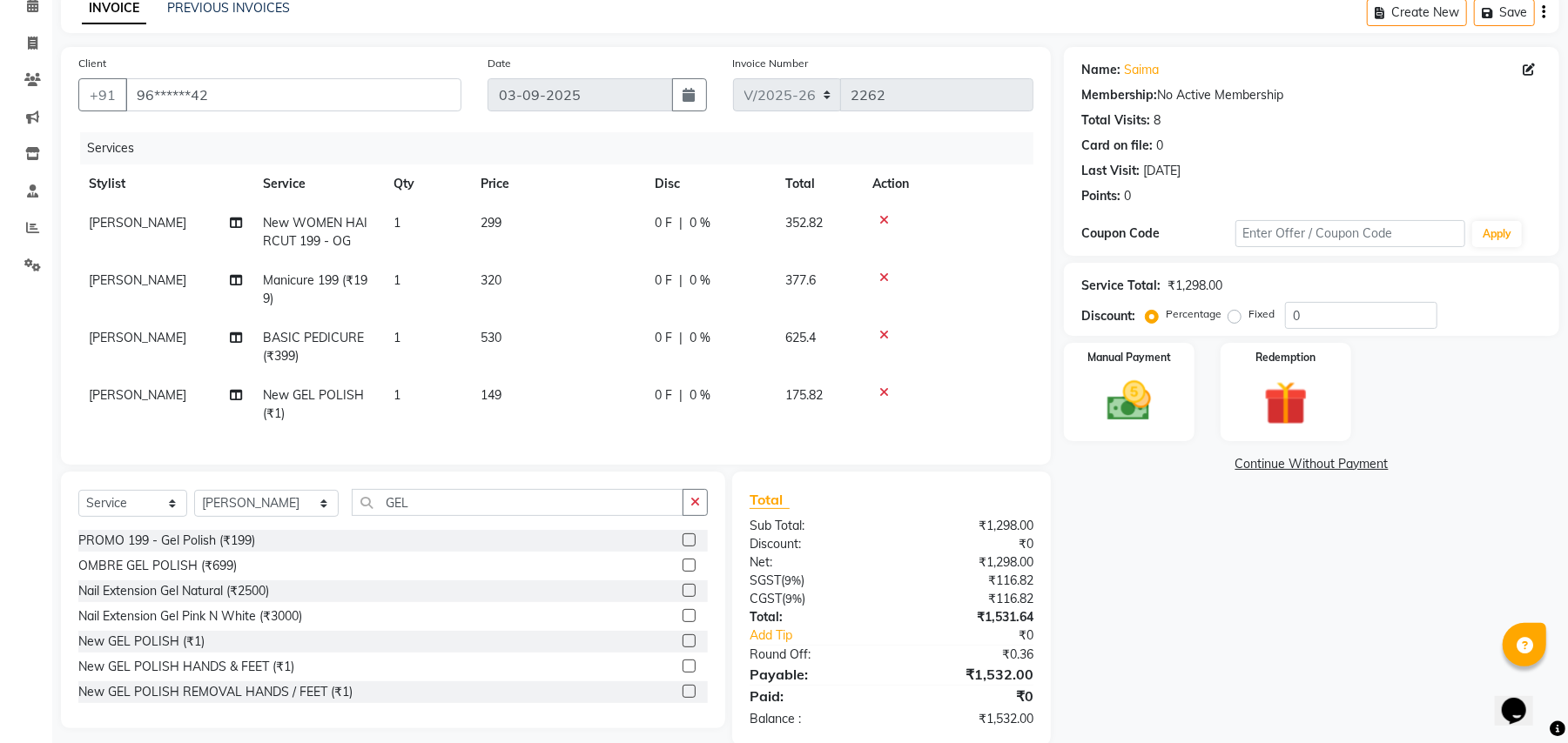
click at [1155, 513] on div "Name: Saima Membership: No Active Membership Total Visits: 8 Card on file: 0 La…" at bounding box center [1317, 396] width 509 height 699
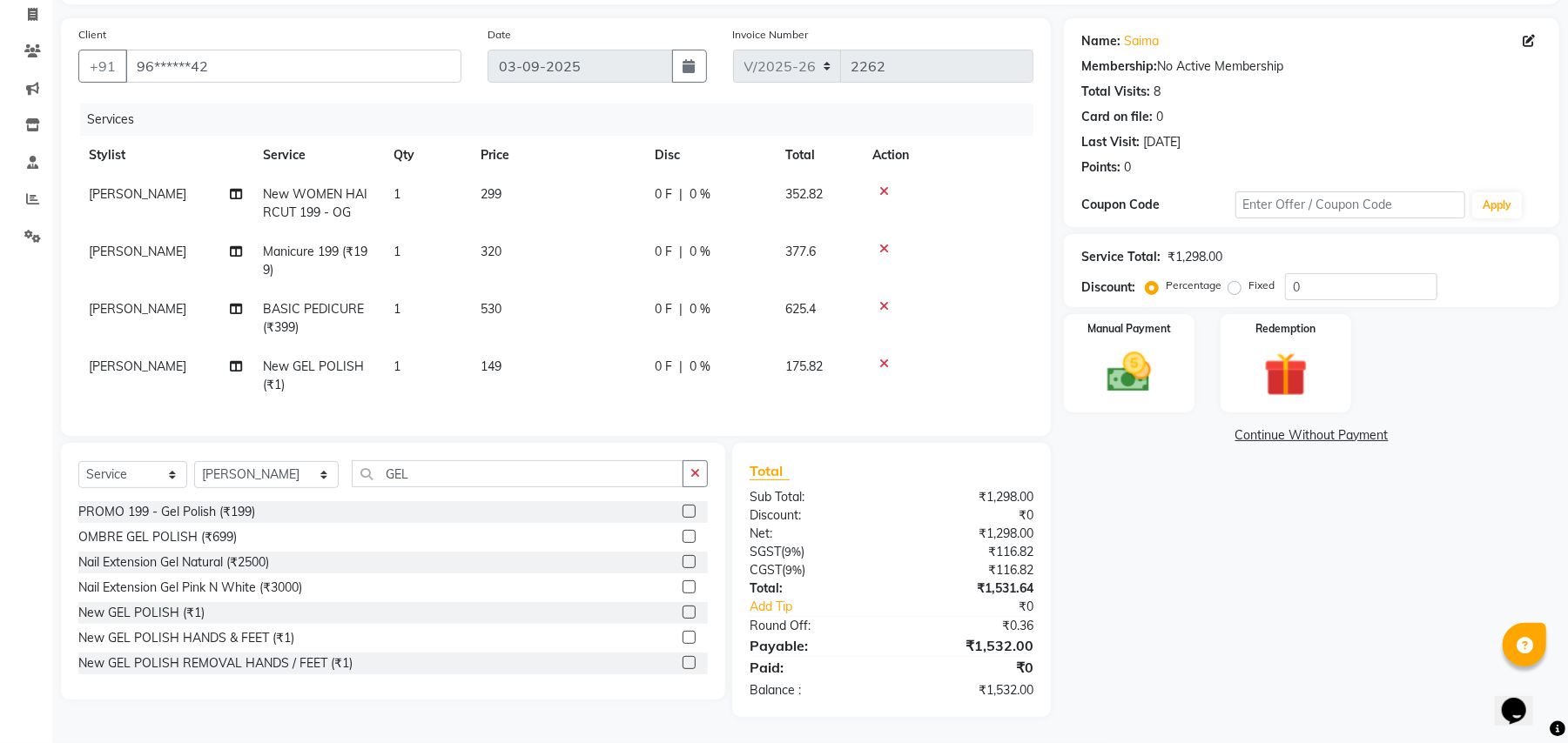
scroll to position [129, 0]
click at [882, 243] on icon at bounding box center [884, 249] width 10 height 13
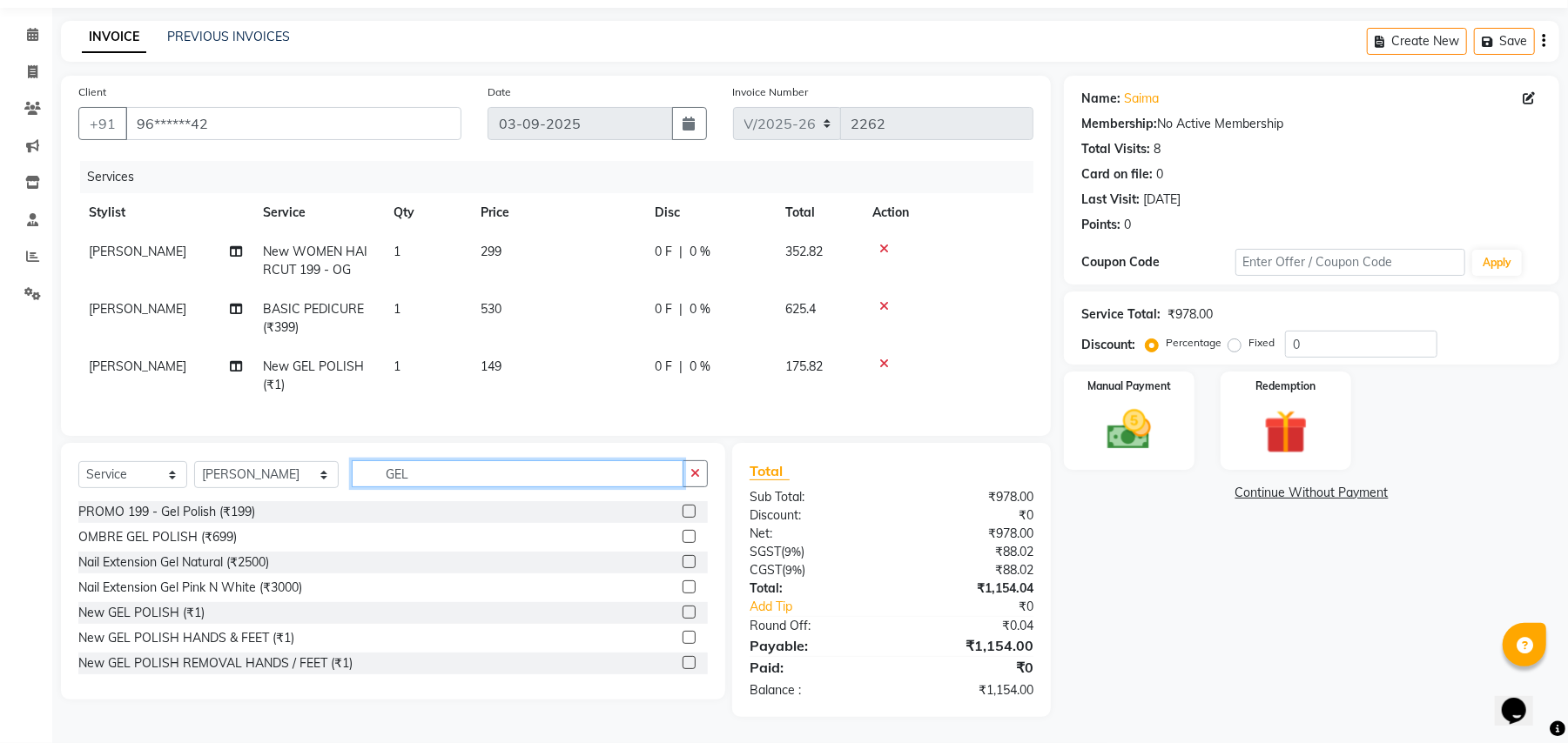
click at [394, 481] on input "GEL" at bounding box center [517, 474] width 332 height 27
type input "G"
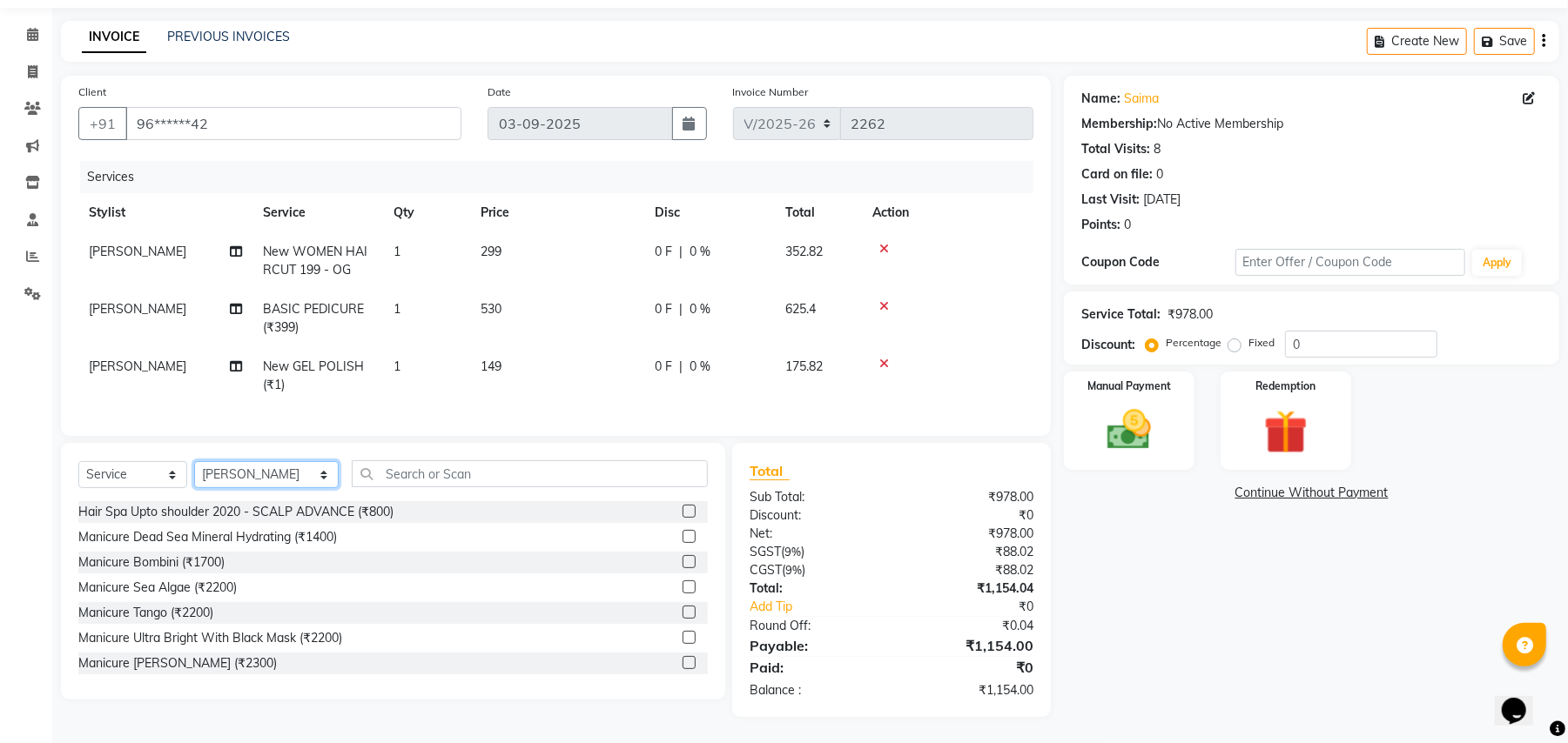
click at [286, 472] on select "Select Stylist [PERSON_NAME] danish [PERSON_NAME] HAIR DUMMY [PERSON_NAME] [PER…" at bounding box center [267, 475] width 145 height 27
select select "84257"
click at [195, 462] on select "Select Stylist [PERSON_NAME] danish [PERSON_NAME] HAIR DUMMY [PERSON_NAME] [PER…" at bounding box center [267, 475] width 145 height 27
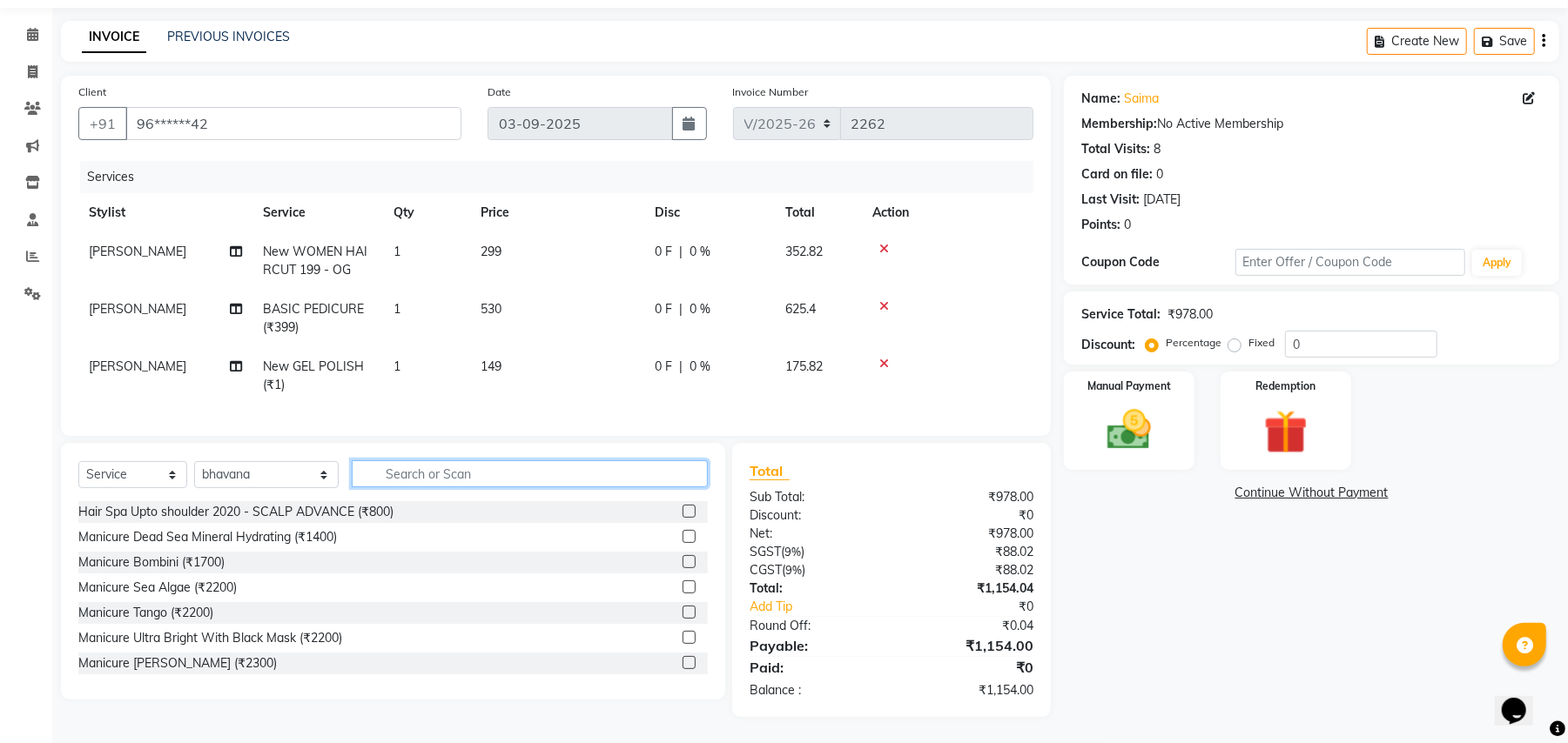
click at [447, 476] on input "text" at bounding box center [530, 474] width 356 height 27
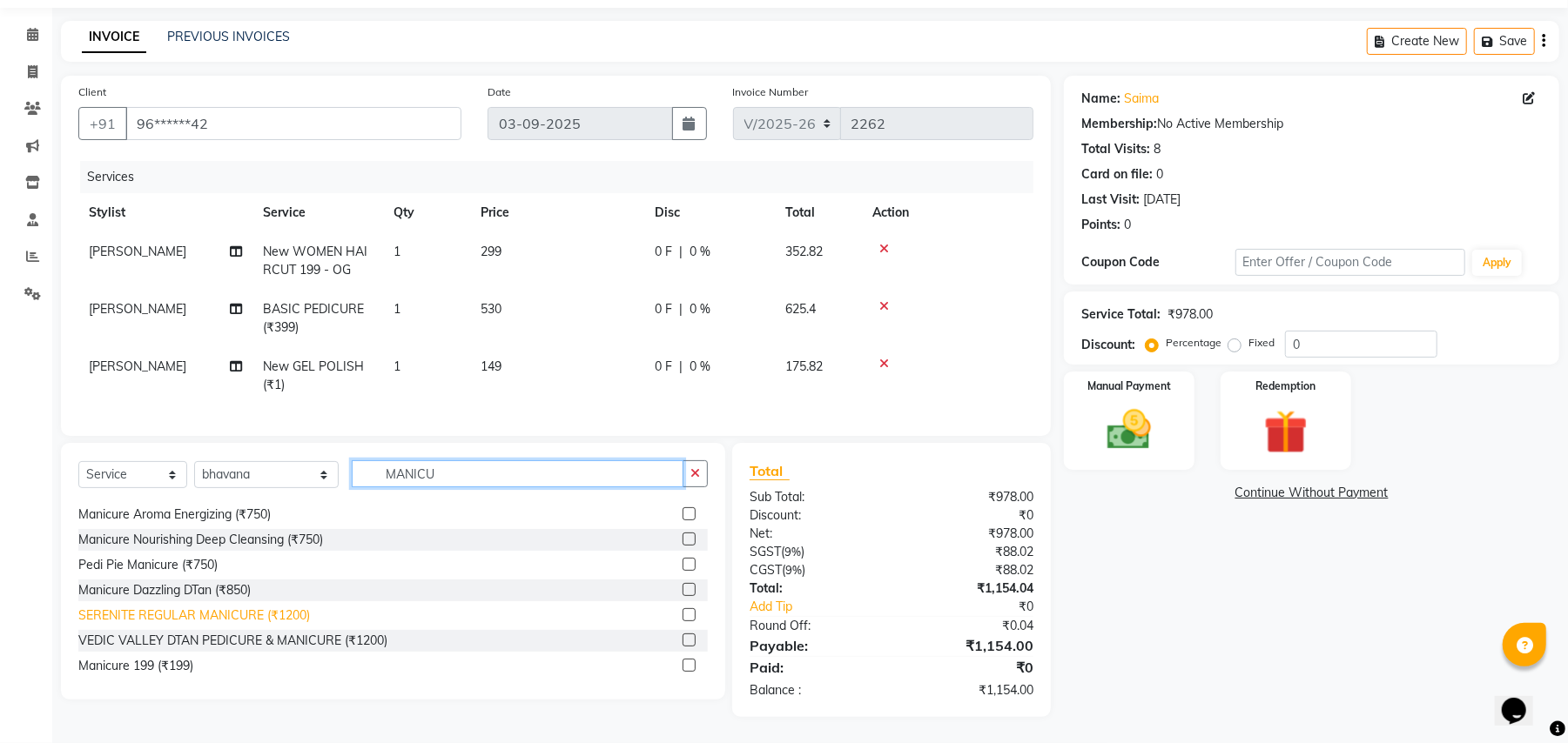
scroll to position [178, 0]
type input "MANICU"
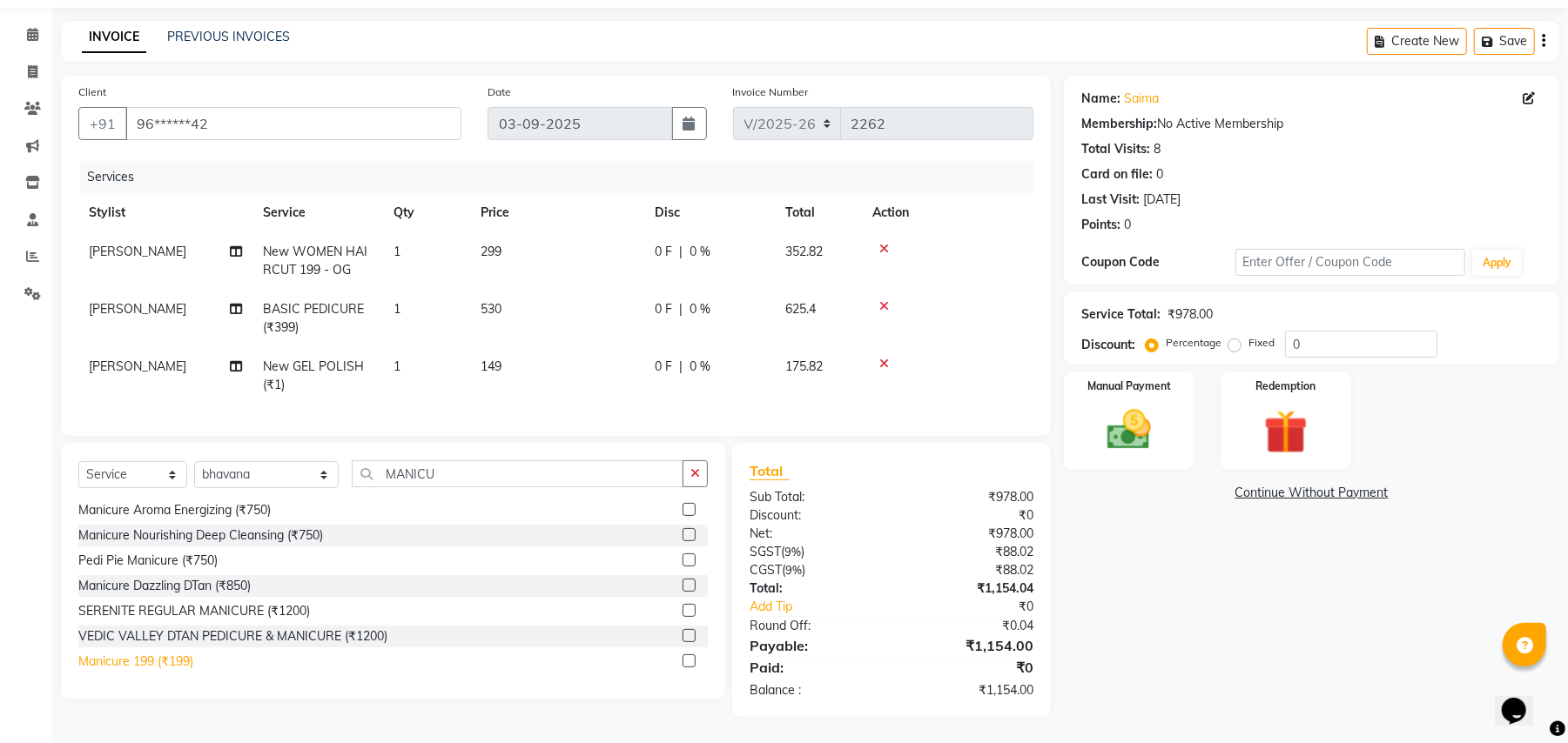
click at [183, 662] on div "Manicure 199 (₹199)" at bounding box center [136, 661] width 115 height 18
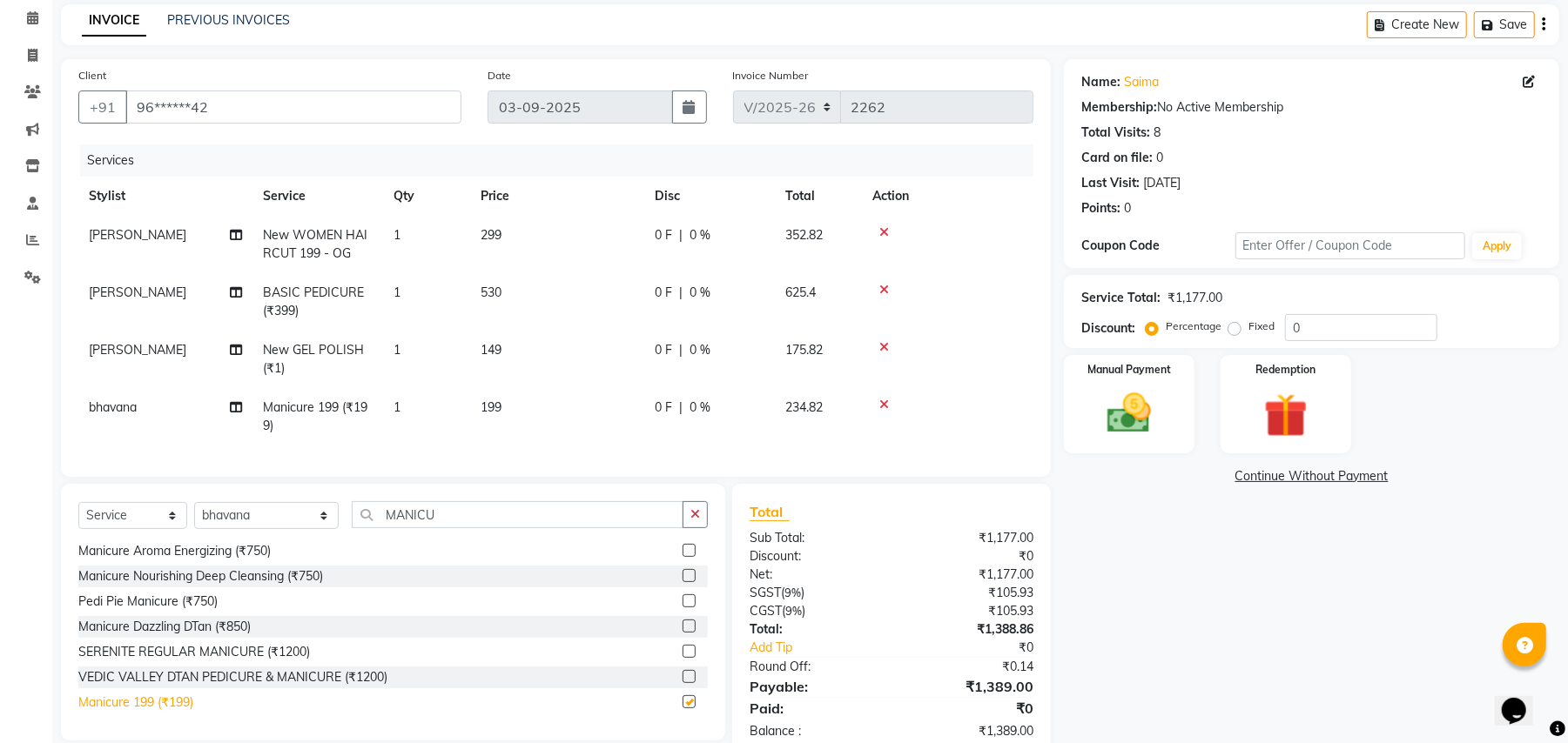
checkbox input "false"
click at [516, 402] on td "199" at bounding box center [556, 416] width 174 height 57
select select "84257"
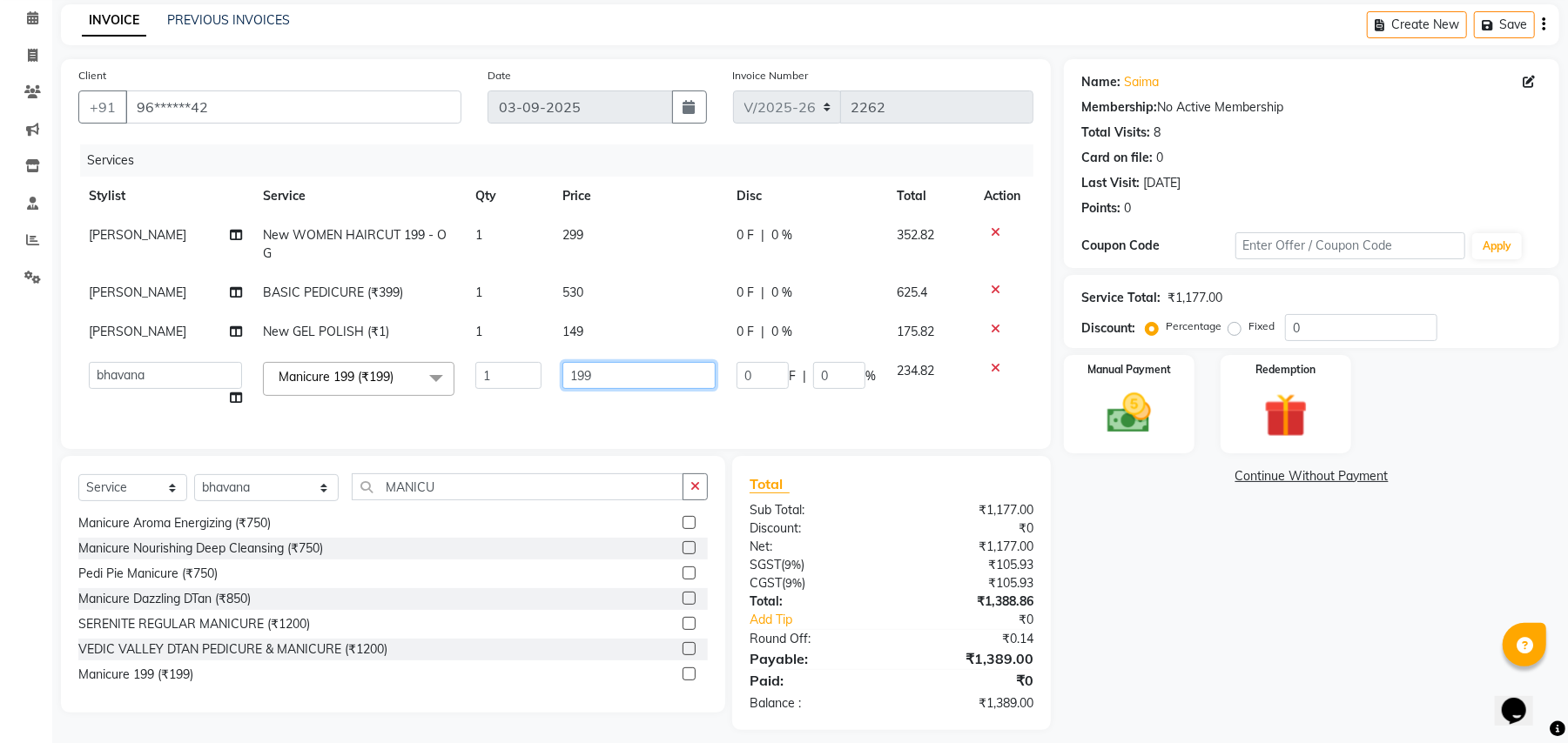
click at [607, 362] on input "199" at bounding box center [638, 375] width 153 height 27
type input "1"
type input "320"
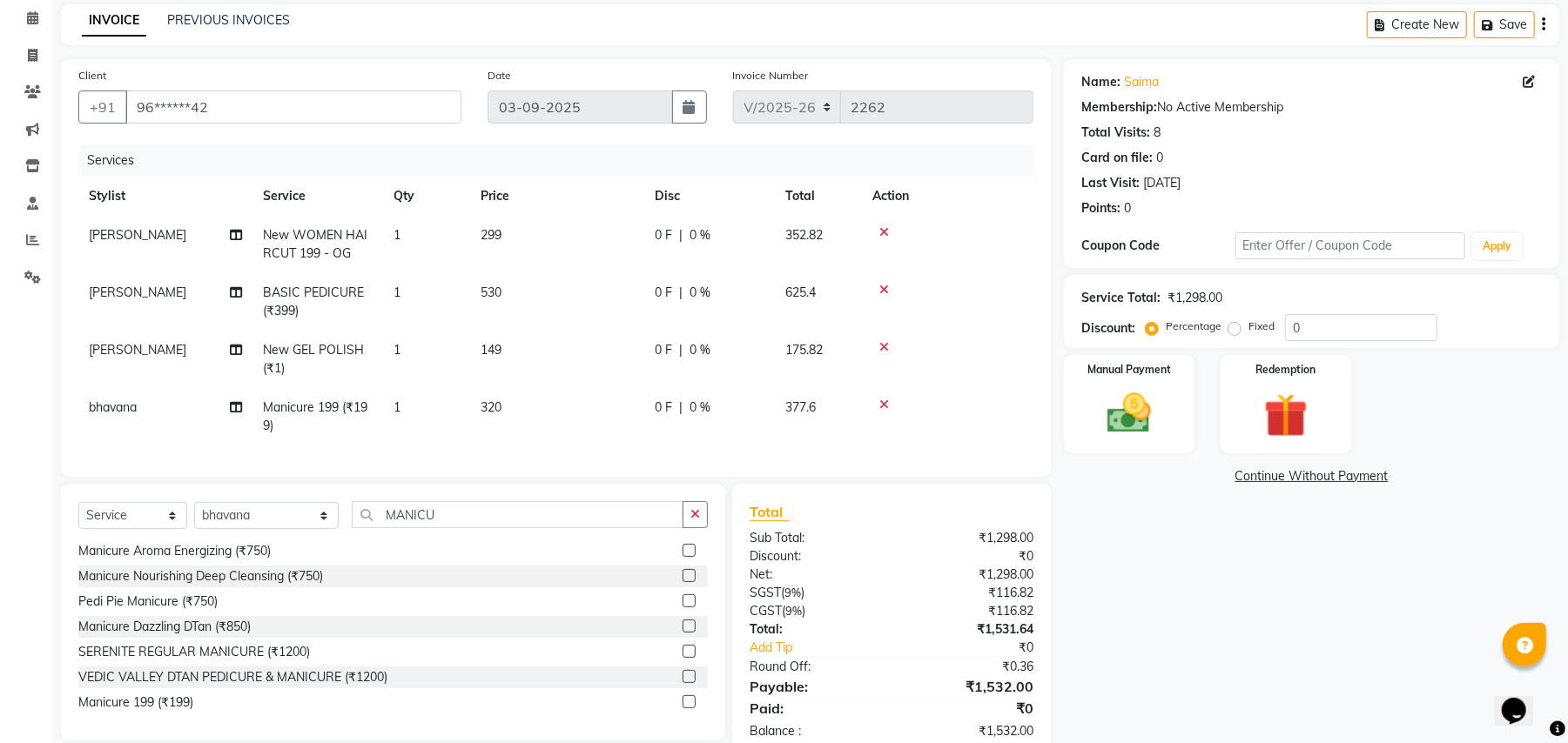
click at [1283, 613] on div "Name: Saima Membership: No Active Membership Total Visits: 8 Card on file: 0 La…" at bounding box center [1317, 408] width 509 height 699
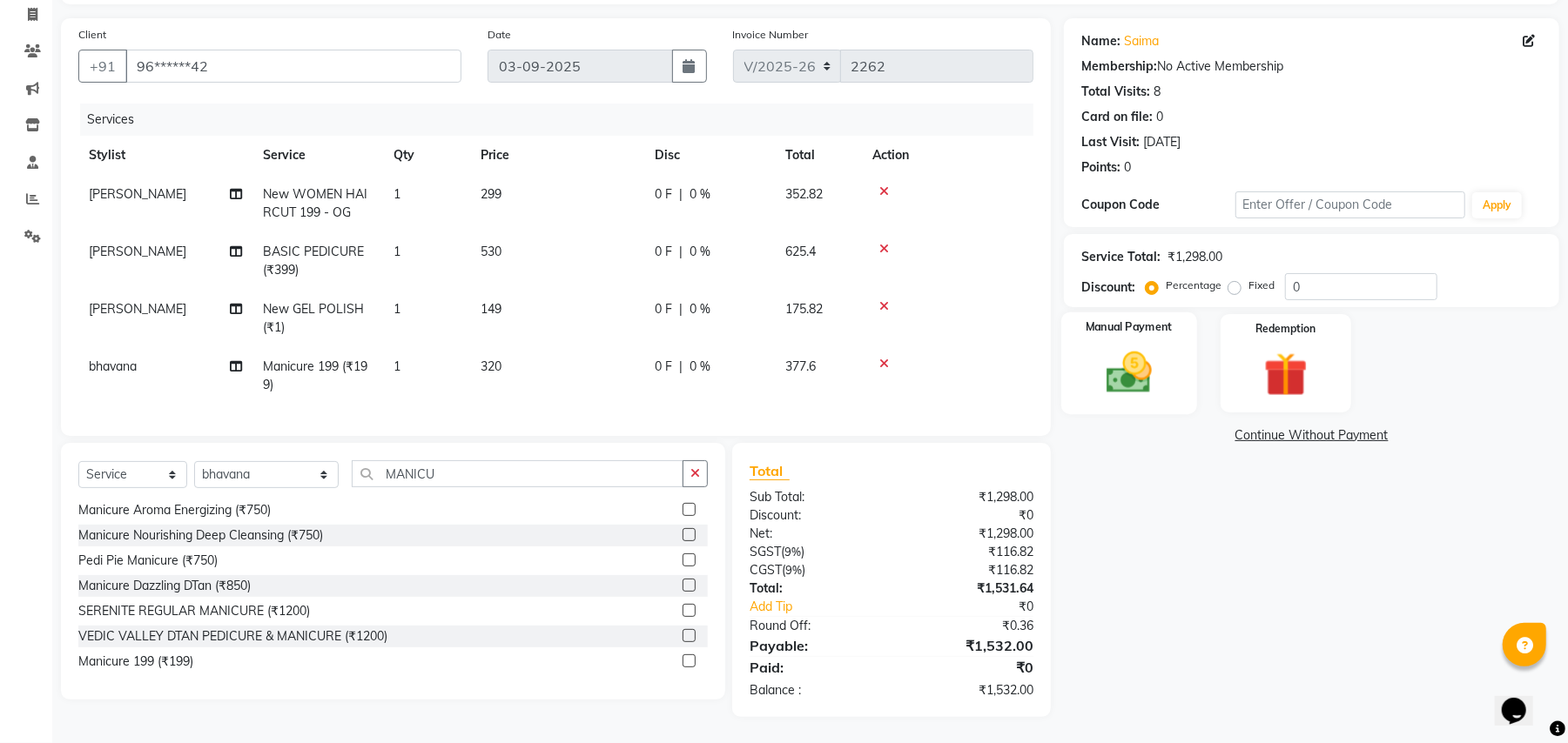
click at [1132, 359] on img at bounding box center [1128, 372] width 75 height 53
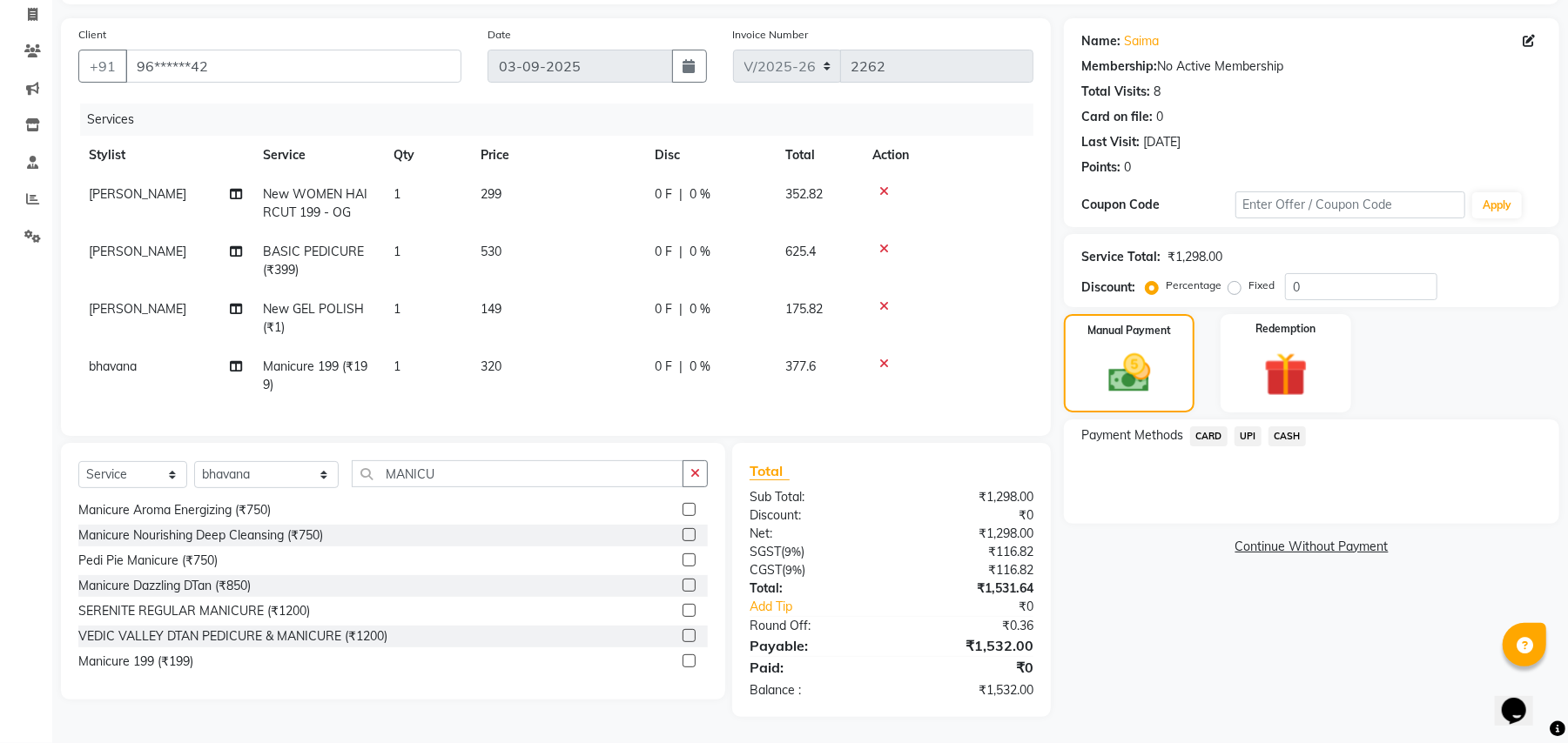
click at [1252, 426] on span "UPI" at bounding box center [1248, 436] width 27 height 20
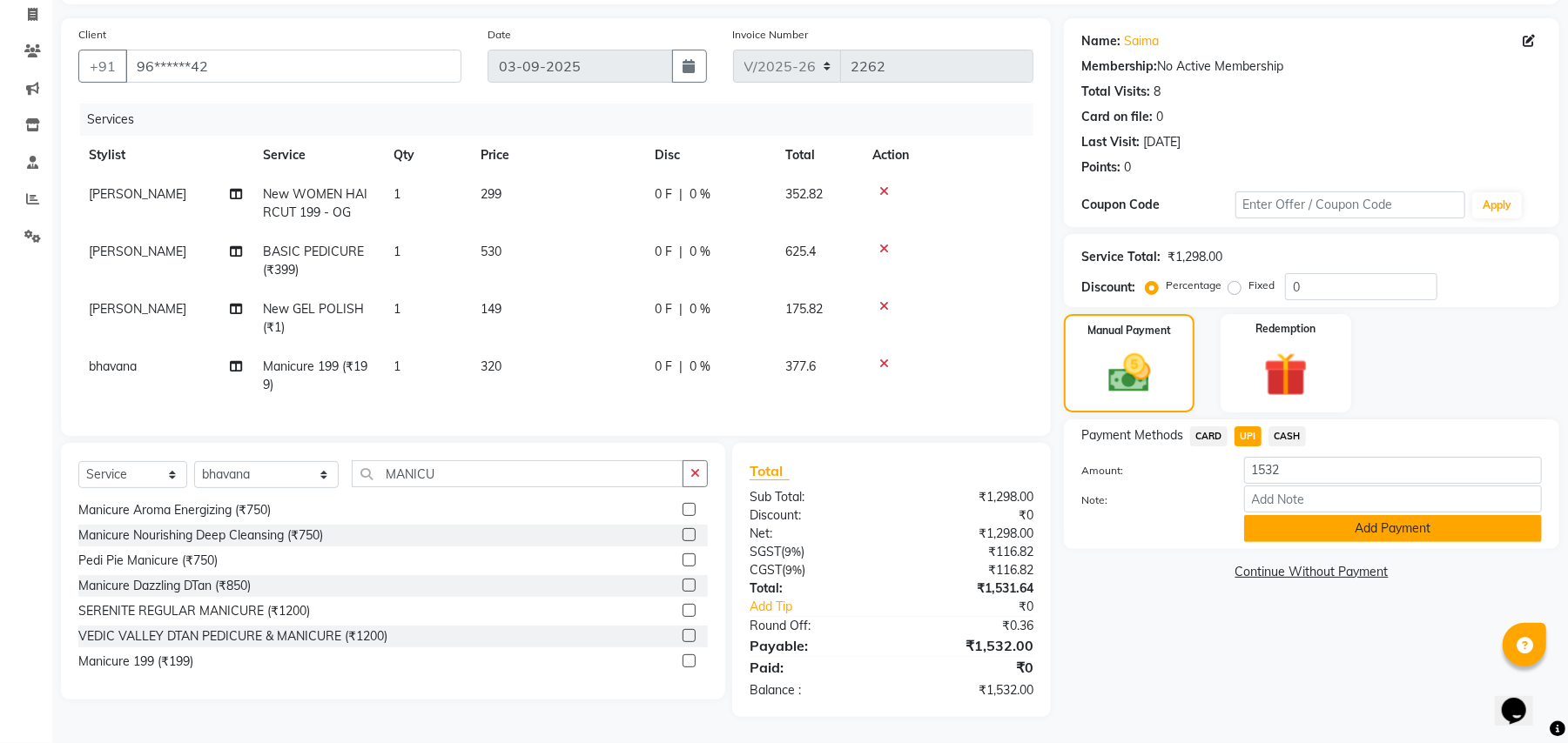
click at [1278, 516] on button "Add Payment" at bounding box center [1393, 529] width 298 height 27
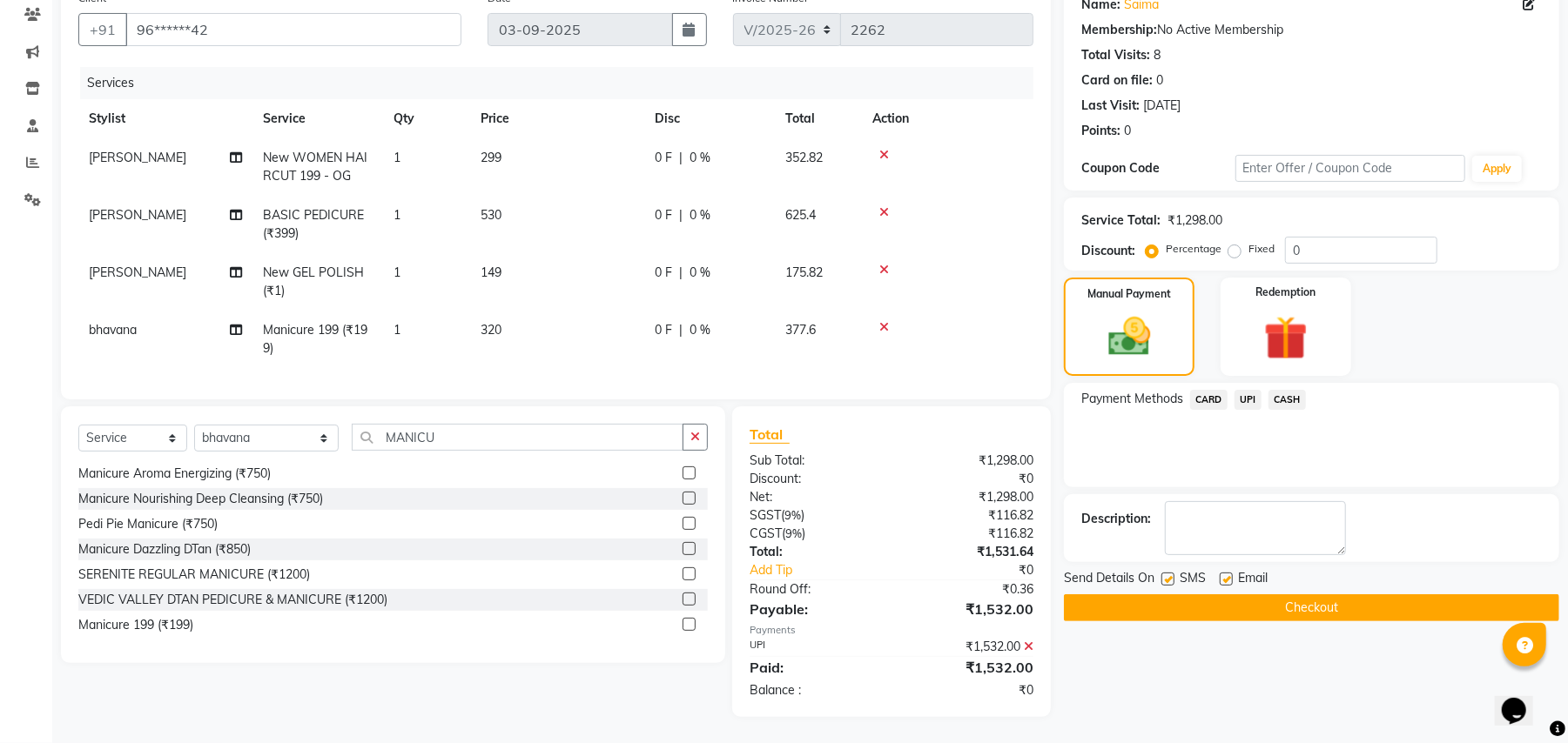
scroll to position [165, 0]
click at [1275, 505] on textarea at bounding box center [1255, 527] width 181 height 53
type textarea "5"
type textarea "561244002959"
click at [1431, 599] on button "Checkout" at bounding box center [1310, 608] width 495 height 27
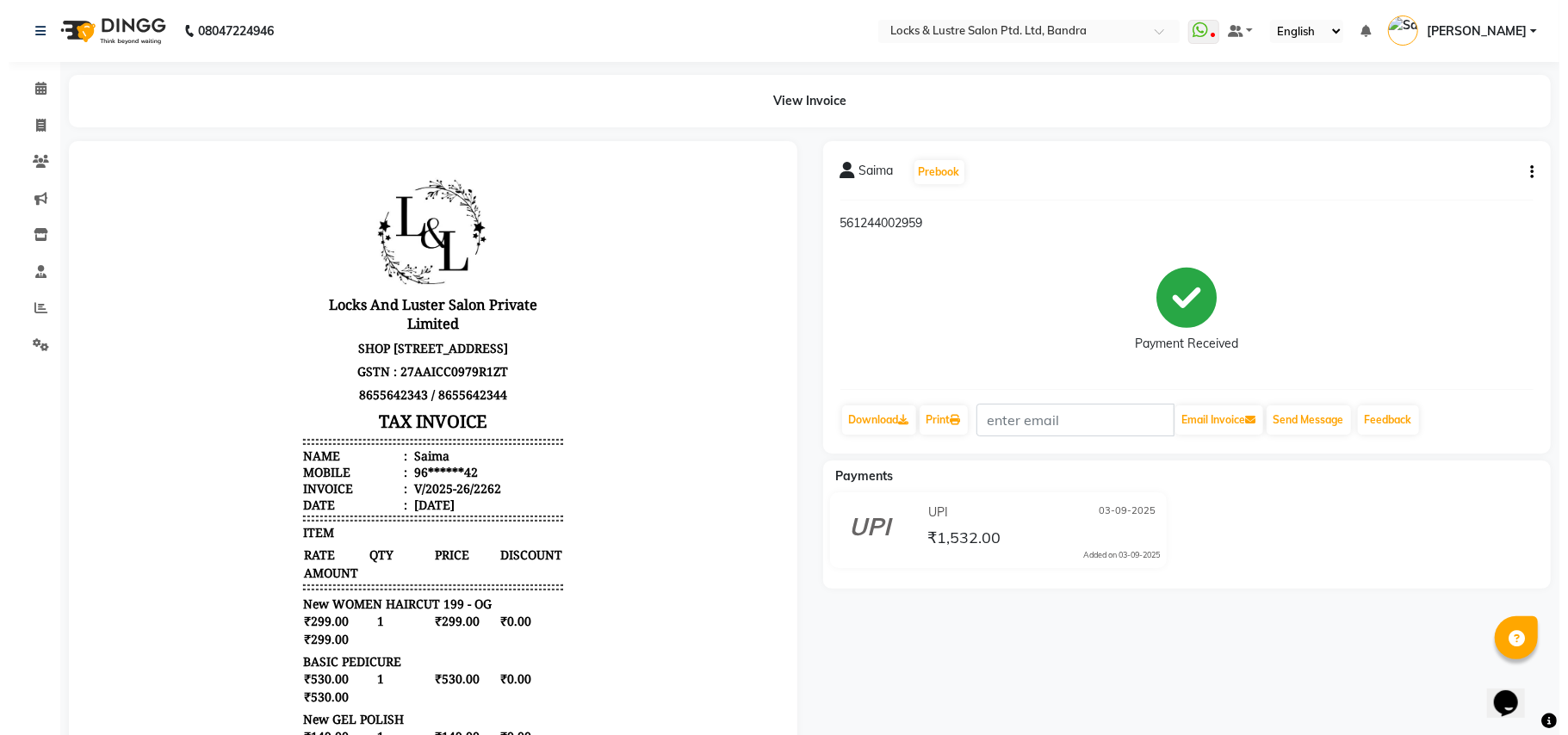
scroll to position [13, 0]
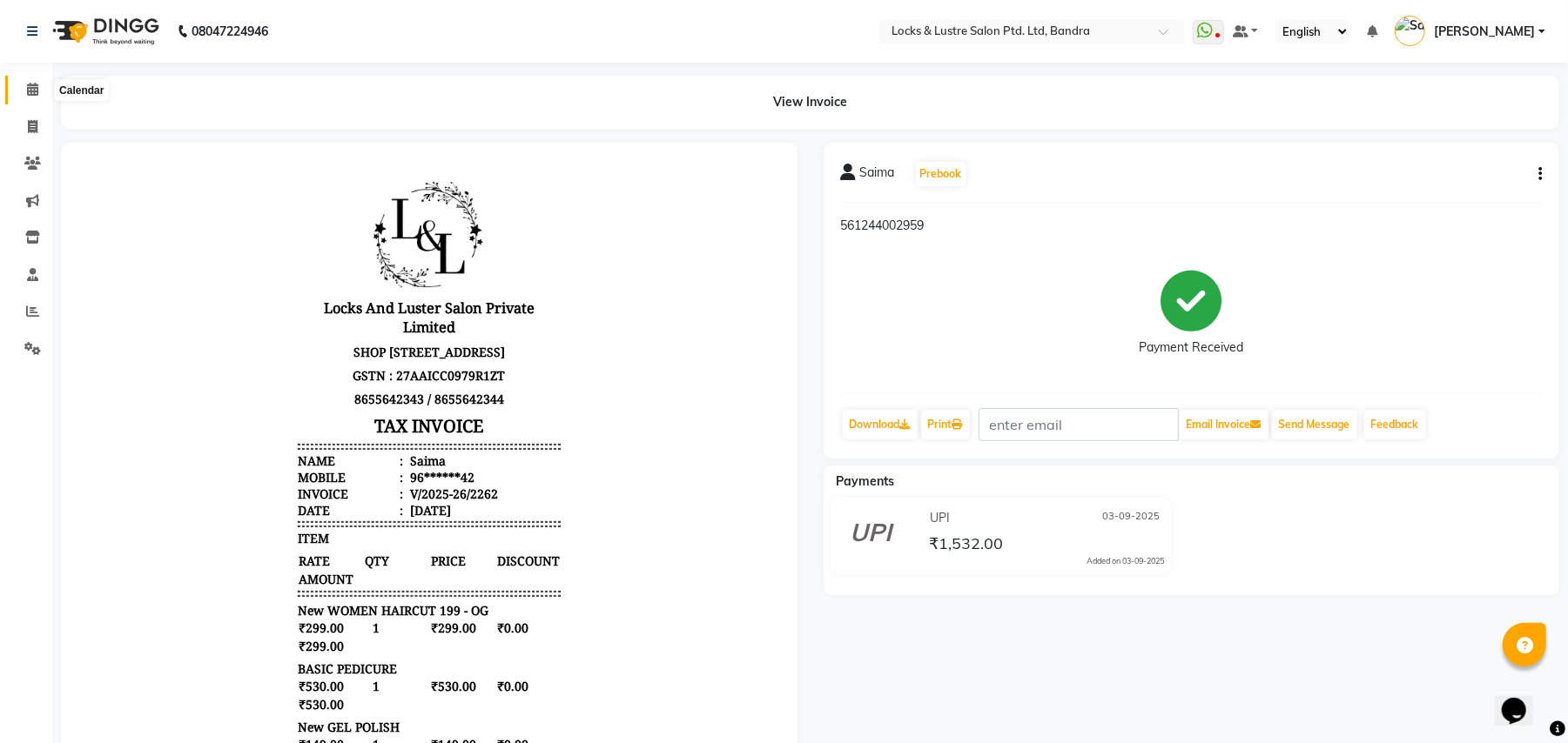
click at [35, 85] on icon at bounding box center [33, 88] width 12 height 13
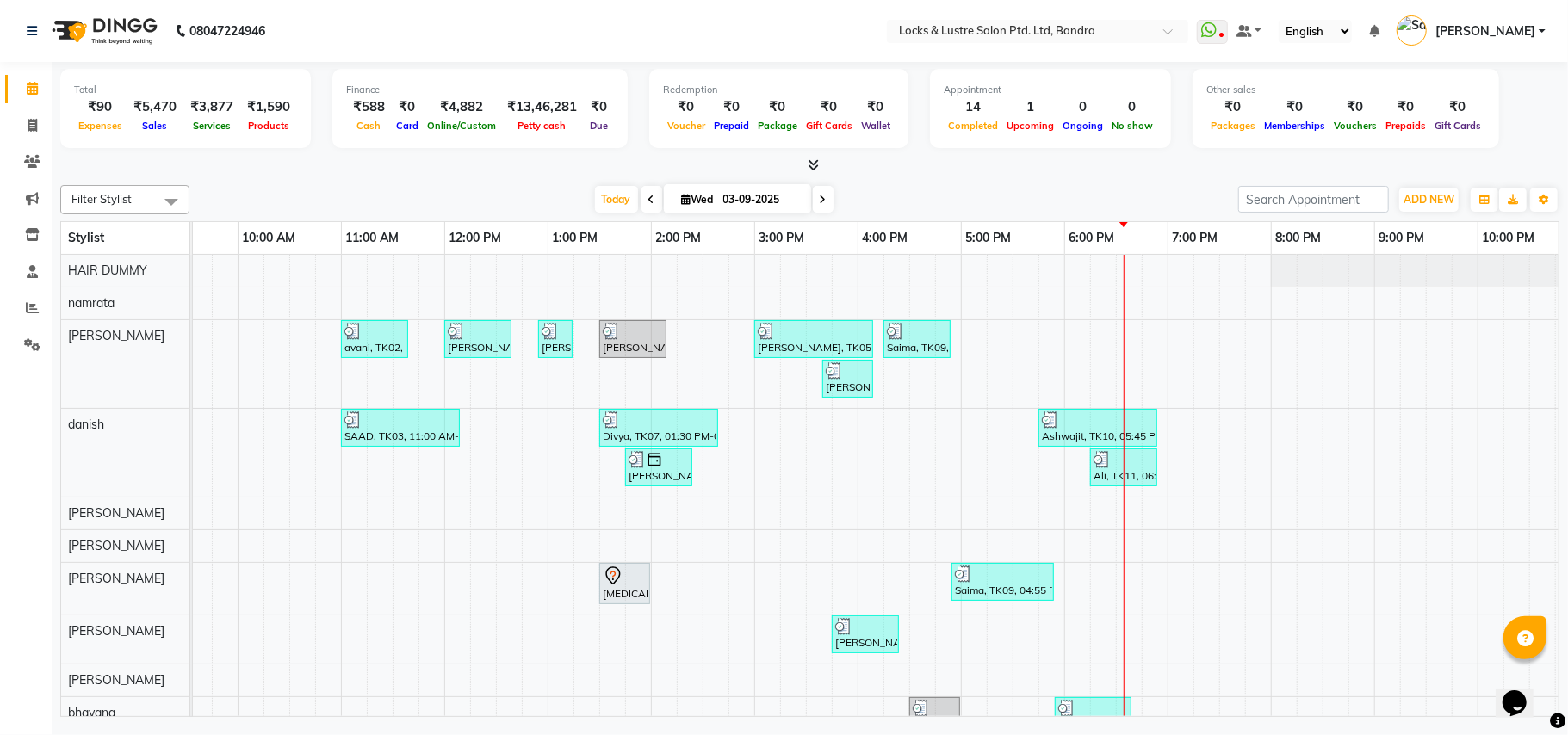
click at [1145, 356] on div "avani, TK02, 11:00 AM-11:40 AM, New WOMEN HAIRCUT 199 - OG eva, TK04, 12:00 PM-…" at bounding box center [858, 582] width 1654 height 654
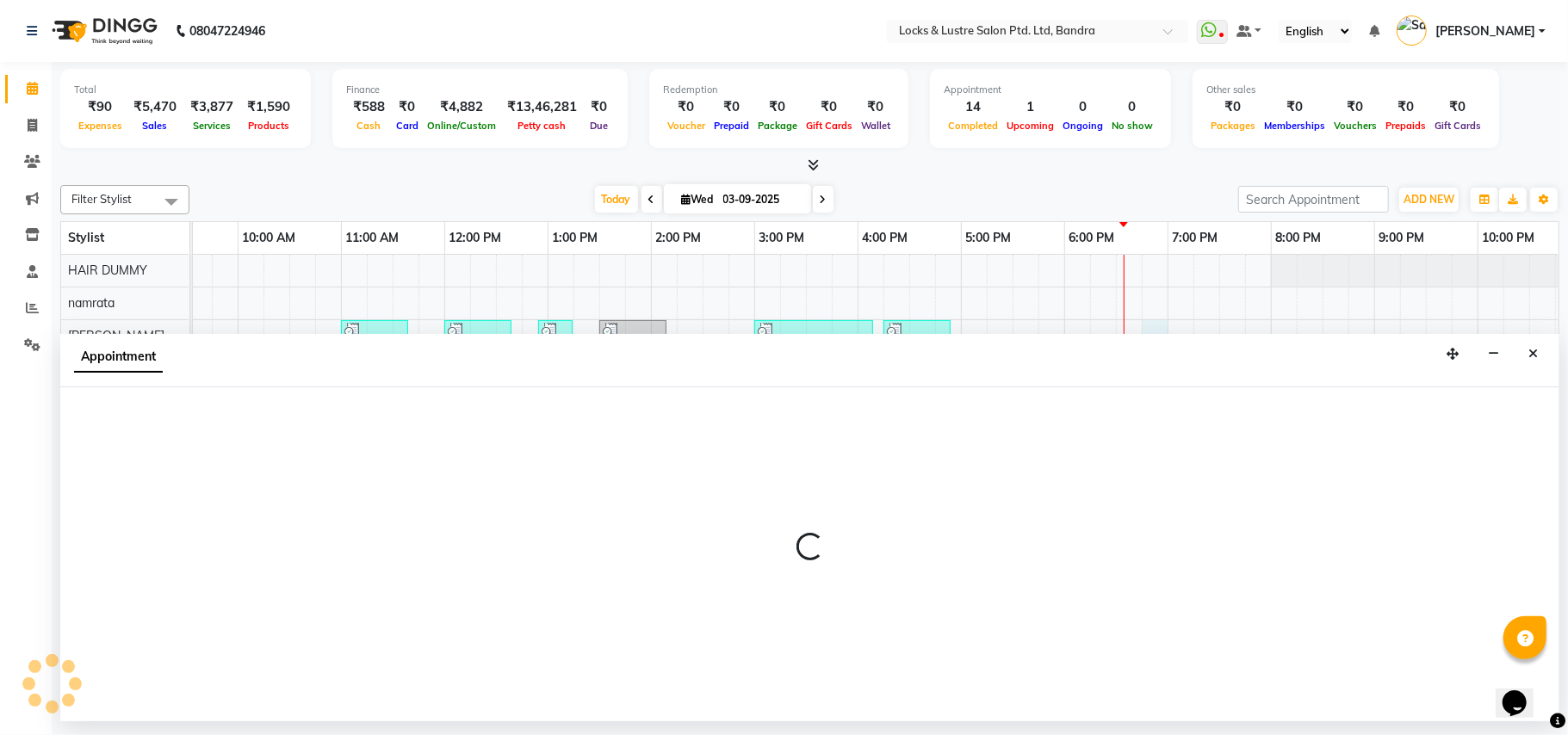
select select "55307"
select select "1125"
select select "tentative"
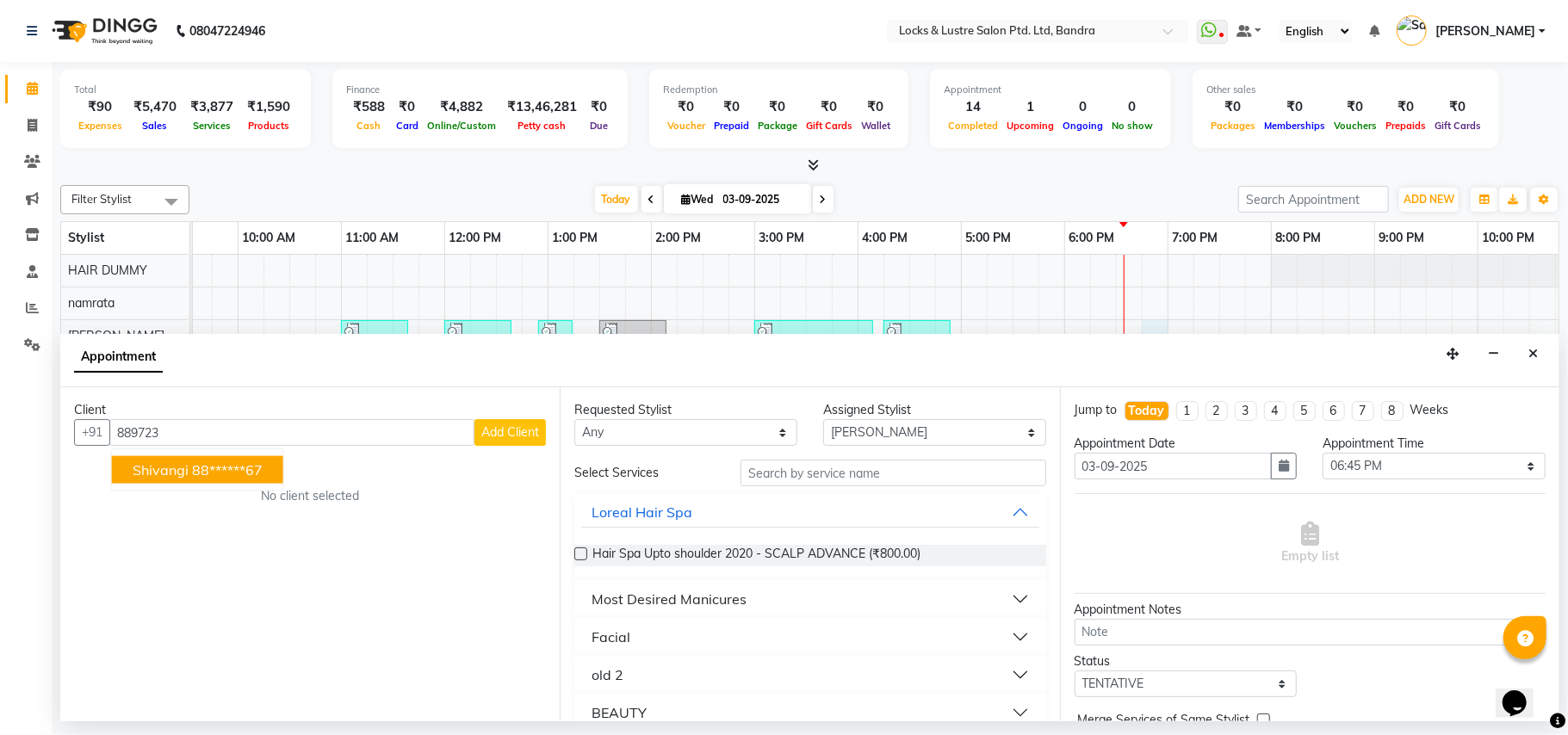
click at [217, 476] on ngb-highlight "88******67" at bounding box center [227, 470] width 70 height 17
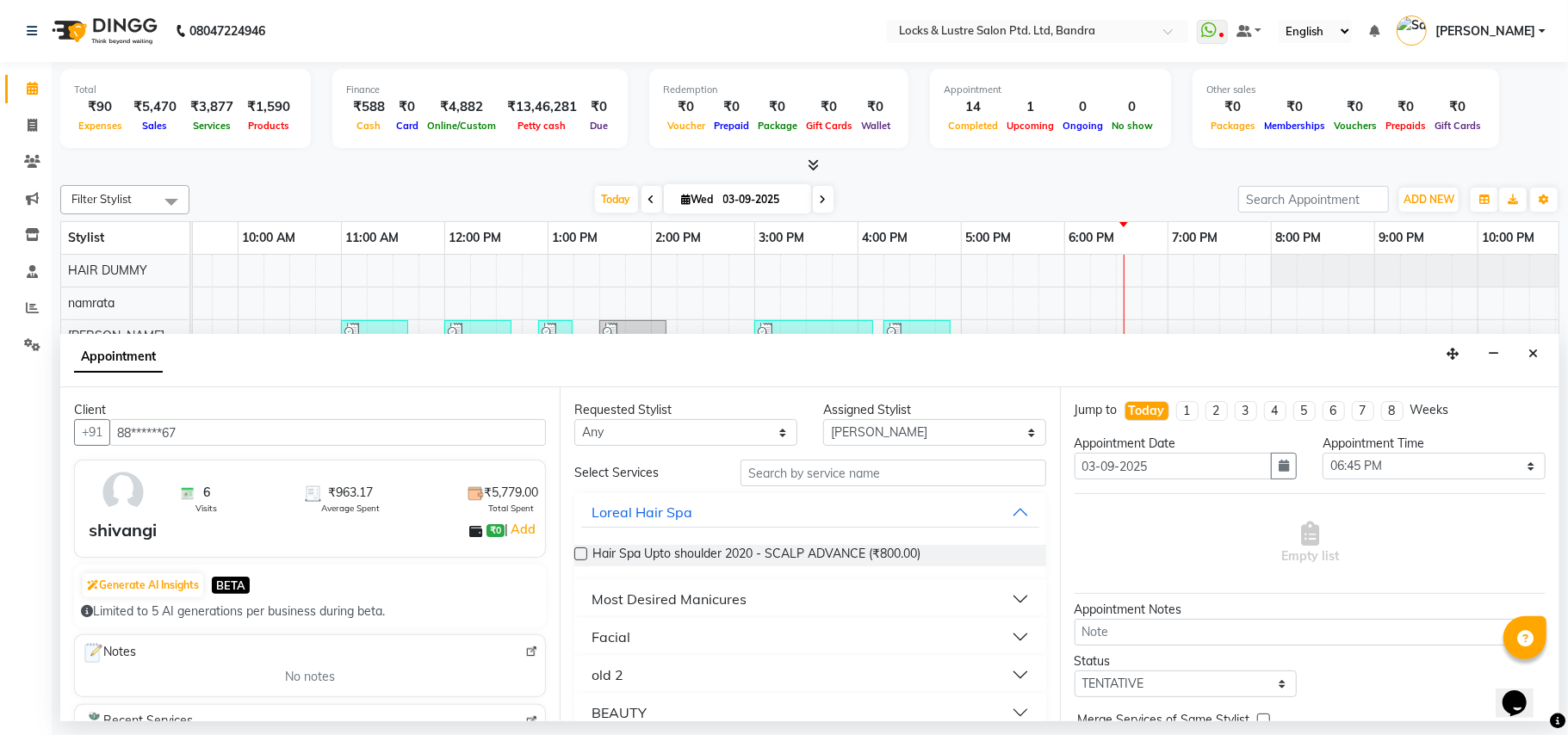
type input "88******67"
click at [814, 473] on input "text" at bounding box center [894, 473] width 306 height 27
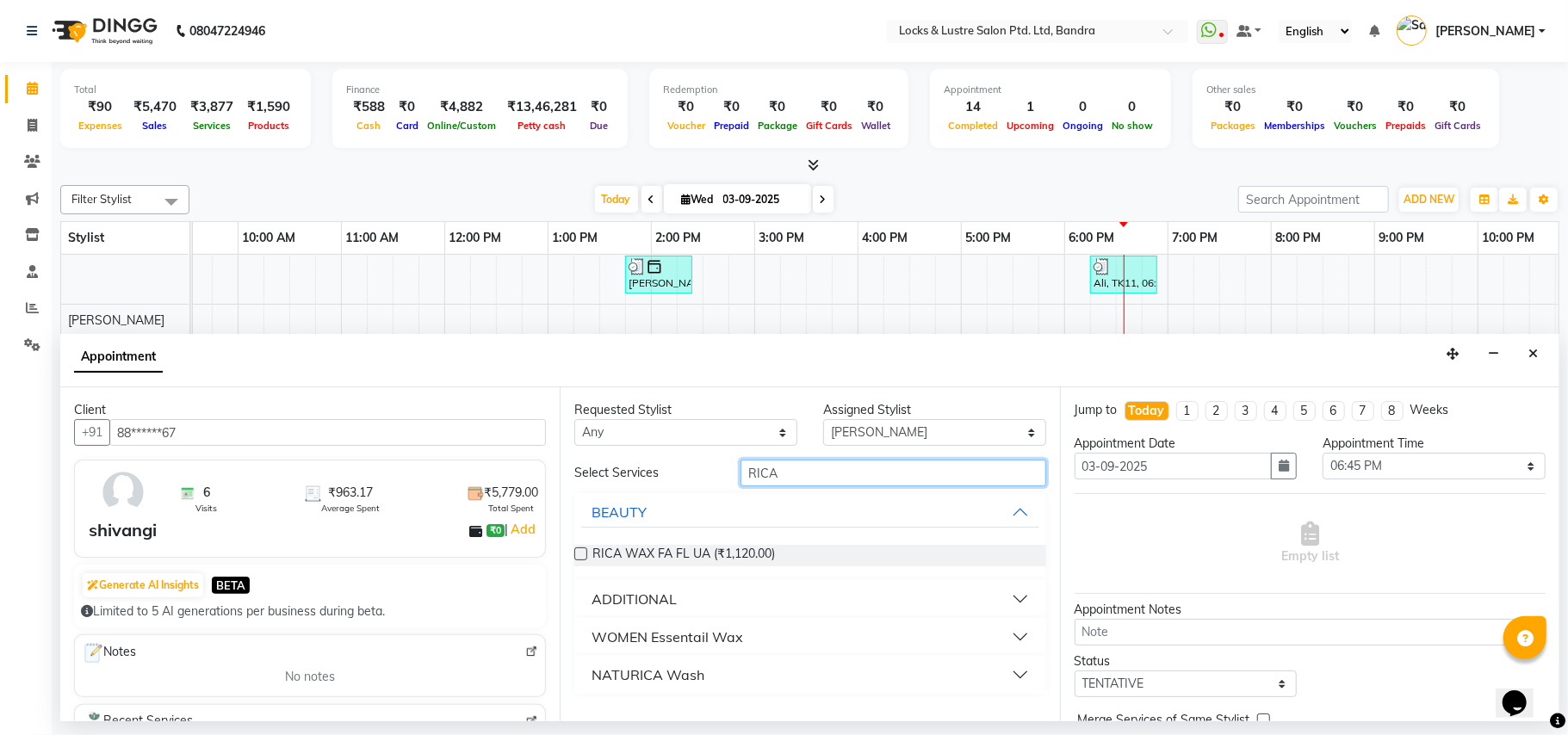
scroll to position [215, 0]
click at [887, 477] on input "RICA" at bounding box center [894, 473] width 306 height 27
type input "R"
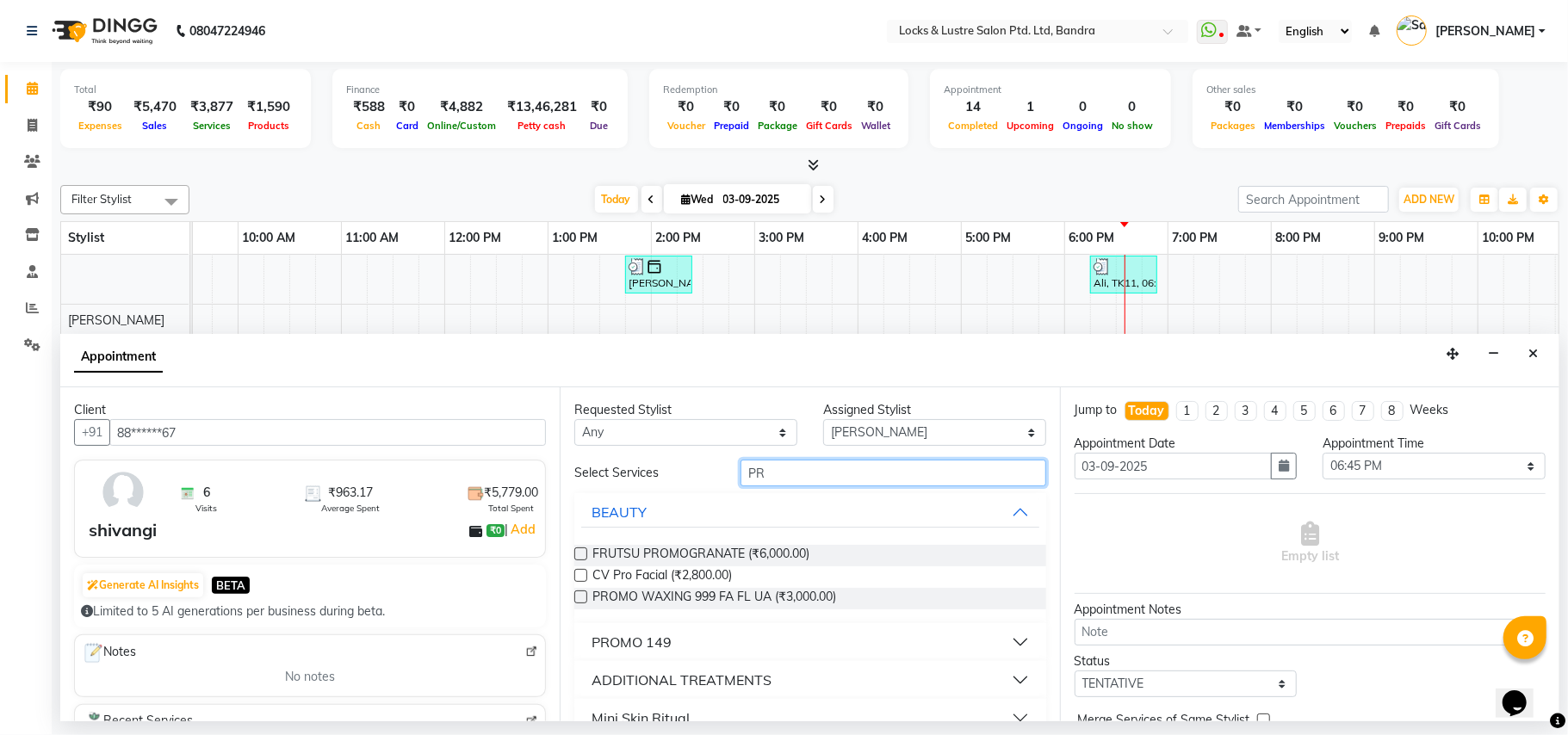
type input "P"
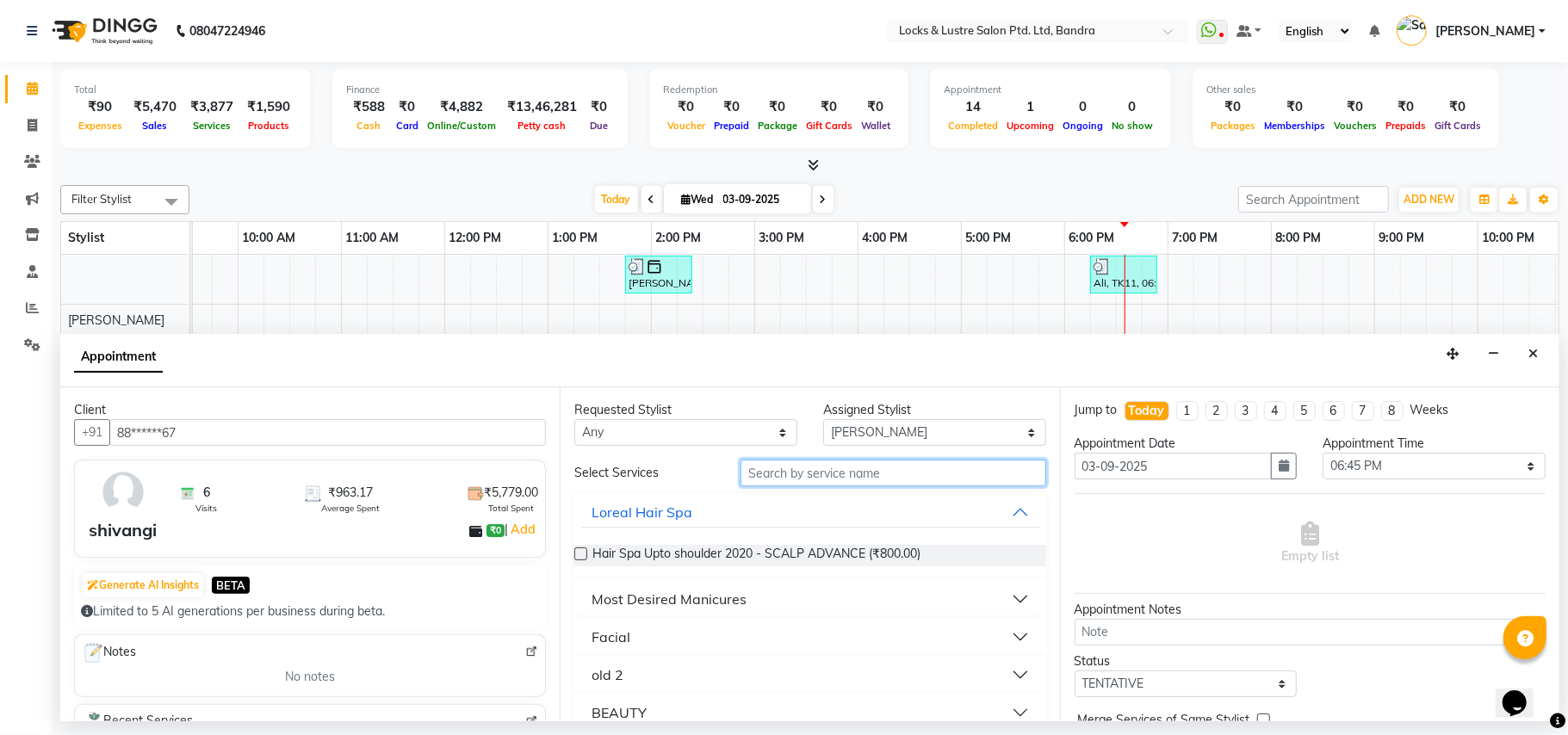
type input "p"
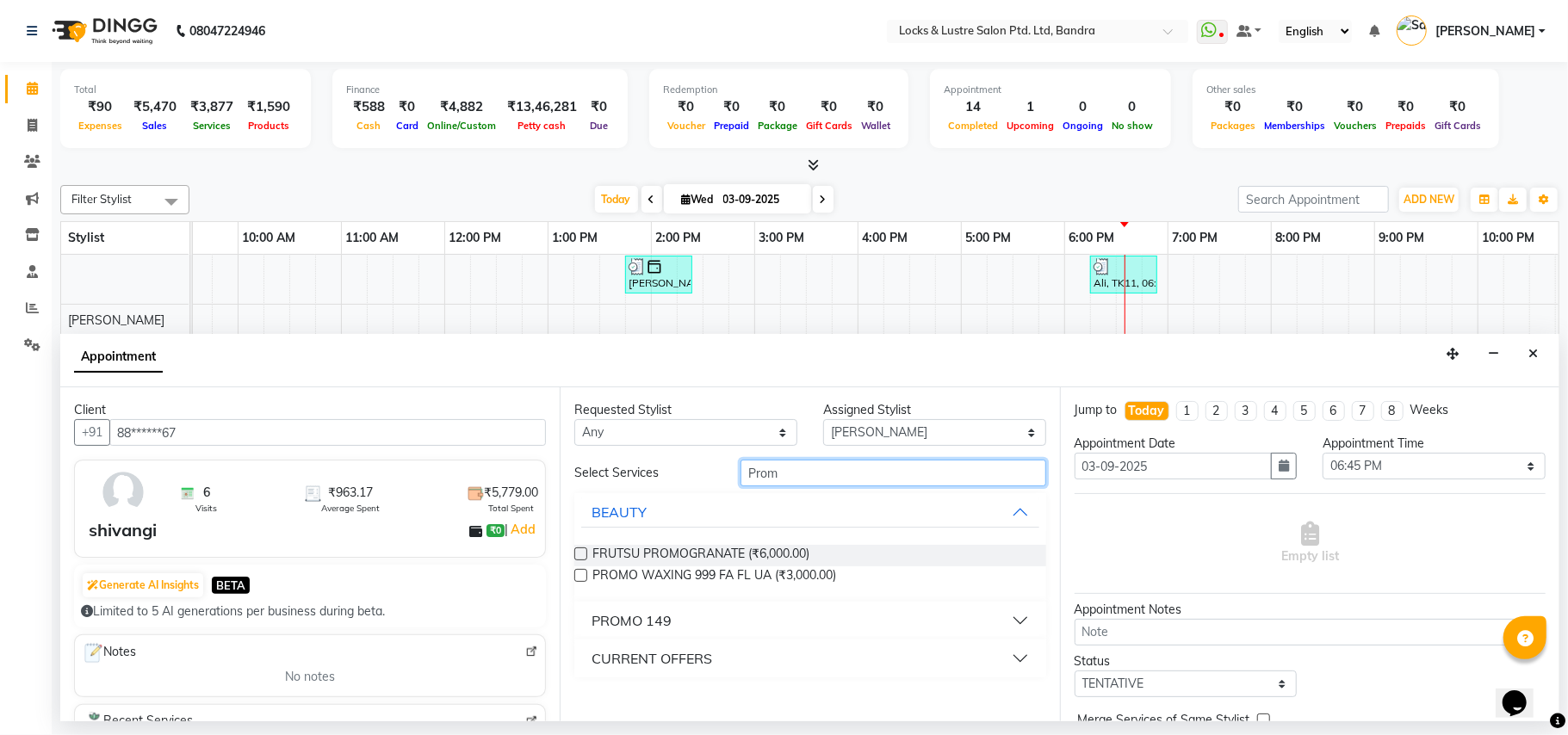
click at [832, 471] on input "Prom" at bounding box center [894, 473] width 306 height 27
click at [980, 479] on input "Promo wax" at bounding box center [894, 473] width 306 height 27
type input "P"
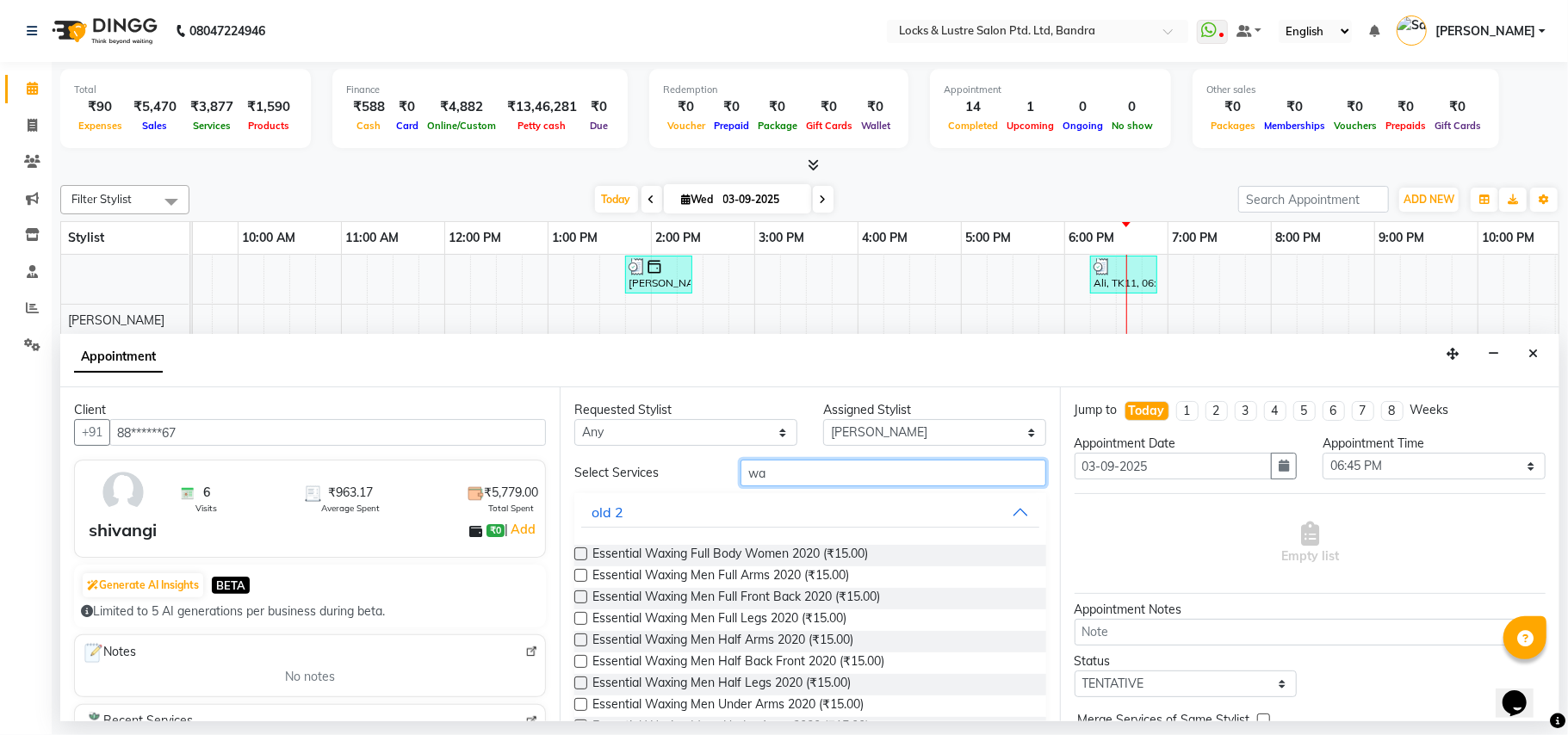
type input "w"
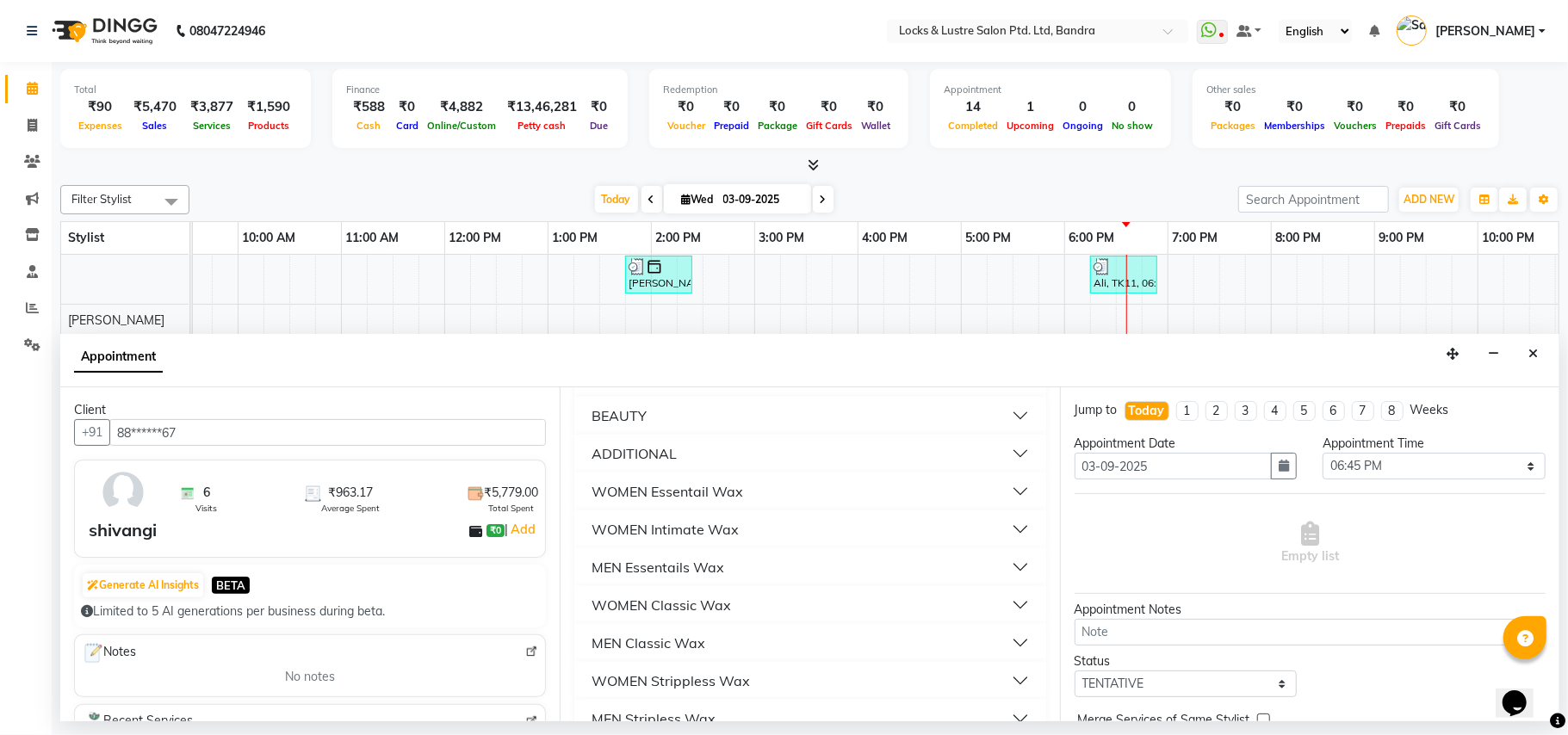
scroll to position [751, 0]
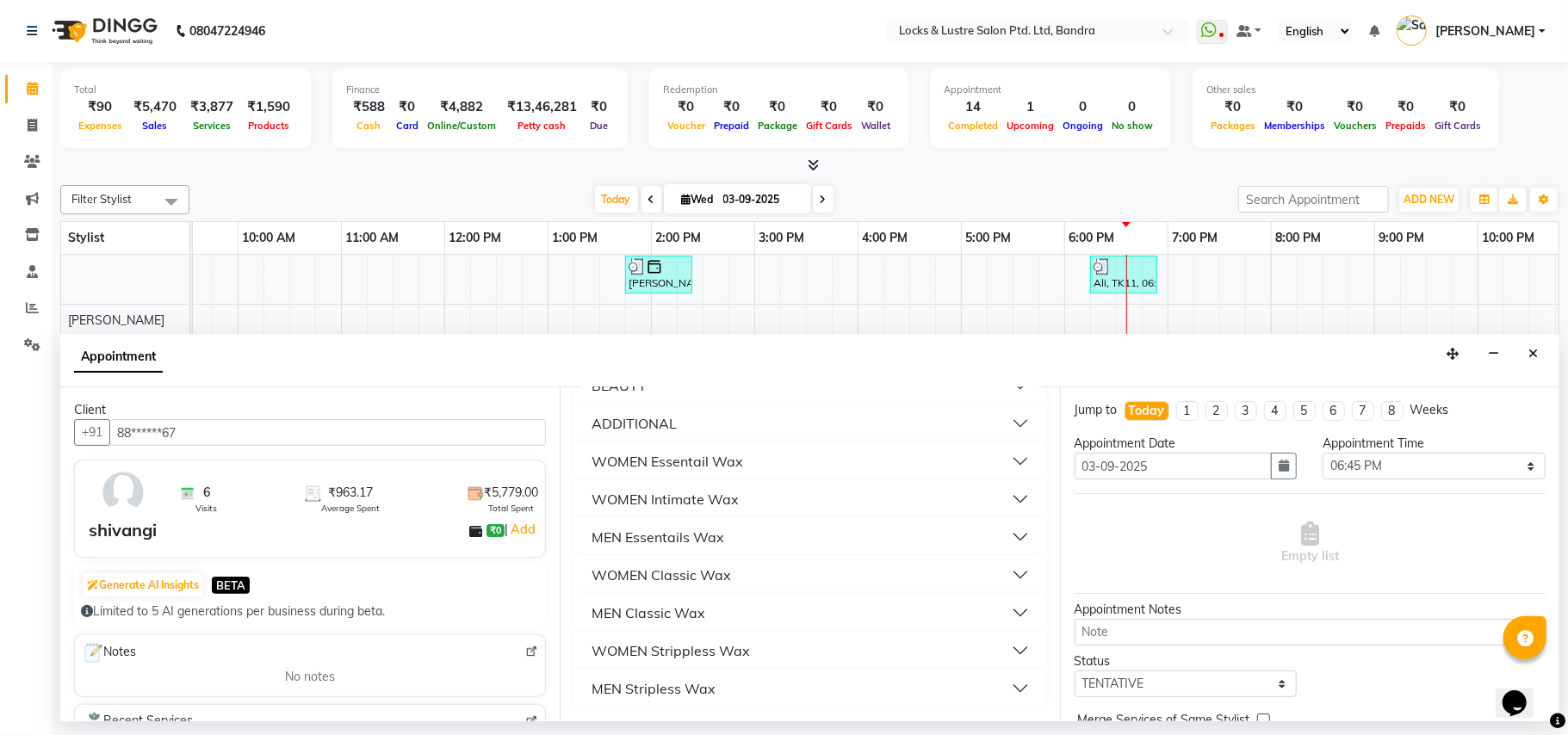
click at [1003, 572] on button "WOMEN Classic Wax" at bounding box center [810, 575] width 457 height 31
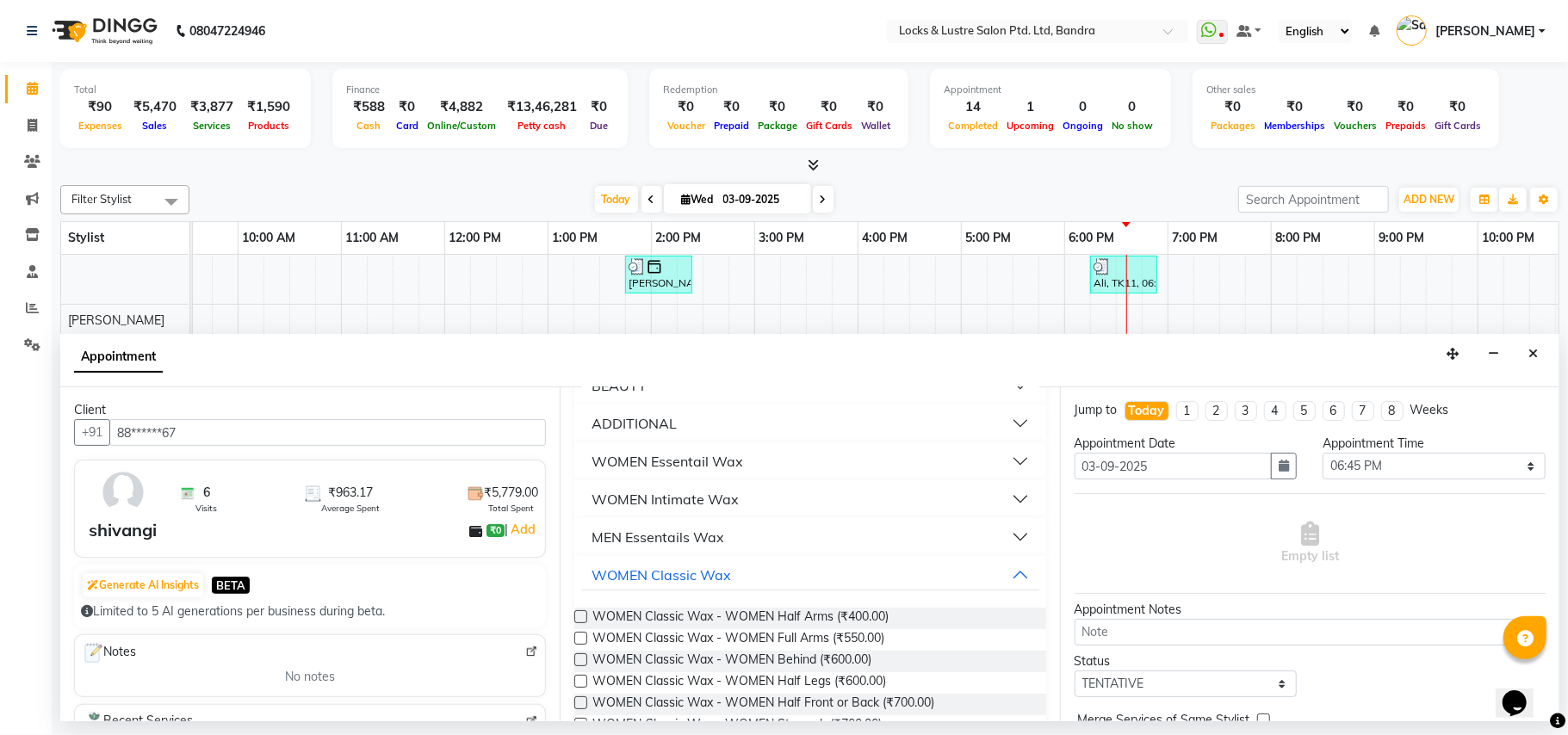
click at [1007, 497] on button "WOMEN Intimate Wax" at bounding box center [810, 499] width 457 height 31
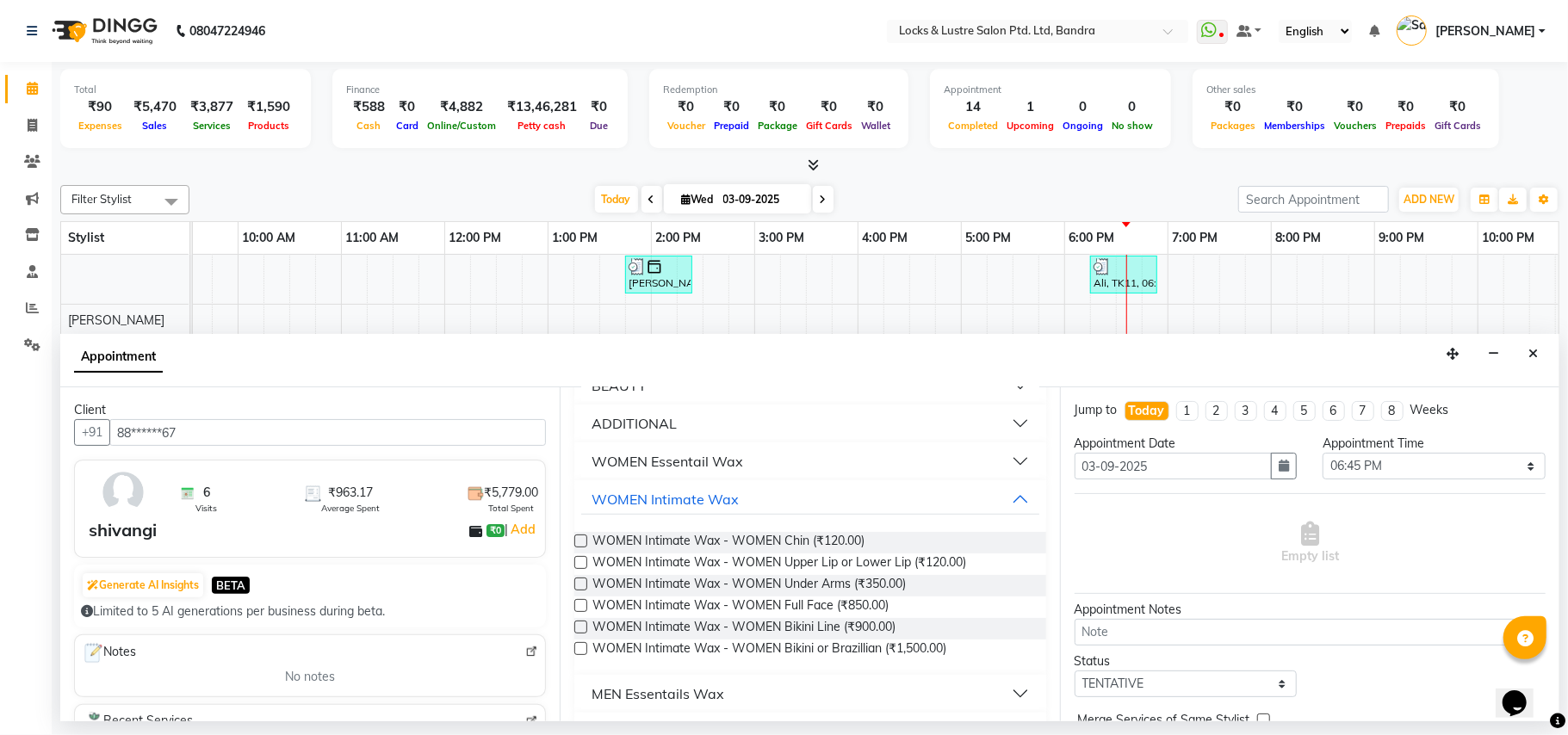
click at [1003, 459] on button "WOMEN Essentail Wax" at bounding box center [810, 462] width 457 height 31
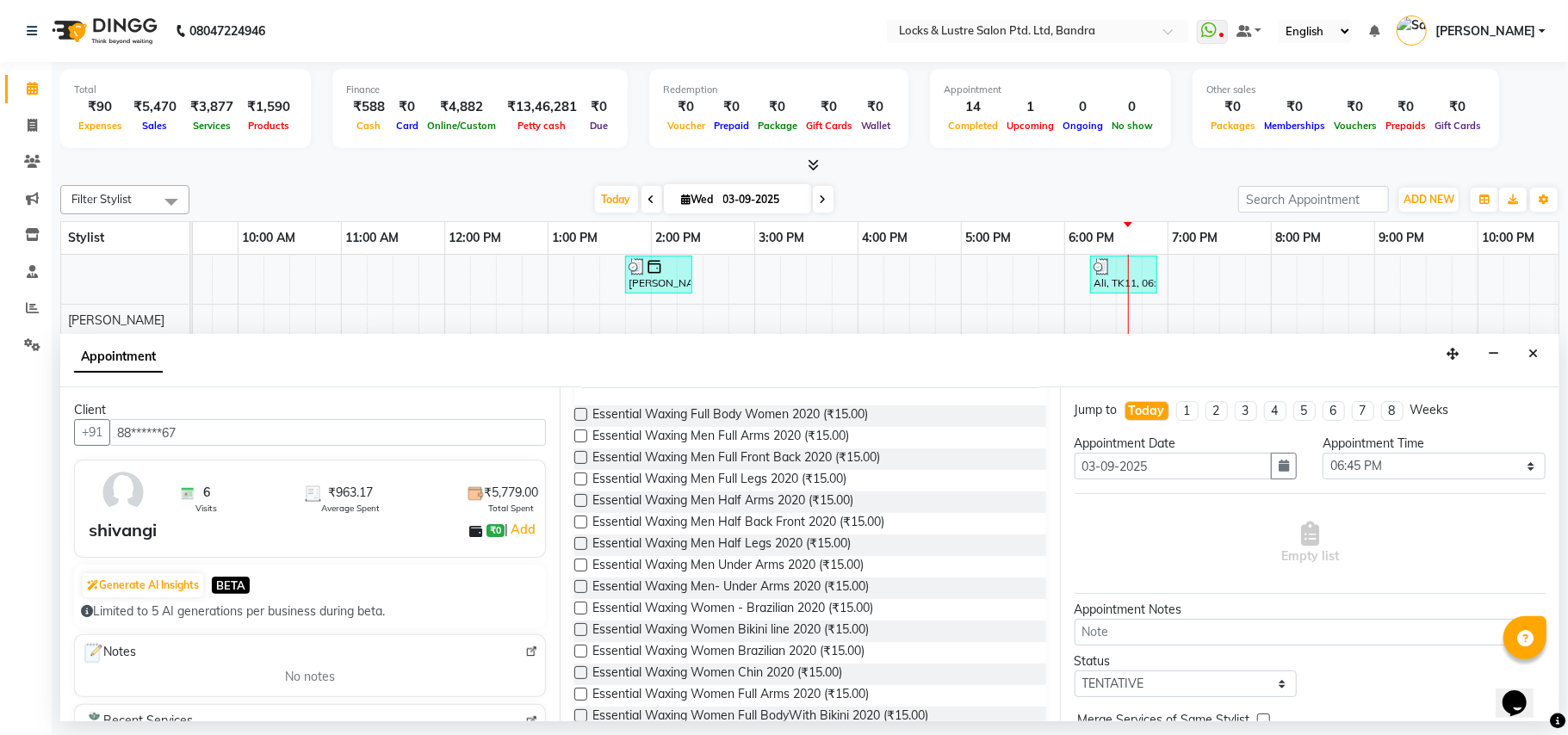
scroll to position [0, 0]
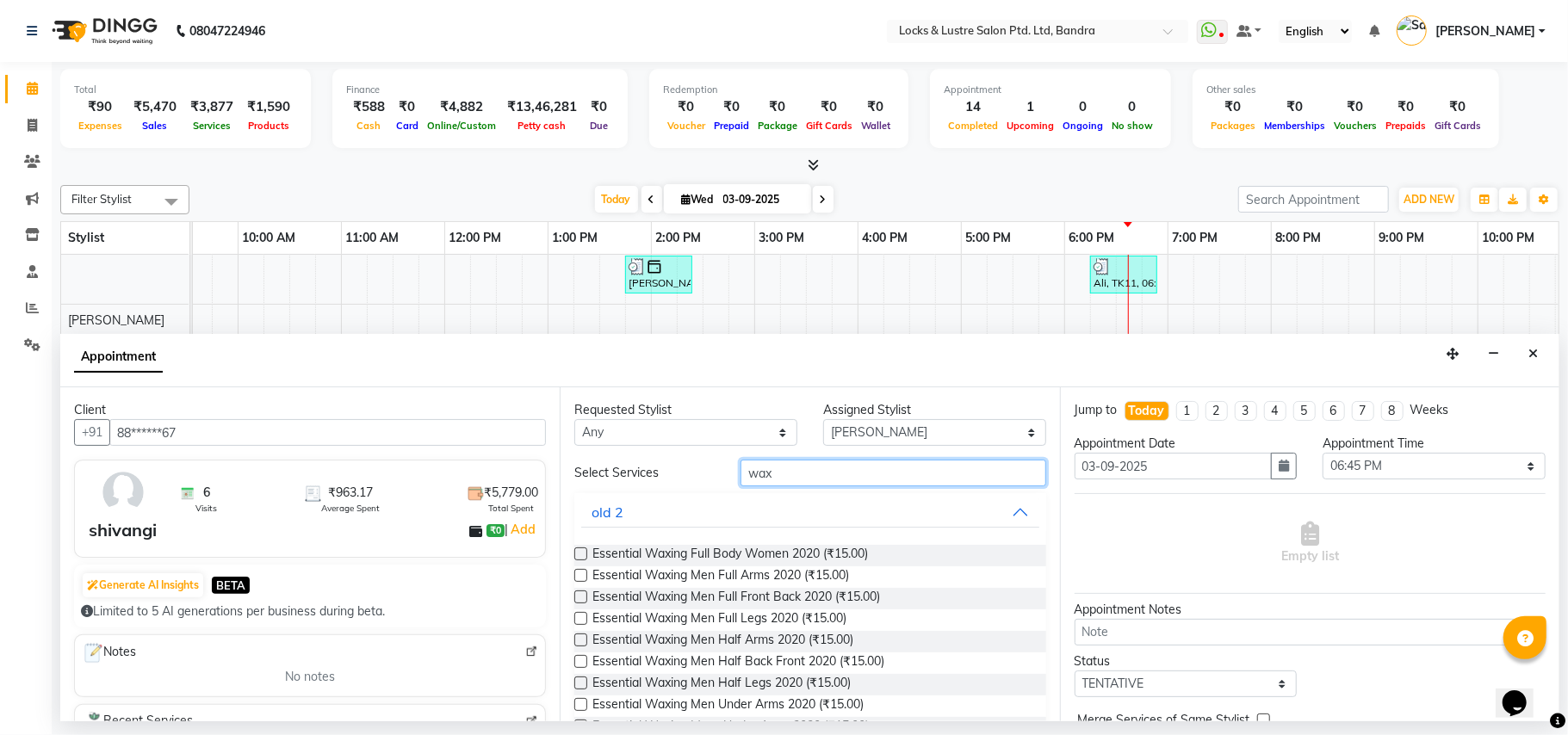
click at [835, 473] on input "wax" at bounding box center [894, 473] width 306 height 27
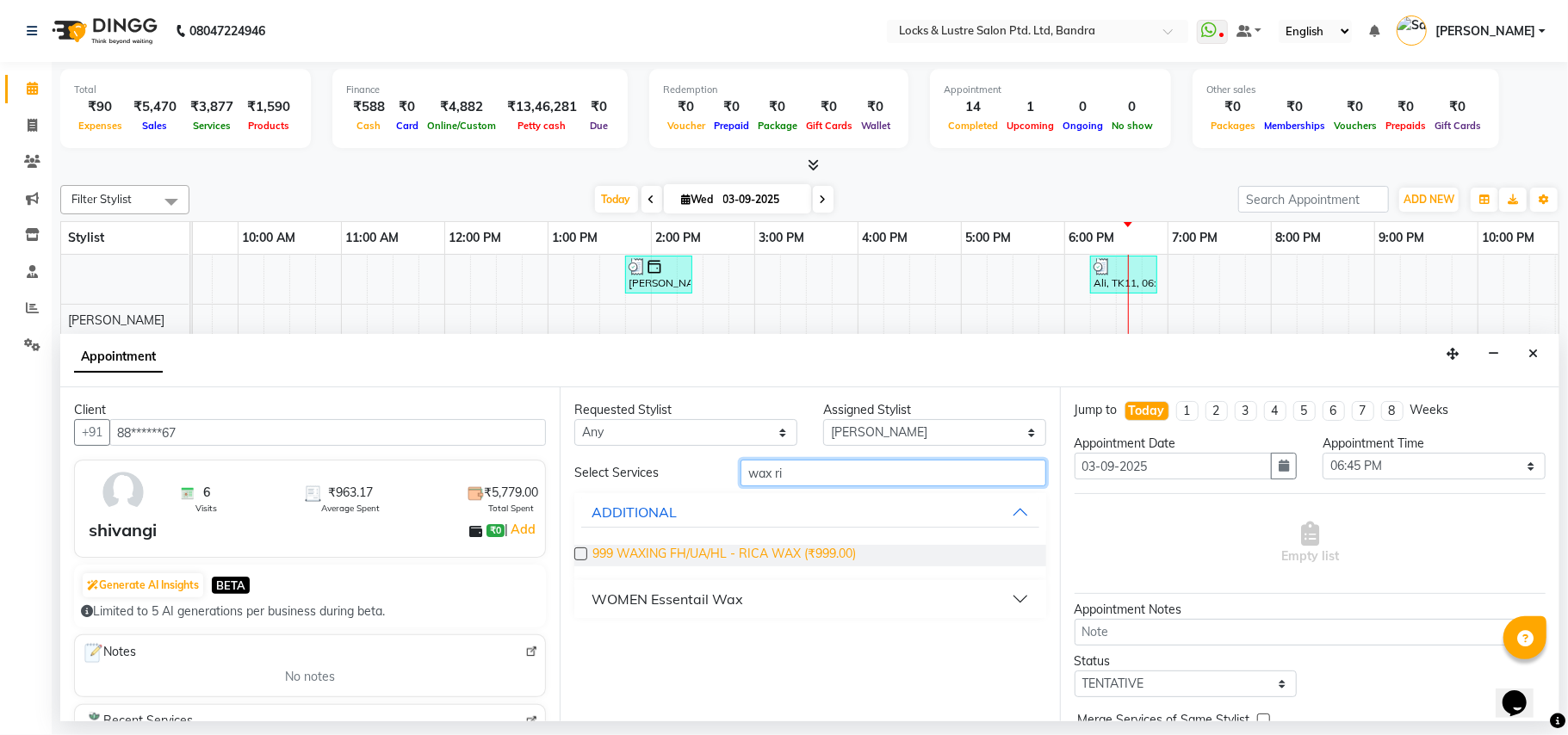
type input "wax ri"
click at [734, 556] on span "999 WAXING FH/UA/HL - RICA WAX (₹999.00)" at bounding box center [725, 555] width 264 height 21
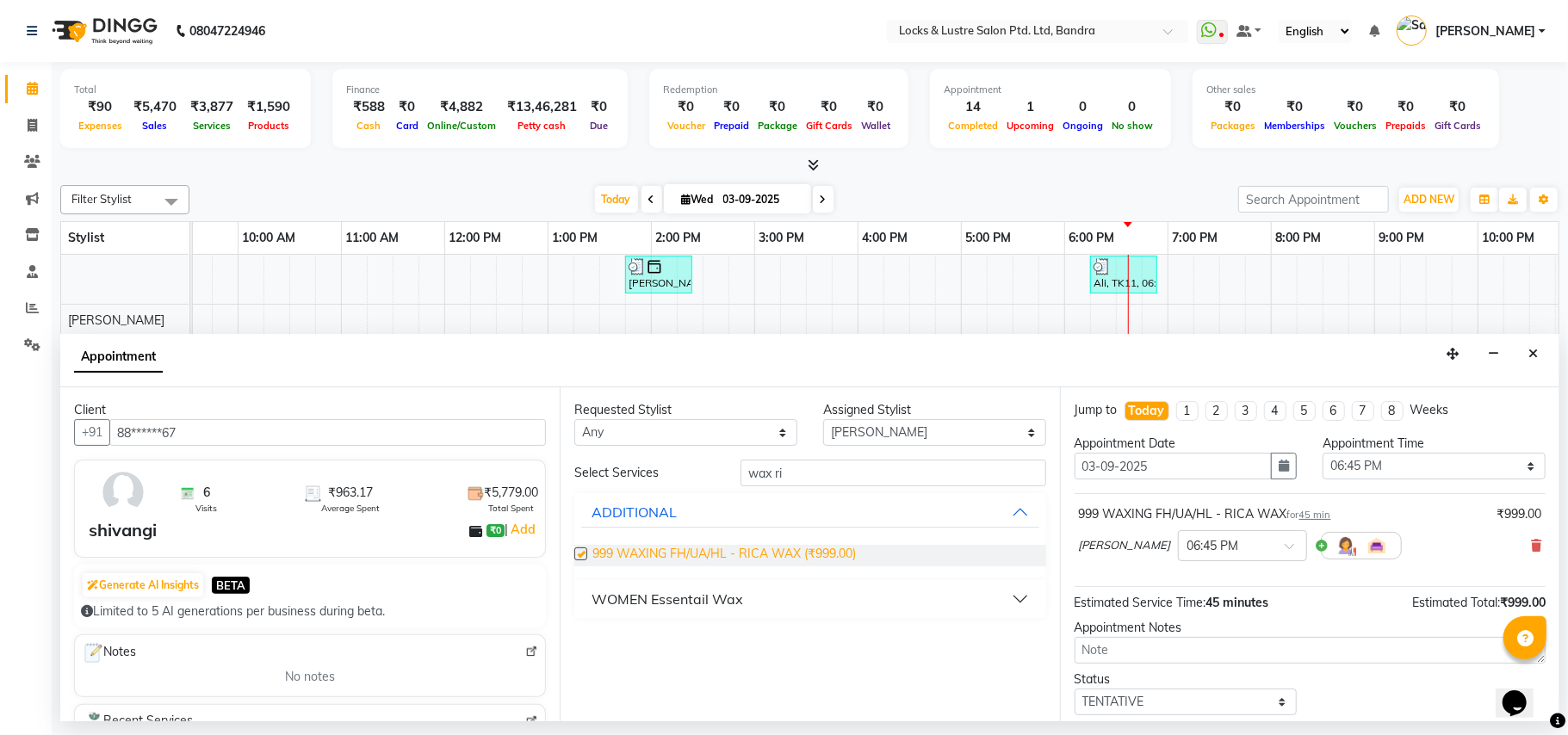
checkbox input "false"
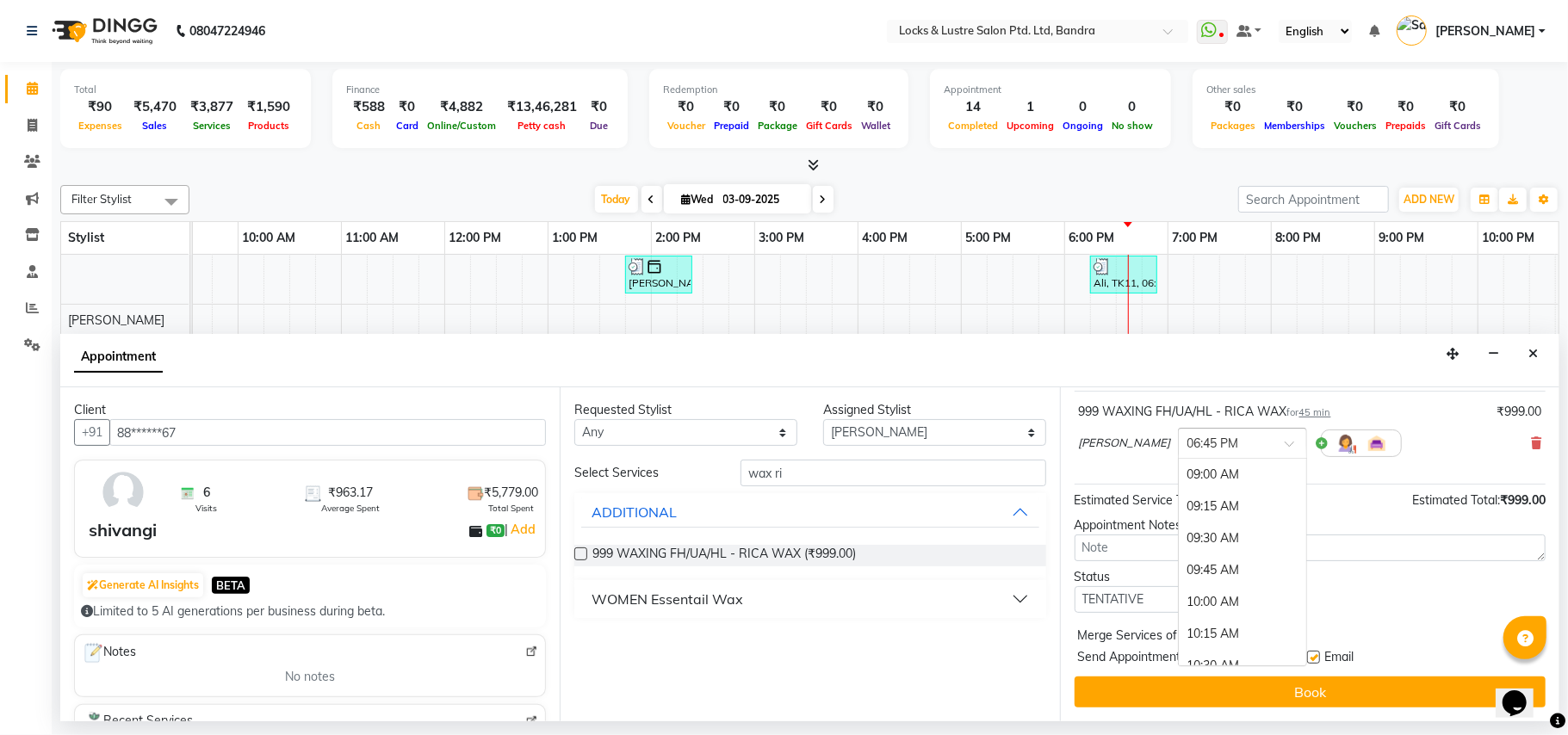
click at [1285, 444] on span at bounding box center [1296, 448] width 21 height 18
click at [1203, 530] on div "06:15 PM" at bounding box center [1243, 516] width 127 height 32
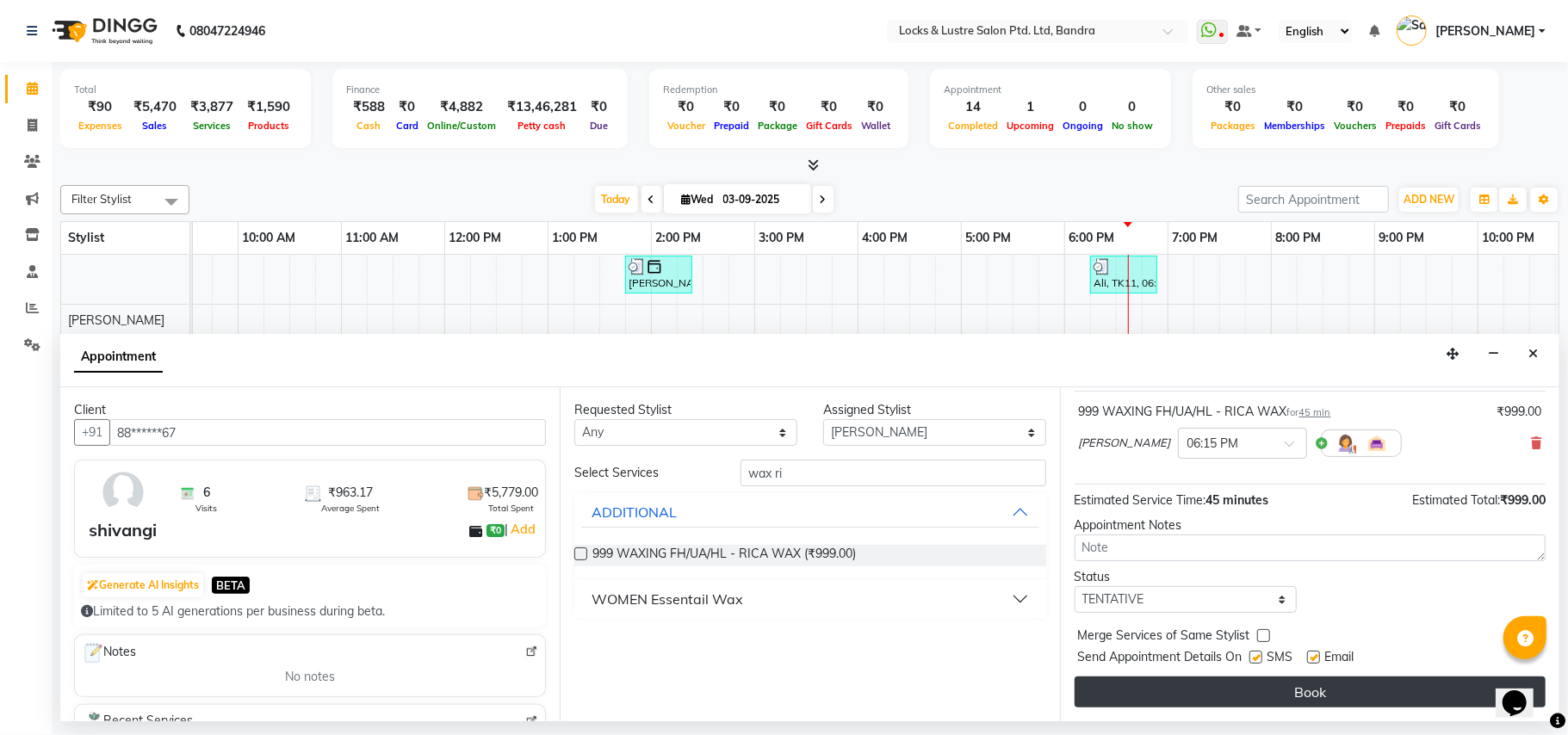
click at [1155, 689] on button "Book" at bounding box center [1310, 692] width 471 height 31
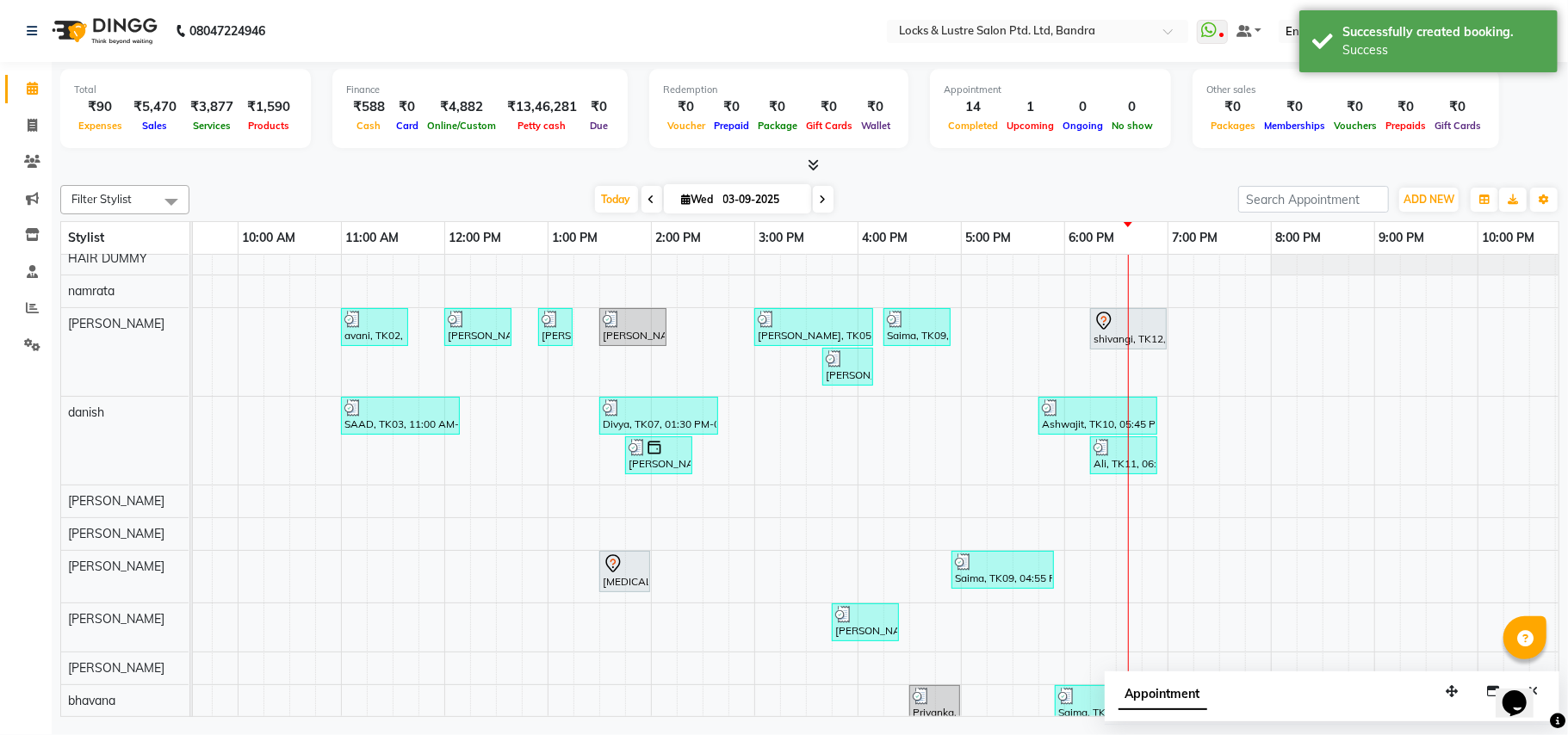
scroll to position [0, 0]
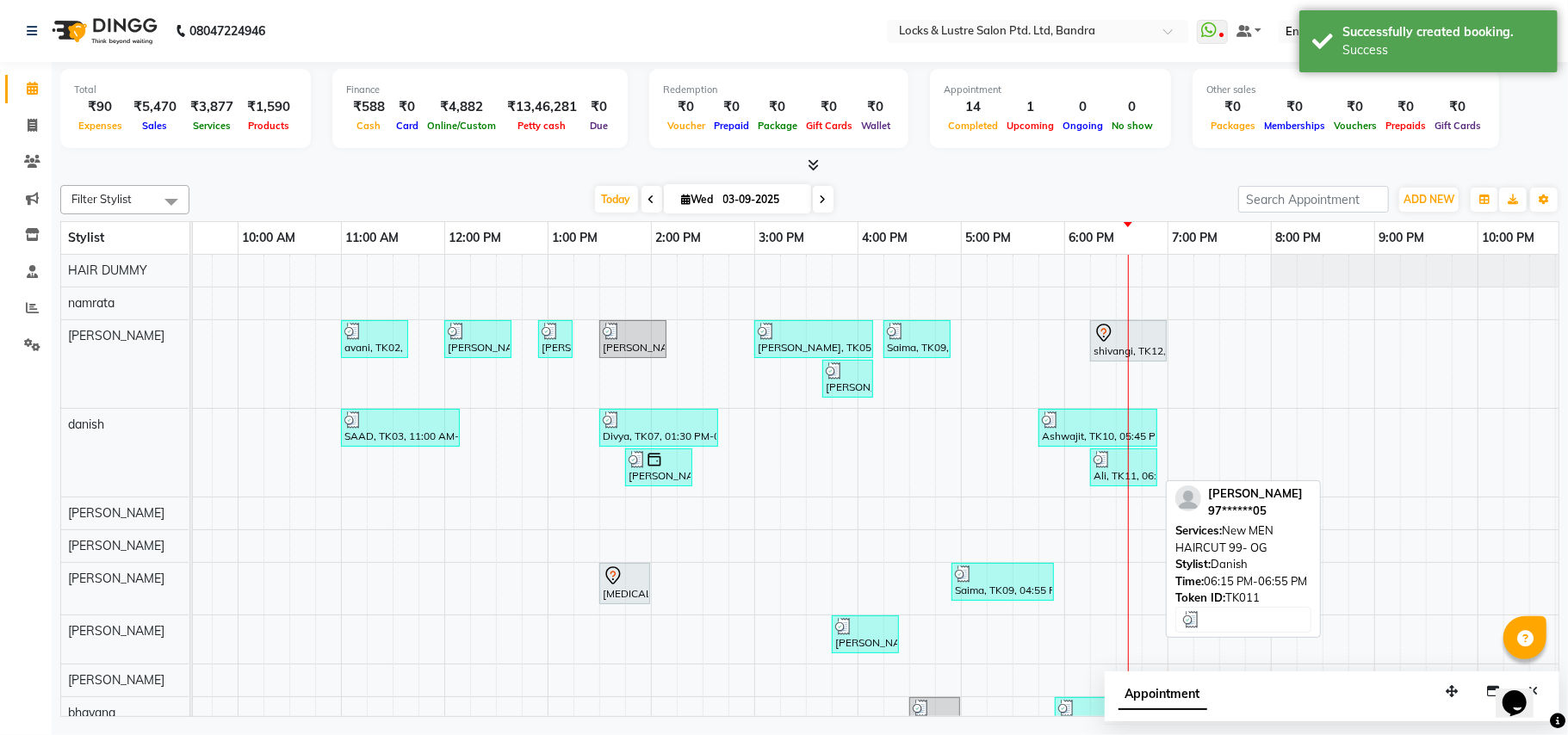
click at [1131, 470] on div "Ali, TK11, 06:15 PM-06:55 PM, New MEN HAIRCUT 99- OG" at bounding box center [1124, 468] width 64 height 33
select select "3"
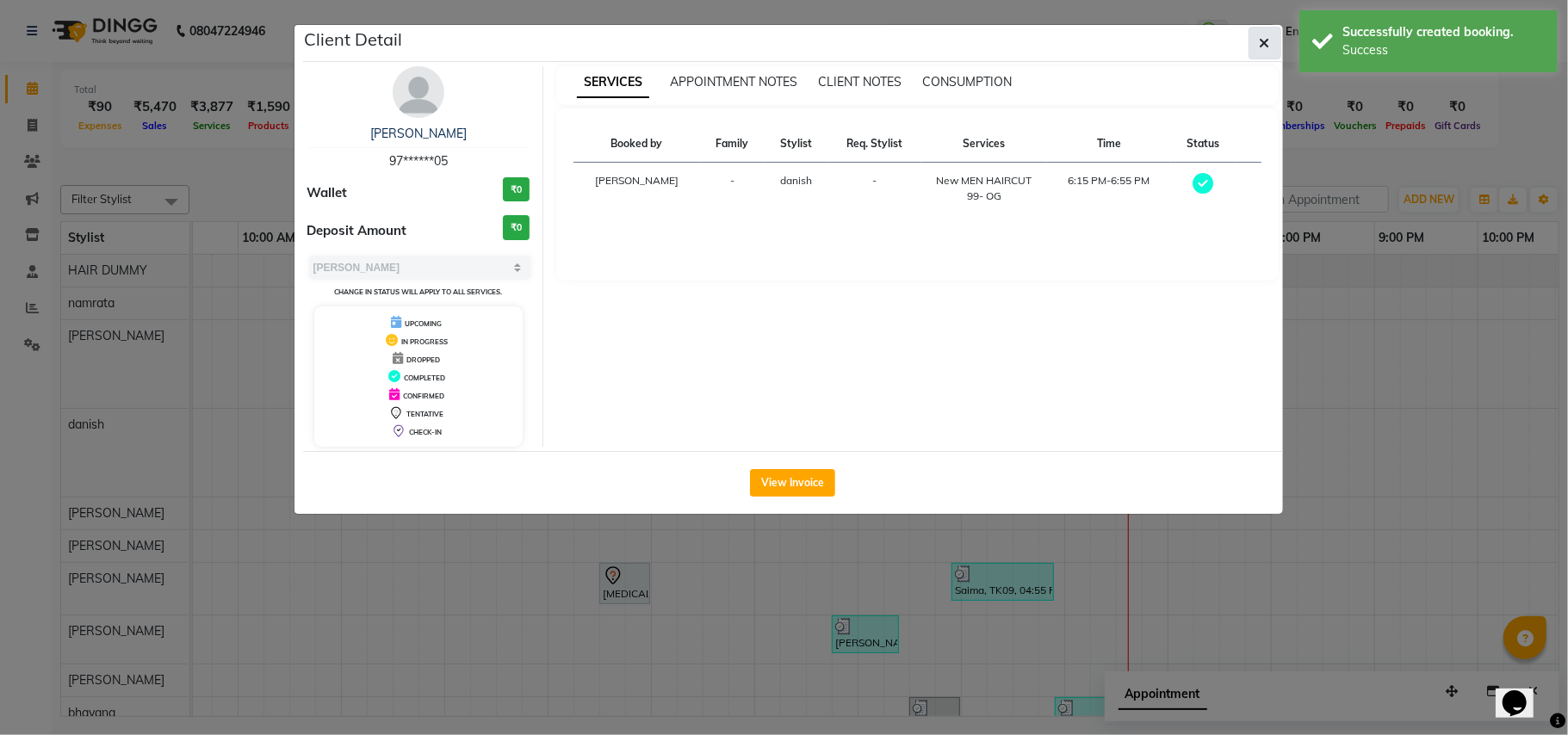
click at [1254, 39] on button "button" at bounding box center [1265, 43] width 33 height 33
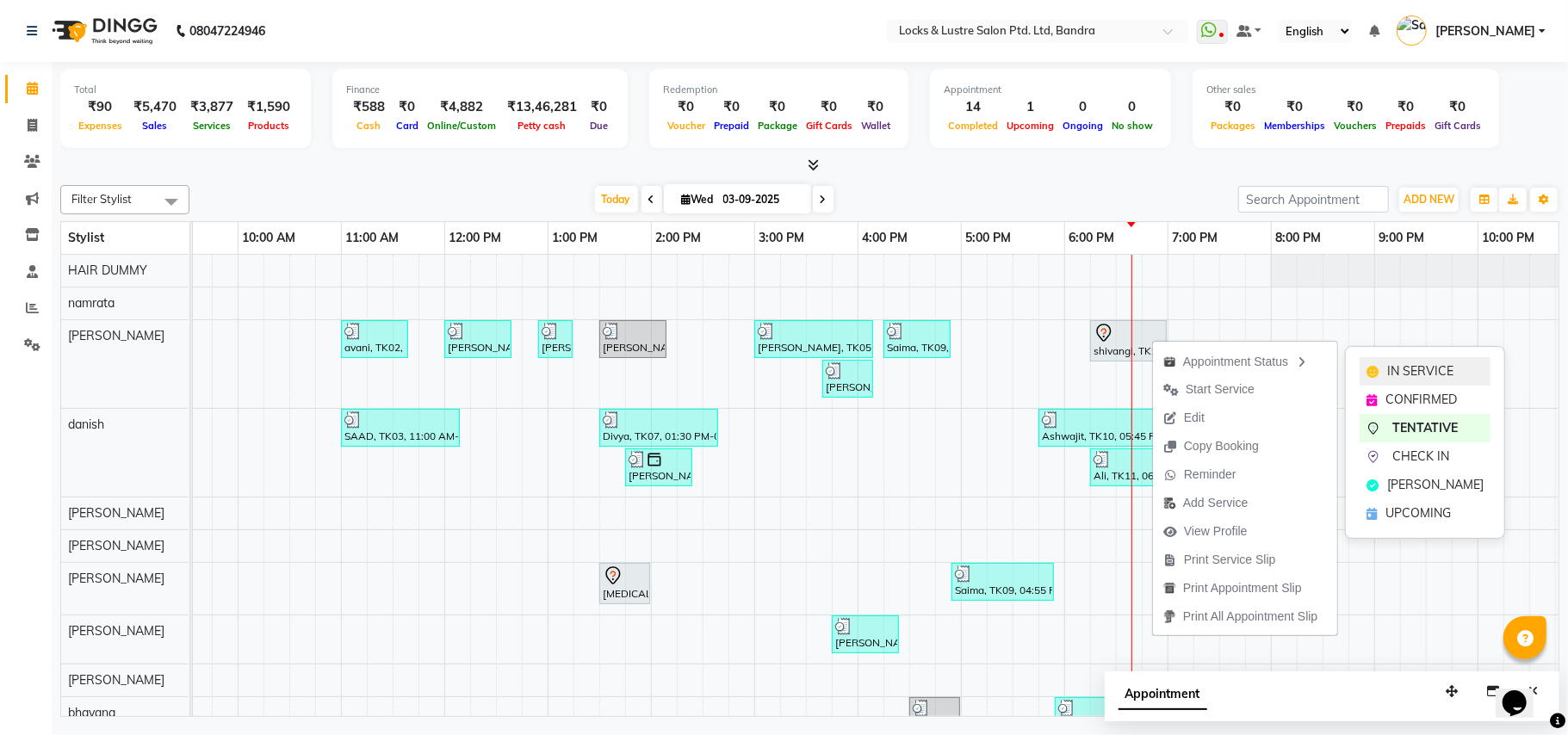
click at [1379, 362] on div "IN SERVICE" at bounding box center [1426, 371] width 131 height 29
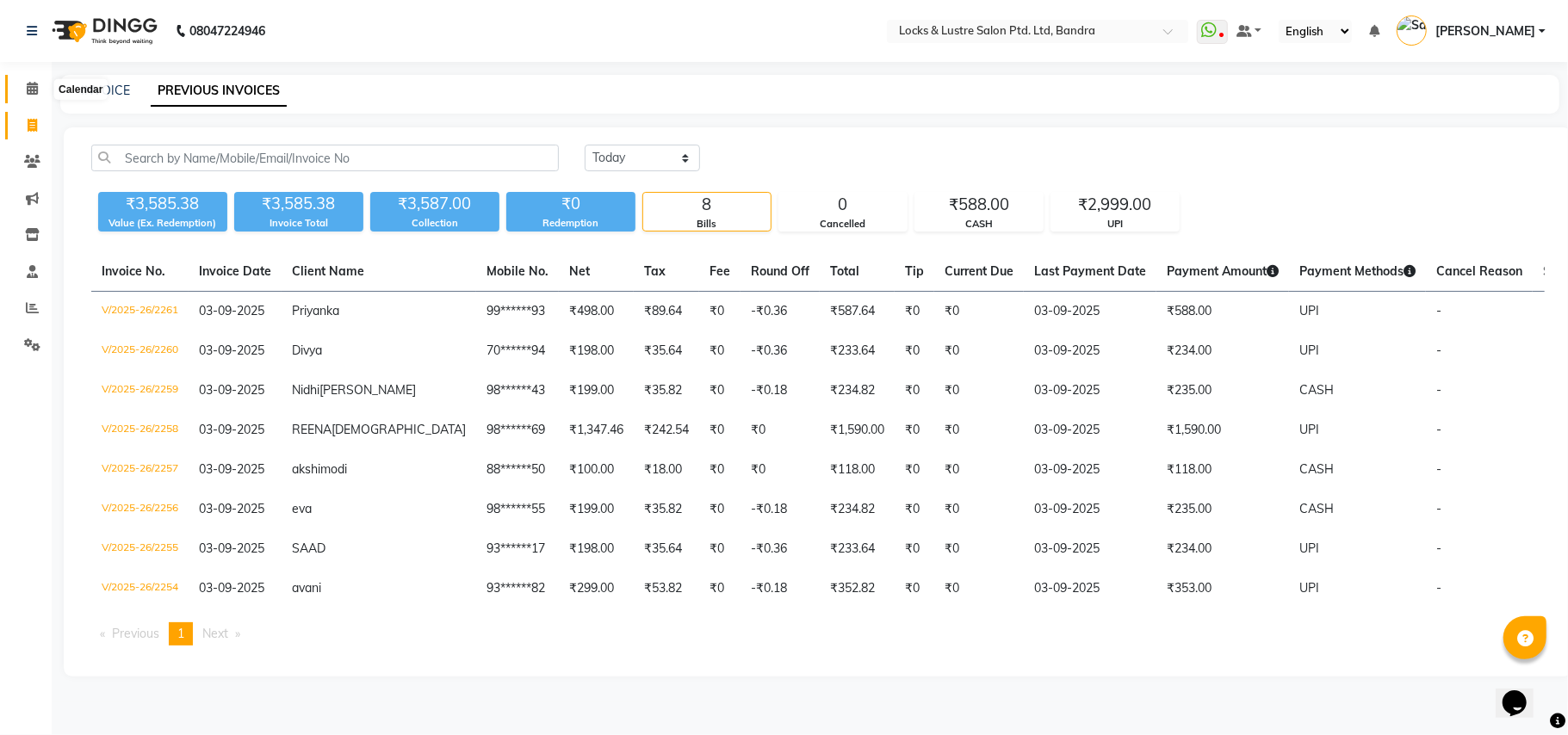
click at [29, 90] on icon at bounding box center [33, 88] width 12 height 13
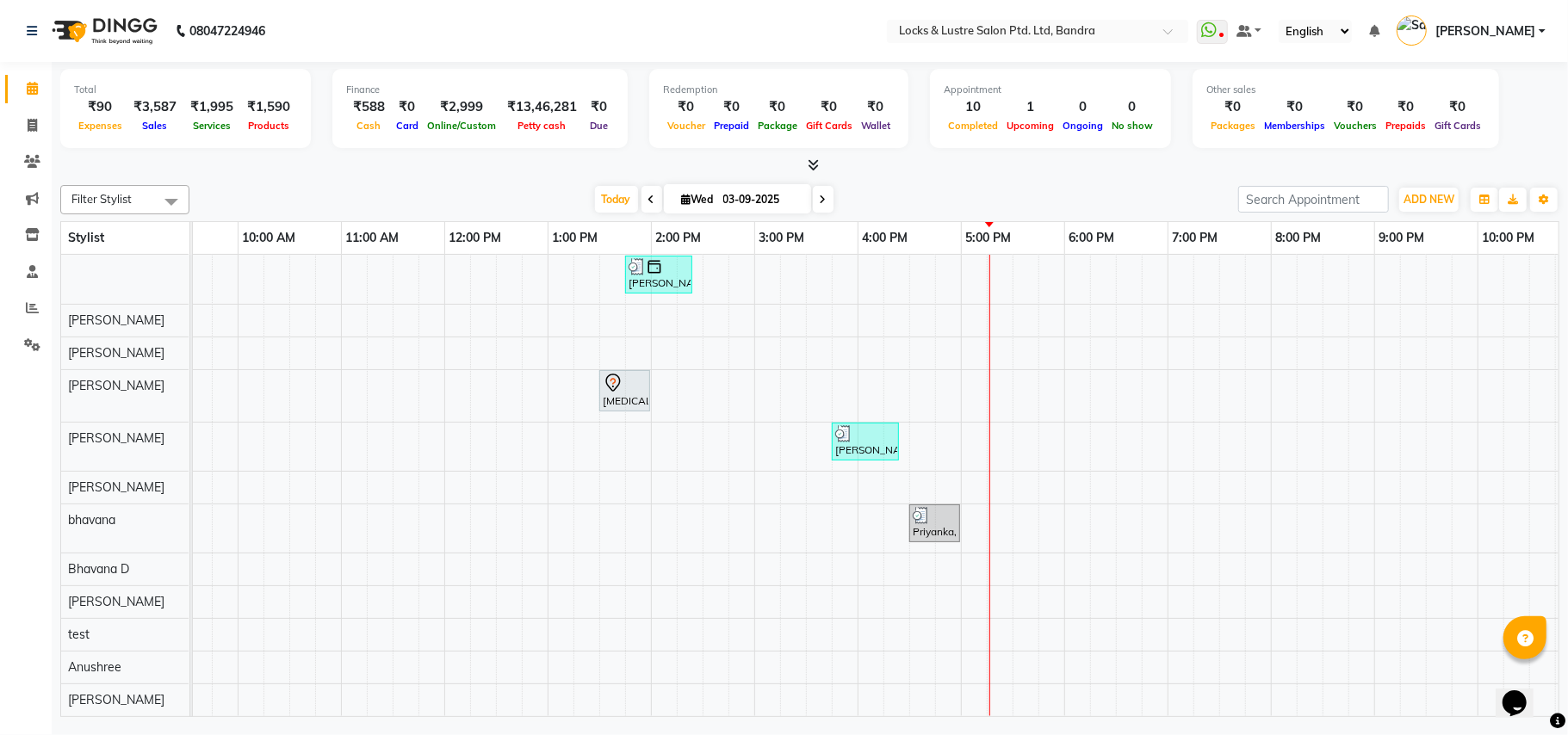
click at [820, 200] on icon at bounding box center [823, 199] width 7 height 11
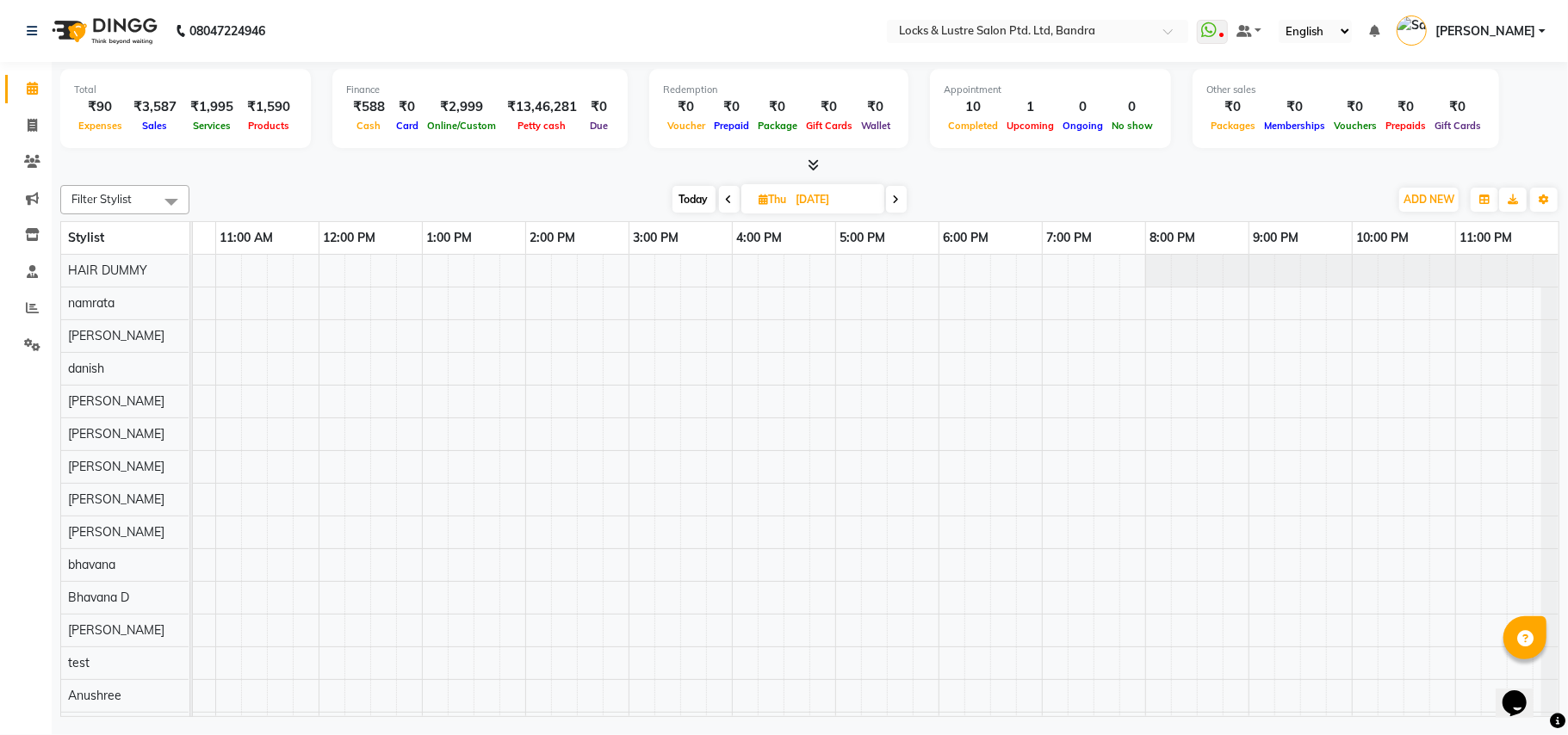
click at [899, 200] on icon at bounding box center [896, 199] width 7 height 11
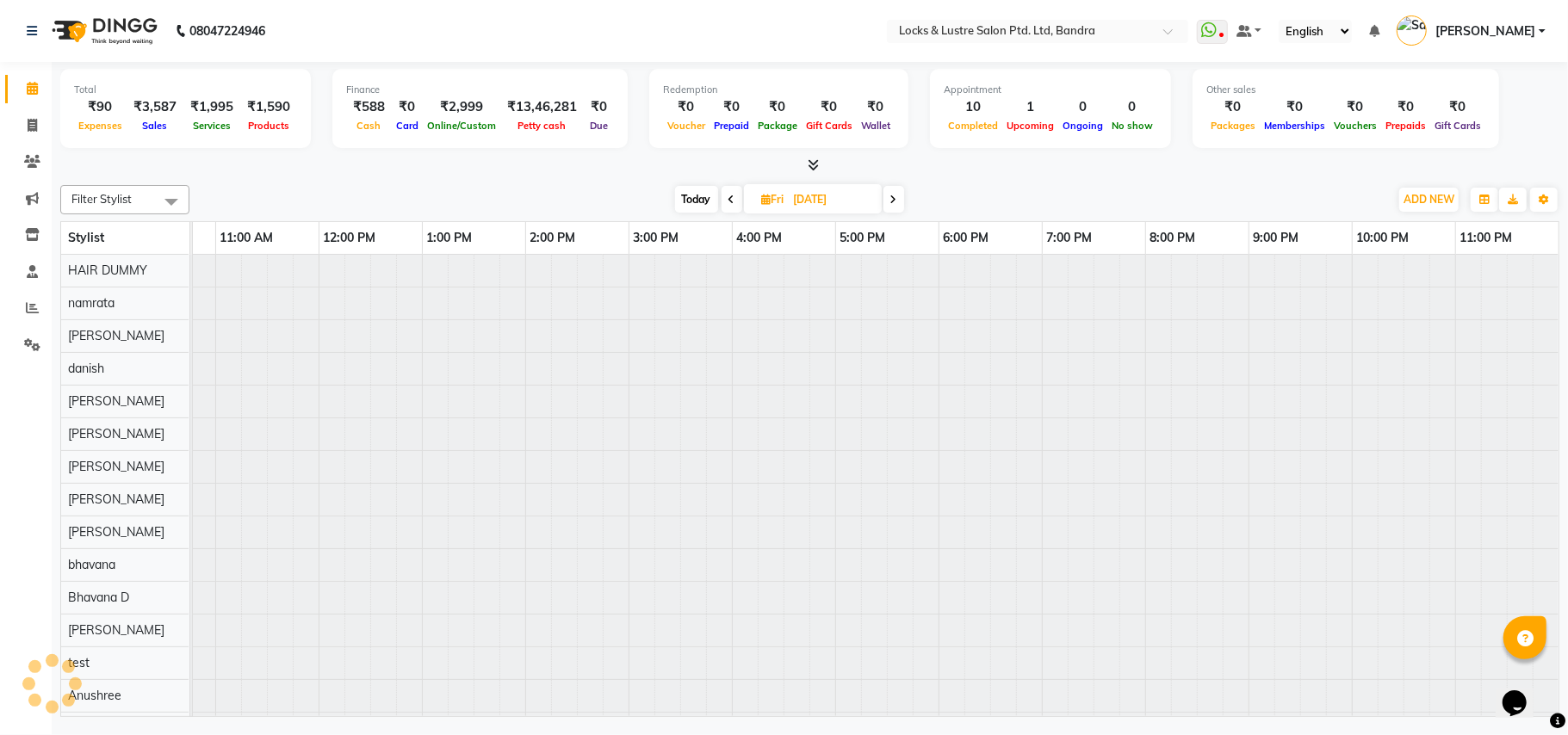
scroll to position [0, 288]
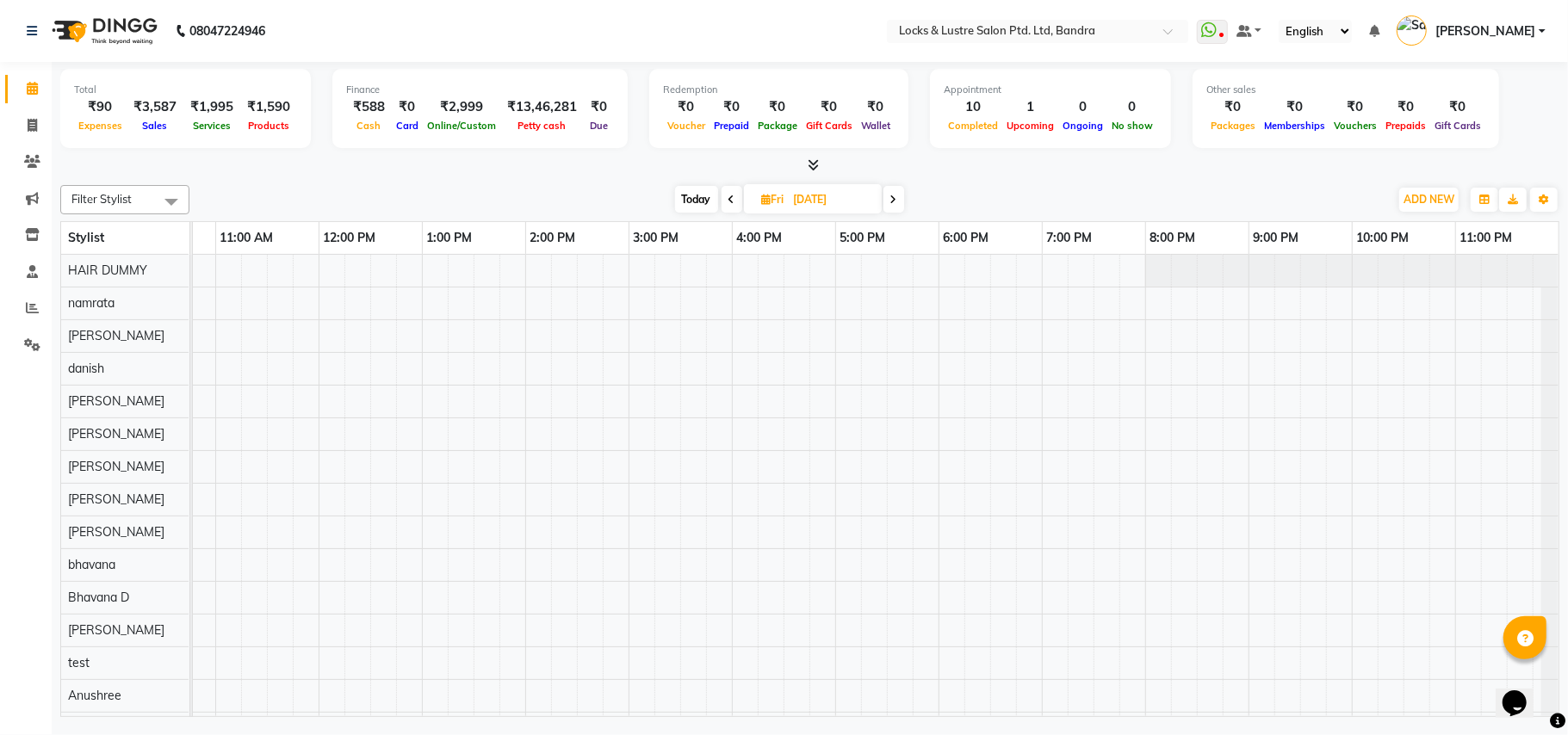
click at [897, 200] on span at bounding box center [893, 199] width 20 height 27
click at [900, 203] on span at bounding box center [895, 199] width 20 height 27
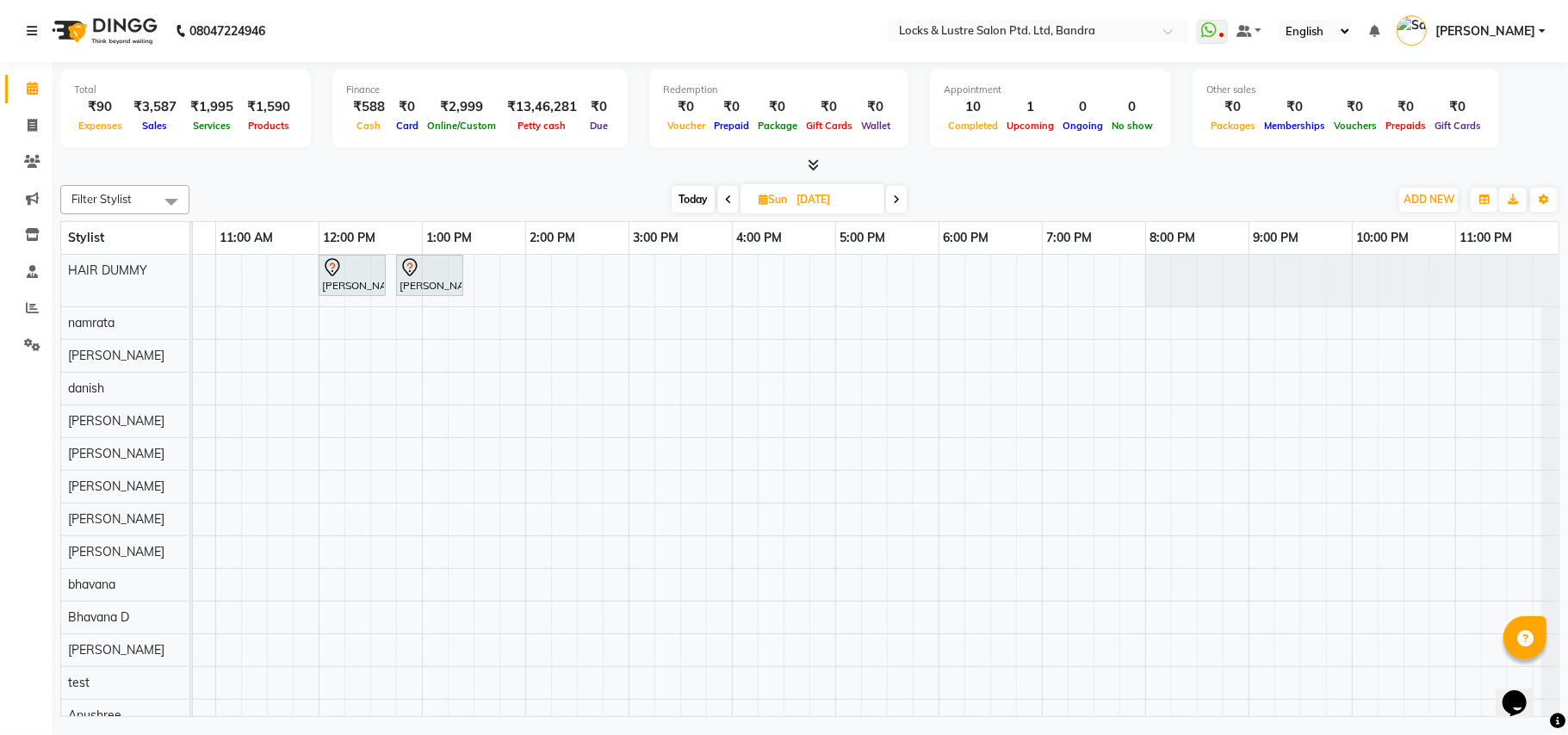
click at [725, 200] on icon at bounding box center [728, 199] width 7 height 11
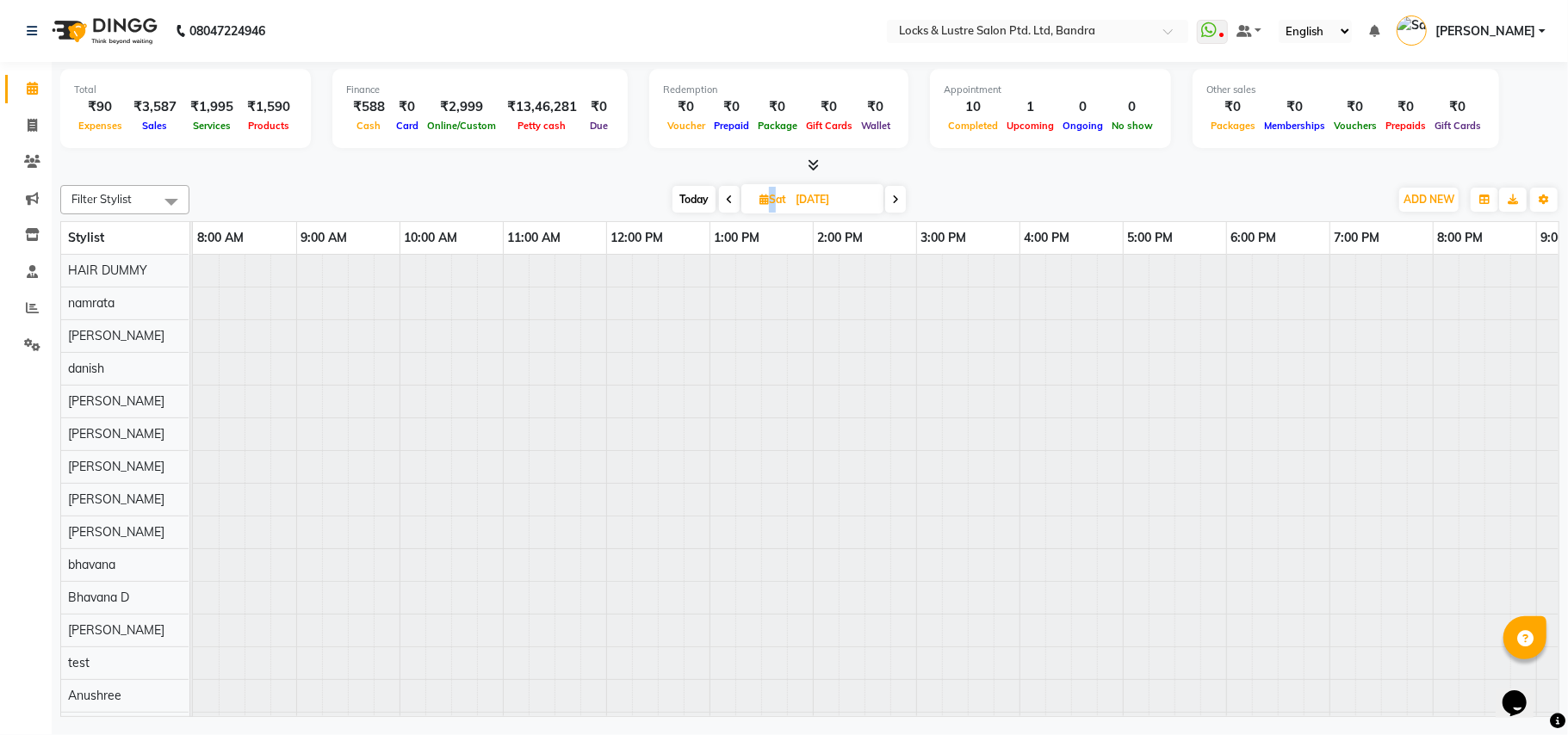
click at [726, 200] on icon at bounding box center [729, 199] width 7 height 11
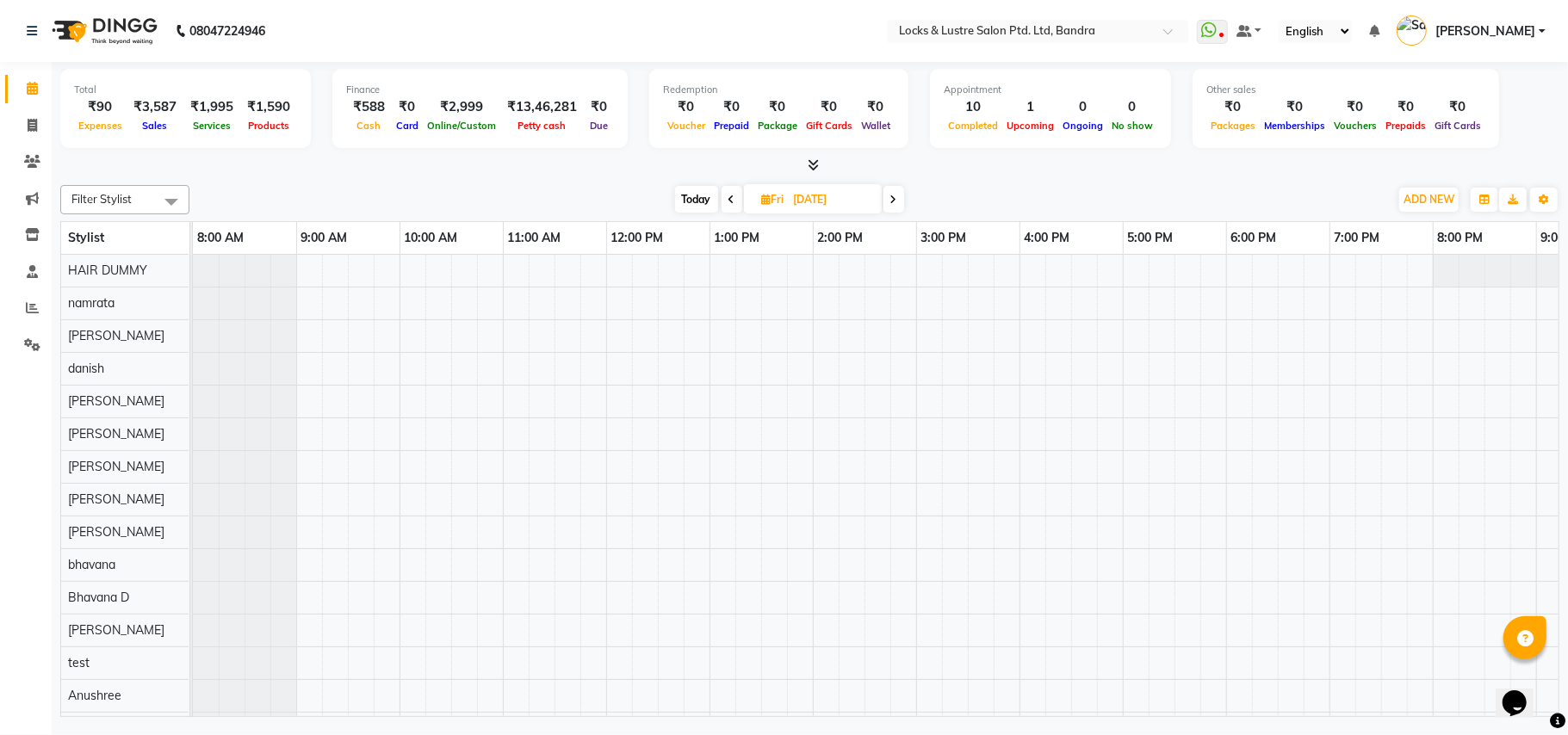
scroll to position [0, 305]
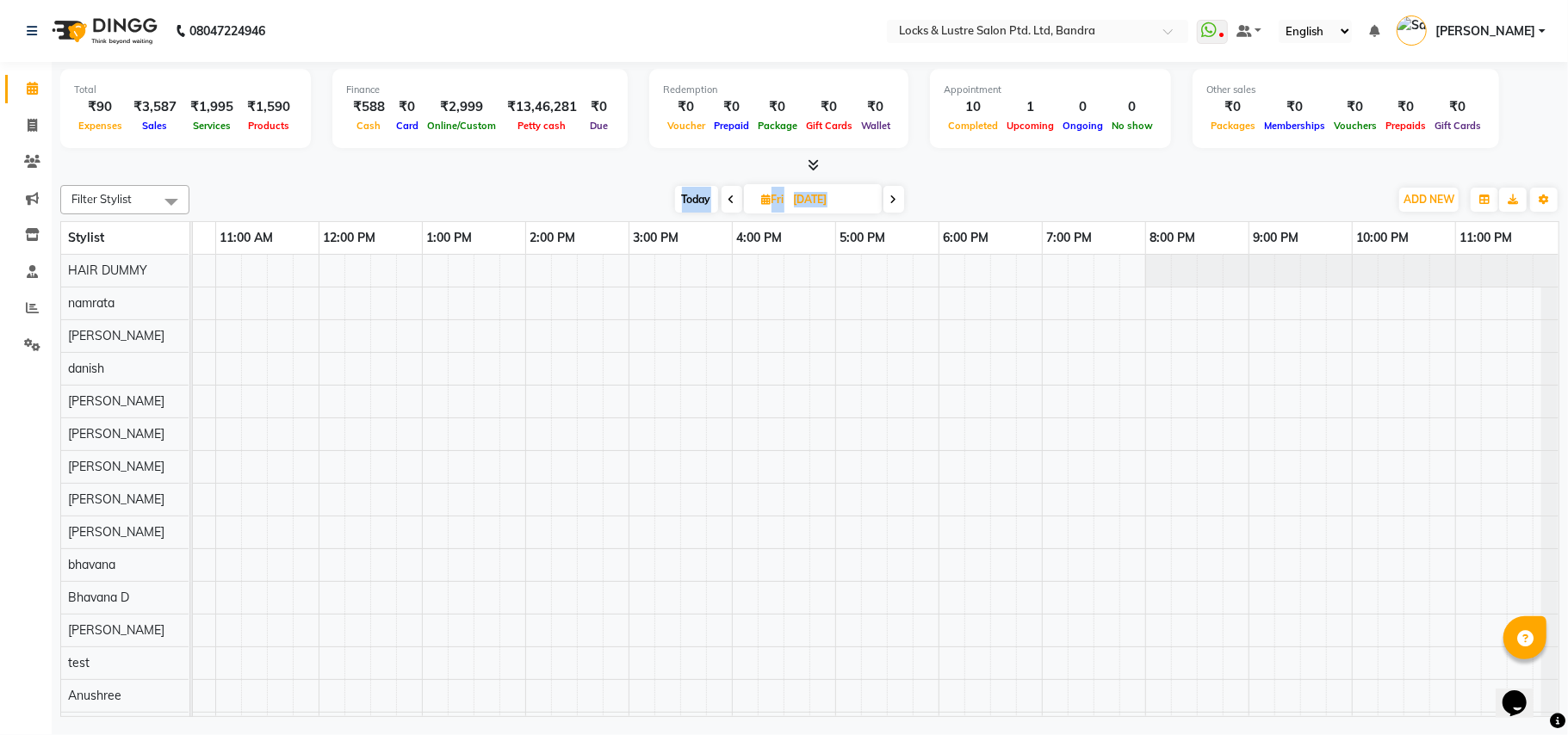
click at [725, 200] on span at bounding box center [732, 199] width 20 height 27
click at [726, 200] on icon at bounding box center [729, 199] width 7 height 11
click at [522, 160] on div at bounding box center [810, 165] width 1500 height 18
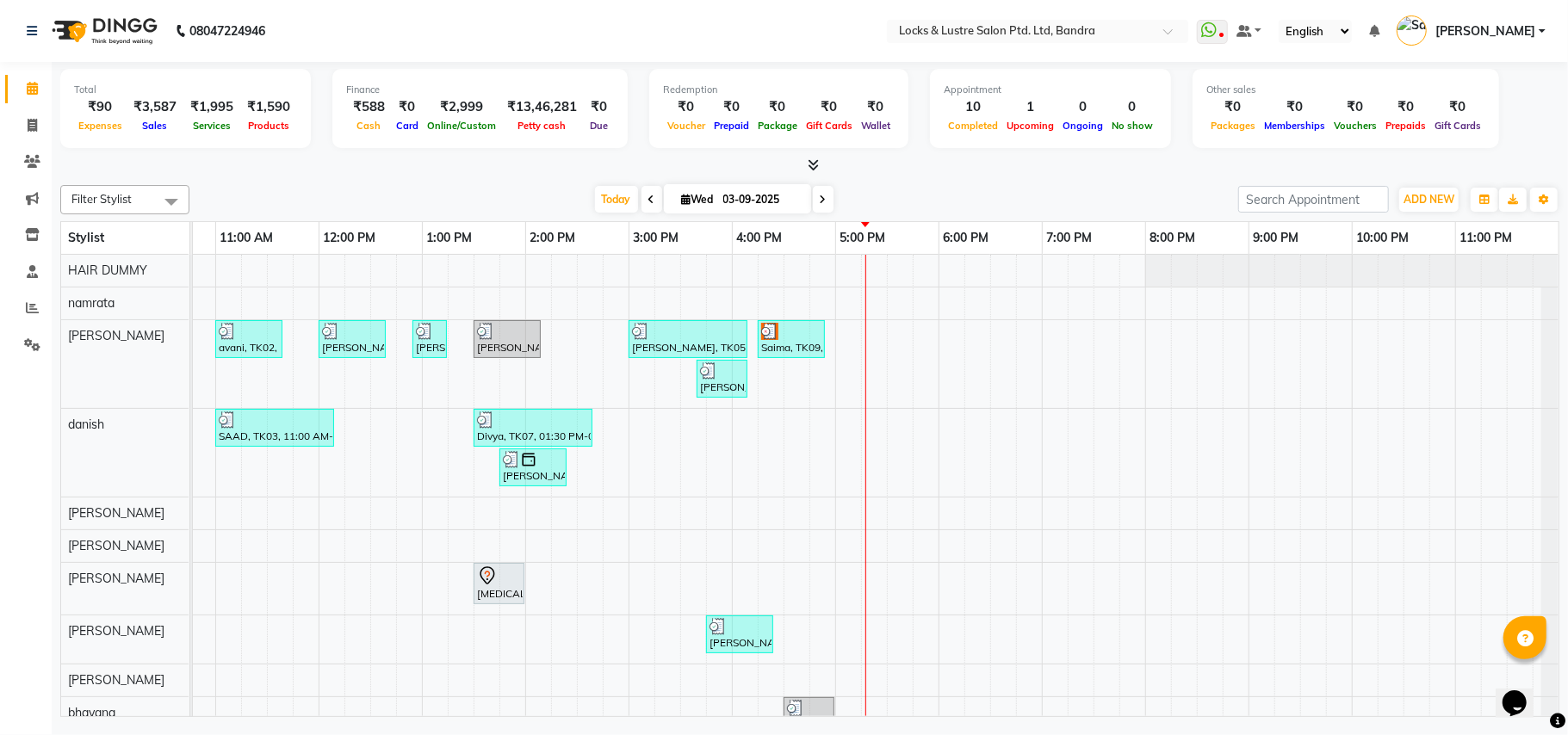
click at [820, 198] on icon at bounding box center [823, 199] width 7 height 11
type input "[DATE]"
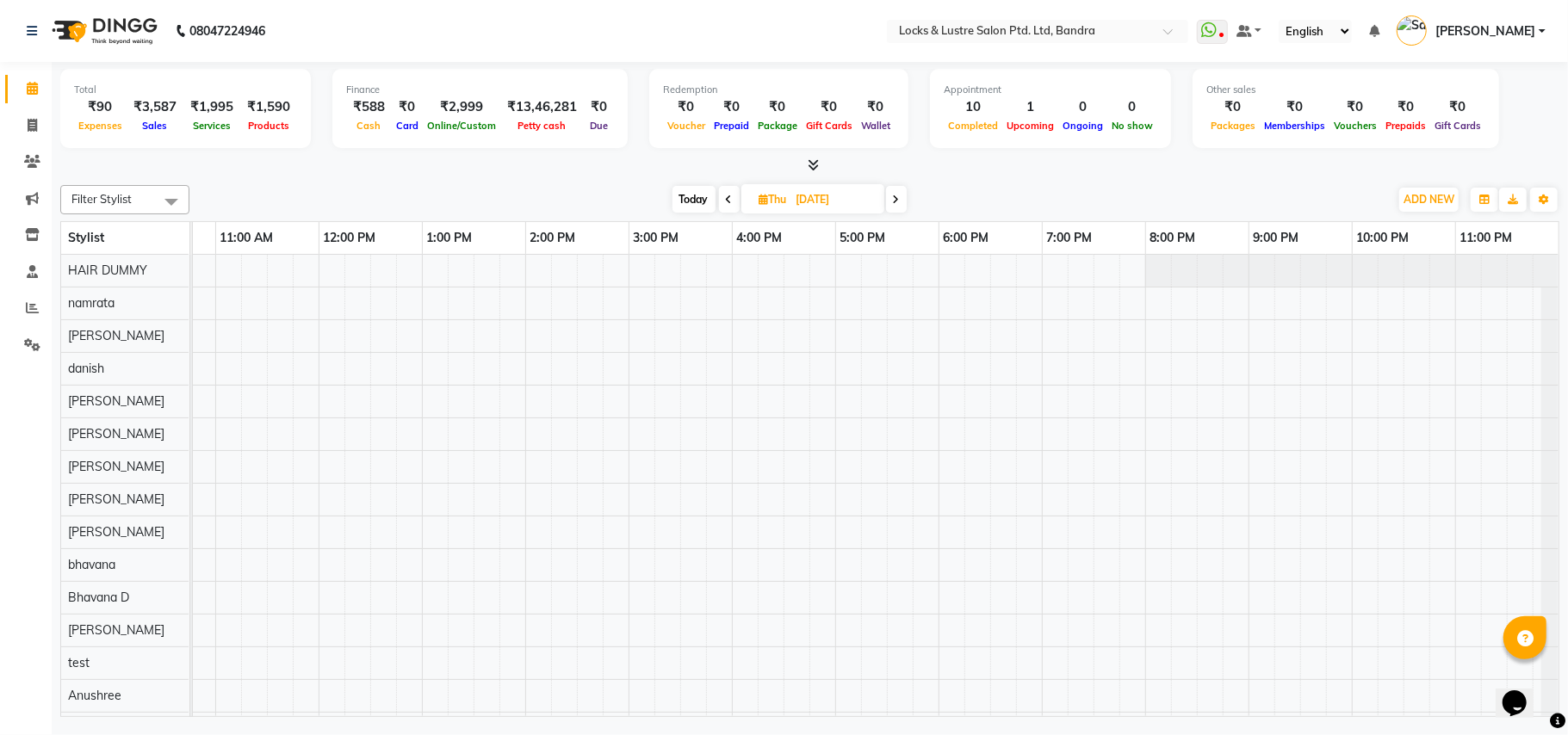
click at [314, 342] on div at bounding box center [733, 499] width 1654 height 490
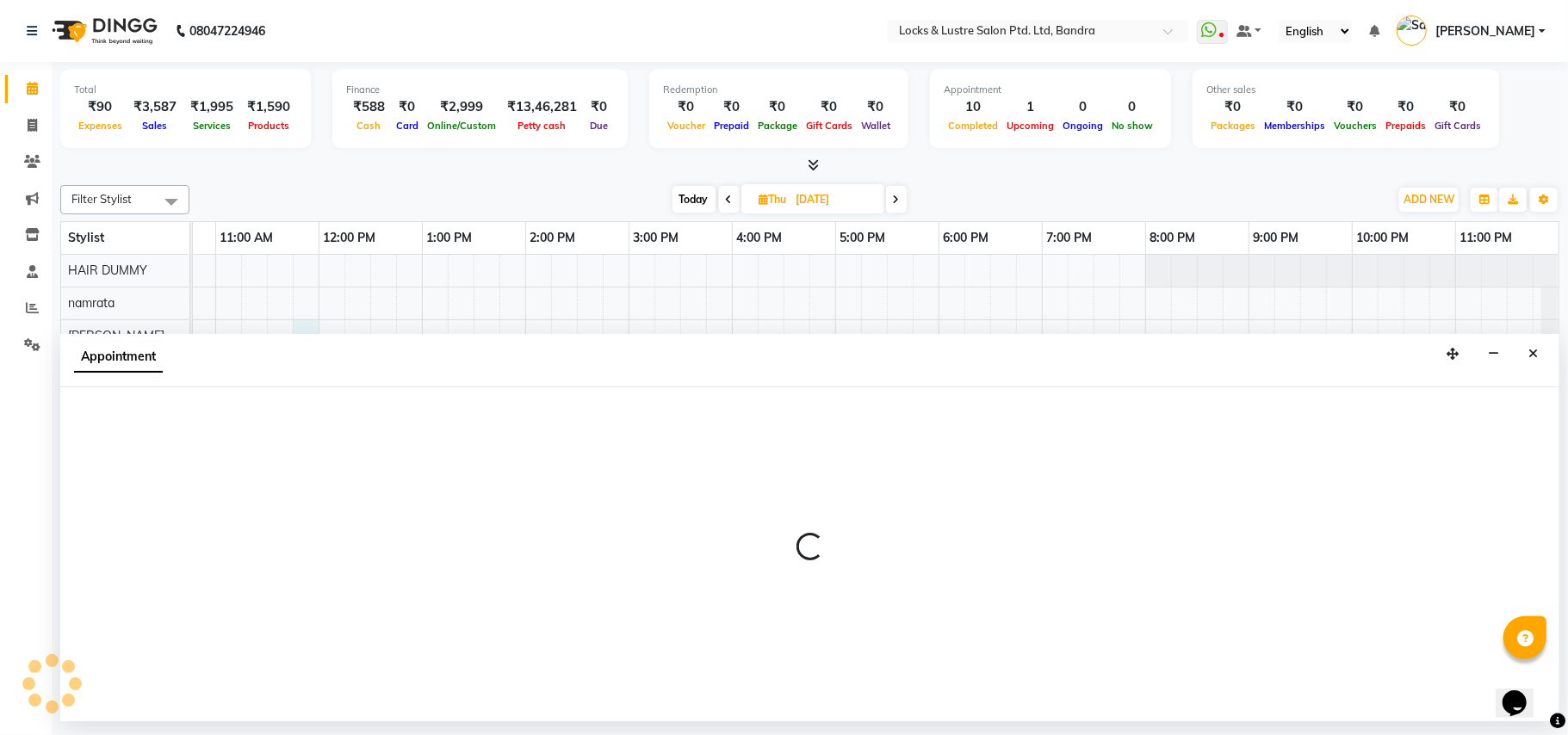
select select "55307"
select select "tentative"
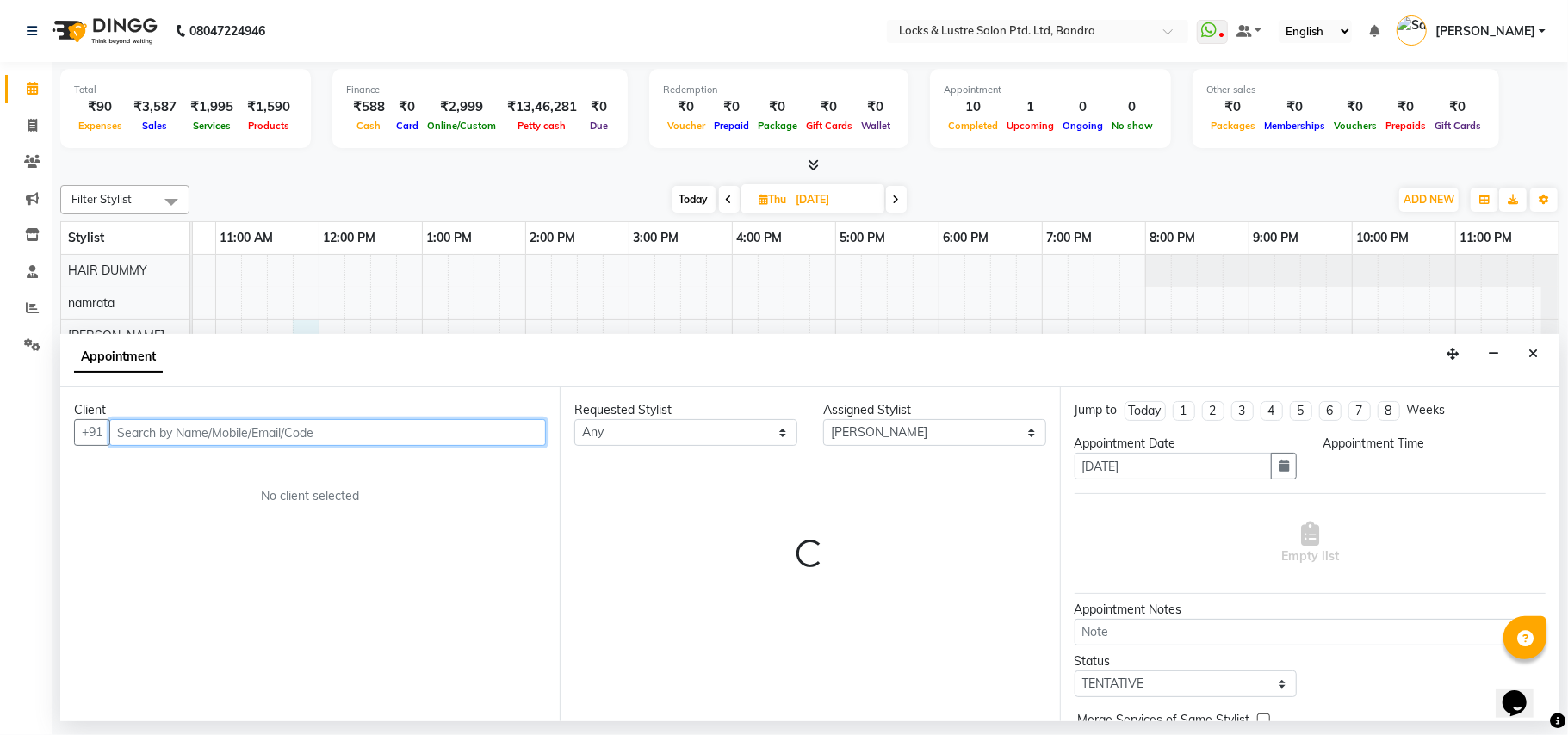
select select "705"
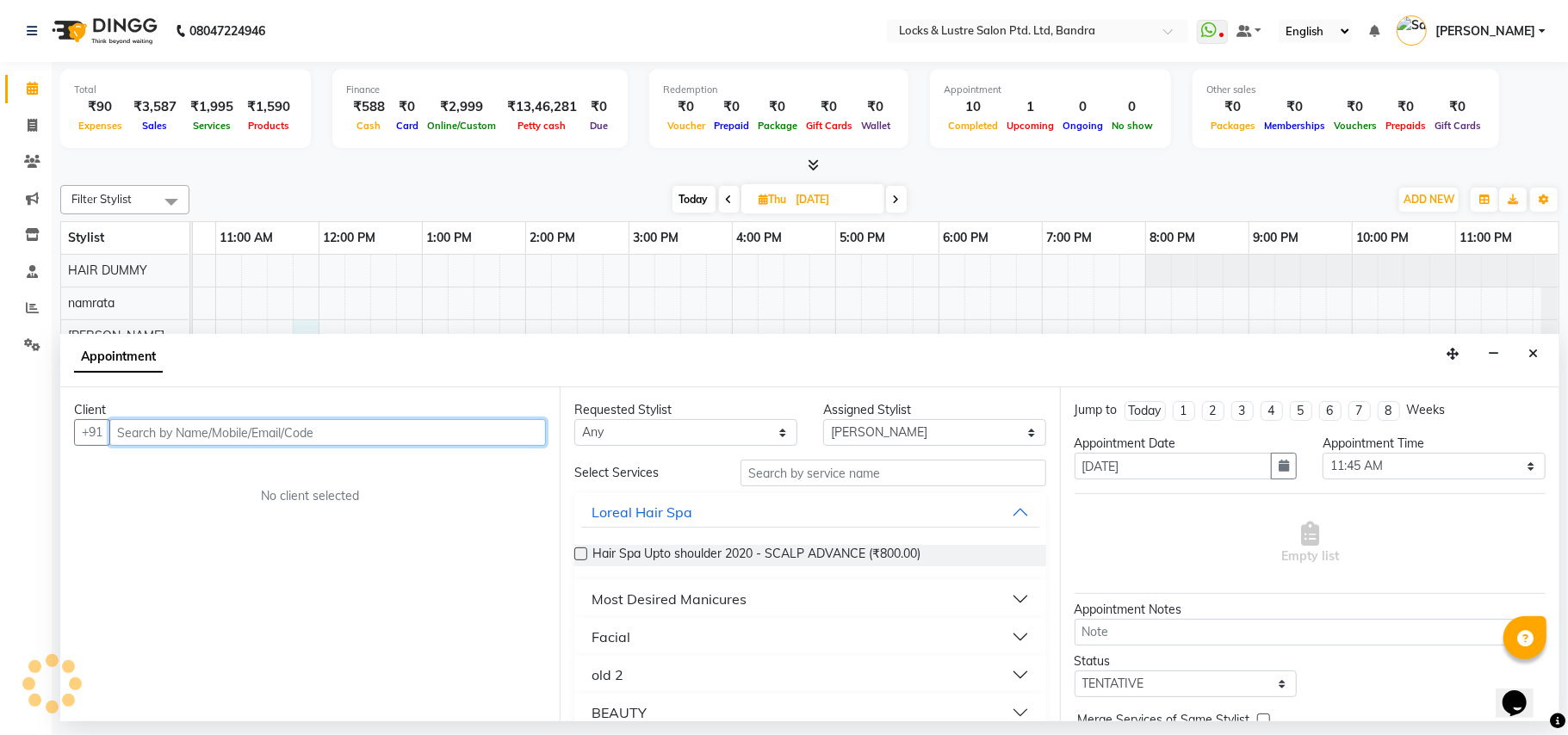
click at [187, 421] on input "text" at bounding box center [328, 433] width 437 height 27
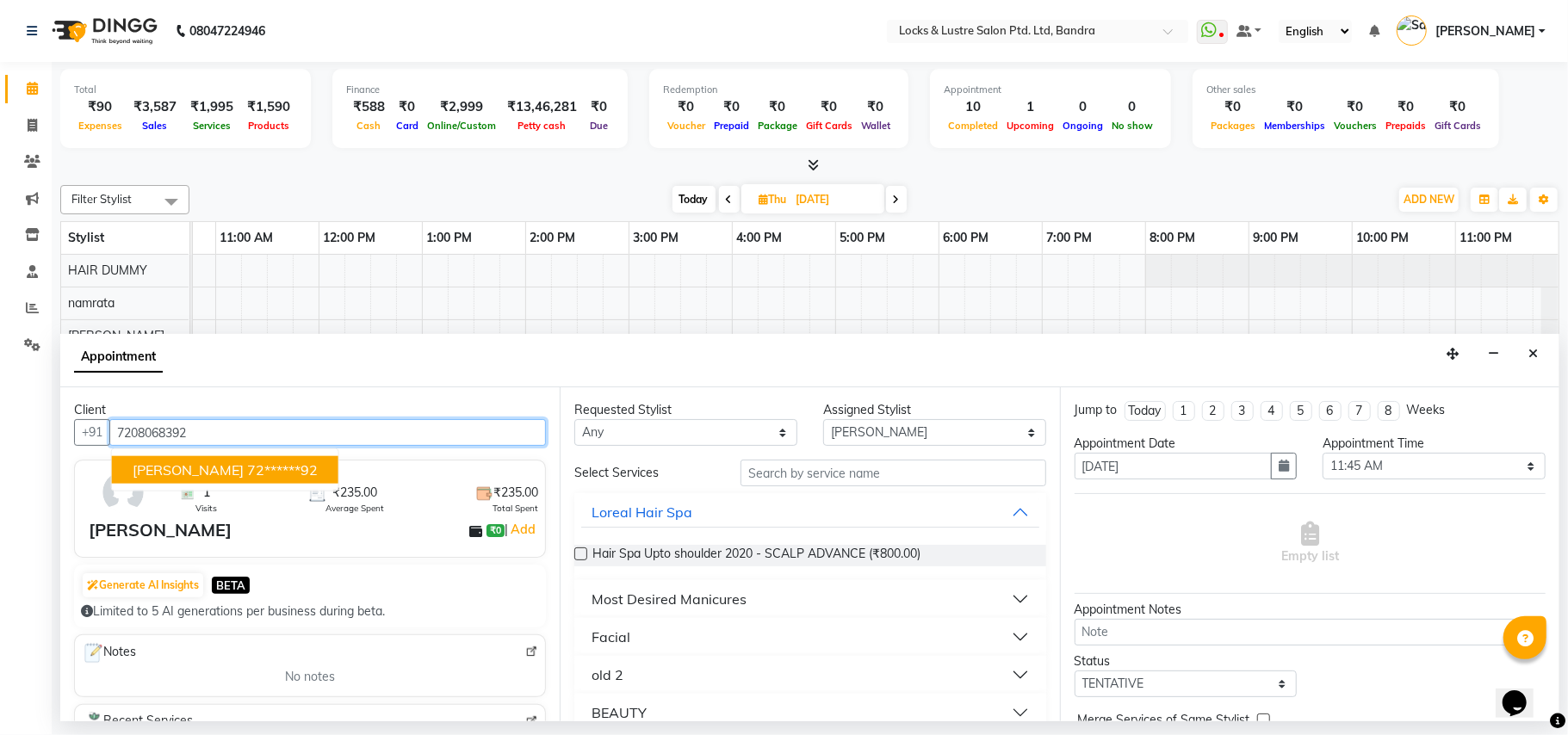
click at [169, 473] on span "[PERSON_NAME]" at bounding box center [188, 470] width 111 height 17
type input "72******92"
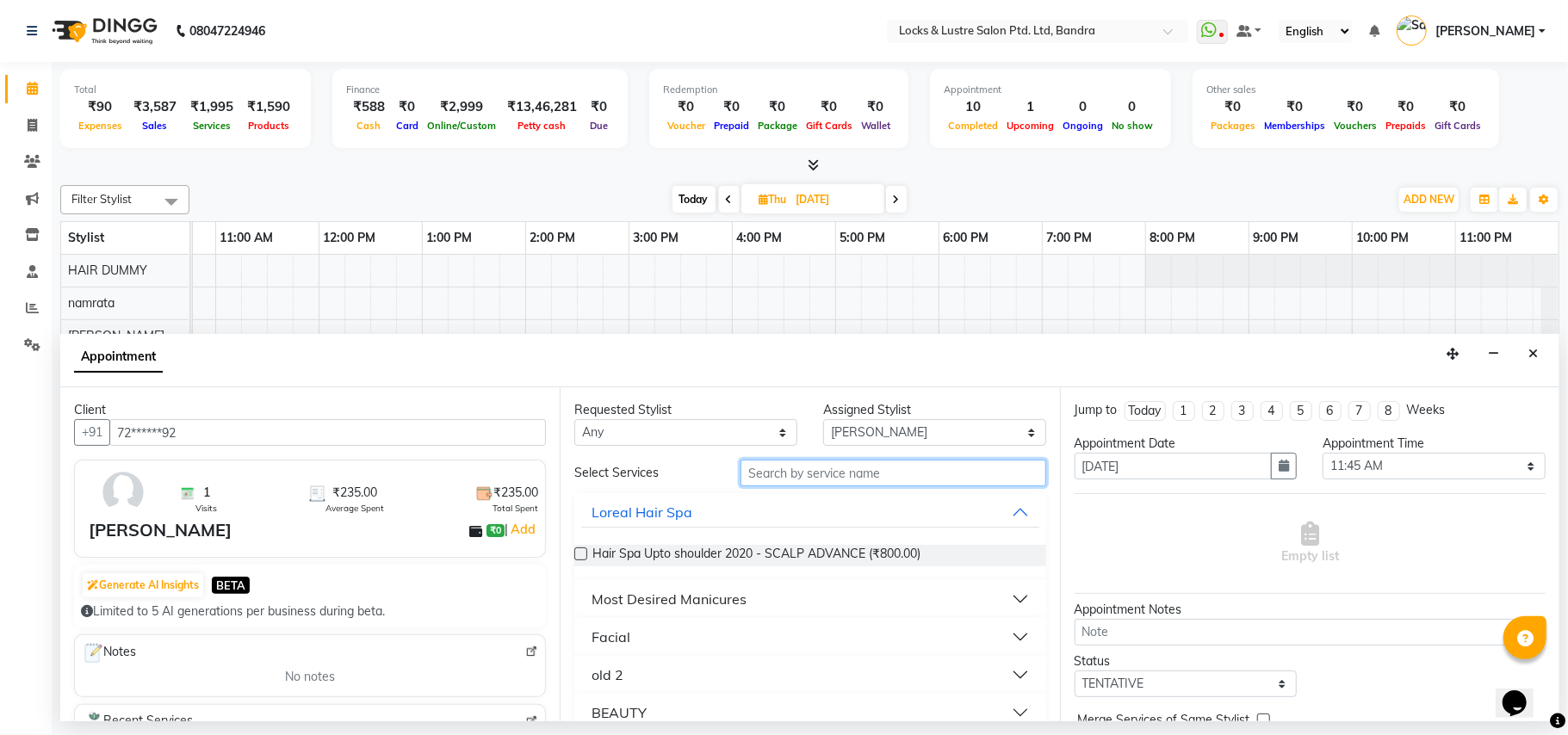
click at [846, 463] on input "text" at bounding box center [894, 473] width 306 height 27
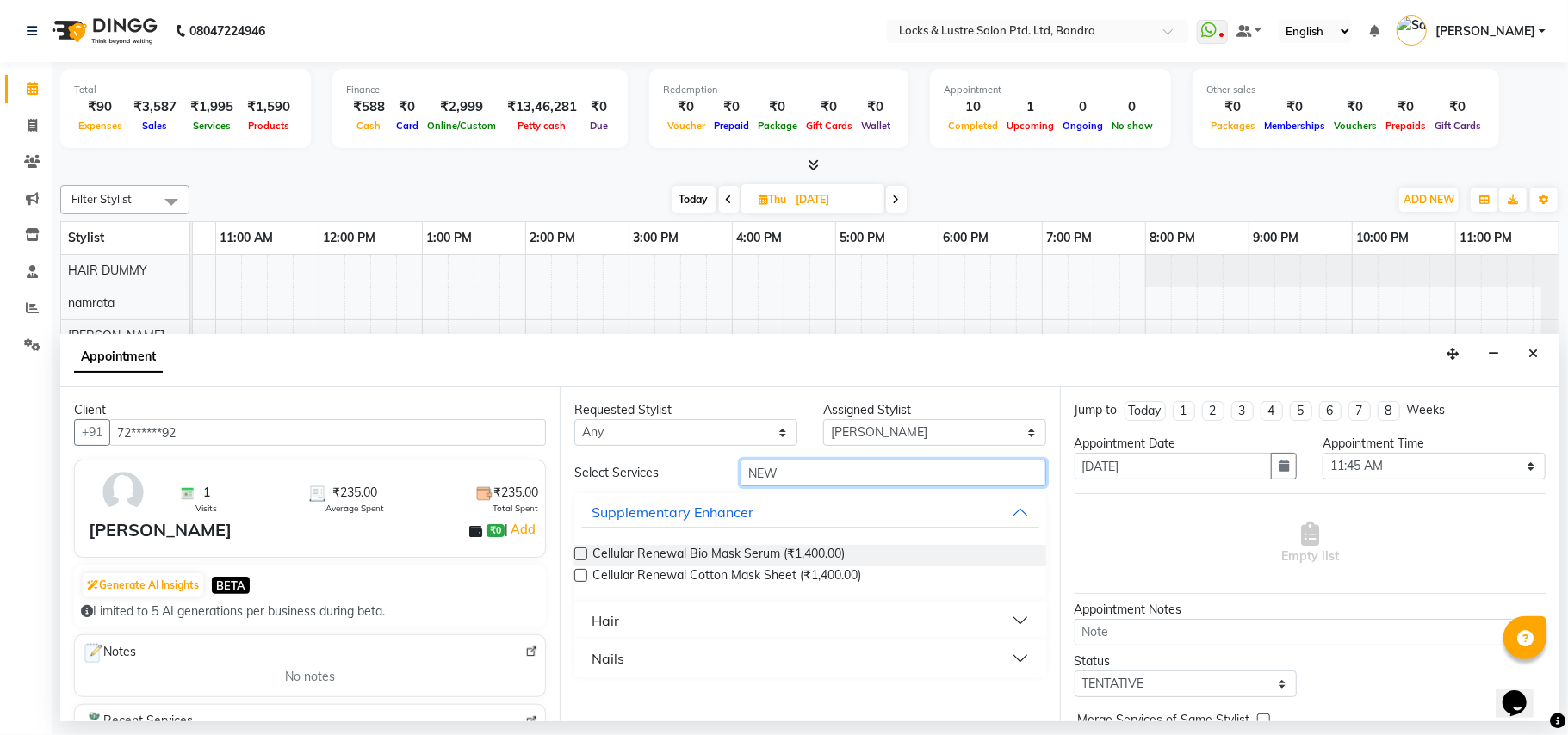
type input "NEW"
click at [1015, 614] on button "Hair" at bounding box center [810, 621] width 457 height 31
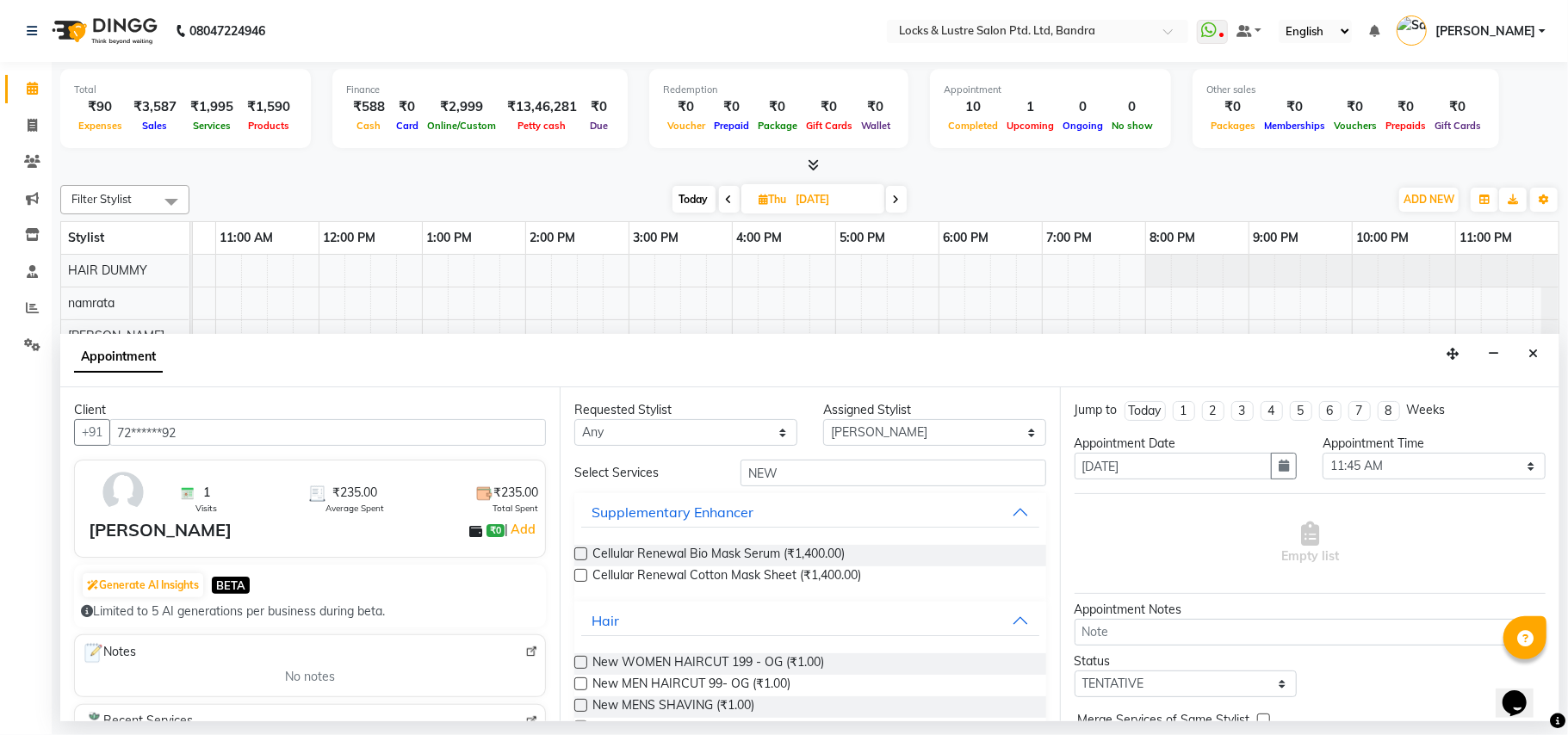
click at [580, 659] on label at bounding box center [580, 662] width 13 height 13
click at [580, 659] on input "checkbox" at bounding box center [580, 665] width 12 height 12
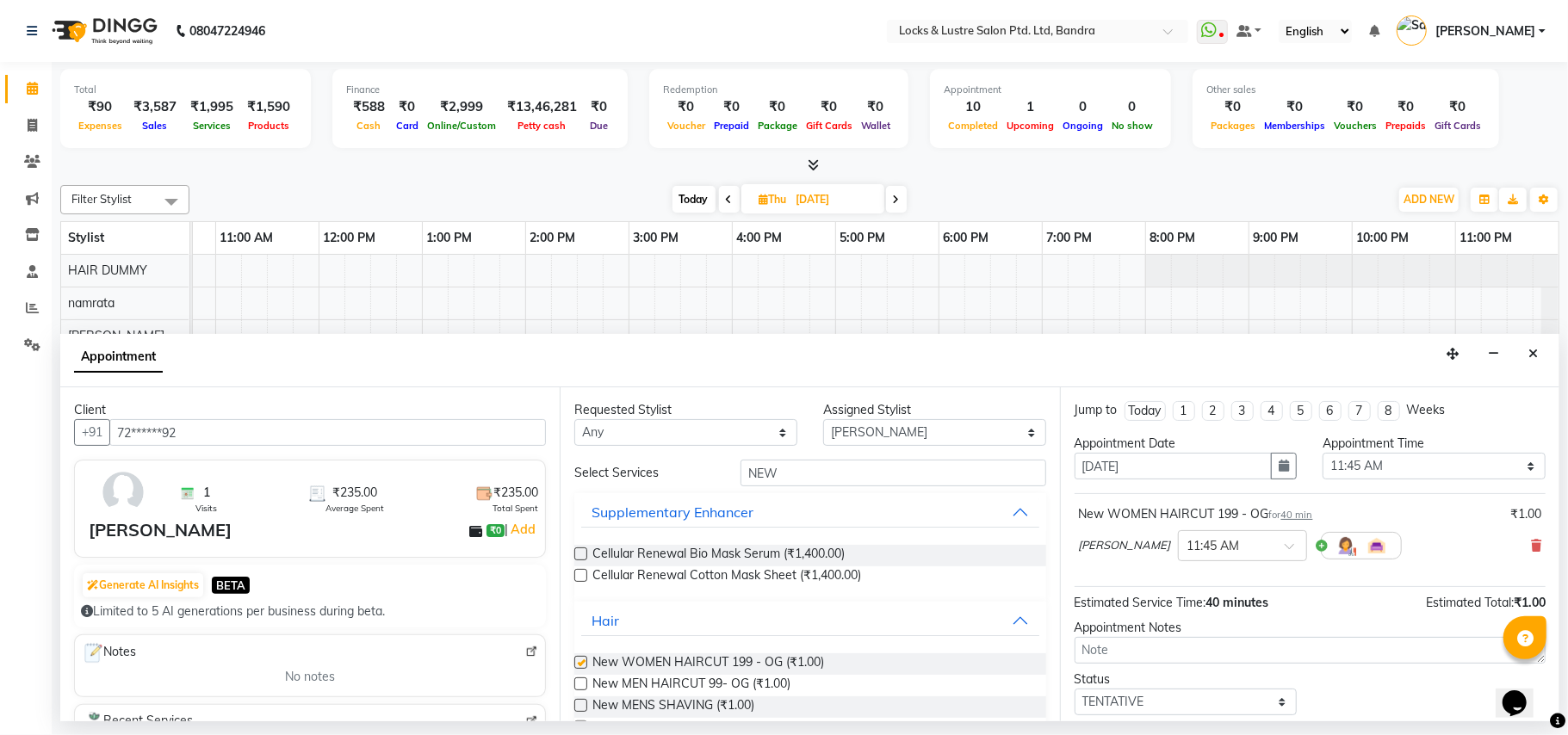
checkbox input "false"
click at [1265, 539] on div at bounding box center [1243, 545] width 127 height 18
click at [1216, 654] on div "11:30 AM" at bounding box center [1243, 660] width 127 height 32
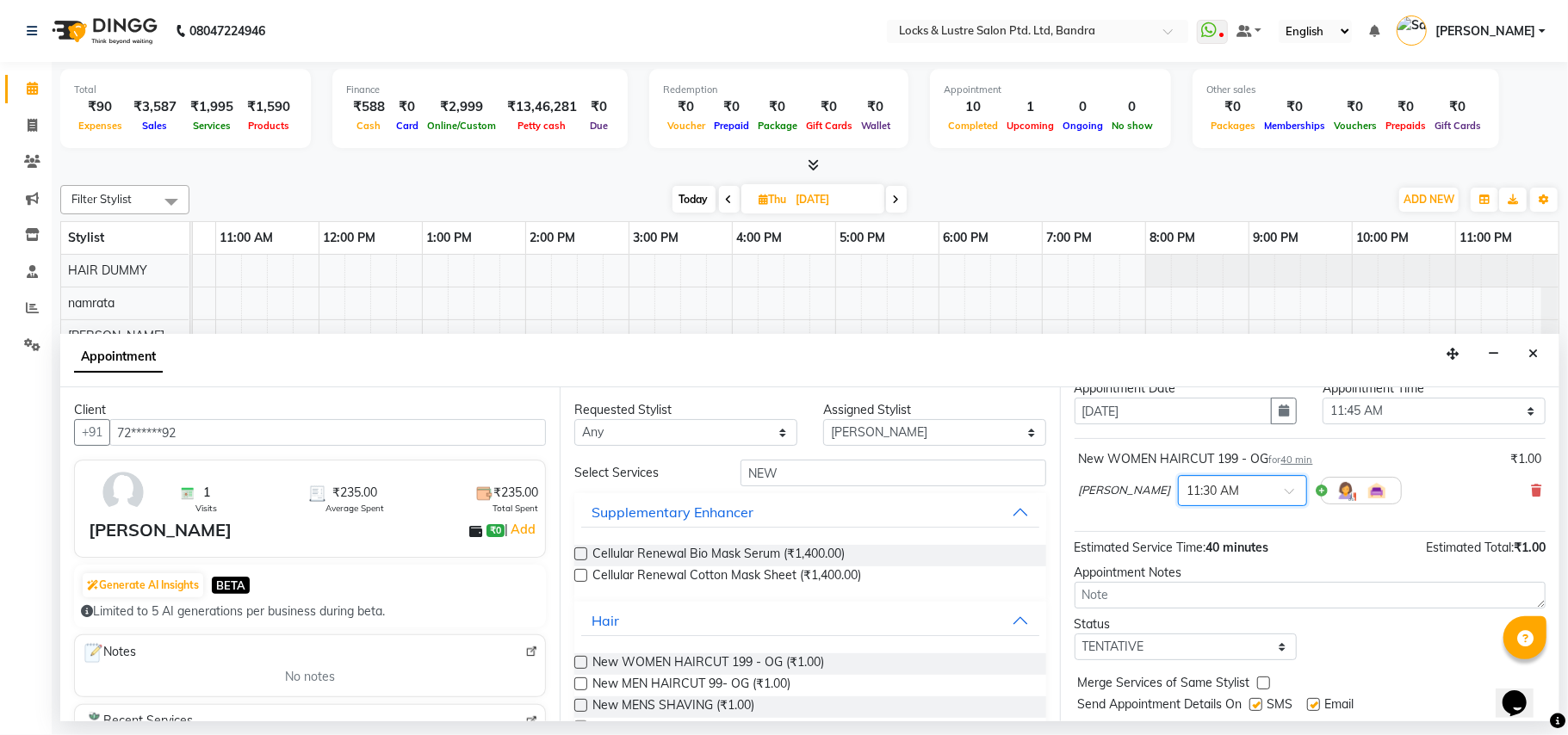
scroll to position [104, 0]
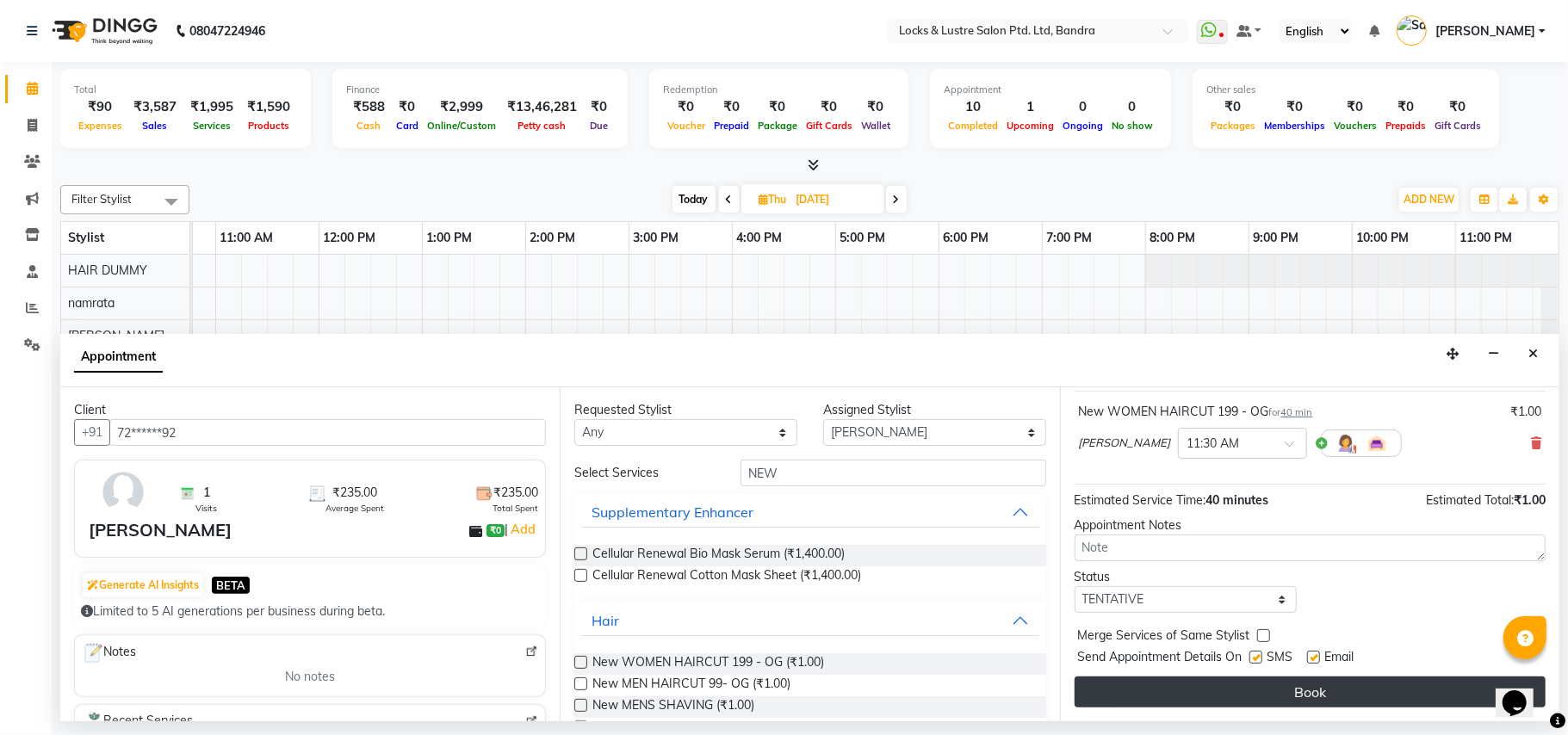
click at [1335, 699] on button "Book" at bounding box center [1310, 692] width 471 height 31
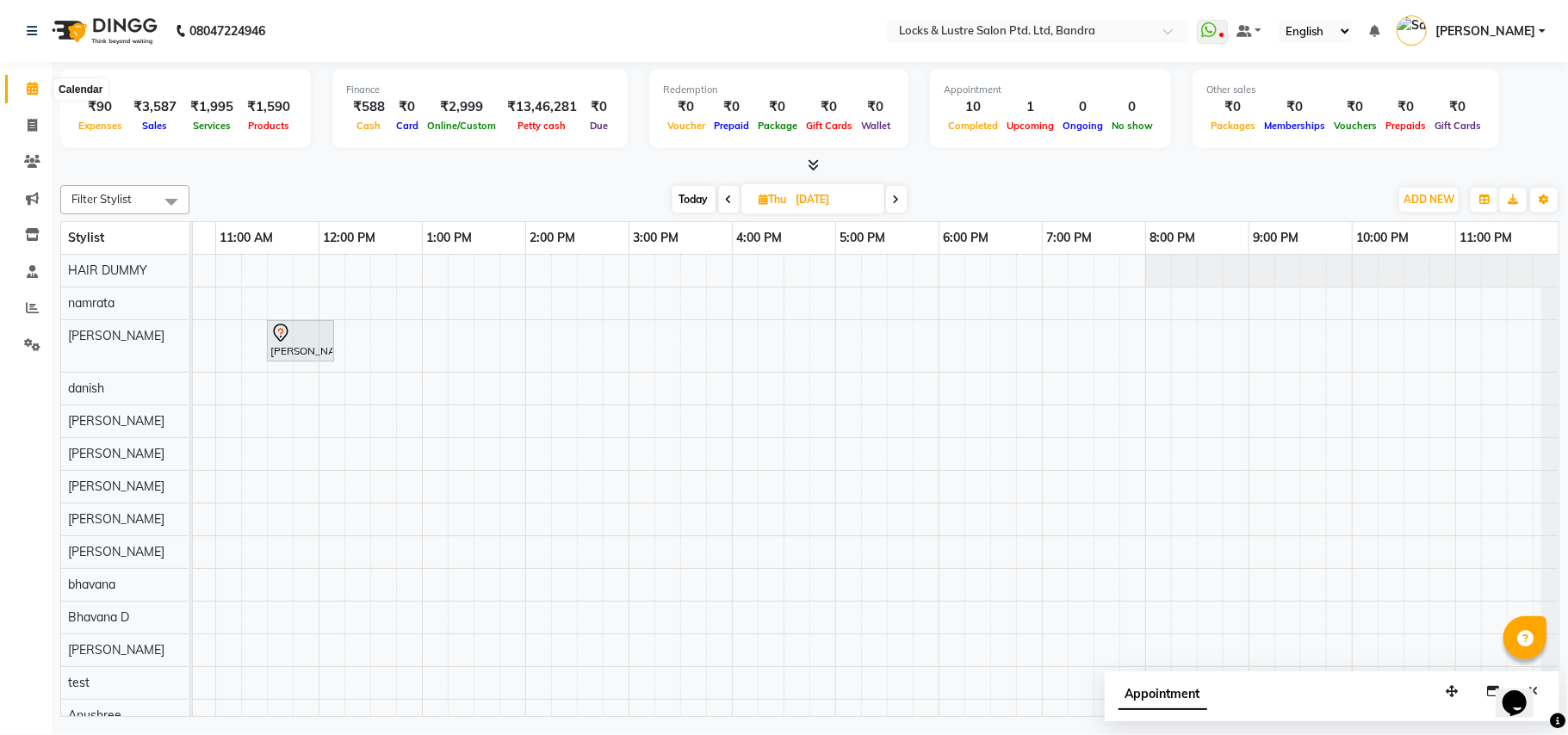
click at [29, 91] on icon at bounding box center [33, 88] width 12 height 13
click at [38, 89] on span at bounding box center [32, 89] width 30 height 20
click at [33, 83] on icon at bounding box center [33, 88] width 12 height 13
click at [683, 198] on span "Today" at bounding box center [694, 199] width 43 height 27
type input "03-09-2025"
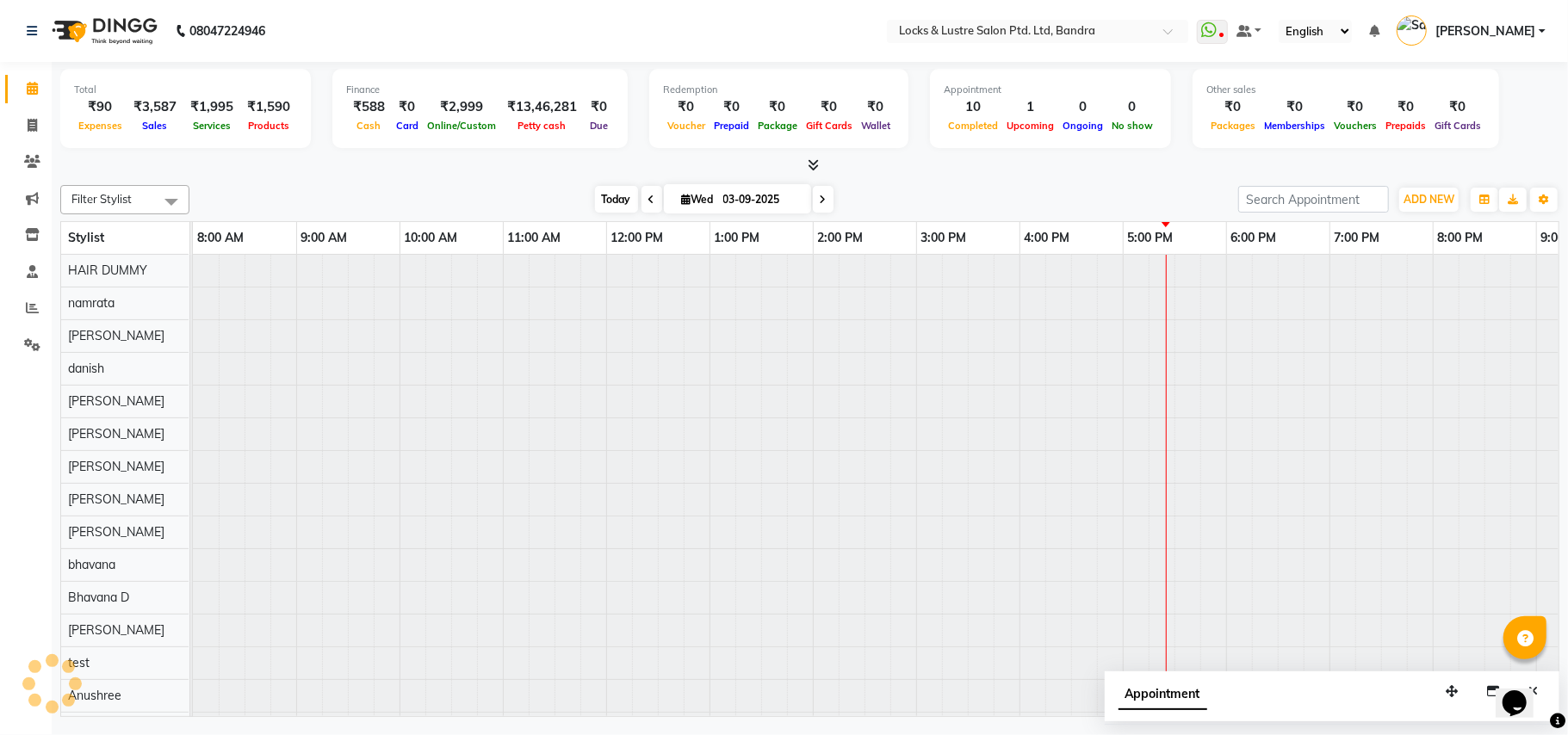
scroll to position [0, 288]
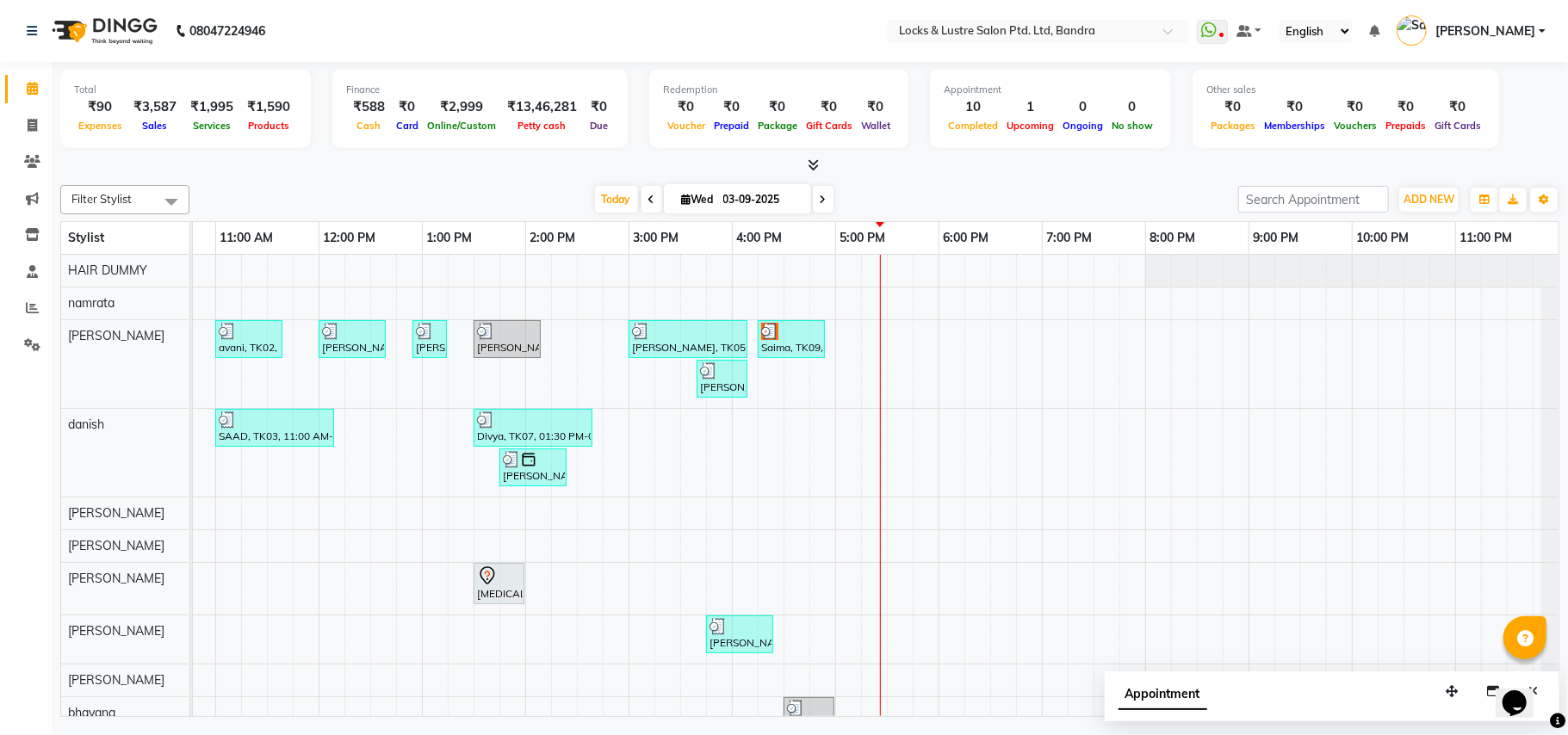
click at [934, 447] on div "avani, TK02, 11:00 AM-11:40 AM, New WOMEN HAIRCUT 199 - OG eva, TK04, 12:00 PM-…" at bounding box center [733, 582] width 1654 height 654
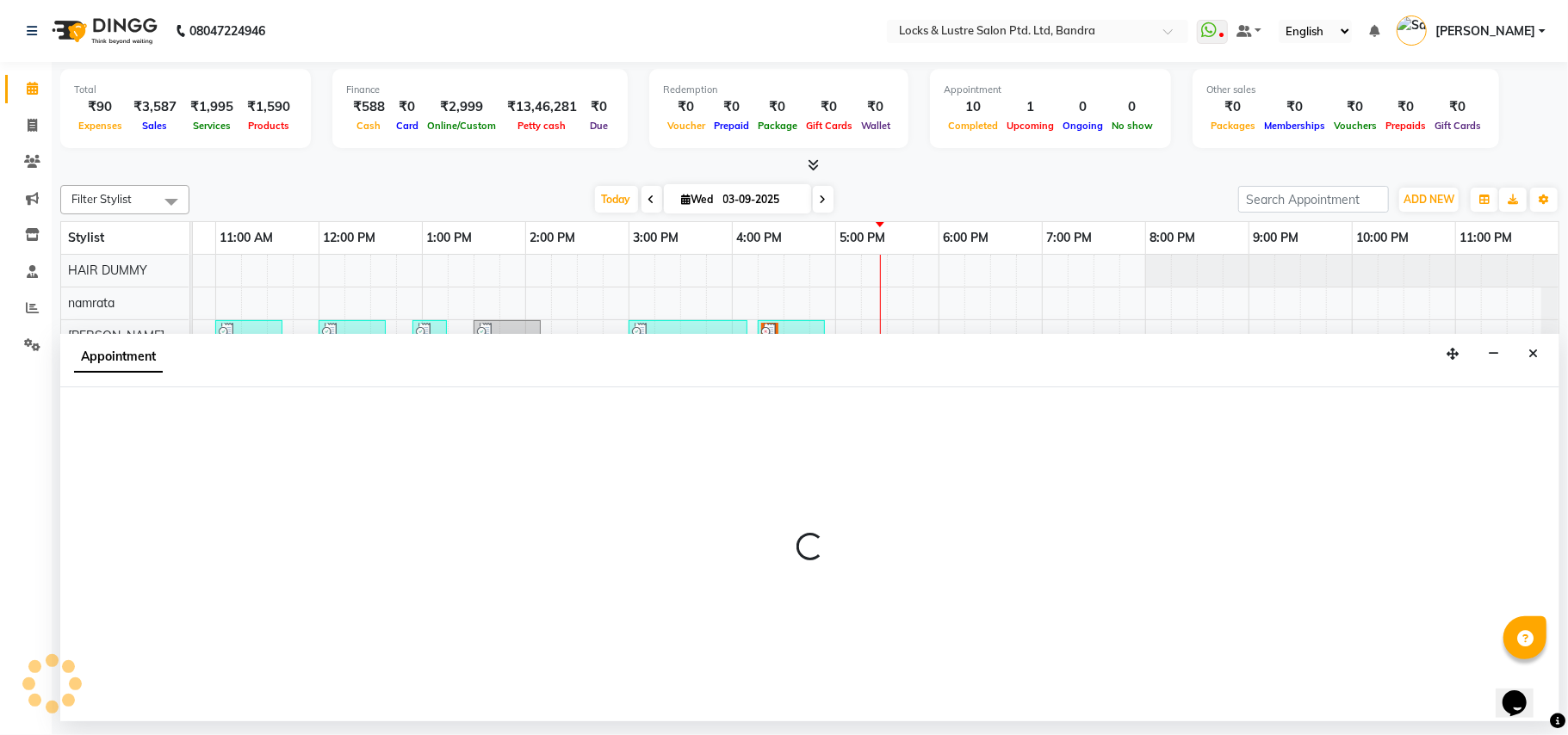
select select "62969"
select select "tentative"
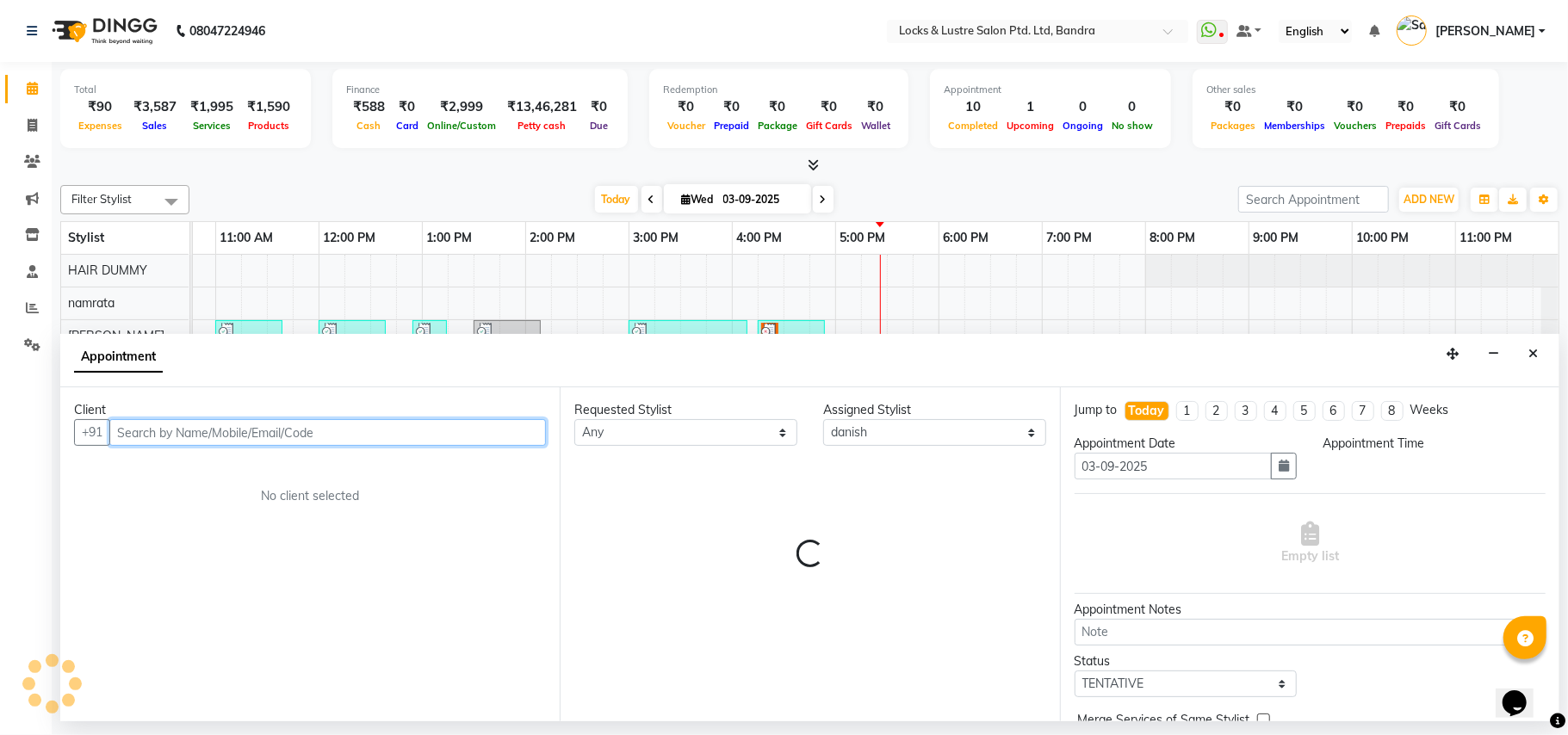
select select "1065"
click at [184, 429] on input "text" at bounding box center [328, 433] width 437 height 27
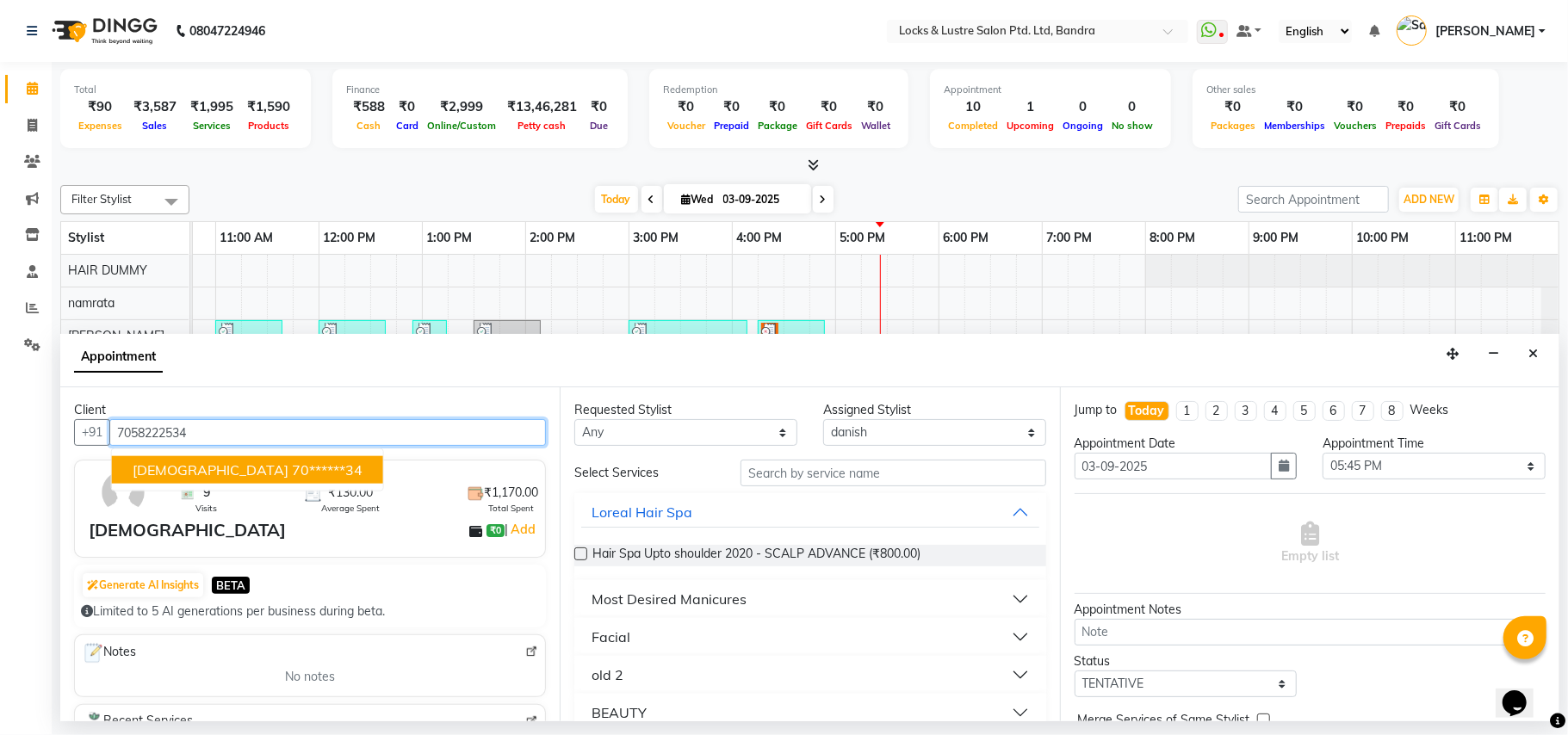
type input "7058222534"
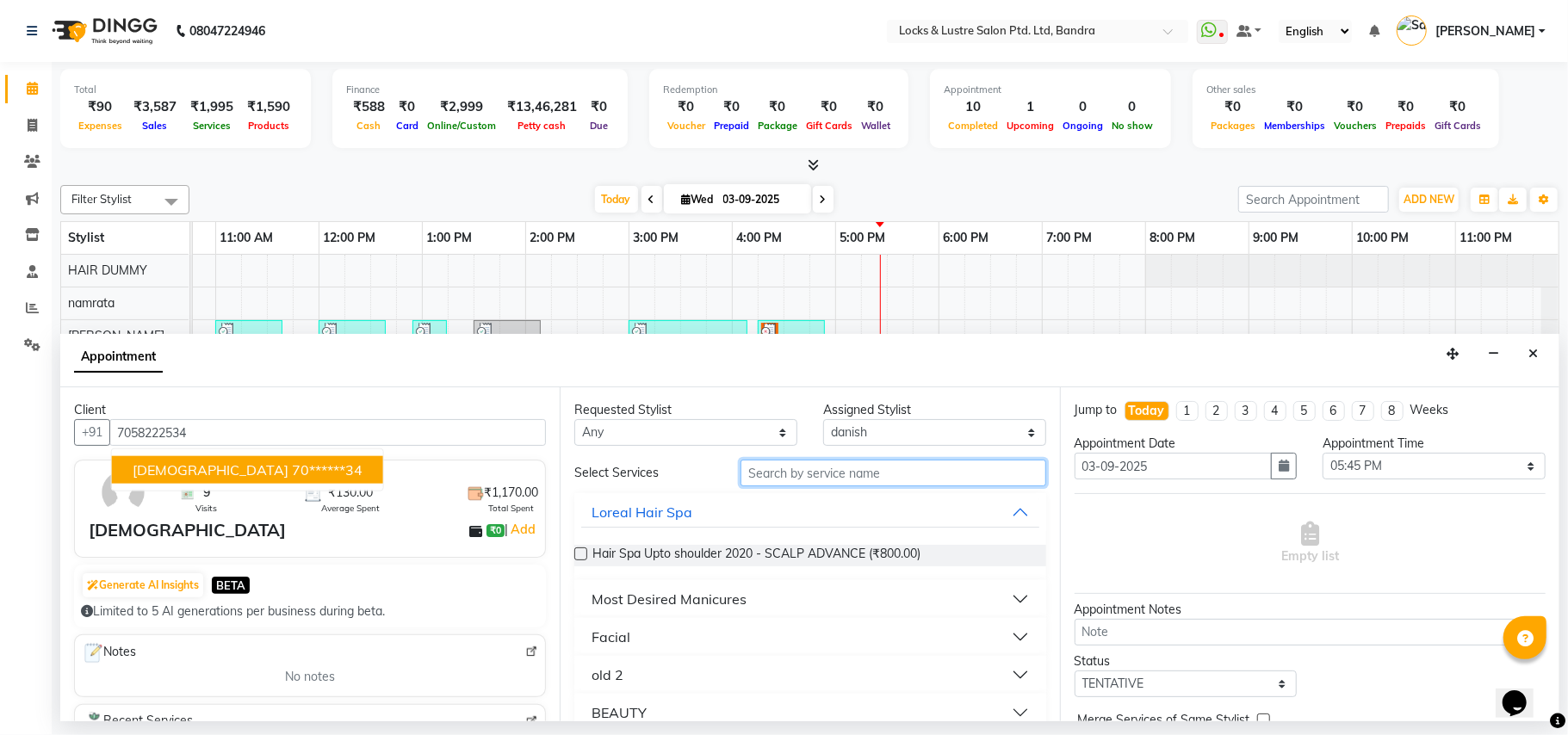
click at [858, 479] on input "text" at bounding box center [894, 473] width 306 height 27
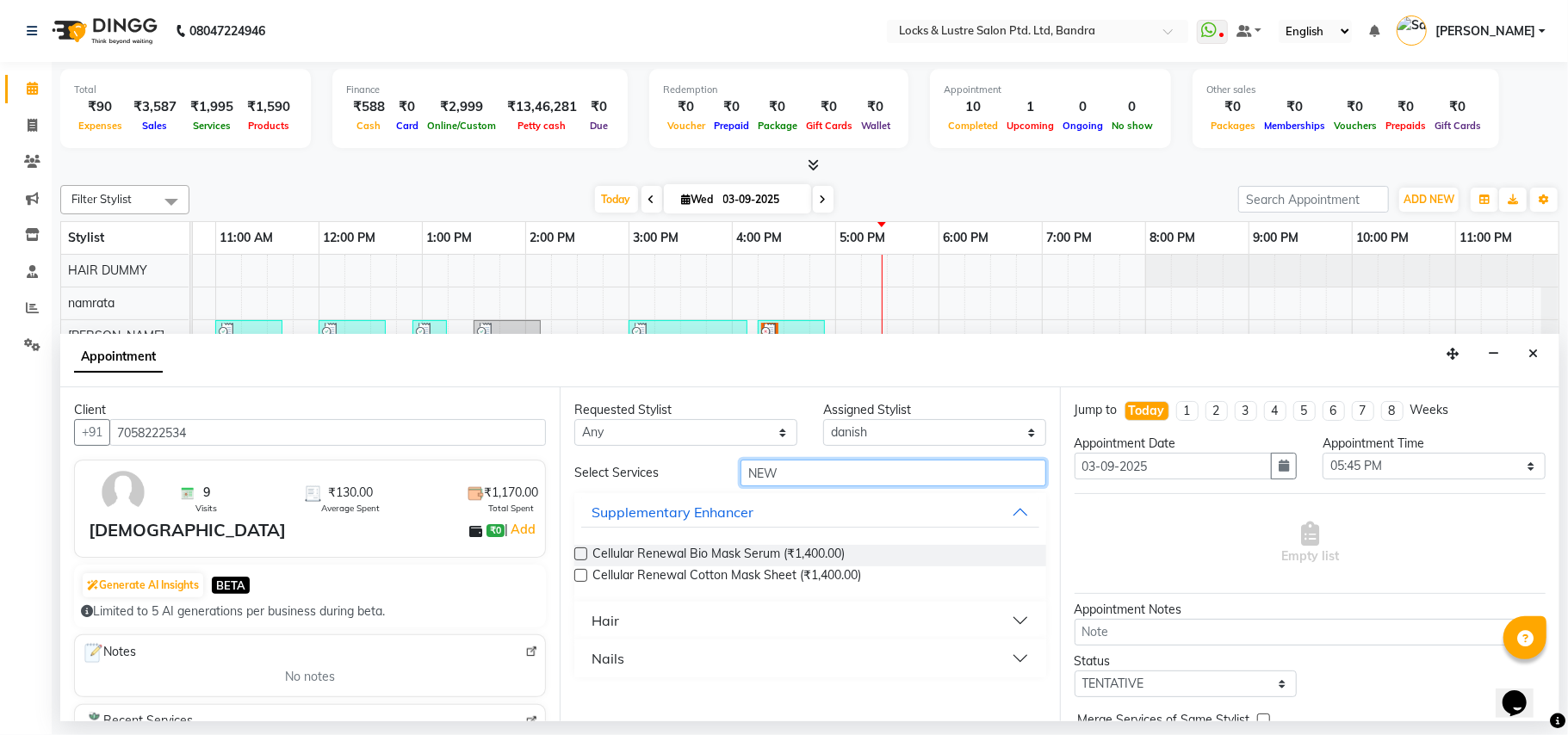
type input "NEW"
click at [1035, 614] on button "Hair" at bounding box center [810, 621] width 457 height 31
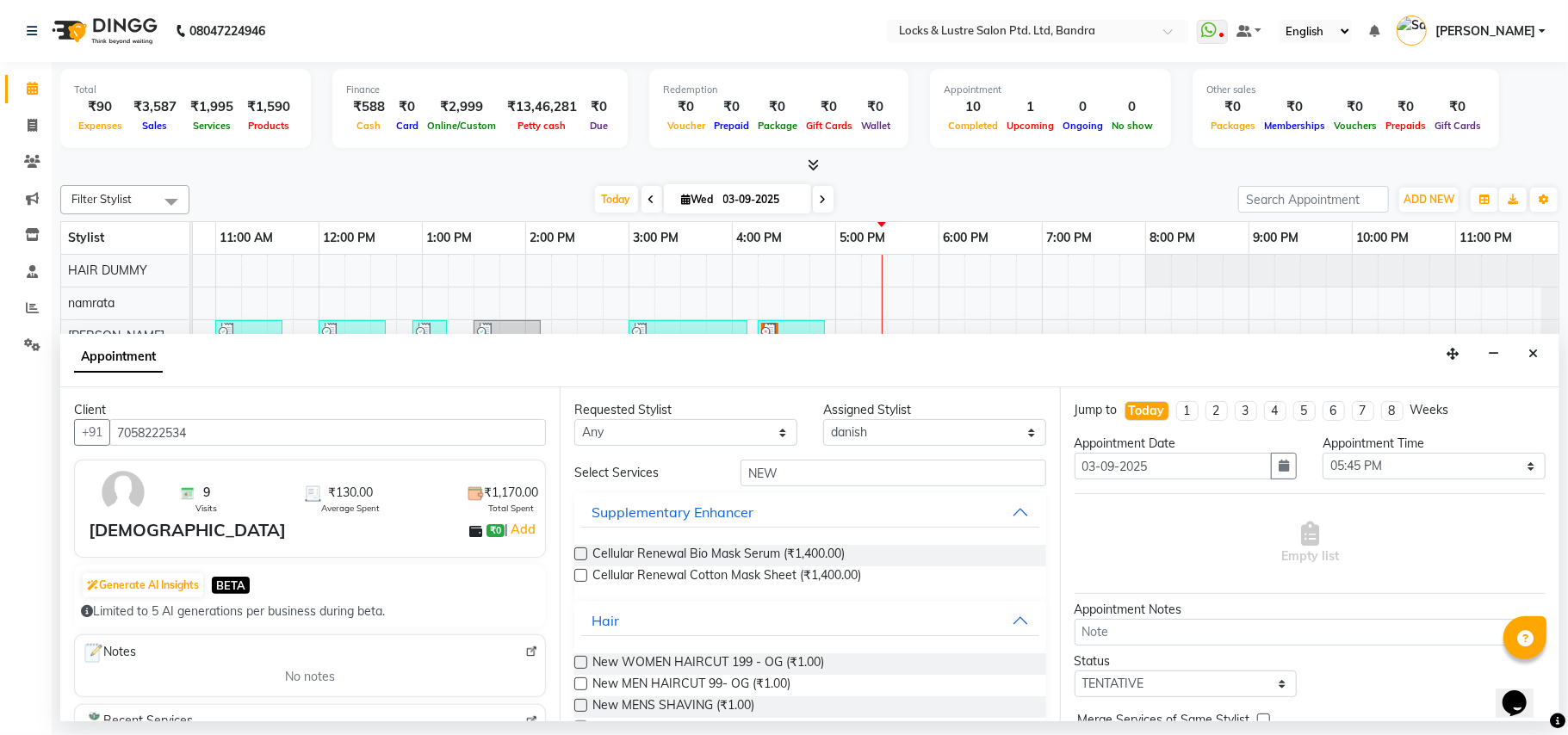
click at [580, 683] on label at bounding box center [580, 683] width 13 height 13
click at [580, 683] on input "checkbox" at bounding box center [580, 686] width 12 height 12
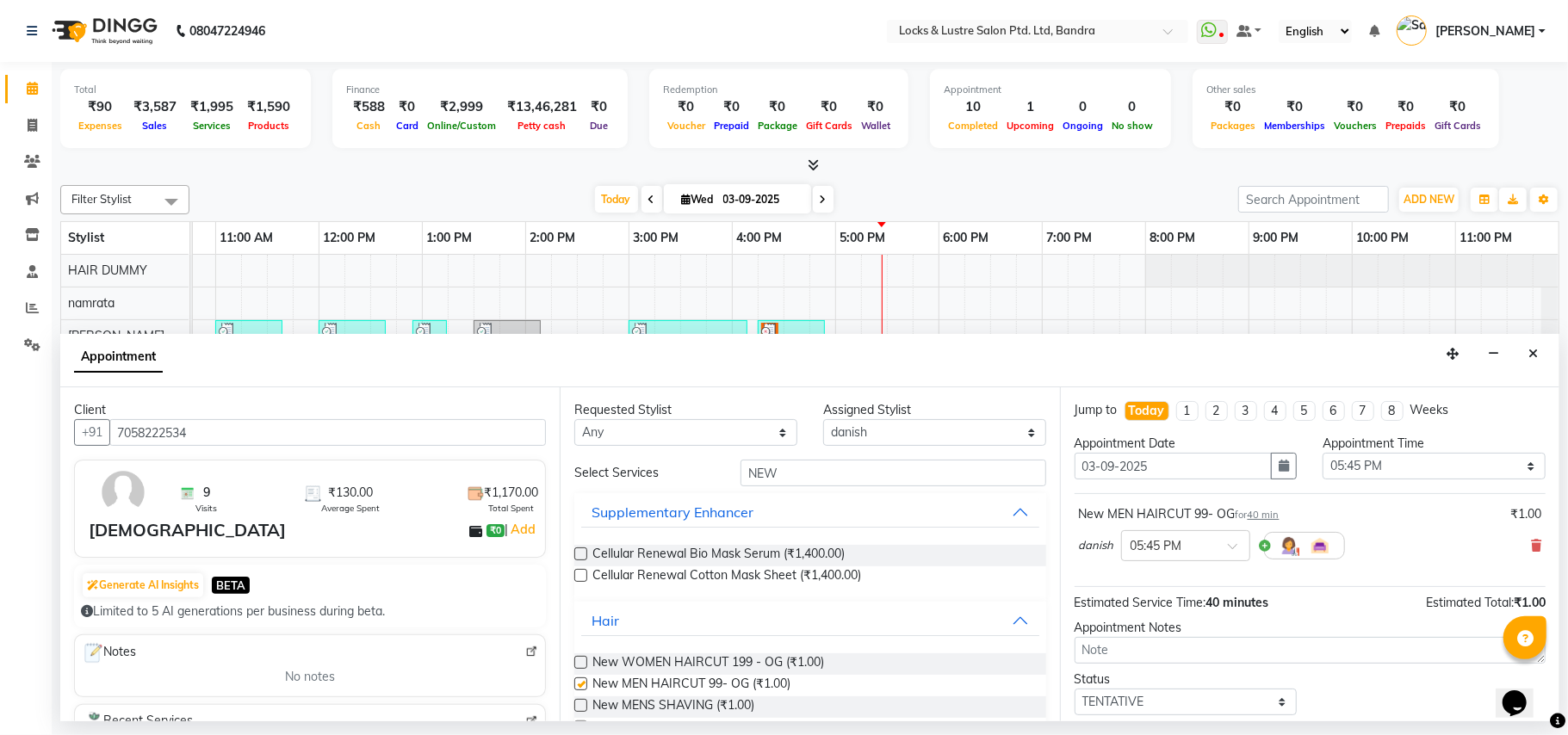
checkbox input "false"
click at [1512, 459] on select "Select 09:00 AM 09:15 AM 09:30 AM 09:45 AM 10:00 AM 10:15 AM 10:30 AM 10:45 AM …" at bounding box center [1434, 467] width 223 height 27
select select "1080"
click at [1323, 454] on select "Select 09:00 AM 09:15 AM 09:30 AM 09:45 AM 10:00 AM 10:15 AM 10:30 AM 10:45 AM …" at bounding box center [1434, 467] width 223 height 27
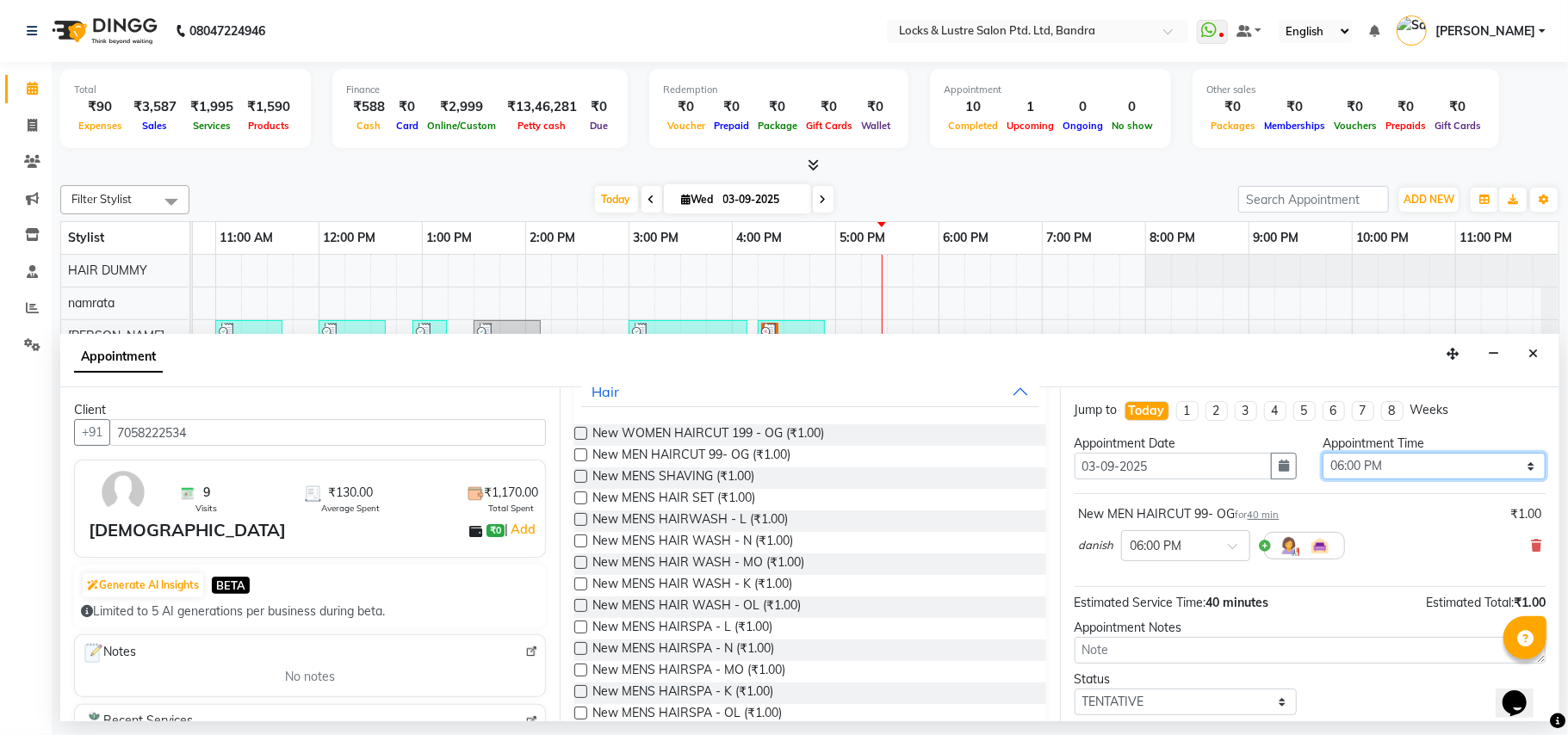
scroll to position [104, 0]
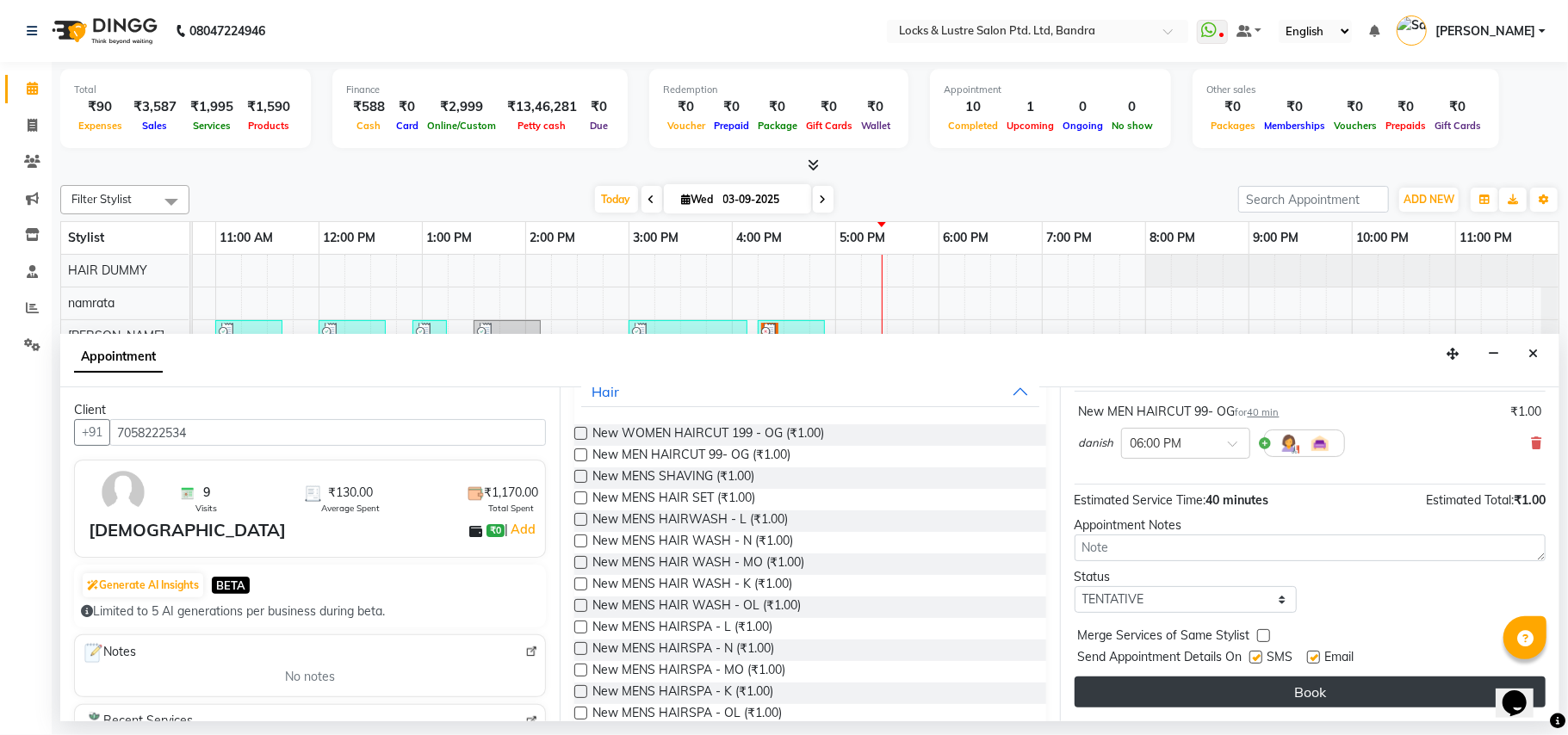
click at [1327, 680] on button "Book" at bounding box center [1310, 692] width 471 height 31
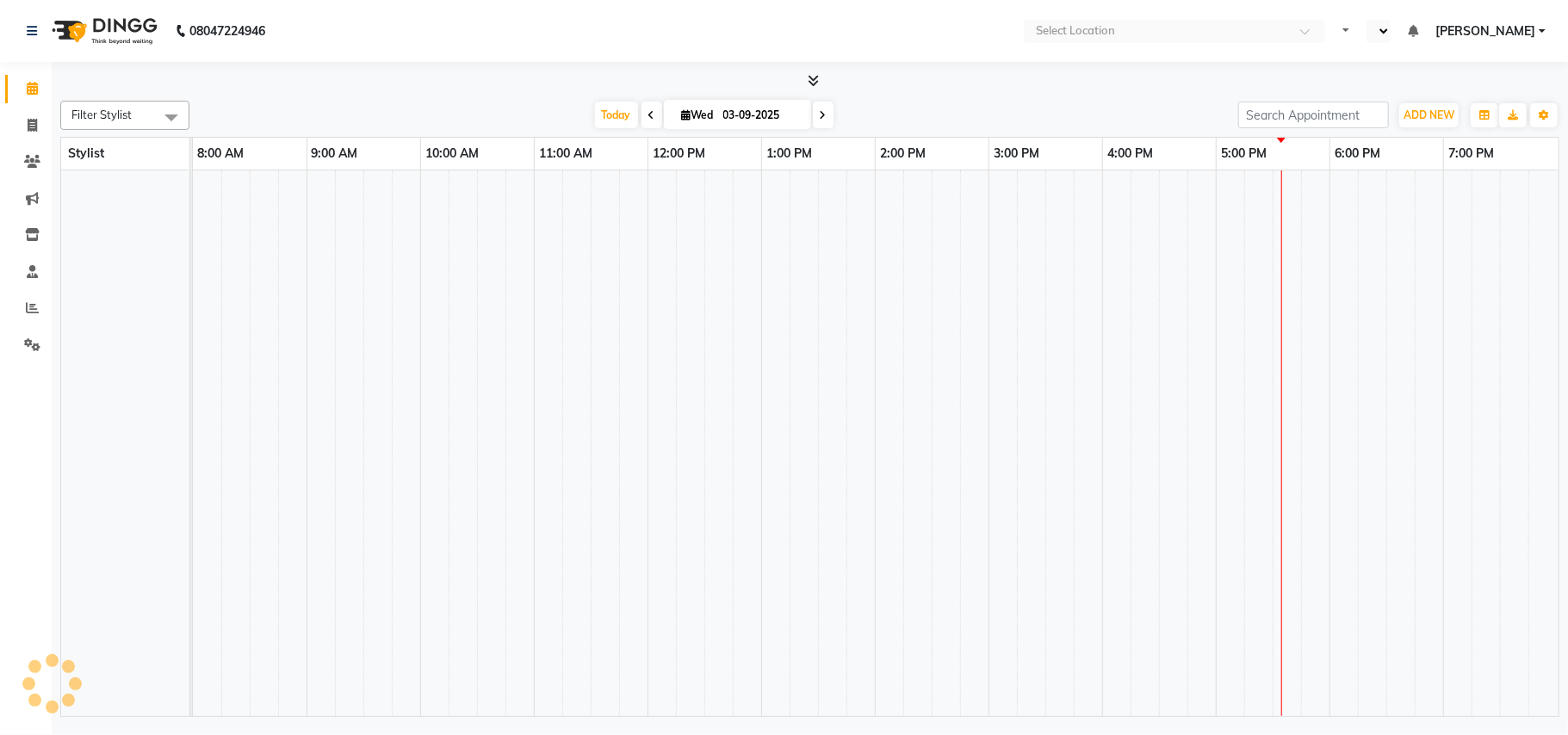
select select "en"
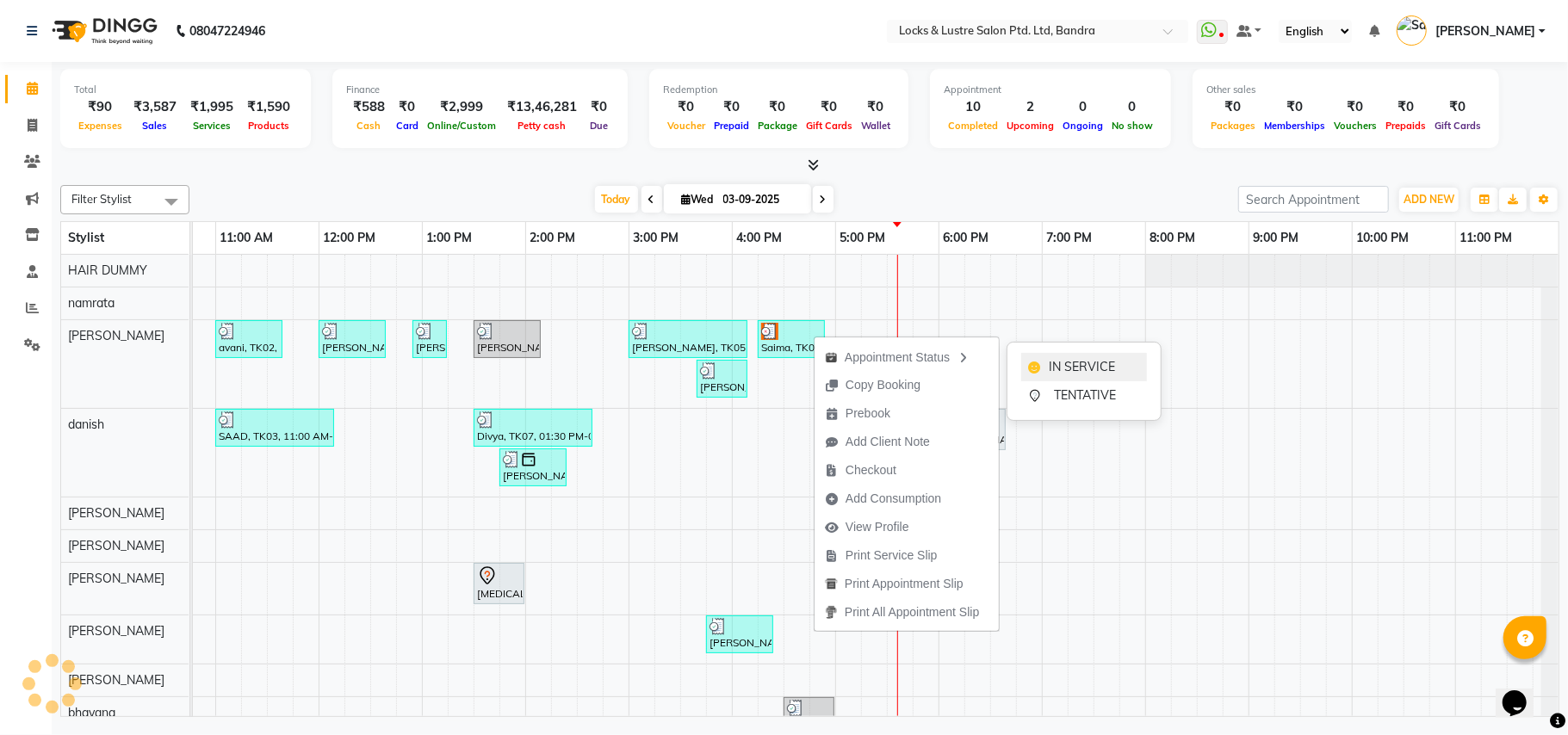
click at [1035, 362] on icon at bounding box center [1034, 368] width 13 height 13
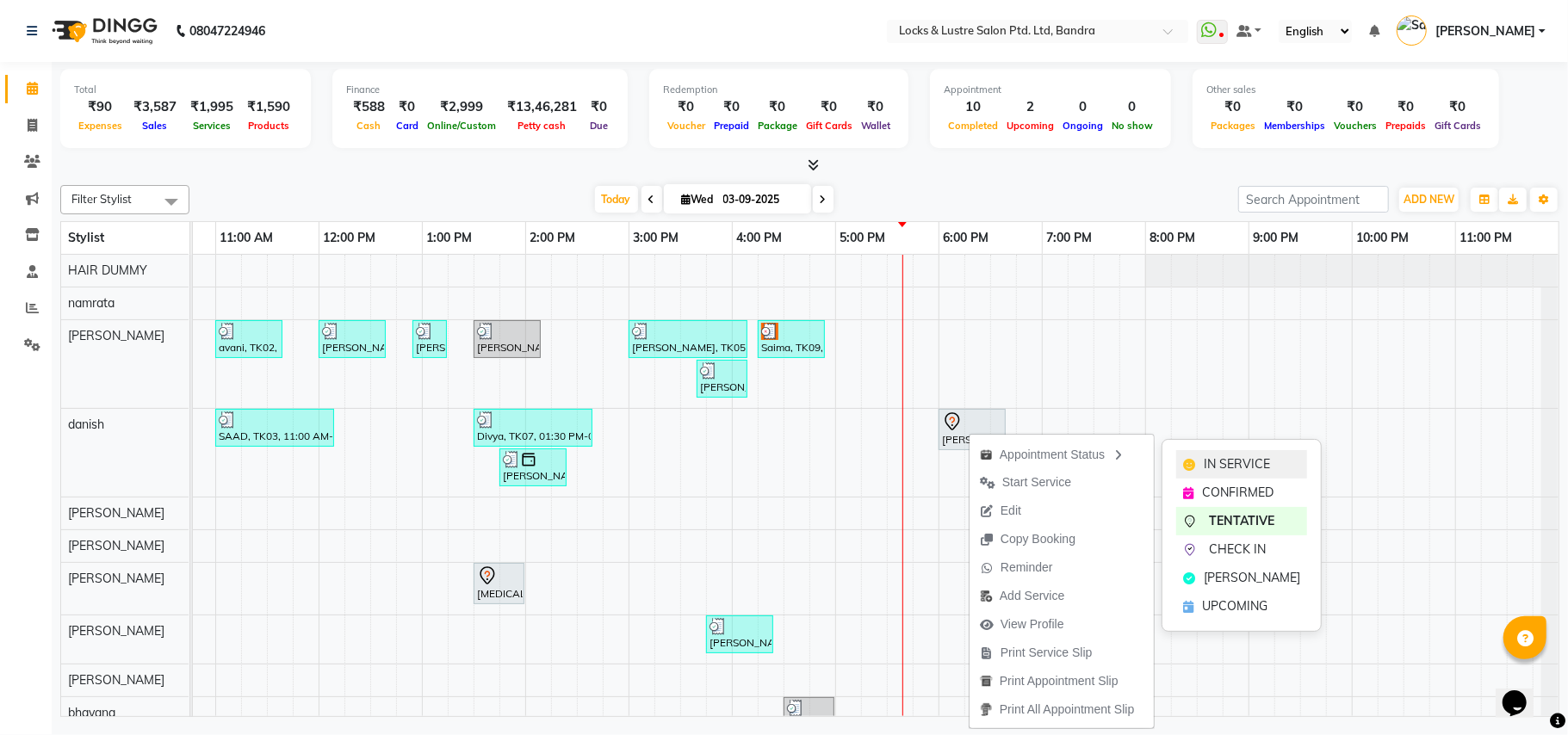
click at [1232, 456] on span "IN SERVICE" at bounding box center [1237, 464] width 66 height 18
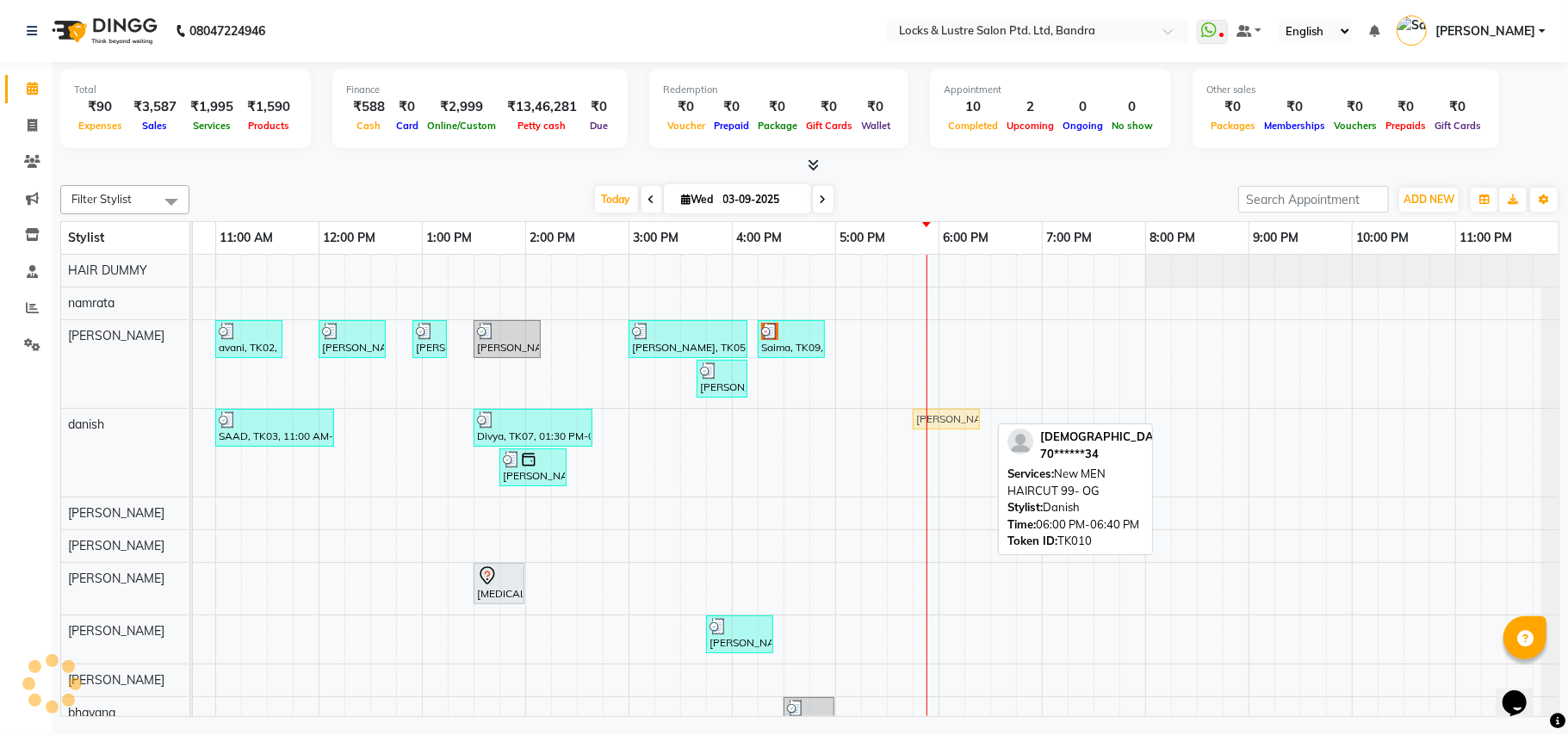
drag, startPoint x: 966, startPoint y: 425, endPoint x: 928, endPoint y: 435, distance: 39.3
click at [928, 435] on div "avani, TK02, 11:00 AM-11:40 AM, New WOMEN HAIRCUT 199 - OG eva, TK04, 12:00 PM-…" at bounding box center [733, 582] width 1654 height 654
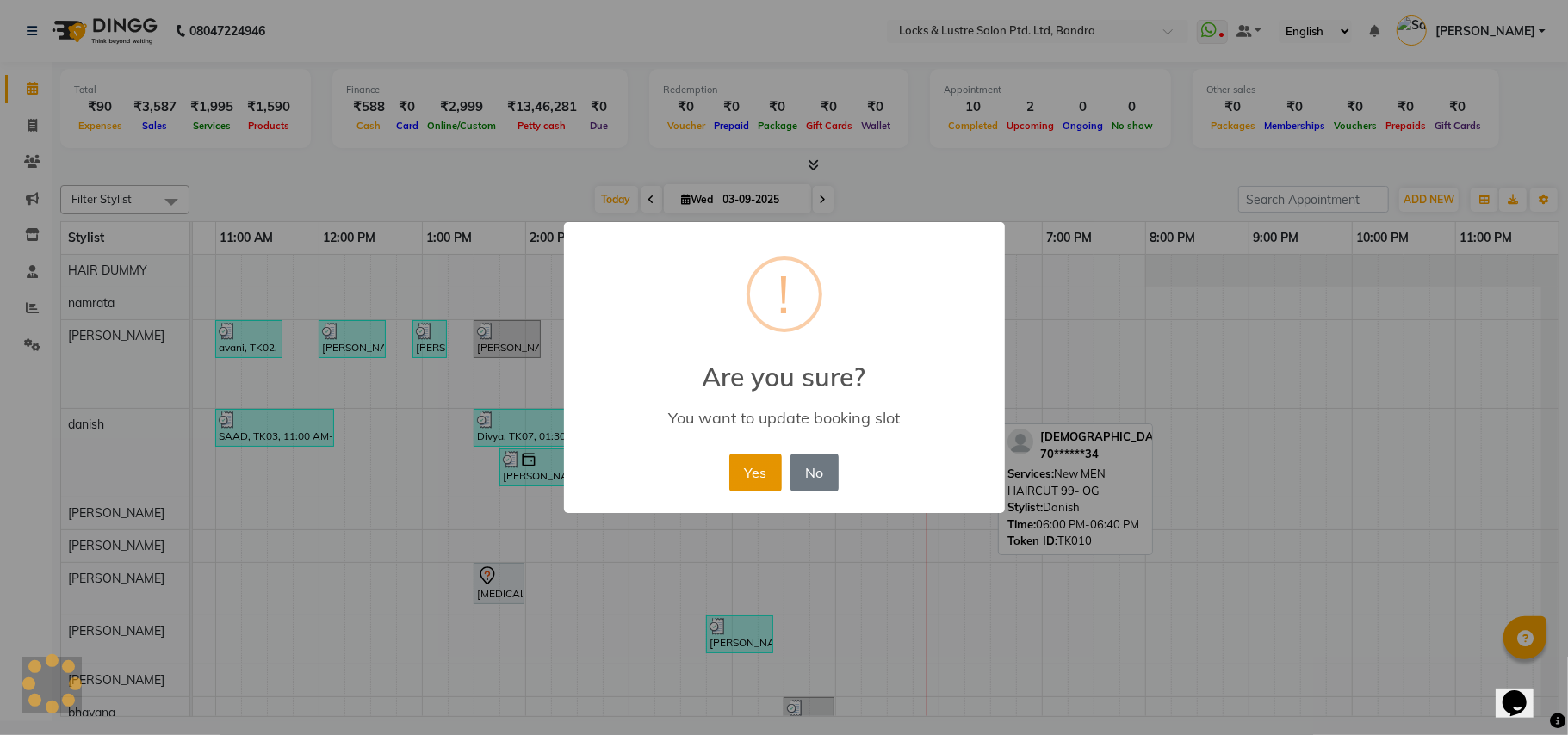
click at [769, 463] on button "Yes" at bounding box center [756, 472] width 53 height 38
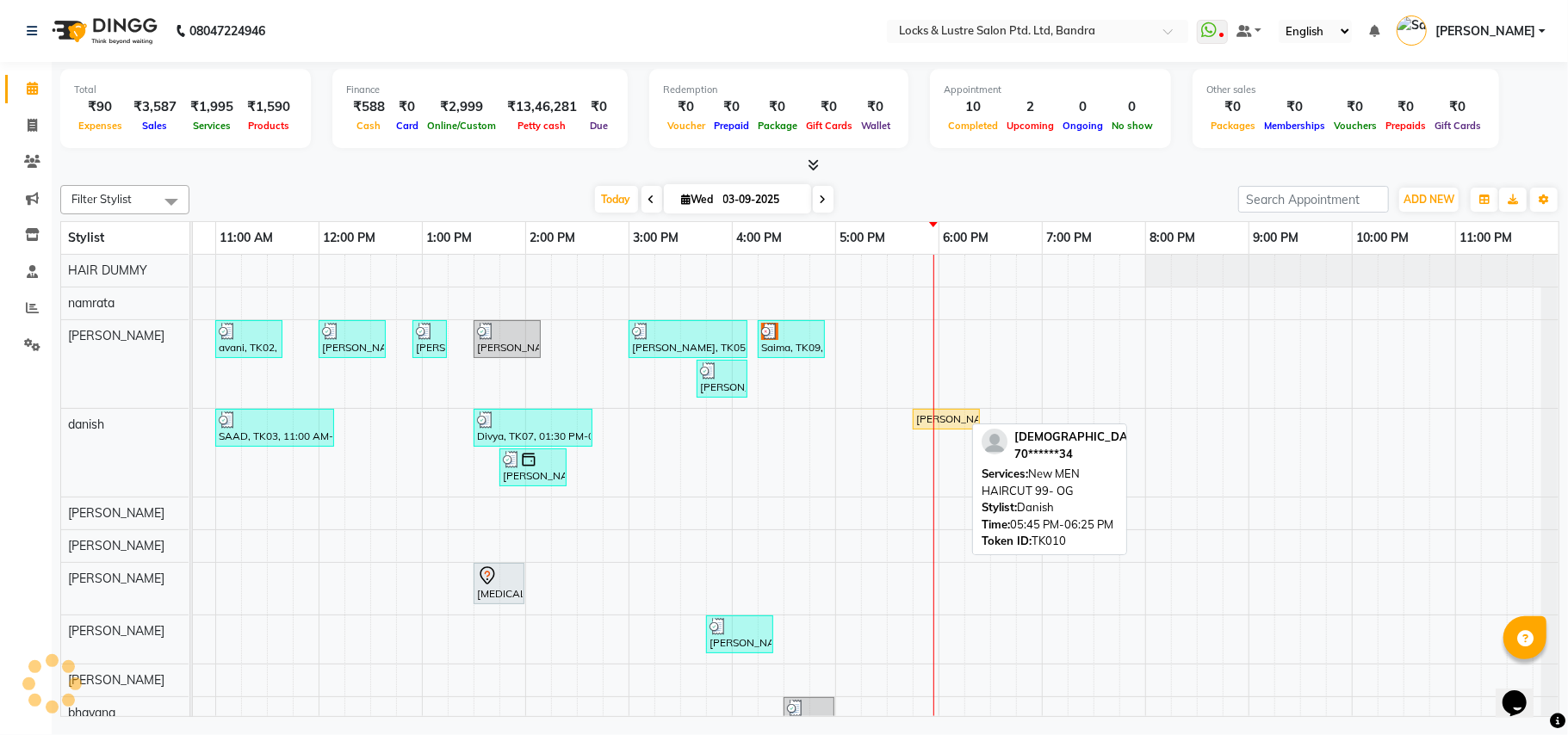
click at [949, 415] on div "[PERSON_NAME], TK10, 05:45 PM-06:25 PM, New MEN HAIRCUT 99- OG" at bounding box center [946, 419] width 64 height 15
click at [941, 417] on div "[PERSON_NAME], TK10, 05:45 PM-06:25 PM, New MEN HAIRCUT 99- OG" at bounding box center [946, 419] width 64 height 15
select select "1"
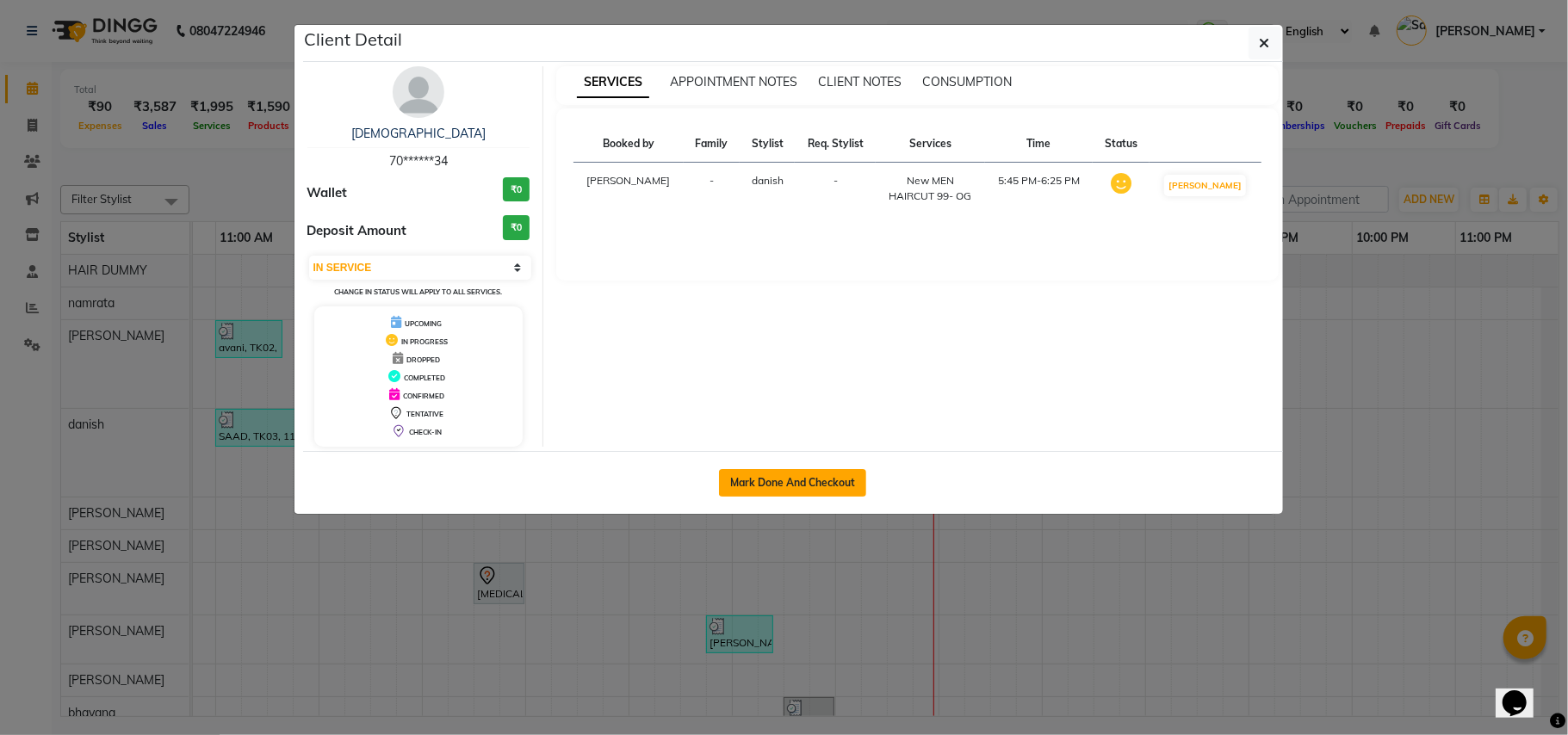
click at [855, 472] on button "Mark Done And Checkout" at bounding box center [792, 483] width 147 height 28
select select "service"
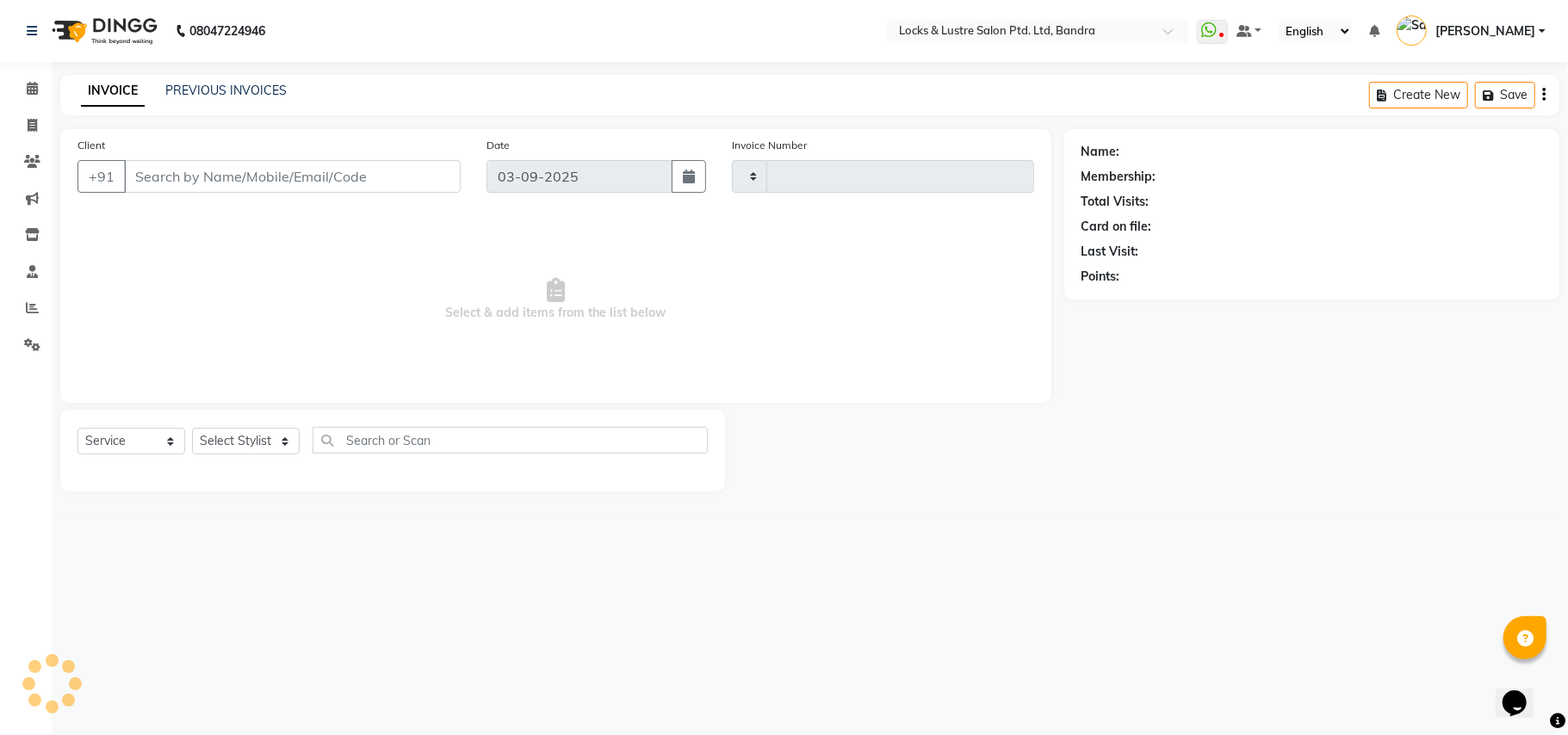
type input "2262"
select select "6029"
click at [489, 439] on input "text" at bounding box center [510, 441] width 396 height 27
type input "BEARD"
type input "70******34"
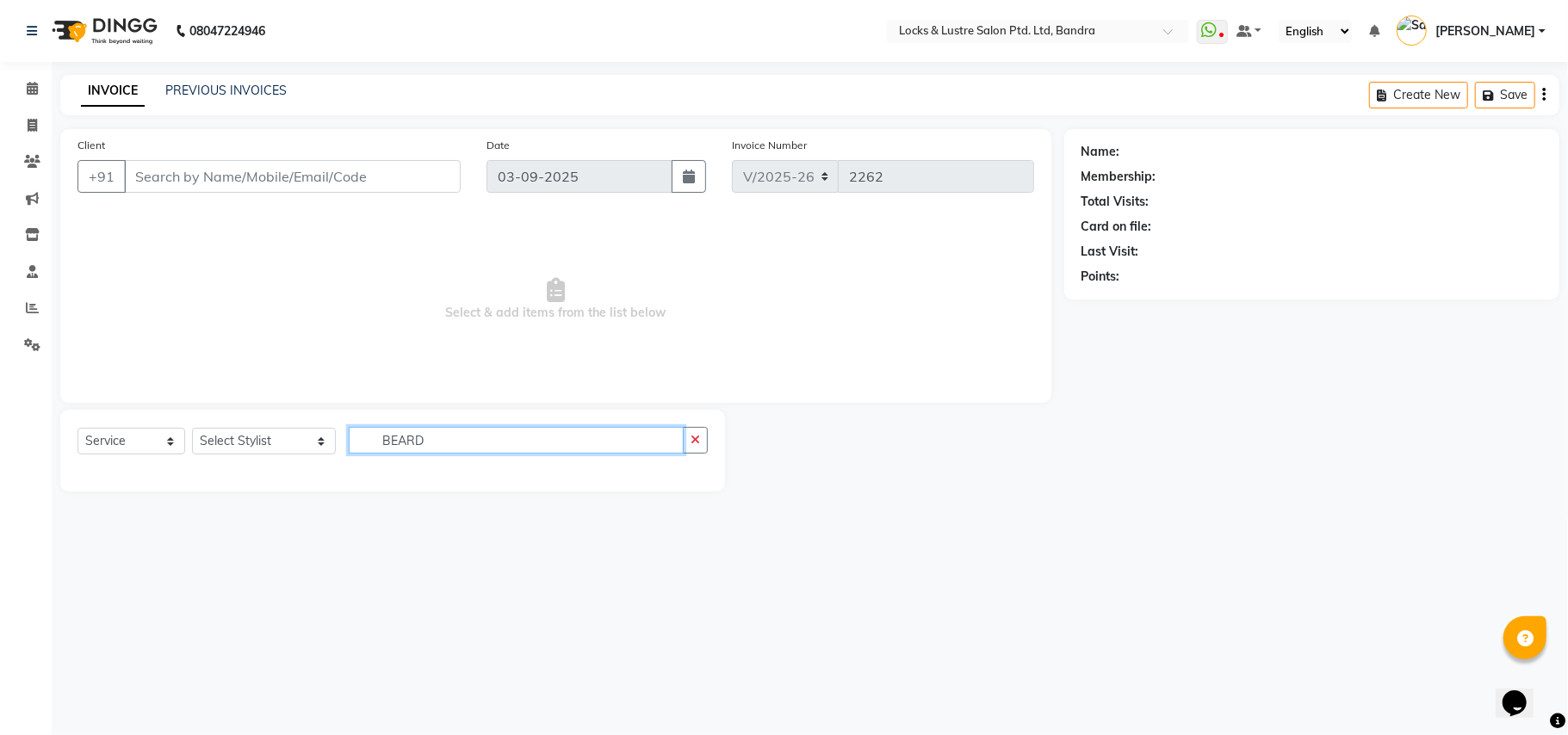
select select "62969"
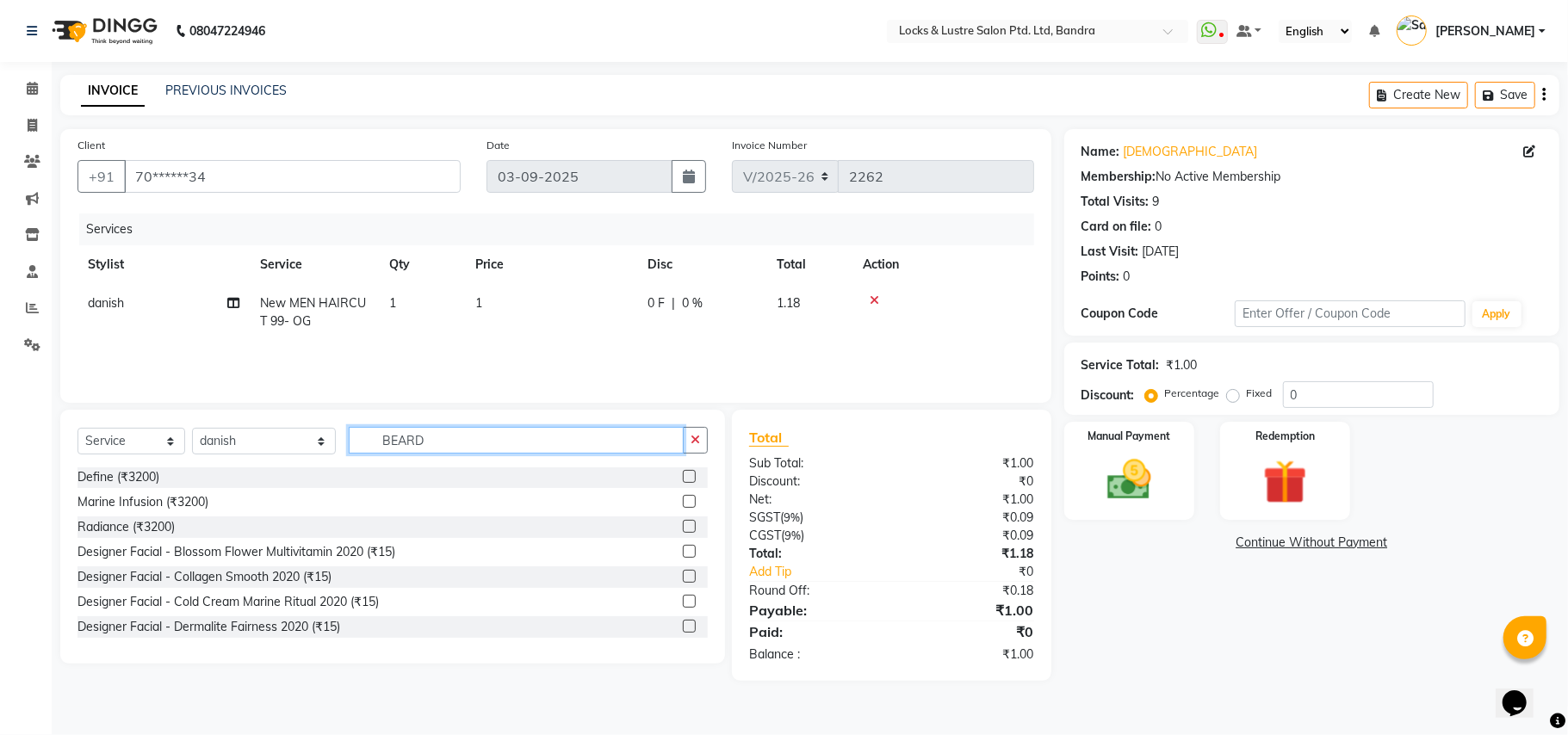
scroll to position [344, 0]
click at [422, 442] on input "BEARD" at bounding box center [516, 441] width 335 height 27
type input "B"
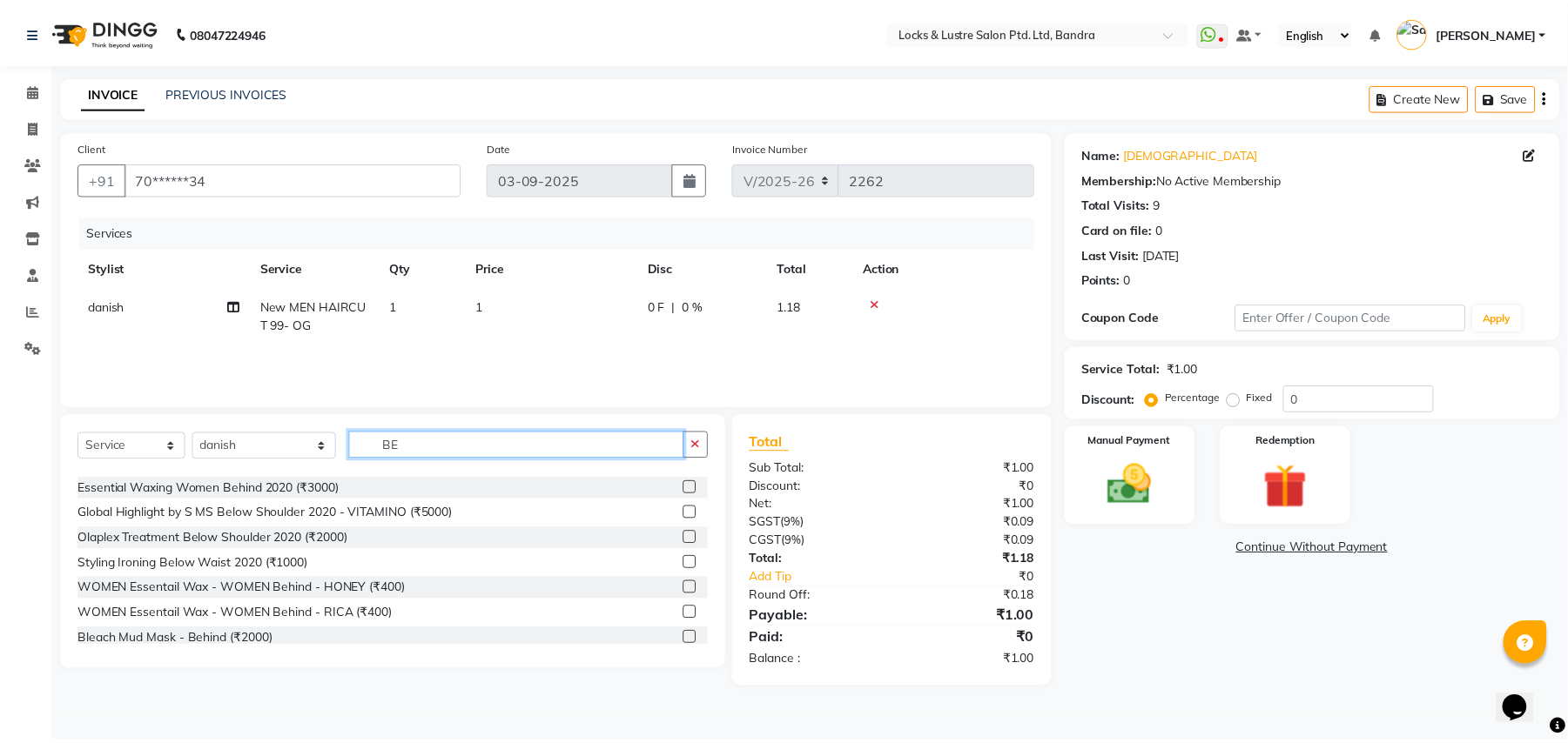
scroll to position [0, 0]
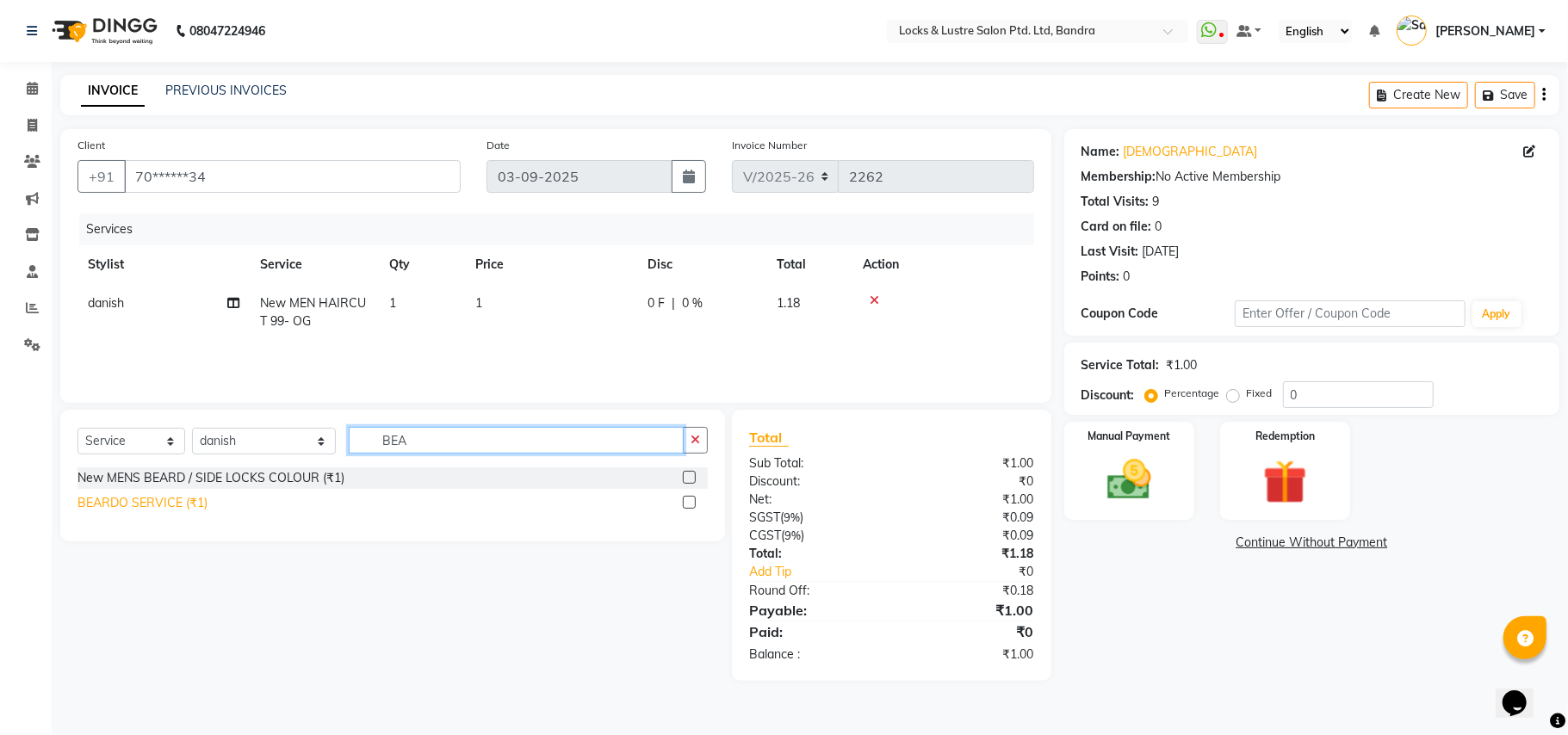
type input "BEA"
click at [193, 503] on div "BEARDO SERVICE (₹1)" at bounding box center [142, 503] width 130 height 18
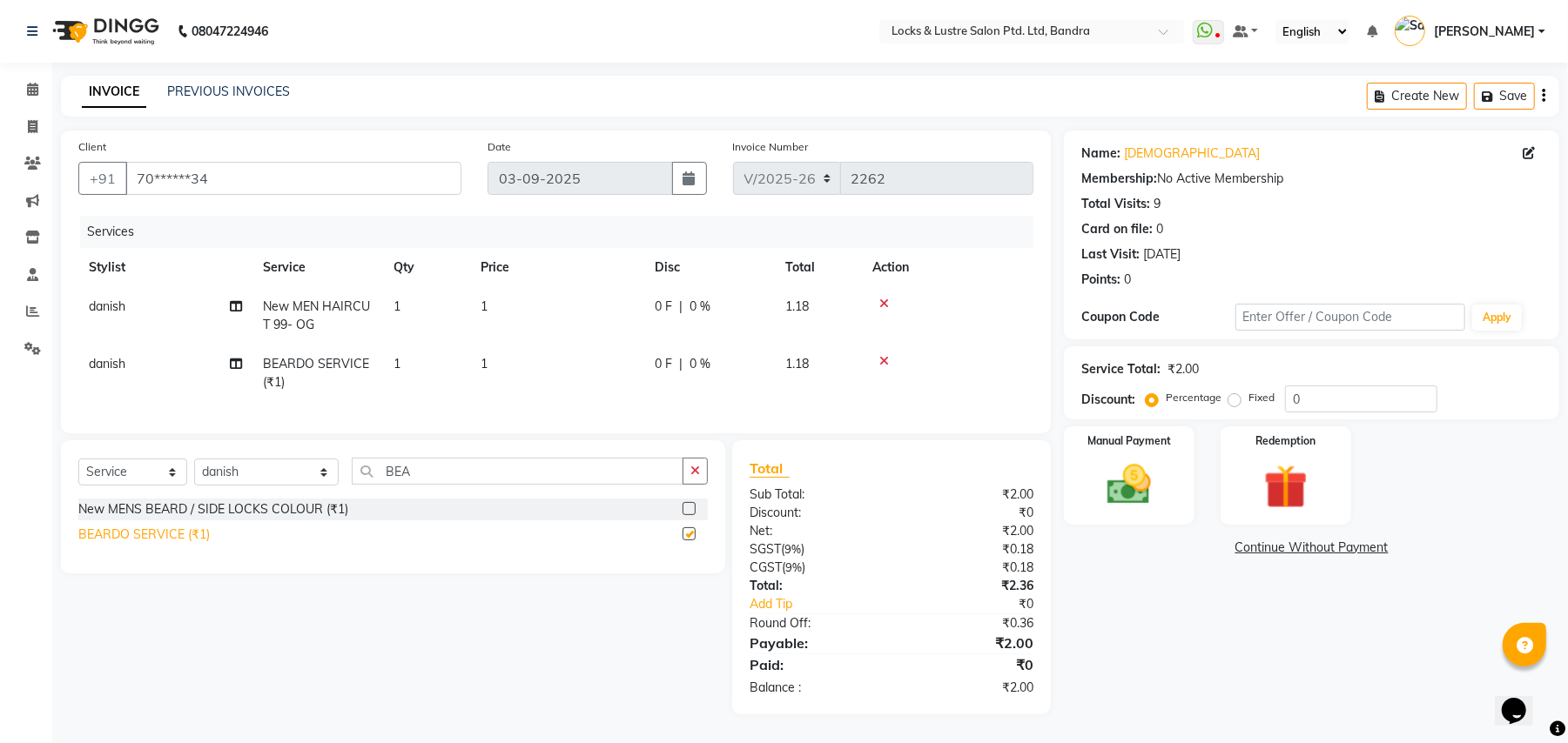
checkbox input "false"
click at [503, 296] on td "1" at bounding box center [556, 315] width 174 height 57
select select "62969"
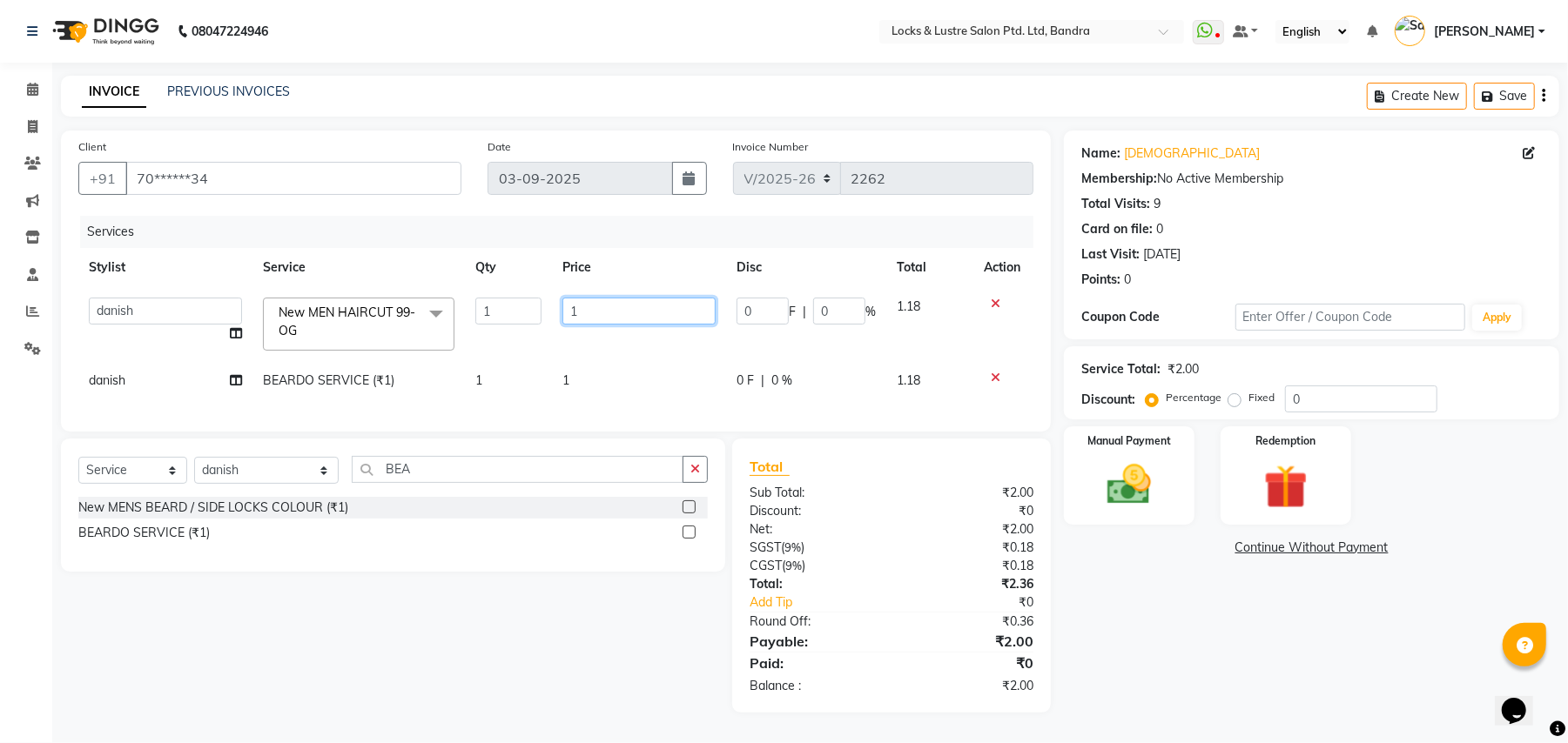
click at [586, 304] on input "1" at bounding box center [638, 311] width 153 height 27
type input "99"
click at [604, 376] on td "1" at bounding box center [638, 380] width 174 height 39
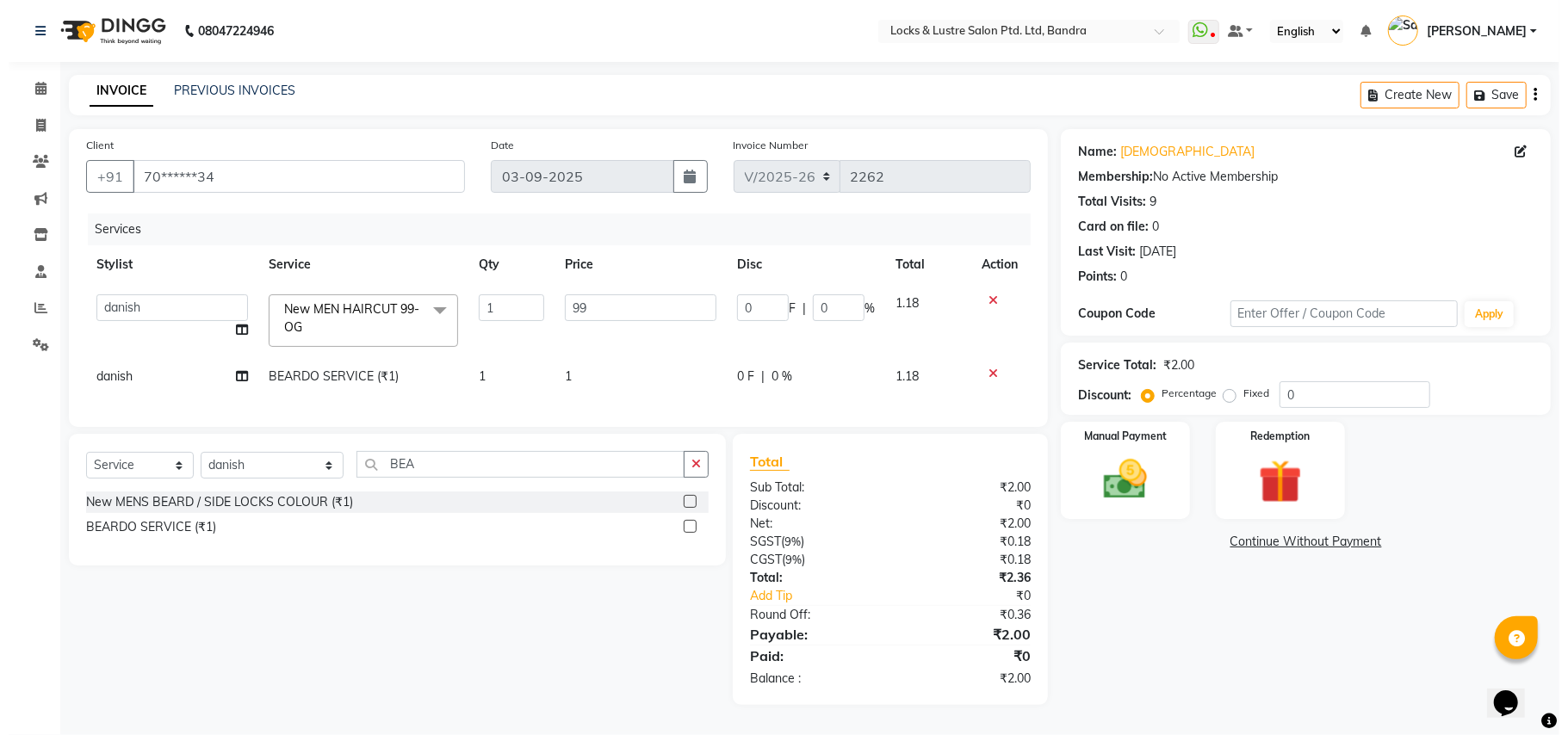
select select "62969"
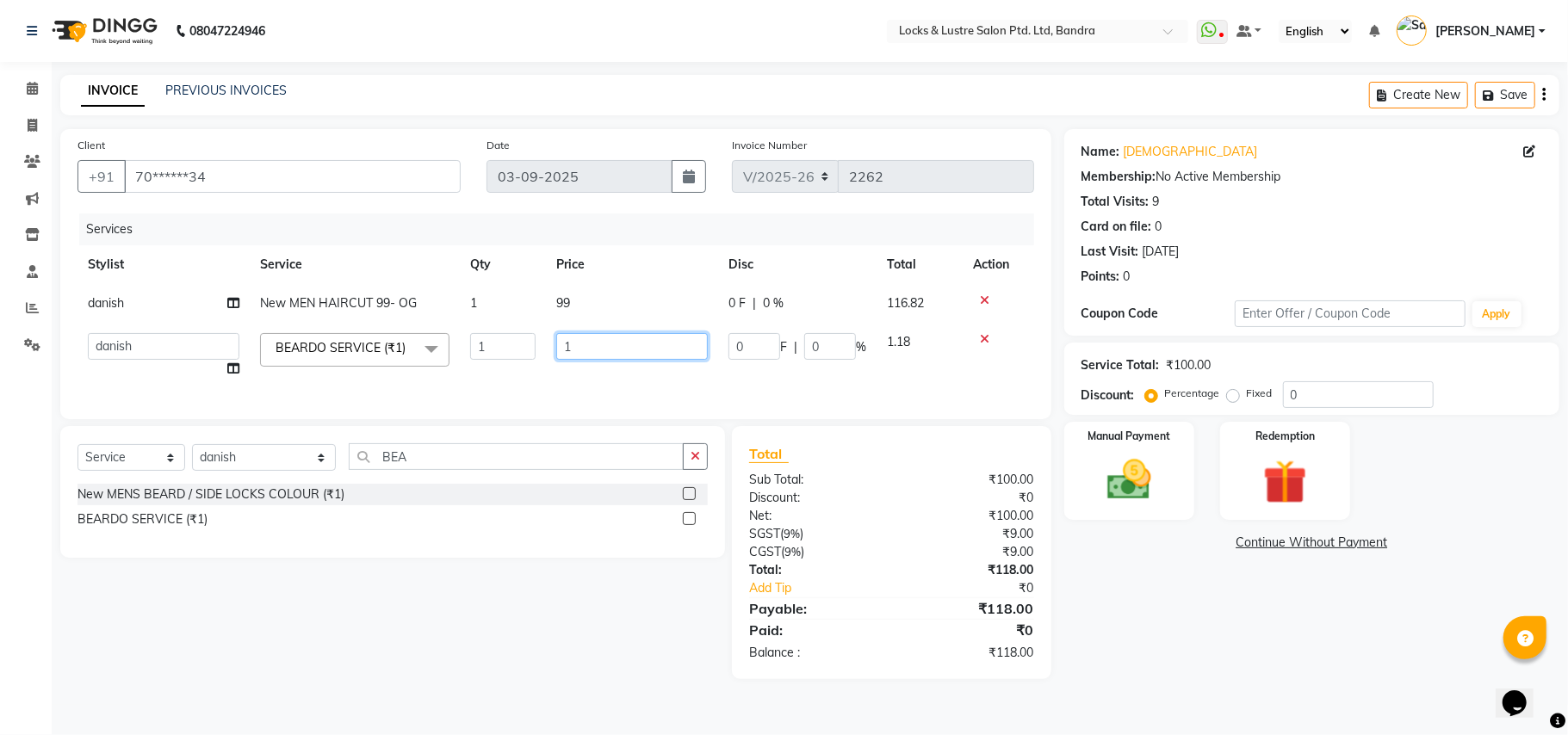
click at [634, 359] on input "1" at bounding box center [631, 346] width 151 height 27
type input "99"
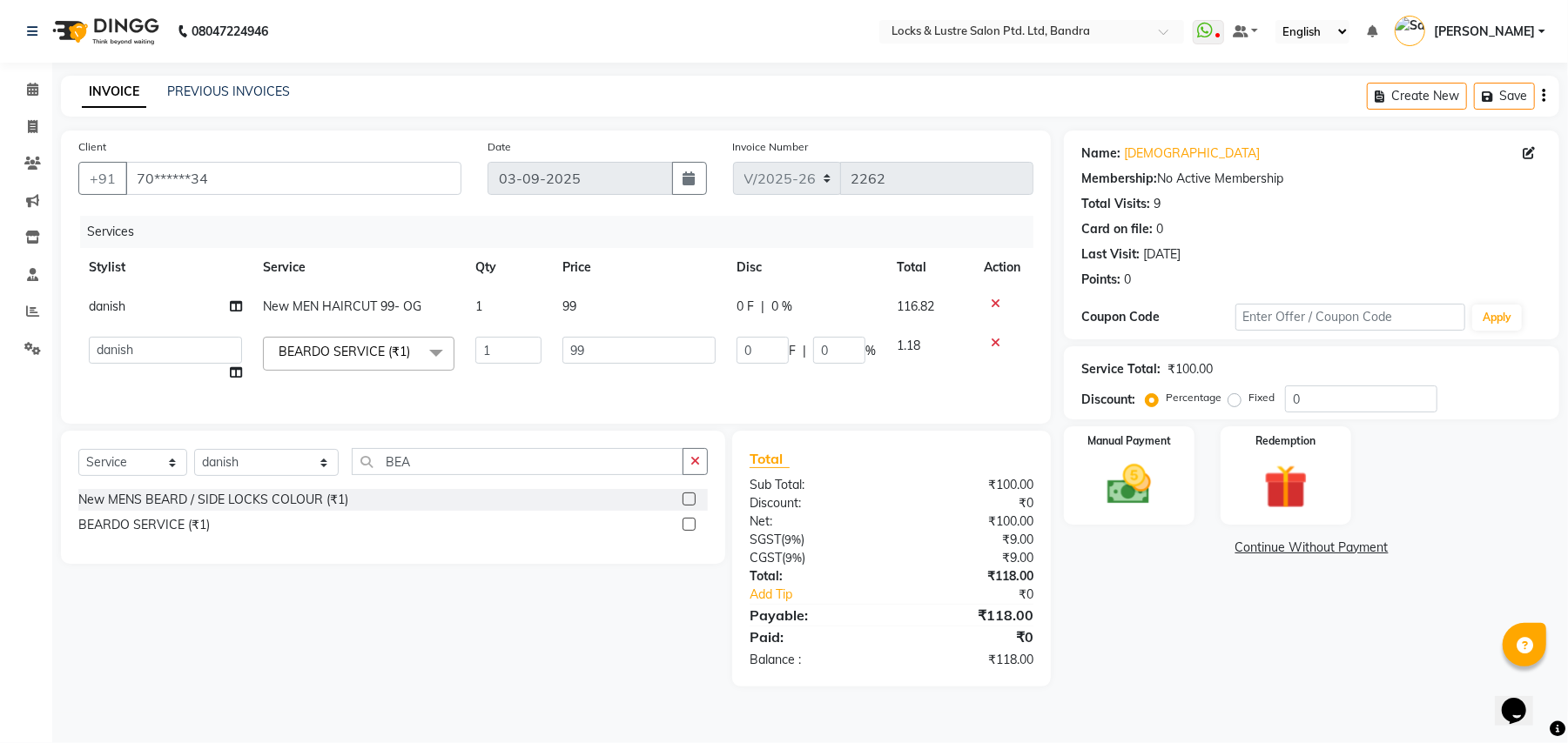
click at [1125, 555] on link "Continue Without Payment" at bounding box center [1311, 548] width 488 height 18
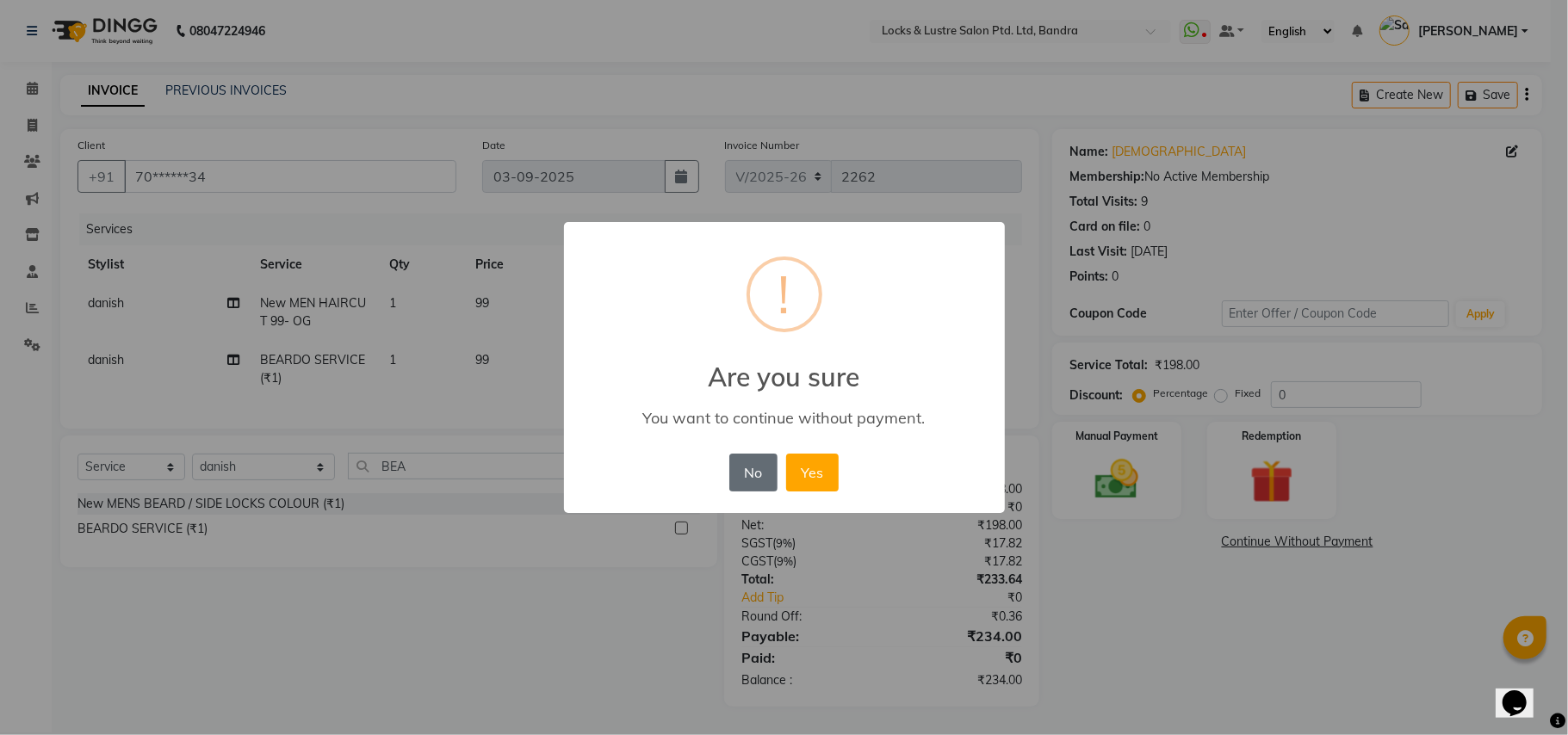
click at [733, 480] on button "No" at bounding box center [754, 472] width 48 height 38
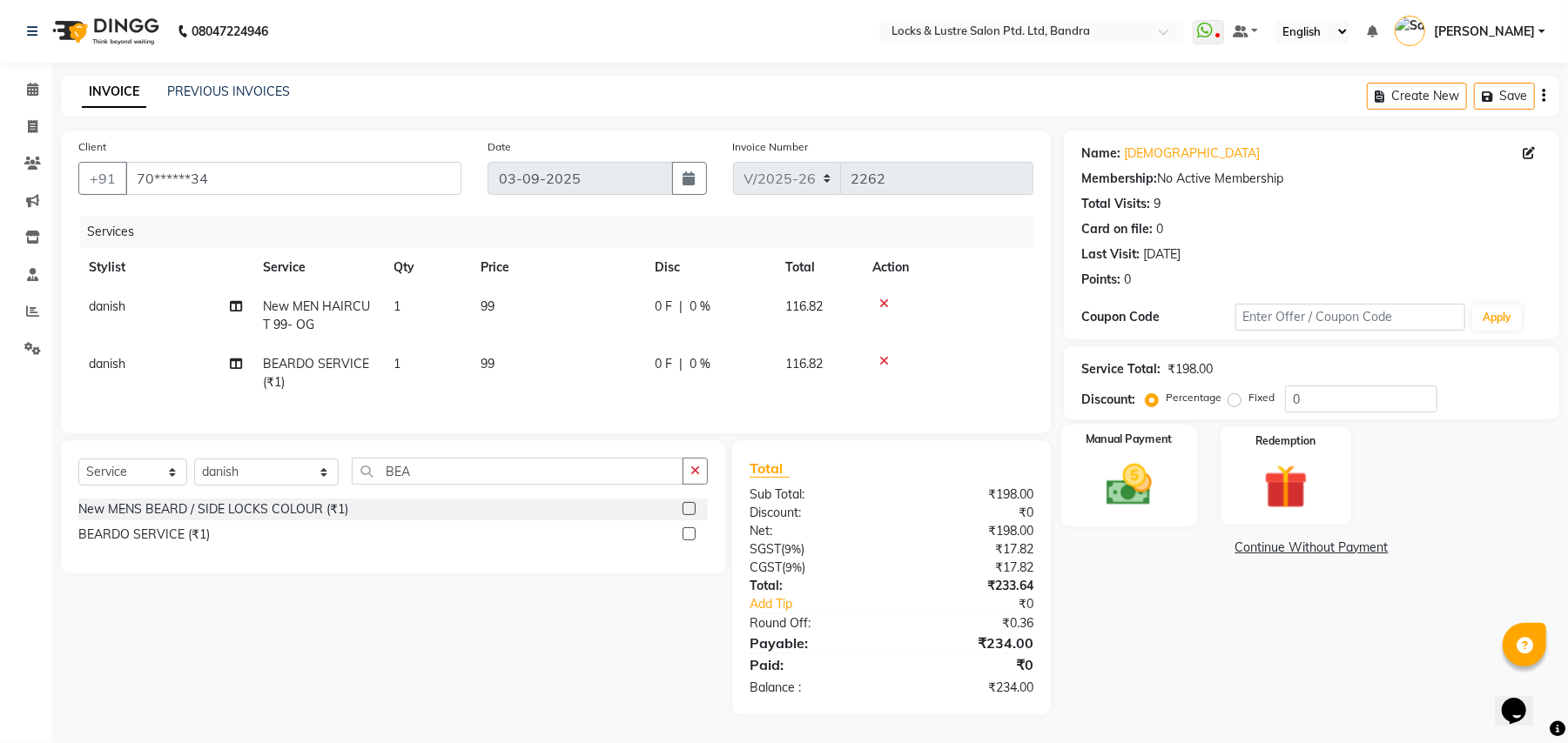
click at [1111, 461] on img at bounding box center [1128, 485] width 75 height 53
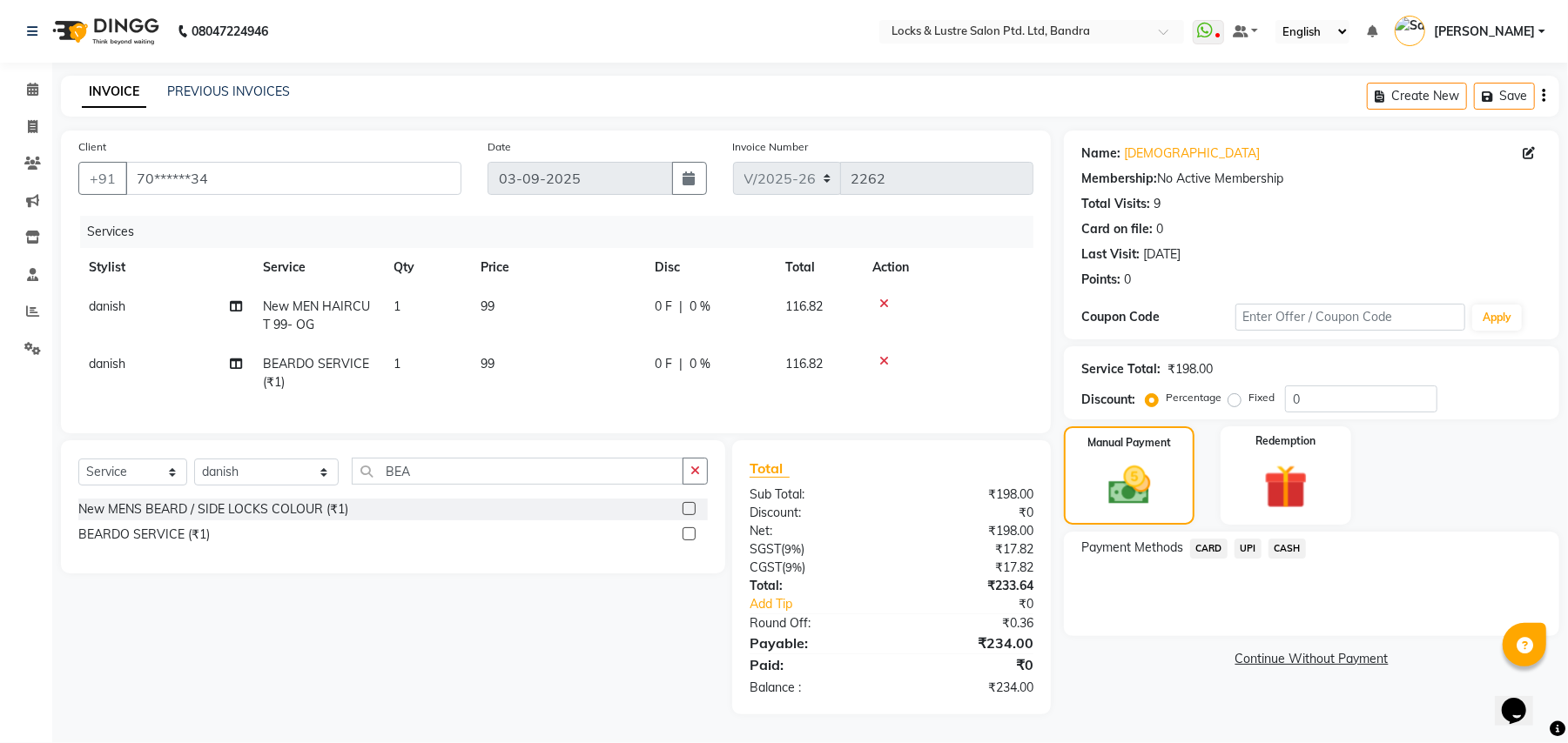
click at [1247, 543] on span "UPI" at bounding box center [1248, 548] width 27 height 20
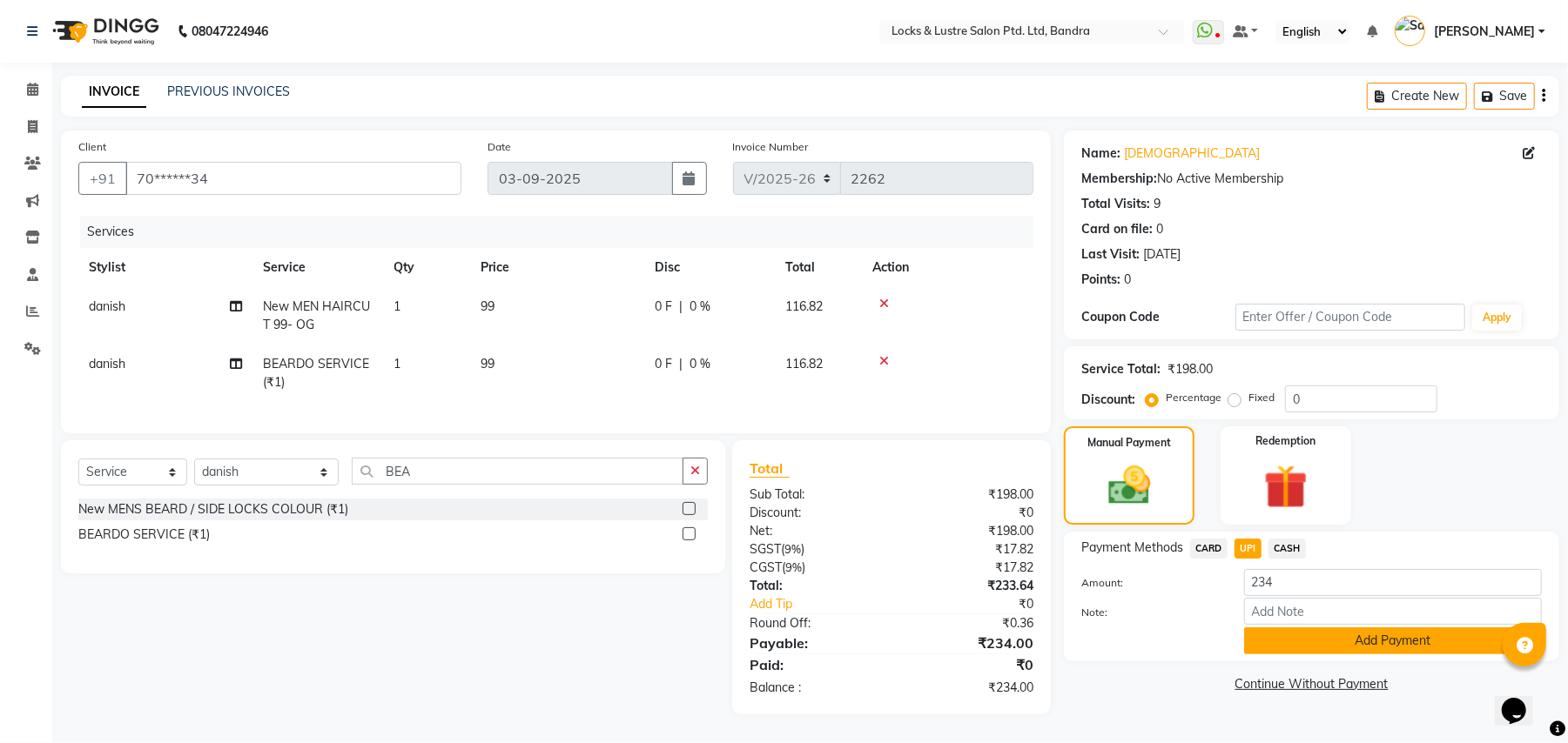
click at [1288, 641] on button "Add Payment" at bounding box center [1393, 641] width 298 height 27
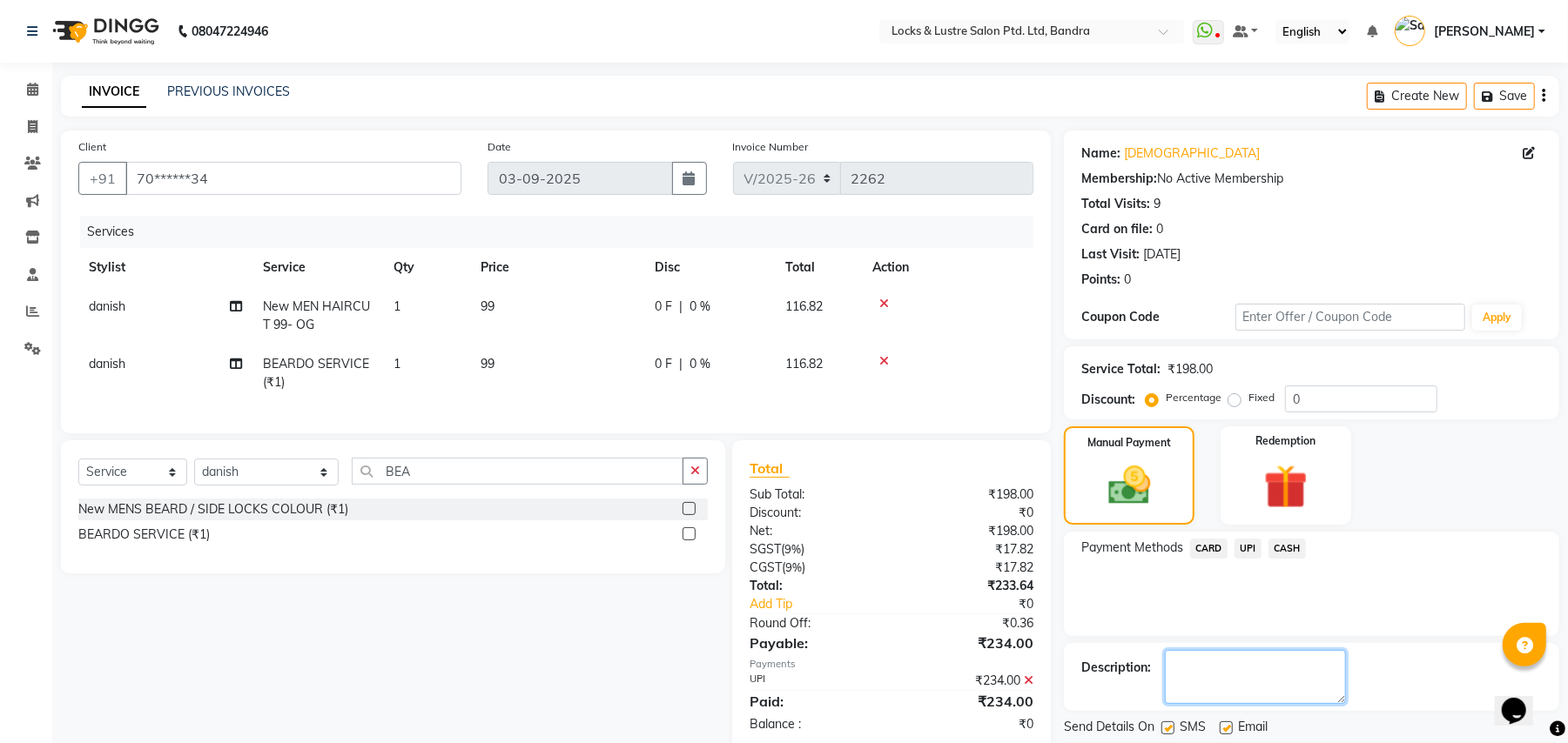
click at [1204, 670] on textarea at bounding box center [1255, 676] width 181 height 53
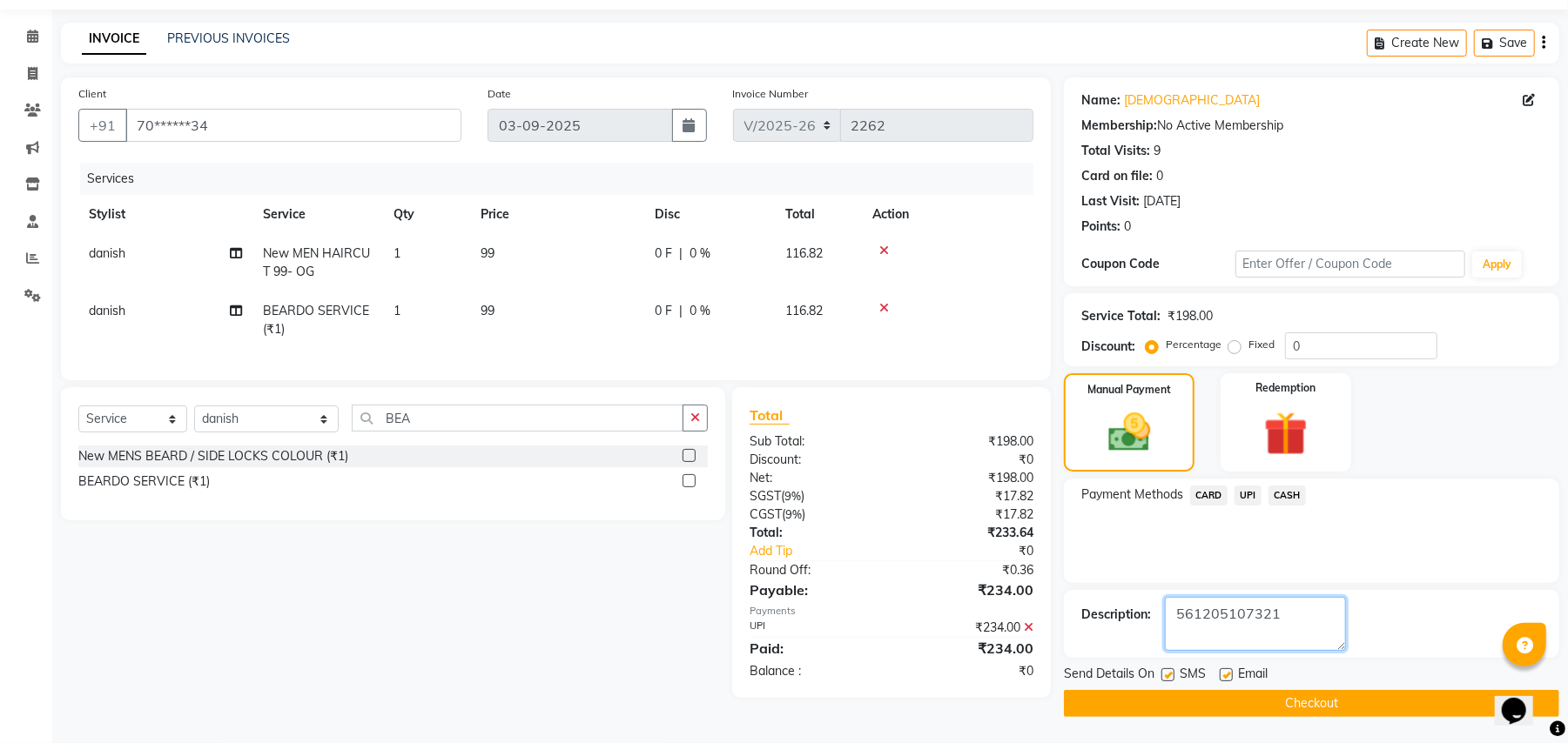
type textarea "561205107321"
click at [1328, 701] on button "Checkout" at bounding box center [1310, 704] width 495 height 27
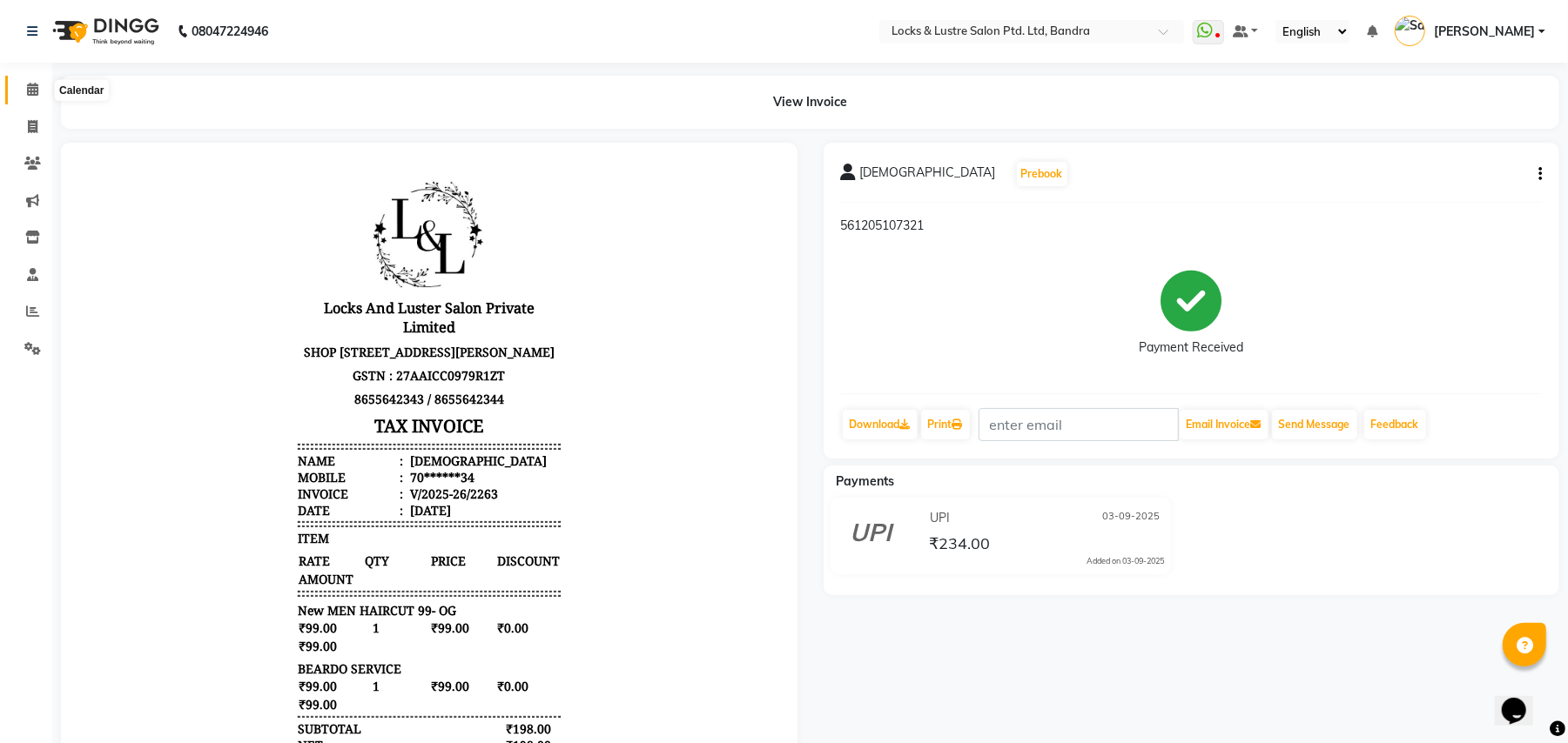
click at [28, 88] on icon at bounding box center [33, 88] width 12 height 13
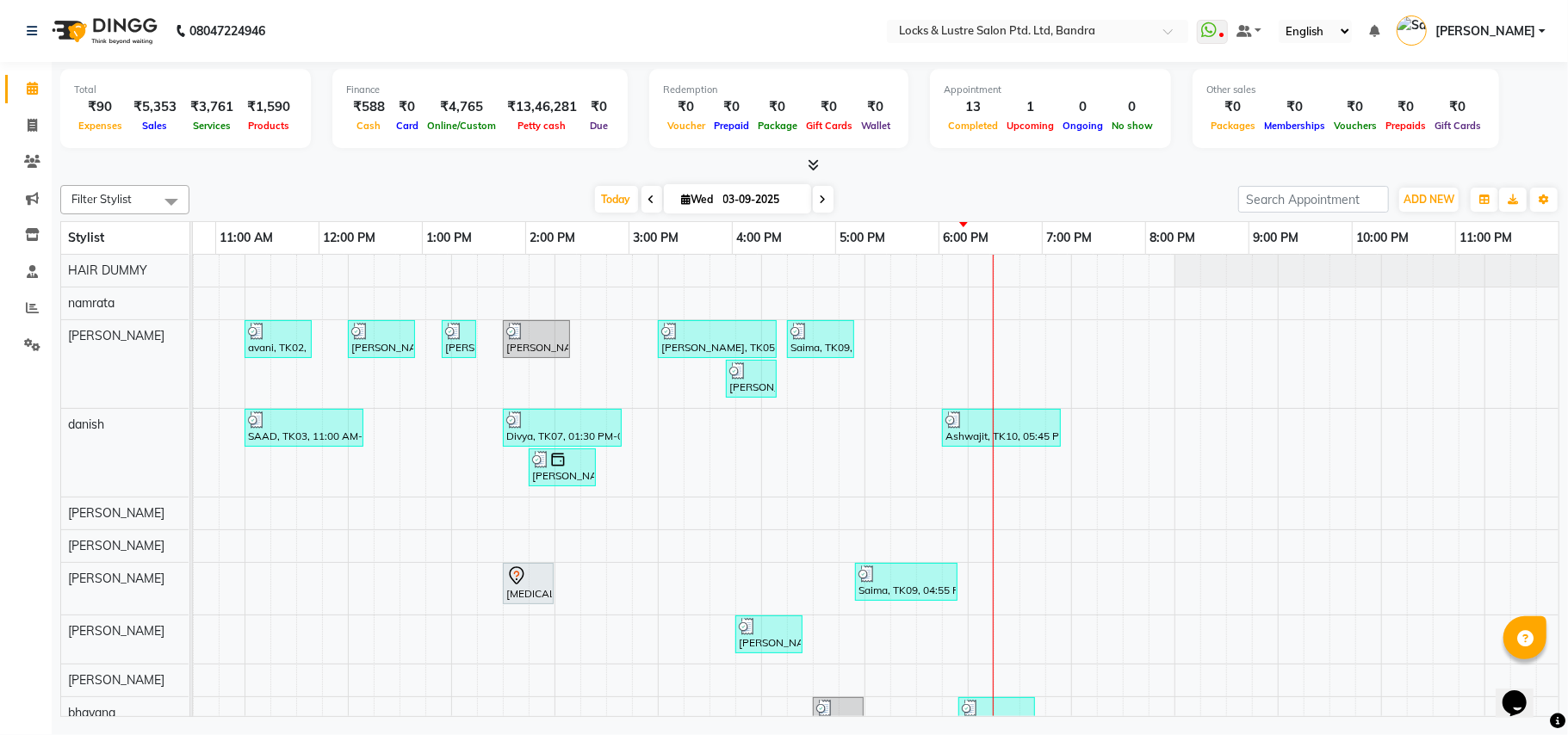
scroll to position [0, 258]
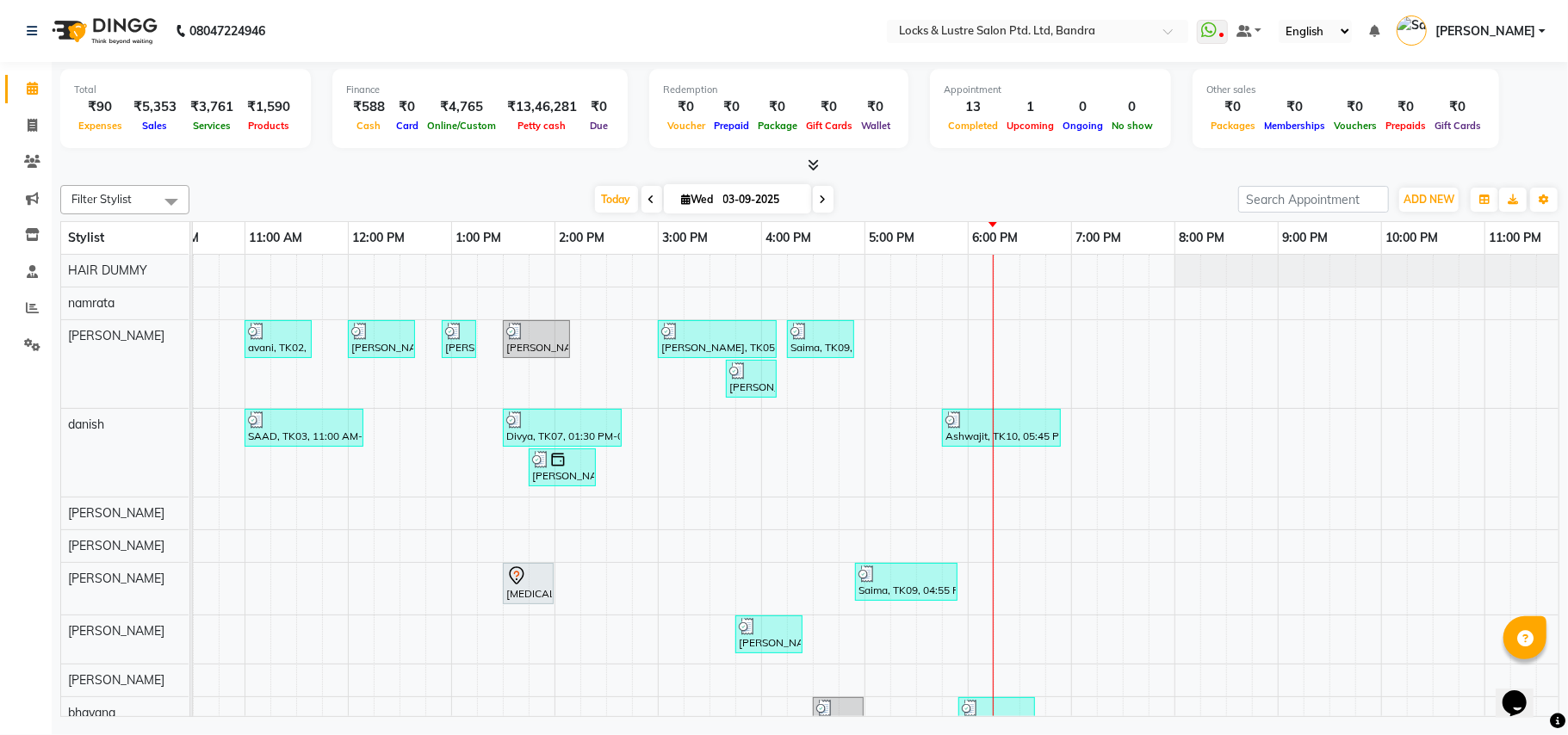
click at [1006, 327] on div "avani, TK02, 11:00 AM-11:40 AM, New WOMEN HAIRCUT 199 - OG eva, TK04, 12:00 PM-…" at bounding box center [761, 582] width 1654 height 654
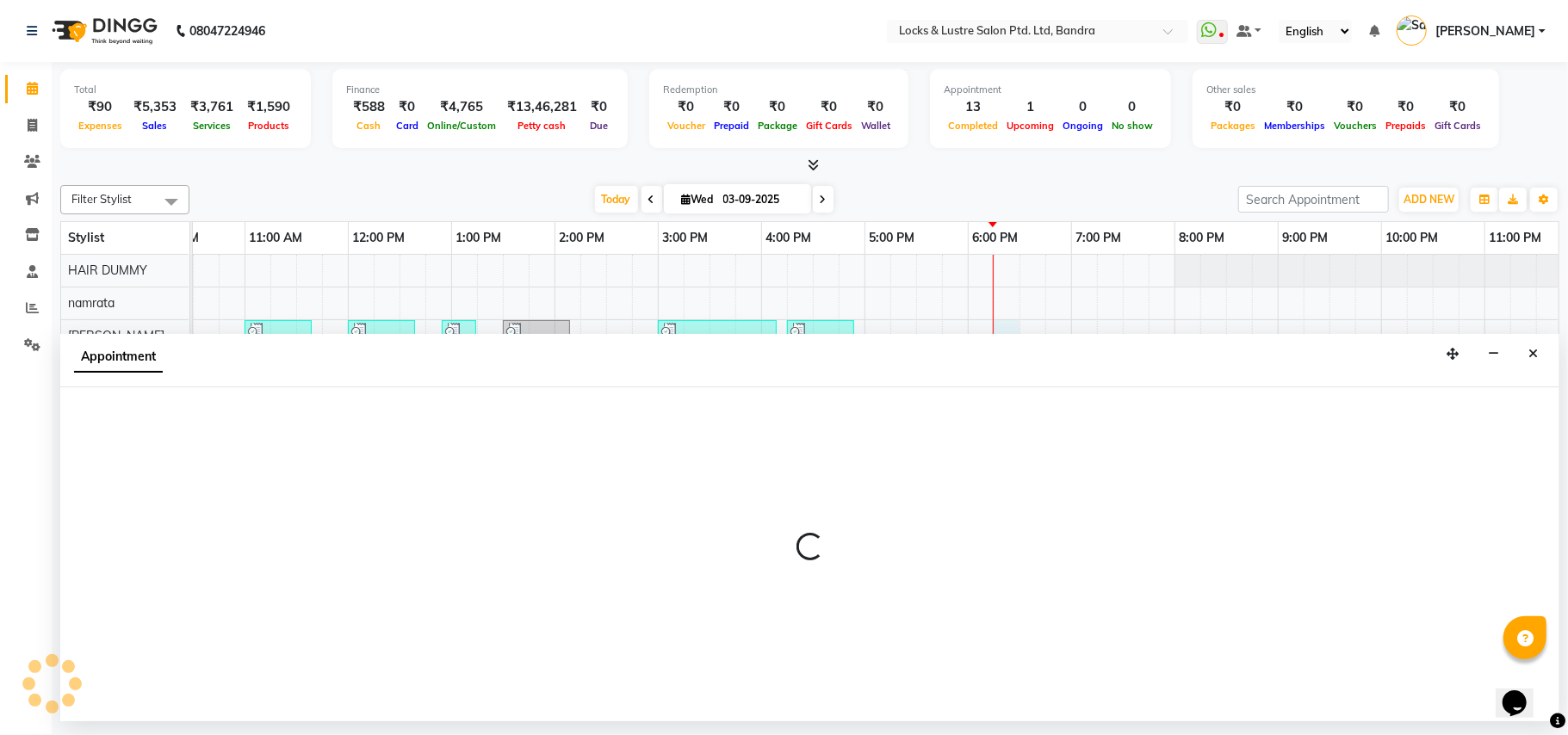
select select "55307"
select select "tentative"
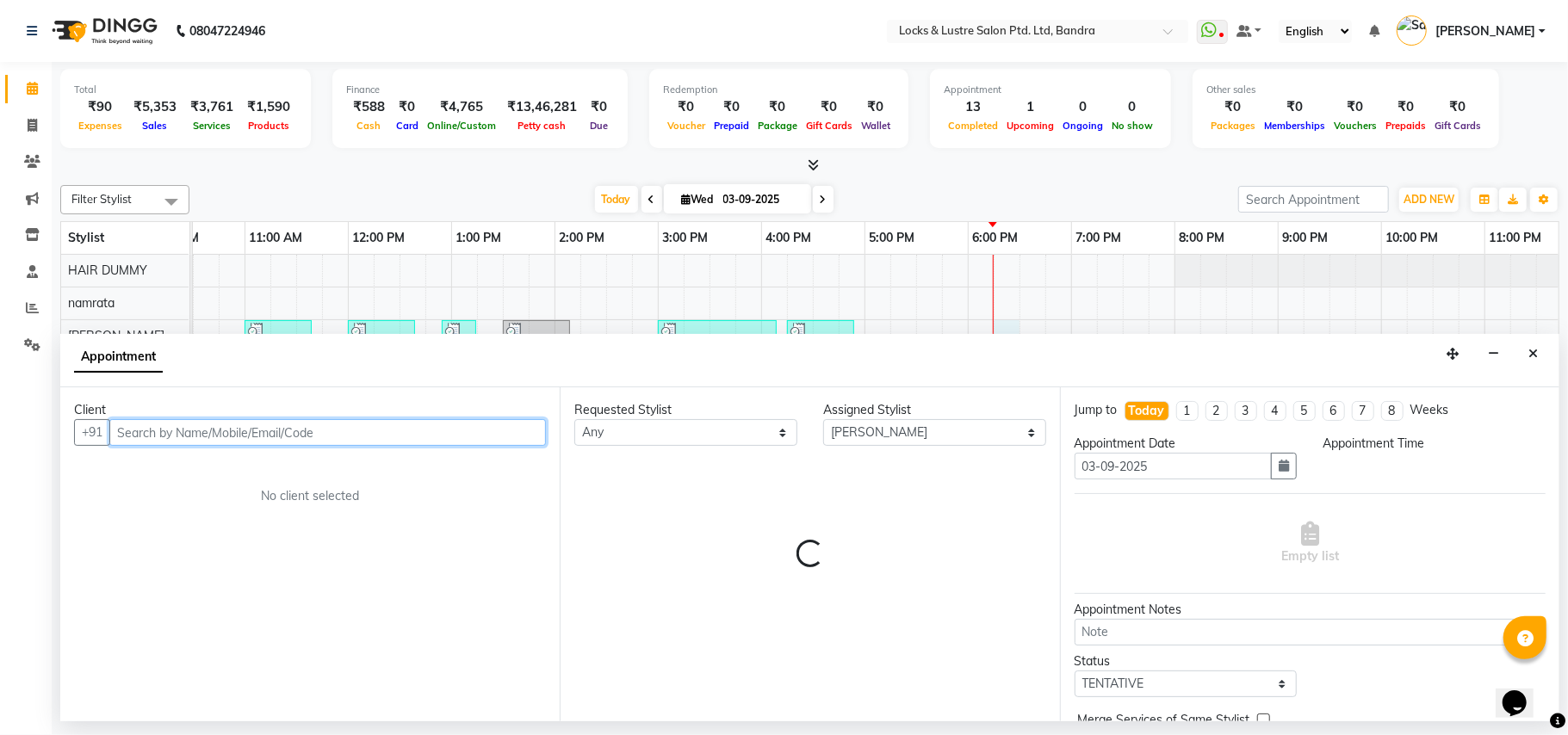
select select "1095"
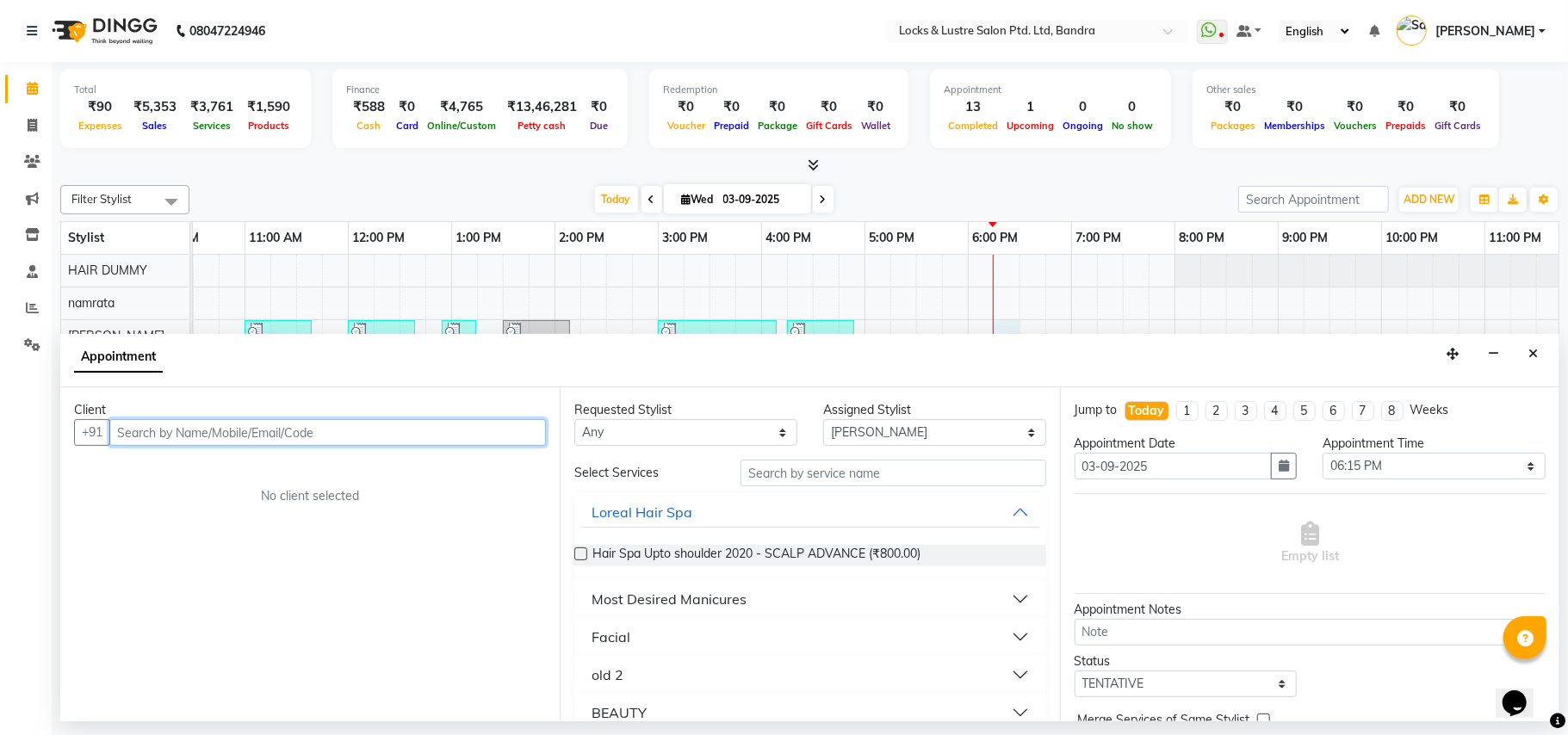
click at [376, 441] on input "text" at bounding box center [328, 433] width 437 height 27
click at [1540, 356] on button "Close" at bounding box center [1533, 354] width 25 height 27
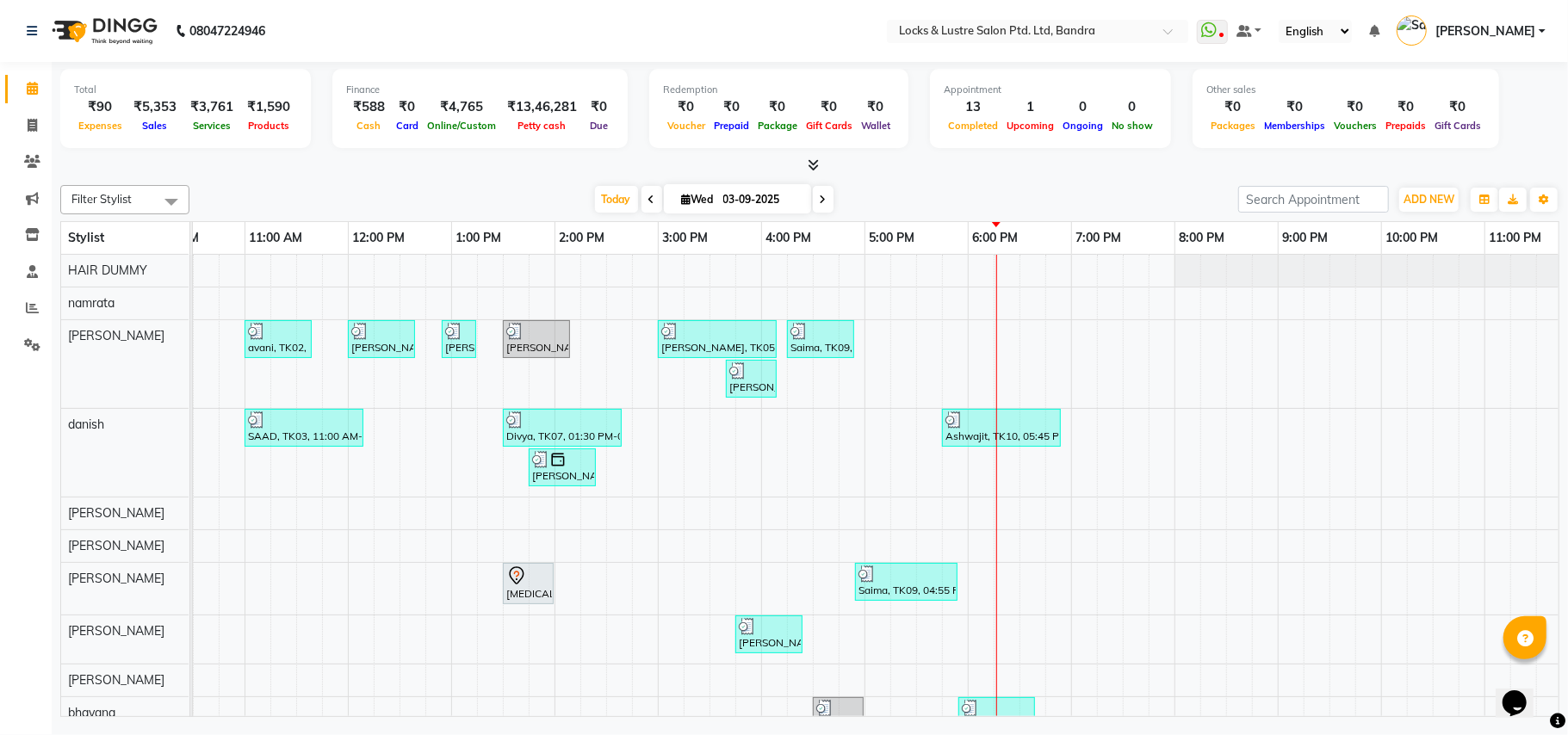
click at [820, 196] on icon at bounding box center [823, 199] width 7 height 11
type input "[DATE]"
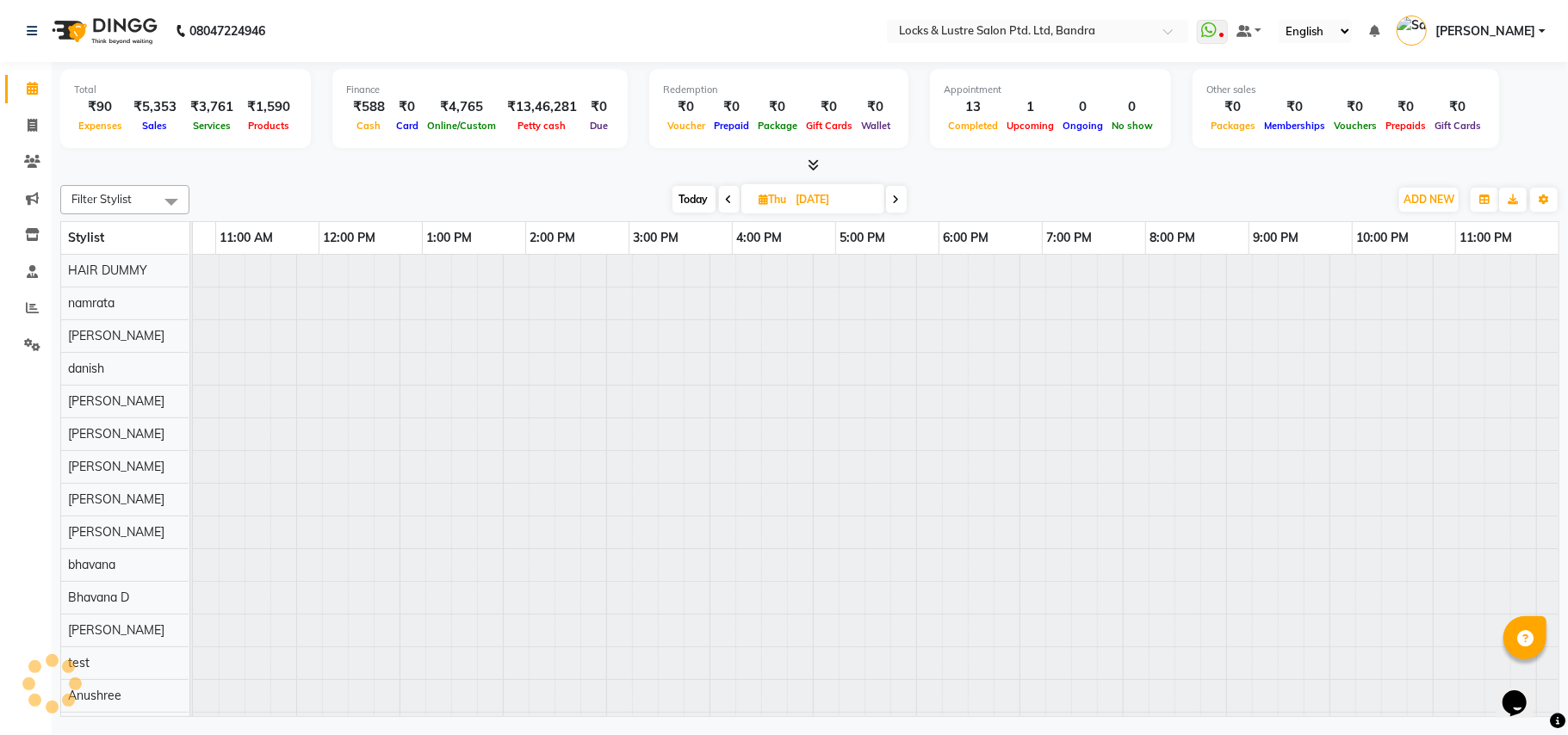
scroll to position [0, 288]
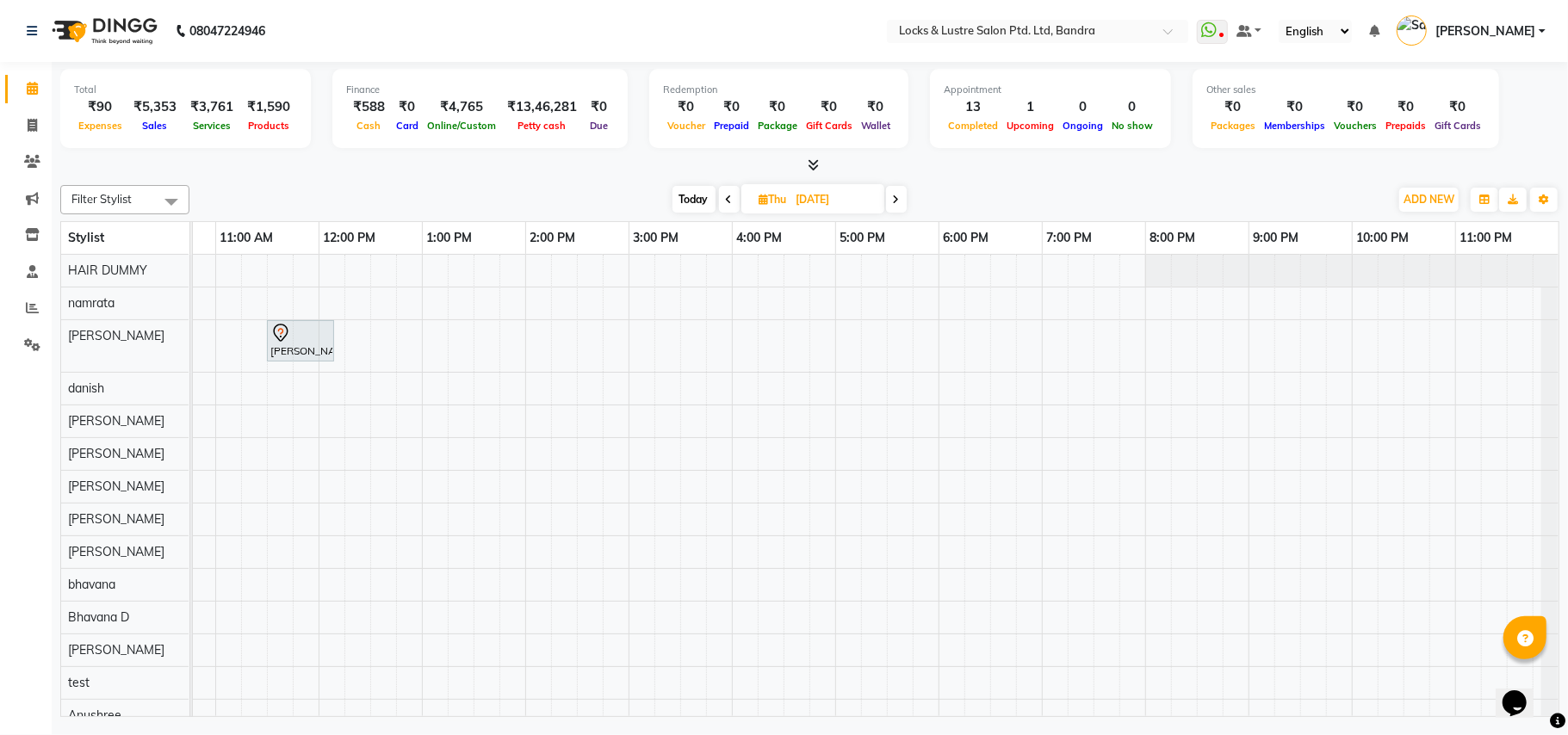
click at [380, 386] on div "[PERSON_NAME], 11:30 AM-12:10 PM, New WOMEN HAIRCUT 199 - OG" at bounding box center [733, 510] width 1654 height 510
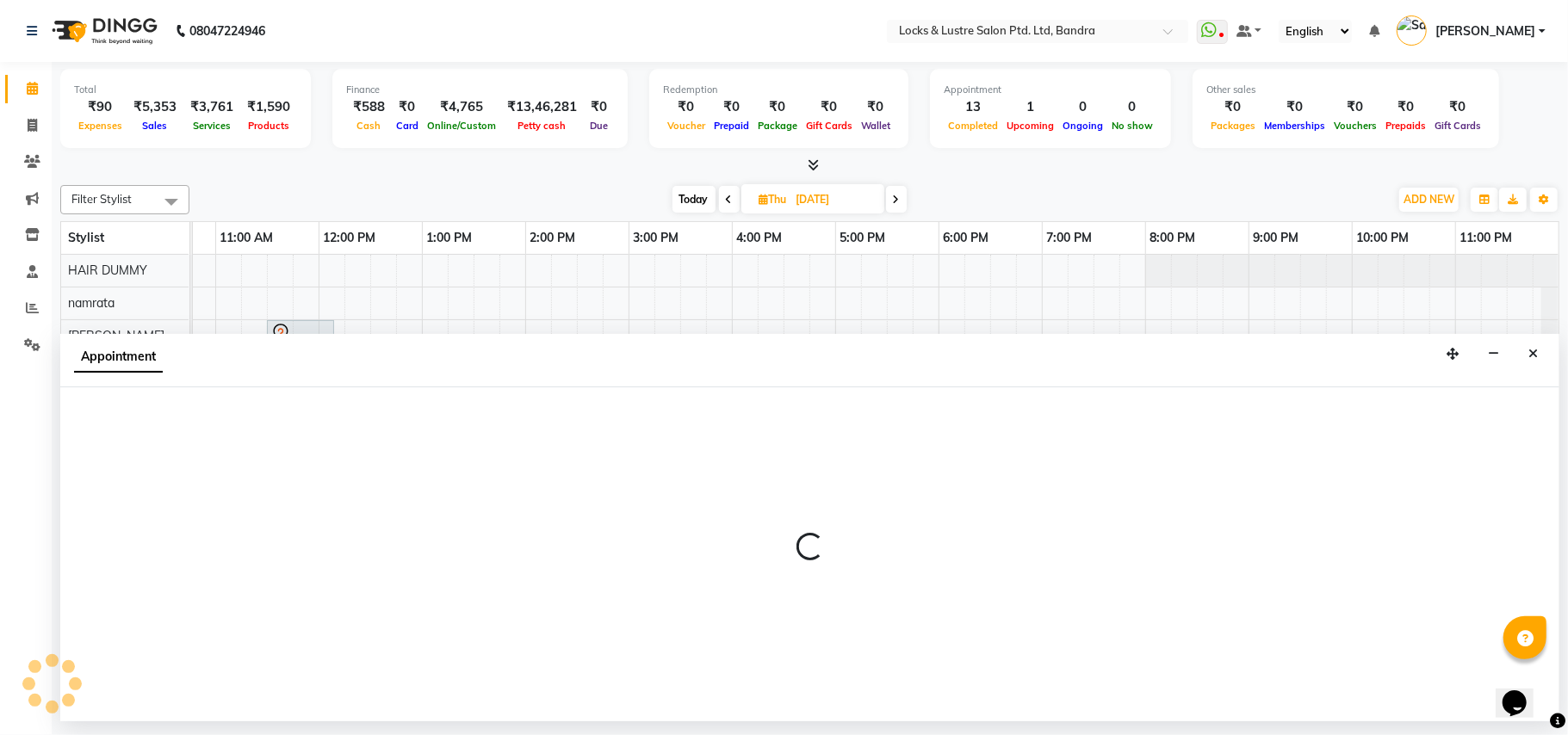
select select "62969"
select select "750"
select select "tentative"
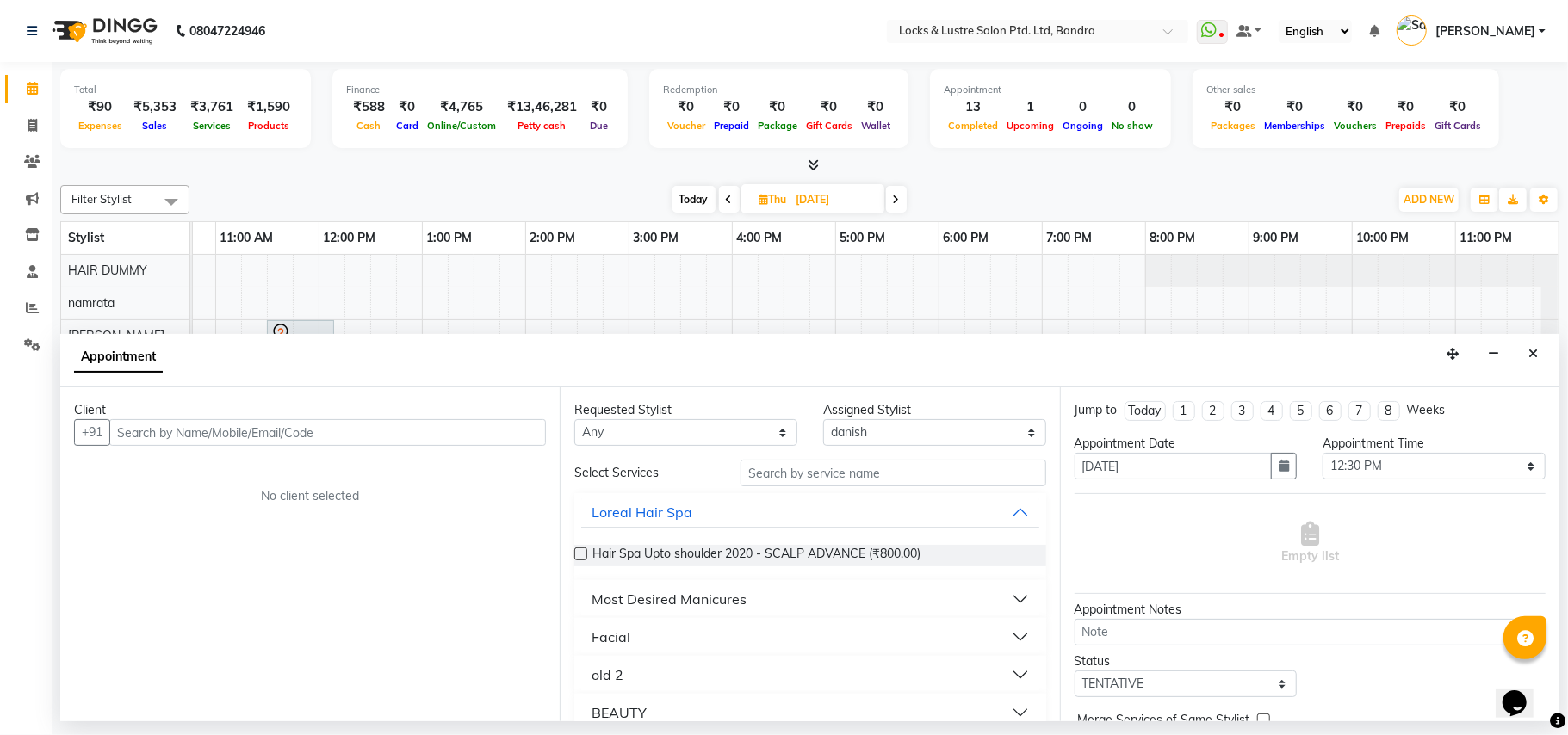
click at [338, 446] on input "text" at bounding box center [328, 433] width 437 height 27
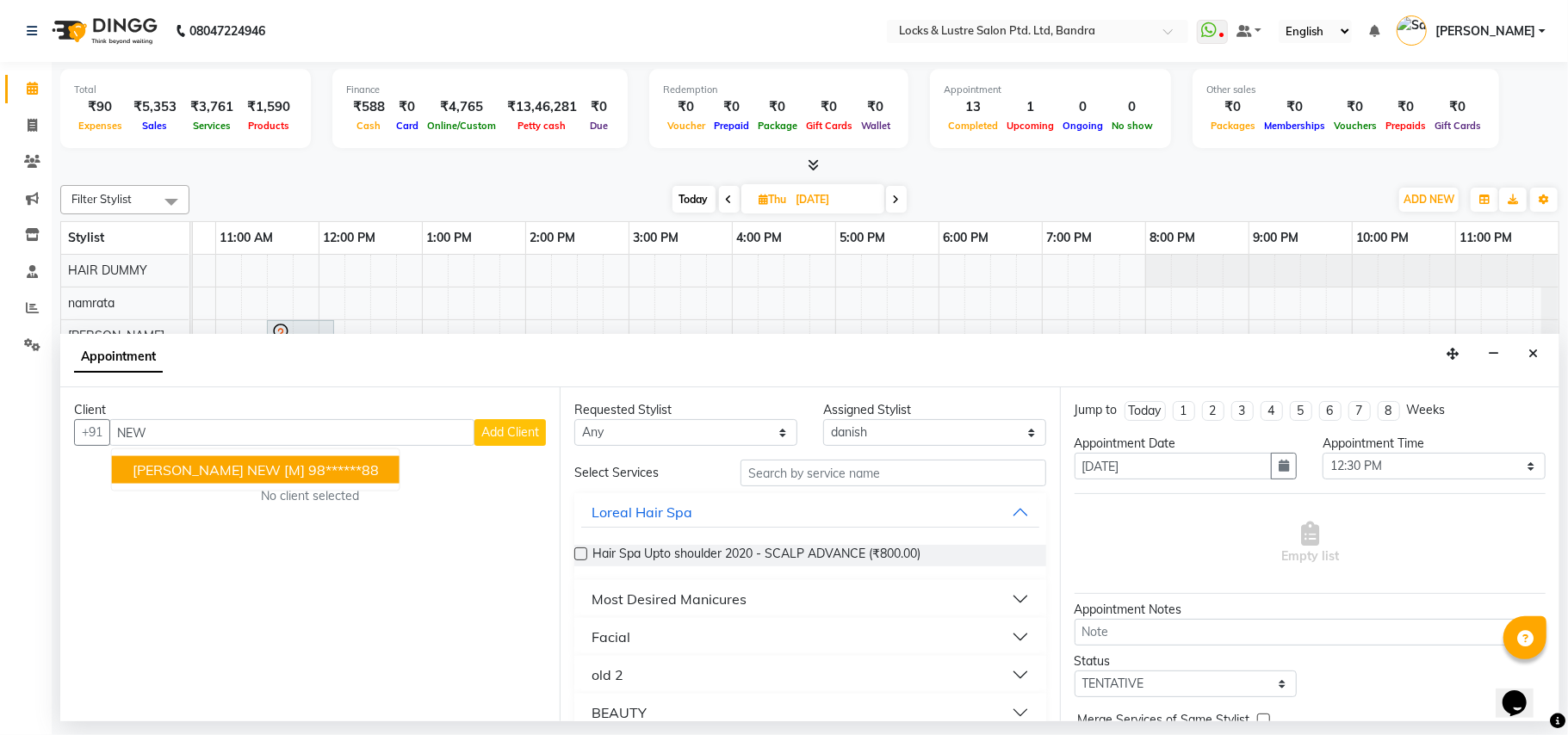
click at [405, 443] on input "NEW" at bounding box center [292, 433] width 365 height 27
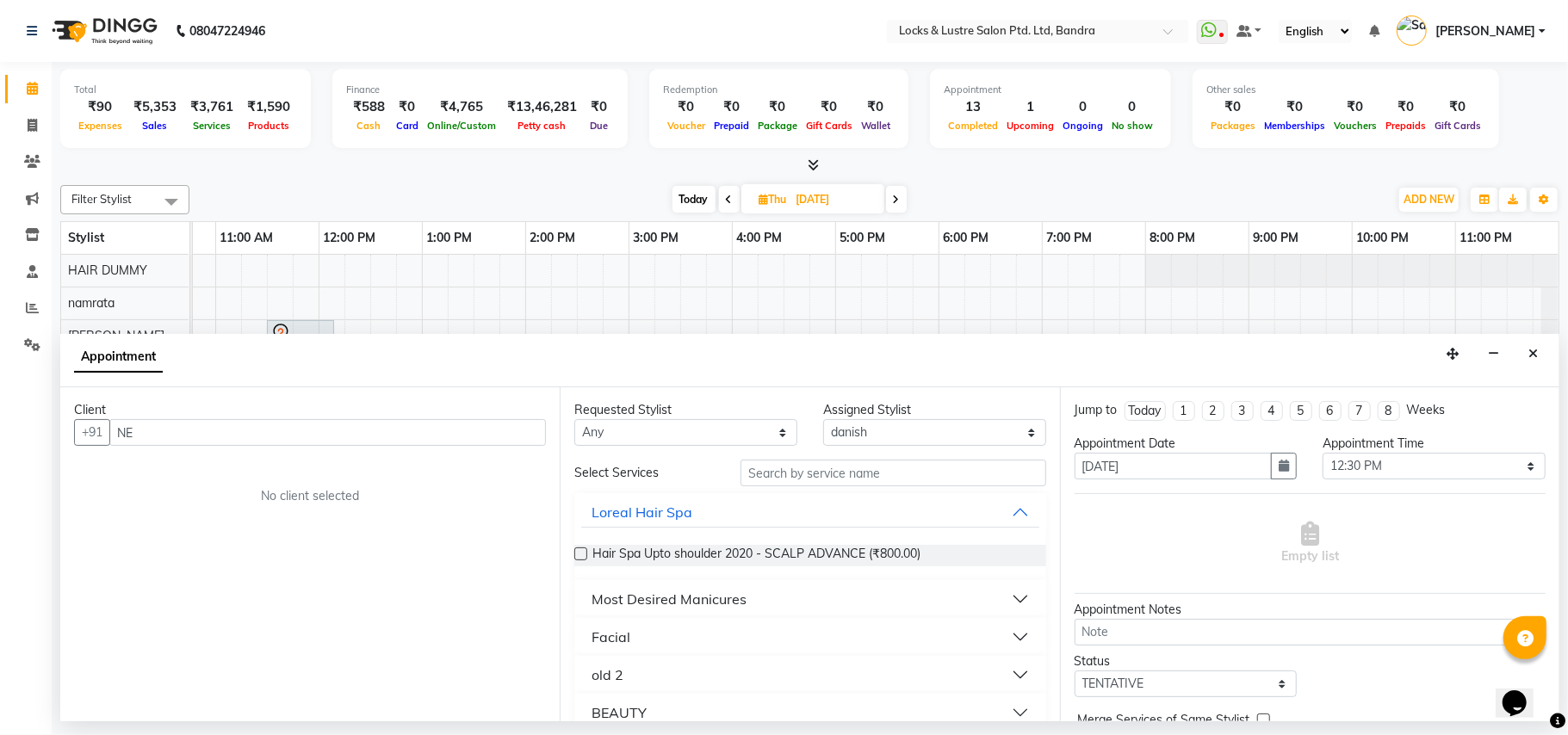
type input "N"
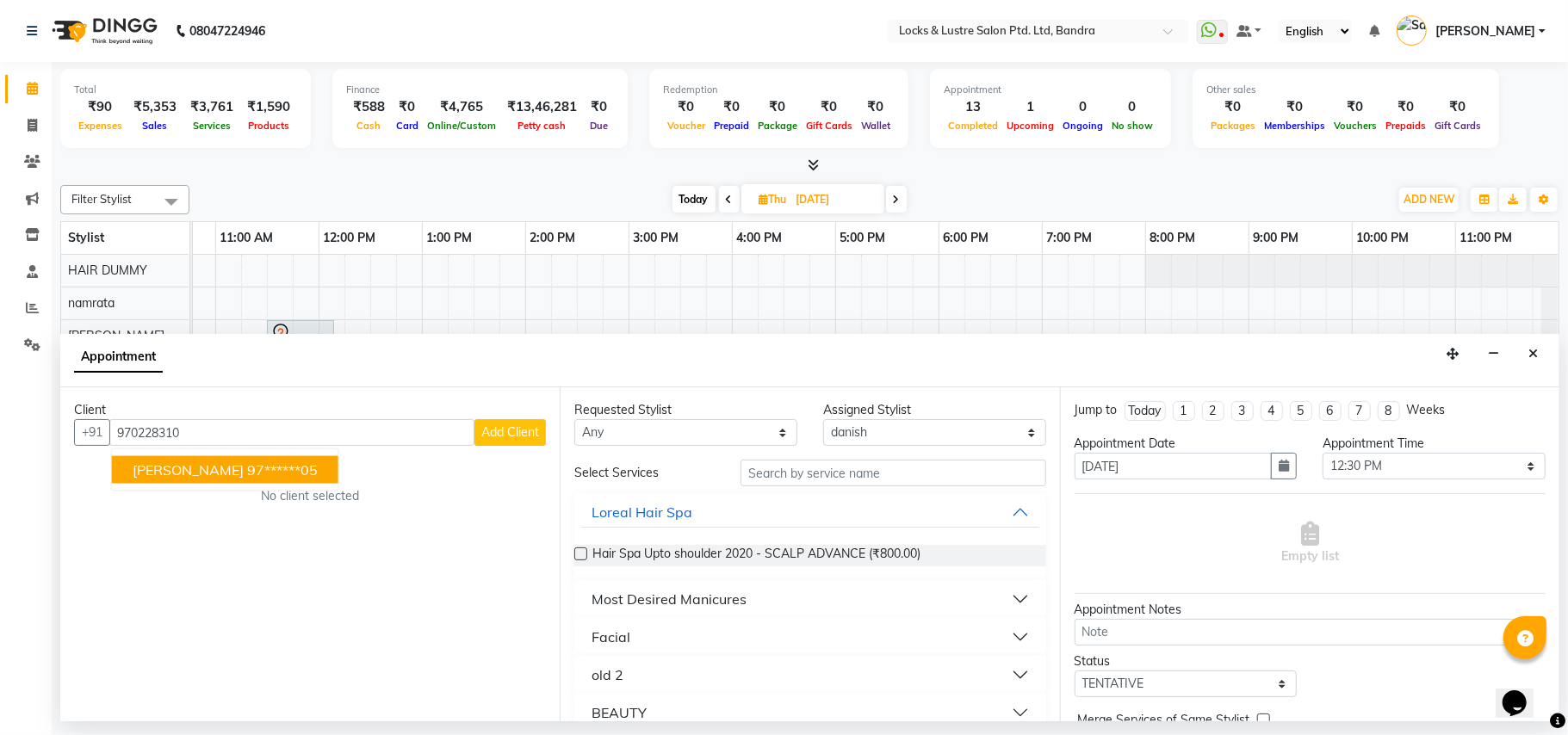
click at [247, 470] on ngb-highlight "97******05" at bounding box center [282, 470] width 70 height 17
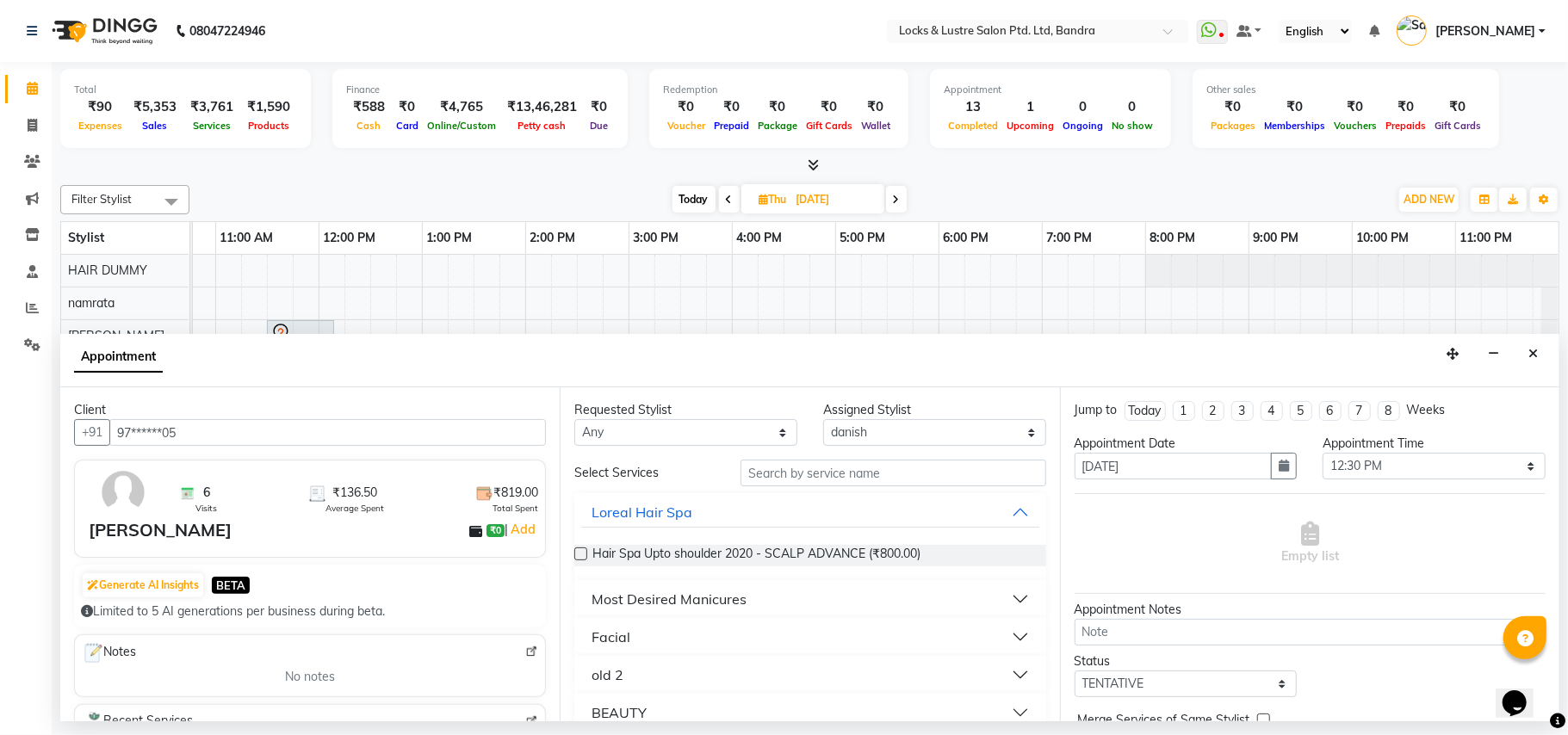
type input "97******05"
click at [975, 486] on input "text" at bounding box center [894, 473] width 306 height 27
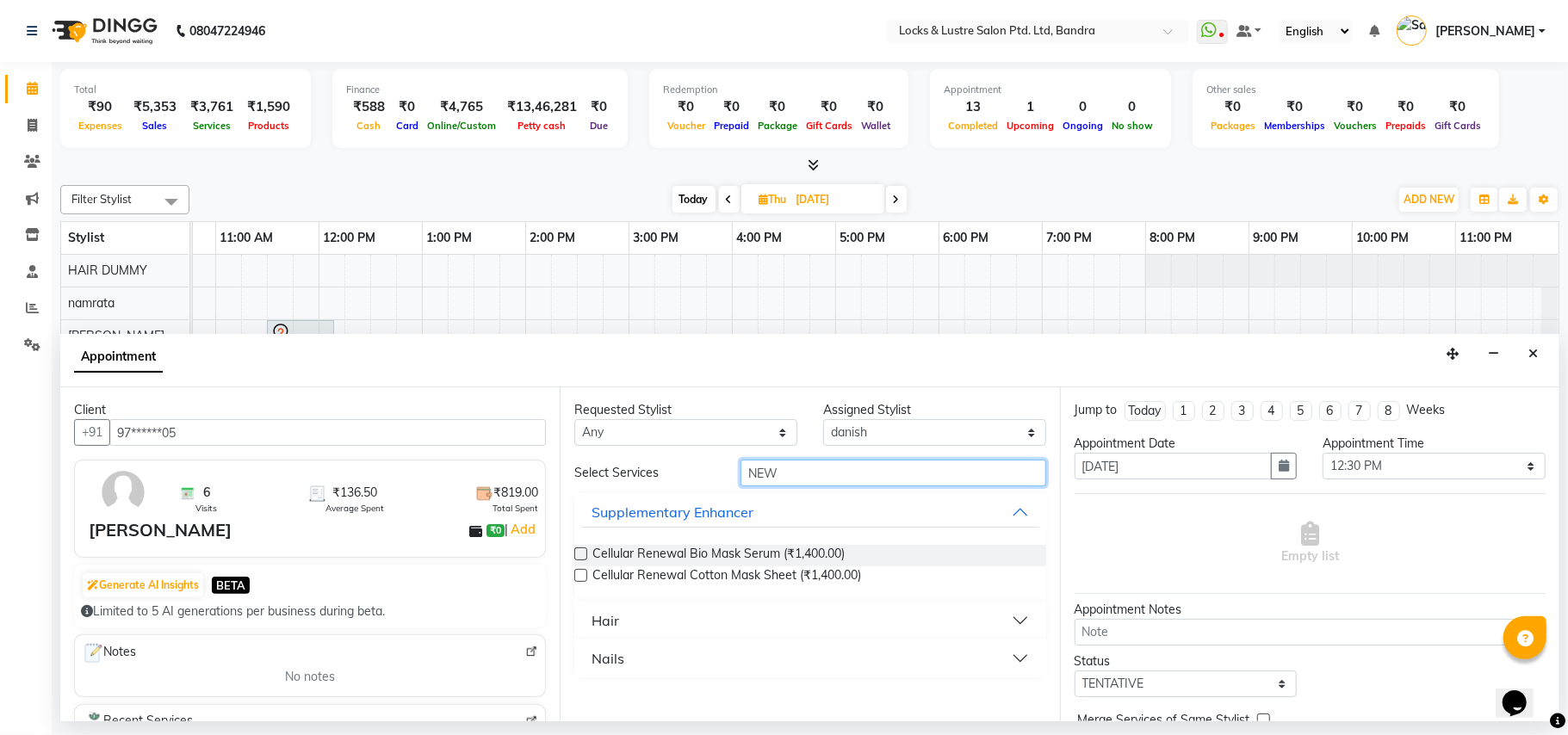
type input "NEW"
click at [669, 628] on button "Hair" at bounding box center [810, 621] width 457 height 31
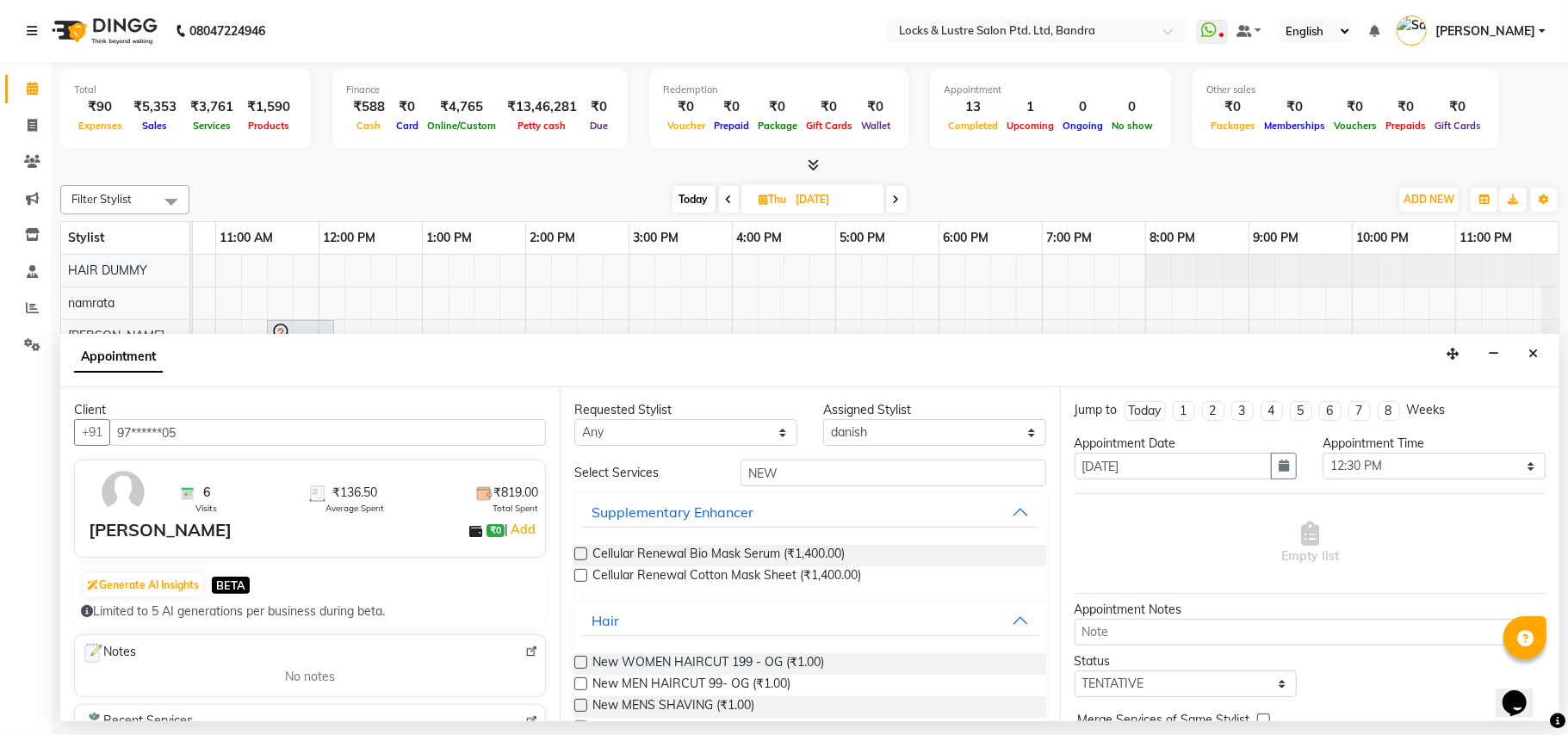
click at [580, 683] on label at bounding box center [580, 683] width 13 height 13
click at [580, 683] on input "checkbox" at bounding box center [580, 686] width 12 height 12
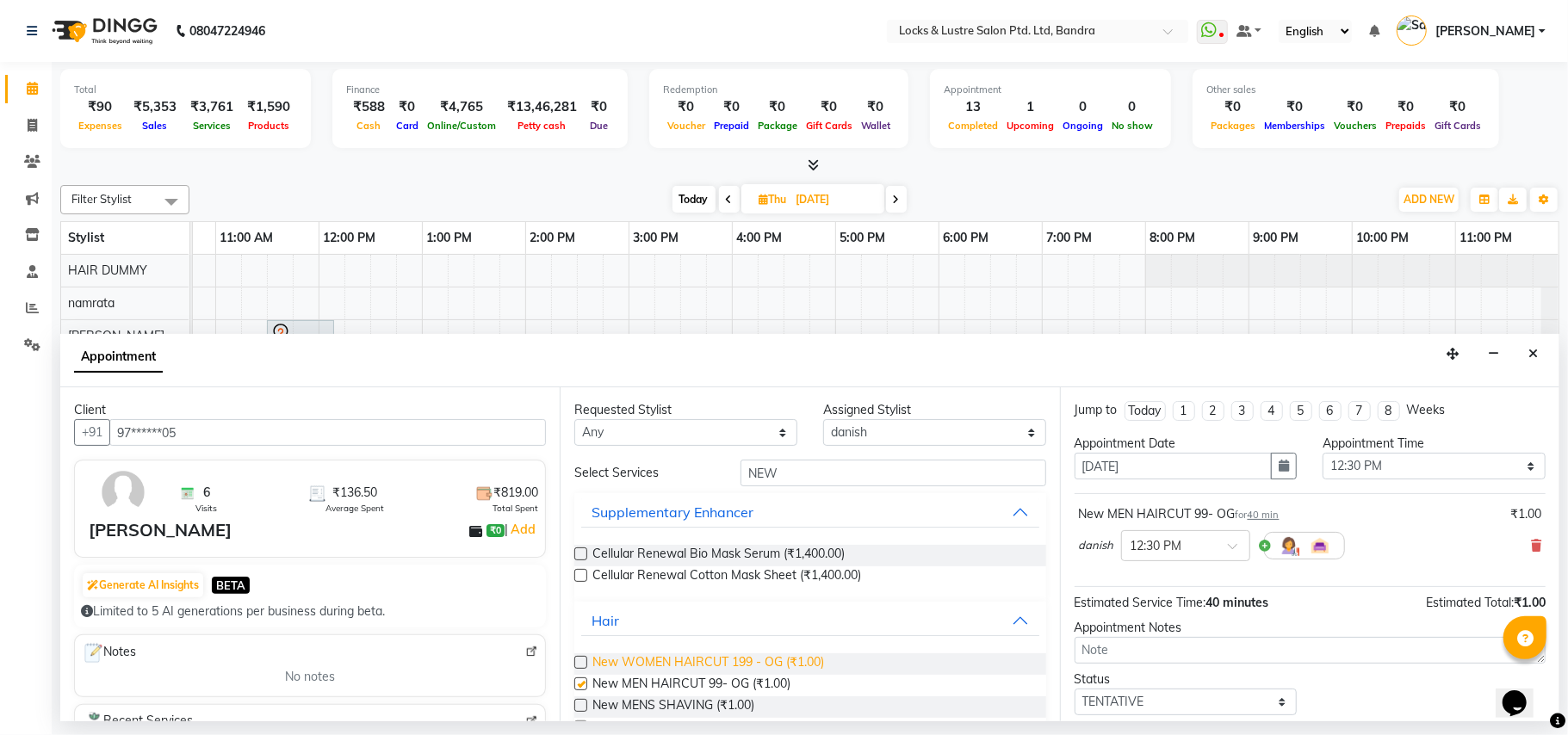
checkbox input "false"
click at [1241, 551] on span at bounding box center [1239, 551] width 21 height 18
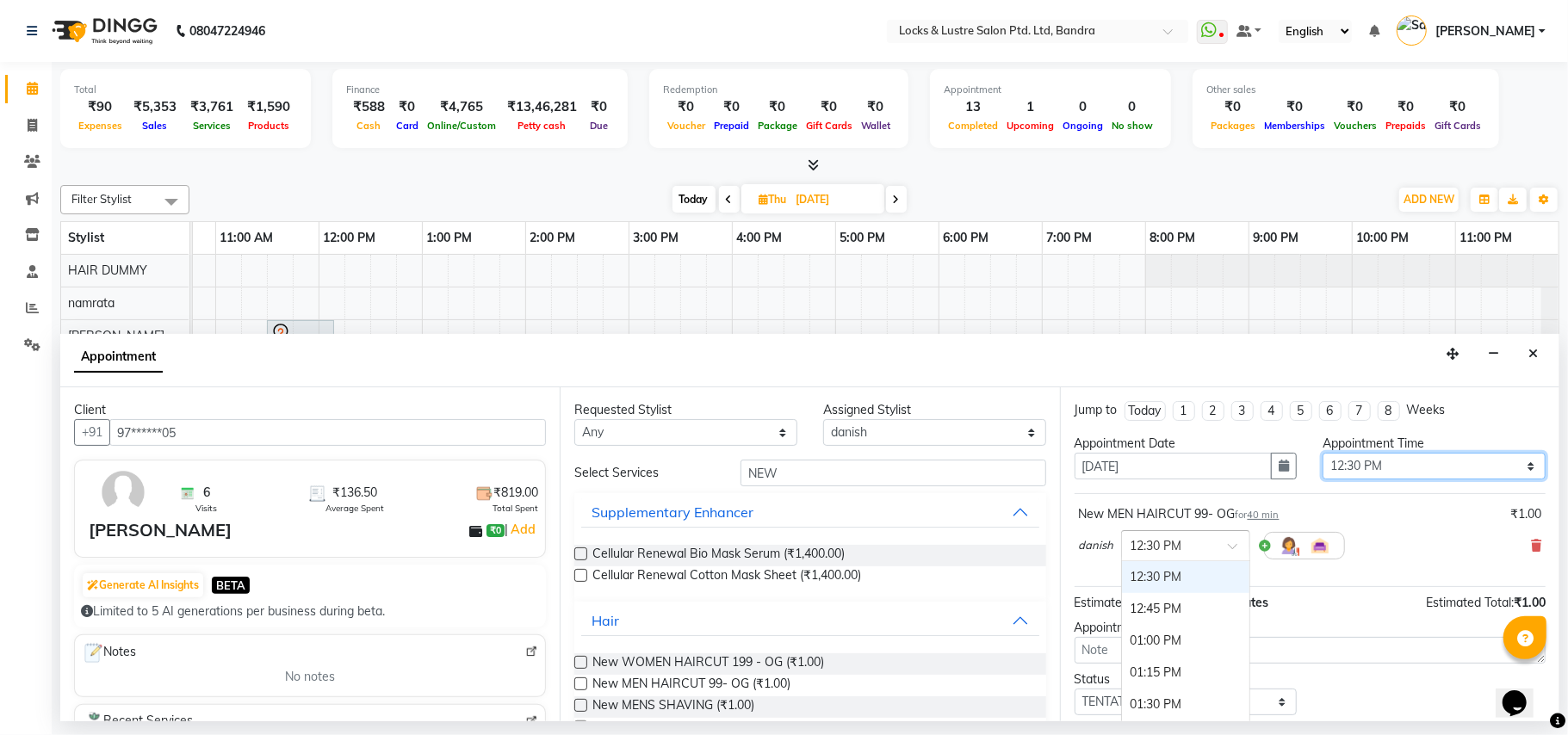
click at [1505, 462] on select "Select 09:00 AM 09:15 AM 09:30 AM 09:45 AM 10:00 AM 10:15 AM 10:30 AM 10:45 AM …" at bounding box center [1434, 467] width 223 height 27
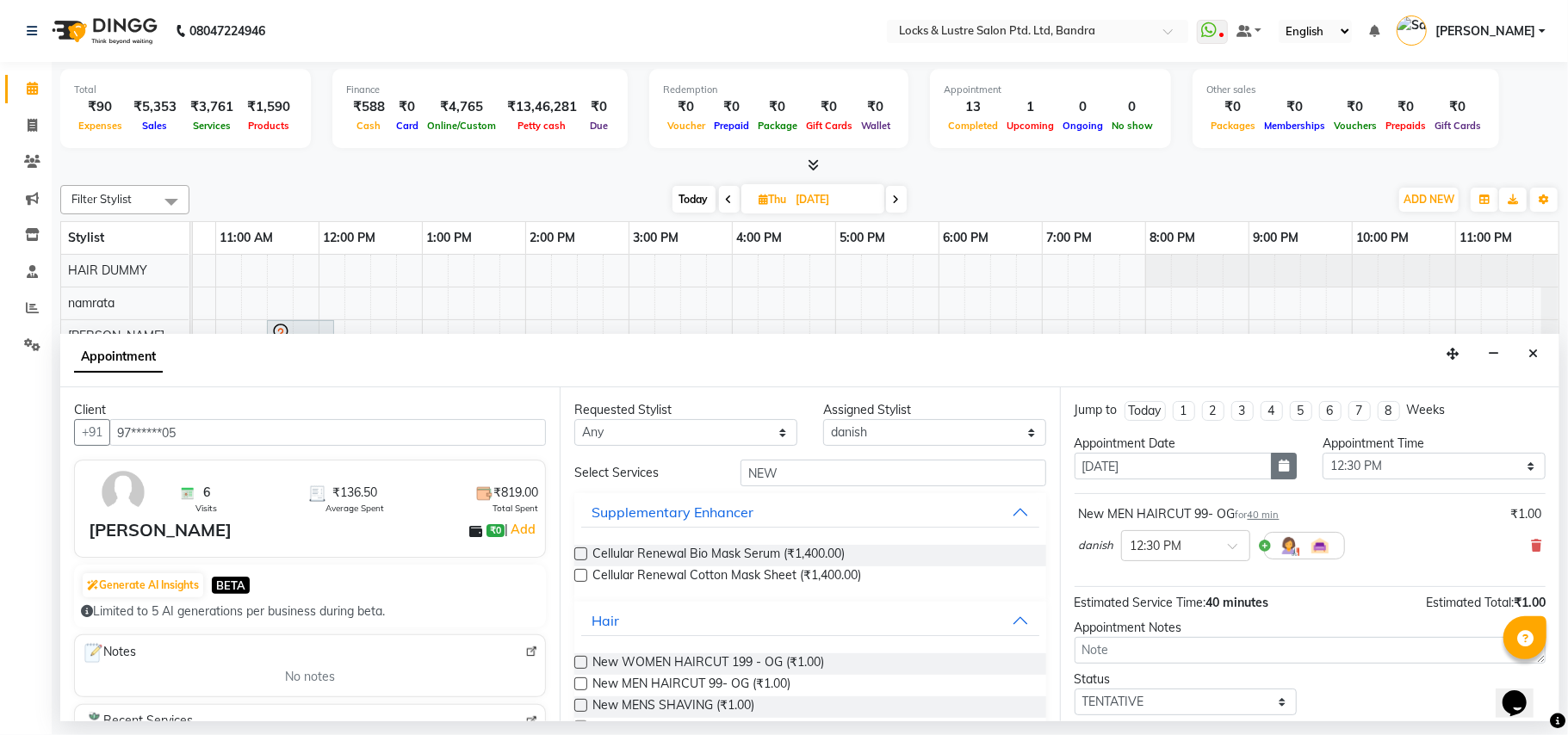
click at [1272, 467] on button "button" at bounding box center [1284, 467] width 26 height 27
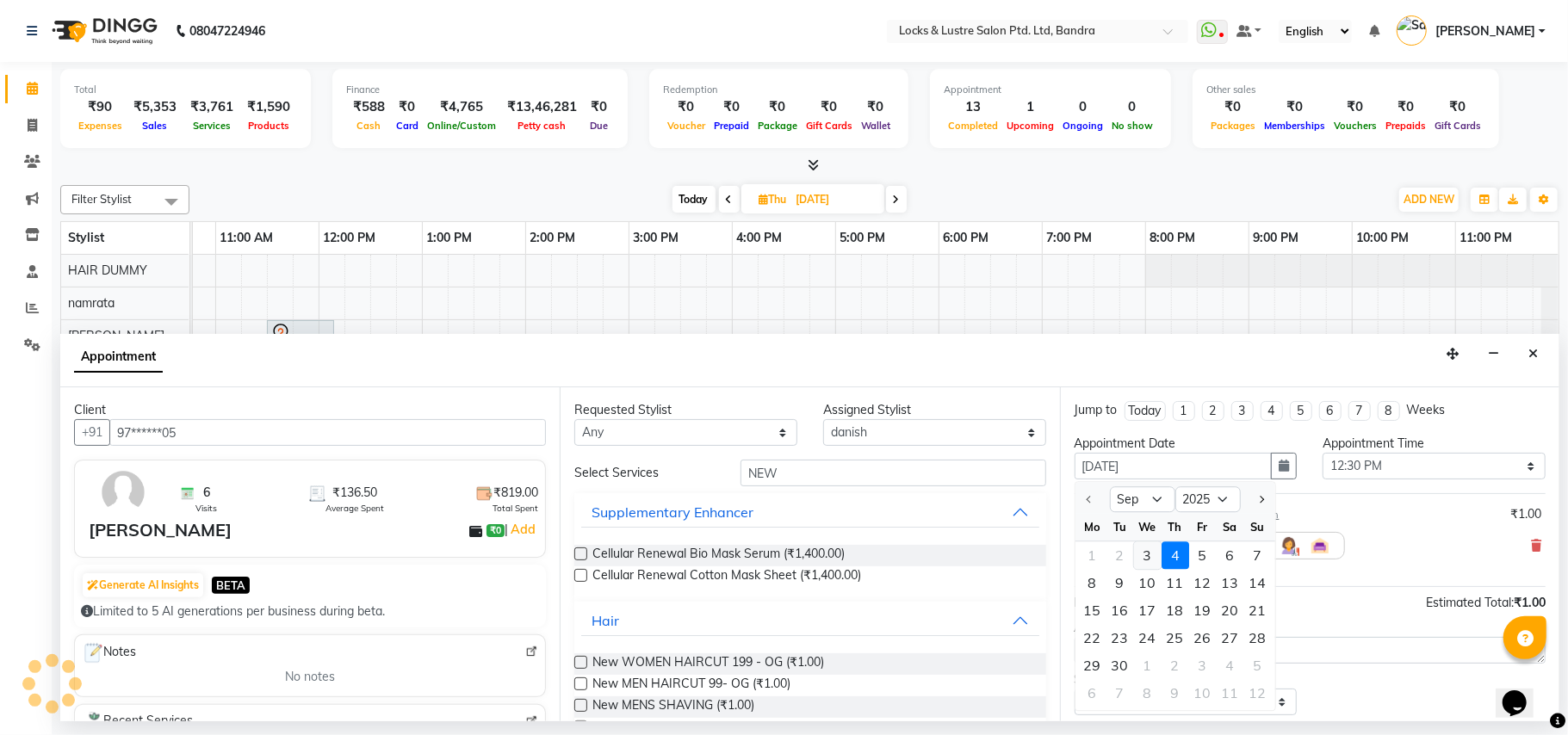
click at [1145, 561] on div "3" at bounding box center [1147, 555] width 28 height 28
type input "03-09-2025"
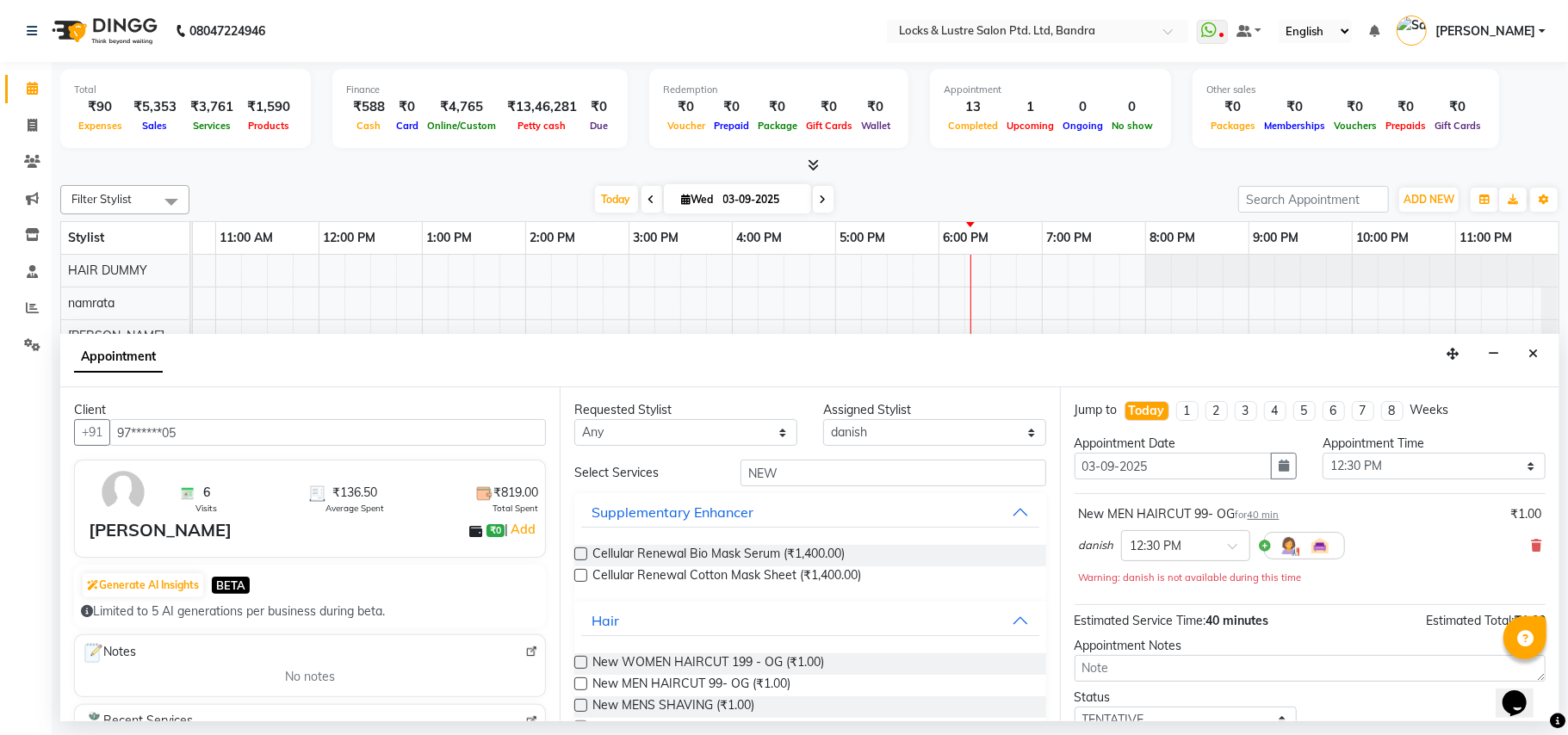
scroll to position [0, 288]
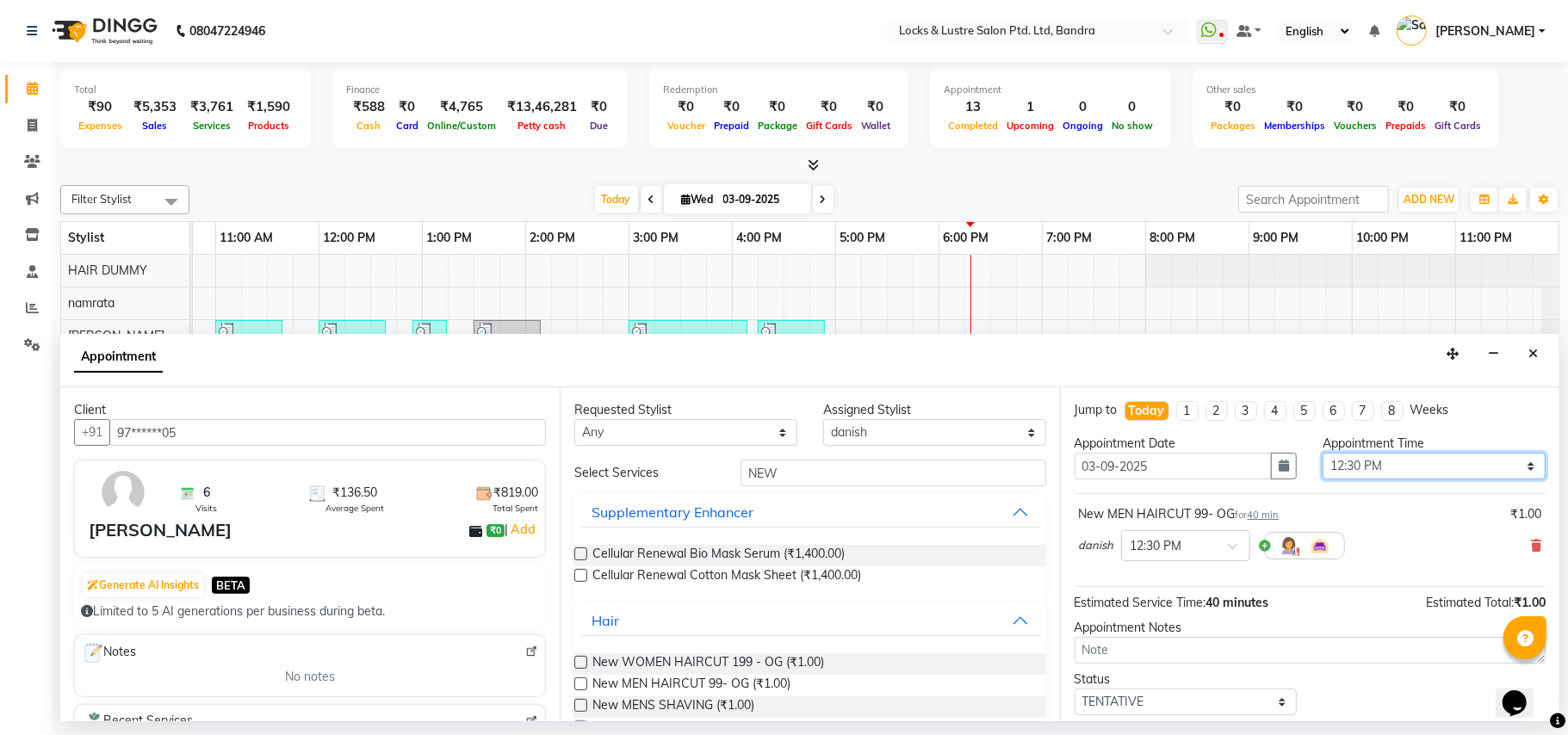
click at [1516, 463] on select "Select 09:00 AM 09:15 AM 09:30 AM 09:45 AM 10:00 AM 10:15 AM 10:30 AM 10:45 AM …" at bounding box center [1434, 467] width 223 height 27
click at [1323, 454] on select "Select 09:00 AM 09:15 AM 09:30 AM 09:45 AM 10:00 AM 10:15 AM 10:30 AM 10:45 AM …" at bounding box center [1434, 467] width 223 height 27
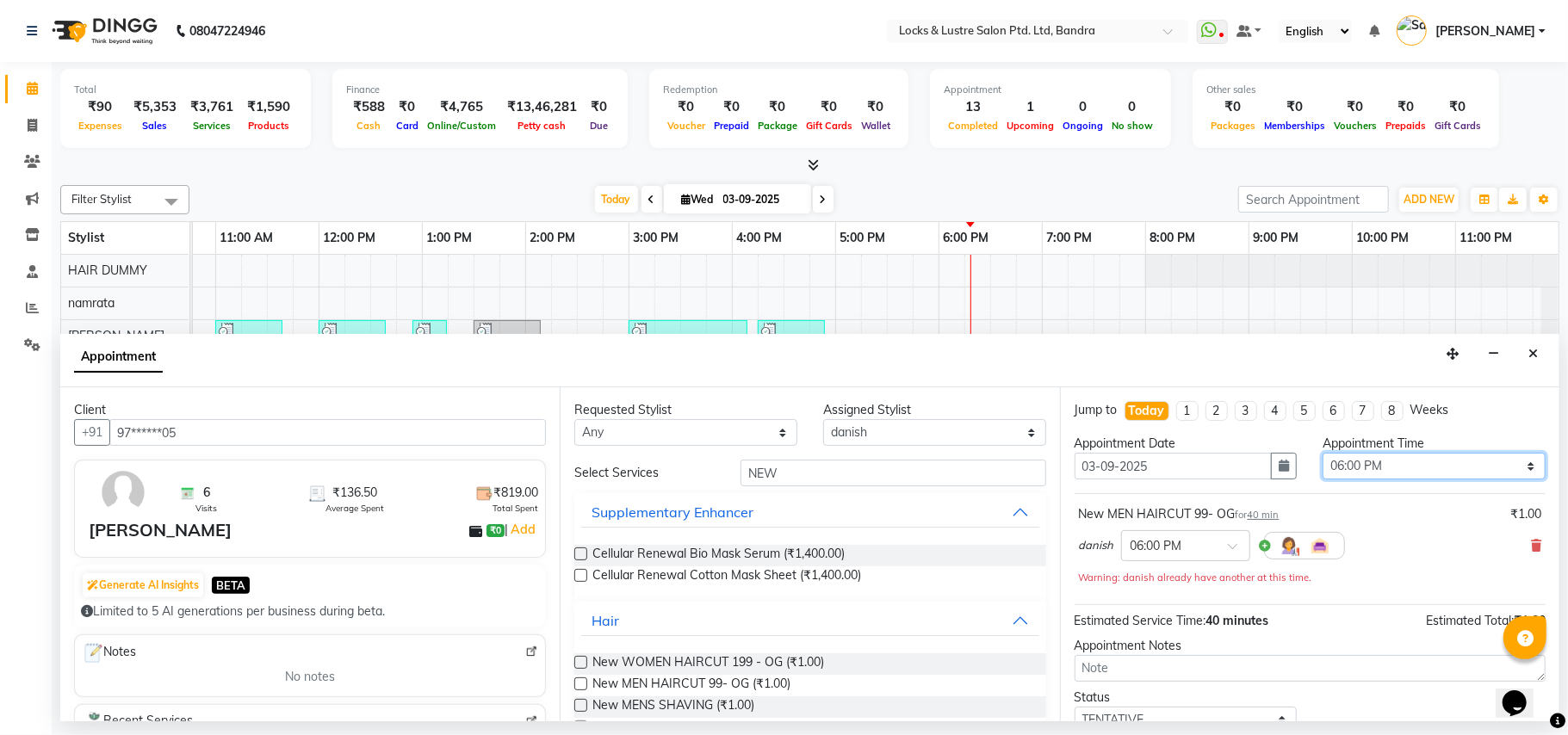
click at [1520, 460] on select "Select 09:00 AM 09:15 AM 09:30 AM 09:45 AM 10:00 AM 10:15 AM 10:30 AM 10:45 AM …" at bounding box center [1434, 467] width 223 height 27
select select "1095"
click at [1323, 454] on select "Select 09:00 AM 09:15 AM 09:30 AM 09:45 AM 10:00 AM 10:15 AM 10:30 AM 10:45 AM …" at bounding box center [1434, 467] width 223 height 27
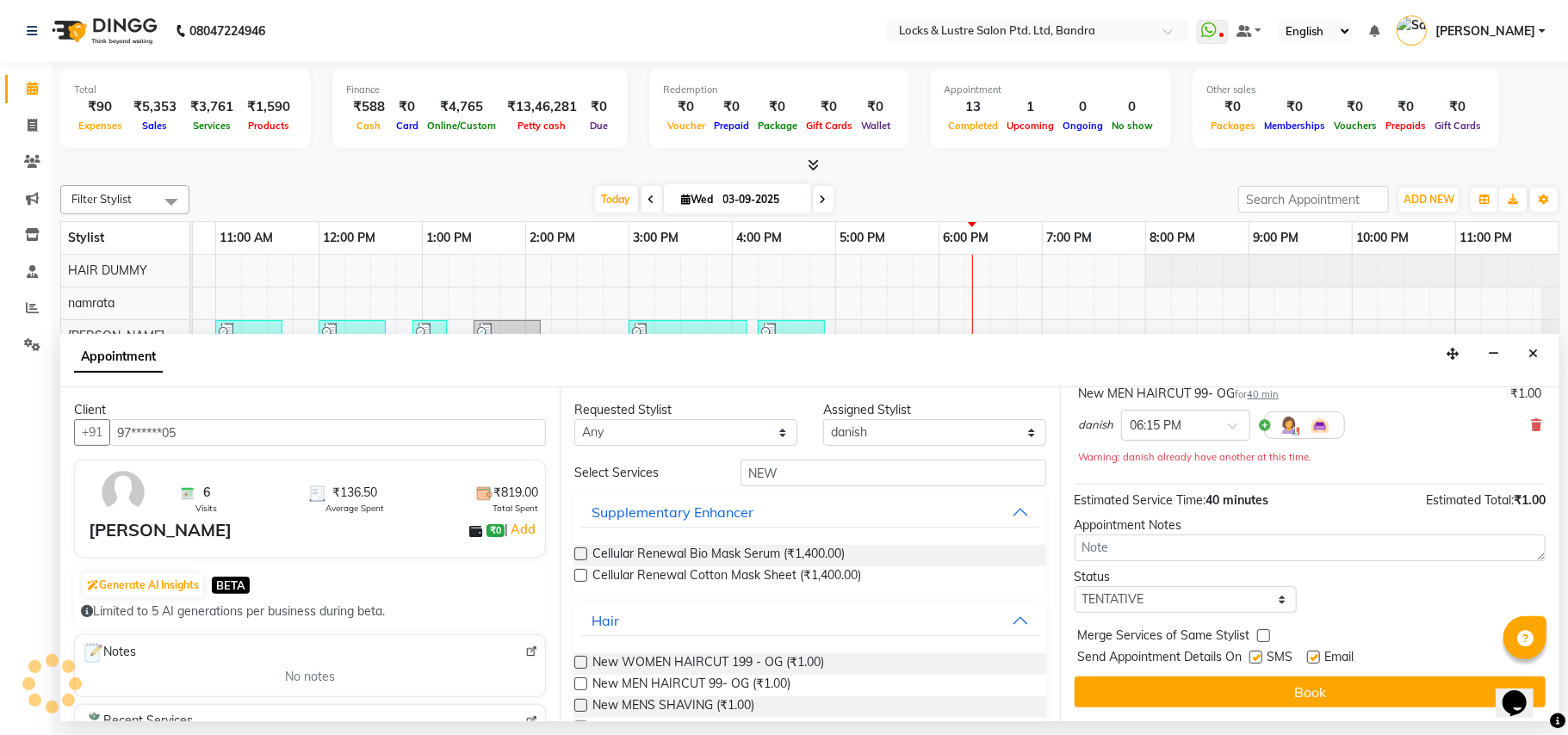
scroll to position [122, 0]
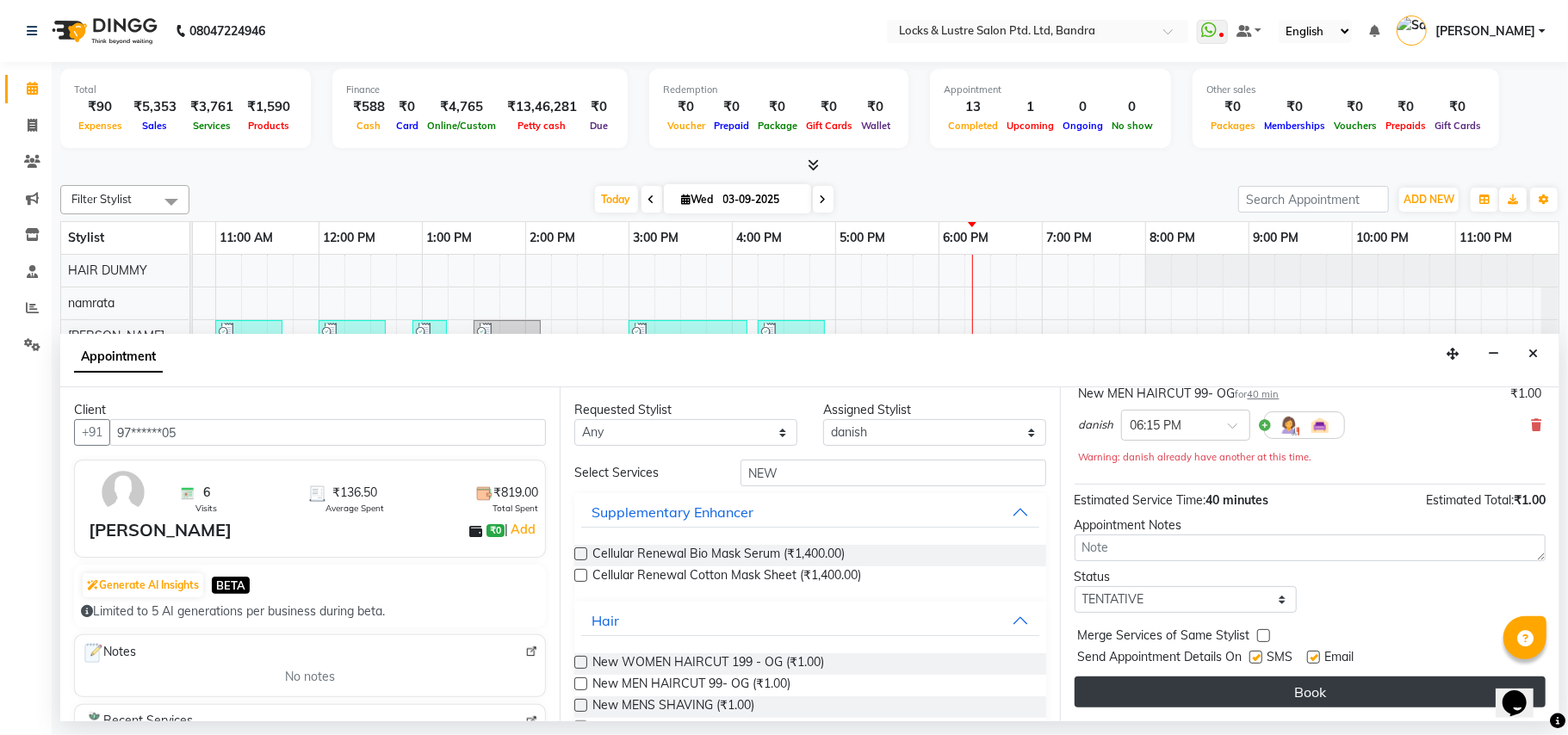
click at [1309, 687] on button "Book" at bounding box center [1310, 692] width 471 height 31
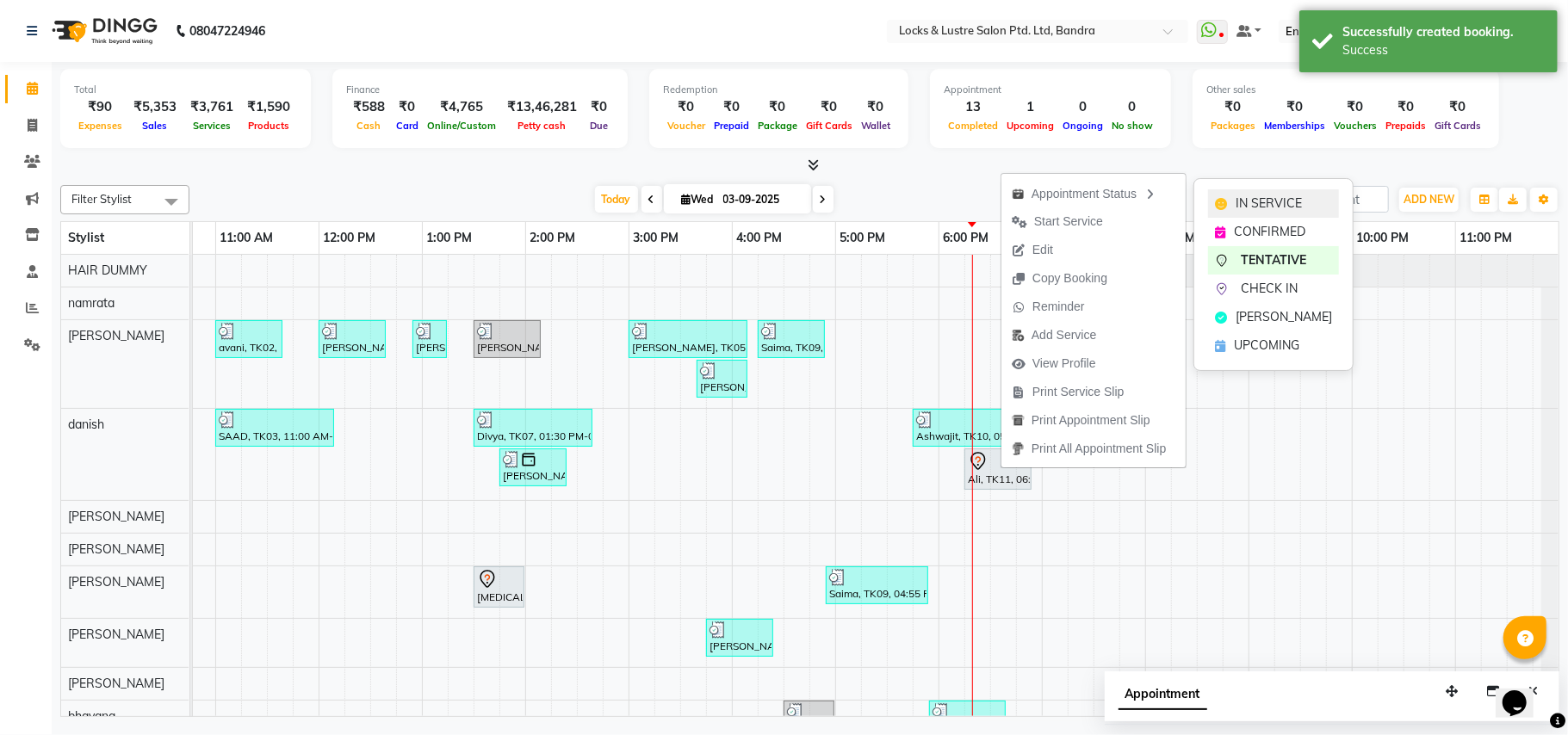
click at [1218, 200] on icon at bounding box center [1221, 204] width 13 height 13
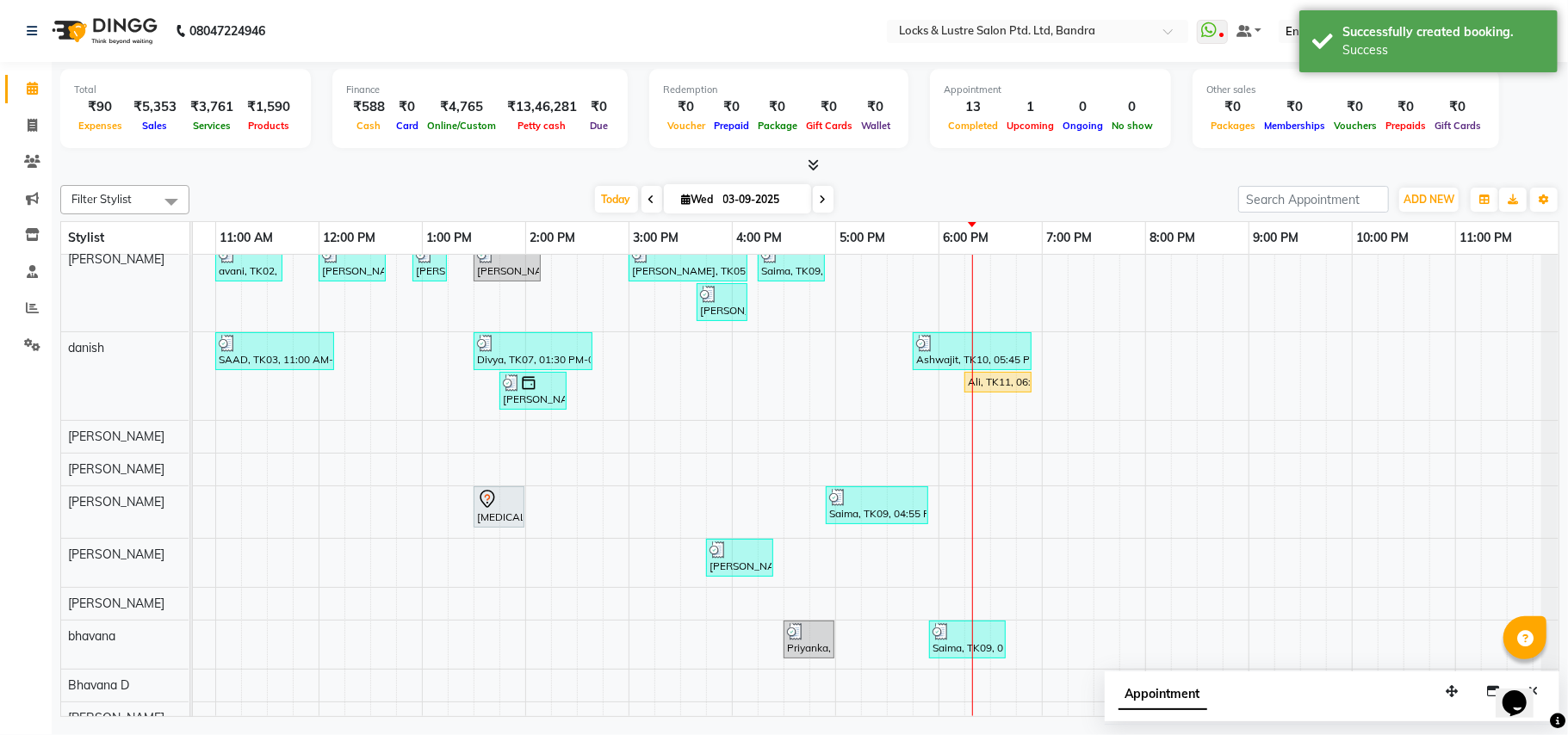
scroll to position [114, 0]
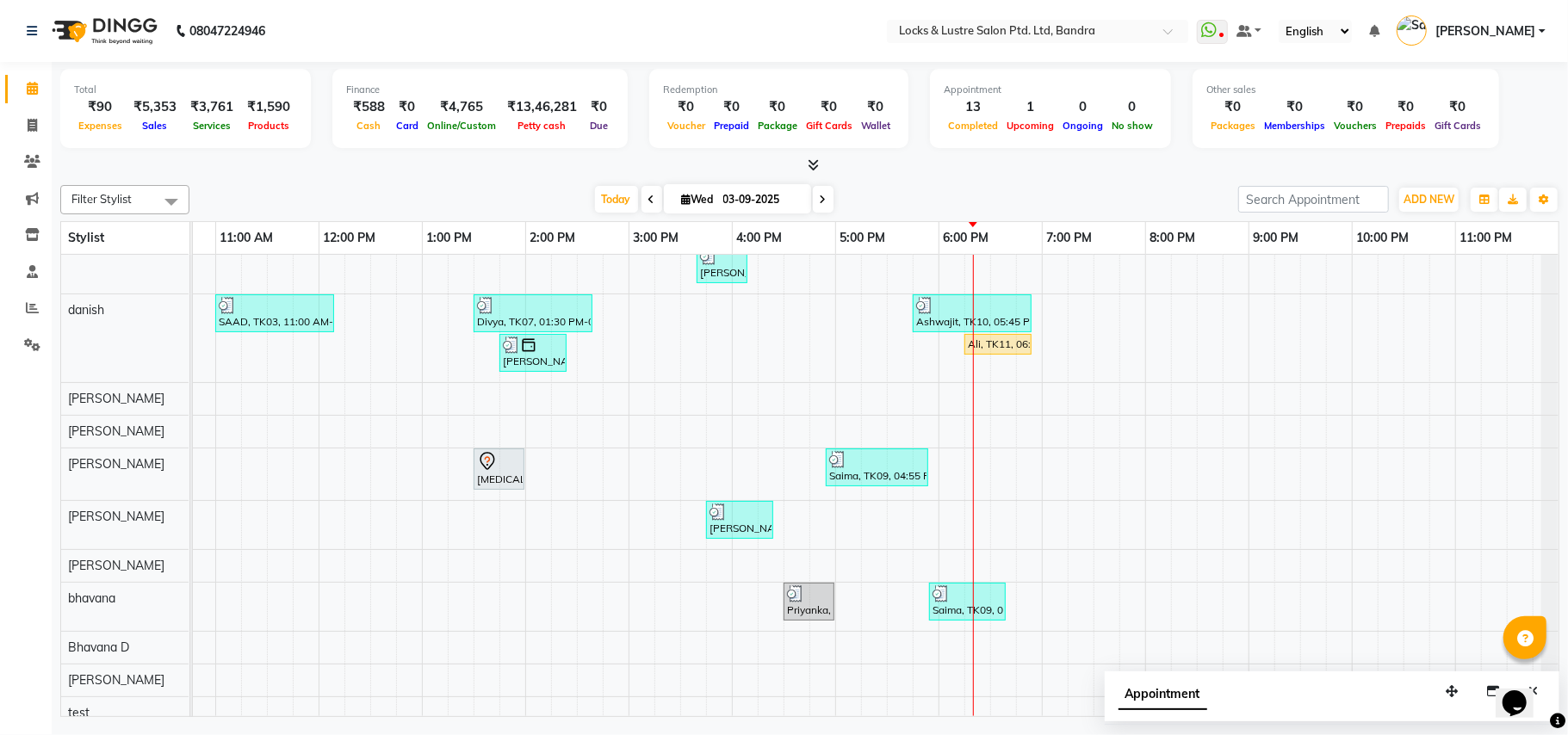
click at [820, 196] on icon at bounding box center [823, 199] width 7 height 11
type input "04-09-2025"
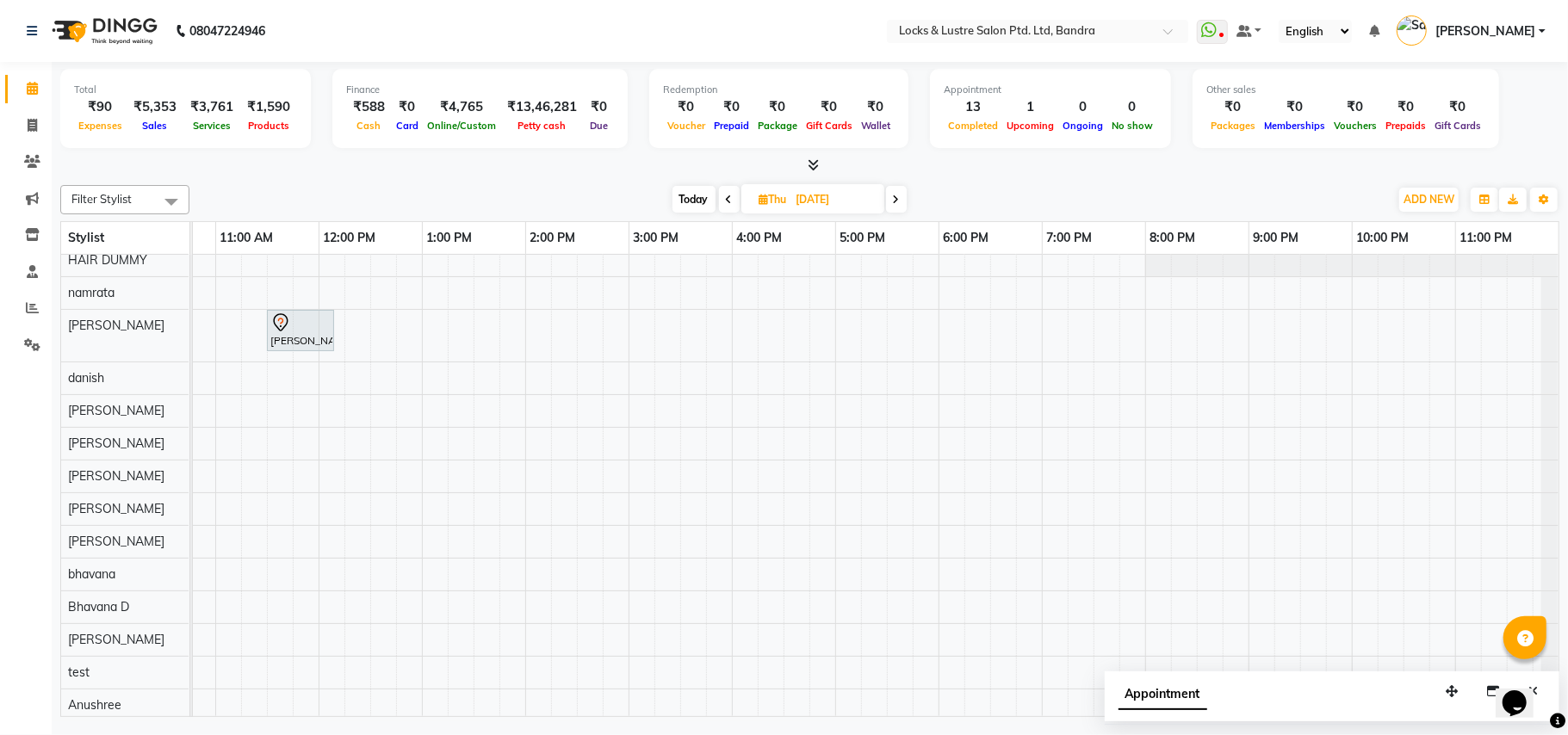
scroll to position [0, 0]
click at [382, 387] on div "almeera khan, 11:30 AM-12:10 PM, New WOMEN HAIRCUT 199 - OG" at bounding box center [733, 510] width 1654 height 510
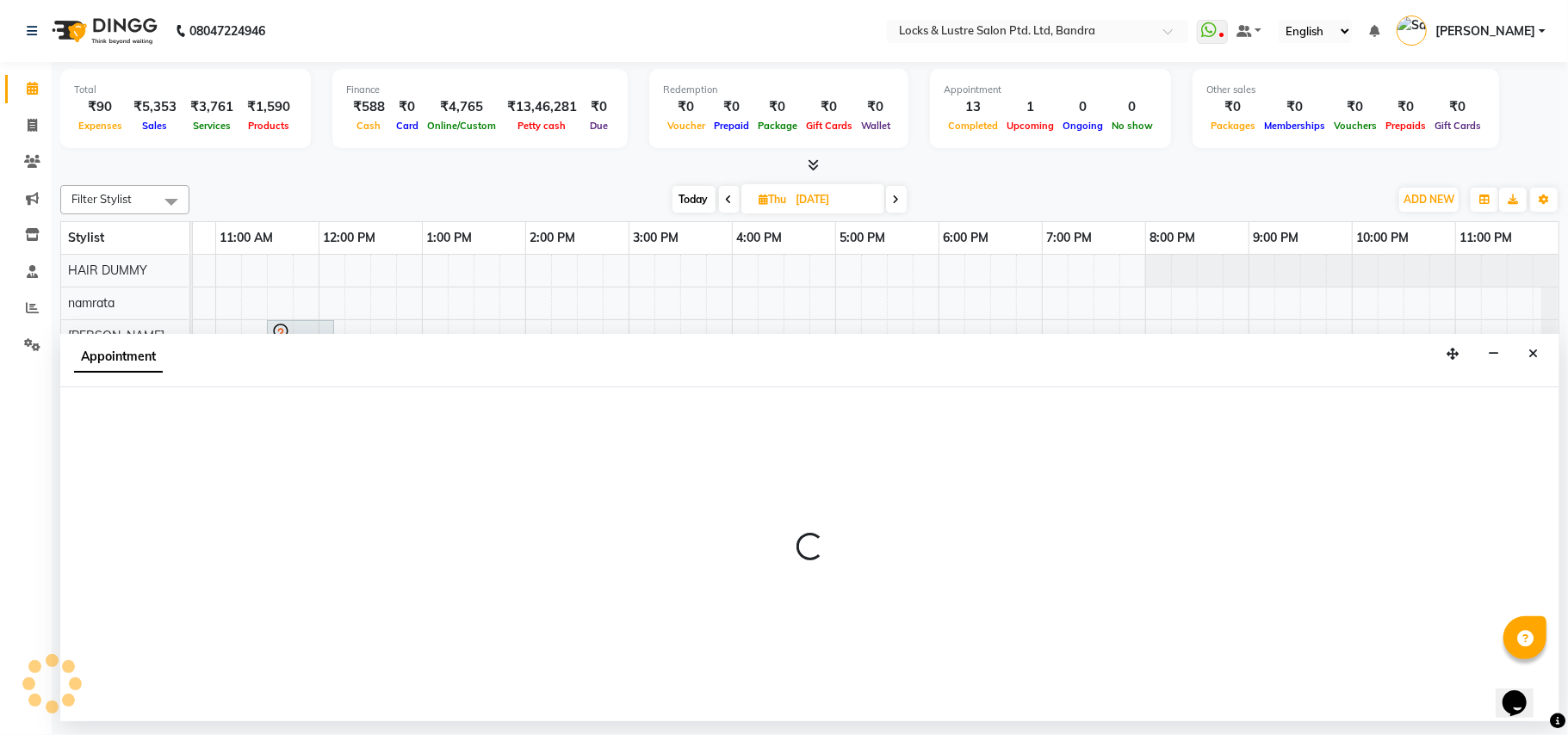
select select "62969"
select select "750"
select select "tentative"
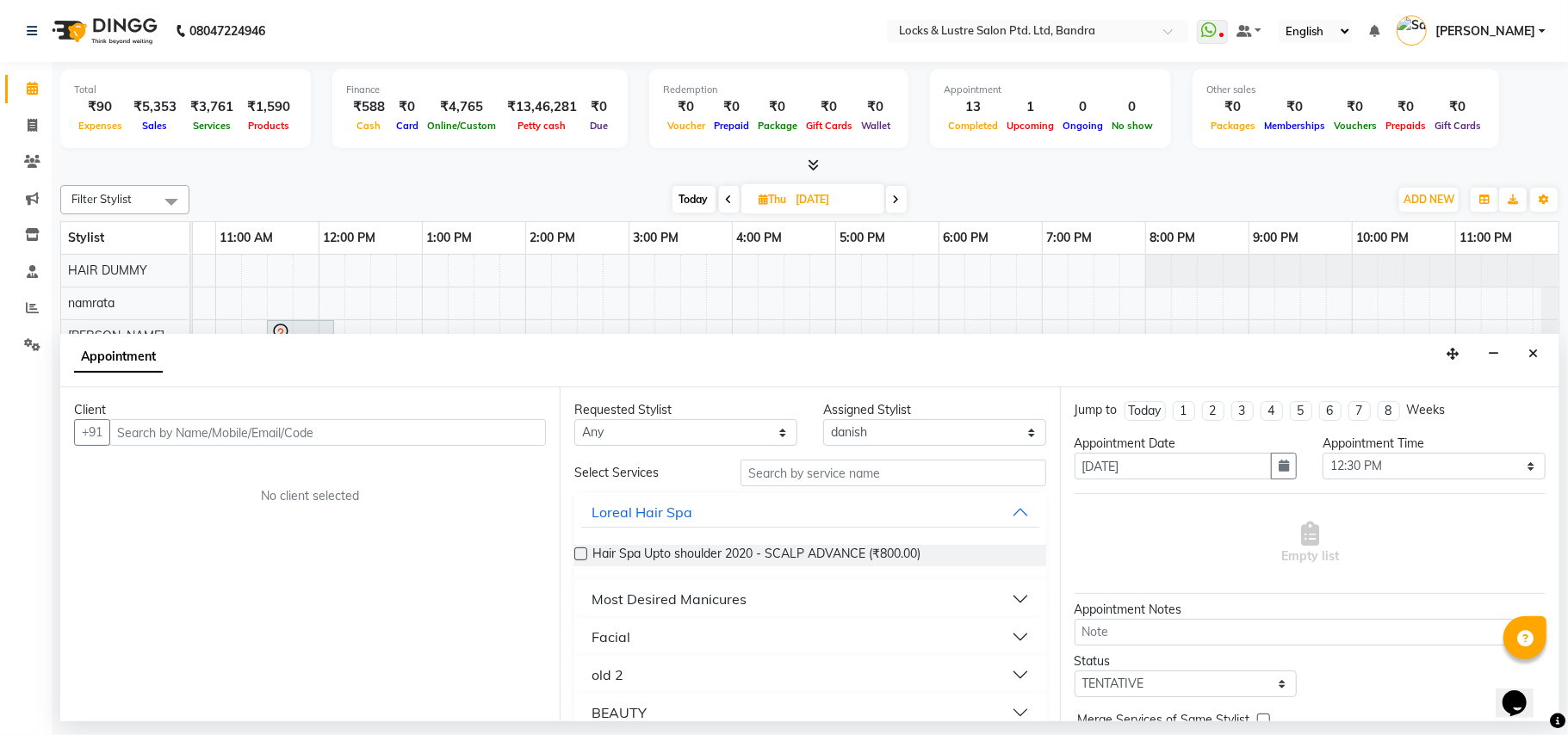
click at [487, 435] on input "text" at bounding box center [328, 433] width 437 height 27
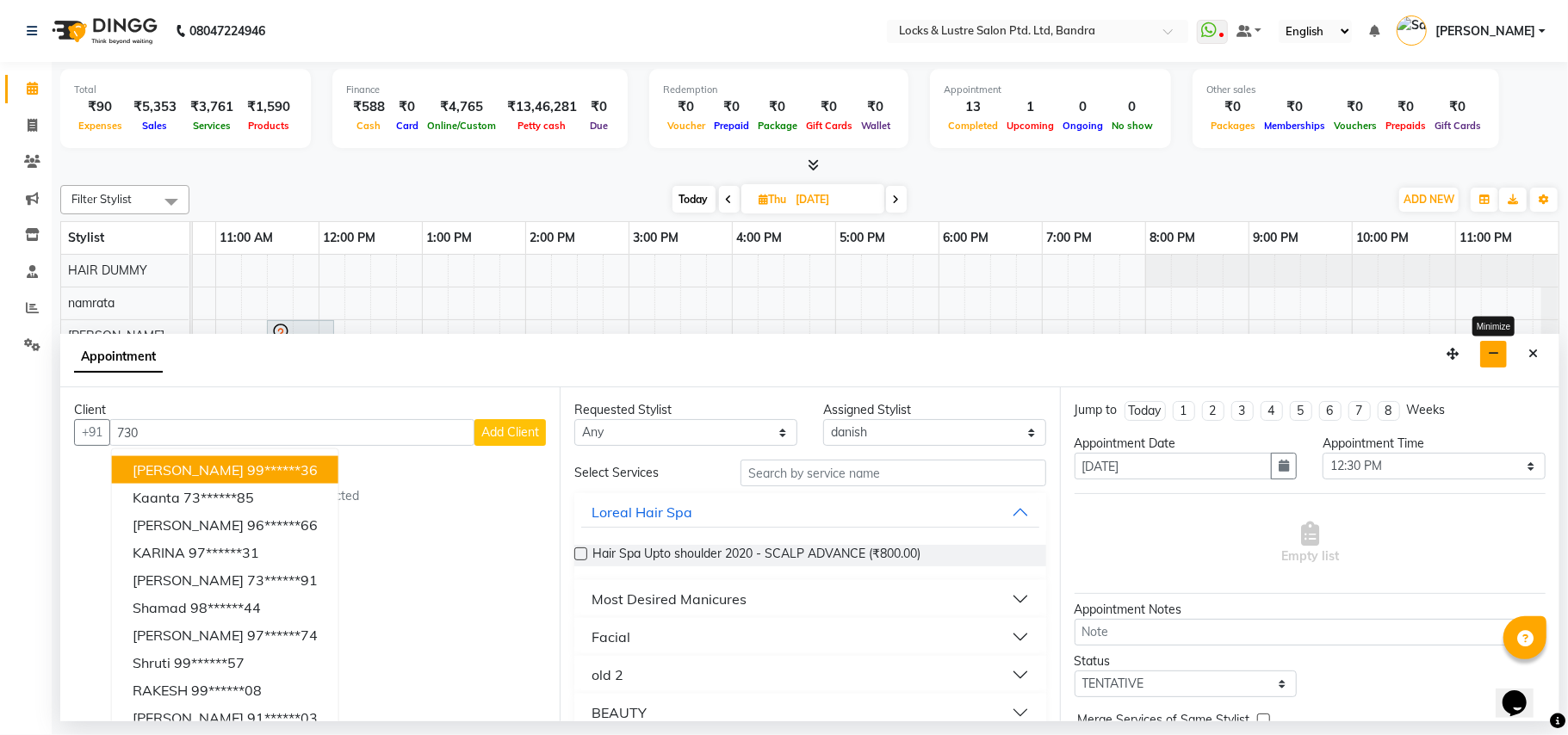
type input "730"
click at [1501, 358] on button "button" at bounding box center [1494, 354] width 27 height 27
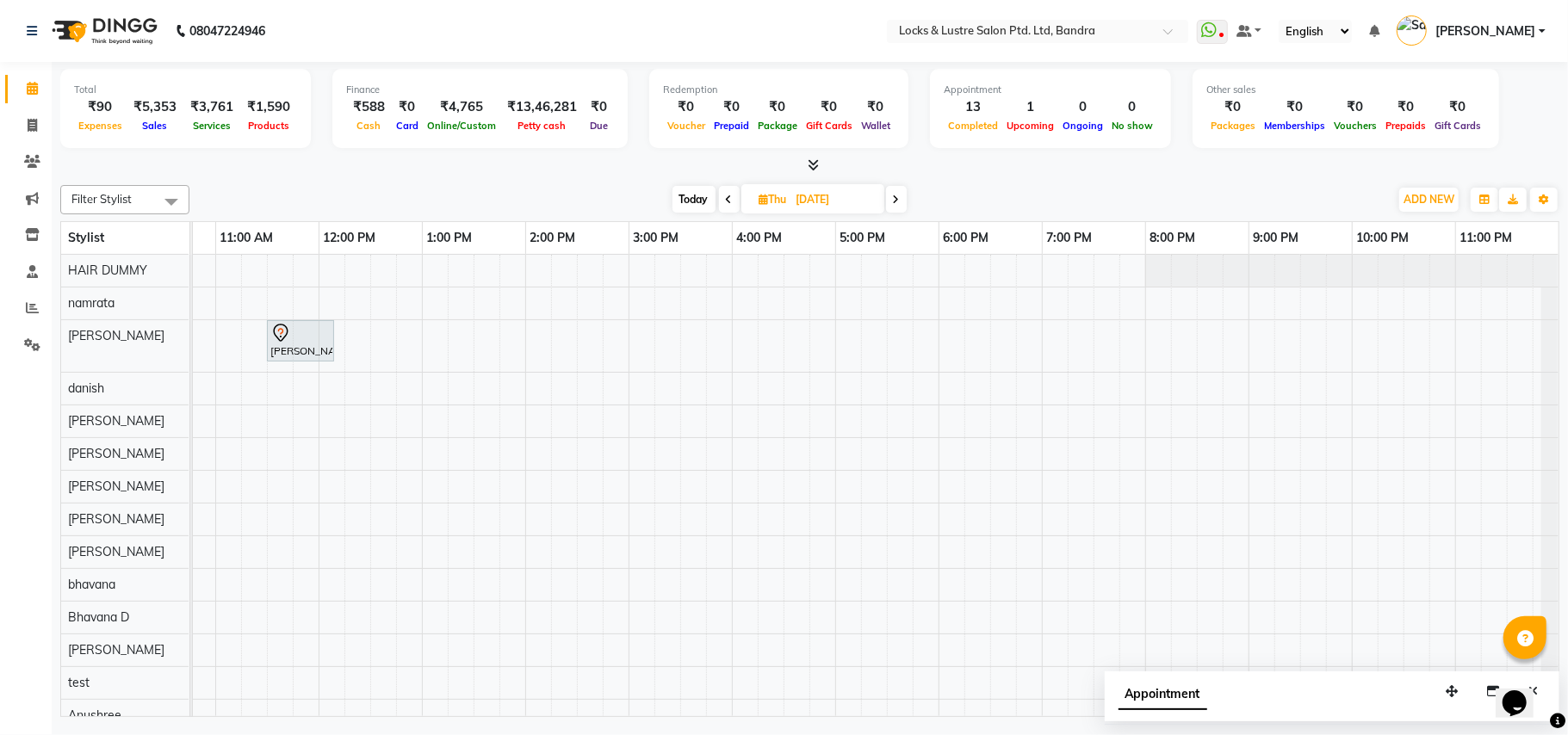
click at [727, 198] on icon at bounding box center [729, 199] width 7 height 11
type input "03-09-2025"
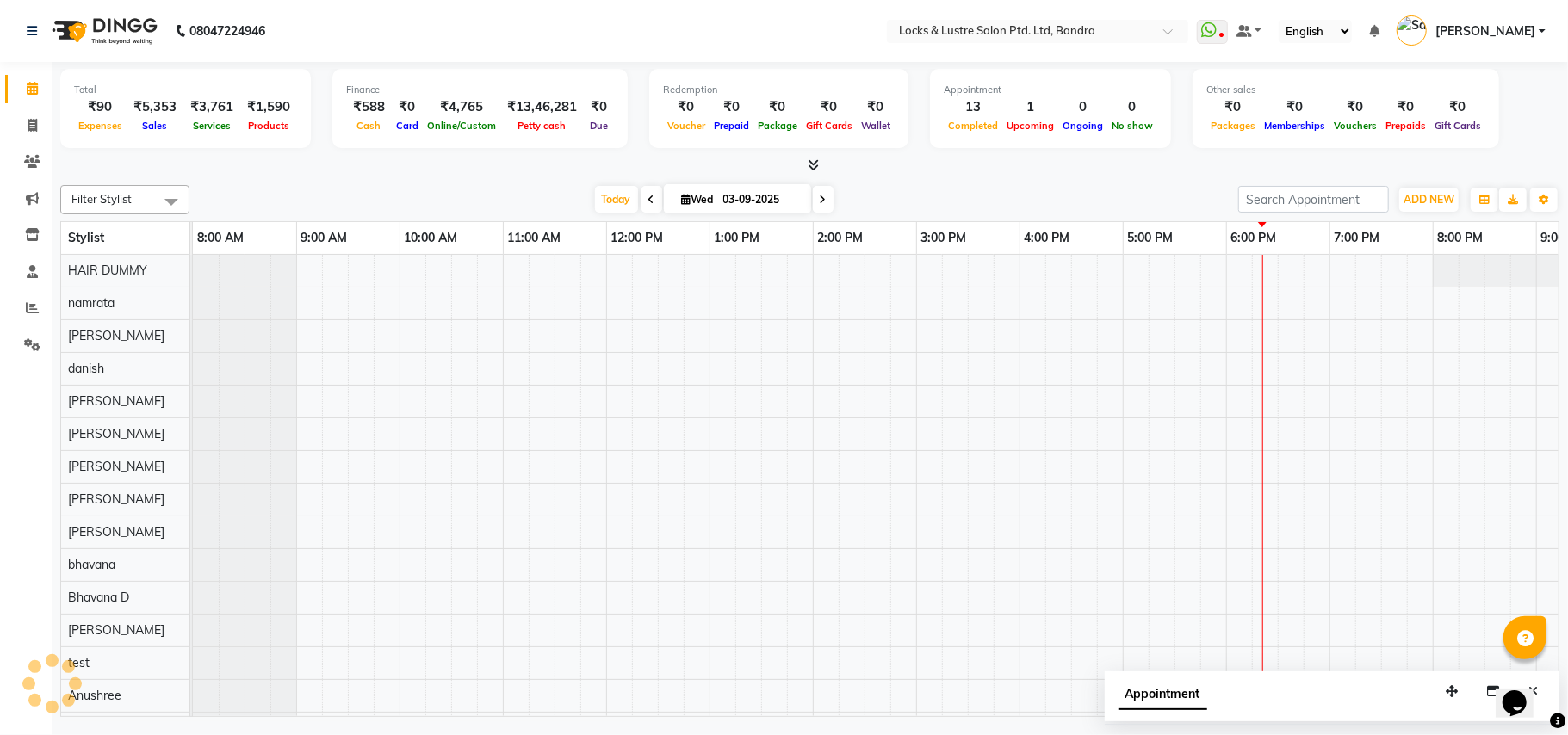
scroll to position [0, 288]
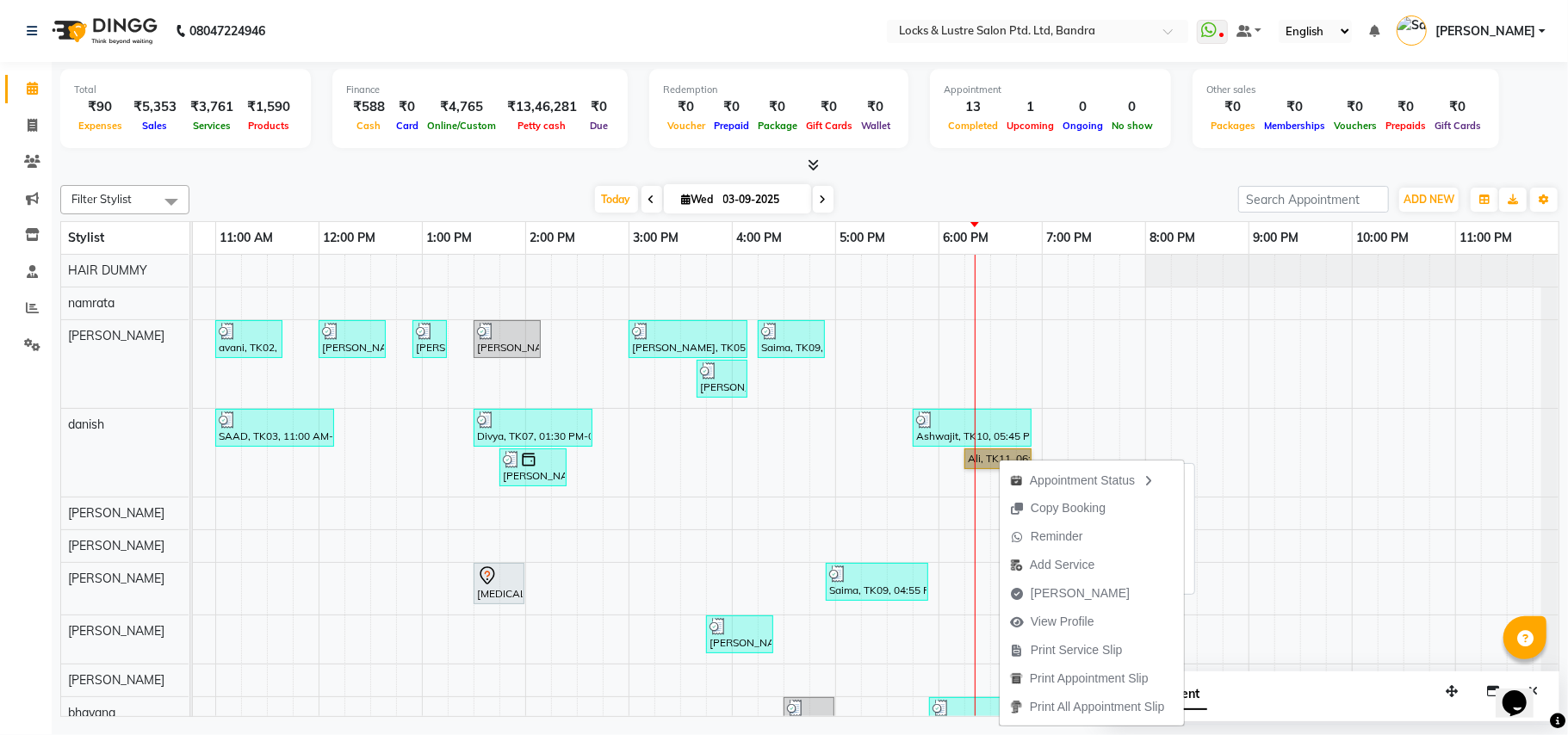
click at [986, 455] on link "Ali, TK11, 06:15 PM-06:55 PM, New MEN HAIRCUT 99- OG" at bounding box center [998, 458] width 67 height 20
select select "1"
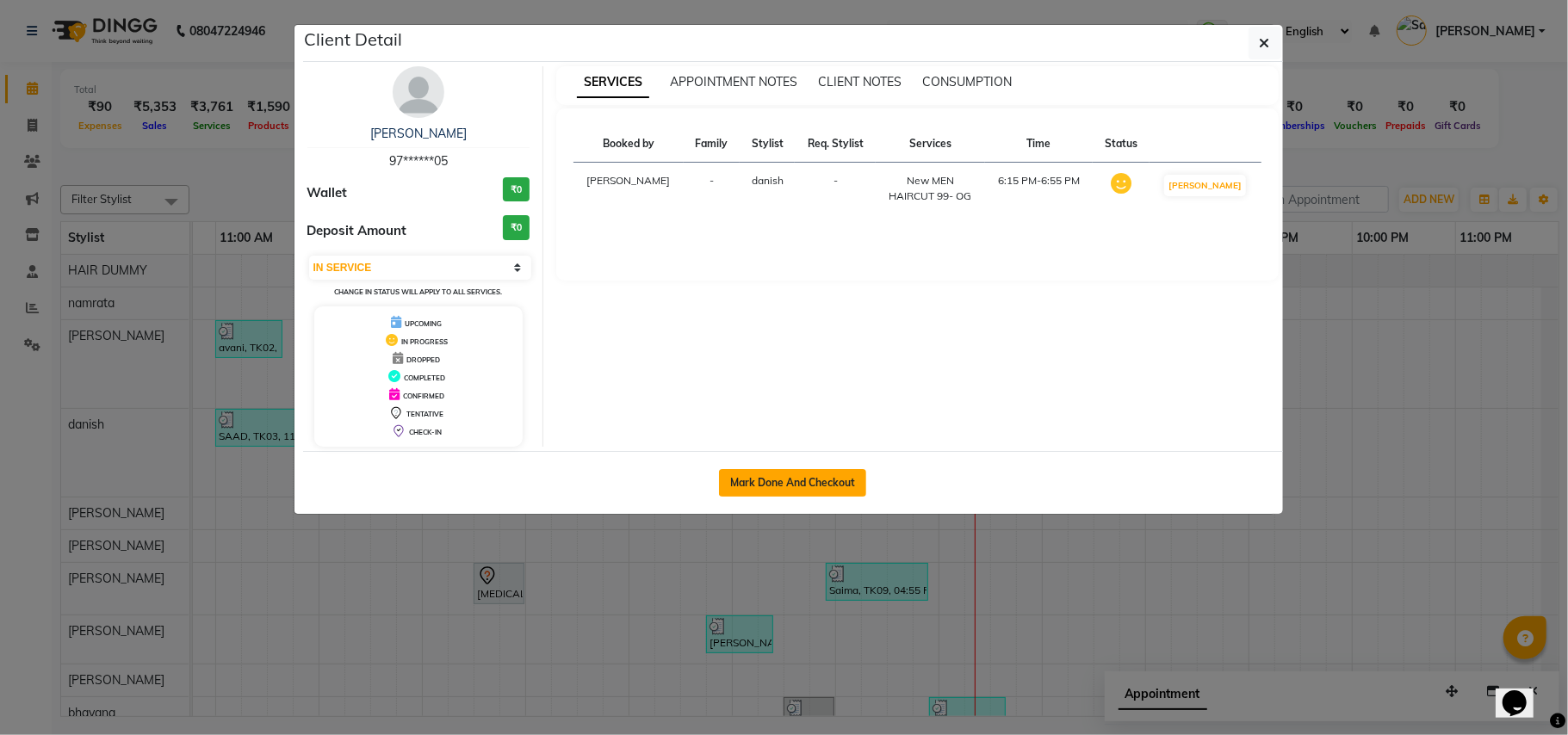
click at [832, 486] on button "Mark Done And Checkout" at bounding box center [792, 483] width 147 height 28
select select "service"
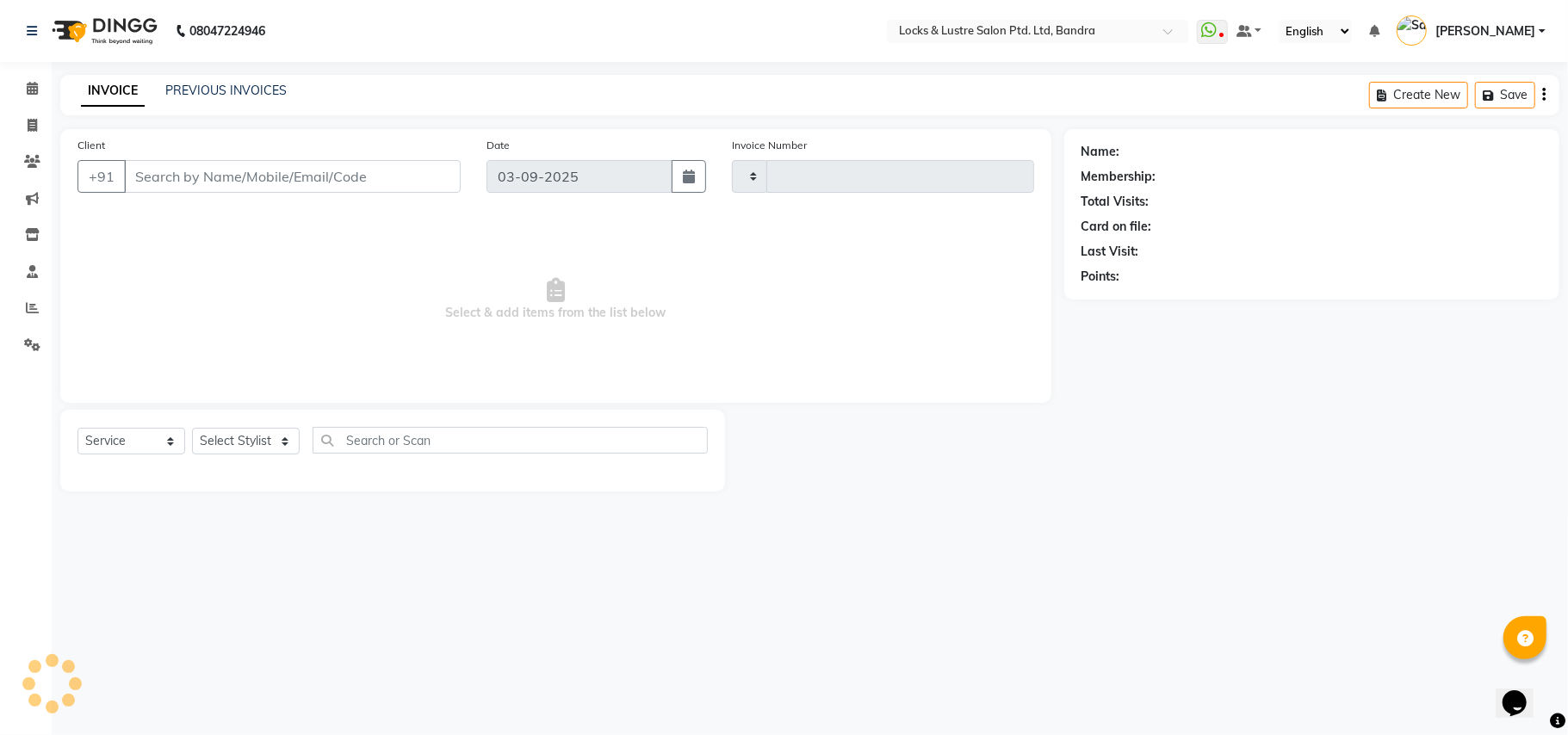
type input "2264"
select select "6029"
type input "97******05"
select select "62969"
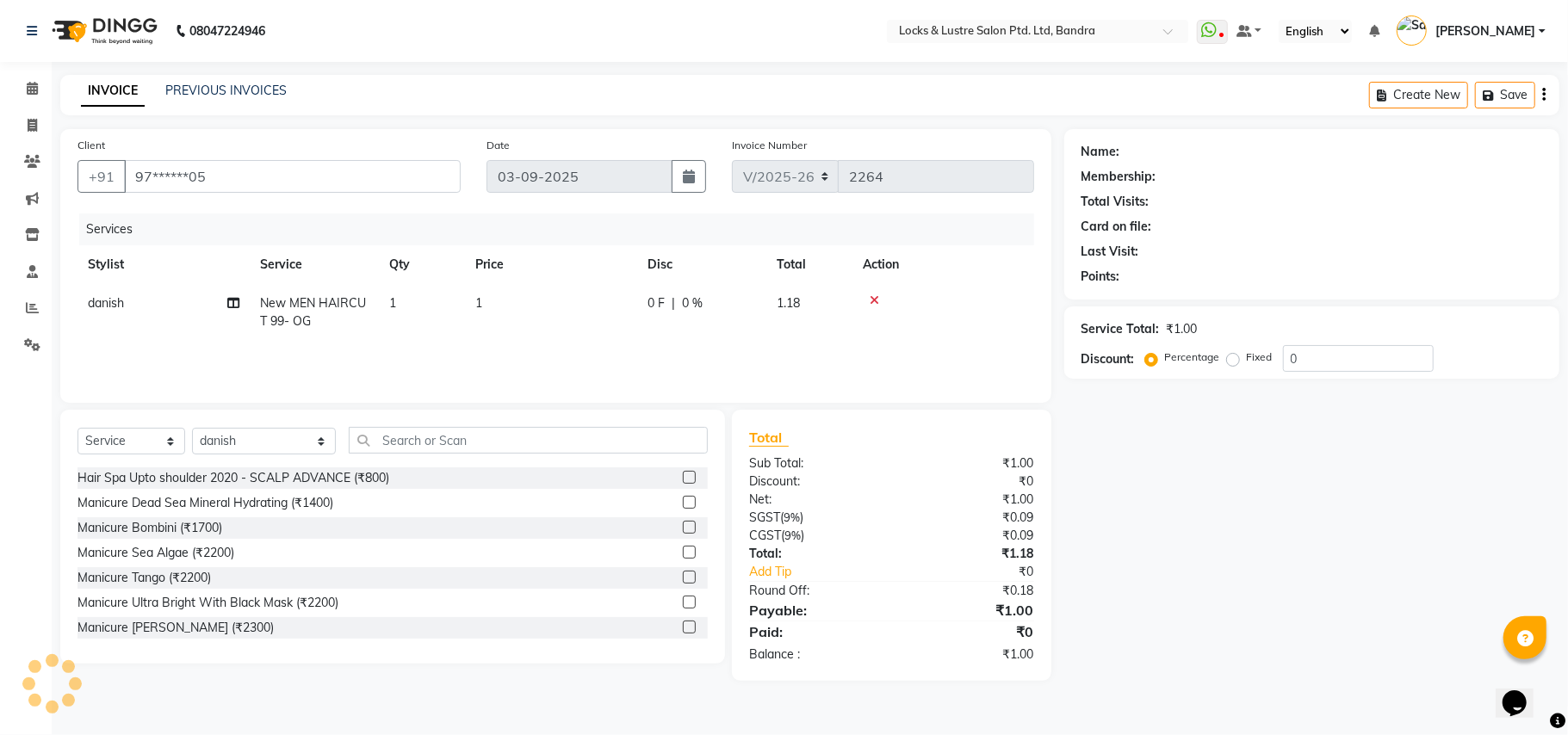
click at [503, 297] on td "1" at bounding box center [551, 312] width 172 height 57
select select "62969"
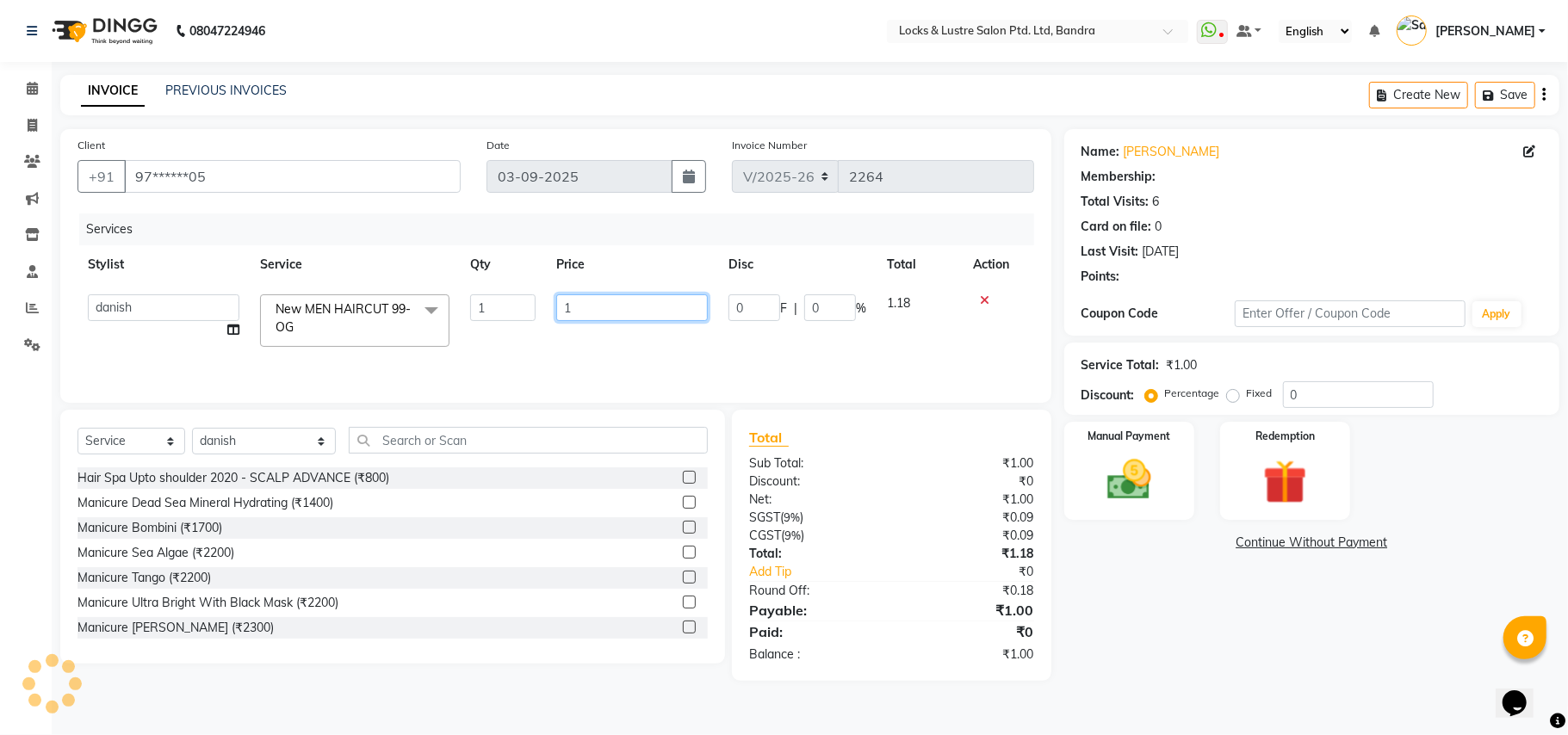
click at [611, 315] on input "1" at bounding box center [631, 308] width 151 height 27
type input "99"
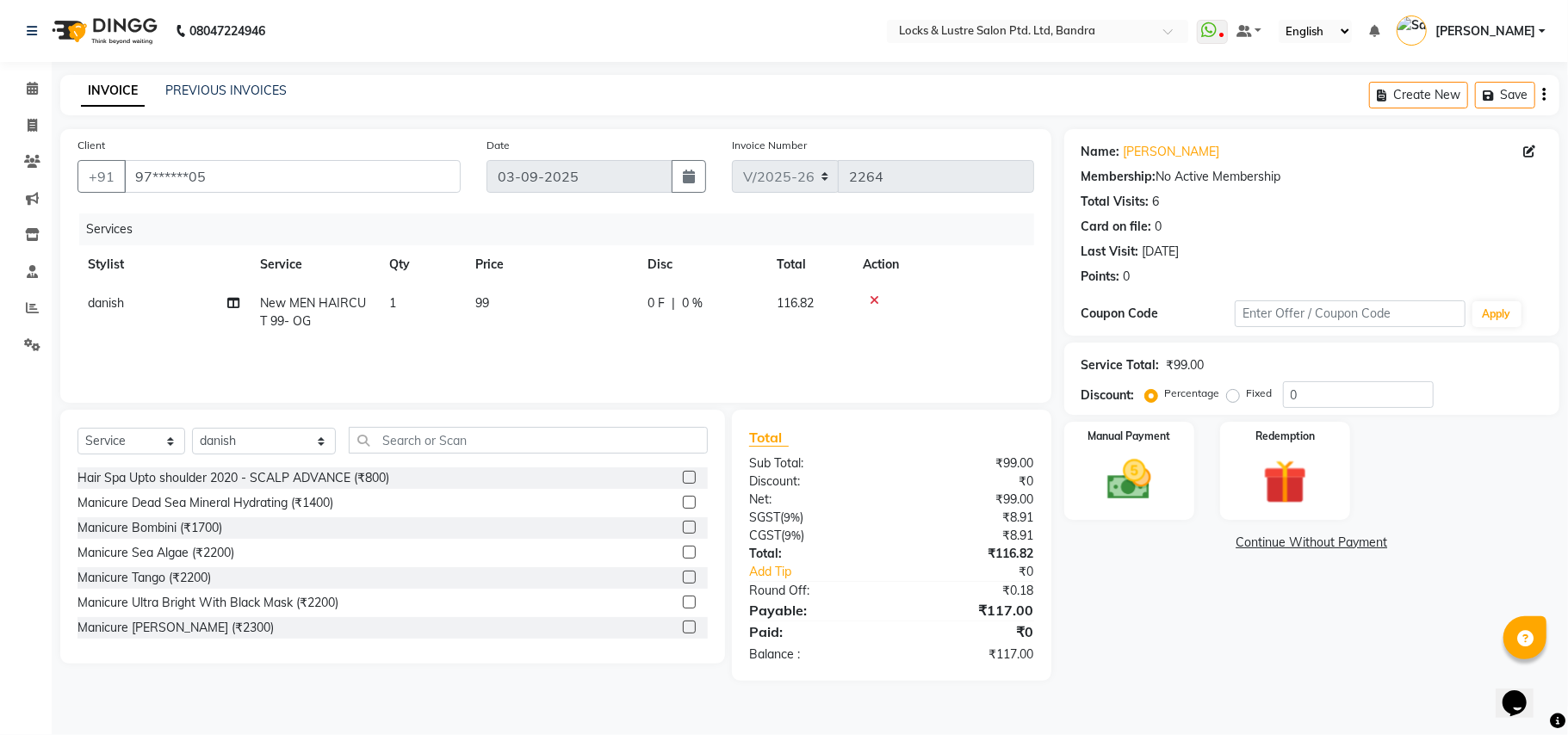
click at [1224, 599] on div "Name: Ali Membership: No Active Membership Total Visits: 6 Card on file: 0 Last…" at bounding box center [1319, 405] width 508 height 552
click at [447, 434] on input "text" at bounding box center [527, 441] width 359 height 27
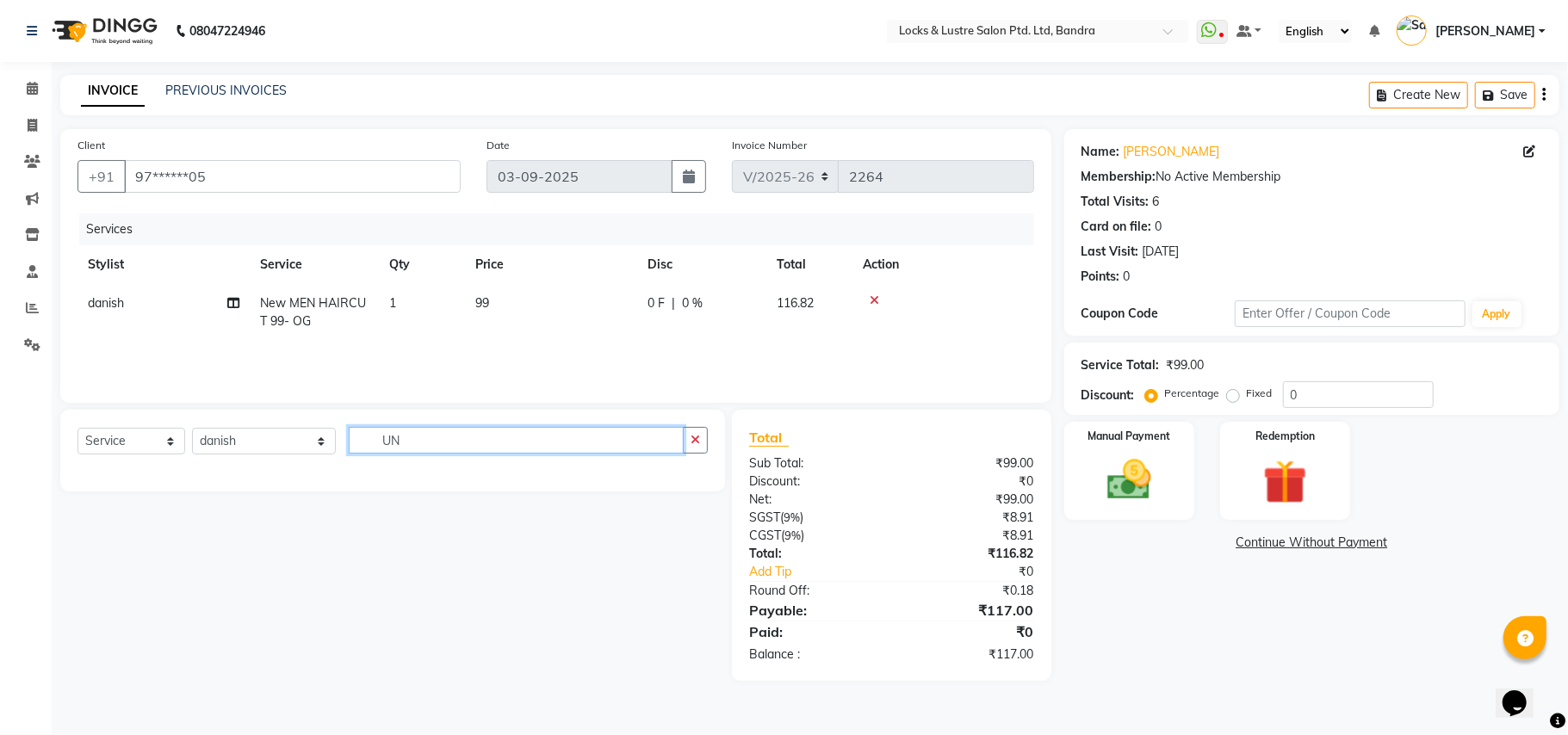
type input "U"
click at [465, 429] on input "HONEY WAX" at bounding box center [516, 441] width 335 height 27
type input "H"
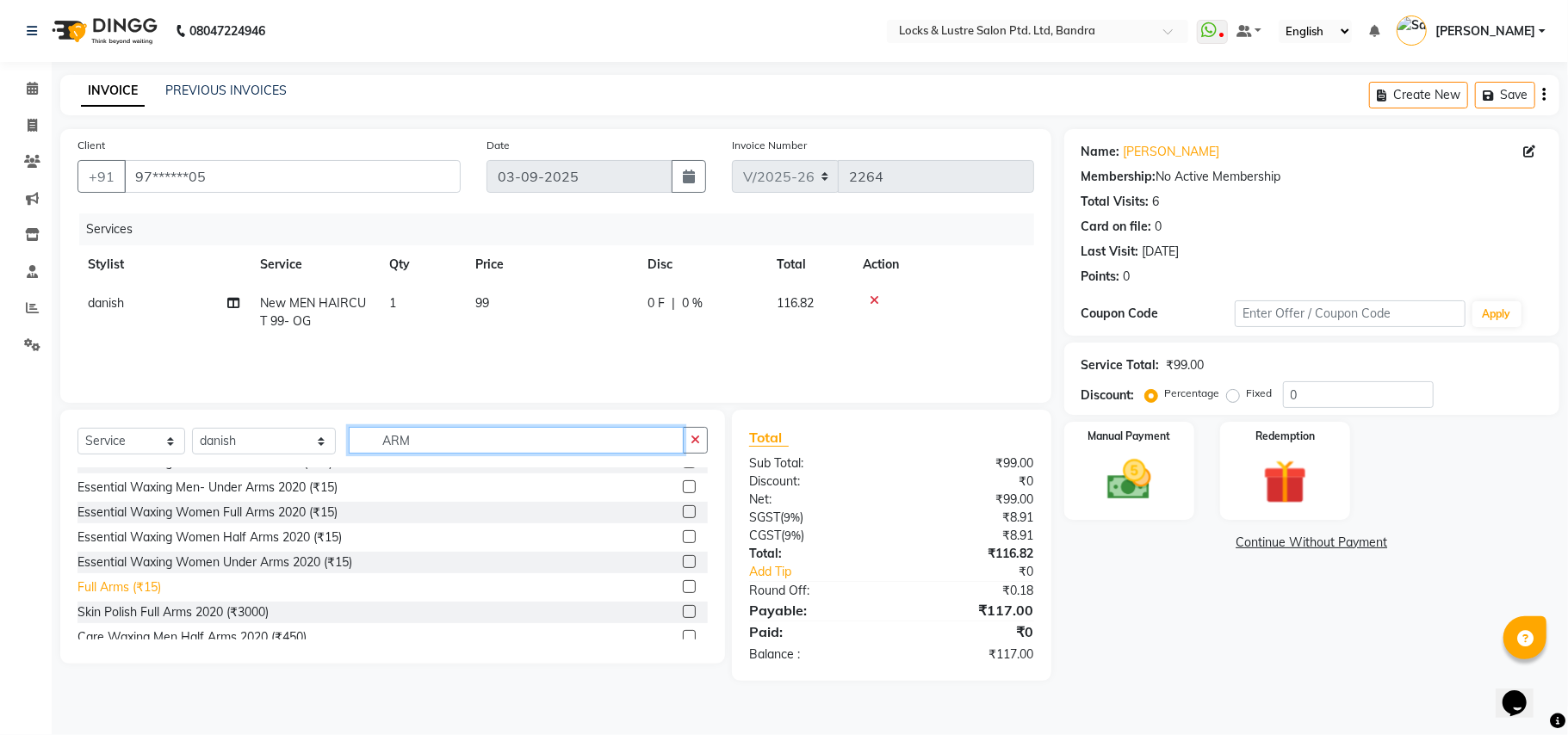
scroll to position [114, 0]
click at [548, 434] on input "ARM" at bounding box center [516, 441] width 335 height 27
type input "A"
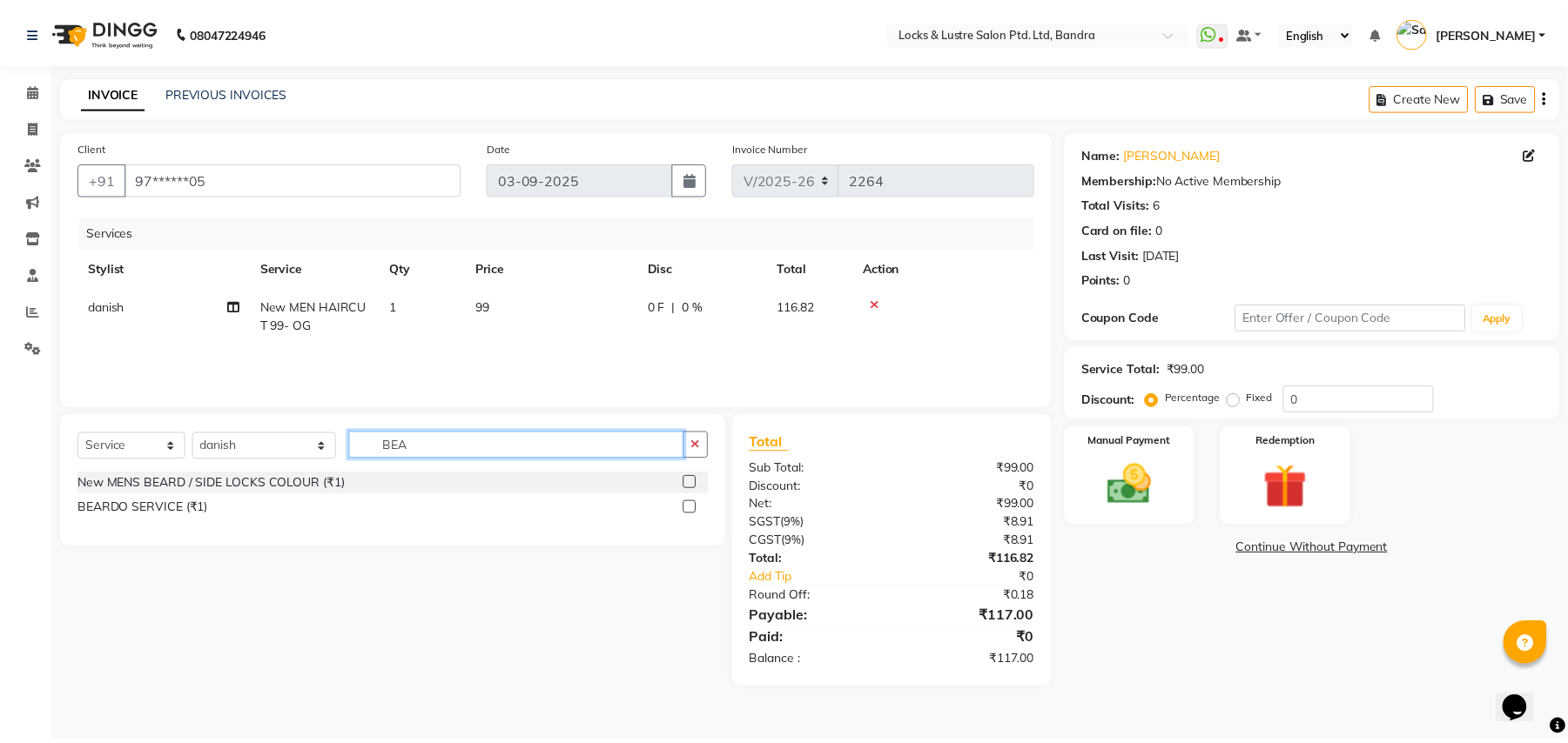
scroll to position [0, 0]
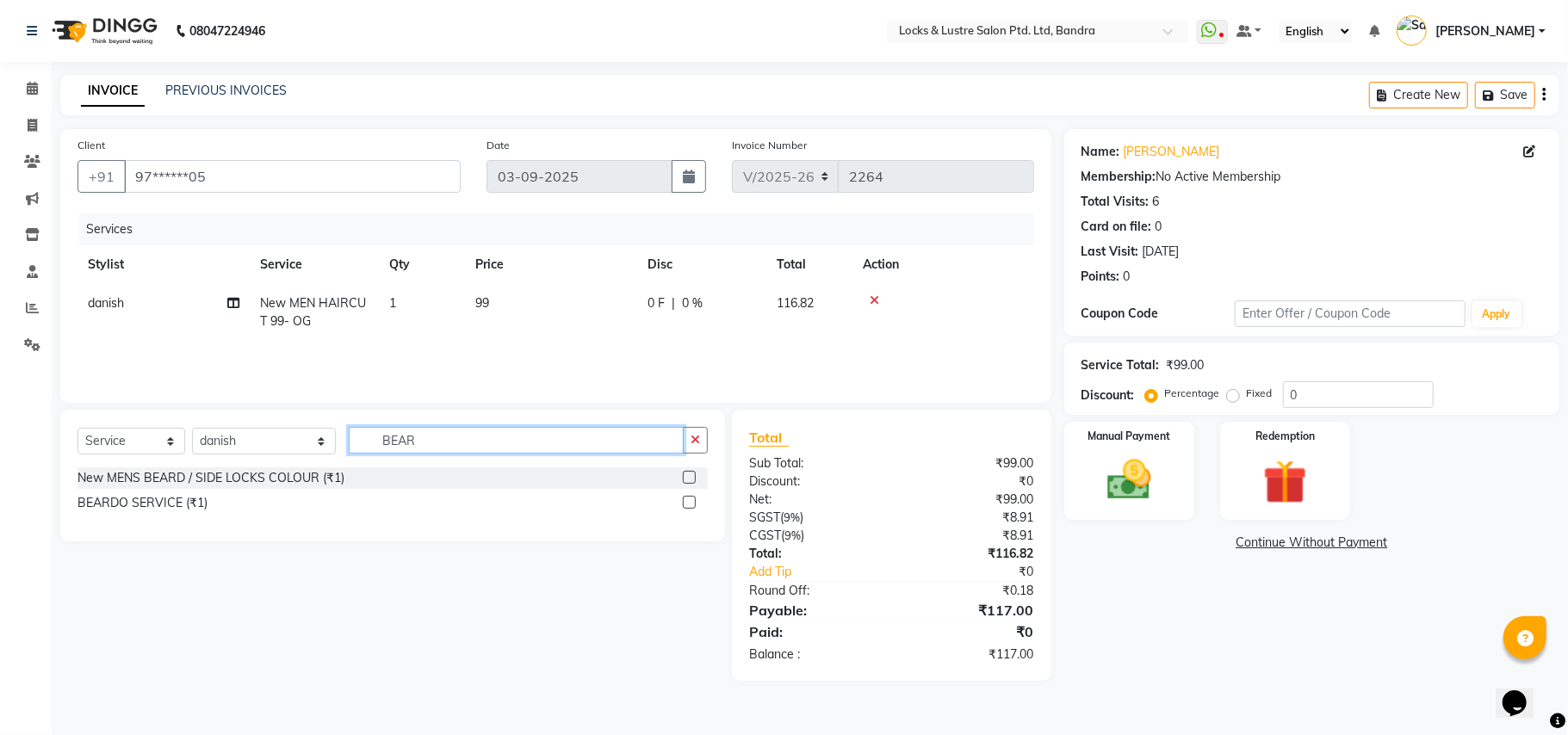
click at [404, 448] on input "BEAR" at bounding box center [516, 441] width 335 height 27
type input "B"
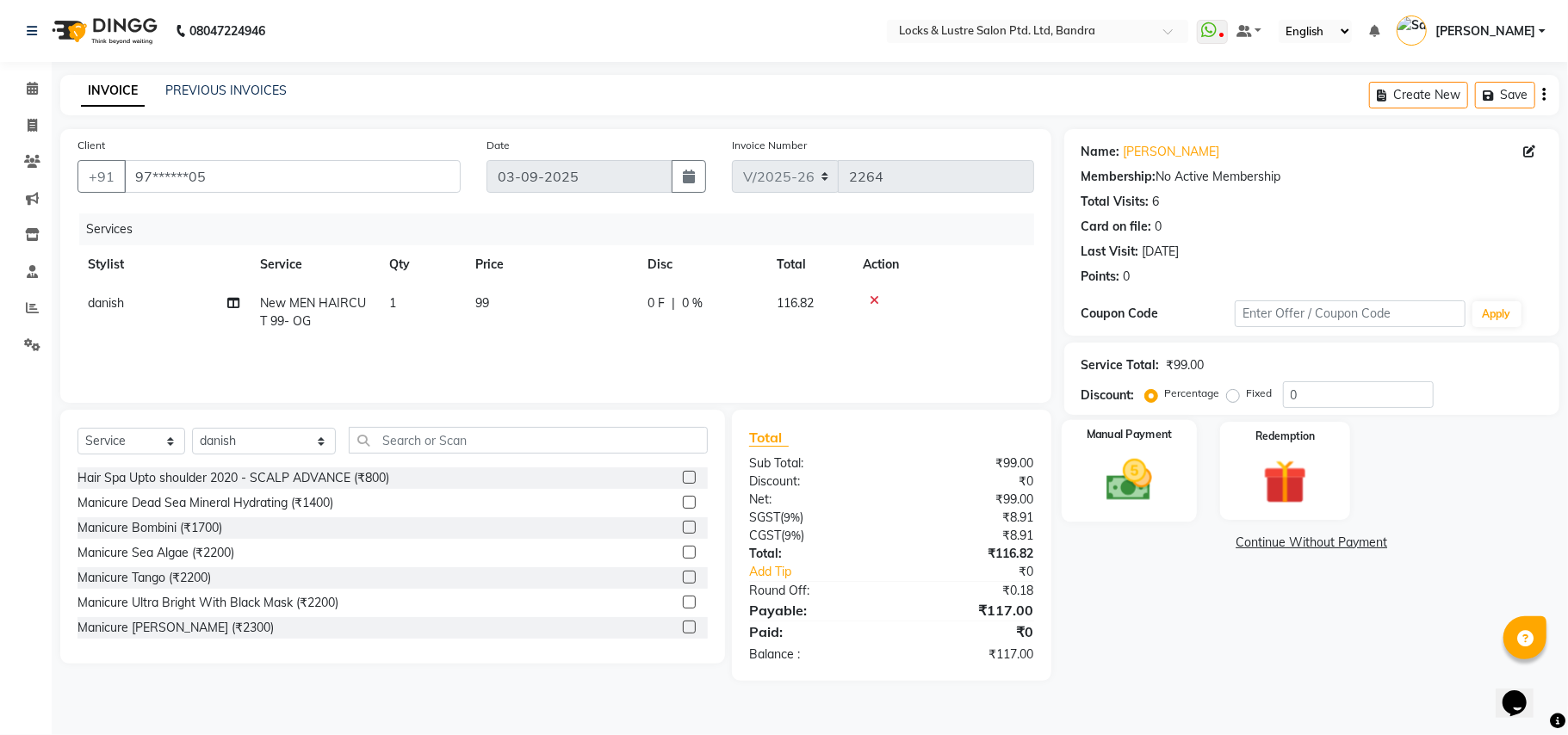
click at [1126, 482] on img at bounding box center [1130, 480] width 75 height 53
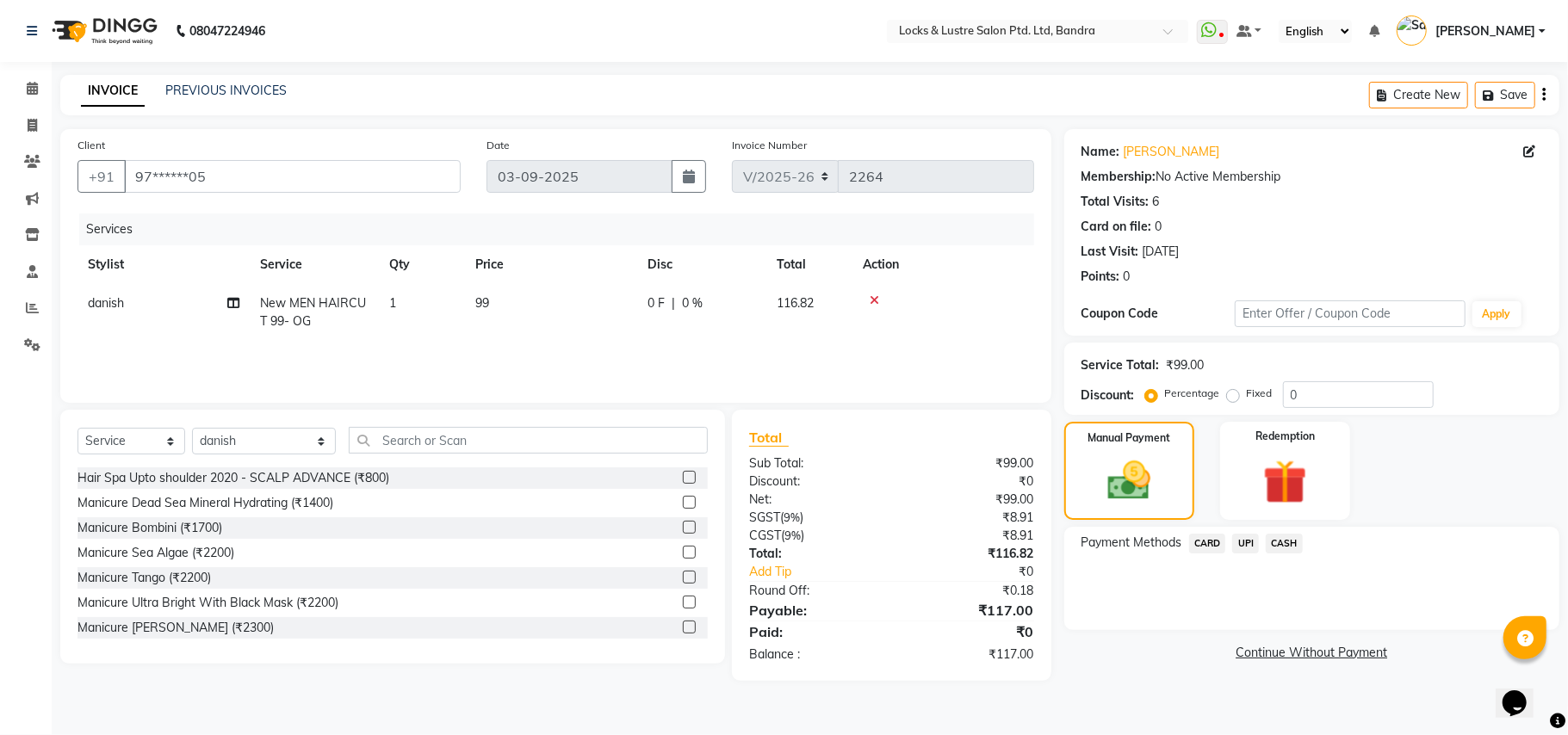
click at [1252, 543] on span "UPI" at bounding box center [1246, 544] width 27 height 20
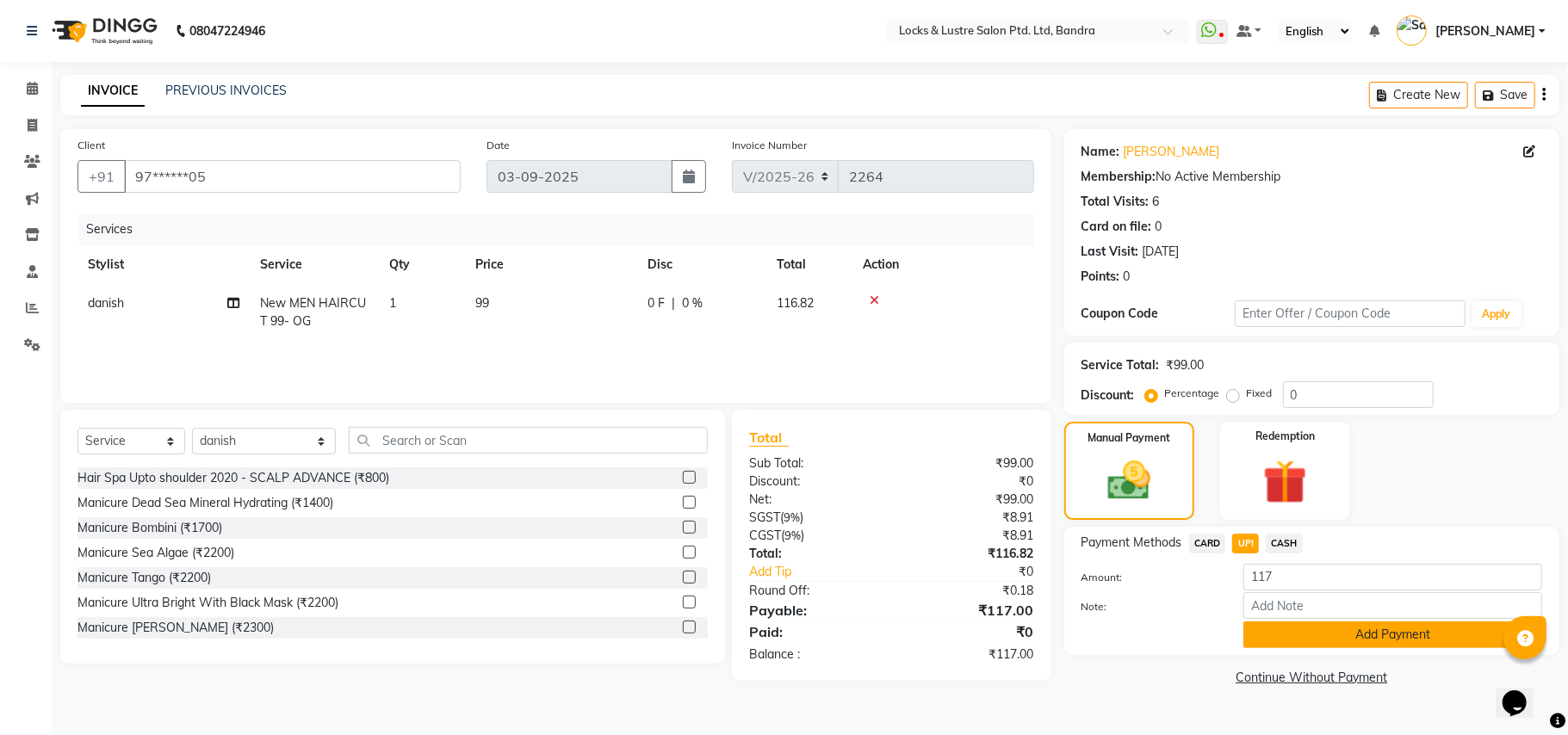
click at [1262, 630] on button "Add Payment" at bounding box center [1393, 635] width 299 height 27
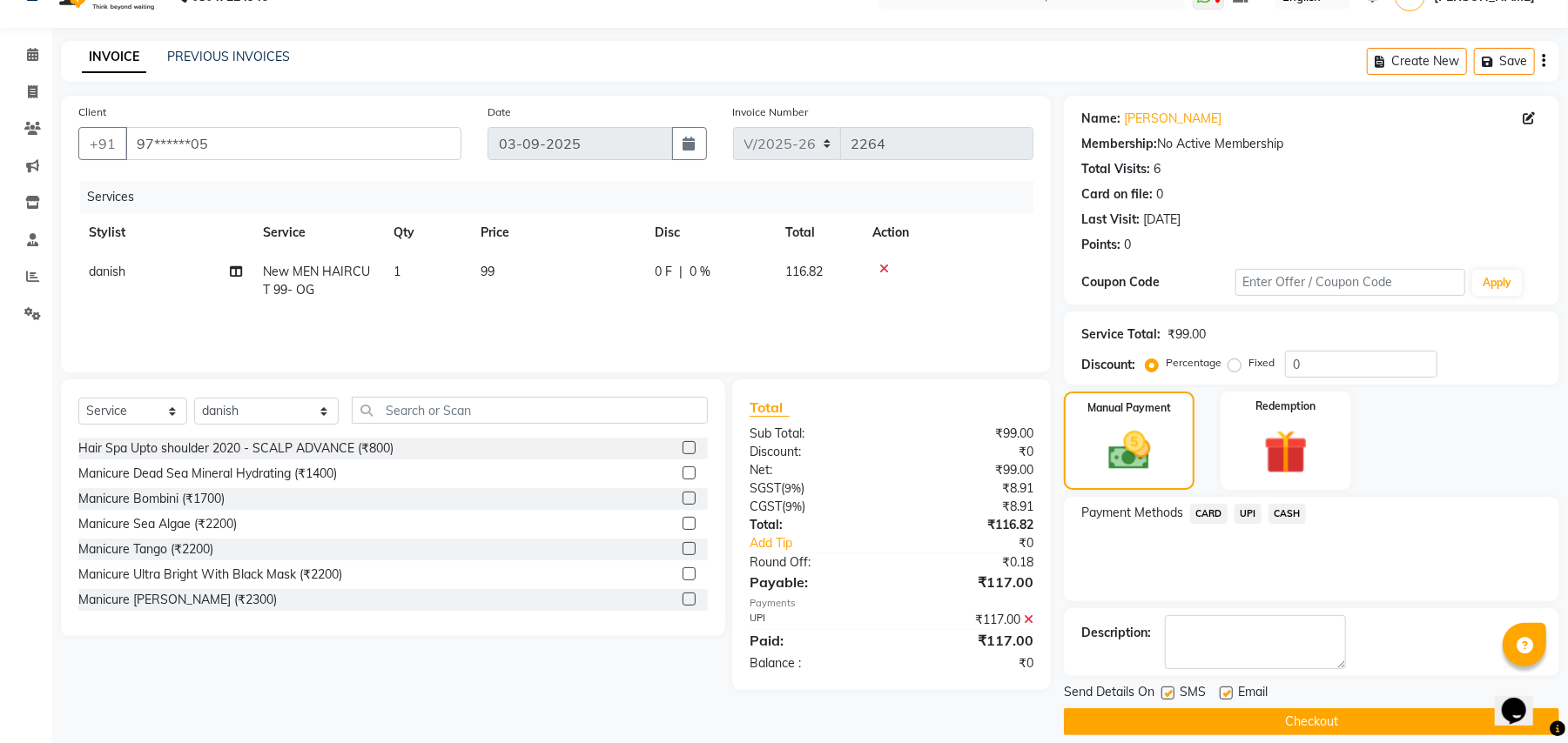
scroll to position [53, 0]
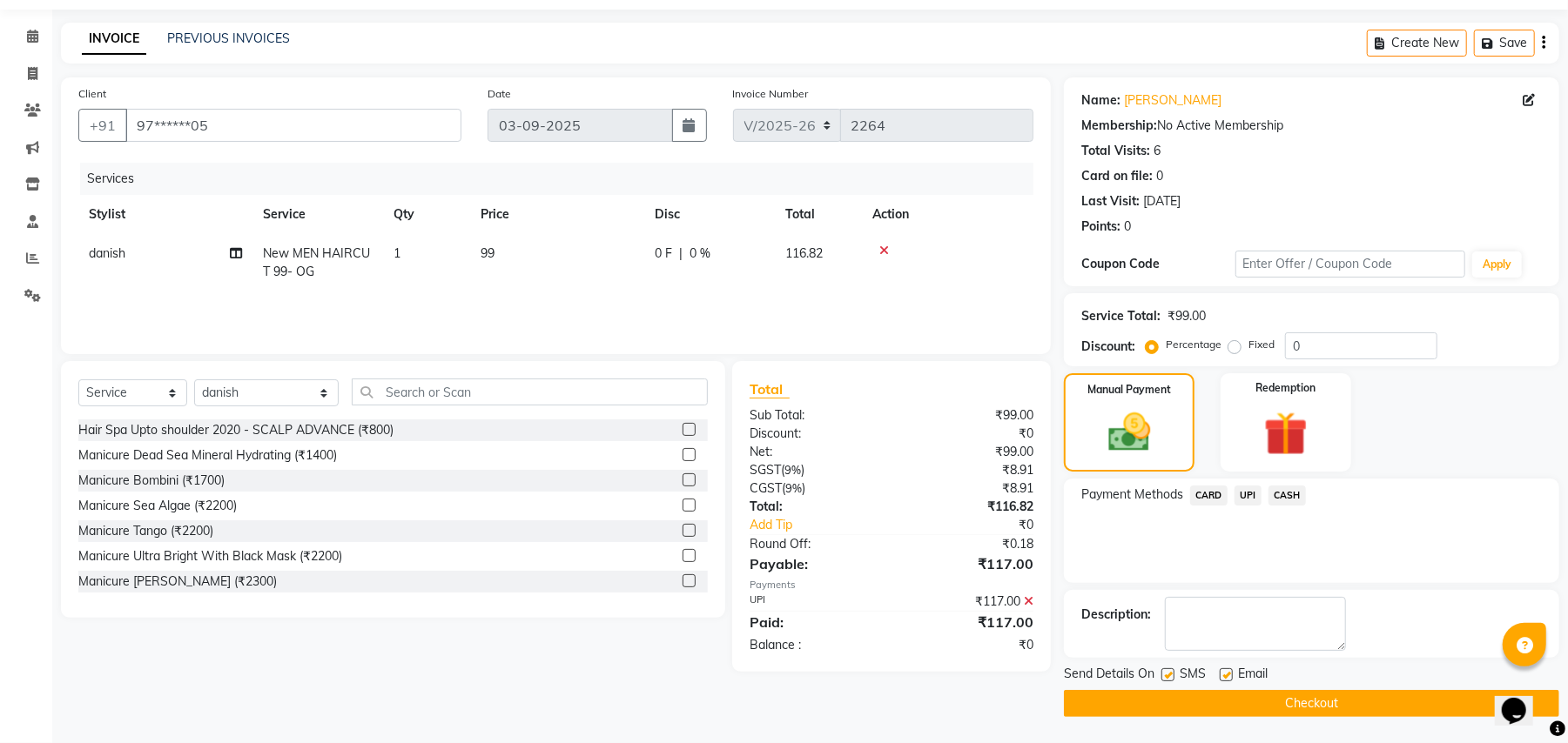
click at [1220, 701] on button "Checkout" at bounding box center [1310, 704] width 495 height 27
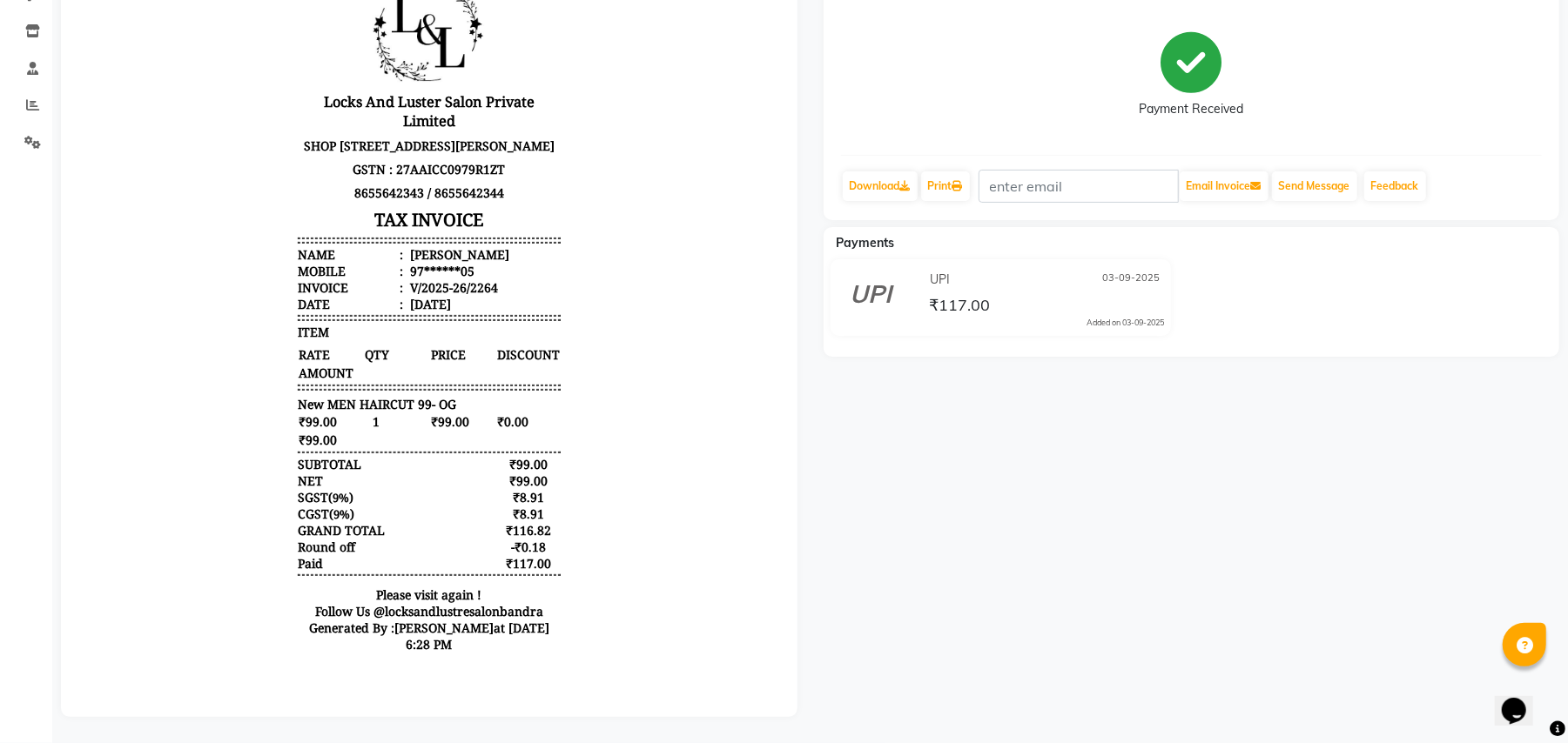
scroll to position [224, 0]
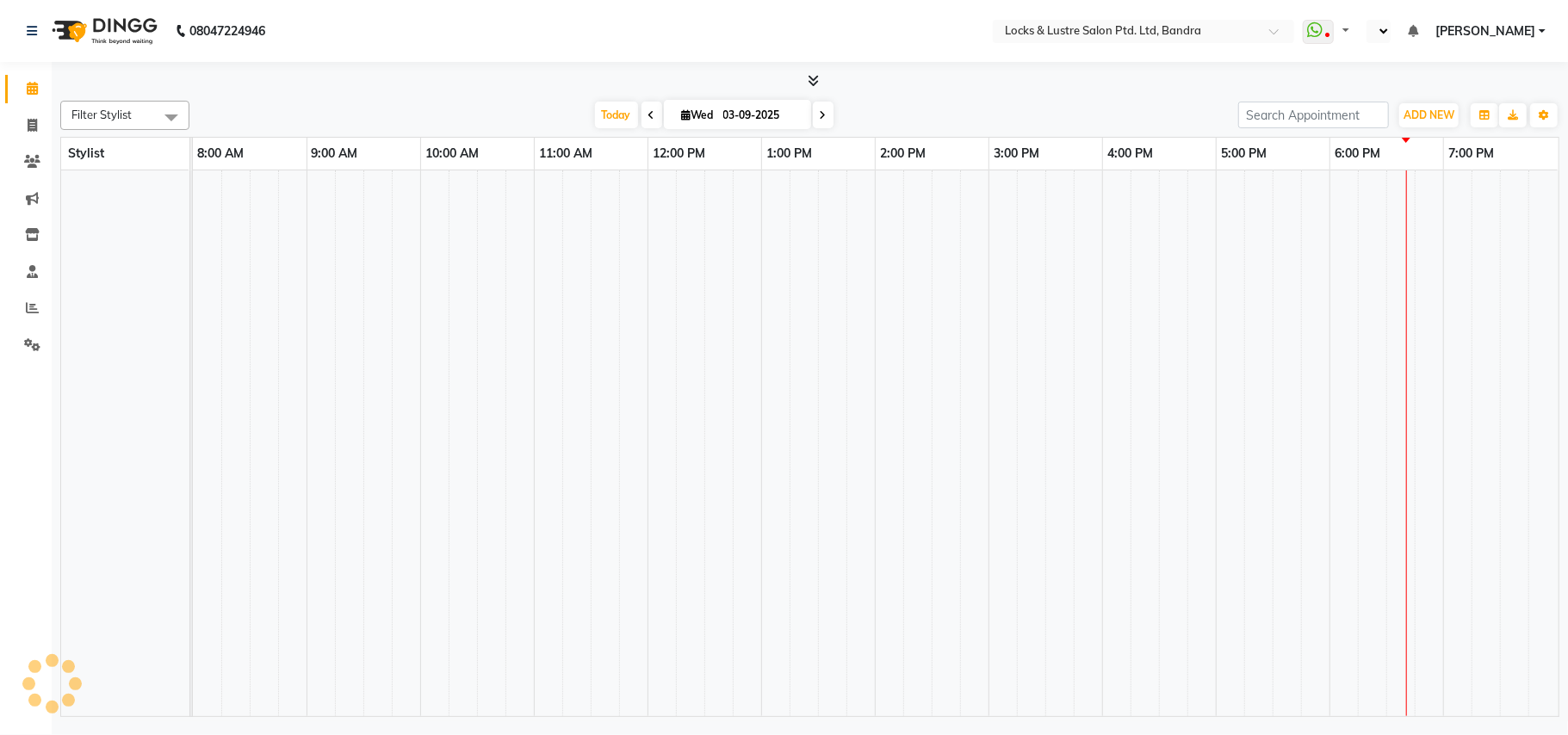
select select "en"
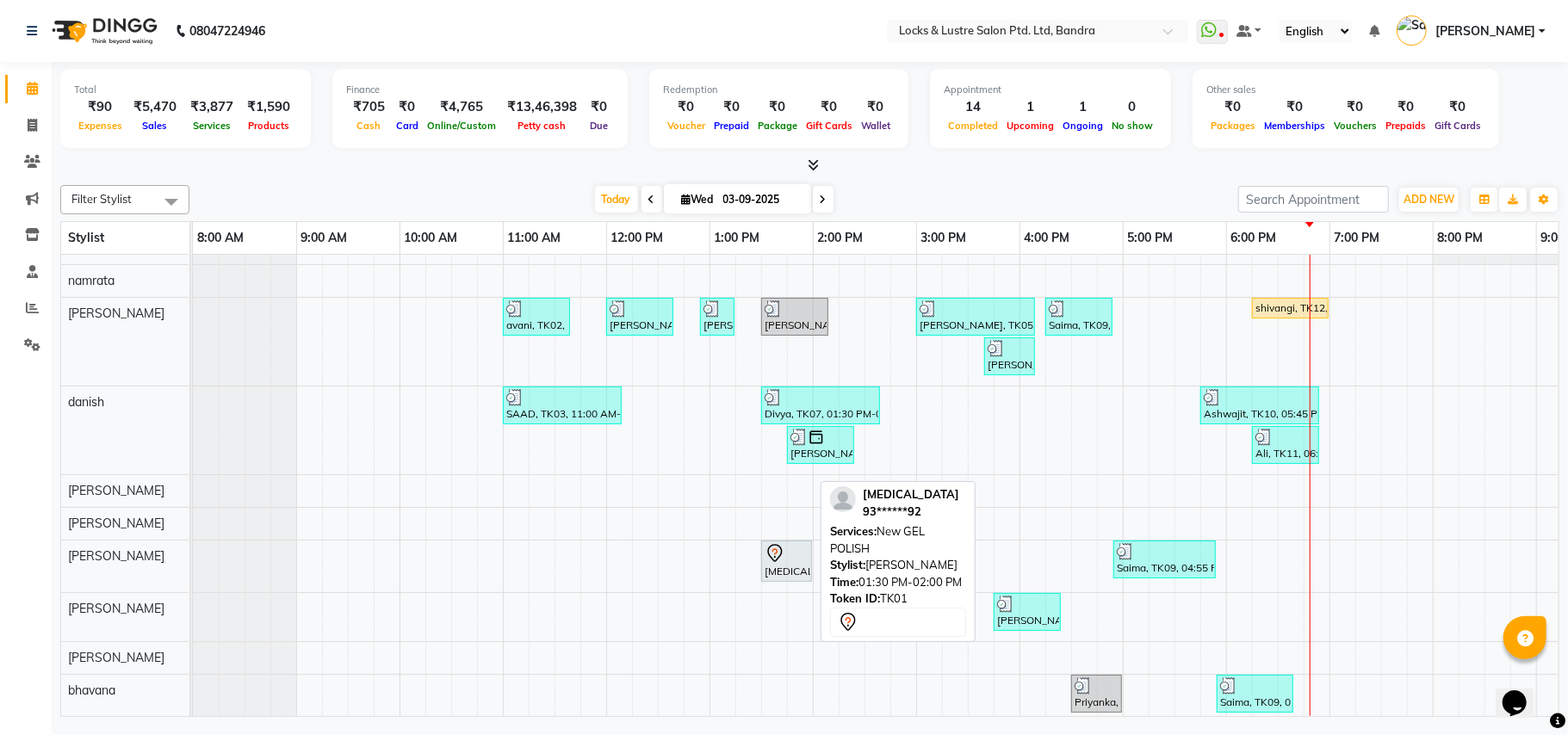
click at [775, 547] on icon at bounding box center [774, 553] width 14 height 18
select select "7"
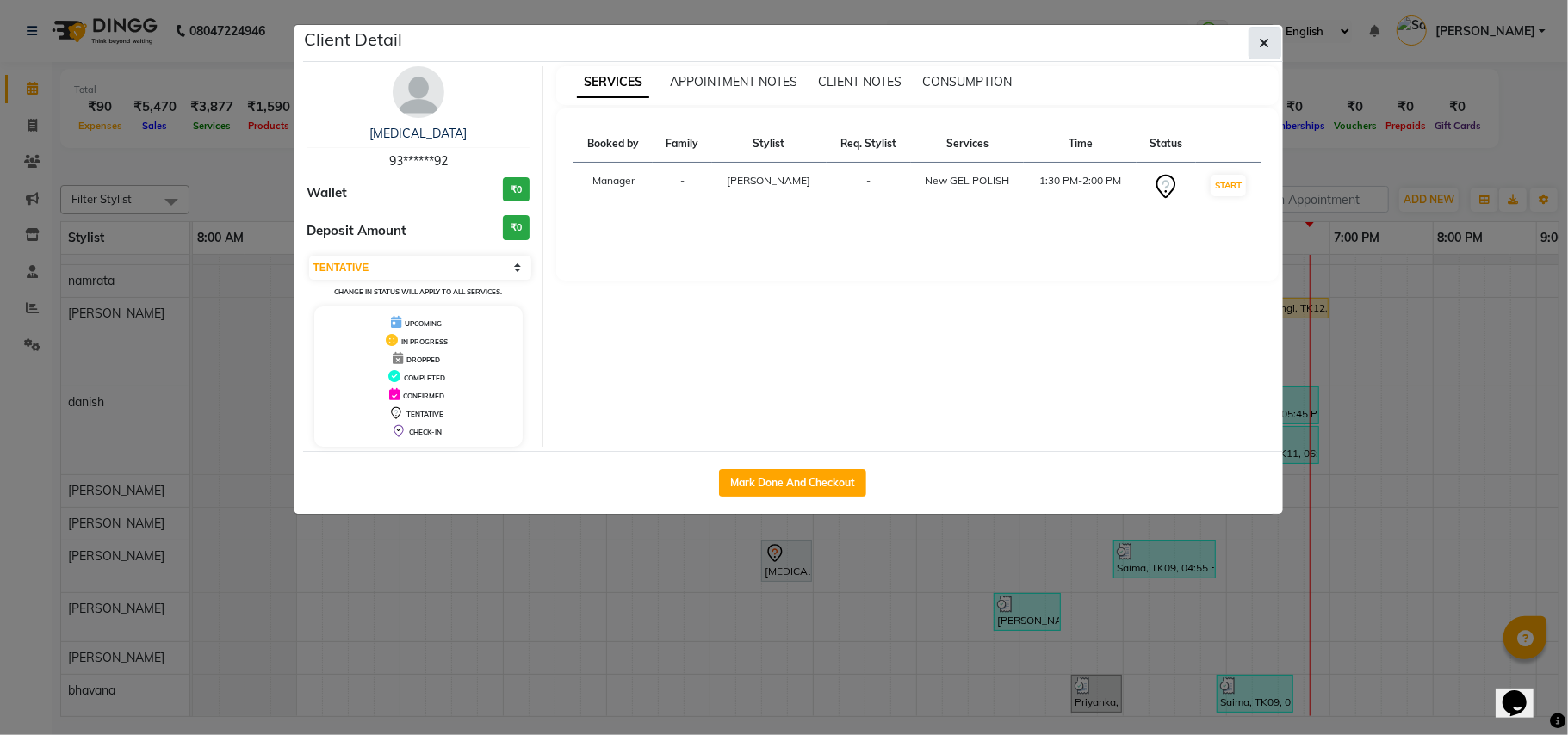
click at [1261, 48] on icon "button" at bounding box center [1265, 43] width 11 height 13
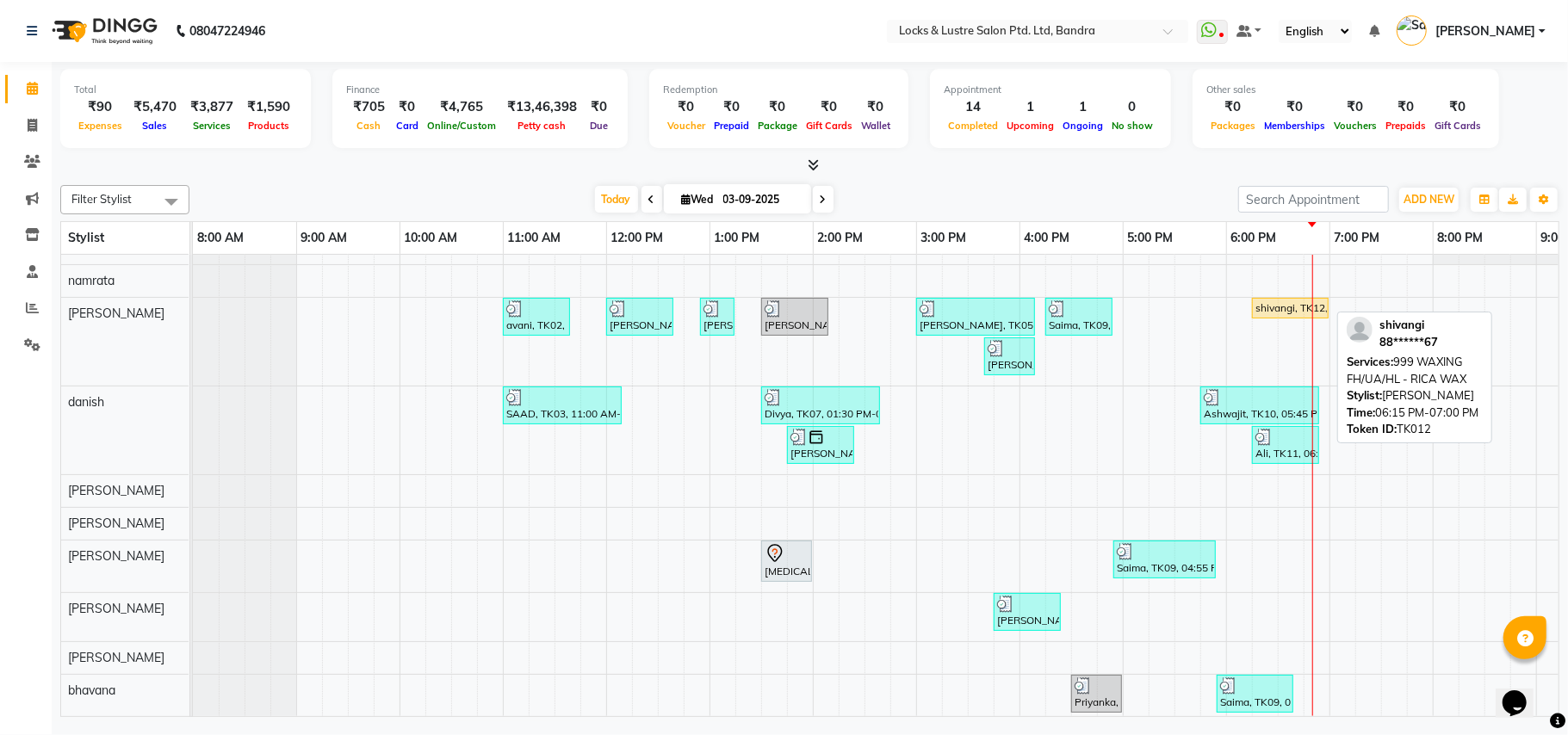
click at [1290, 314] on div "shivangi, TK12, 06:15 PM-07:00 PM, 999 WAXING FH/UA/HL - RICA WAX" at bounding box center [1291, 308] width 73 height 15
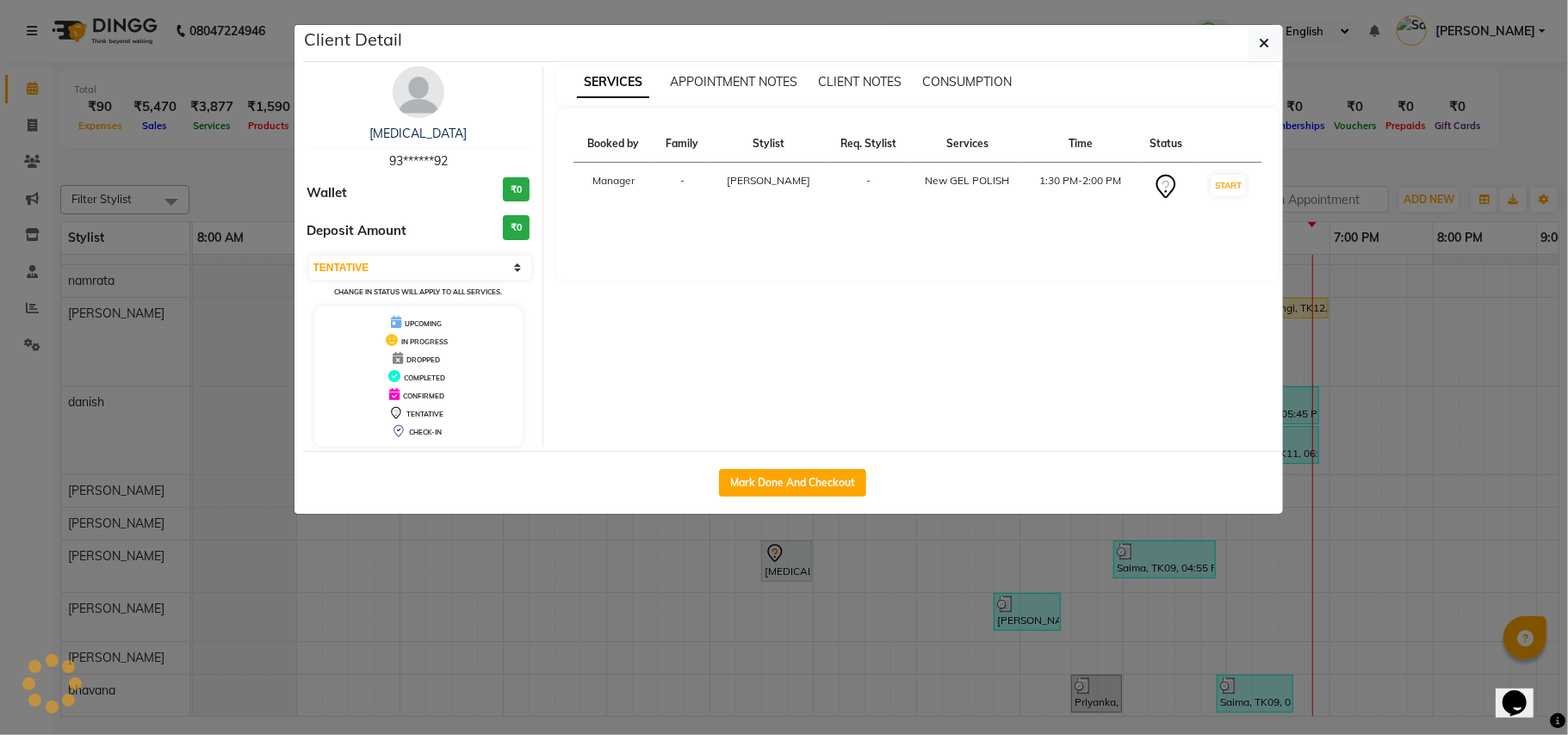
select select "1"
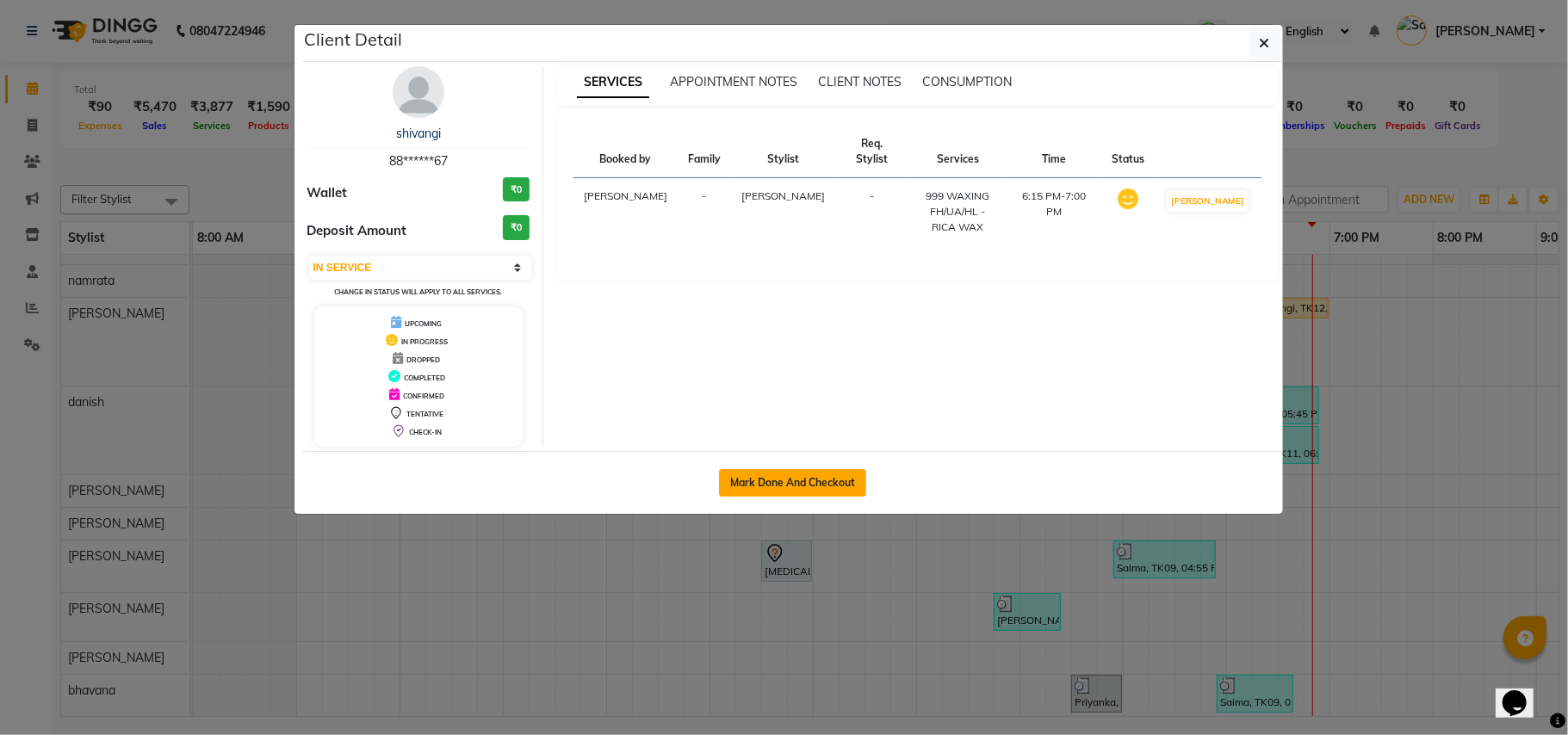
click at [845, 486] on button "Mark Done And Checkout" at bounding box center [792, 483] width 147 height 28
select select "service"
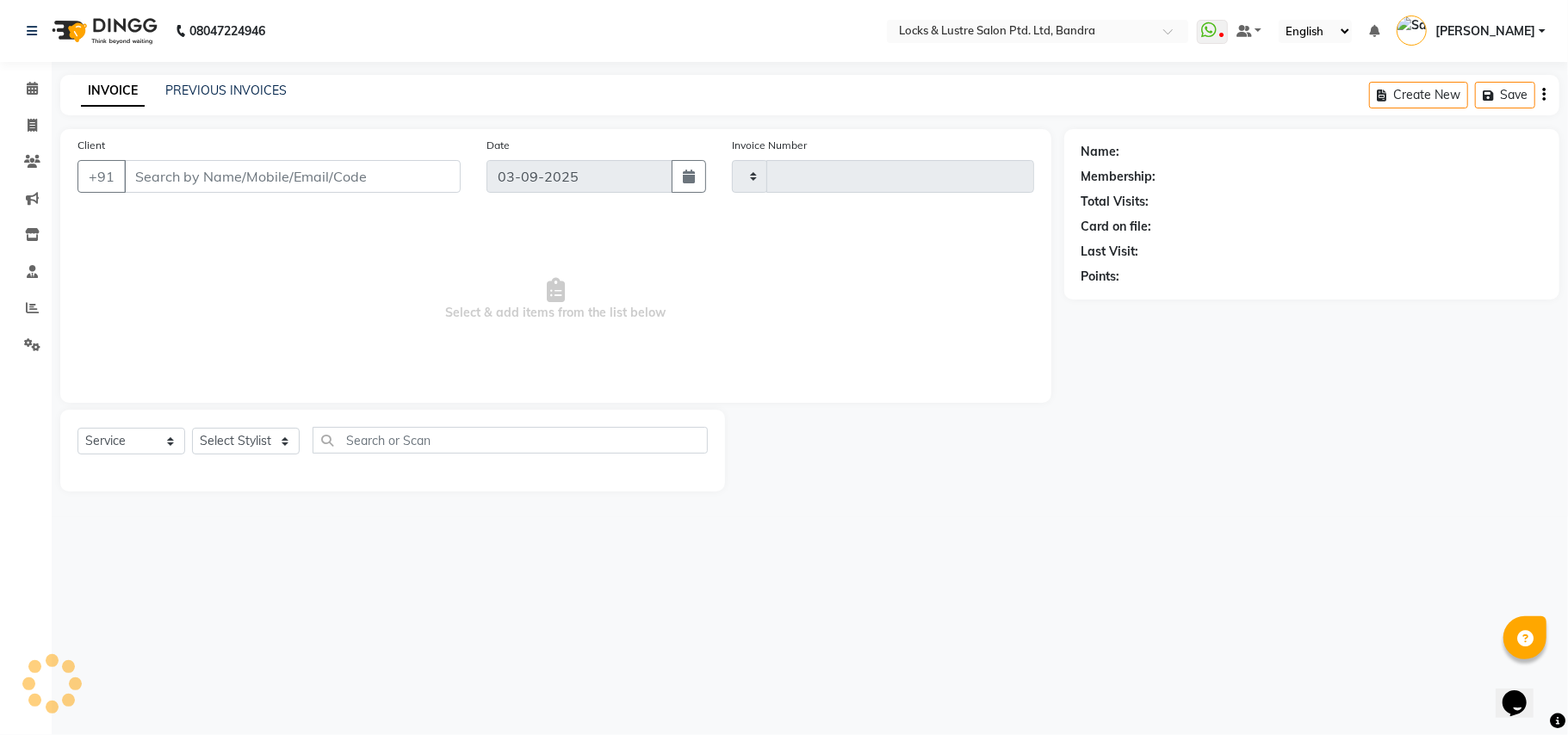
type input "2265"
select select "6029"
type input "88******67"
select select "55307"
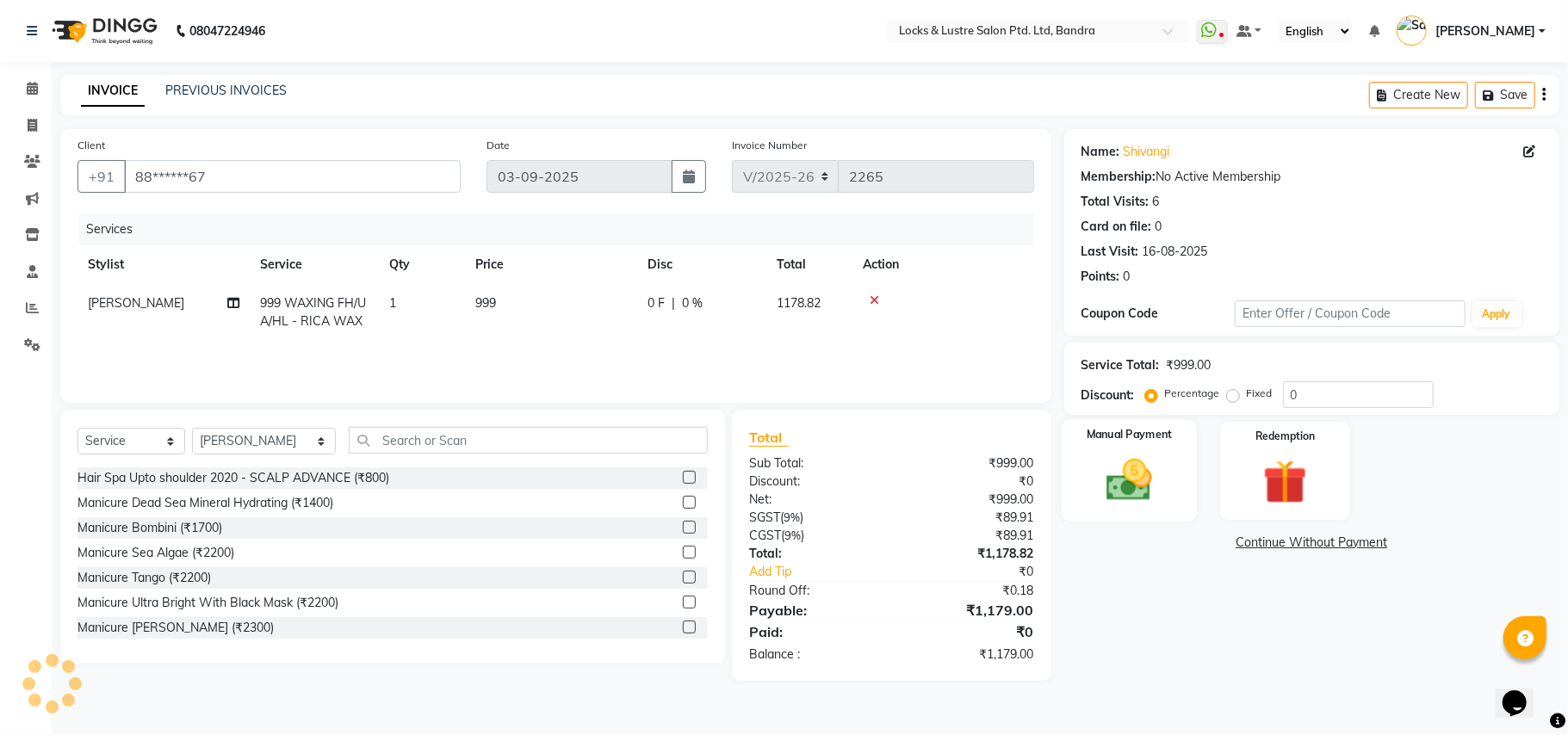
click at [1100, 469] on img at bounding box center [1130, 480] width 75 height 53
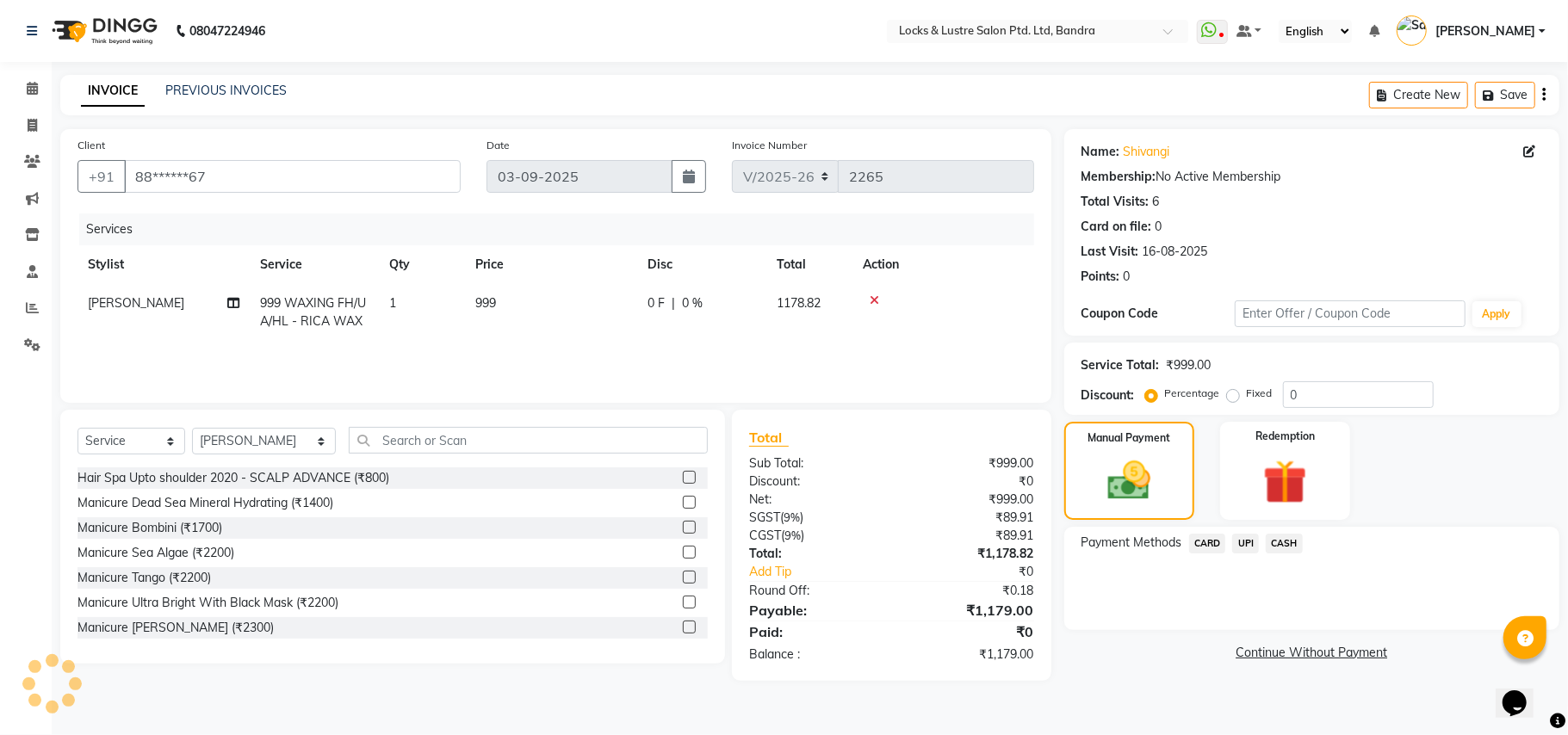
click at [1296, 541] on span "CASH" at bounding box center [1284, 544] width 37 height 20
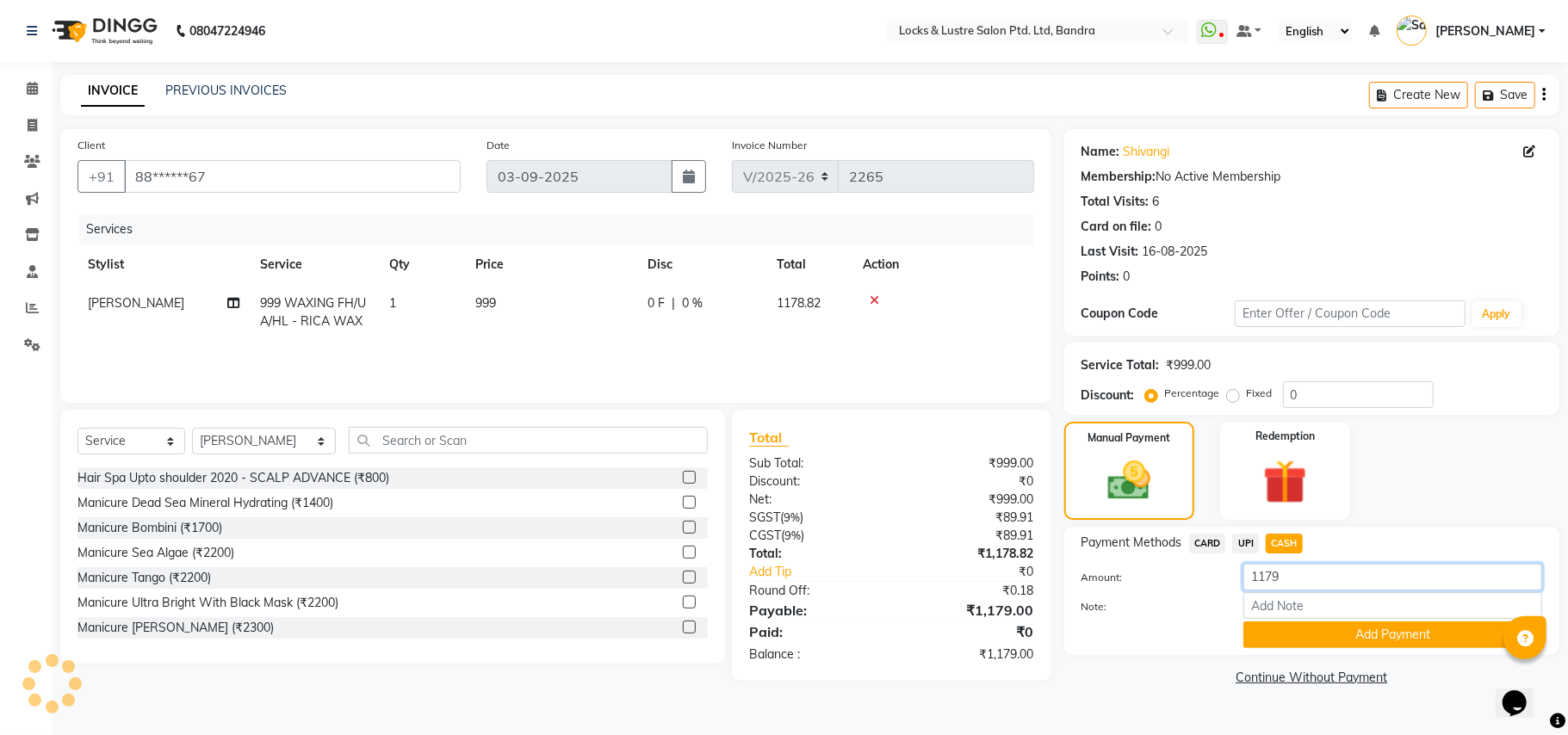
click at [1287, 580] on input "1179" at bounding box center [1393, 577] width 299 height 27
type input "1000"
click at [1306, 628] on button "Add Payment" at bounding box center [1393, 635] width 299 height 27
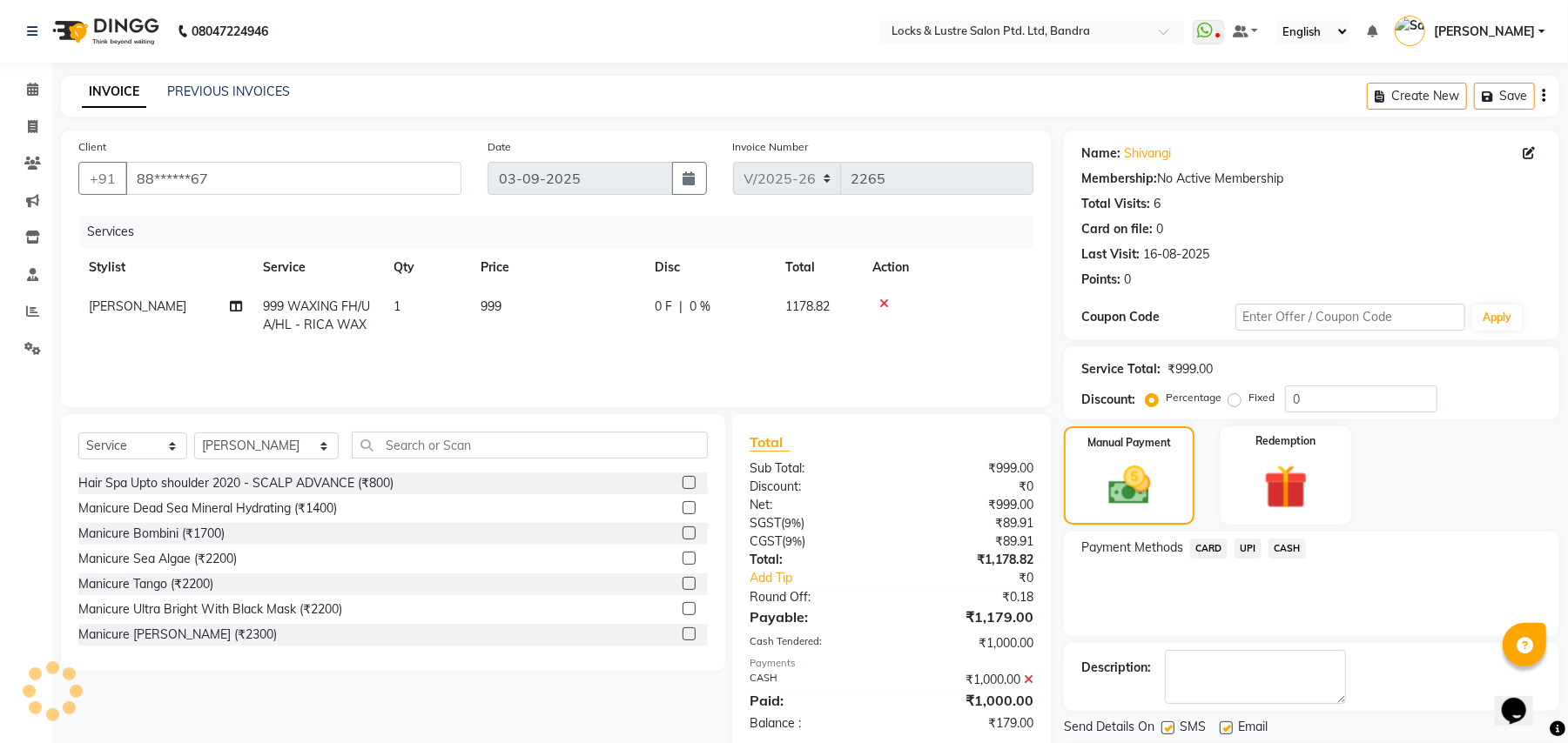
click at [1246, 550] on span "UPI" at bounding box center [1248, 548] width 27 height 20
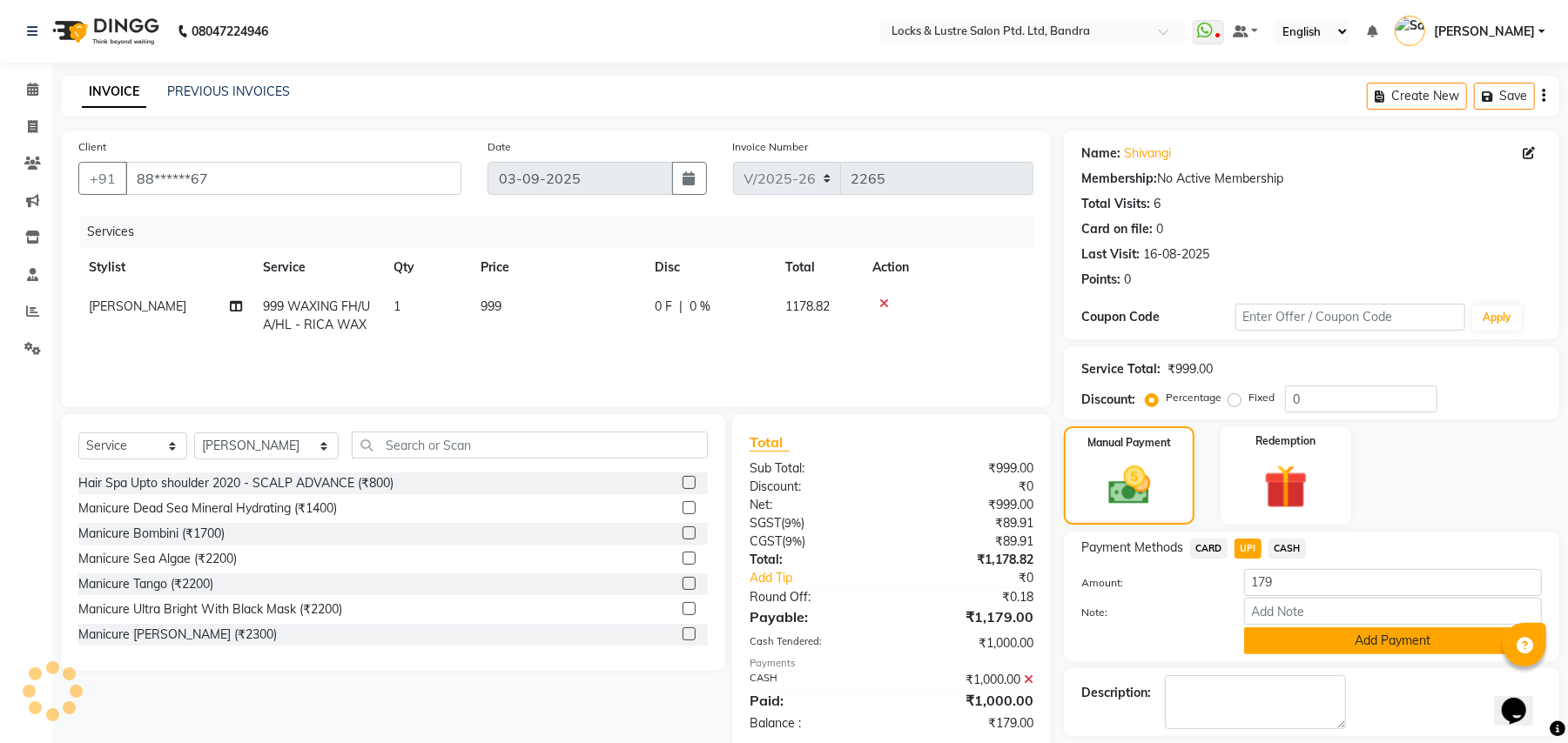
click at [1288, 646] on button "Add Payment" at bounding box center [1393, 641] width 298 height 27
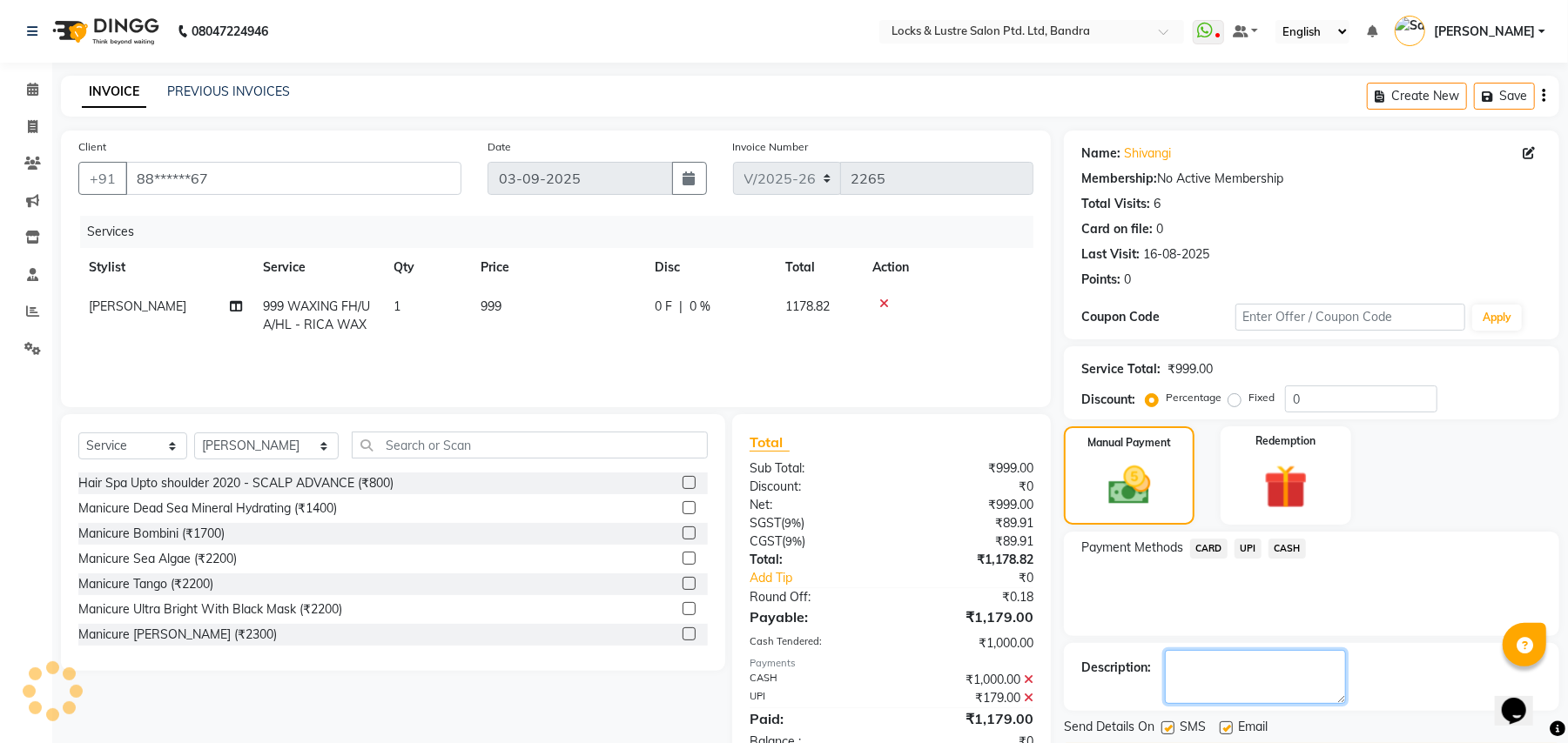
click at [1201, 669] on textarea at bounding box center [1255, 676] width 181 height 53
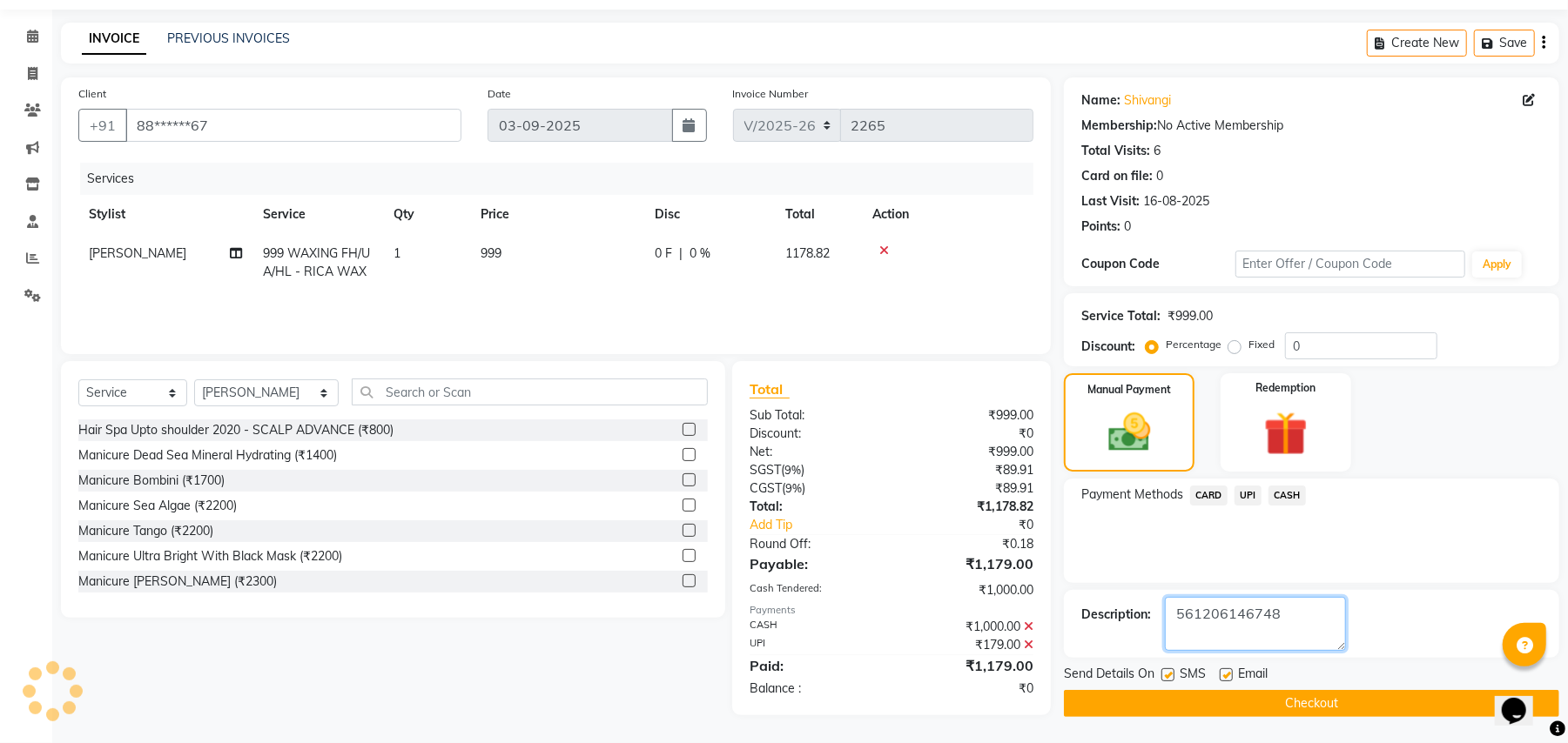
type textarea "561206146748"
click at [1300, 694] on button "Checkout" at bounding box center [1310, 704] width 495 height 27
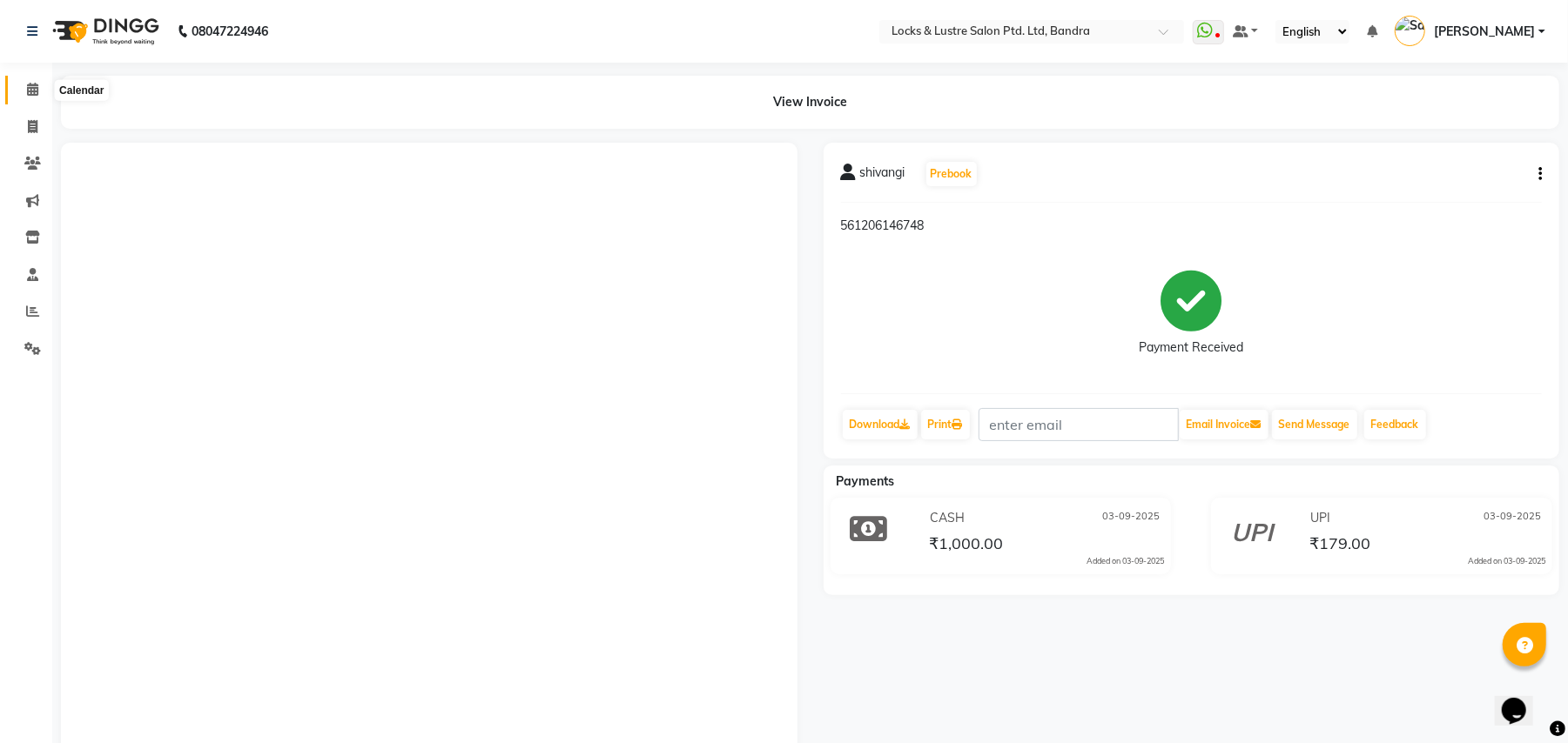
click at [29, 94] on icon at bounding box center [33, 88] width 12 height 13
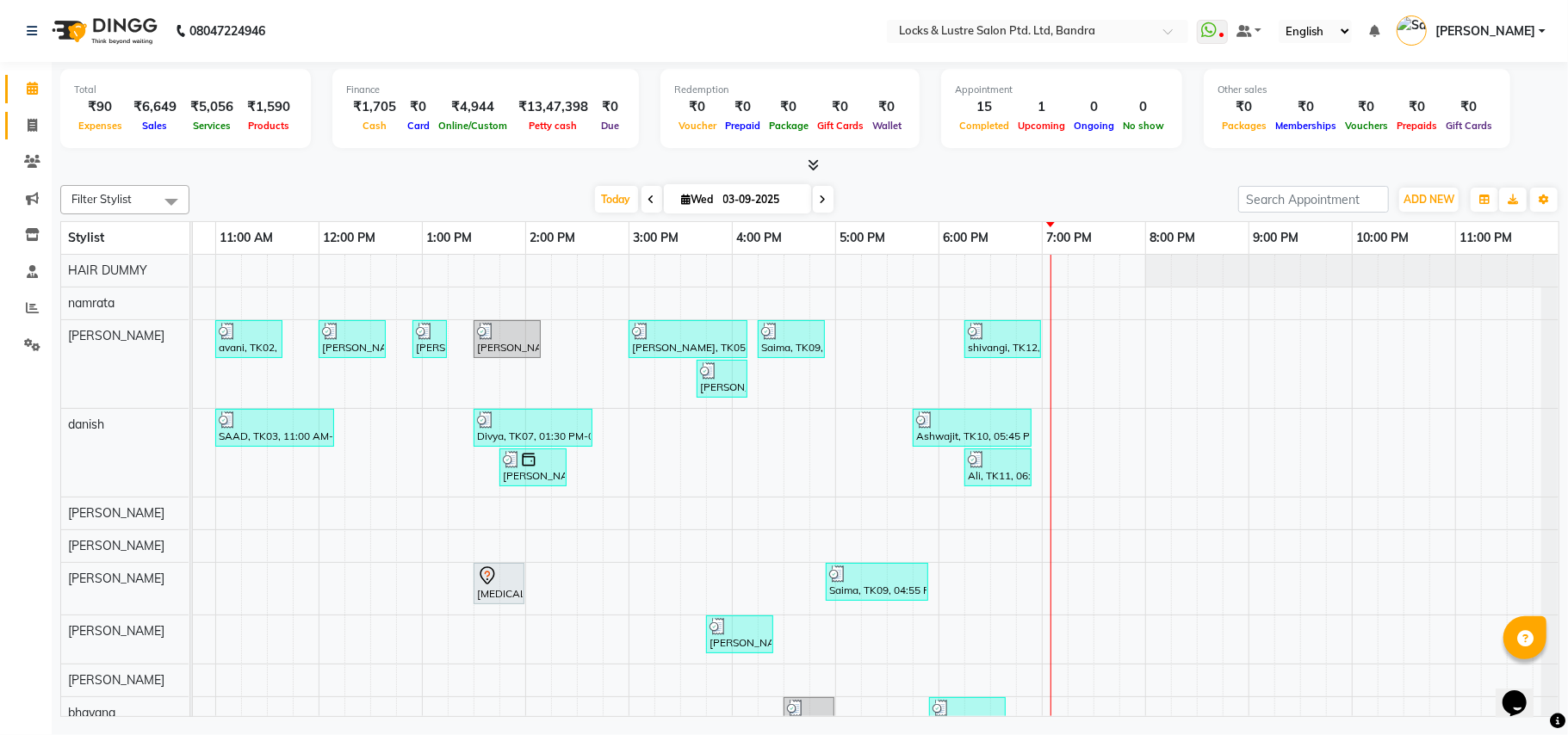
click at [31, 124] on icon at bounding box center [33, 124] width 10 height 13
select select "service"
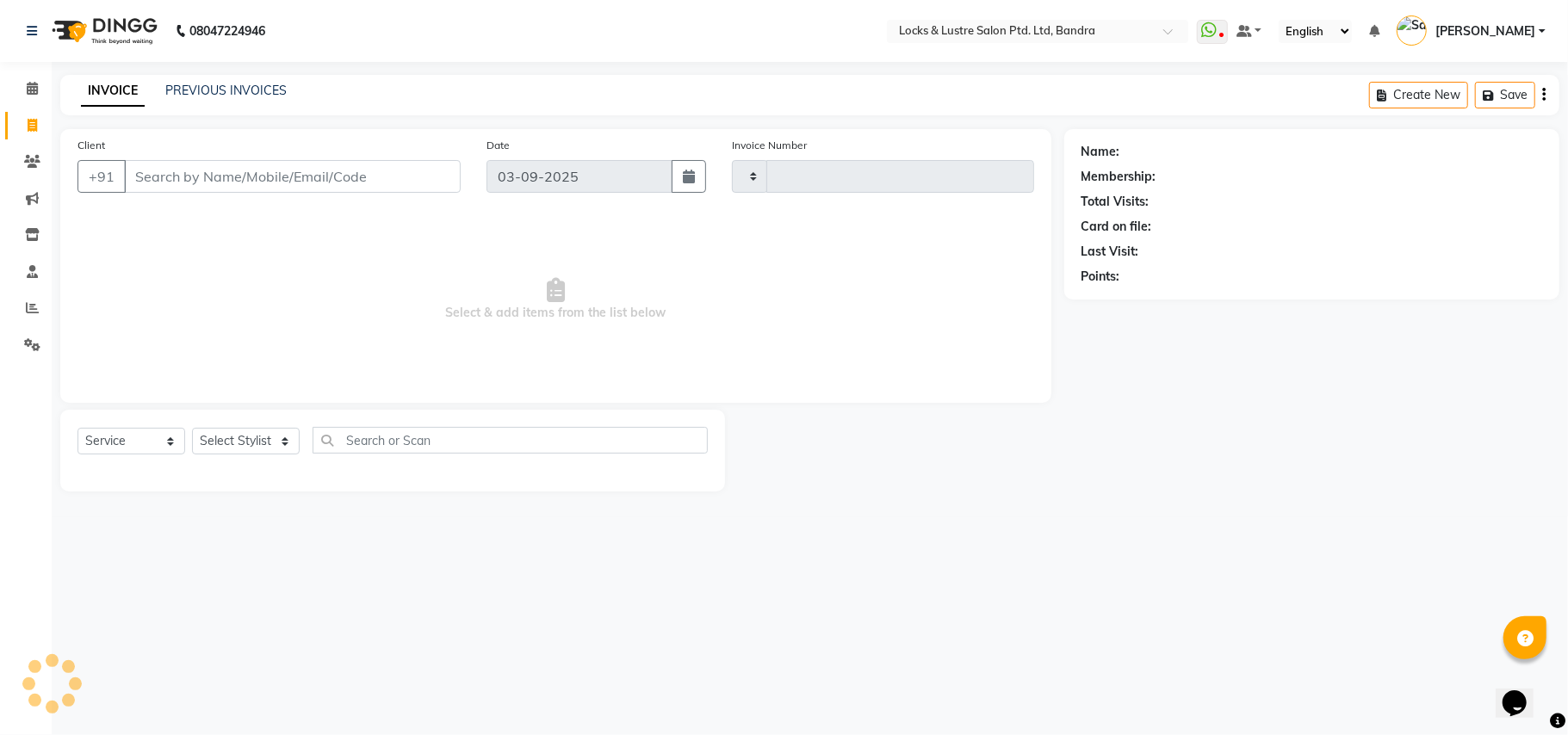
type input "2266"
select select "6029"
click at [240, 86] on link "PREVIOUS INVOICES" at bounding box center [226, 90] width 121 height 15
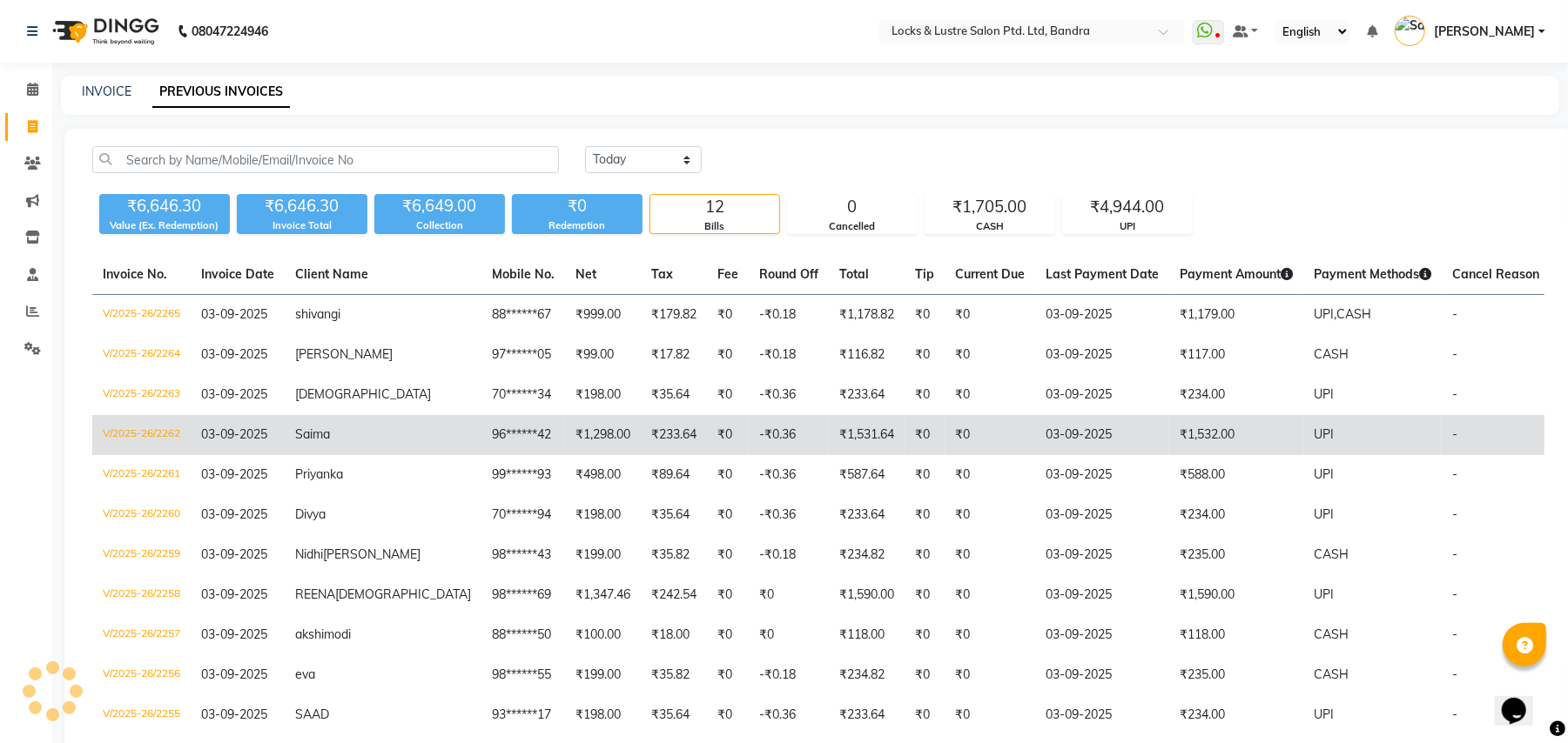
click at [1169, 434] on td "₹1,532.00" at bounding box center [1236, 435] width 134 height 40
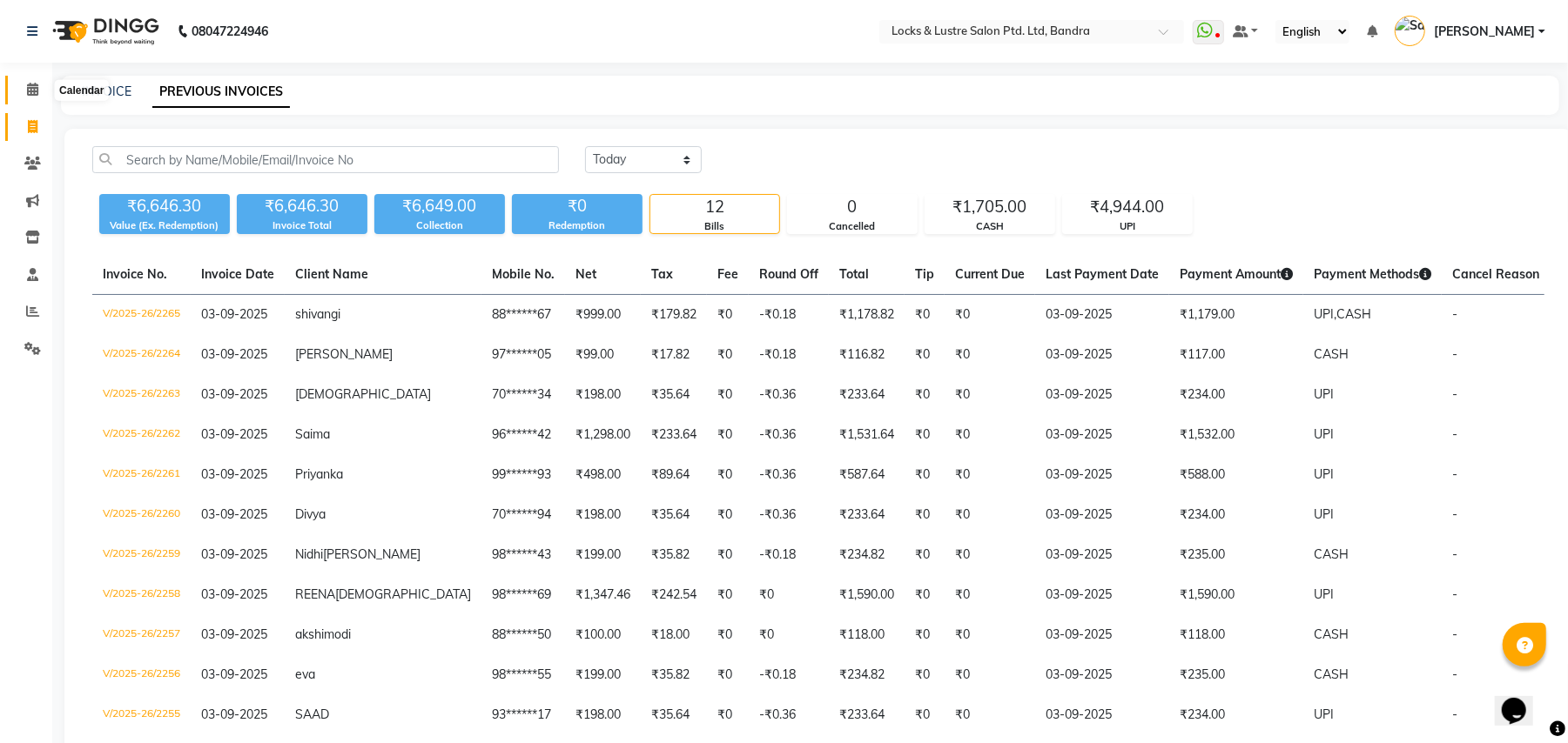
click at [21, 92] on span at bounding box center [32, 89] width 30 height 20
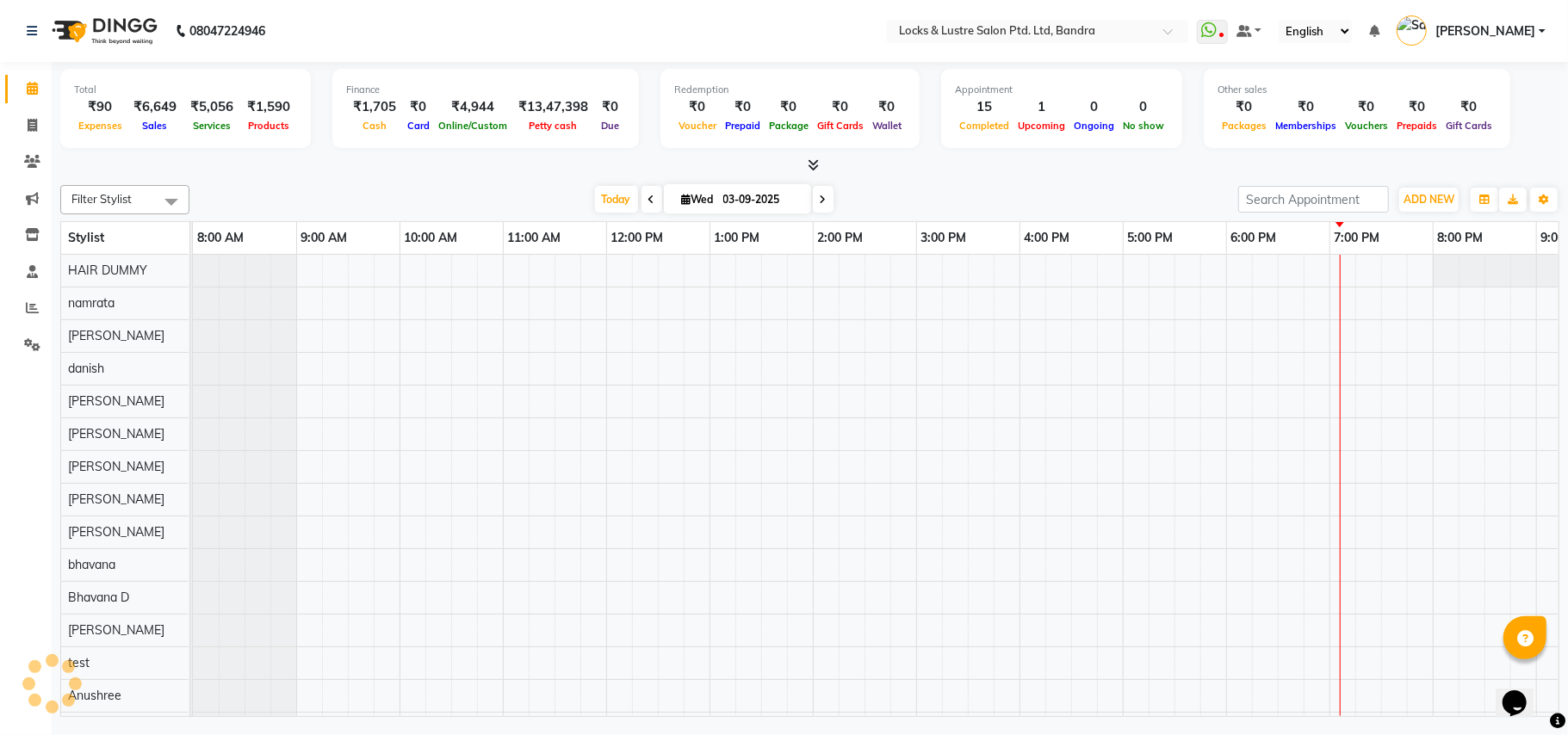
scroll to position [0, 288]
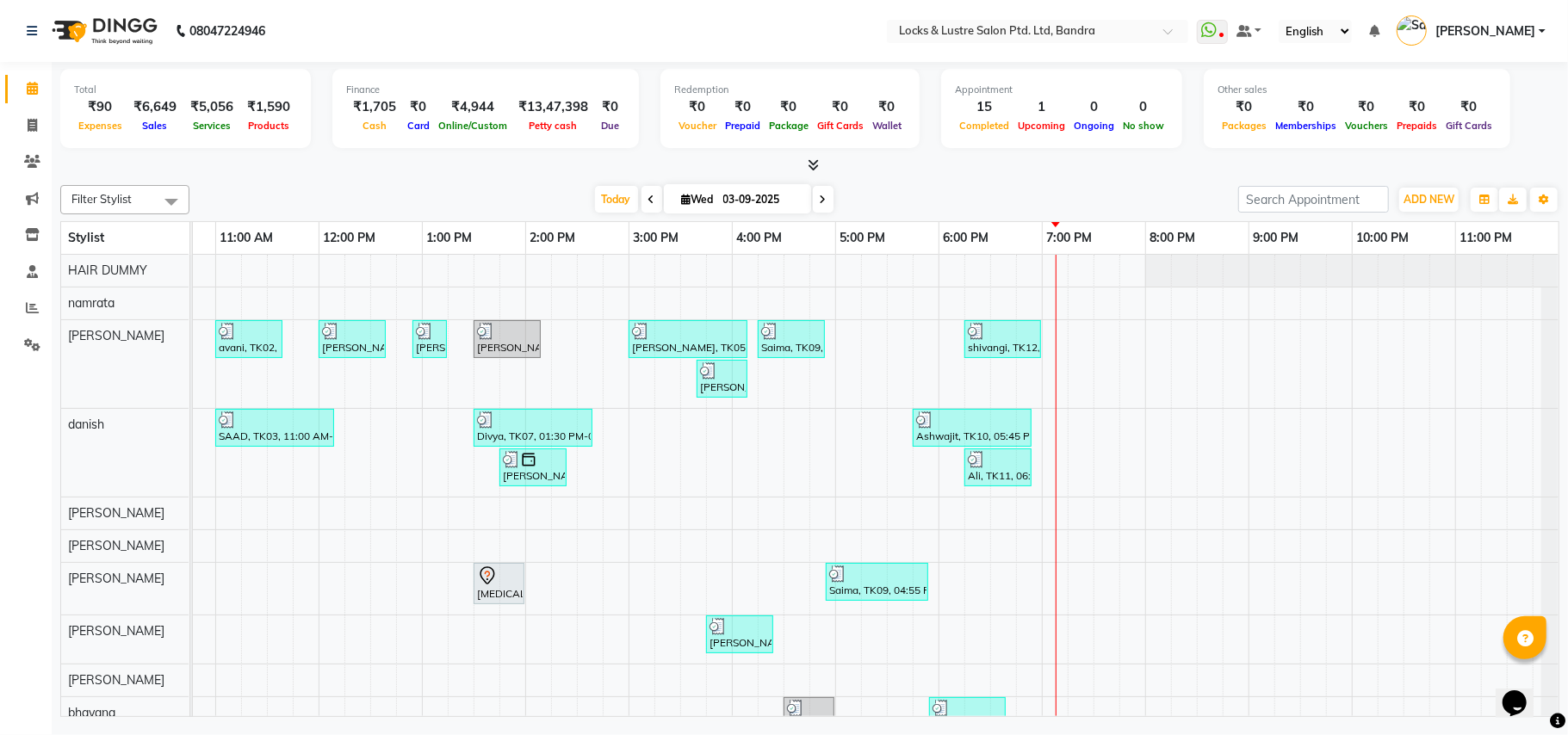
click at [1189, 583] on div "avani, TK02, 11:00 AM-11:40 AM, New WOMEN HAIRCUT 199 - OG eva, TK04, 12:00 PM-…" at bounding box center [733, 582] width 1654 height 654
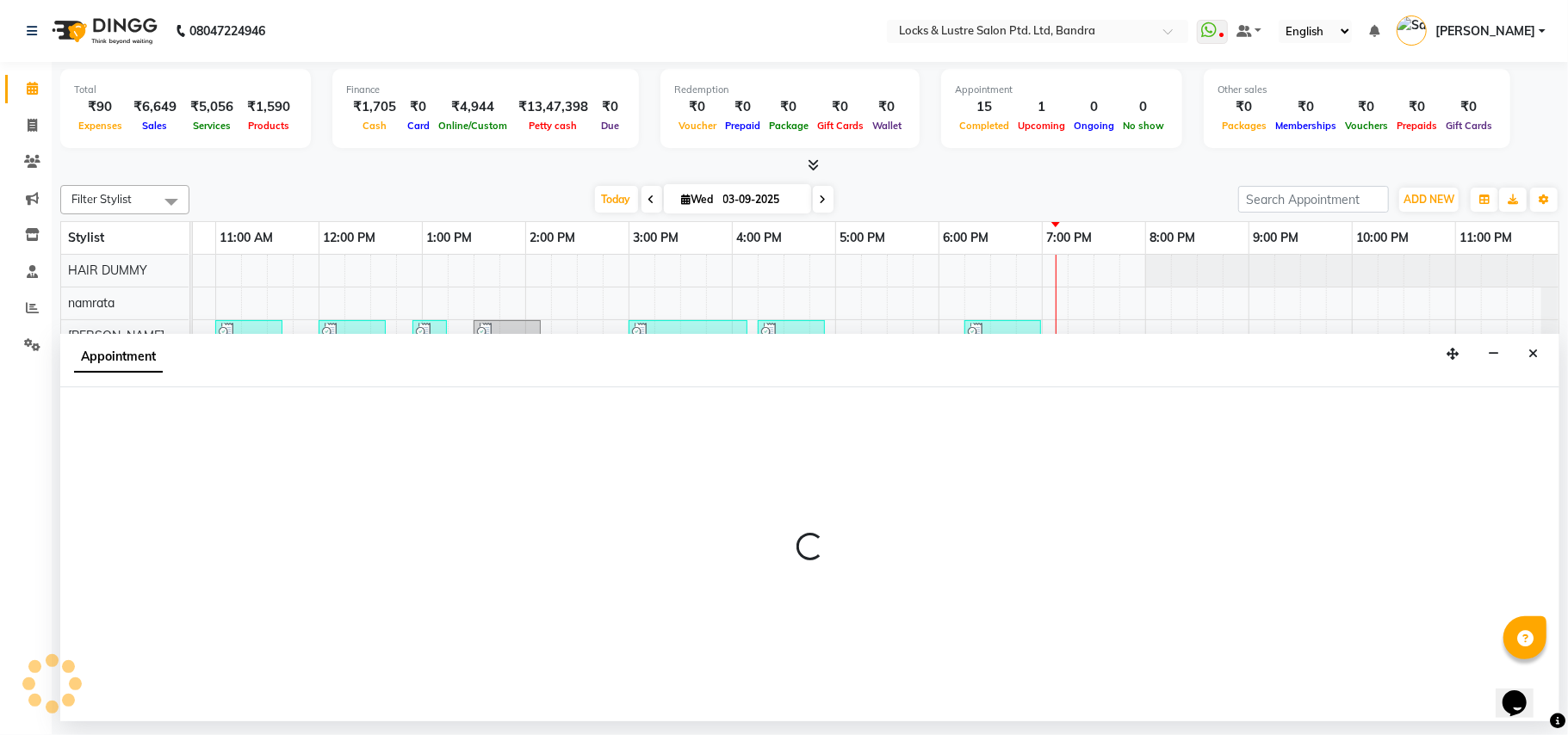
select select "80183"
select select "1215"
select select "tentative"
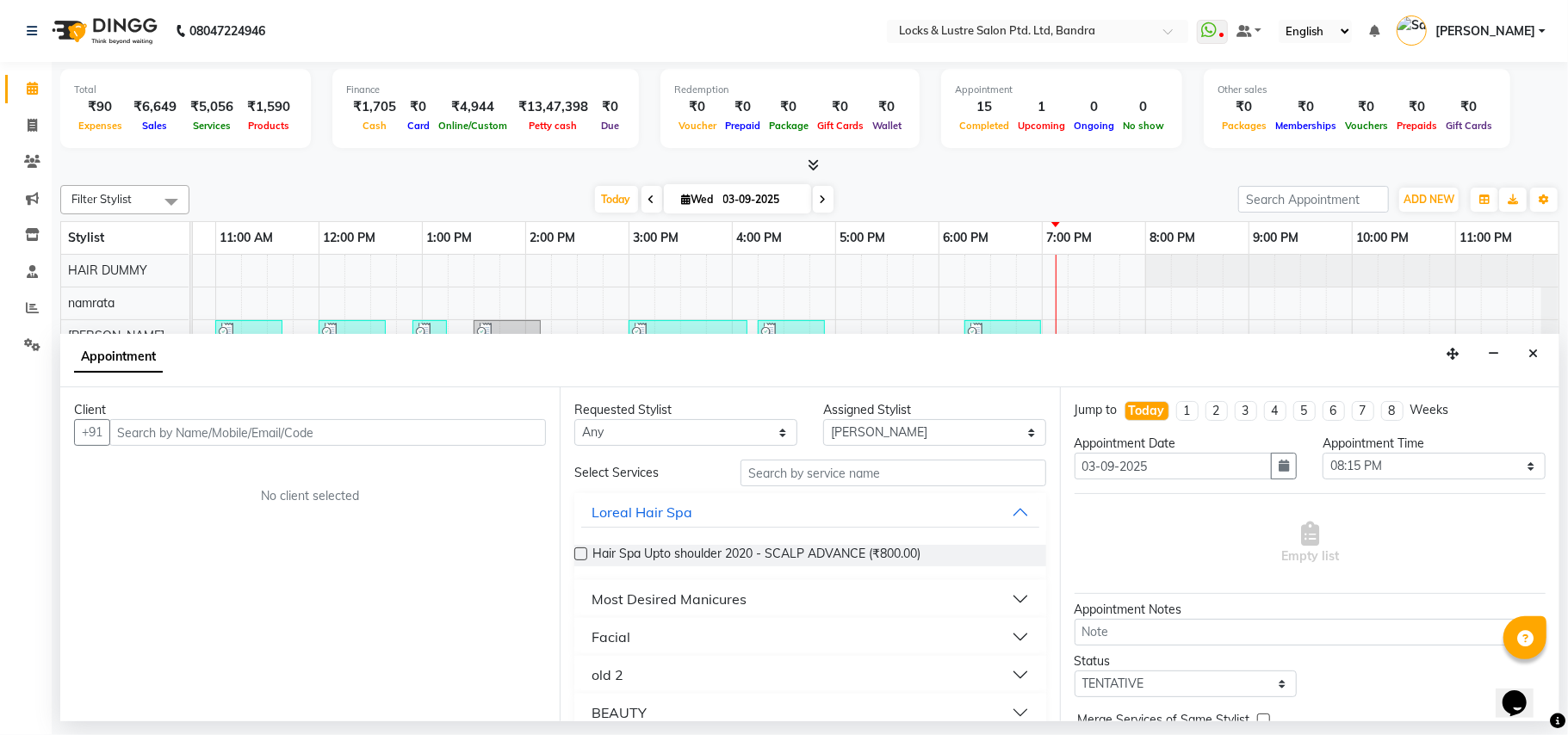
click at [162, 434] on input "text" at bounding box center [328, 433] width 437 height 27
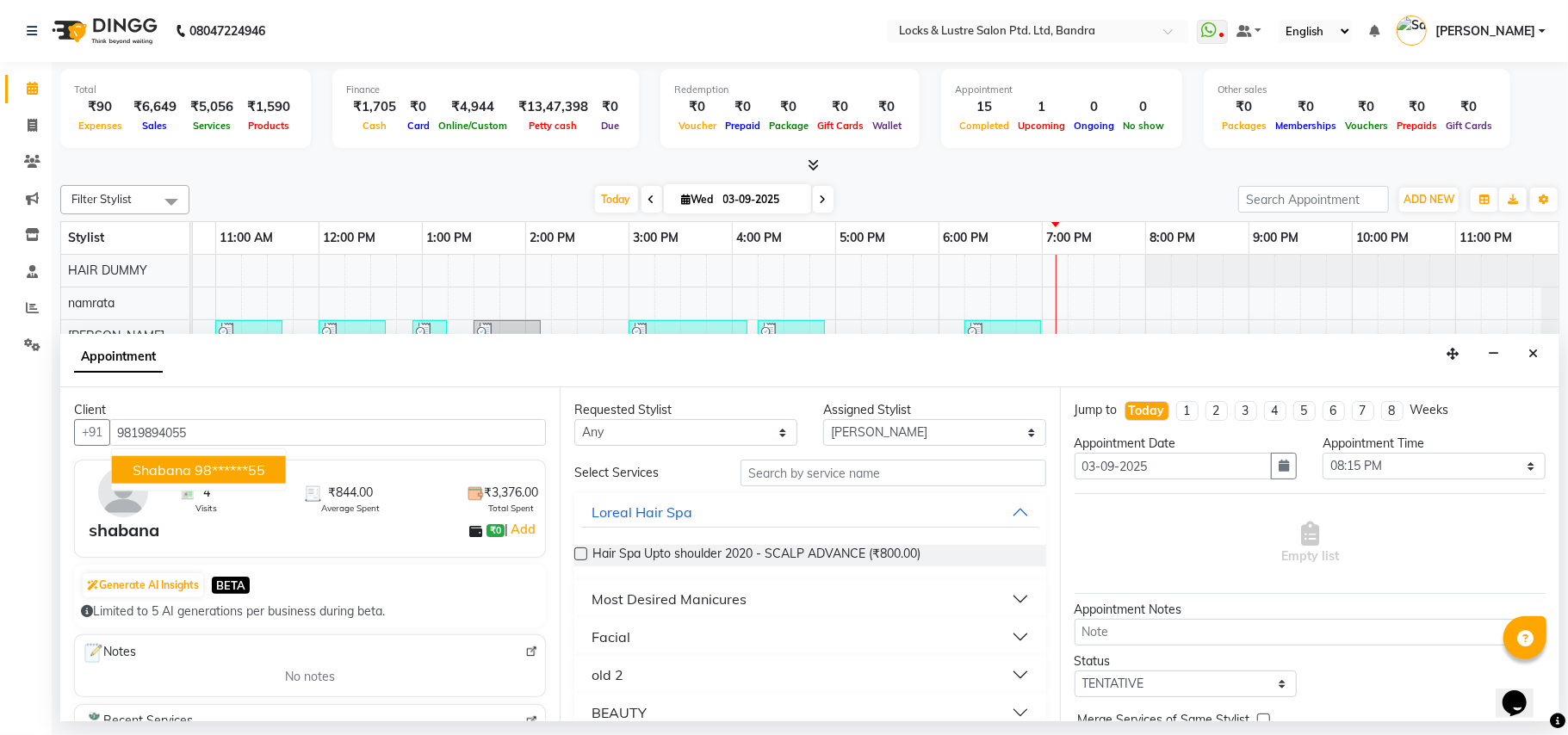
click at [242, 469] on ngb-highlight "98******55" at bounding box center [229, 470] width 70 height 17
type input "98******55"
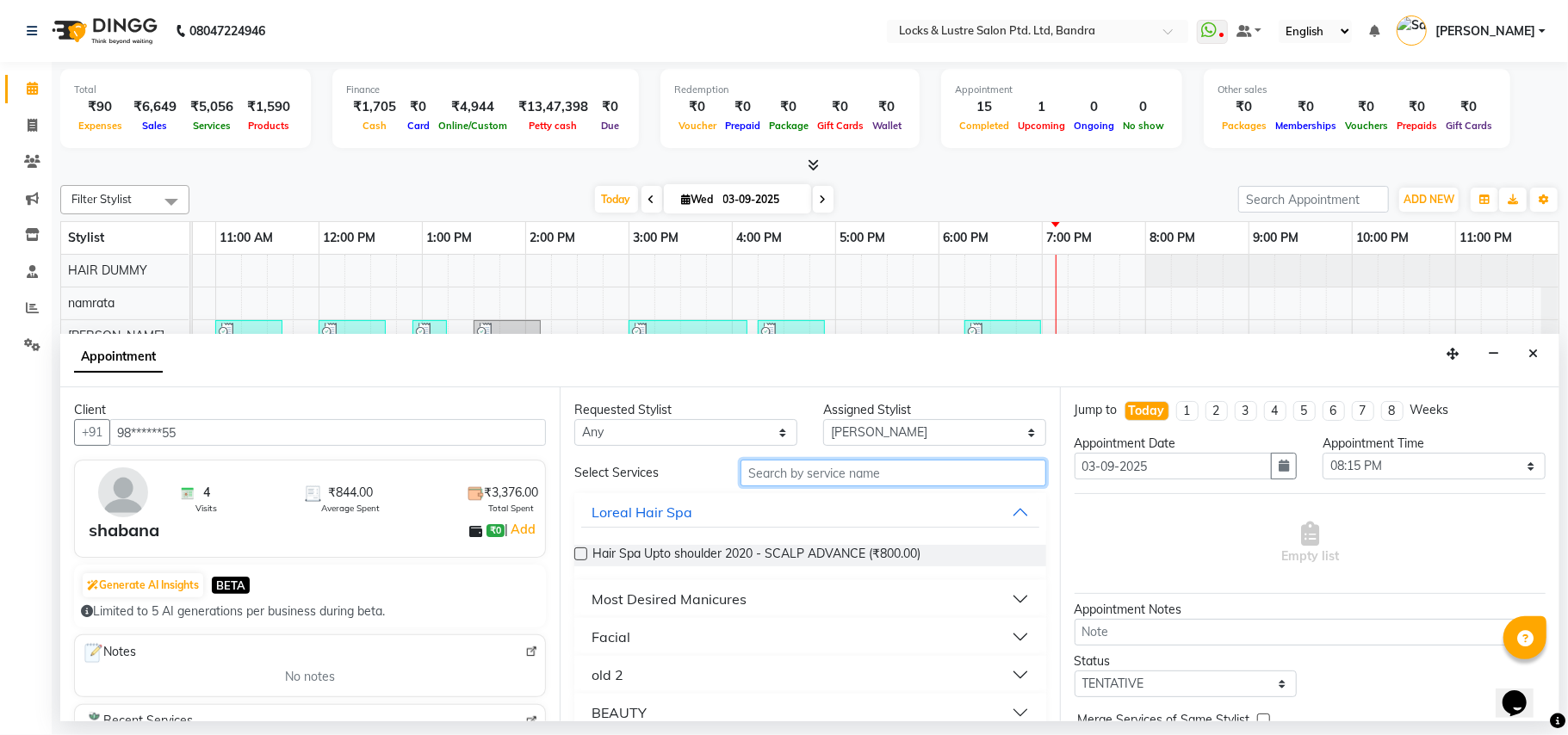
click at [900, 471] on input "text" at bounding box center [894, 473] width 306 height 27
type input "n"
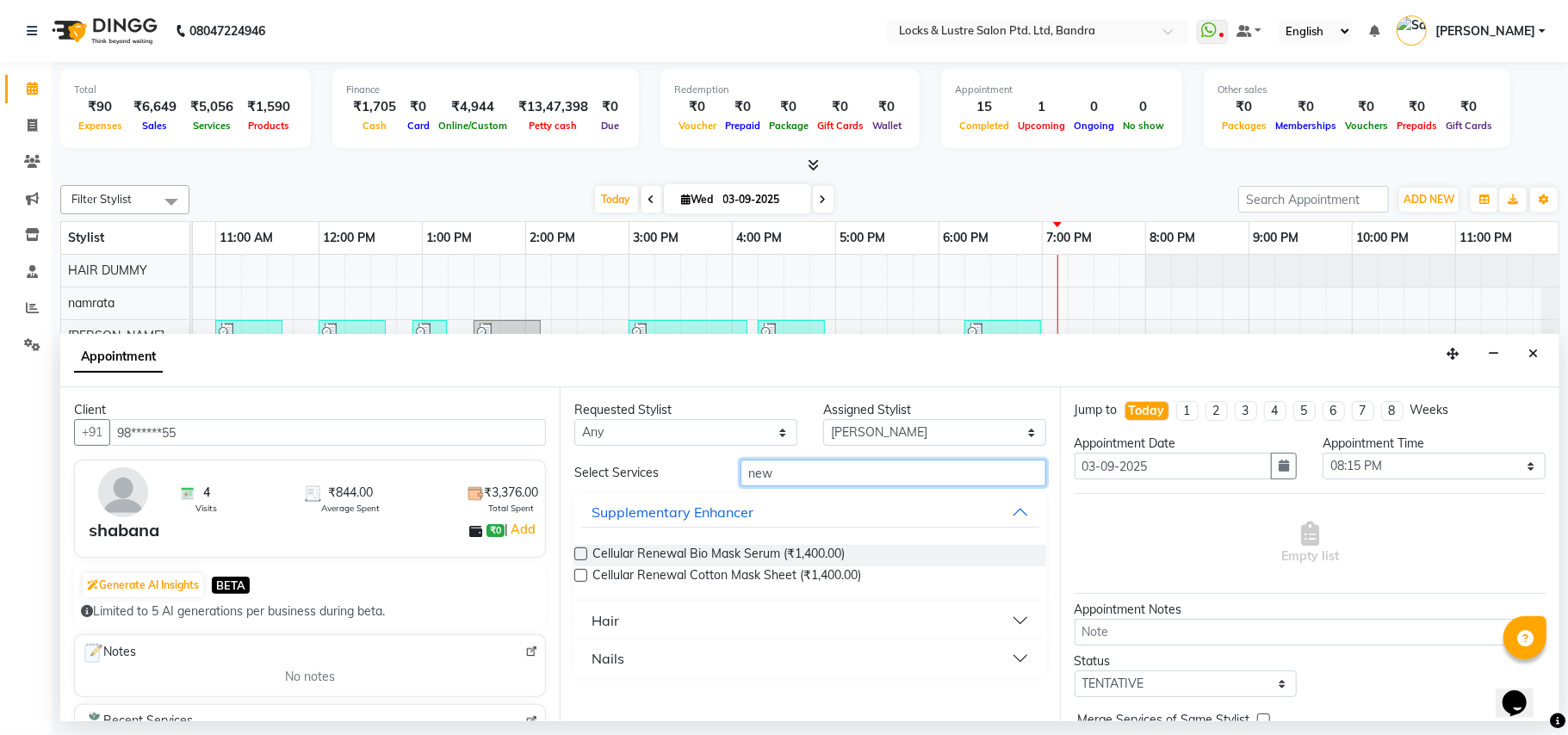
type input "new"
click at [1021, 659] on button "Nails" at bounding box center [810, 658] width 457 height 31
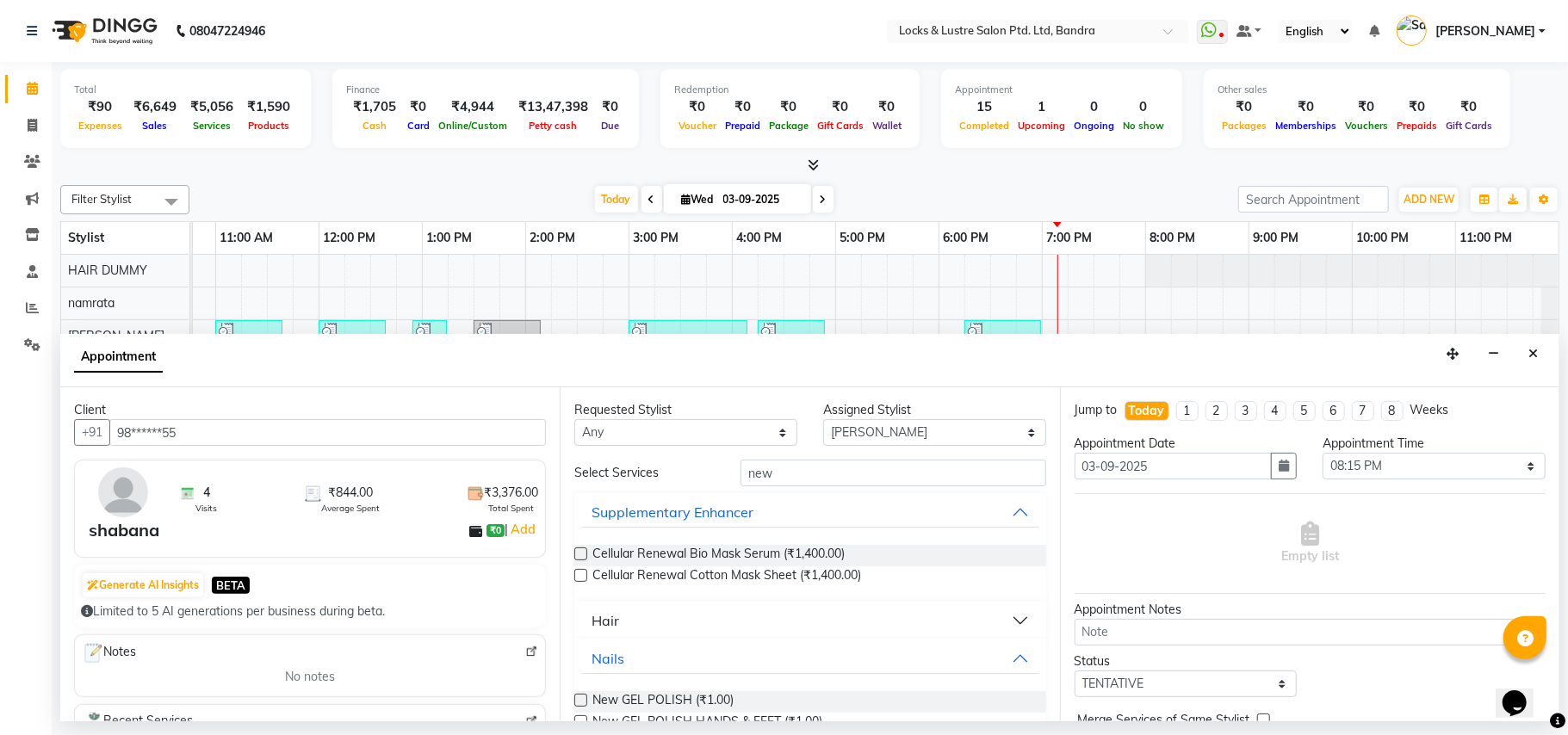
click at [580, 699] on label at bounding box center [580, 699] width 13 height 13
click at [580, 699] on input "checkbox" at bounding box center [580, 702] width 12 height 12
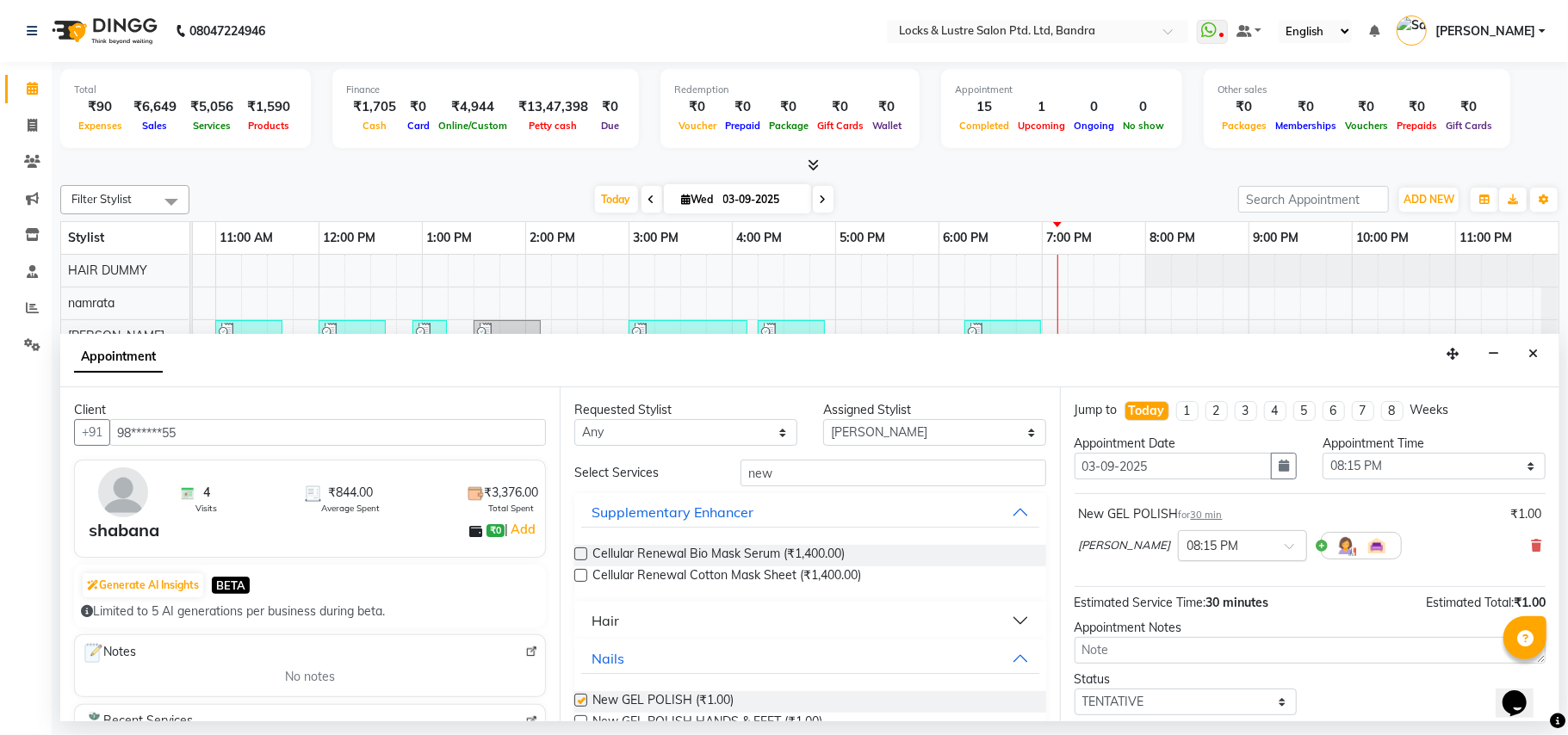
checkbox input "false"
click at [1270, 548] on div at bounding box center [1243, 545] width 127 height 18
click at [1235, 613] on div "08:30 PM" at bounding box center [1243, 604] width 127 height 32
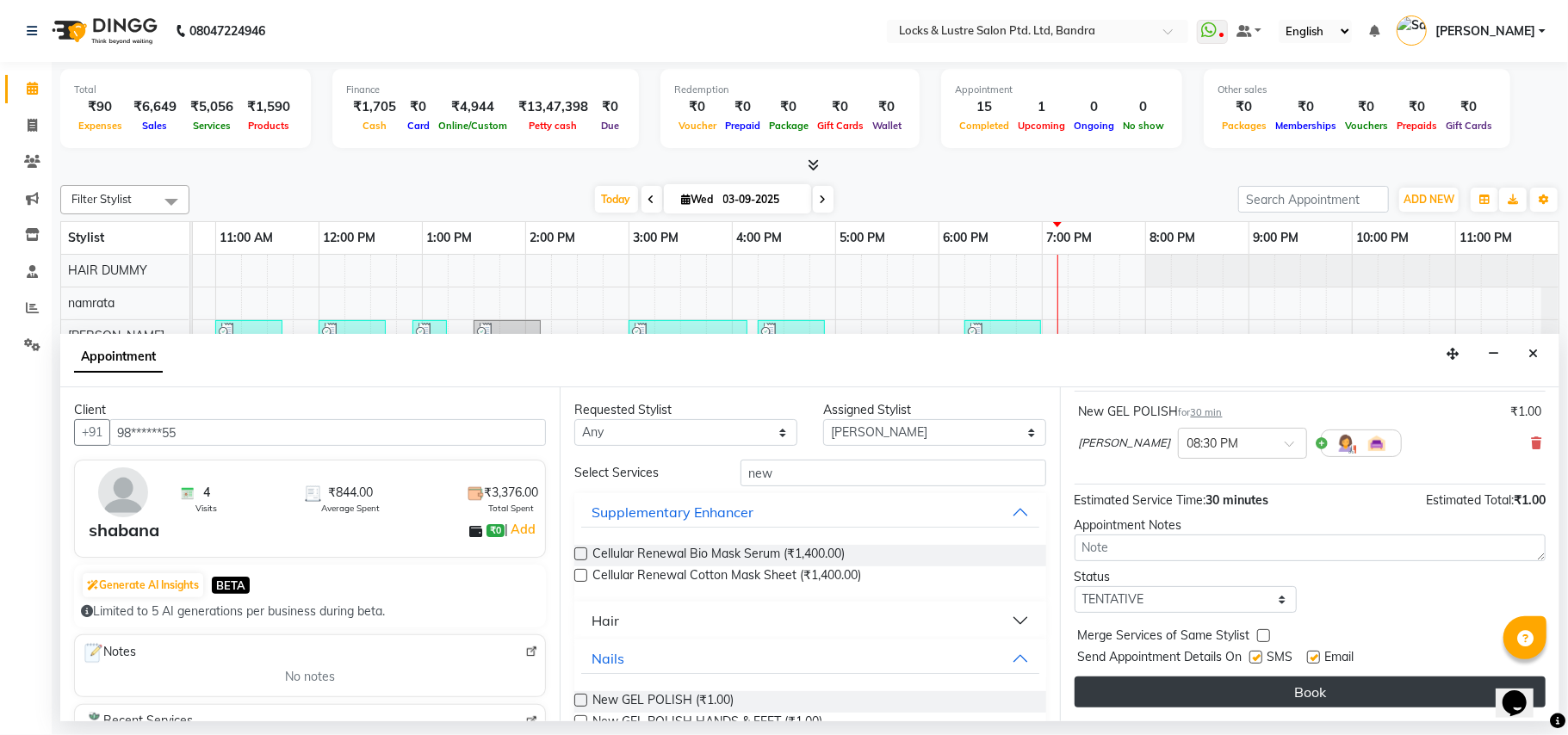
click at [1246, 683] on button "Book" at bounding box center [1310, 692] width 471 height 31
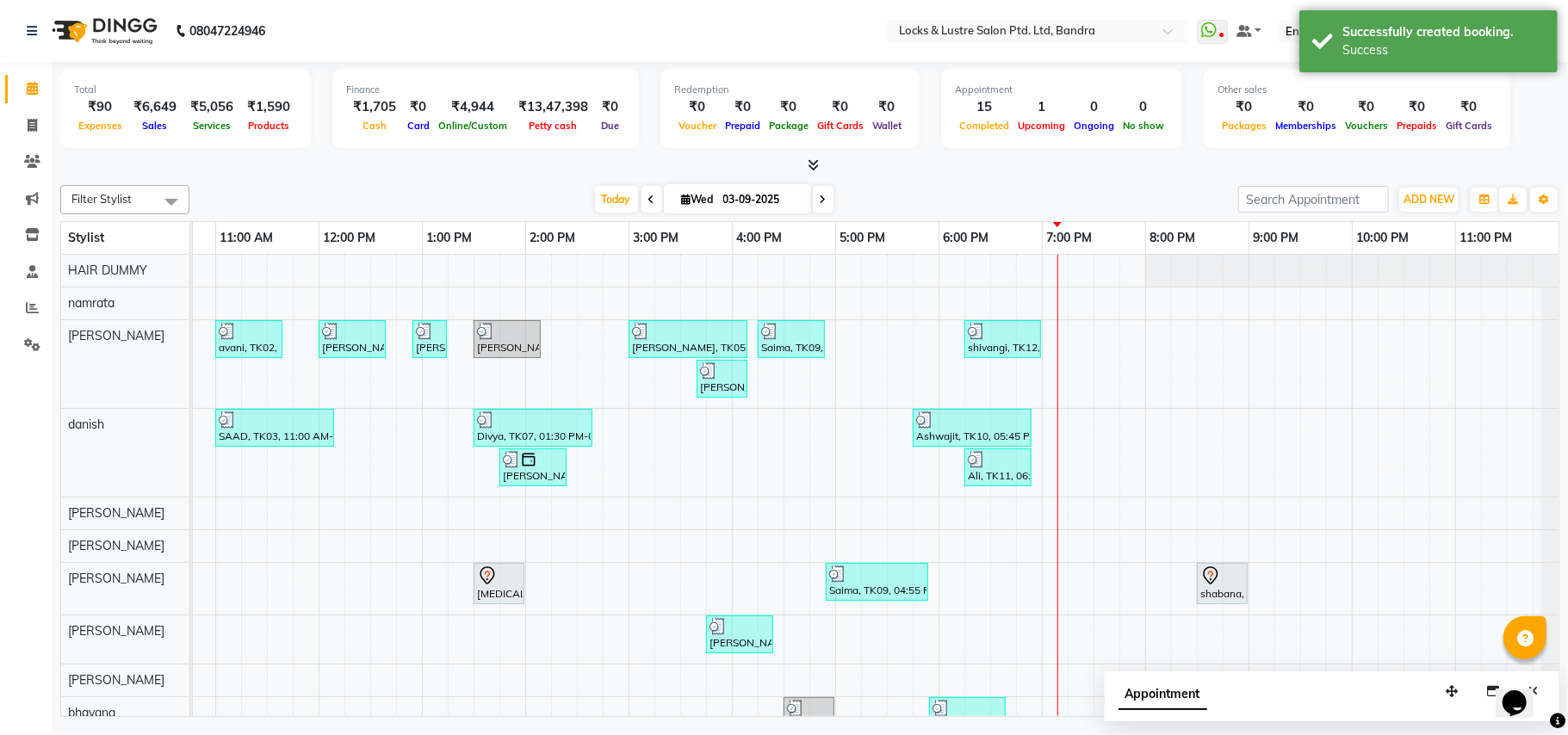
click at [822, 193] on span at bounding box center [823, 199] width 20 height 27
type input "[DATE]"
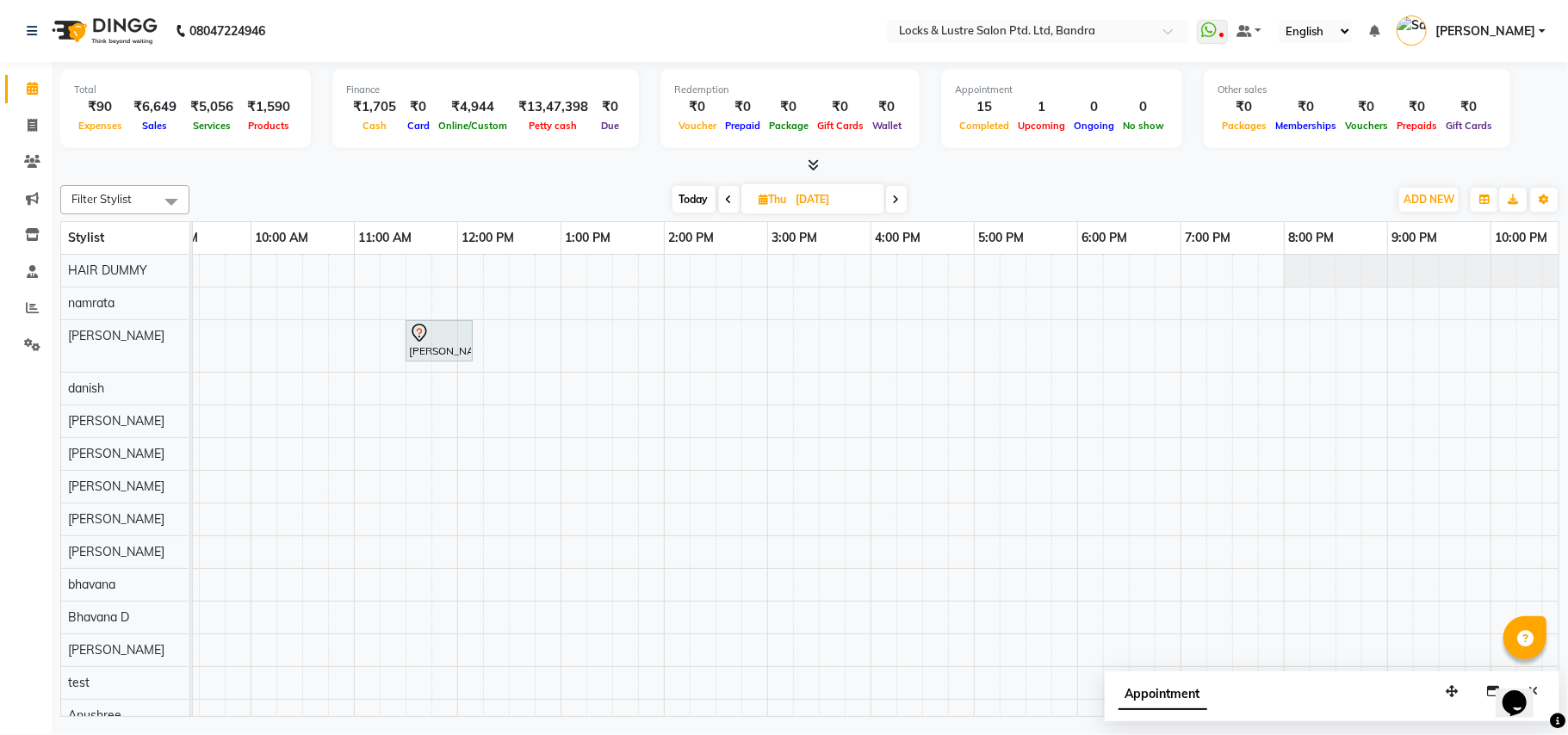
scroll to position [0, 160]
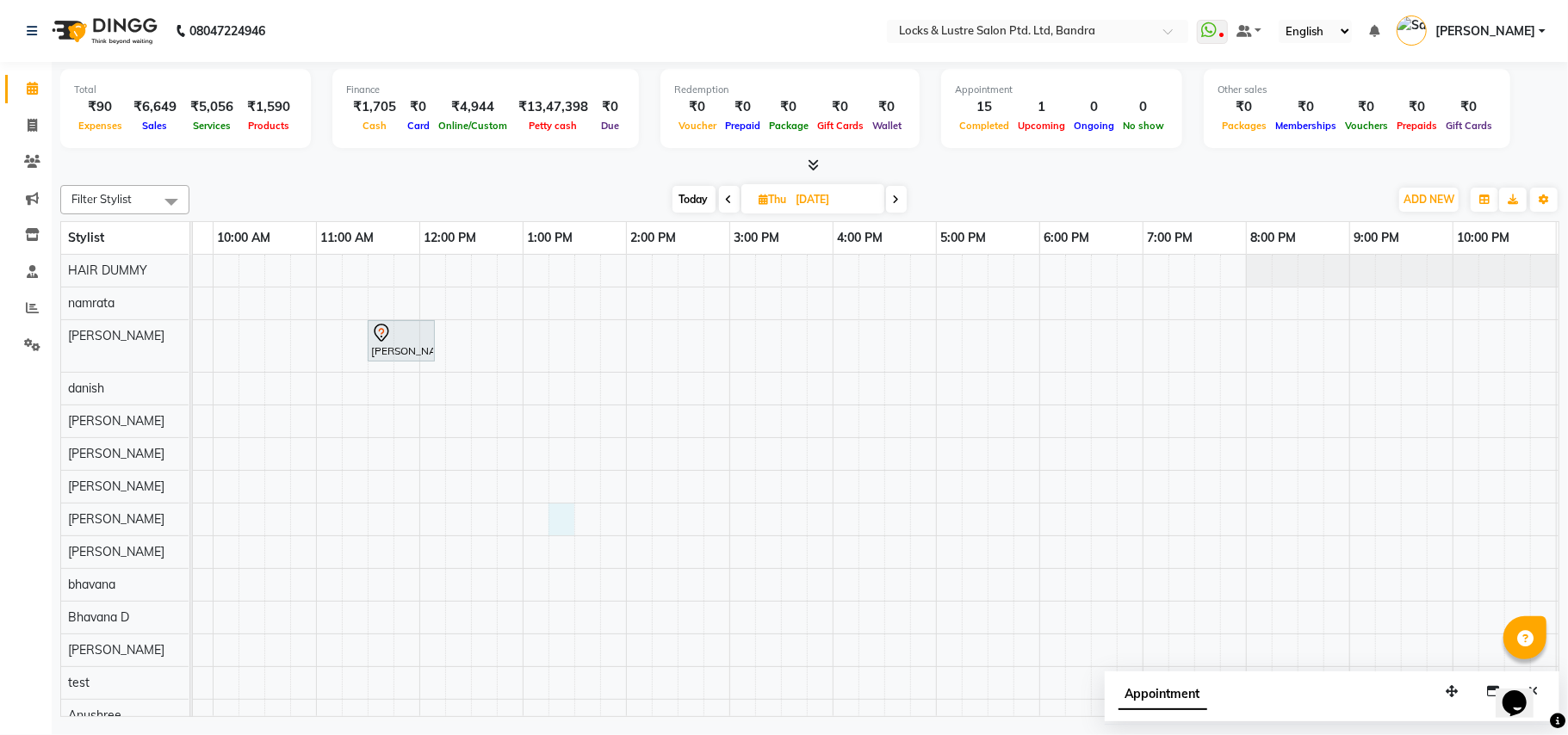
click at [563, 517] on div "[PERSON_NAME], 11:30 AM-12:10 PM, New WOMEN HAIRCUT 199 - OG" at bounding box center [833, 510] width 1654 height 510
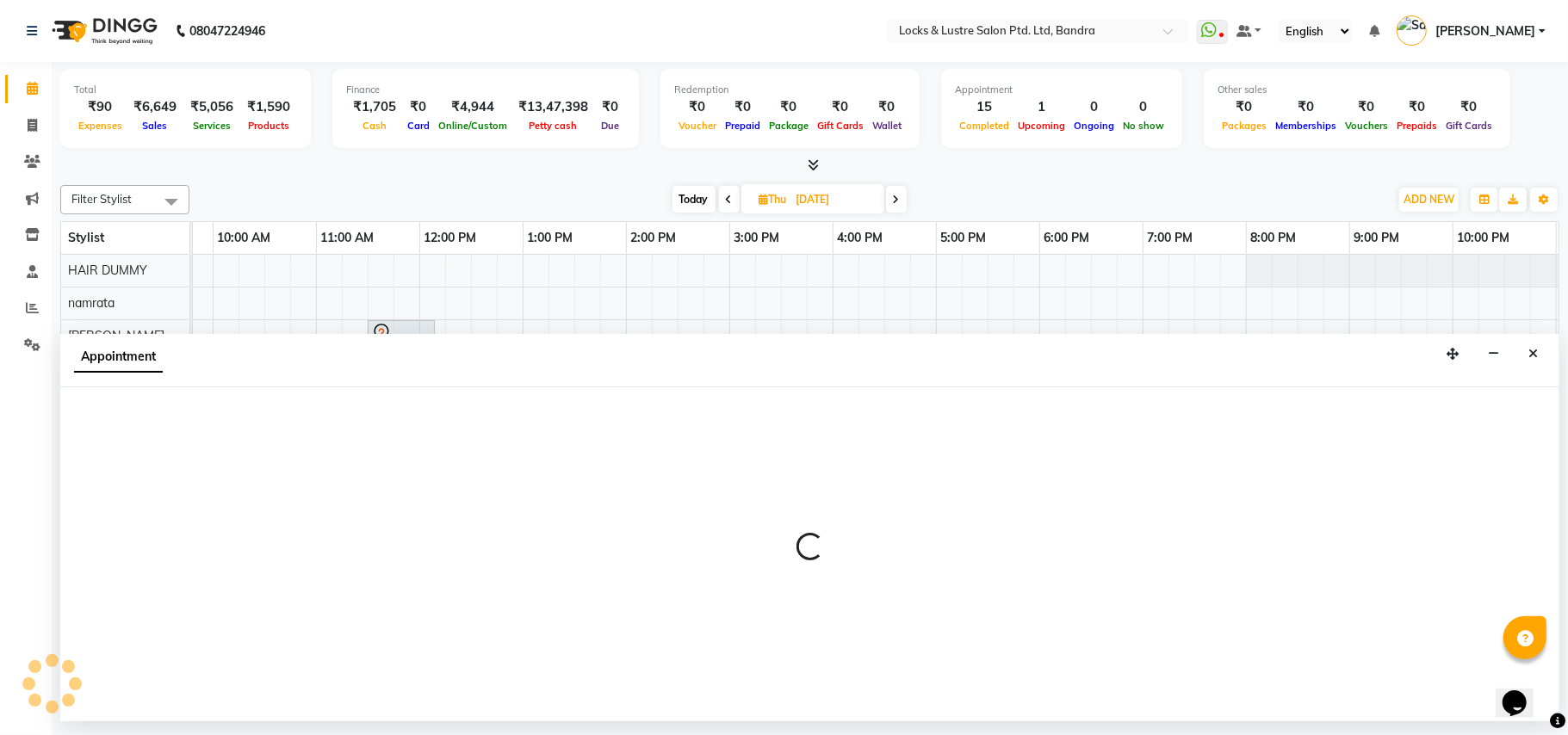
select select "80184"
select select "795"
select select "tentative"
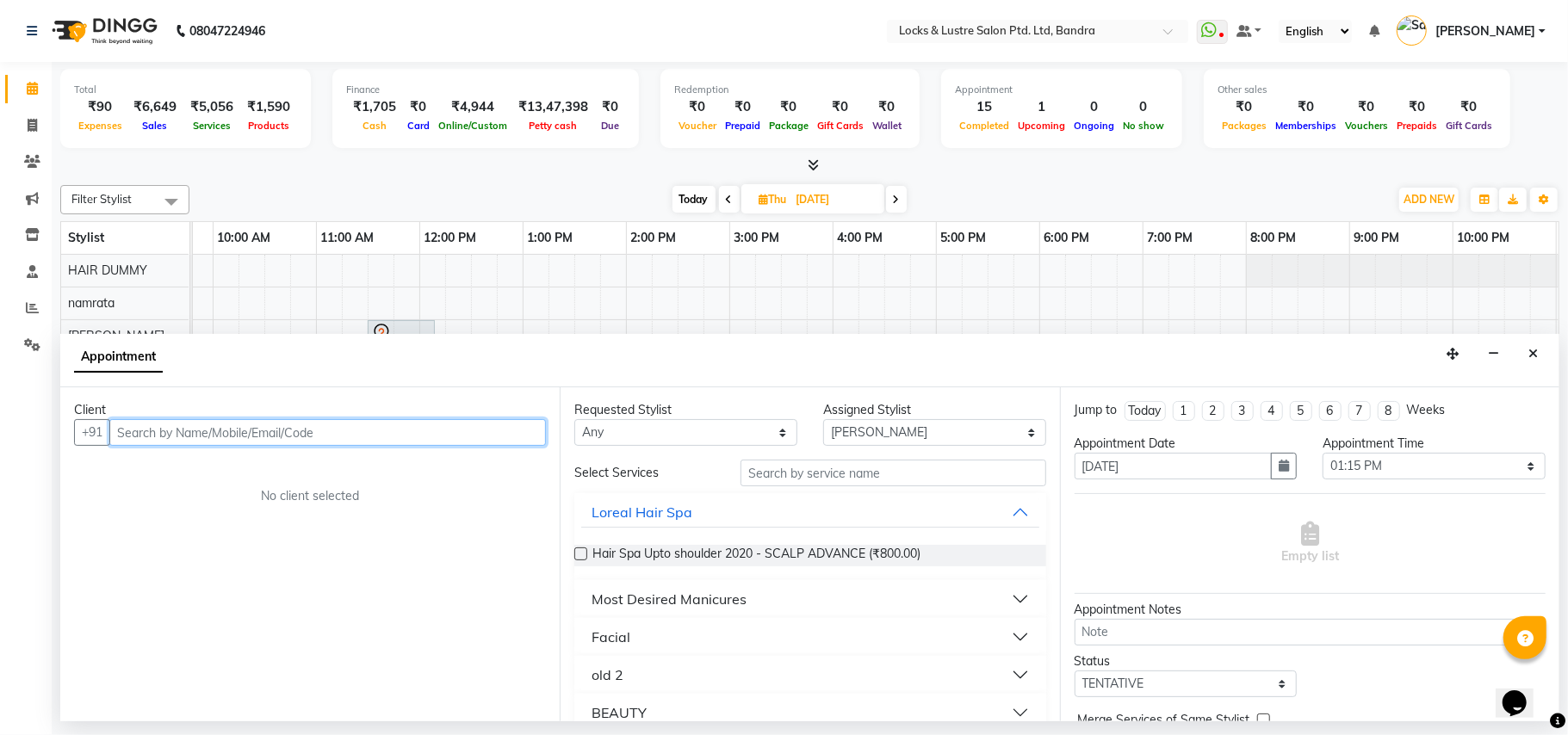
click at [324, 421] on input "text" at bounding box center [328, 433] width 437 height 27
type input "7304740055"
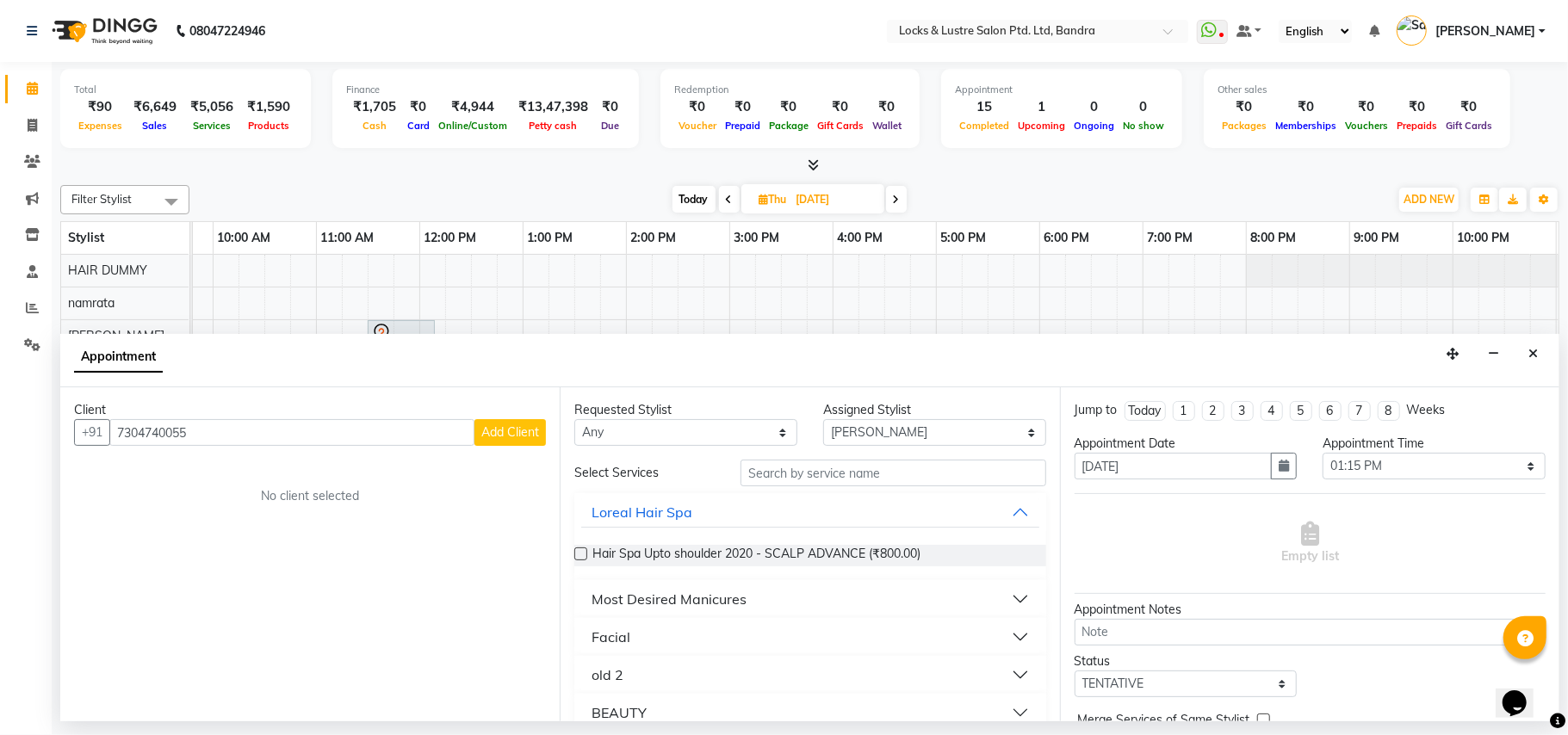
click at [500, 435] on span "Add Client" at bounding box center [510, 432] width 58 height 15
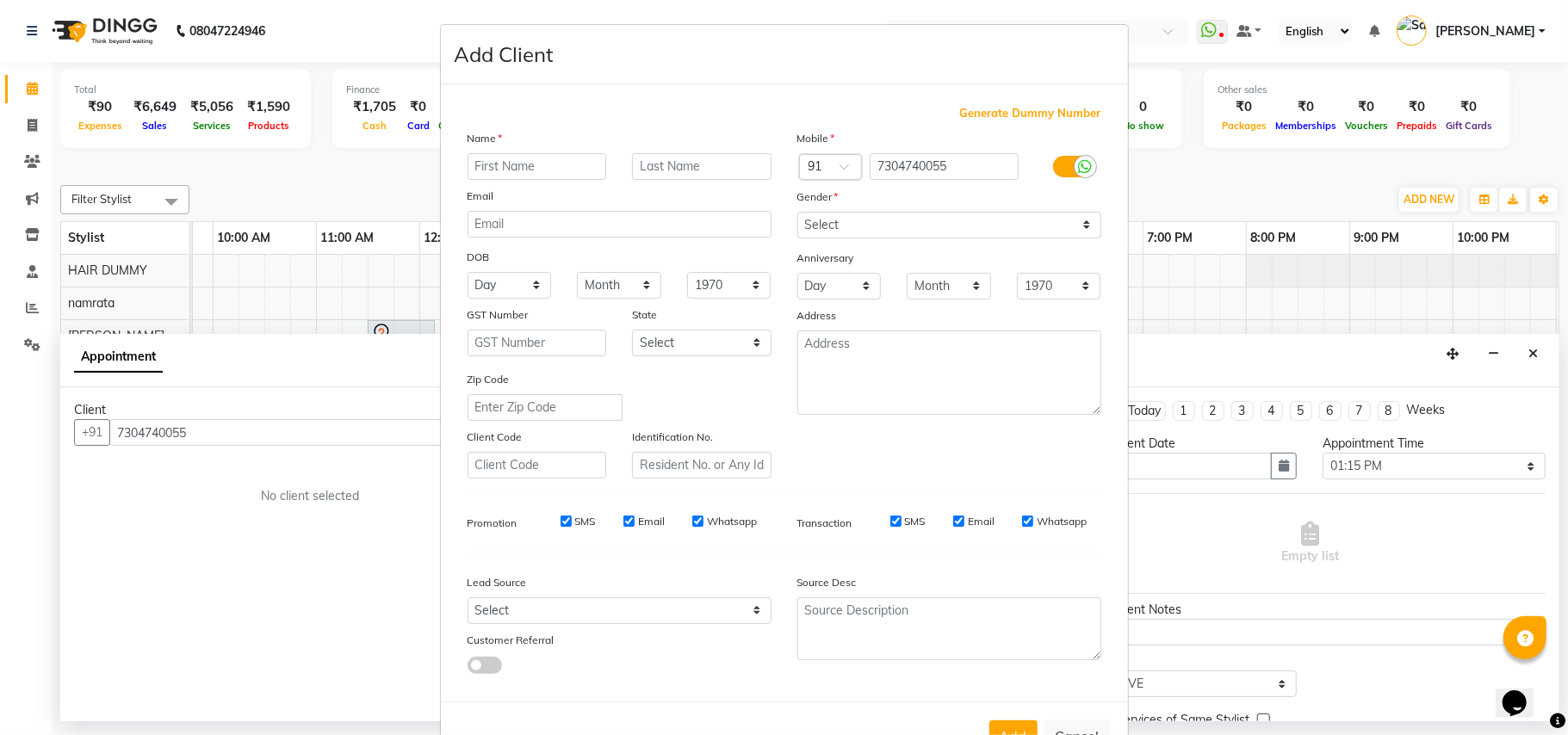
click at [508, 165] on input "text" at bounding box center [537, 166] width 140 height 27
type input "KAIF"
click at [649, 164] on input "text" at bounding box center [702, 166] width 140 height 27
type input "FARUKI"
click at [1084, 225] on select "Select [DEMOGRAPHIC_DATA] [DEMOGRAPHIC_DATA] Other Prefer Not To Say" at bounding box center [950, 225] width 304 height 27
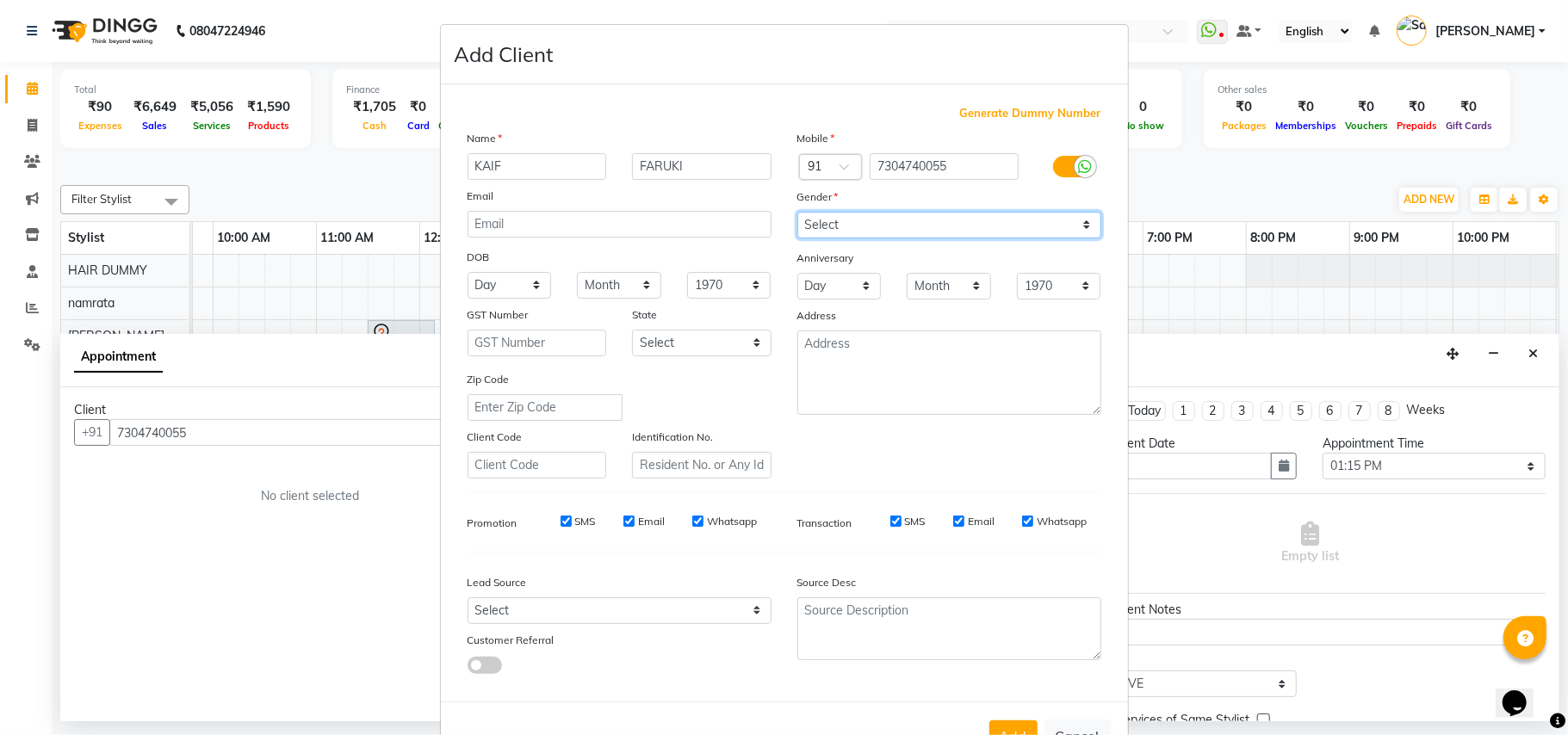
select select "[DEMOGRAPHIC_DATA]"
click at [798, 212] on select "Select [DEMOGRAPHIC_DATA] [DEMOGRAPHIC_DATA] Other Prefer Not To Say" at bounding box center [950, 225] width 304 height 27
click at [995, 727] on button "Add" at bounding box center [1014, 736] width 48 height 31
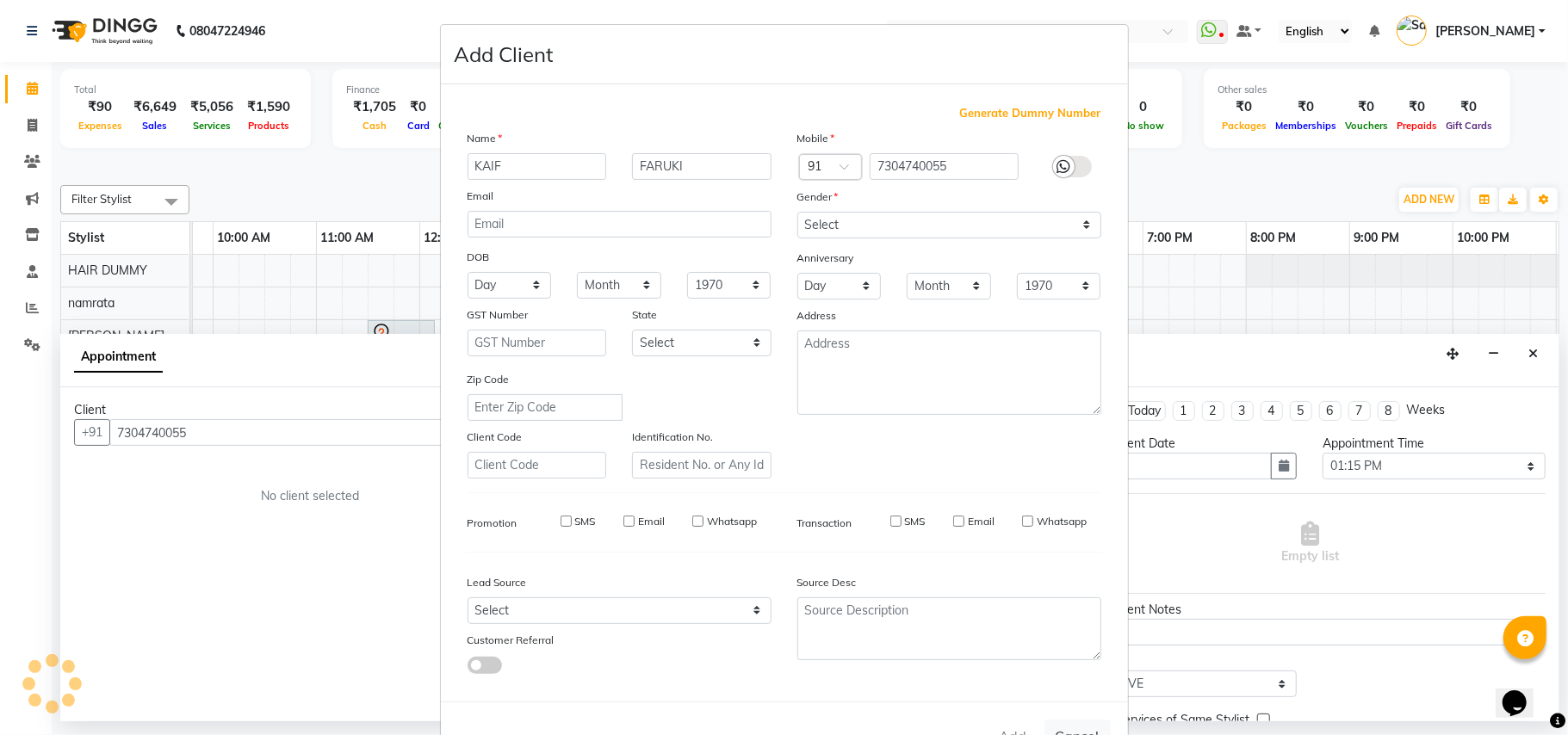
type input "73******55"
select select
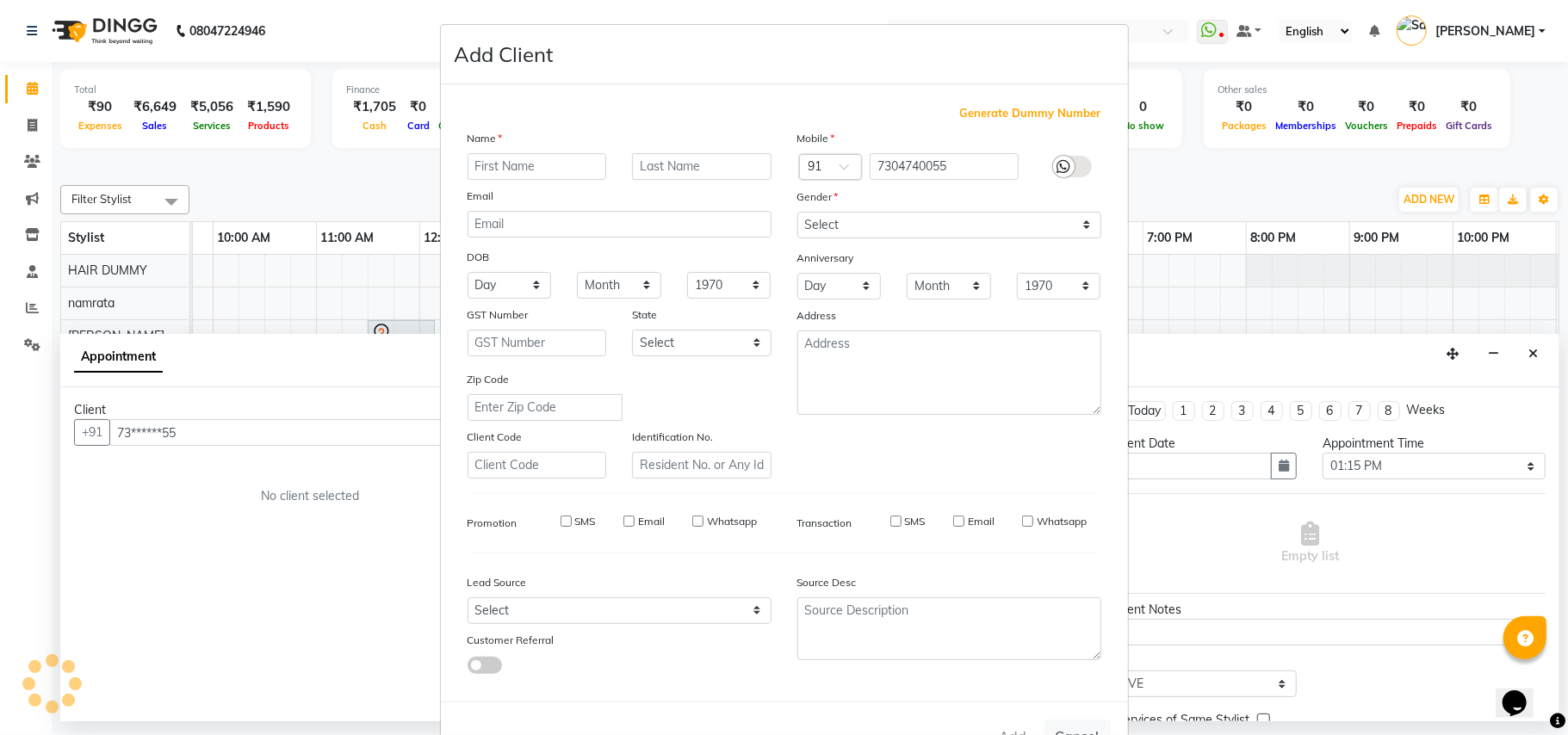
select select
checkbox input "false"
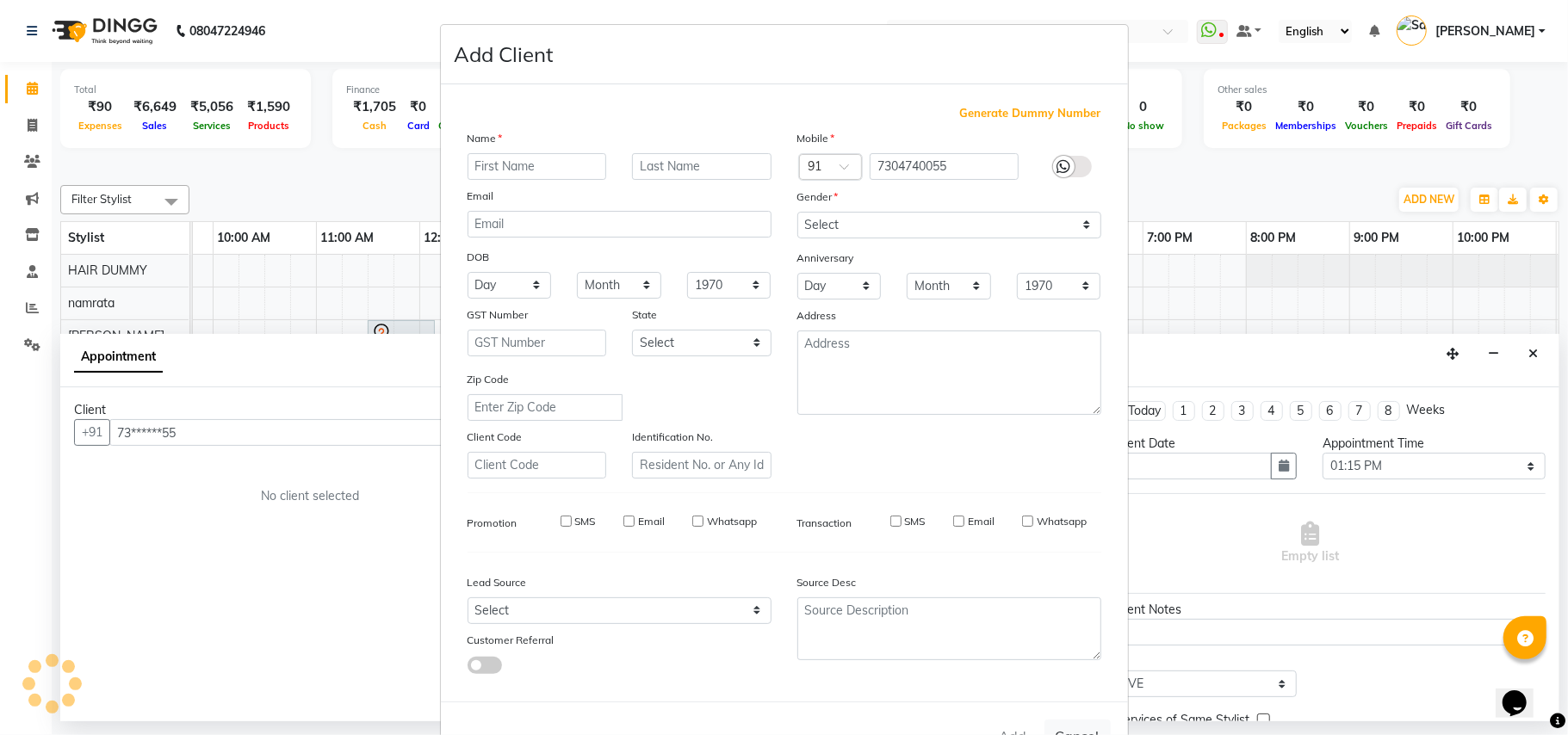
checkbox input "false"
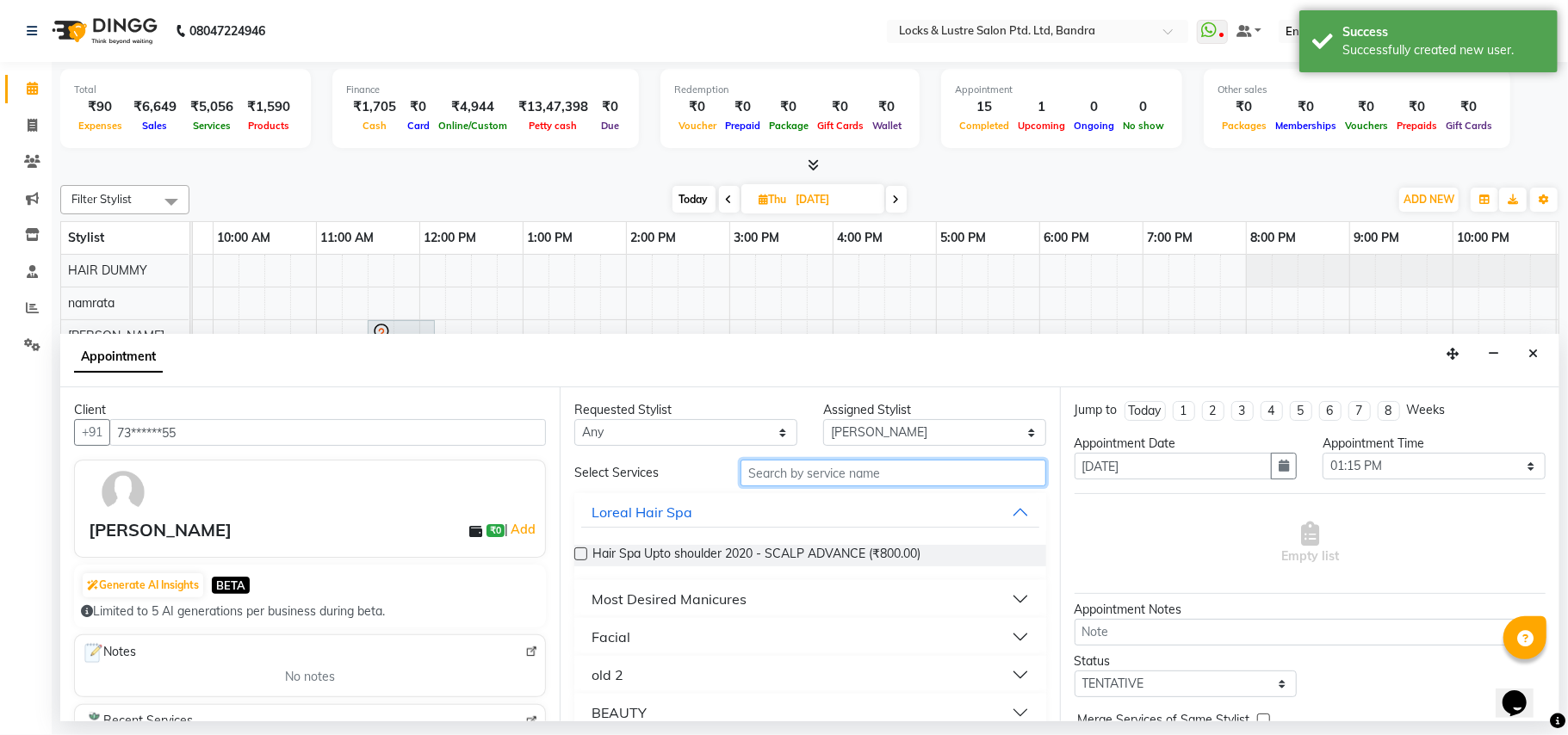
click at [803, 476] on input "text" at bounding box center [894, 473] width 306 height 27
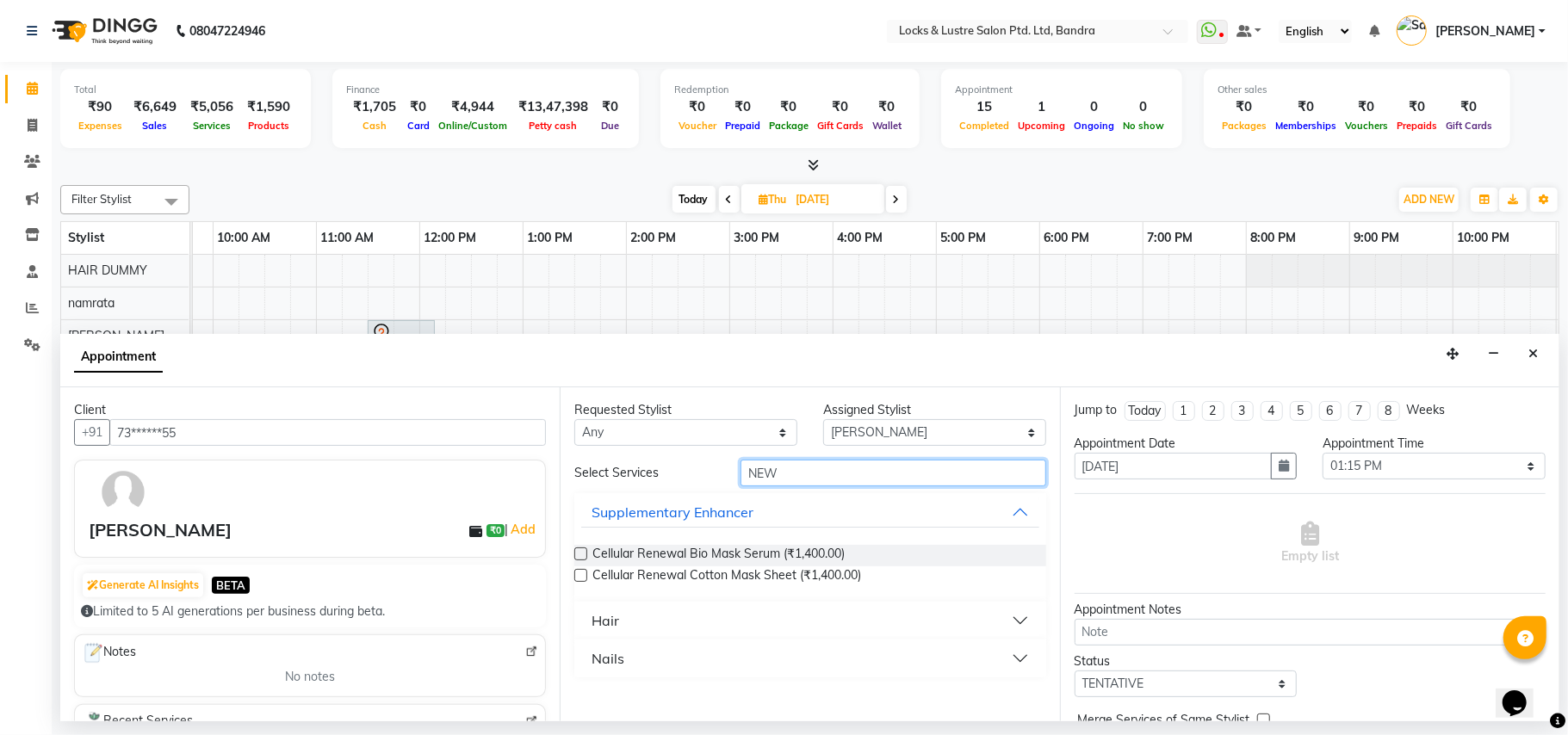
type input "NEW"
click at [1018, 606] on button "Hair" at bounding box center [810, 621] width 457 height 31
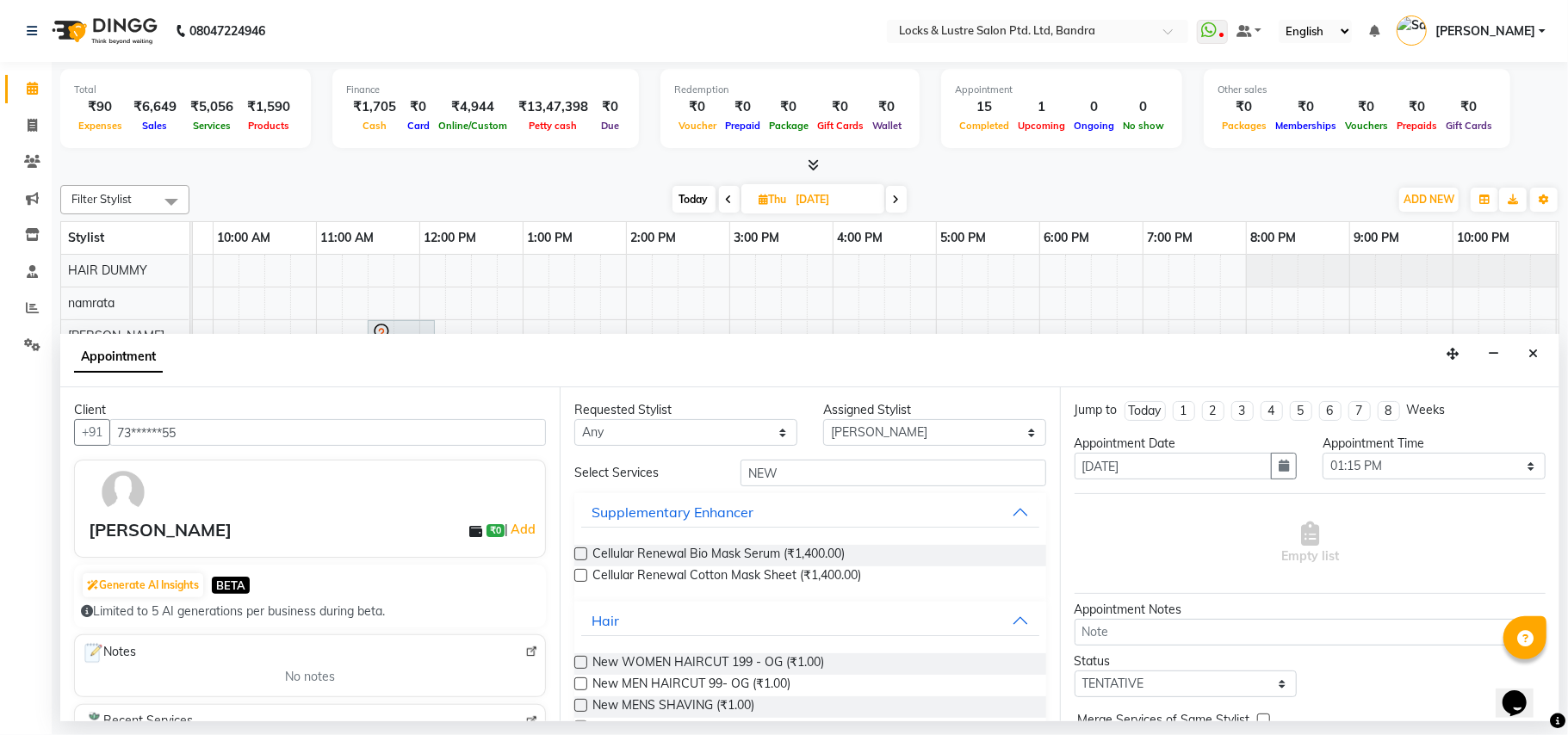
click at [575, 680] on label at bounding box center [580, 683] width 13 height 13
click at [575, 680] on input "checkbox" at bounding box center [580, 686] width 12 height 12
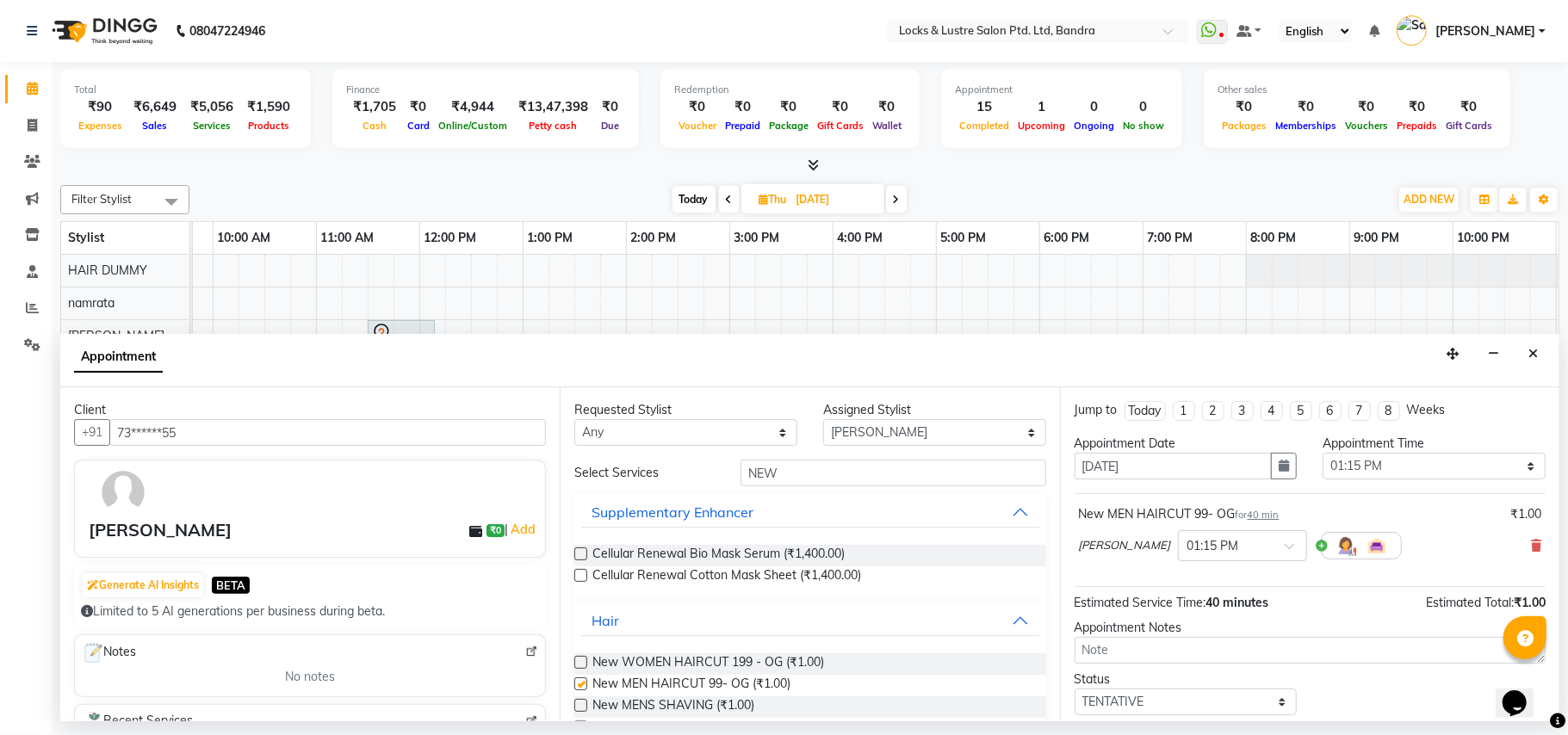
checkbox input "false"
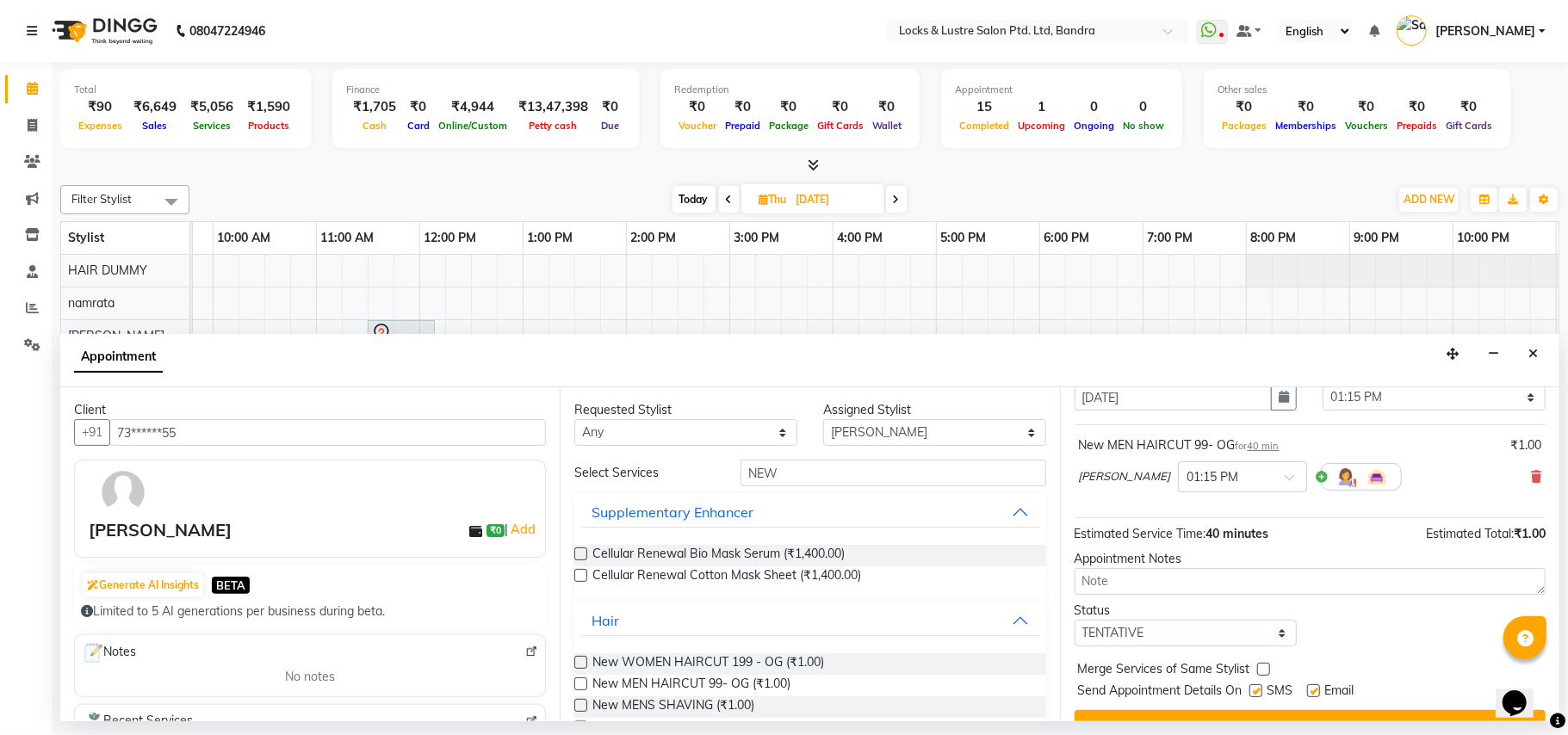
scroll to position [104, 0]
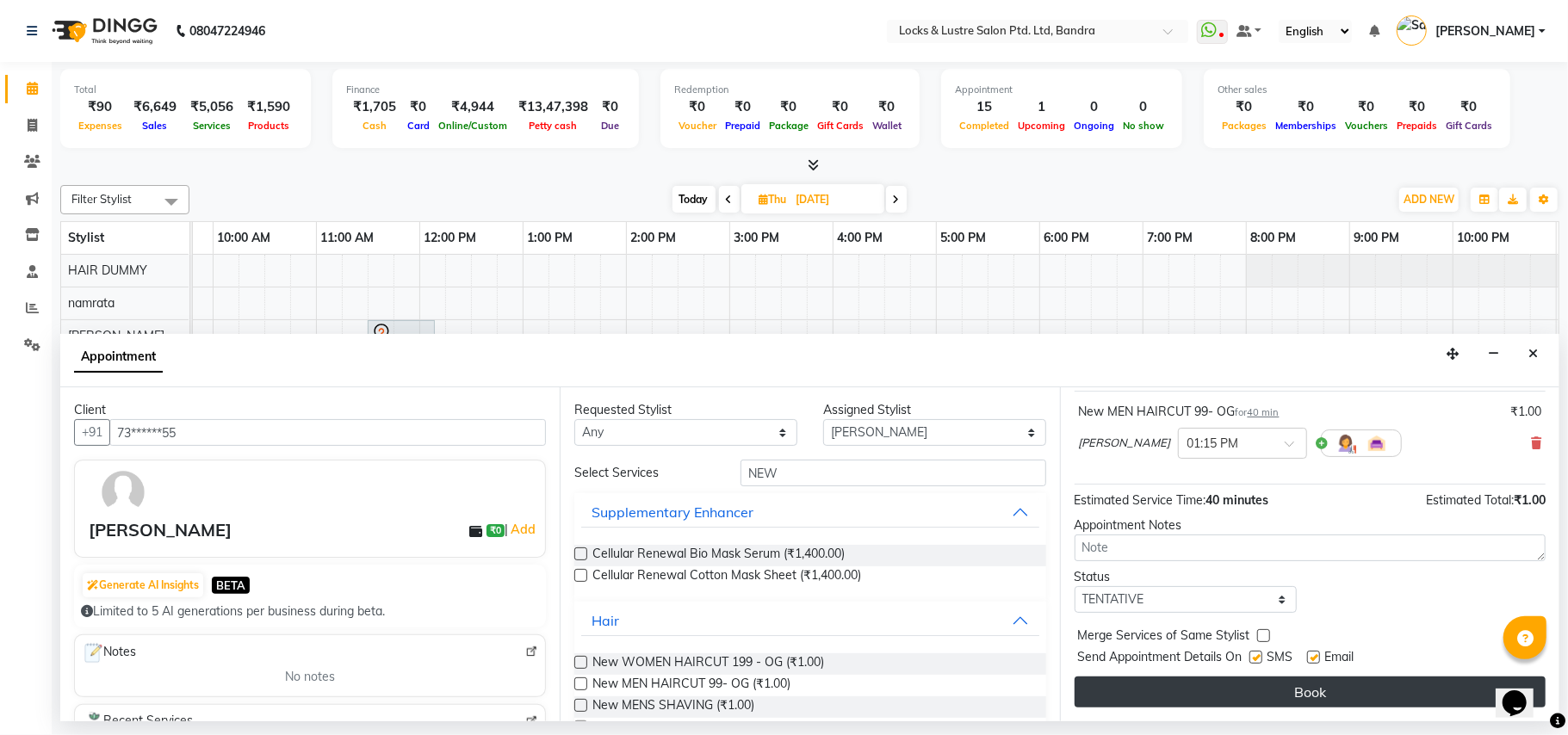
click at [1269, 691] on button "Book" at bounding box center [1310, 692] width 471 height 31
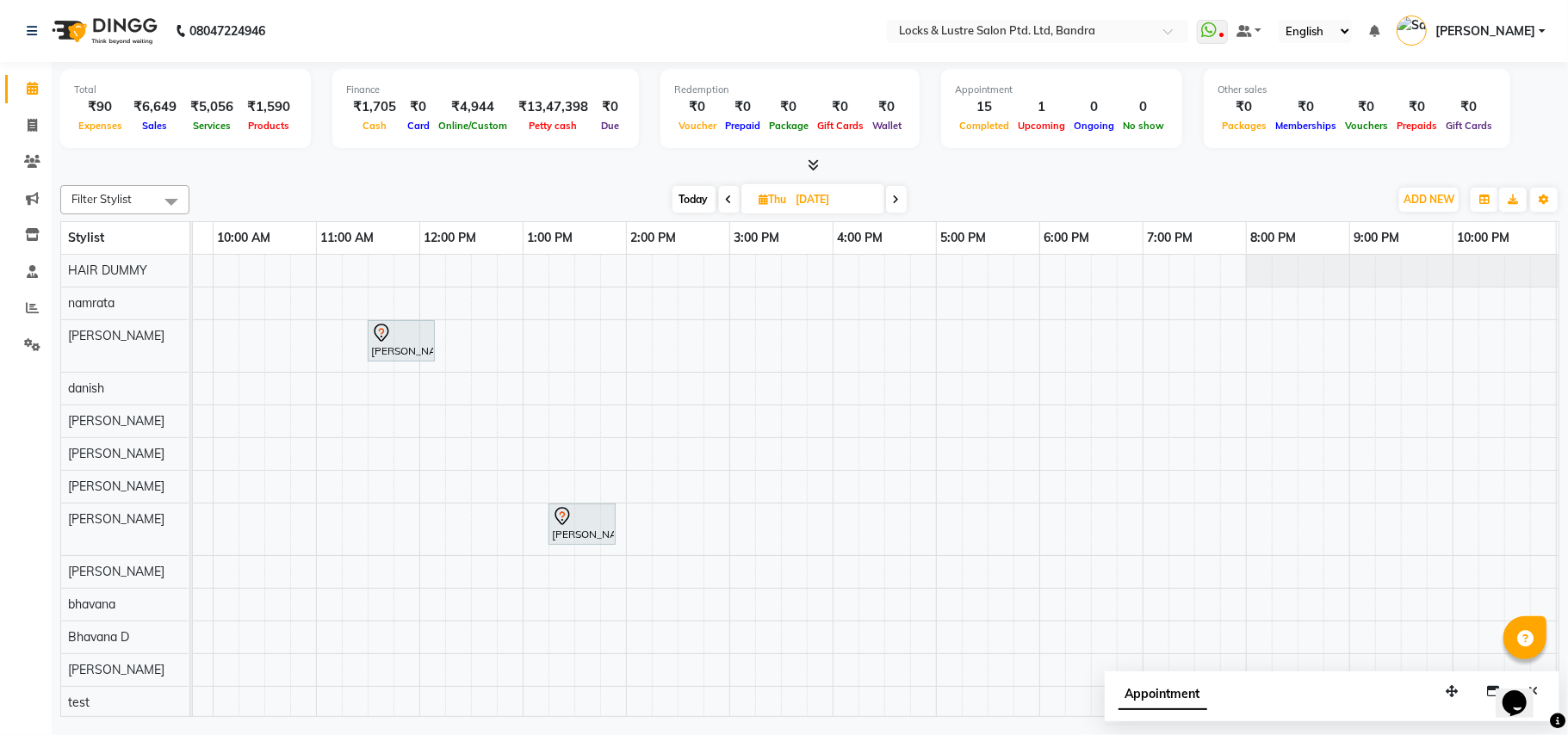
click at [679, 200] on span "Today" at bounding box center [694, 199] width 43 height 27
type input "03-09-2025"
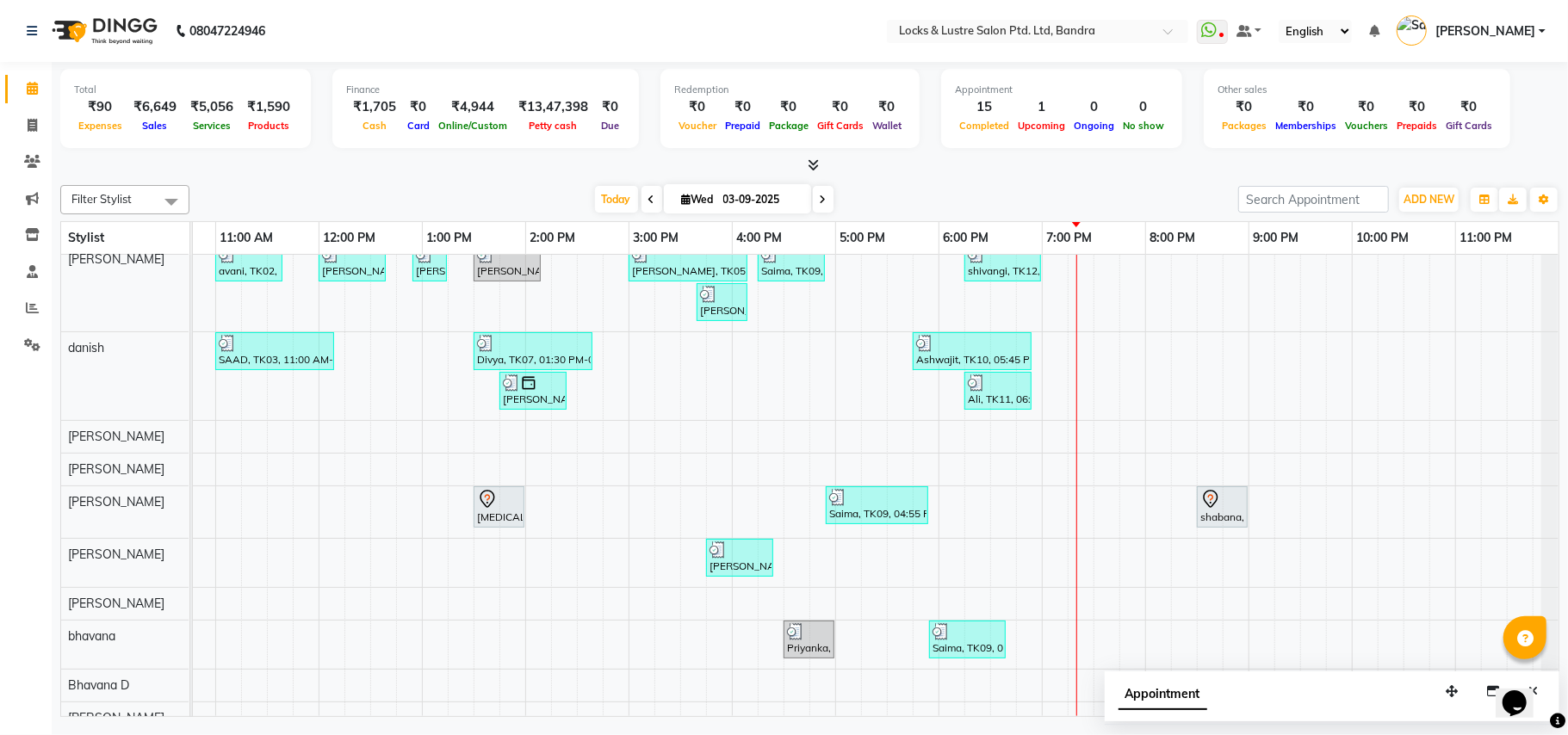
scroll to position [0, 0]
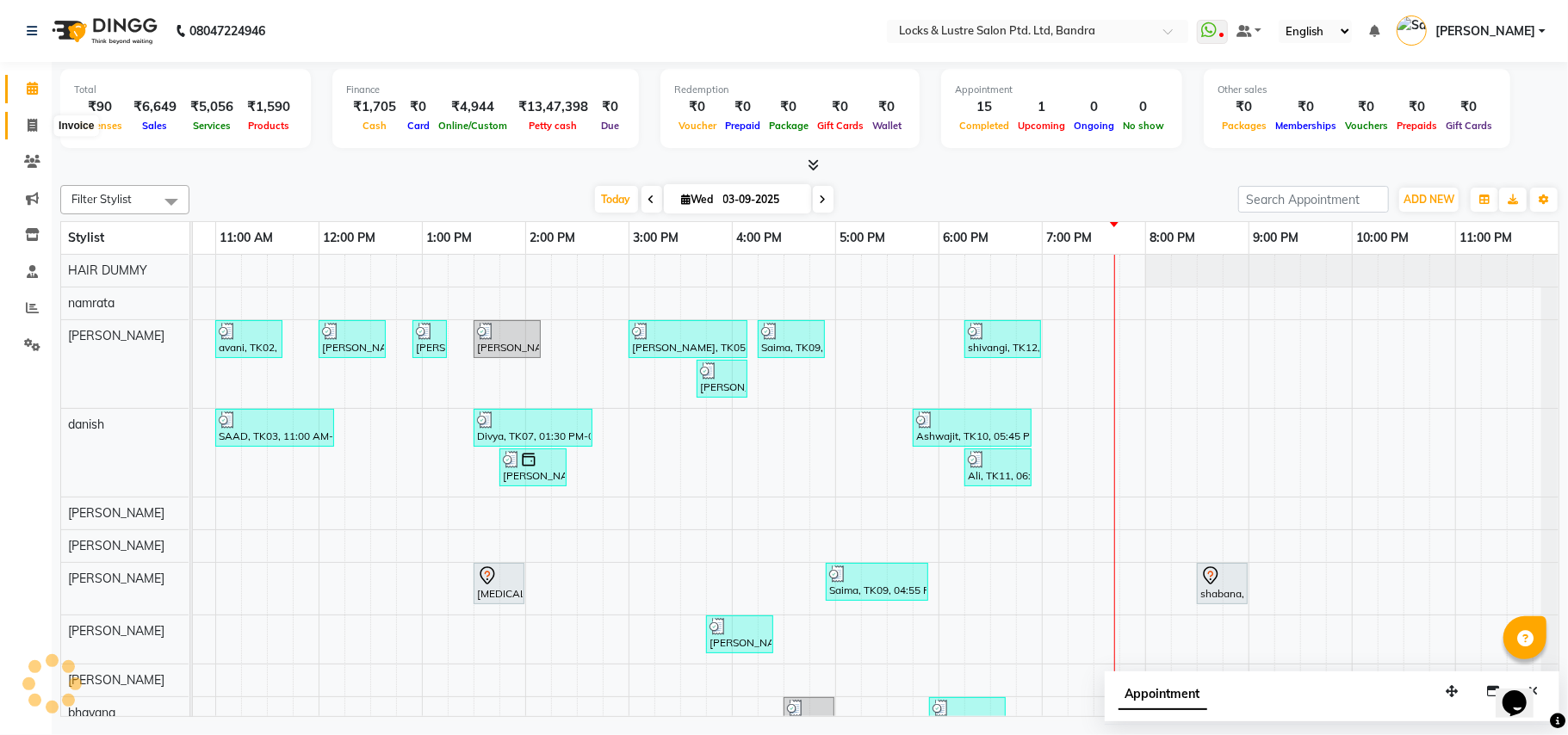
click at [33, 117] on span at bounding box center [32, 126] width 30 height 20
select select "service"
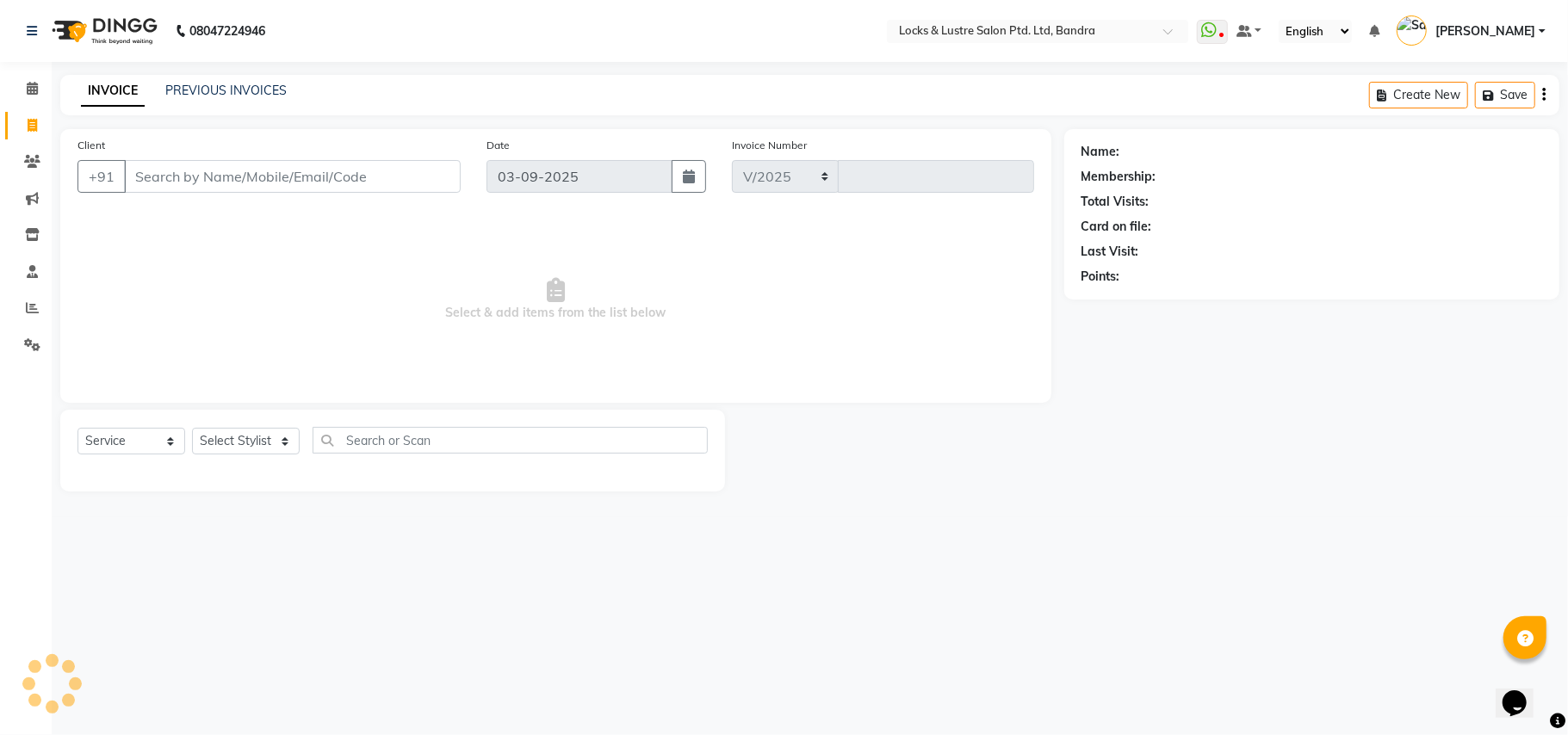
select select "6029"
type input "2266"
click at [1530, 688] on button "Opens Chat This icon Opens the chat window." at bounding box center [1513, 702] width 38 height 29
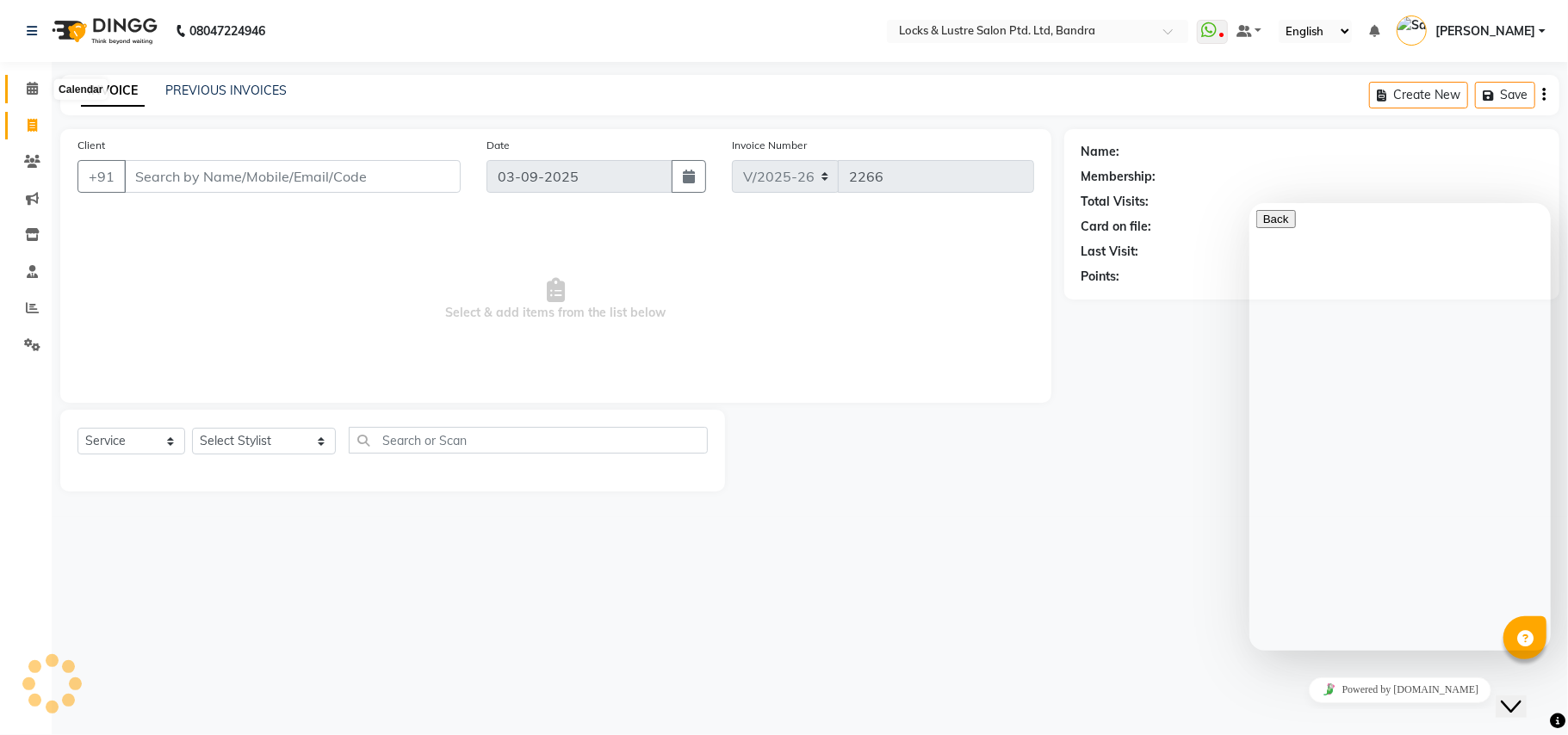
click at [27, 93] on icon at bounding box center [33, 88] width 12 height 13
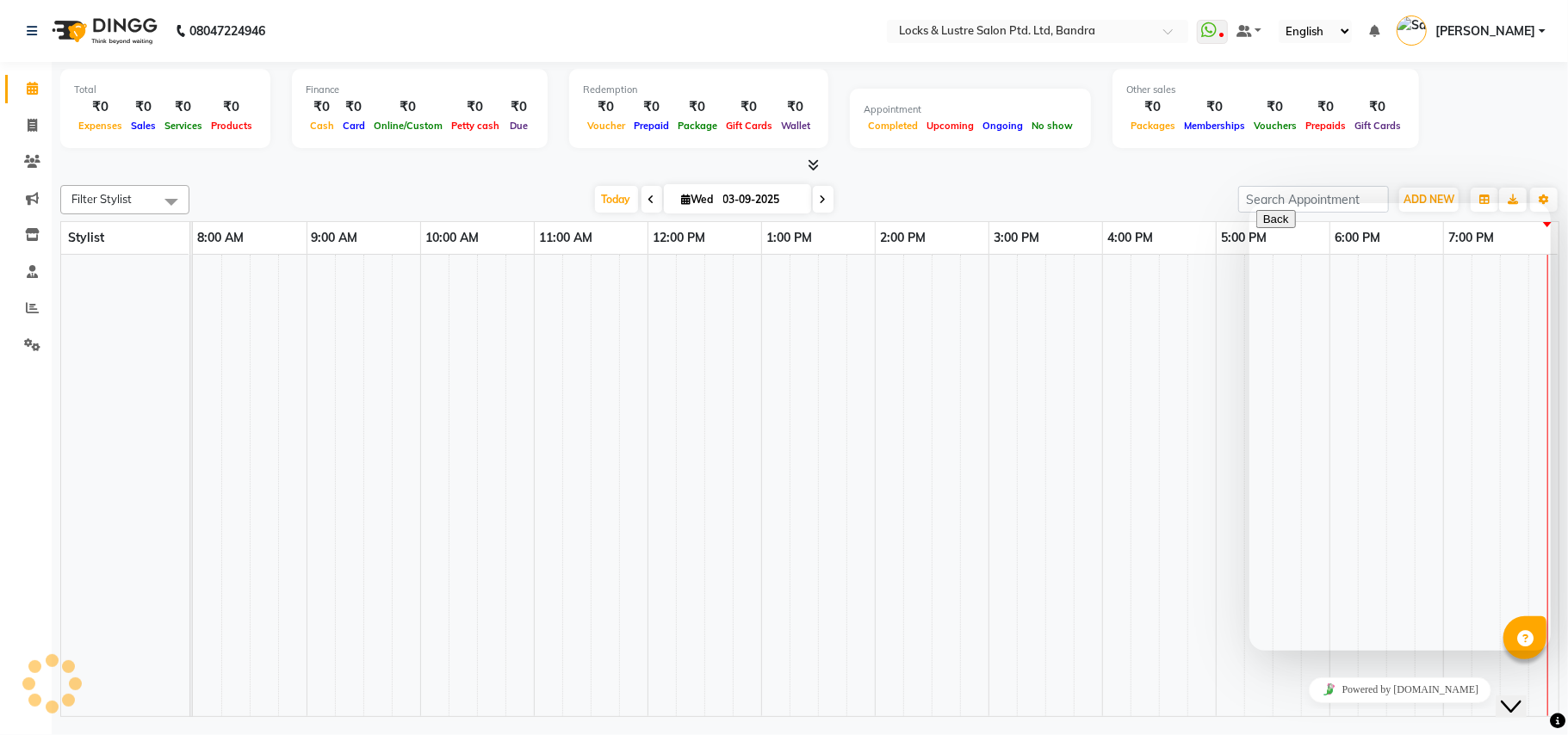
click at [1018, 527] on td at bounding box center [1032, 486] width 29 height 462
click at [1049, 194] on div "[DATE] [DATE]" at bounding box center [714, 199] width 1032 height 26
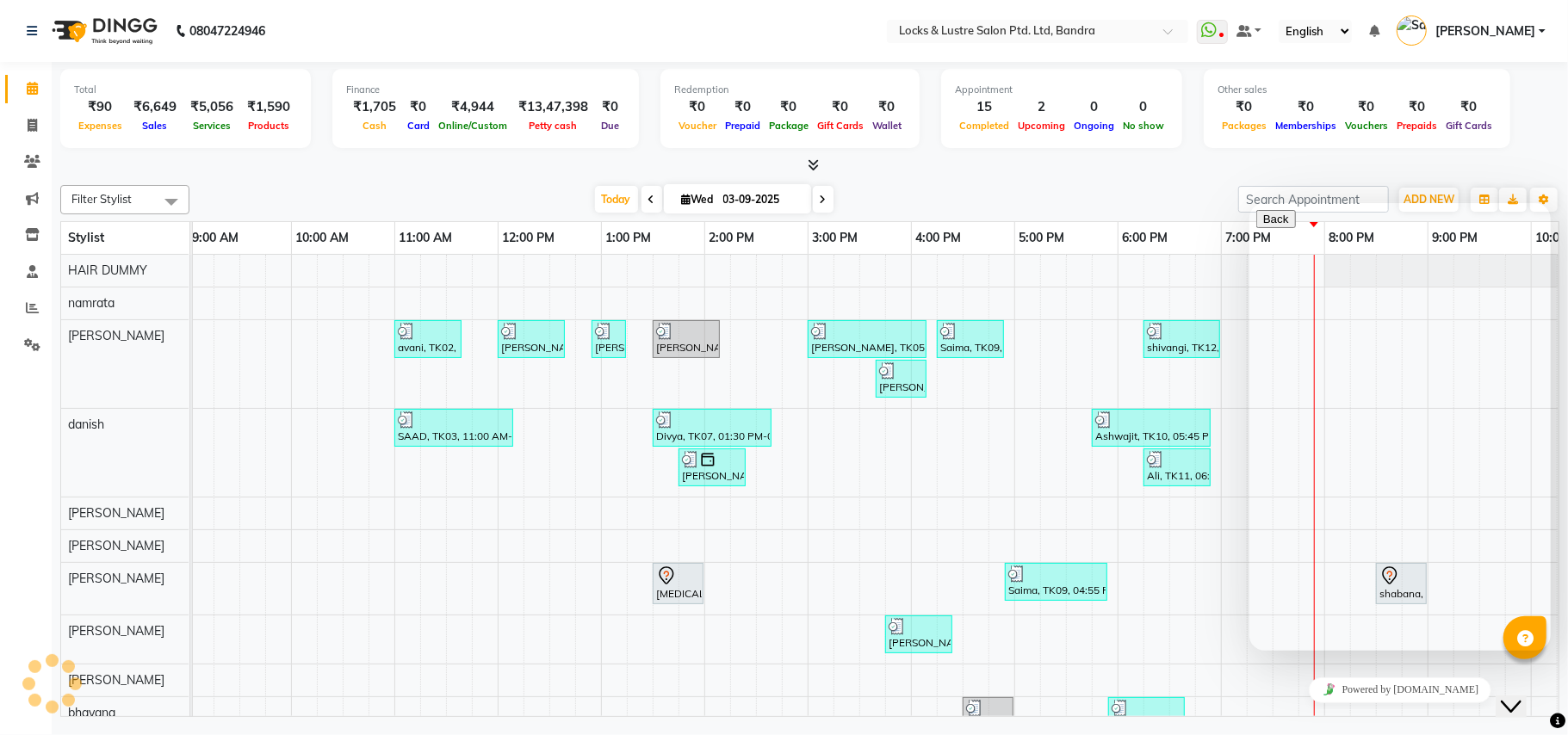
scroll to position [0, 150]
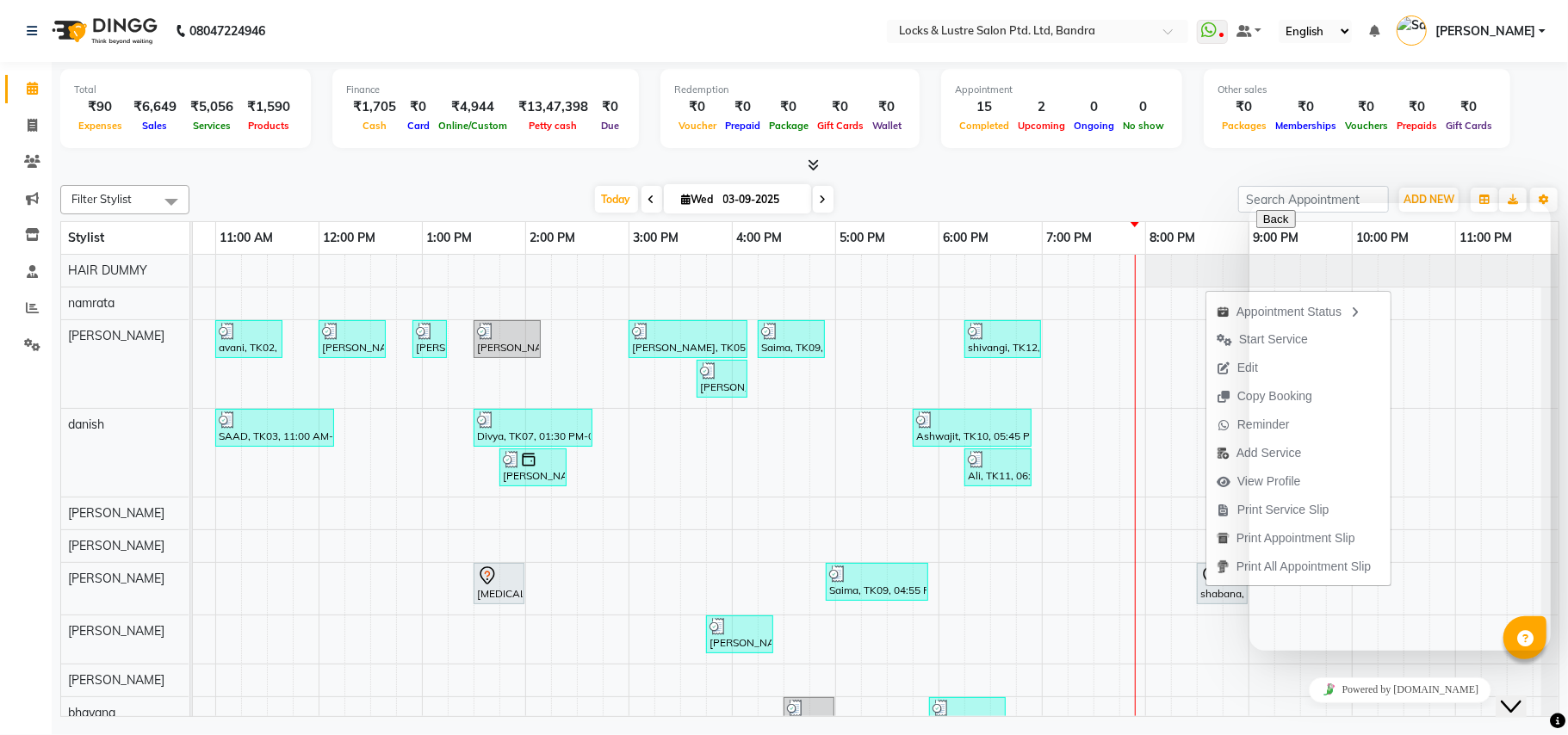
click at [1558, 135] on div "Total ₹90 Expenses ₹6,649 Sales ₹5,056 Services ₹1,590 Products Finance ₹1,705 …" at bounding box center [810, 112] width 1500 height 85
drag, startPoint x: 1406, startPoint y: 230, endPoint x: 1148, endPoint y: 173, distance: 264.2
click at [1248, 202] on html "Back Rate this chat Upload File Insert emoji Hi there 👋 Need help? Search our h…" at bounding box center [1399, 425] width 301 height 447
click at [1497, 150] on div "Total ₹90 Expenses ₹6,649 Sales ₹5,056 Services ₹1,590 Products Finance ₹1,705 …" at bounding box center [810, 112] width 1500 height 85
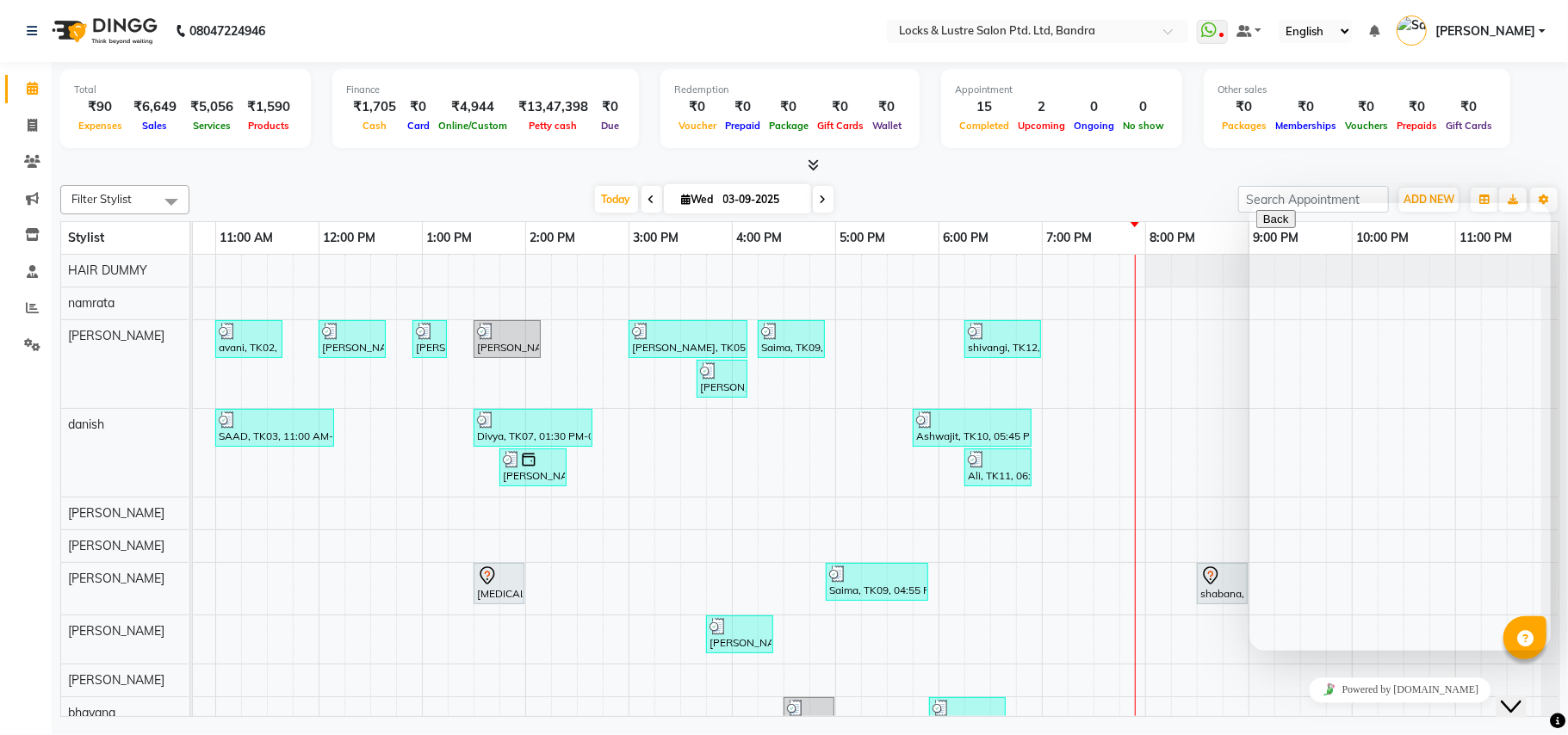
click at [1437, 689] on div "Hi there 👋 Need help? Search our help center for answers or start a conversatio…" at bounding box center [1400, 748] width 288 height 119
click at [1519, 696] on icon "Close Chat This icon closes the chat window." at bounding box center [1510, 705] width 20 height 20
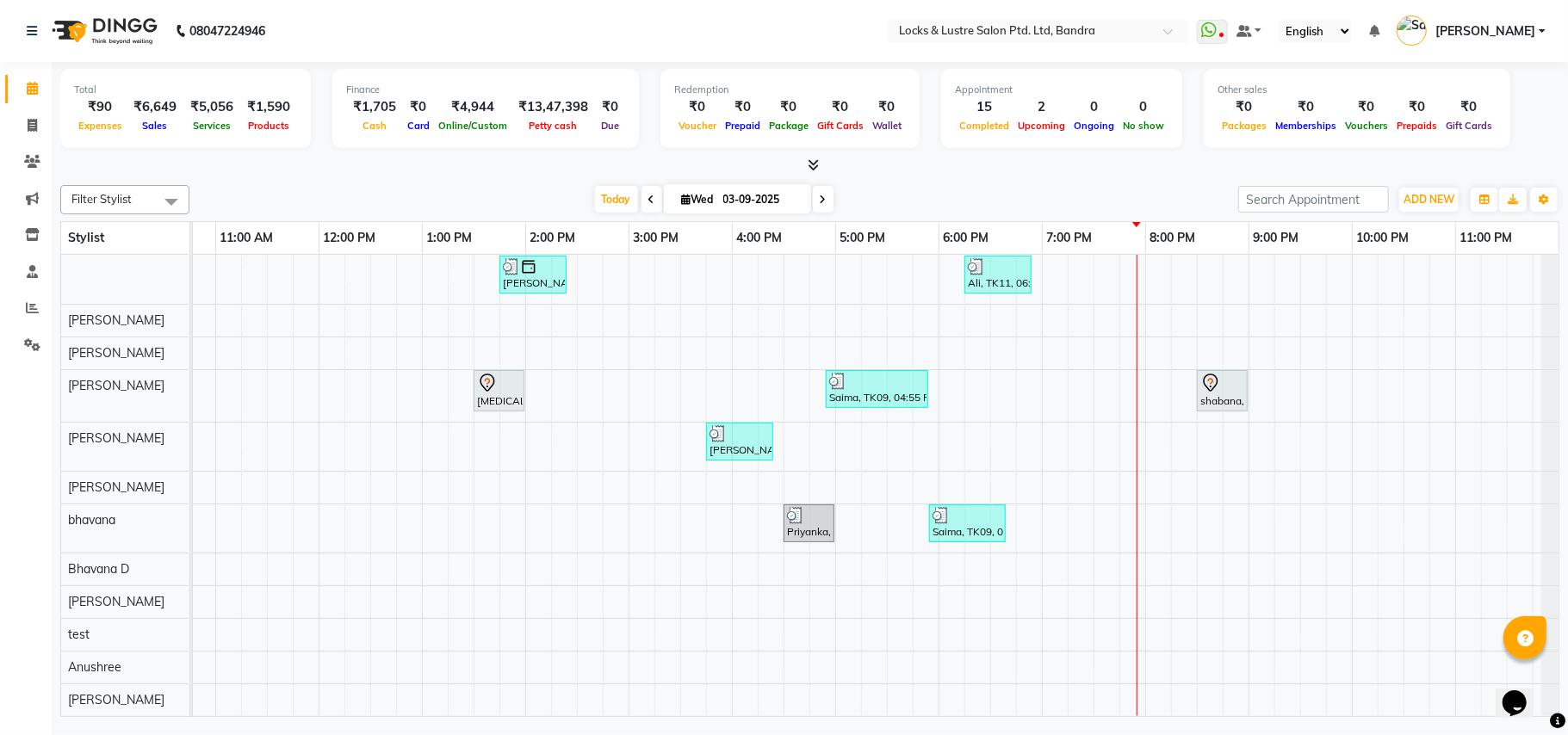
scroll to position [215, 0]
click at [1065, 186] on div "Filter Stylist Select All Anushree bhavana Bhavana D danish HAIR DUMMY Junaid S…" at bounding box center [810, 199] width 1500 height 29
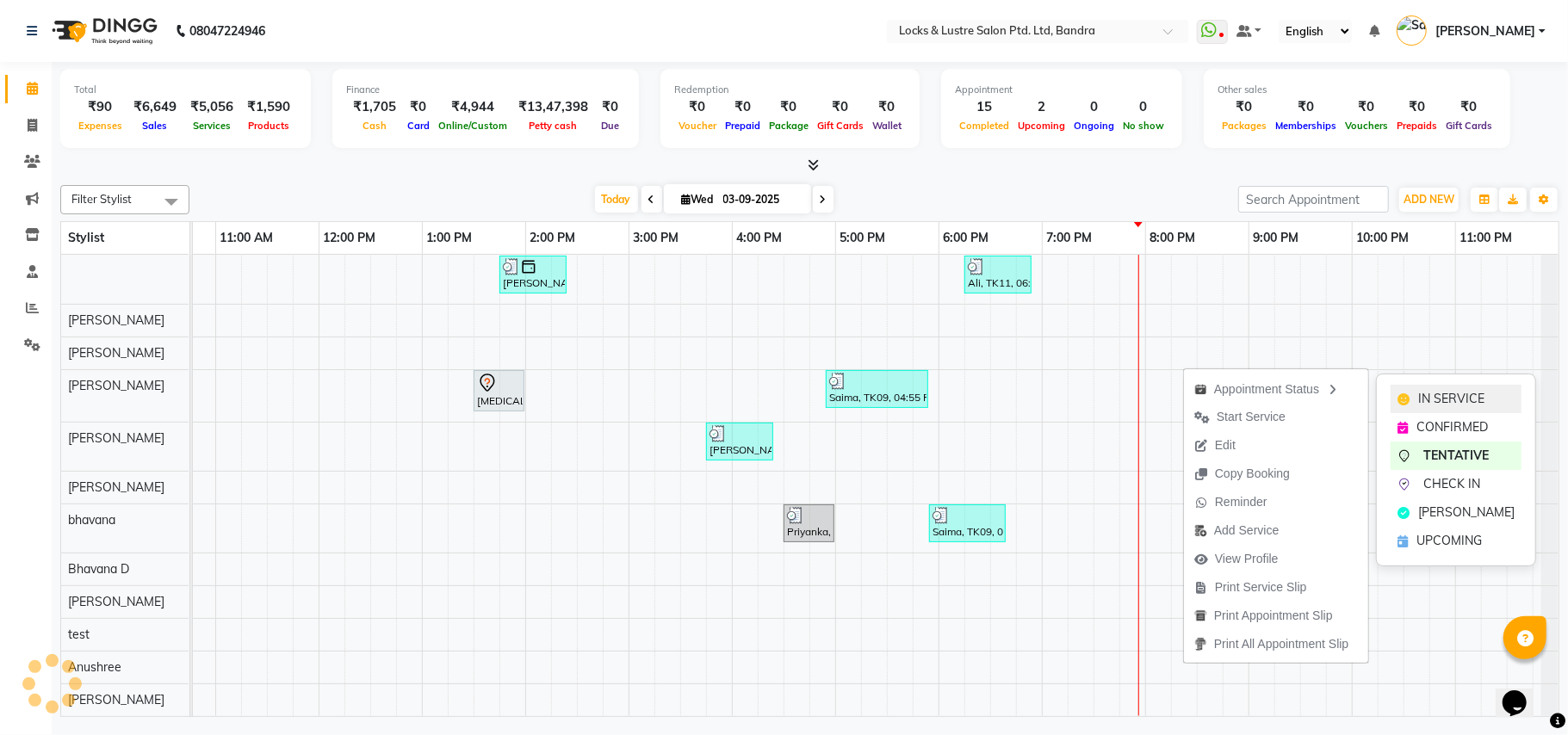
click at [1423, 393] on span "IN SERVICE" at bounding box center [1452, 398] width 66 height 18
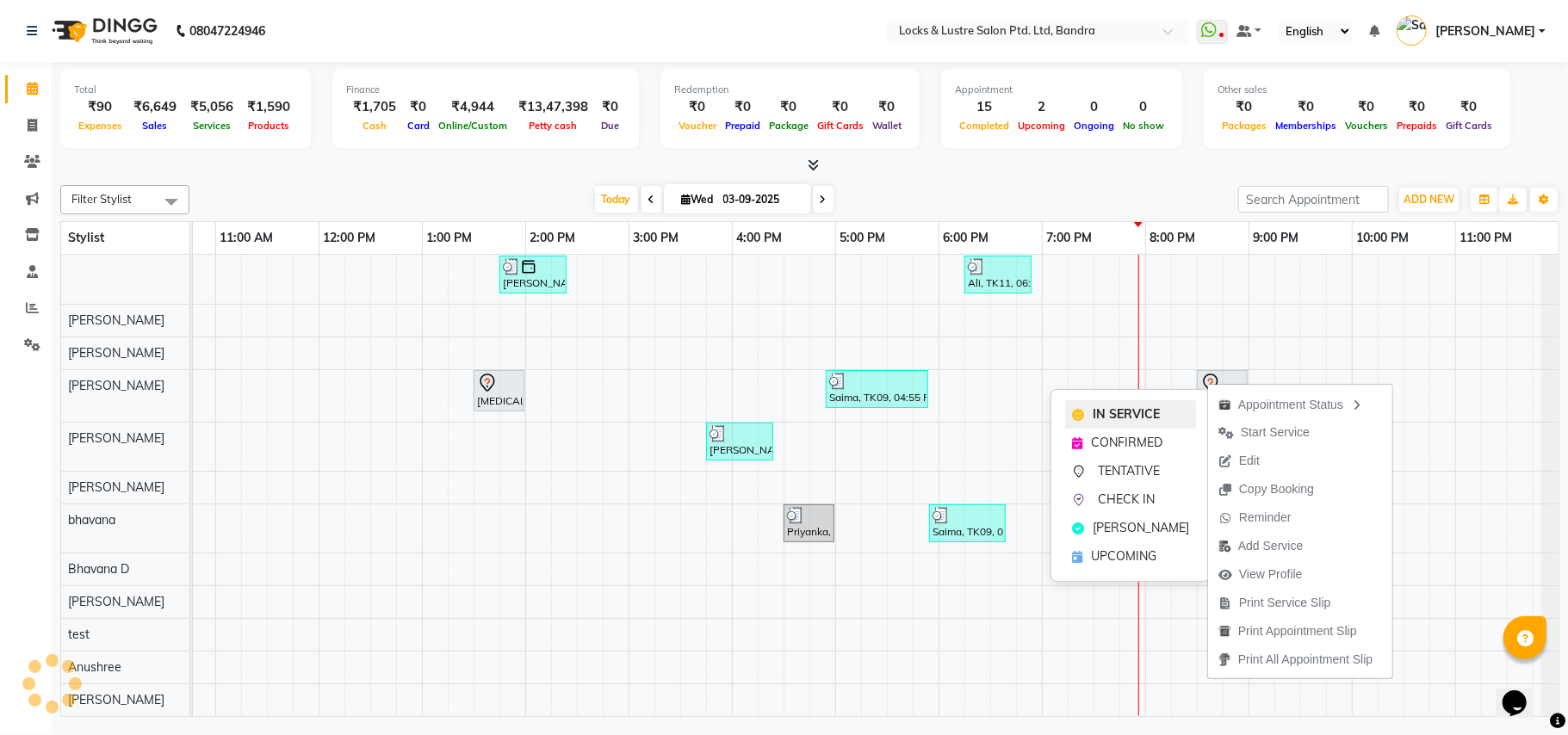
click at [1152, 415] on span "IN SERVICE" at bounding box center [1127, 414] width 67 height 18
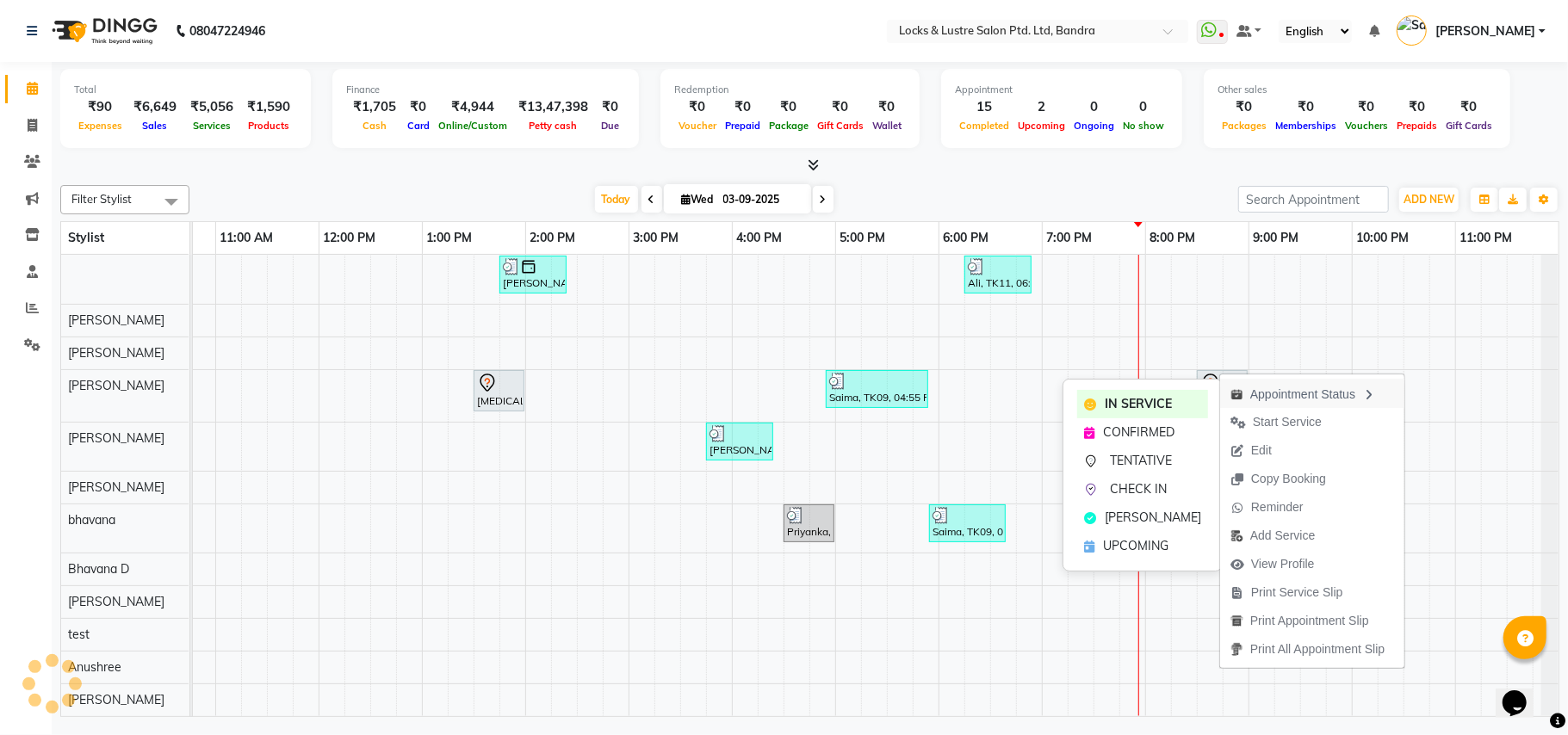
click at [1298, 393] on div "Appointment Status" at bounding box center [1312, 393] width 184 height 29
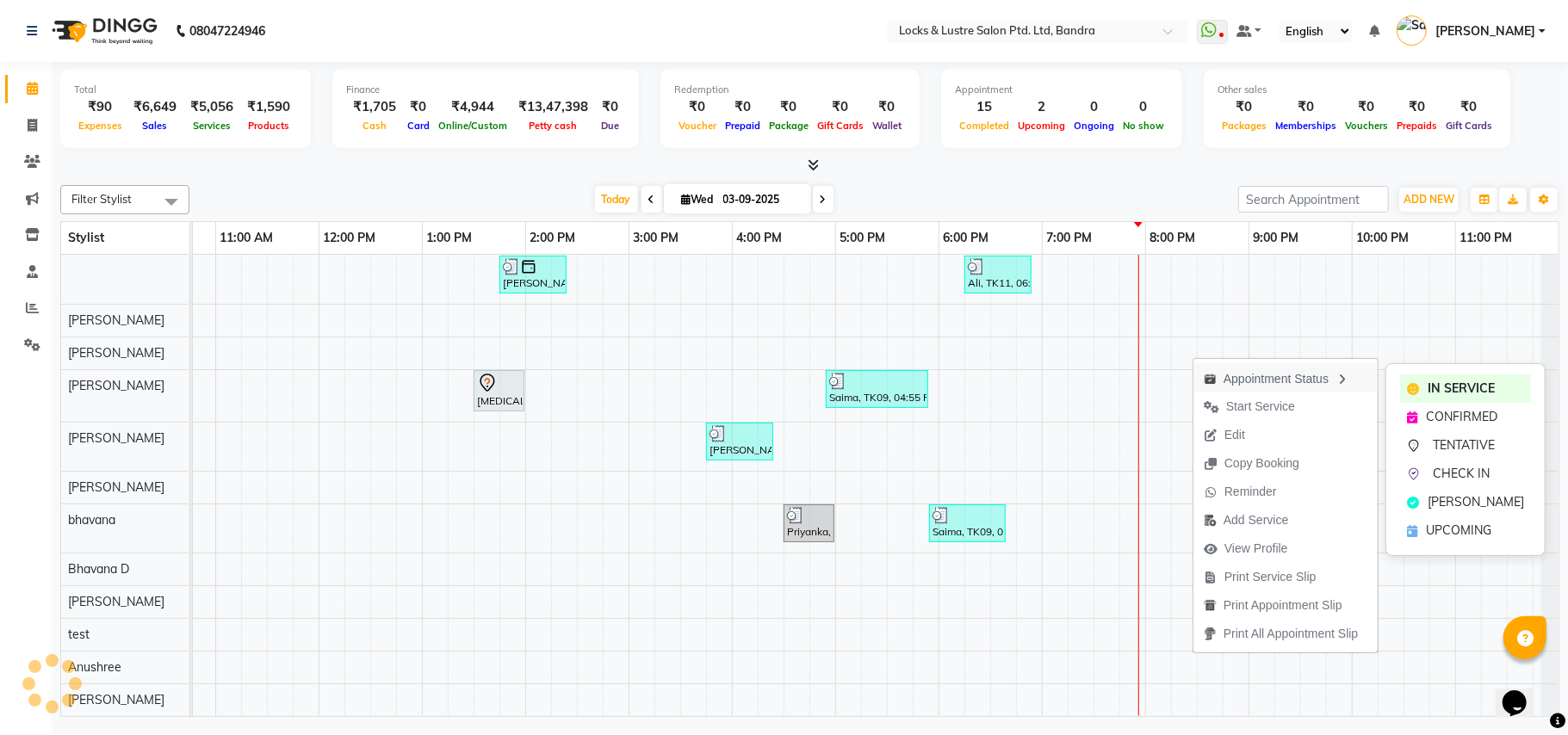
click at [1350, 382] on icon "button" at bounding box center [1343, 379] width 13 height 13
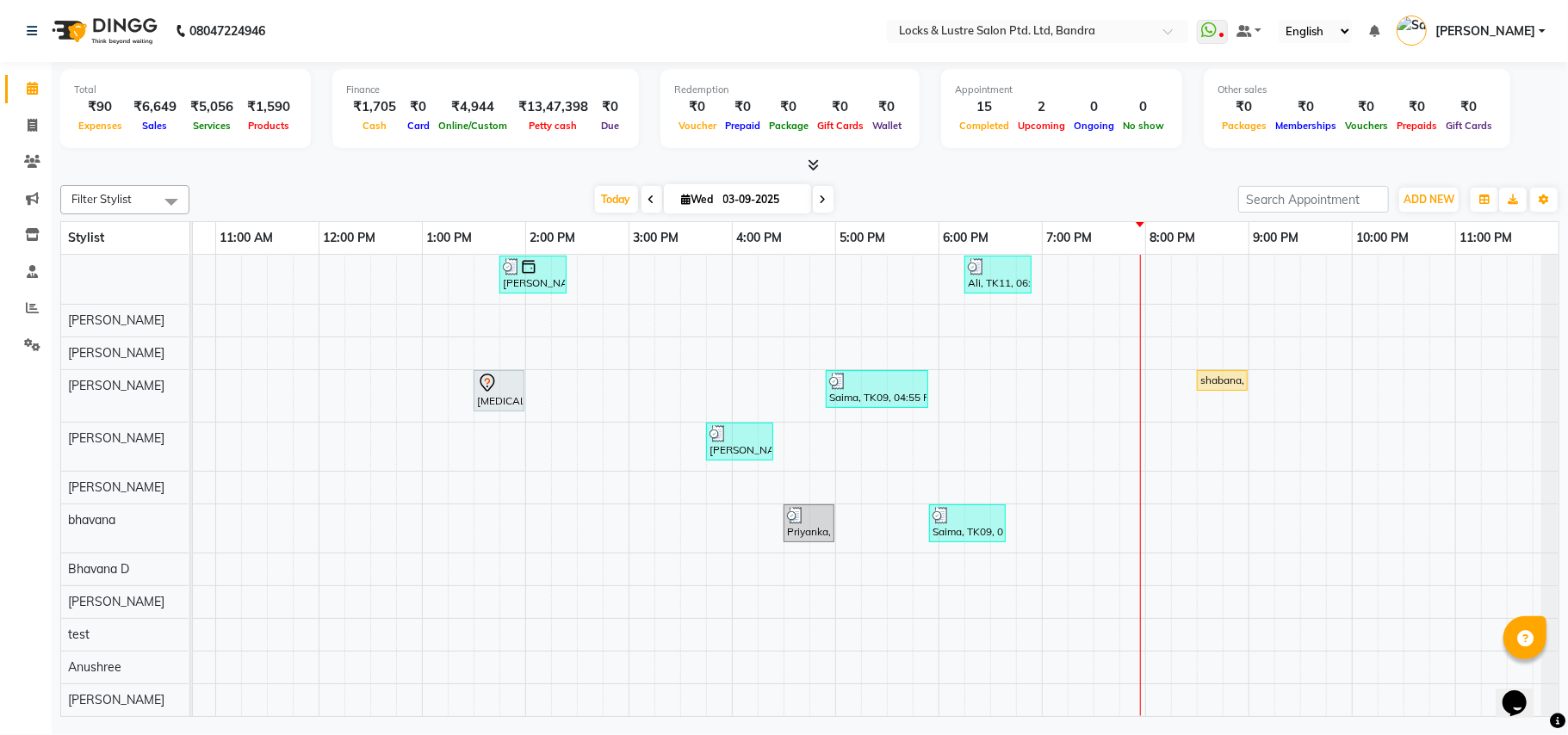
drag, startPoint x: 1173, startPoint y: 699, endPoint x: 1302, endPoint y: 709, distance: 129.4
click at [1287, 709] on div "avani, TK02, 11:00 AM-11:40 AM, New WOMEN HAIRCUT 199 - OG eva, TK04, 12:00 PM-…" at bounding box center [875, 486] width 1366 height 462
click at [39, 307] on span at bounding box center [32, 309] width 30 height 20
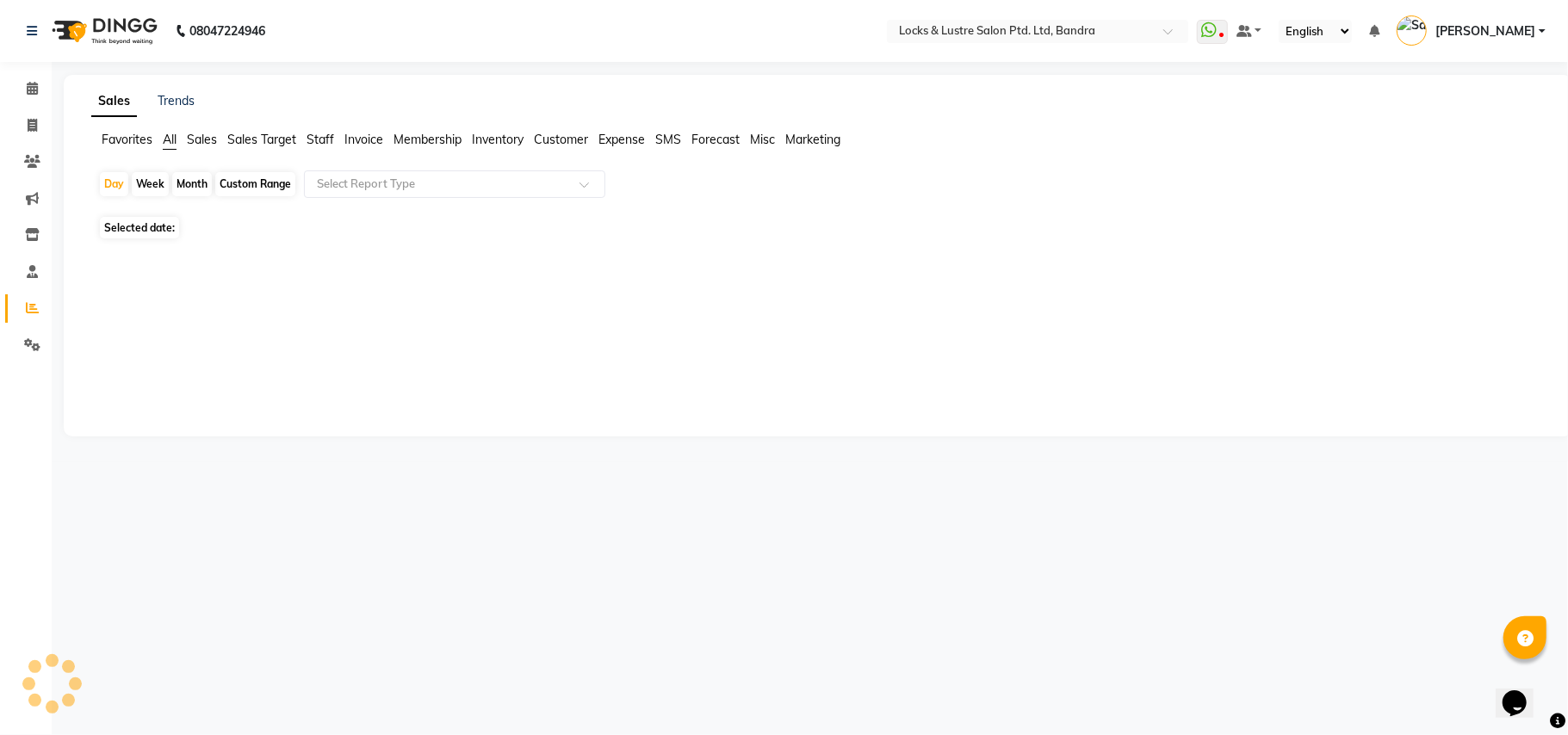
click at [318, 139] on span "Staff" at bounding box center [321, 139] width 28 height 15
click at [370, 174] on div "Select Report Type" at bounding box center [454, 184] width 301 height 28
click at [668, 188] on div "Day Week Month Custom Range Select Report Type" at bounding box center [818, 186] width 1440 height 31
click at [327, 133] on span "Staff" at bounding box center [321, 139] width 28 height 15
click at [556, 176] on input "text" at bounding box center [438, 185] width 248 height 17
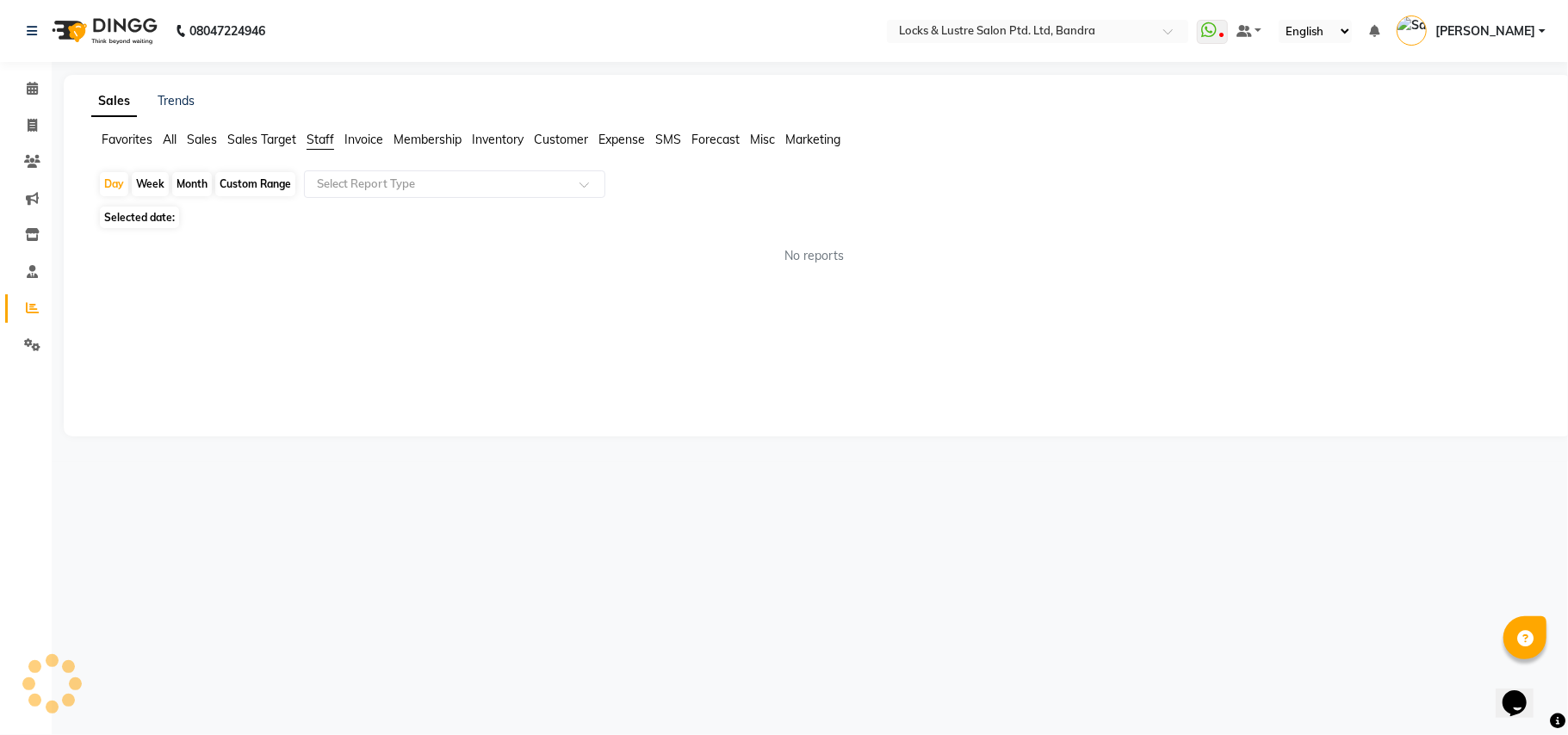
click at [388, 293] on div "Sales Trends Favorites All Sales Sales Target Staff Invoice Membership Inventor…" at bounding box center [818, 256] width 1509 height 362
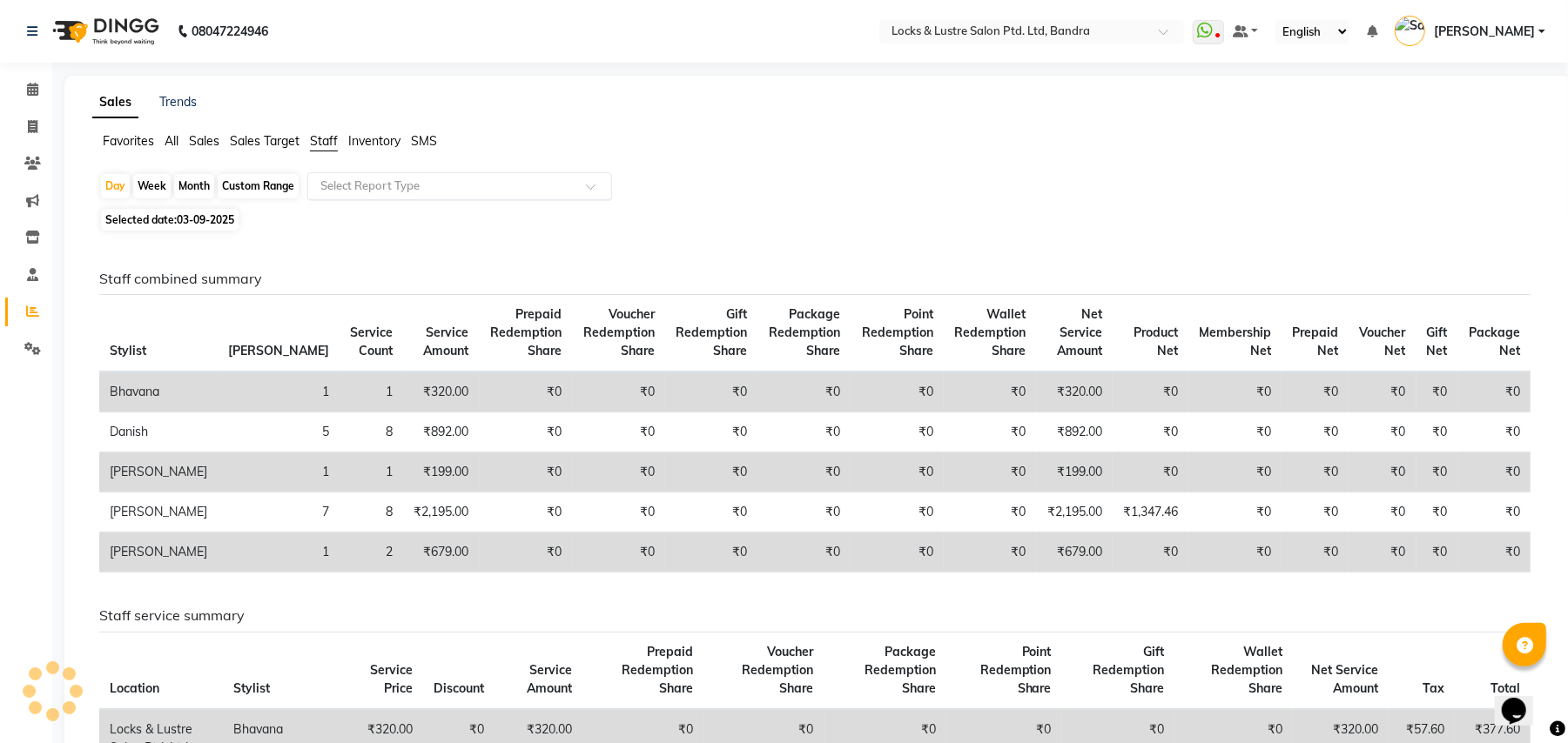
click at [434, 186] on input "text" at bounding box center [443, 187] width 251 height 18
click at [683, 137] on ul "Favorites All Sales Sales Target Staff Inventory SMS" at bounding box center [818, 142] width 1452 height 19
click at [313, 139] on span "Staff" at bounding box center [324, 141] width 28 height 16
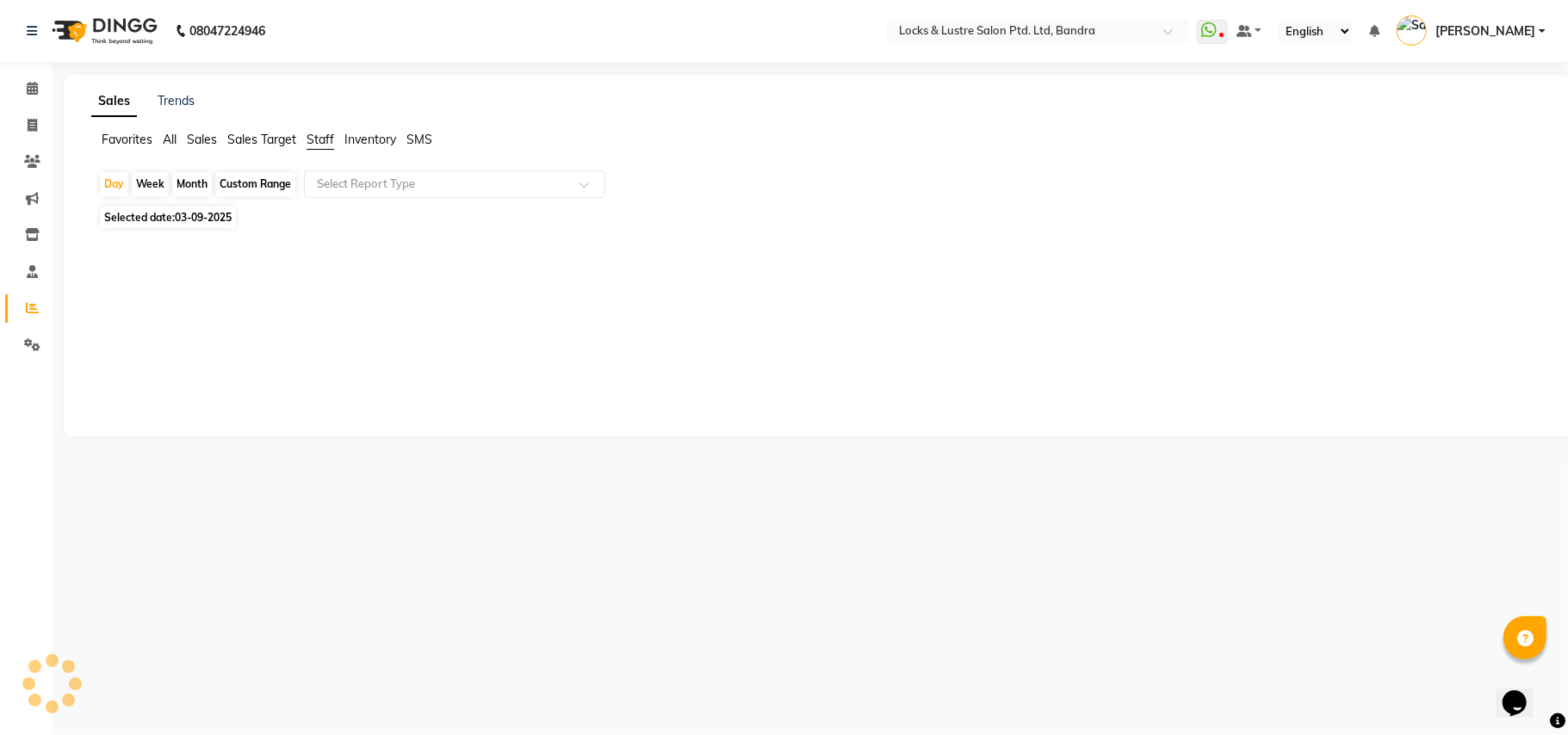
click at [246, 139] on span "Sales Target" at bounding box center [262, 139] width 69 height 15
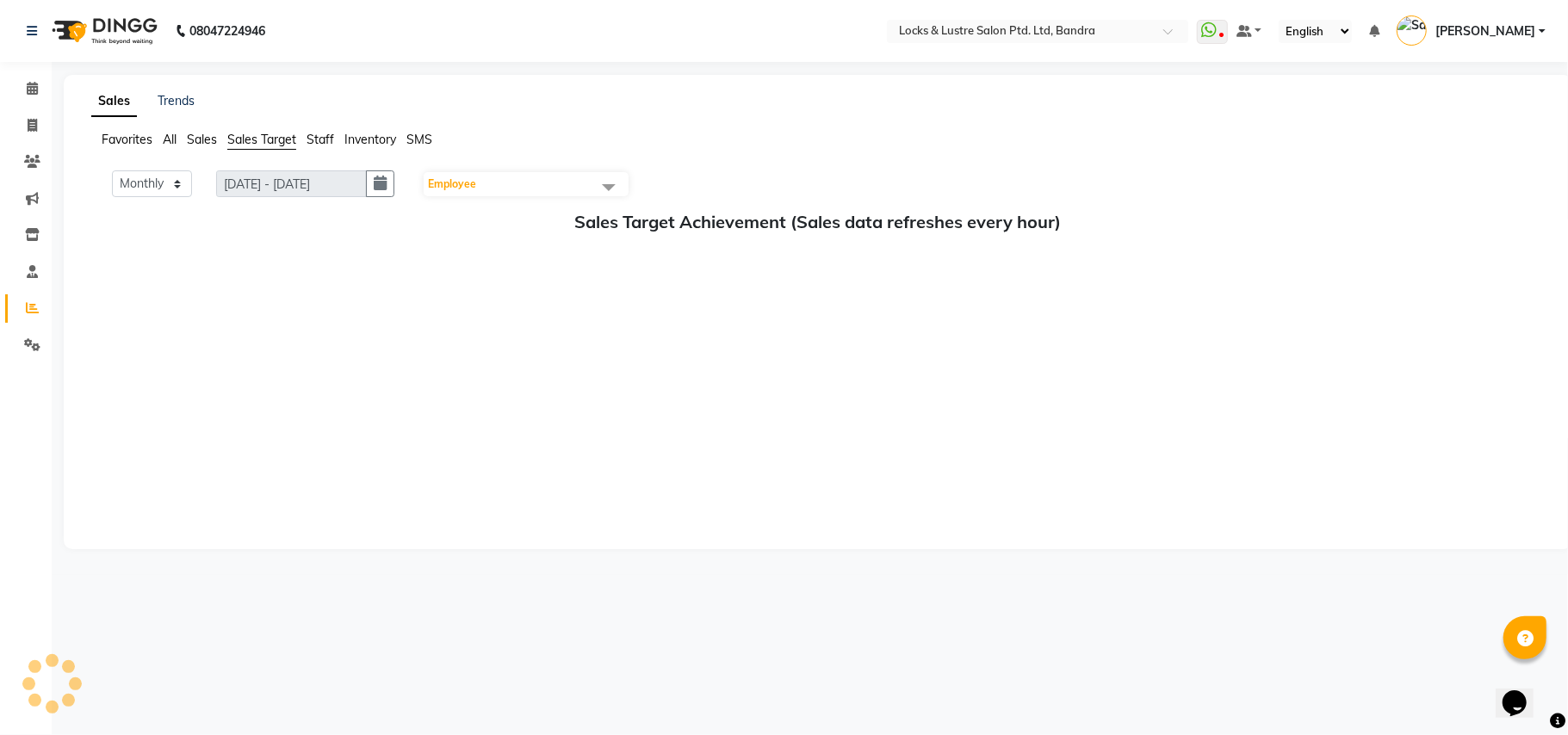
click at [327, 135] on span "Staff" at bounding box center [321, 139] width 28 height 15
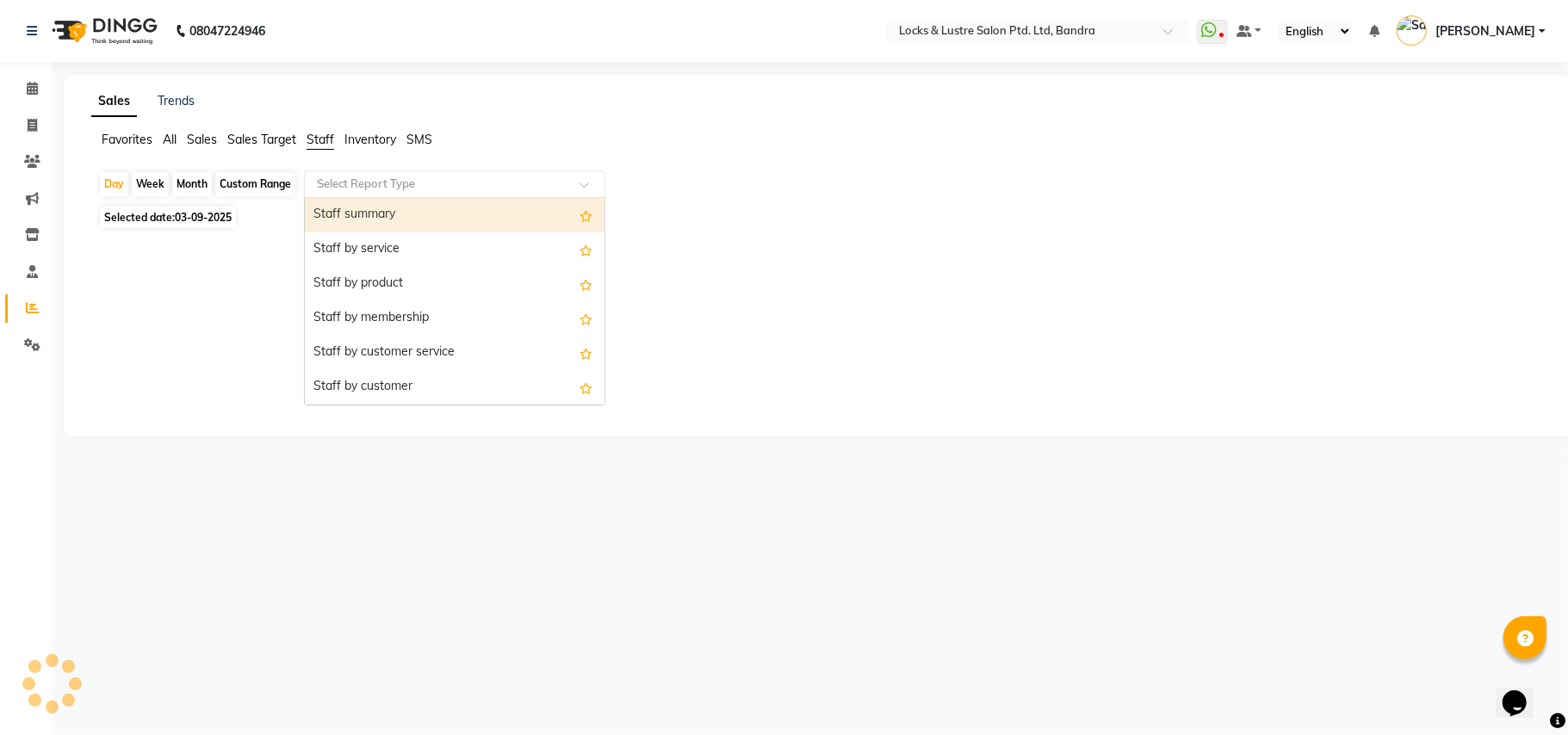
click at [585, 183] on span at bounding box center [590, 190] width 21 height 17
click at [503, 225] on div "Staff summary" at bounding box center [454, 215] width 299 height 35
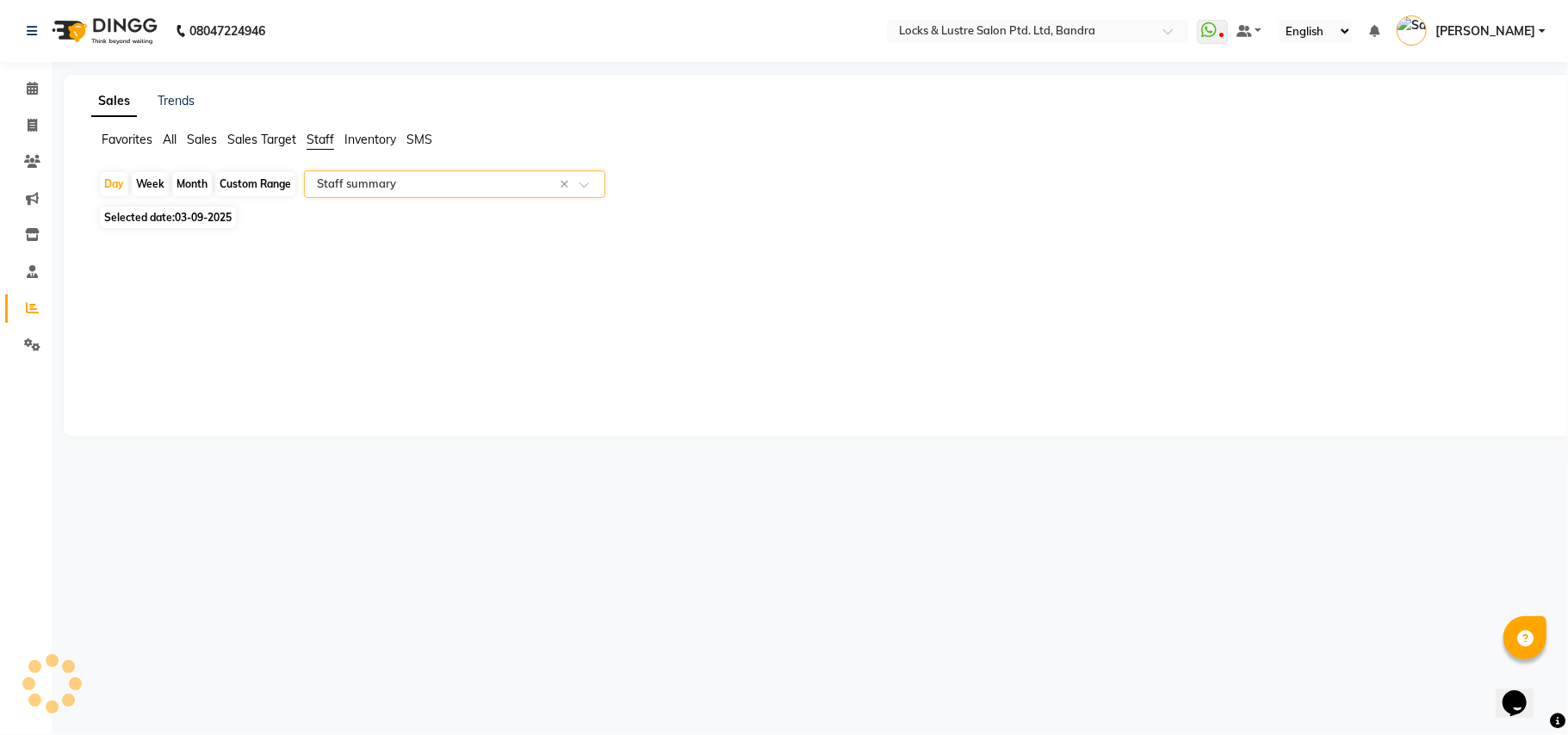
select select "full_report"
select select "csv"
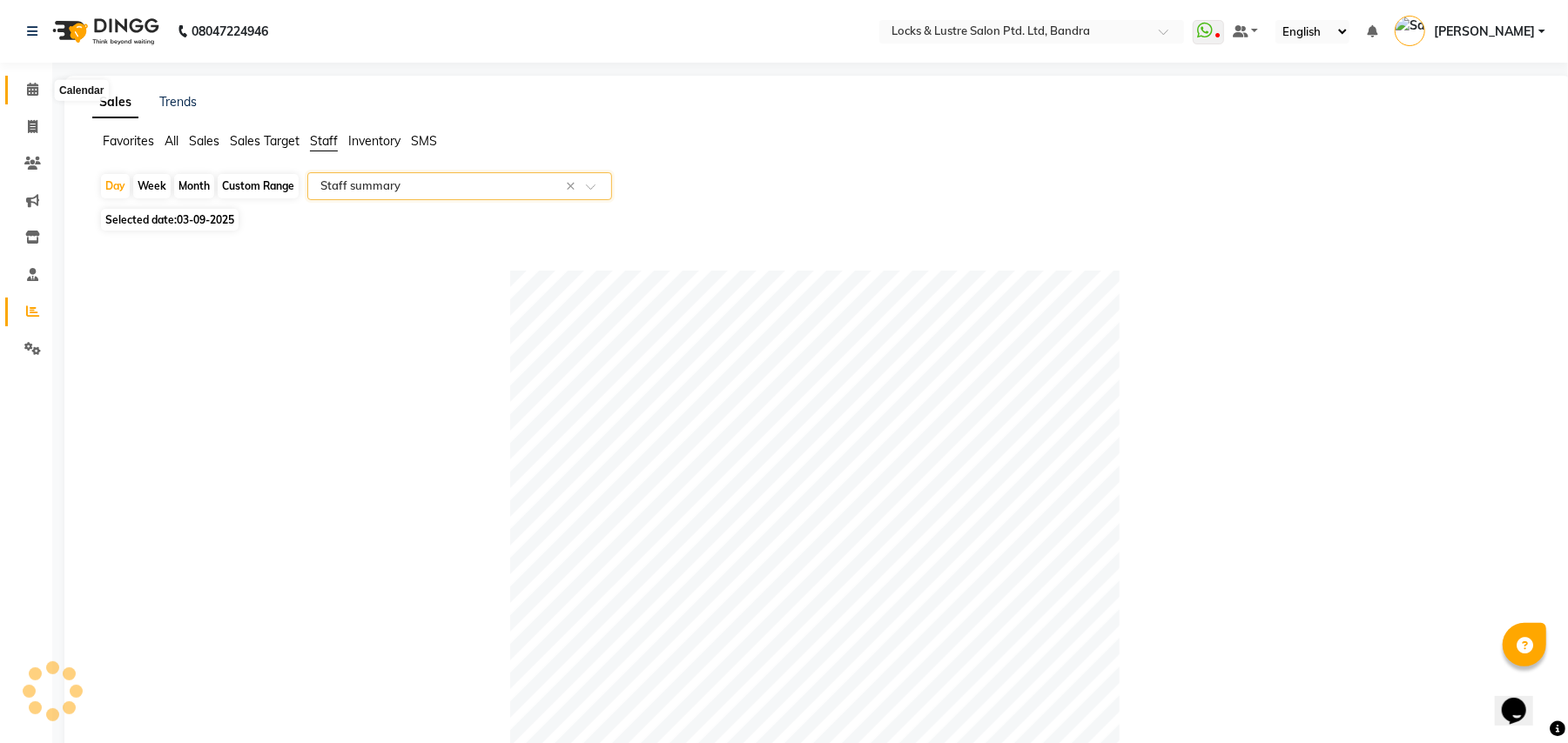
click at [38, 80] on span at bounding box center [32, 89] width 30 height 20
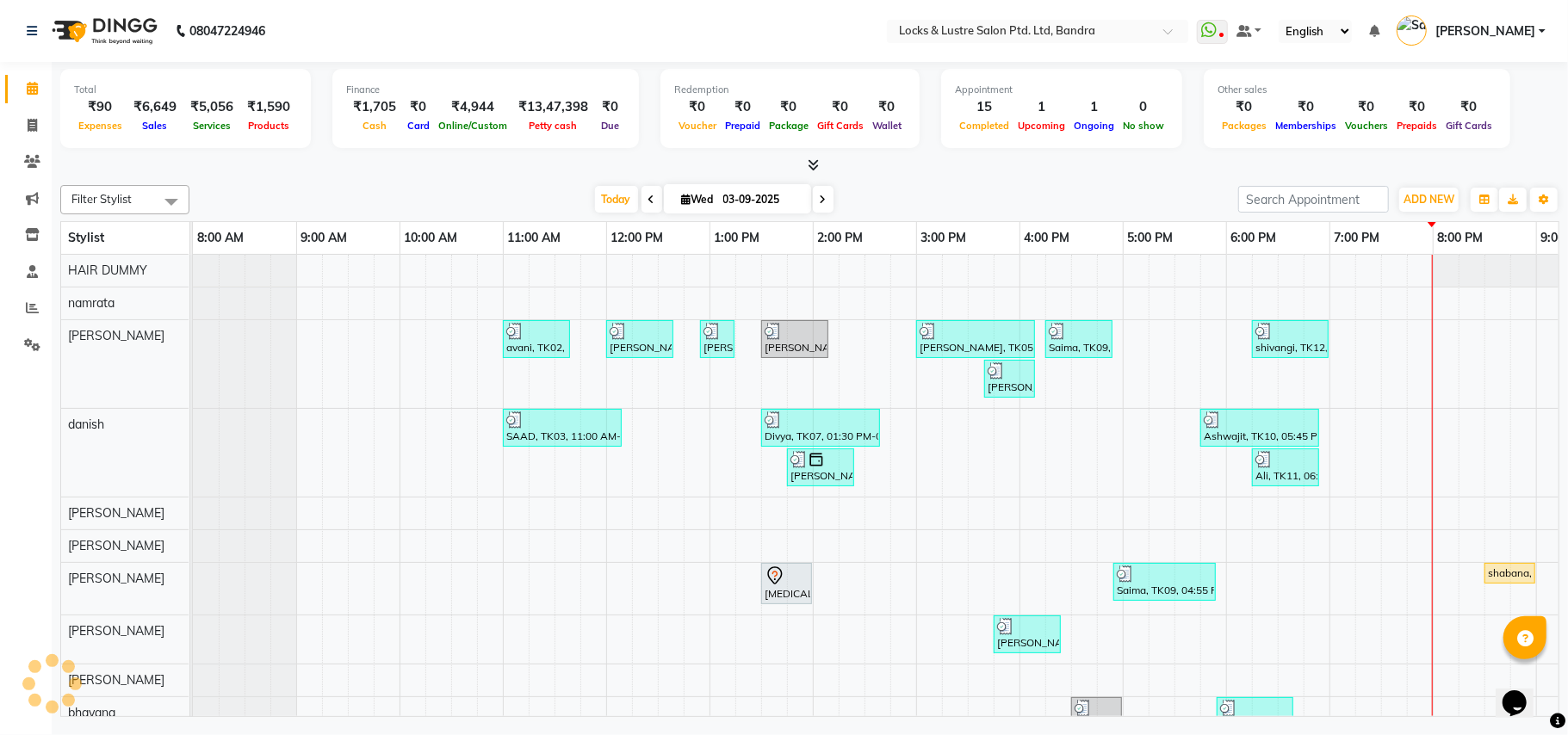
scroll to position [0, 288]
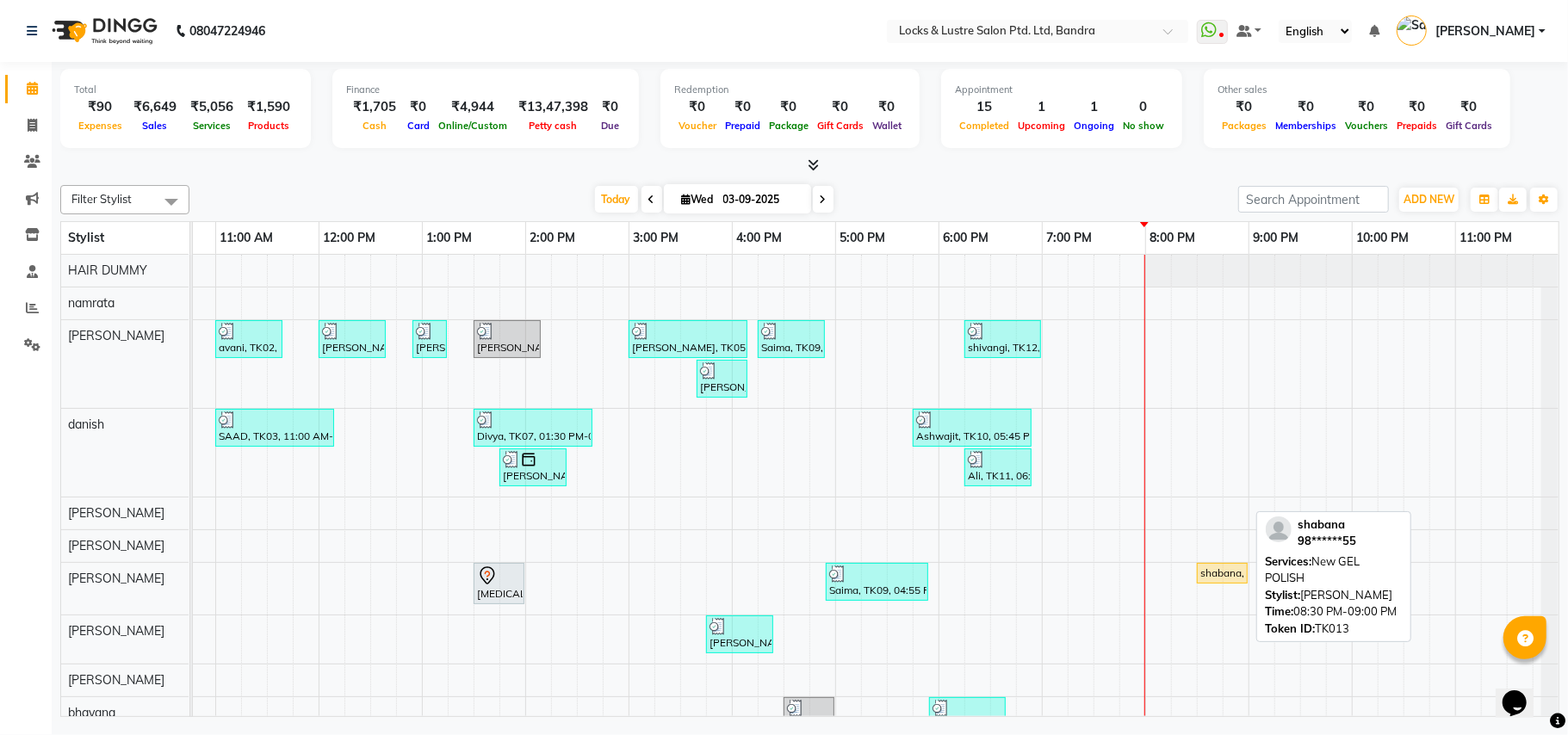
click at [1234, 570] on div "shabana, TK13, 08:30 PM-09:00 PM, New GEL POLISH" at bounding box center [1222, 573] width 47 height 15
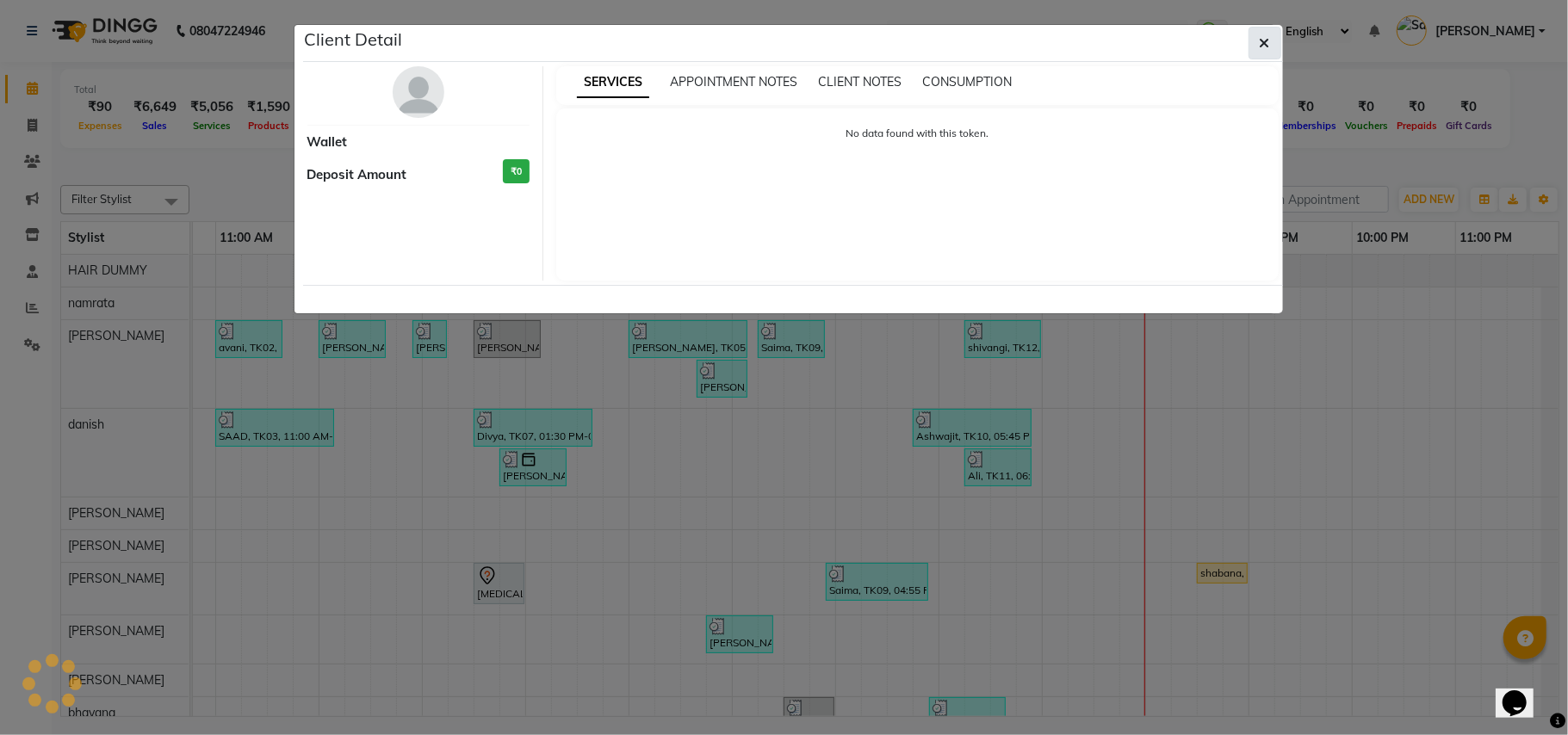
select select "1"
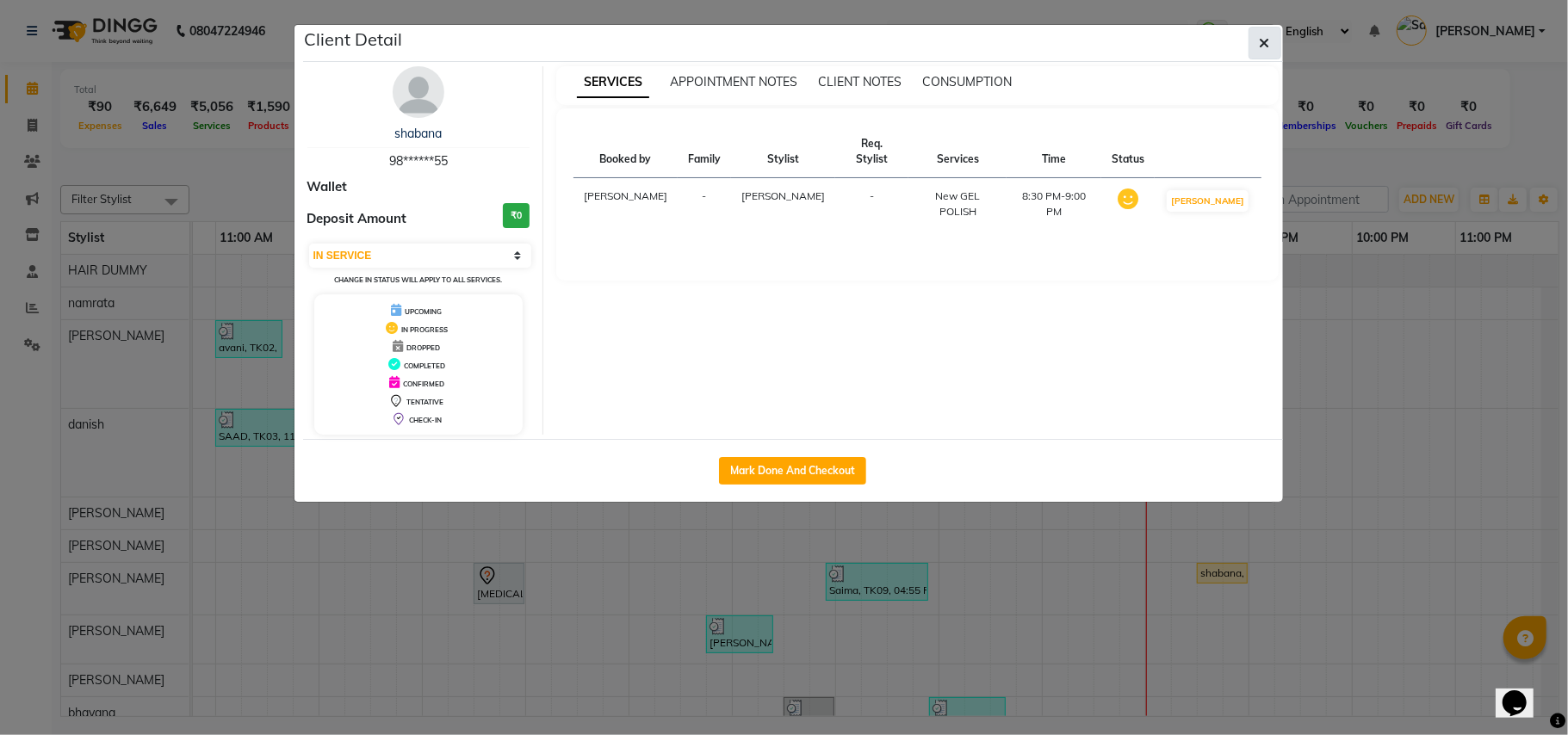
click at [1269, 45] on icon "button" at bounding box center [1265, 43] width 11 height 13
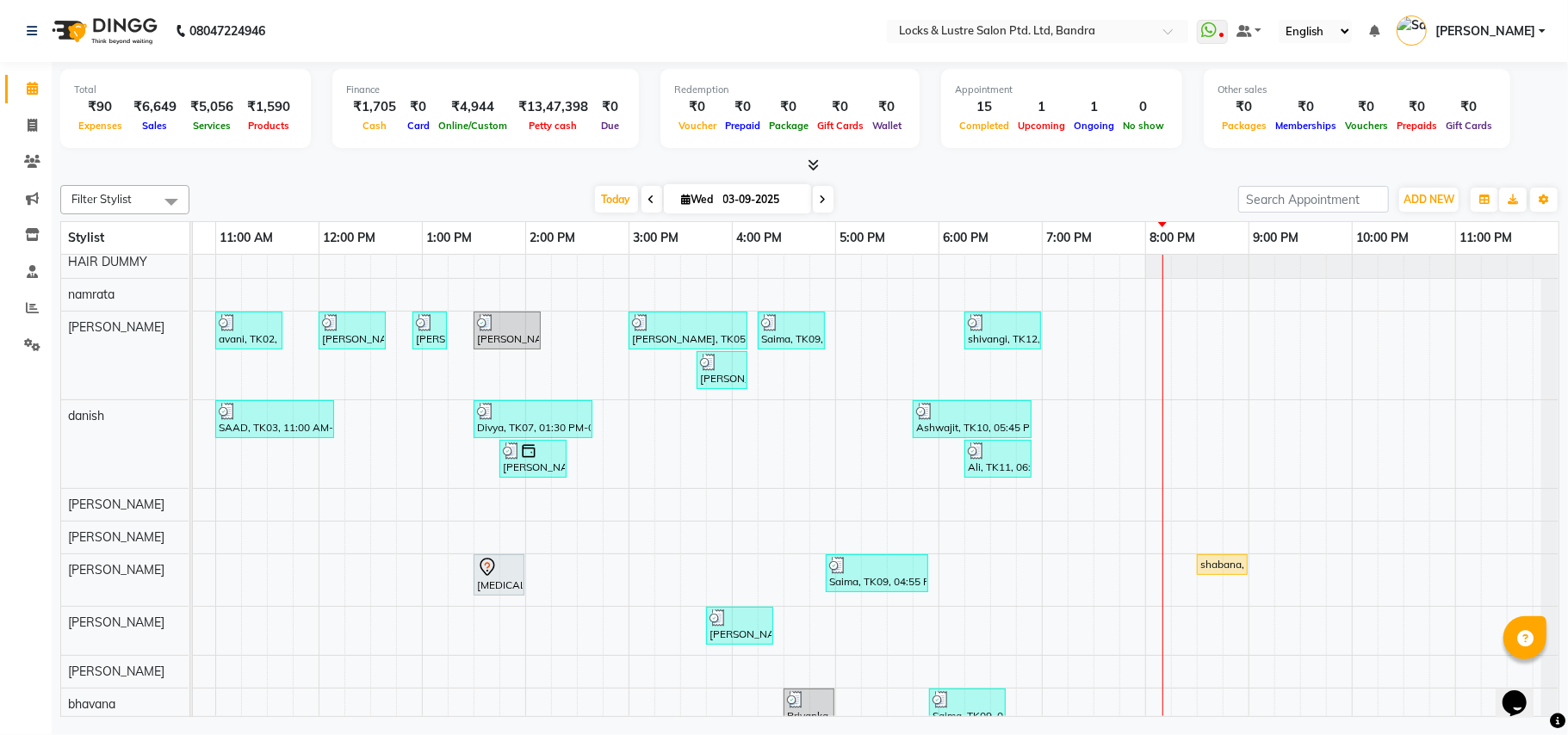
scroll to position [0, 0]
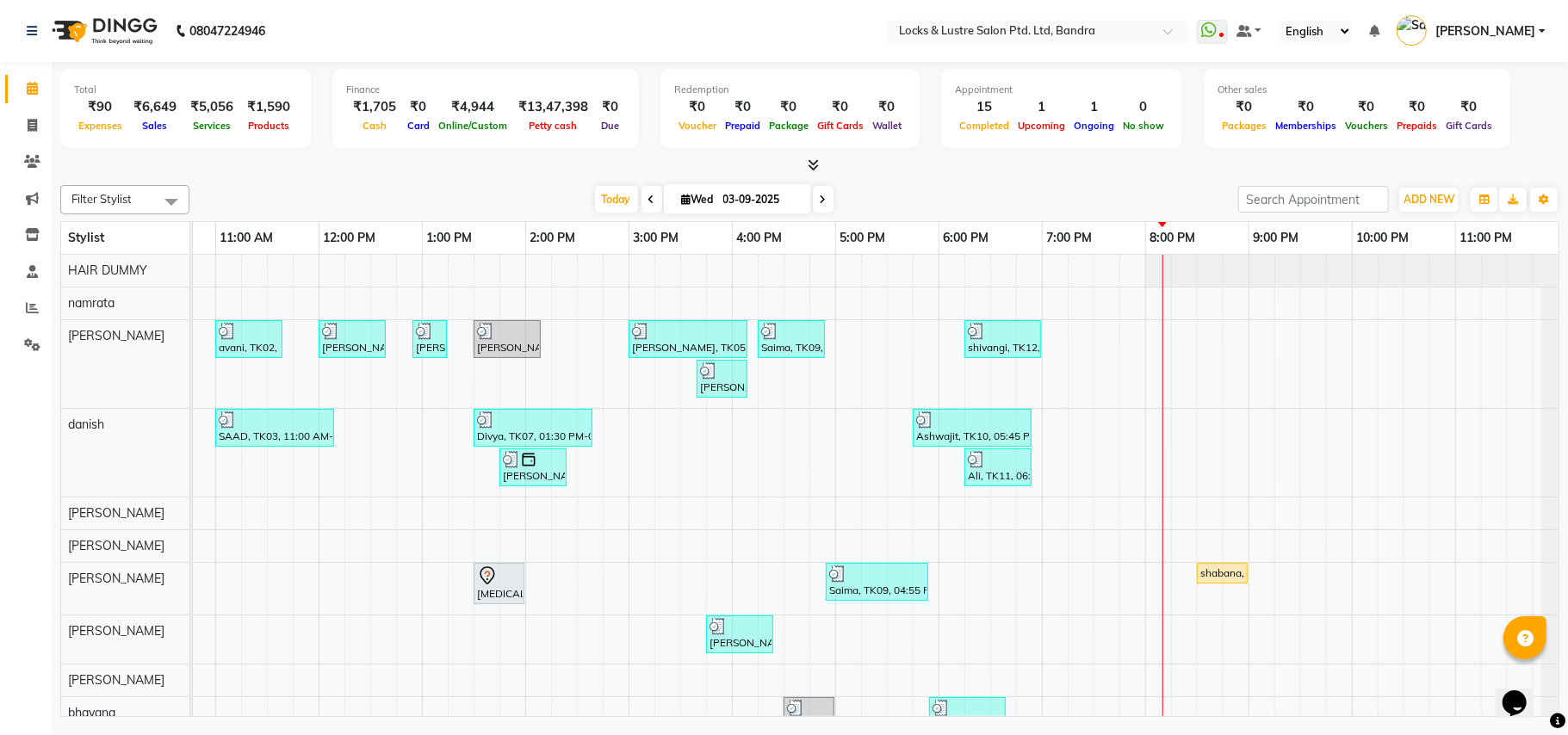
click at [1230, 631] on div "avani, TK02, 11:00 AM-11:40 AM, New WOMEN HAIRCUT 199 - OG eva, TK04, 12:00 PM-…" at bounding box center [733, 582] width 1654 height 654
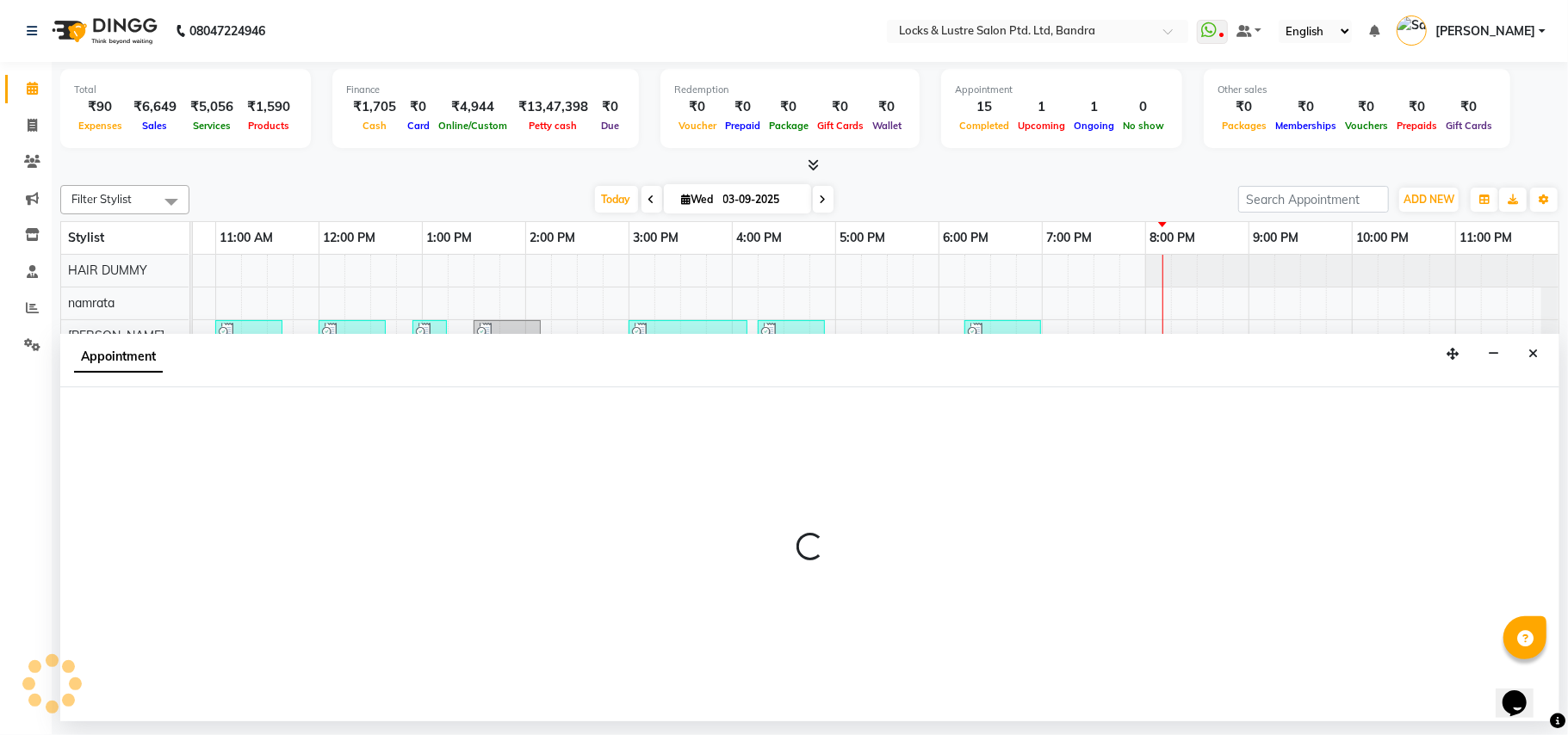
select select "80184"
select select "tentative"
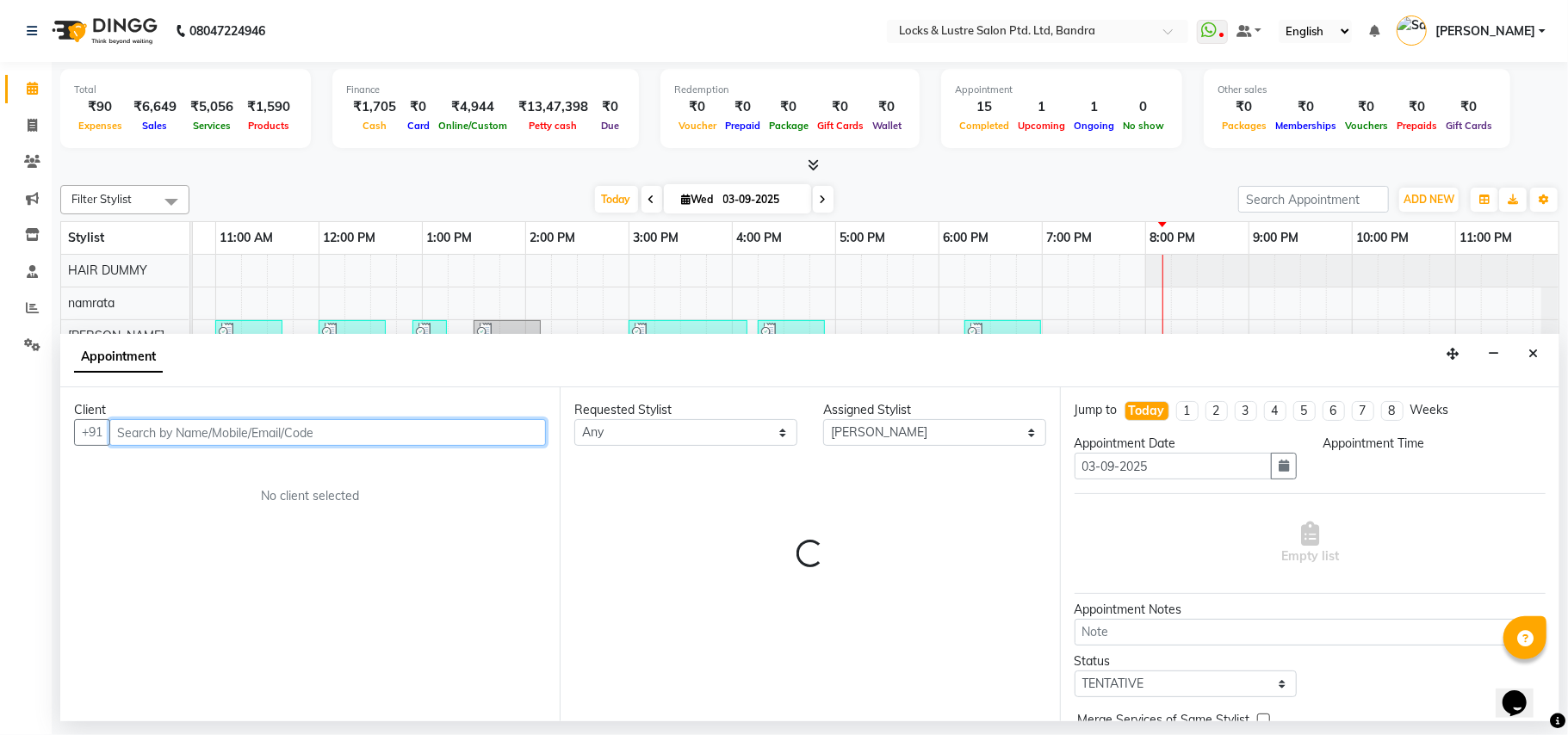
select select "1245"
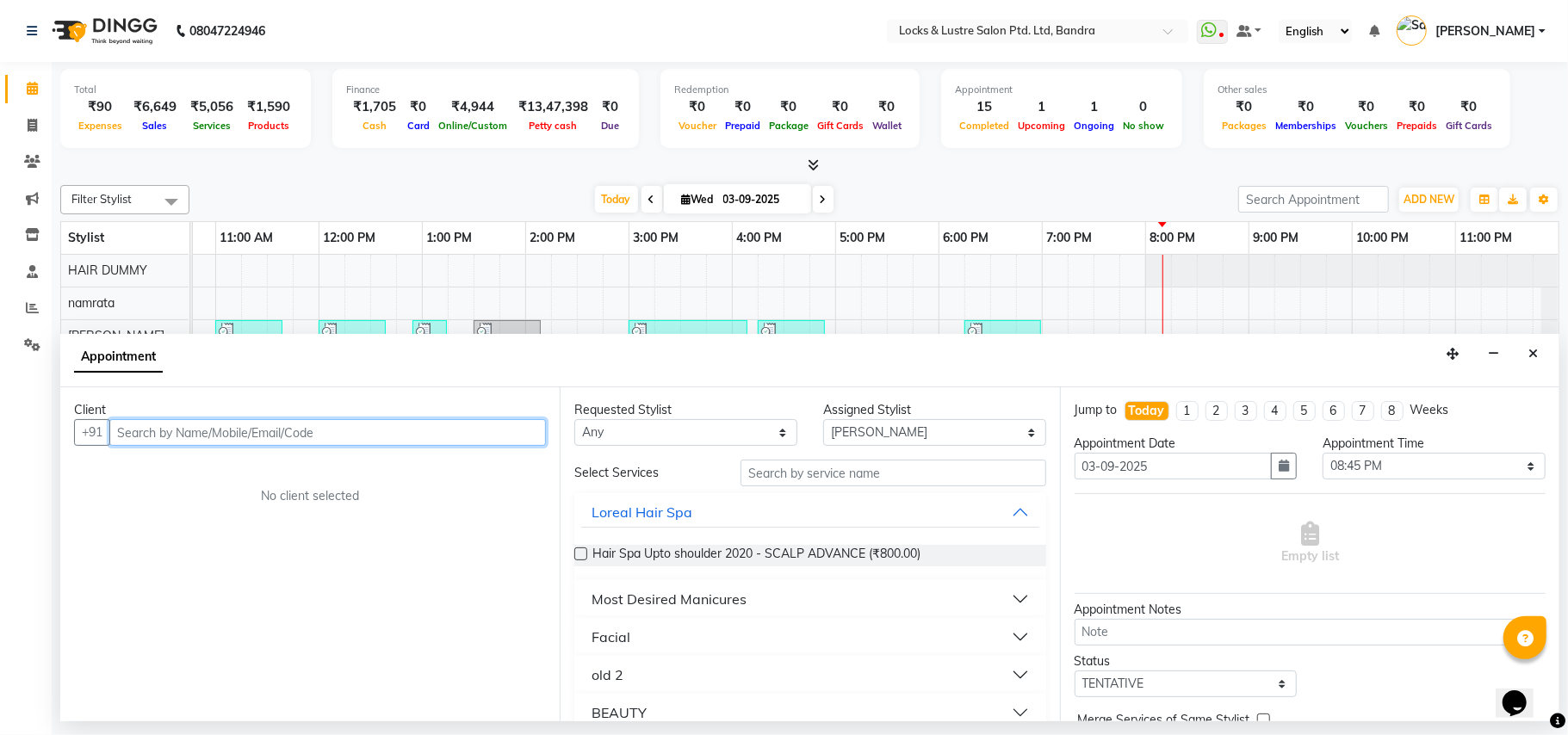
click at [240, 430] on input "text" at bounding box center [328, 433] width 437 height 27
type input "6203968884"
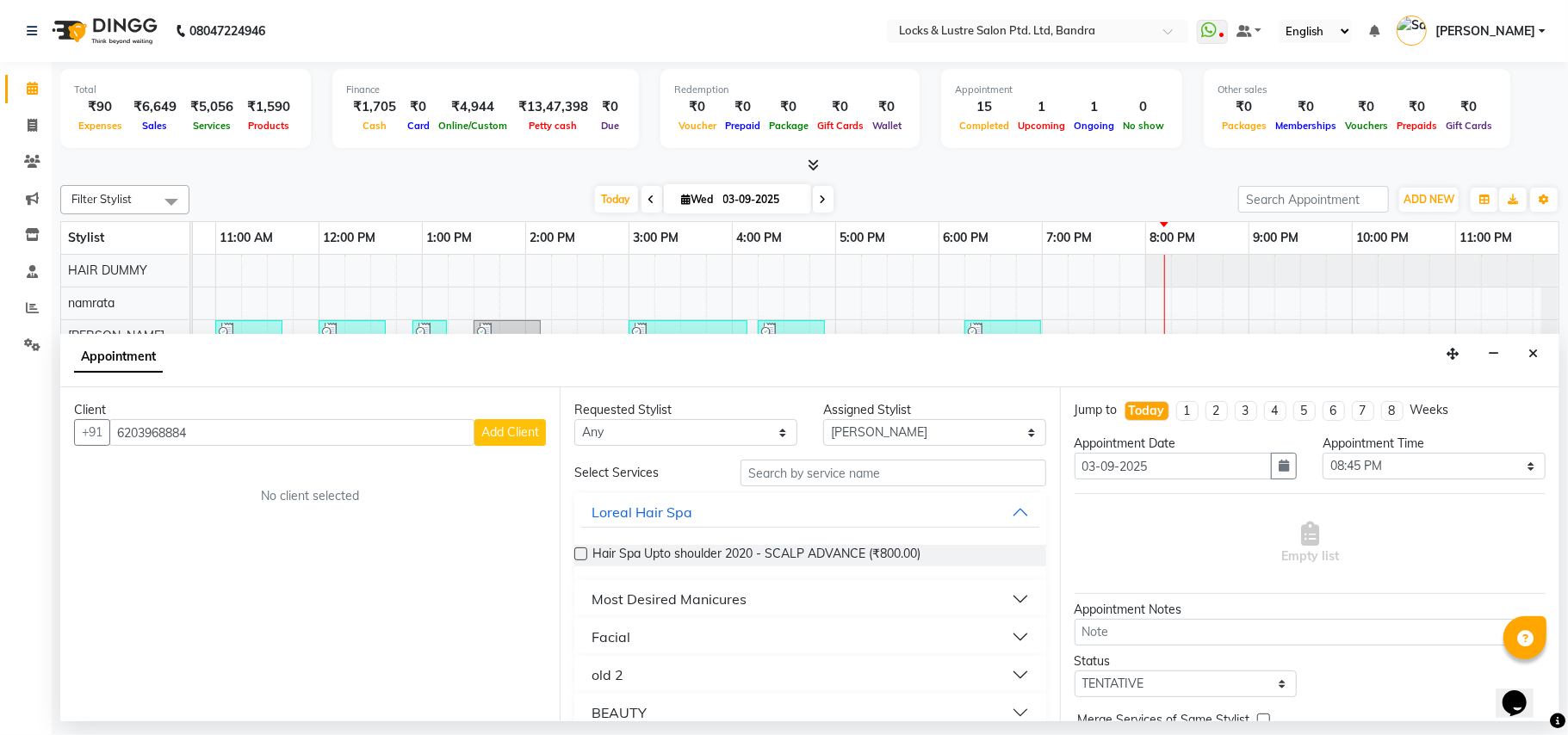
click at [518, 429] on span "Add Client" at bounding box center [510, 432] width 58 height 15
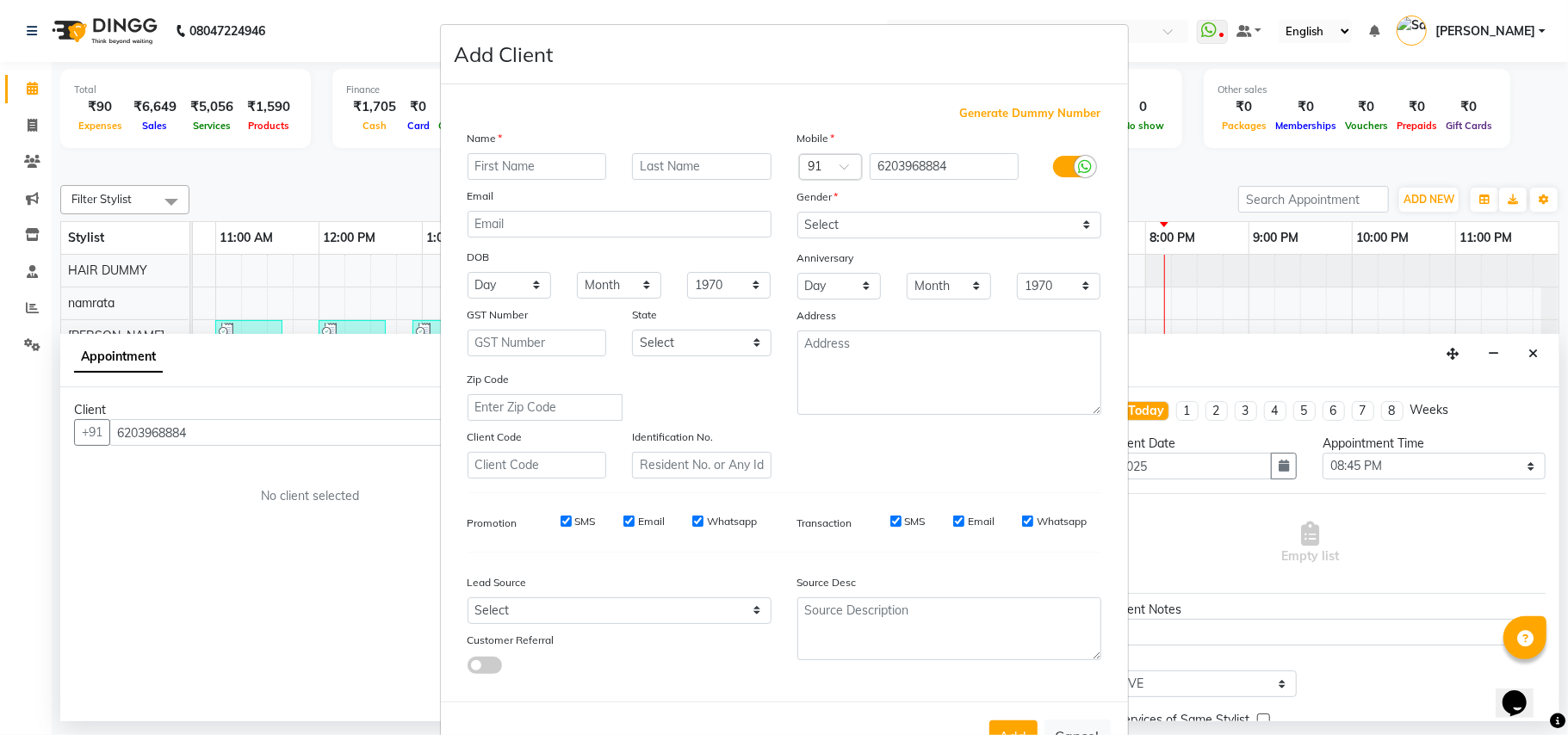
click at [538, 168] on input "text" at bounding box center [537, 166] width 140 height 27
type input "a"
type input "ASHIKA"
click at [722, 164] on input "text" at bounding box center [702, 166] width 140 height 27
type input "RAMAN"
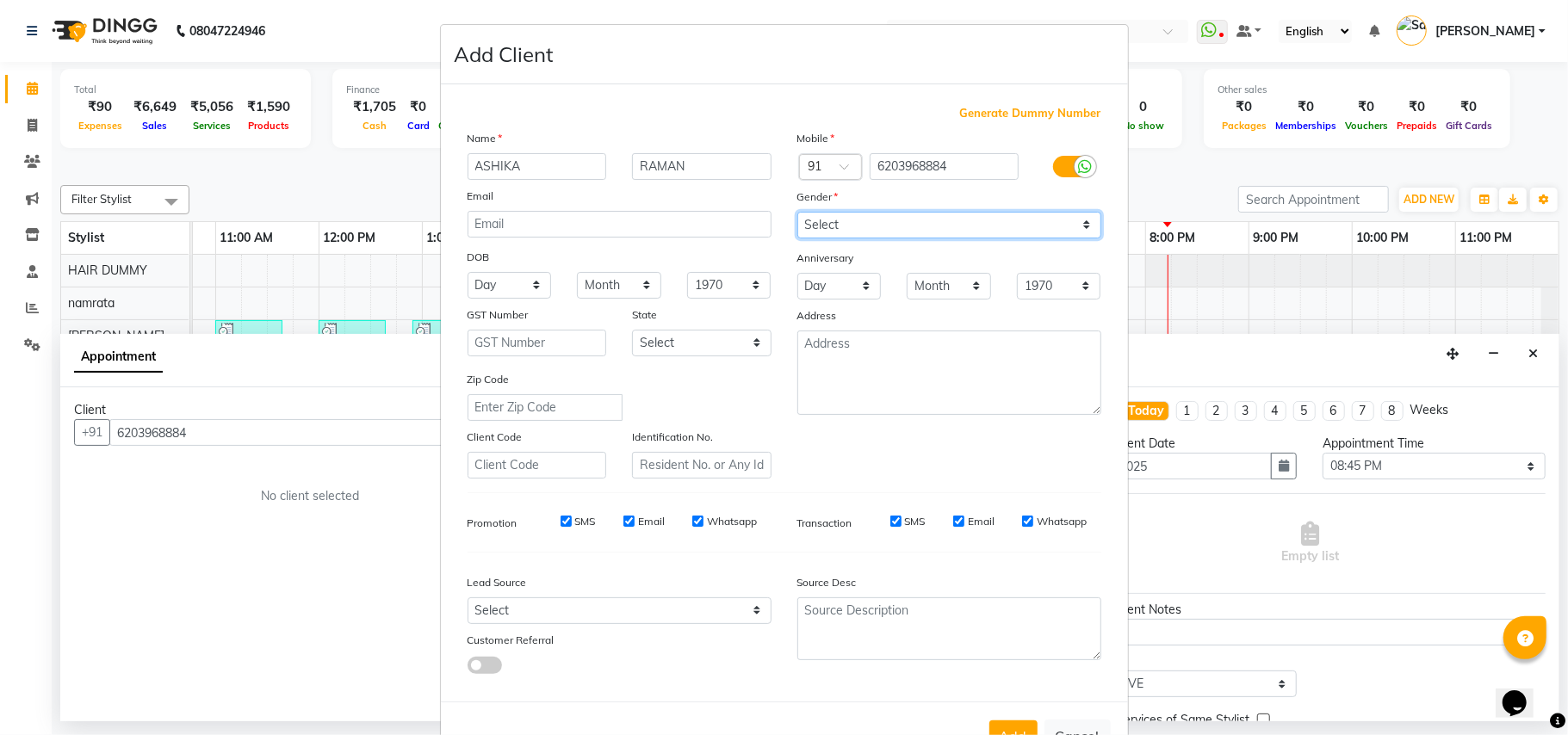
click at [1077, 224] on select "Select Male Female Other Prefer Not To Say" at bounding box center [950, 225] width 304 height 27
select select "female"
click at [798, 212] on select "Select Male Female Other Prefer Not To Say" at bounding box center [950, 225] width 304 height 27
click at [992, 731] on button "Add" at bounding box center [1014, 736] width 48 height 31
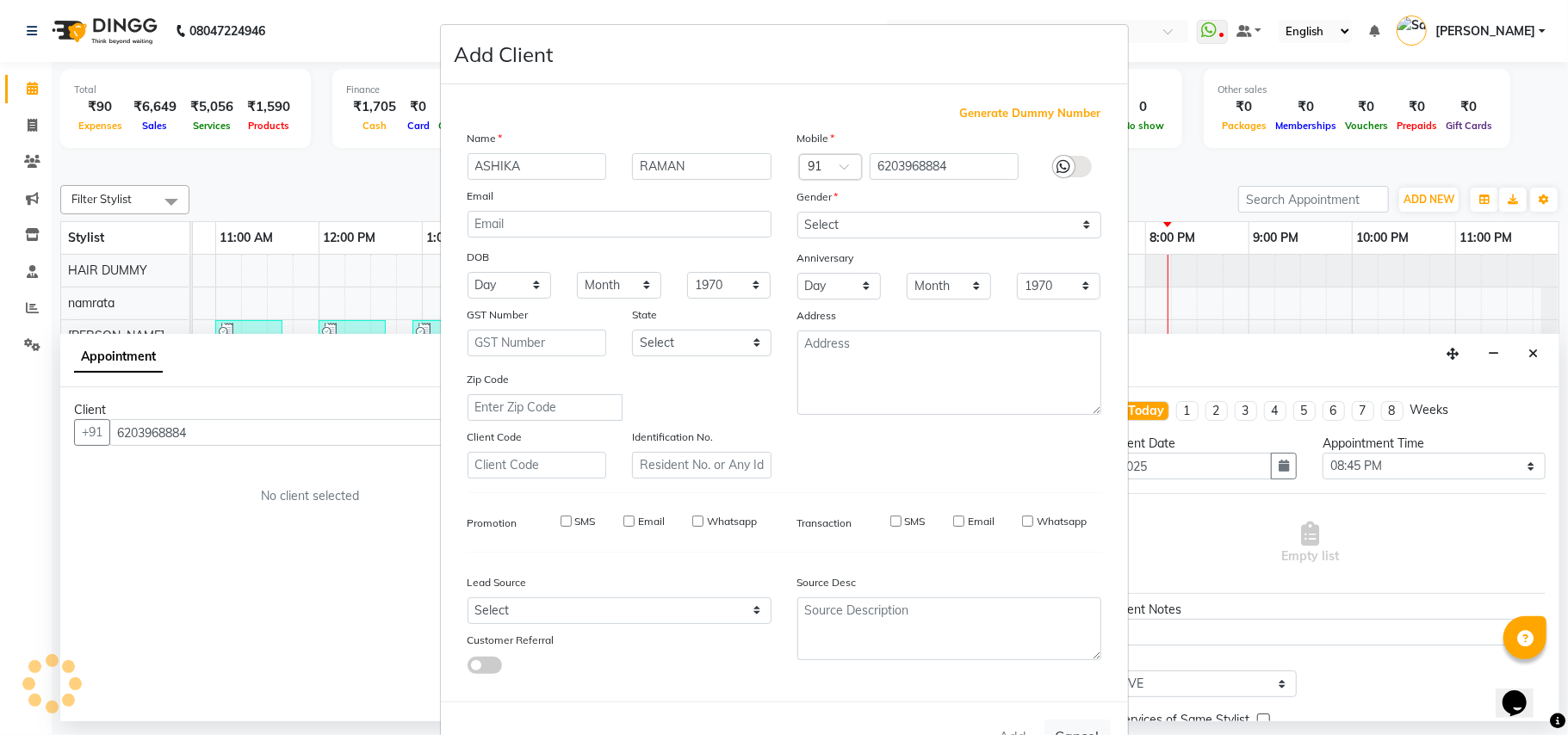
type input "62******84"
select select
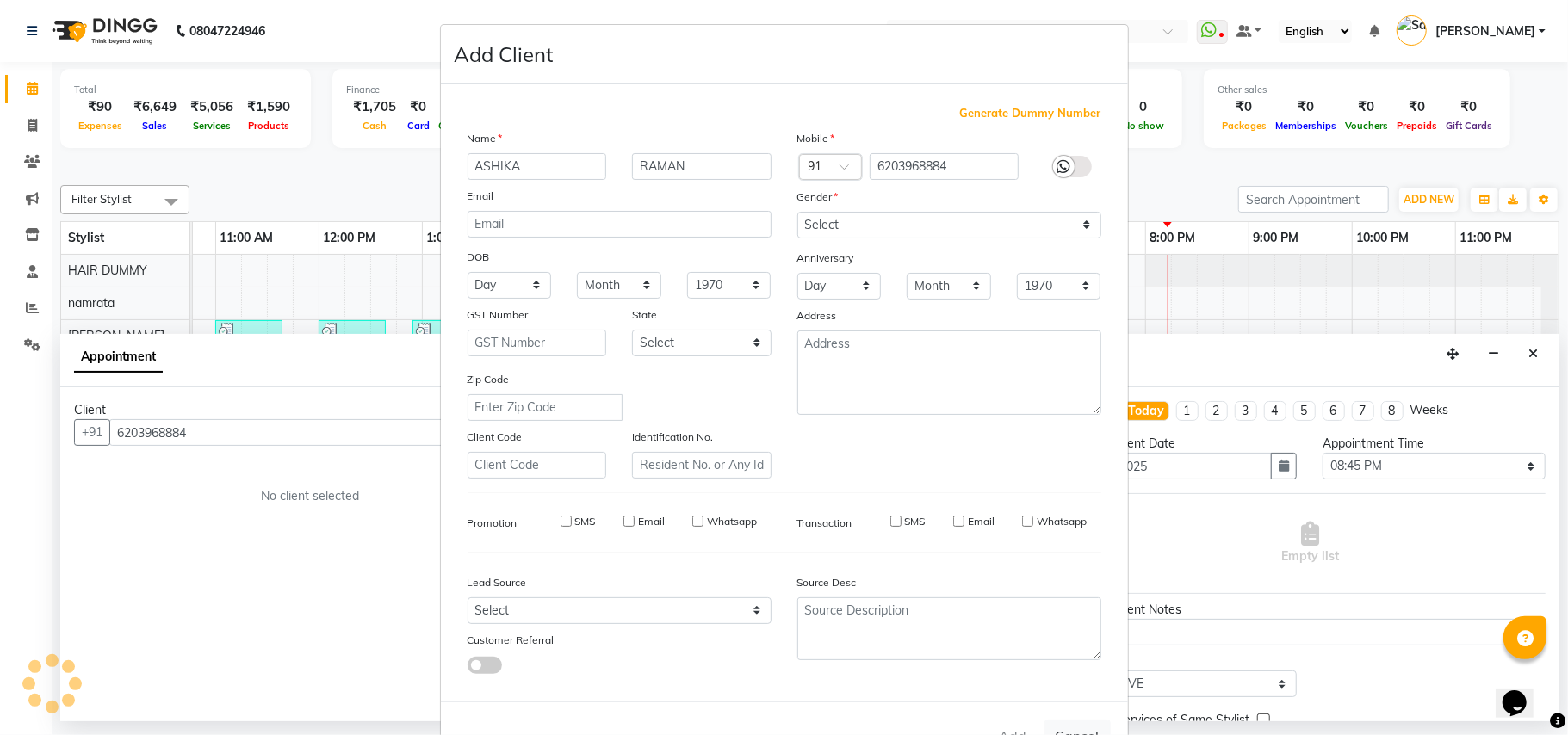
select select
checkbox input "false"
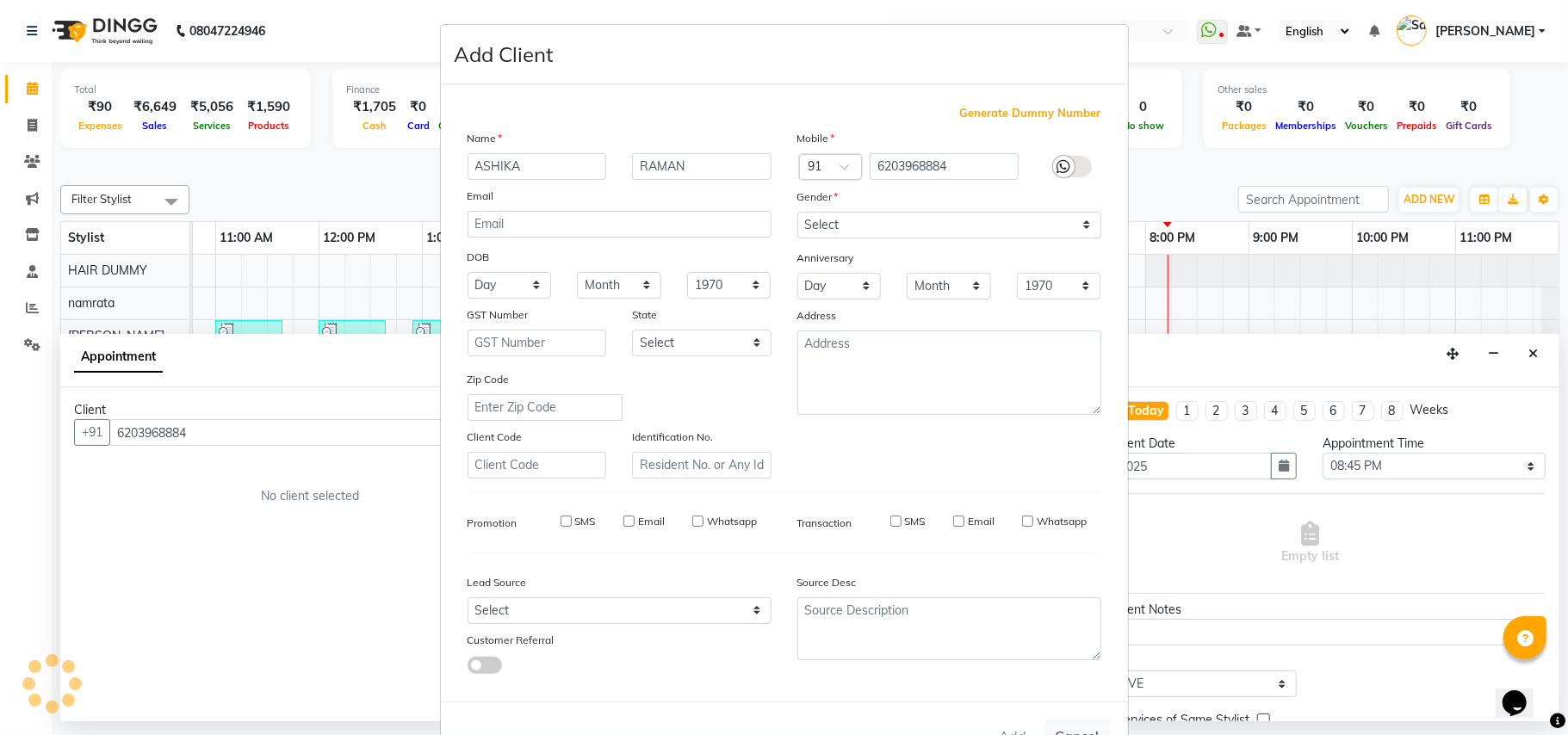
checkbox input "false"
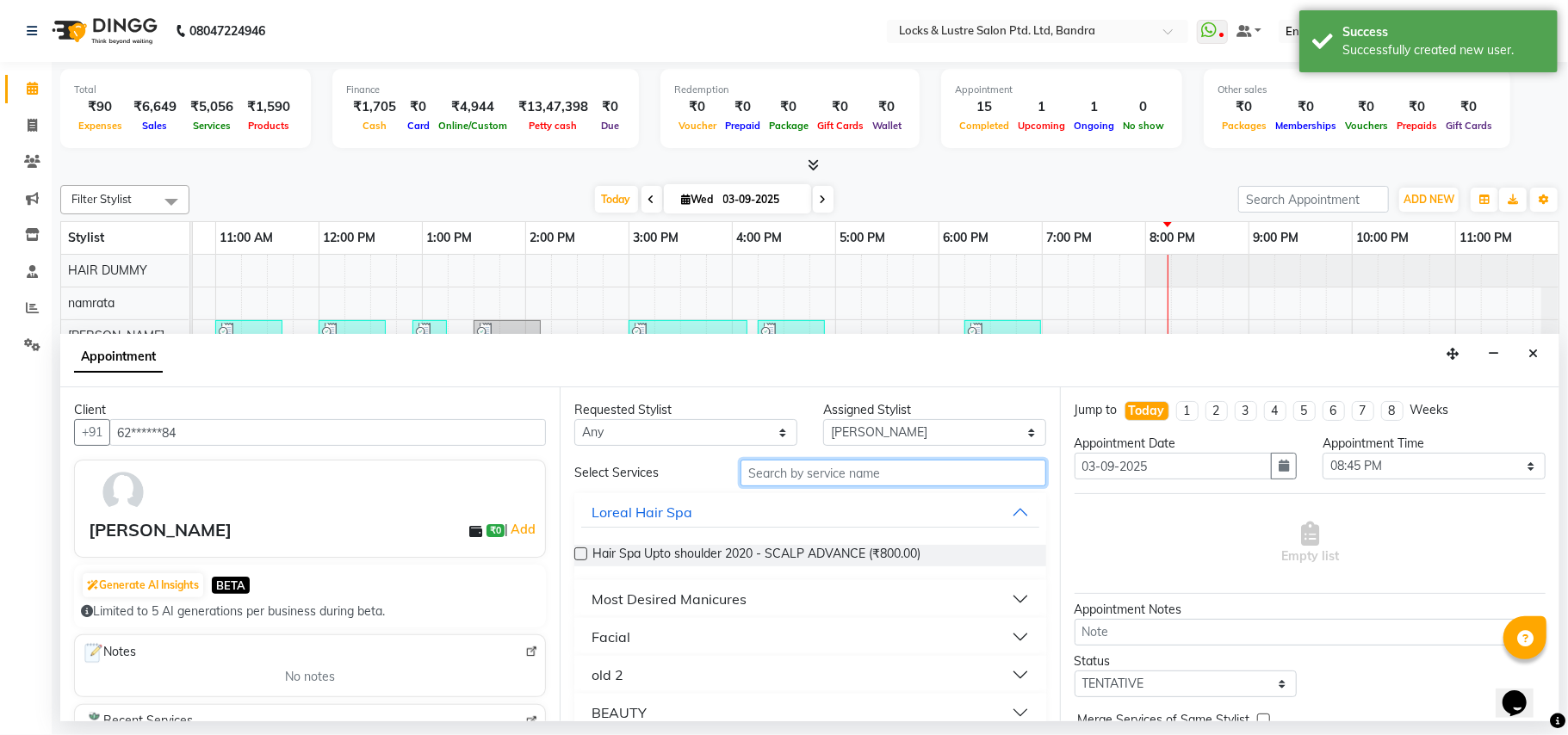
click at [841, 476] on input "text" at bounding box center [894, 473] width 306 height 27
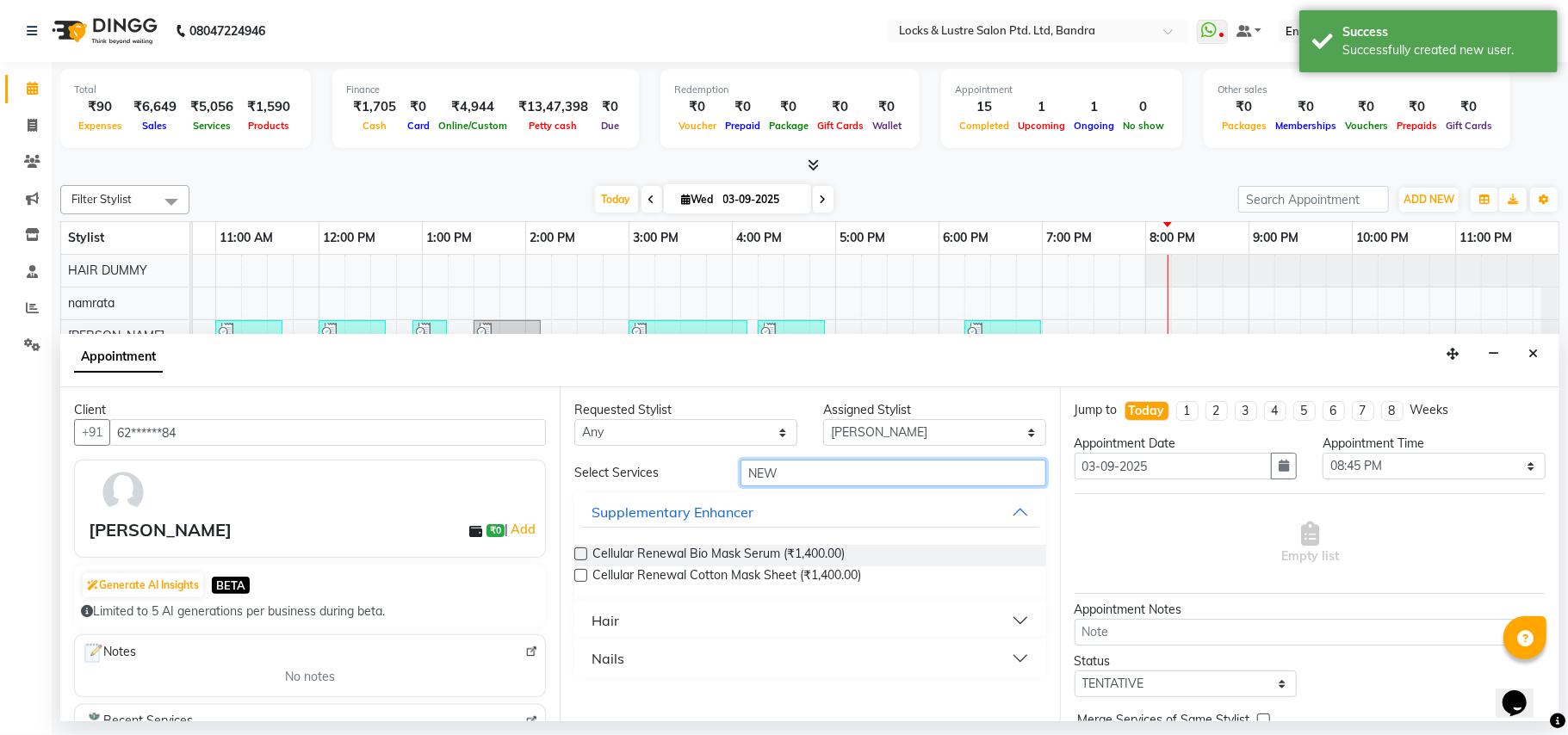
type input "NEW"
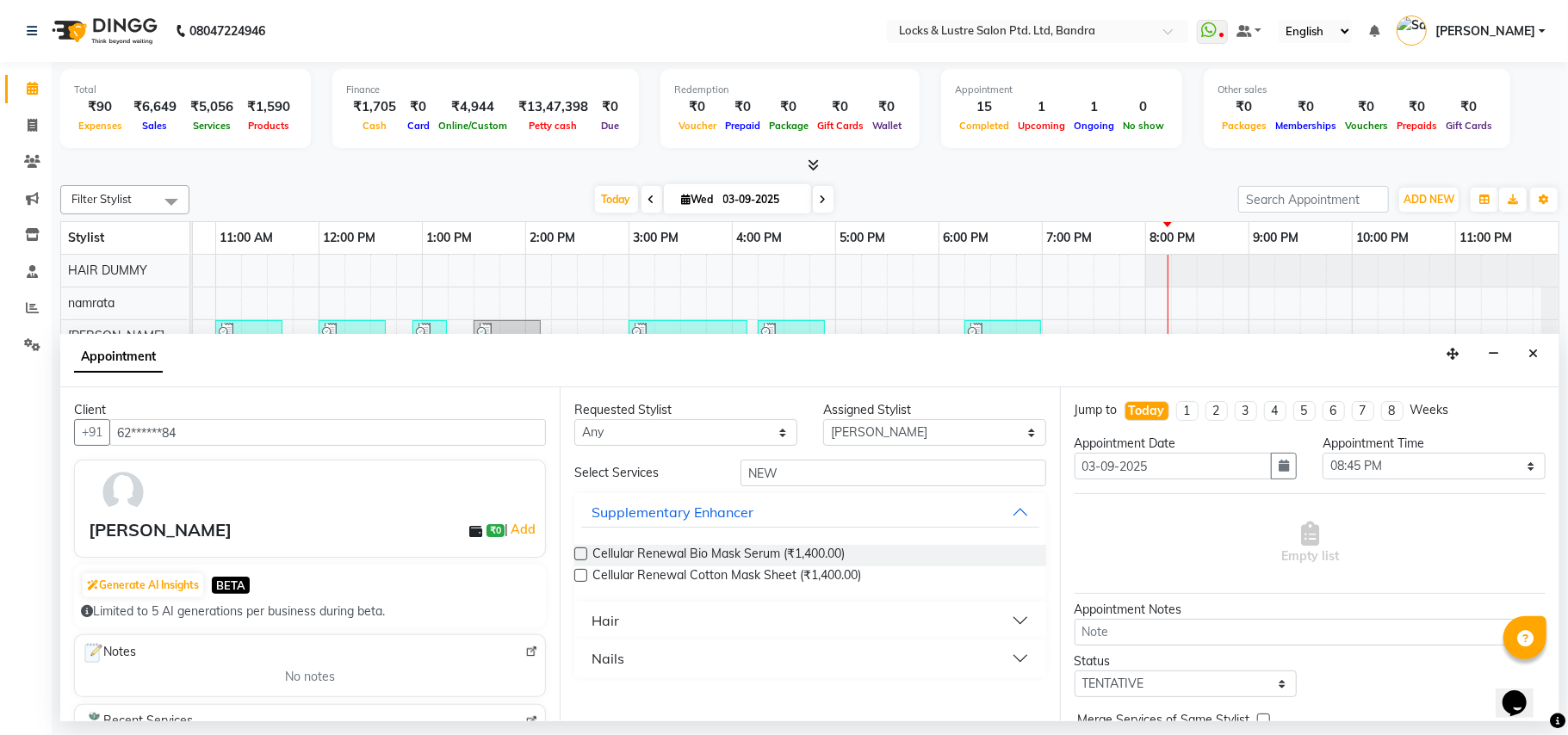
click at [1023, 615] on button "Hair" at bounding box center [810, 621] width 457 height 31
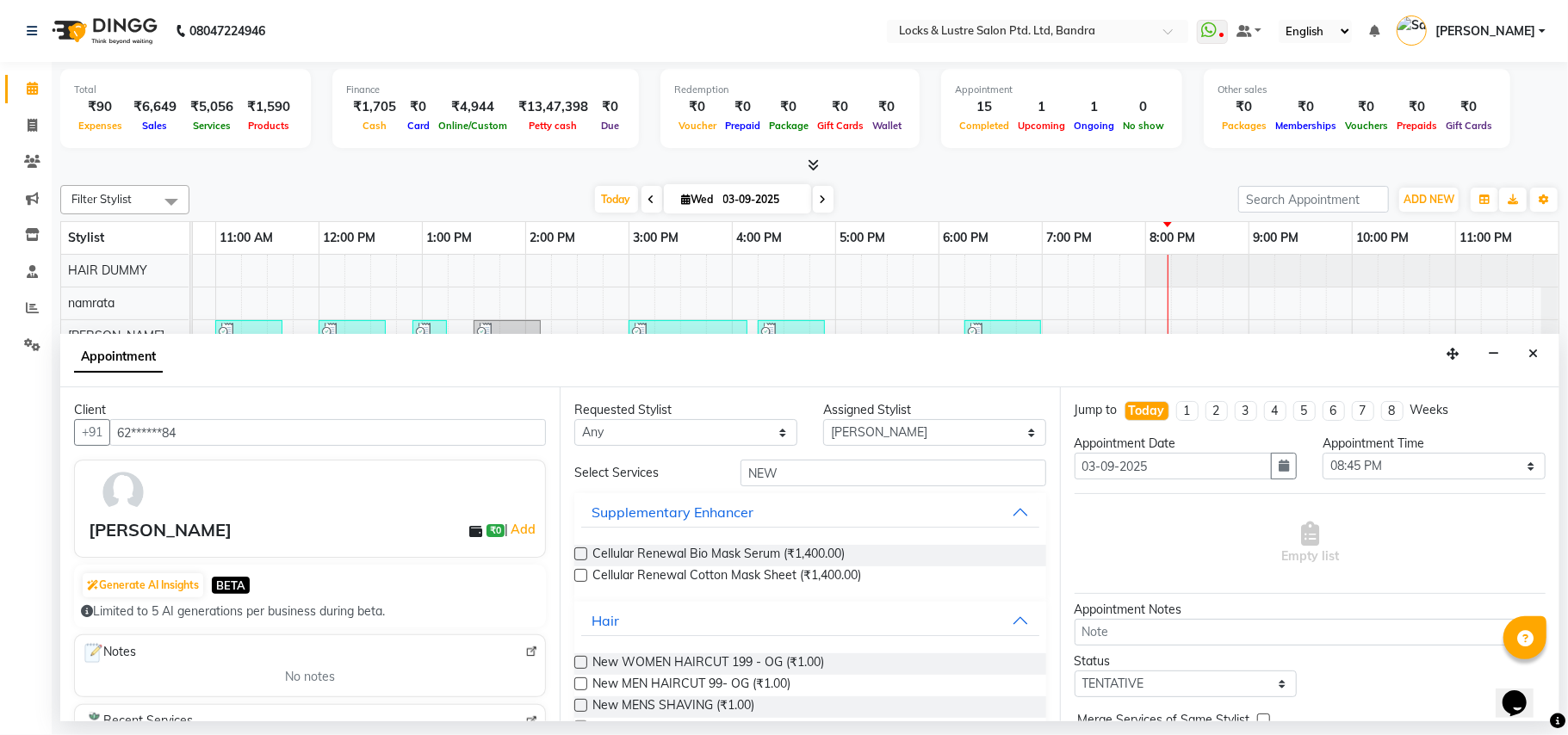
click at [584, 658] on label at bounding box center [580, 662] width 13 height 13
click at [584, 659] on input "checkbox" at bounding box center [580, 665] width 12 height 12
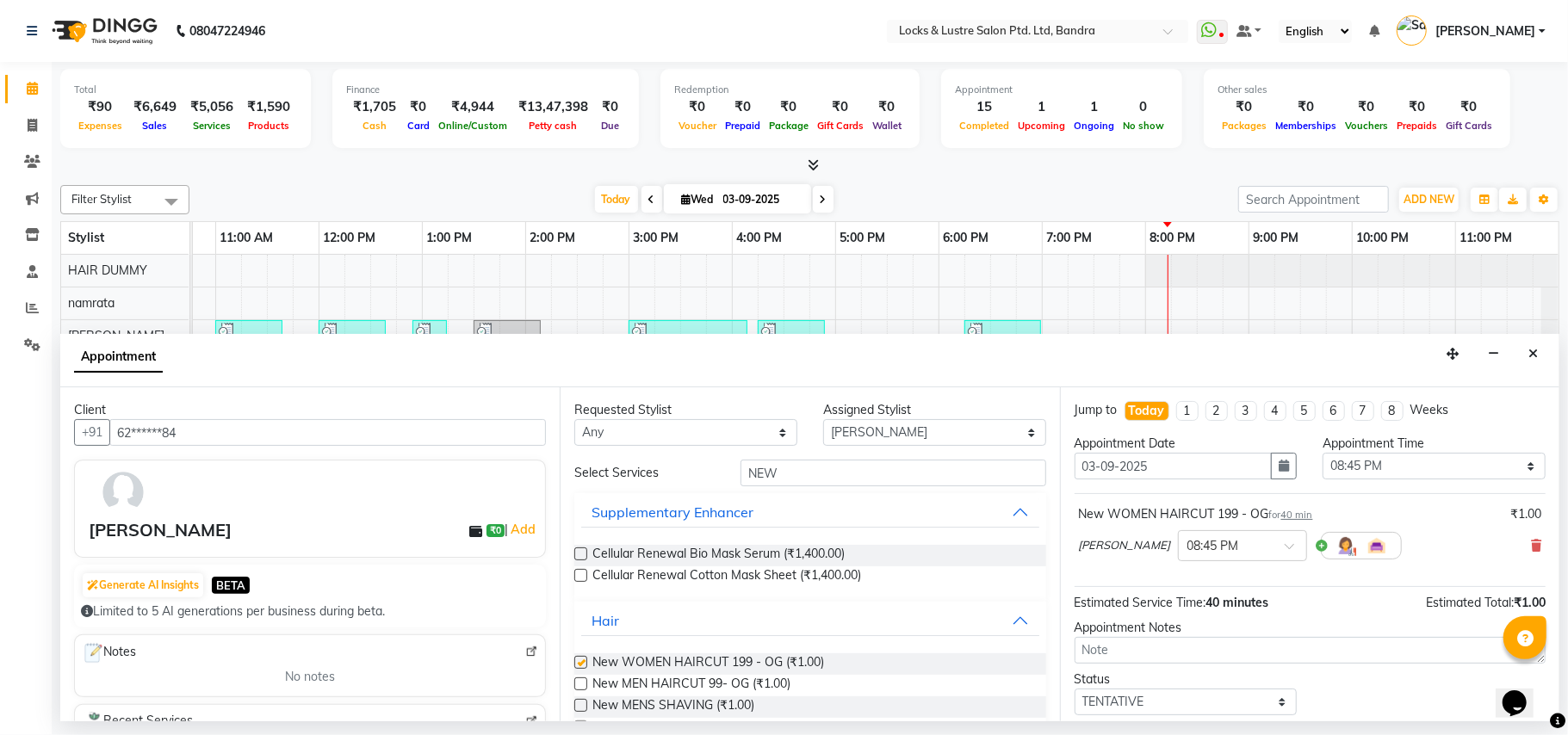
checkbox input "false"
click at [1514, 465] on select "Select 09:00 AM 09:15 AM 09:30 AM 09:45 AM 10:00 AM 10:15 AM 10:30 AM 10:45 AM …" at bounding box center [1434, 467] width 223 height 27
select select "1230"
click at [1323, 454] on select "Select 09:00 AM 09:15 AM 09:30 AM 09:45 AM 10:00 AM 10:15 AM 10:30 AM 10:45 AM …" at bounding box center [1434, 467] width 223 height 27
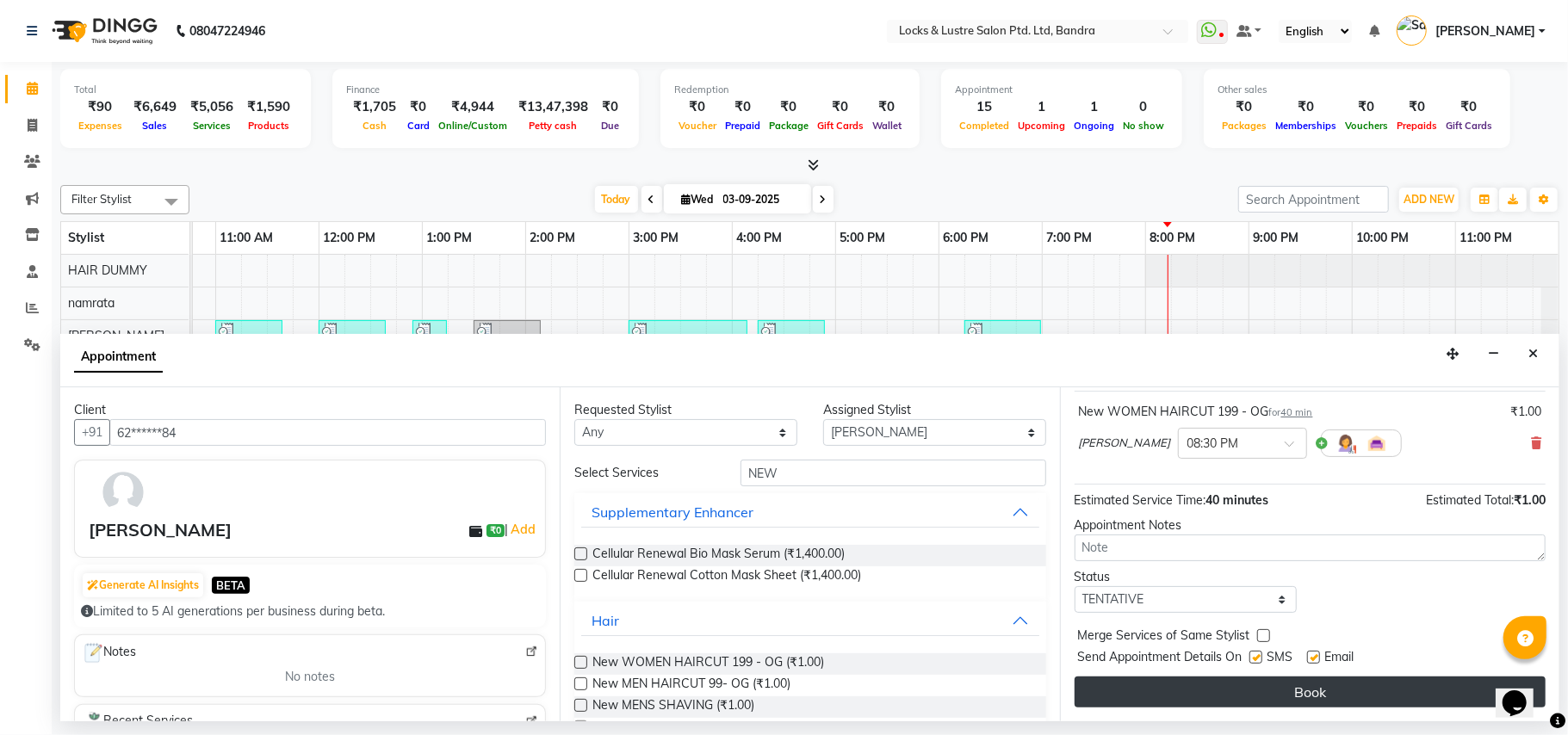
click at [1333, 683] on button "Book" at bounding box center [1310, 692] width 471 height 31
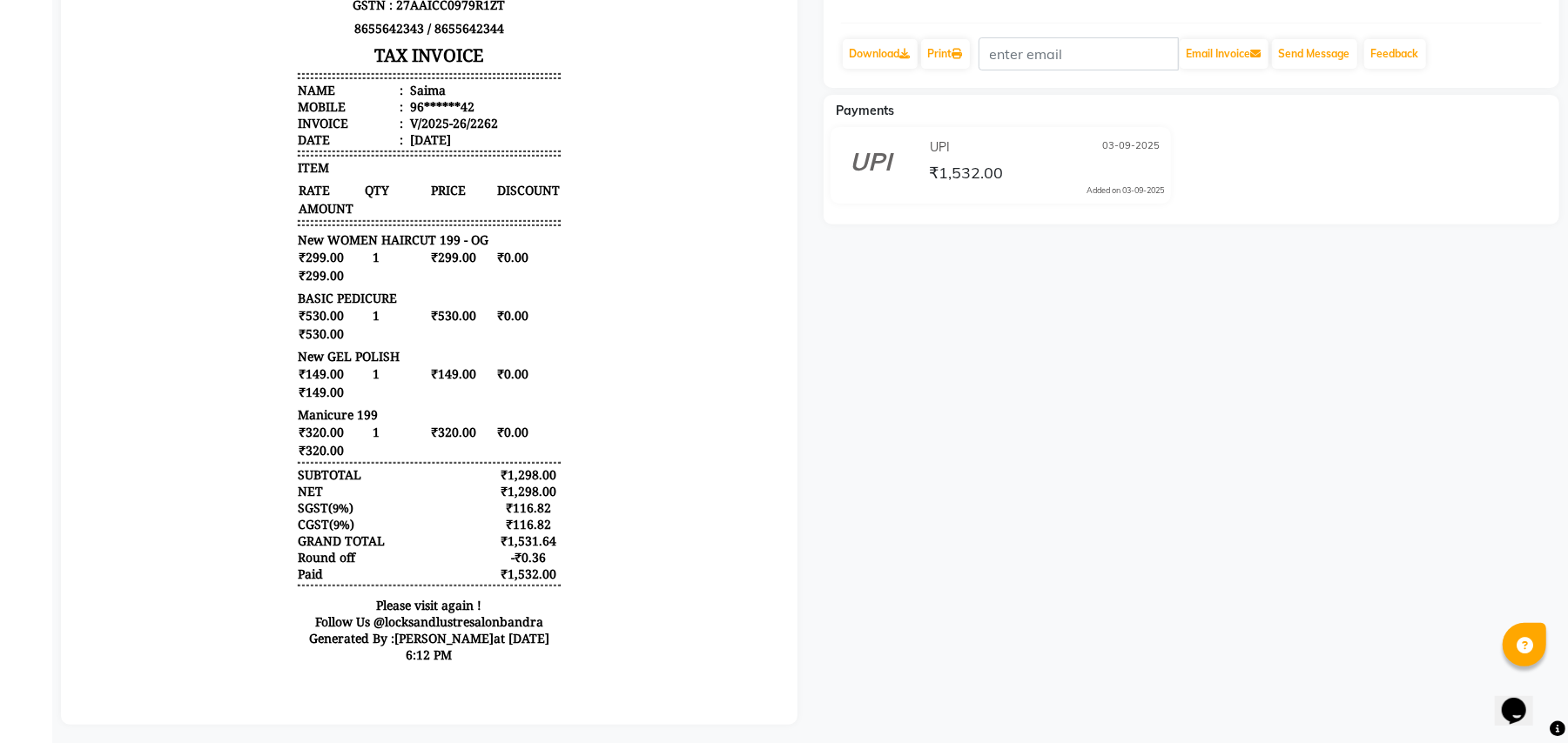
scroll to position [386, 0]
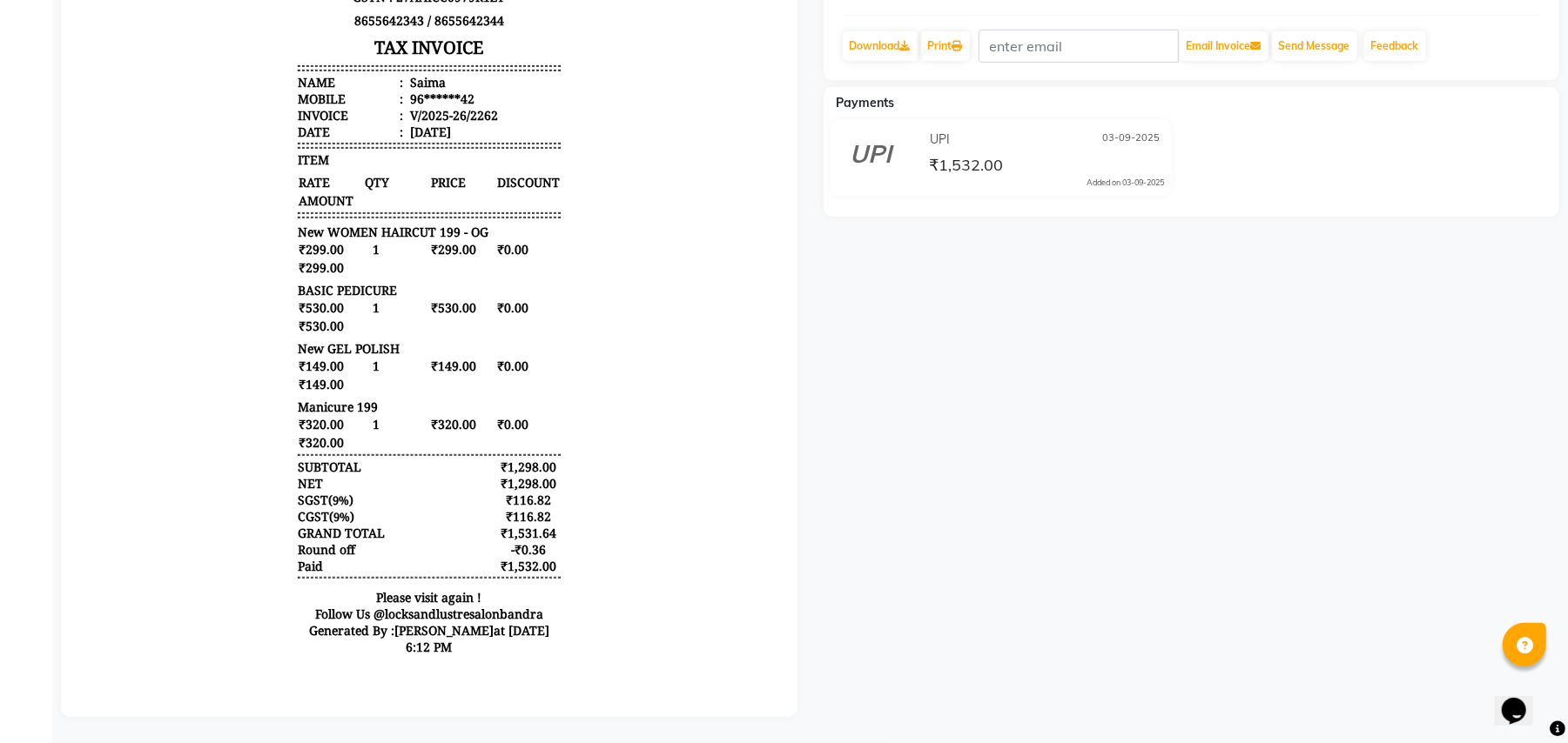
drag, startPoint x: 483, startPoint y: 594, endPoint x: 556, endPoint y: 594, distance: 73.0
click at [556, 594] on body "Locks And Luster Salon Private Limited [STREET_ADDRESS][PERSON_NAME] GSTN : 27A…" at bounding box center [428, 230] width 688 height 884
click at [577, 602] on body "Locks And Luster Salon Private Limited [STREET_ADDRESS][PERSON_NAME] GSTN : 27A…" at bounding box center [428, 230] width 688 height 884
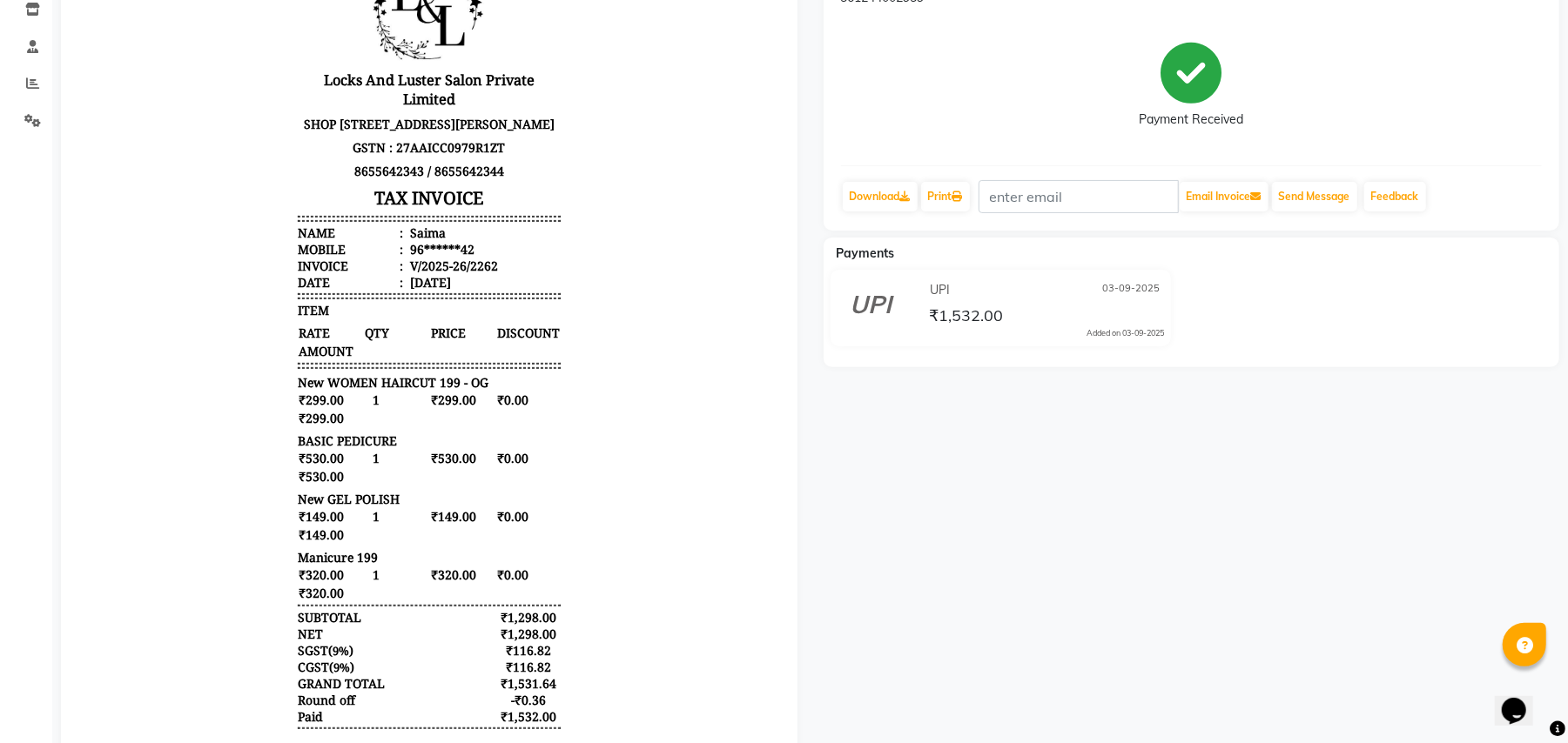
scroll to position [0, 0]
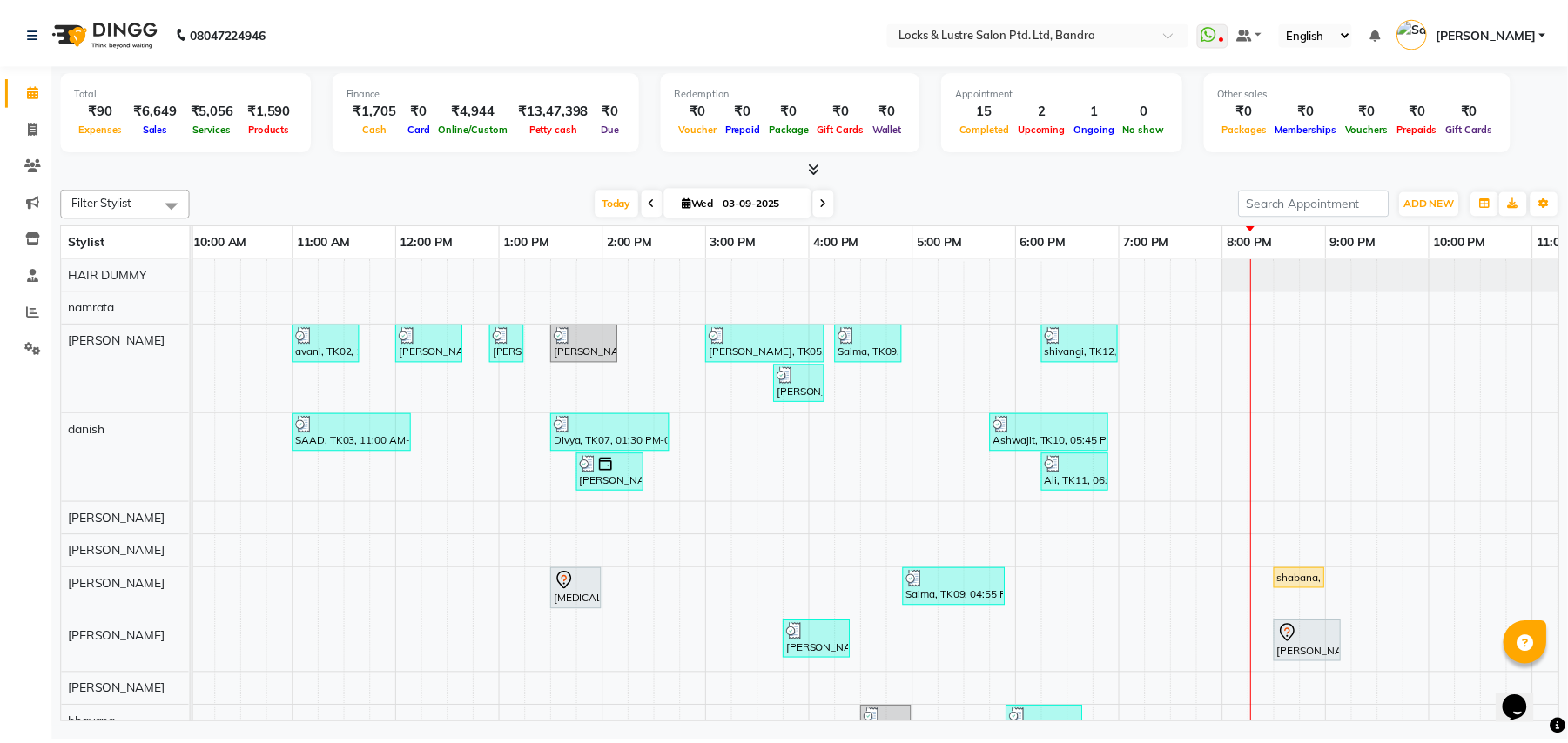
scroll to position [0, 291]
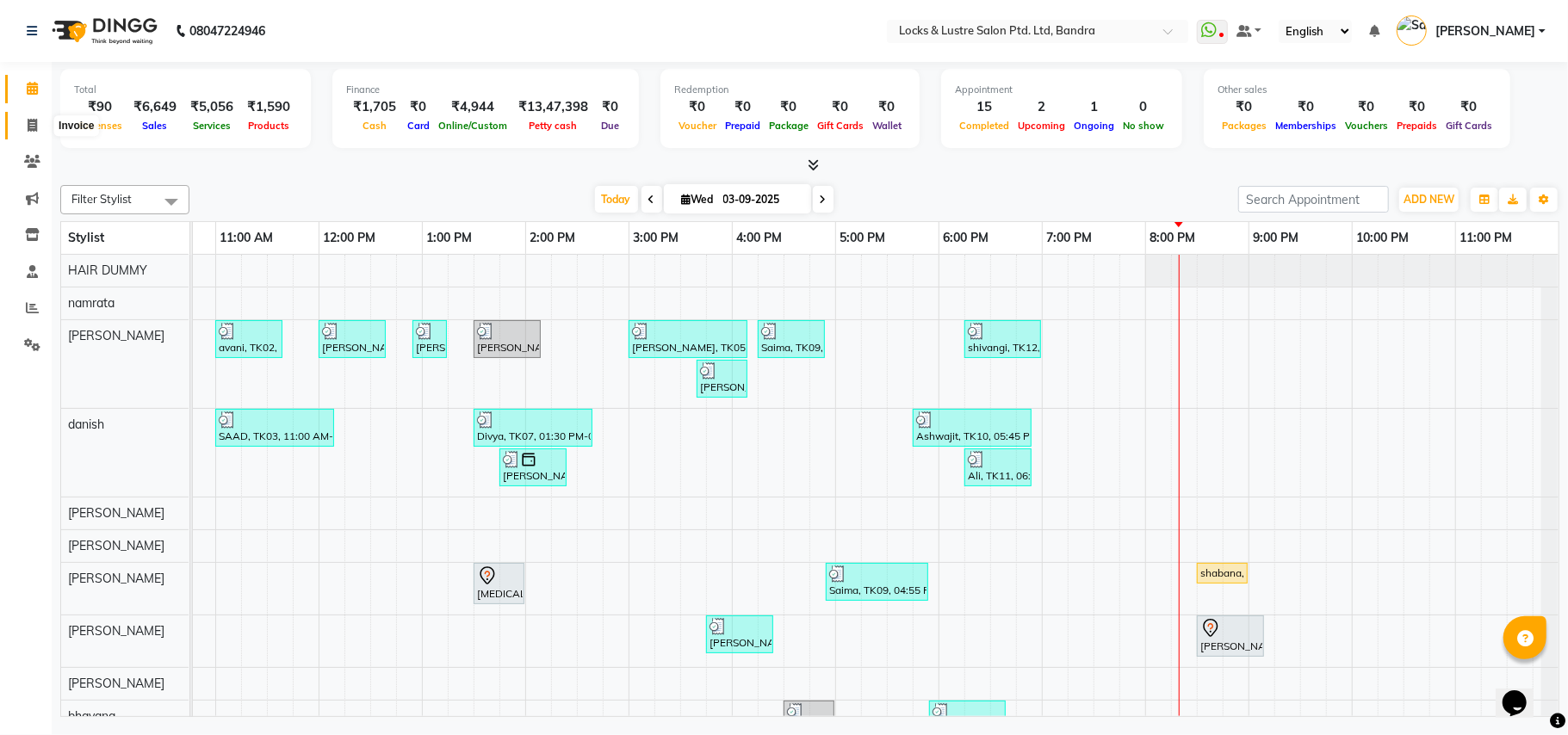
click at [31, 127] on icon at bounding box center [33, 124] width 10 height 13
select select "service"
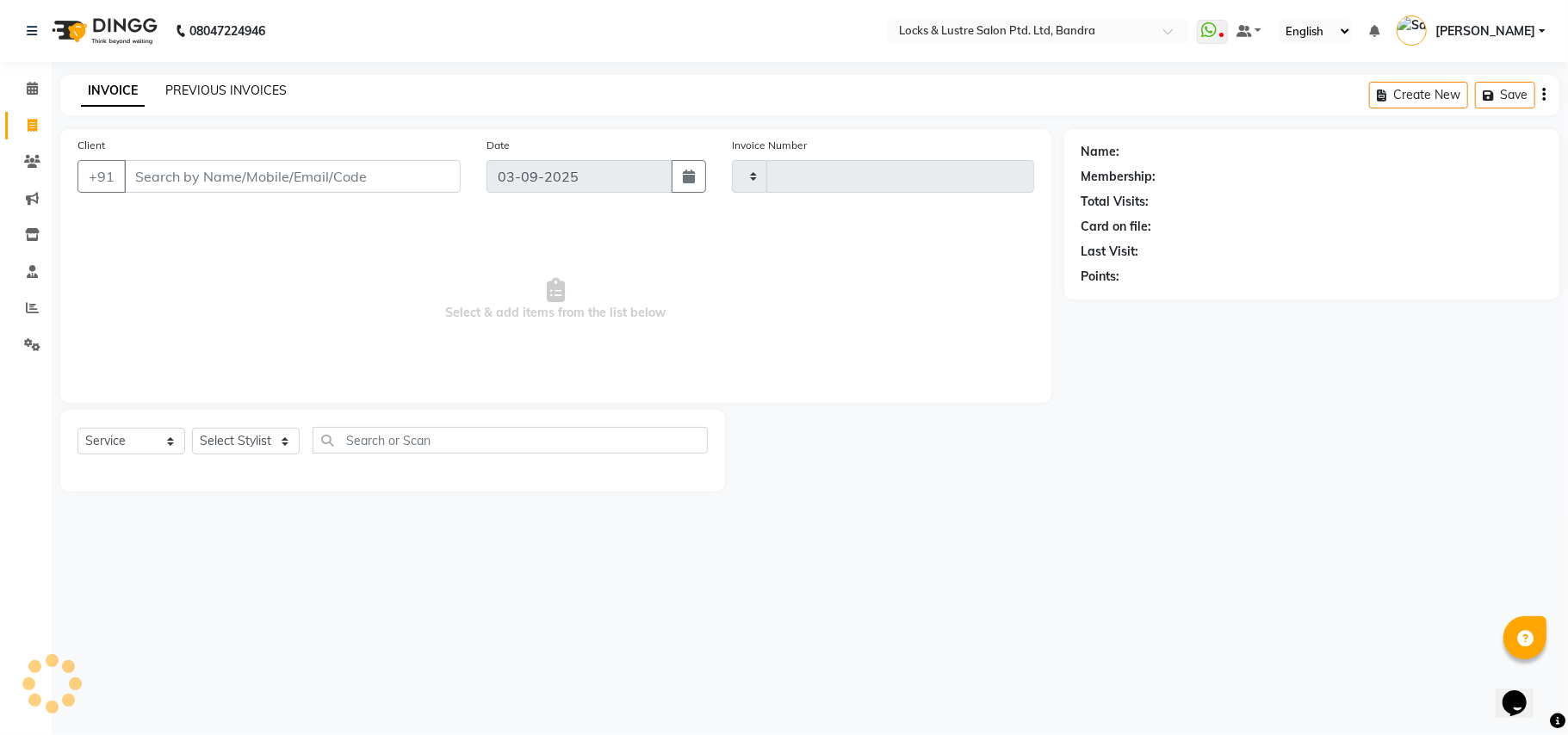
click at [209, 90] on link "PREVIOUS INVOICES" at bounding box center [226, 90] width 121 height 15
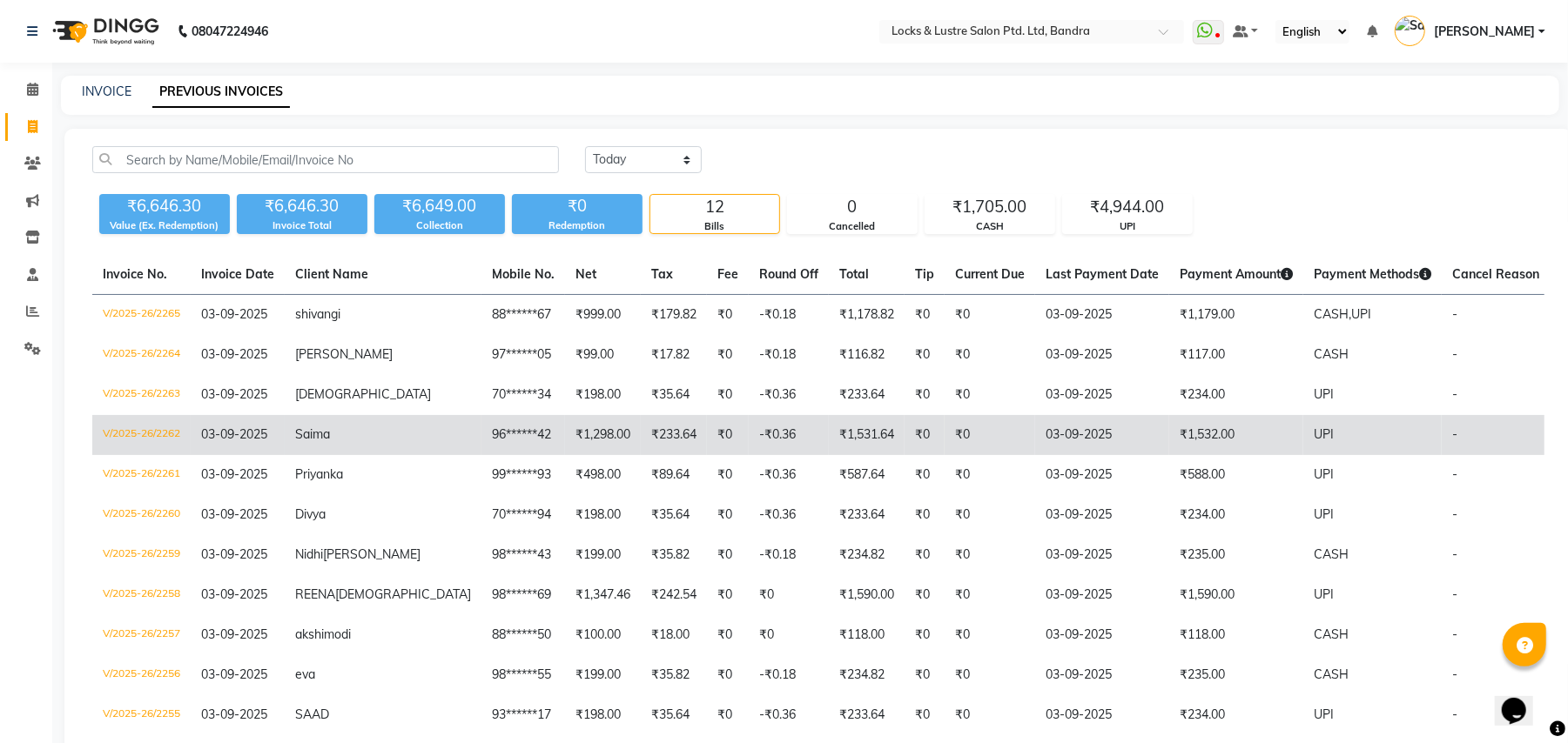
click at [944, 434] on td "₹0" at bounding box center [989, 435] width 90 height 40
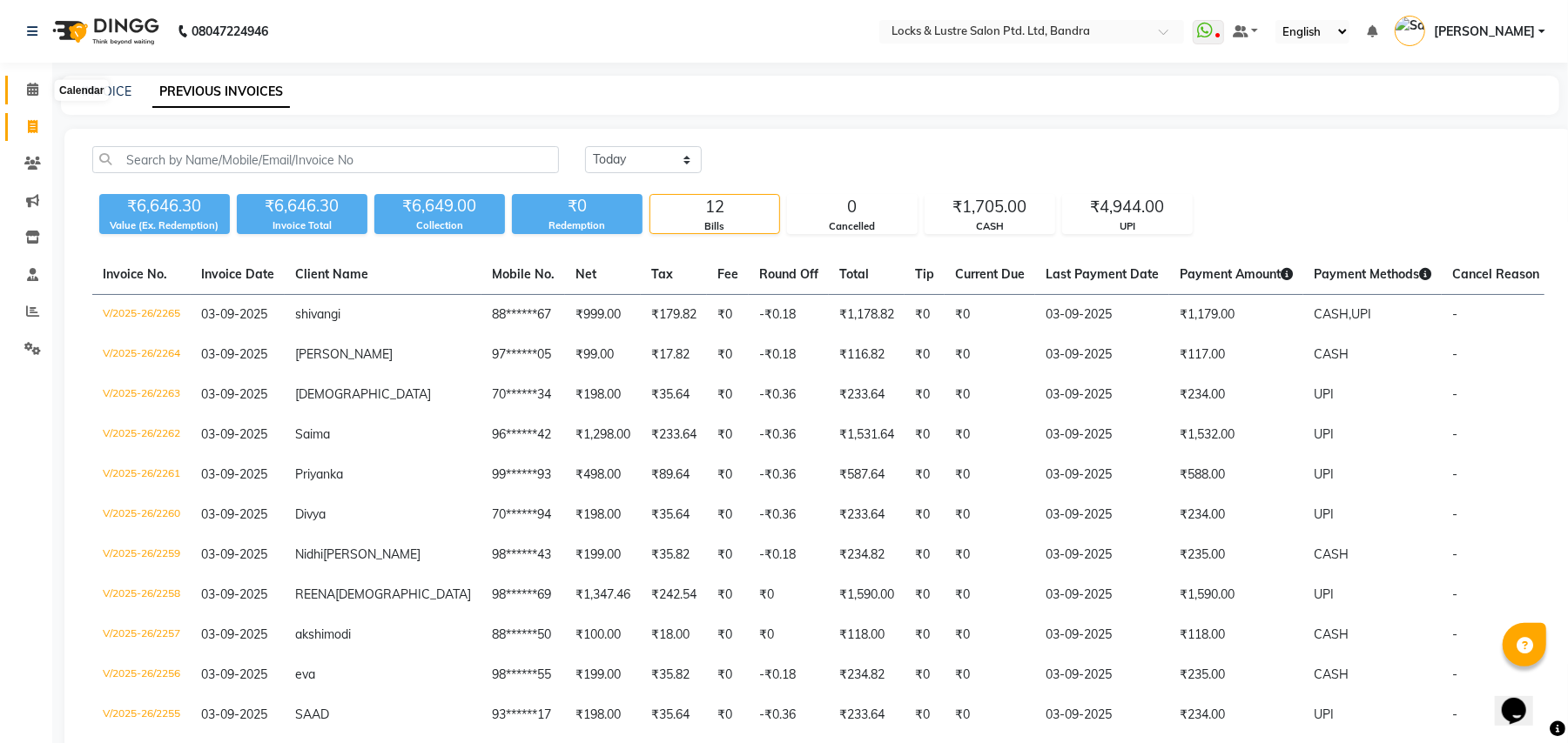
click at [42, 88] on span at bounding box center [32, 89] width 30 height 20
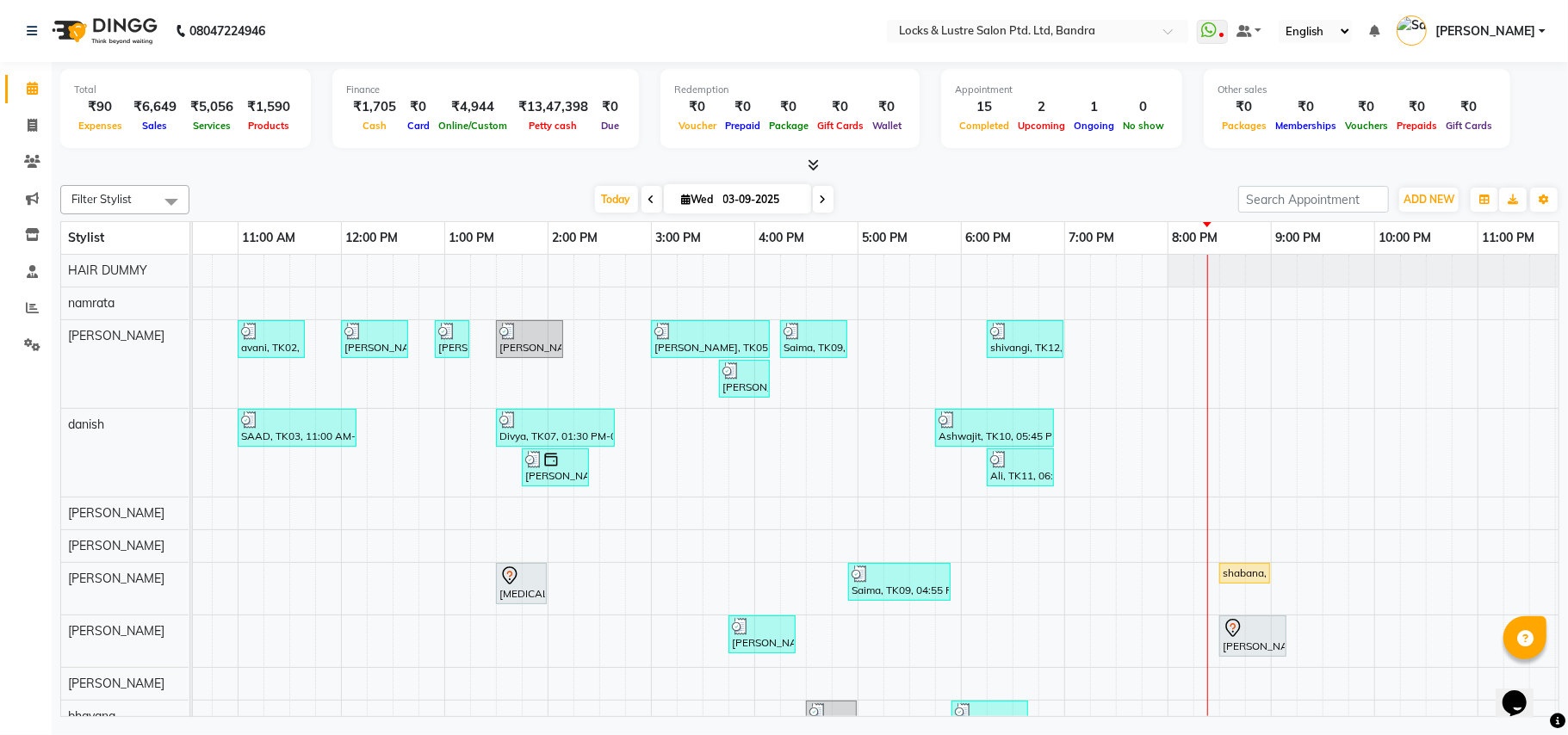
scroll to position [0, 288]
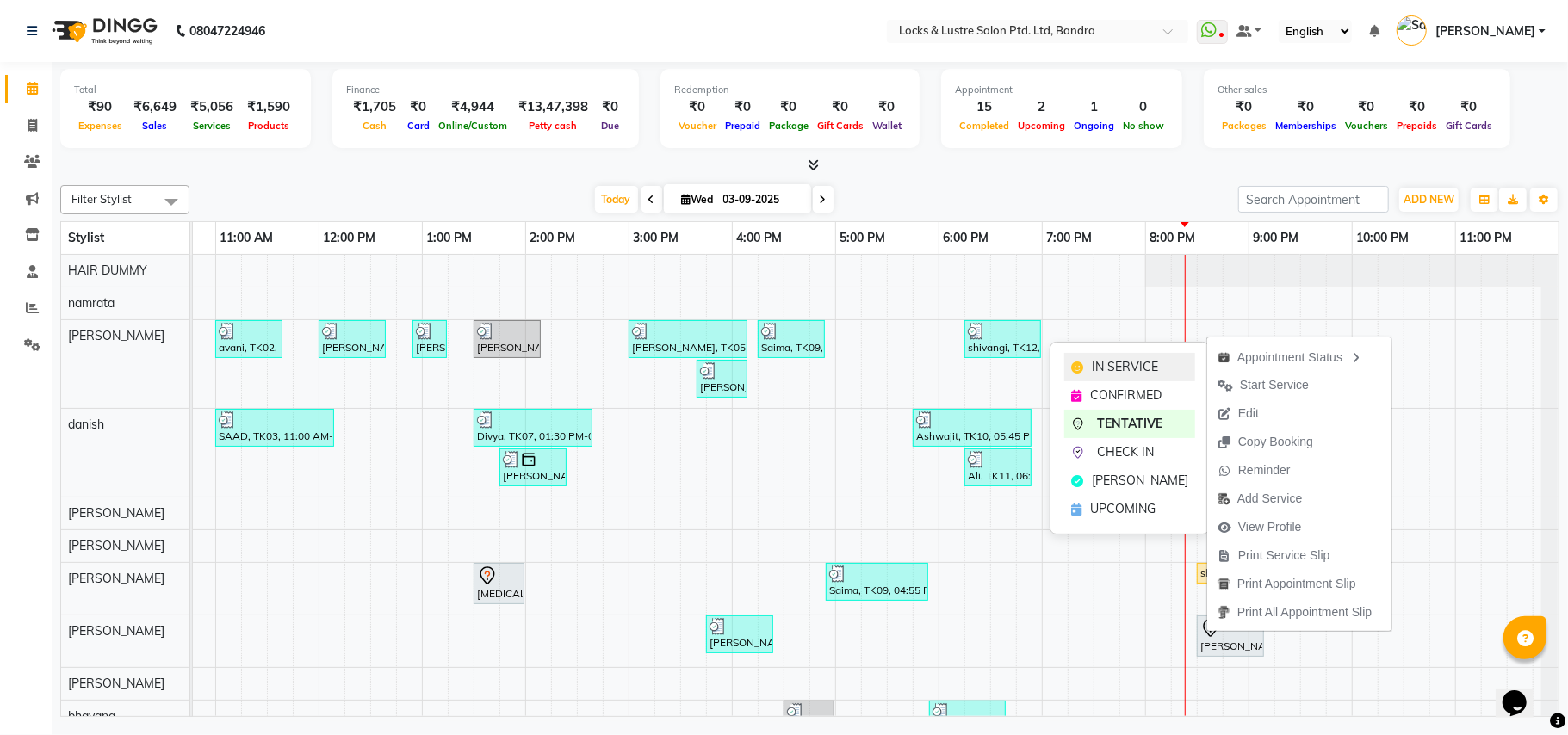
click at [1152, 362] on span "IN SERVICE" at bounding box center [1125, 367] width 66 height 18
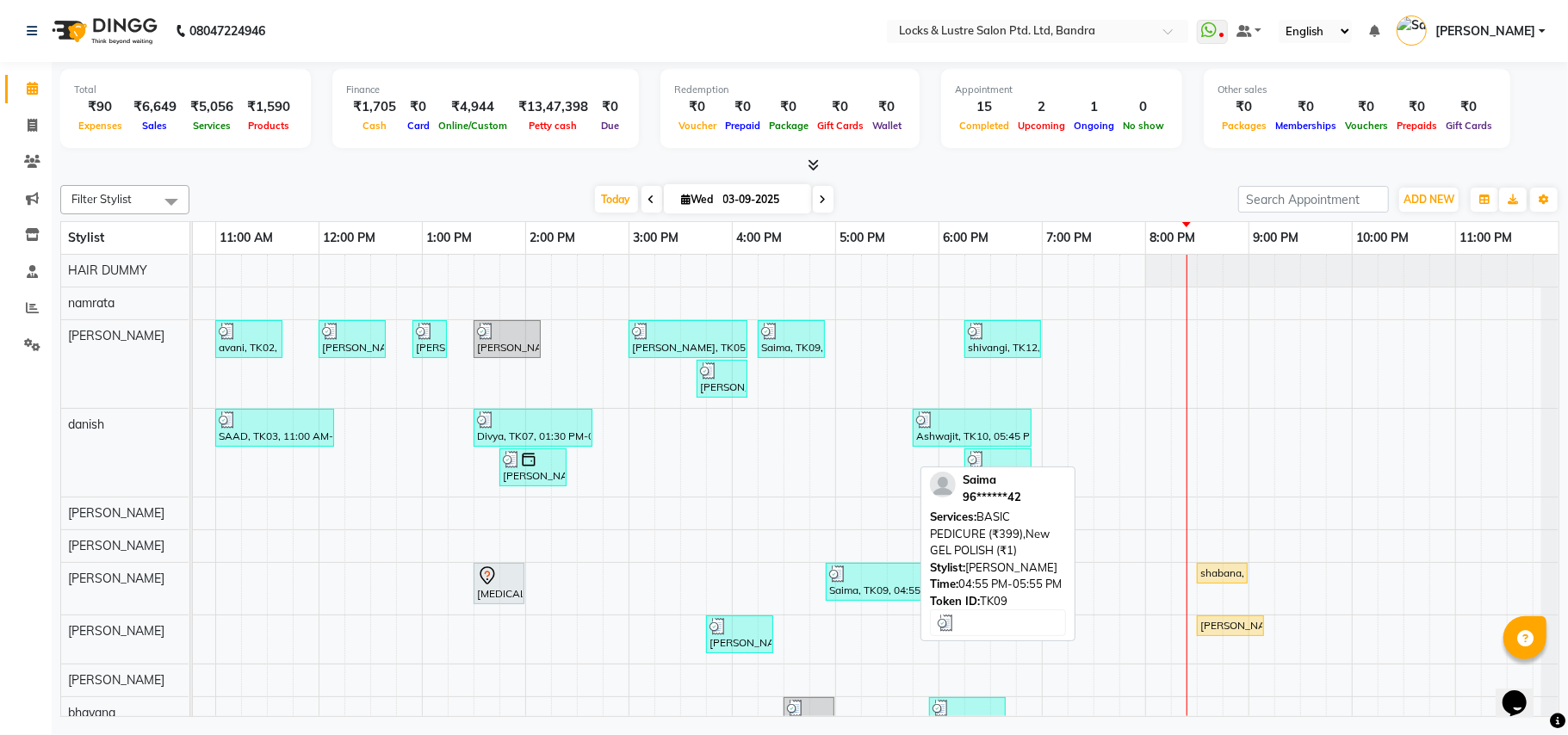
click at [883, 578] on div at bounding box center [877, 574] width 95 height 17
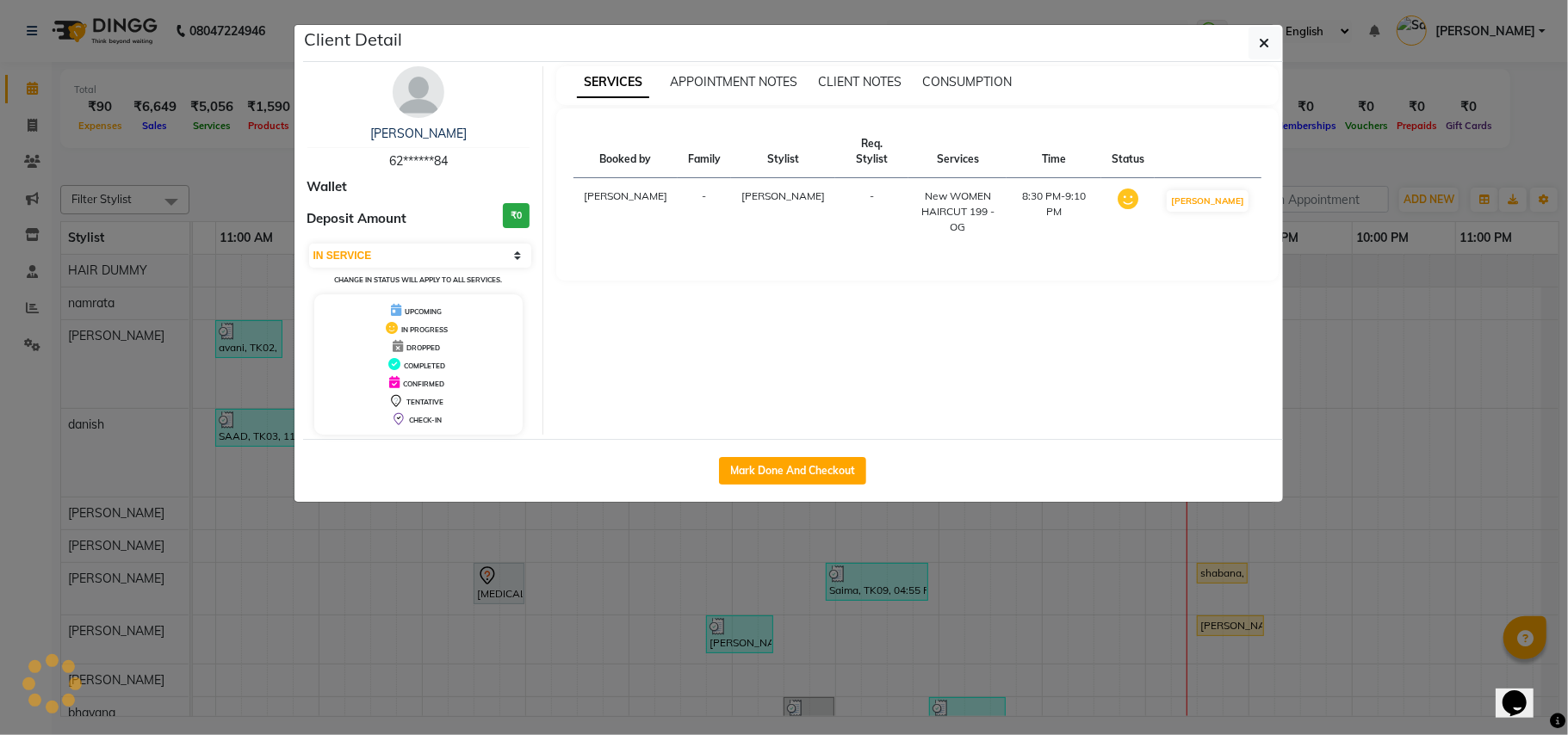
select select "3"
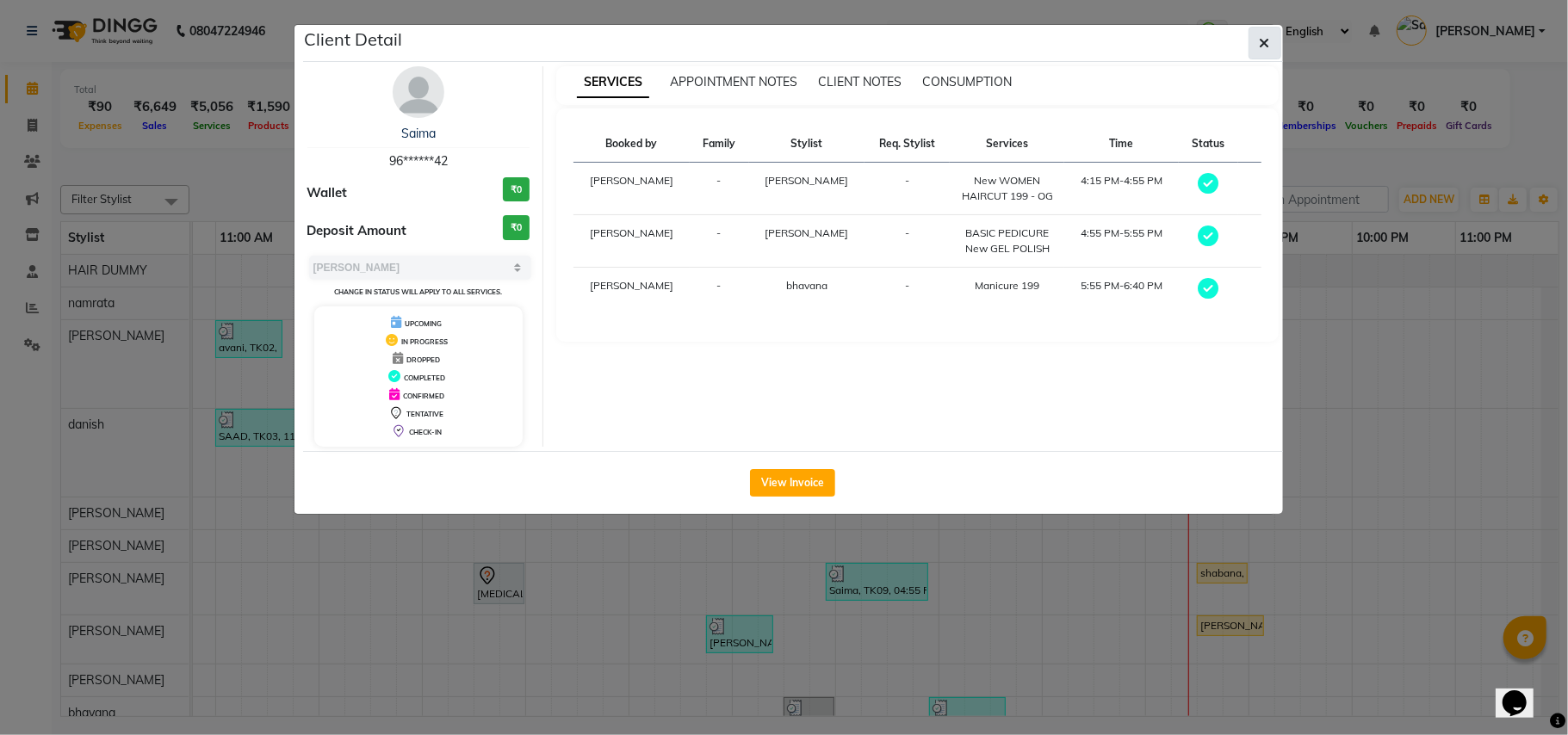
click at [1255, 37] on button "button" at bounding box center [1265, 43] width 33 height 33
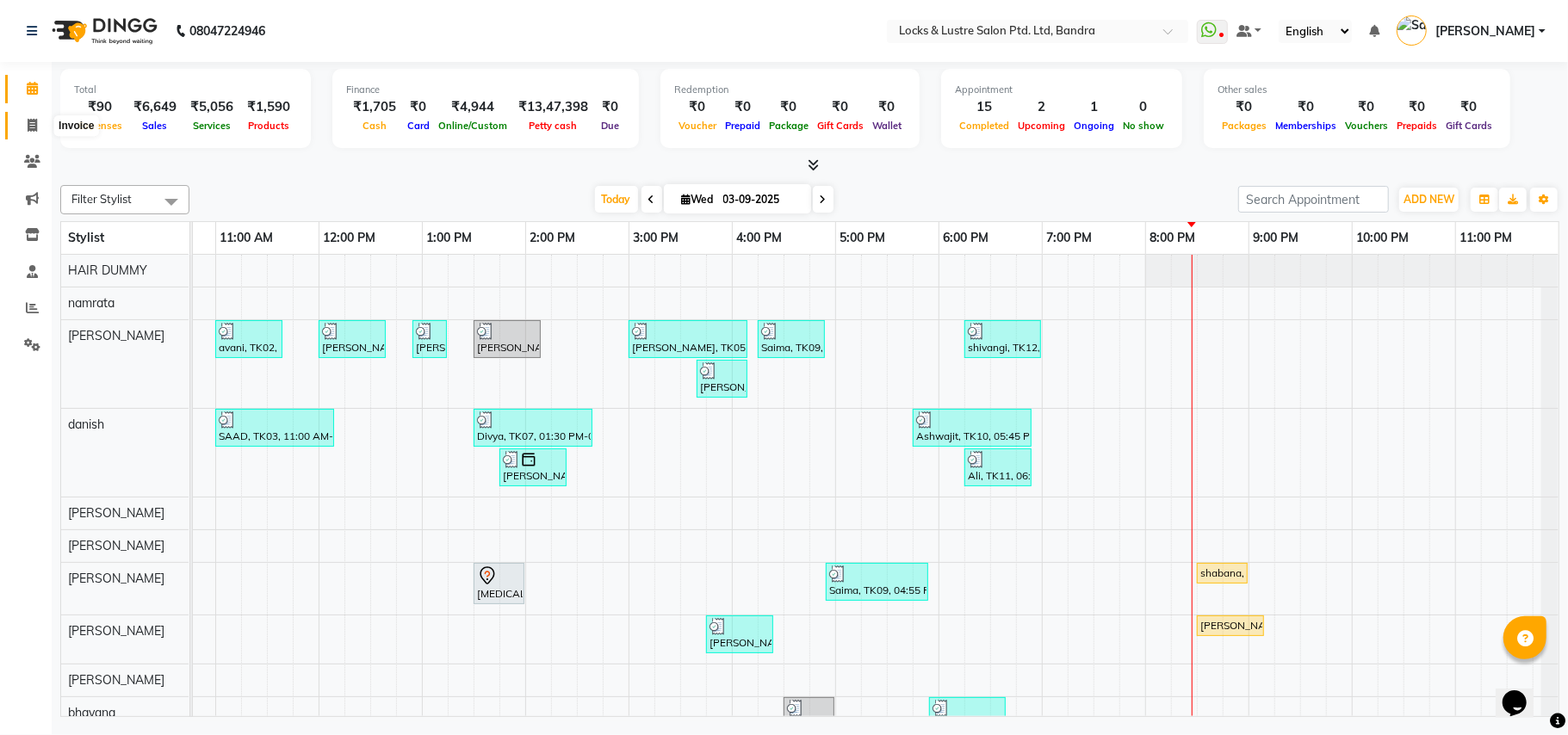
click at [29, 124] on icon at bounding box center [33, 124] width 10 height 13
select select "service"
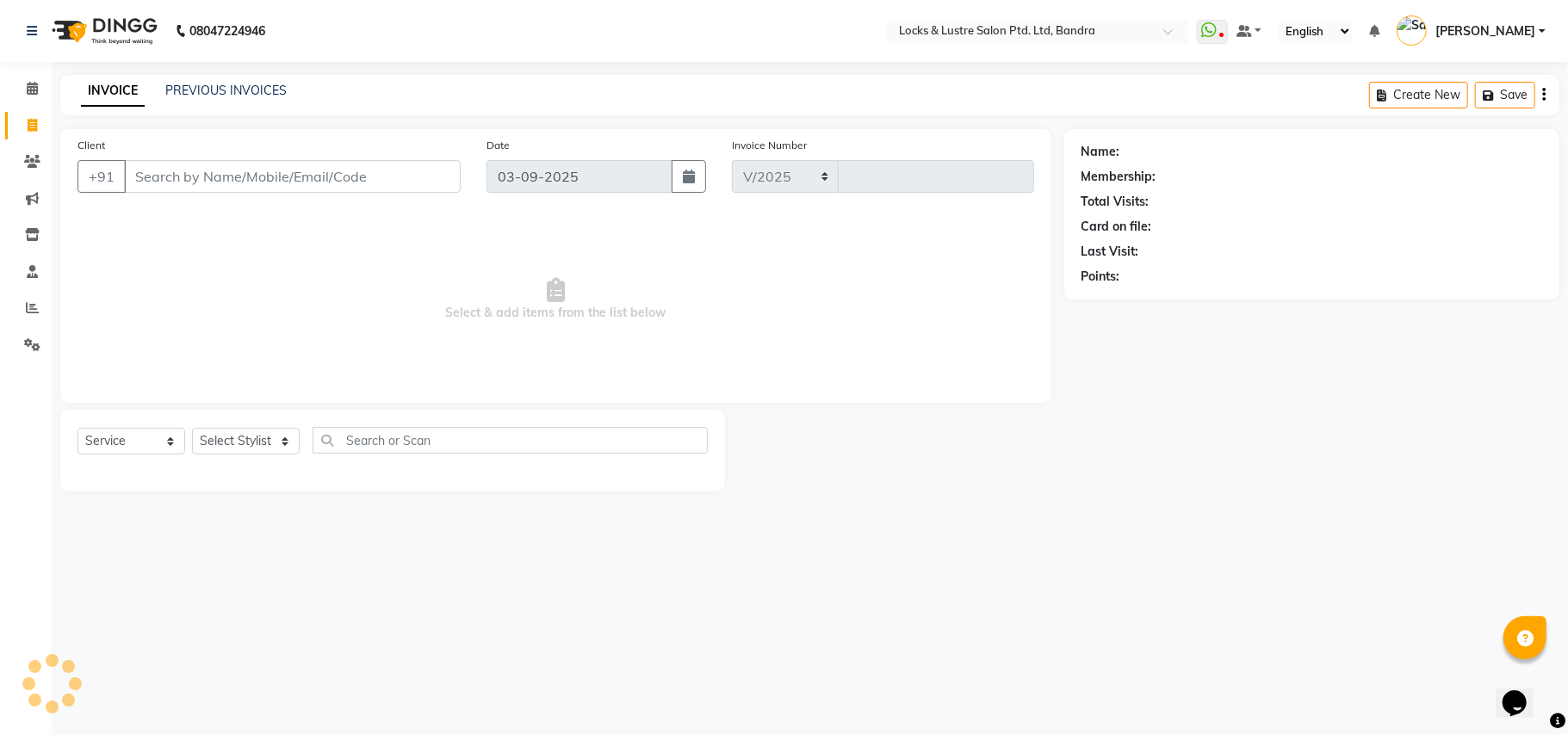
select select "6029"
type input "2266"
click at [193, 77] on div "INVOICE PREVIOUS INVOICES Create New Save" at bounding box center [810, 95] width 1500 height 40
click at [210, 87] on link "PREVIOUS INVOICES" at bounding box center [226, 90] width 121 height 15
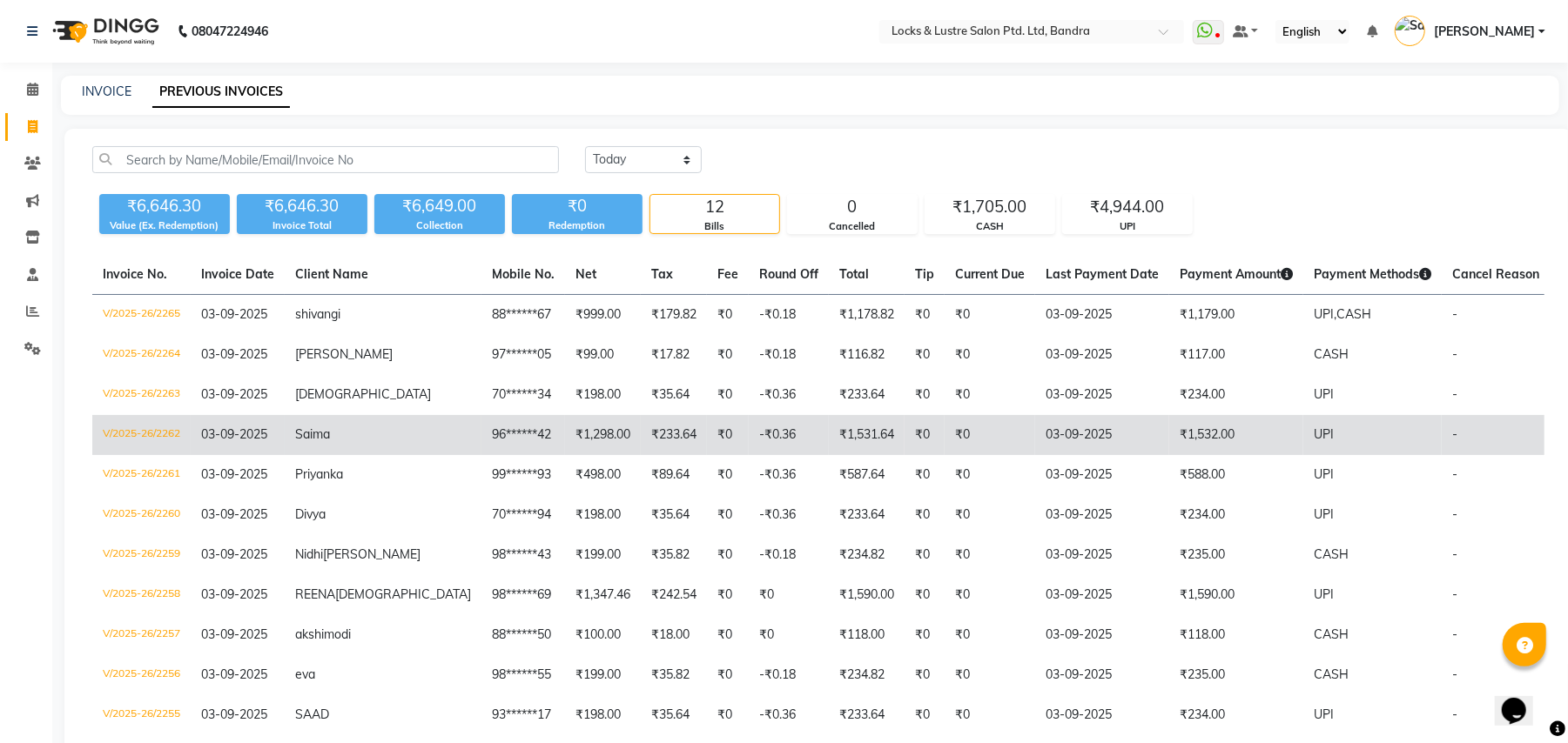
click at [829, 436] on td "₹1,531.64" at bounding box center [867, 435] width 76 height 40
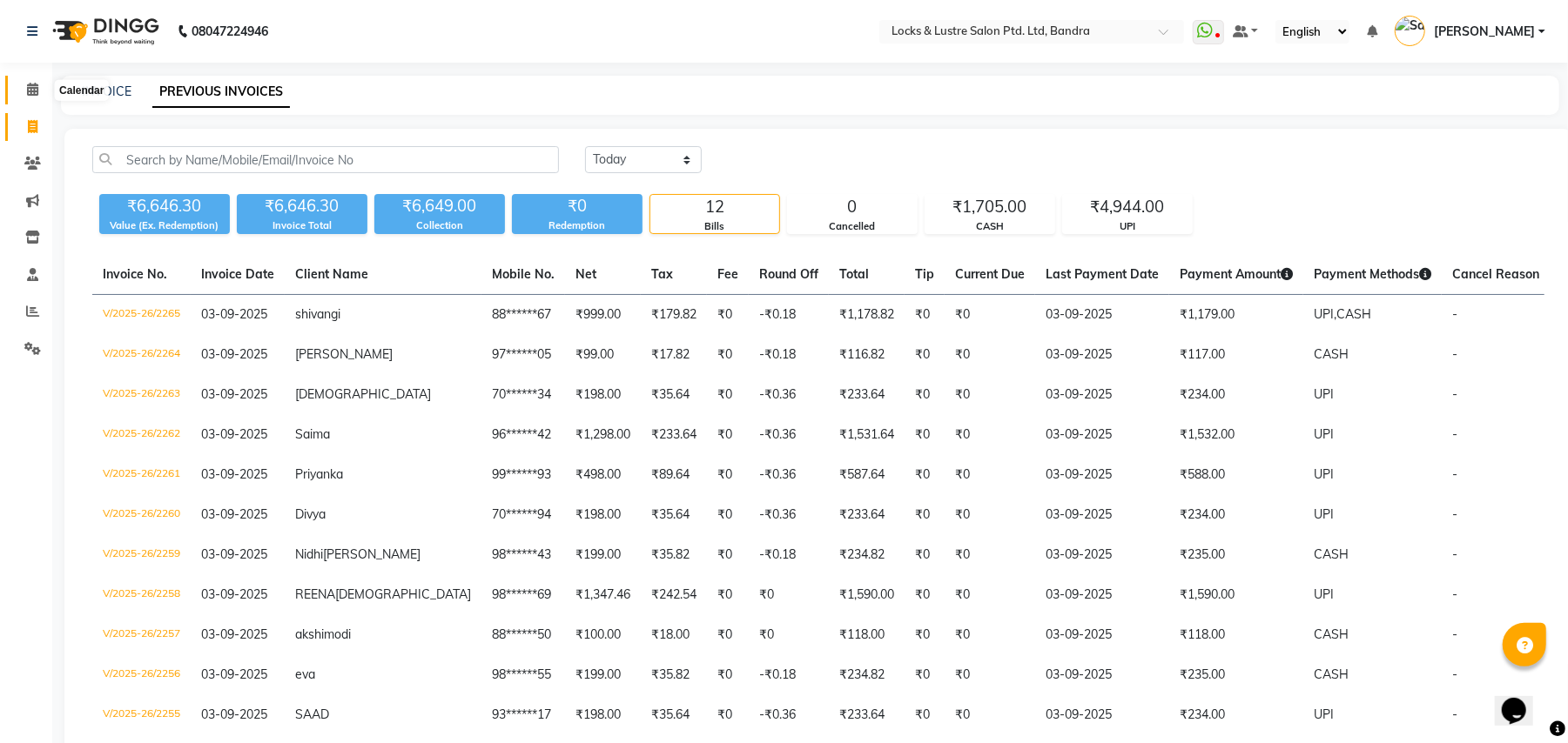
click at [33, 97] on span at bounding box center [32, 89] width 30 height 20
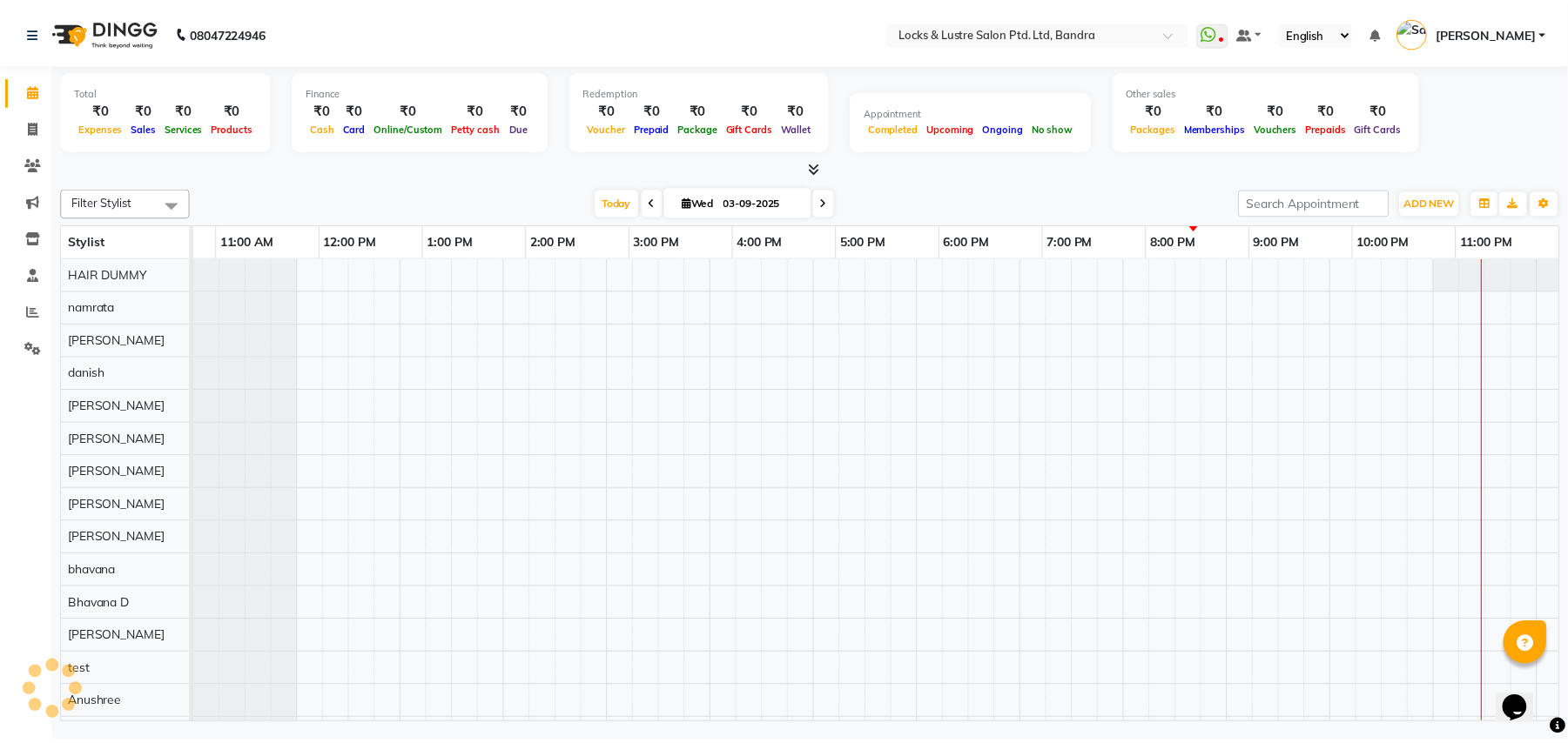
scroll to position [0, 291]
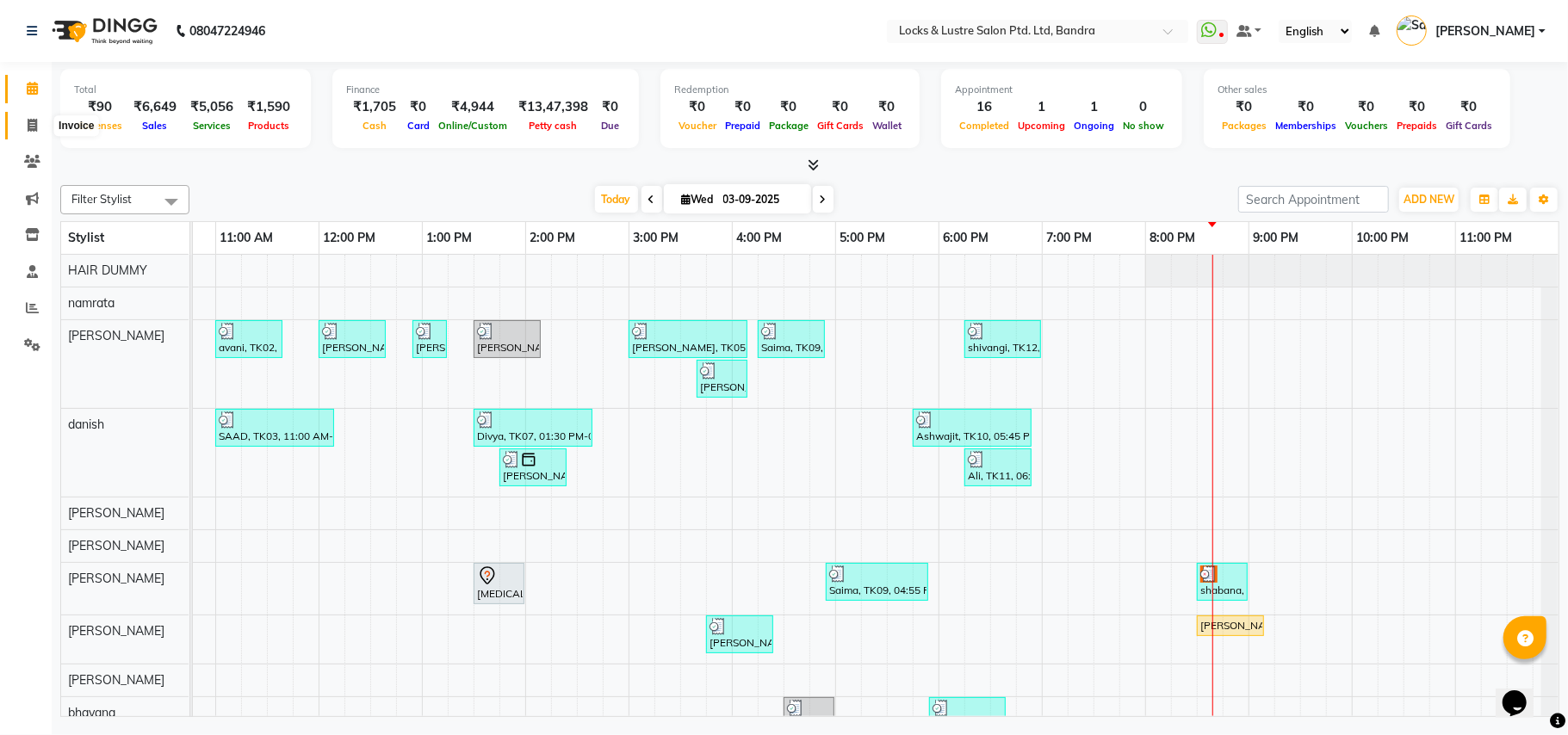
click at [39, 126] on span at bounding box center [32, 126] width 30 height 20
select select "6029"
select select "service"
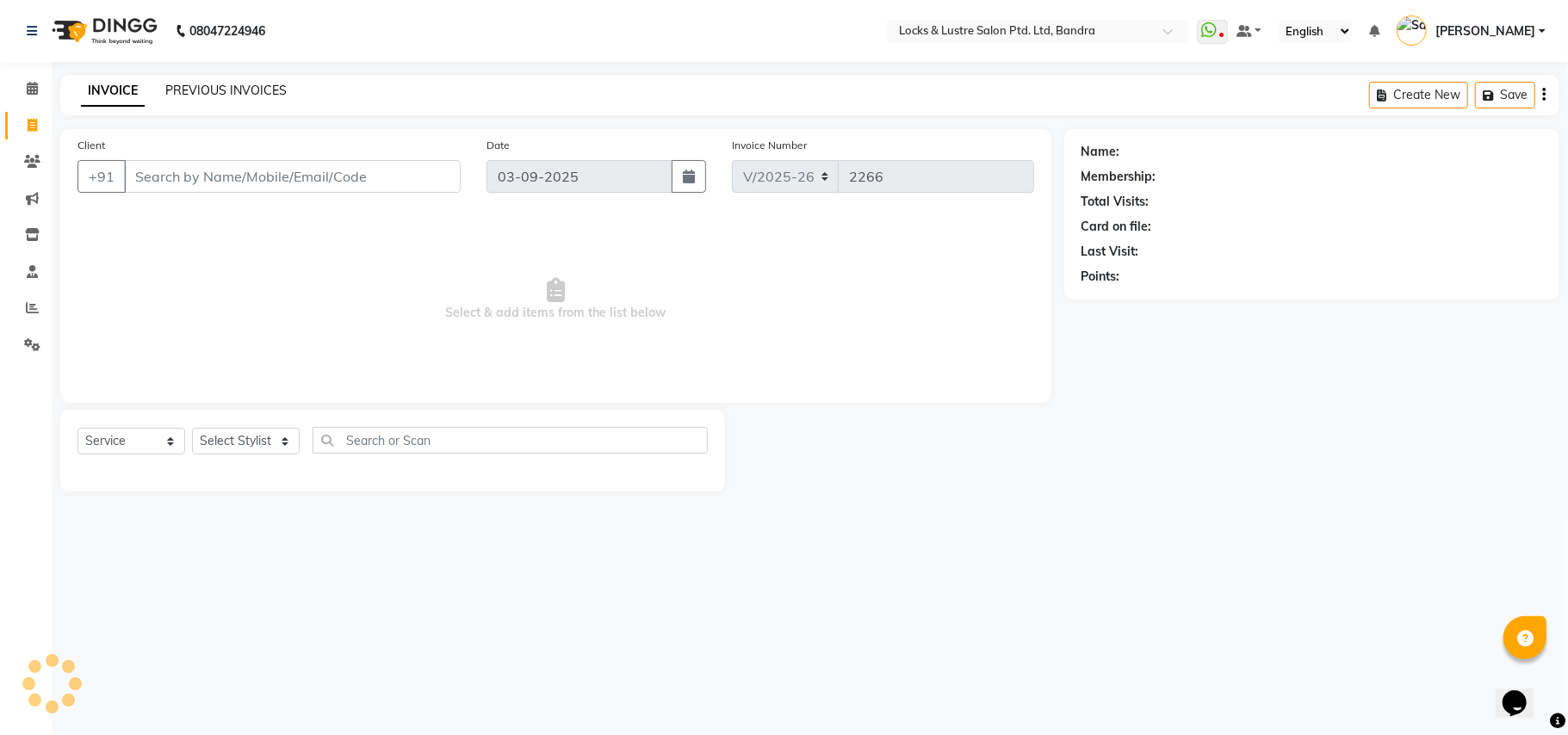
click at [192, 88] on link "PREVIOUS INVOICES" at bounding box center [226, 90] width 121 height 15
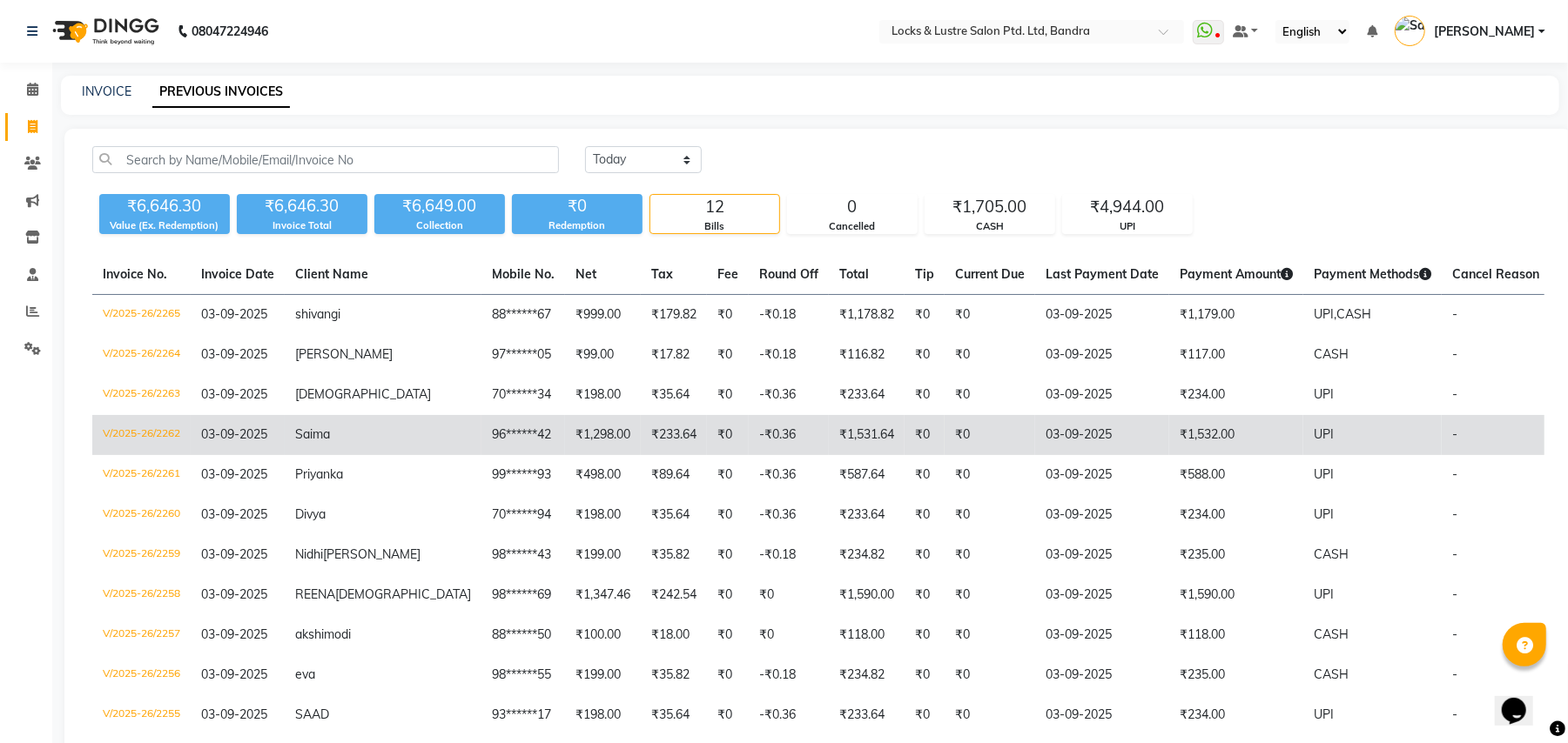
click at [944, 430] on td "₹0" at bounding box center [989, 435] width 90 height 40
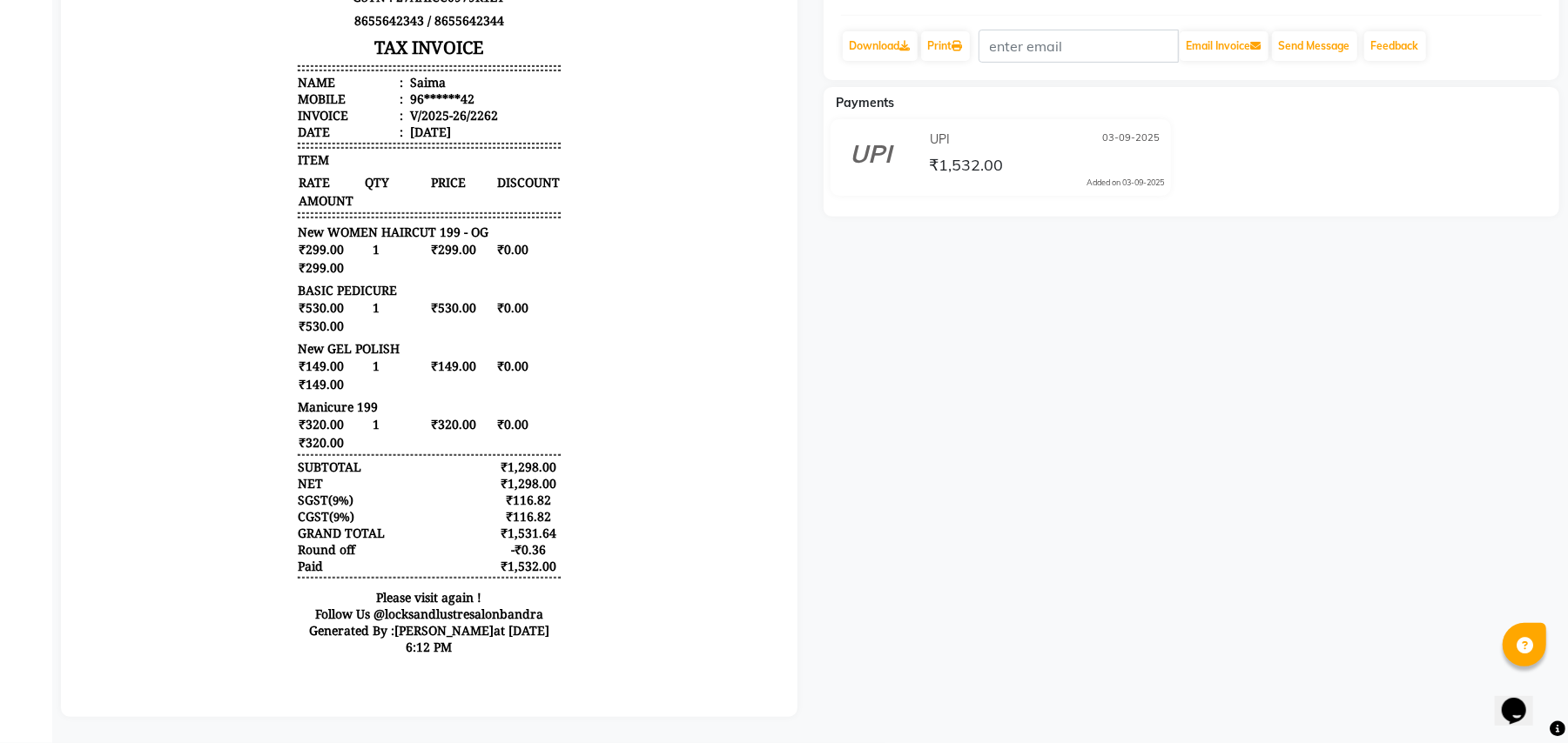
drag, startPoint x: 753, startPoint y: 637, endPoint x: 868, endPoint y: 194, distance: 457.7
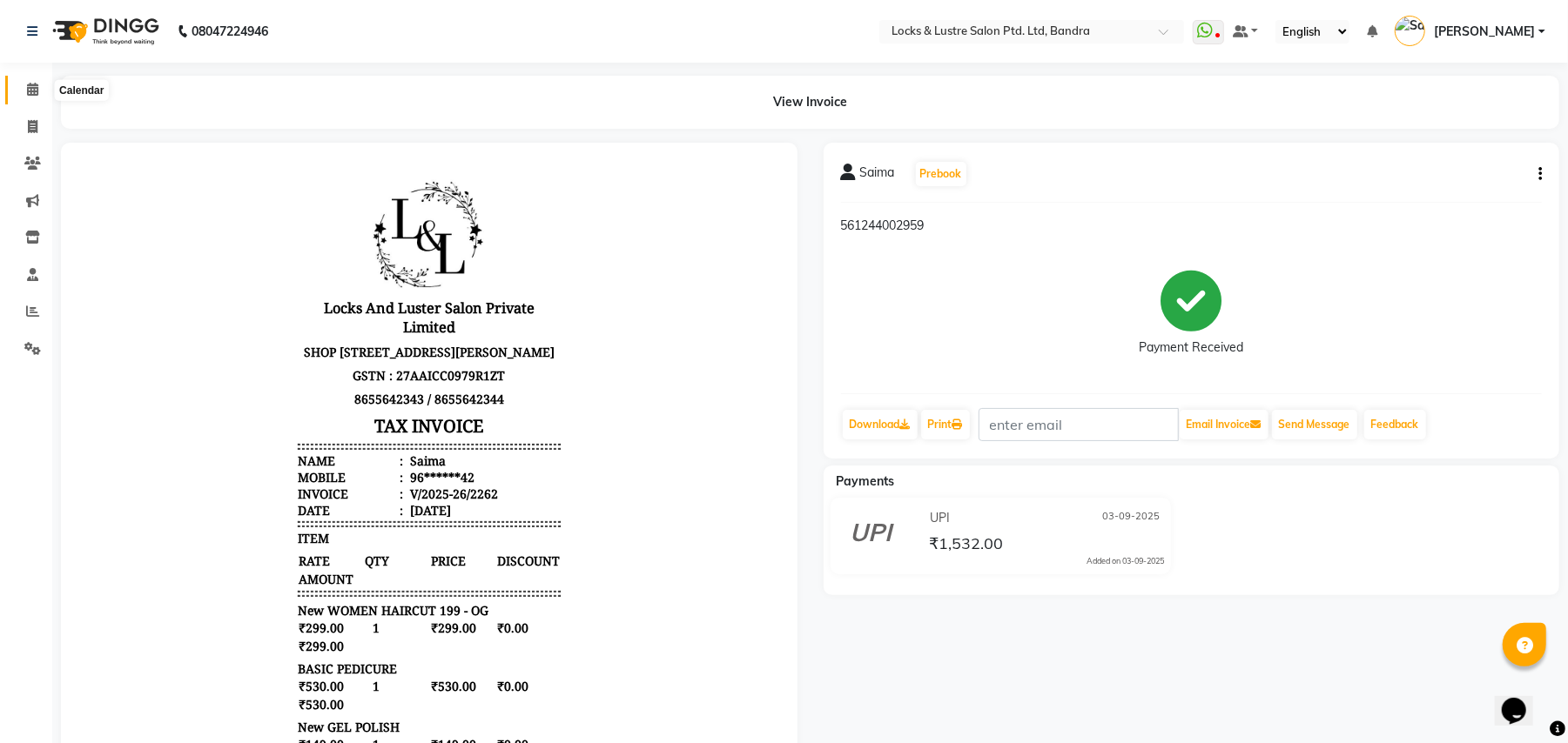
click at [31, 83] on icon at bounding box center [33, 88] width 12 height 13
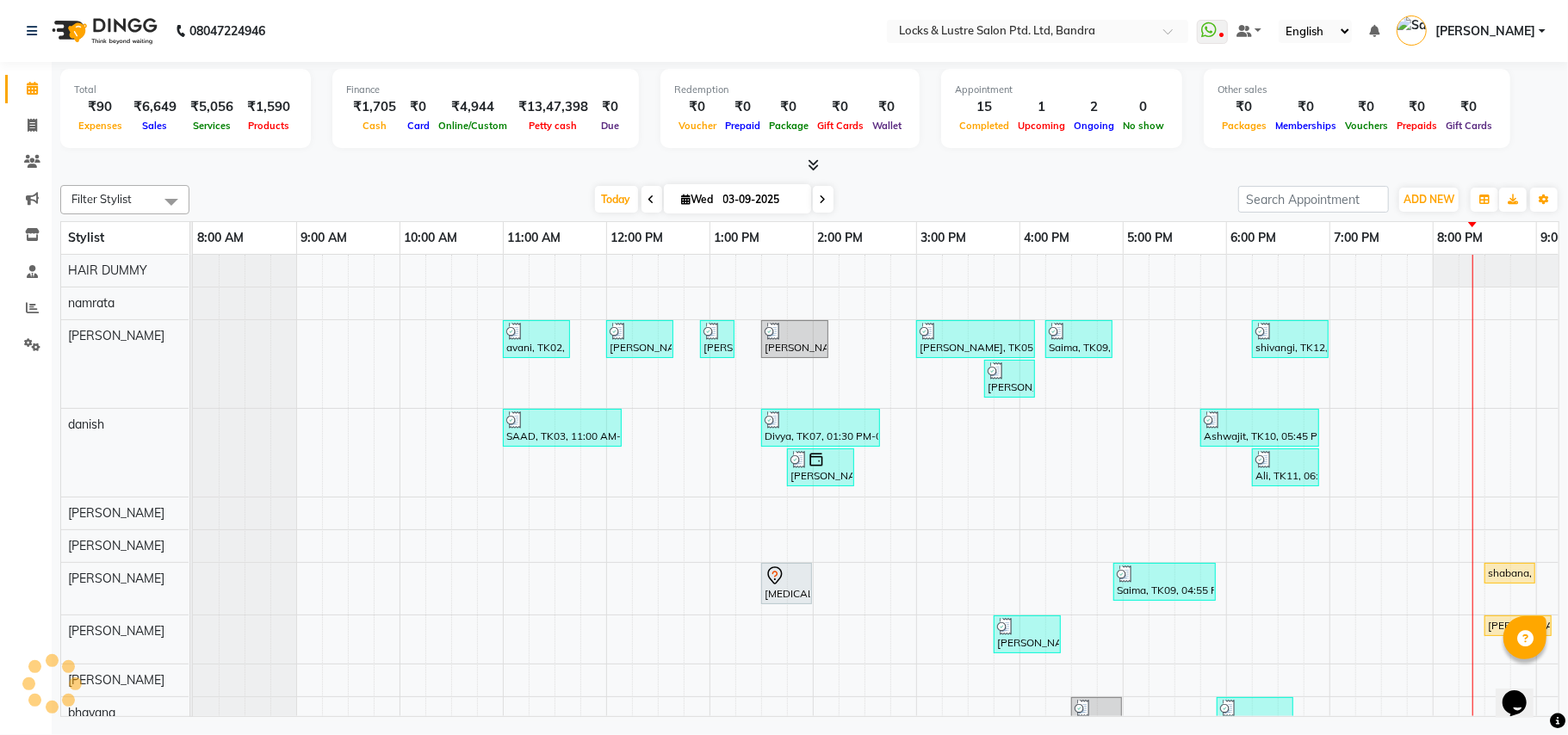
scroll to position [0, 288]
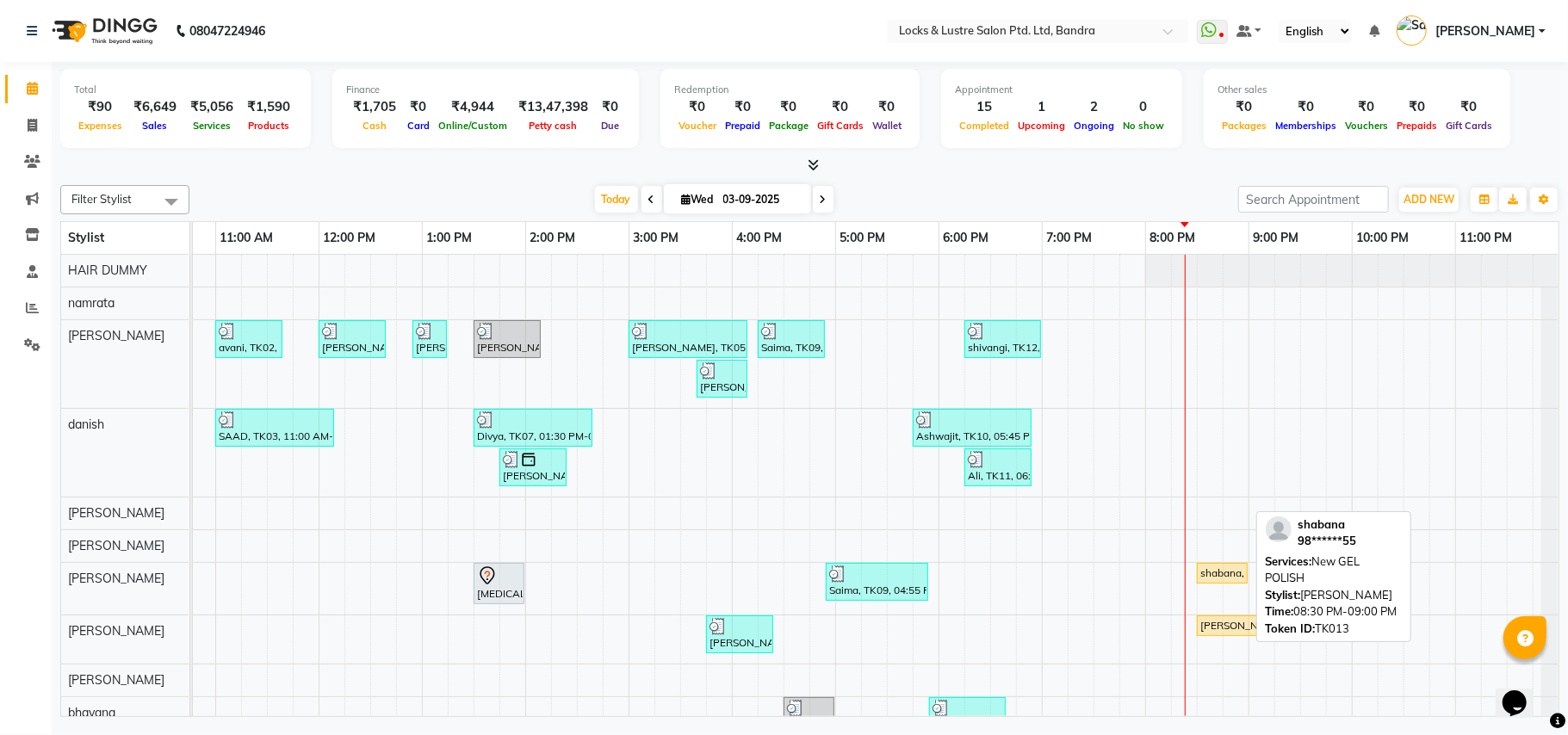
click at [1217, 576] on div "shabana, TK13, 08:30 PM-09:00 PM, New GEL POLISH" at bounding box center [1222, 573] width 47 height 15
select select "1"
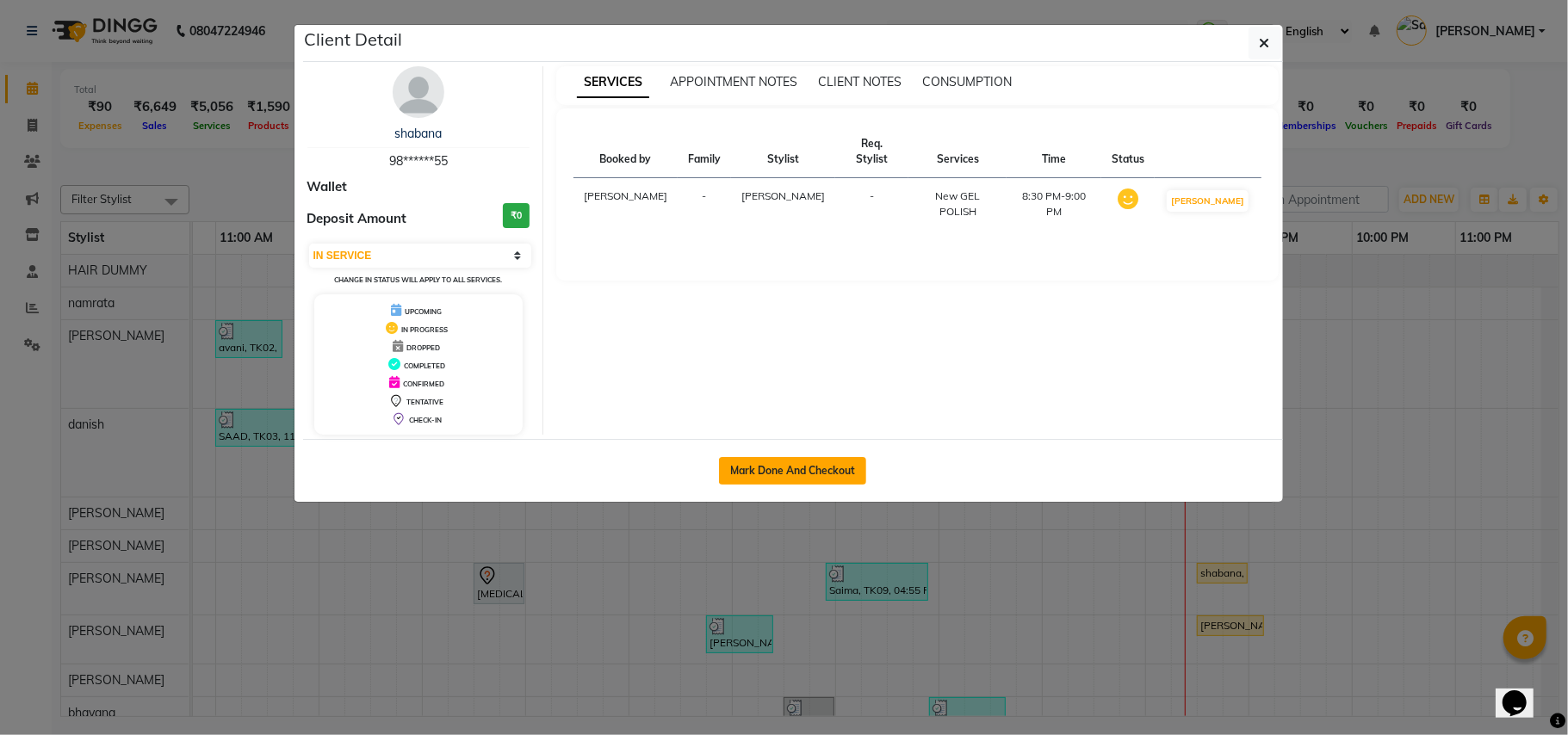
click at [831, 467] on button "Mark Done And Checkout" at bounding box center [792, 470] width 147 height 28
select select "service"
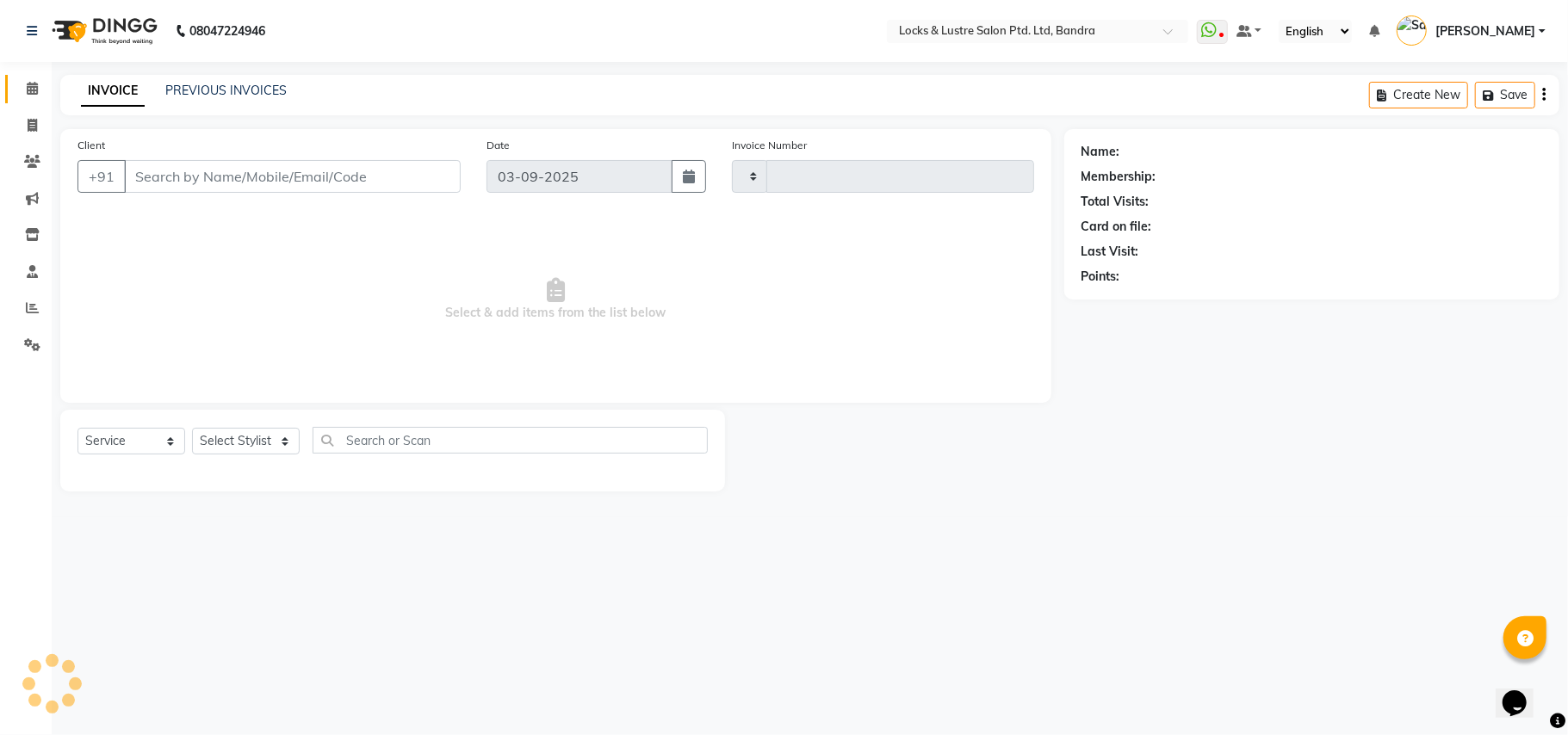
type input "2266"
select select "6029"
type input "98******55"
select select "80183"
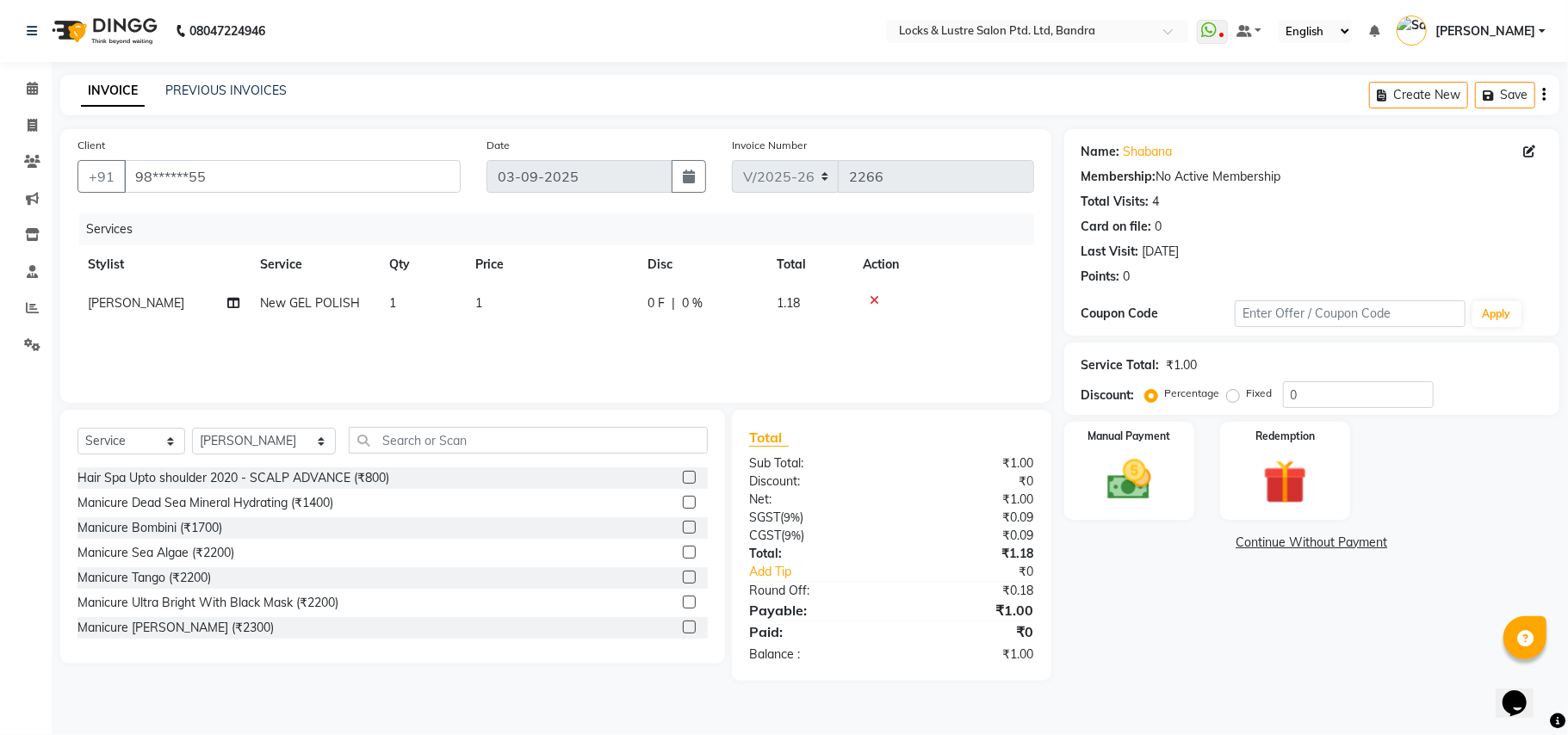
click at [470, 307] on td "1" at bounding box center [551, 303] width 172 height 38
select select "80183"
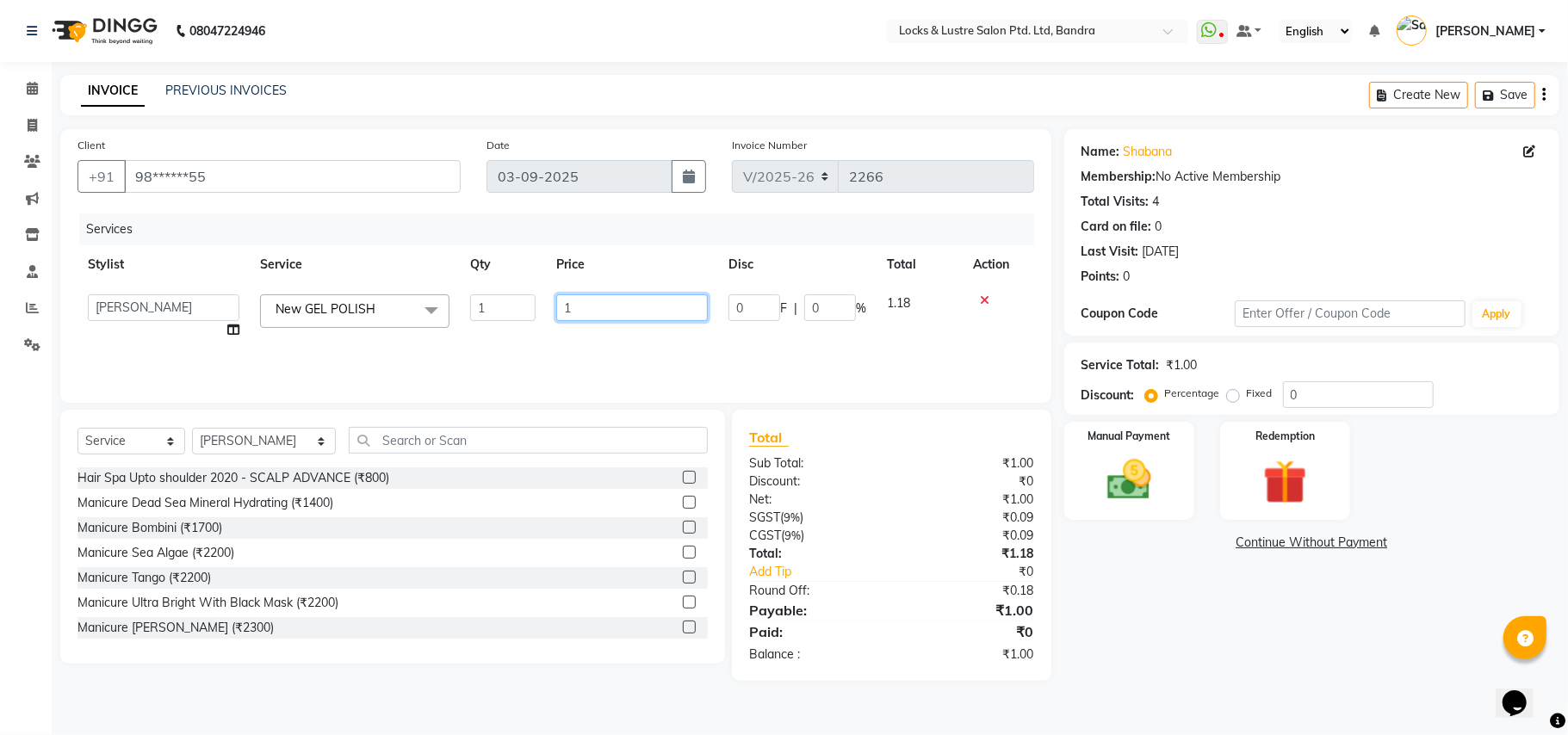
click at [578, 303] on input "1" at bounding box center [631, 308] width 151 height 27
type input "149"
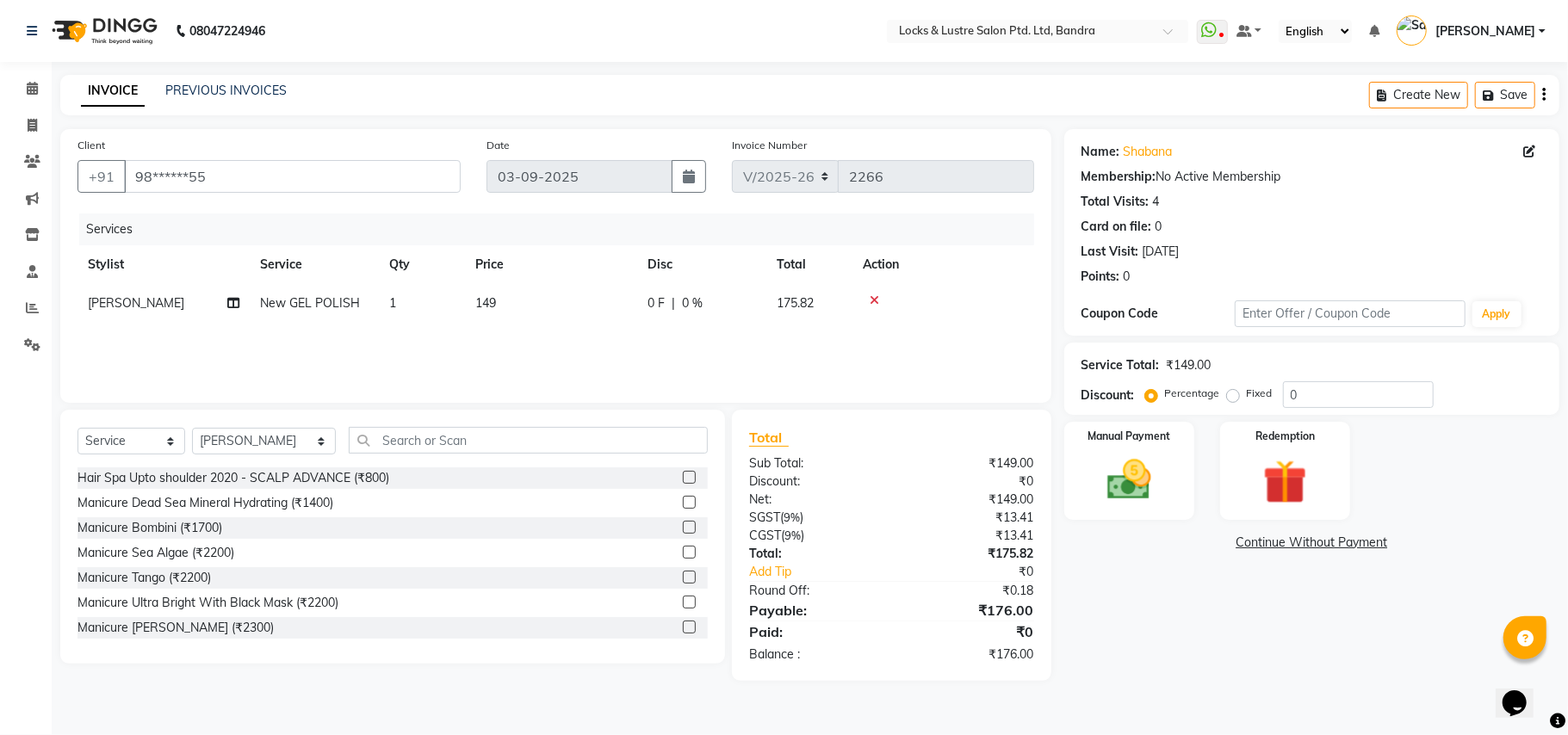
click at [1124, 602] on div "Name: Shabana Membership: No Active Membership Total Visits: 4 Card on file: 0 …" at bounding box center [1319, 405] width 508 height 552
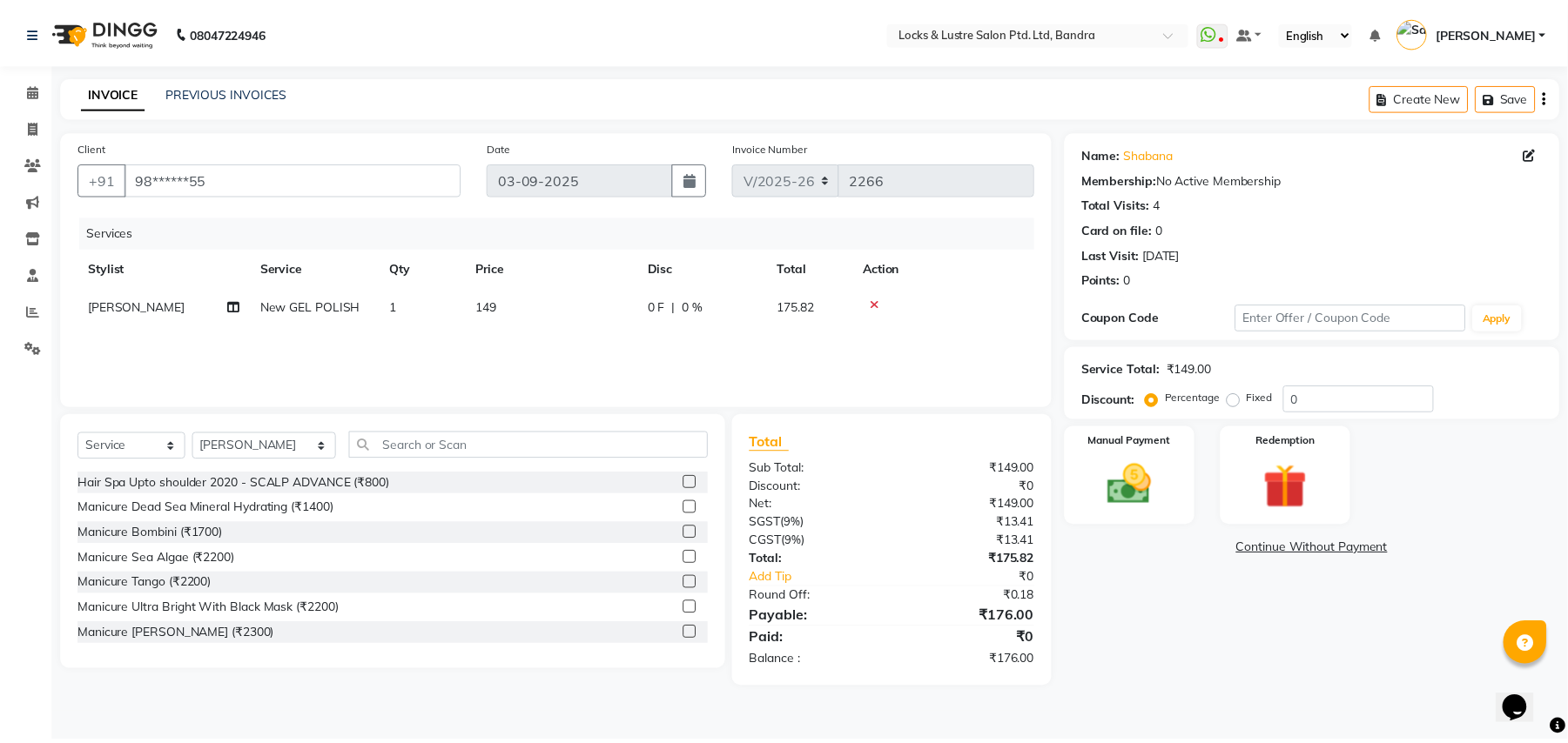
scroll to position [0, 13]
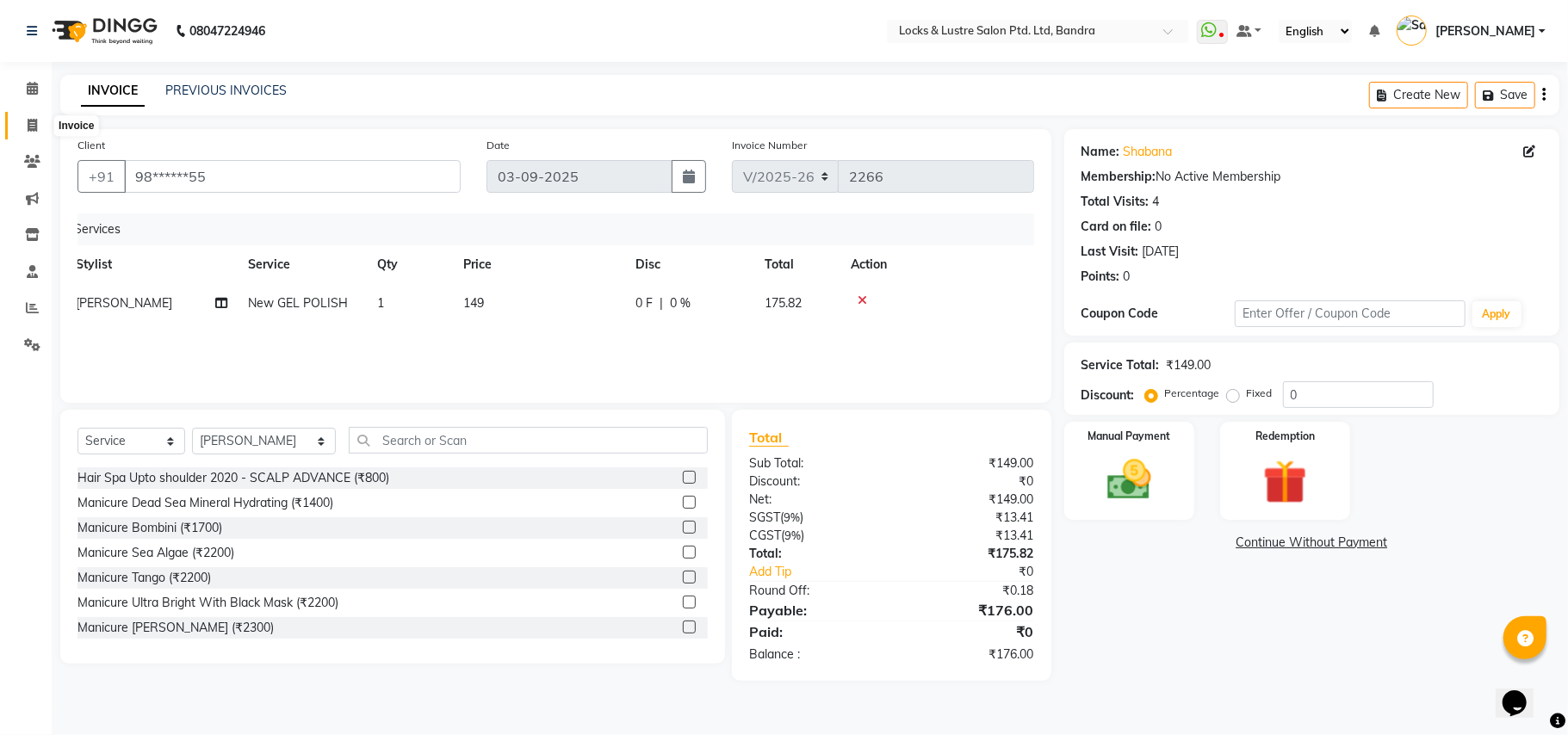
click at [29, 125] on icon at bounding box center [33, 124] width 10 height 13
click at [28, 124] on icon at bounding box center [33, 124] width 10 height 13
click at [746, 338] on div "Services Stylist Service Qty Price Disc Total Action Suhana Nishad New GEL POLI…" at bounding box center [556, 299] width 957 height 172
click at [1189, 621] on div "Name: Shabana Membership: No Active Membership Total Visits: 4 Card on file: 0 …" at bounding box center [1319, 405] width 508 height 552
click at [1182, 482] on div "Manual Payment" at bounding box center [1129, 471] width 135 height 102
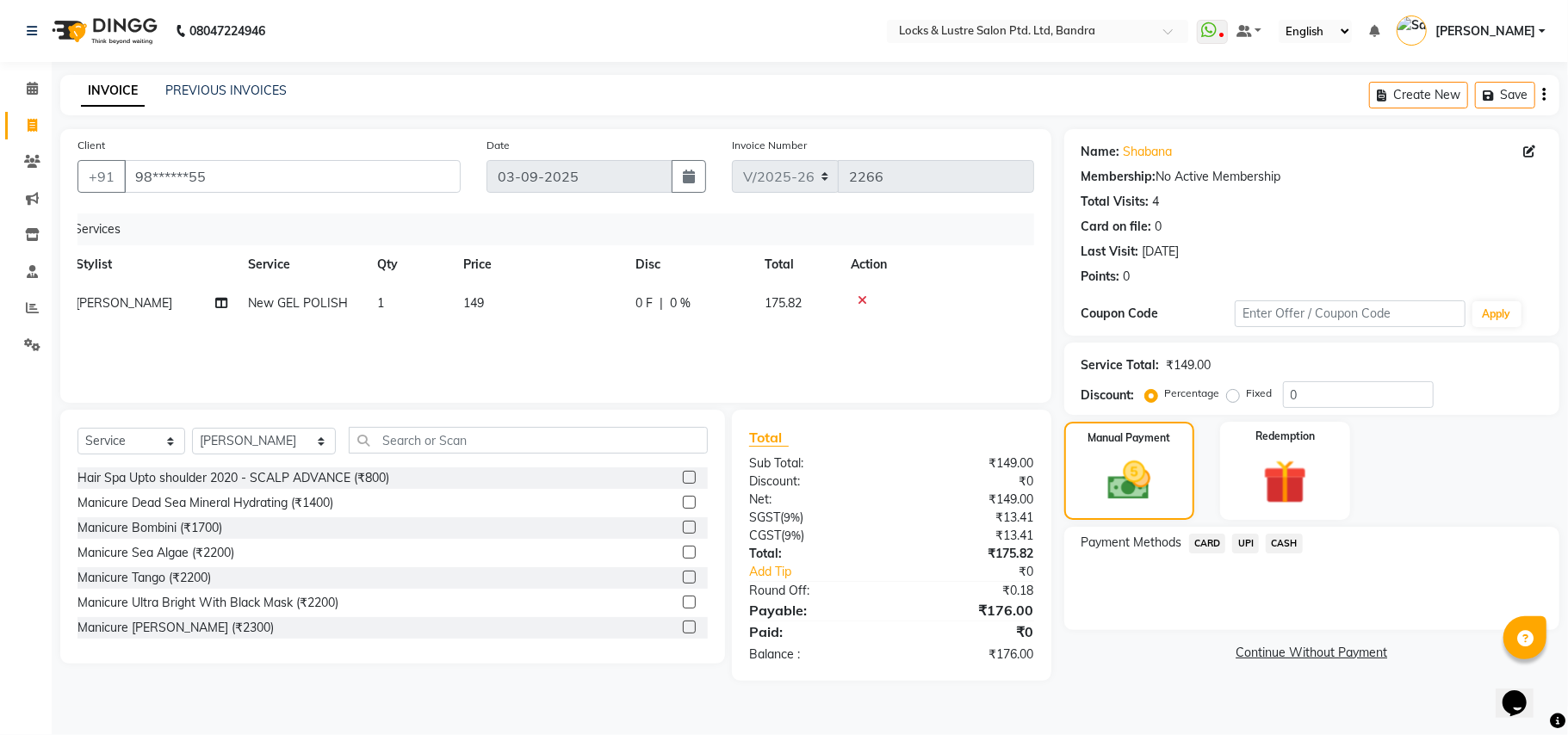
click at [1290, 545] on span "CASH" at bounding box center [1284, 544] width 37 height 20
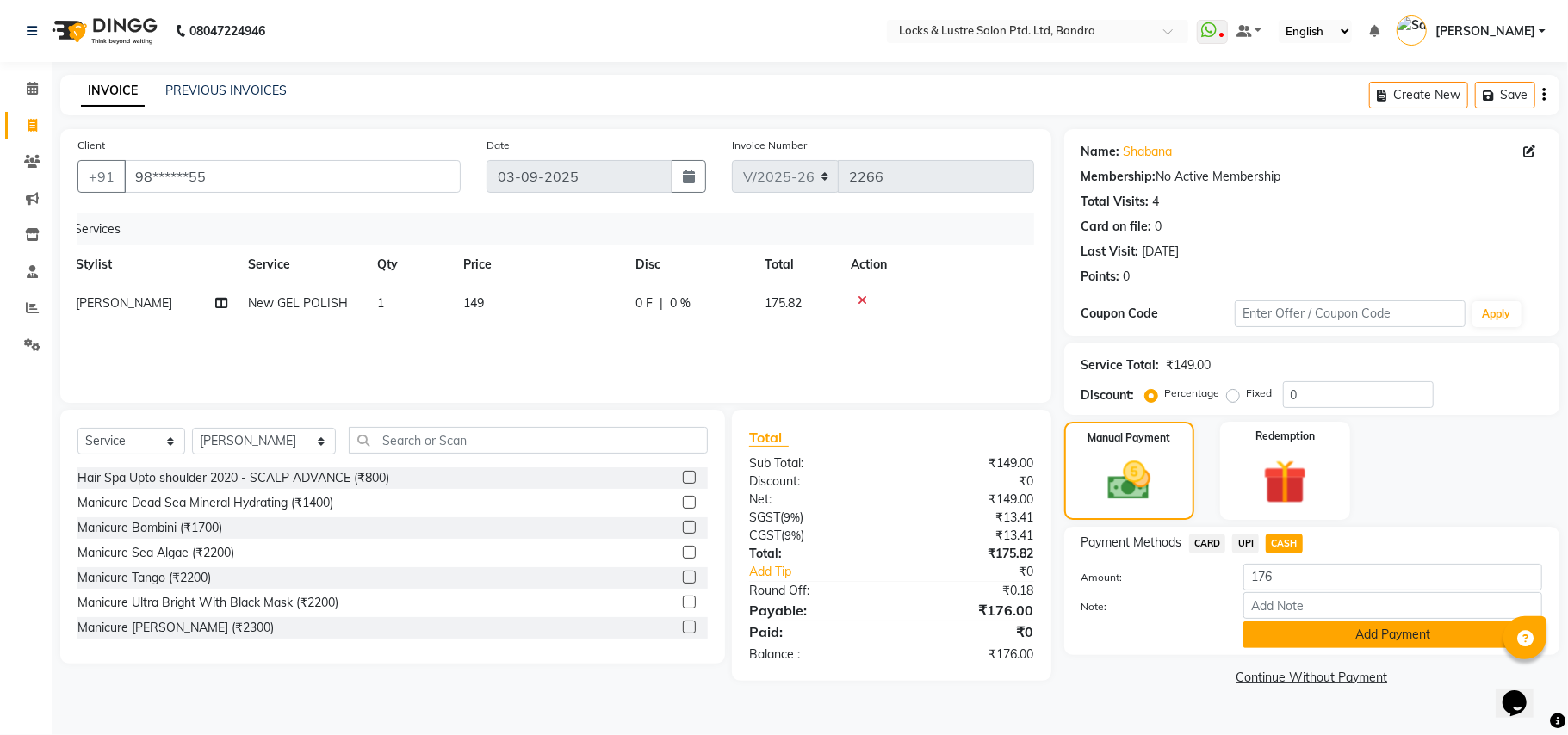
click at [1321, 634] on button "Add Payment" at bounding box center [1393, 635] width 299 height 27
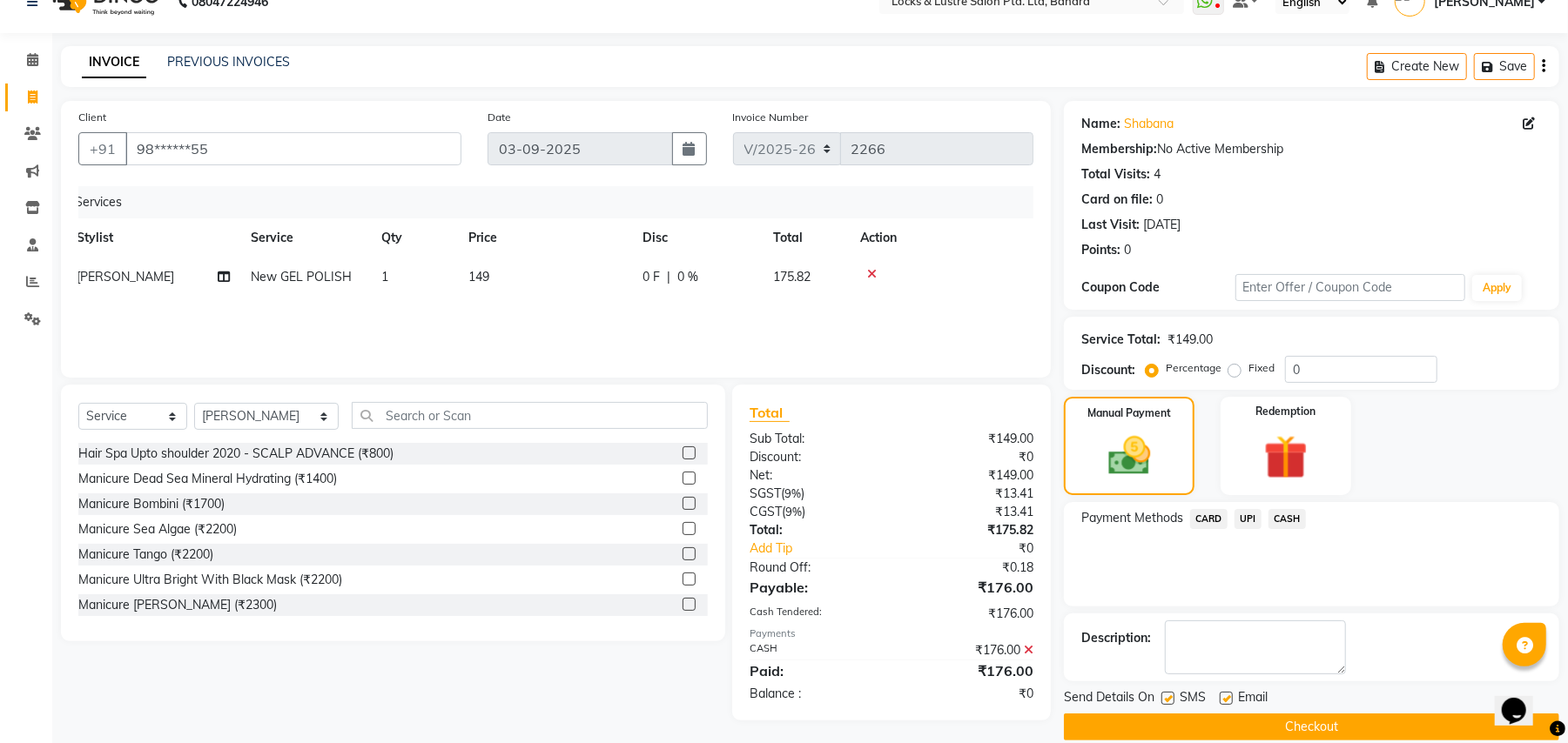
scroll to position [53, 0]
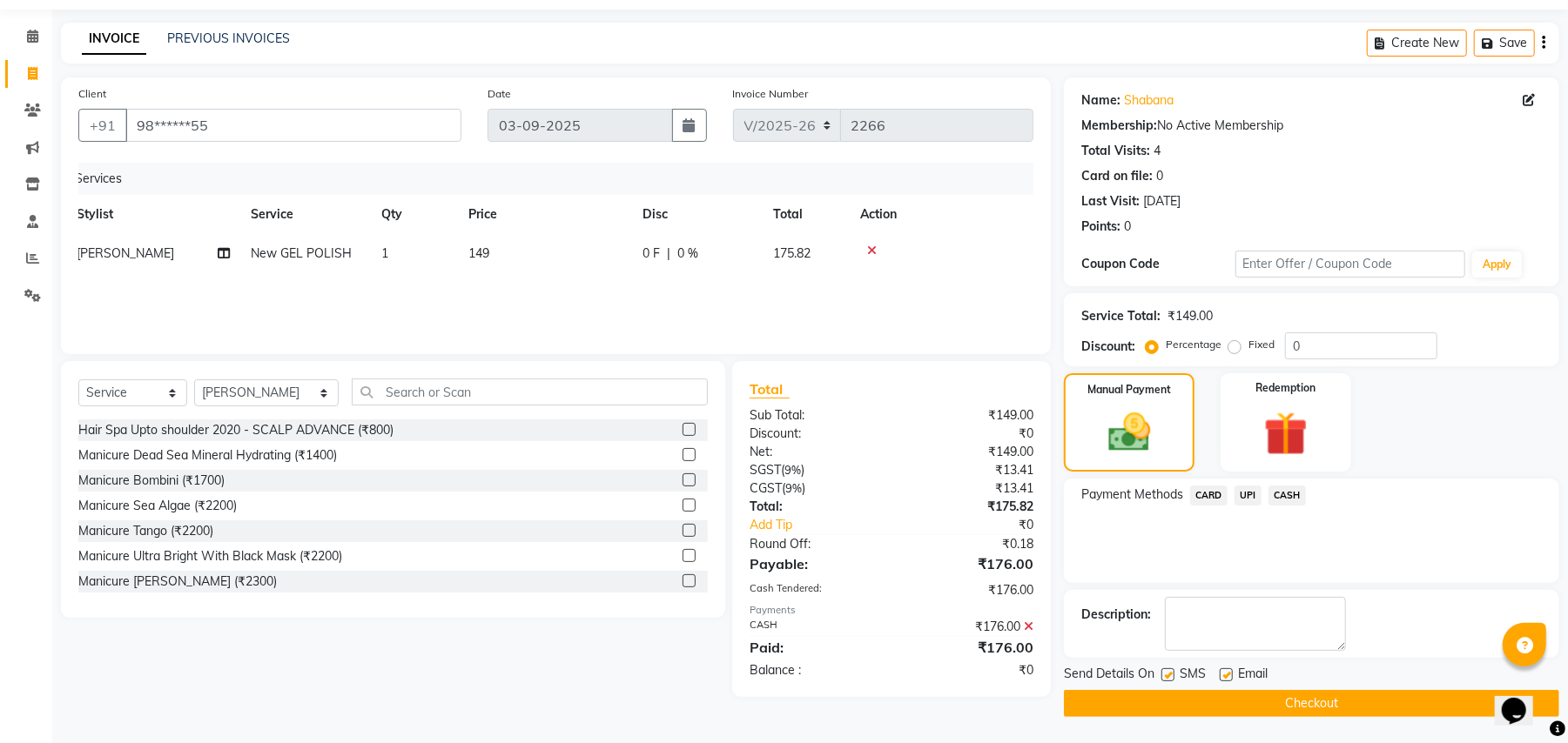
click at [1171, 703] on button "Checkout" at bounding box center [1310, 704] width 495 height 27
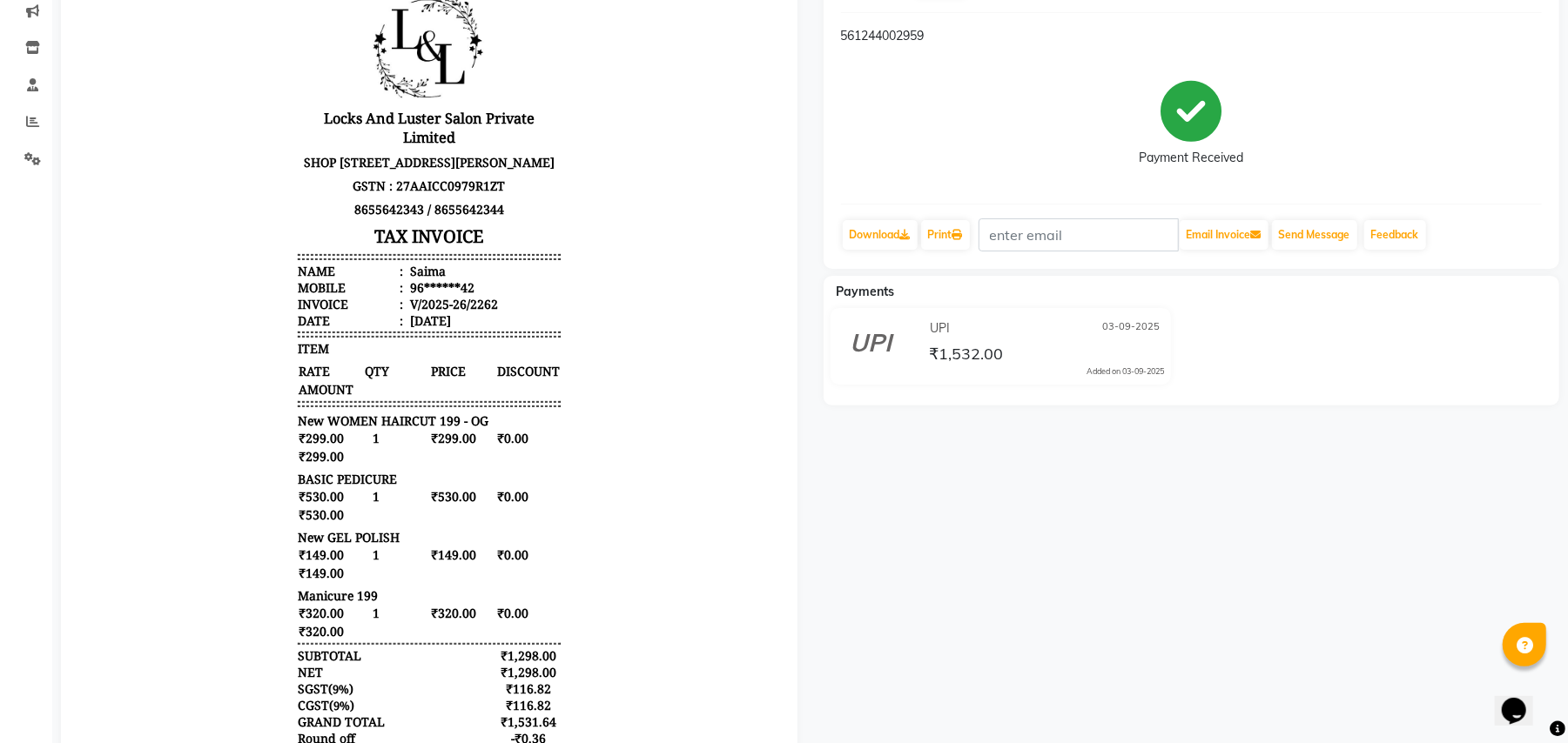
scroll to position [163, 0]
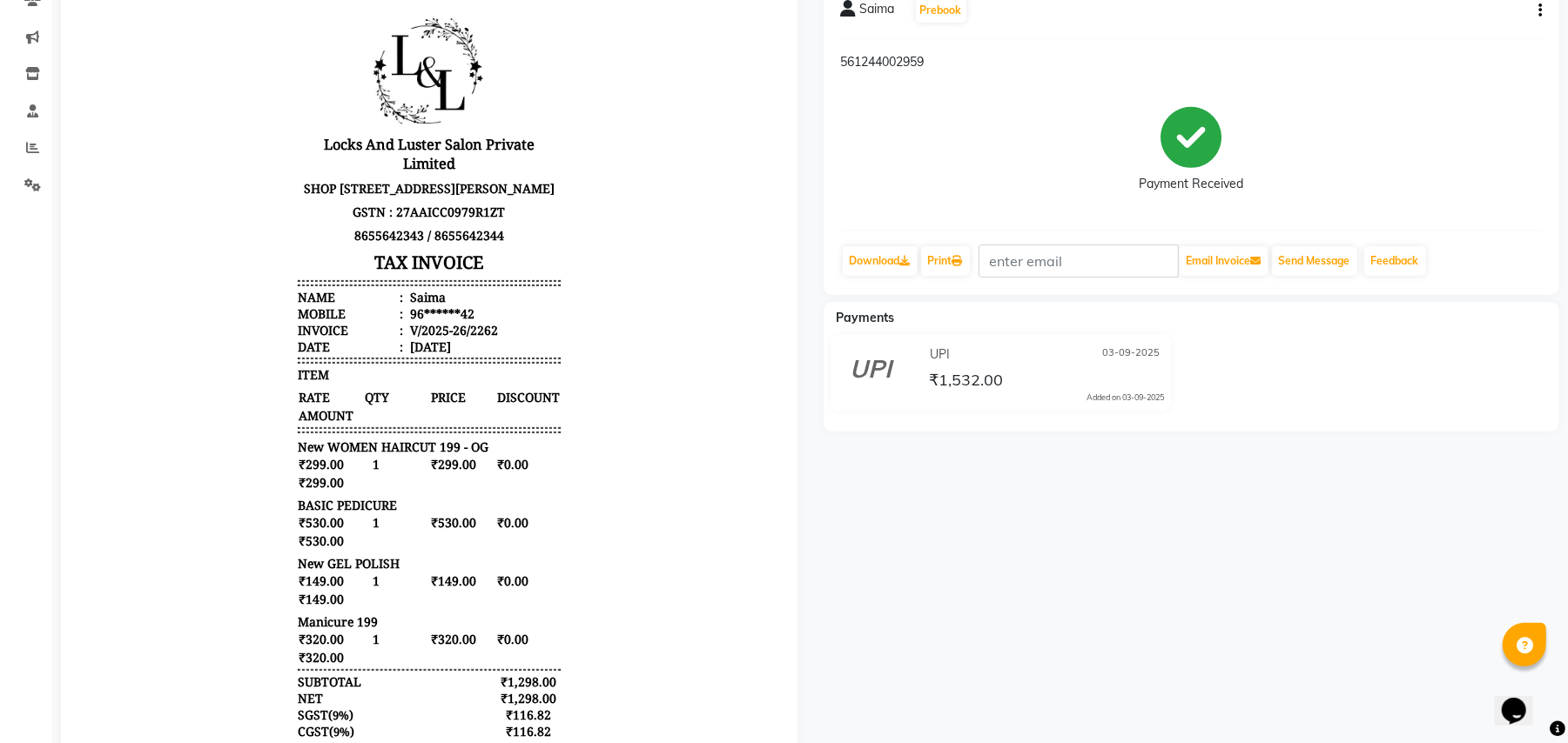
click at [1157, 349] on span "03-09-2025" at bounding box center [1130, 354] width 57 height 18
click at [1136, 374] on div "₹1,532.00" at bounding box center [1044, 380] width 238 height 23
click at [1126, 405] on div "UPI 03-09-2025 ₹1,532.00 Added on 03-09-2025" at bounding box center [1001, 372] width 368 height 77
click at [930, 367] on div "UPI 03-09-2025" at bounding box center [1044, 355] width 238 height 27
click at [869, 377] on icon at bounding box center [871, 365] width 42 height 42
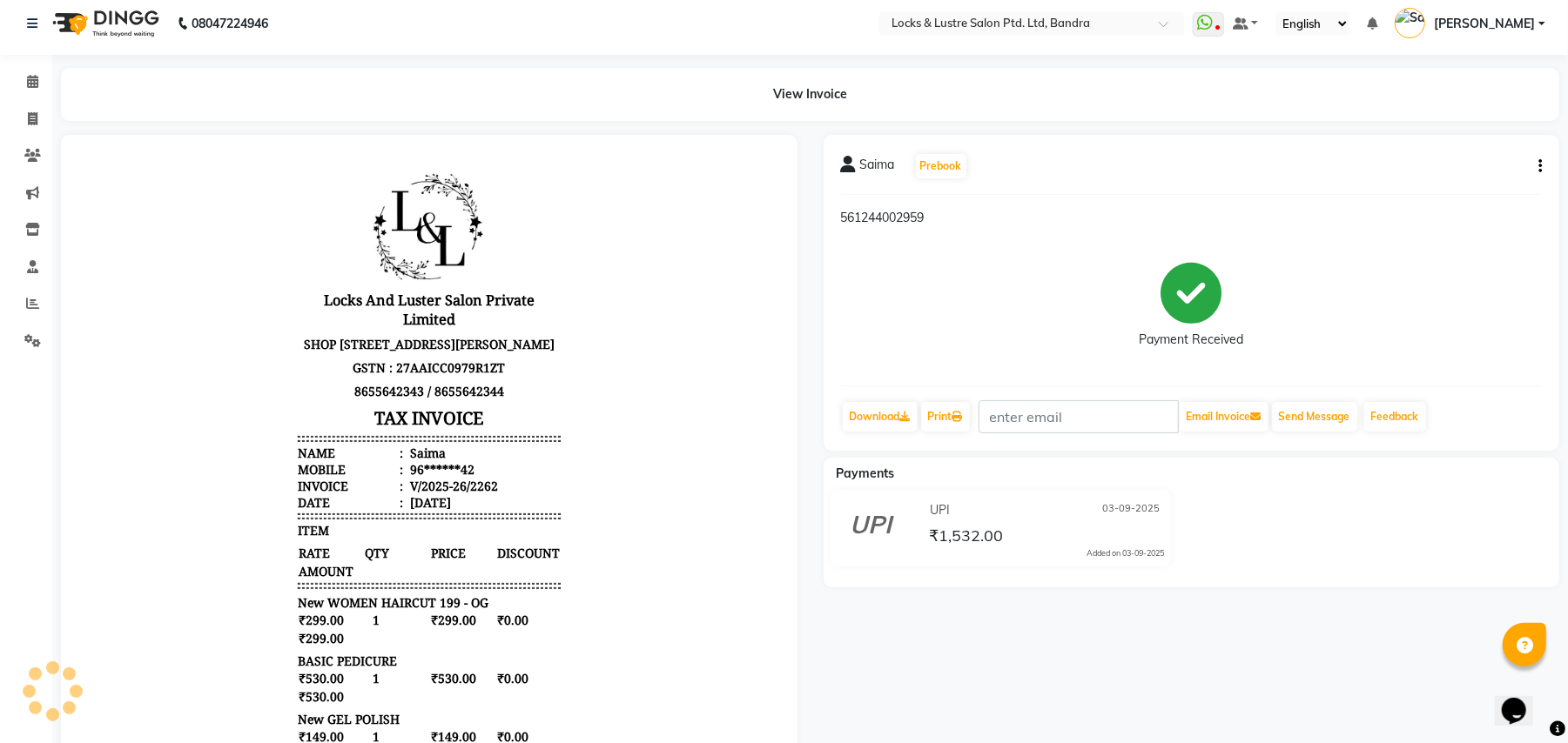
scroll to position [0, 0]
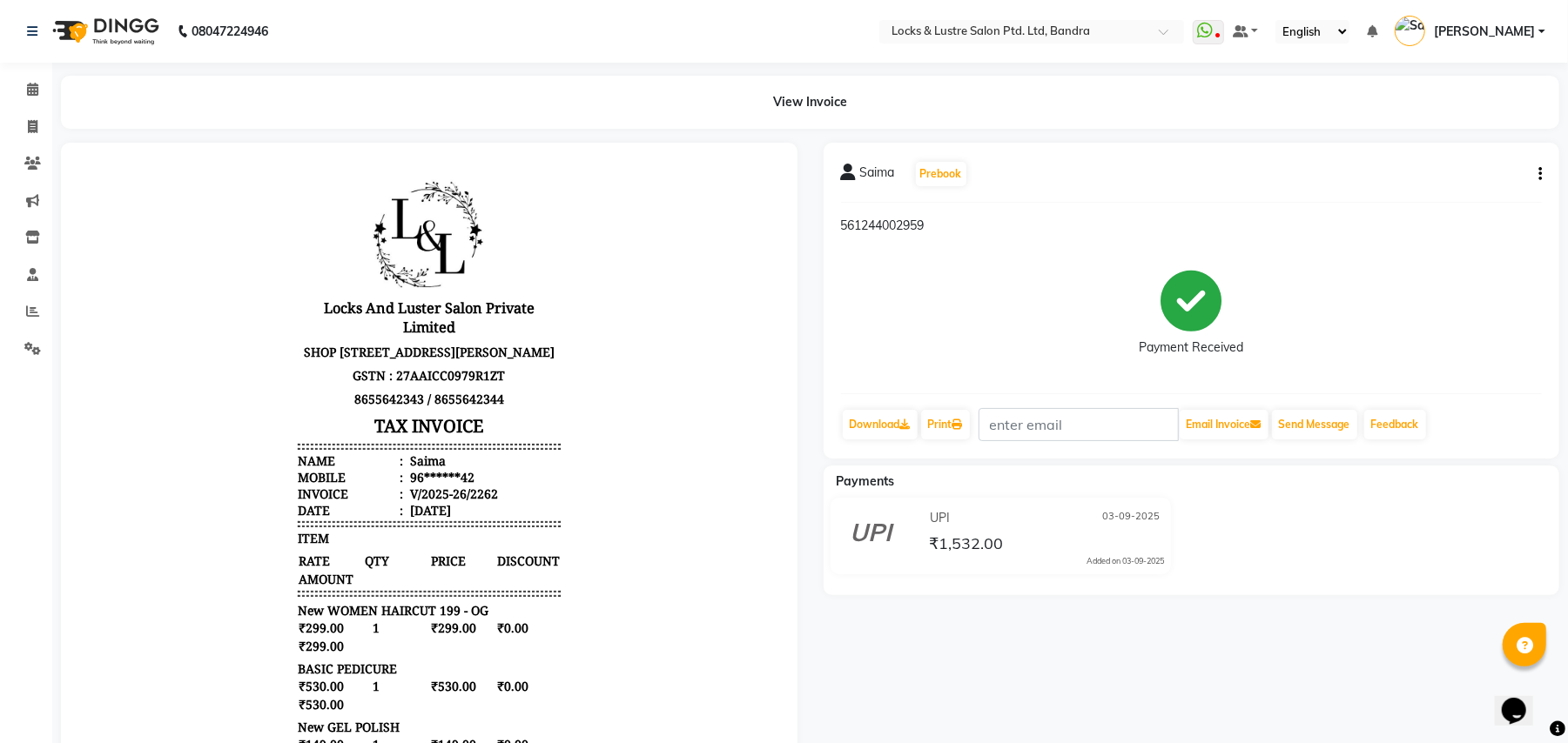
click at [1540, 175] on icon "button" at bounding box center [1540, 174] width 4 height 1
click at [27, 91] on icon at bounding box center [33, 88] width 12 height 13
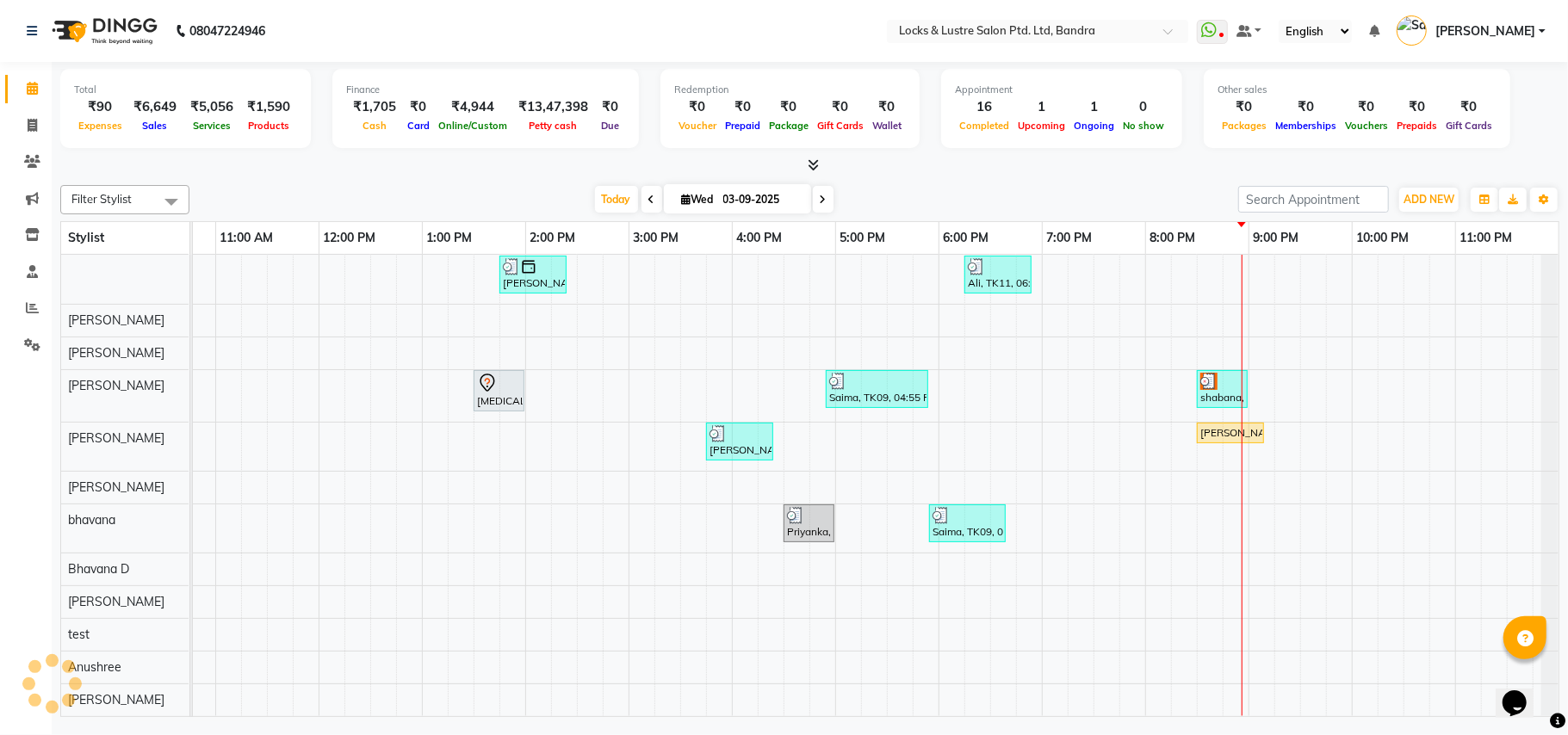
scroll to position [215, 0]
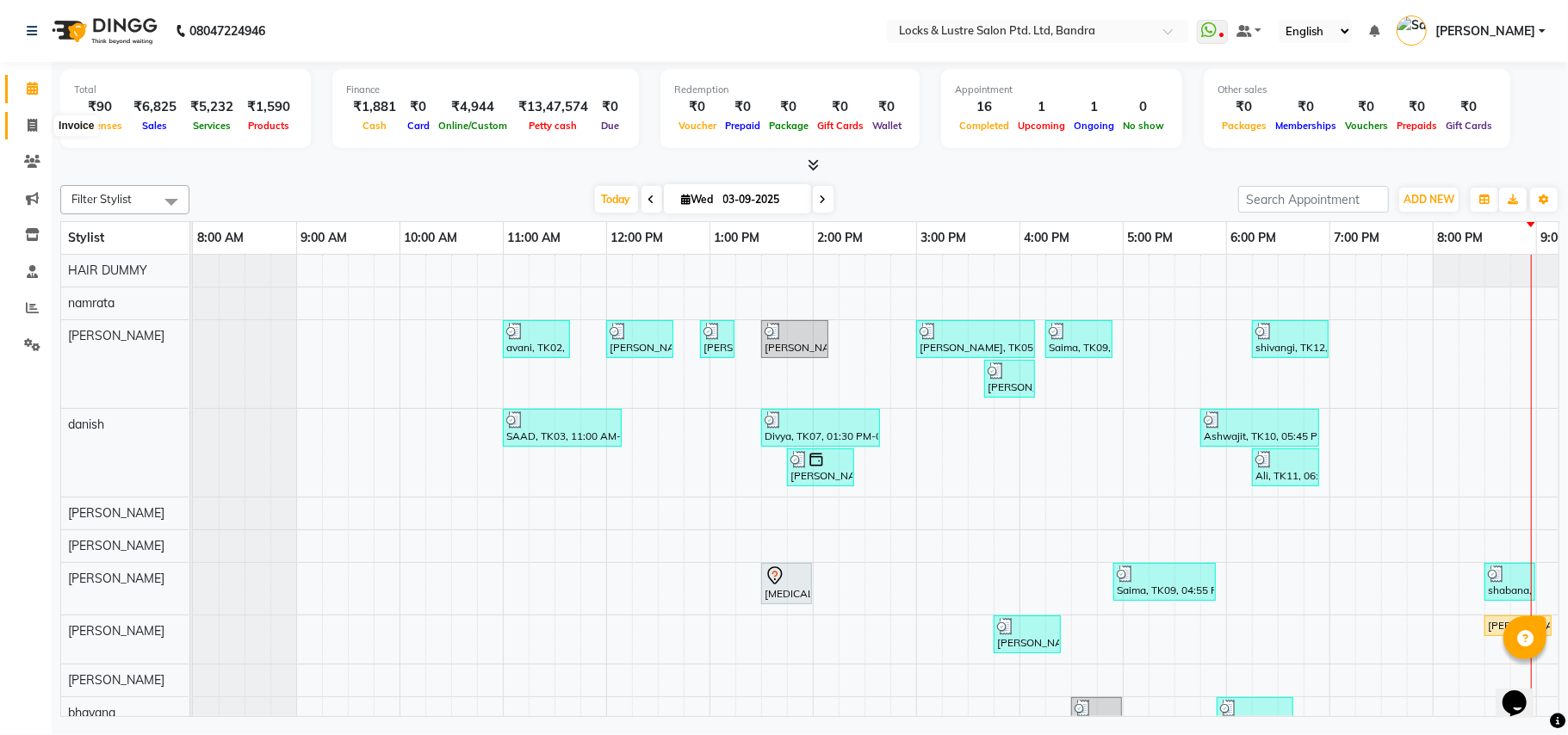
click at [37, 121] on icon at bounding box center [33, 124] width 10 height 13
select select "service"
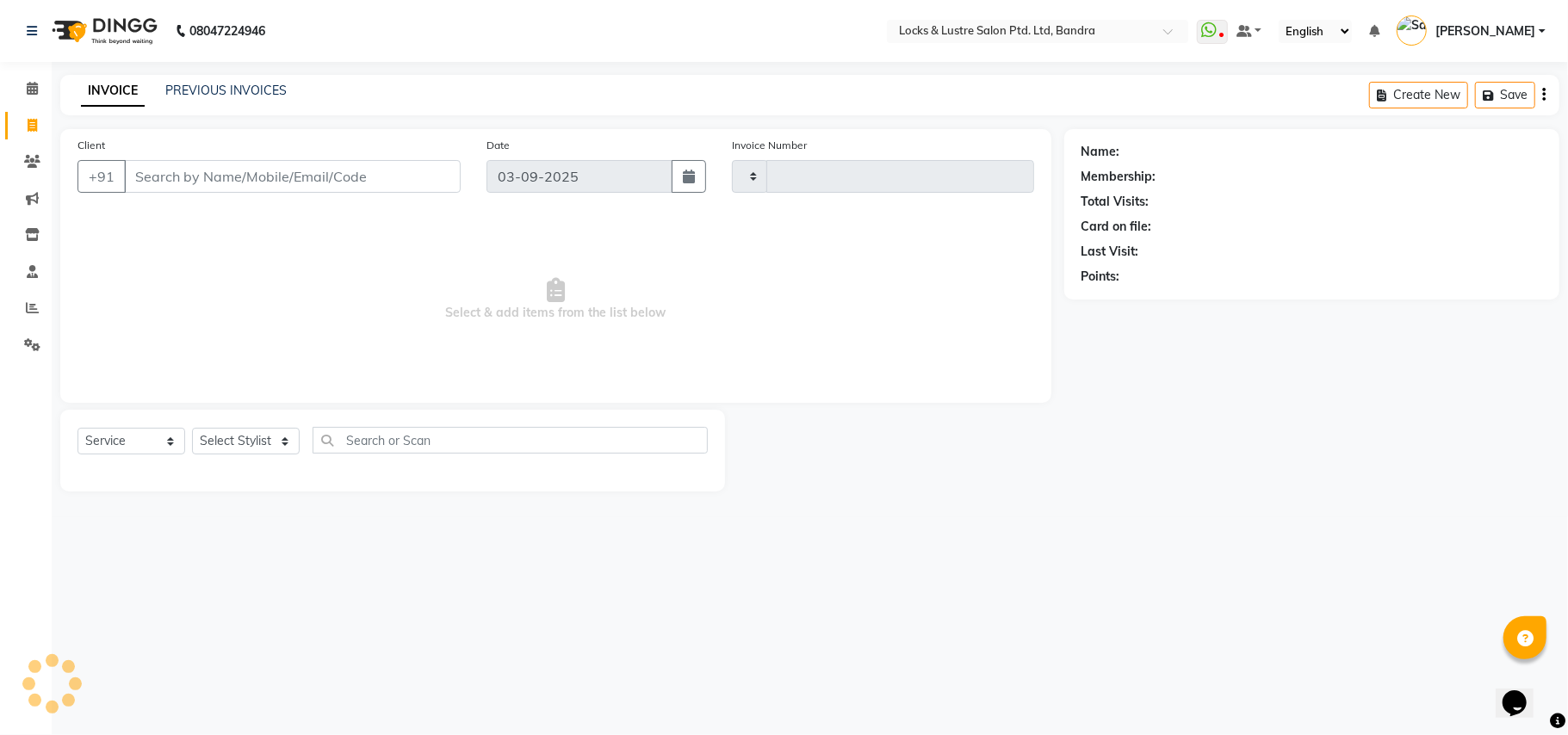
type input "2267"
select select "6029"
click at [33, 83] on icon at bounding box center [33, 88] width 12 height 13
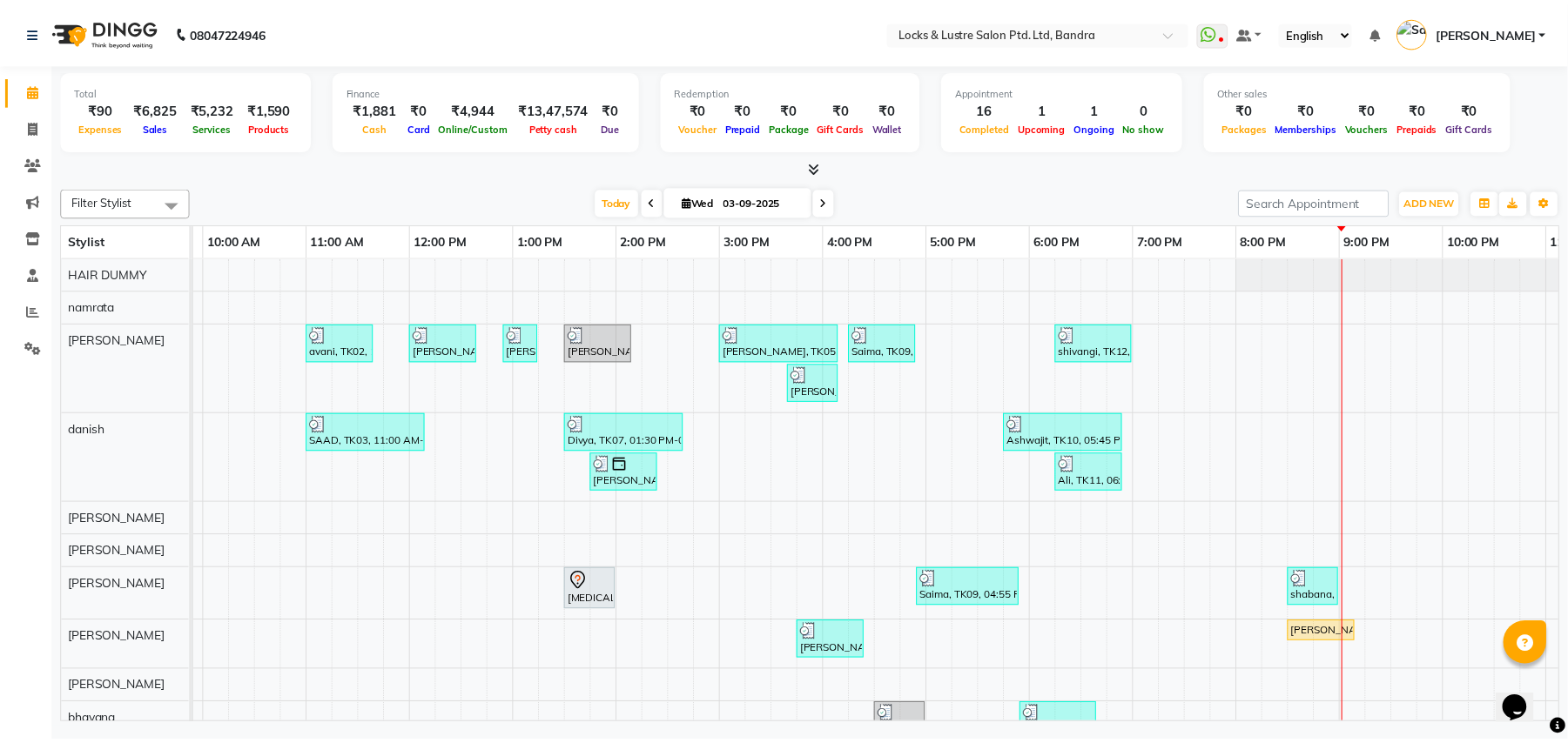
scroll to position [0, 291]
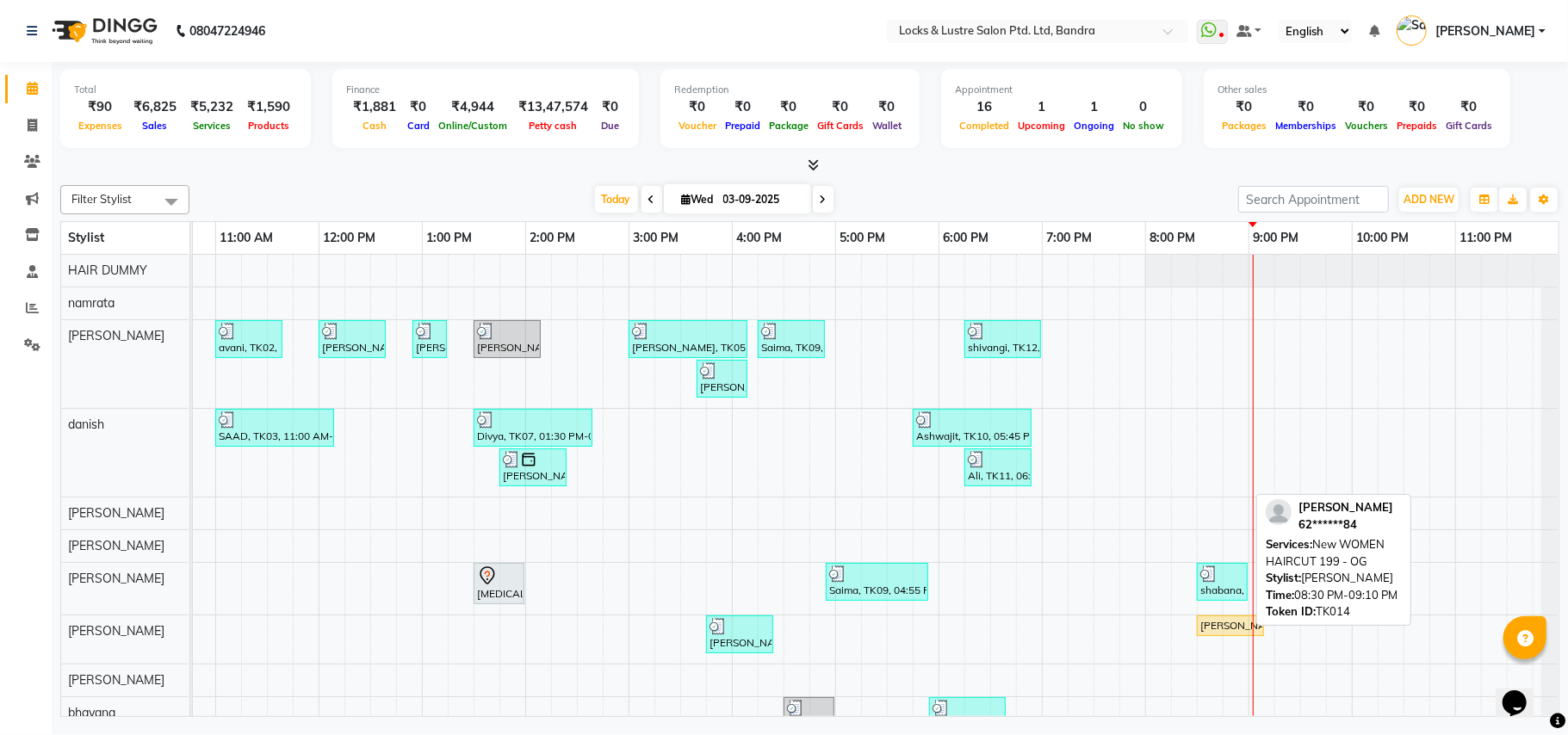
click at [1231, 634] on div "[PERSON_NAME], TK14, 08:30 PM-09:10 PM, New WOMEN HAIRCUT 199 - OG" at bounding box center [1231, 625] width 64 height 15
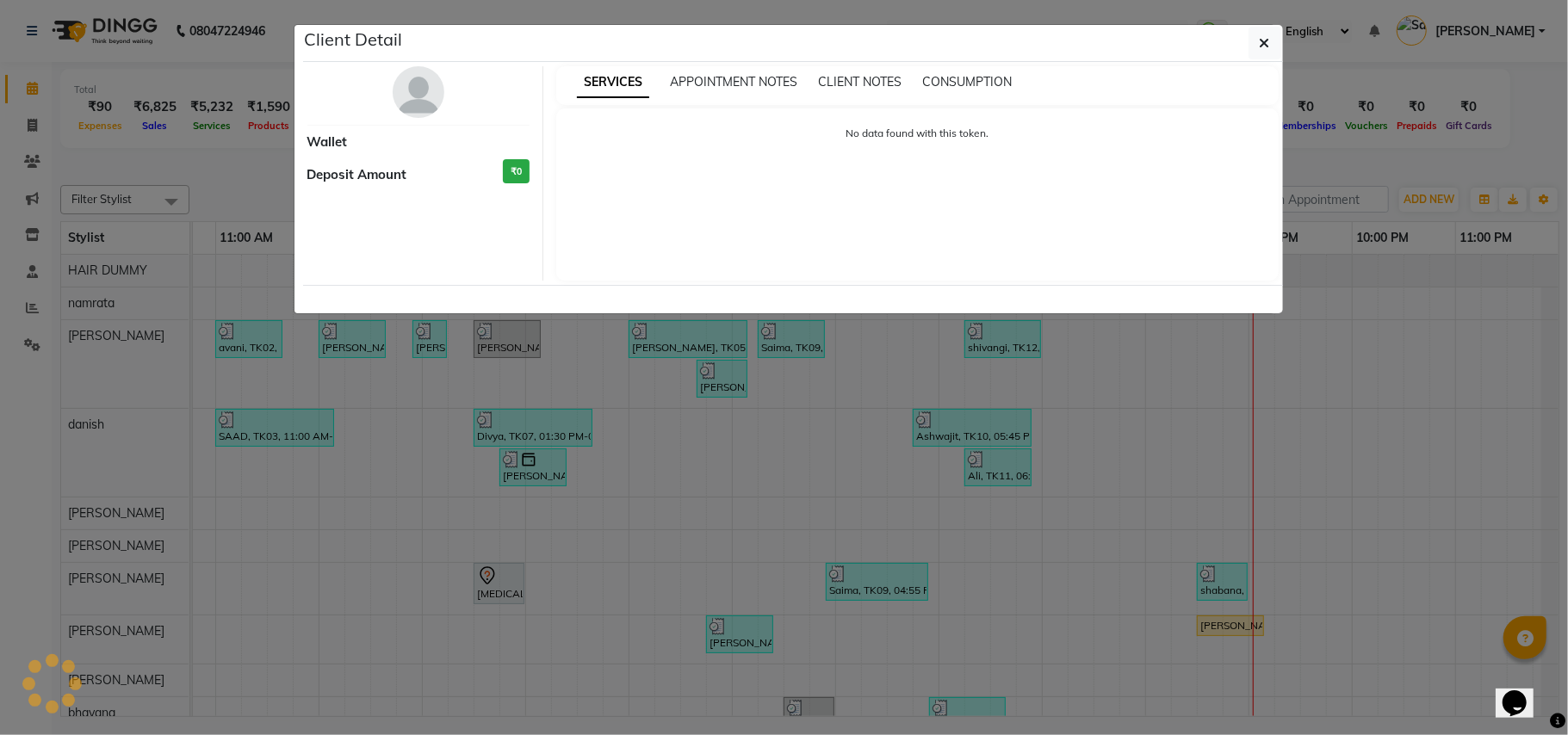
select select "1"
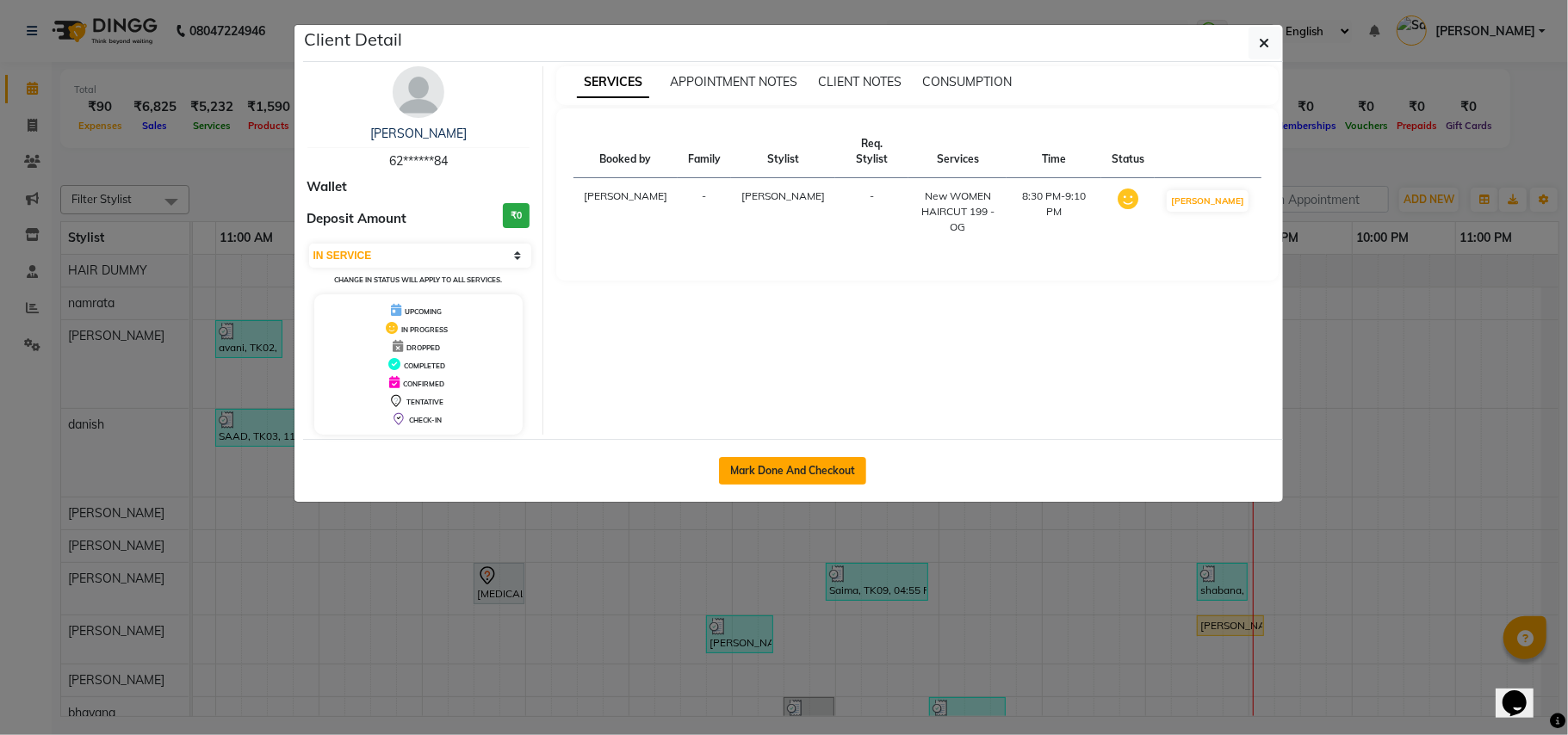
click at [831, 475] on button "Mark Done And Checkout" at bounding box center [792, 470] width 147 height 28
select select "service"
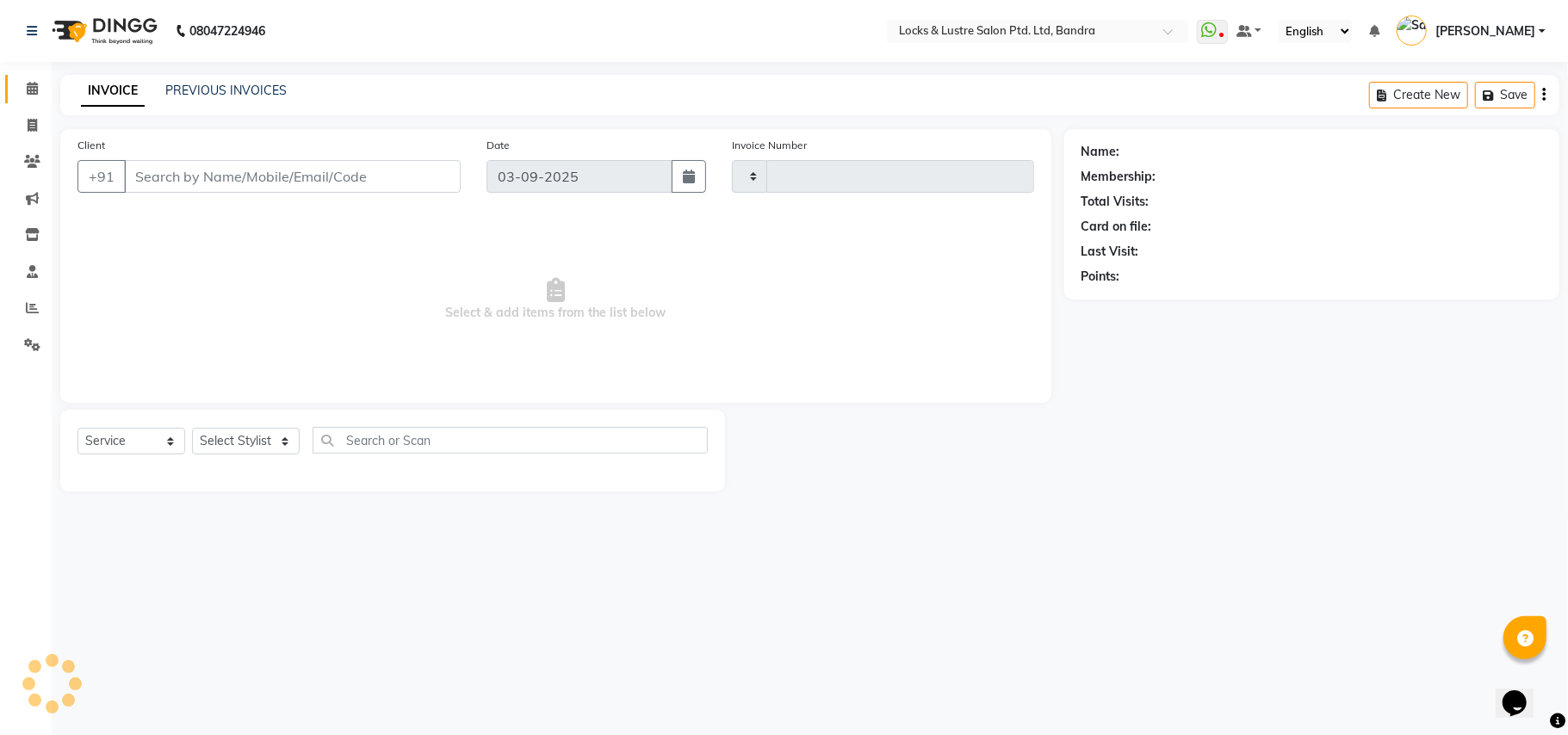
type input "2267"
select select "6029"
type input "62******84"
select select "80184"
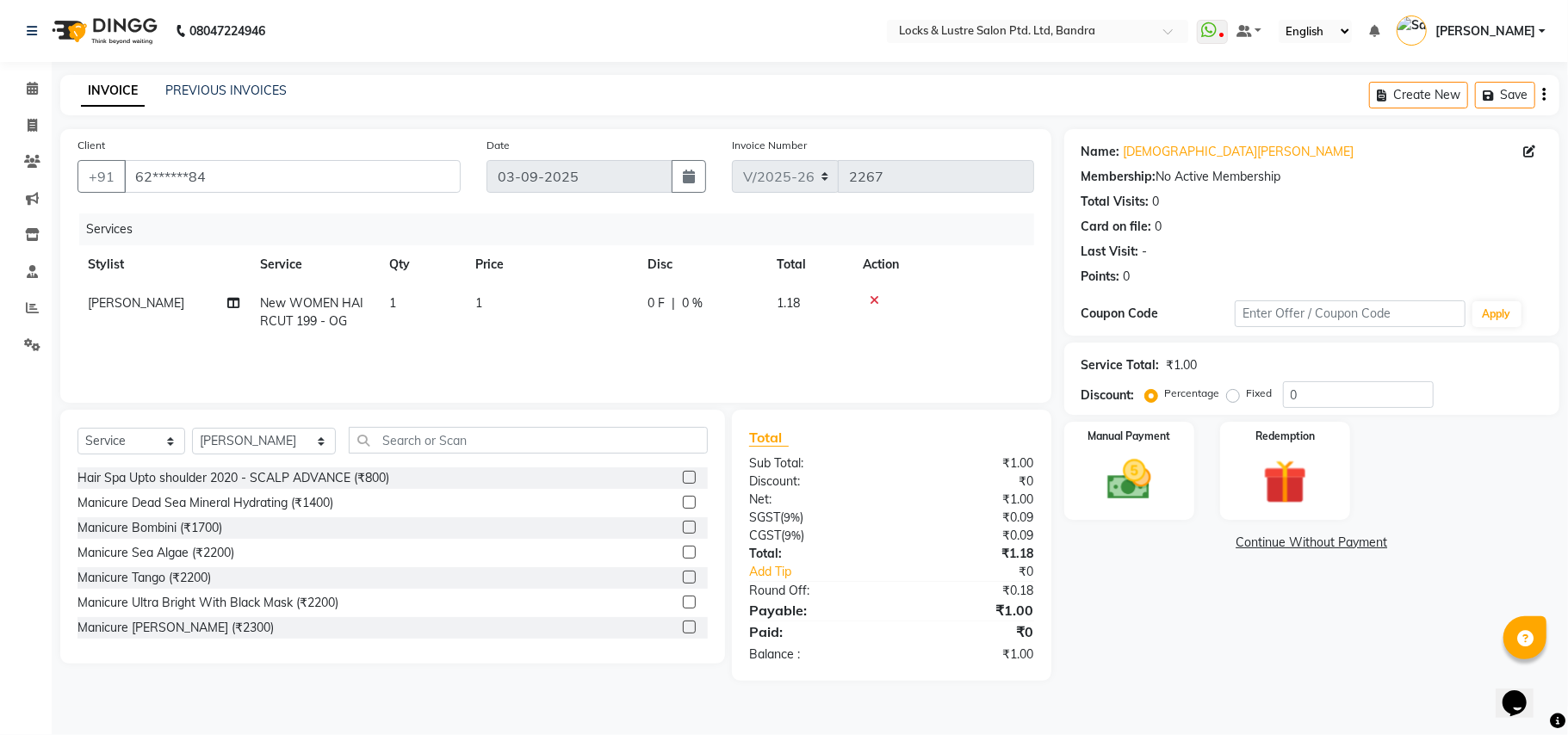
click at [495, 308] on td "1" at bounding box center [551, 312] width 172 height 57
select select "80184"
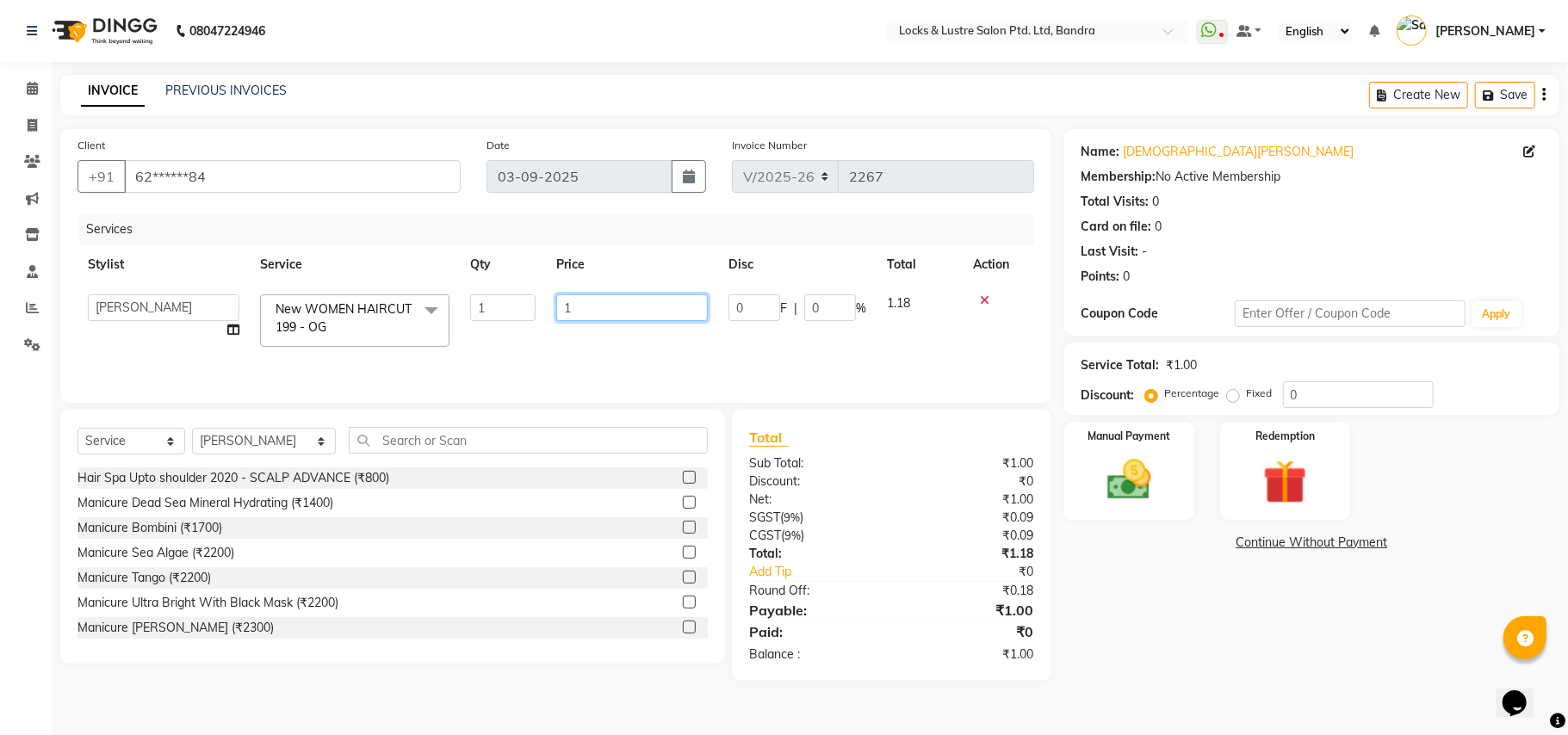
click at [580, 307] on input "1" at bounding box center [631, 308] width 151 height 27
type input "199"
click at [1123, 624] on div "Name: Ashika Raman Membership: No Active Membership Total Visits: 0 Card on fil…" at bounding box center [1319, 405] width 508 height 552
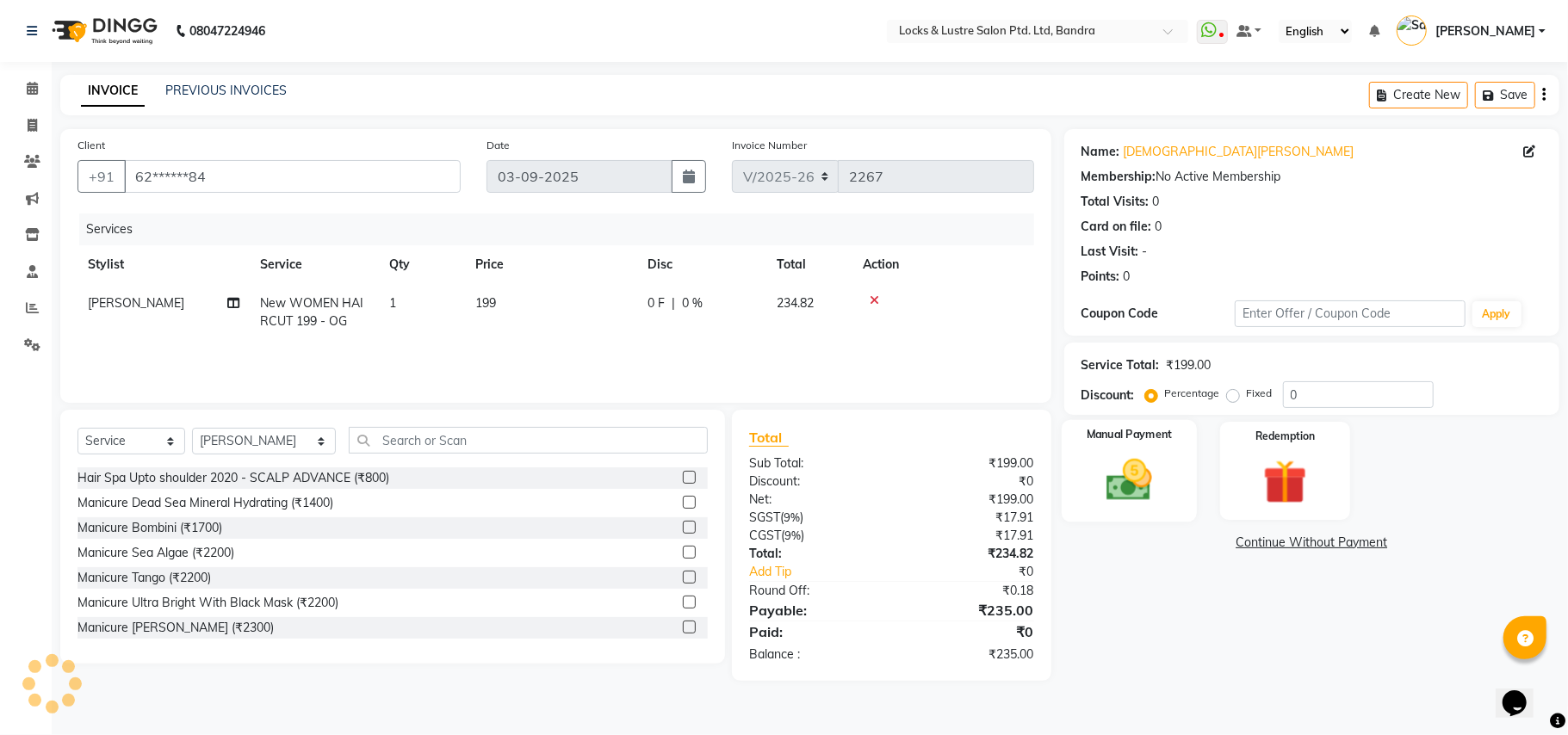
click at [1145, 479] on img at bounding box center [1130, 480] width 75 height 53
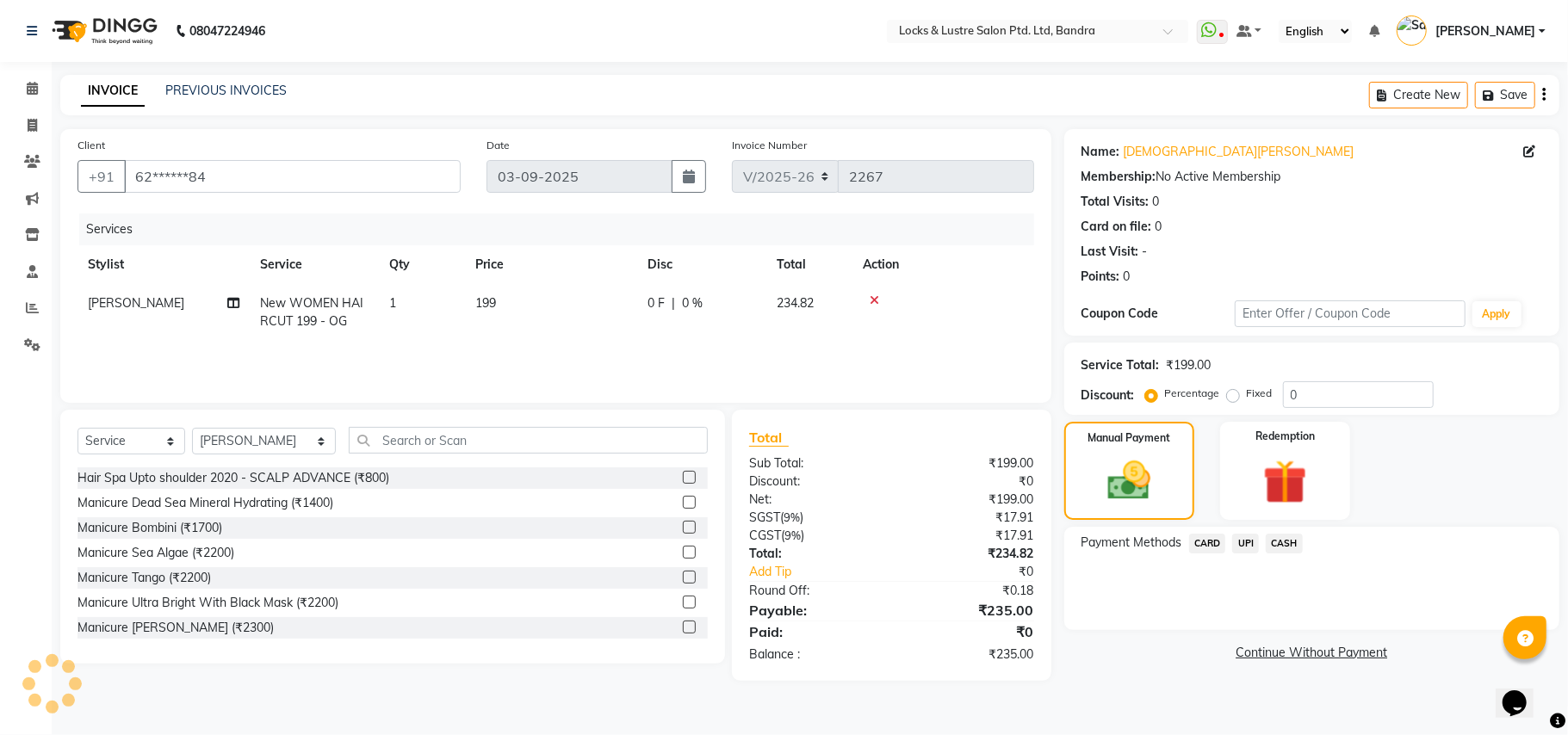
click at [1248, 539] on span "UPI" at bounding box center [1246, 544] width 27 height 20
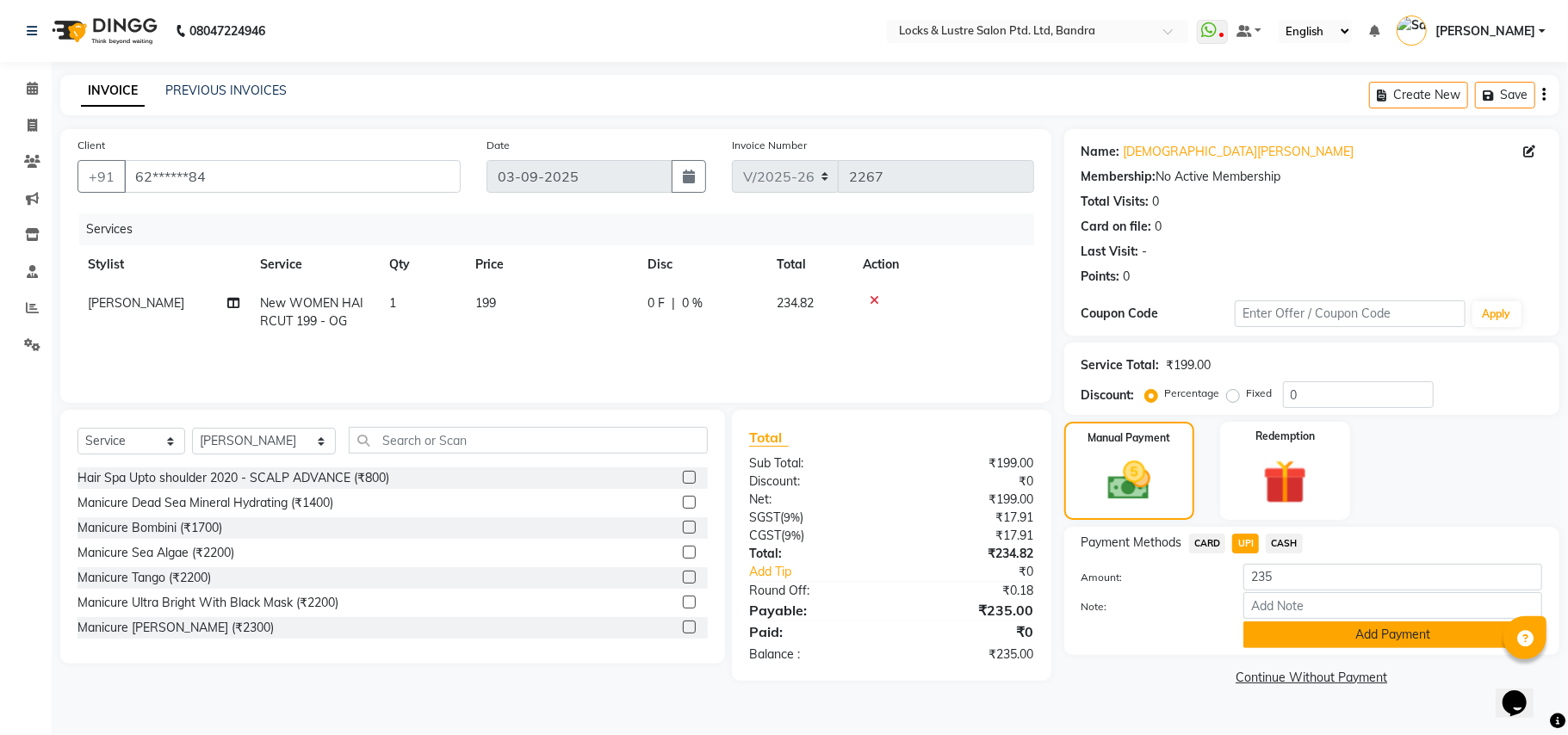
click at [1303, 638] on button "Add Payment" at bounding box center [1393, 635] width 299 height 27
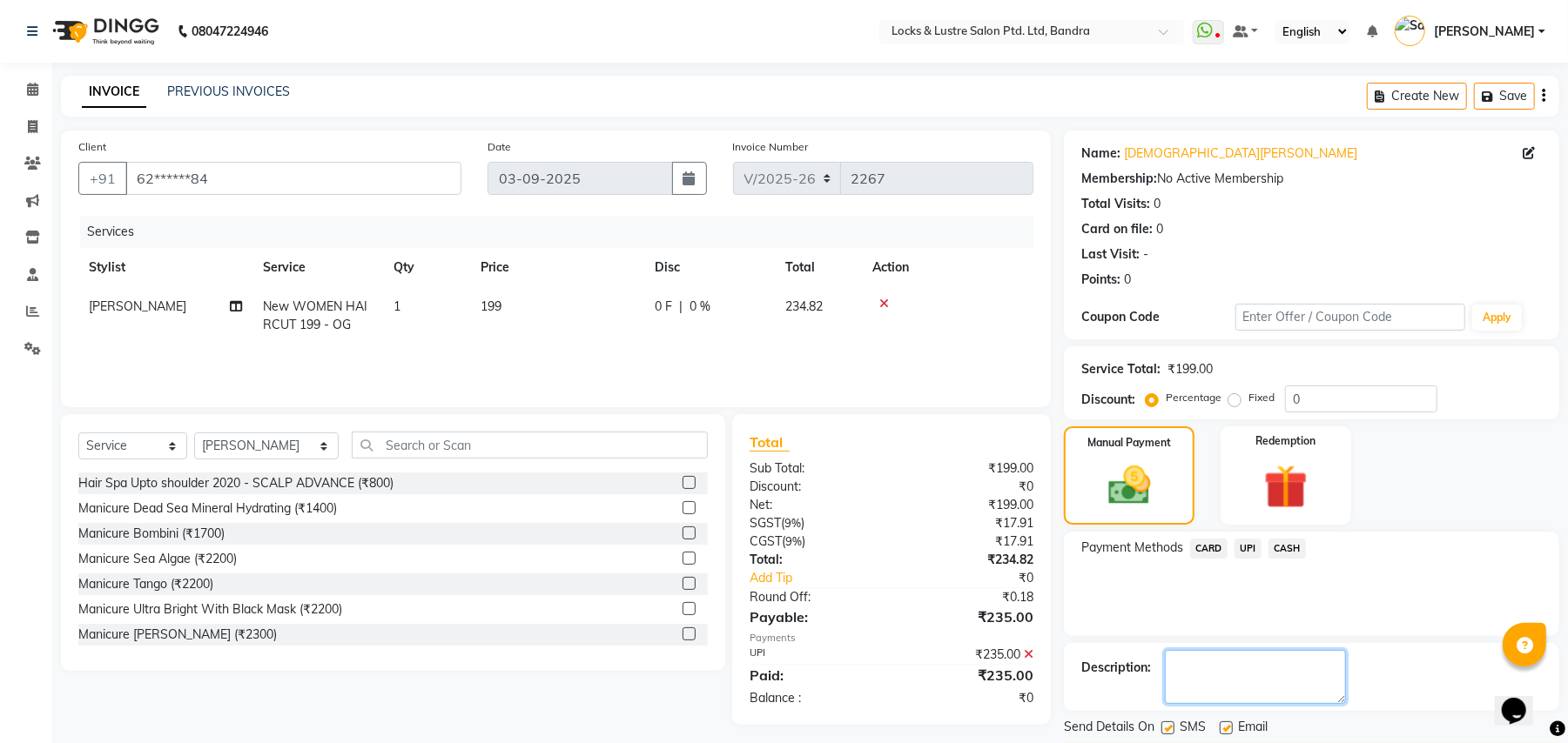
click at [1228, 679] on textarea at bounding box center [1255, 676] width 181 height 53
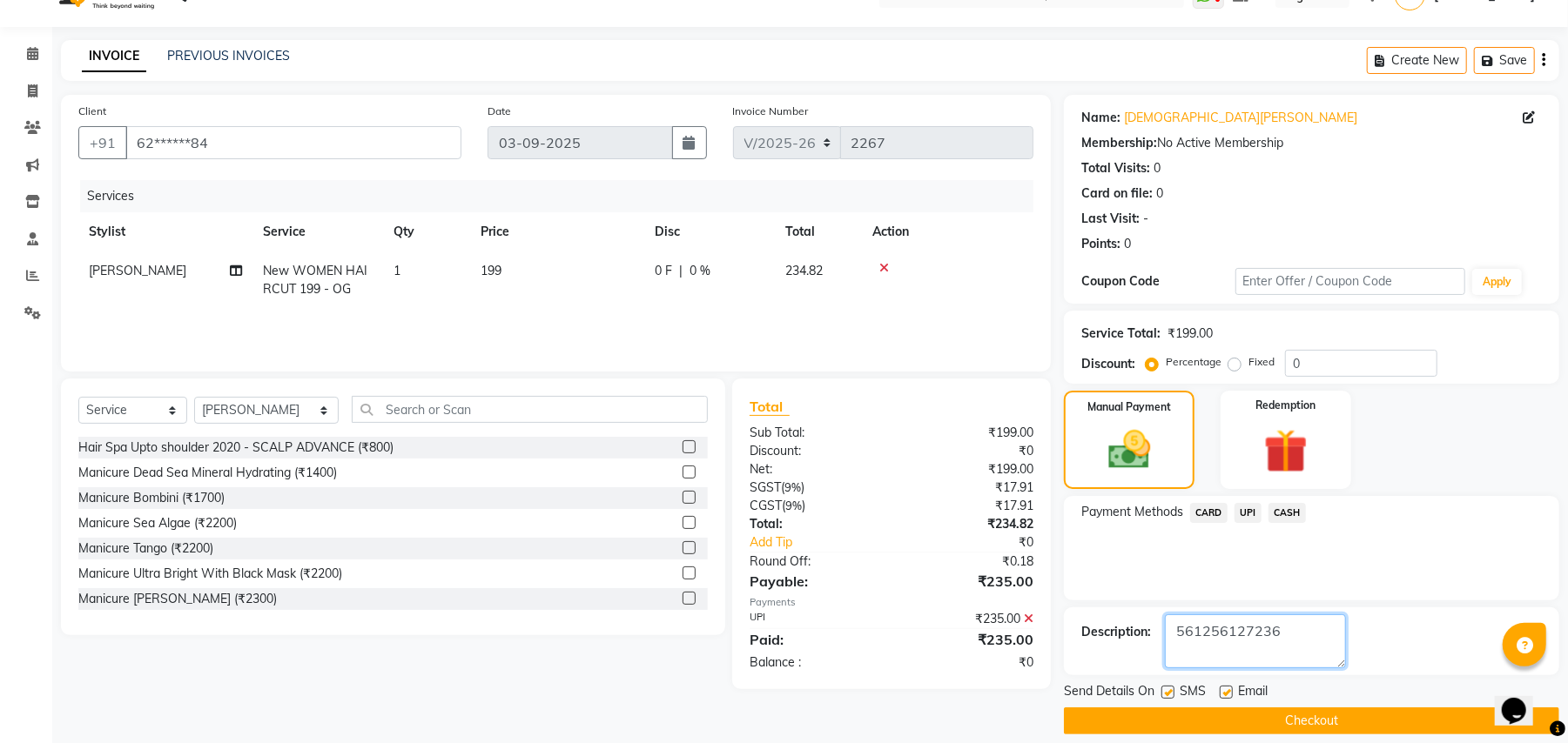
scroll to position [53, 0]
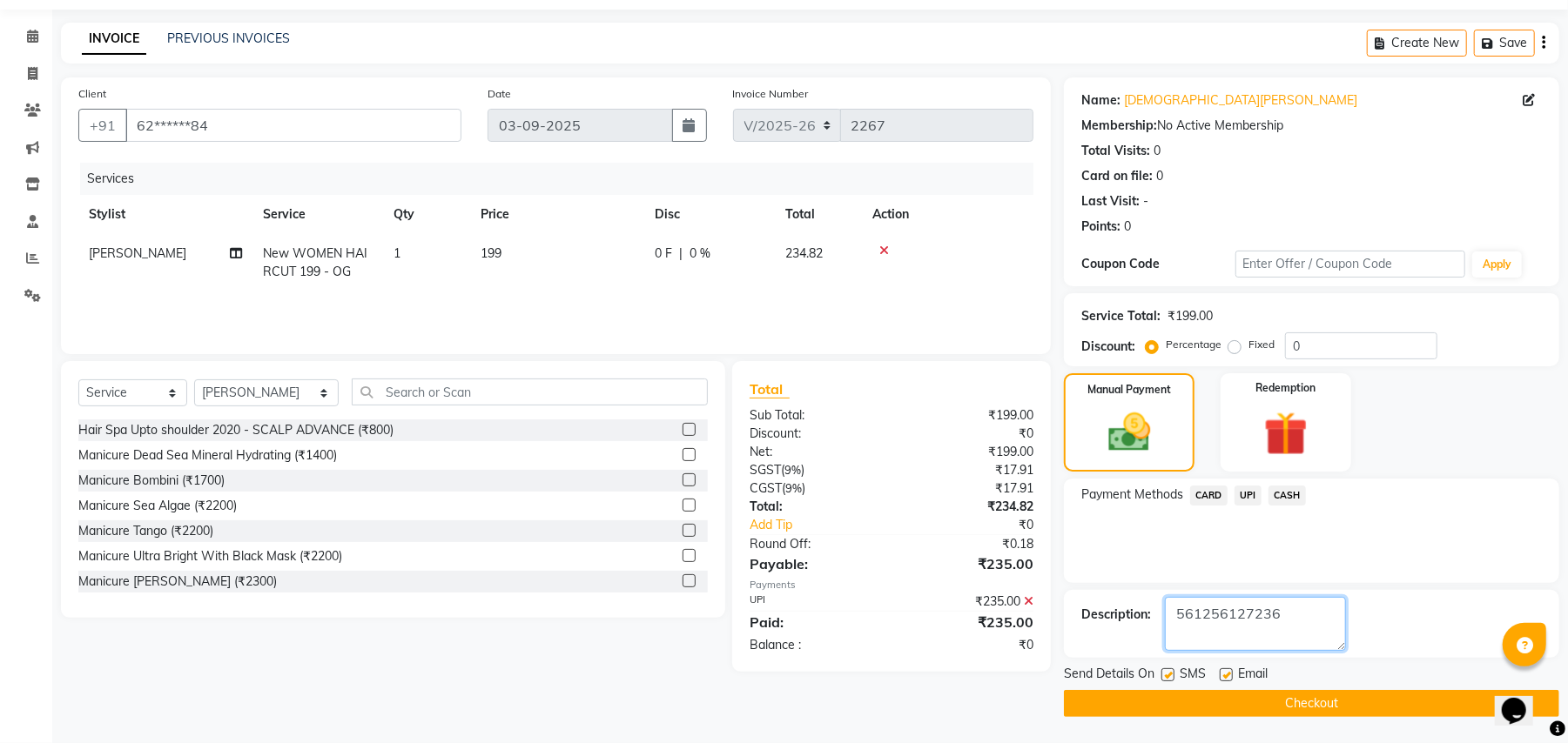
type textarea "561256127236"
click at [1297, 701] on button "Checkout" at bounding box center [1310, 704] width 495 height 27
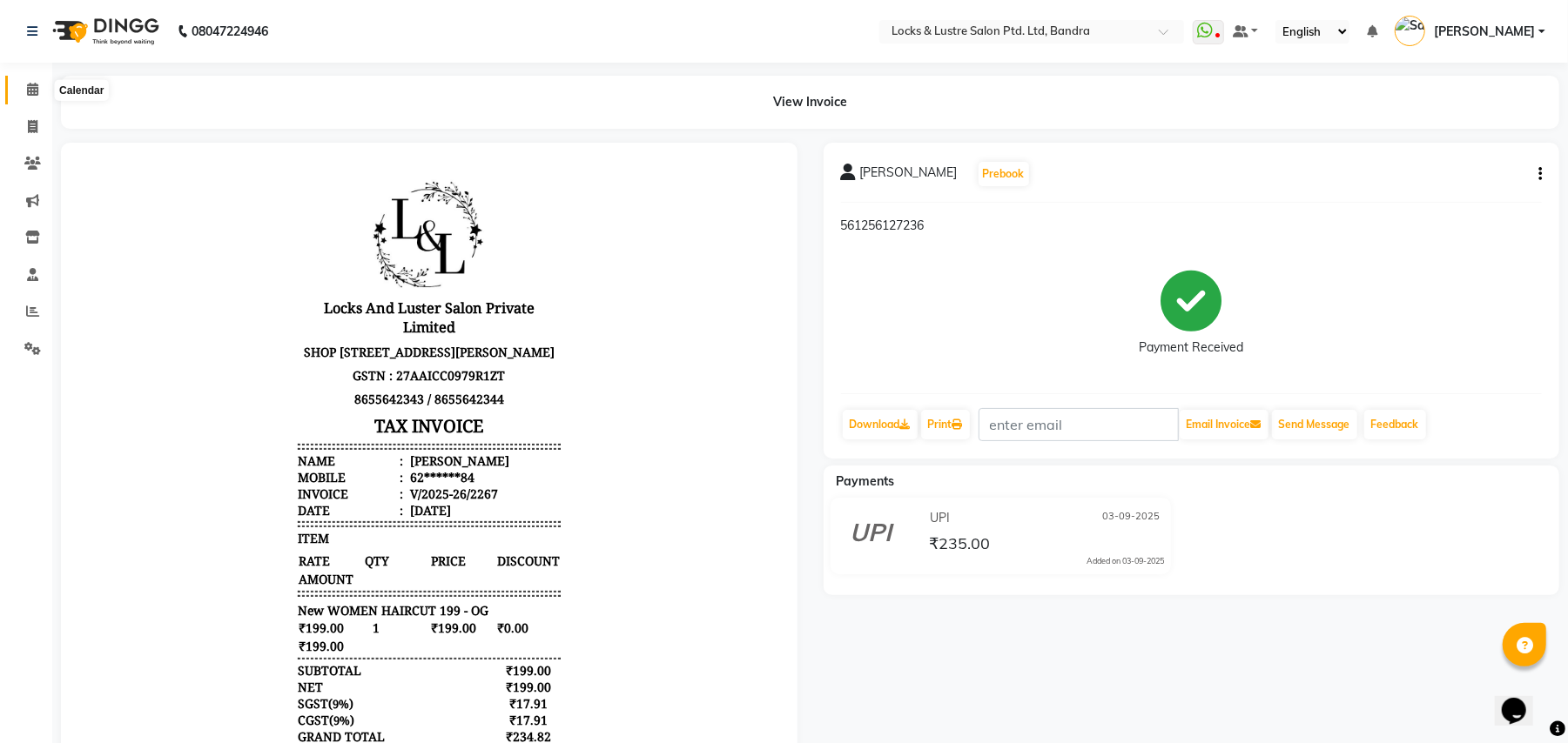
click at [27, 94] on icon at bounding box center [33, 88] width 12 height 13
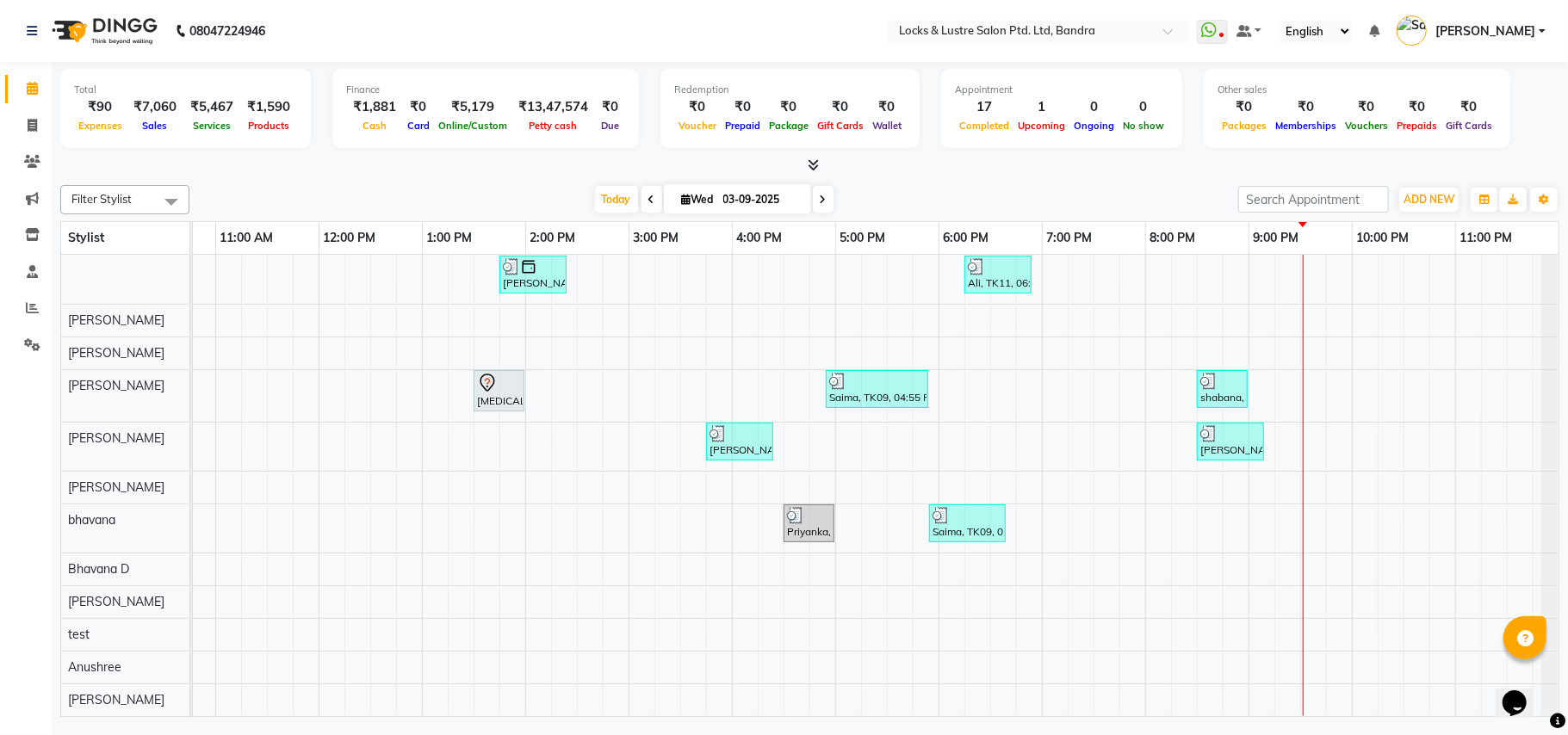
click at [813, 203] on span at bounding box center [823, 199] width 20 height 27
type input "[DATE]"
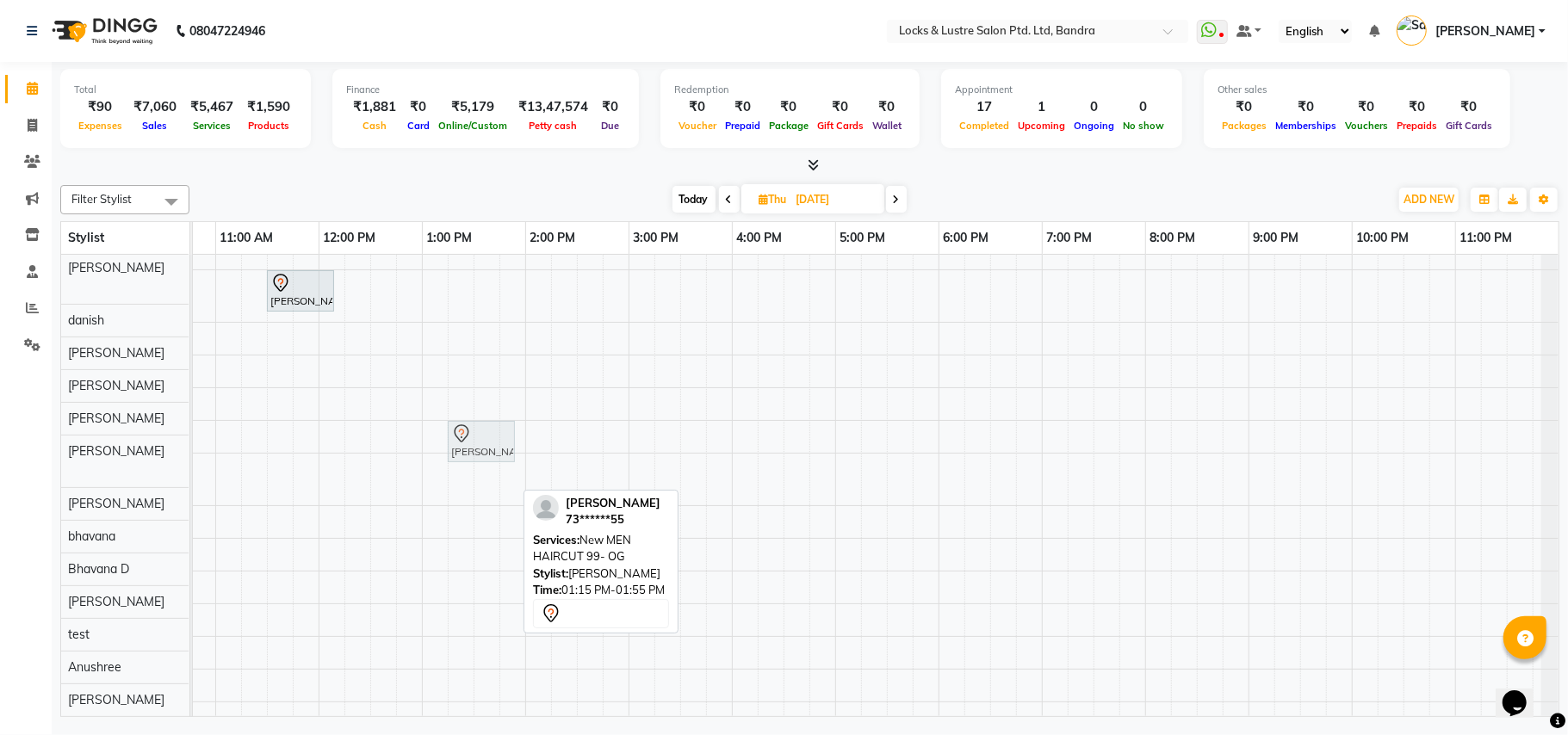
scroll to position [50, 0]
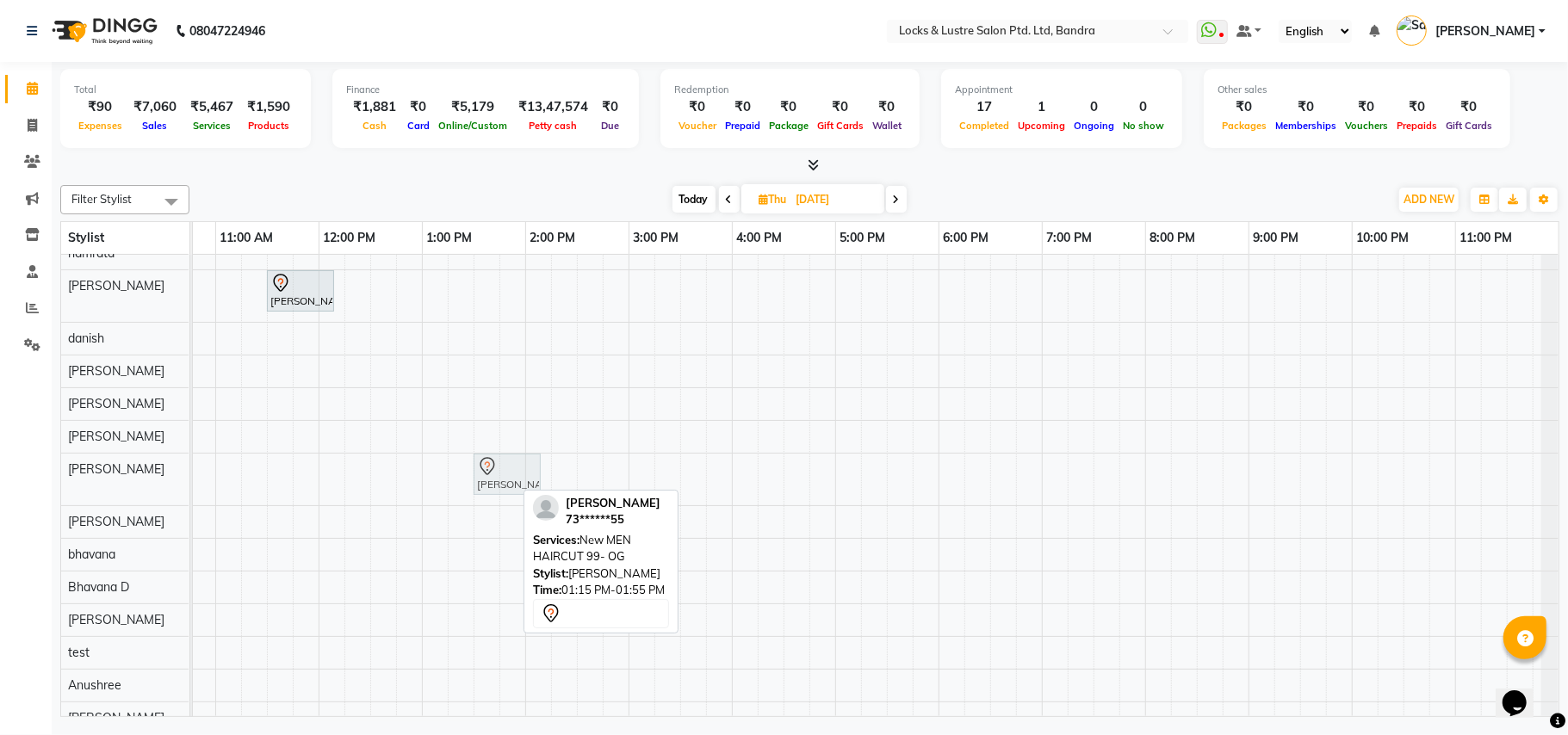
drag, startPoint x: 476, startPoint y: 483, endPoint x: 491, endPoint y: 471, distance: 19.2
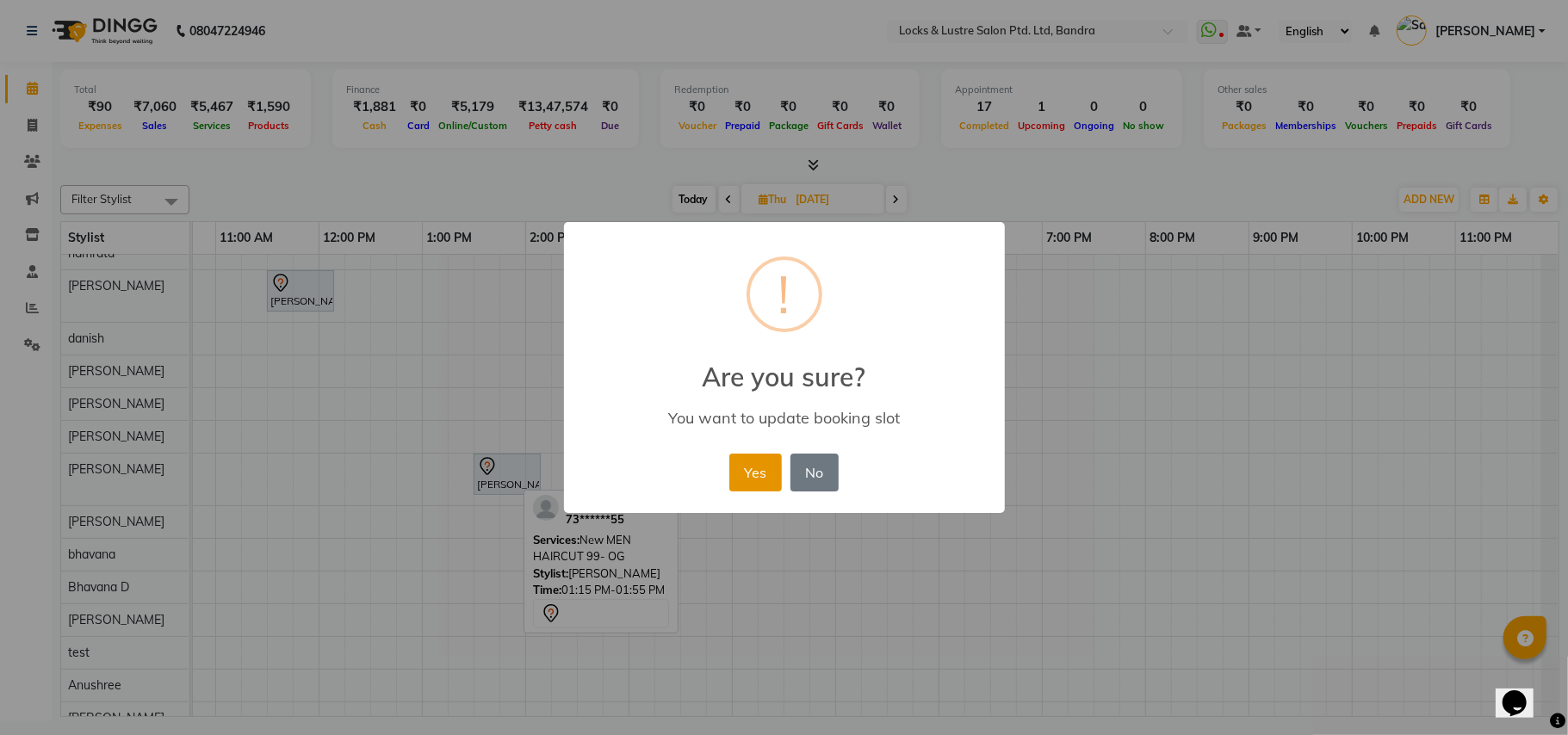
click at [755, 470] on button "Yes" at bounding box center [756, 472] width 53 height 38
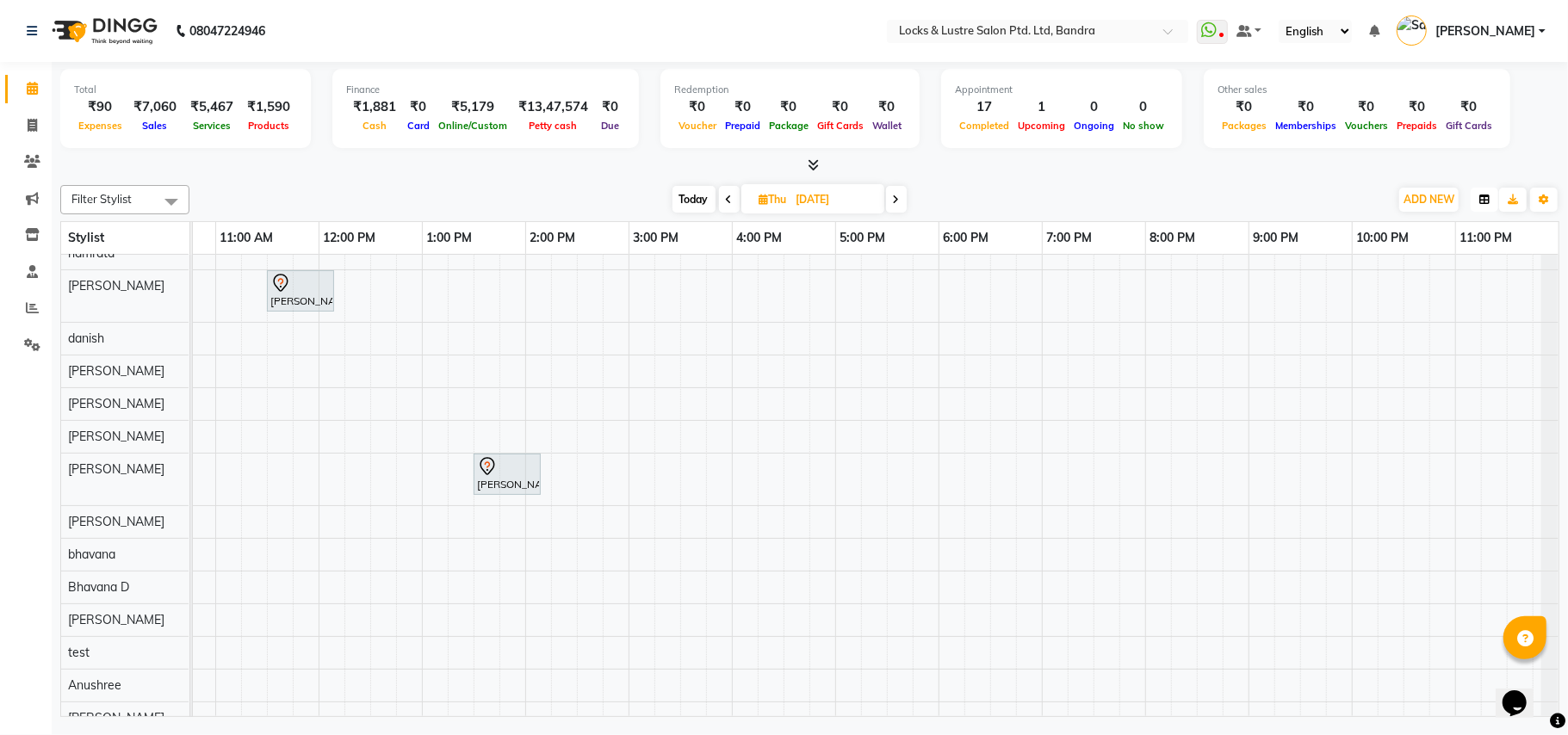
click at [1483, 204] on icon "button" at bounding box center [1484, 199] width 11 height 11
click at [1405, 348] on div "Vertical" at bounding box center [1419, 348] width 154 height 22
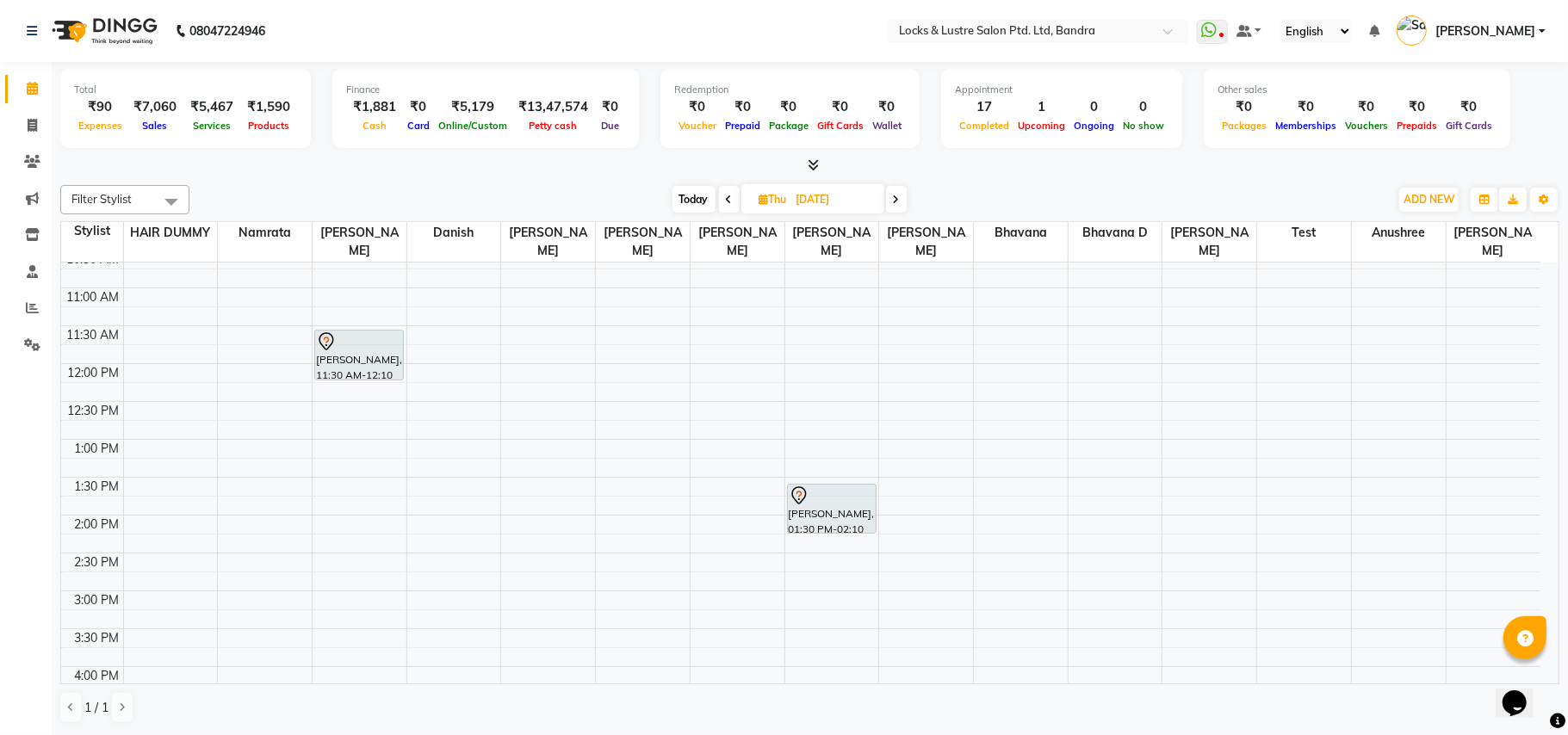
scroll to position [121, 0]
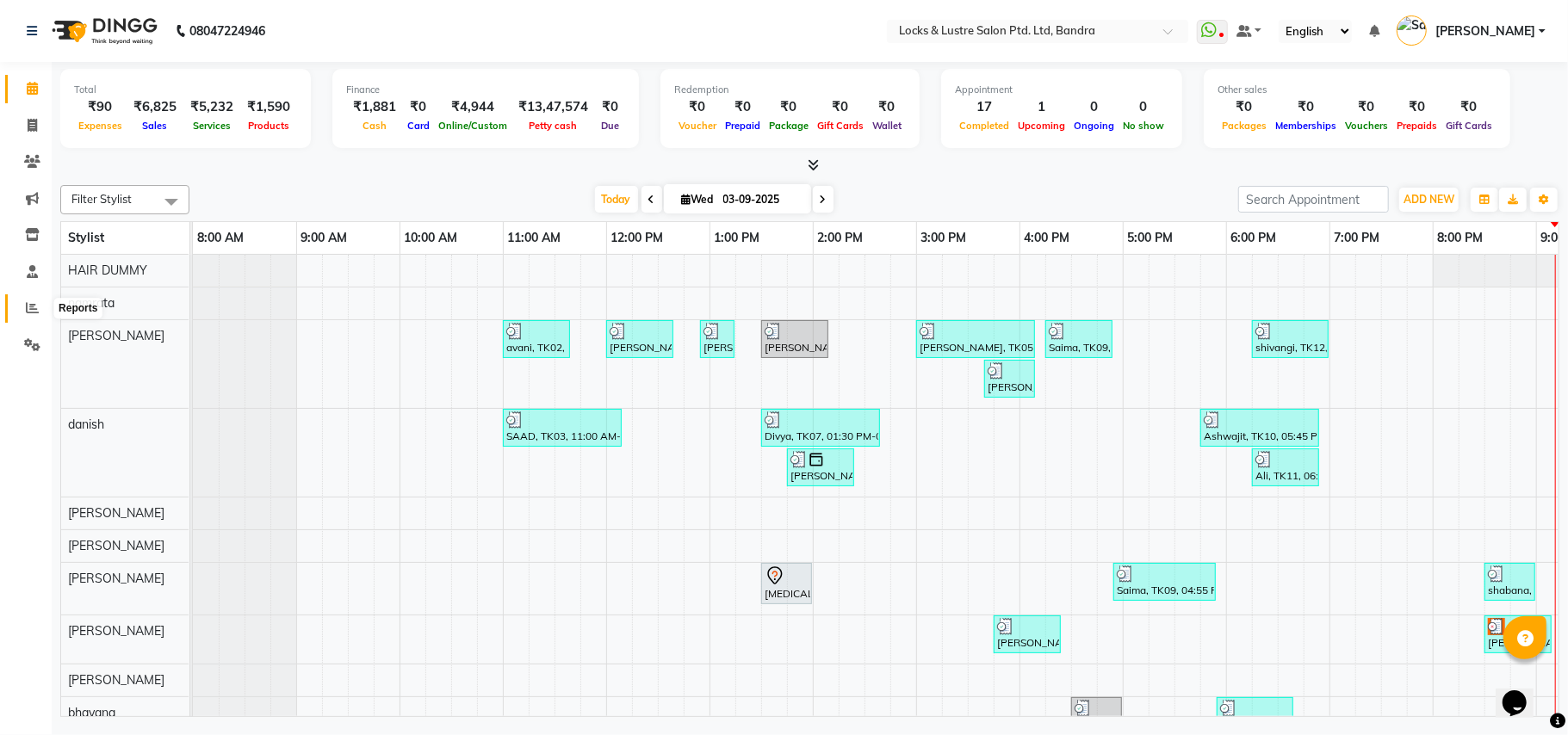
click at [39, 304] on span at bounding box center [32, 309] width 30 height 20
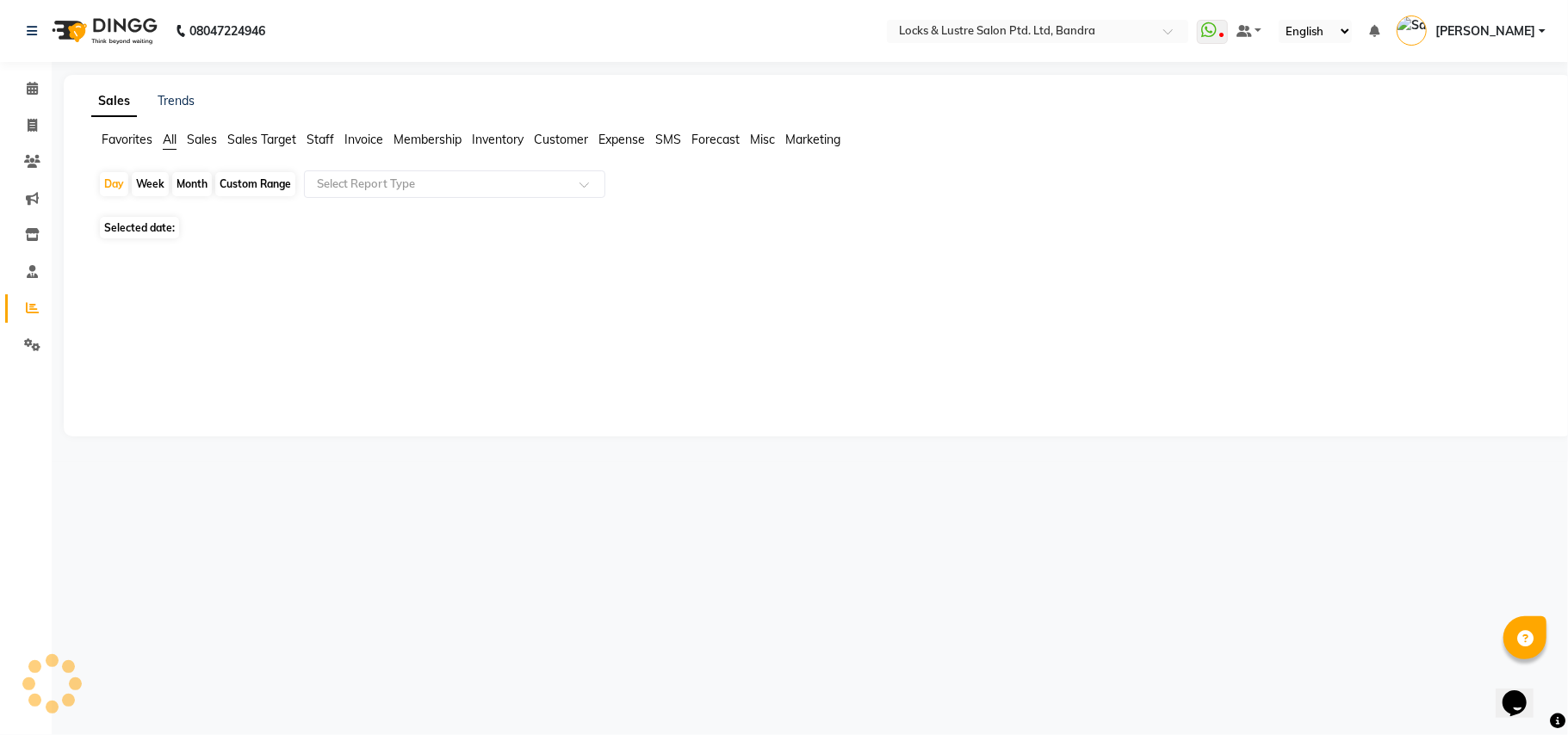
click at [329, 138] on span "Staff" at bounding box center [321, 139] width 28 height 15
click at [584, 177] on div at bounding box center [454, 185] width 299 height 17
click at [562, 270] on div "No reports" at bounding box center [815, 255] width 1461 height 45
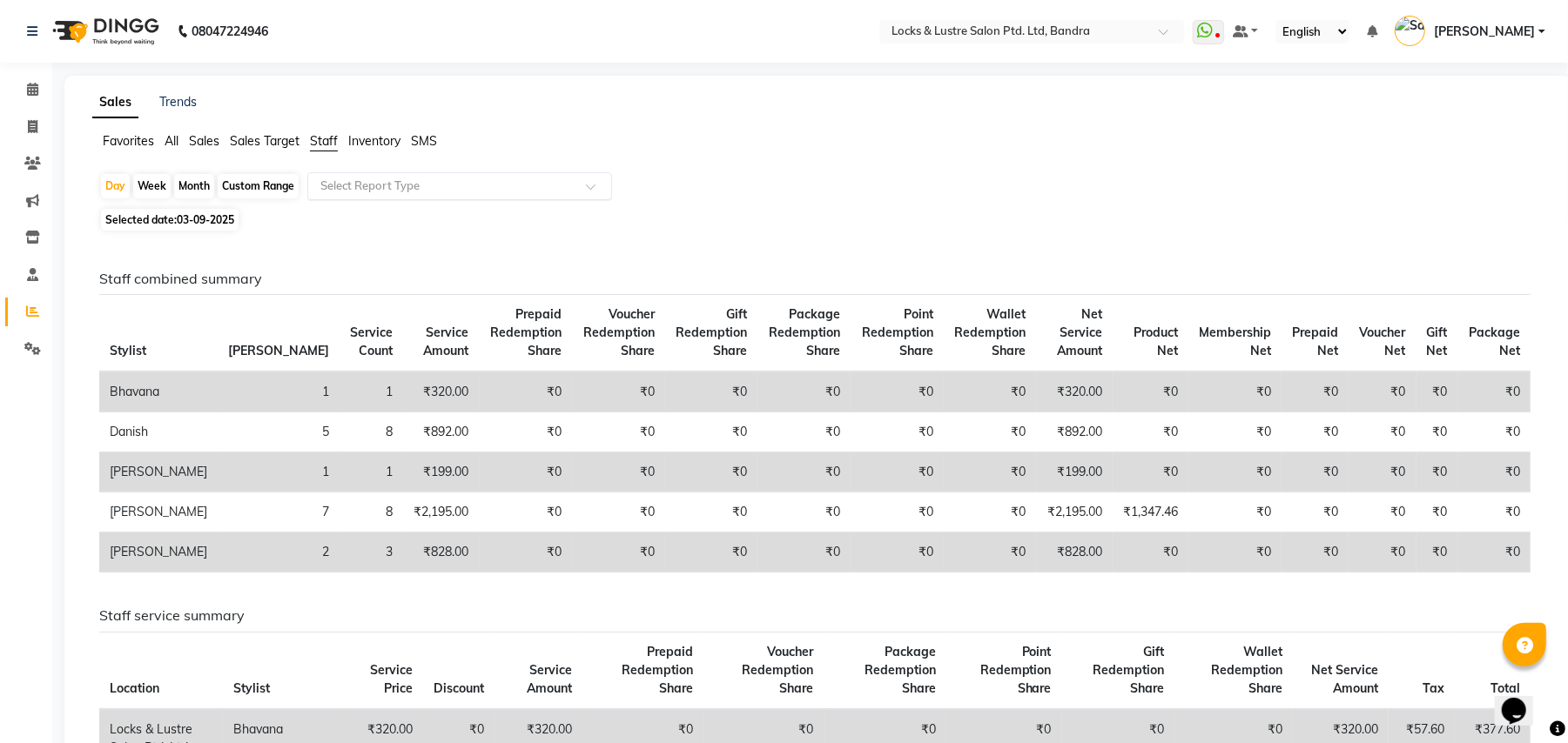
click at [452, 193] on input "text" at bounding box center [443, 187] width 251 height 18
click at [691, 216] on div "Selected date: 03-09-2025" at bounding box center [821, 220] width 1444 height 18
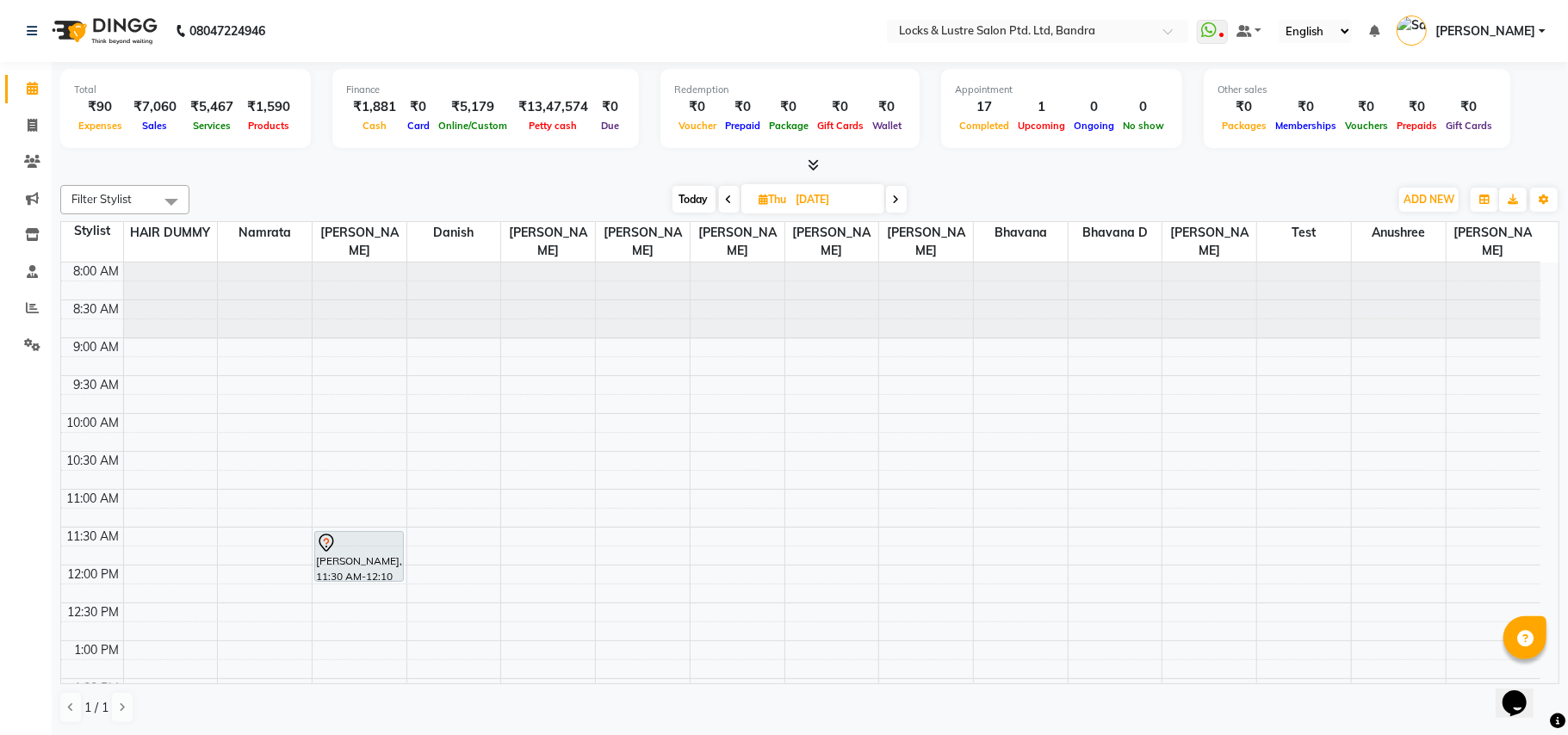
click at [683, 198] on span "Today" at bounding box center [694, 199] width 43 height 27
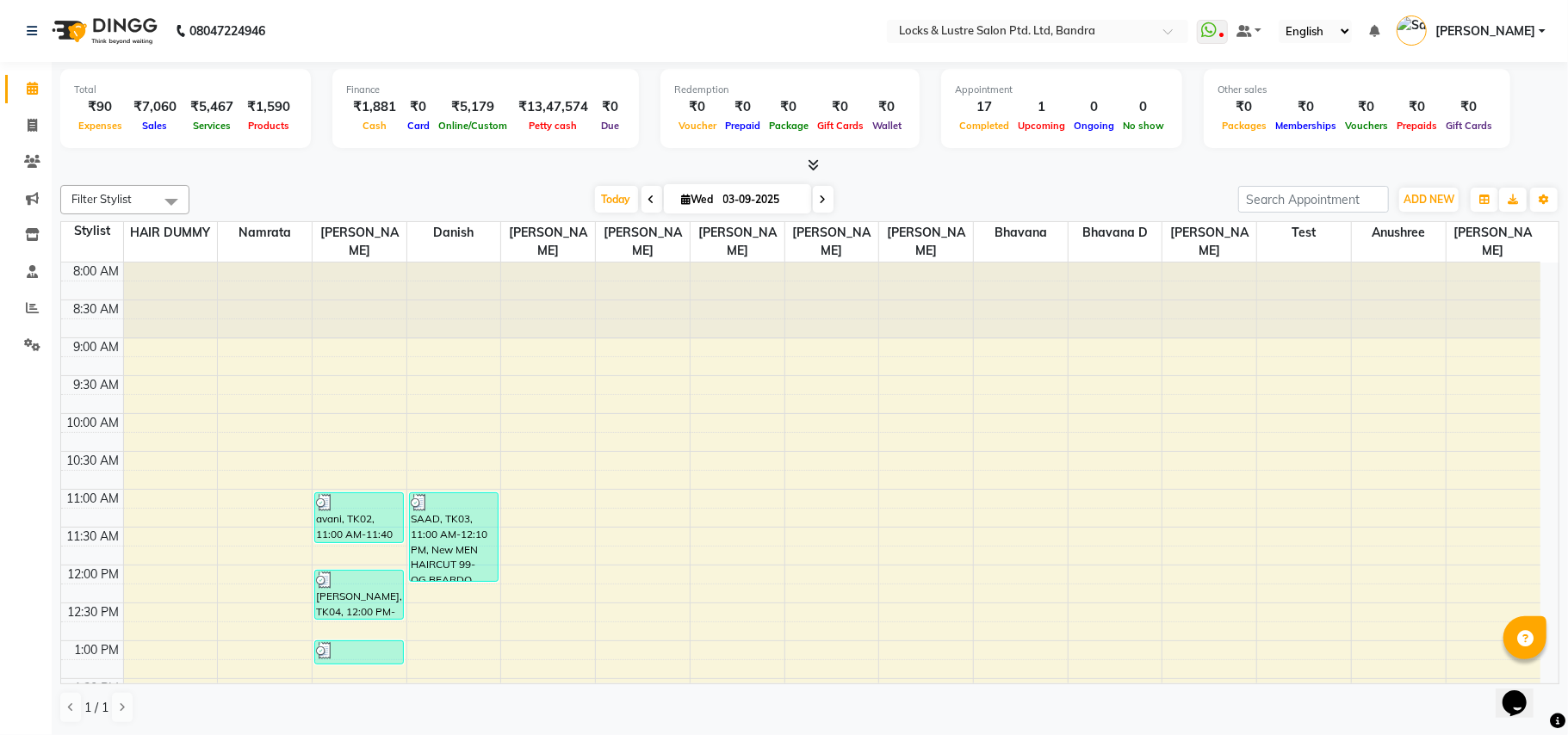
click at [813, 196] on span at bounding box center [823, 199] width 20 height 27
type input "[DATE]"
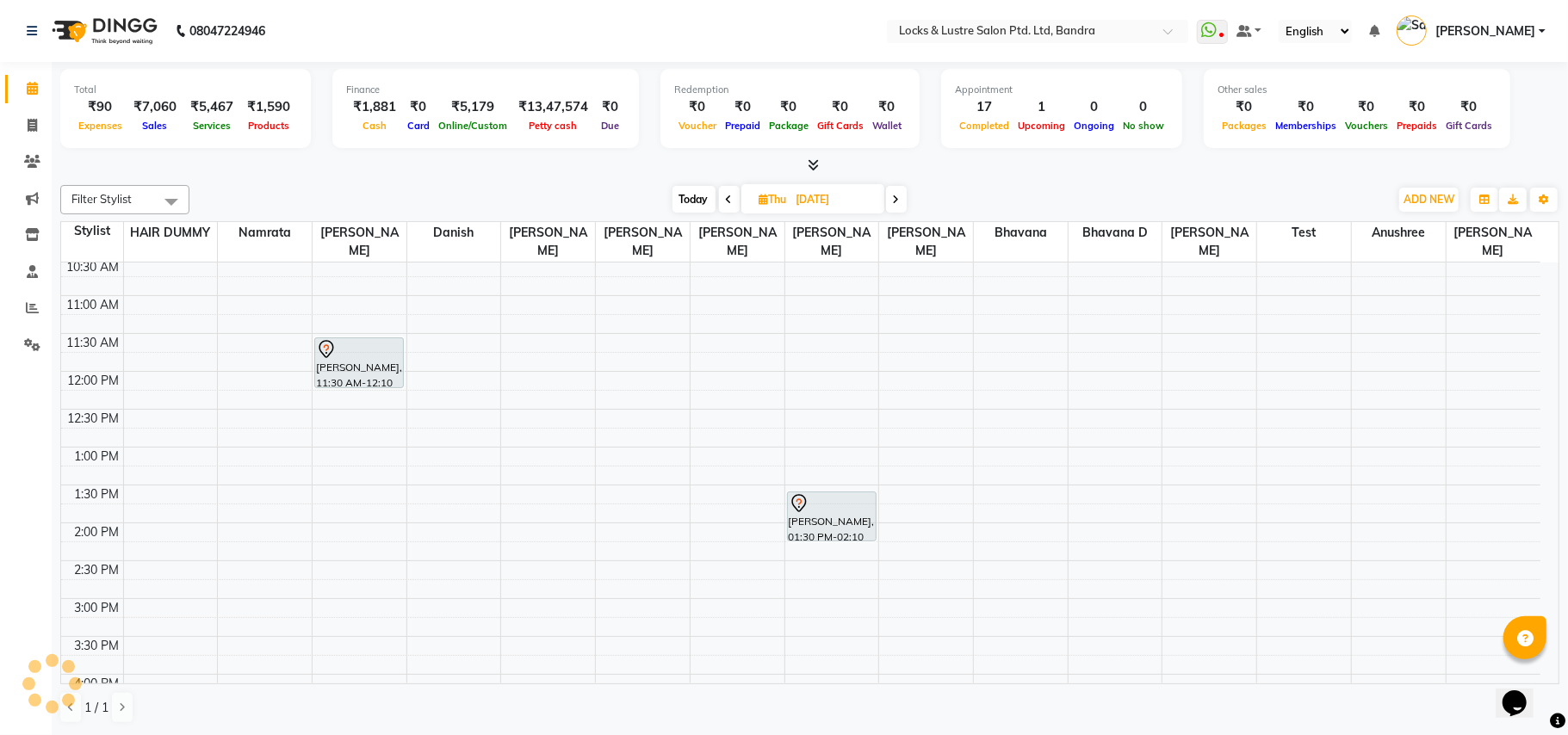
scroll to position [120, 0]
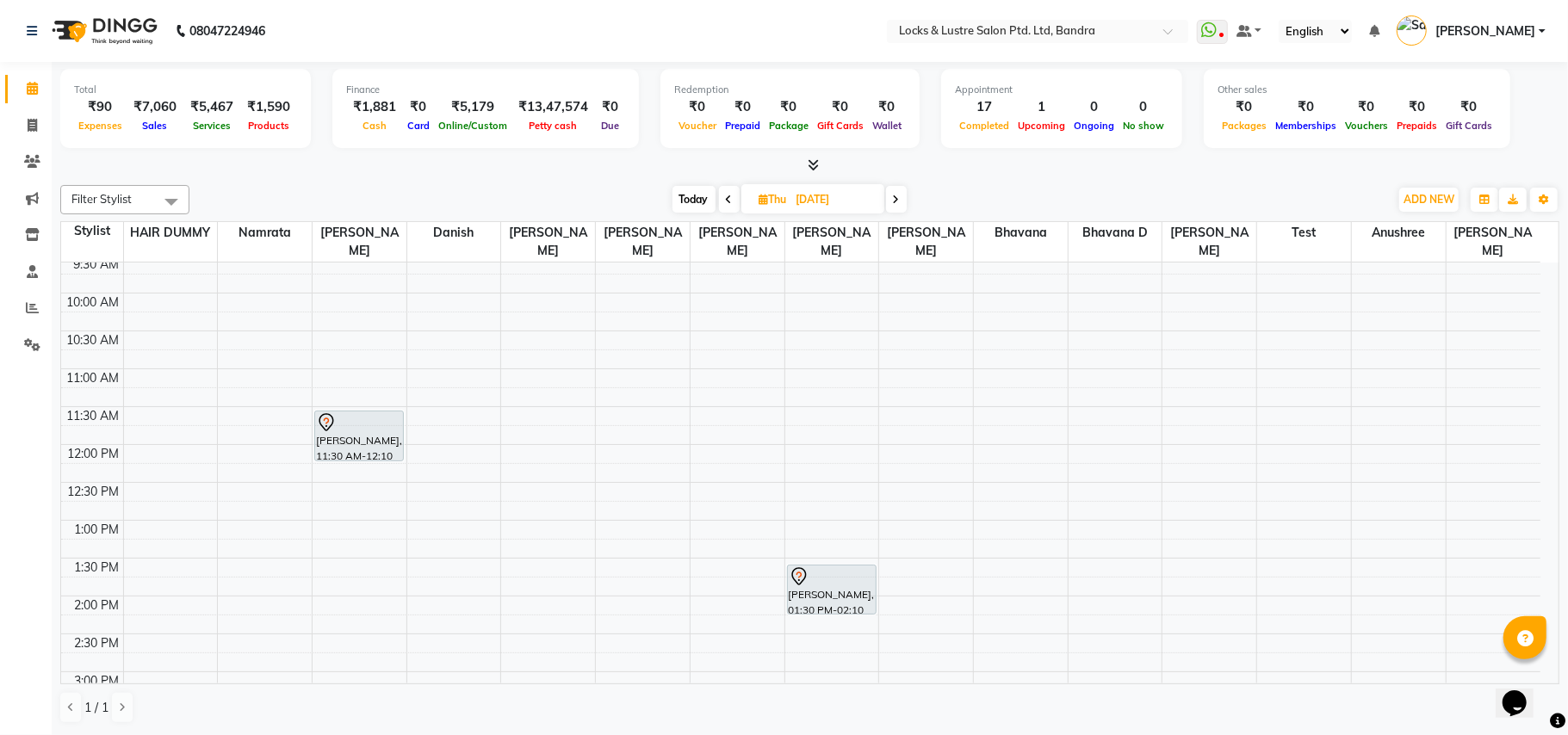
click at [536, 190] on div "[DATE] [DATE]" at bounding box center [789, 199] width 1183 height 26
